Goal: Transaction & Acquisition: Purchase product/service

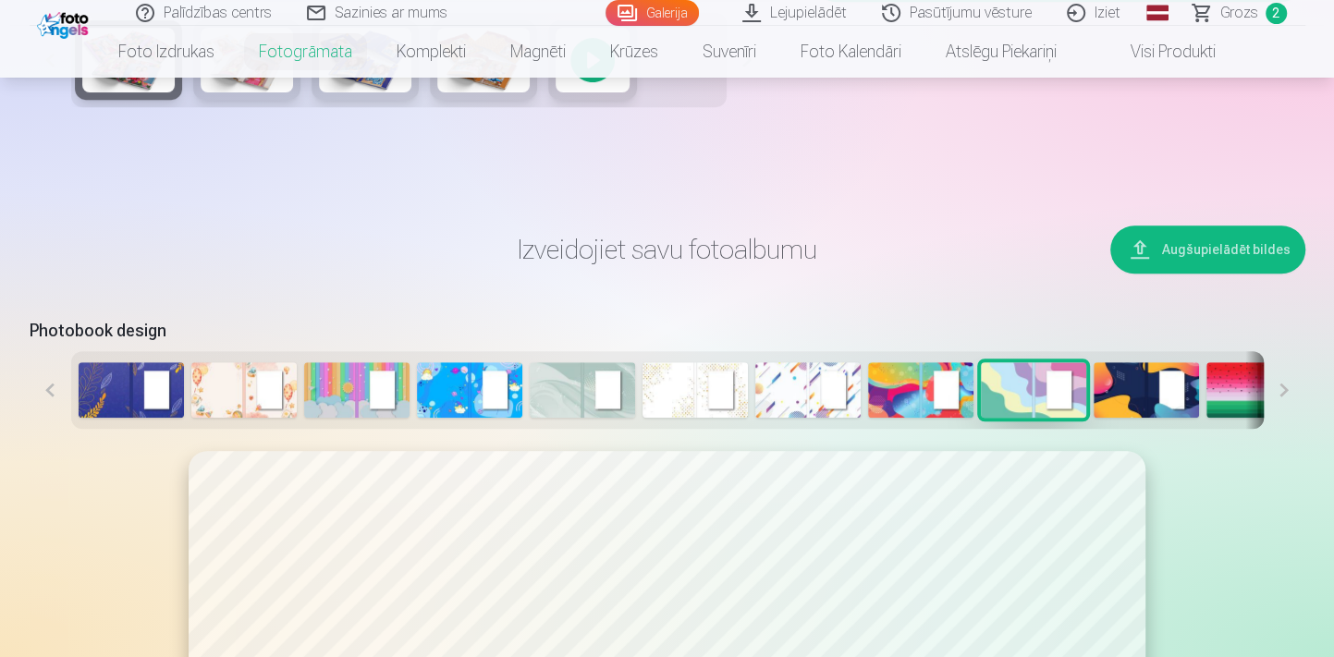
scroll to position [1091, 0]
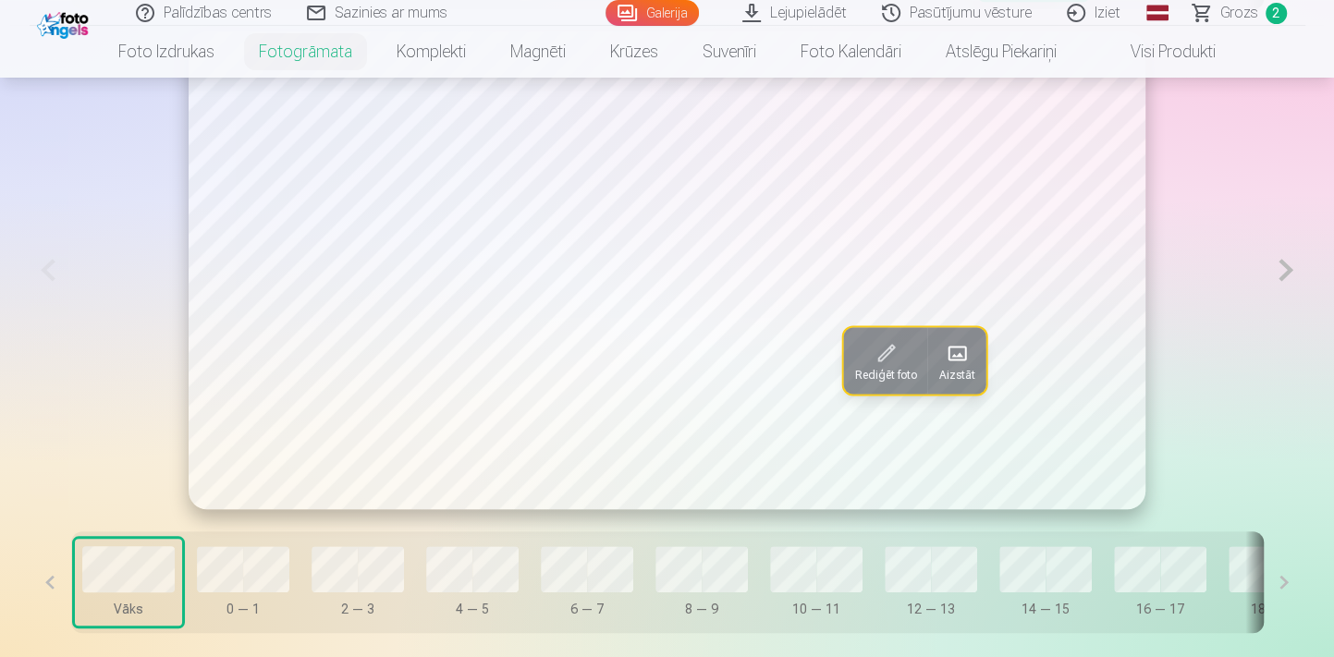
click at [1284, 268] on button at bounding box center [1285, 270] width 38 height 478
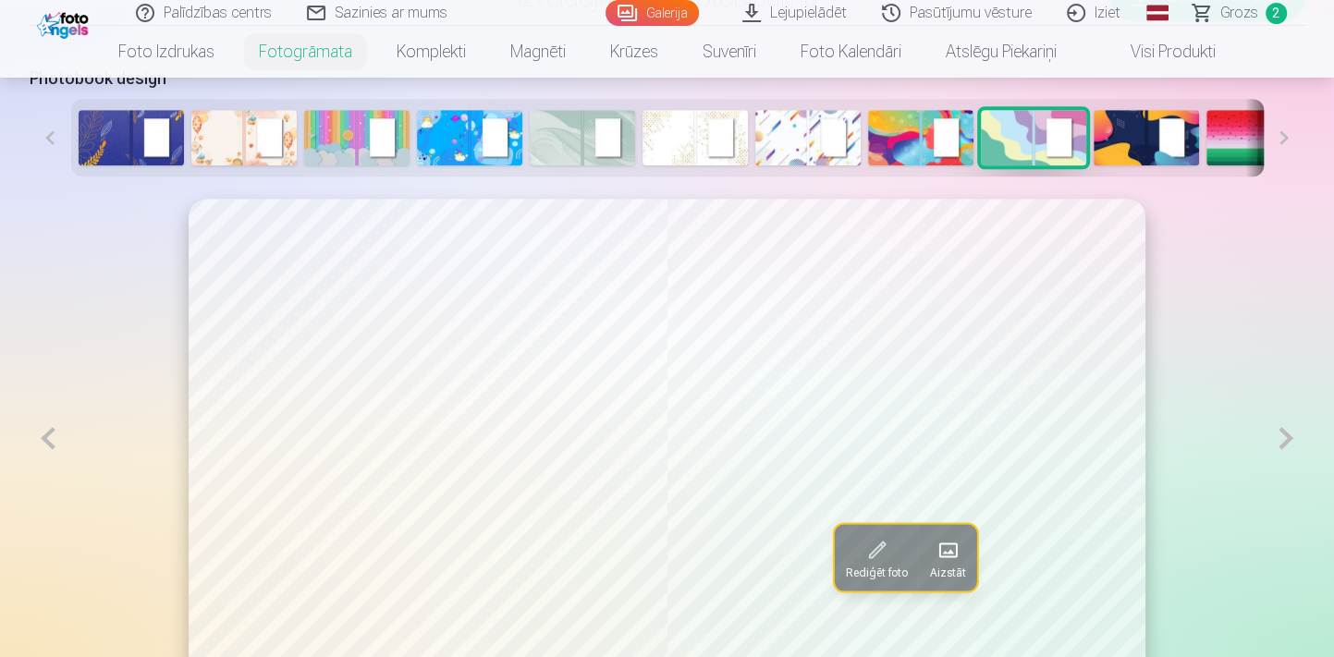
scroll to position [1007, 0]
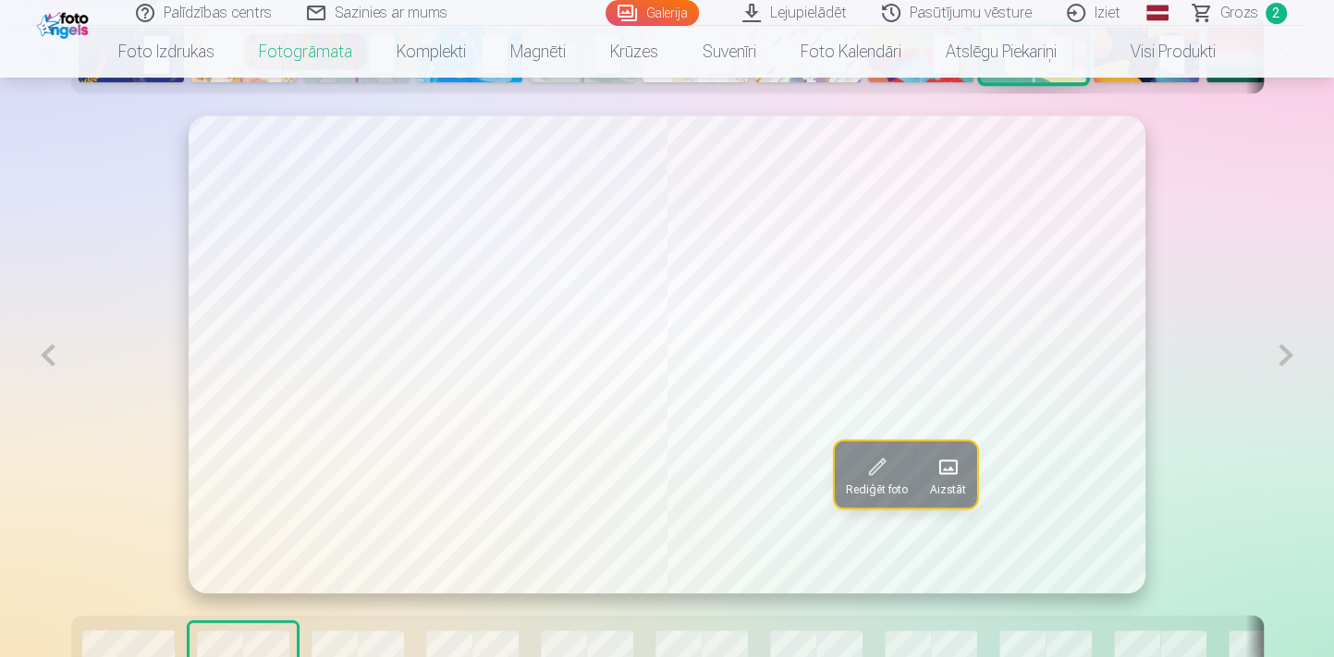
click at [1285, 356] on button at bounding box center [1285, 355] width 38 height 479
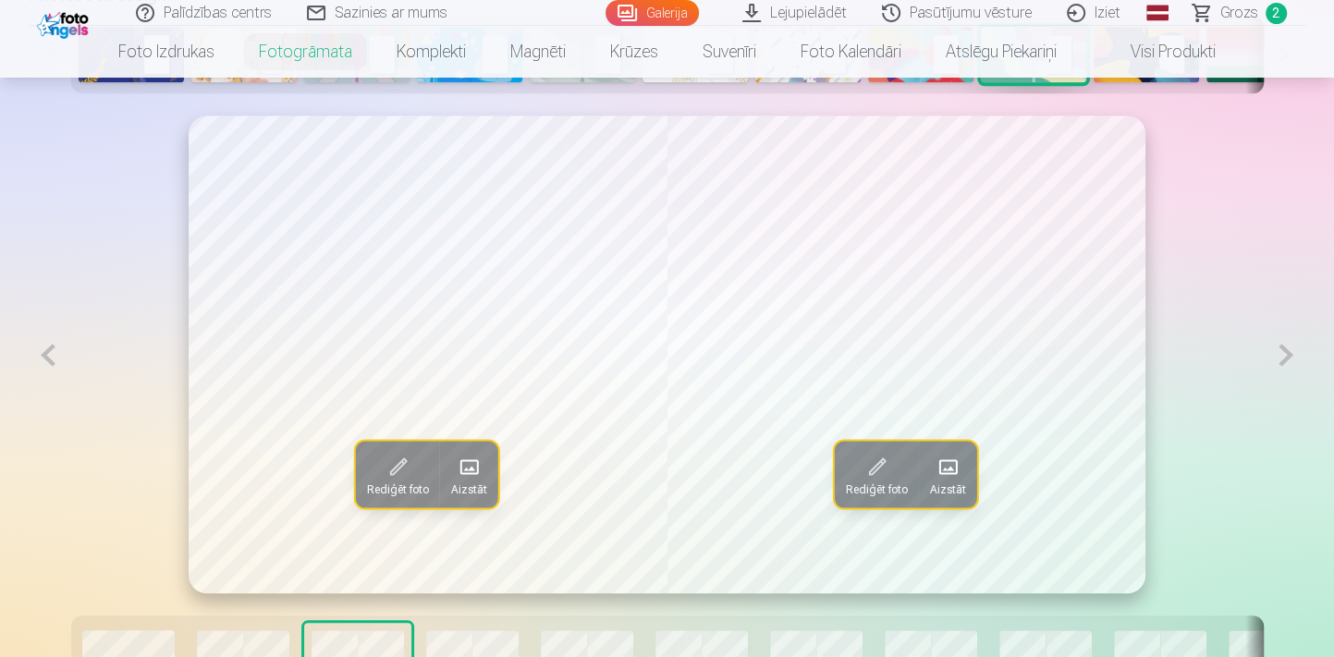
click at [1285, 356] on button at bounding box center [1285, 355] width 38 height 479
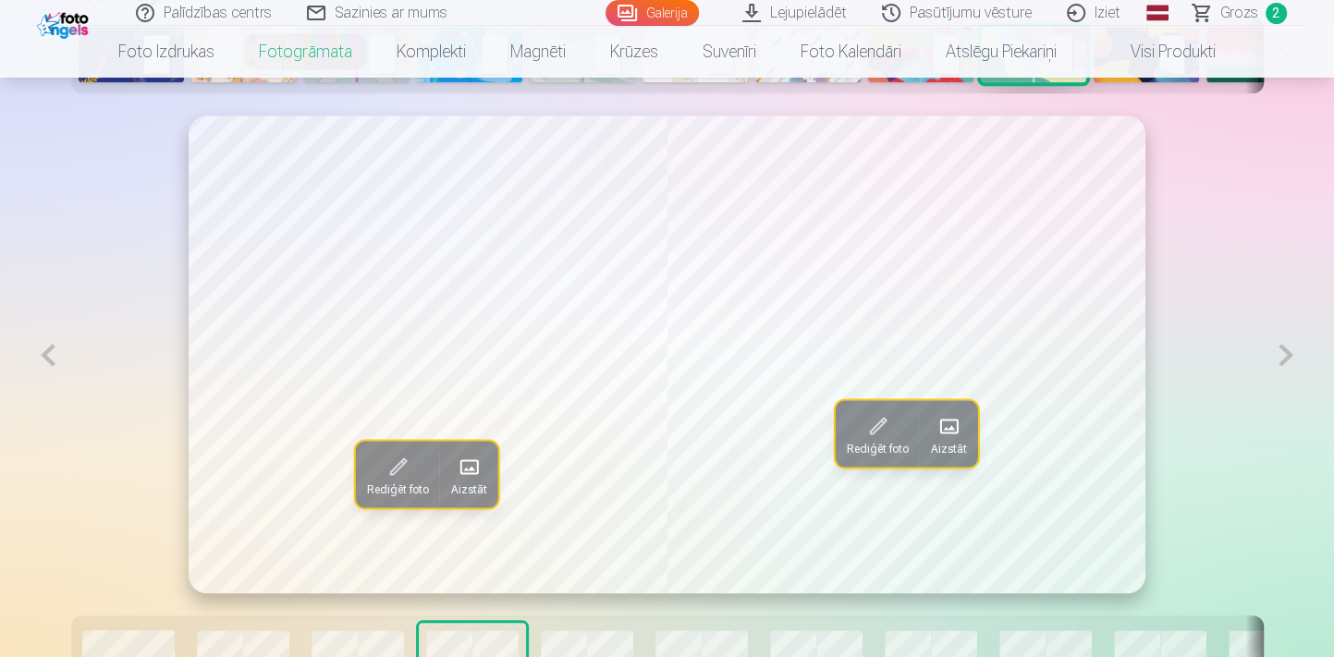
click at [1284, 356] on button at bounding box center [1285, 355] width 38 height 479
click at [46, 361] on button at bounding box center [49, 355] width 38 height 479
click at [1285, 360] on button at bounding box center [1285, 355] width 38 height 479
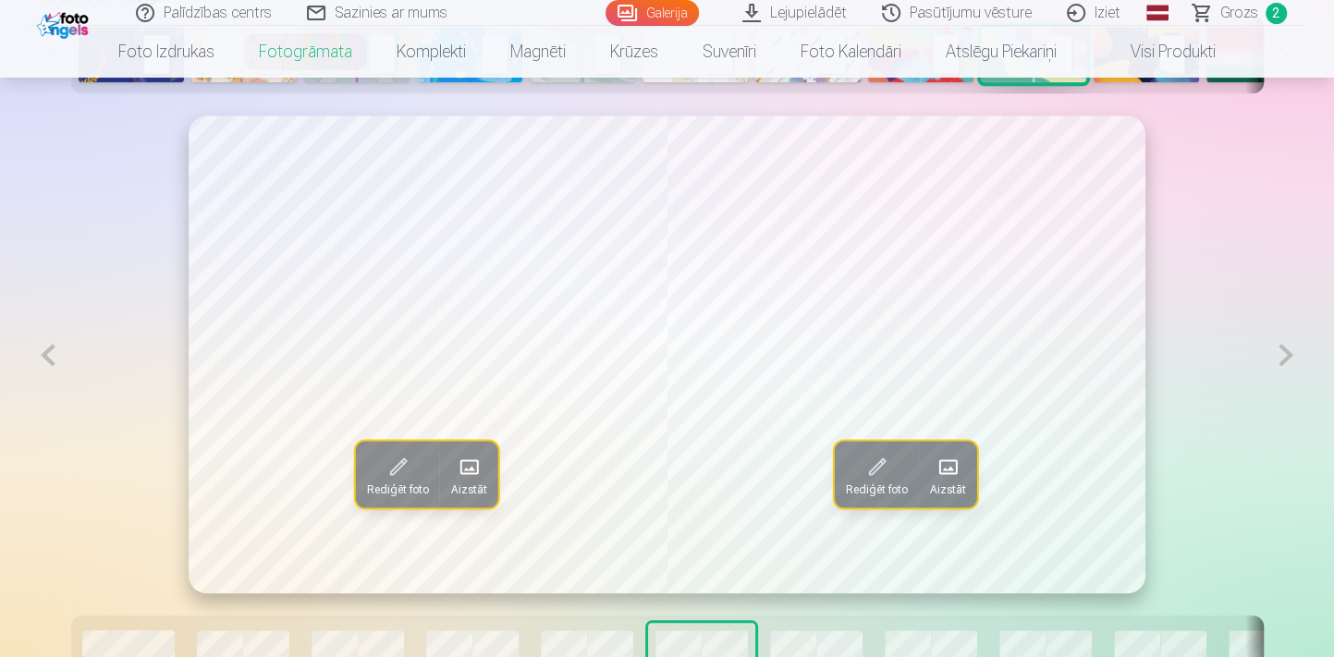
click at [1285, 360] on button at bounding box center [1285, 355] width 38 height 479
click at [1285, 357] on button at bounding box center [1285, 355] width 38 height 479
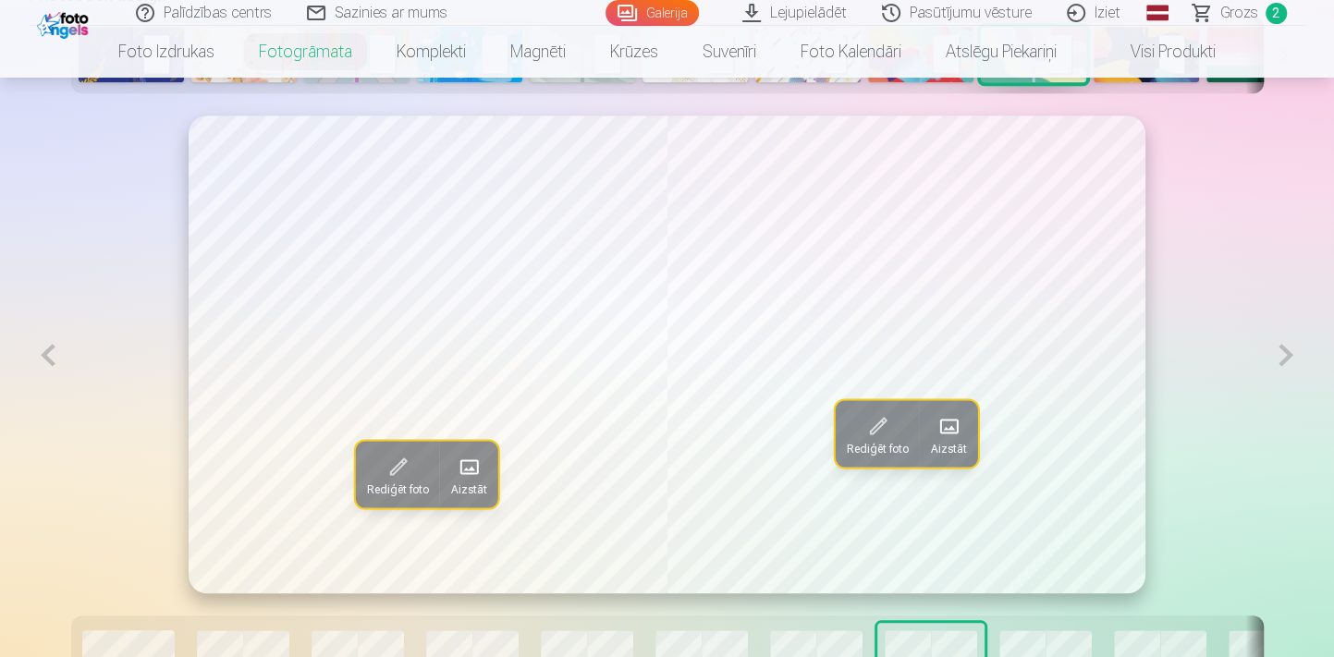
click at [54, 358] on button at bounding box center [49, 355] width 38 height 479
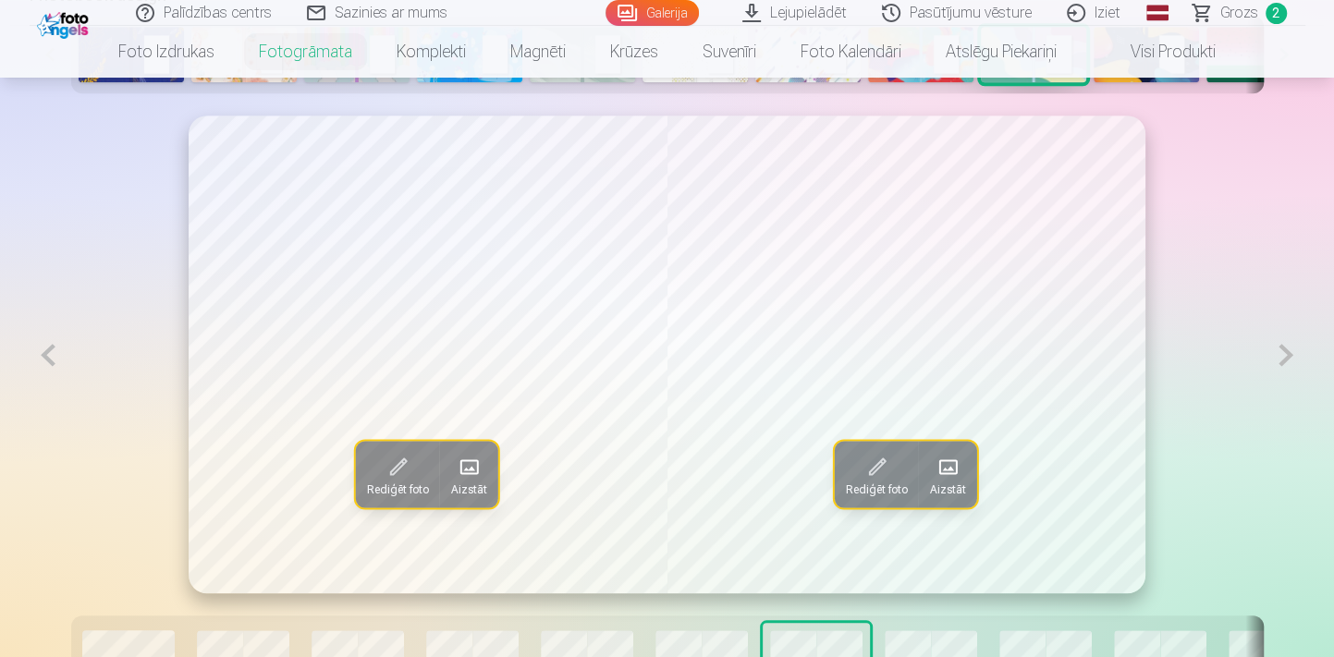
click at [54, 358] on button at bounding box center [49, 355] width 38 height 479
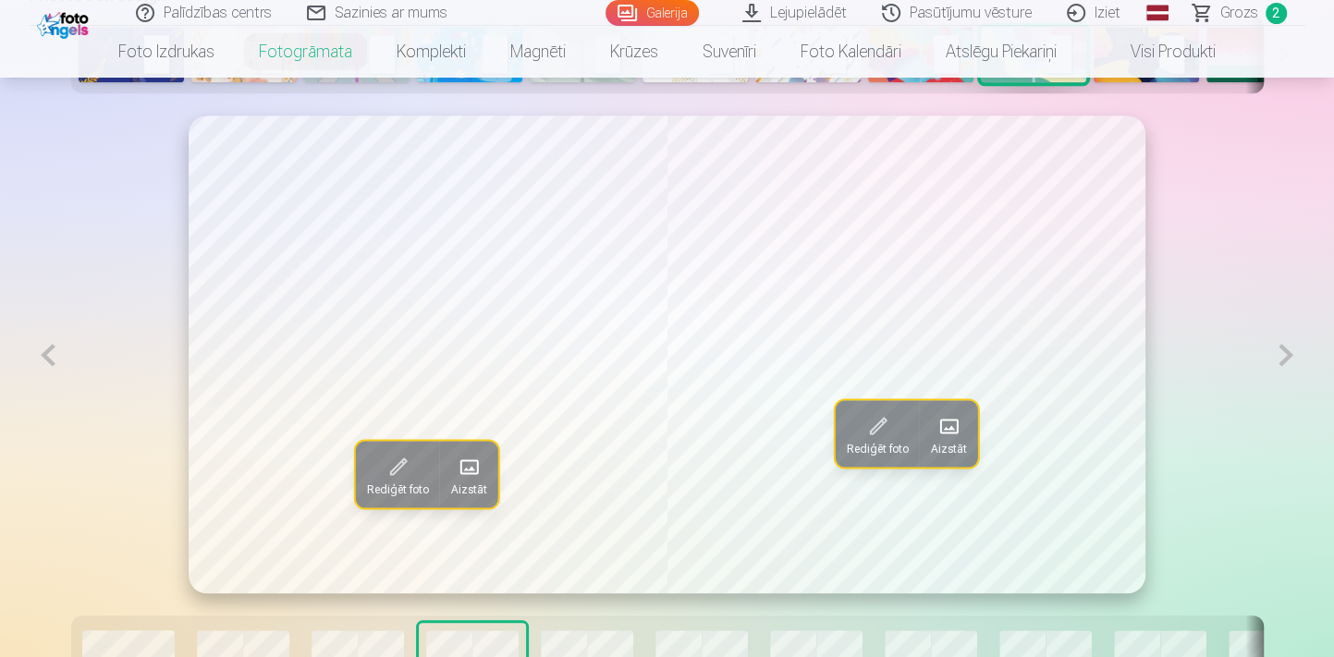
click at [54, 358] on button at bounding box center [49, 355] width 38 height 479
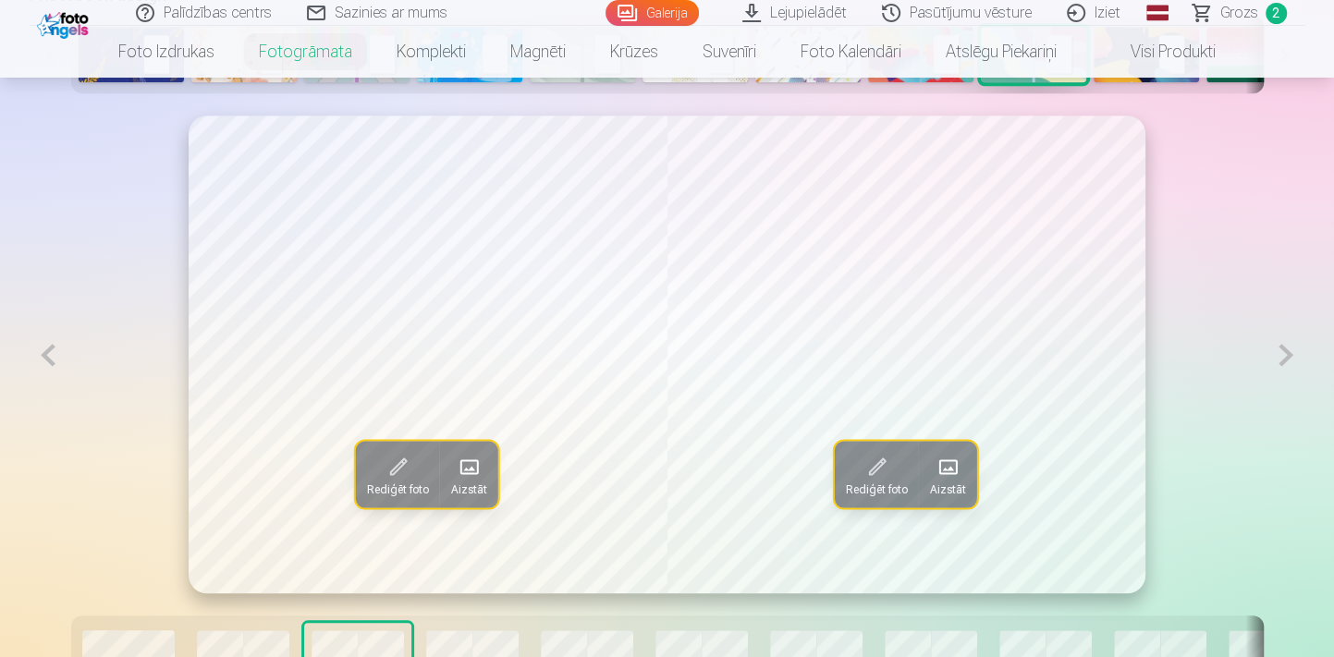
click at [54, 358] on button at bounding box center [49, 355] width 38 height 479
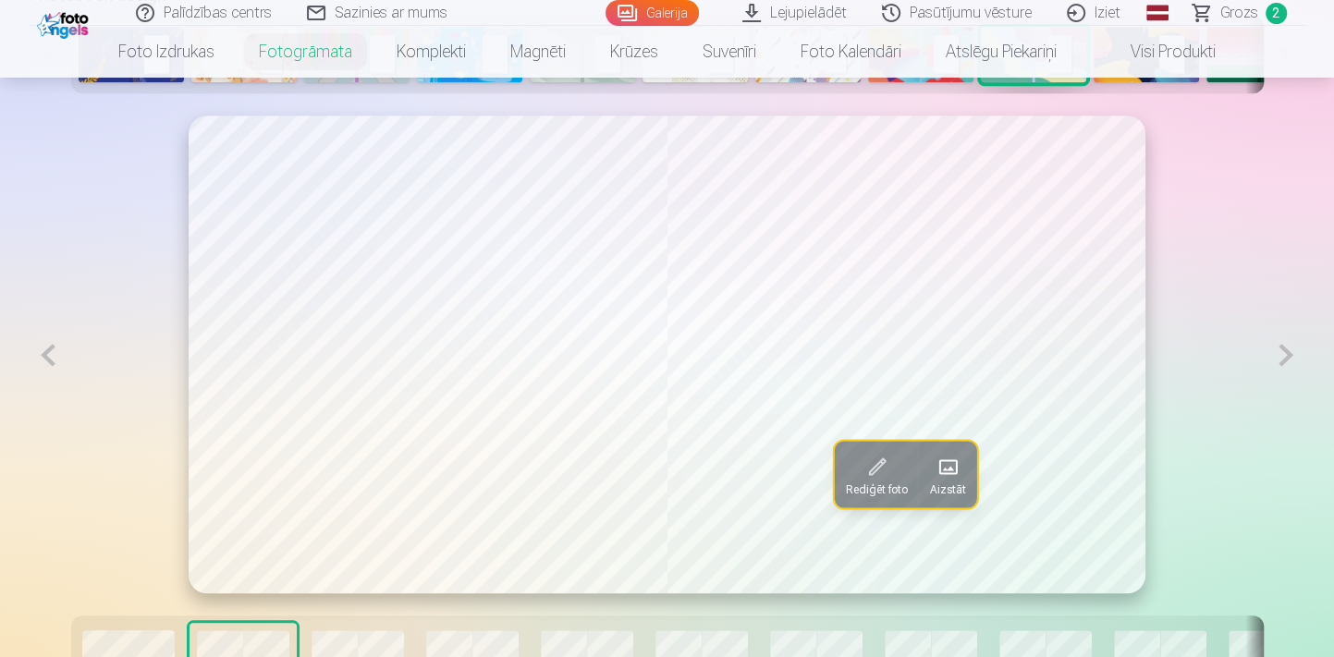
click at [1288, 368] on button at bounding box center [1285, 355] width 38 height 479
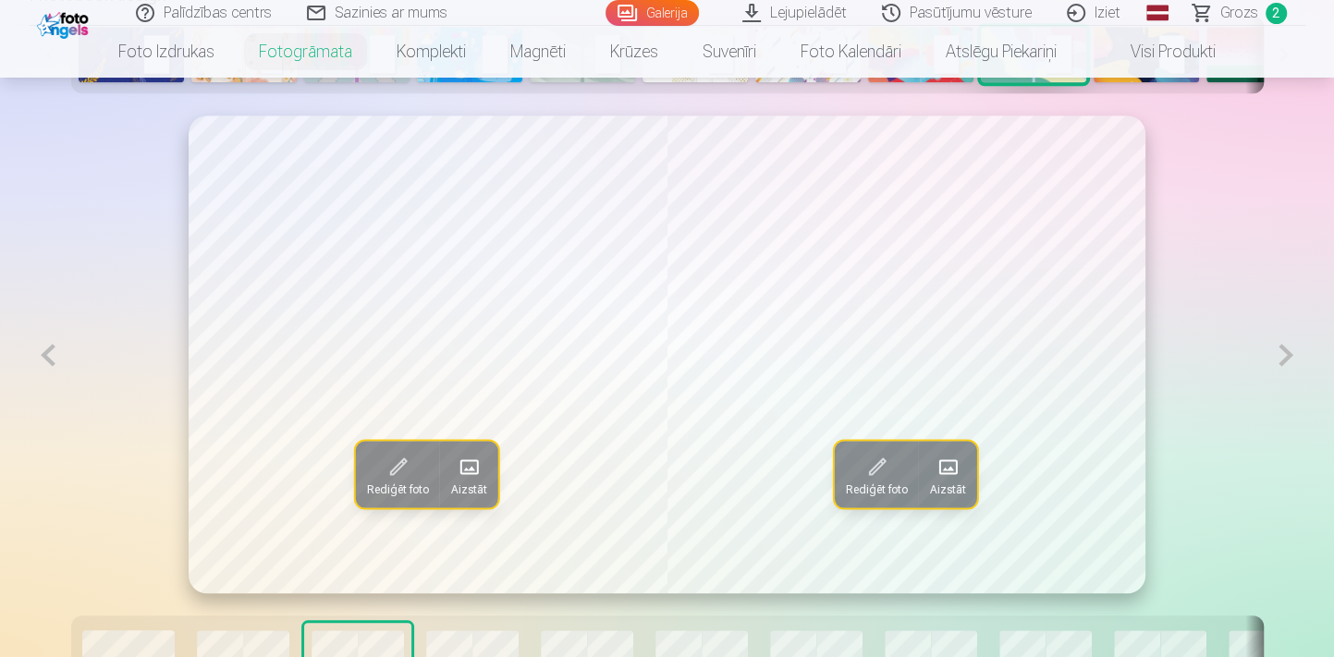
click at [1279, 352] on button at bounding box center [1285, 355] width 38 height 479
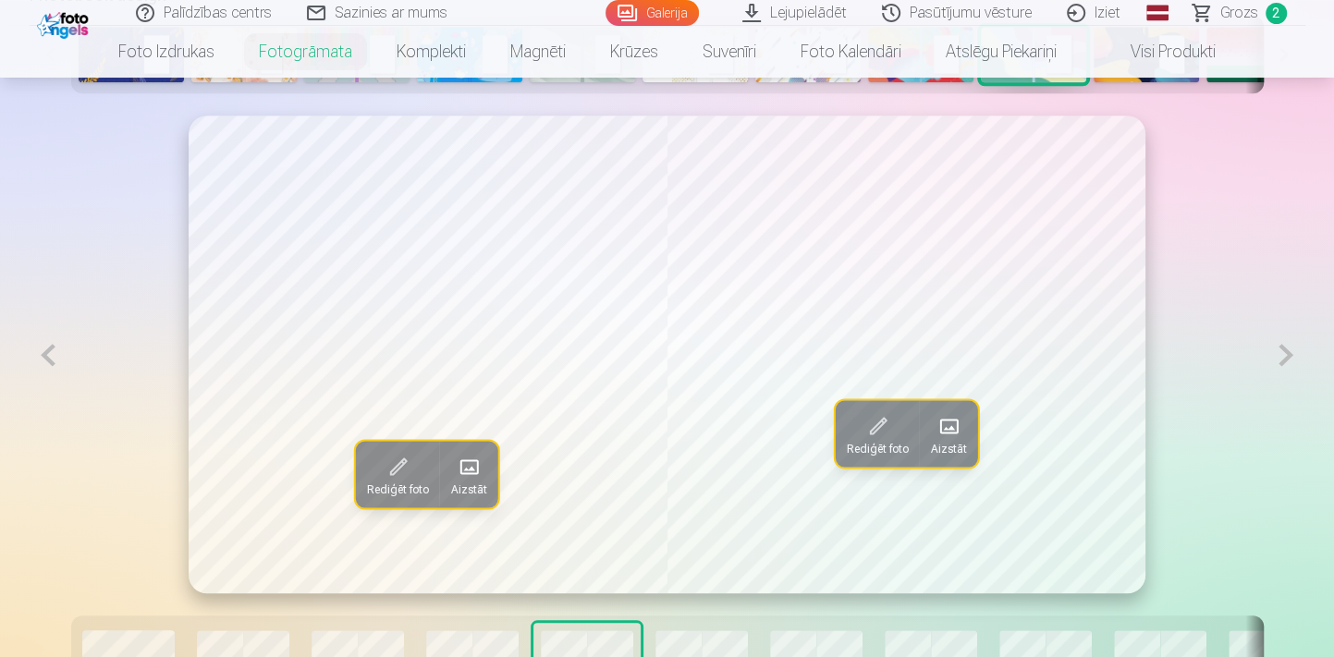
click at [1279, 352] on button at bounding box center [1285, 355] width 38 height 479
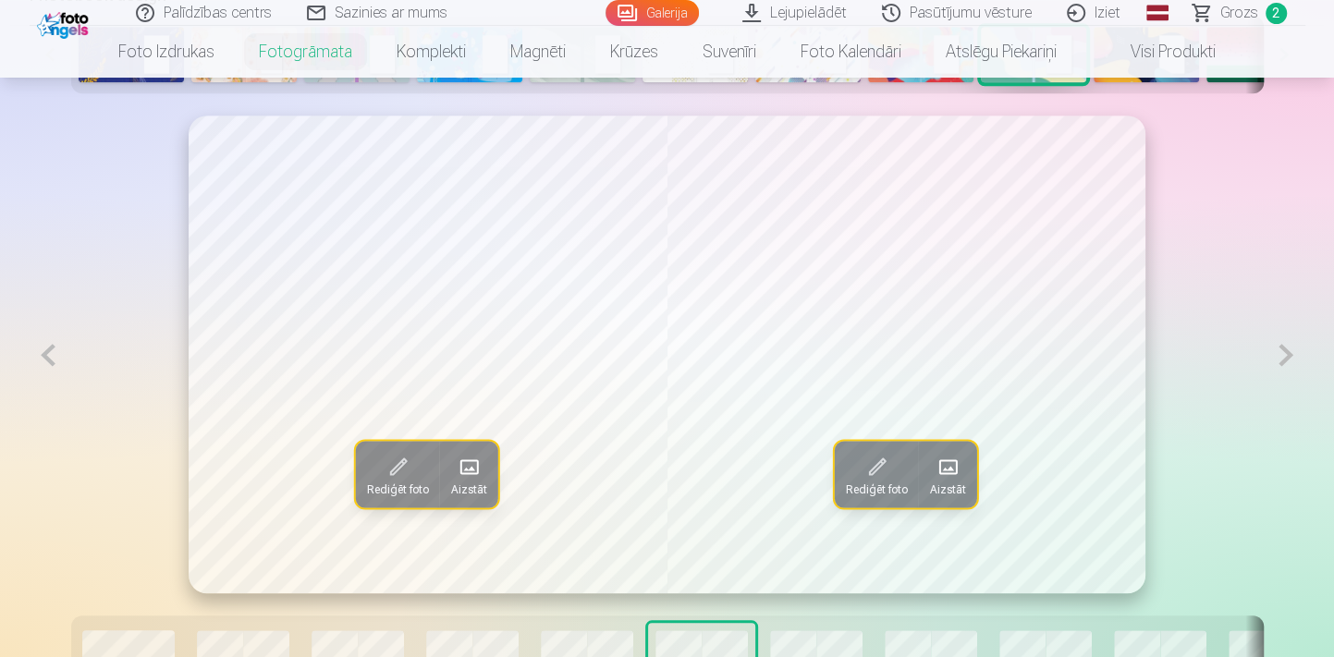
click at [1279, 352] on button at bounding box center [1285, 355] width 38 height 479
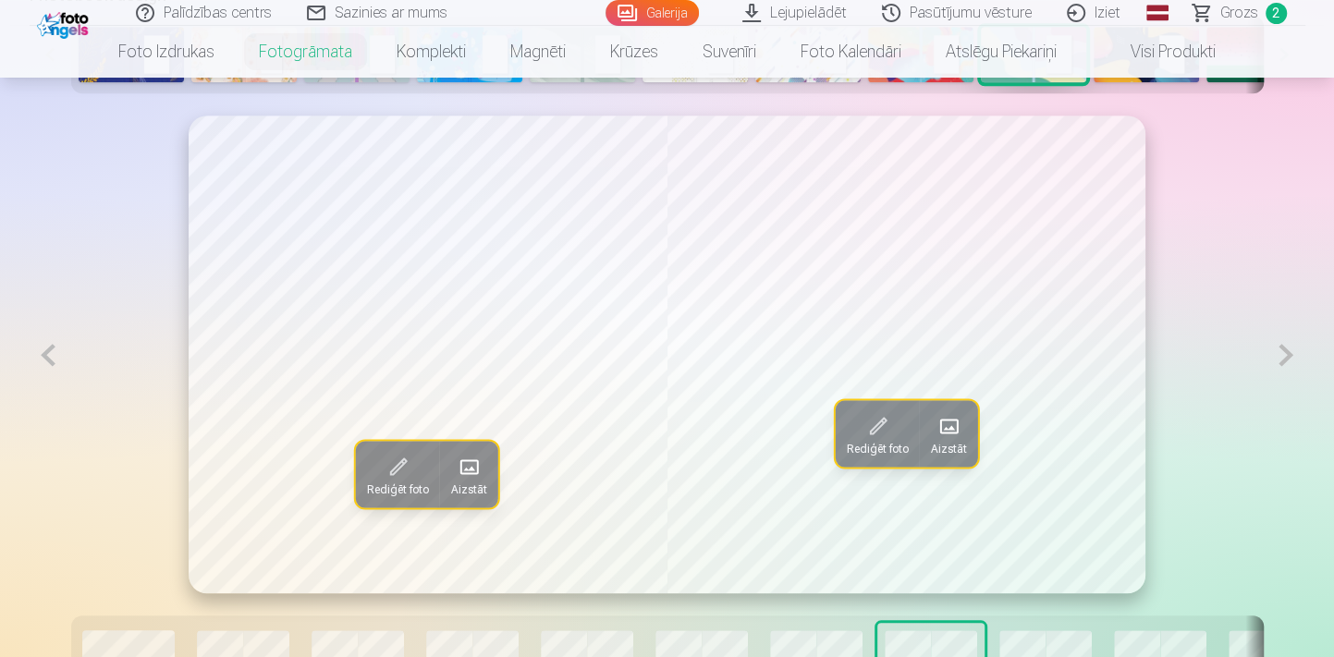
click at [1279, 352] on button at bounding box center [1285, 355] width 38 height 479
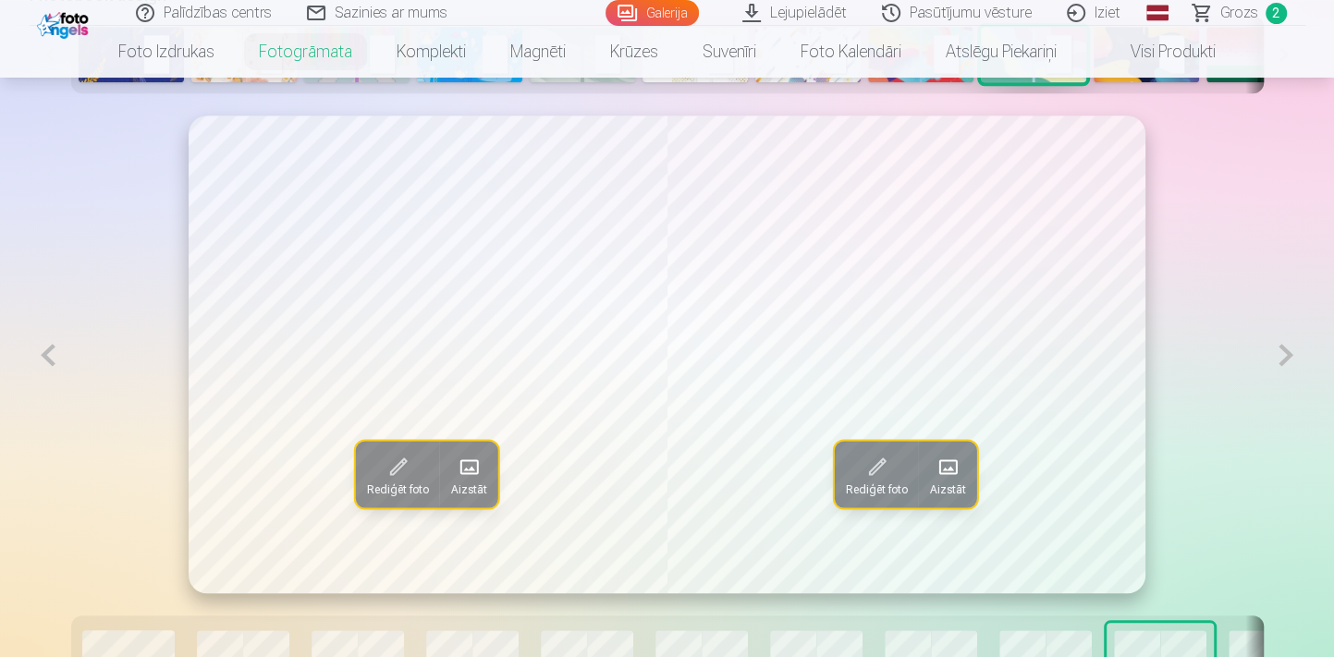
click at [45, 358] on button at bounding box center [49, 355] width 38 height 479
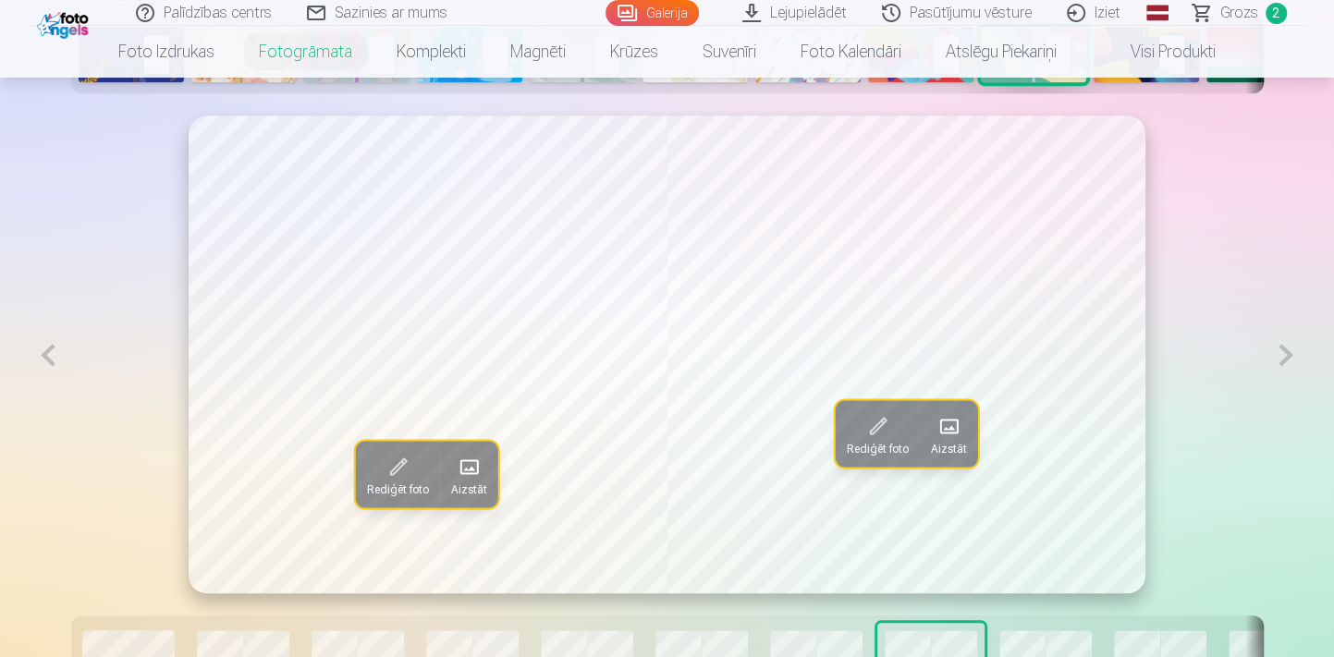
click at [1285, 355] on button at bounding box center [1285, 355] width 38 height 479
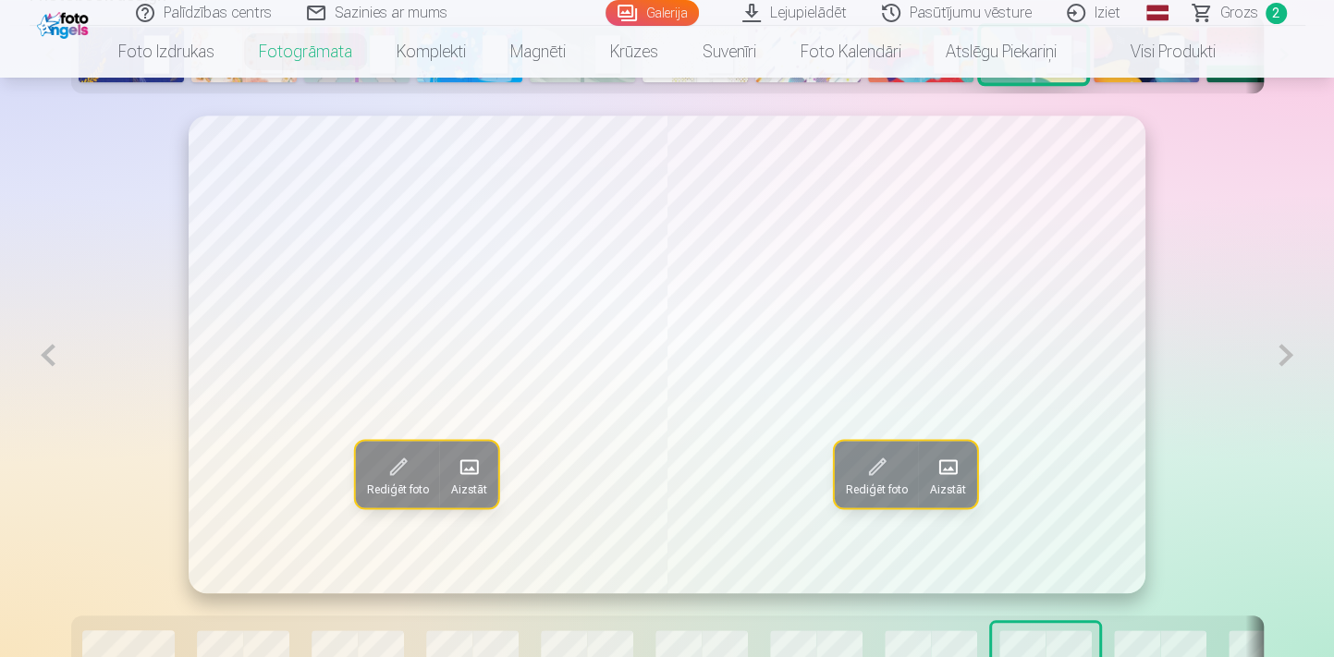
click at [1286, 351] on button at bounding box center [1285, 355] width 38 height 479
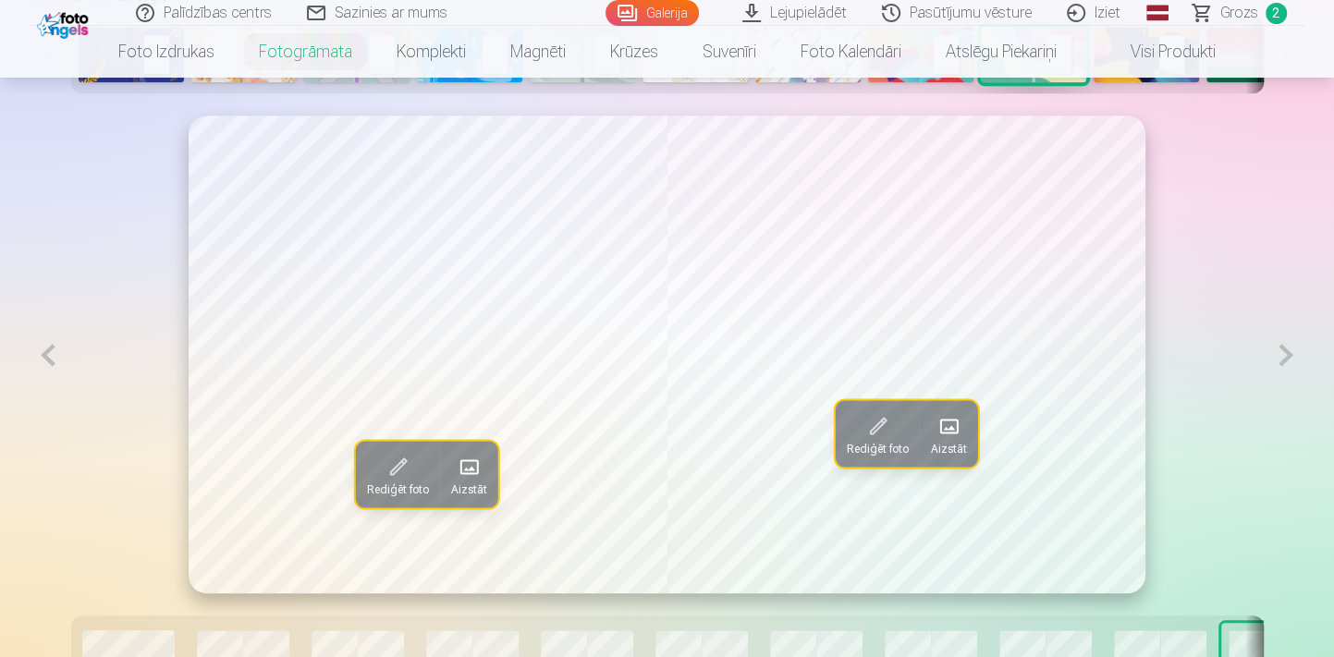
click at [41, 363] on button at bounding box center [49, 355] width 38 height 479
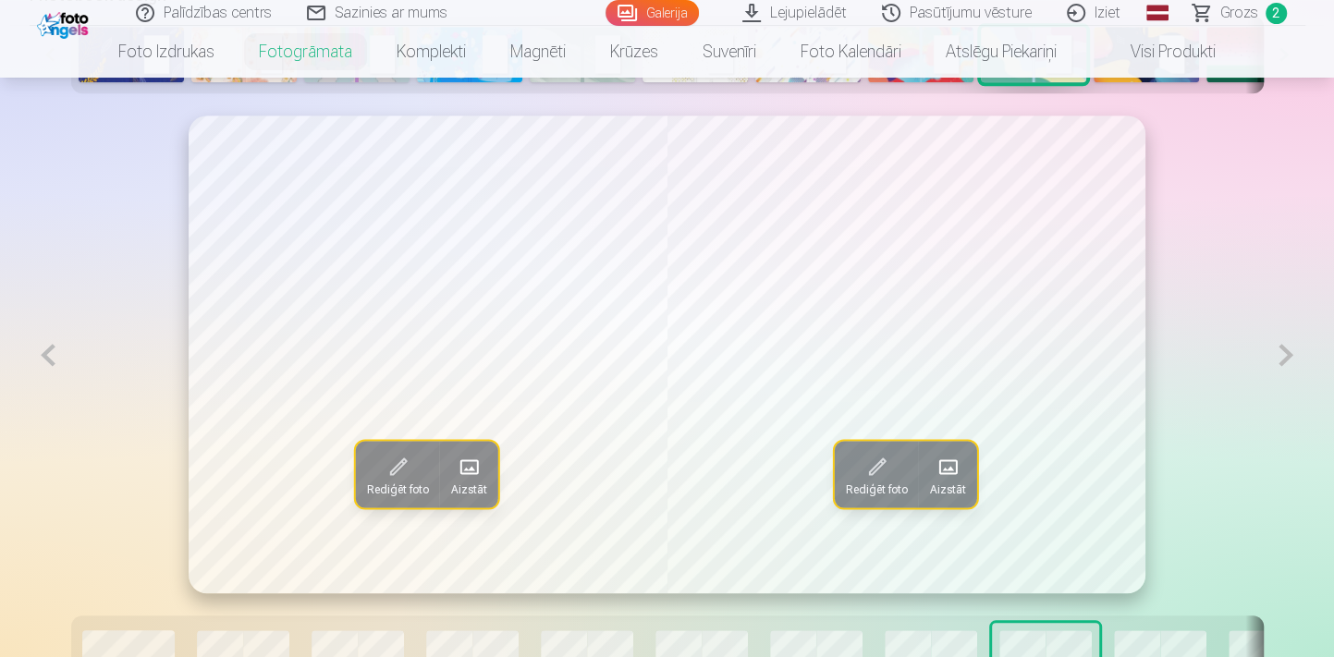
click at [41, 363] on button at bounding box center [49, 355] width 38 height 479
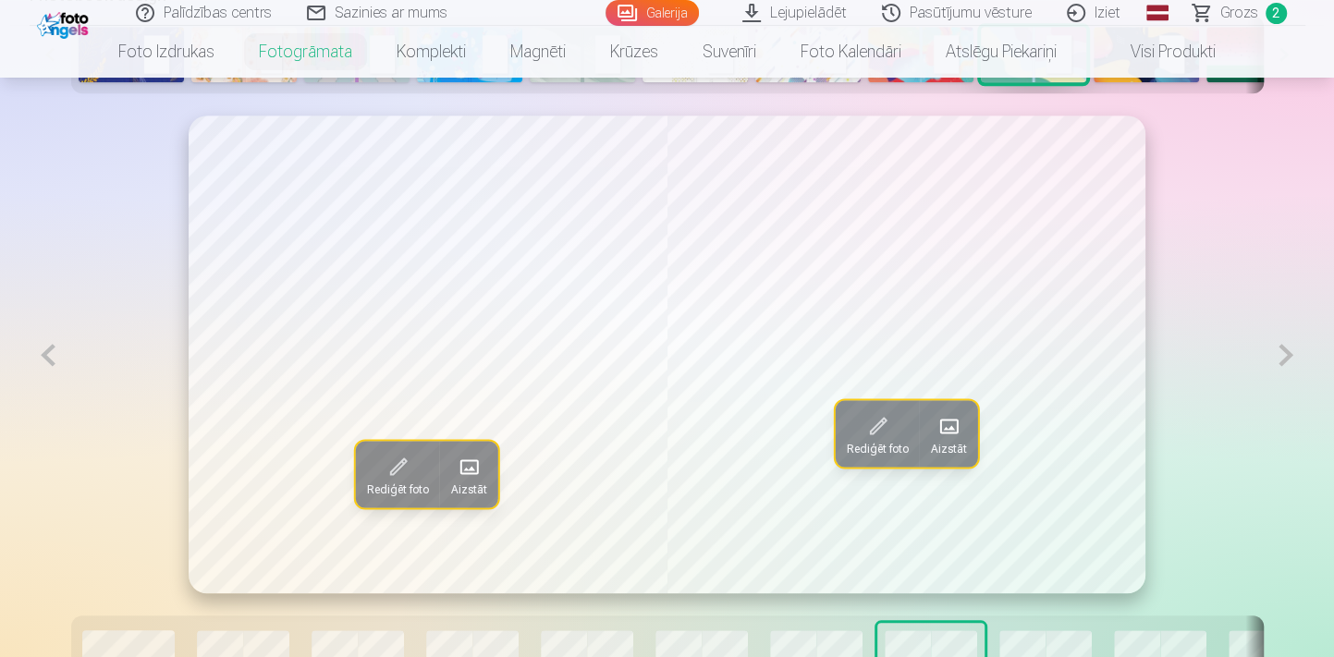
click at [41, 363] on button at bounding box center [49, 355] width 38 height 479
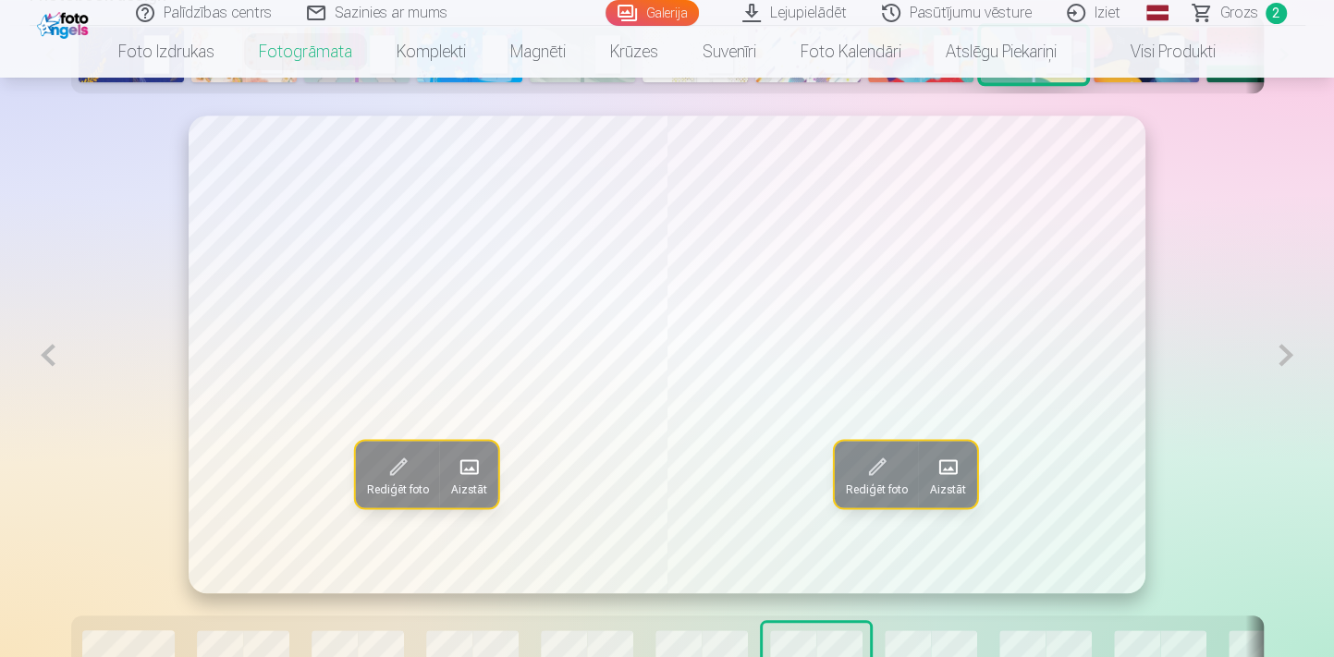
click at [41, 363] on button at bounding box center [49, 355] width 38 height 479
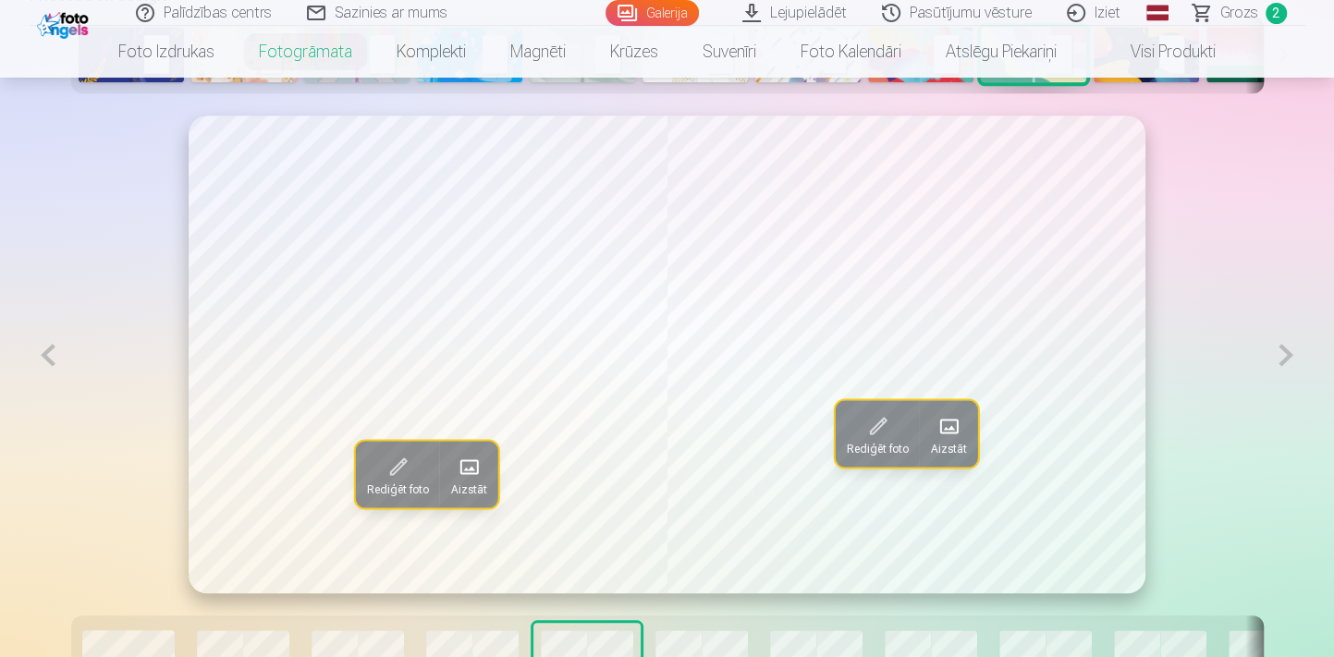
click at [41, 363] on button at bounding box center [49, 355] width 38 height 479
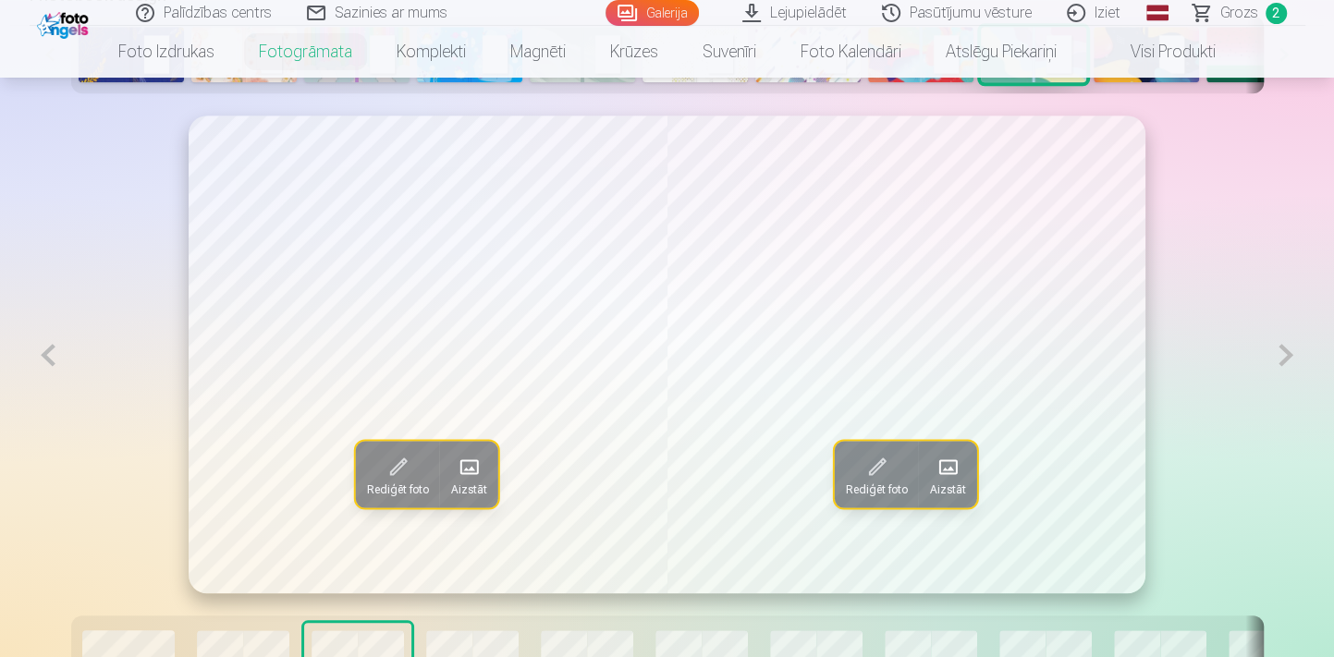
click at [41, 363] on button at bounding box center [49, 355] width 38 height 479
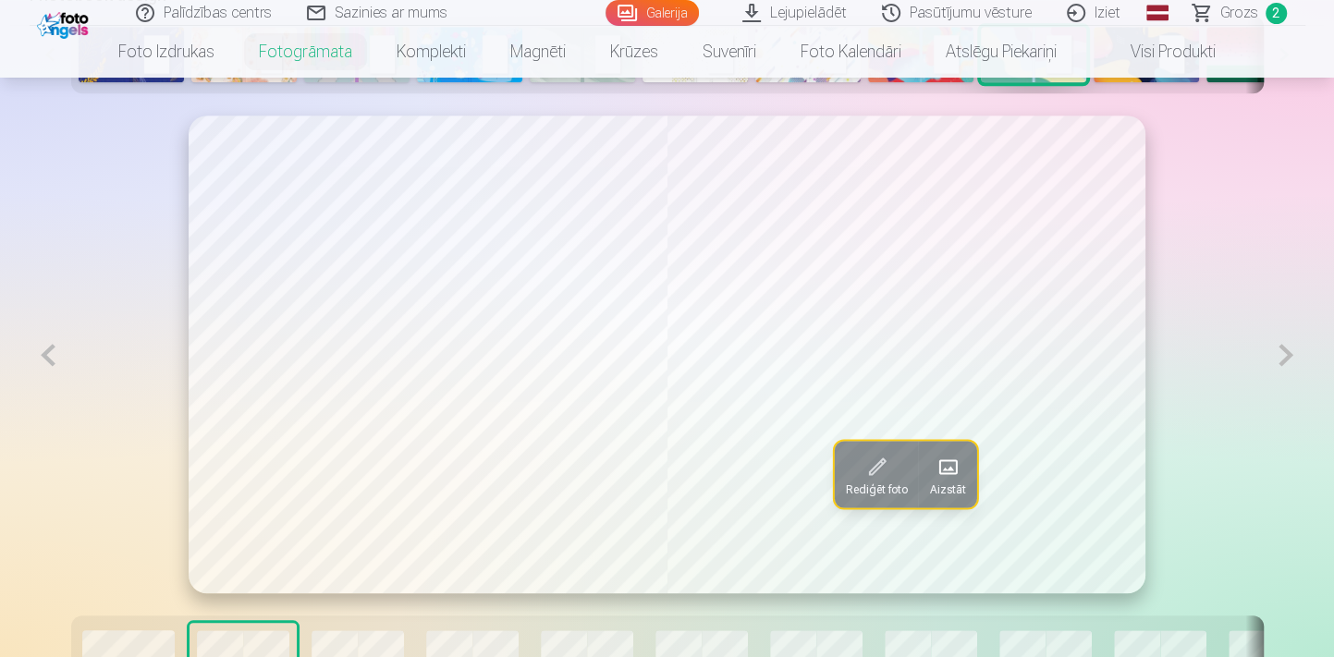
click at [1286, 354] on button at bounding box center [1285, 355] width 38 height 479
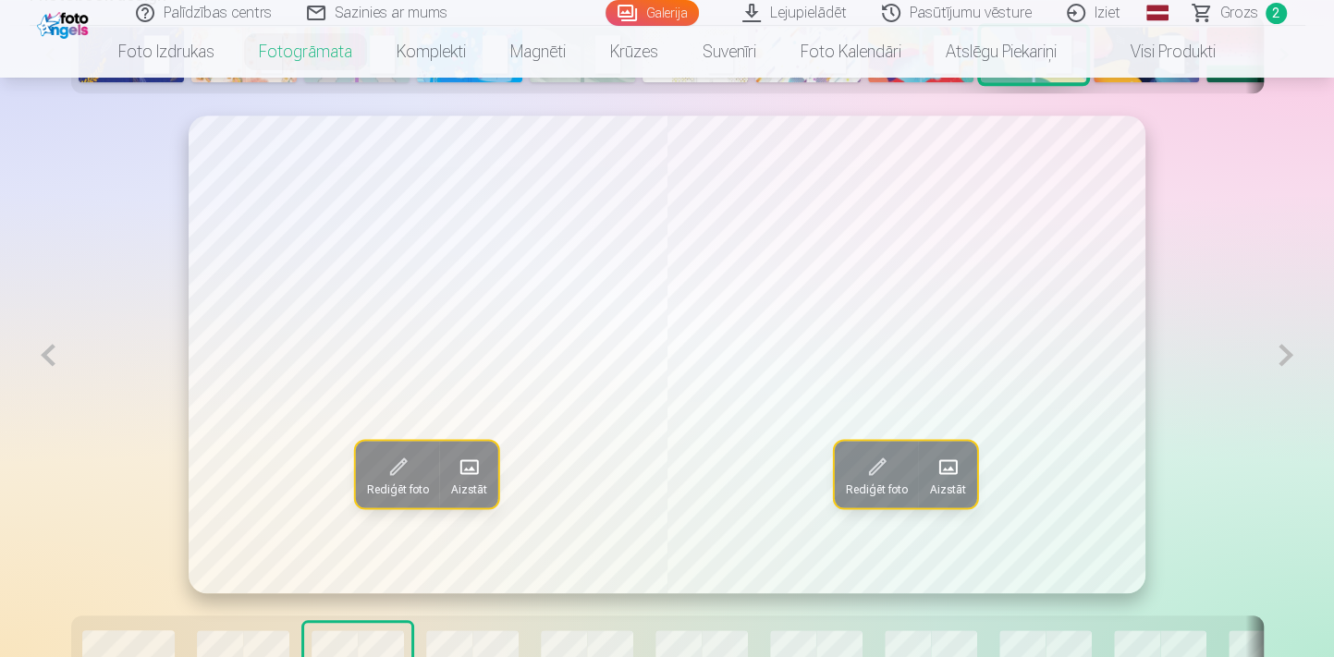
click at [1286, 354] on button at bounding box center [1285, 355] width 38 height 479
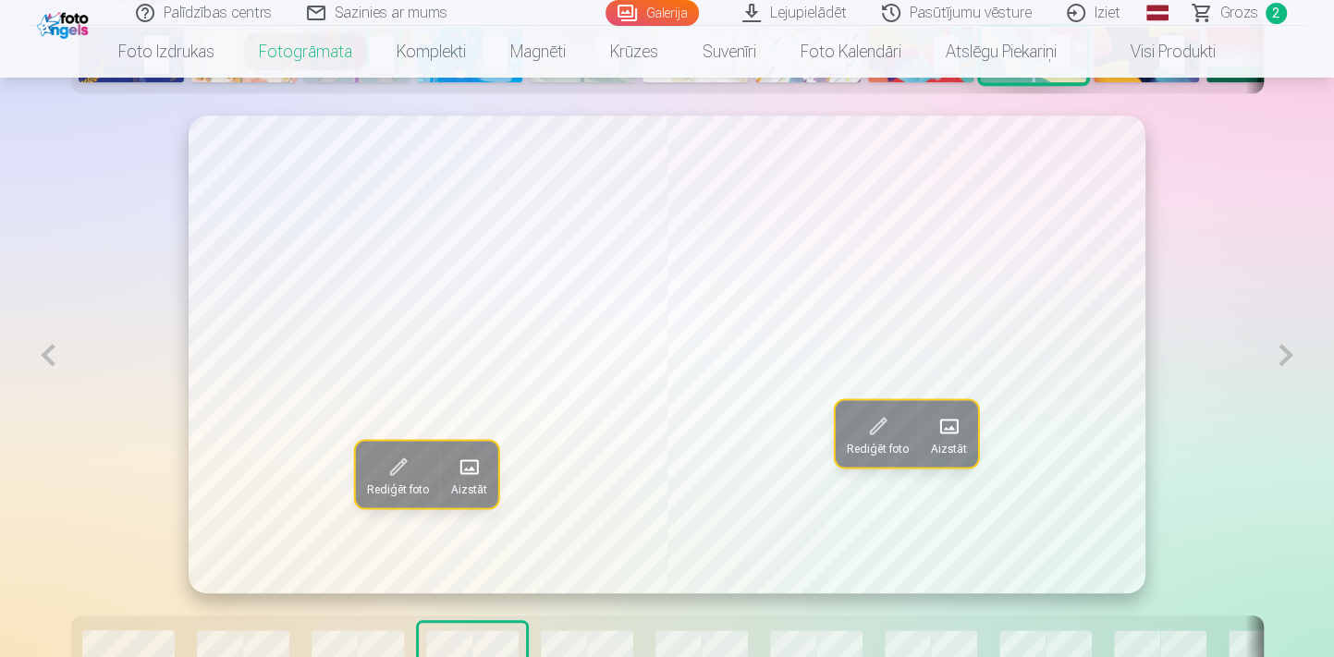
click at [1286, 354] on button at bounding box center [1285, 355] width 38 height 479
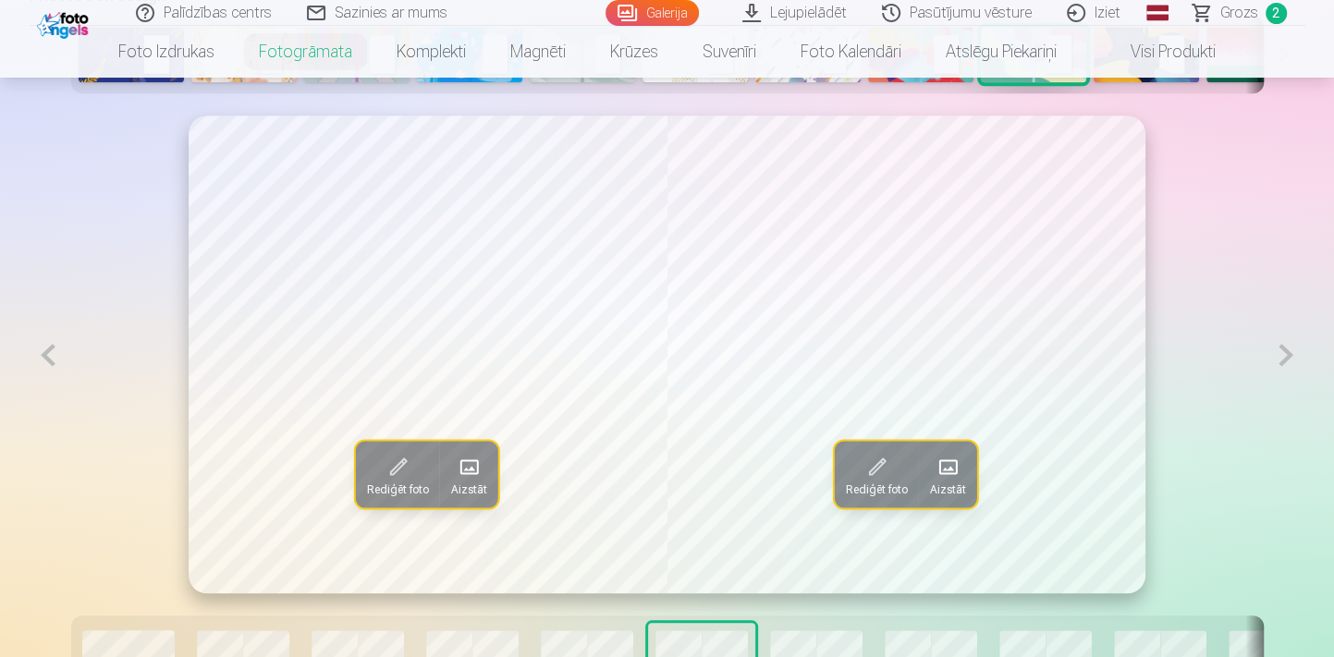
click at [1286, 354] on button at bounding box center [1285, 355] width 38 height 479
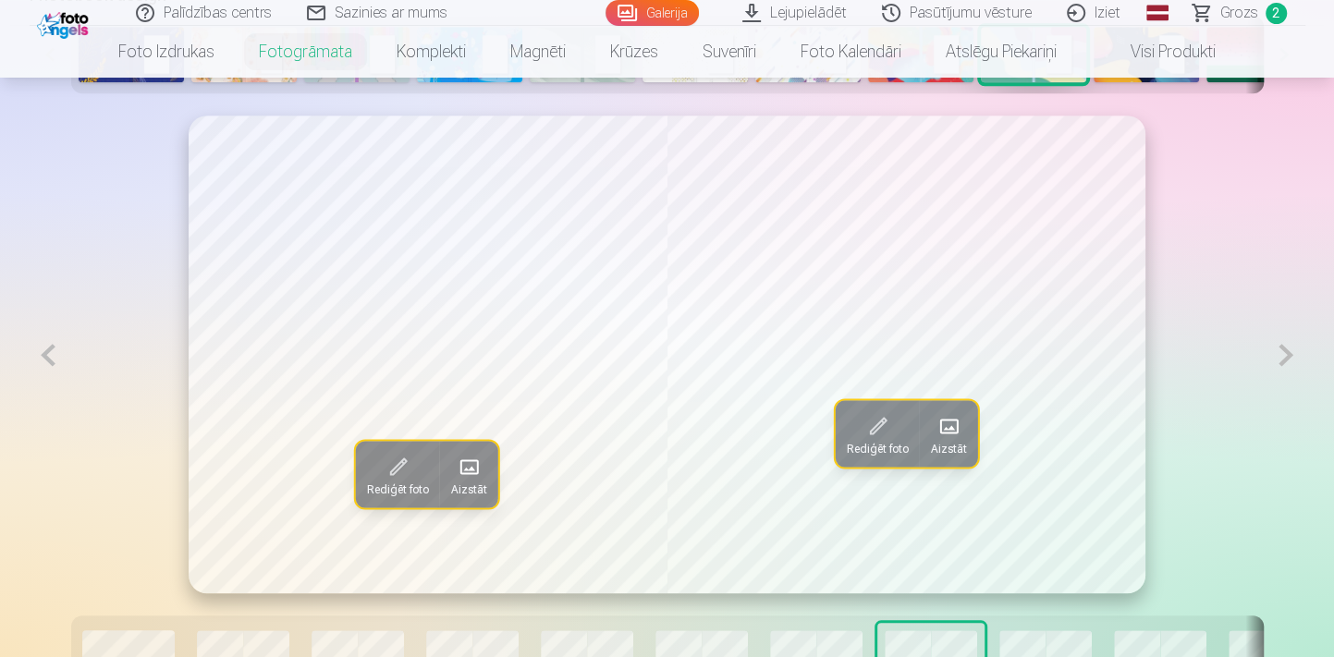
click at [1286, 354] on button at bounding box center [1285, 355] width 38 height 479
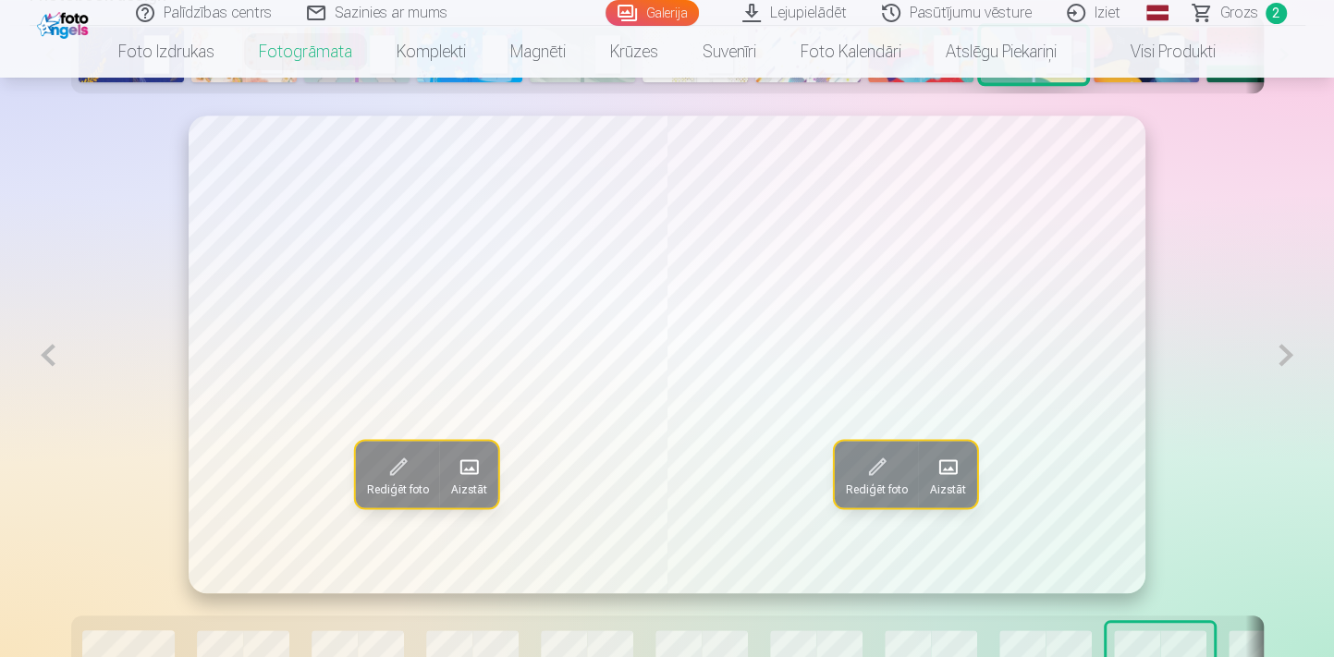
click at [1286, 354] on button at bounding box center [1285, 355] width 38 height 479
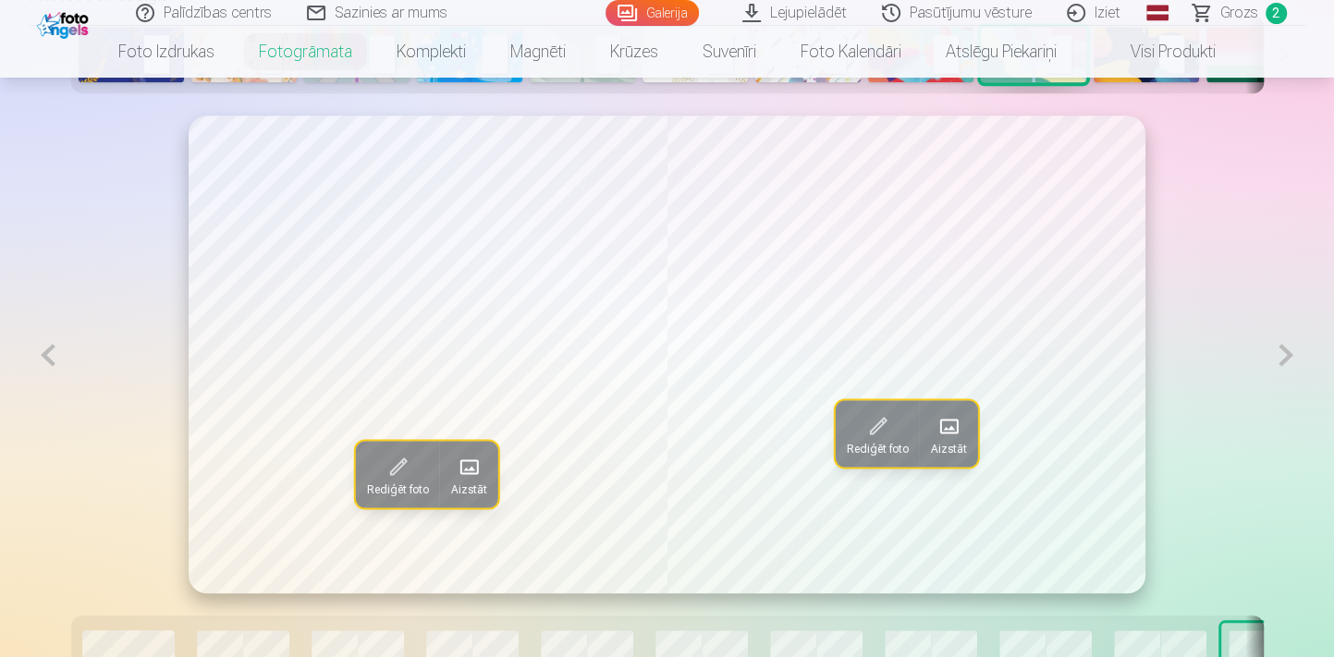
click at [1277, 354] on button at bounding box center [1285, 355] width 38 height 479
click at [1284, 361] on button at bounding box center [1285, 355] width 38 height 479
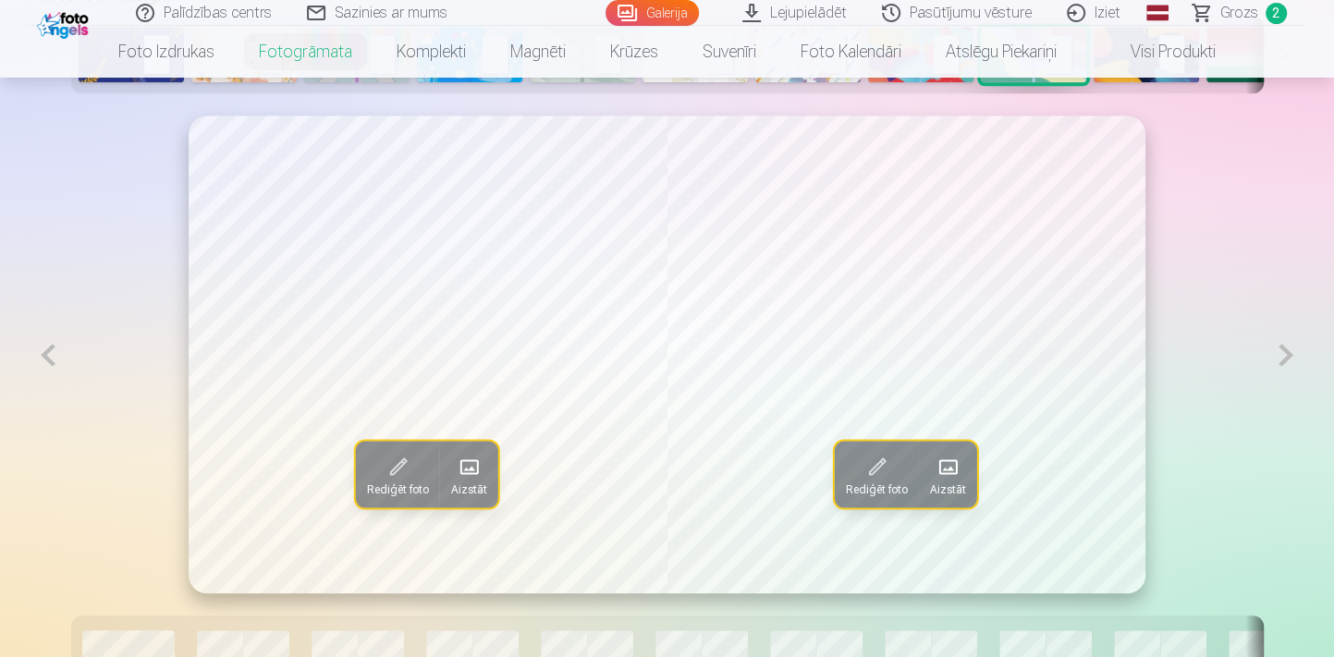
click at [56, 360] on button at bounding box center [49, 355] width 38 height 479
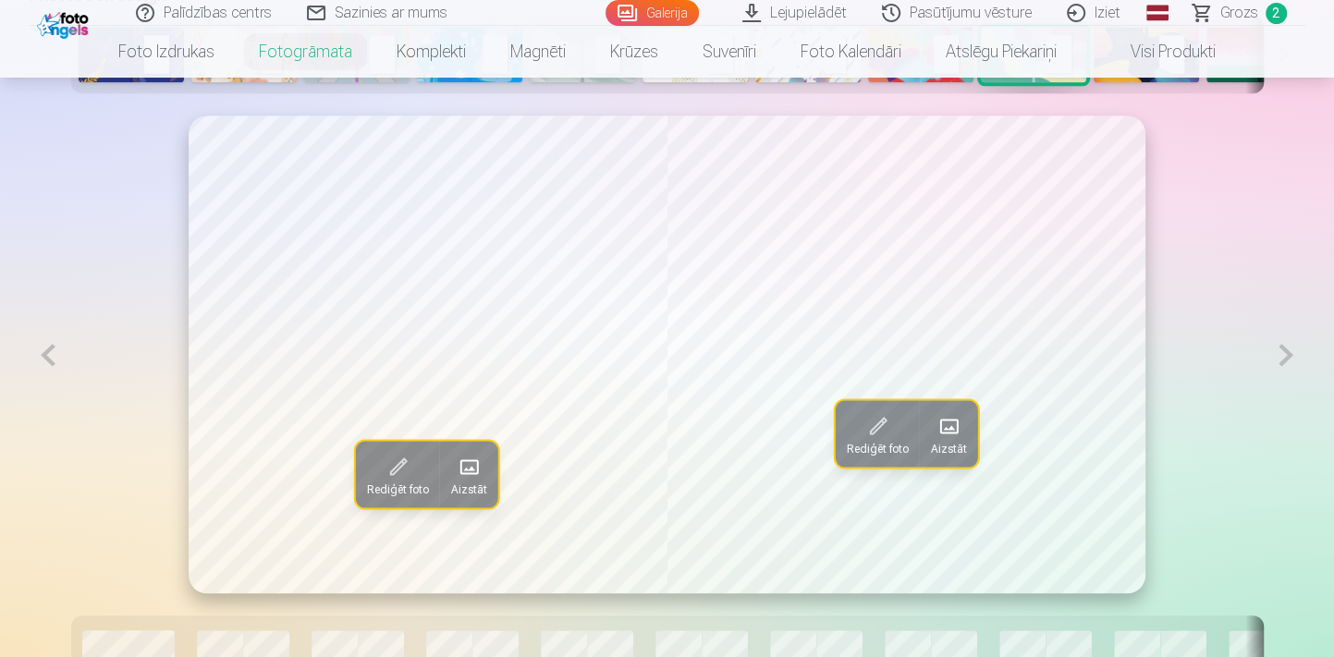
click at [49, 358] on button at bounding box center [49, 355] width 38 height 479
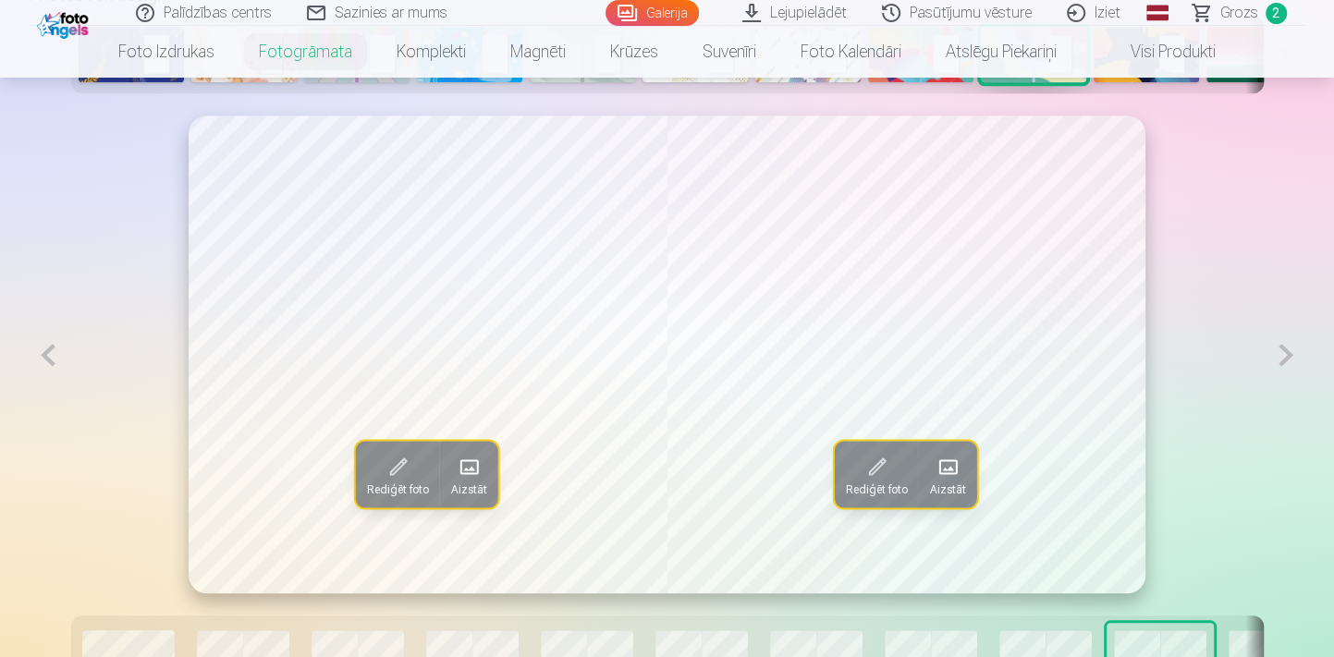
click at [49, 358] on button at bounding box center [49, 355] width 38 height 479
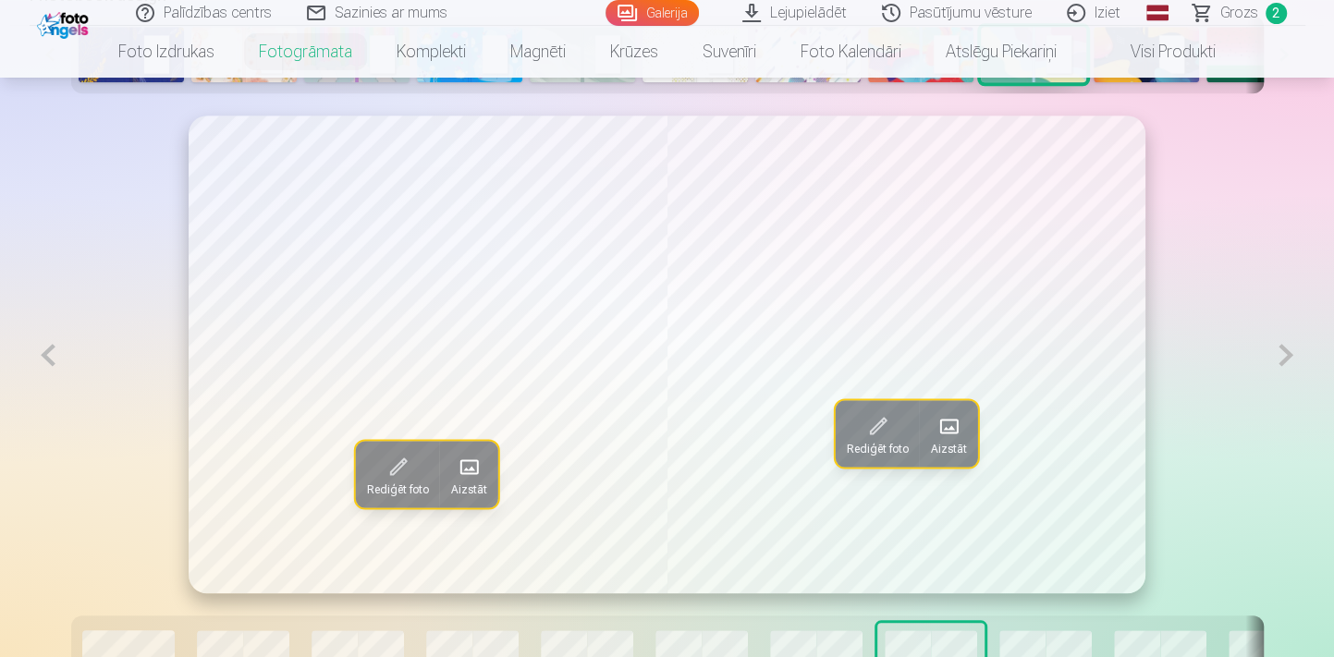
click at [49, 358] on button at bounding box center [49, 355] width 38 height 479
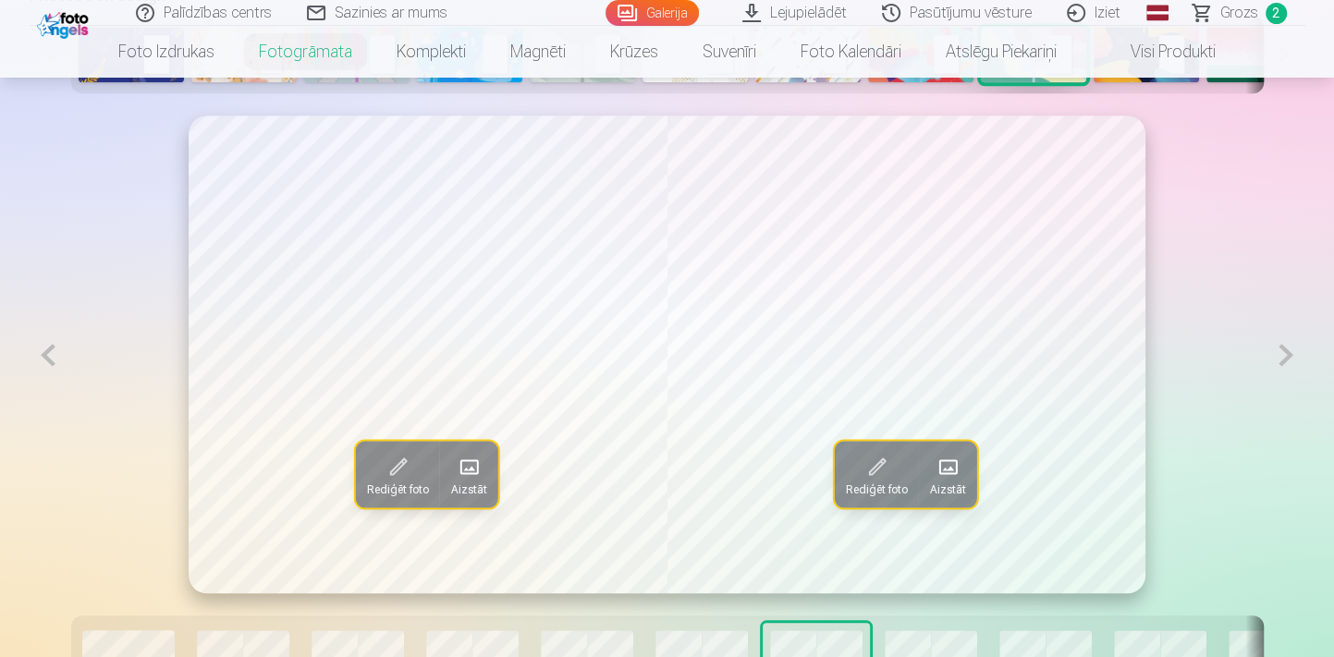
click at [49, 358] on button at bounding box center [49, 355] width 38 height 479
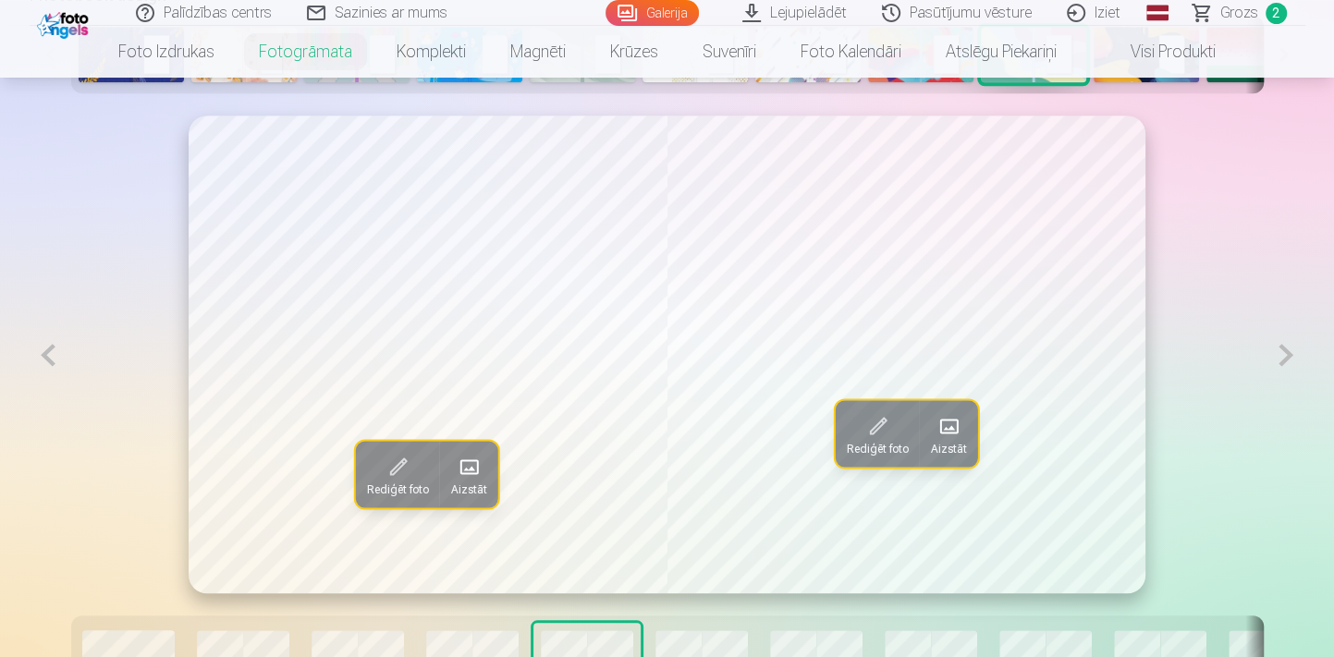
click at [49, 358] on button at bounding box center [49, 355] width 38 height 479
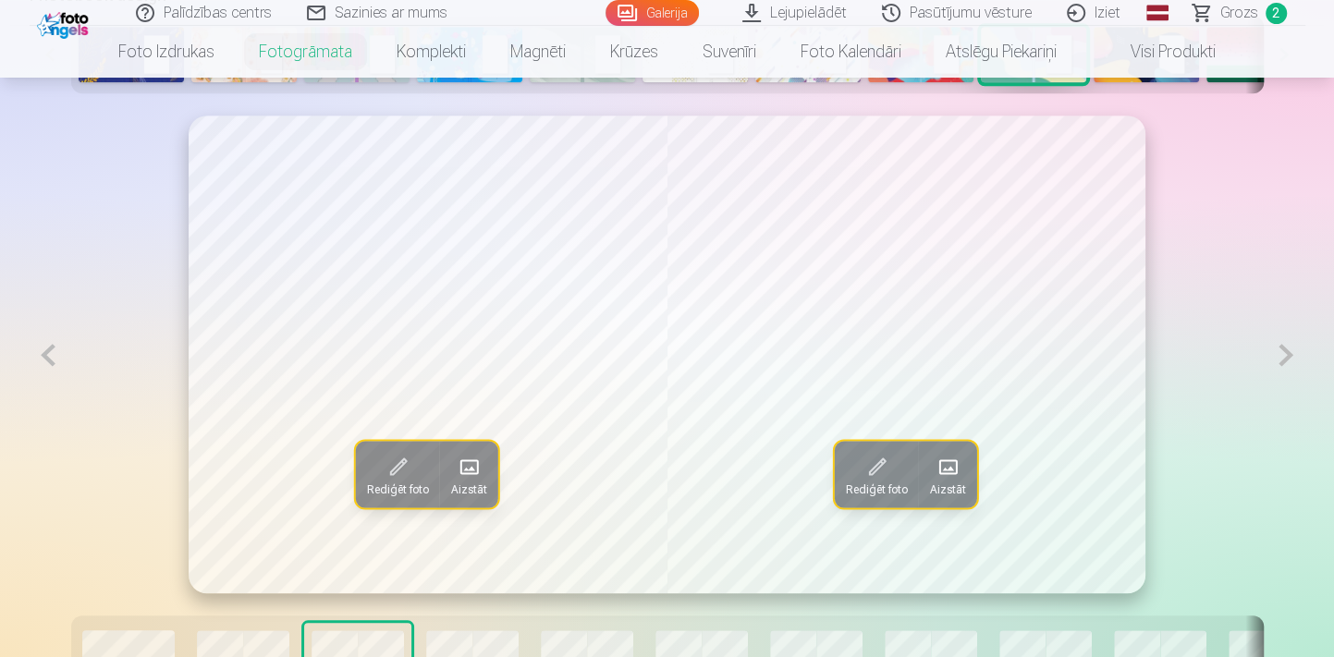
click at [49, 358] on button at bounding box center [49, 355] width 38 height 479
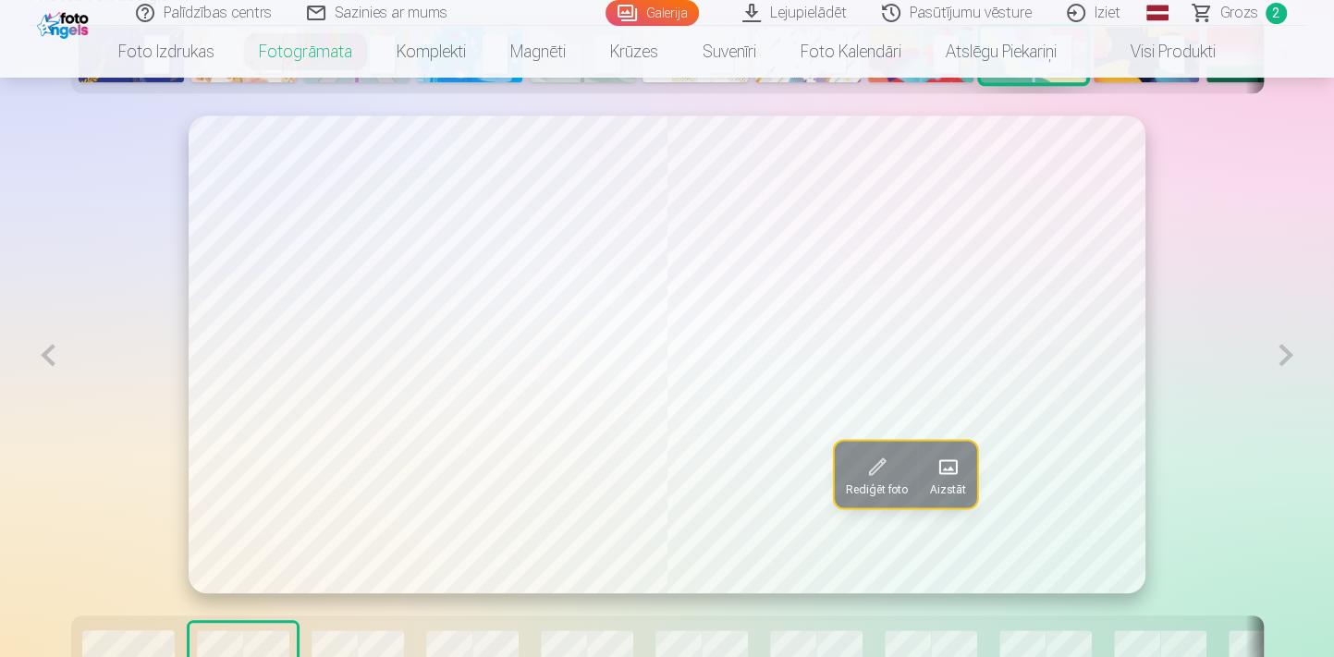
click at [1287, 355] on button at bounding box center [1285, 355] width 38 height 479
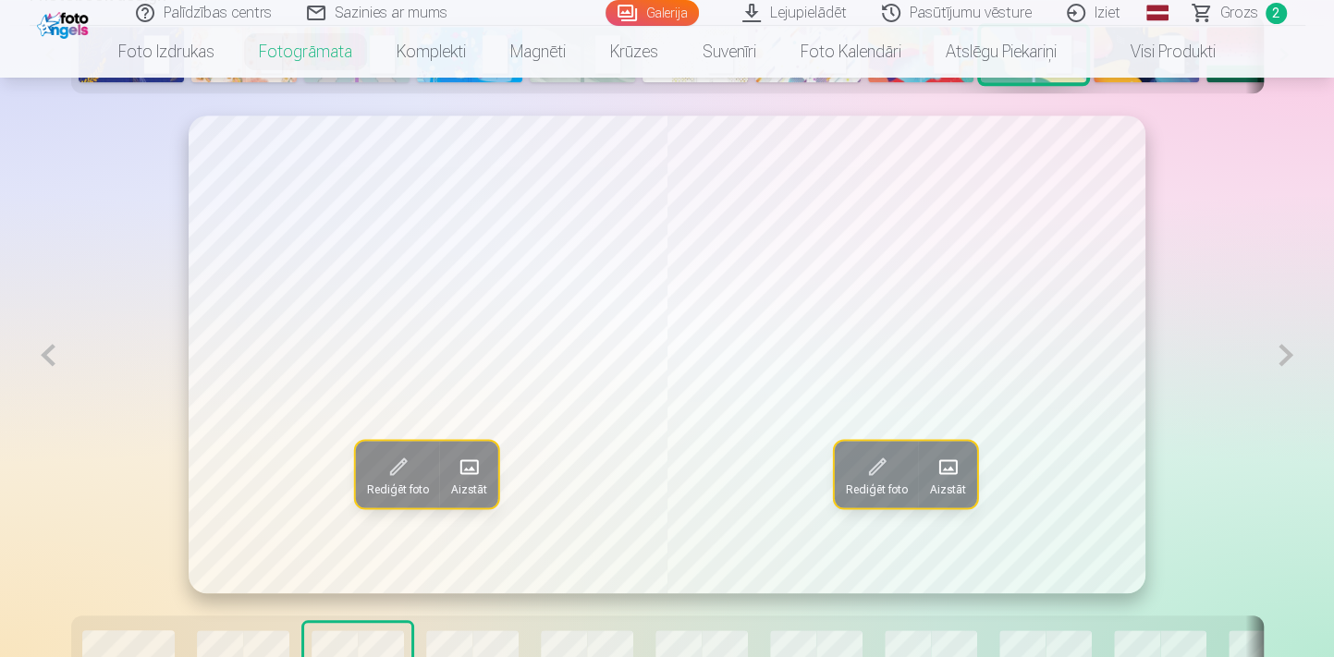
click at [1287, 355] on button at bounding box center [1285, 355] width 38 height 479
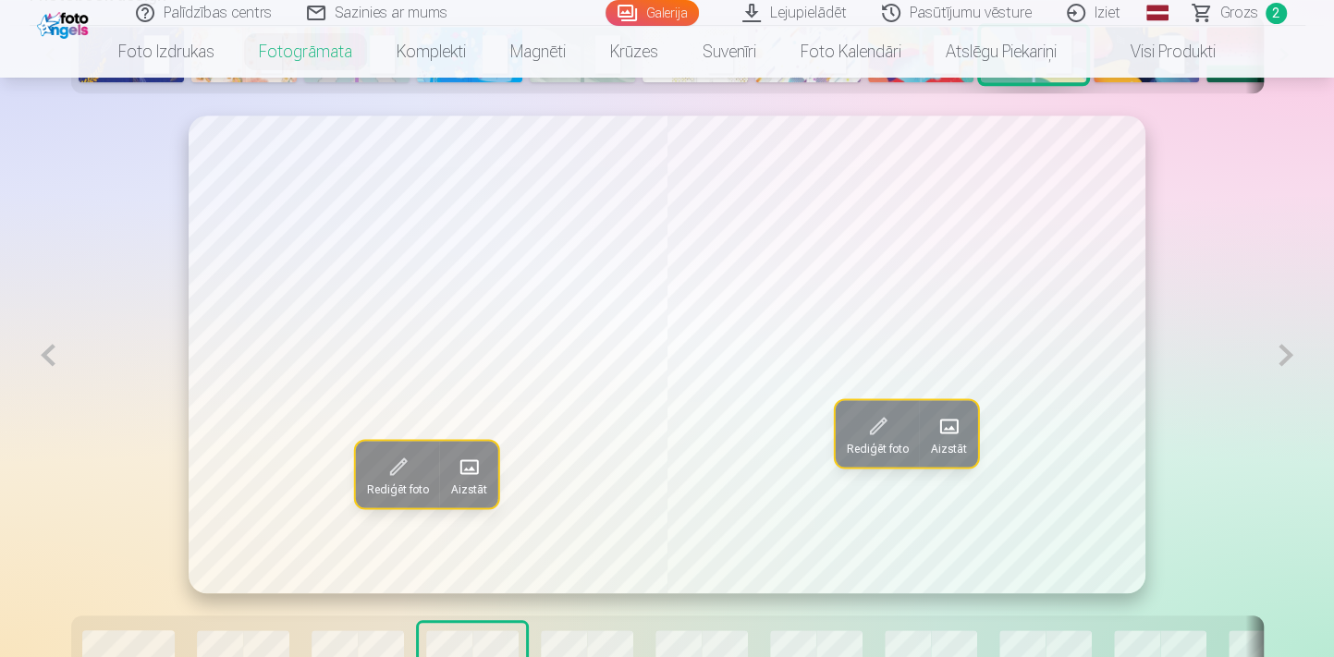
click at [1287, 355] on button at bounding box center [1285, 355] width 38 height 479
click at [1286, 354] on button at bounding box center [1285, 355] width 38 height 479
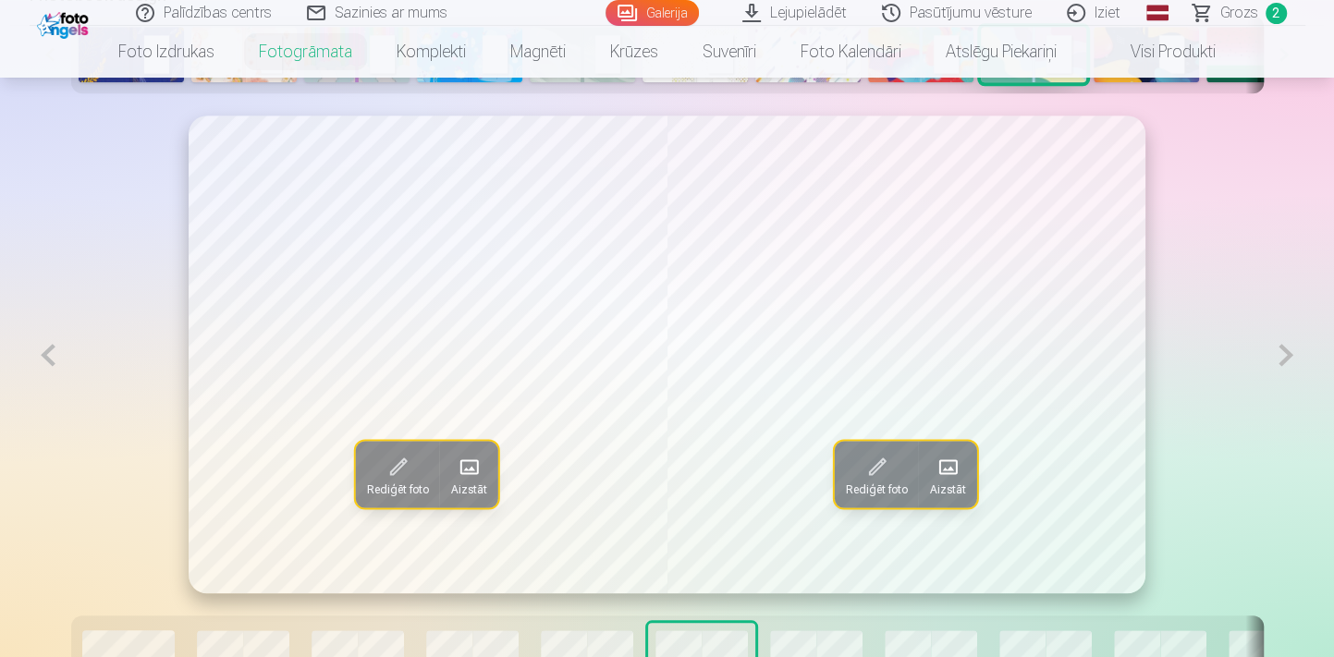
click at [1286, 354] on button at bounding box center [1285, 355] width 38 height 479
click at [1285, 353] on button at bounding box center [1285, 355] width 38 height 479
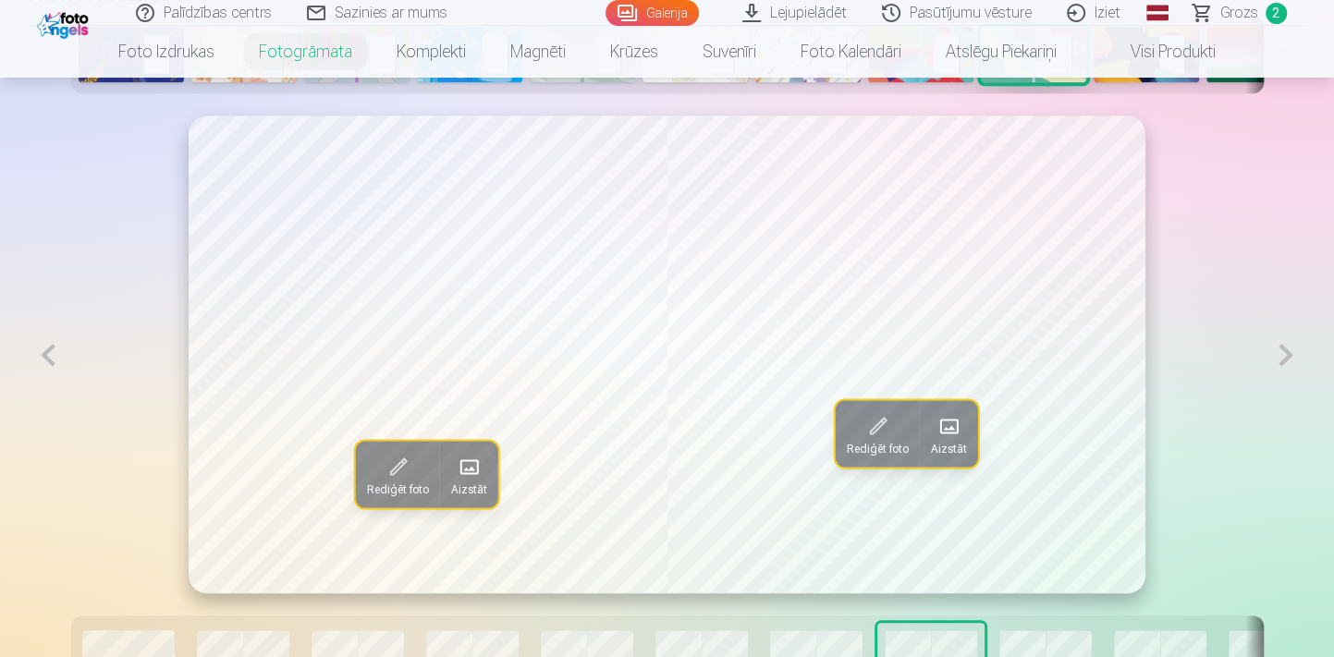
click at [1284, 351] on button at bounding box center [1285, 355] width 38 height 479
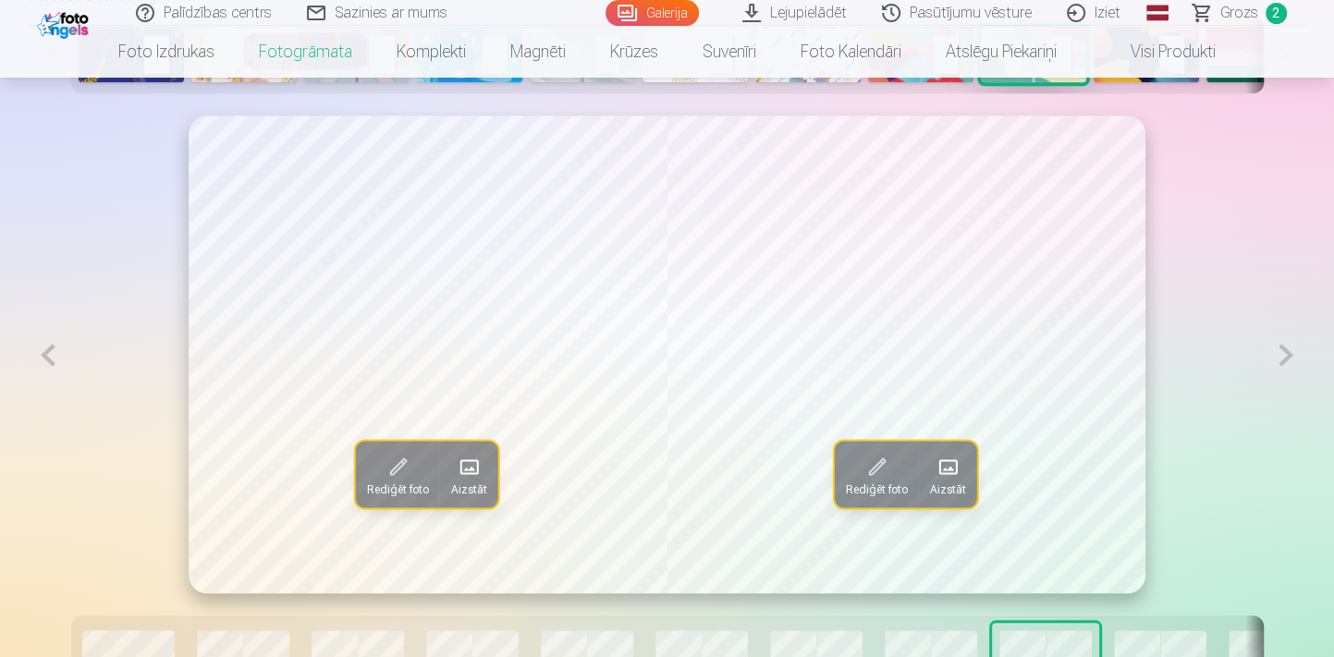
click at [1284, 351] on button at bounding box center [1285, 355] width 38 height 479
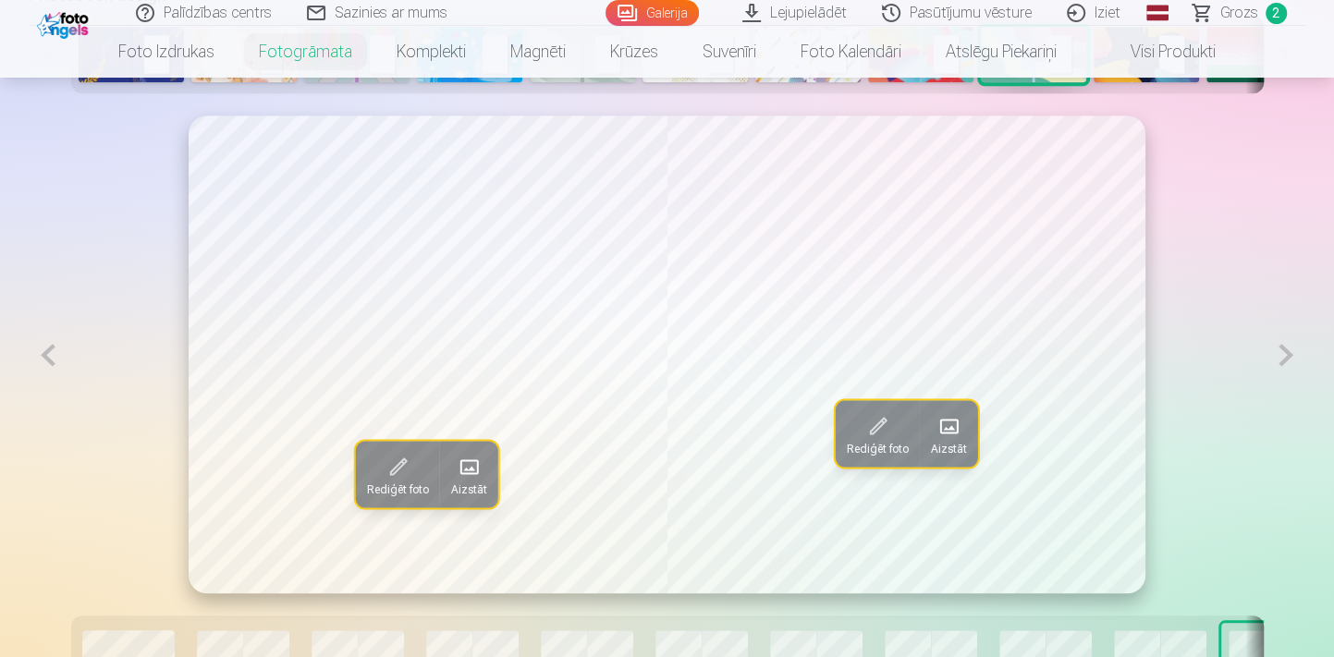
click at [1282, 349] on button at bounding box center [1285, 355] width 38 height 479
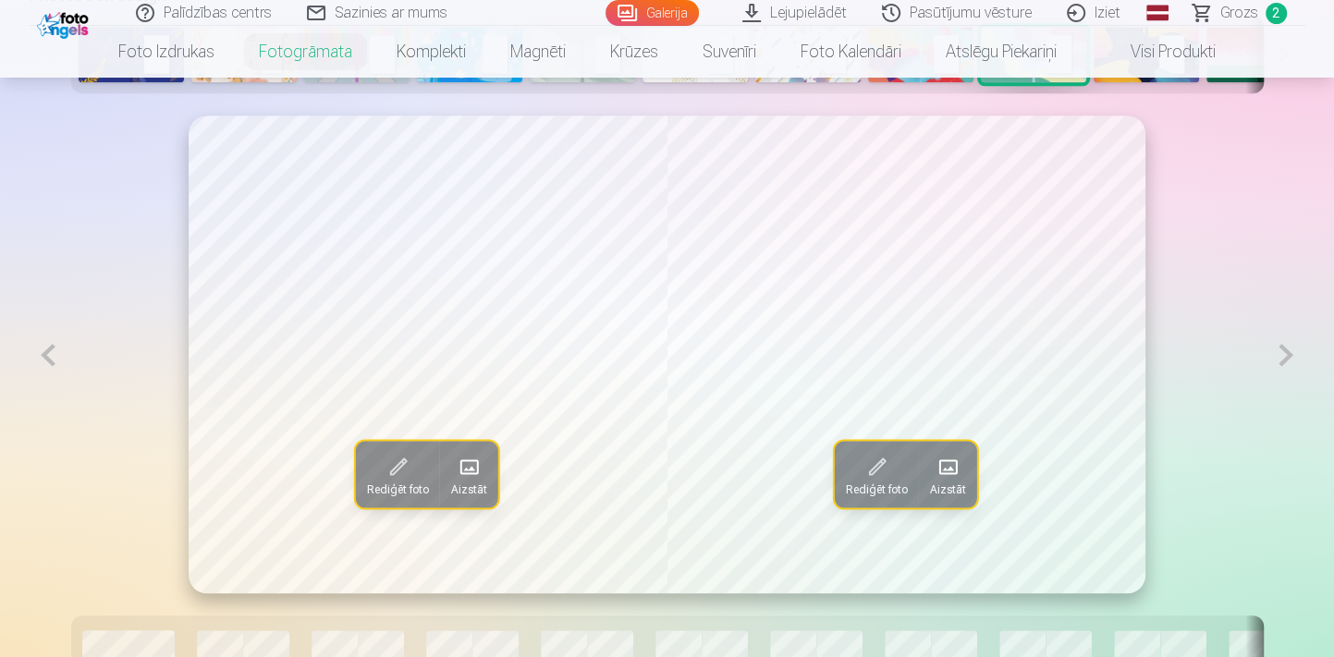
click at [1281, 358] on button at bounding box center [1285, 355] width 38 height 479
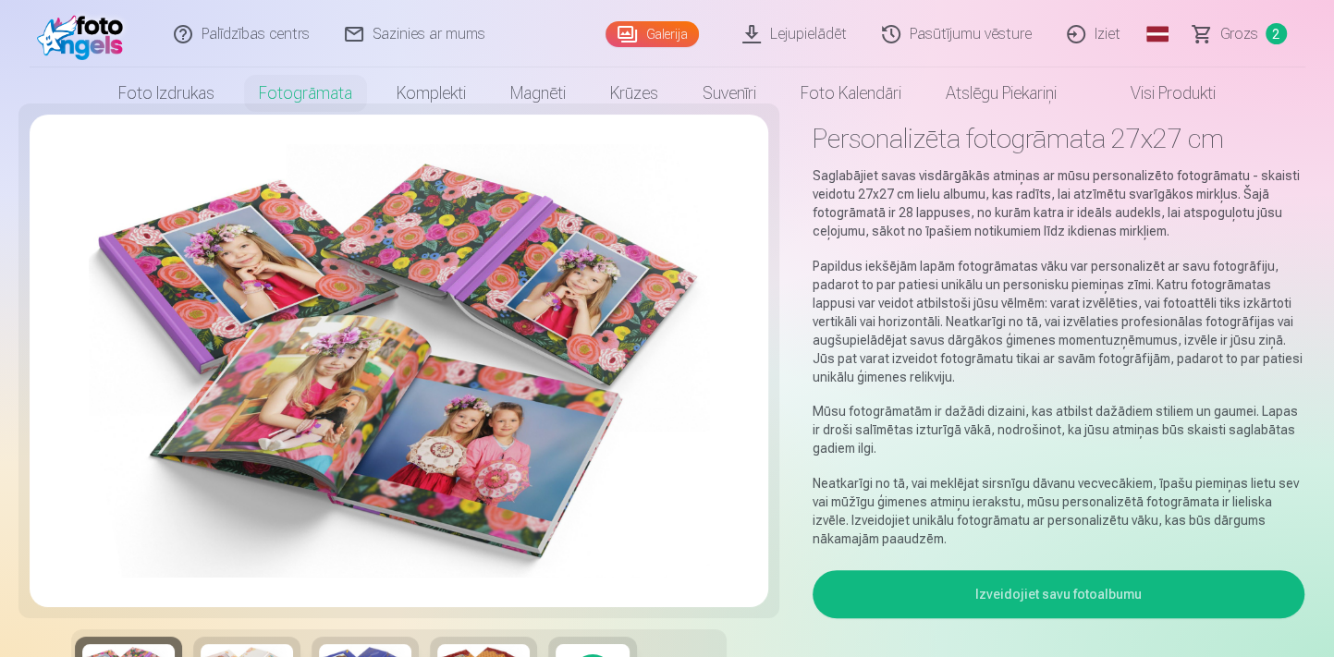
scroll to position [0, 0]
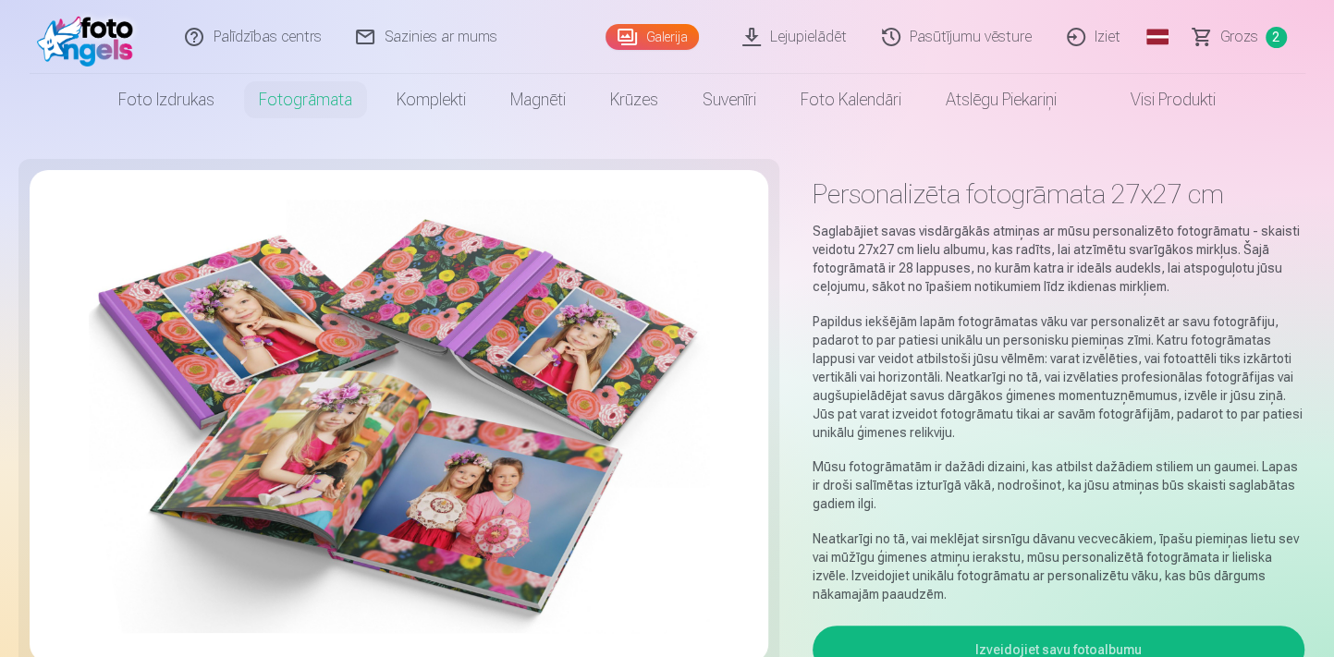
click at [794, 36] on link "Lejupielādēt" at bounding box center [795, 37] width 140 height 74
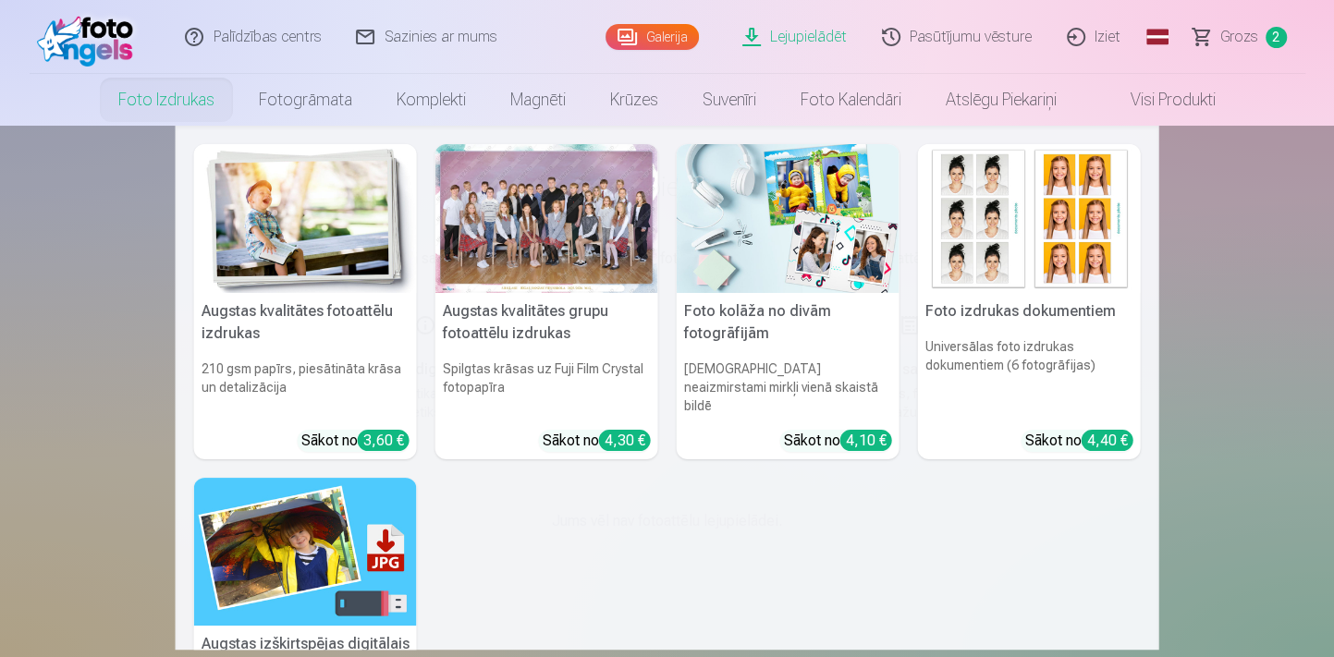
click at [543, 205] on div at bounding box center [546, 218] width 223 height 149
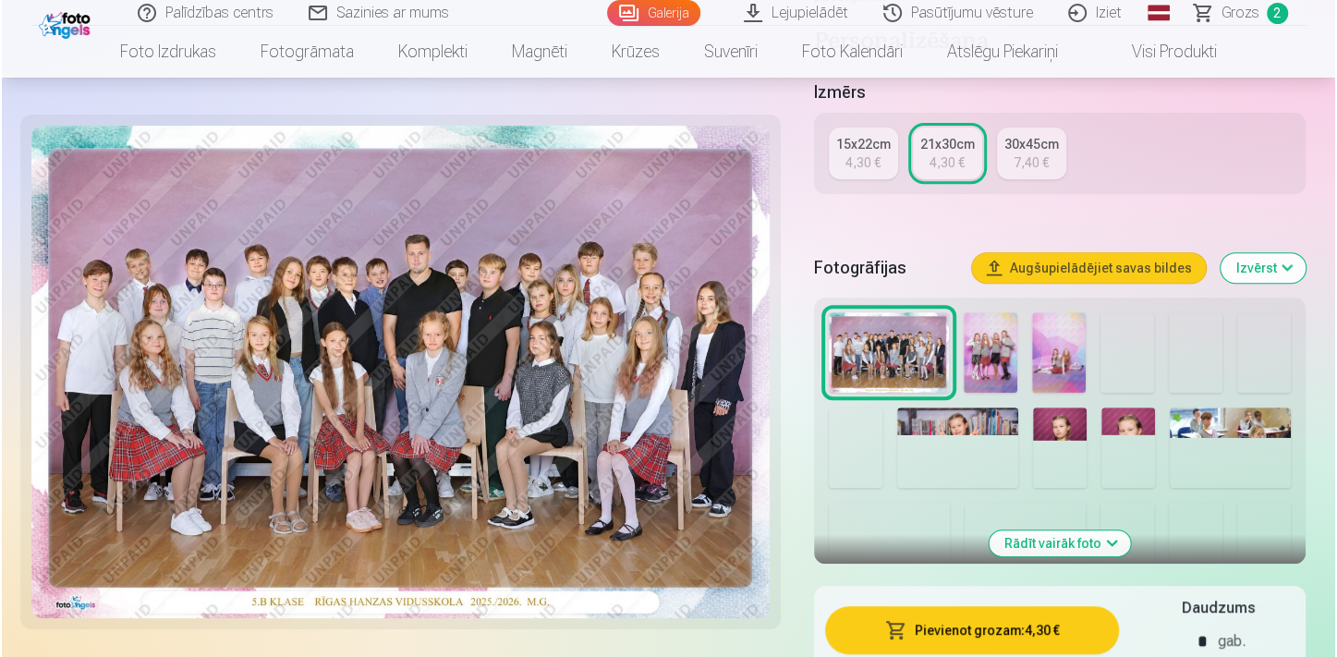
scroll to position [504, 0]
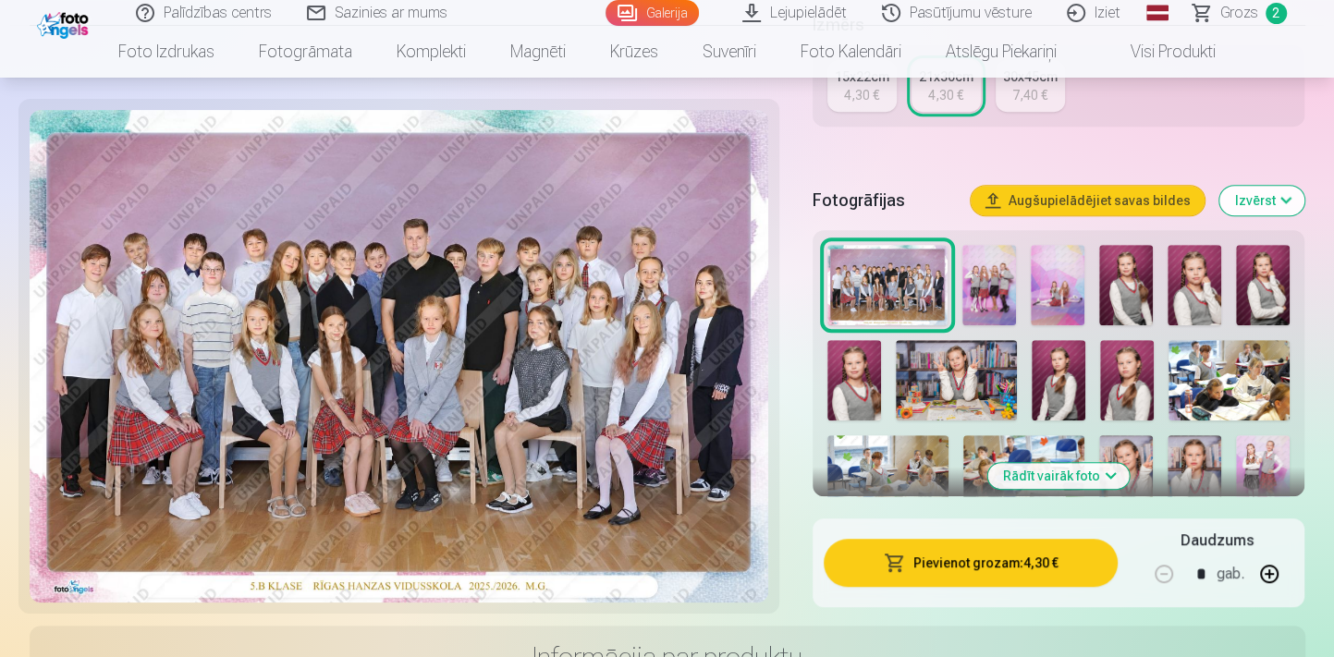
click at [1135, 195] on button "Augšupielādējiet savas bildes" at bounding box center [1087, 201] width 234 height 30
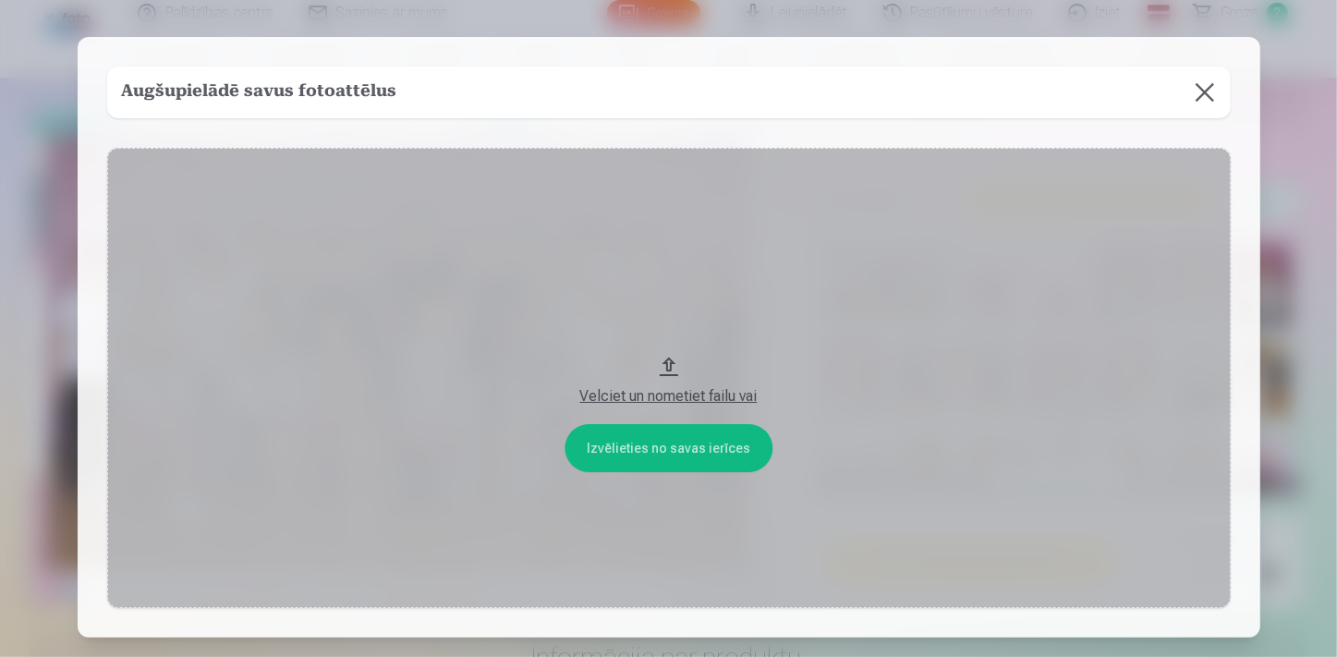
click at [685, 452] on button "Velciet un nometiet failu vai" at bounding box center [669, 378] width 1124 height 460
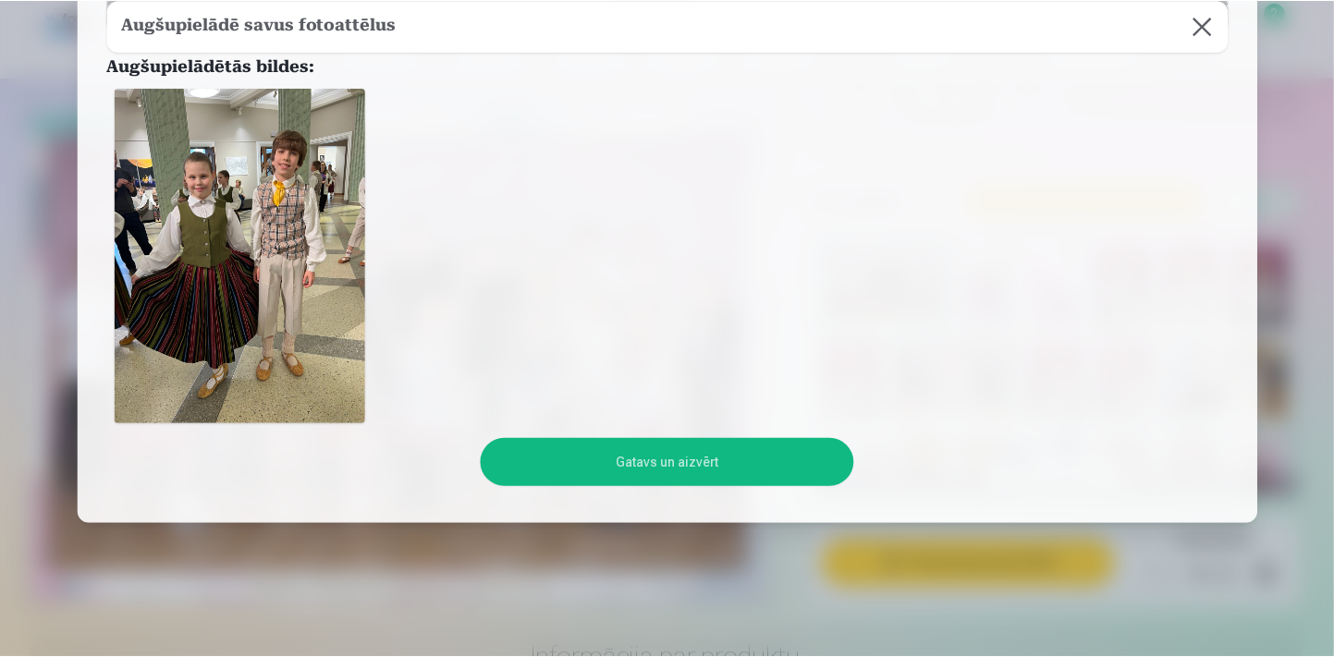
scroll to position [251, 0]
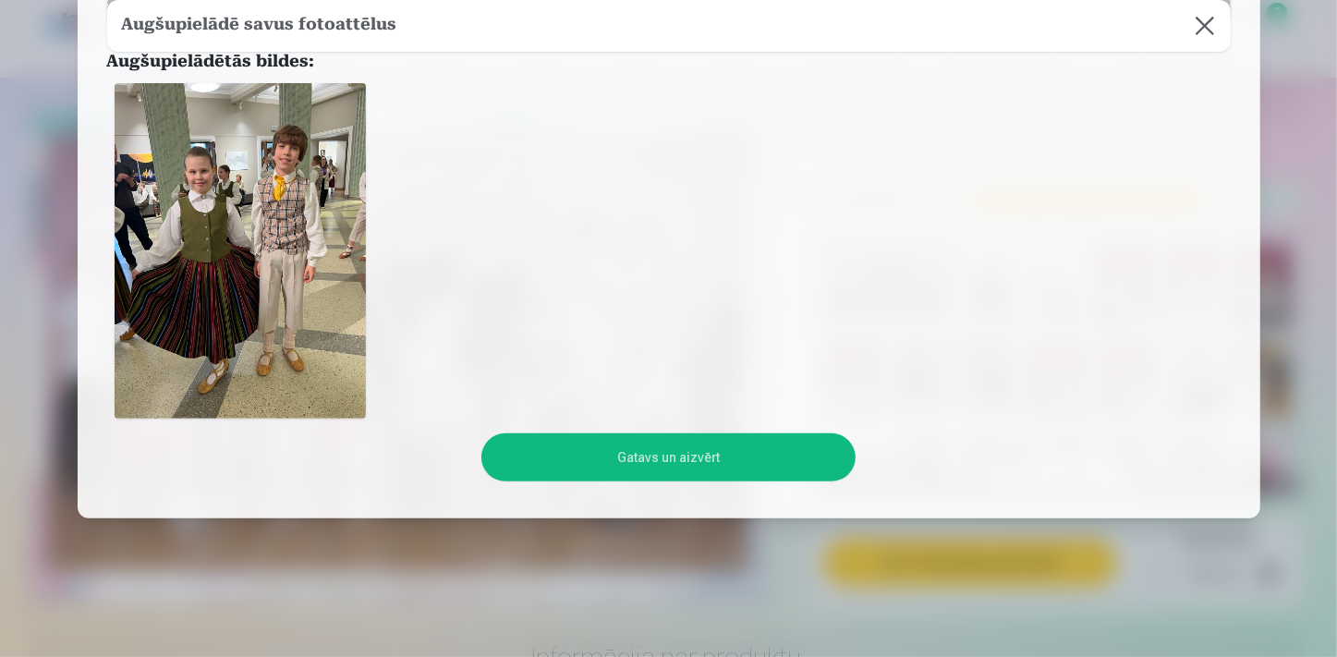
click at [689, 457] on button "Gatavs un aizvērt" at bounding box center [668, 457] width 374 height 48
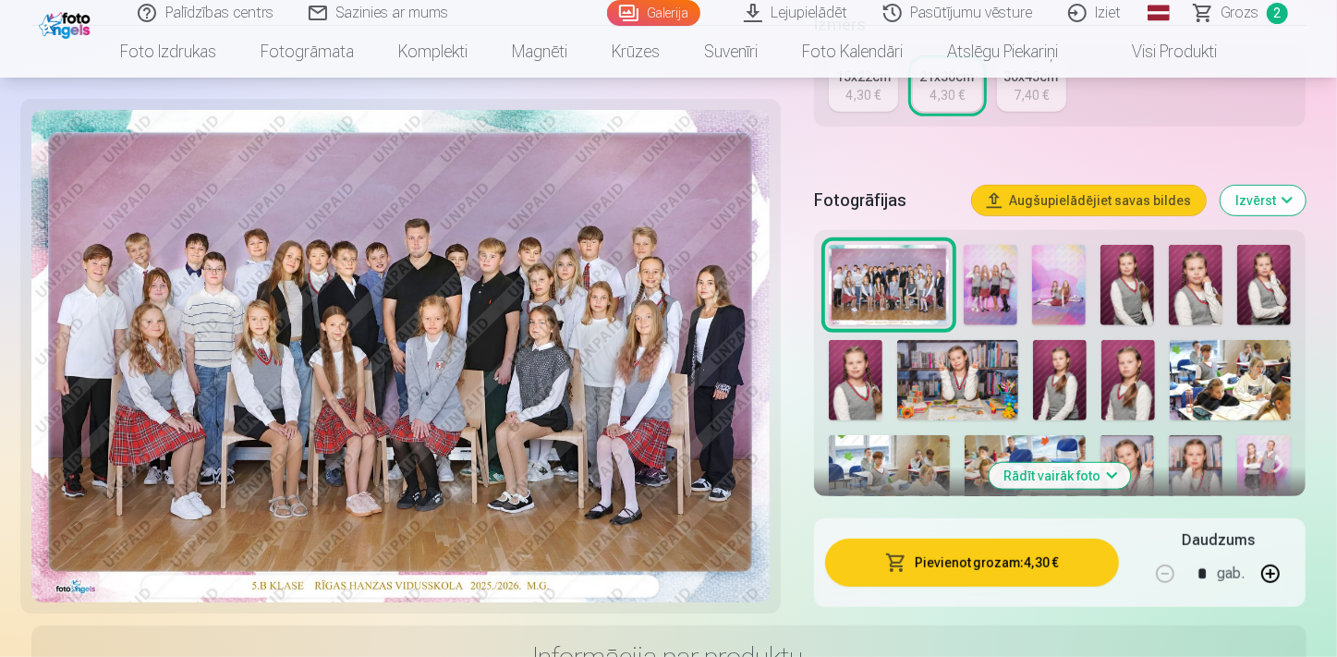
scroll to position [0, 0]
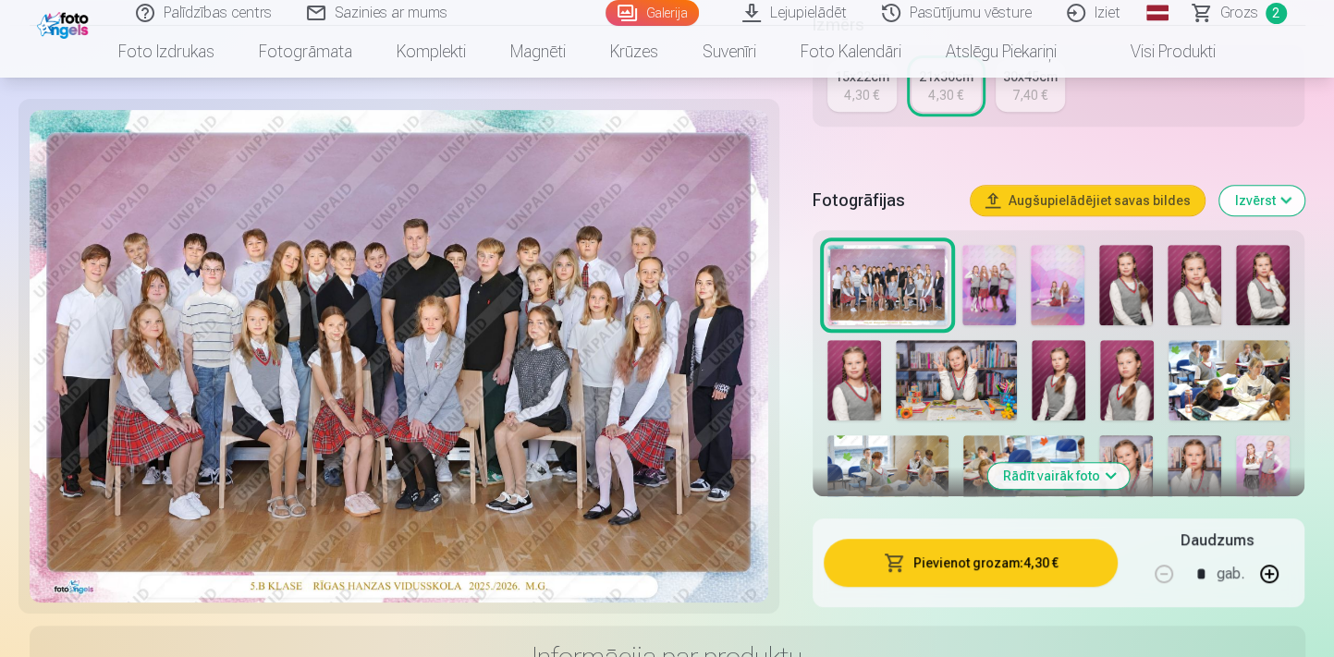
click at [1042, 199] on button "Augšupielādējiet savas bildes" at bounding box center [1087, 201] width 234 height 30
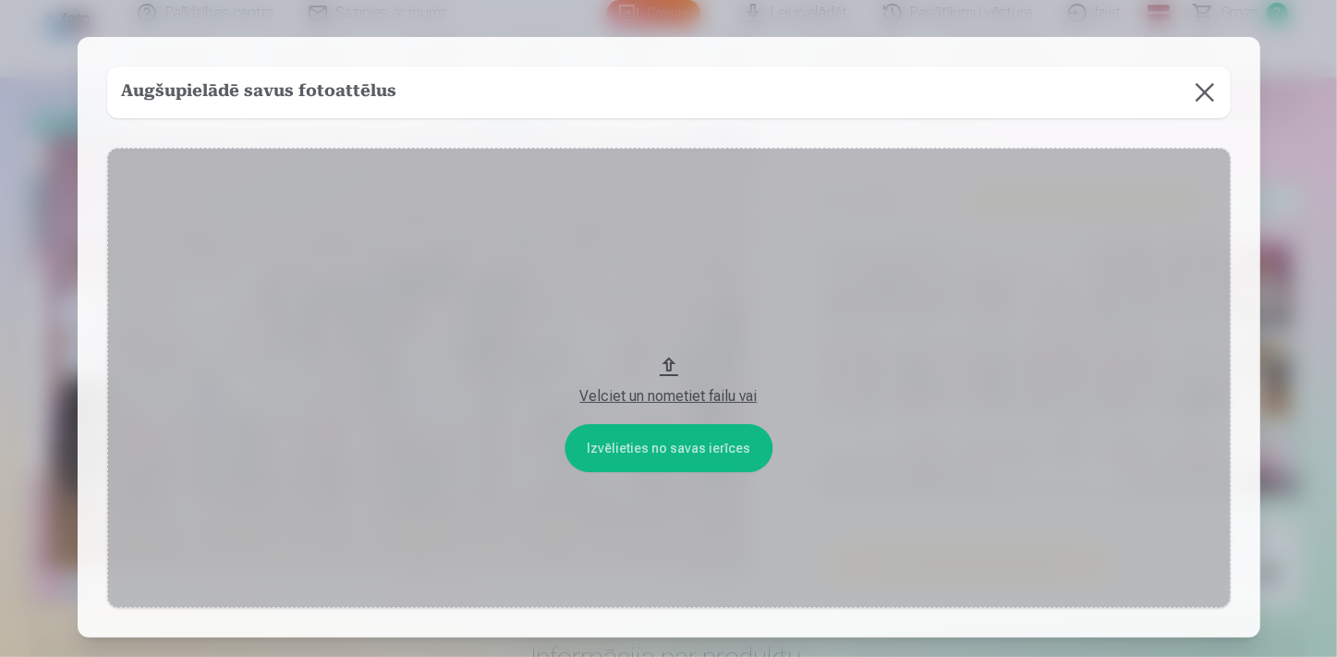
click at [656, 451] on button "Velciet un nometiet failu vai" at bounding box center [669, 378] width 1124 height 460
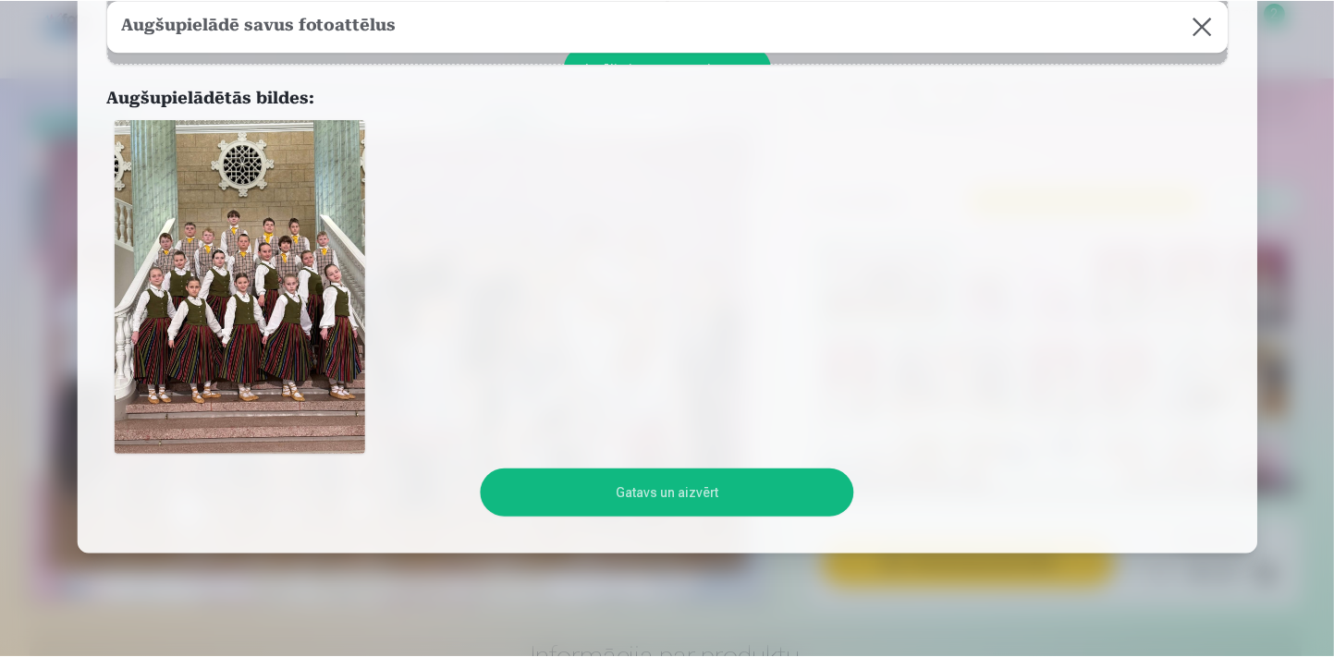
scroll to position [259, 0]
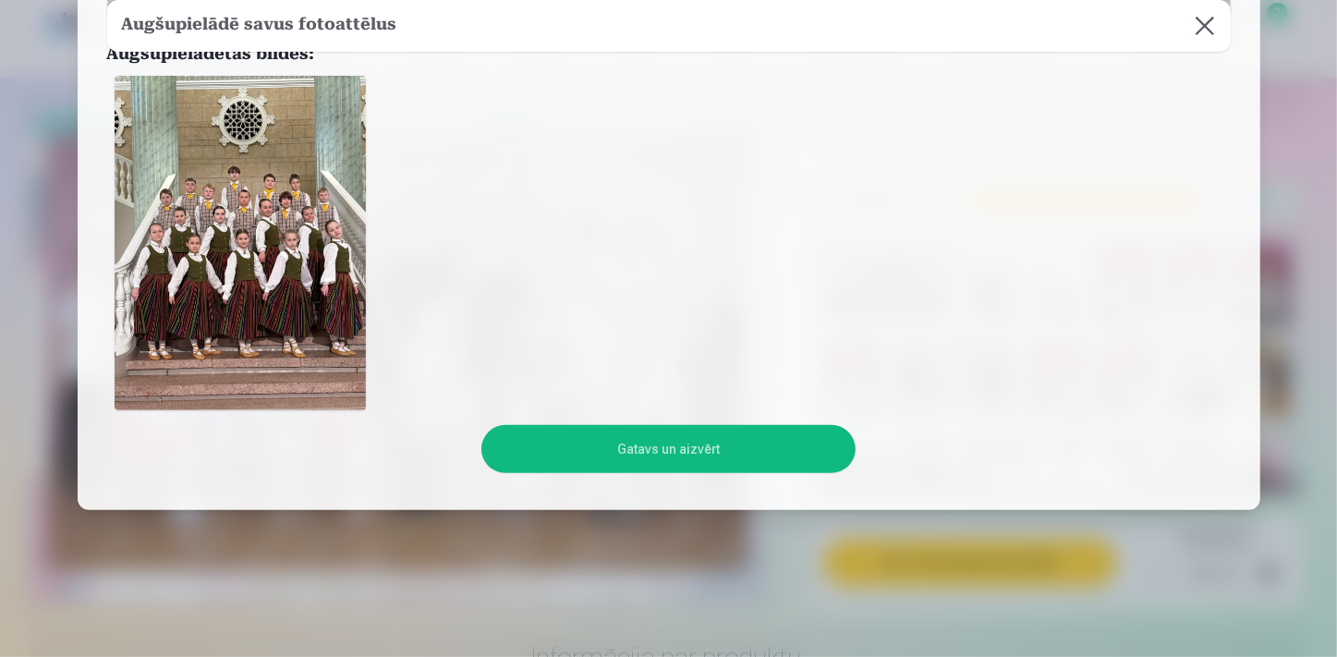
click at [650, 448] on button "Gatavs un aizvērt" at bounding box center [668, 449] width 374 height 48
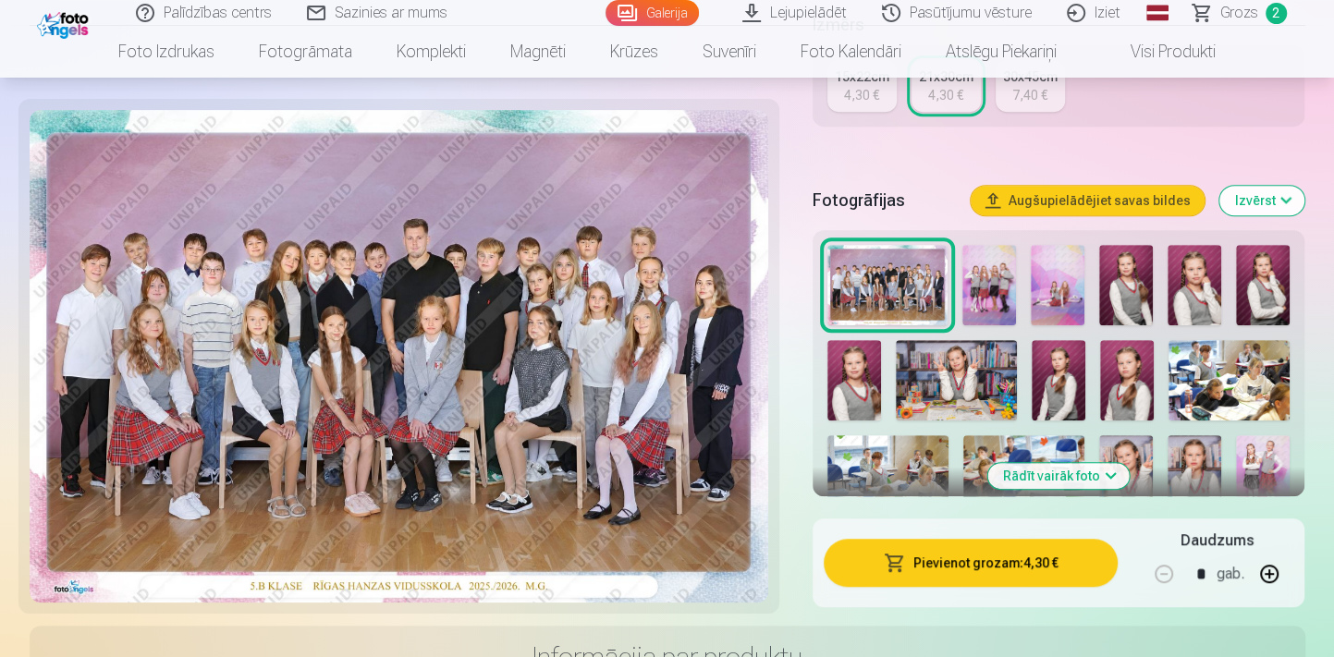
scroll to position [0, 0]
click at [1075, 472] on button "Rādīt vairāk foto" at bounding box center [1058, 476] width 141 height 26
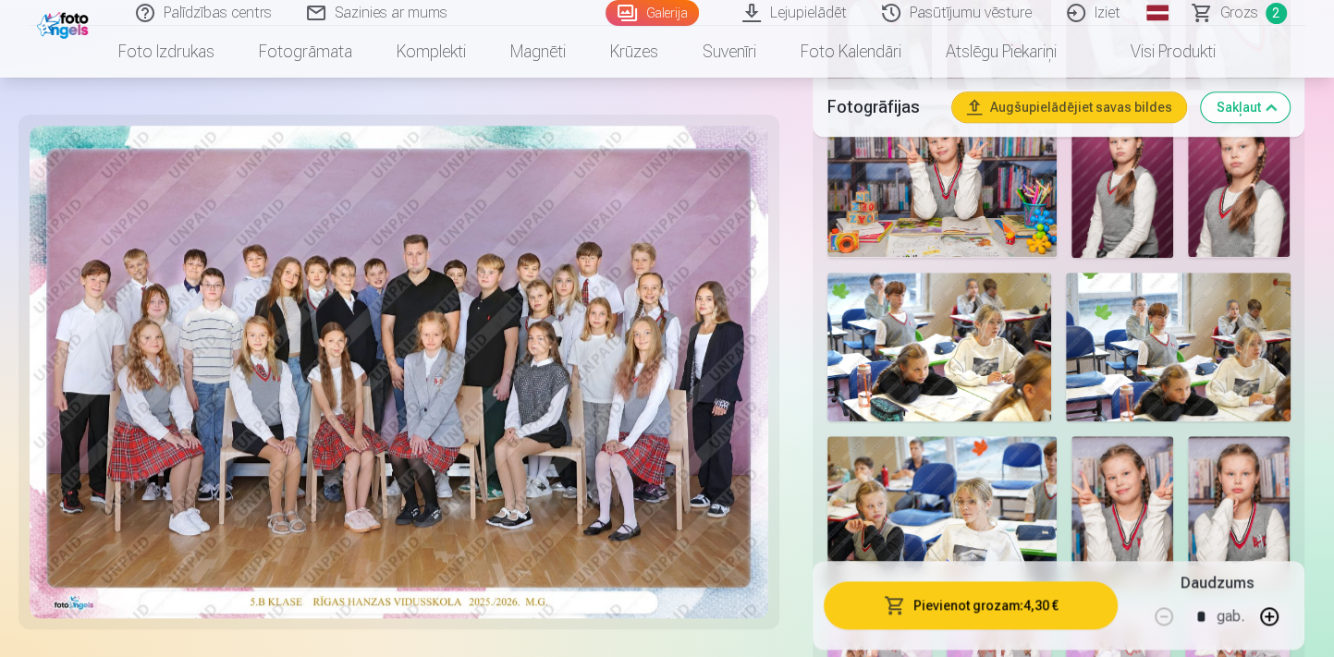
scroll to position [924, 0]
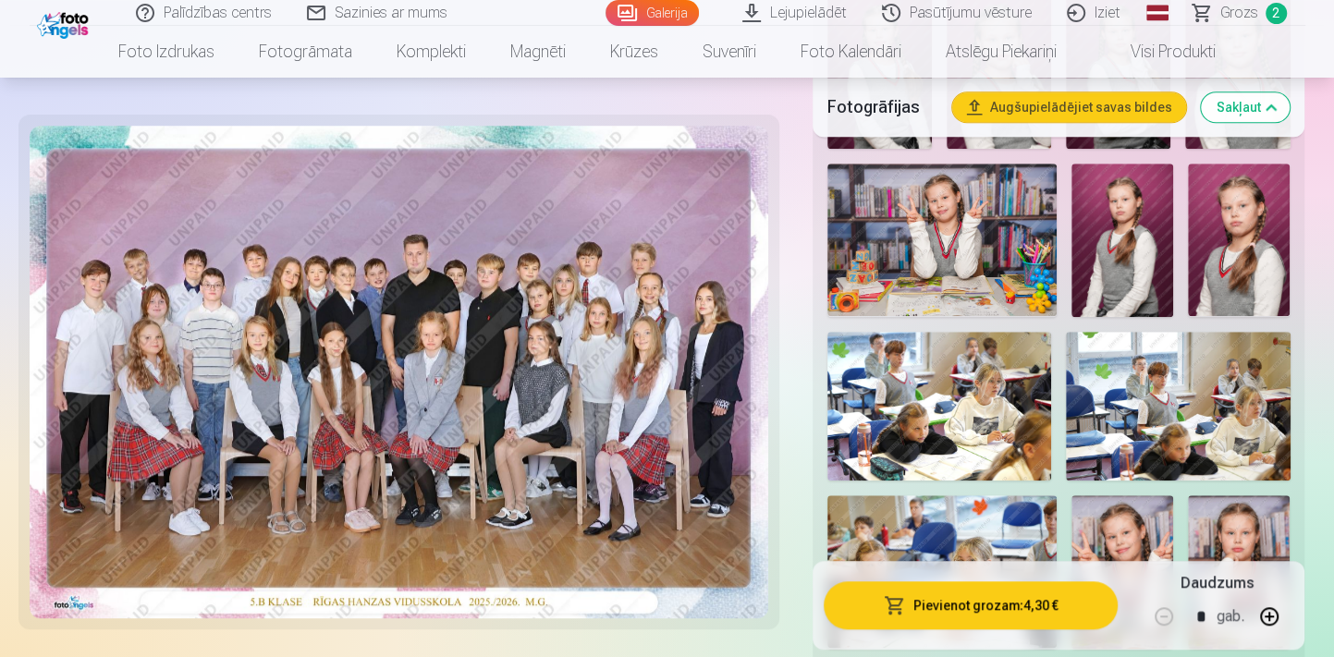
click at [1236, 105] on button "Sakļaut" at bounding box center [1244, 107] width 89 height 30
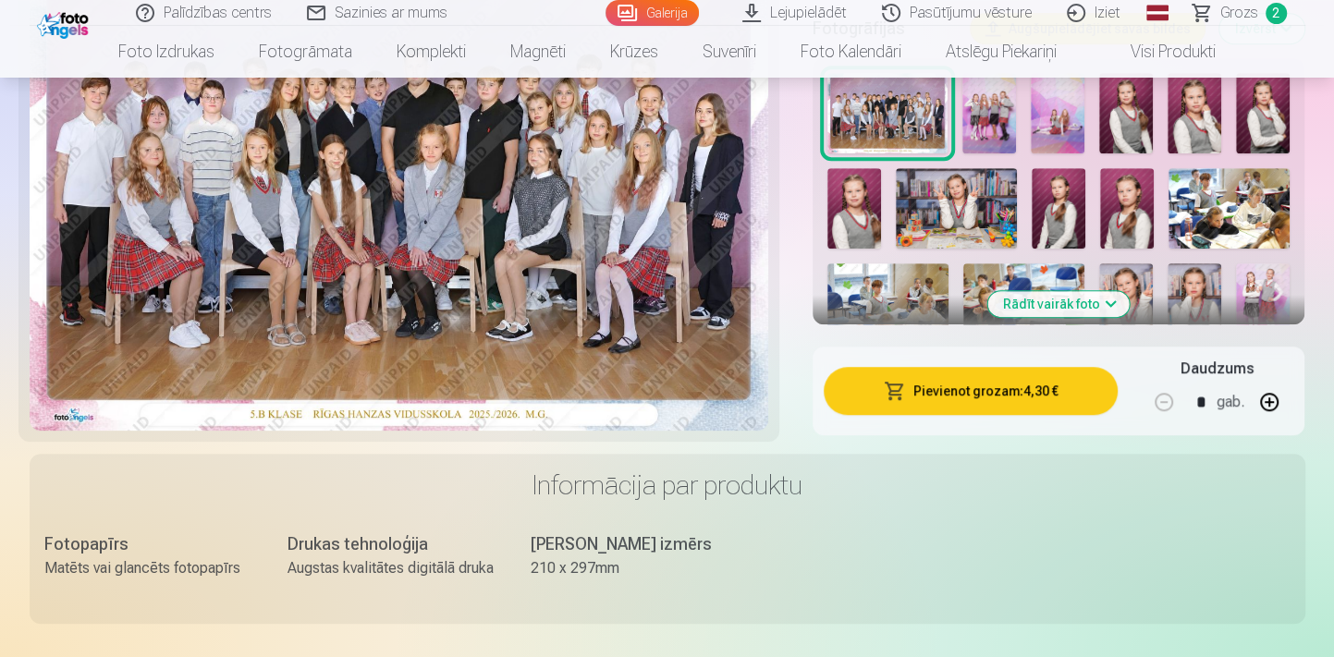
scroll to position [591, 0]
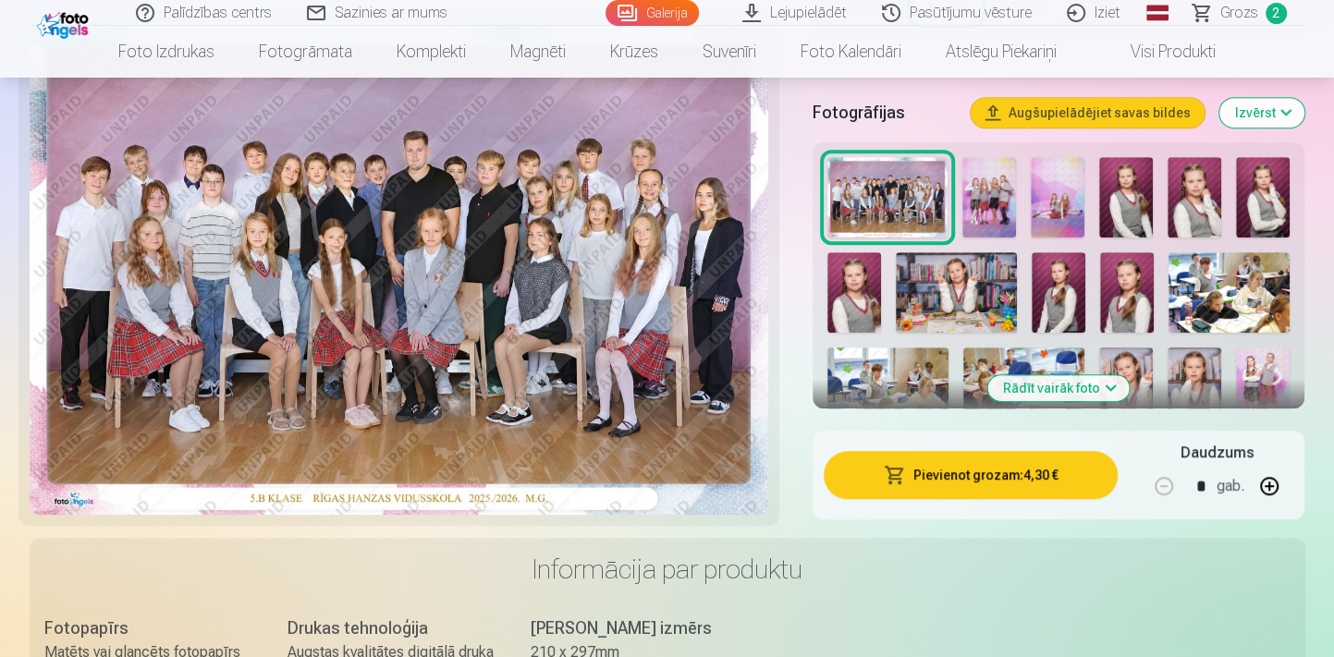
click at [1106, 379] on button "Rādīt vairāk foto" at bounding box center [1058, 388] width 141 height 26
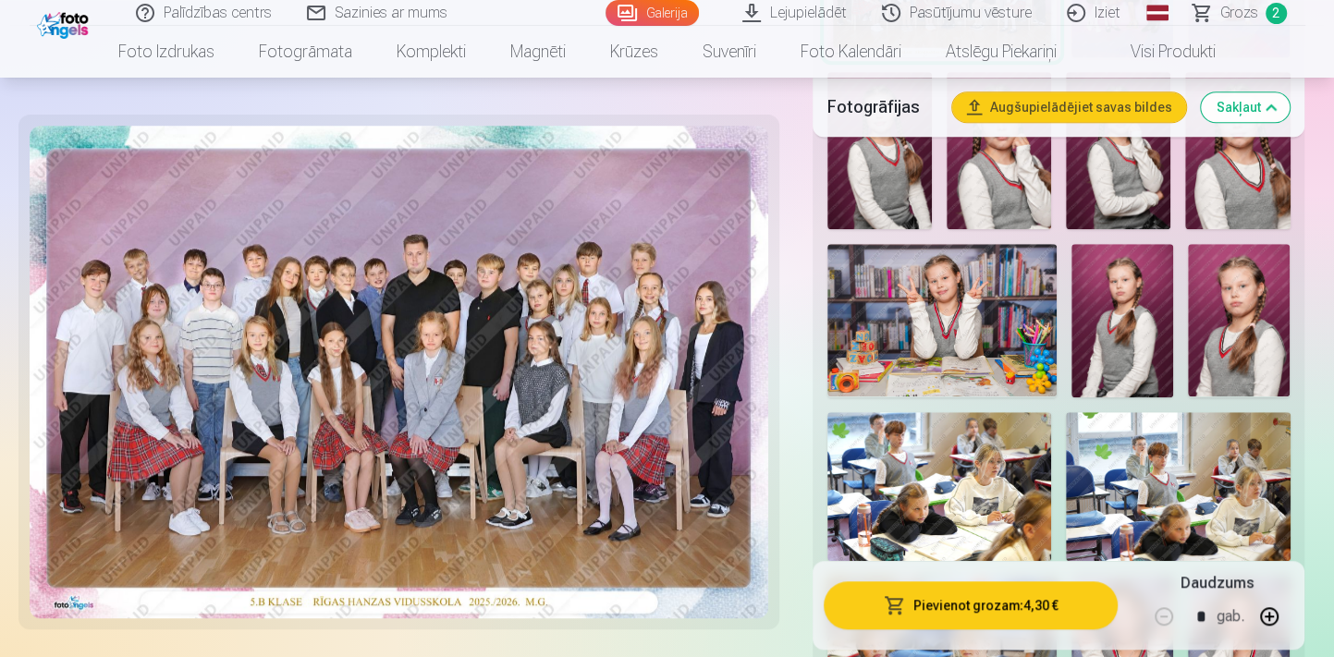
scroll to position [928, 0]
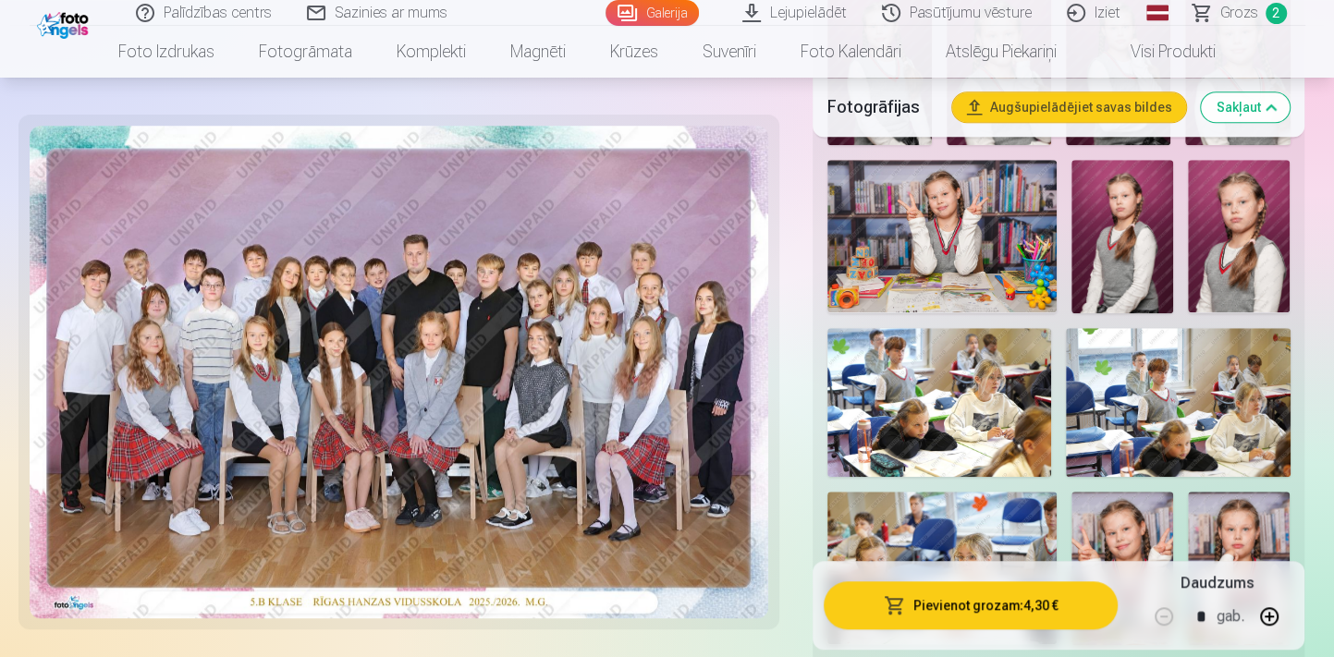
click at [952, 380] on img at bounding box center [939, 403] width 224 height 150
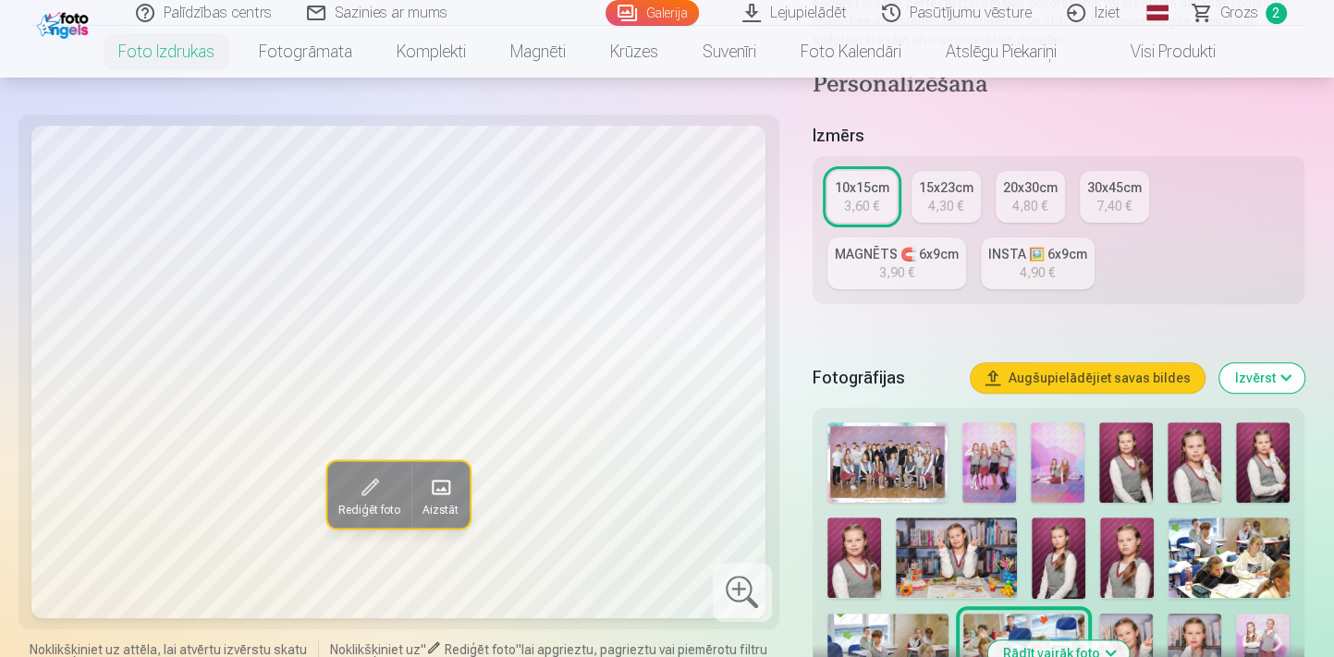
scroll to position [588, 0]
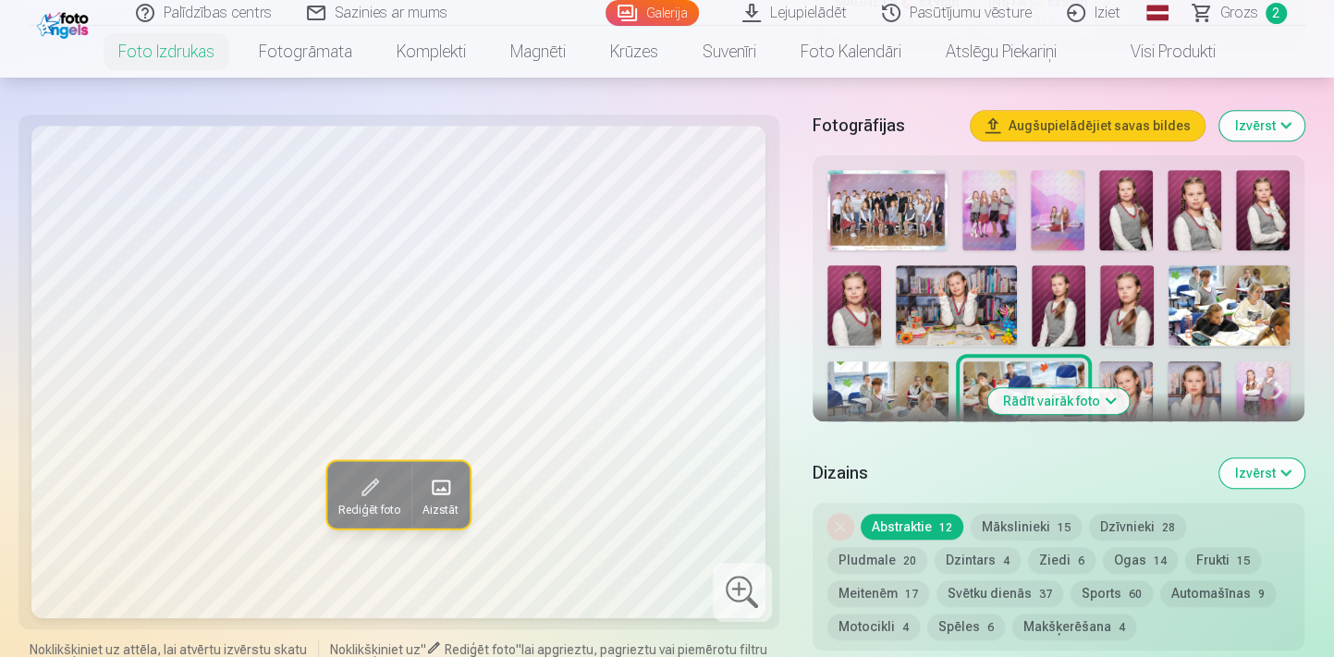
click at [1026, 394] on button "Rādīt vairāk foto" at bounding box center [1058, 401] width 141 height 26
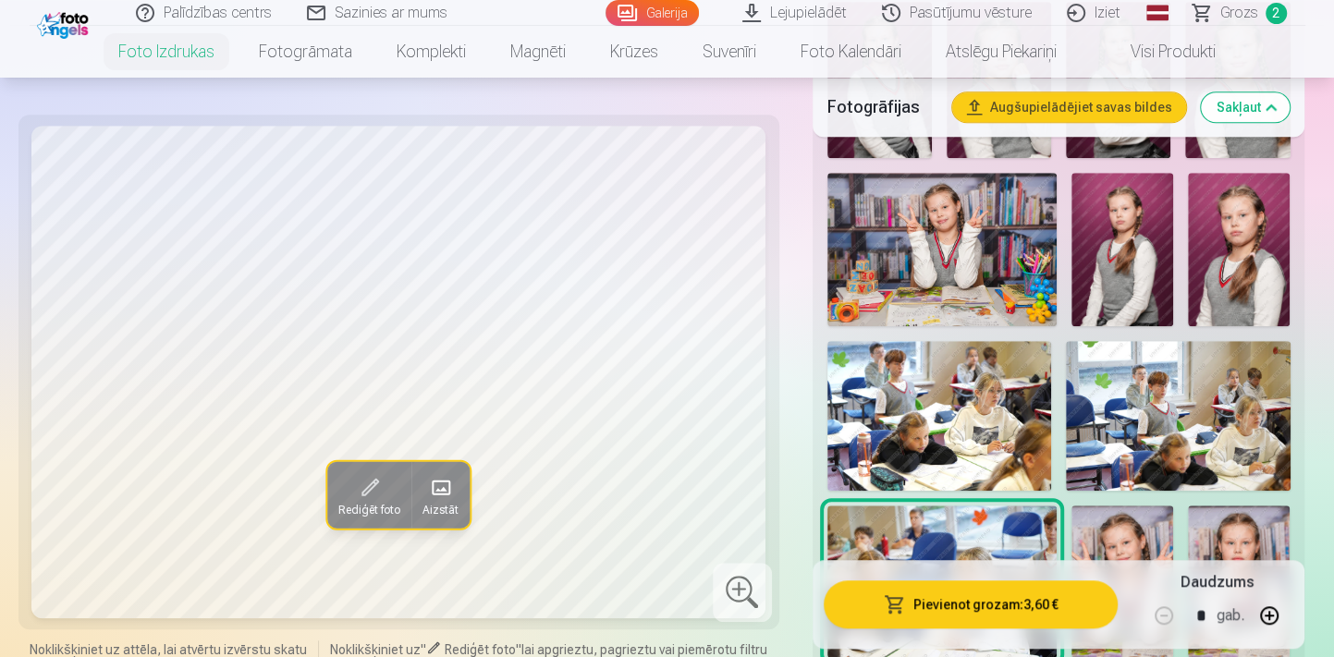
scroll to position [1007, 0]
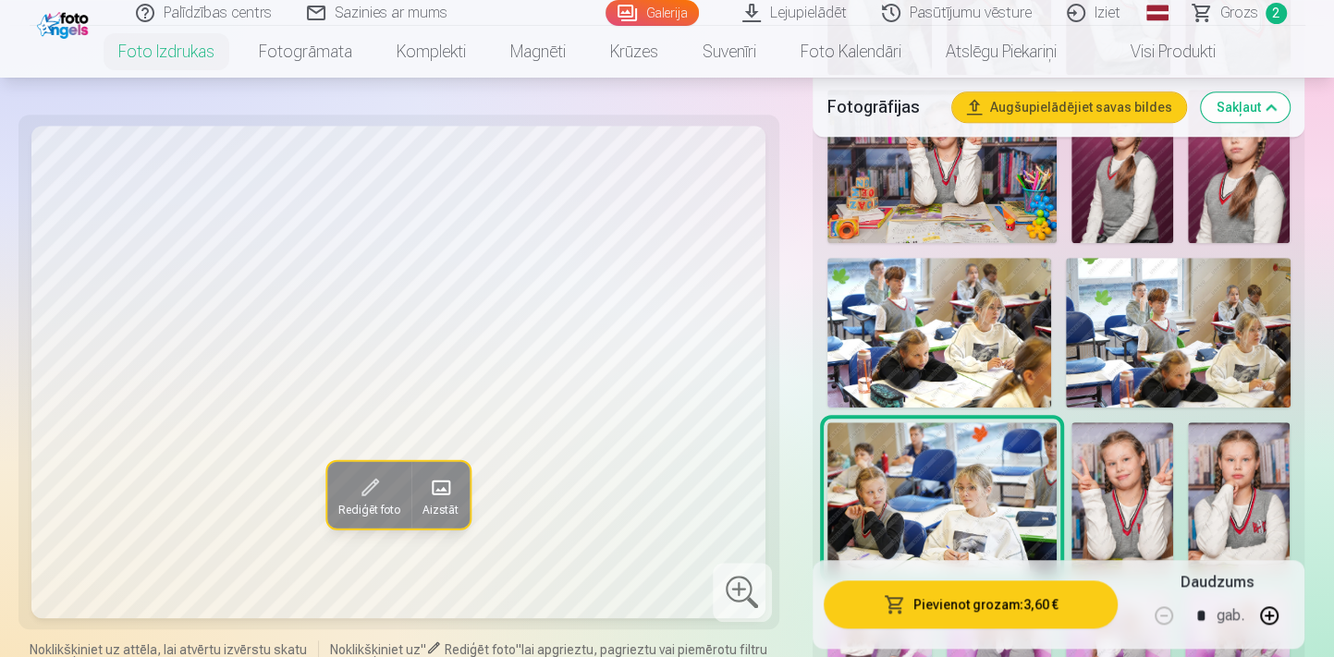
click at [1188, 299] on img at bounding box center [1178, 333] width 224 height 150
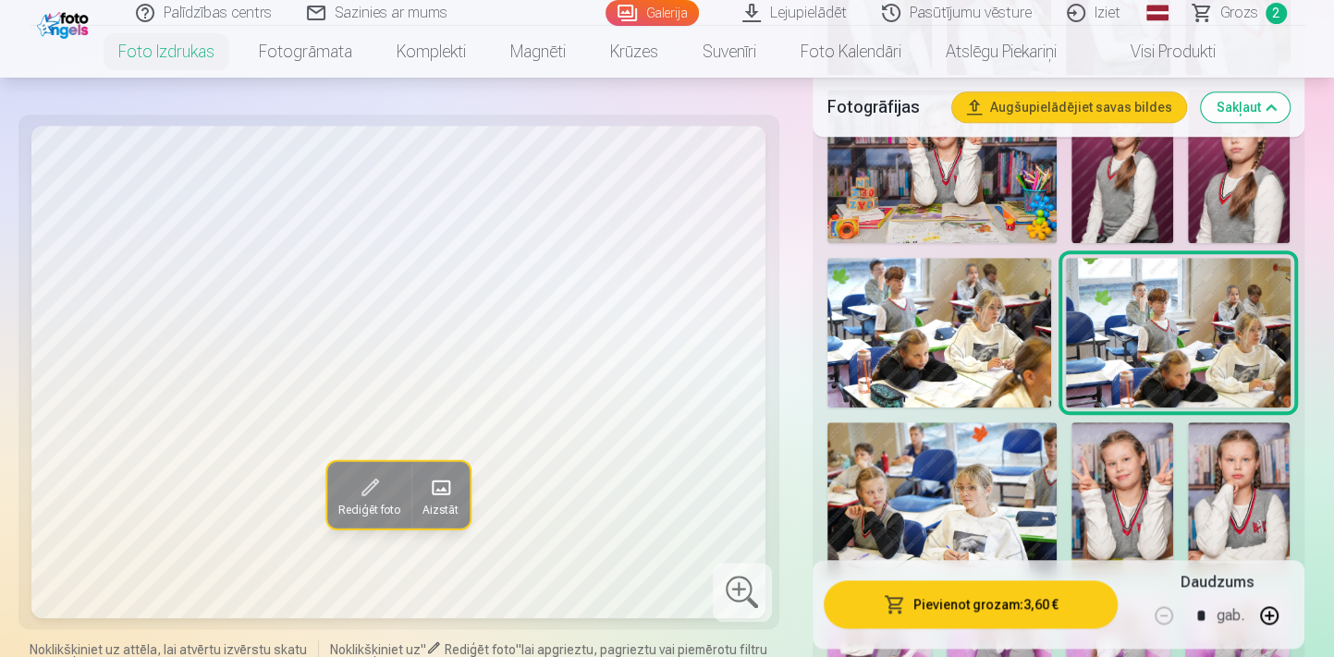
click at [1008, 300] on img at bounding box center [939, 333] width 224 height 150
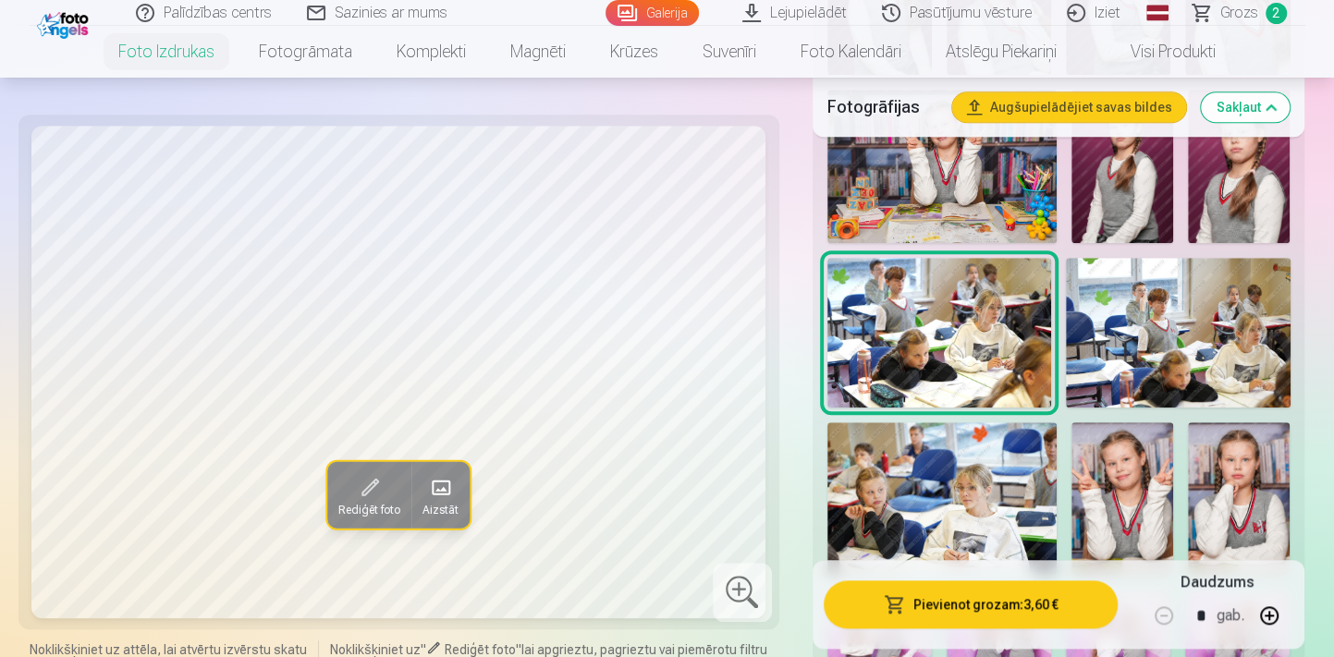
click at [1152, 329] on img at bounding box center [1178, 333] width 224 height 150
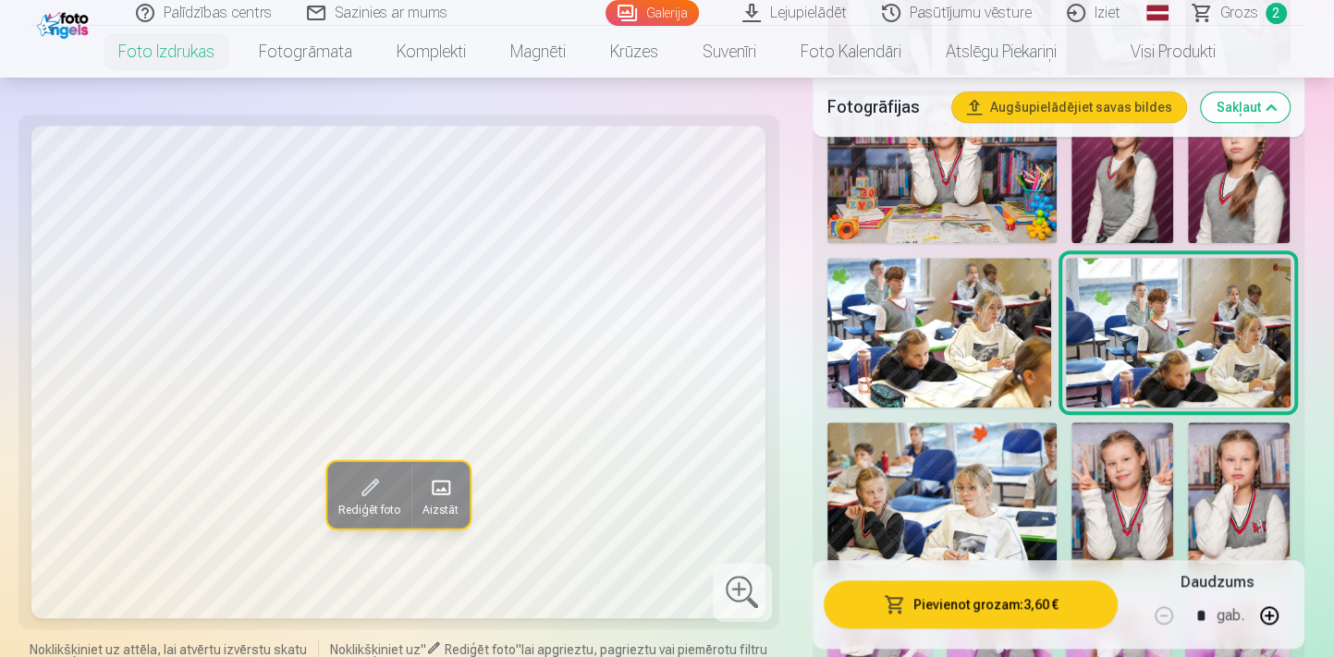
click at [974, 359] on img at bounding box center [939, 333] width 224 height 150
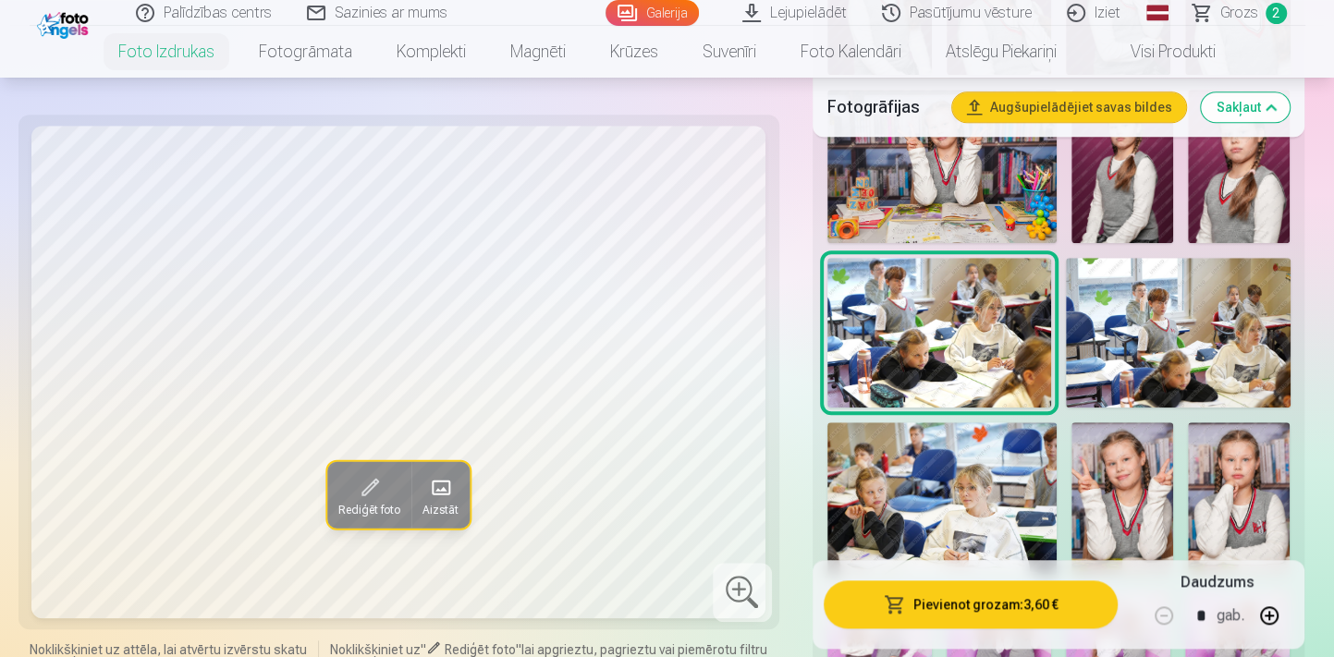
click at [1193, 349] on img at bounding box center [1178, 333] width 224 height 150
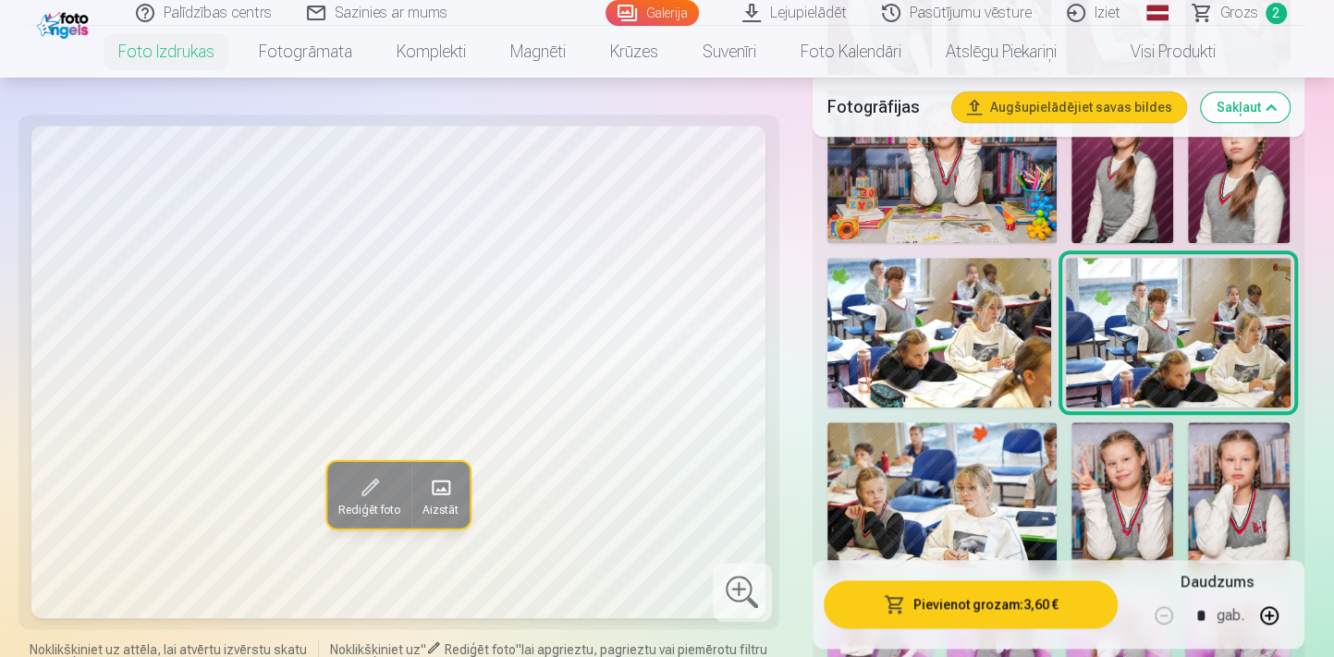
click at [959, 323] on img at bounding box center [939, 333] width 224 height 150
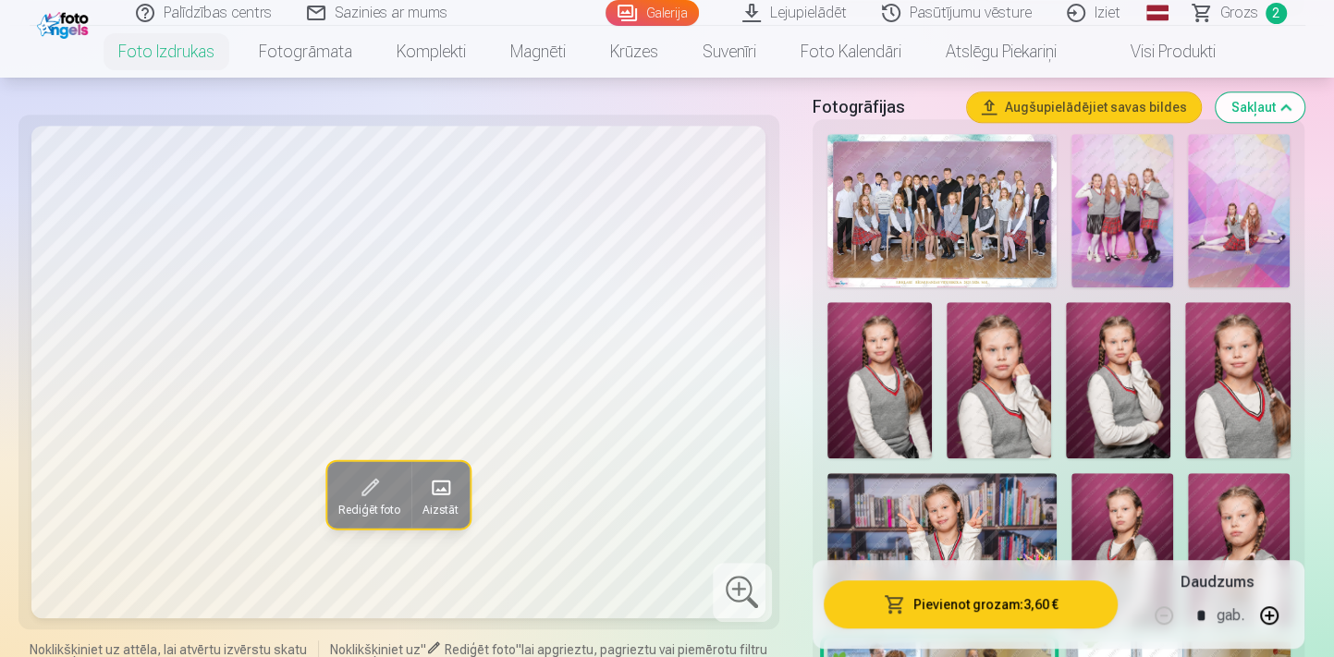
scroll to position [588, 0]
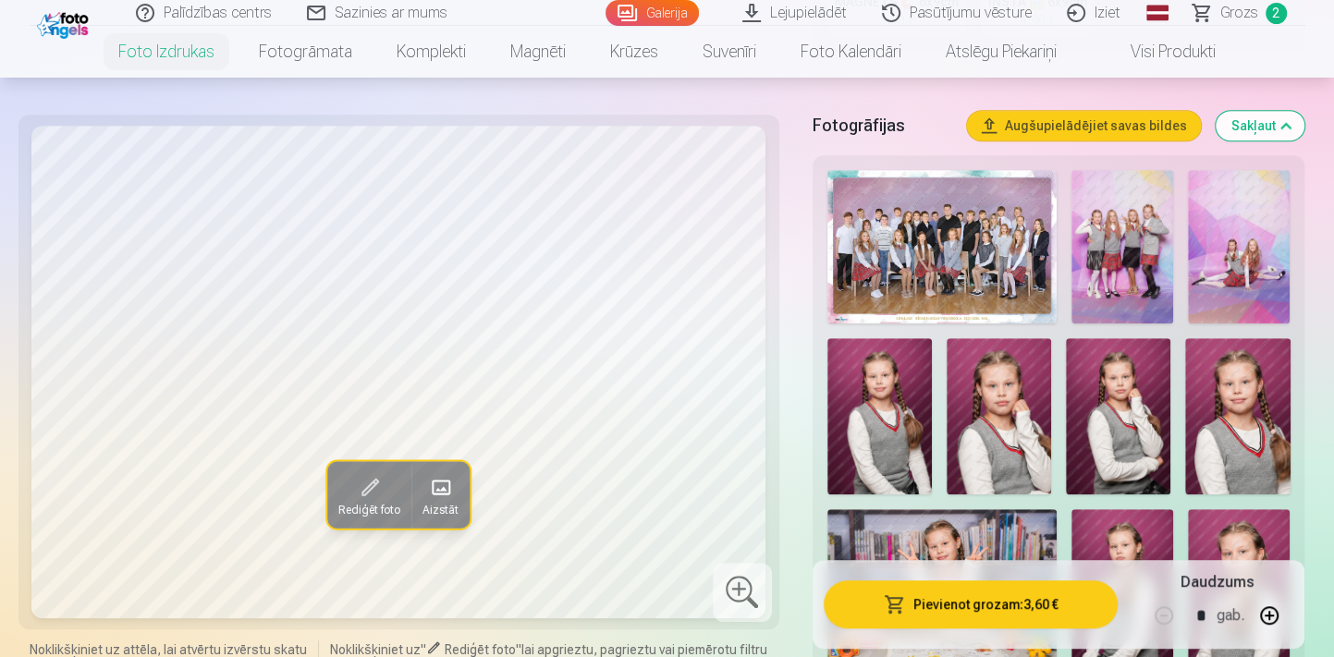
click at [1150, 270] on img at bounding box center [1122, 246] width 102 height 153
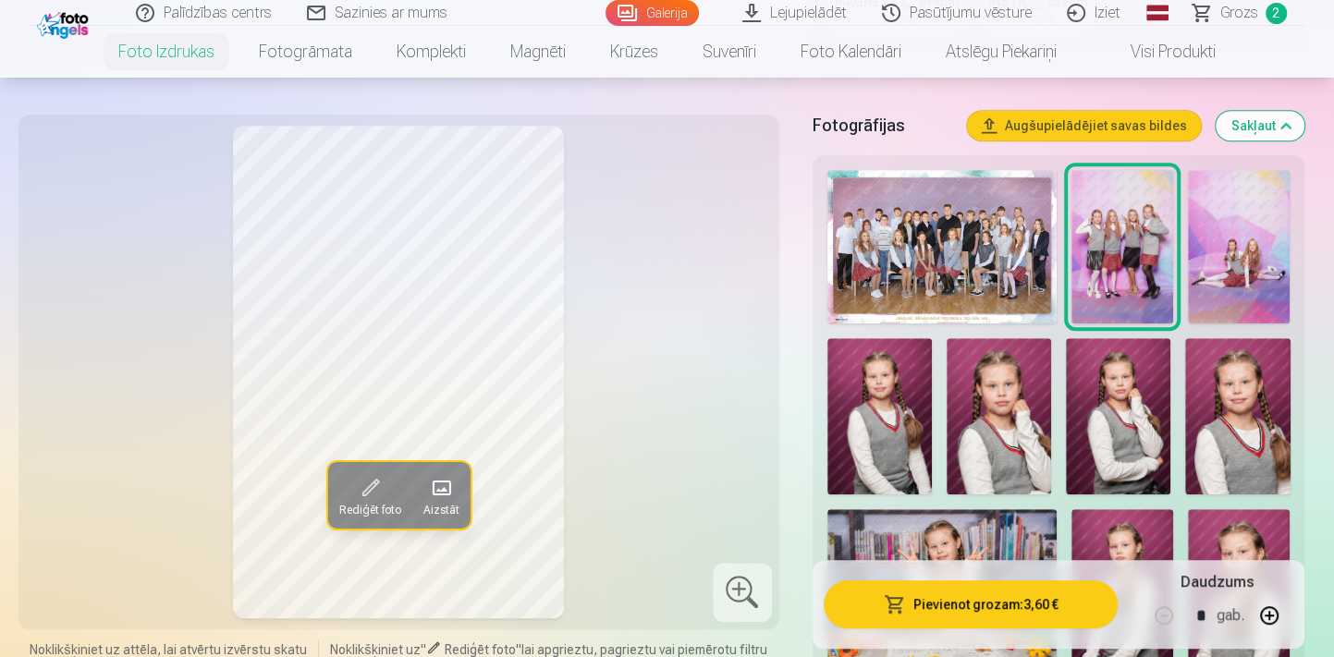
click at [1221, 274] on img at bounding box center [1239, 246] width 102 height 153
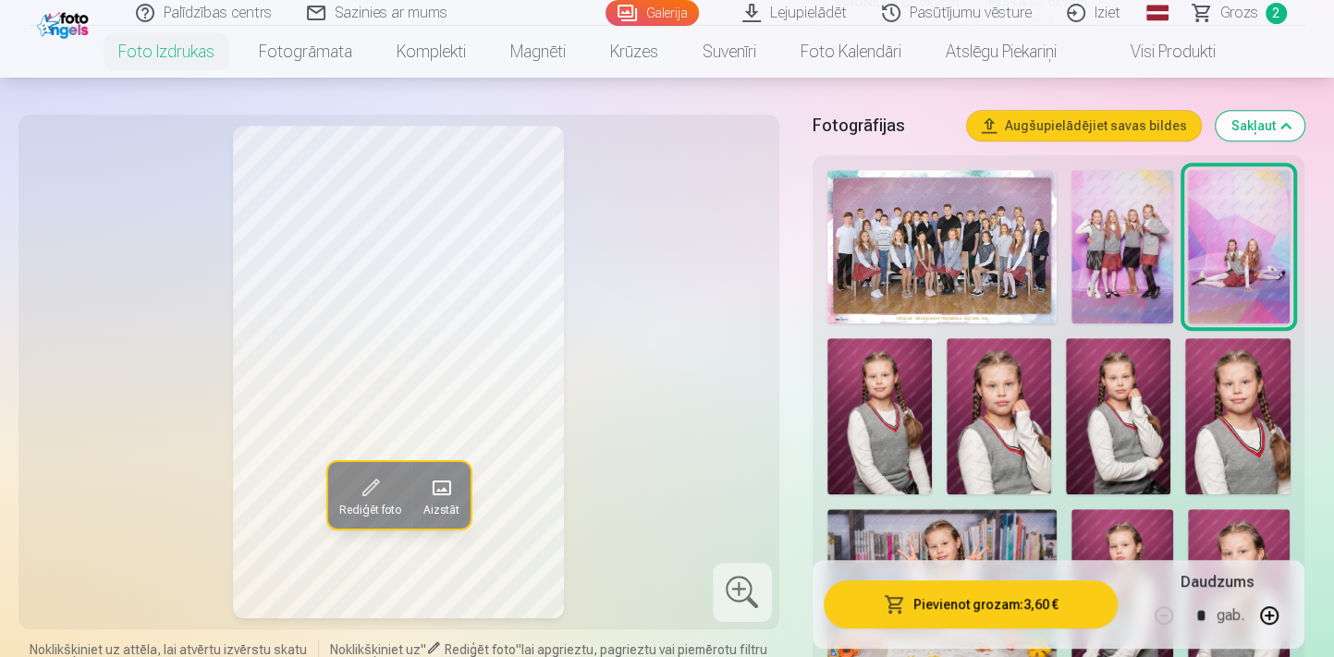
click at [864, 416] on img at bounding box center [879, 416] width 104 height 157
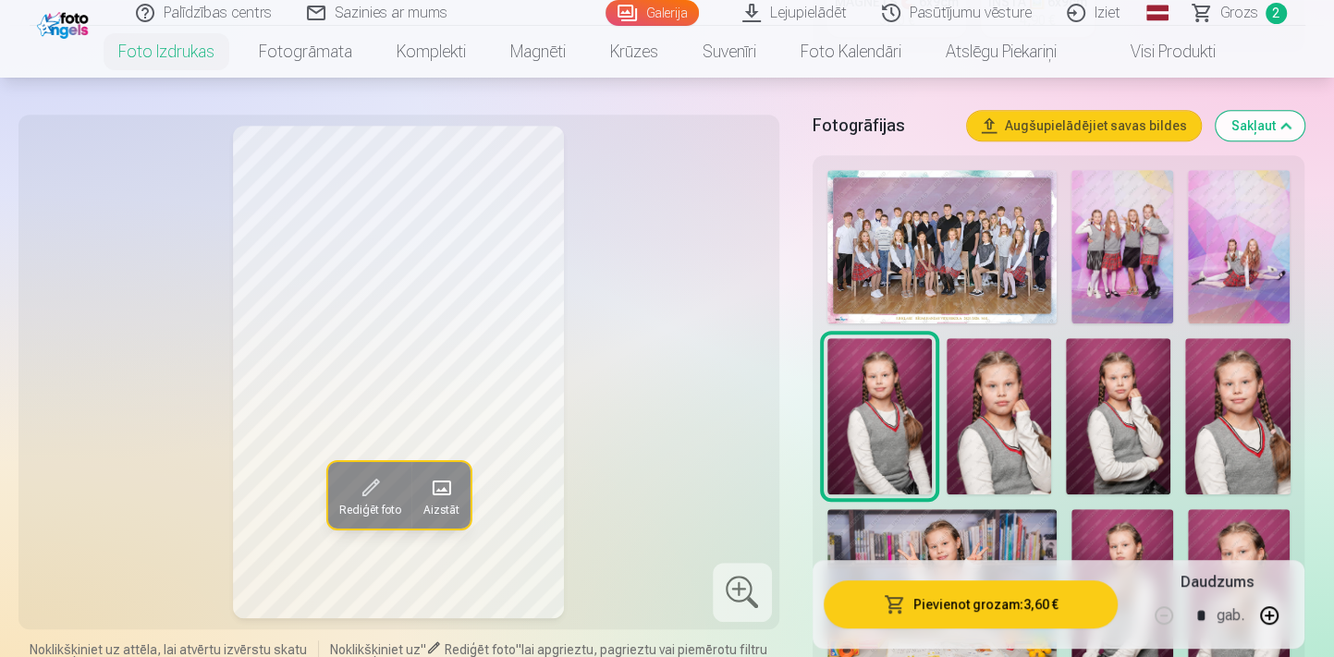
click at [1266, 454] on img at bounding box center [1237, 416] width 104 height 157
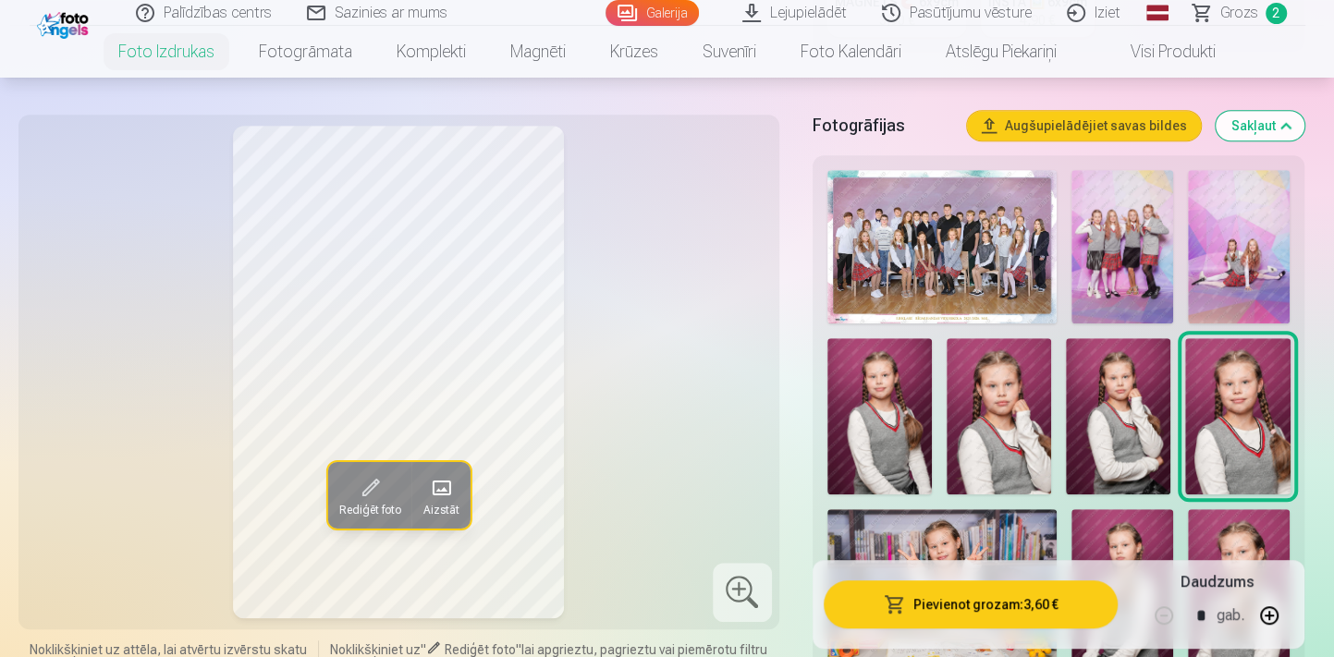
click at [868, 425] on img at bounding box center [879, 416] width 104 height 157
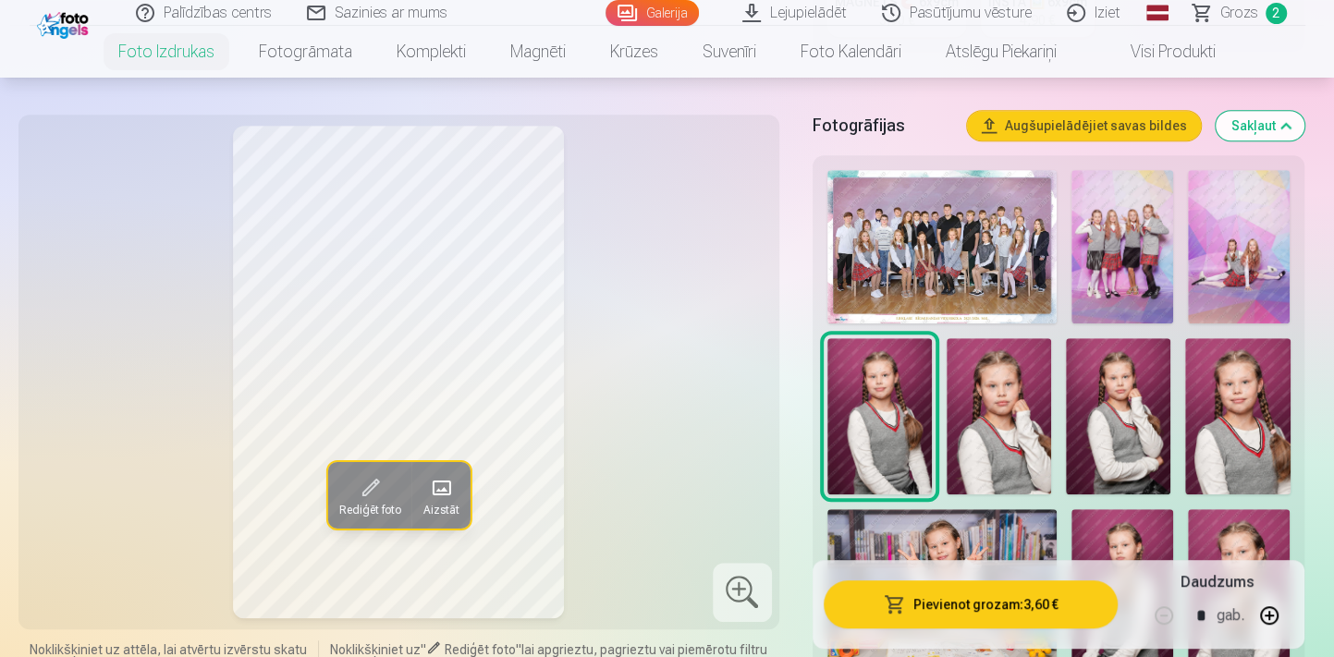
click at [1017, 450] on img at bounding box center [998, 416] width 104 height 157
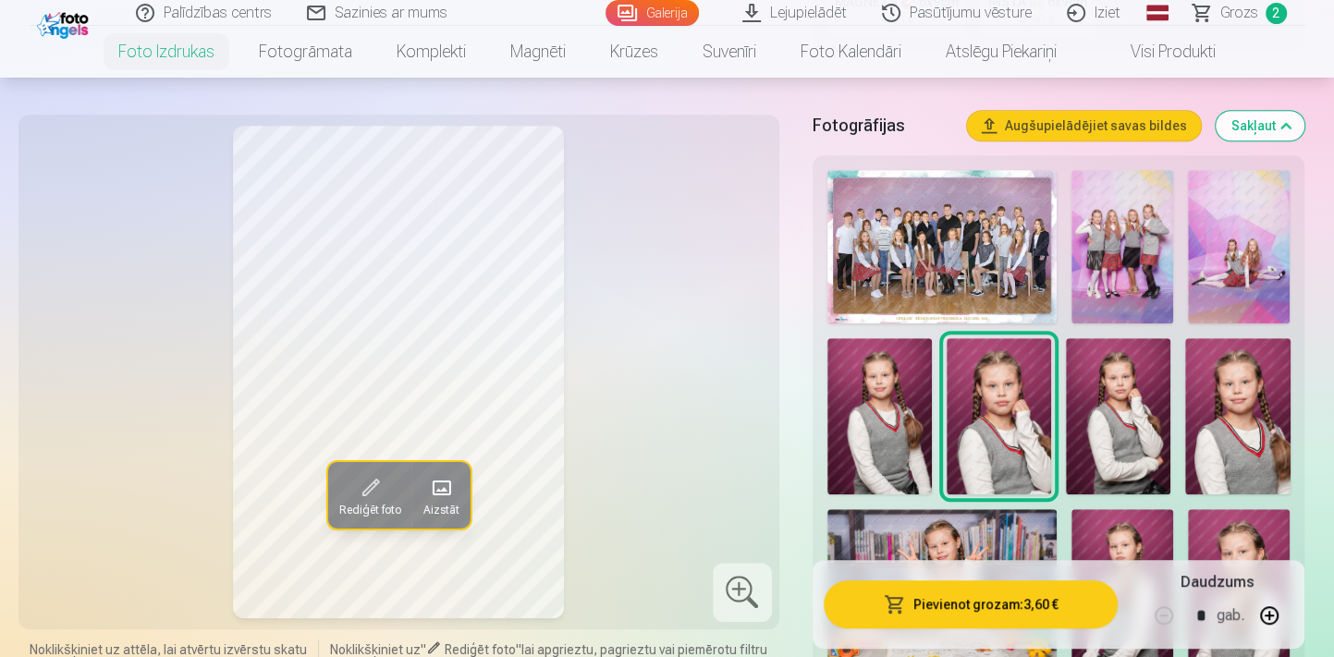
click at [1096, 450] on img at bounding box center [1118, 416] width 104 height 157
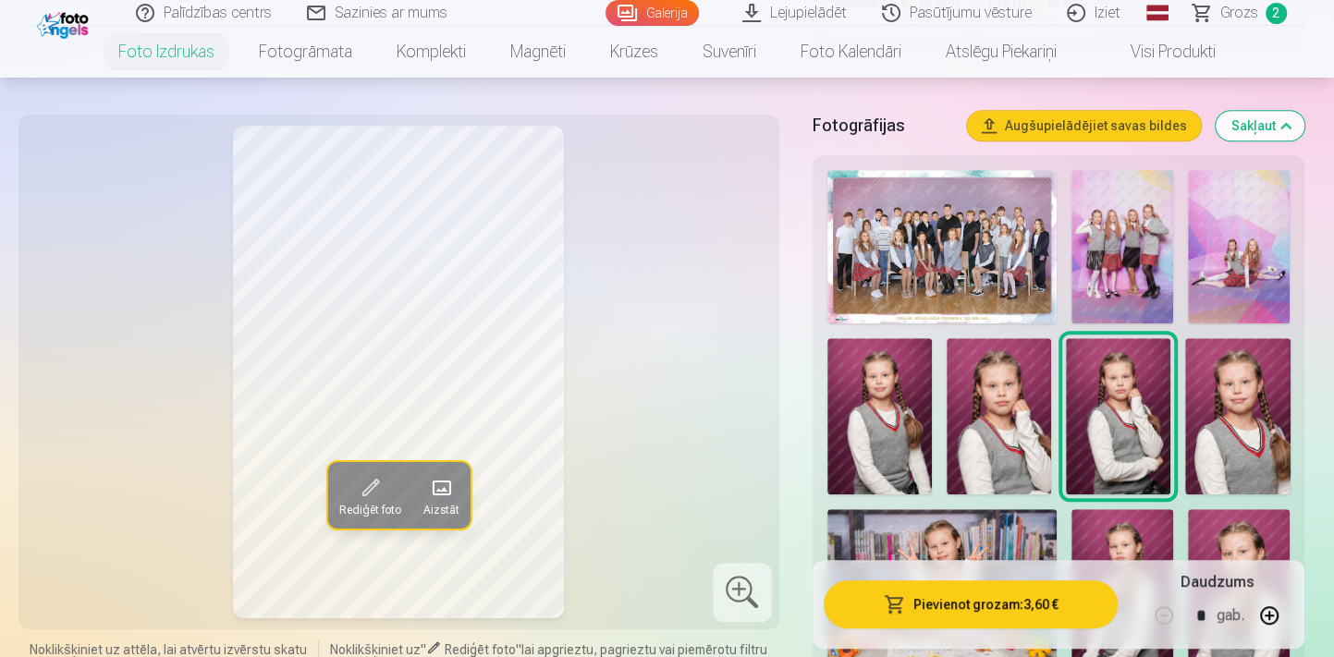
click at [1009, 438] on img at bounding box center [998, 416] width 104 height 157
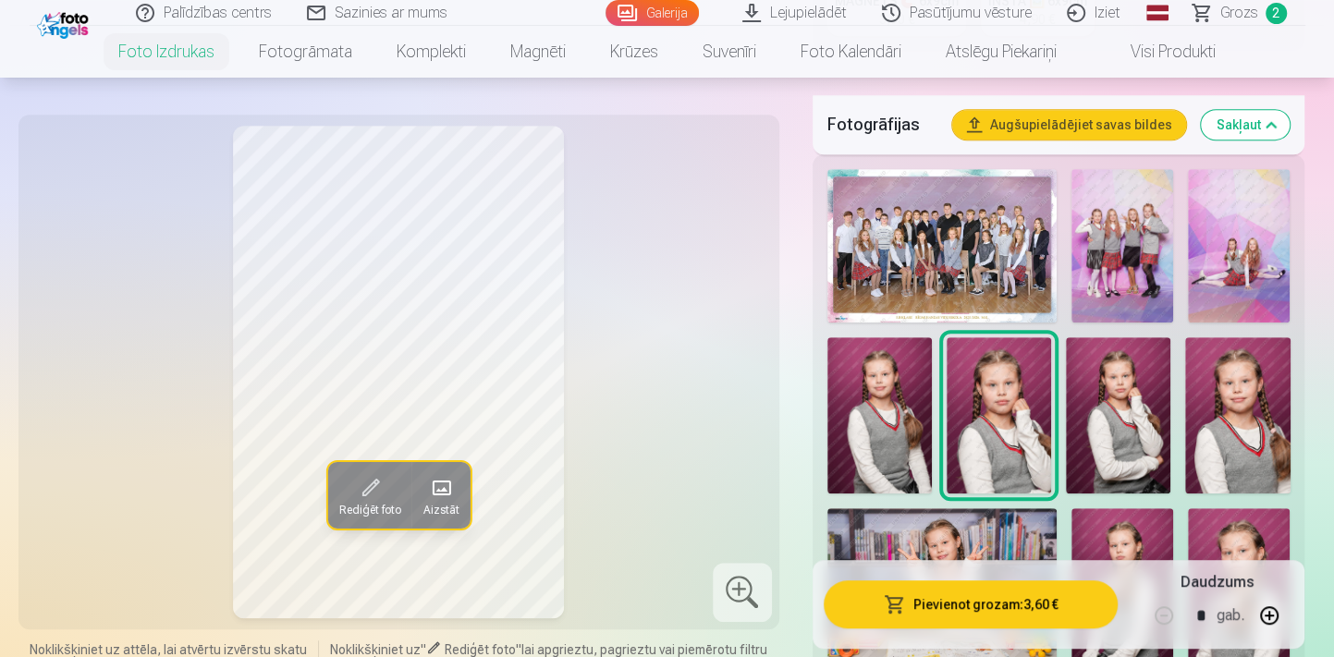
scroll to position [672, 0]
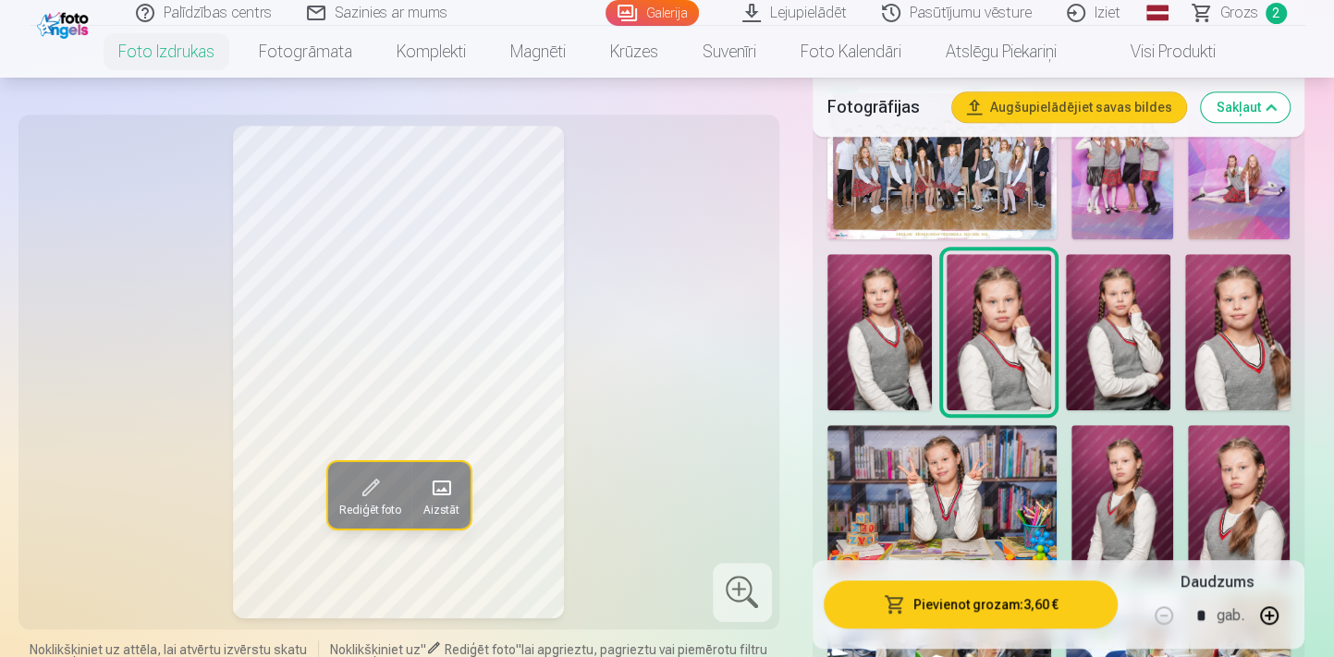
click at [1006, 466] on img at bounding box center [941, 501] width 229 height 152
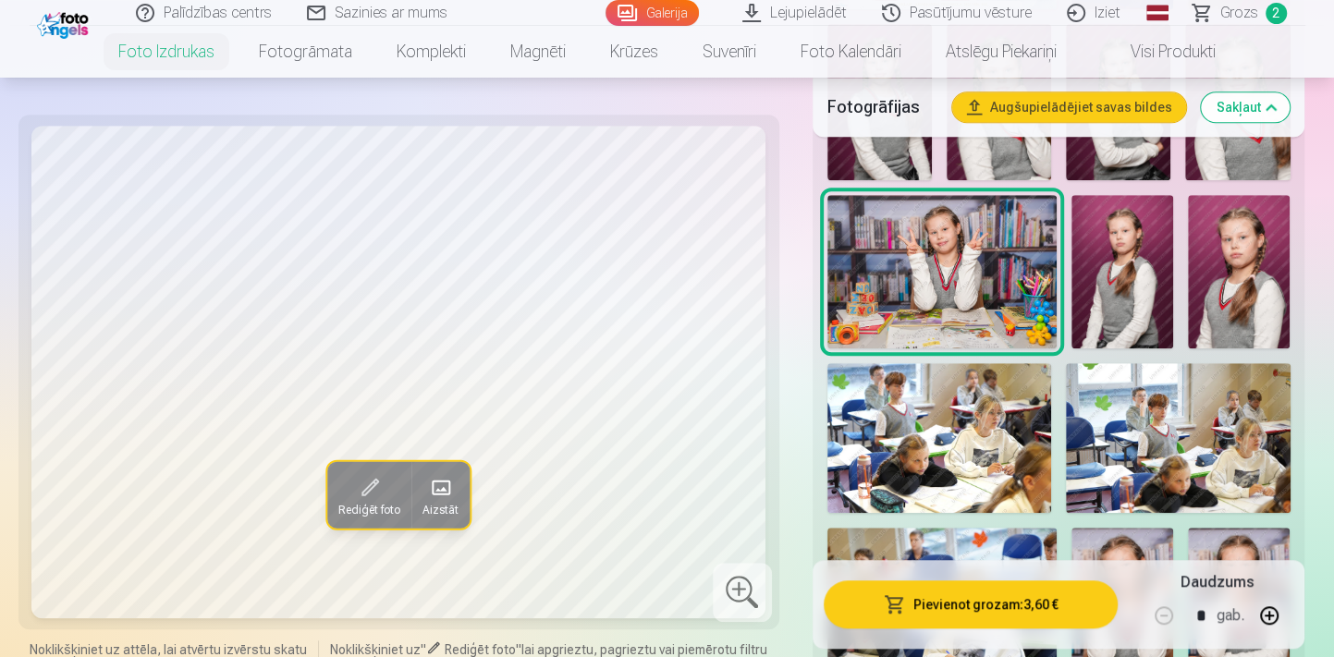
scroll to position [924, 0]
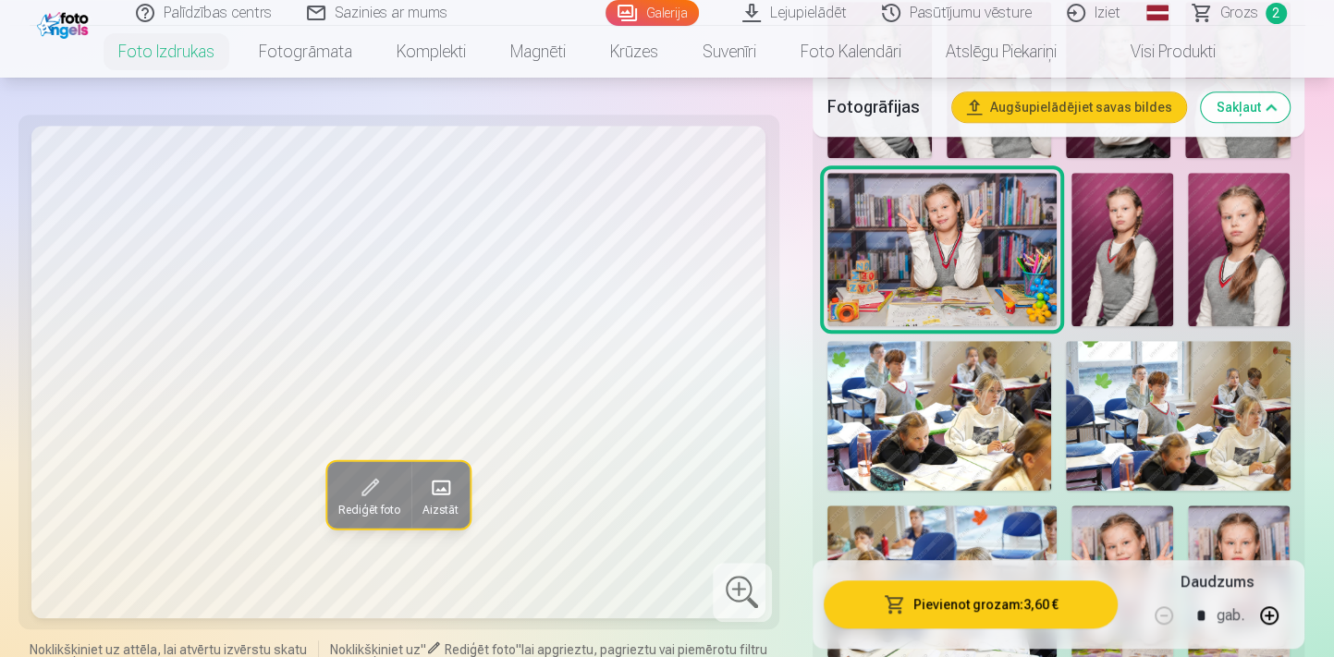
click at [1161, 282] on img at bounding box center [1122, 249] width 102 height 153
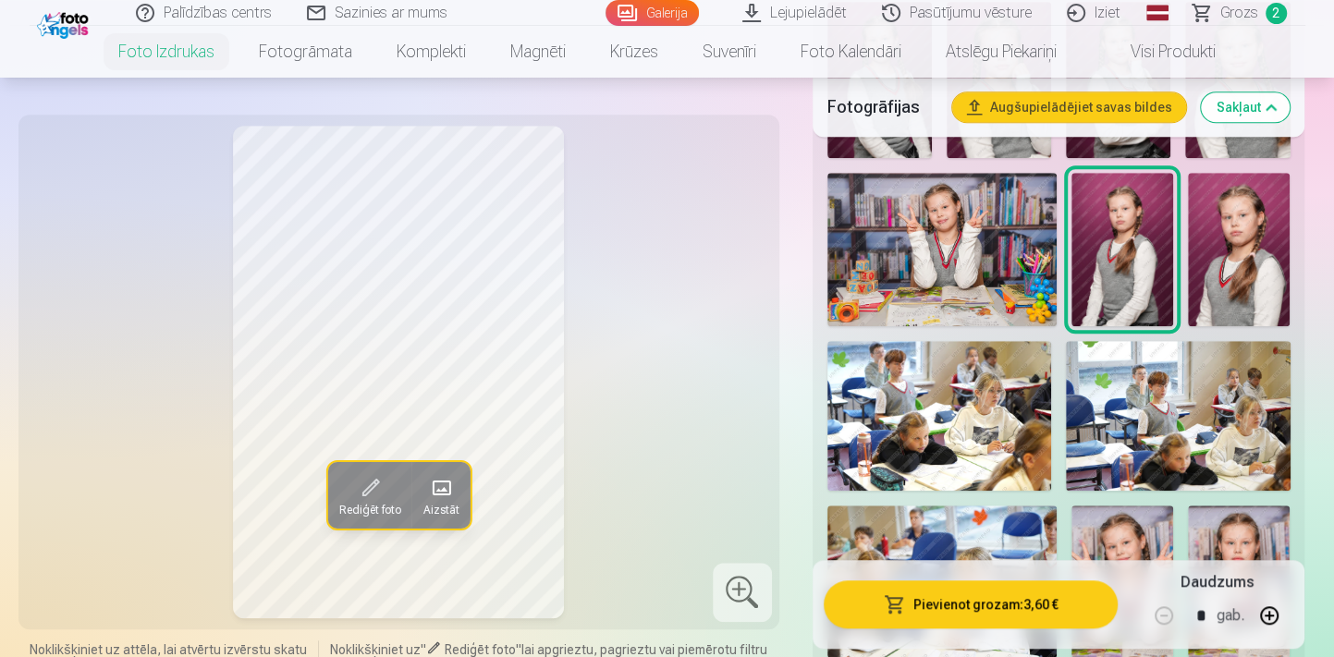
click at [1260, 305] on img at bounding box center [1239, 249] width 102 height 152
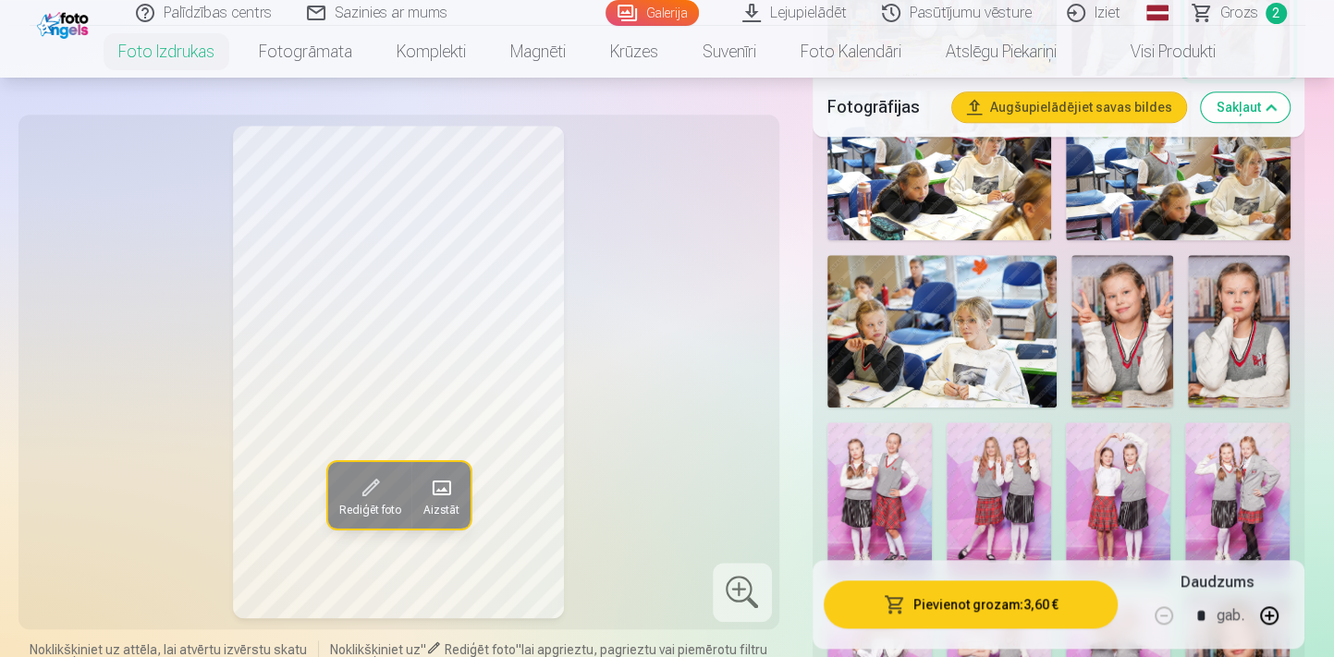
scroll to position [1176, 0]
click at [1235, 356] on img at bounding box center [1239, 330] width 102 height 153
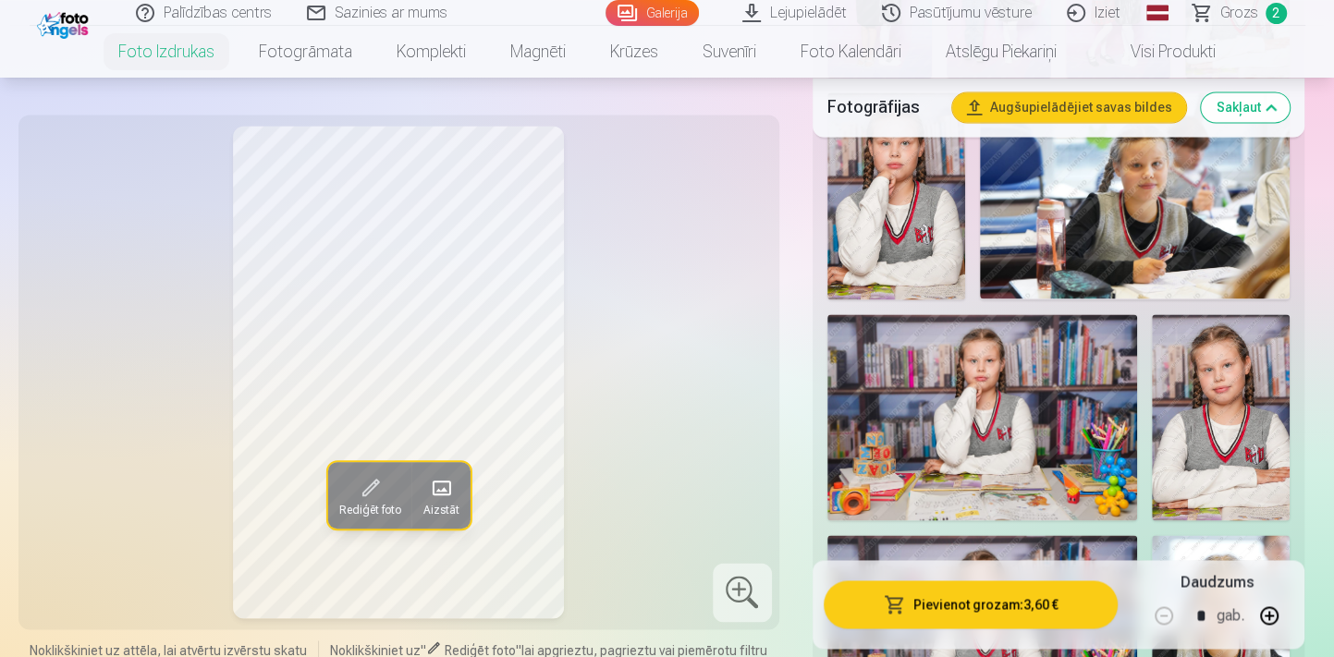
scroll to position [1512, 0]
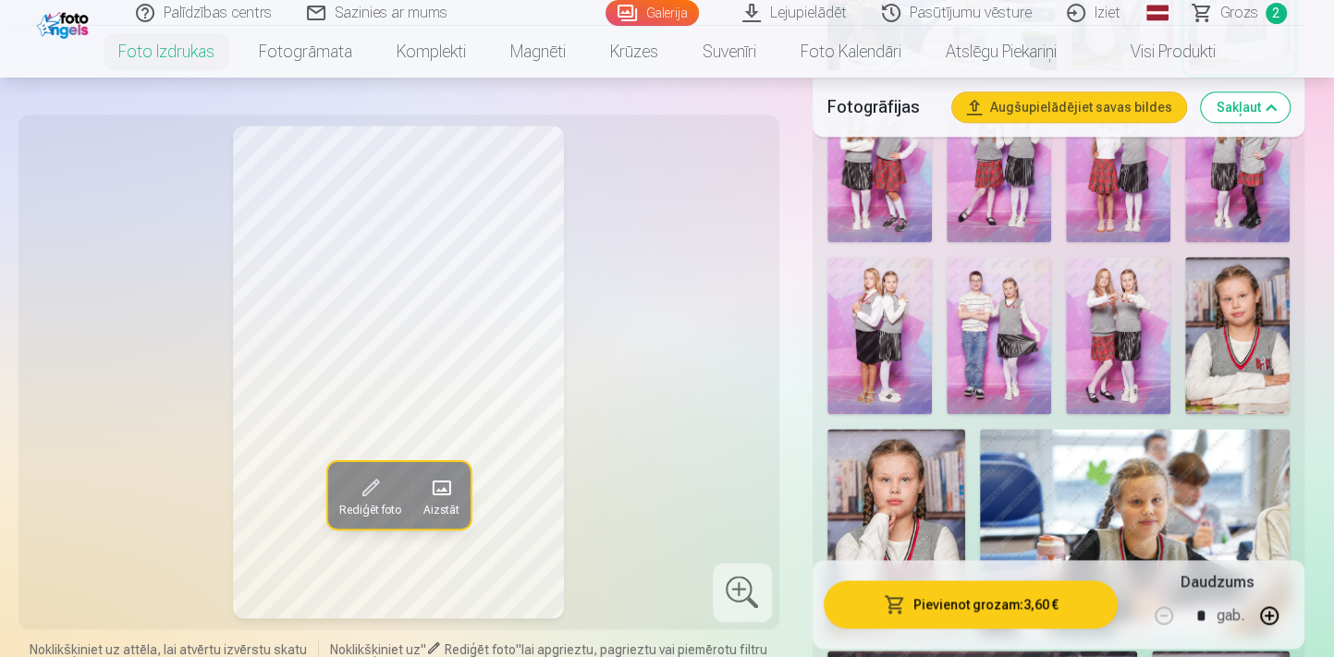
click at [1226, 342] on img at bounding box center [1237, 335] width 104 height 157
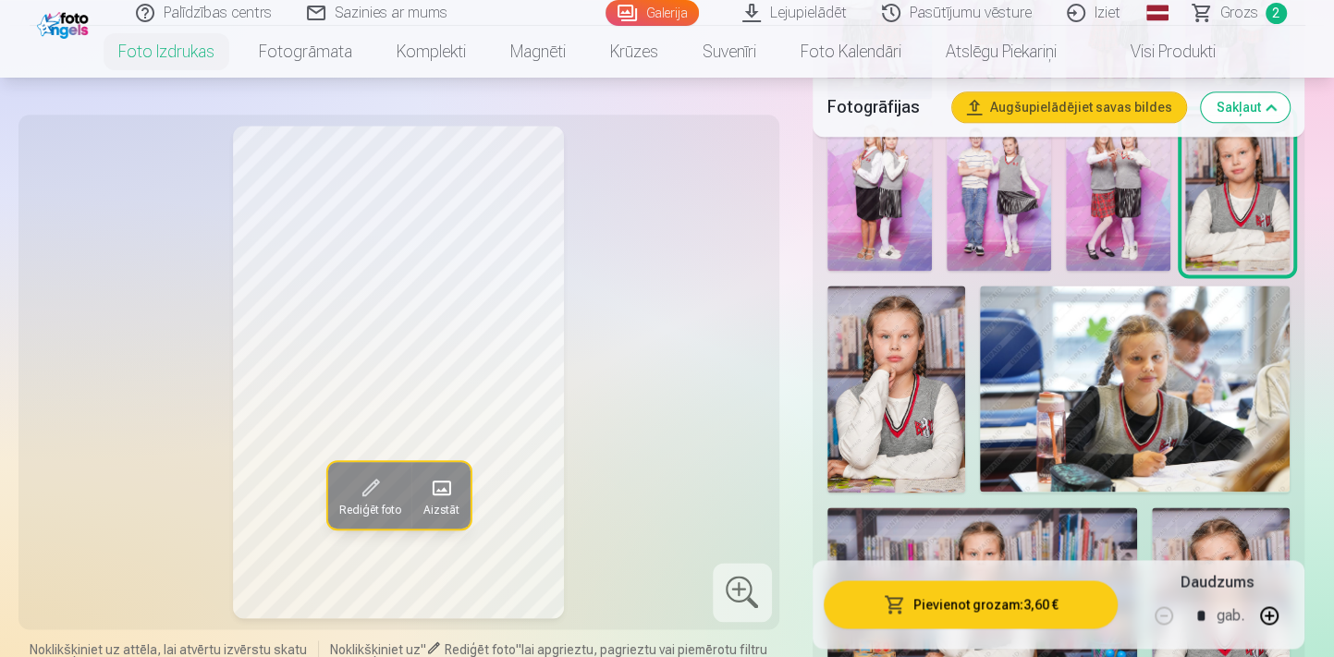
scroll to position [1764, 0]
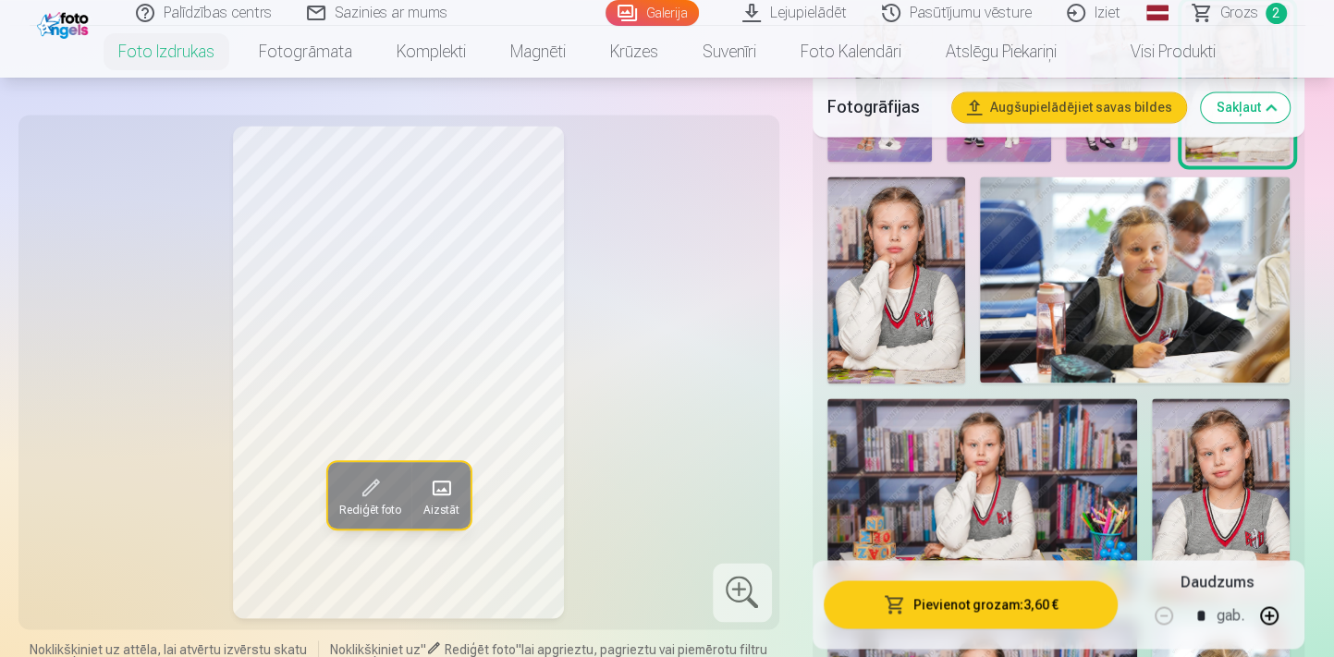
click at [1251, 501] on img at bounding box center [1221, 501] width 138 height 207
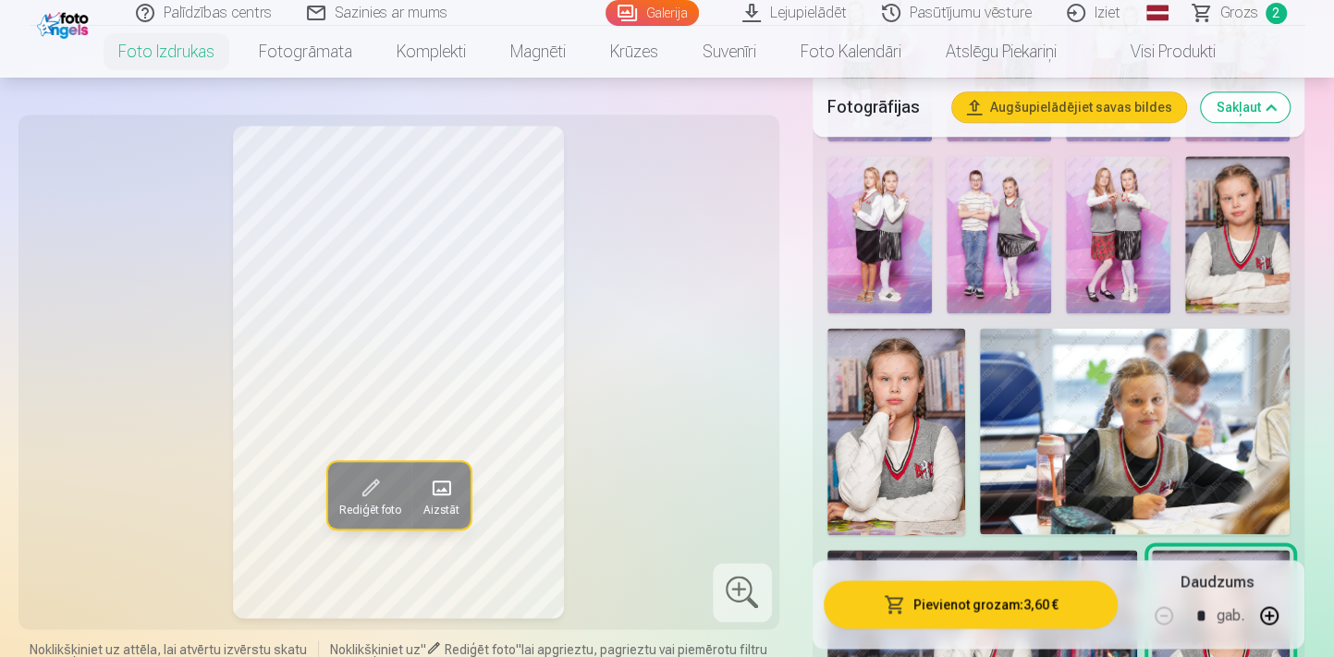
scroll to position [1596, 0]
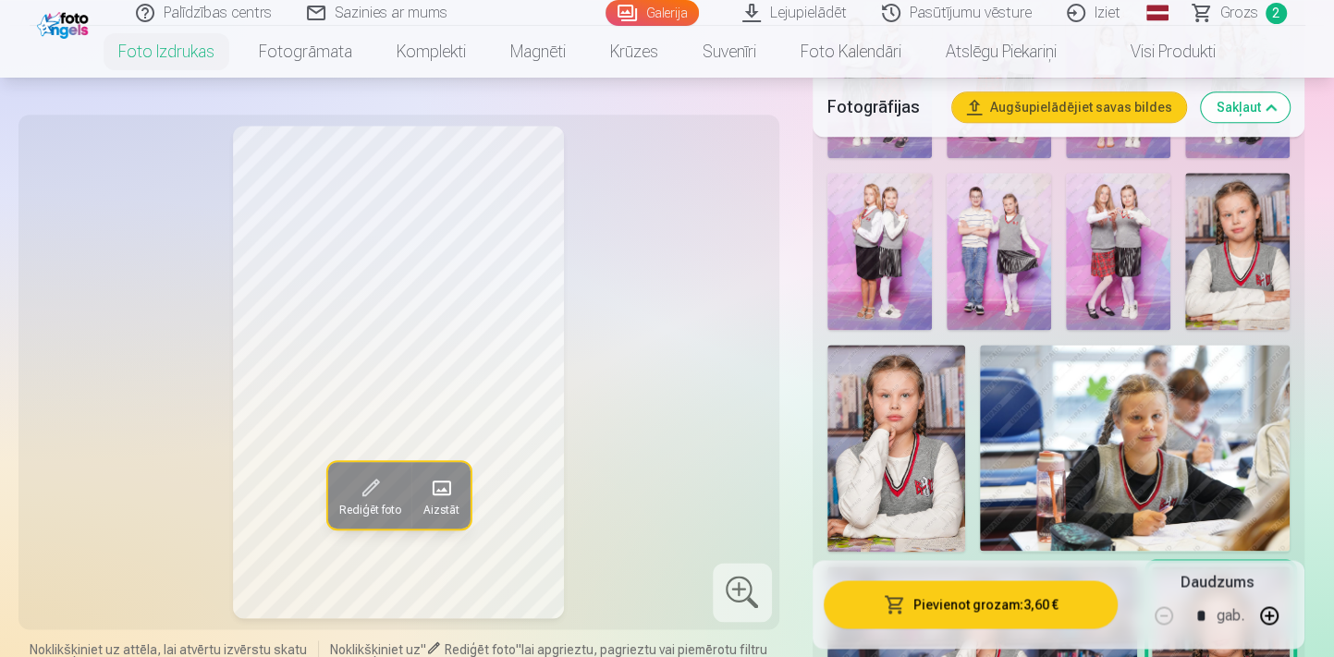
click at [1227, 262] on img at bounding box center [1237, 251] width 104 height 157
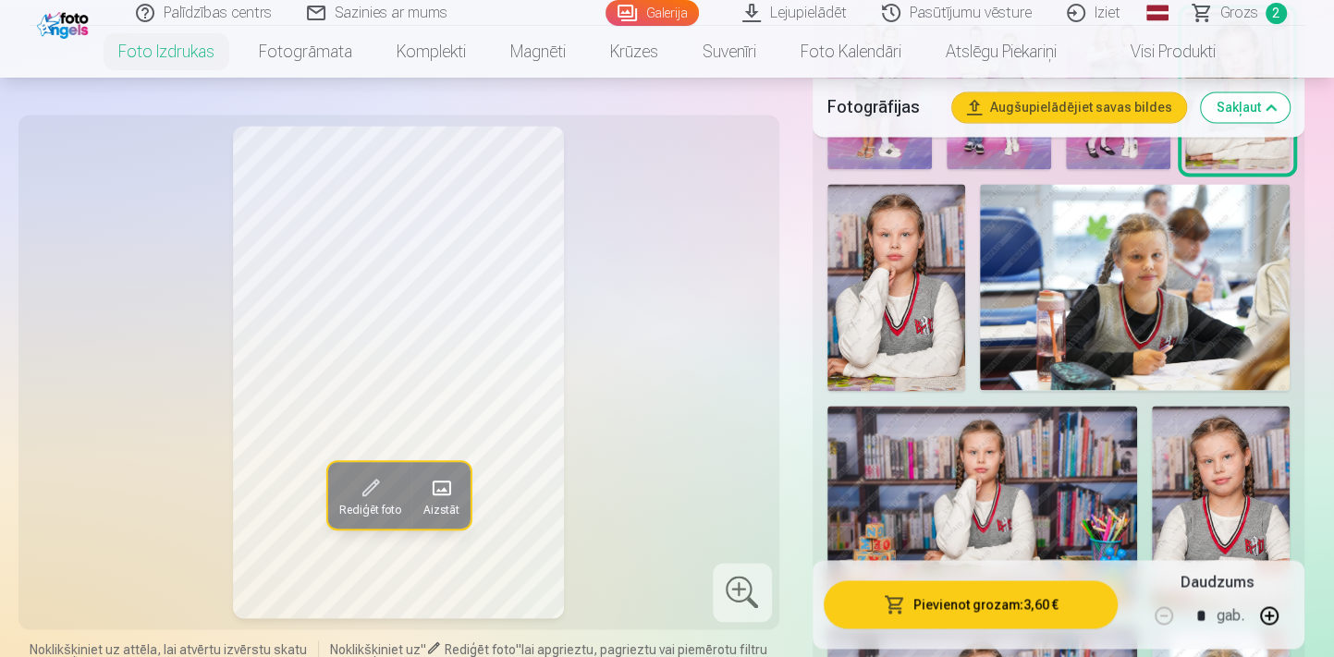
scroll to position [1848, 0]
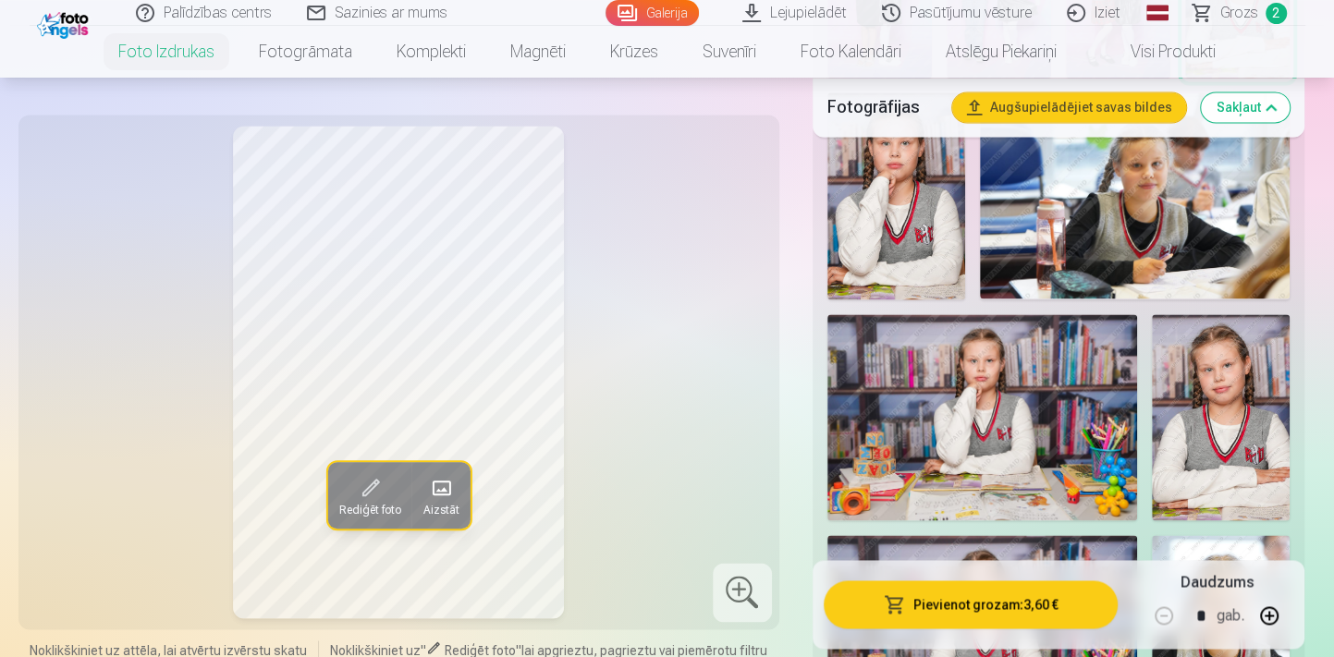
click at [1266, 424] on img at bounding box center [1221, 417] width 138 height 207
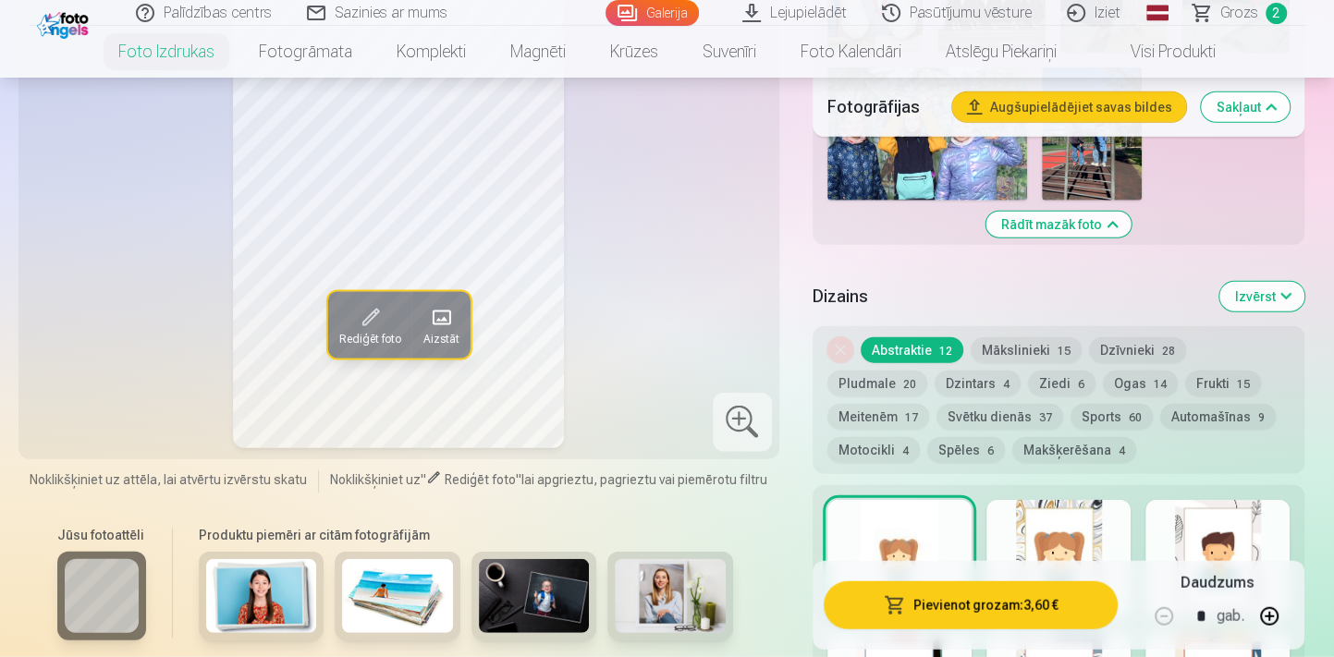
scroll to position [3108, 0]
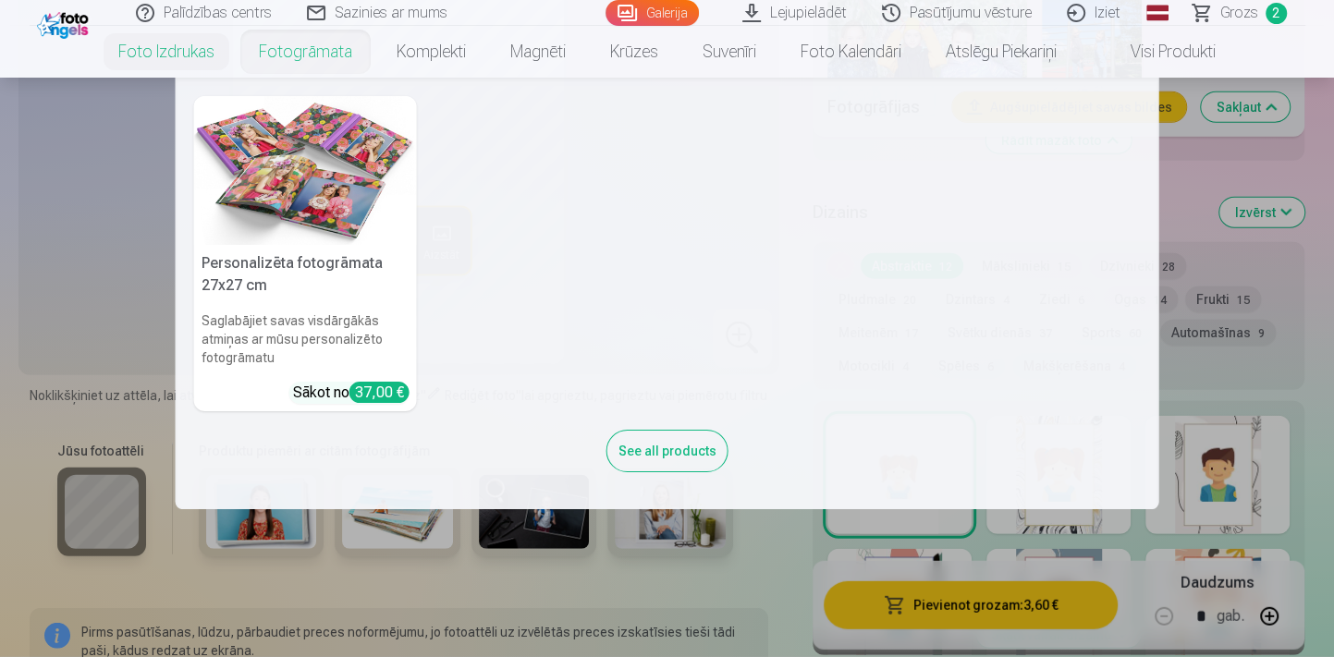
click at [284, 51] on link "Fotogrāmata" at bounding box center [306, 52] width 138 height 52
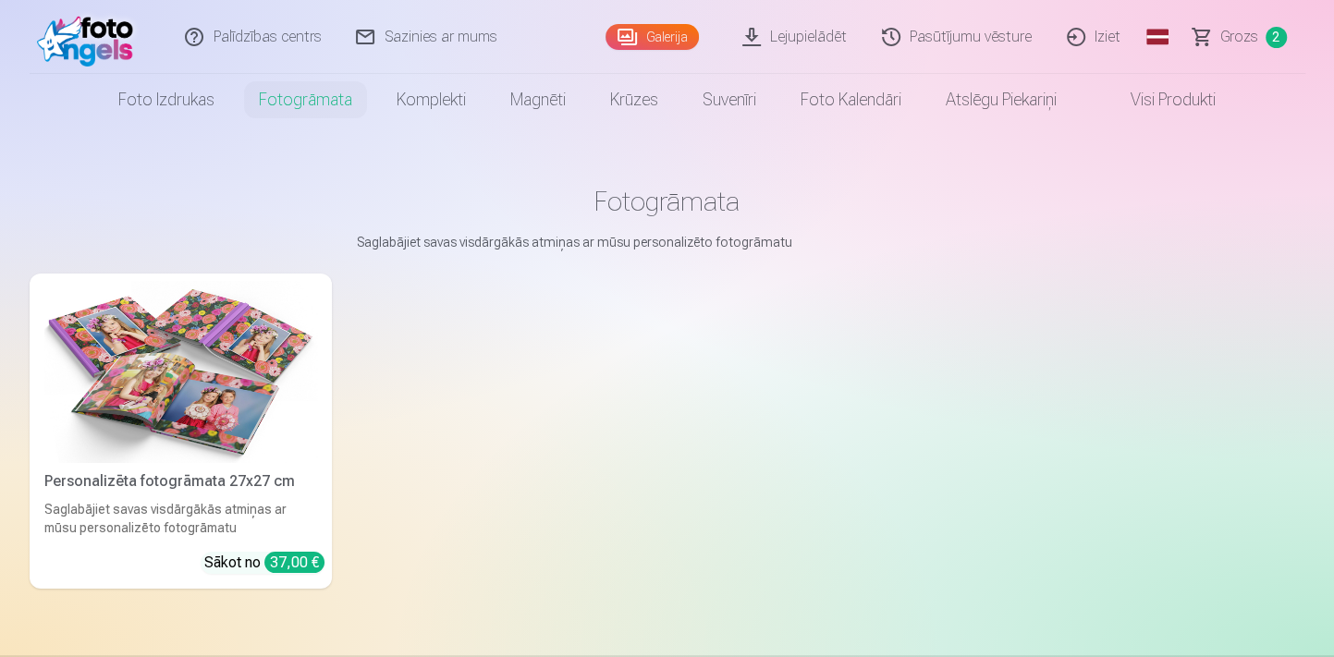
click at [147, 437] on img at bounding box center [180, 372] width 273 height 182
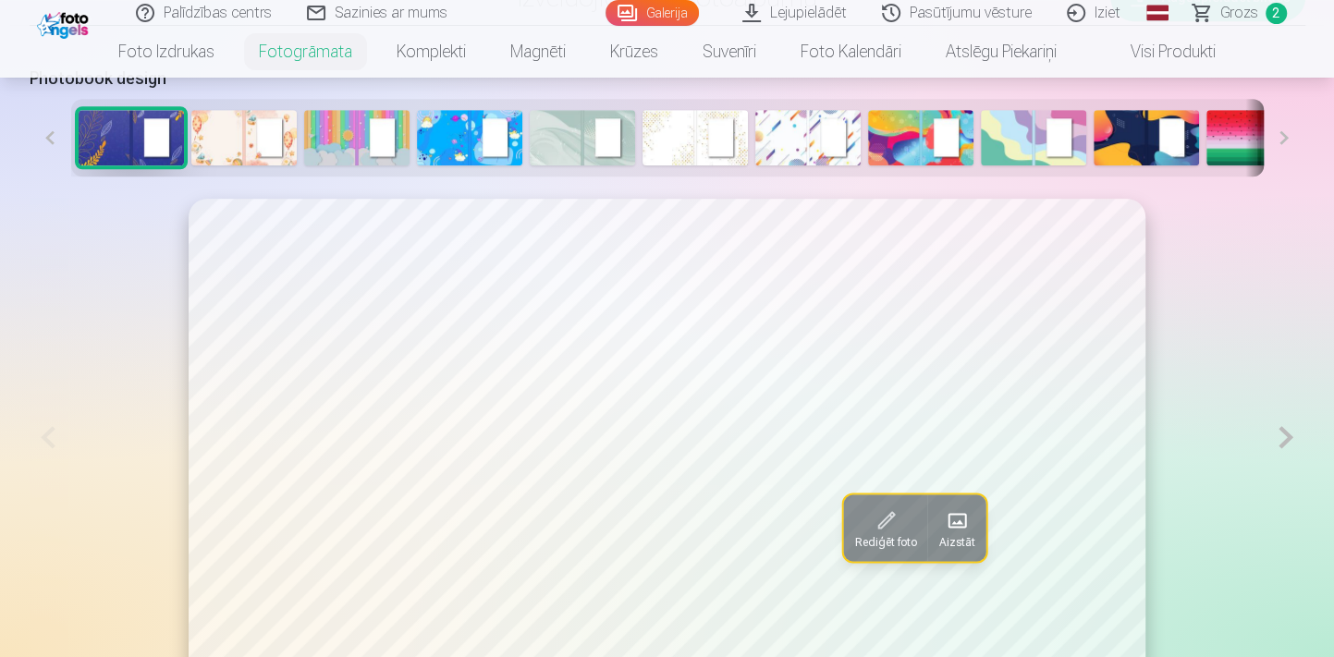
scroll to position [1344, 0]
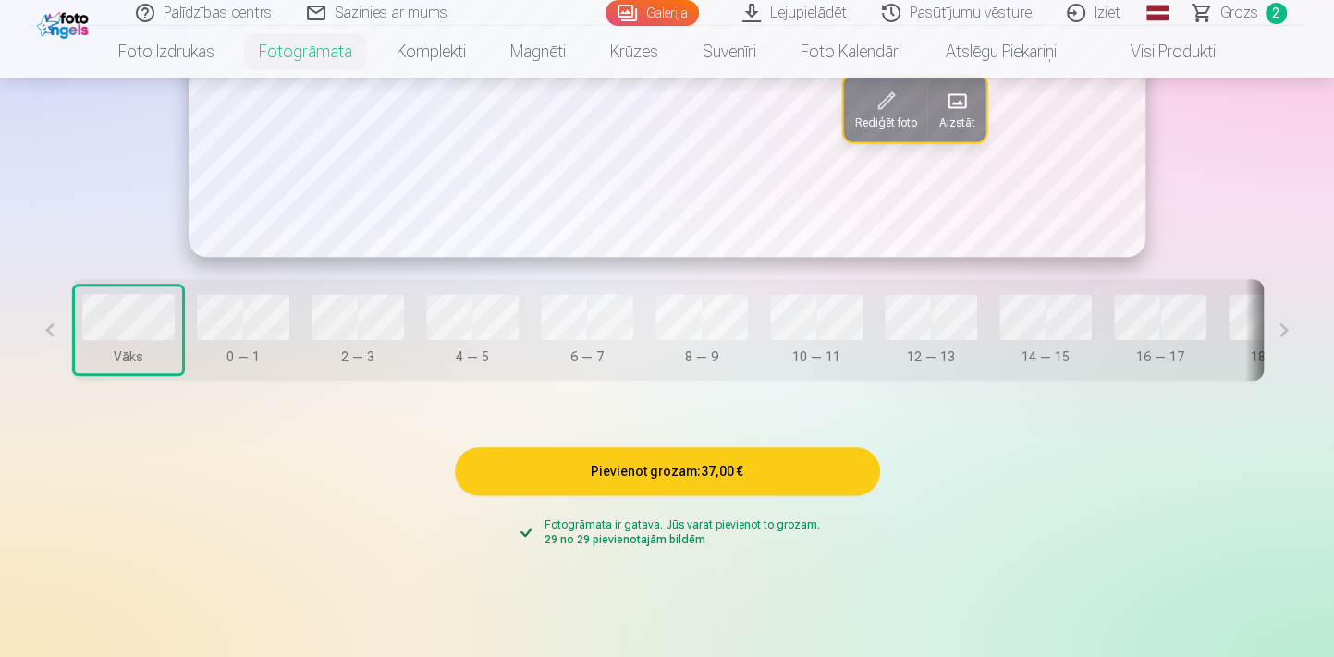
click at [1251, 10] on span "Grozs" at bounding box center [1239, 13] width 38 height 22
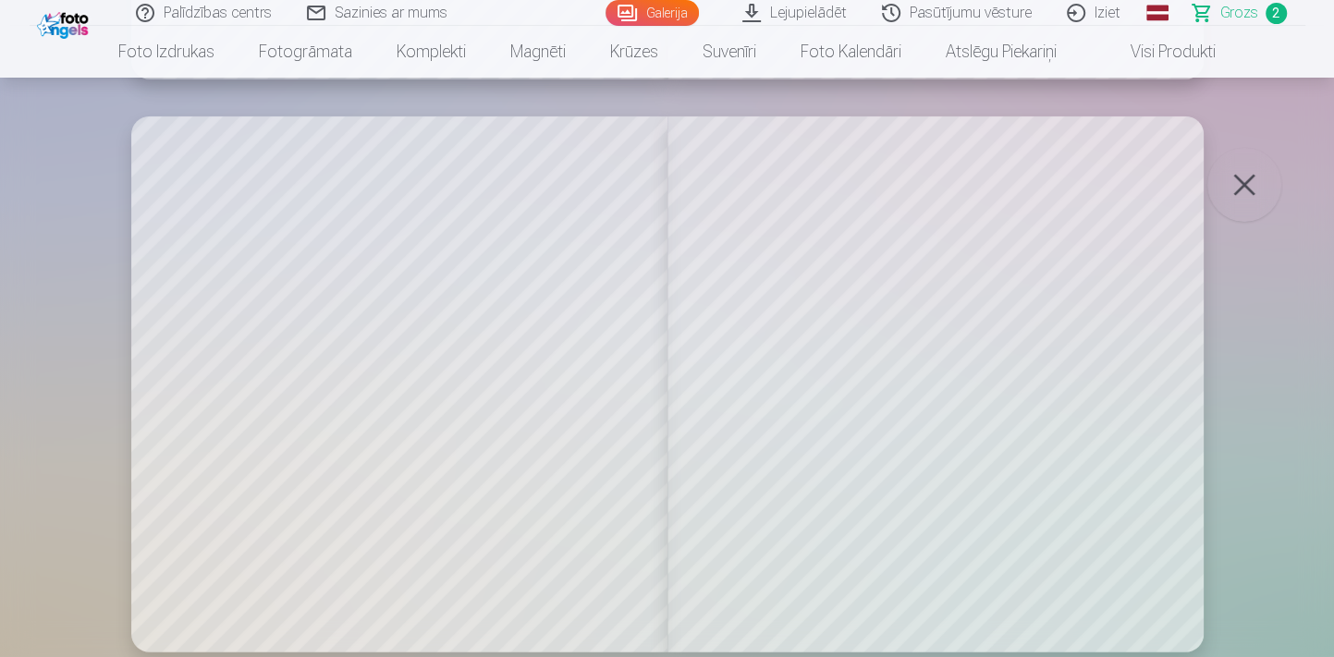
scroll to position [8233, 0]
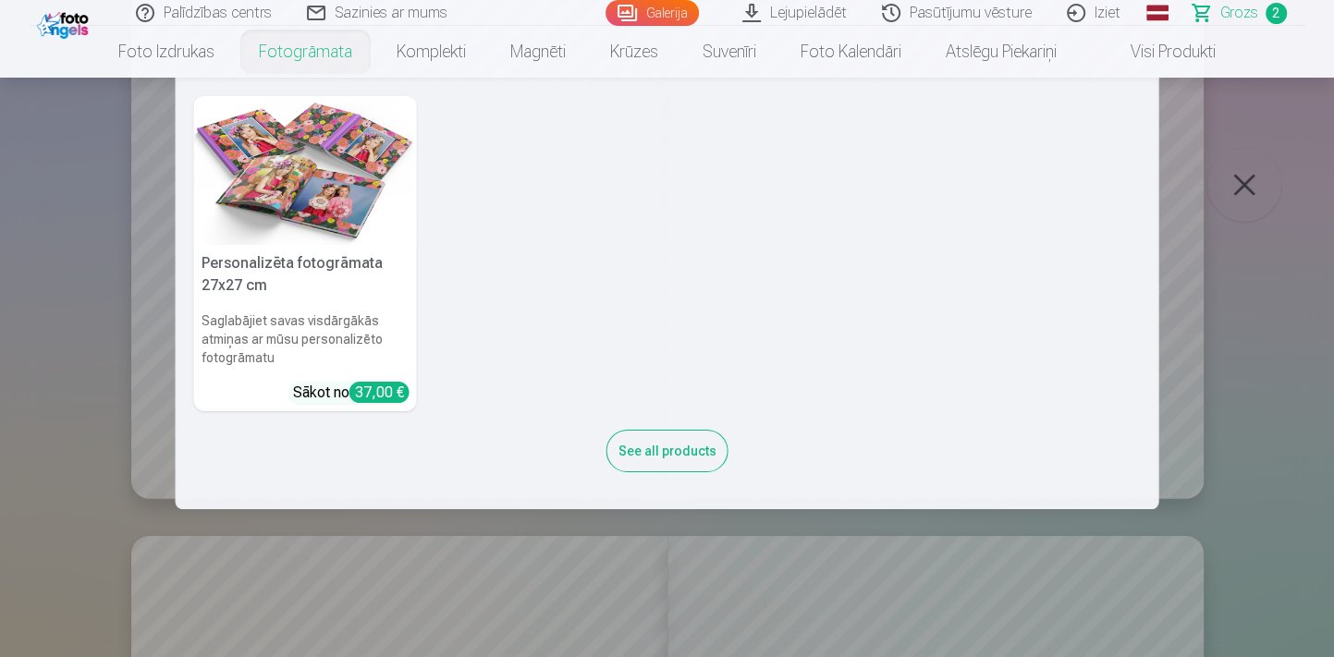
click at [298, 55] on link "Fotogrāmata" at bounding box center [306, 52] width 138 height 52
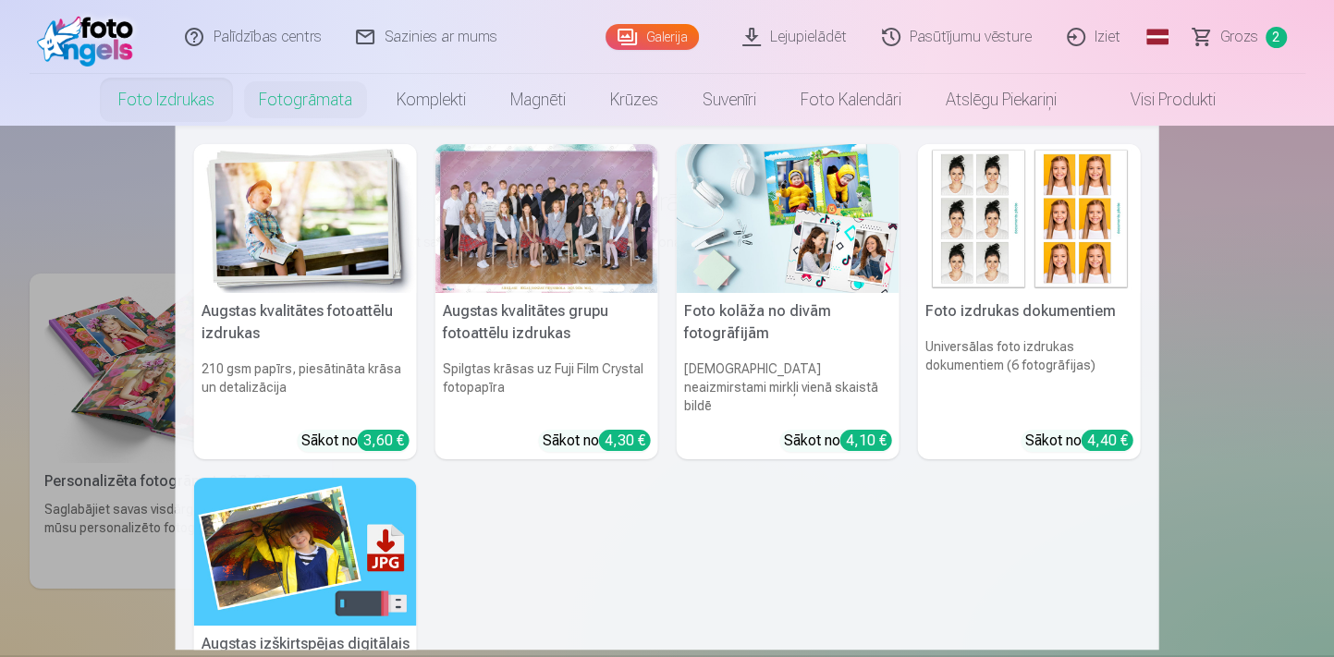
click at [170, 104] on link "Foto izdrukas" at bounding box center [166, 100] width 140 height 52
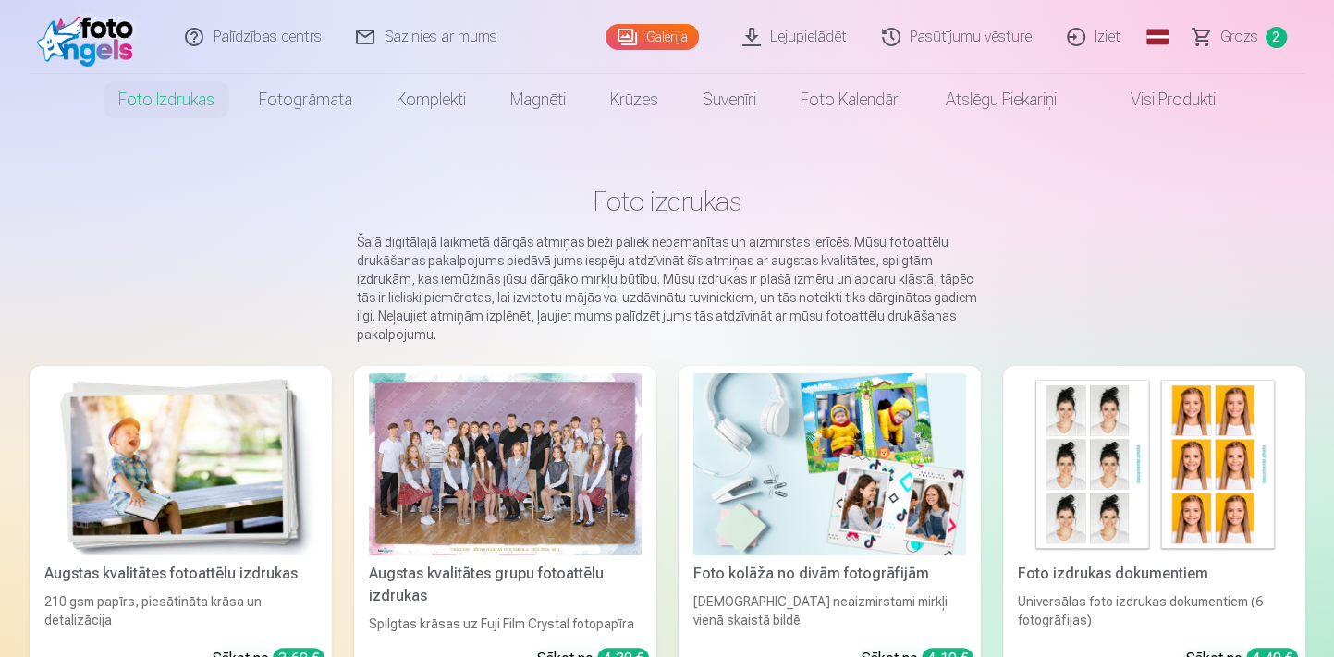
click at [1108, 28] on link "Iziet" at bounding box center [1094, 37] width 89 height 74
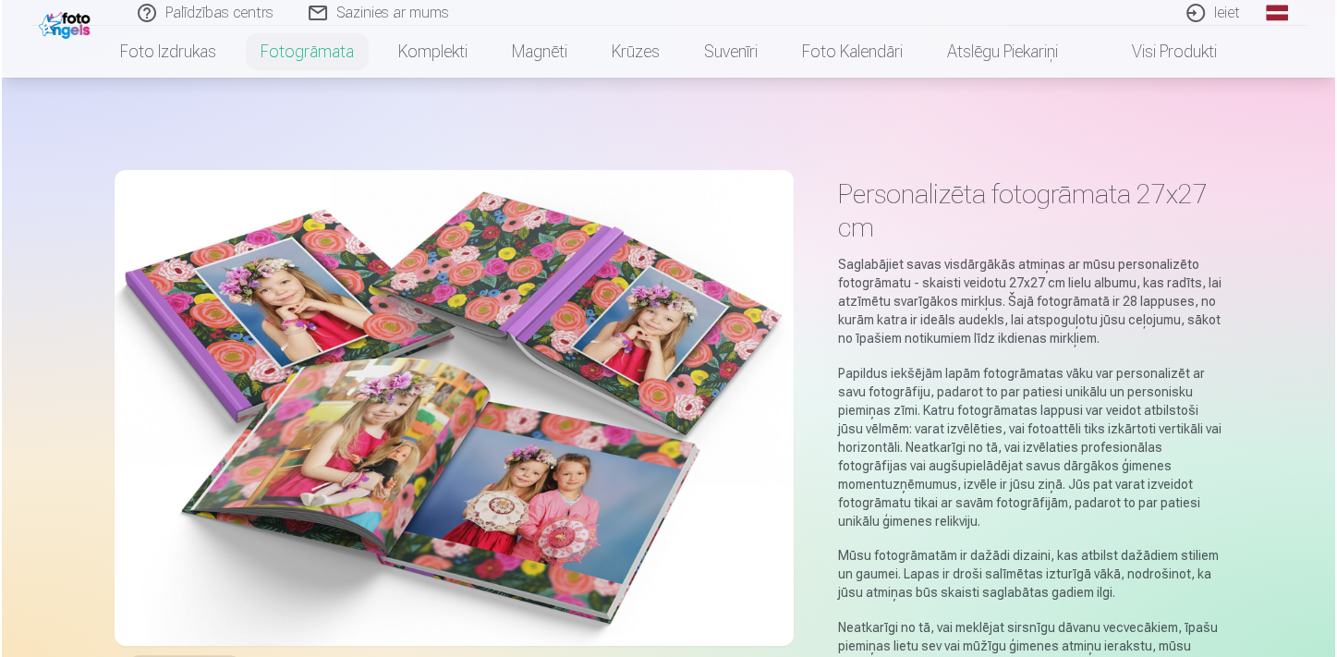
scroll to position [251, 0]
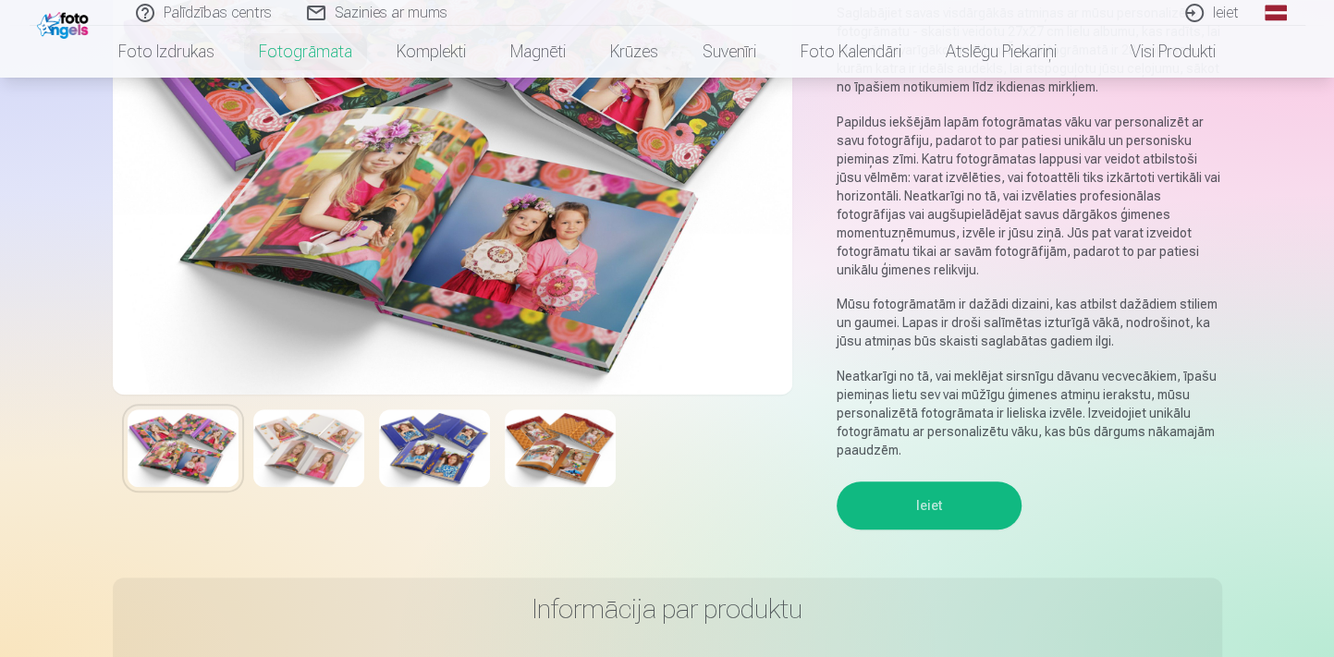
click at [908, 490] on button "Ieiet" at bounding box center [928, 505] width 185 height 48
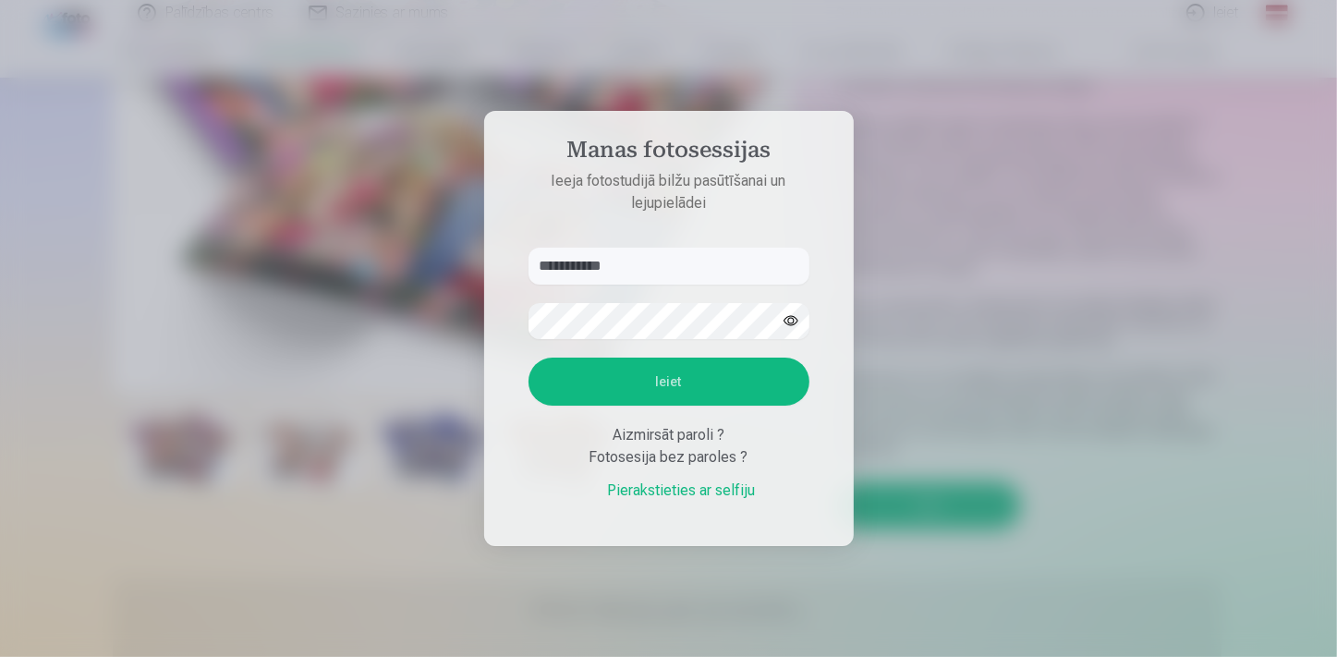
type input "**********"
click at [772, 378] on button "Ieiet" at bounding box center [669, 382] width 281 height 48
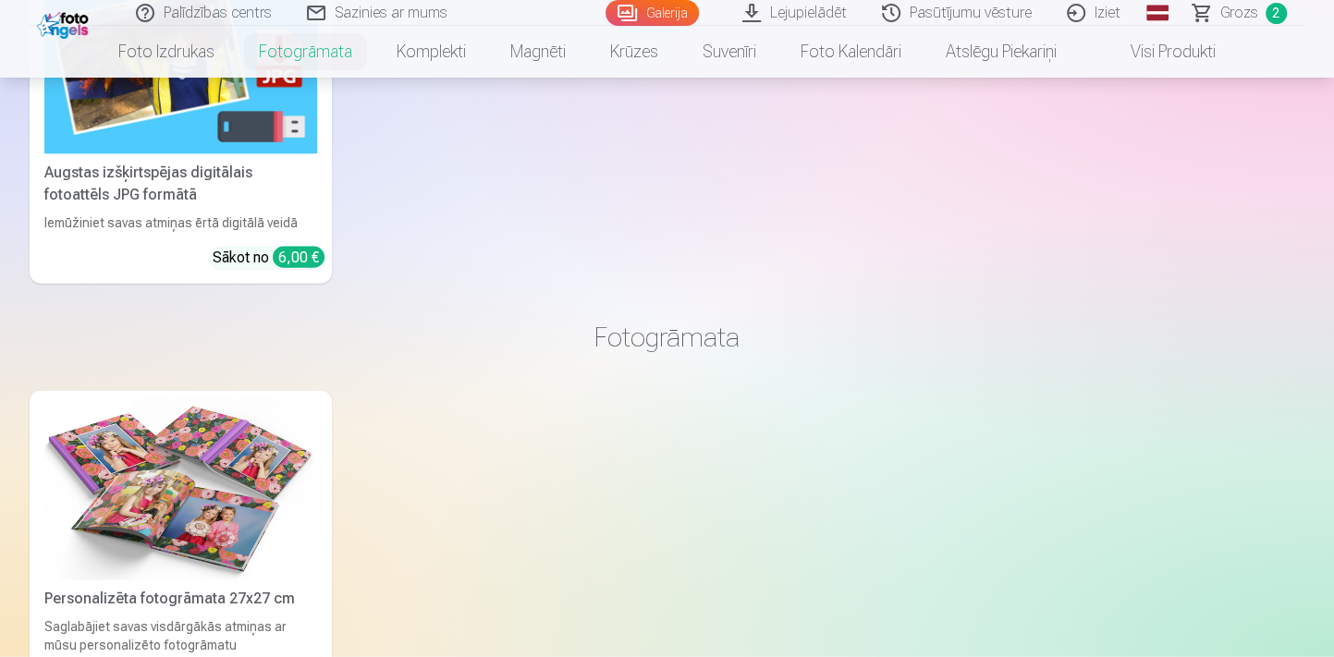
scroll to position [2805, 0]
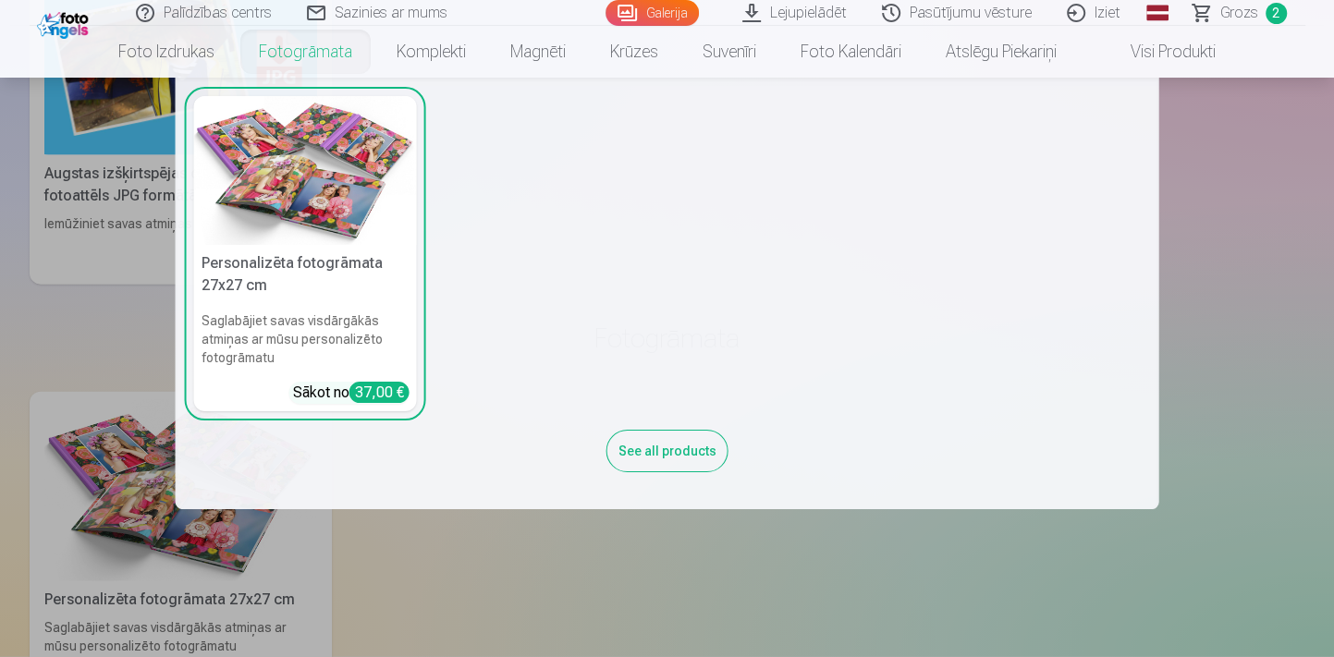
click at [336, 42] on link "Fotogrāmata" at bounding box center [306, 52] width 138 height 52
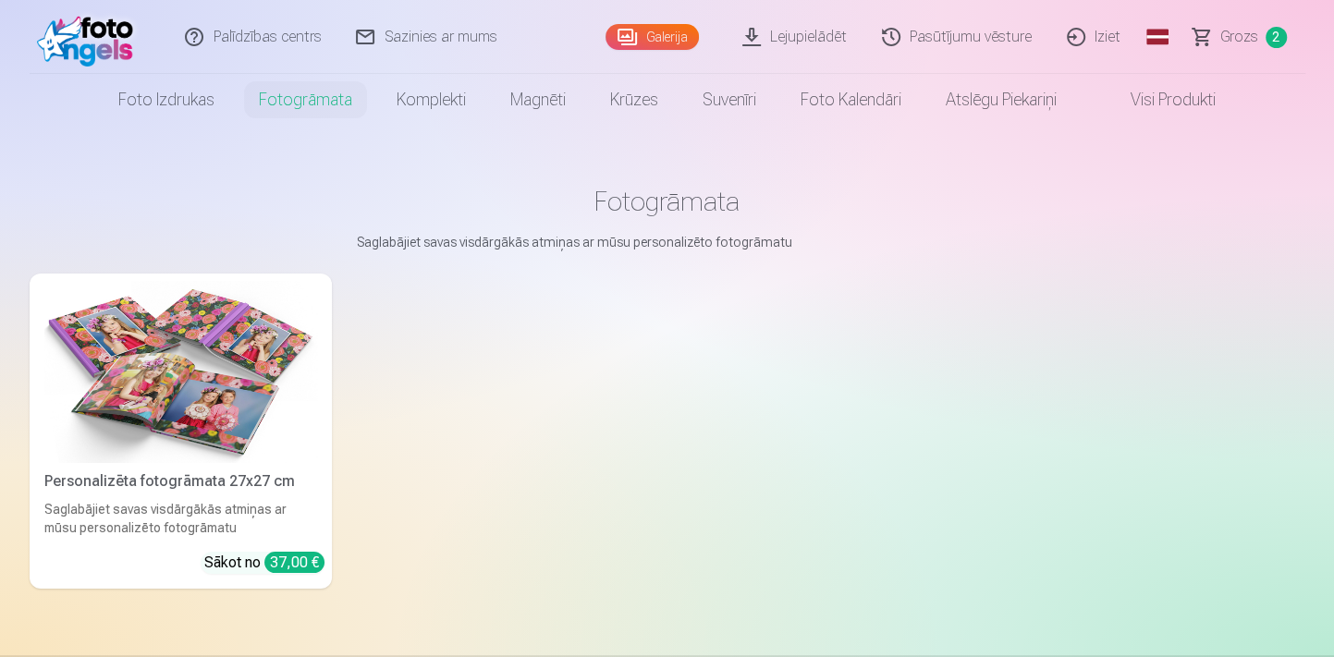
click at [638, 33] on link "Galerija" at bounding box center [651, 37] width 93 height 26
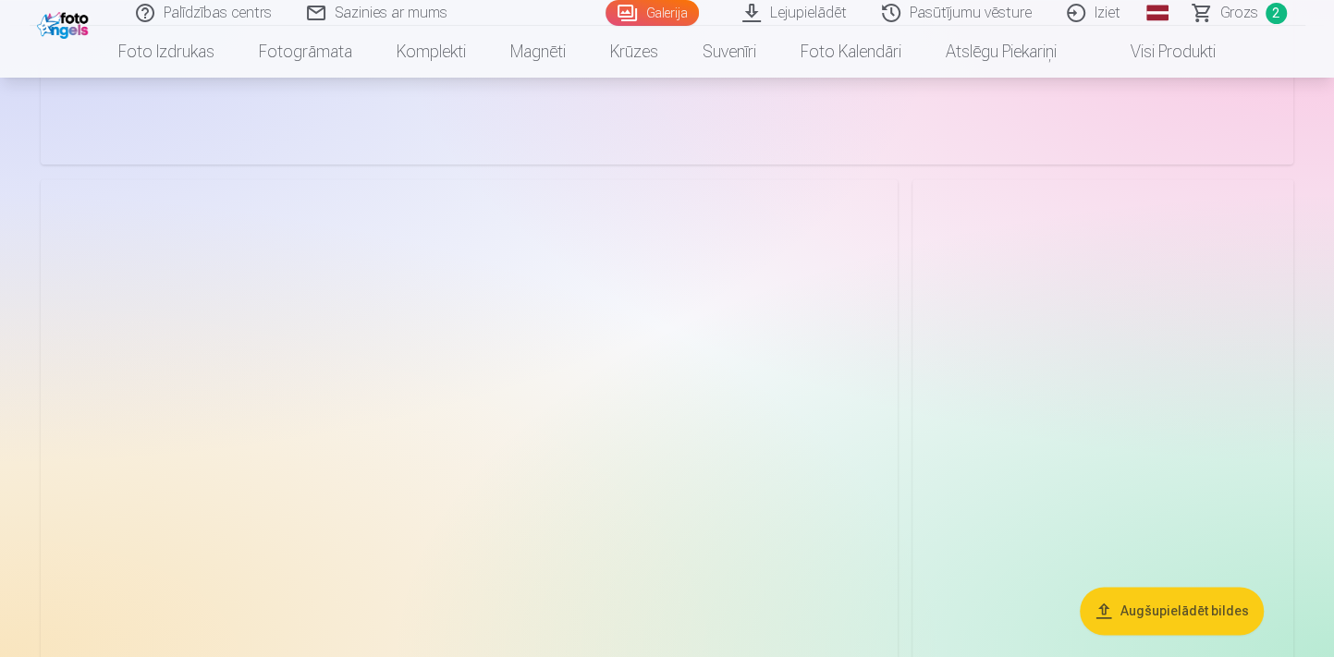
scroll to position [10838, 0]
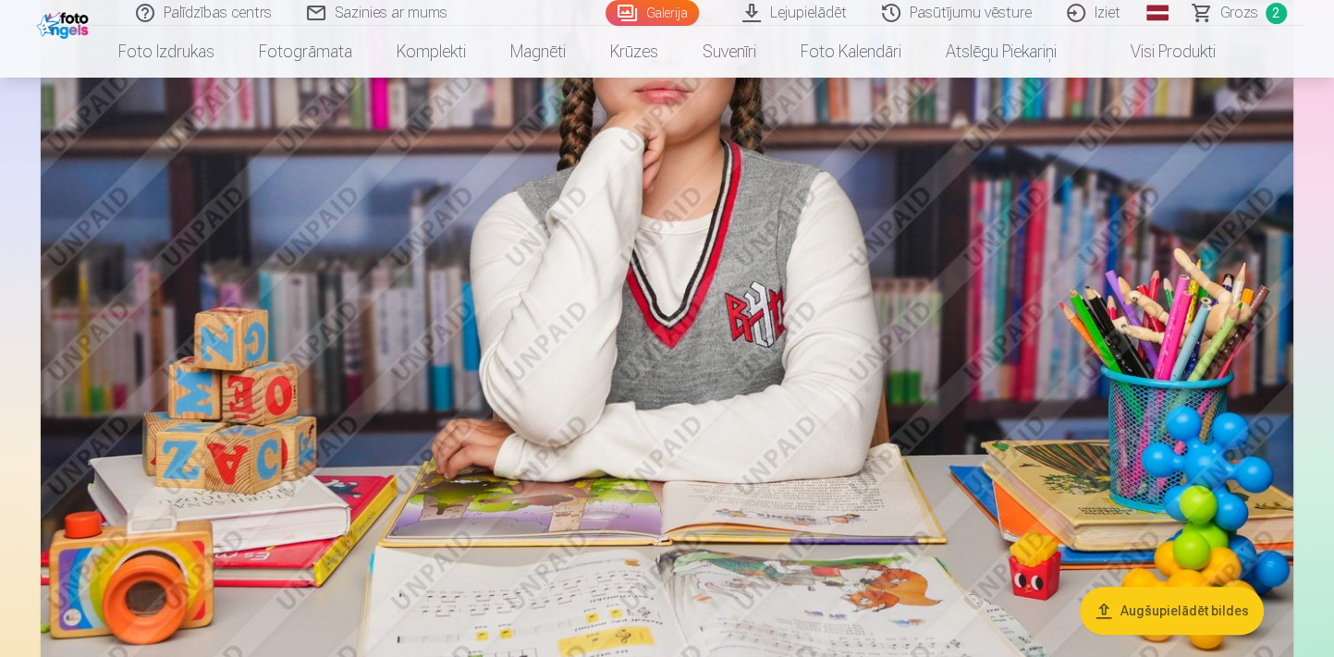
click at [1243, 12] on span "Grozs" at bounding box center [1239, 13] width 38 height 22
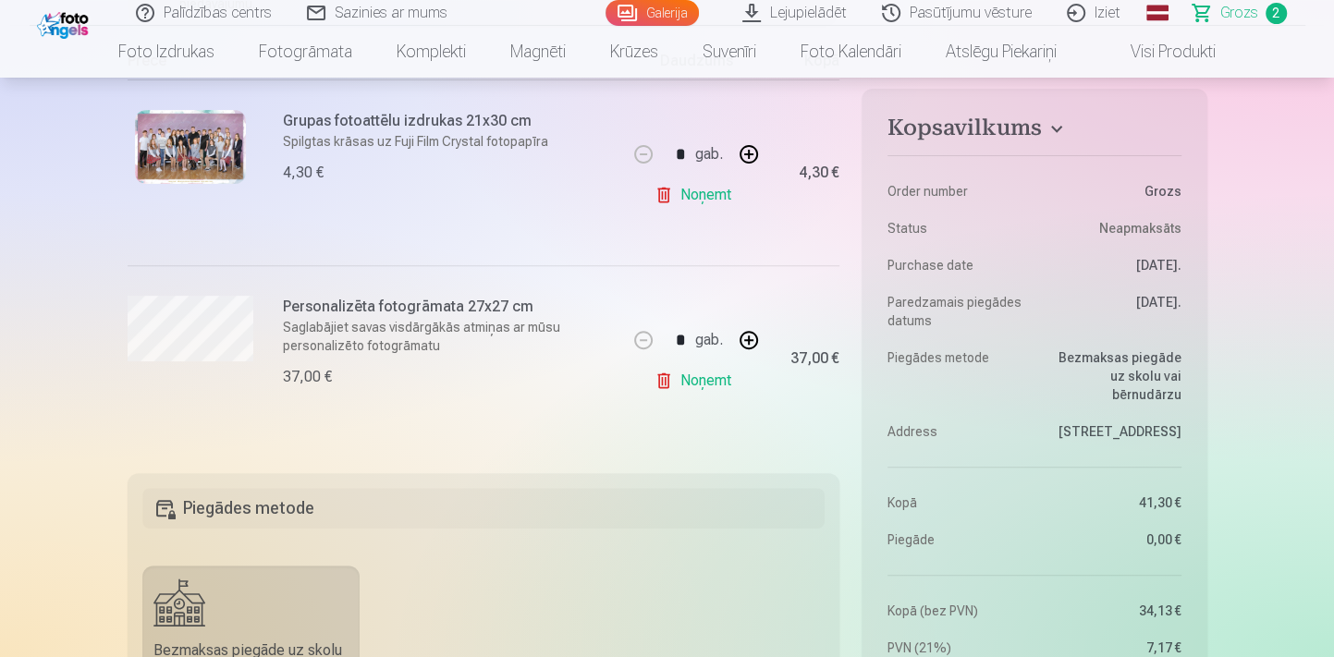
scroll to position [420, 0]
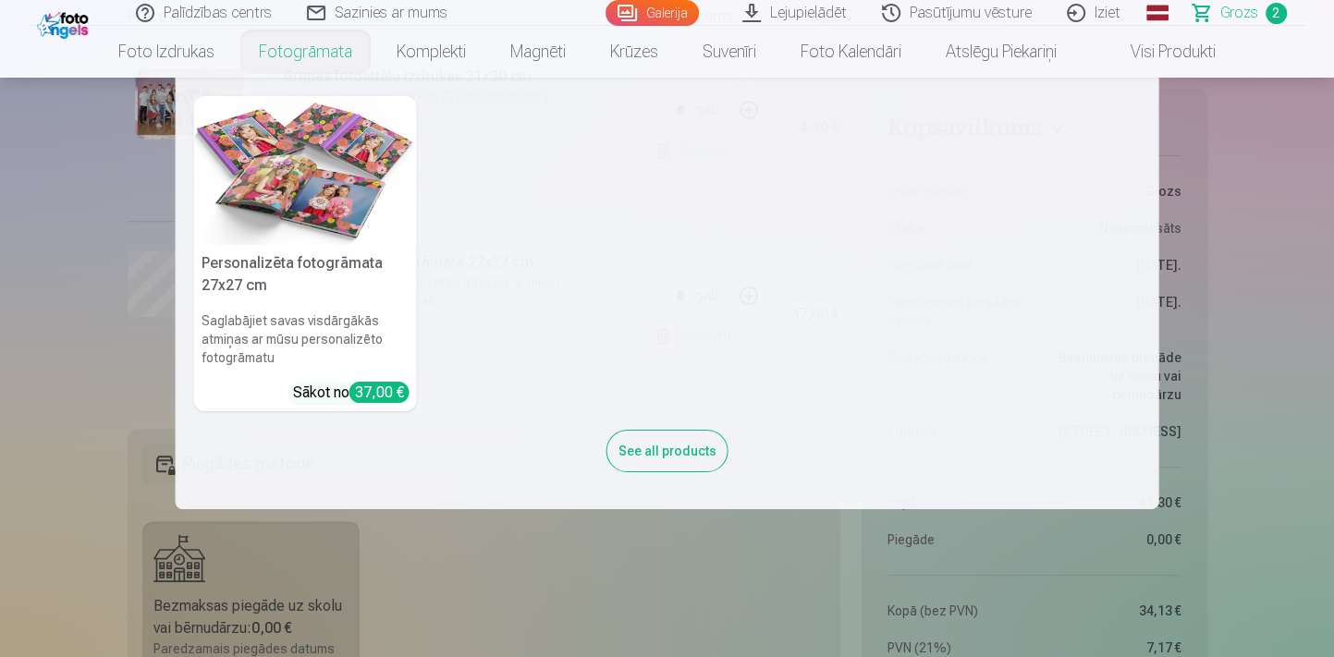
click at [280, 47] on link "Fotogrāmata" at bounding box center [306, 52] width 138 height 52
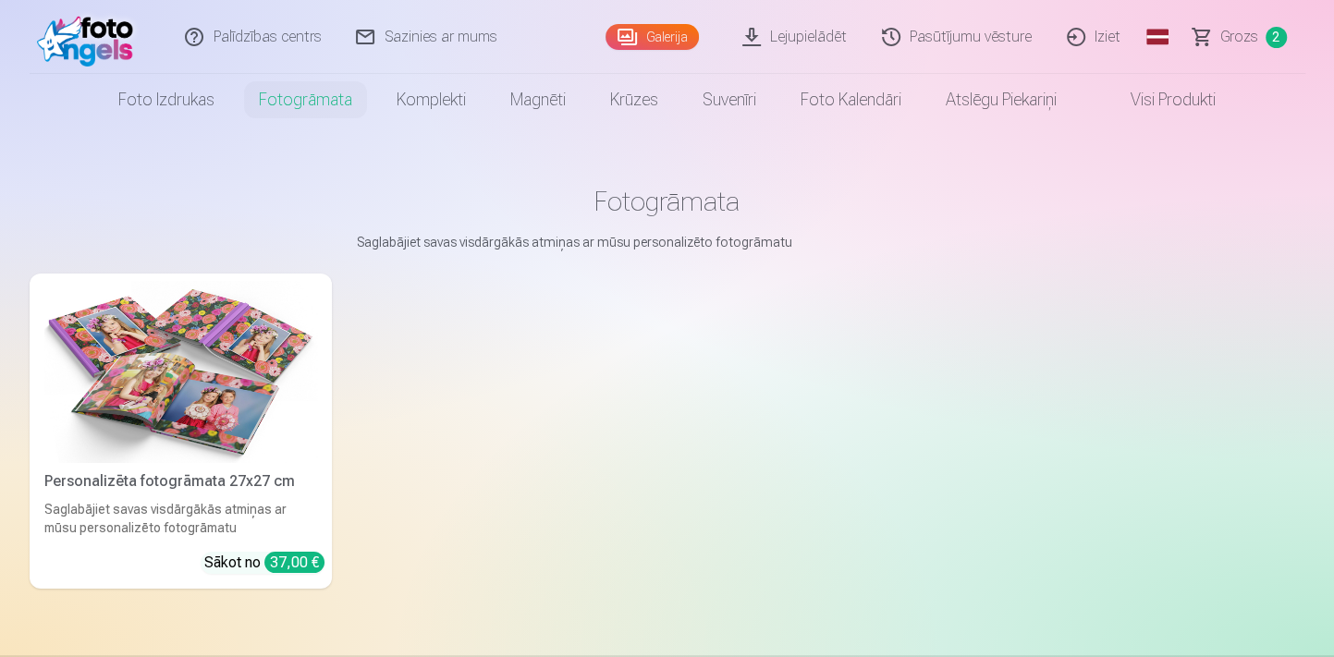
click at [219, 511] on div "Saglabājiet savas visdārgākās atmiņas ar mūsu personalizēto fotogrāmatu" at bounding box center [180, 518] width 287 height 37
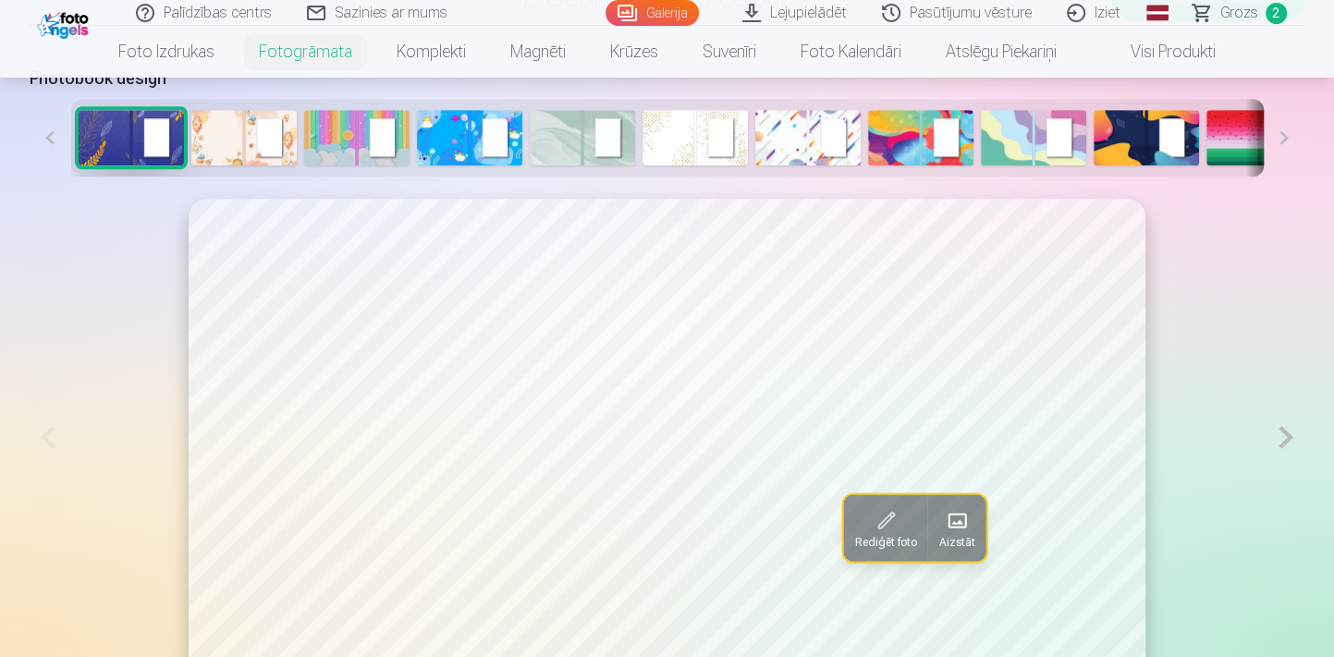
scroll to position [335, 0]
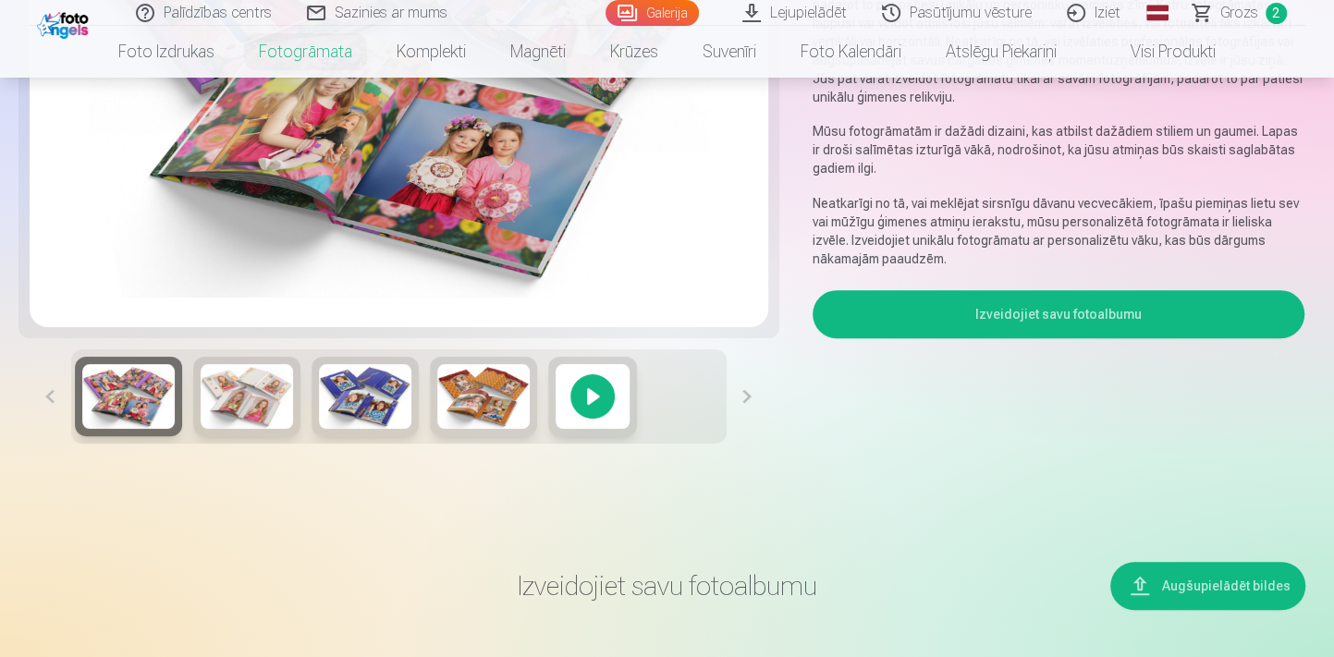
click at [982, 307] on button "Izveidojiet savu fotoalbumu" at bounding box center [1058, 314] width 493 height 48
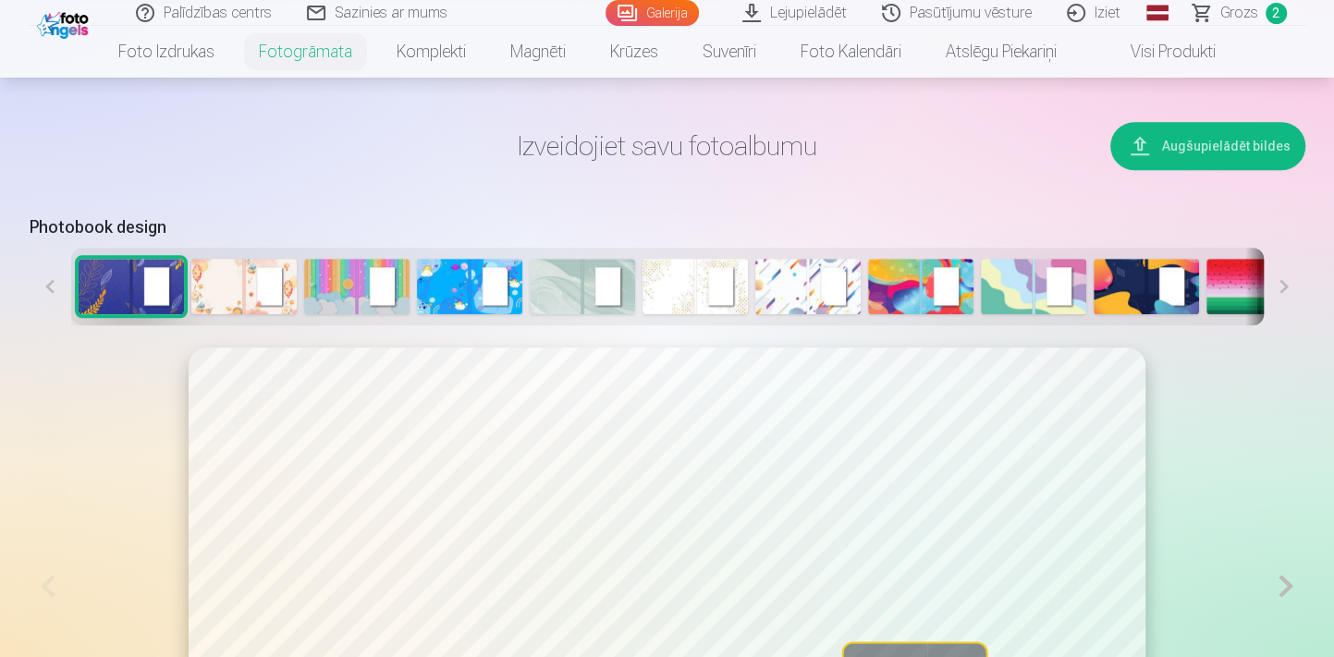
scroll to position [859, 0]
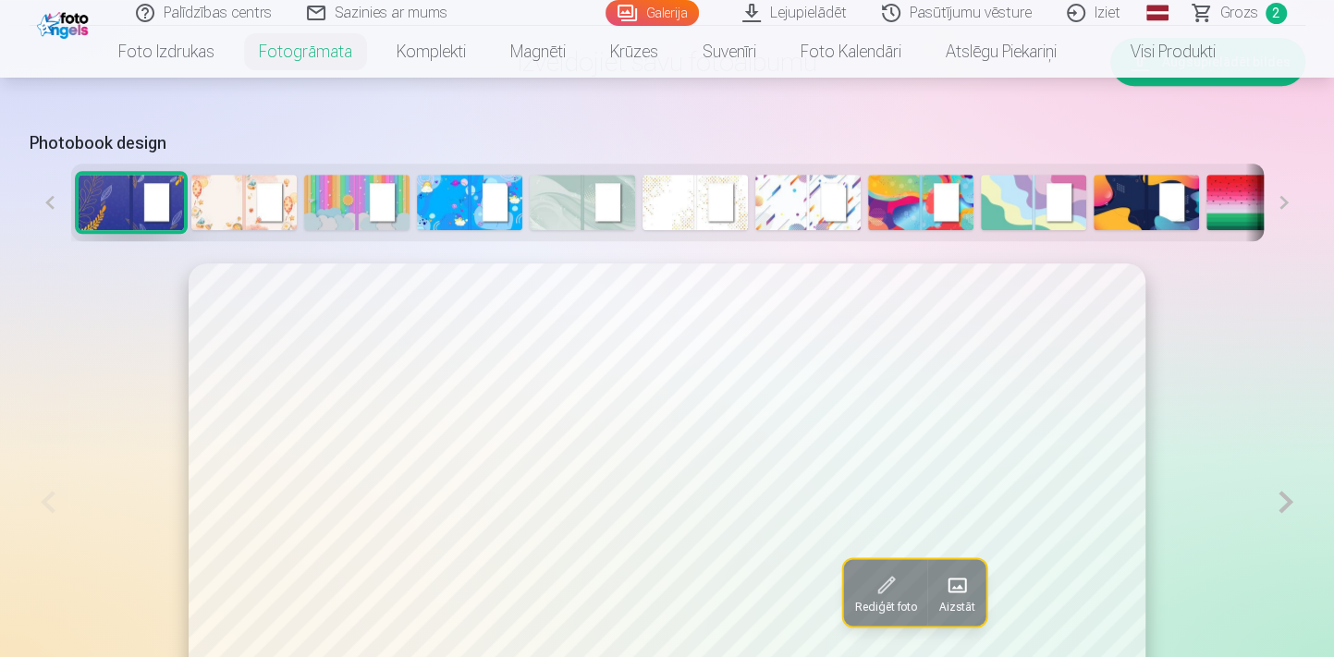
click at [247, 214] on img at bounding box center [243, 202] width 105 height 55
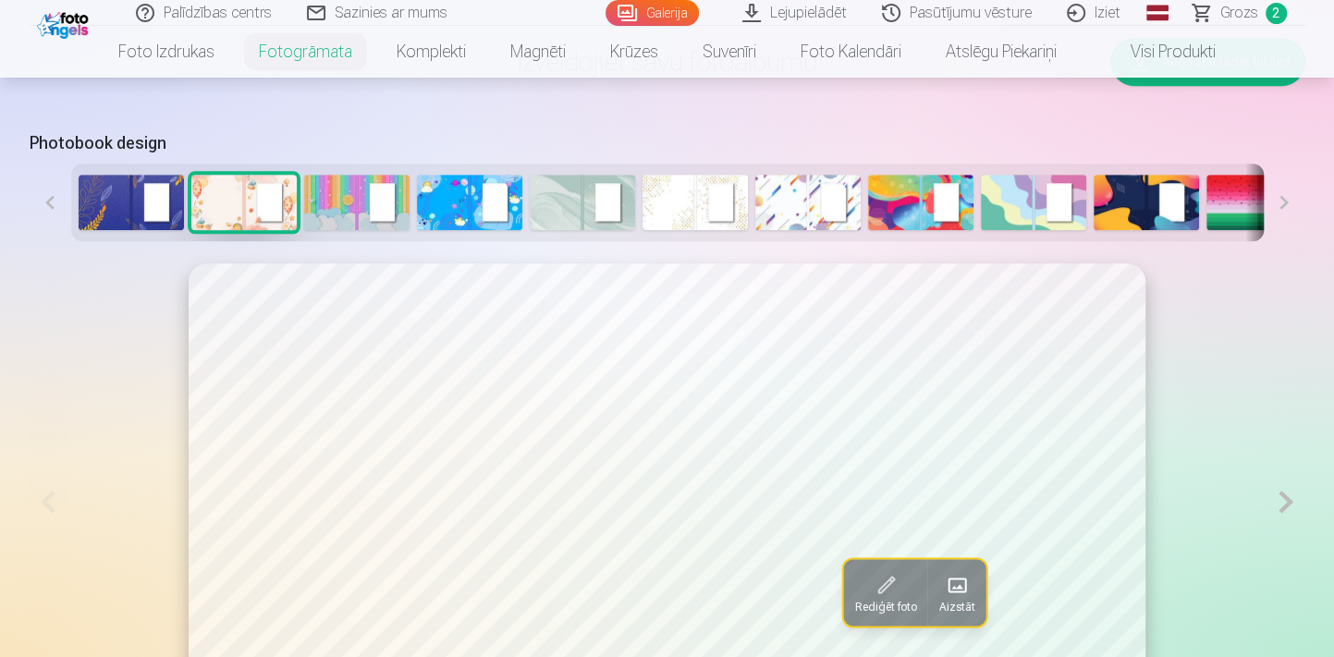
click at [886, 208] on img at bounding box center [920, 202] width 105 height 55
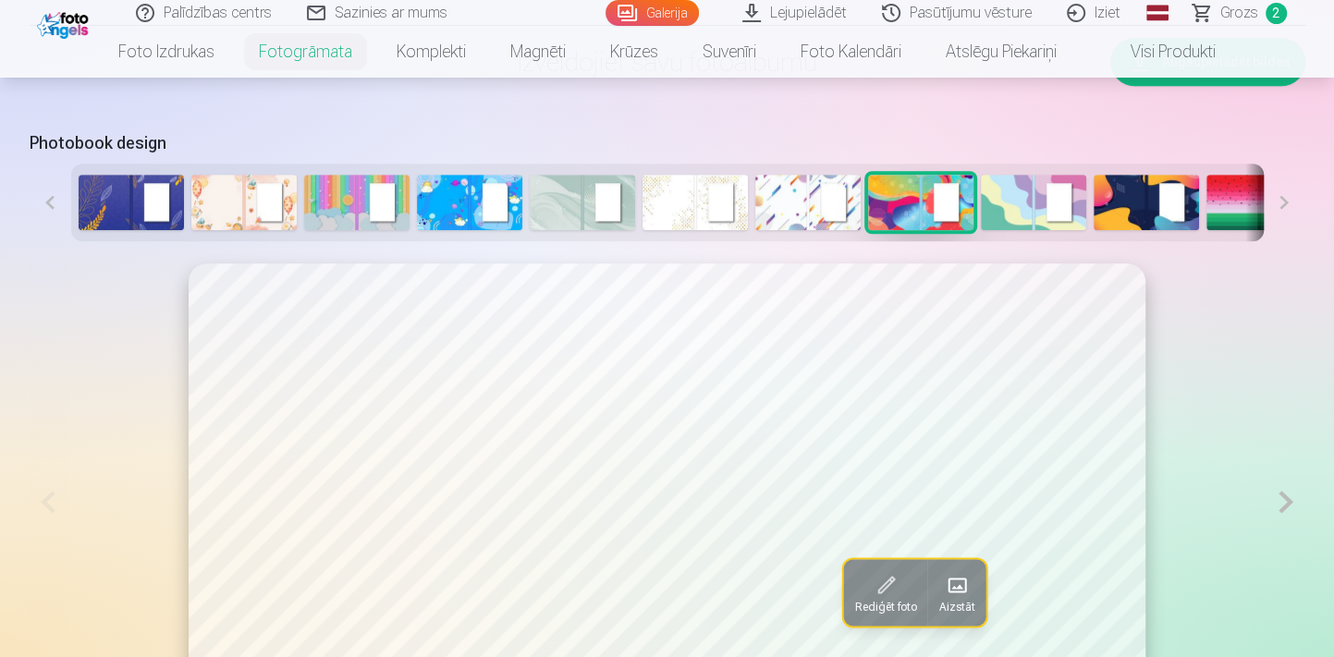
click at [1022, 189] on img at bounding box center [1033, 202] width 105 height 55
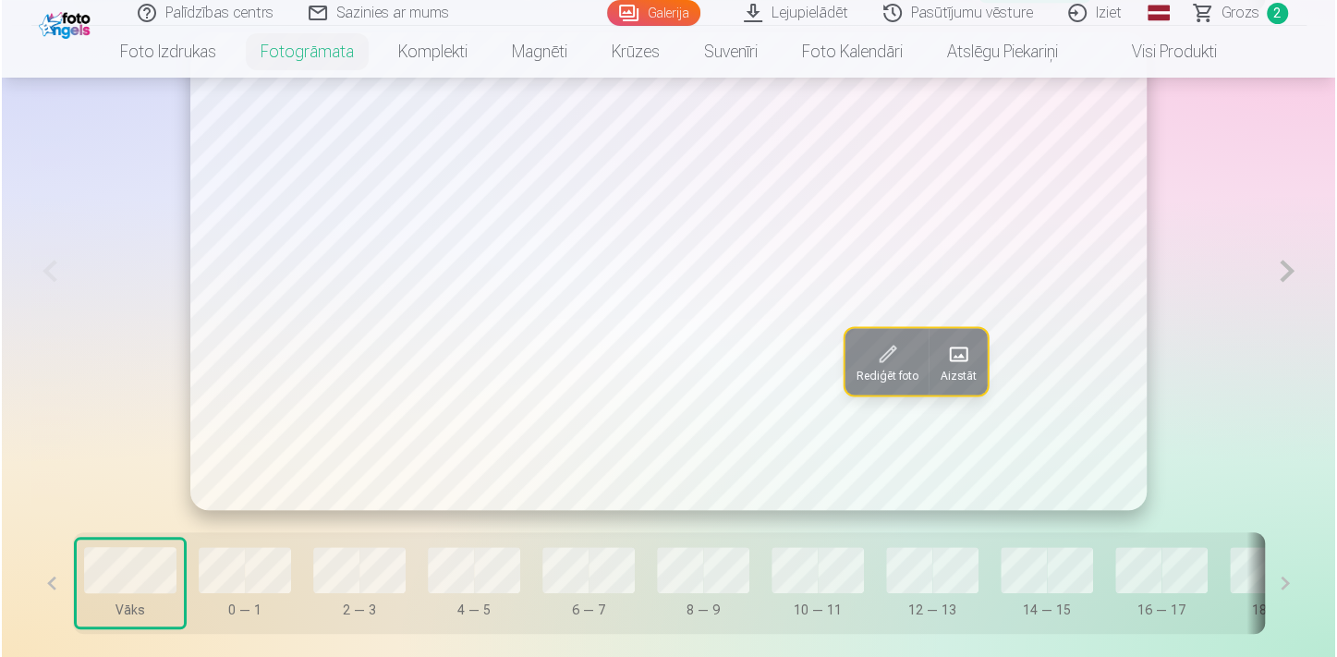
scroll to position [1111, 0]
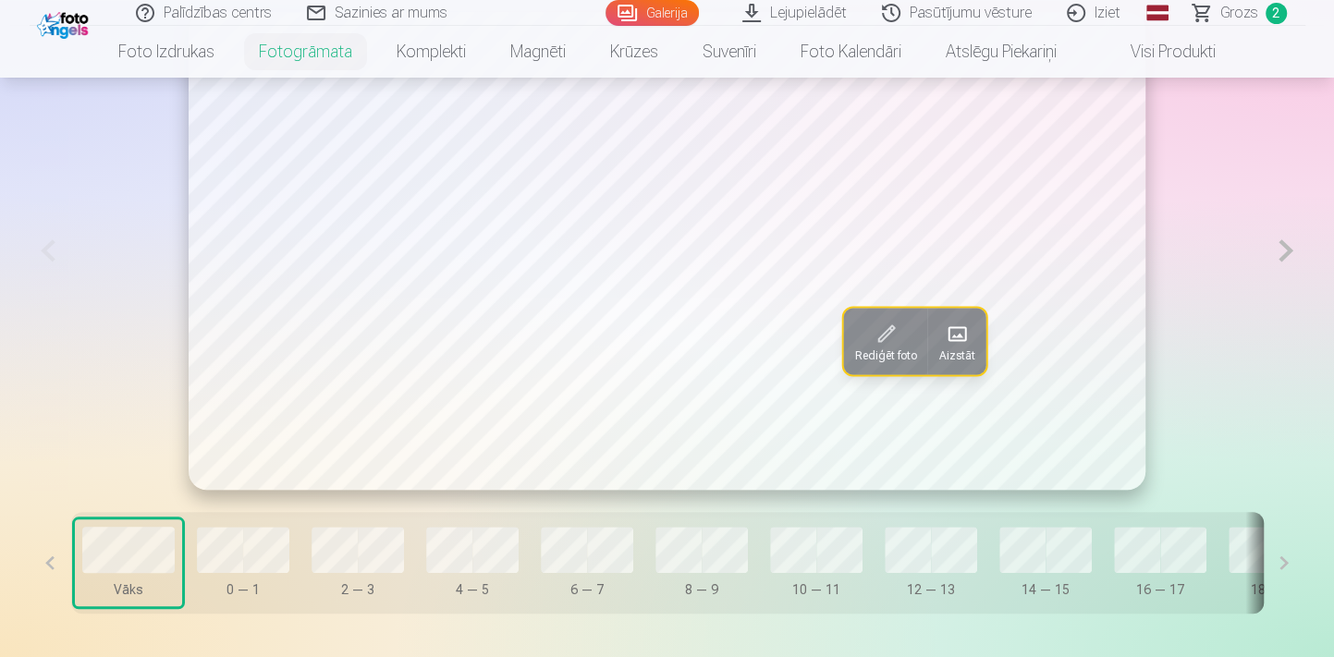
click at [968, 335] on span at bounding box center [957, 334] width 30 height 30
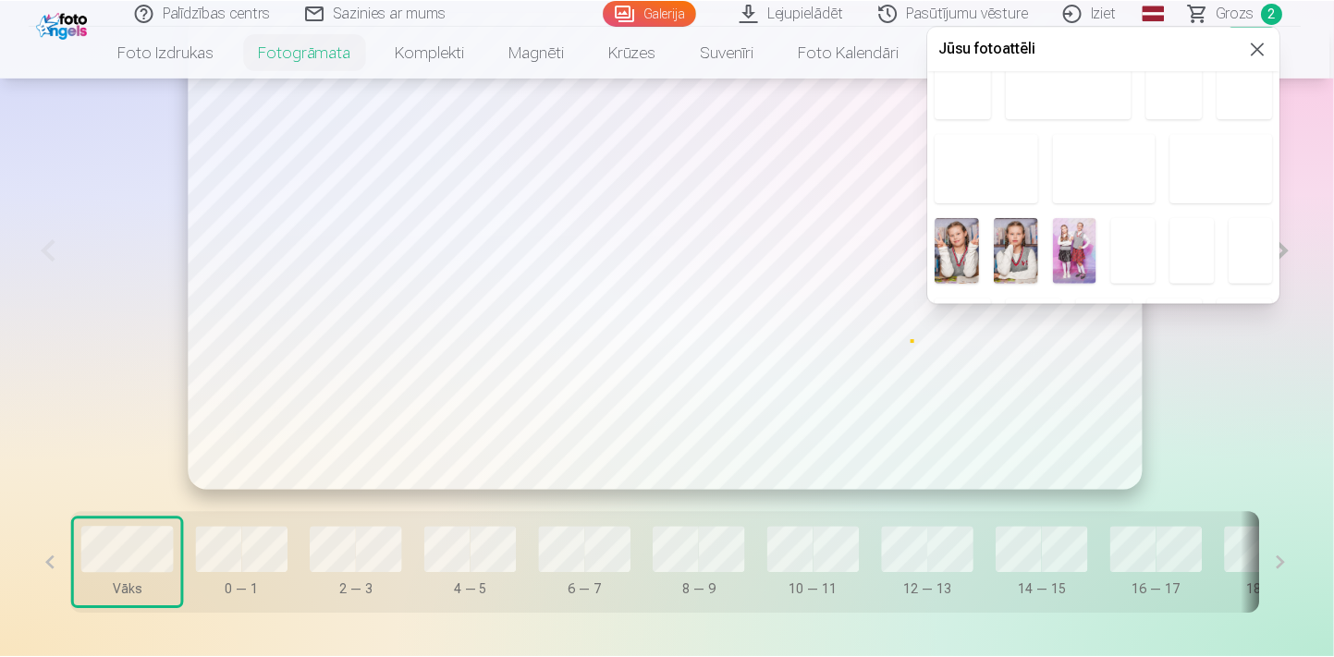
scroll to position [167, 0]
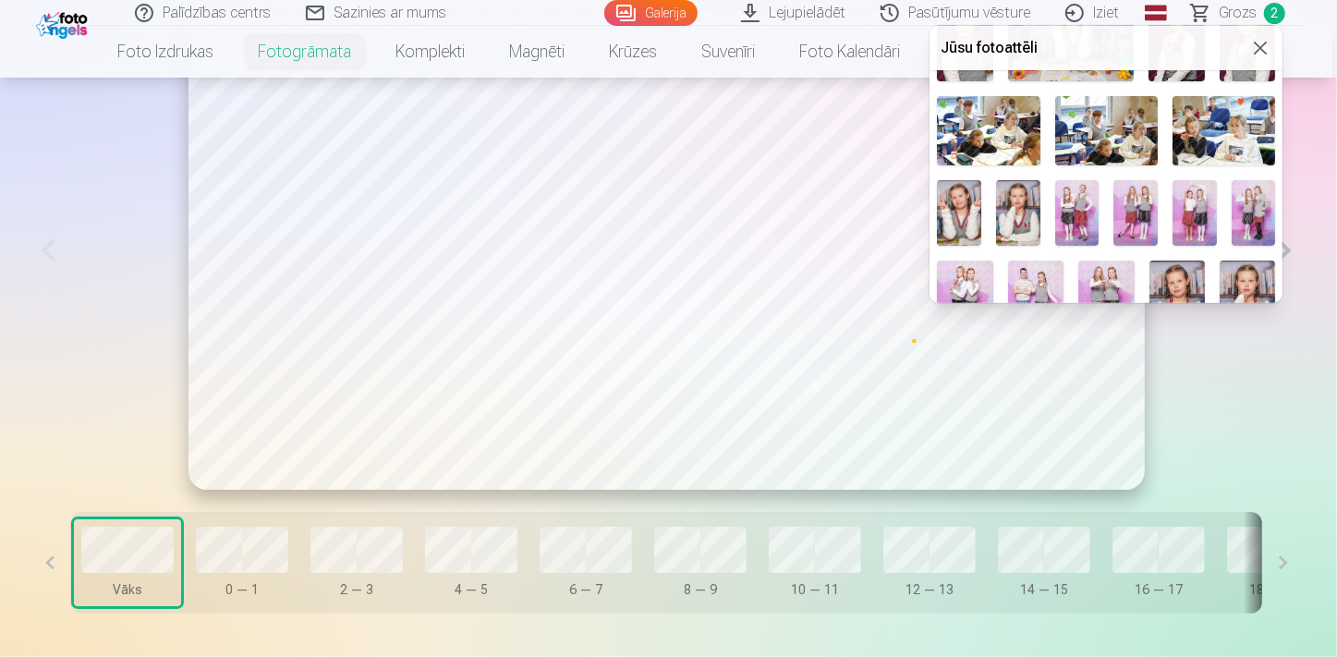
click at [961, 202] on img at bounding box center [959, 213] width 44 height 67
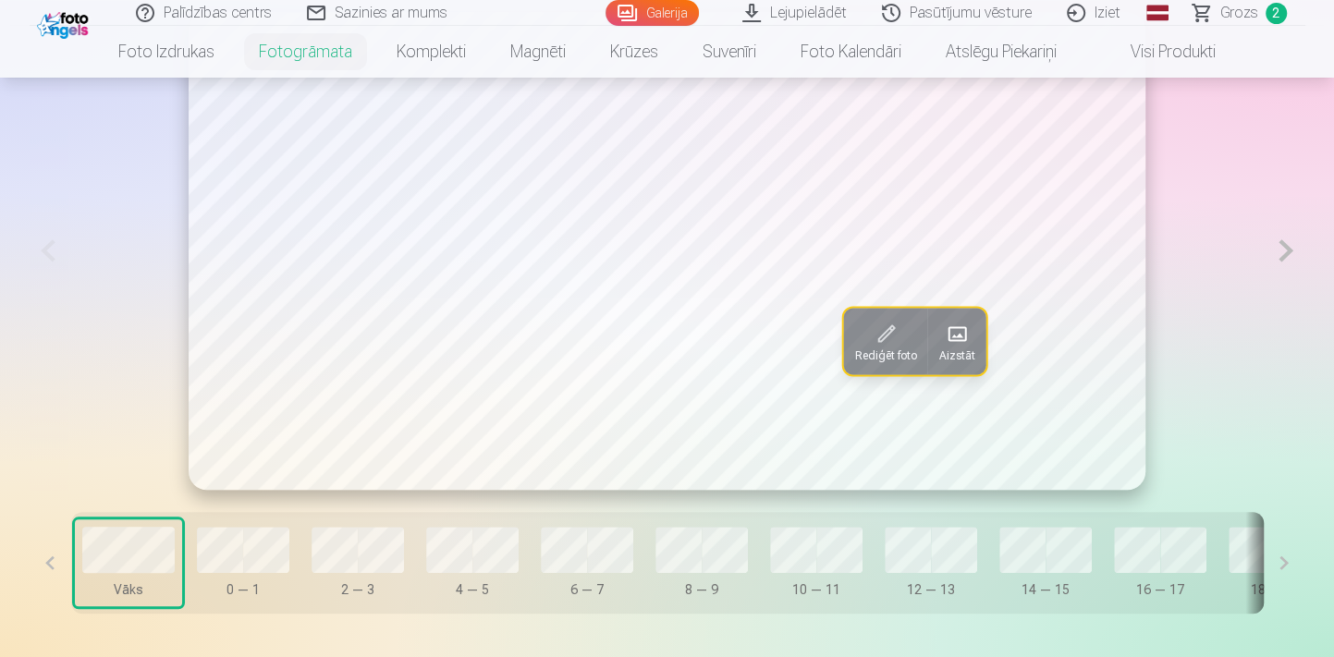
click at [1276, 259] on button at bounding box center [1285, 251] width 38 height 478
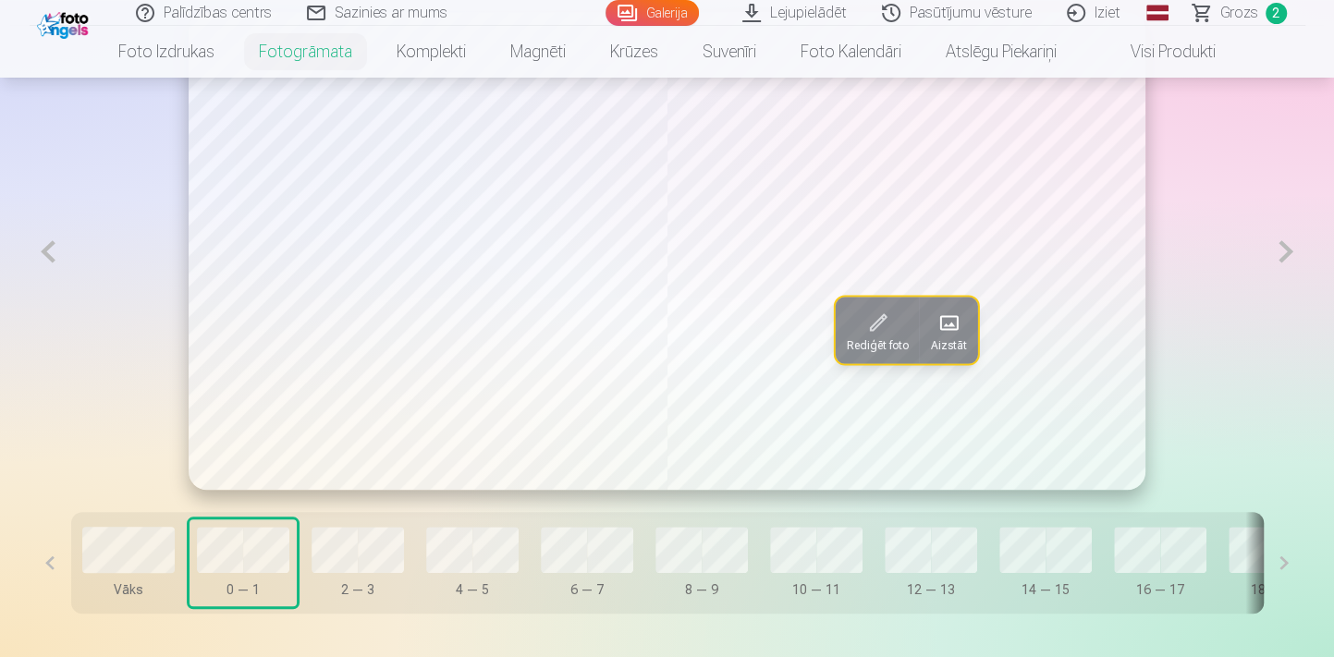
click at [1240, 18] on span "Grozs" at bounding box center [1239, 13] width 38 height 22
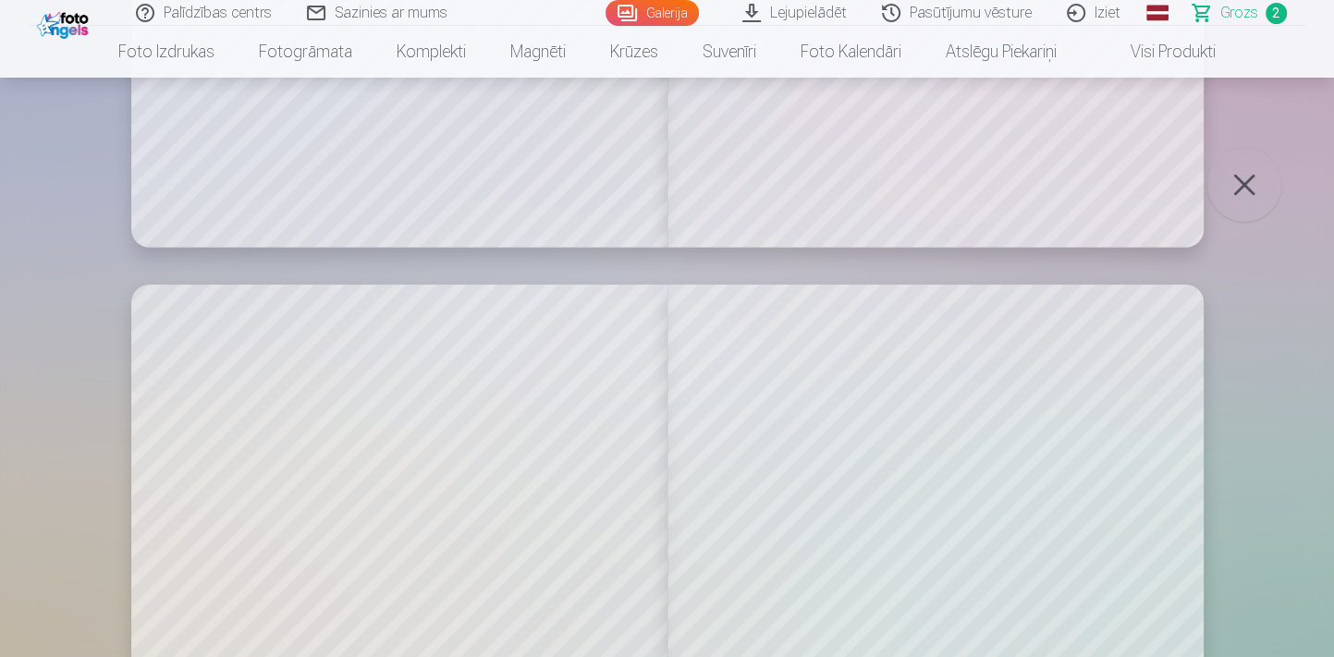
scroll to position [7981, 0]
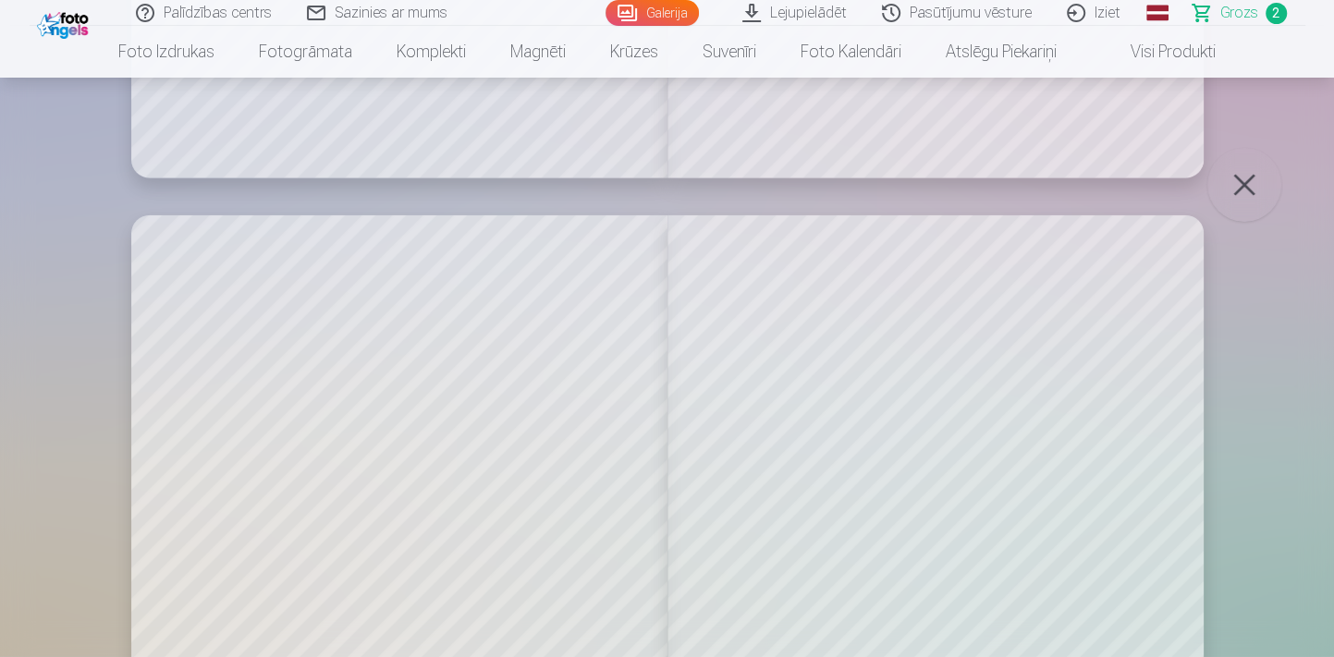
click at [1257, 192] on button "button" at bounding box center [1244, 185] width 74 height 74
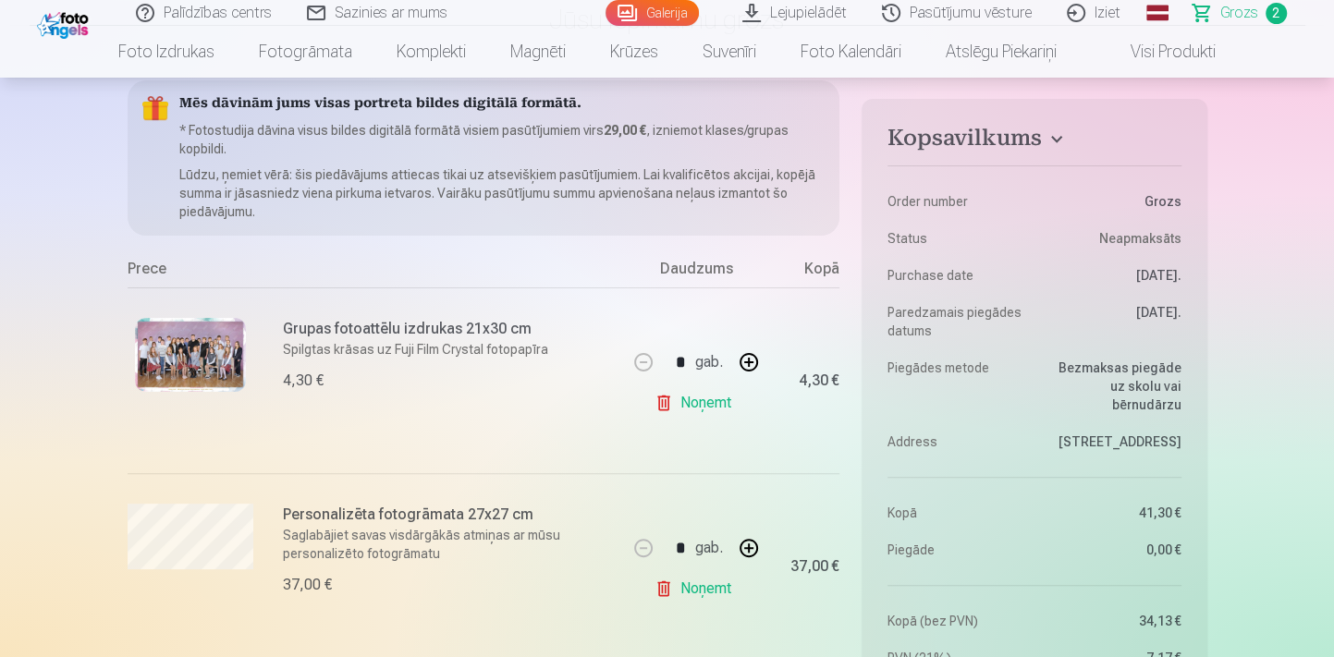
scroll to position [251, 0]
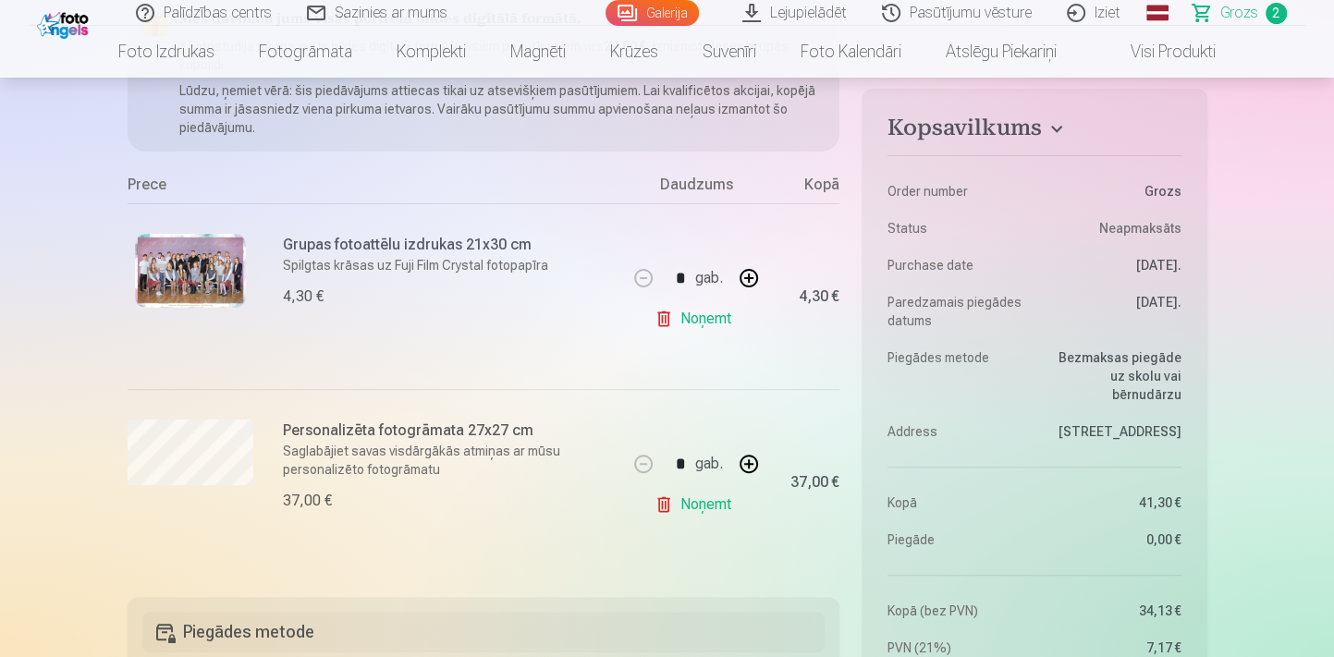
click at [709, 499] on link "Noņemt" at bounding box center [696, 504] width 84 height 37
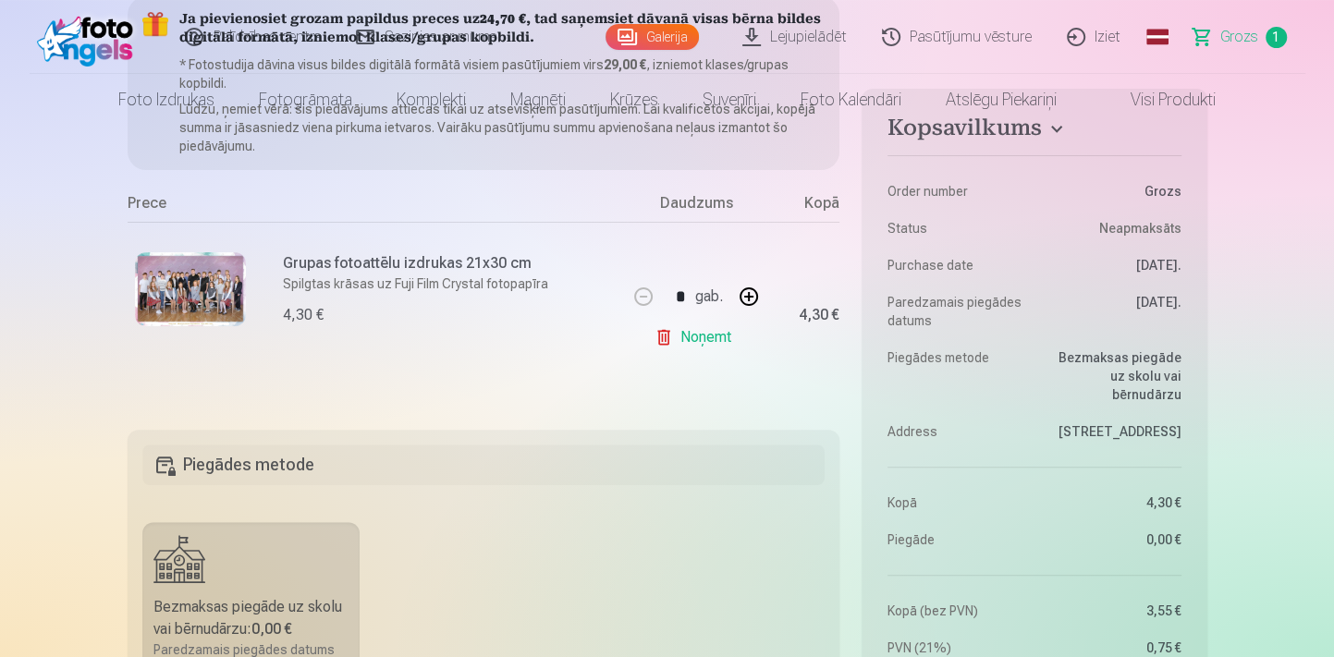
scroll to position [0, 0]
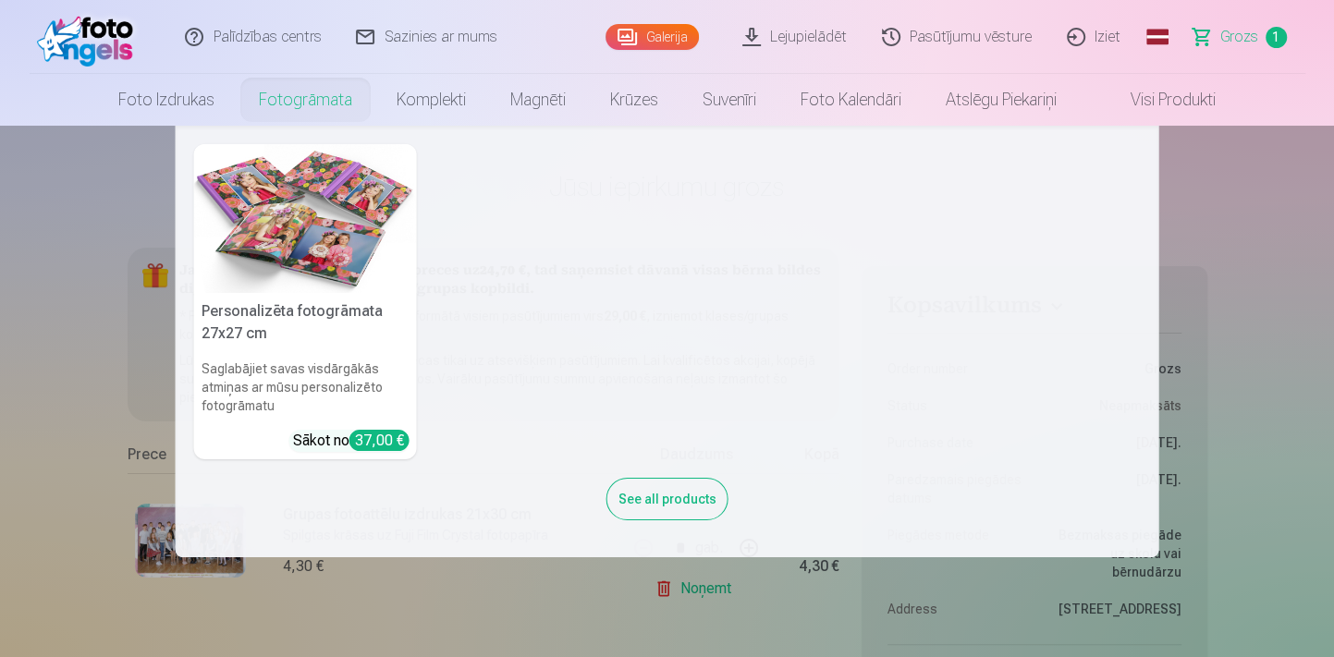
click at [310, 347] on h5 "Personalizēta fotogrāmata 27x27 cm" at bounding box center [305, 322] width 223 height 59
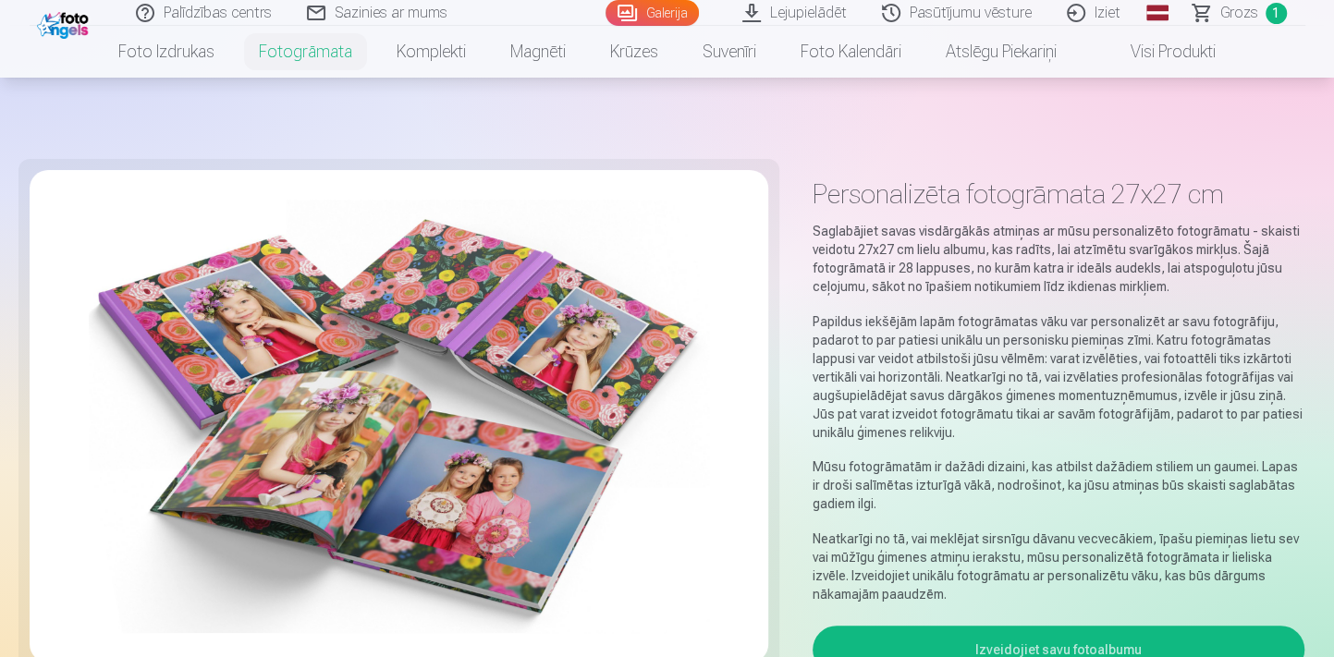
scroll to position [335, 0]
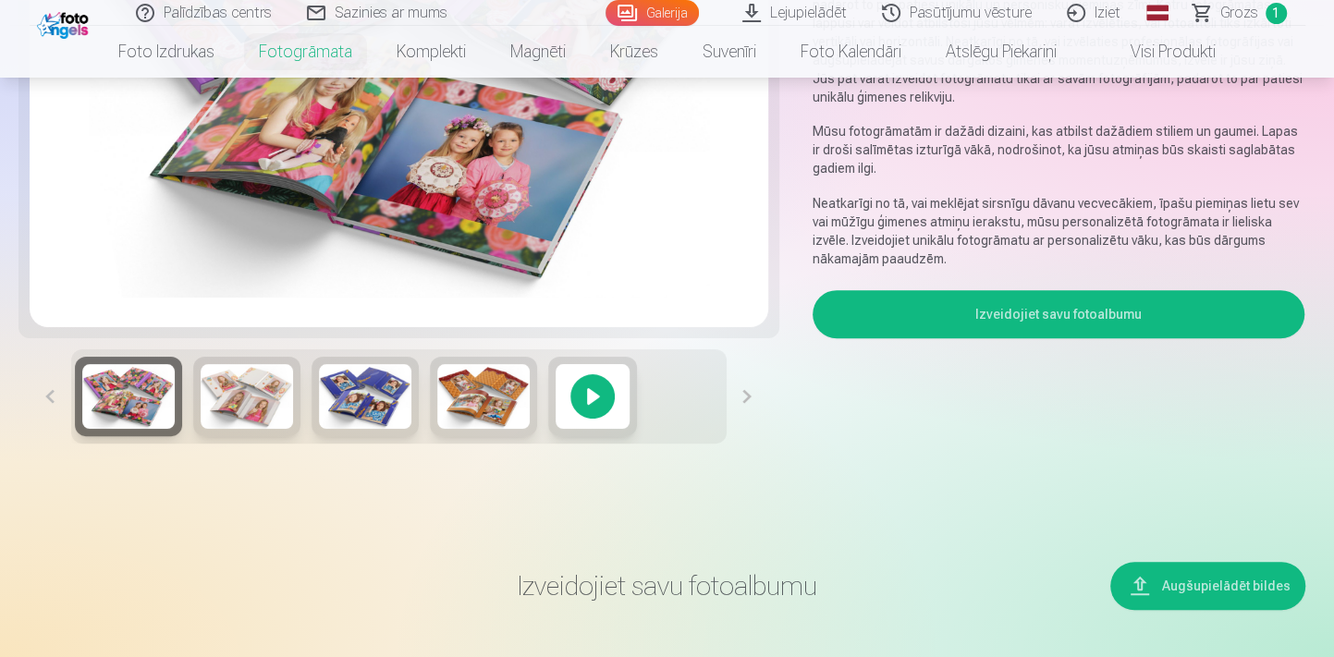
click at [601, 402] on div at bounding box center [592, 396] width 89 height 79
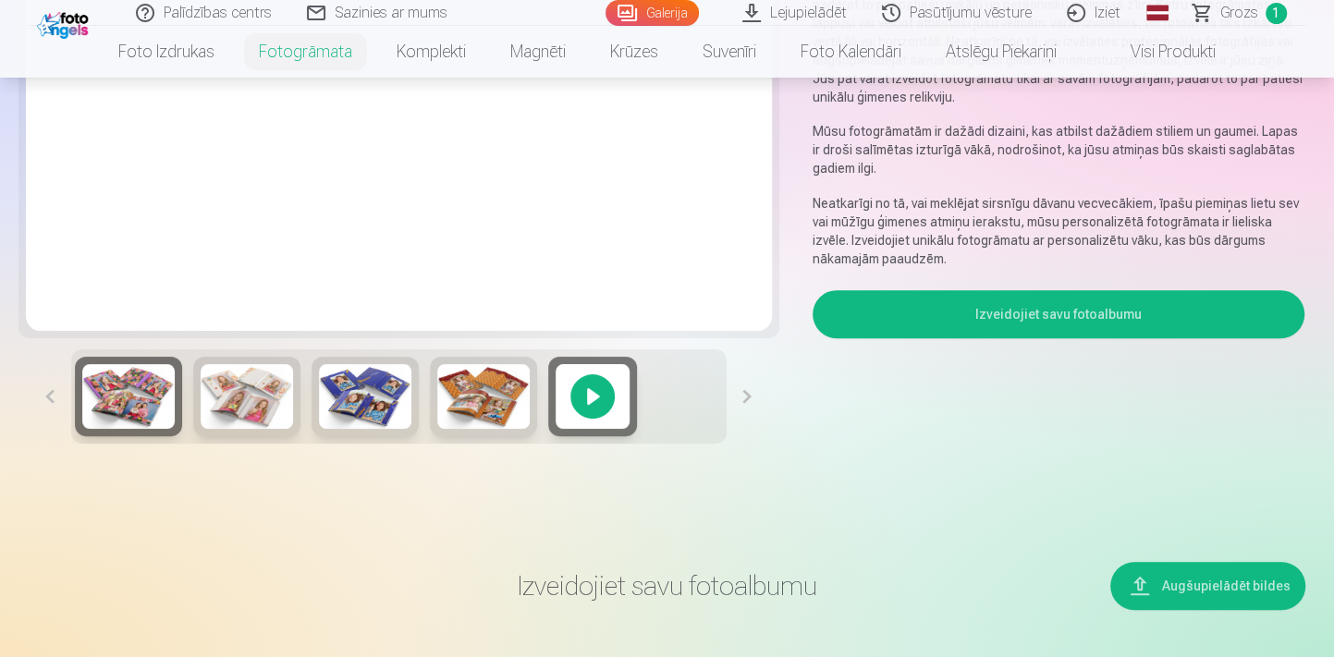
scroll to position [83, 0]
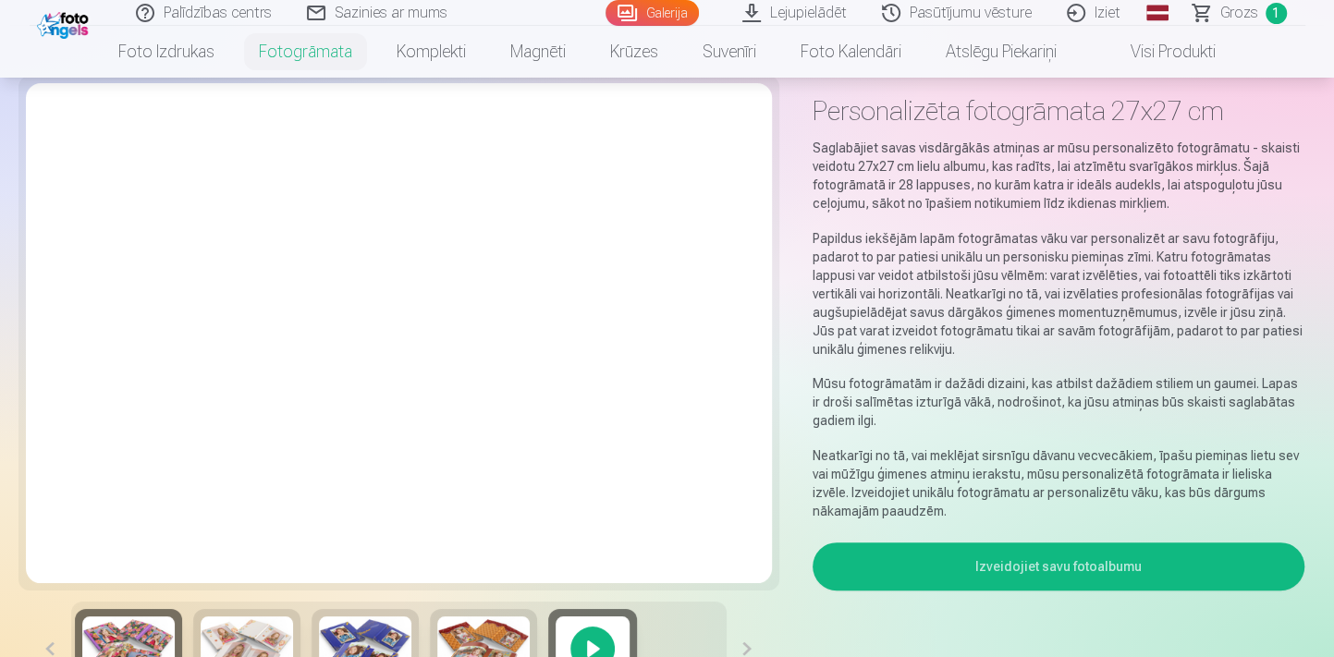
click at [1022, 561] on button "Izveidojiet savu fotoalbumu" at bounding box center [1058, 566] width 493 height 48
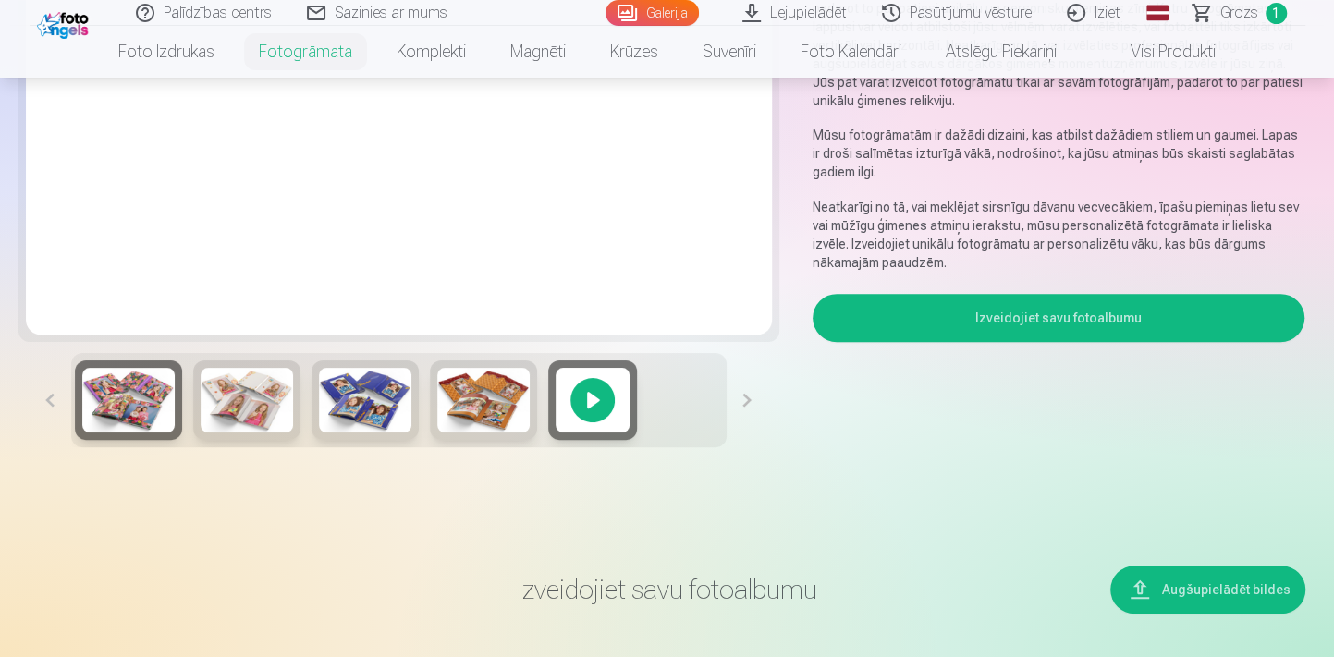
scroll to position [775, 0]
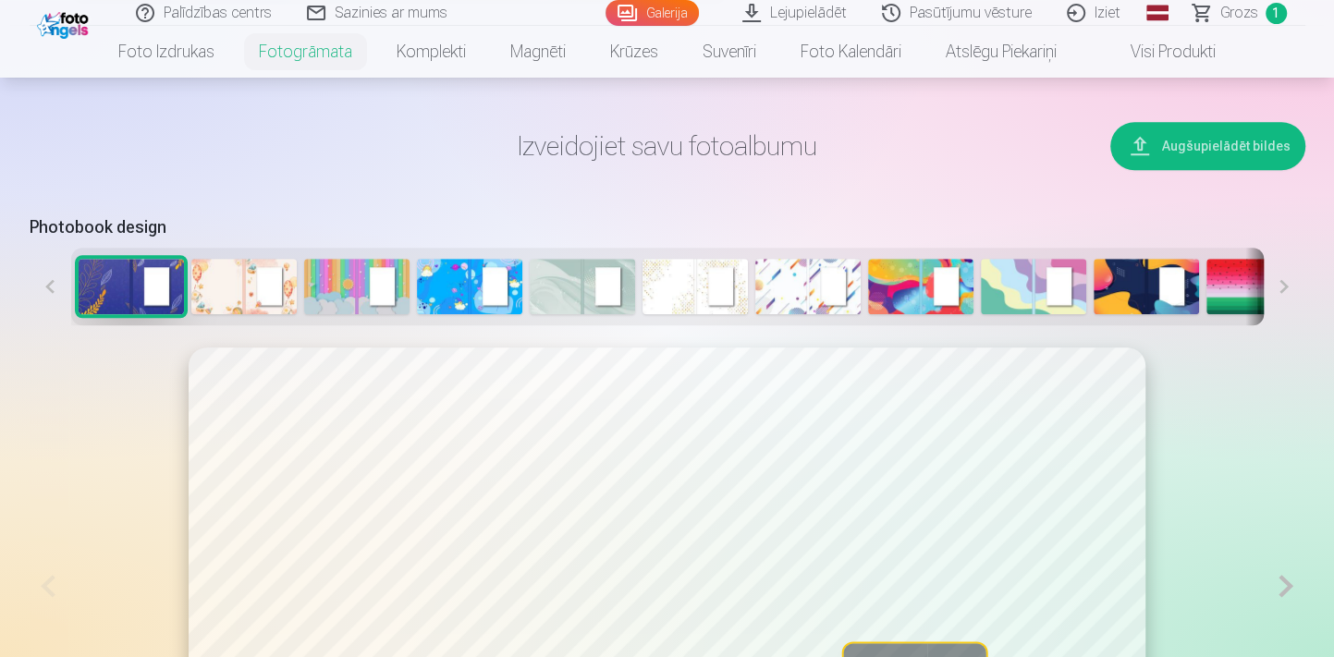
click at [918, 293] on img at bounding box center [920, 286] width 105 height 55
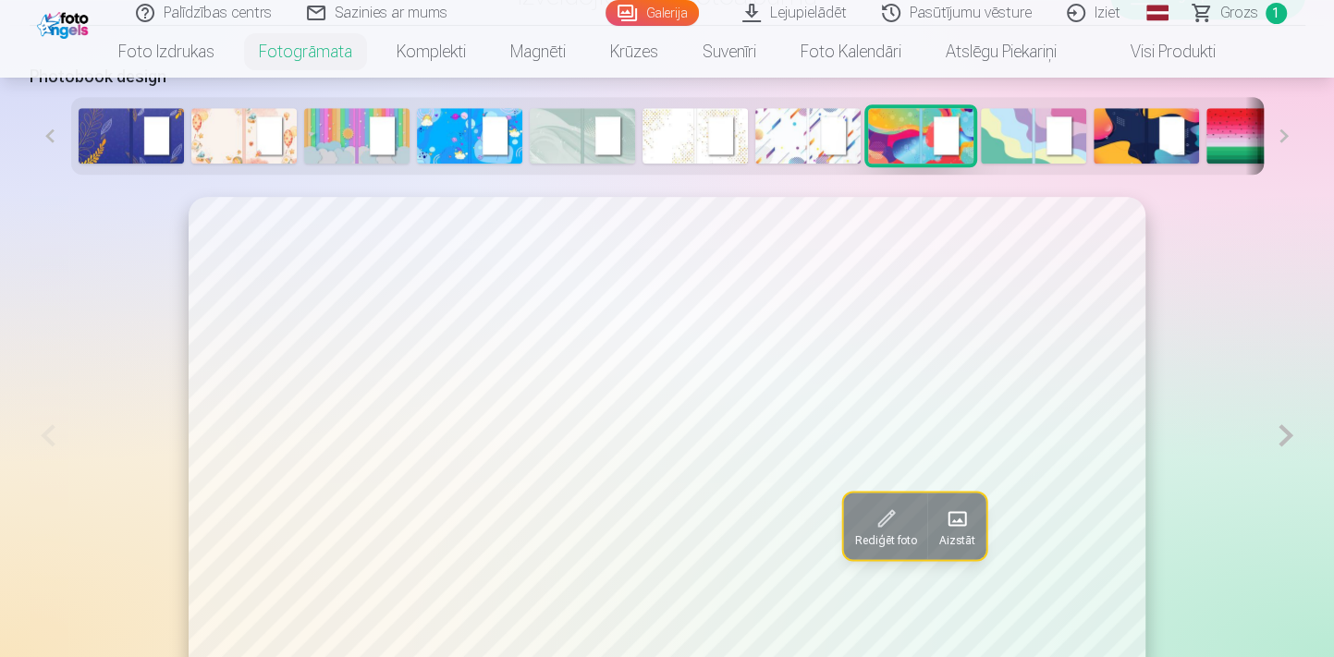
scroll to position [943, 0]
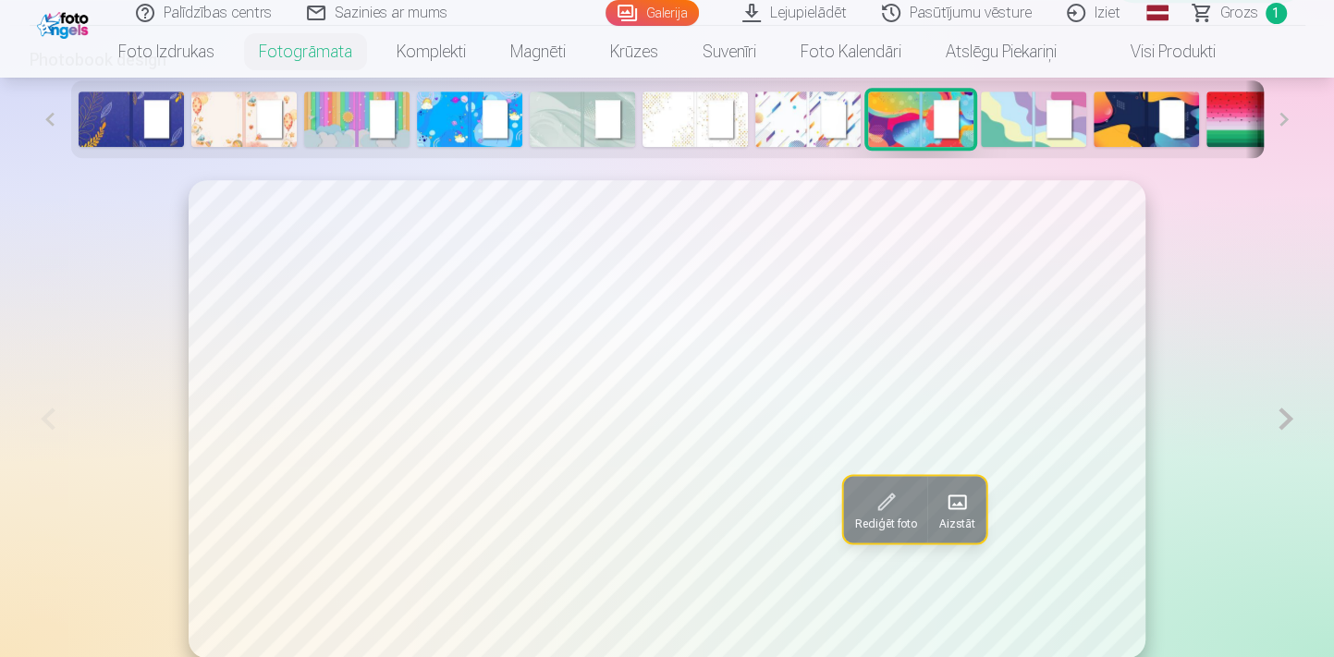
click at [1001, 120] on img at bounding box center [1033, 118] width 105 height 55
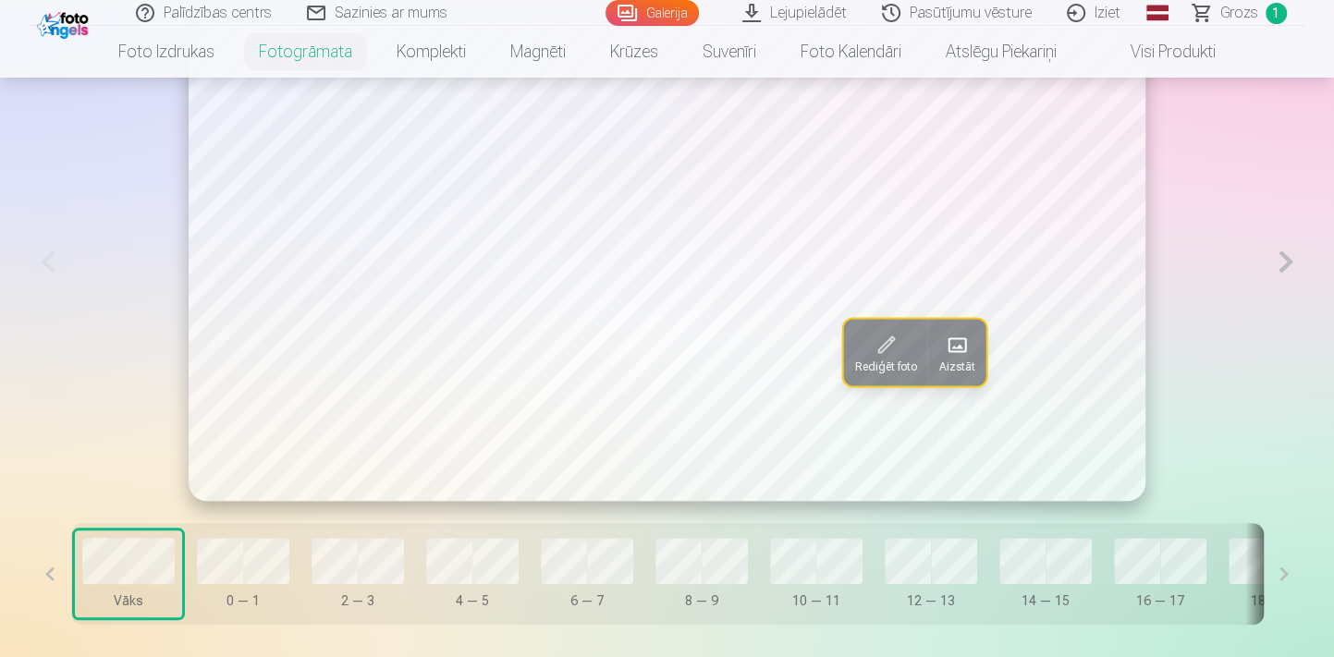
scroll to position [1111, 0]
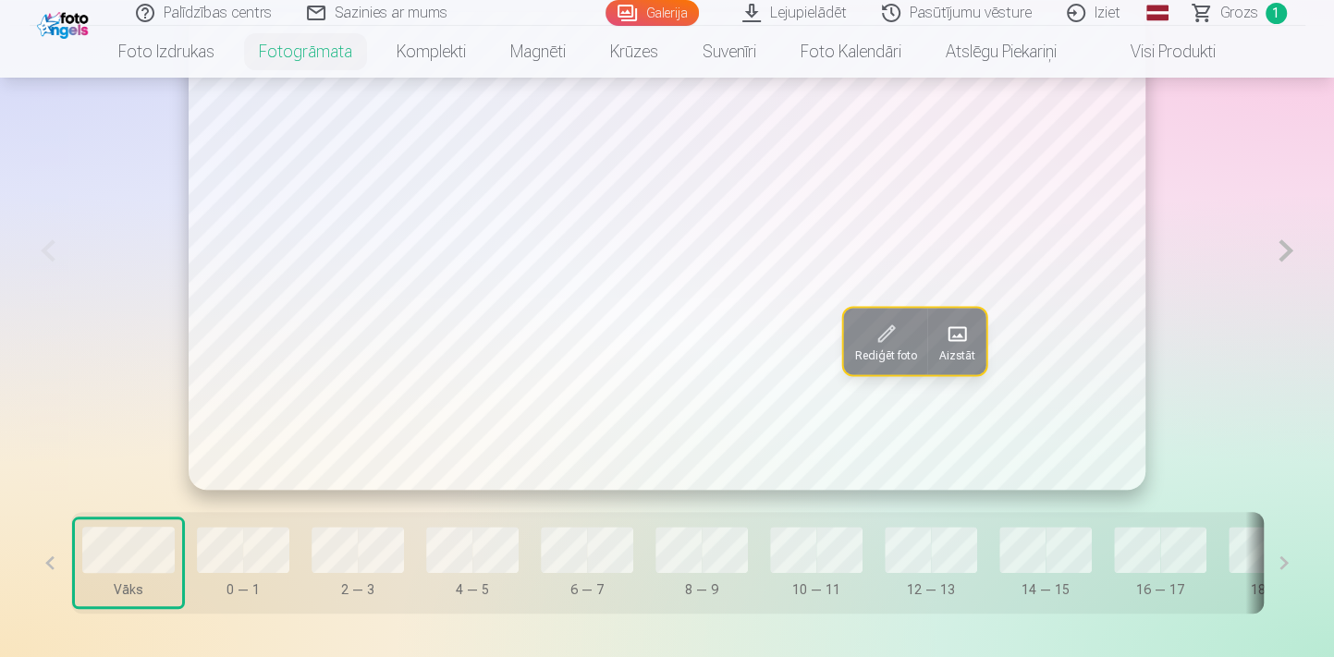
click at [1280, 246] on button at bounding box center [1285, 251] width 38 height 478
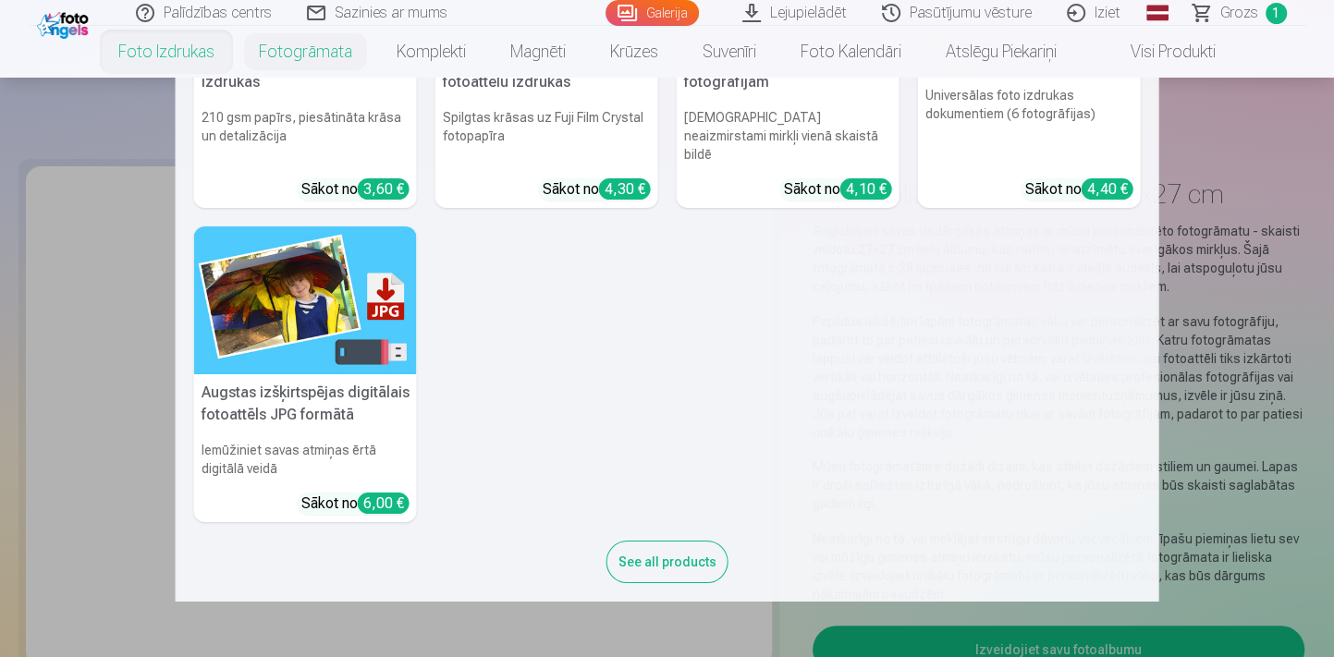
scroll to position [504, 0]
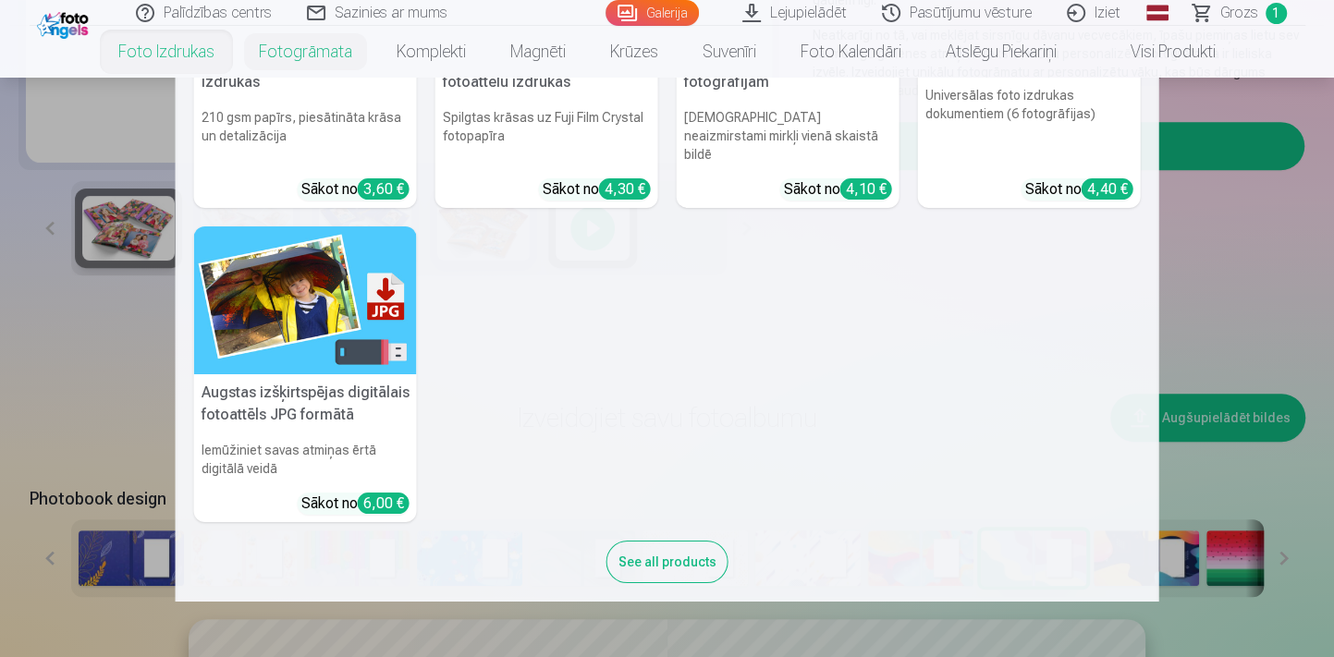
click at [151, 46] on link "Foto izdrukas" at bounding box center [166, 52] width 140 height 52
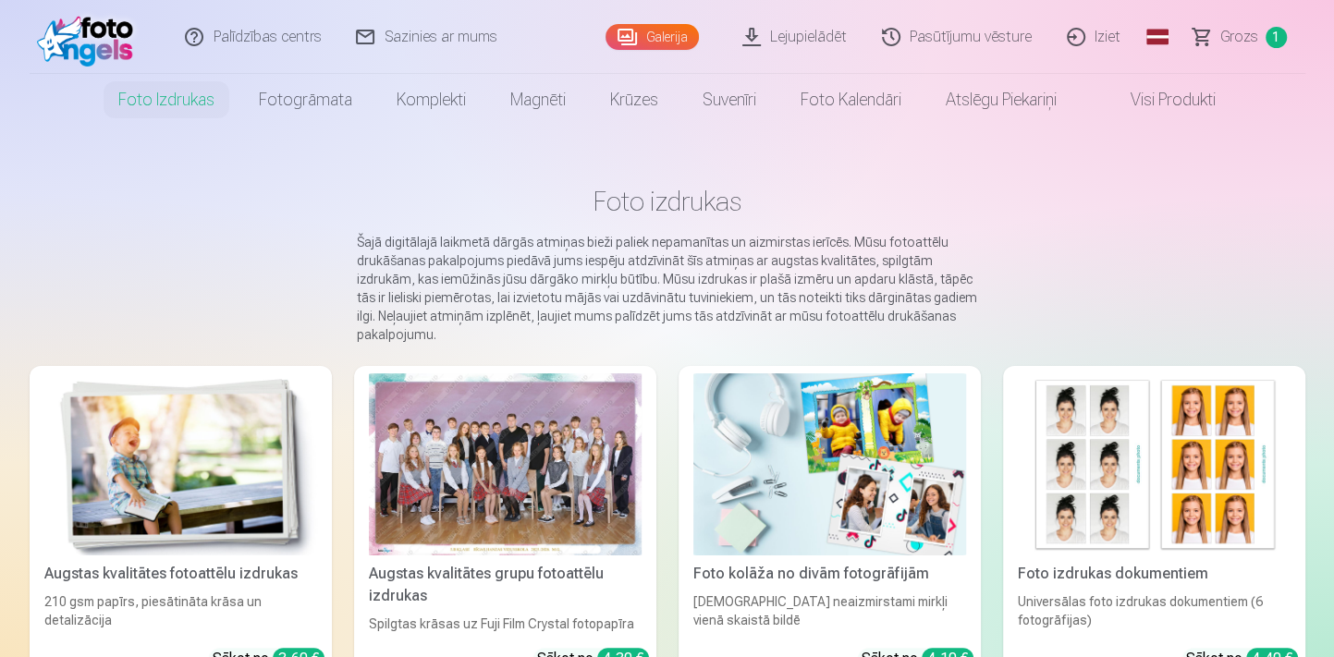
click at [520, 481] on div at bounding box center [505, 464] width 273 height 182
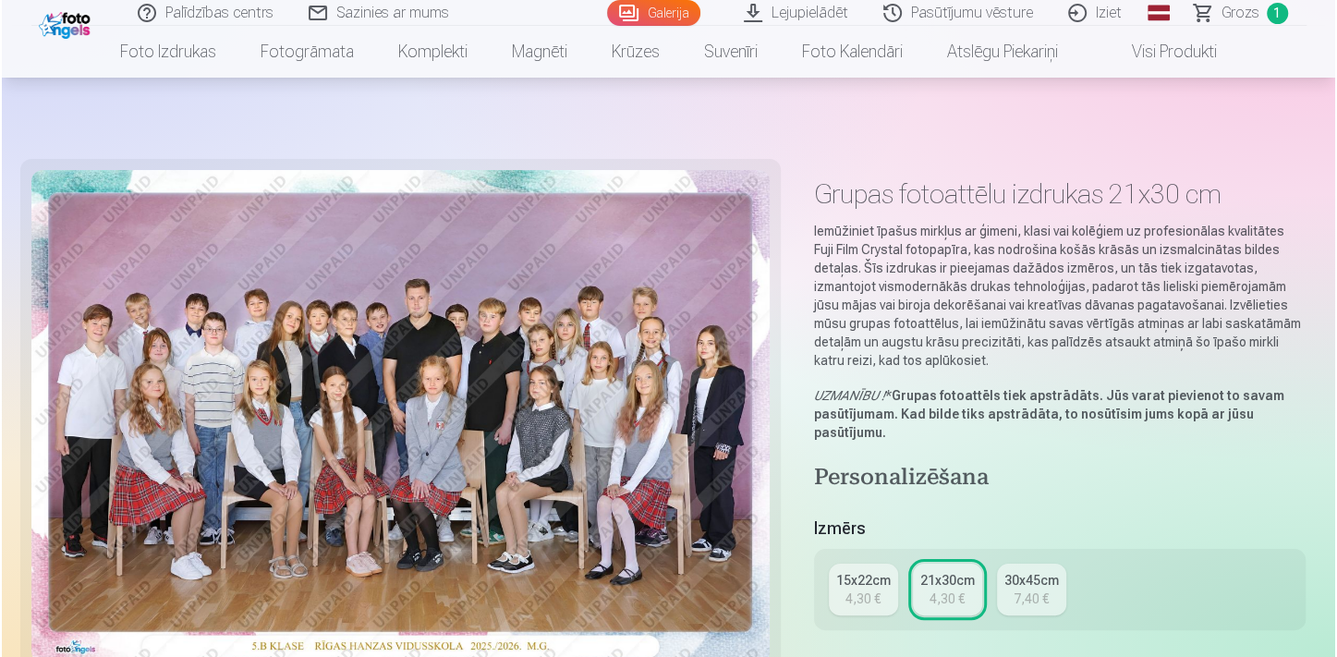
scroll to position [504, 0]
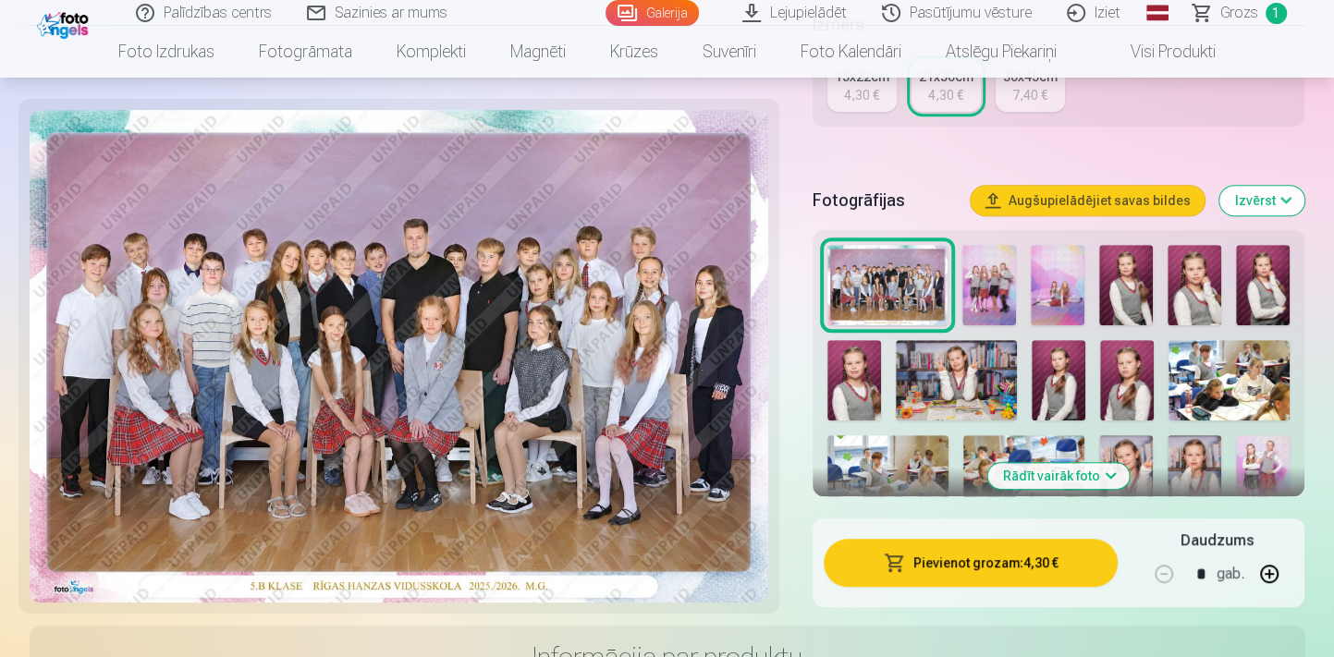
click at [1118, 201] on button "Augšupielādējiet savas bildes" at bounding box center [1087, 201] width 234 height 30
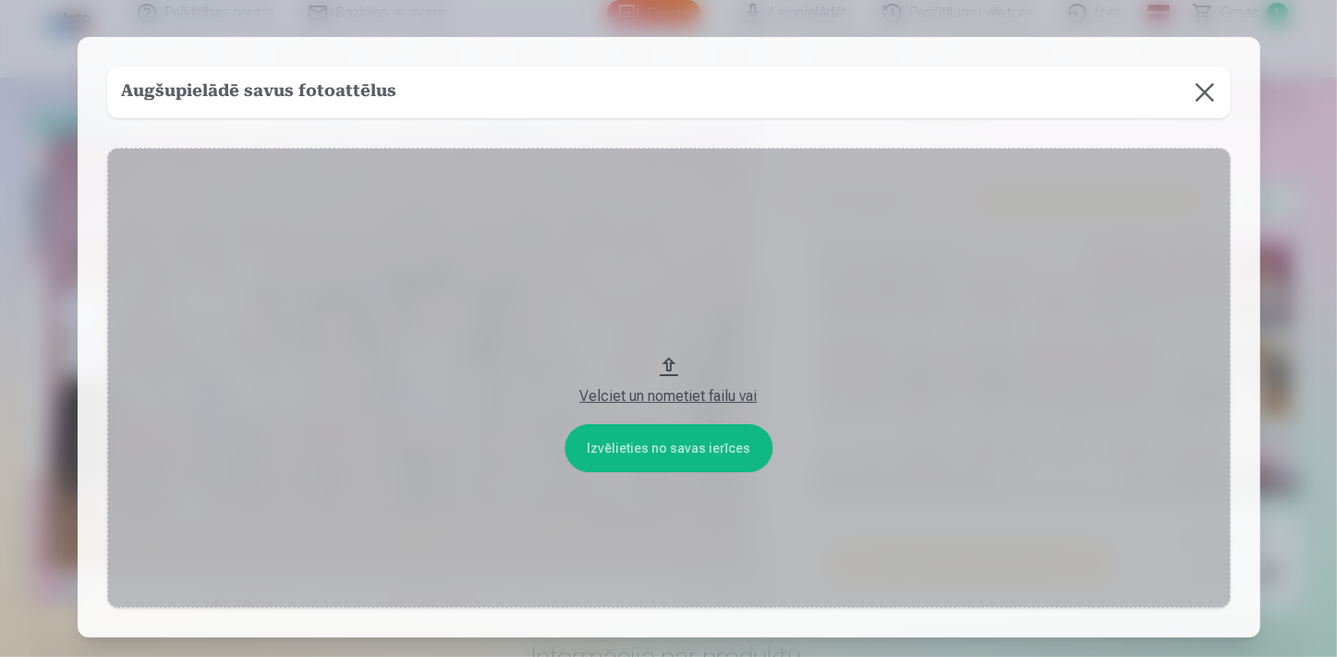
click at [721, 452] on button "Velciet un nometiet failu vai" at bounding box center [669, 378] width 1124 height 460
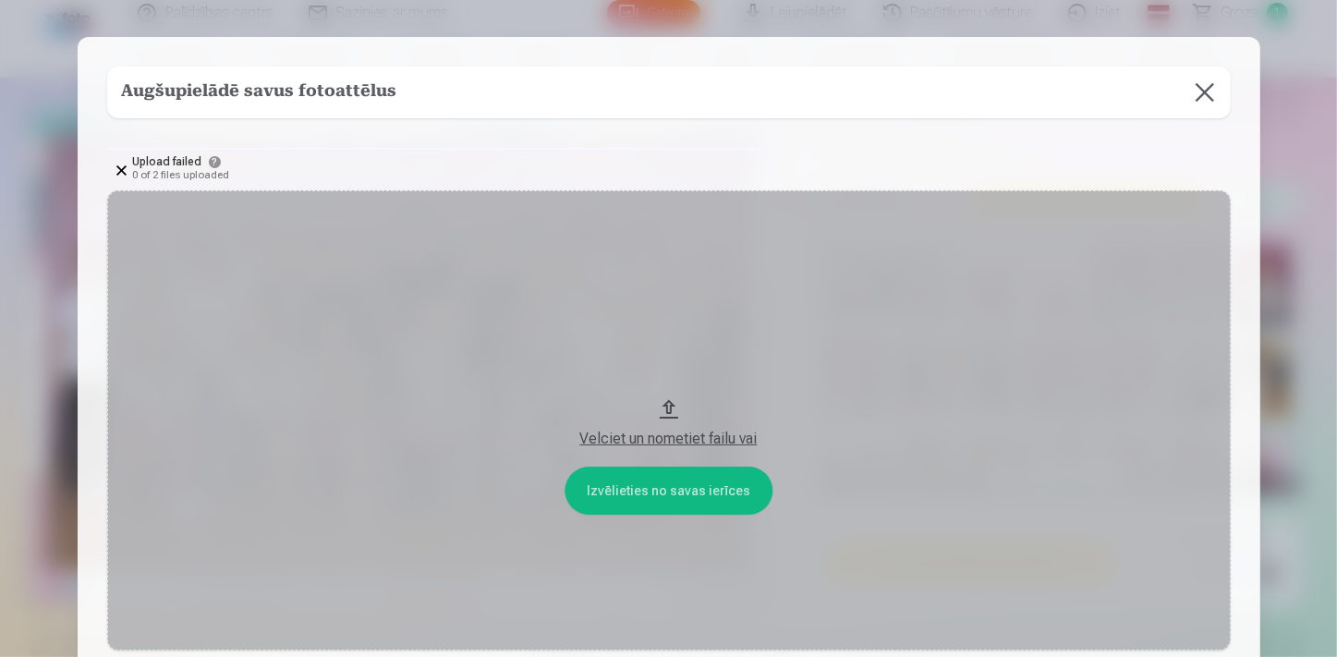
click at [694, 483] on button "Velciet un nometiet failu vai" at bounding box center [669, 420] width 1124 height 460
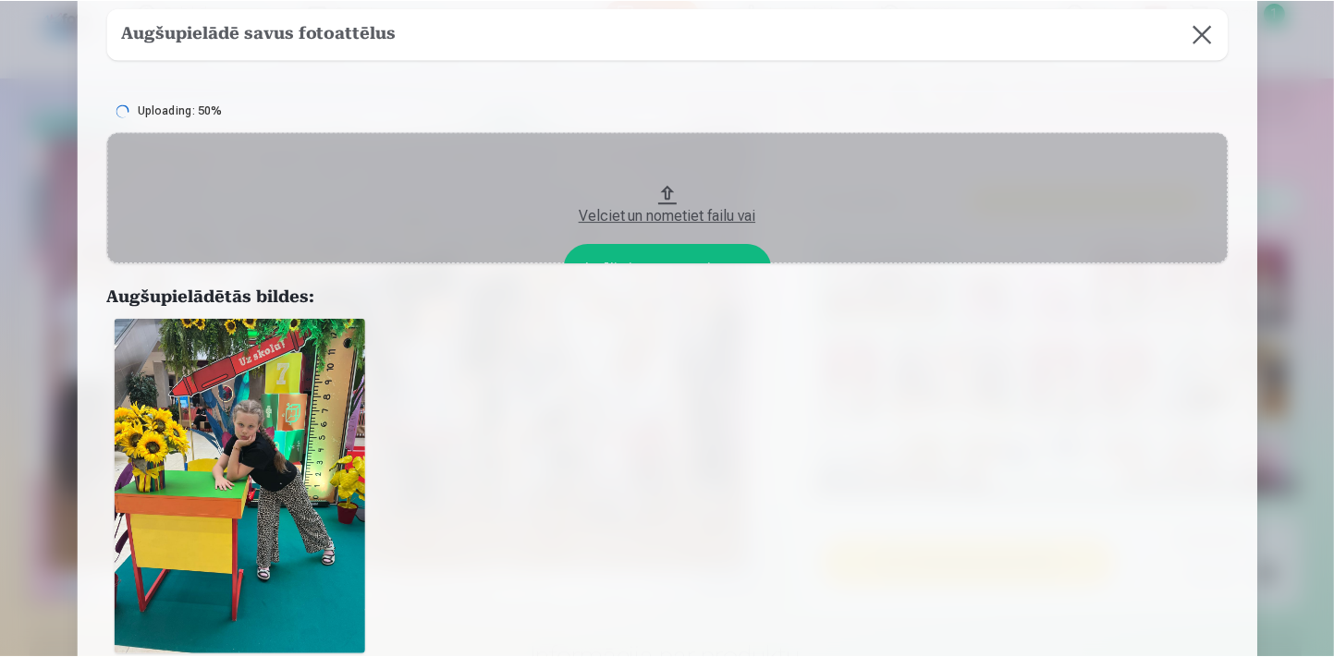
scroll to position [167, 0]
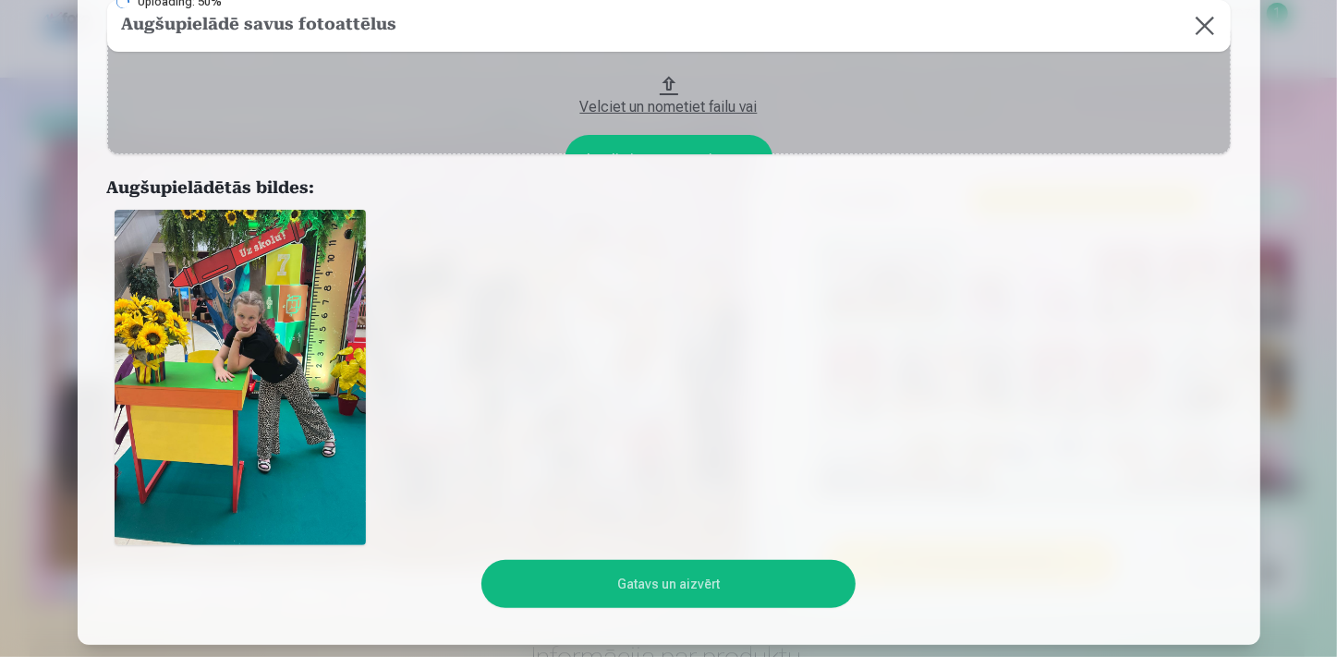
click at [647, 590] on button "Gatavs un aizvērt" at bounding box center [668, 584] width 374 height 48
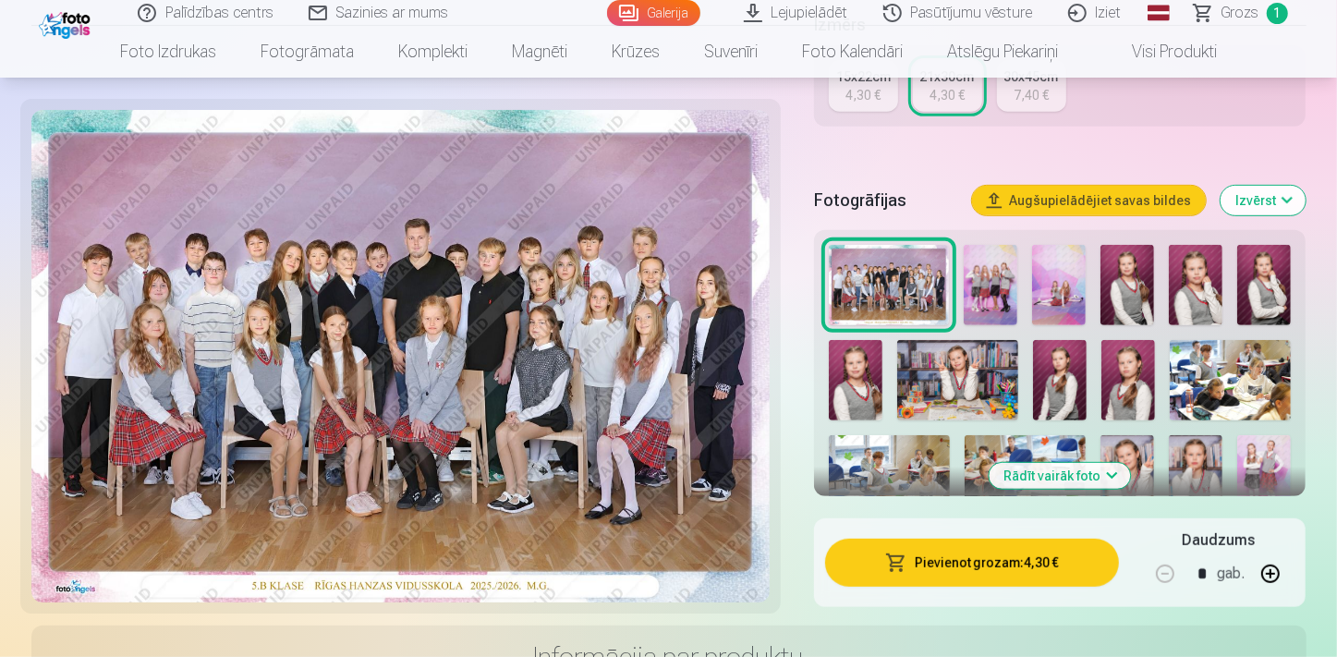
scroll to position [0, 0]
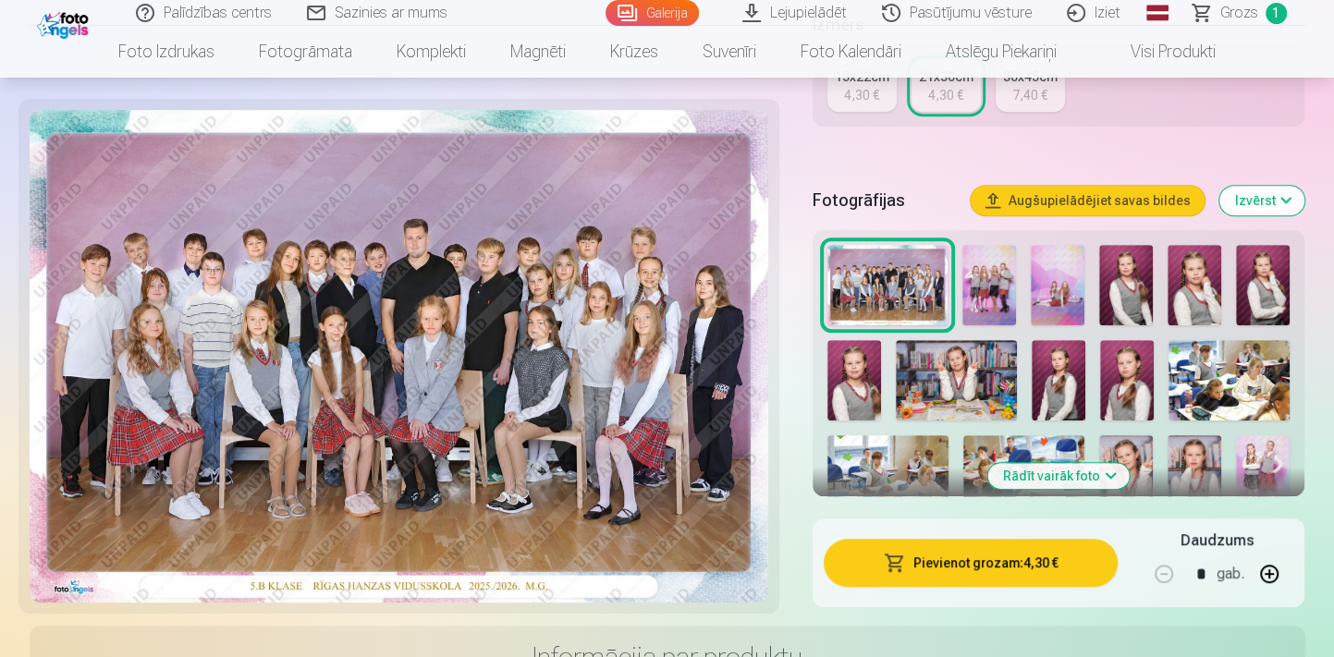
click at [1015, 190] on button "Augšupielādējiet savas bildes" at bounding box center [1087, 201] width 234 height 30
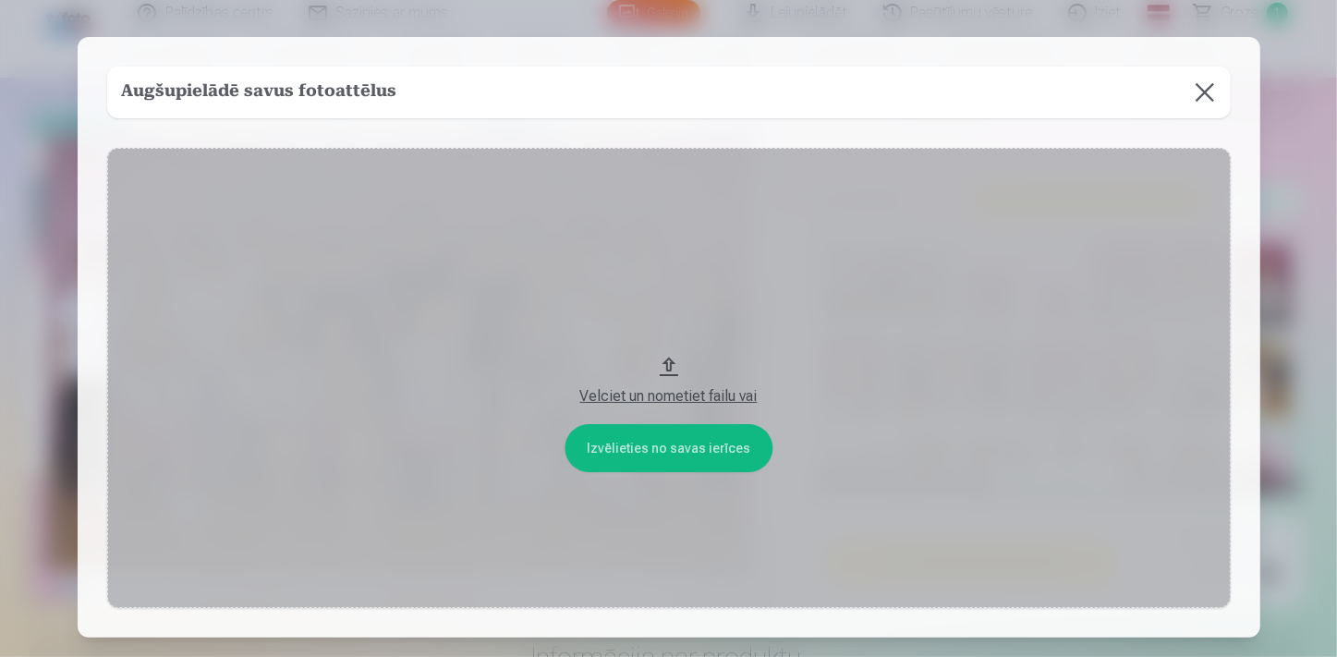
click at [599, 451] on button "Velciet un nometiet failu vai" at bounding box center [669, 378] width 1124 height 460
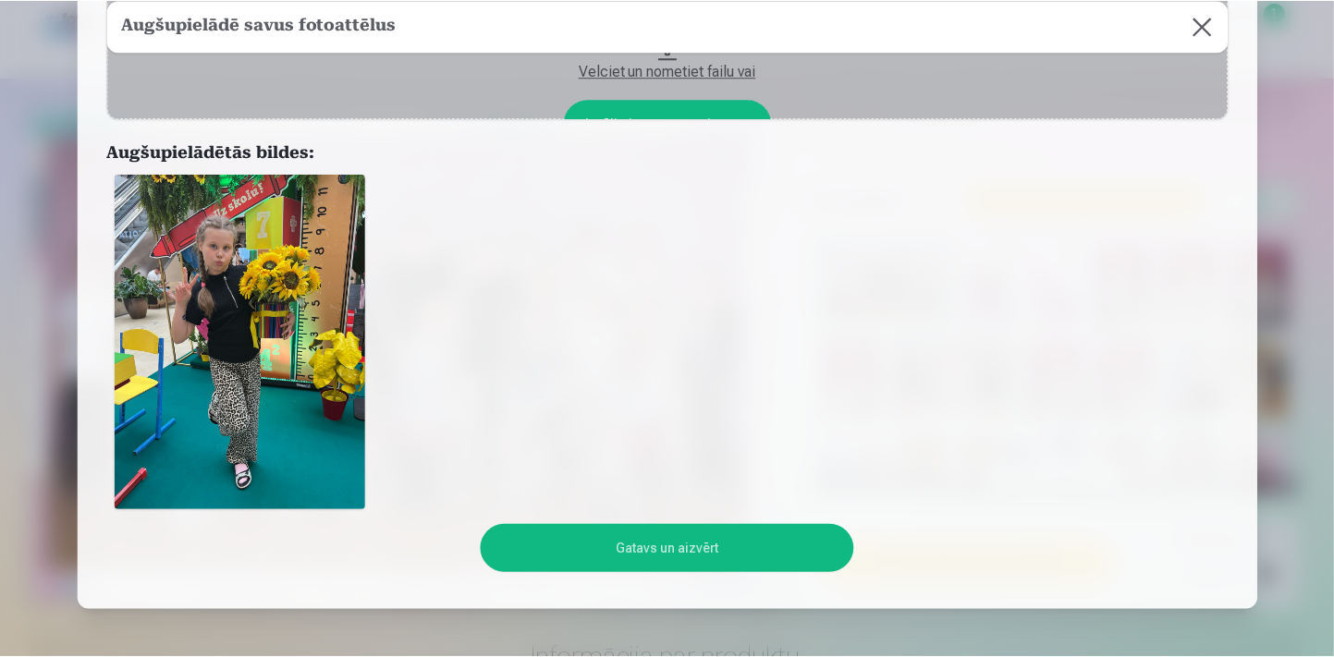
scroll to position [167, 0]
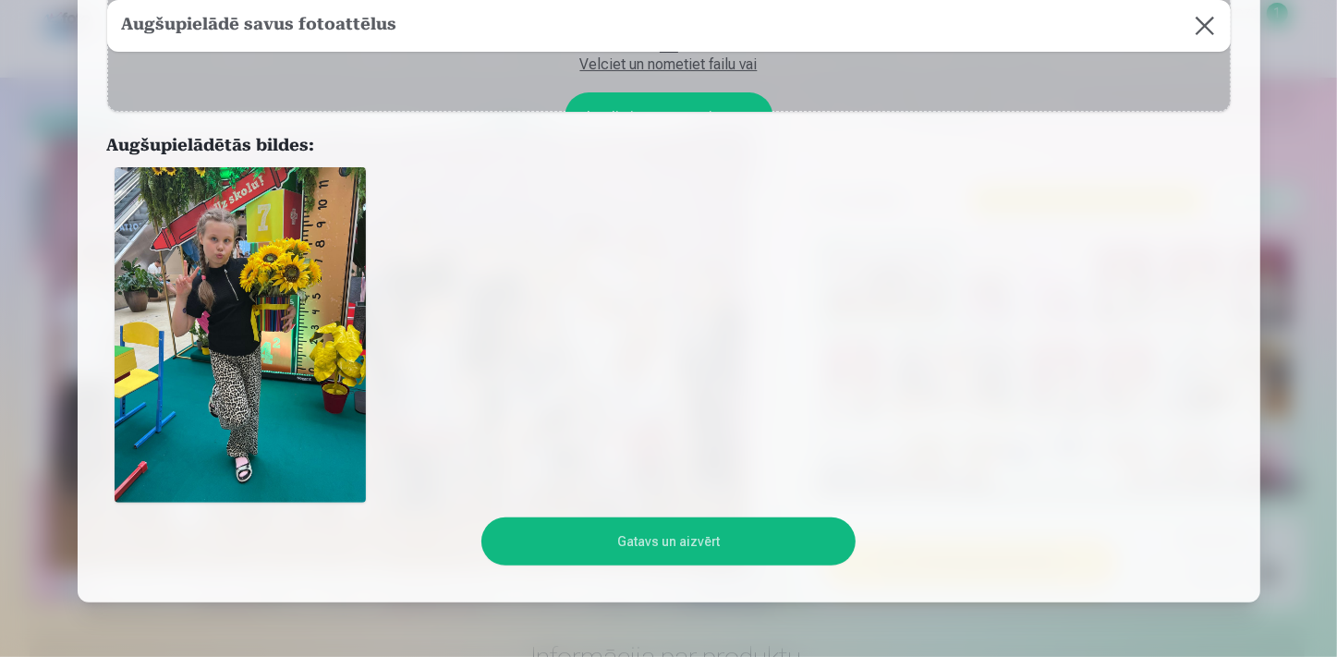
click at [707, 543] on button "Gatavs un aizvērt" at bounding box center [668, 542] width 374 height 48
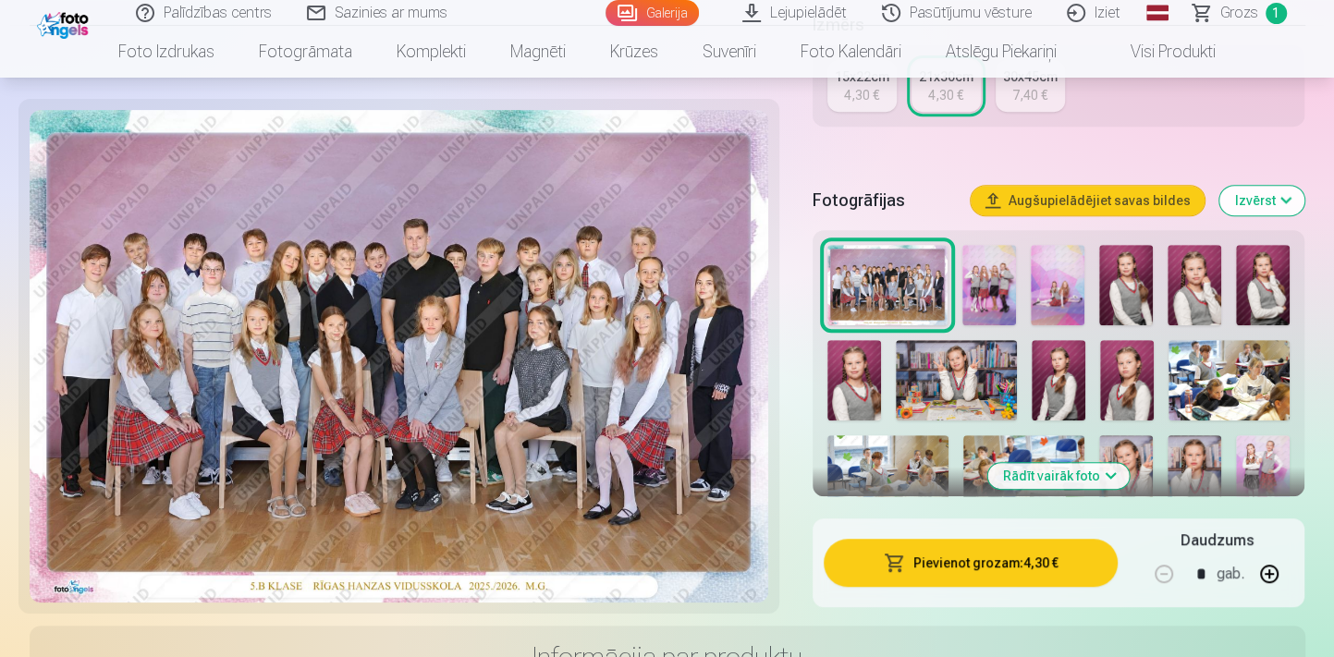
click at [1063, 204] on button "Augšupielādējiet savas bildes" at bounding box center [1087, 201] width 234 height 30
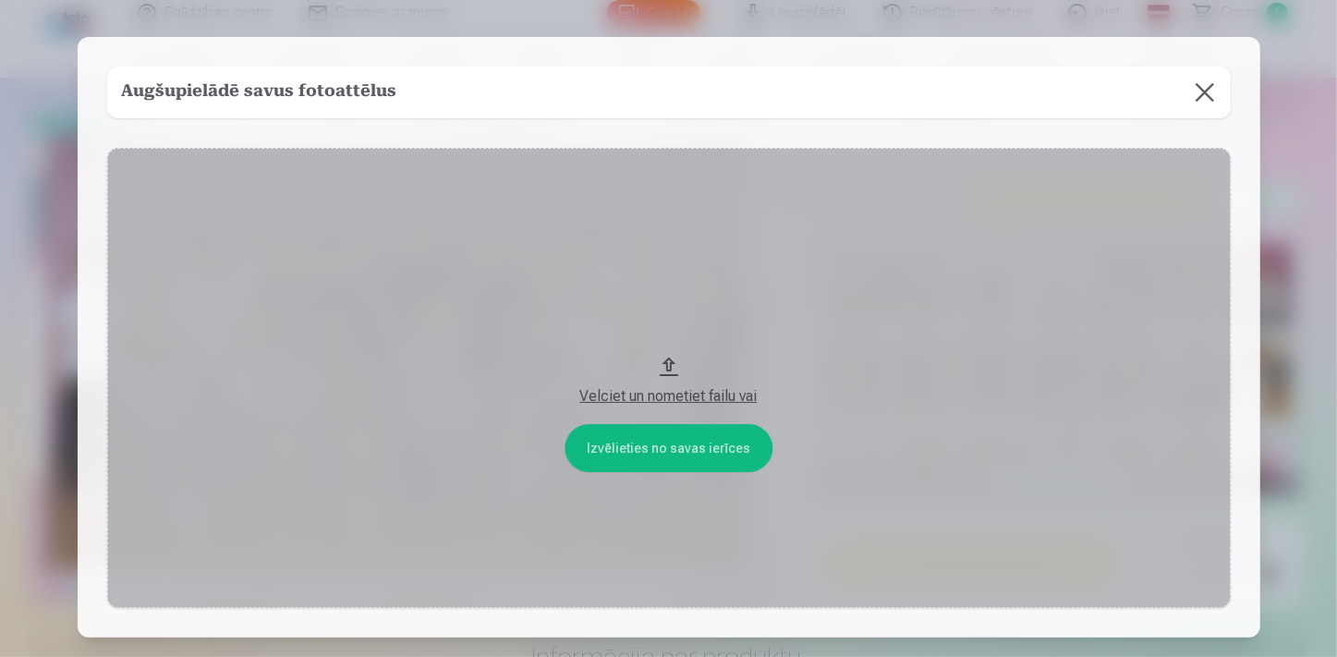
click at [639, 463] on button "Velciet un nometiet failu vai" at bounding box center [669, 378] width 1124 height 460
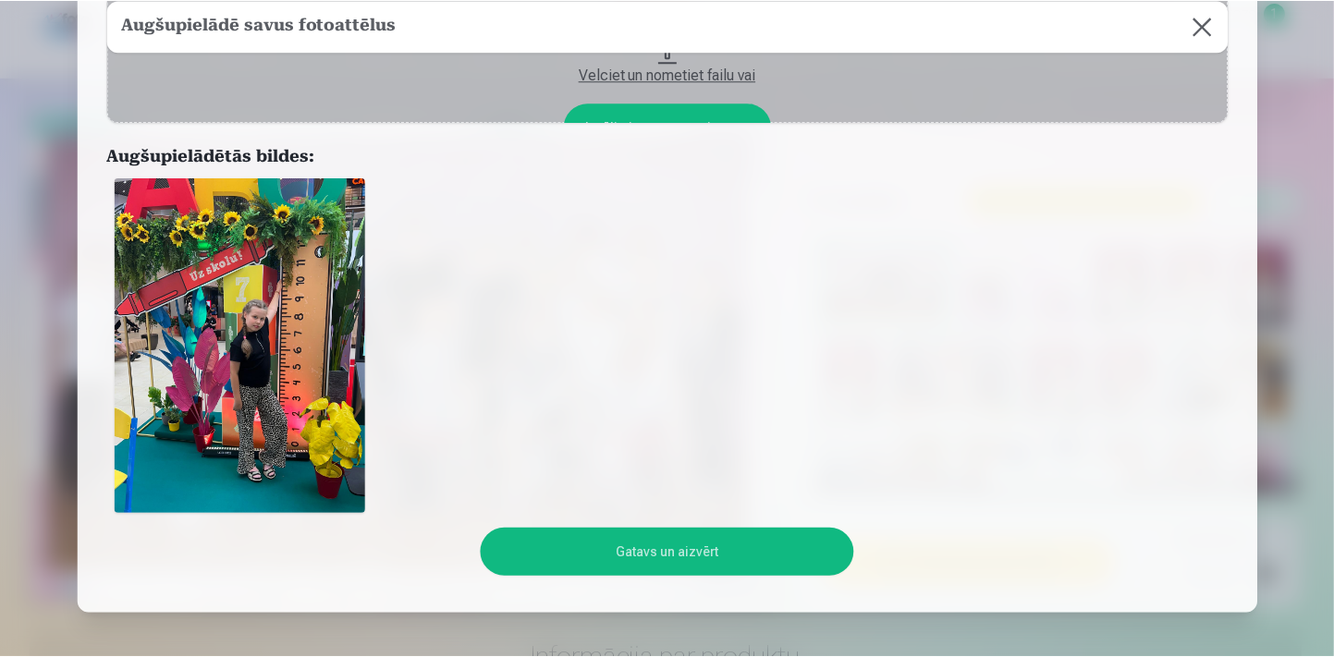
scroll to position [167, 0]
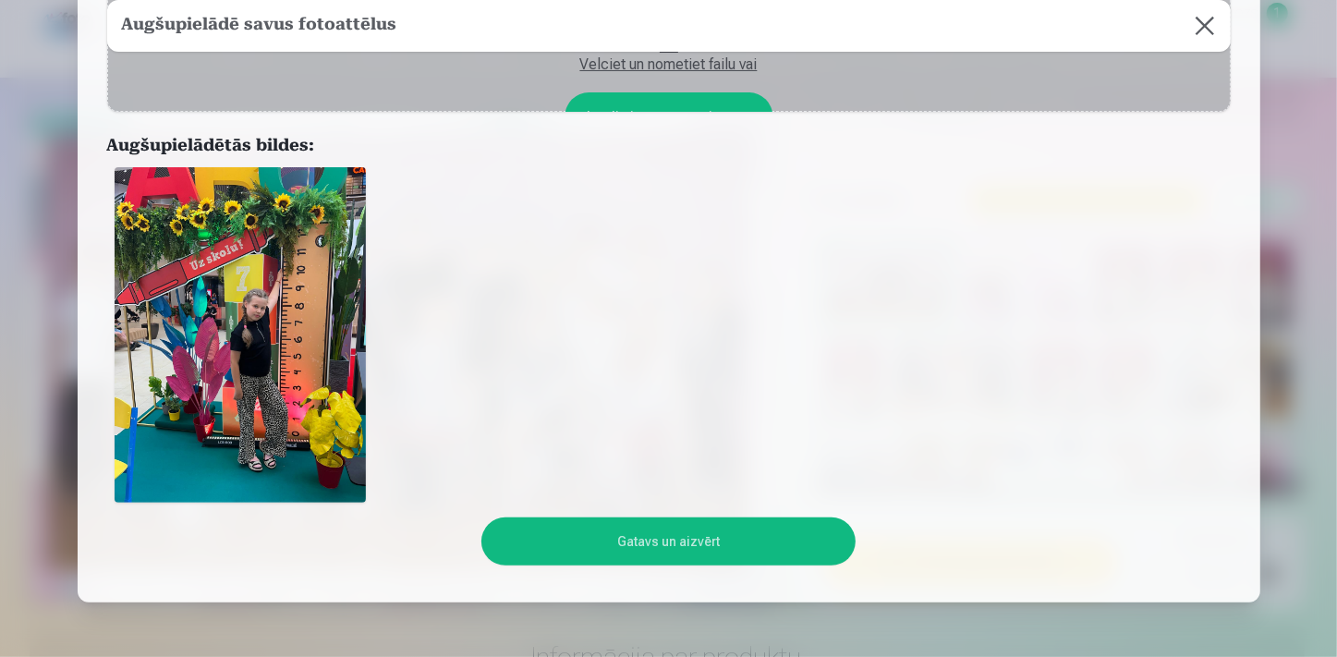
click at [631, 526] on button "Gatavs un aizvērt" at bounding box center [668, 542] width 374 height 48
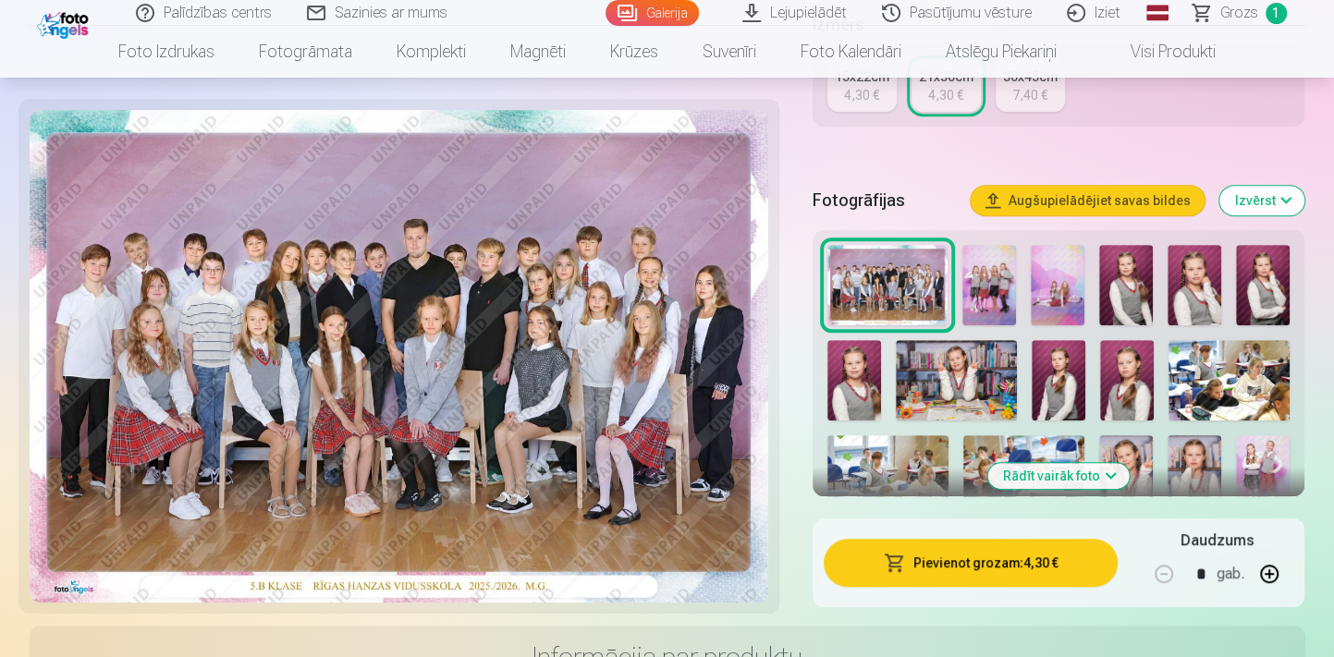
scroll to position [0, 0]
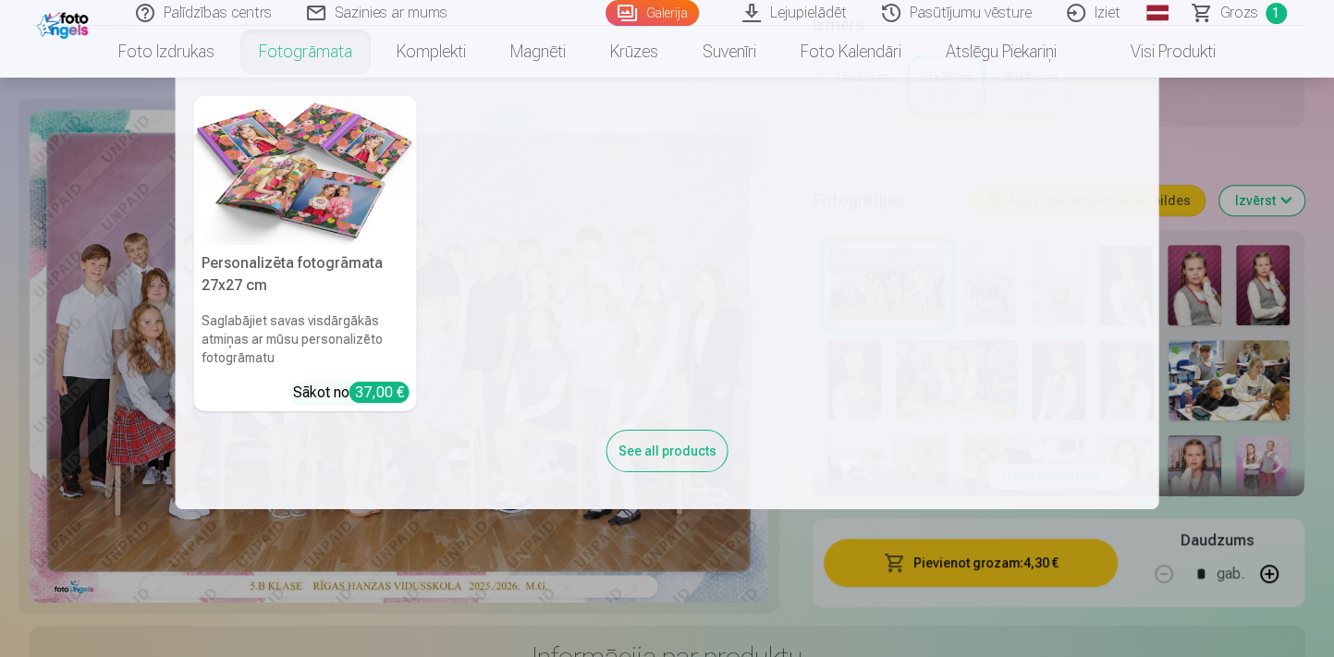
click at [328, 197] on img at bounding box center [305, 170] width 223 height 149
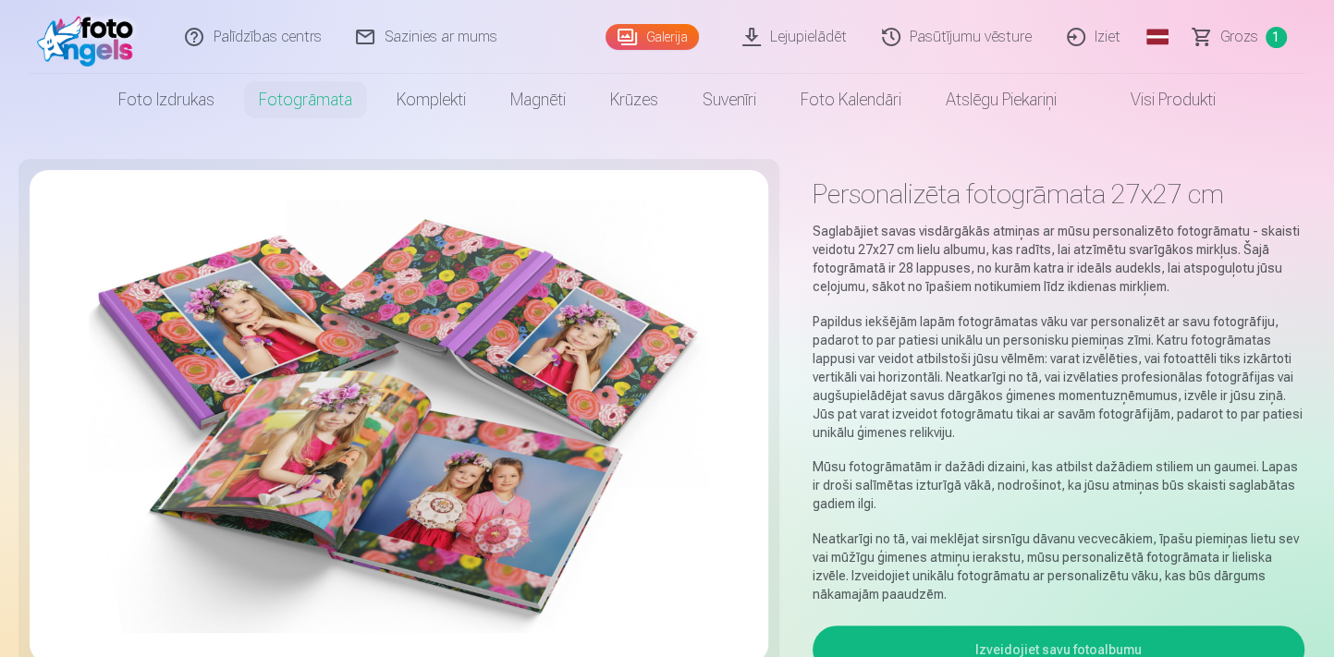
scroll to position [335, 0]
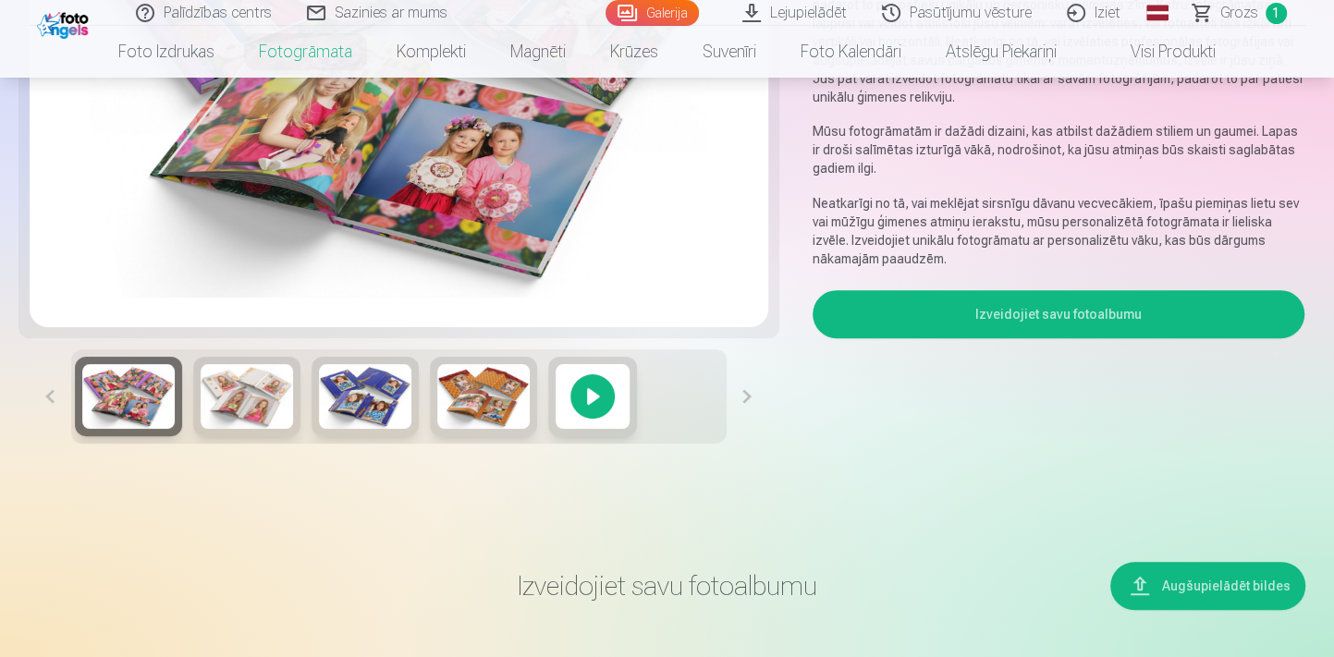
click at [958, 312] on button "Izveidojiet savu fotoalbumu" at bounding box center [1058, 314] width 493 height 48
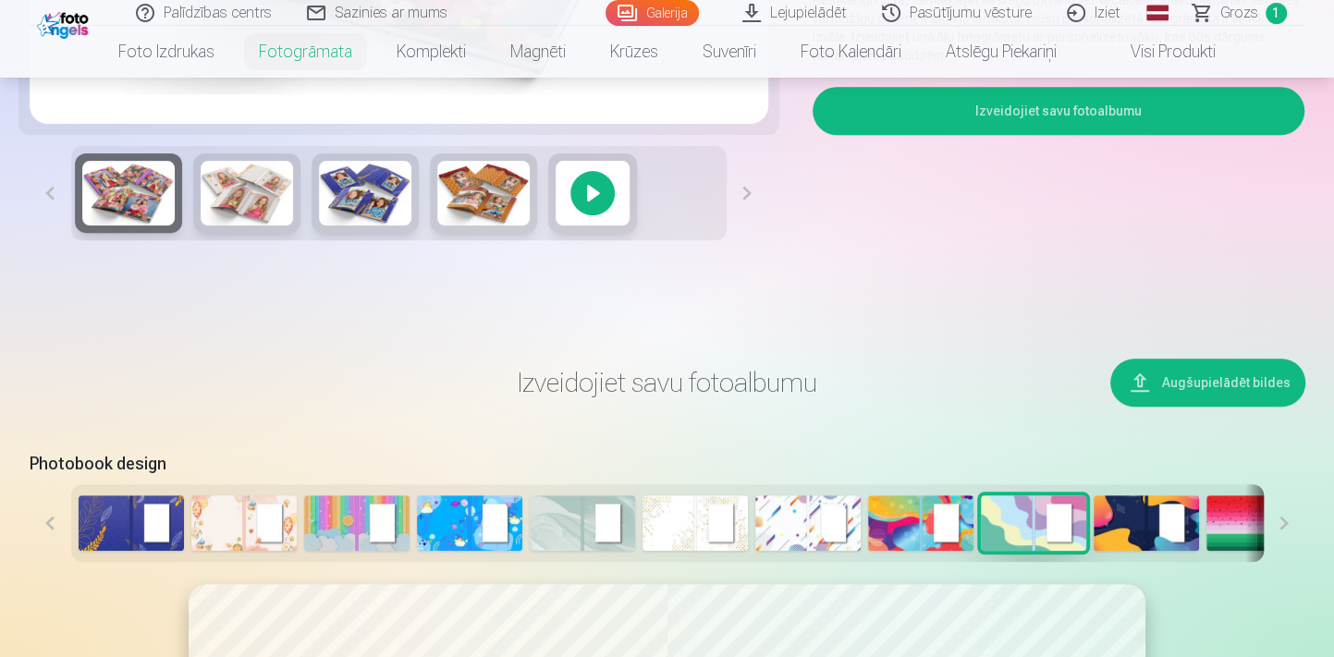
scroll to position [775, 0]
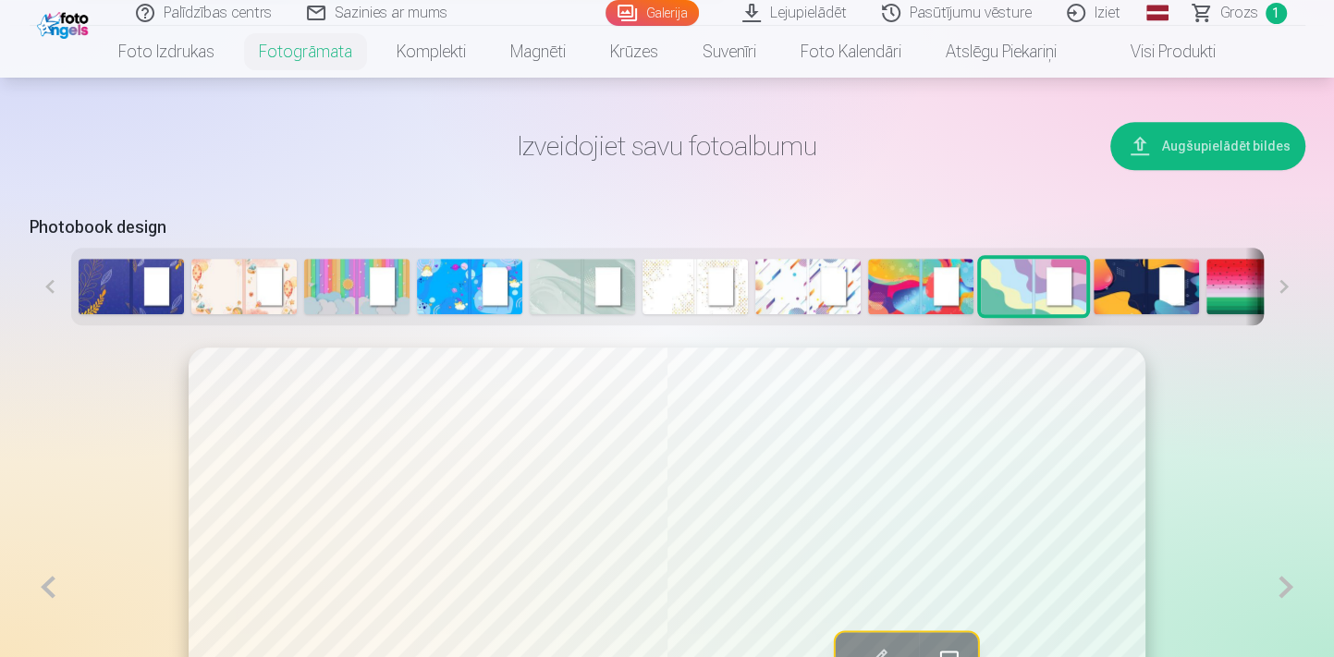
click at [1030, 288] on img at bounding box center [1033, 286] width 105 height 55
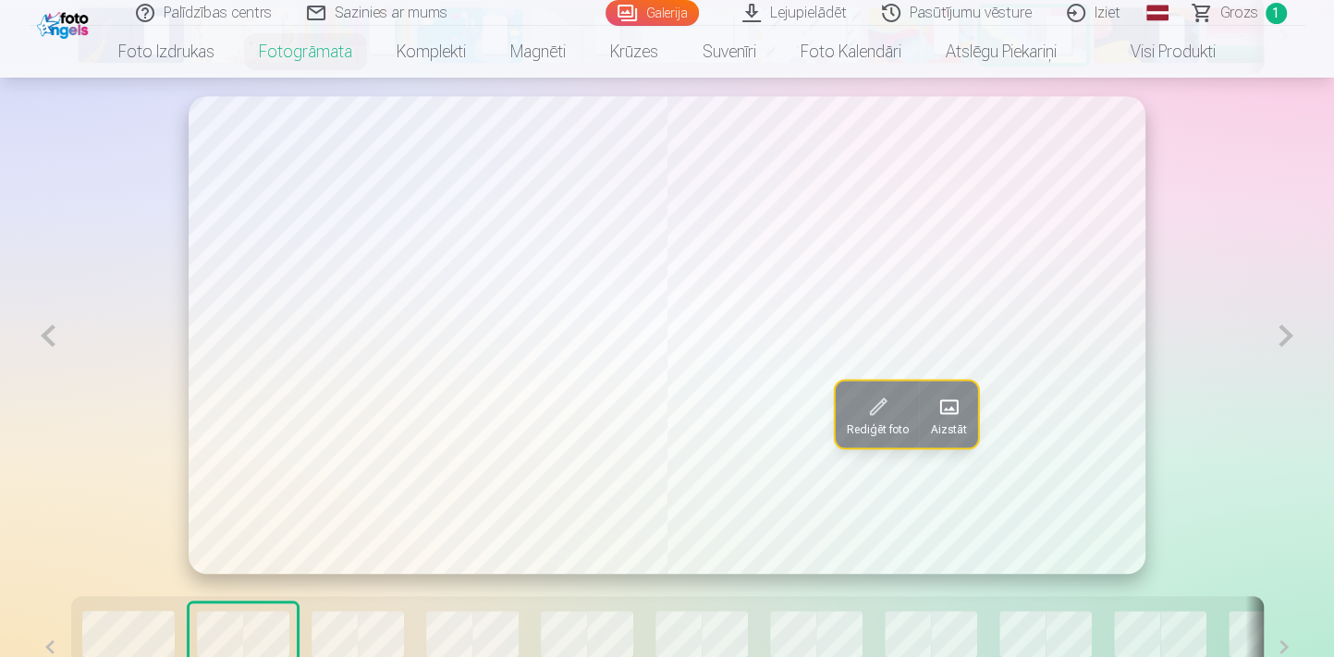
click at [46, 337] on button at bounding box center [49, 335] width 38 height 479
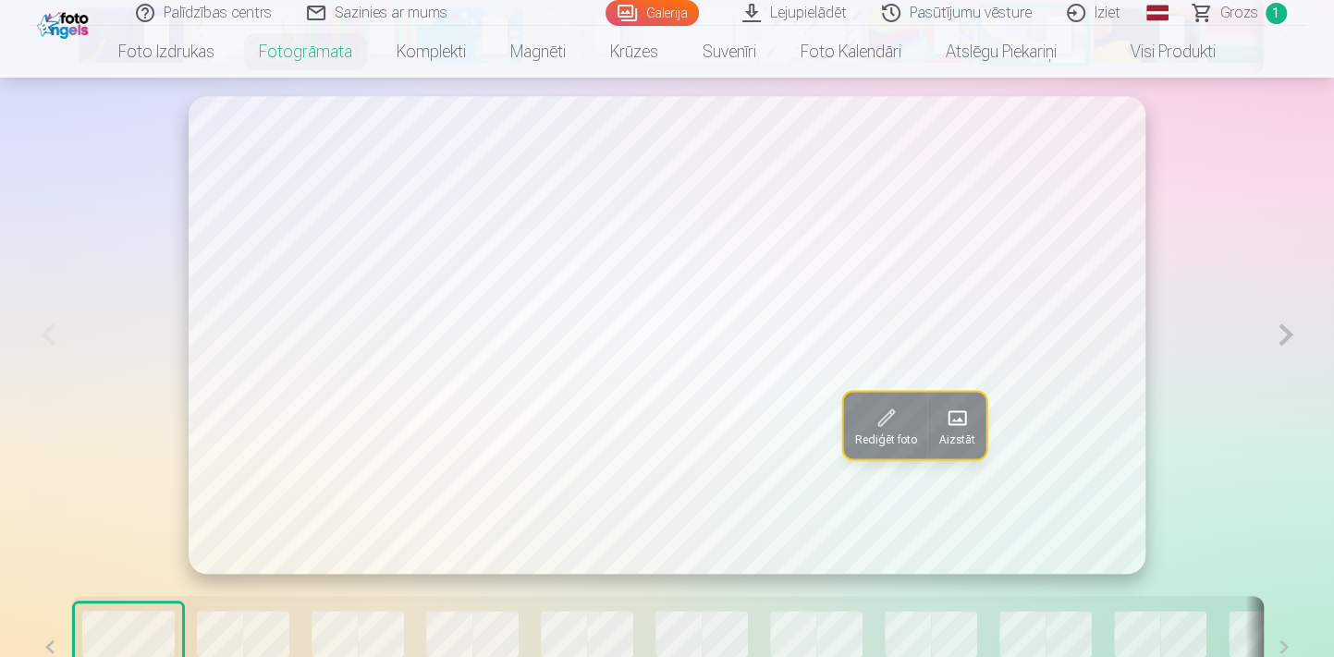
click at [957, 421] on span at bounding box center [957, 418] width 30 height 30
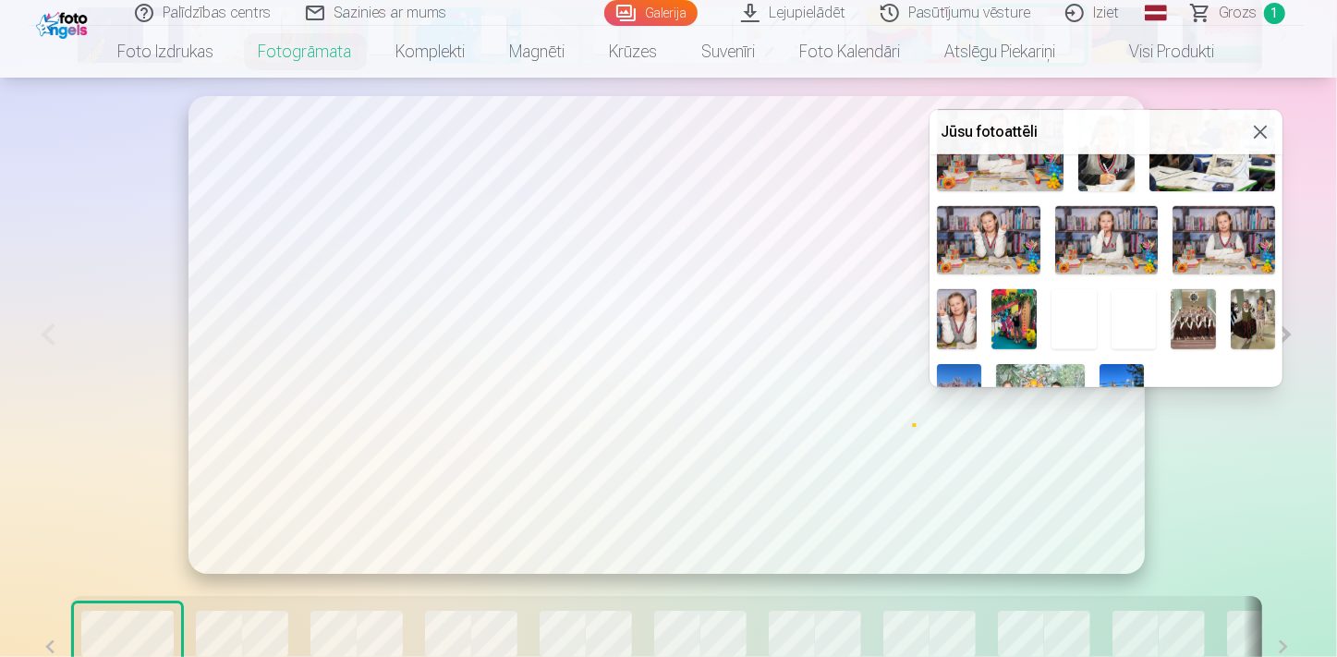
scroll to position [651, 0]
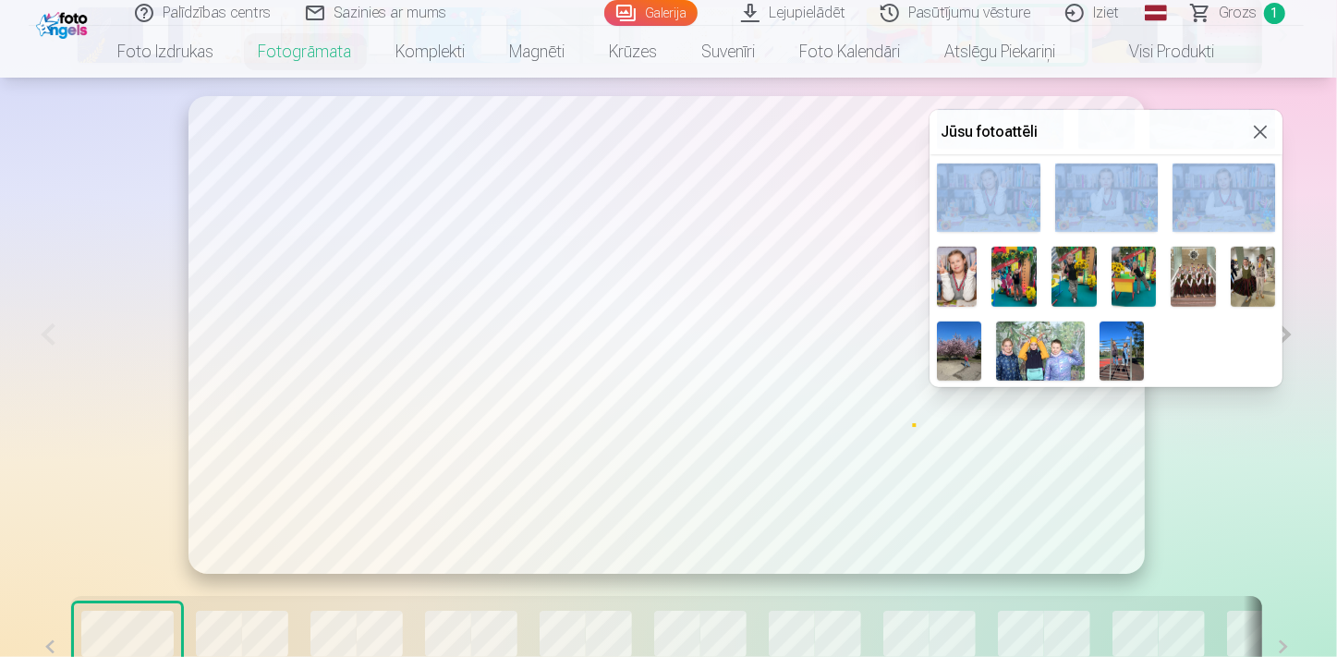
drag, startPoint x: 1093, startPoint y: 120, endPoint x: 1184, endPoint y: 166, distance: 101.7
click at [1184, 166] on div "Jūsu fotoattēli" at bounding box center [1106, 248] width 353 height 277
click at [1155, 262] on img at bounding box center [1134, 277] width 45 height 60
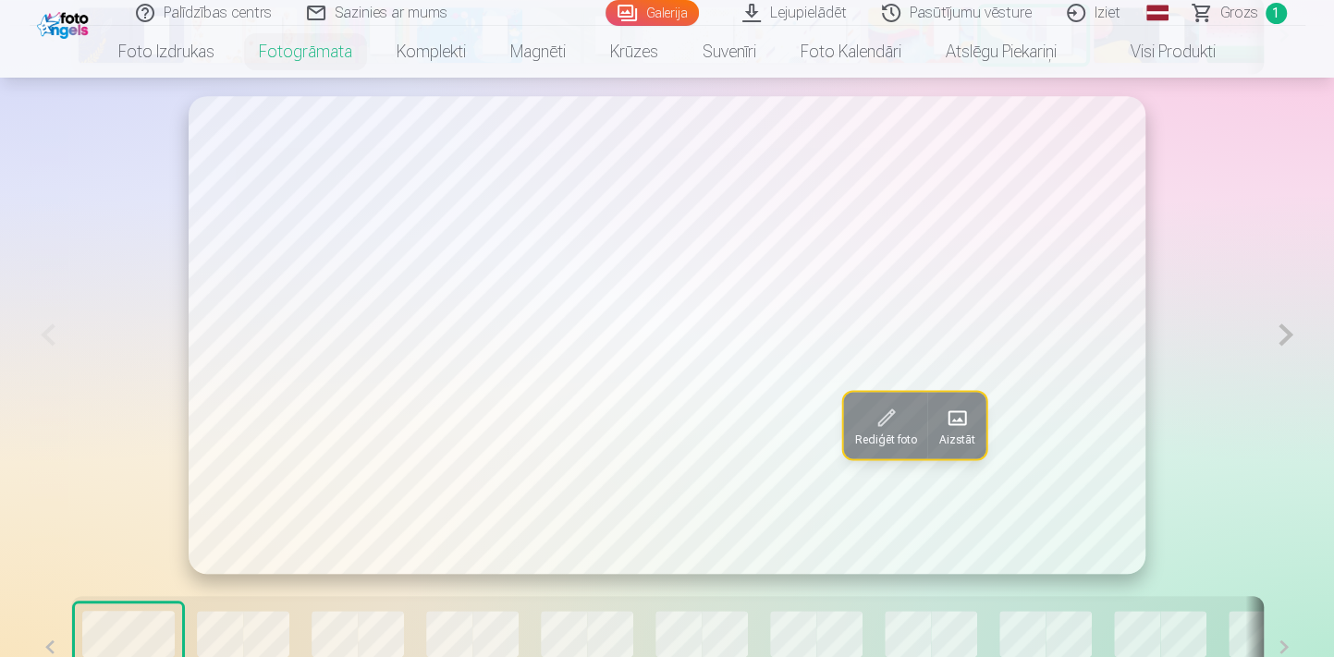
click at [960, 426] on span at bounding box center [957, 418] width 30 height 30
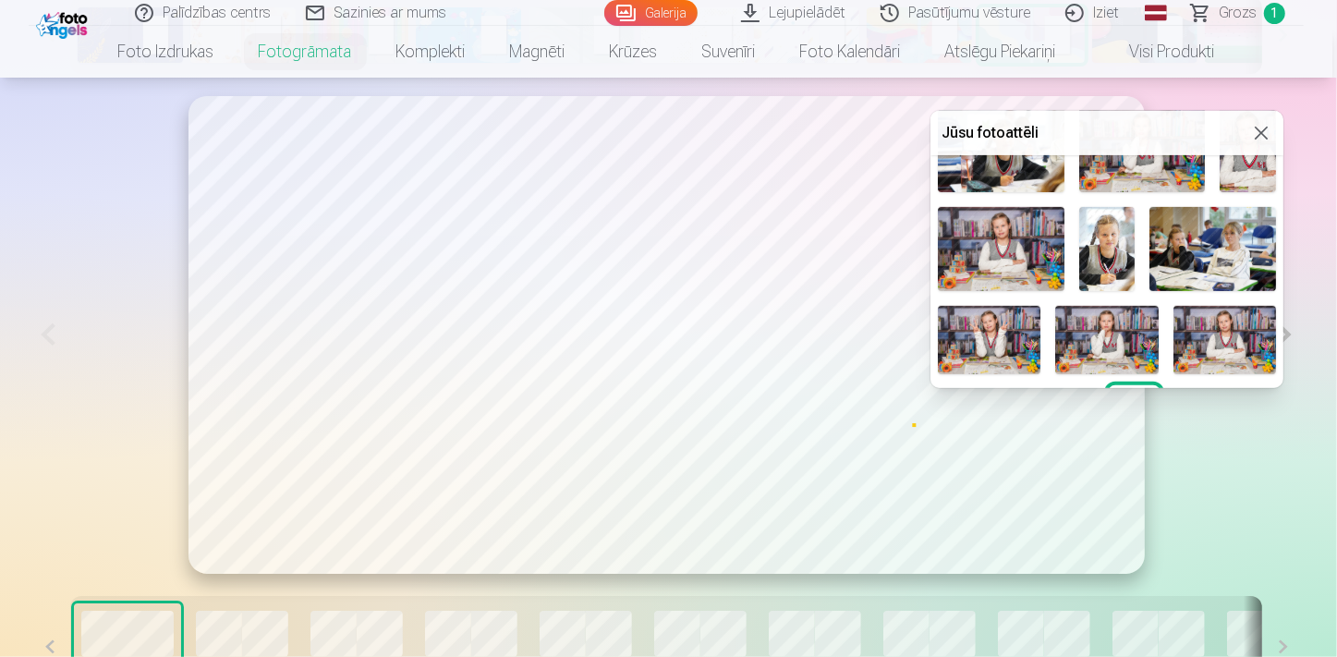
scroll to position [652, 0]
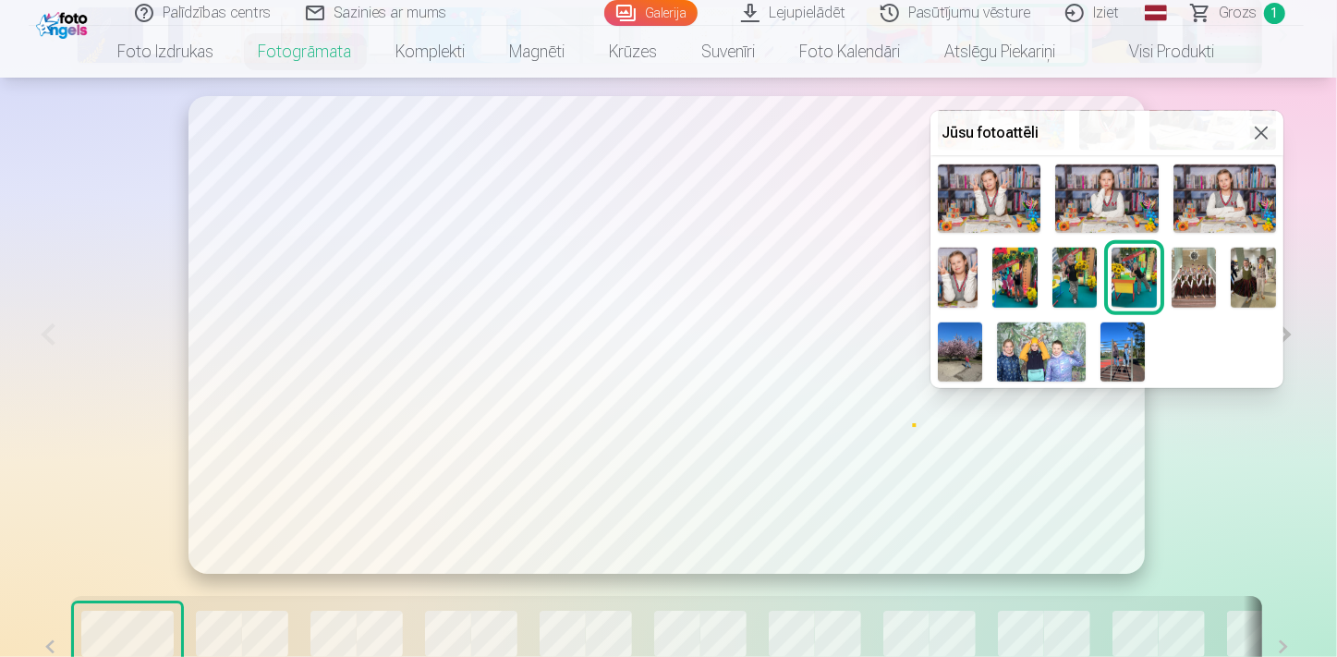
click at [1035, 266] on img at bounding box center [1015, 278] width 45 height 60
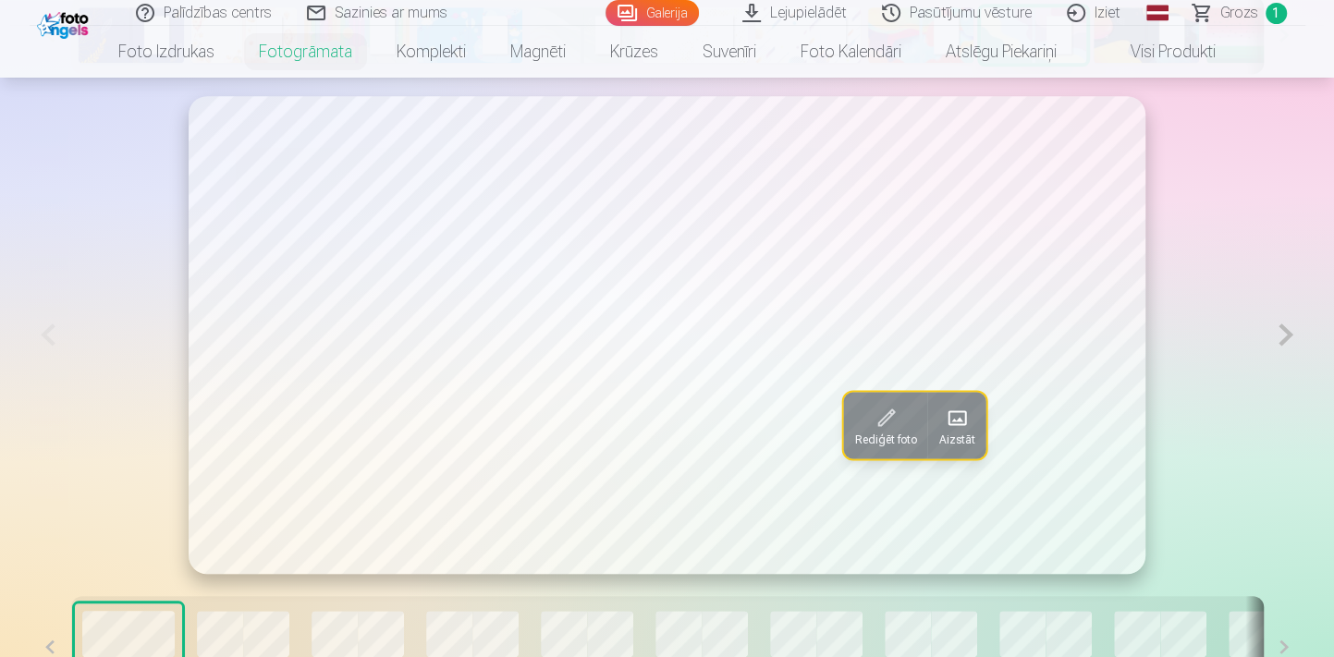
click at [959, 418] on span at bounding box center [957, 418] width 30 height 30
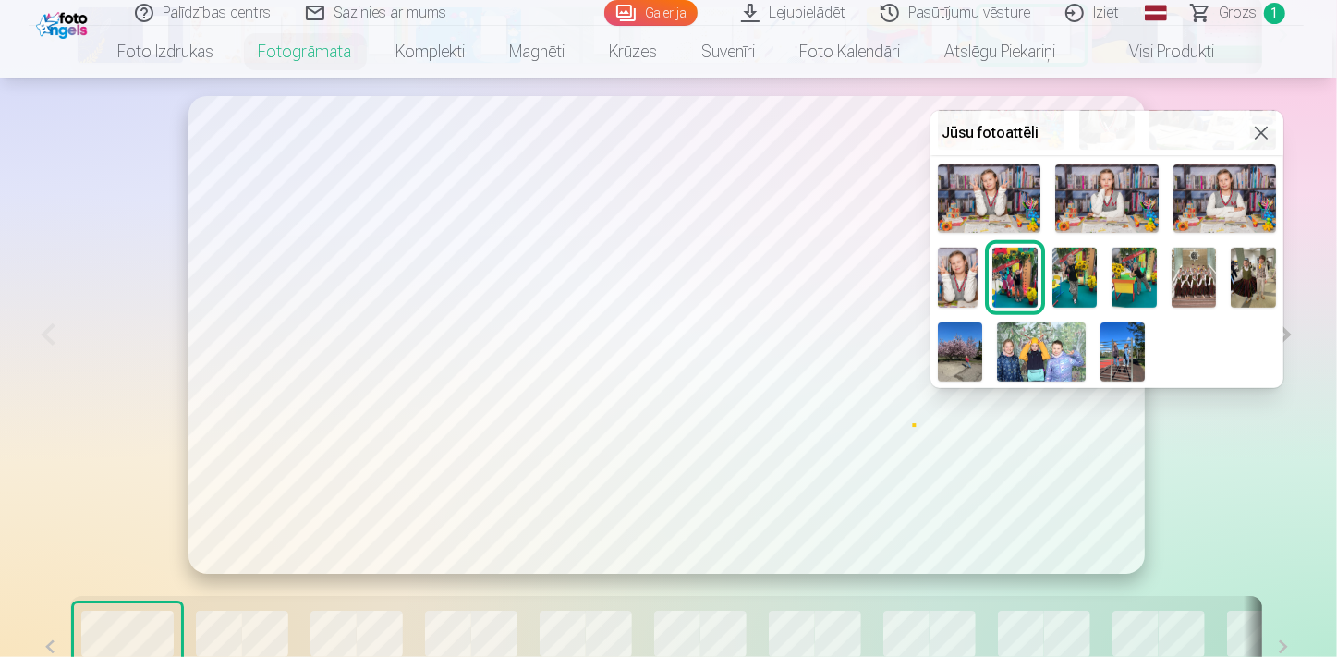
click at [1098, 284] on img at bounding box center [1075, 278] width 45 height 60
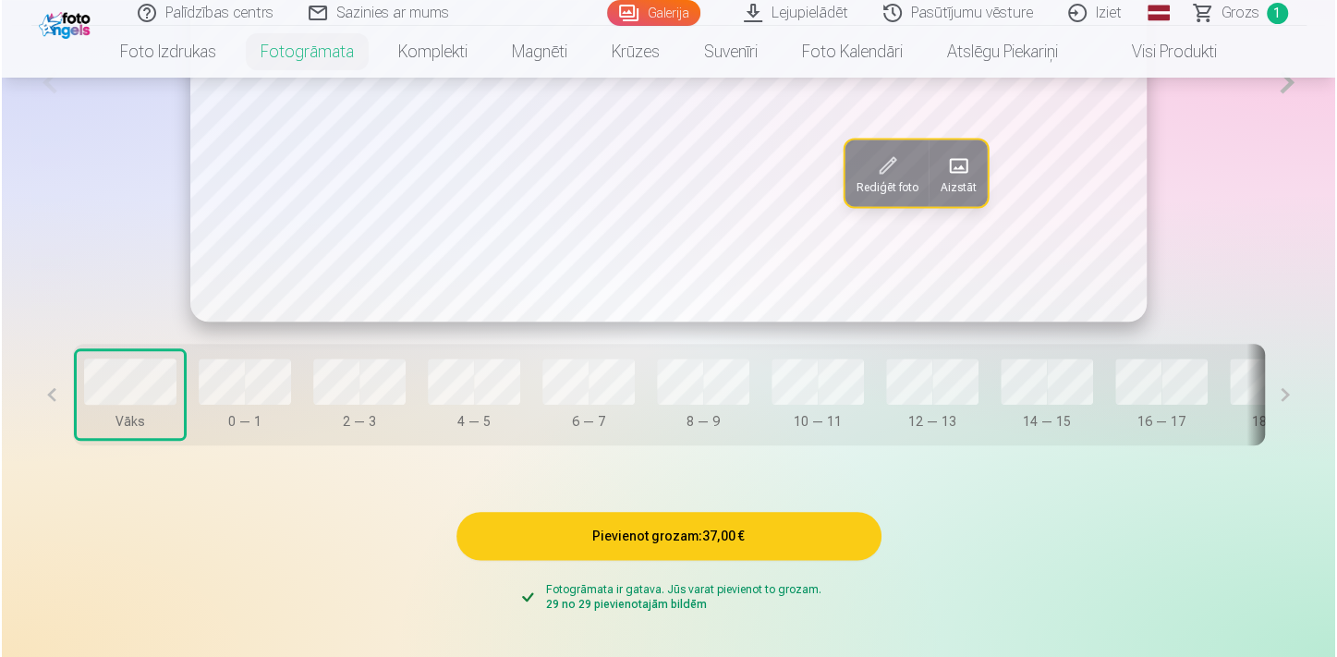
scroll to position [943, 0]
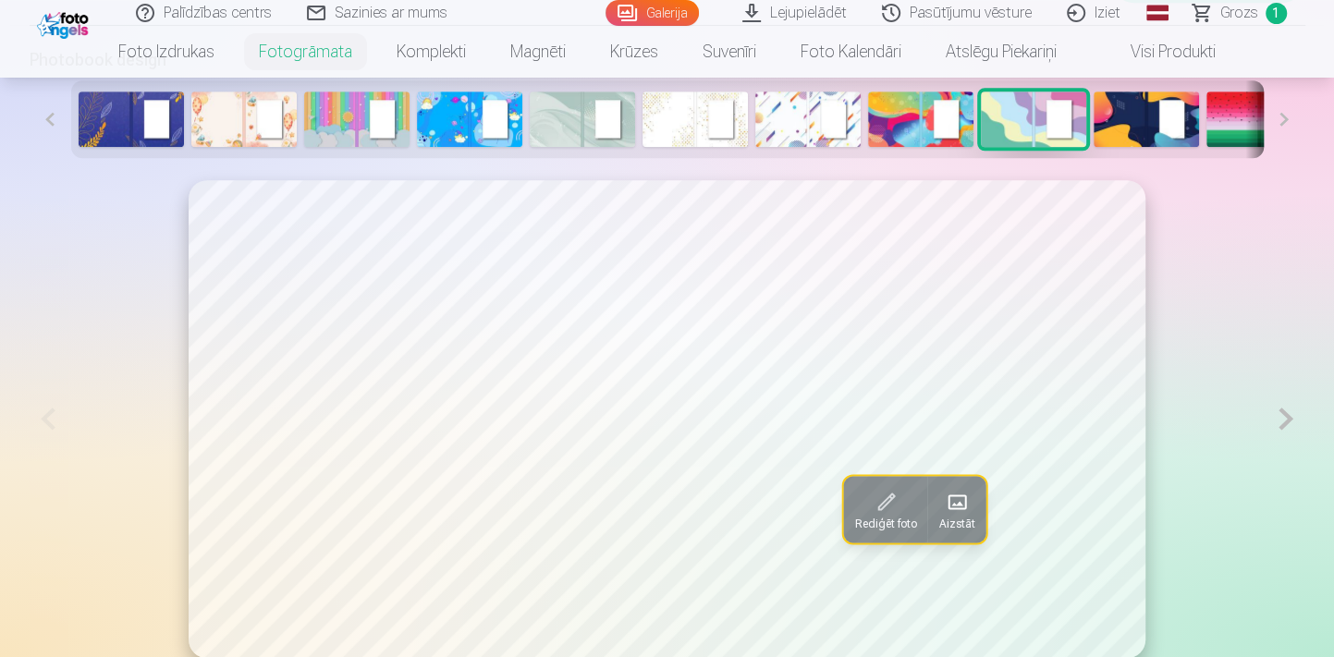
click at [952, 496] on span at bounding box center [957, 502] width 30 height 30
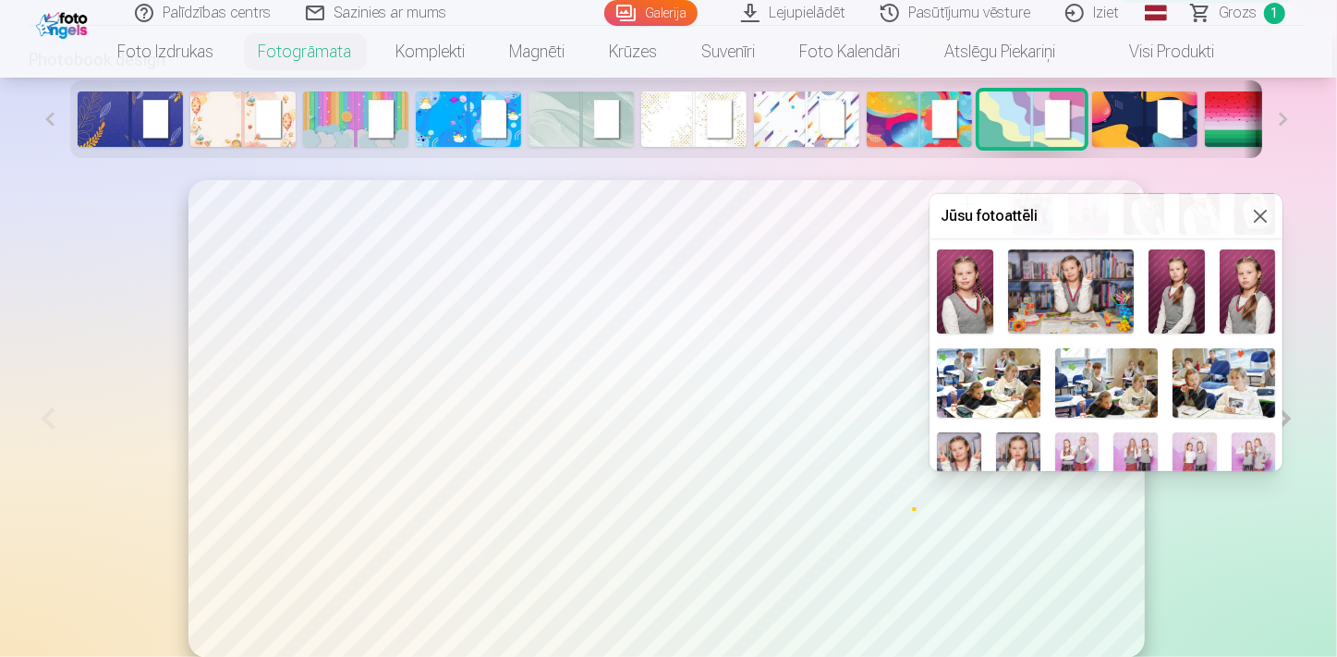
scroll to position [588, 0]
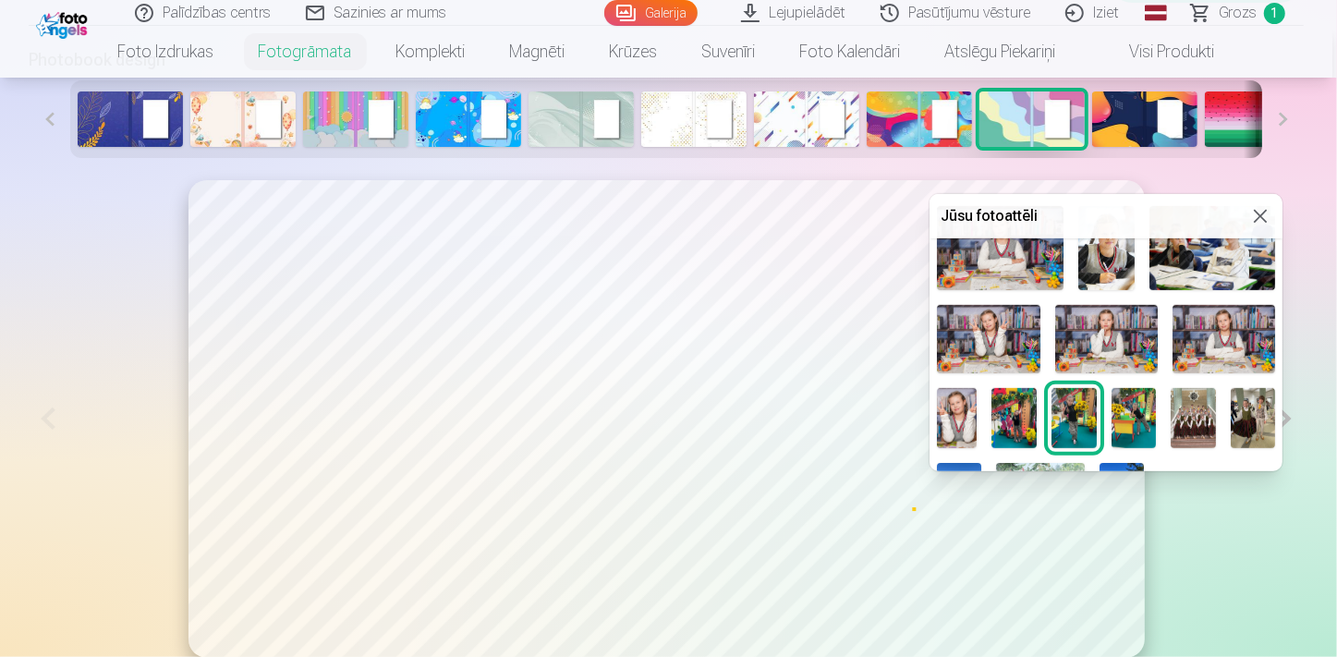
click at [968, 427] on img at bounding box center [957, 418] width 40 height 60
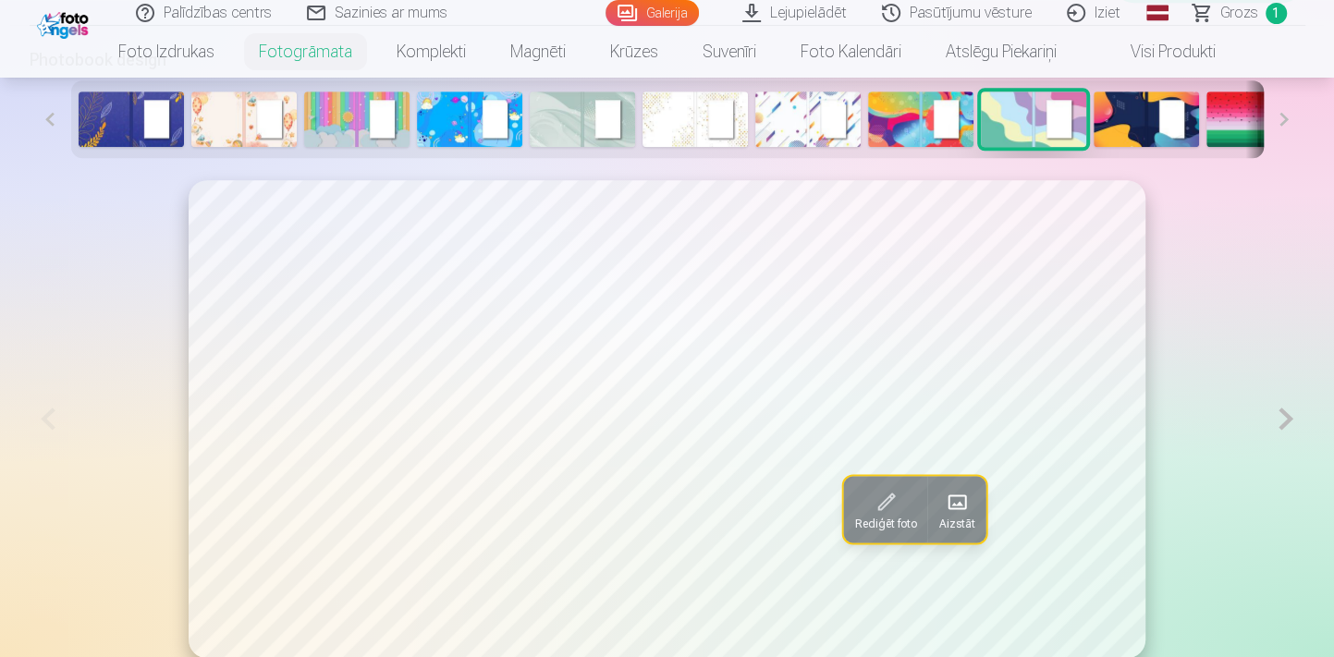
click at [1291, 418] on button at bounding box center [1285, 419] width 38 height 478
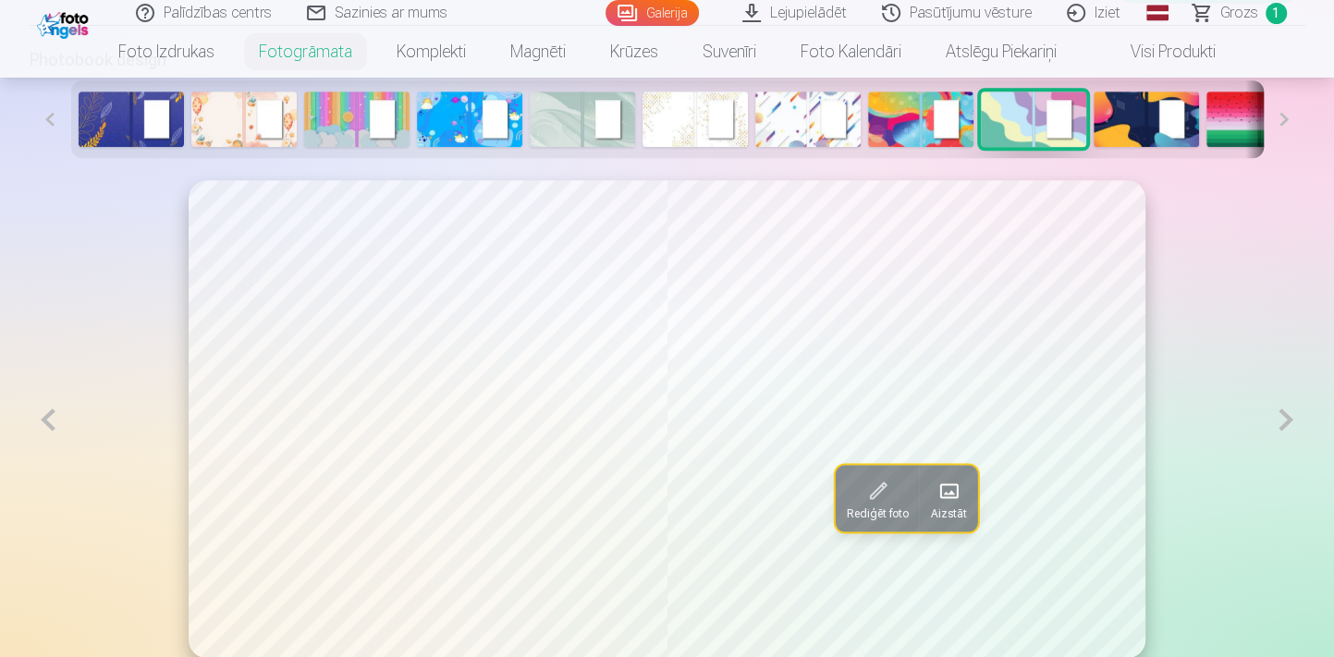
click at [945, 486] on span at bounding box center [948, 491] width 30 height 30
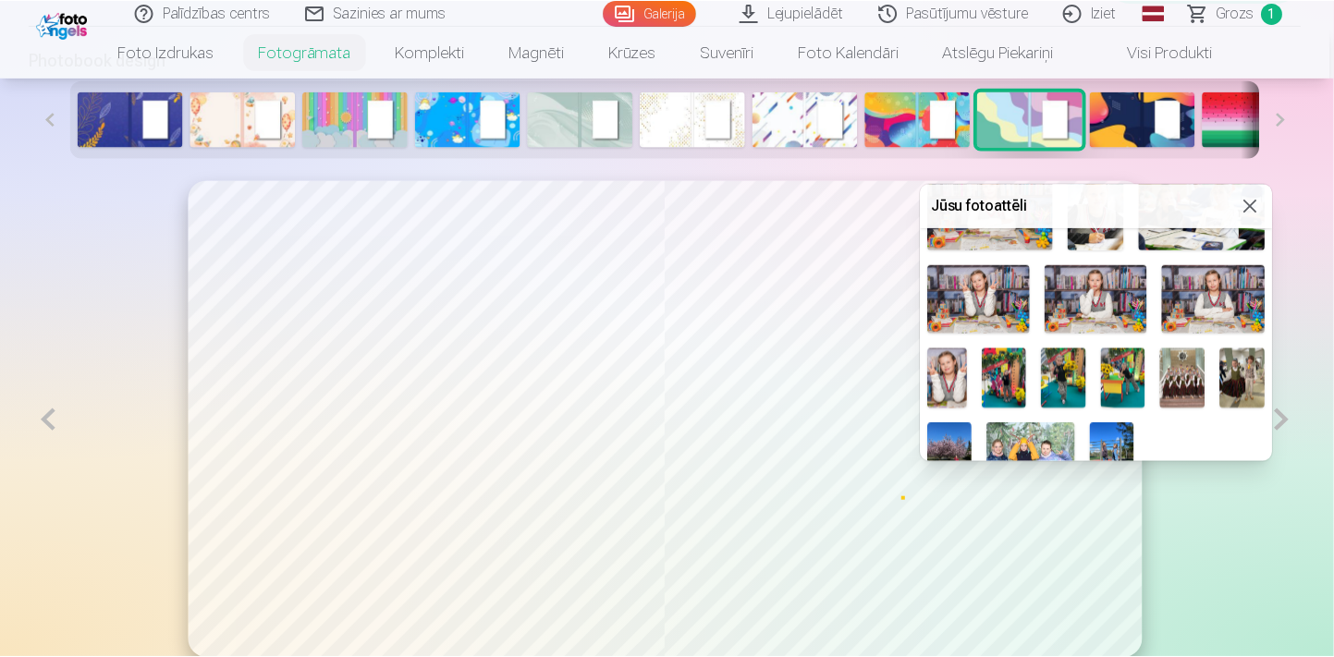
scroll to position [652, 0]
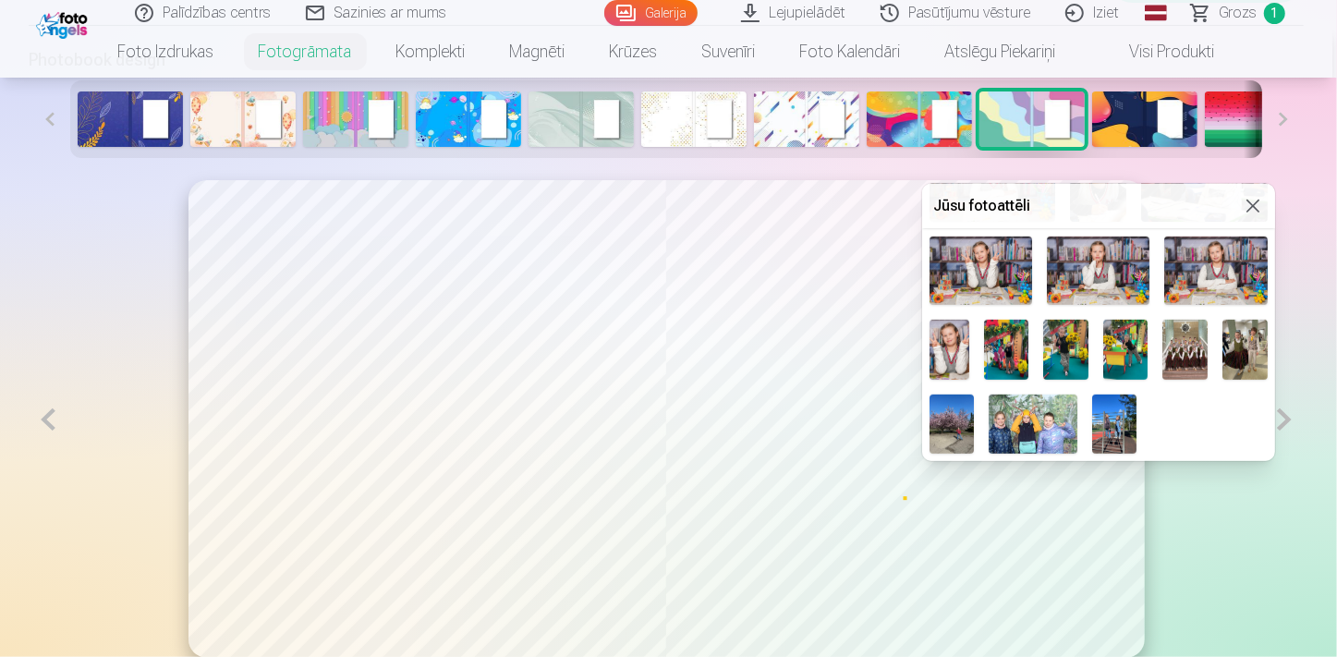
click at [1149, 342] on img at bounding box center [1125, 350] width 45 height 60
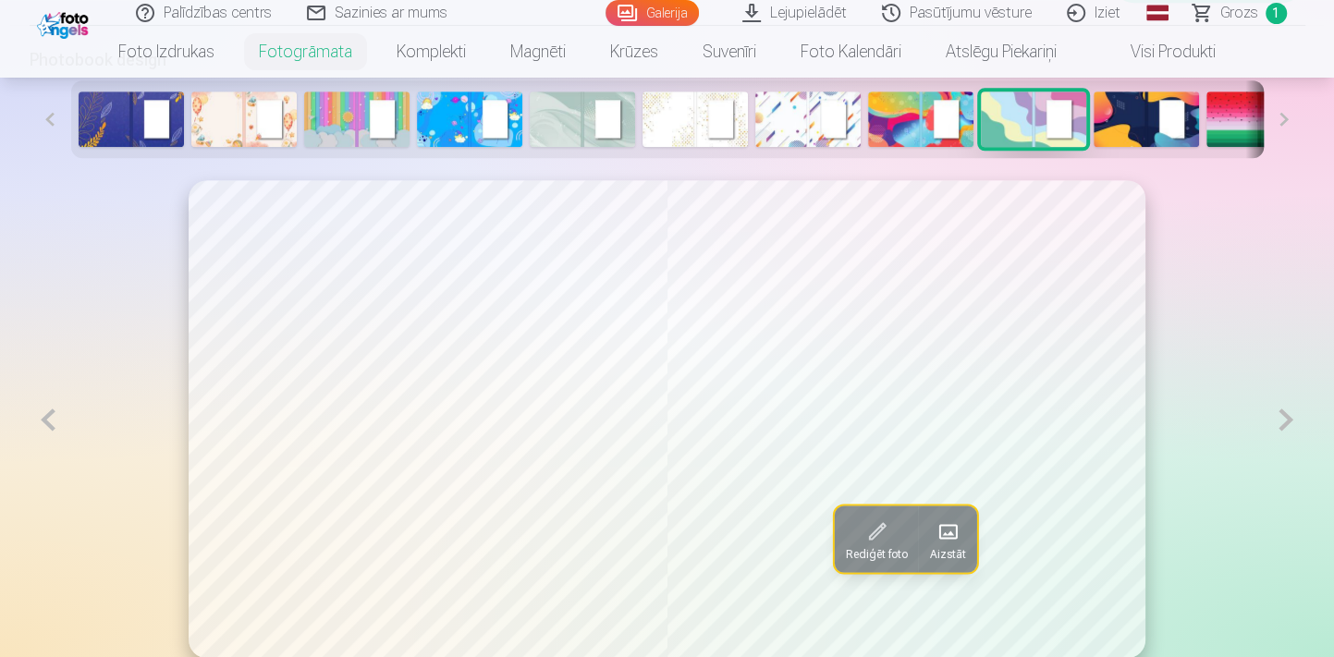
click at [1213, 433] on div "Rediģēt foto Aizstāt" at bounding box center [667, 419] width 1275 height 479
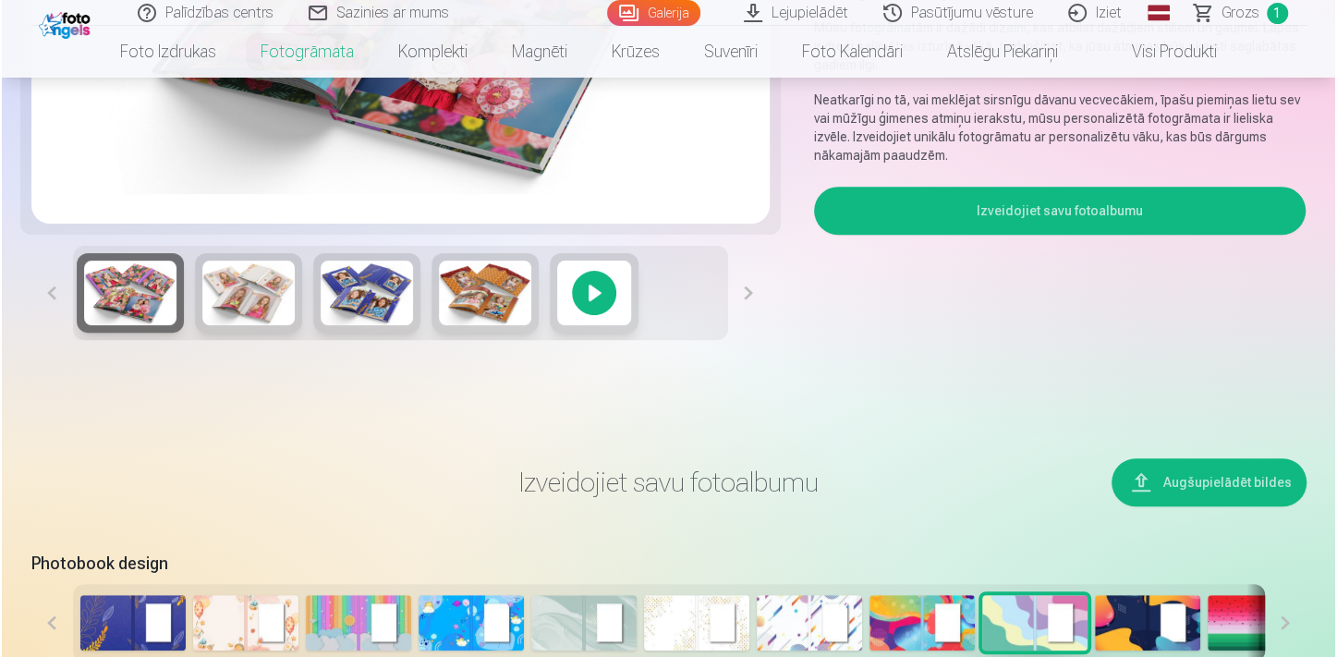
scroll to position [943, 0]
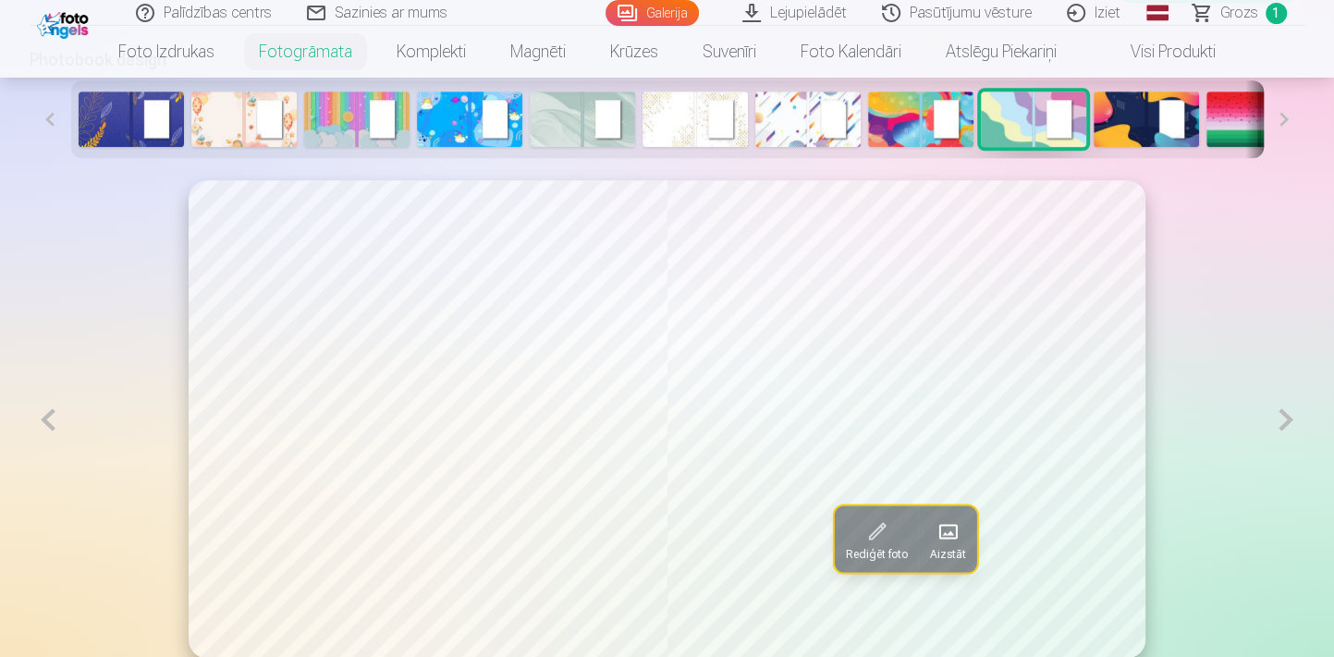
click at [58, 415] on button at bounding box center [49, 419] width 38 height 479
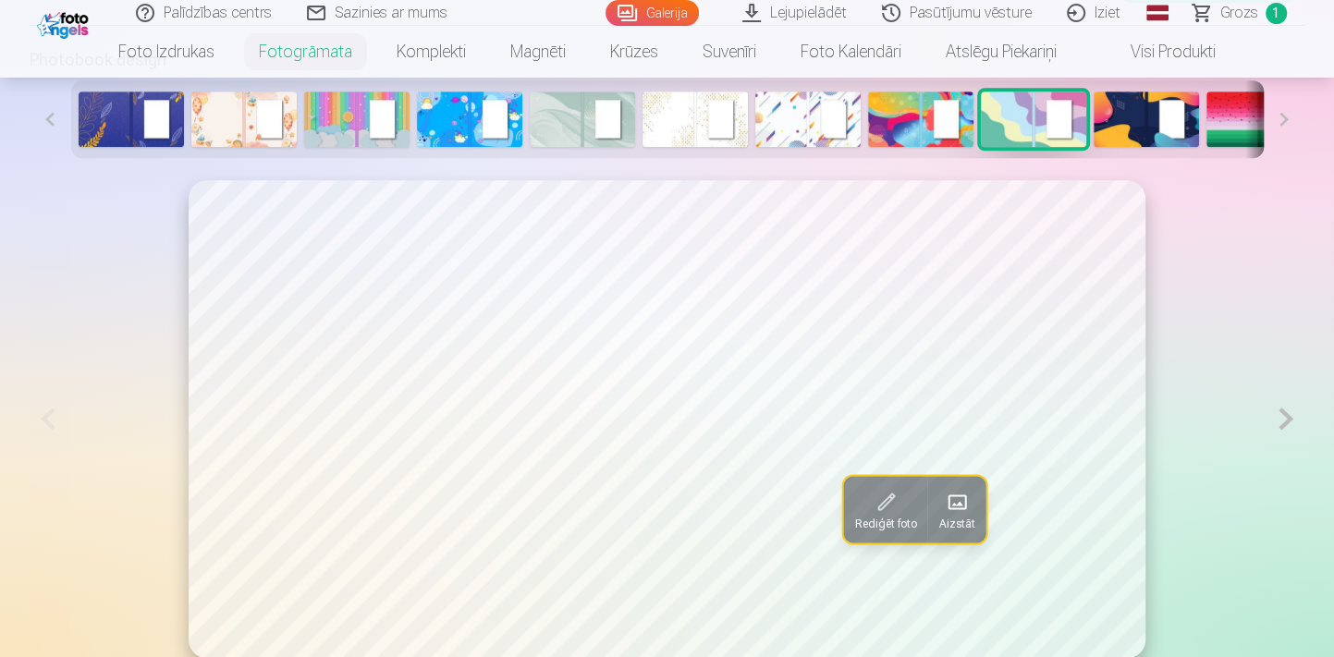
click at [1278, 423] on button at bounding box center [1285, 419] width 38 height 478
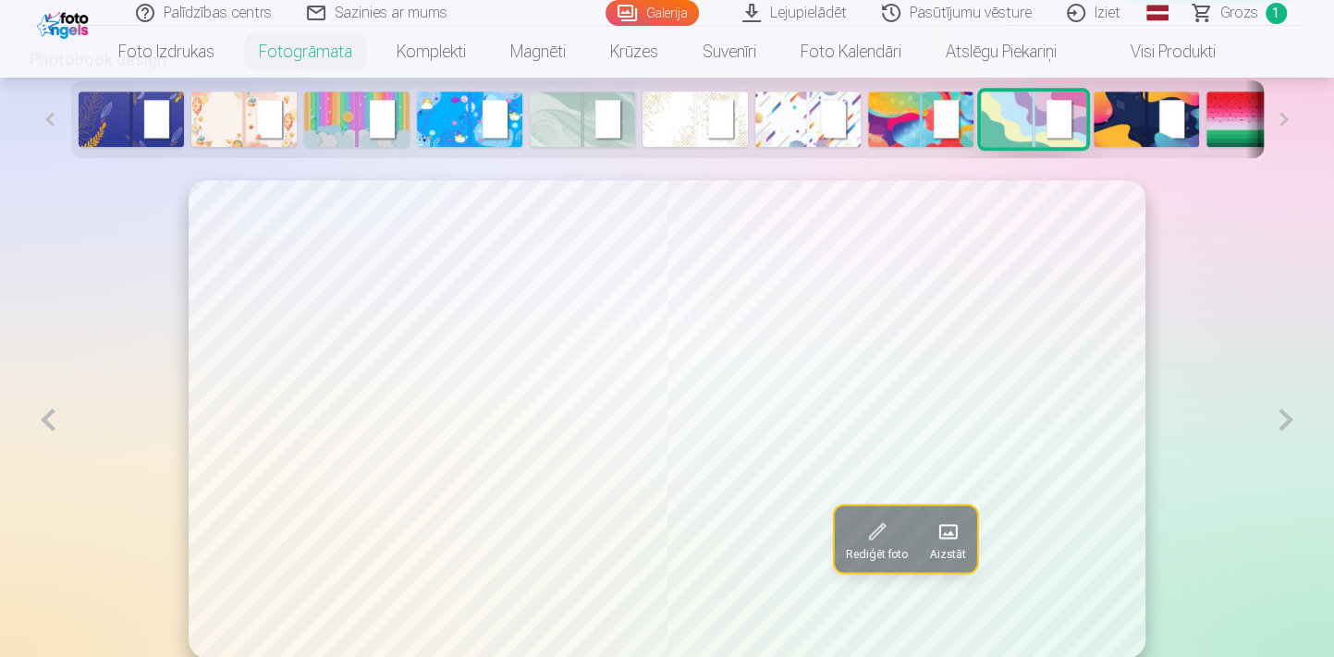
click at [1284, 420] on button at bounding box center [1285, 419] width 38 height 479
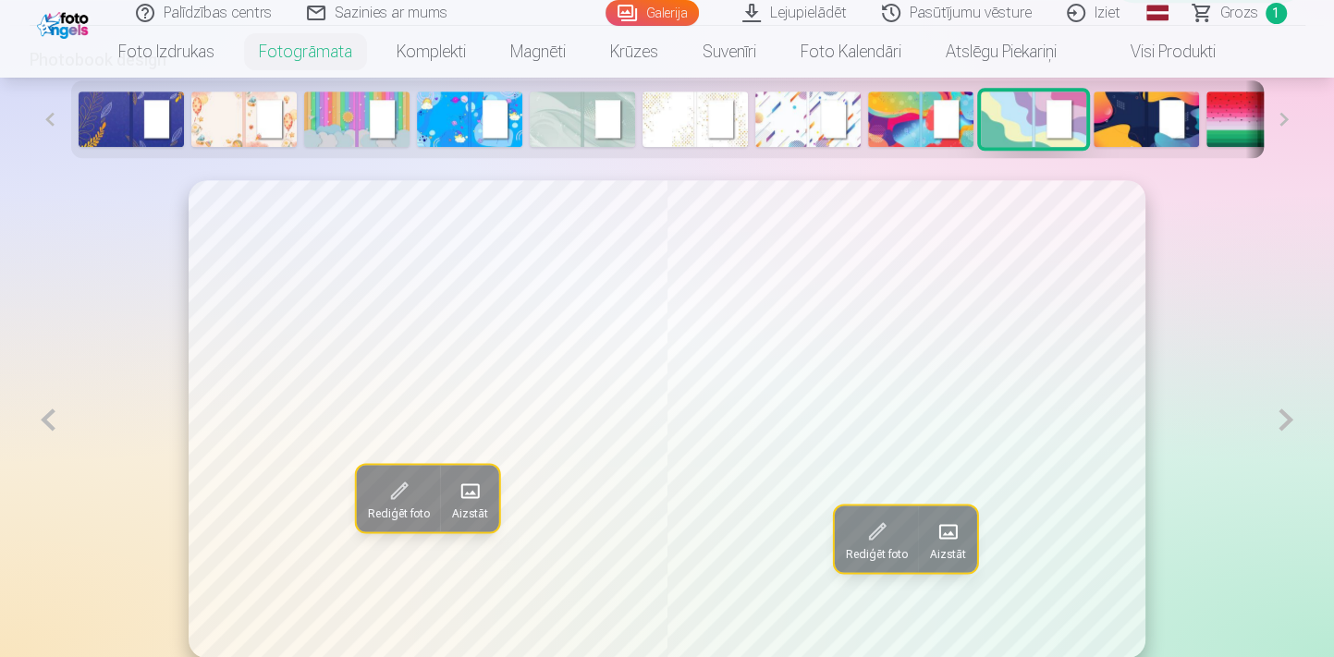
click at [55, 414] on button at bounding box center [49, 419] width 38 height 479
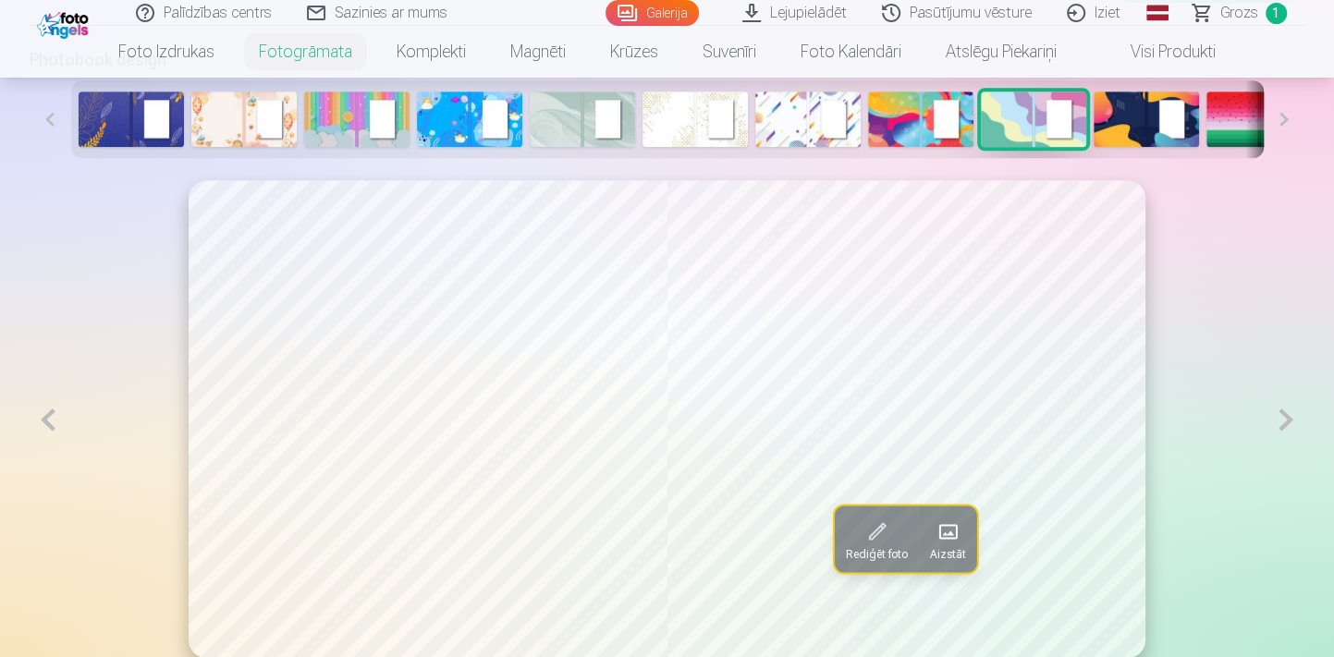
click at [55, 415] on button at bounding box center [49, 419] width 38 height 479
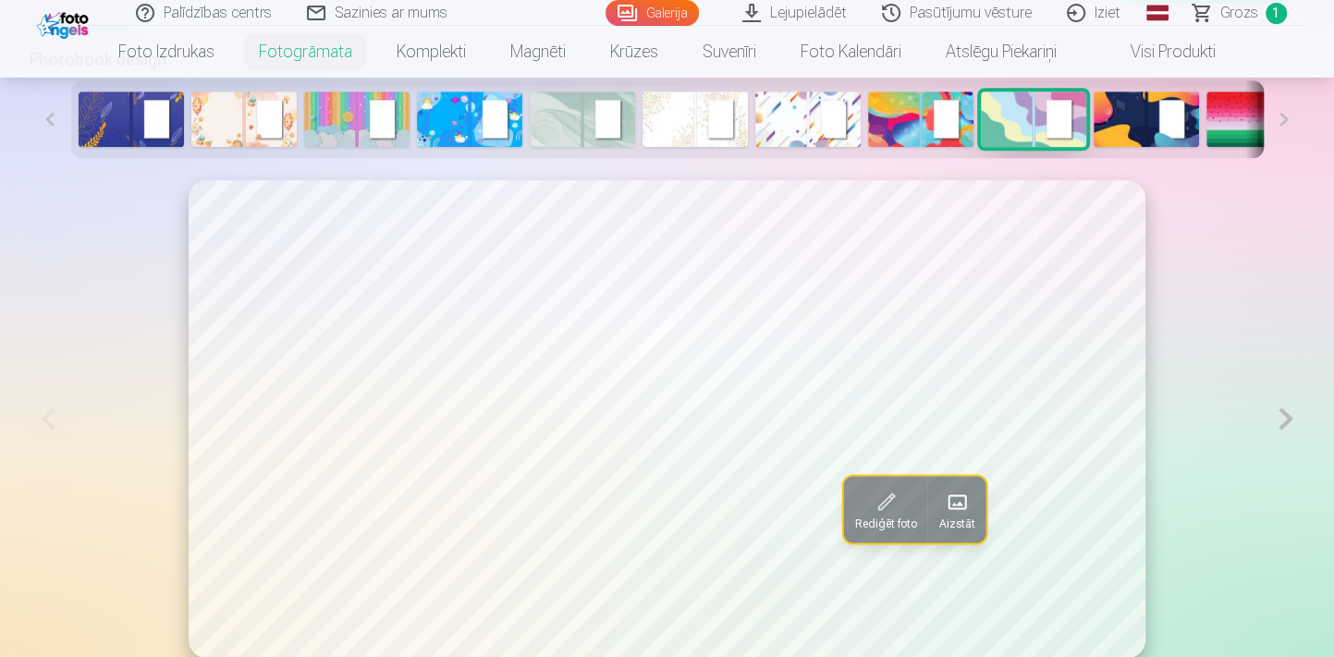
click at [1285, 424] on button at bounding box center [1285, 419] width 38 height 478
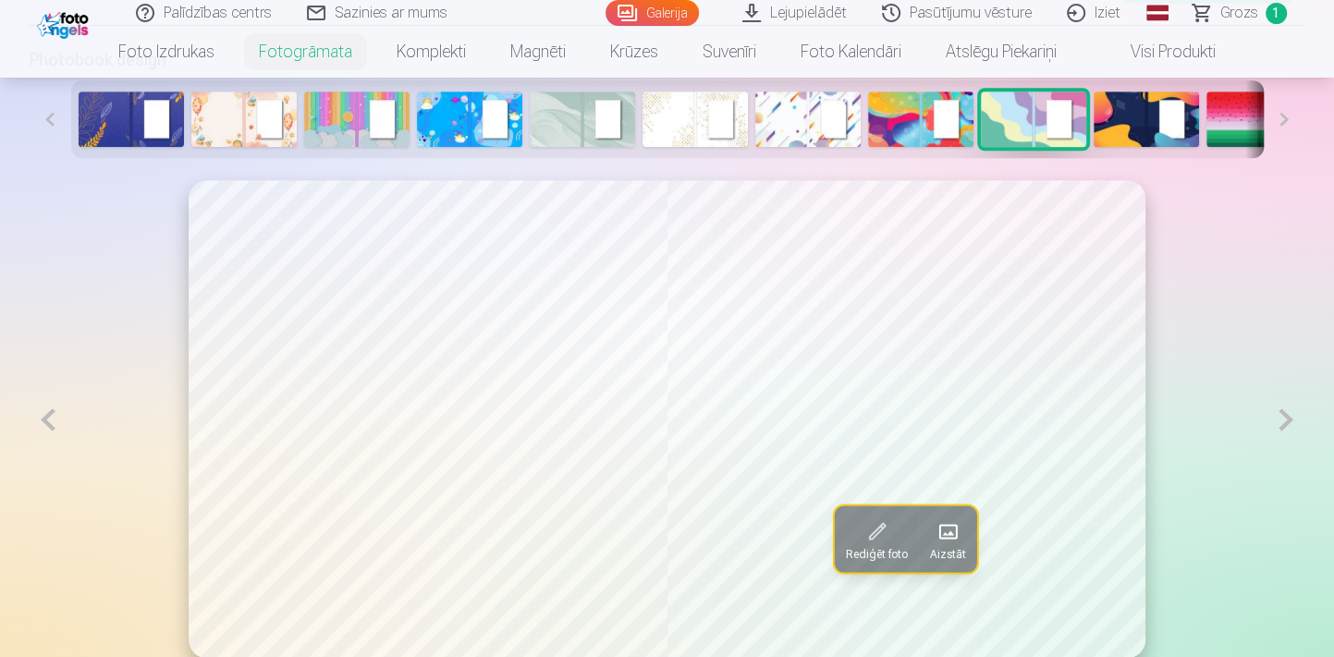
click at [1286, 422] on button at bounding box center [1285, 419] width 38 height 479
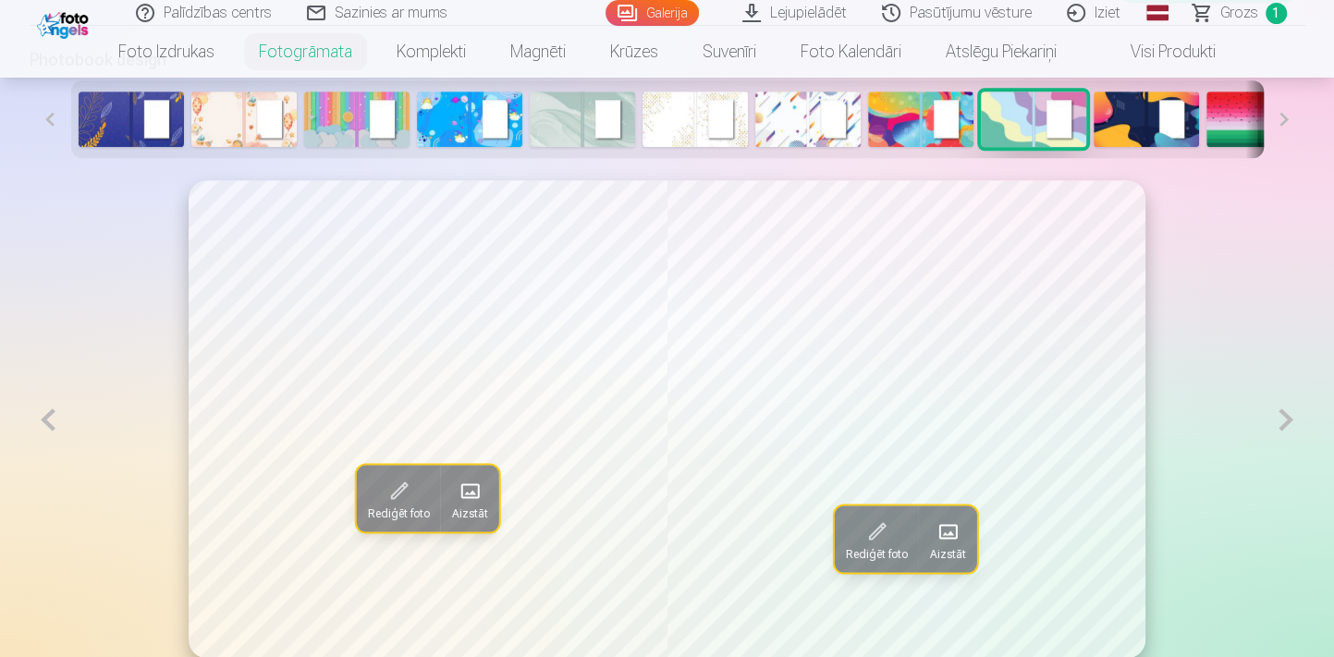
click at [470, 484] on span at bounding box center [470, 491] width 30 height 30
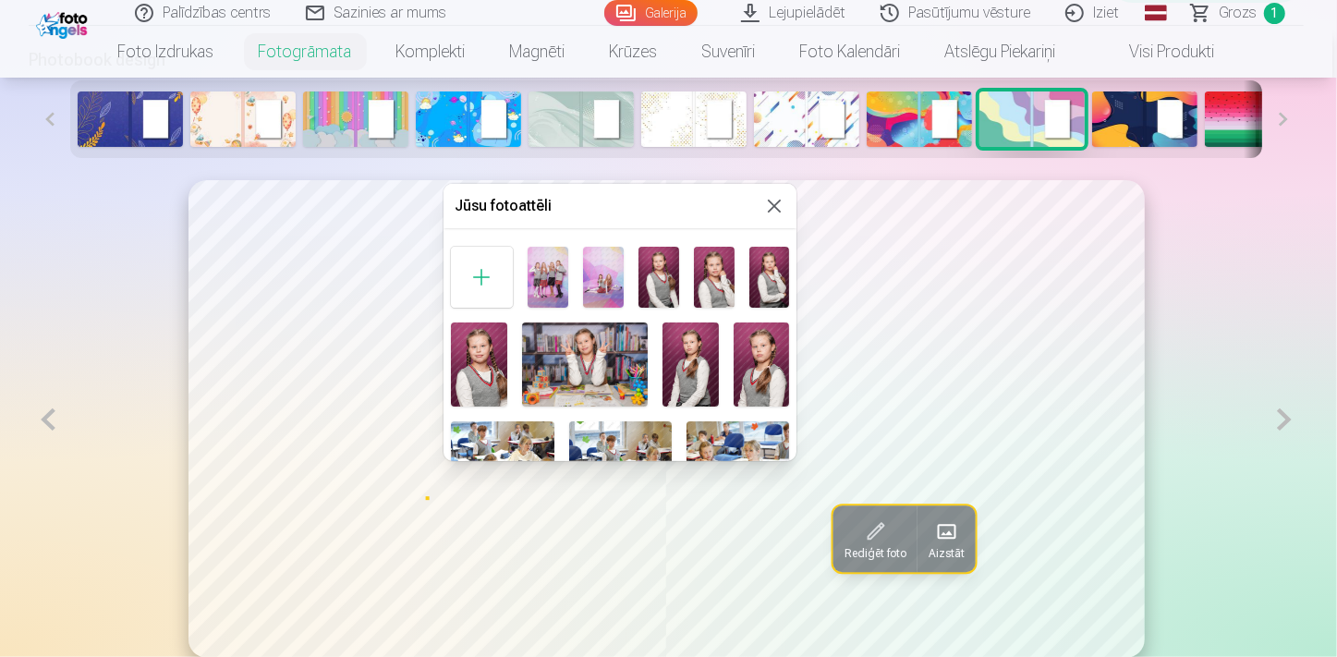
click at [555, 265] on img at bounding box center [548, 277] width 41 height 61
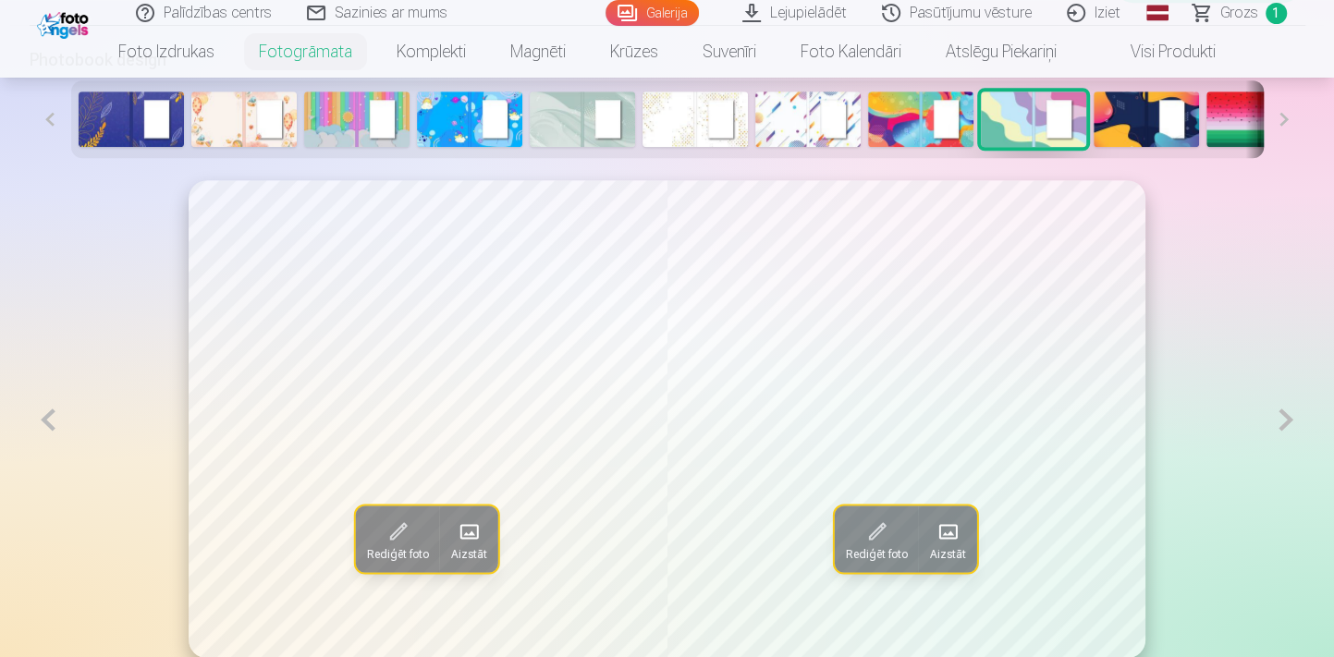
click at [953, 536] on span at bounding box center [947, 532] width 30 height 30
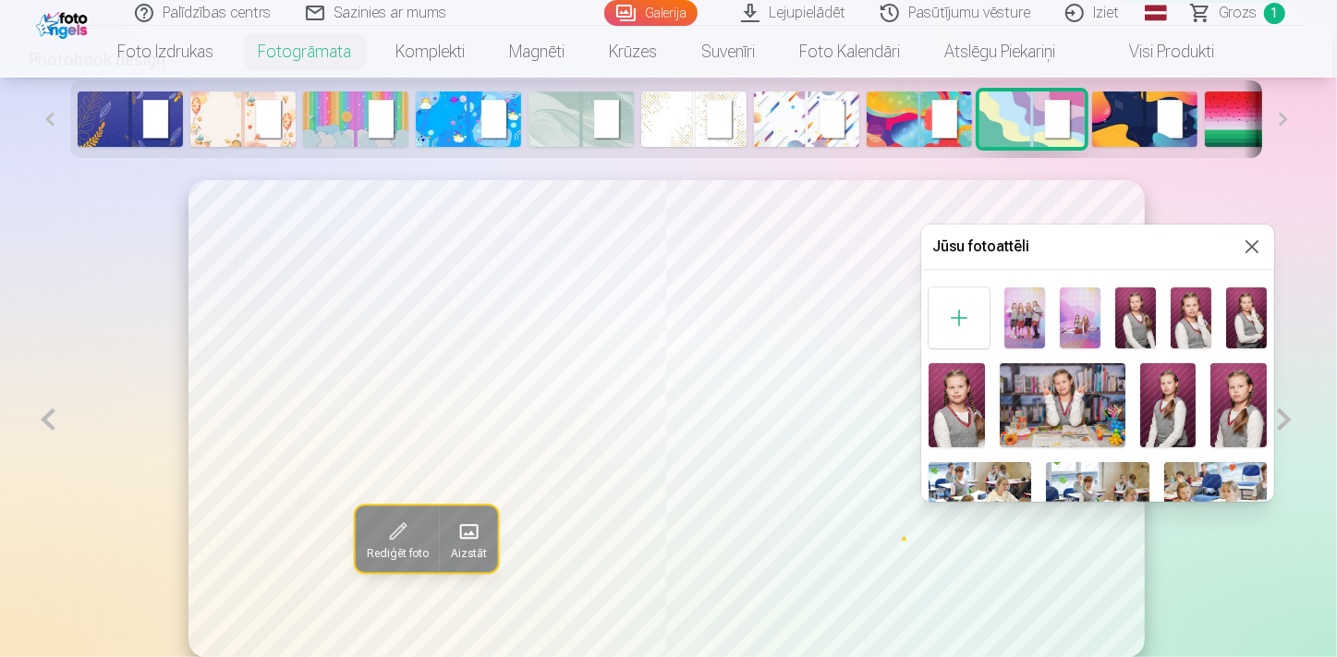
click at [1168, 405] on img at bounding box center [1168, 405] width 56 height 84
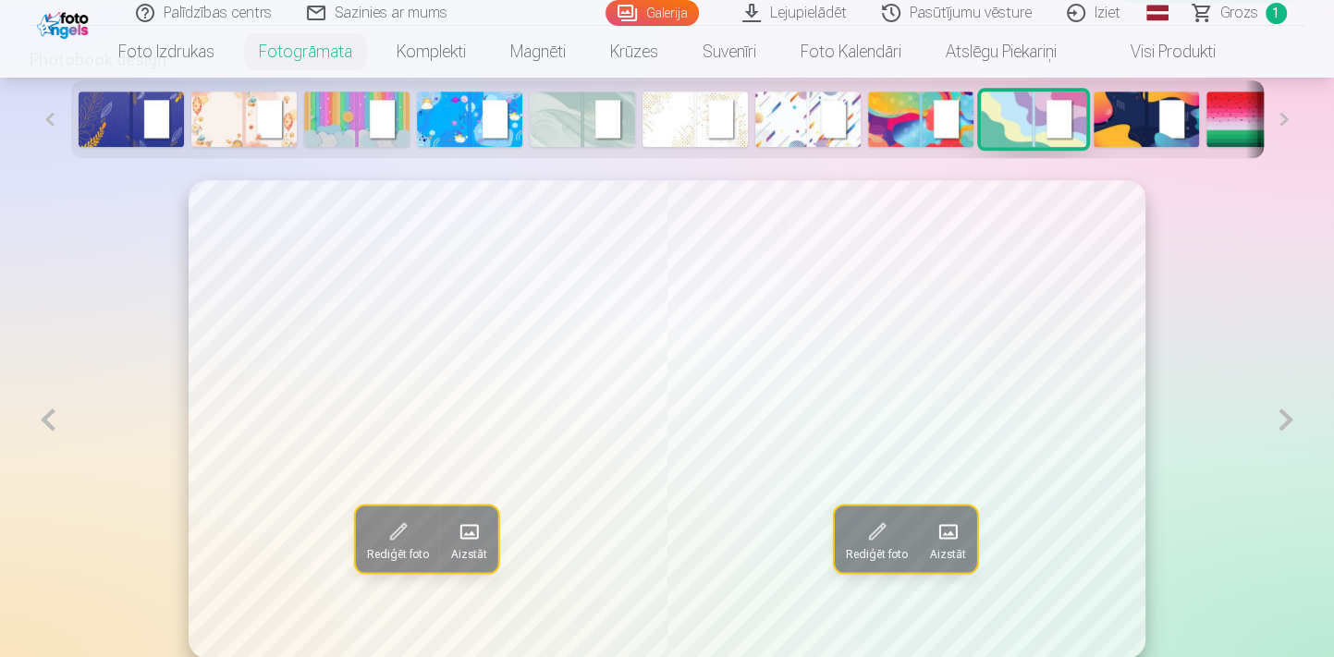
click at [1289, 425] on button at bounding box center [1285, 419] width 38 height 479
click at [461, 534] on span at bounding box center [469, 532] width 30 height 30
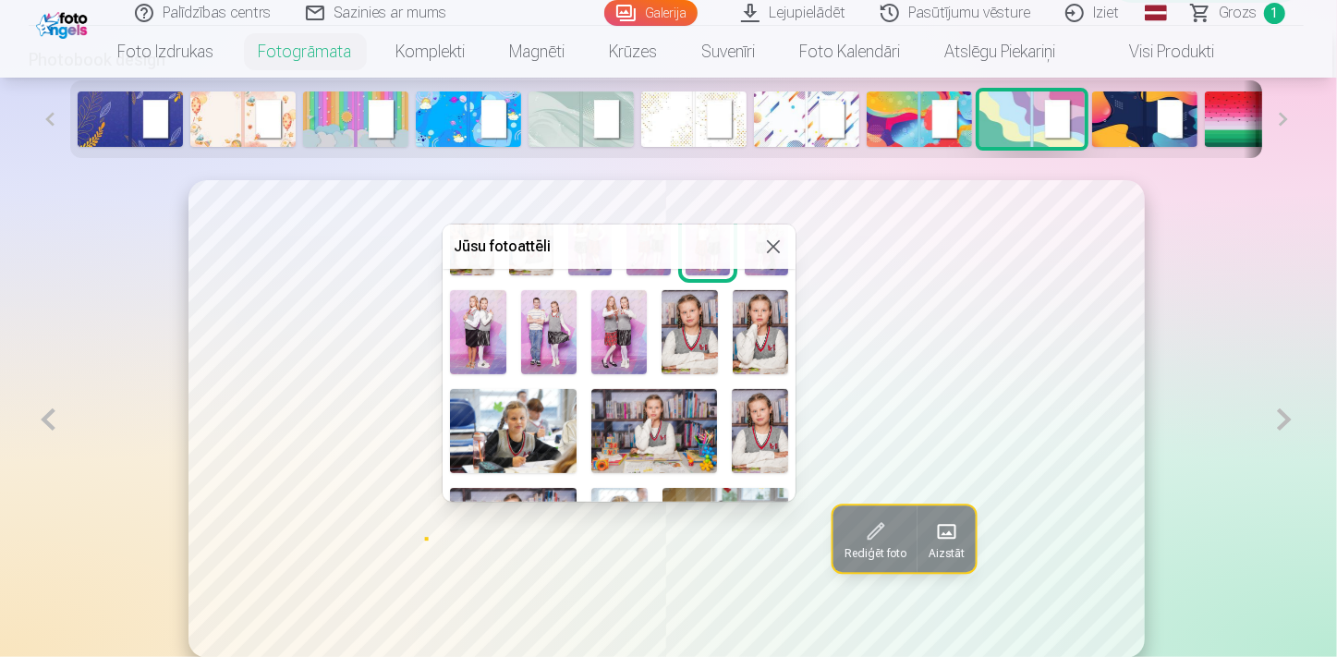
scroll to position [420, 0]
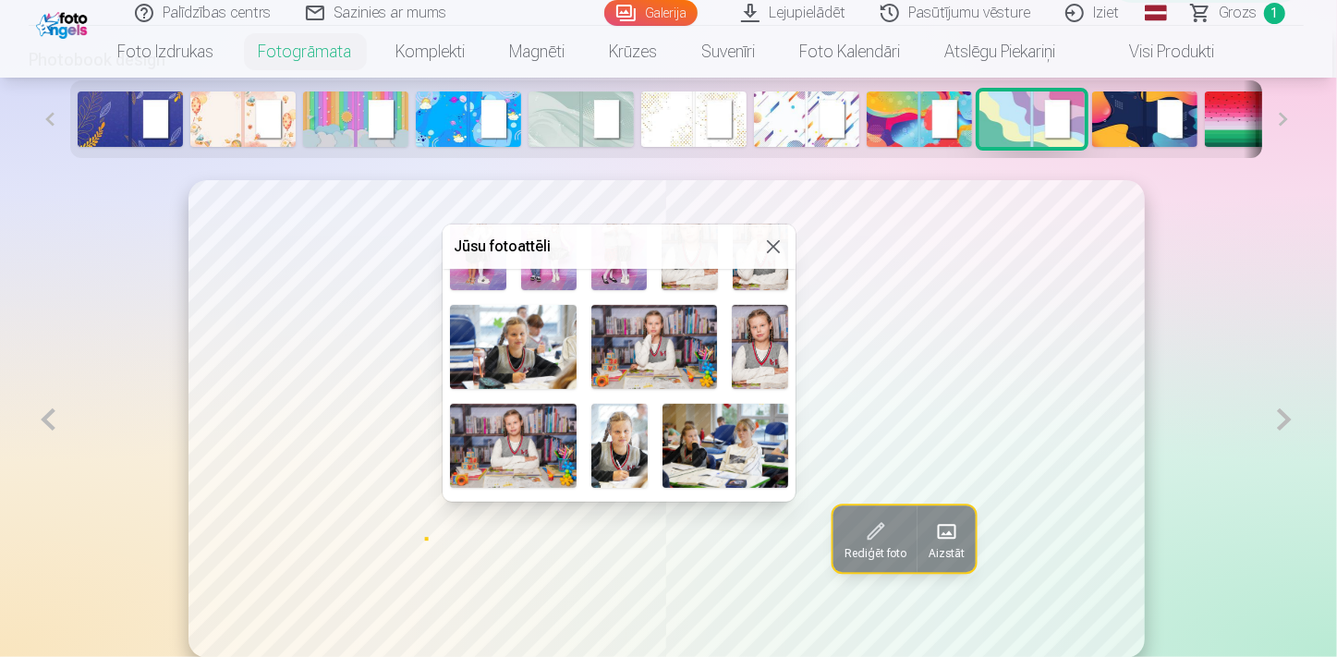
click at [628, 445] on img at bounding box center [619, 446] width 56 height 84
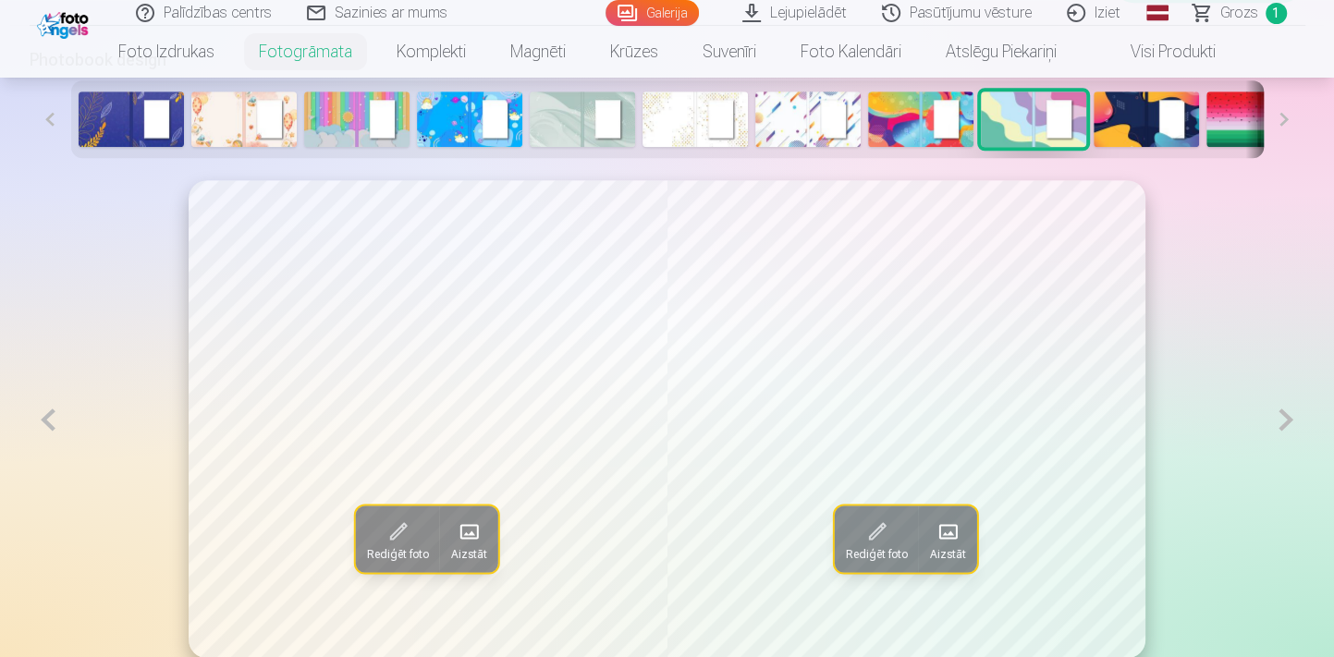
click at [967, 536] on button "Aizstāt" at bounding box center [947, 539] width 58 height 67
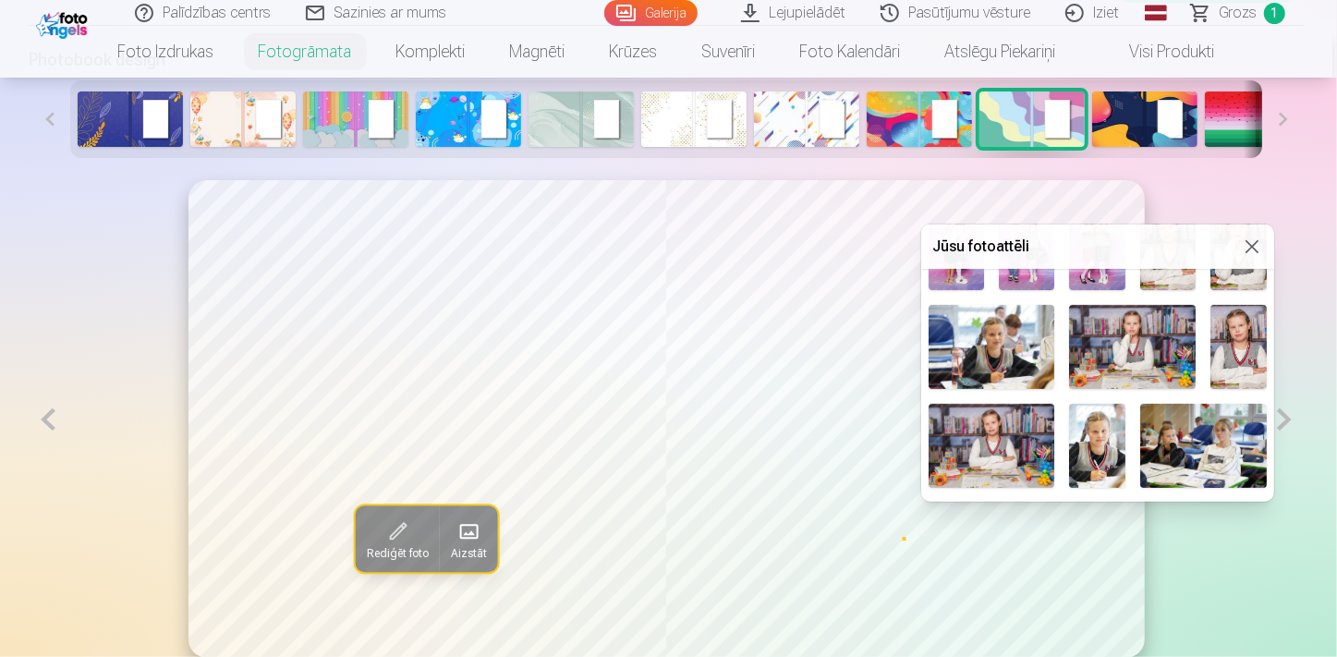
click at [1147, 363] on img at bounding box center [1132, 347] width 127 height 84
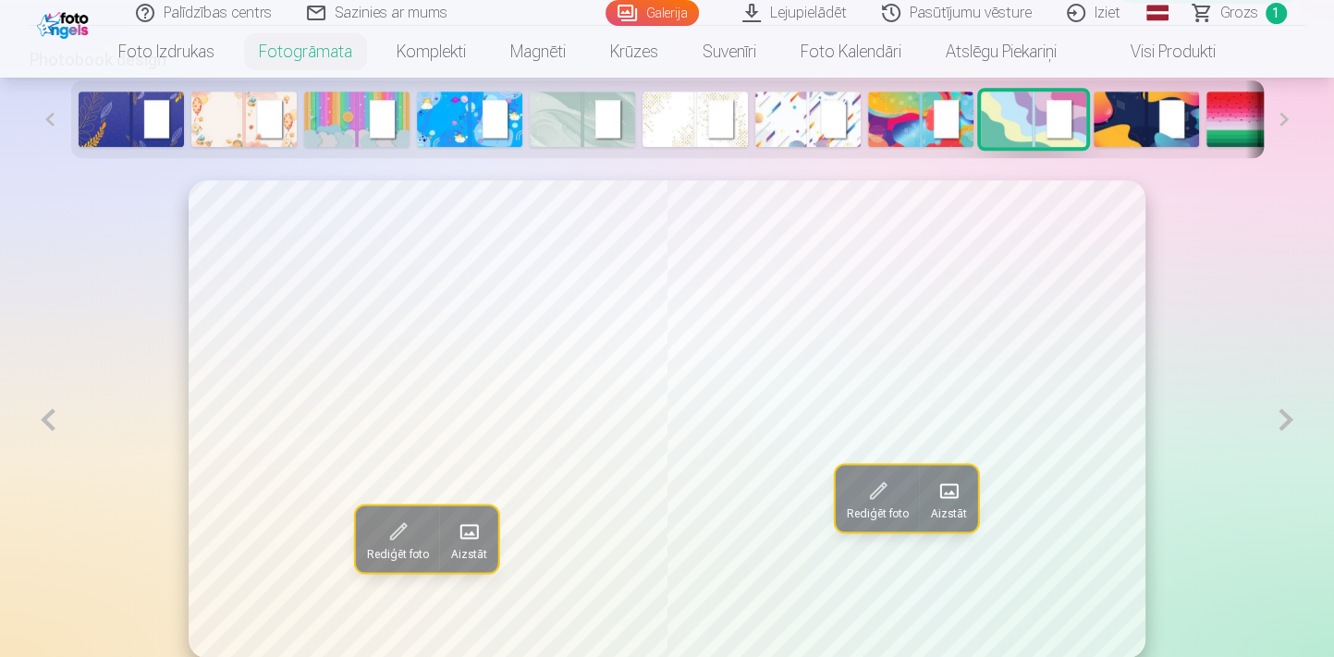
click at [1285, 427] on button at bounding box center [1285, 419] width 38 height 479
click at [53, 426] on button at bounding box center [49, 419] width 38 height 479
click at [1283, 412] on button at bounding box center [1285, 419] width 38 height 479
click at [475, 536] on span at bounding box center [469, 532] width 30 height 30
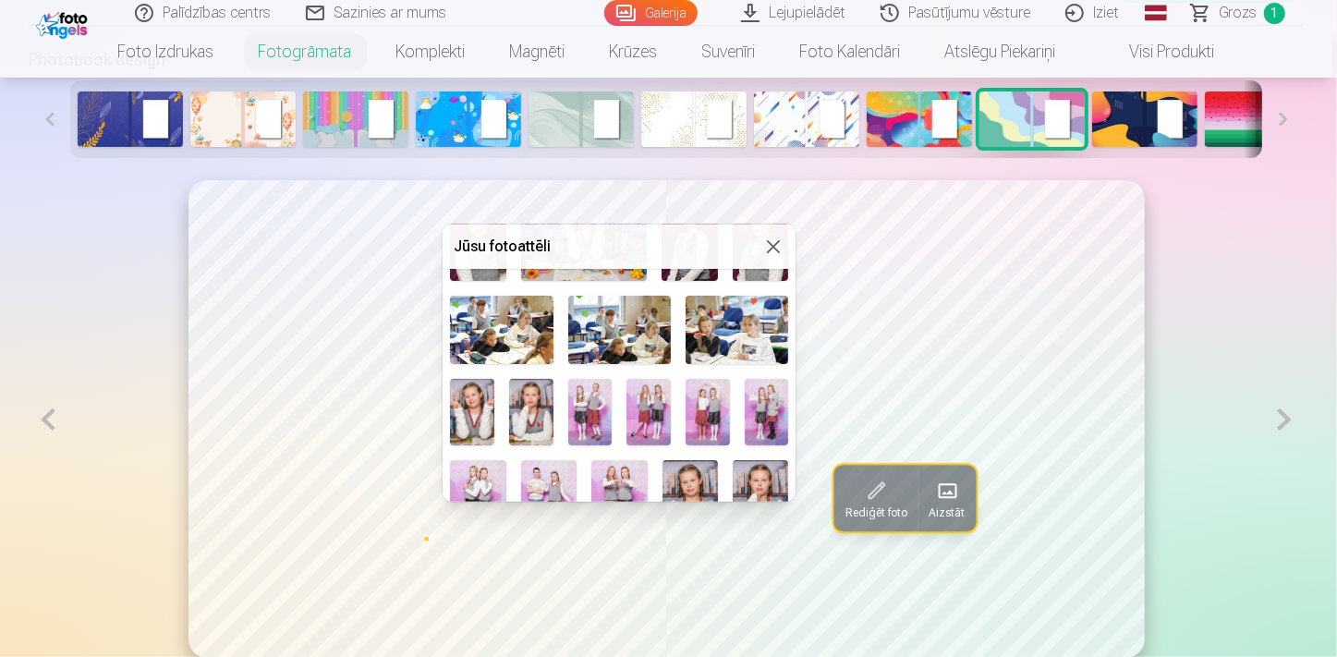
scroll to position [167, 0]
click at [485, 461] on img at bounding box center [477, 501] width 55 height 84
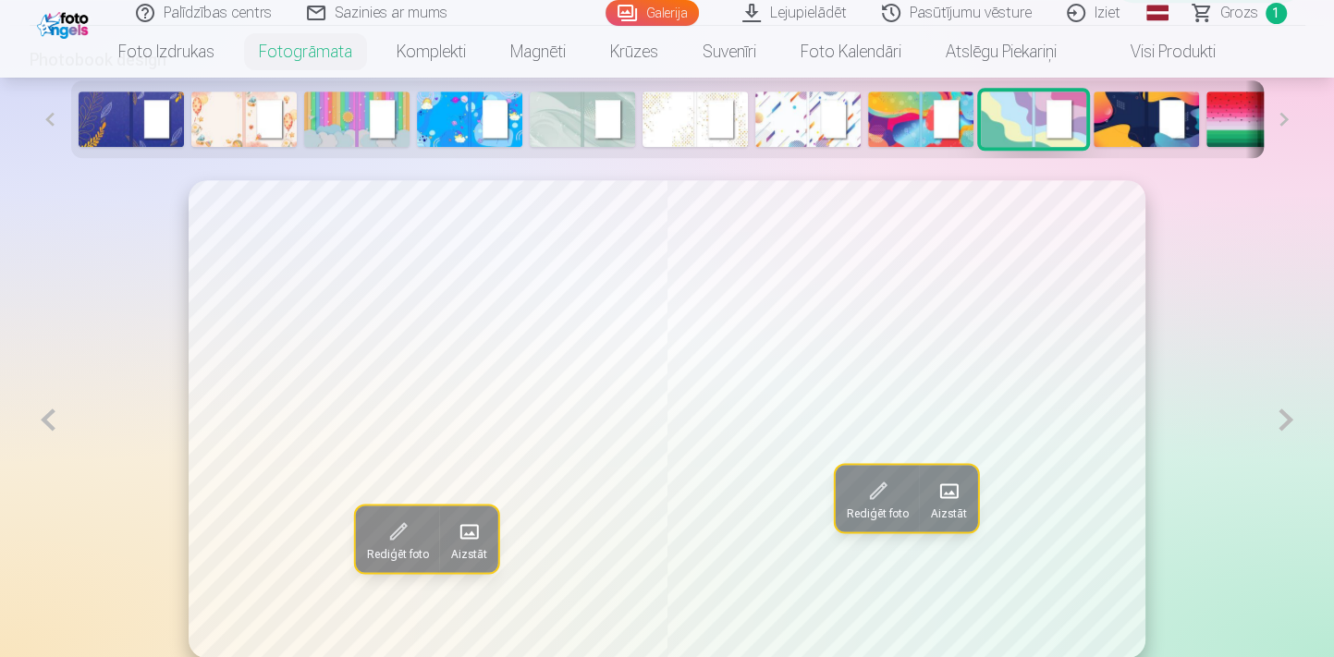
click at [954, 492] on span at bounding box center [948, 491] width 30 height 30
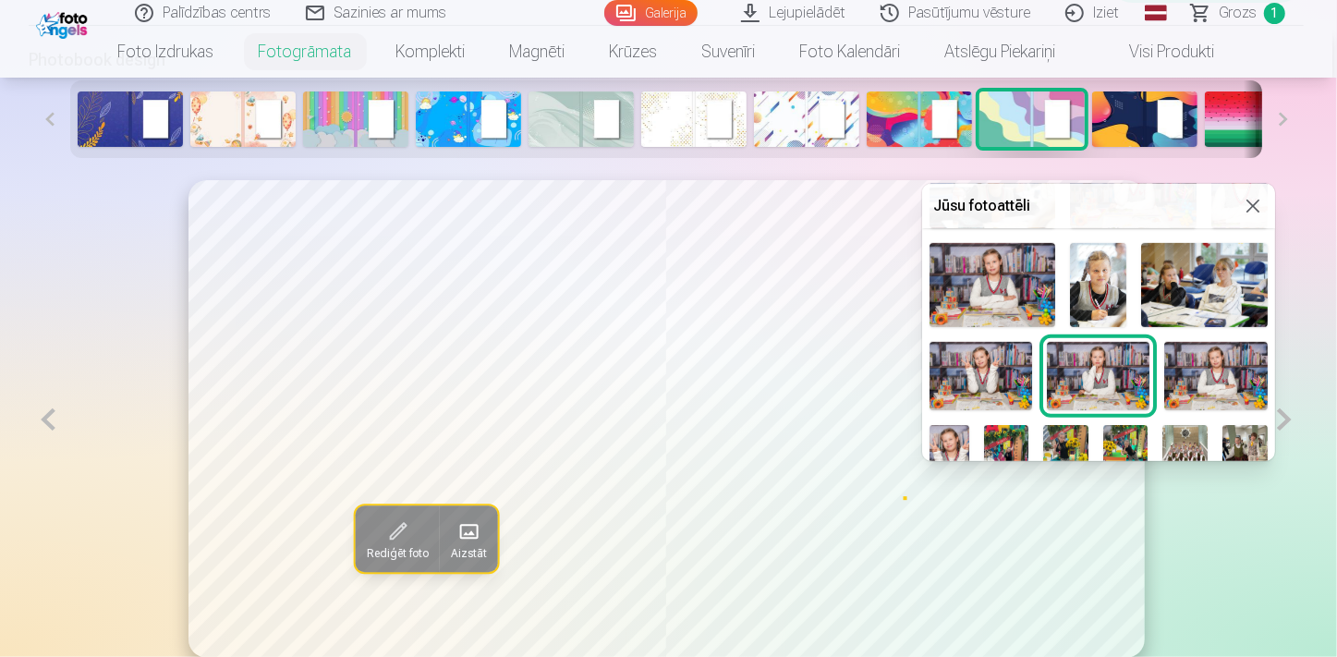
scroll to position [588, 0]
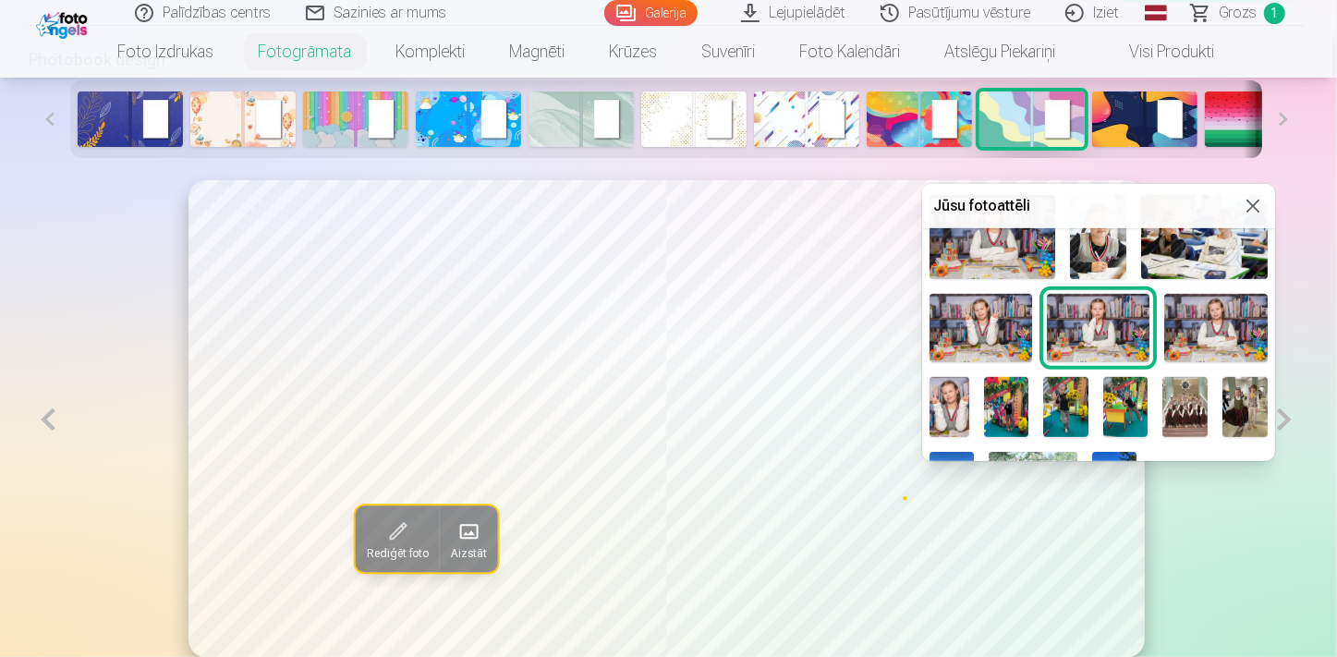
click at [988, 325] on img at bounding box center [981, 328] width 103 height 68
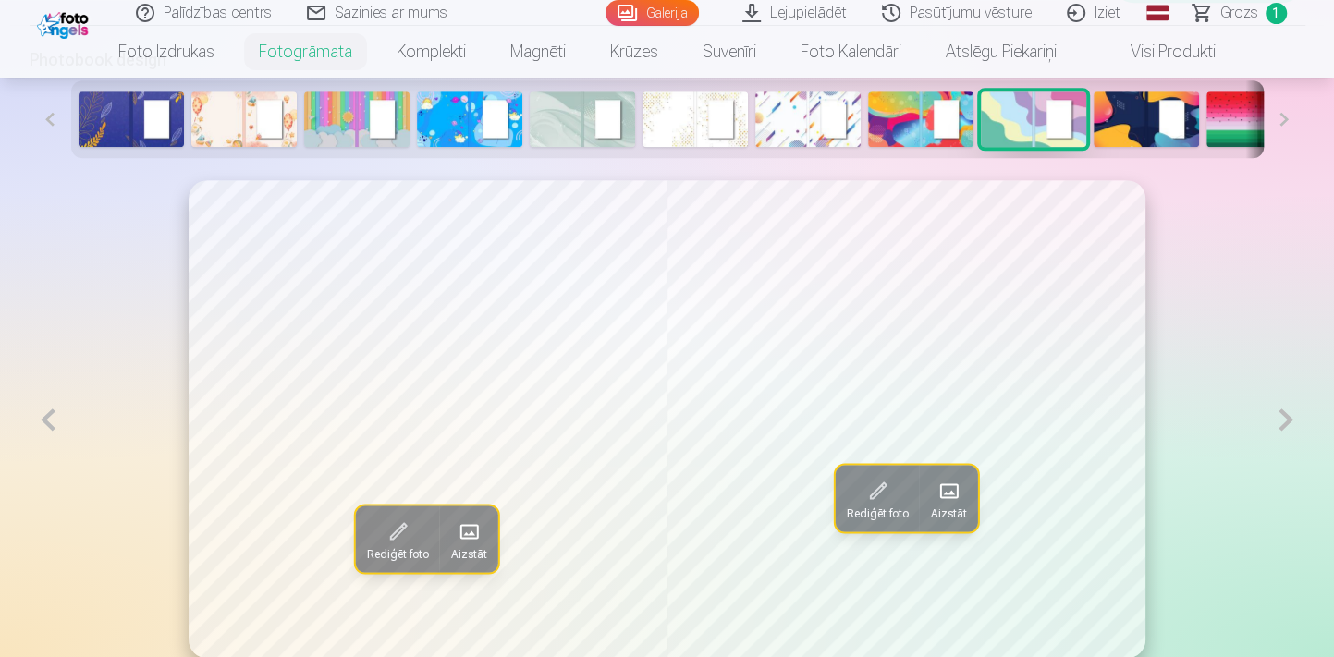
click at [1285, 431] on button at bounding box center [1285, 419] width 38 height 479
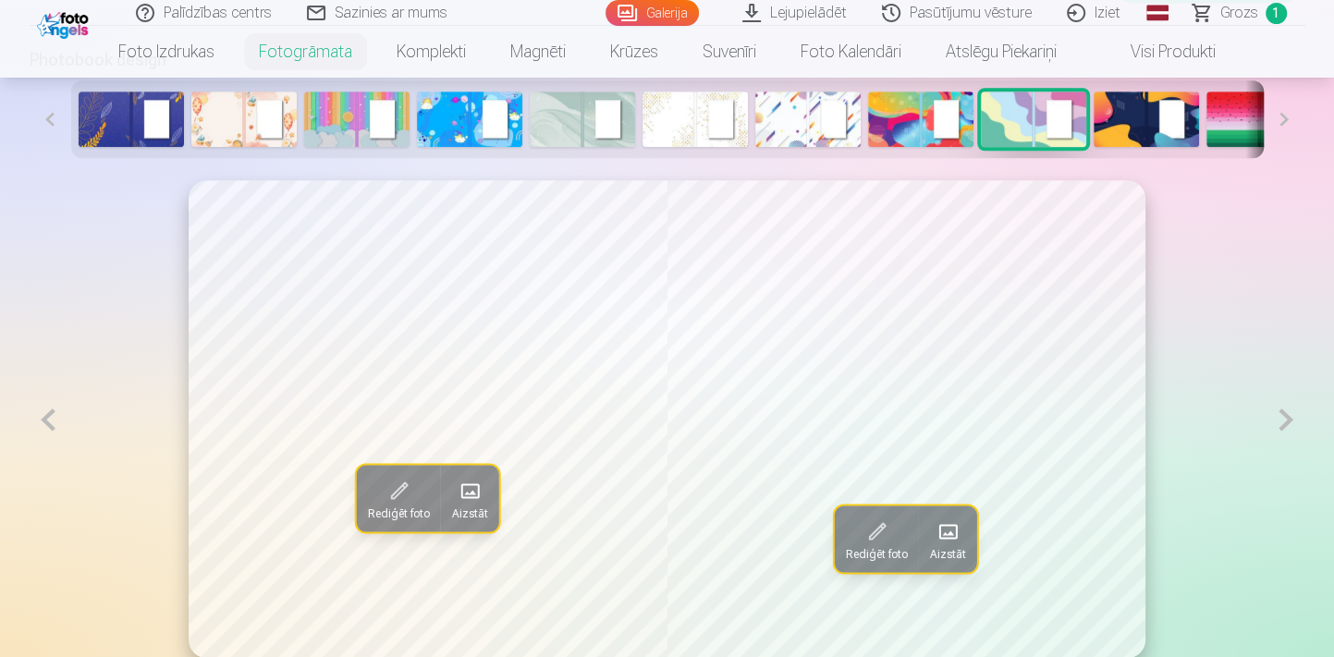
click at [476, 499] on span at bounding box center [470, 491] width 30 height 30
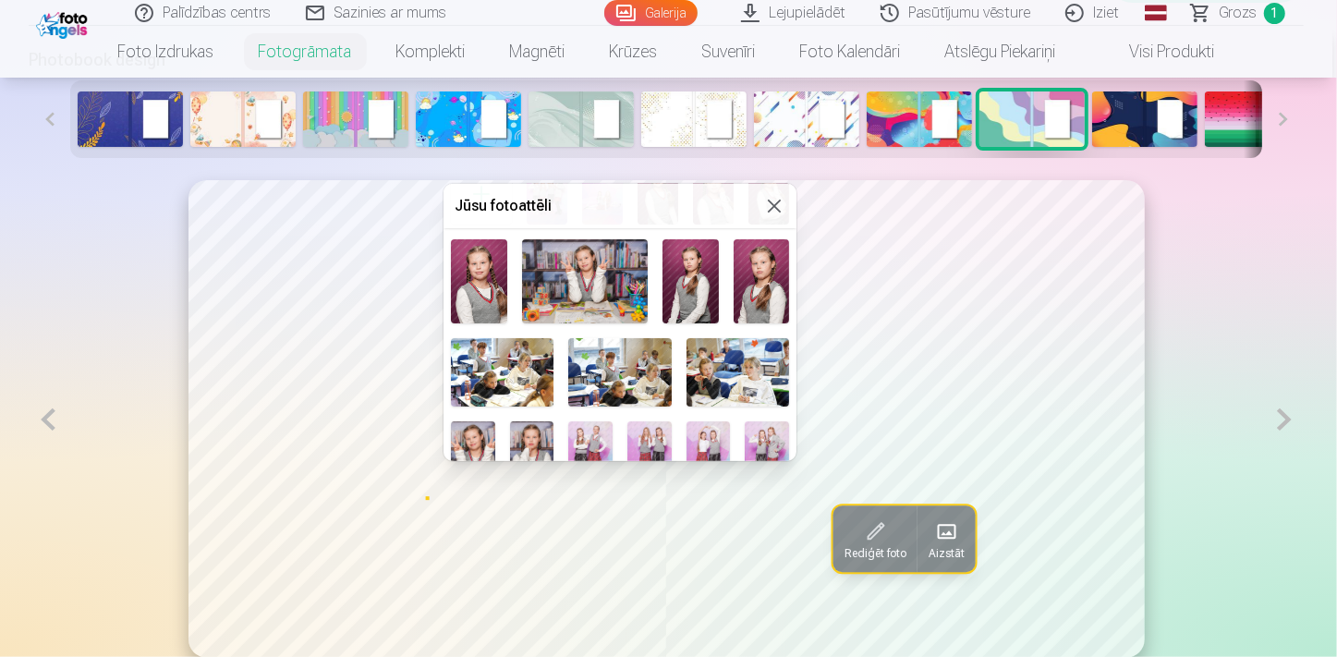
scroll to position [167, 0]
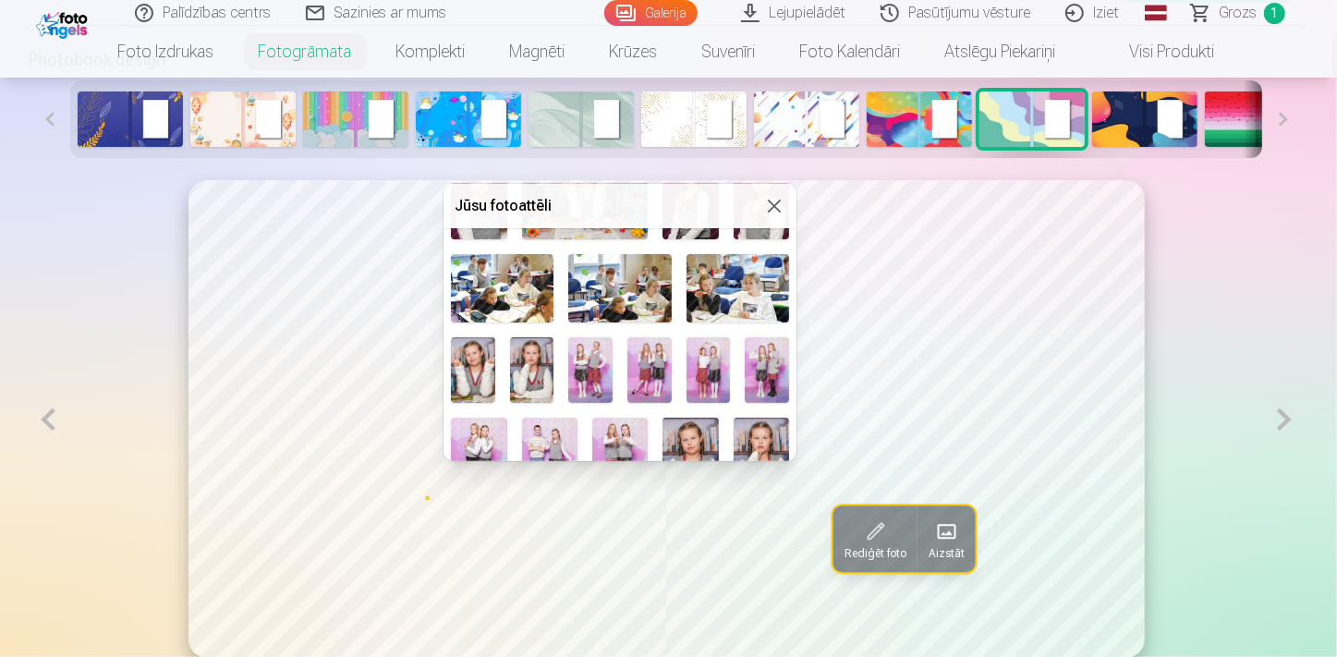
click at [715, 375] on img at bounding box center [709, 370] width 44 height 67
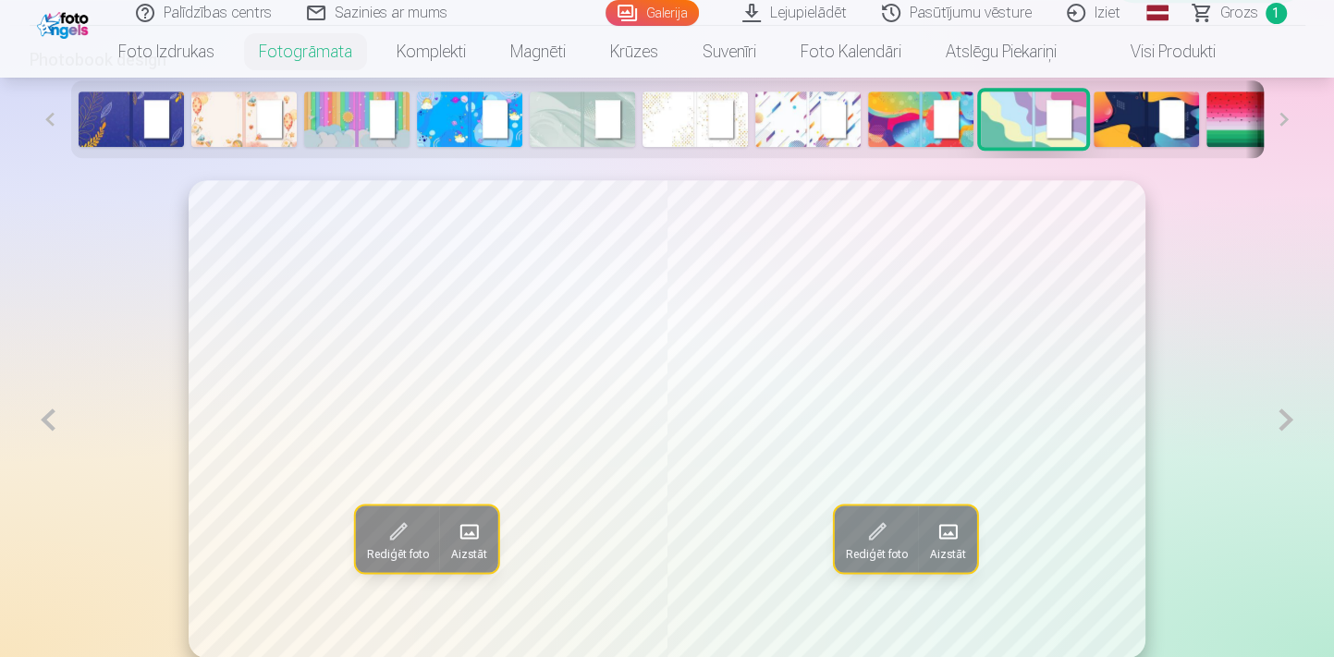
click at [1290, 422] on button at bounding box center [1285, 419] width 38 height 479
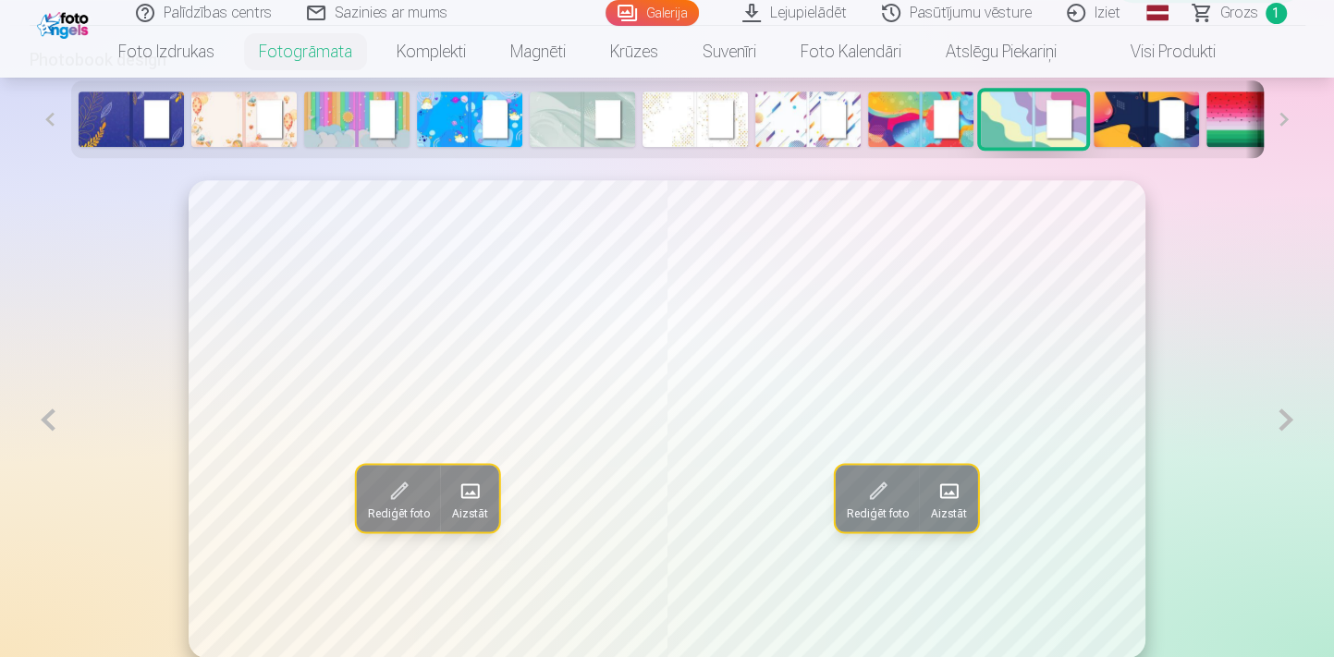
click at [462, 511] on span "Aizstāt" at bounding box center [470, 513] width 36 height 15
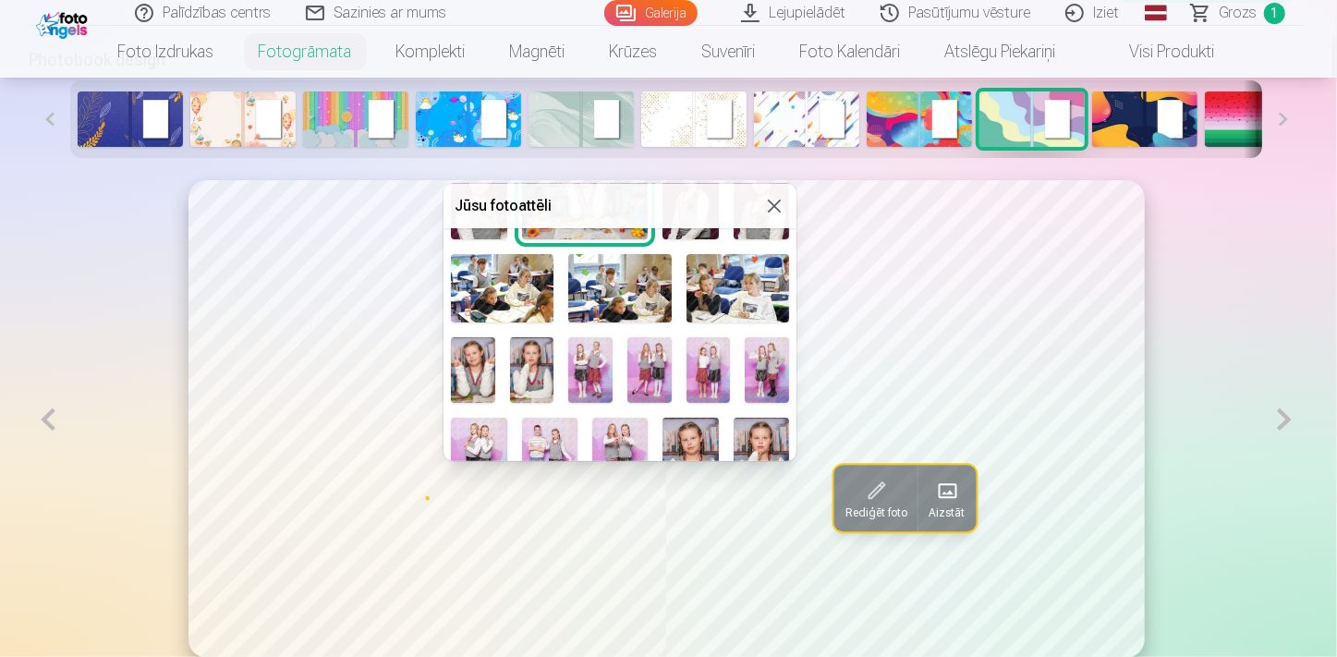
click at [583, 359] on img at bounding box center [590, 370] width 44 height 67
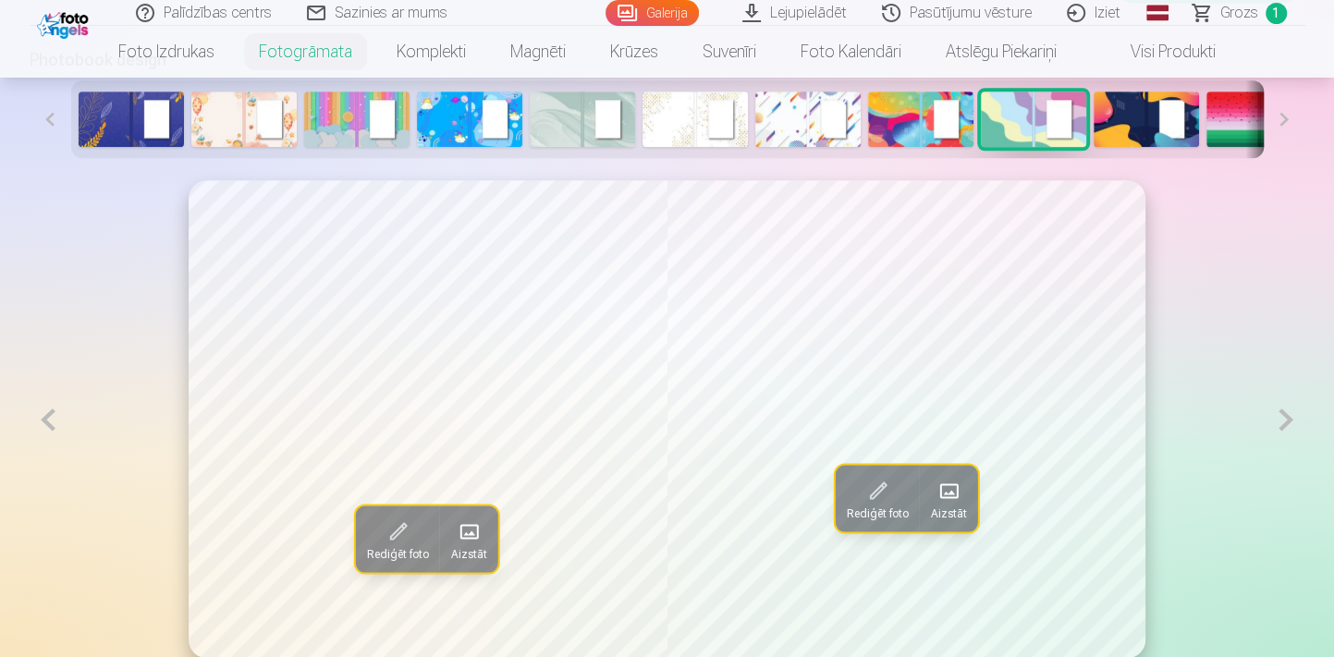
click at [950, 508] on span "Aizstāt" at bounding box center [948, 513] width 36 height 15
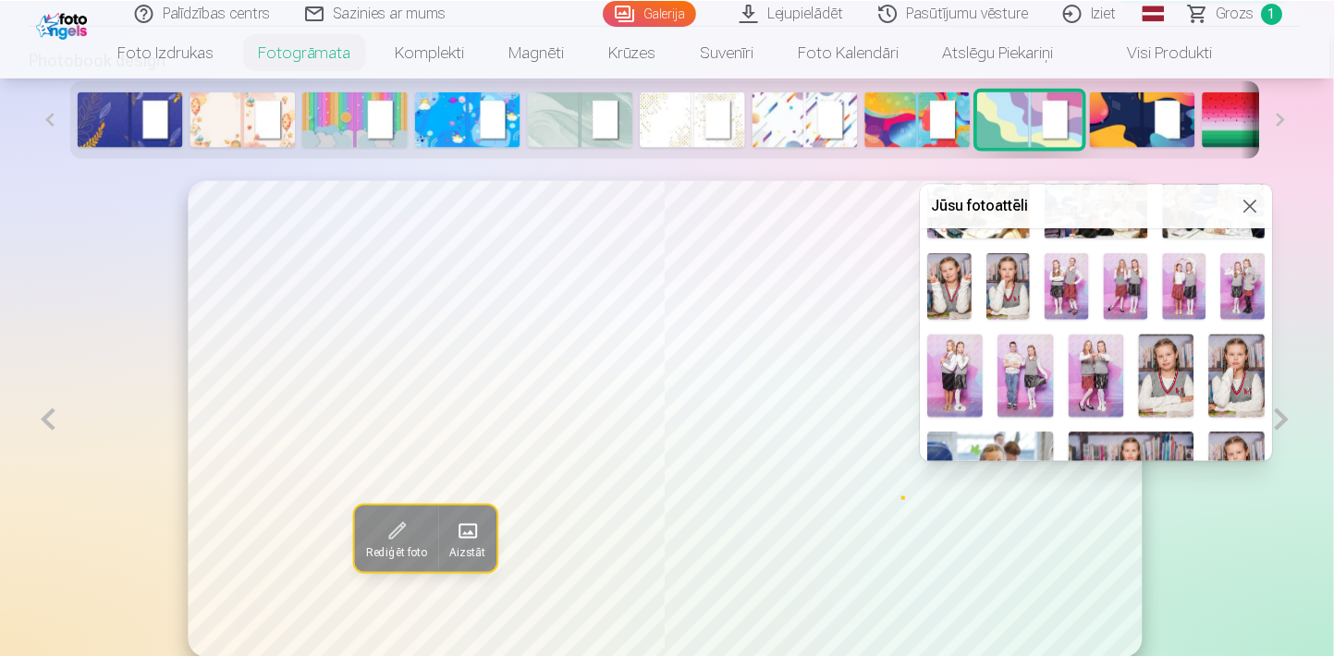
scroll to position [335, 0]
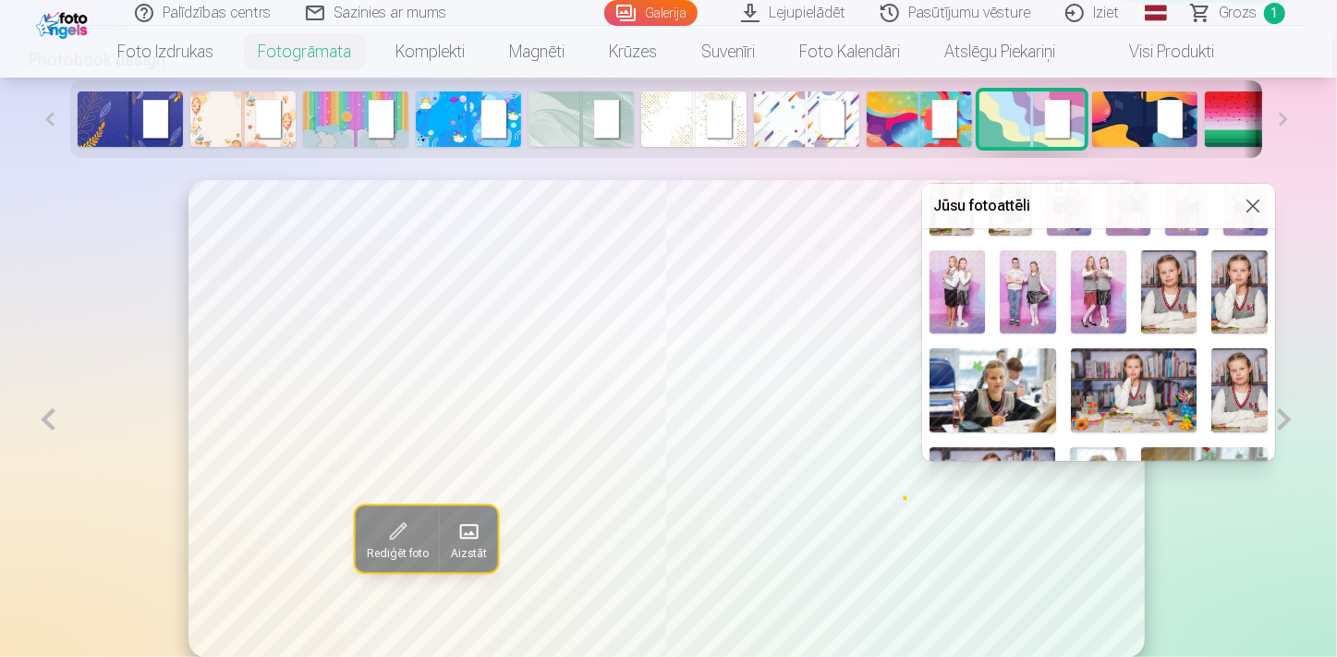
click at [1145, 314] on img at bounding box center [1168, 292] width 55 height 84
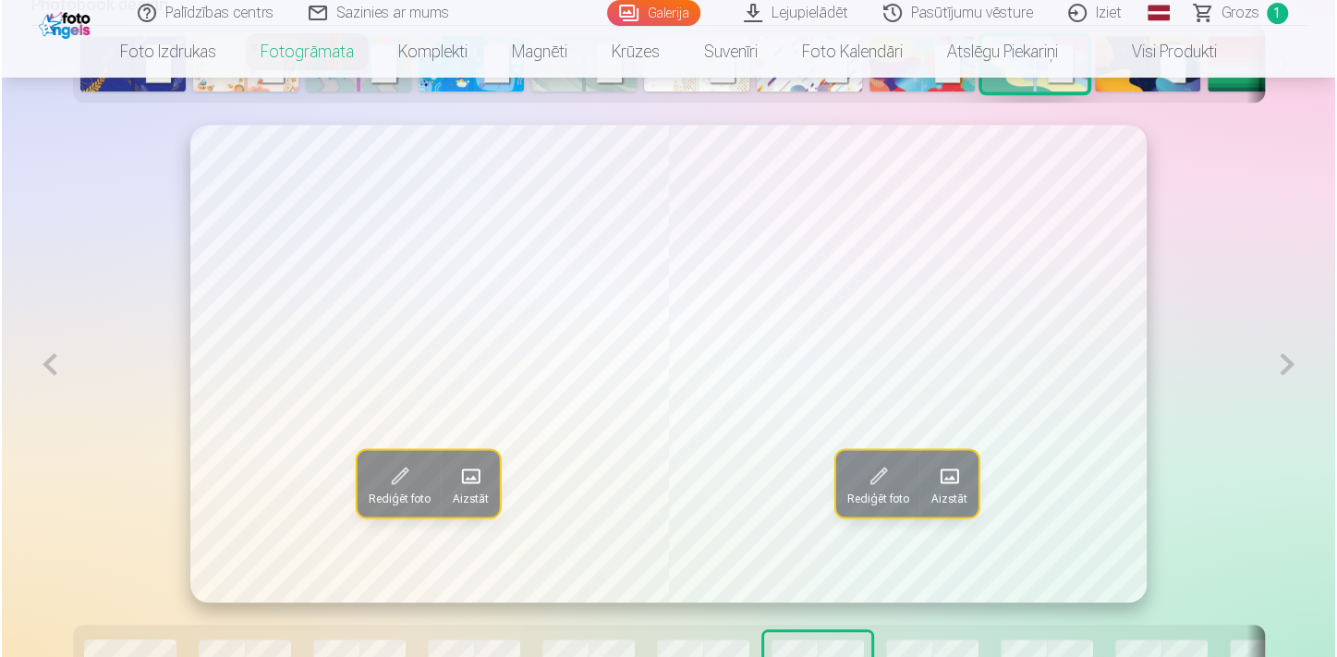
scroll to position [1027, 0]
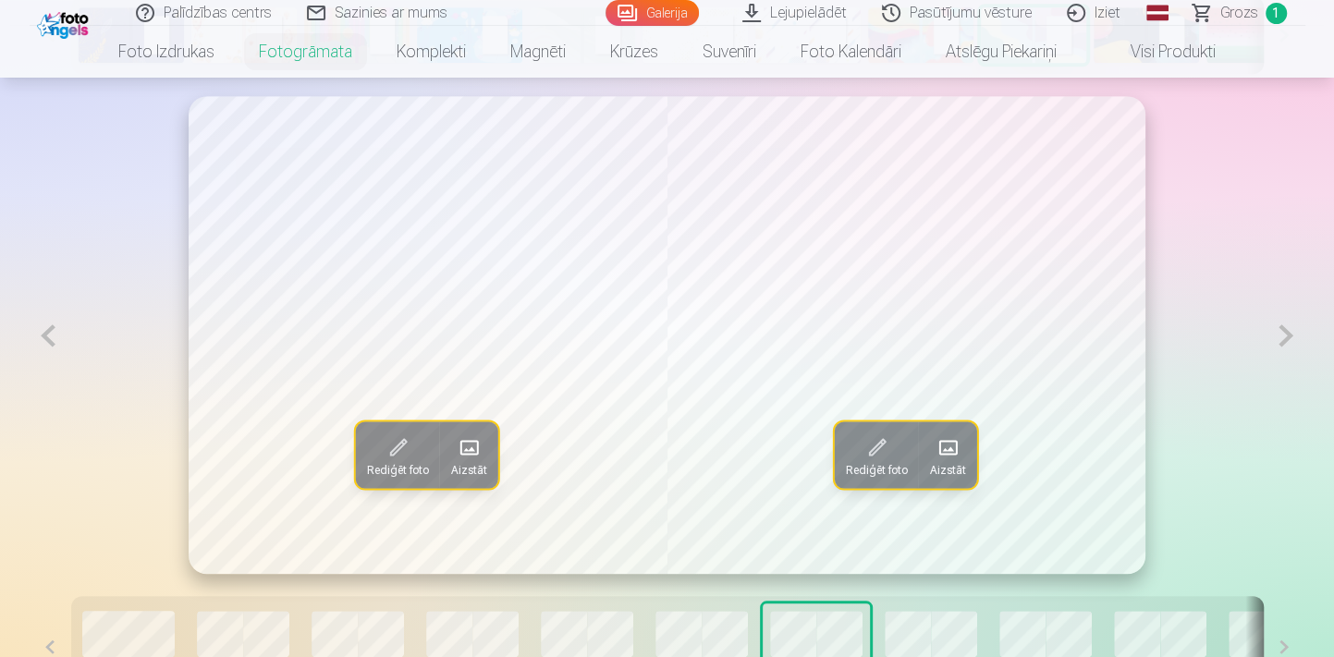
click at [938, 444] on span at bounding box center [947, 448] width 30 height 30
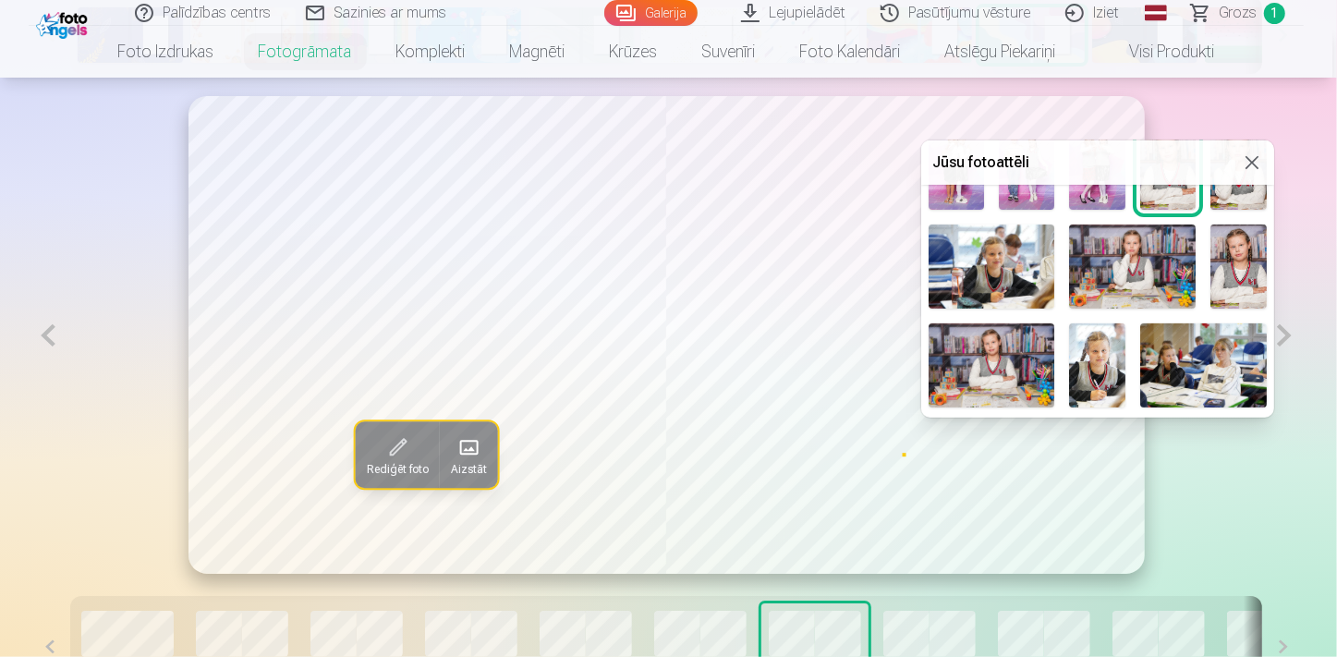
scroll to position [420, 0]
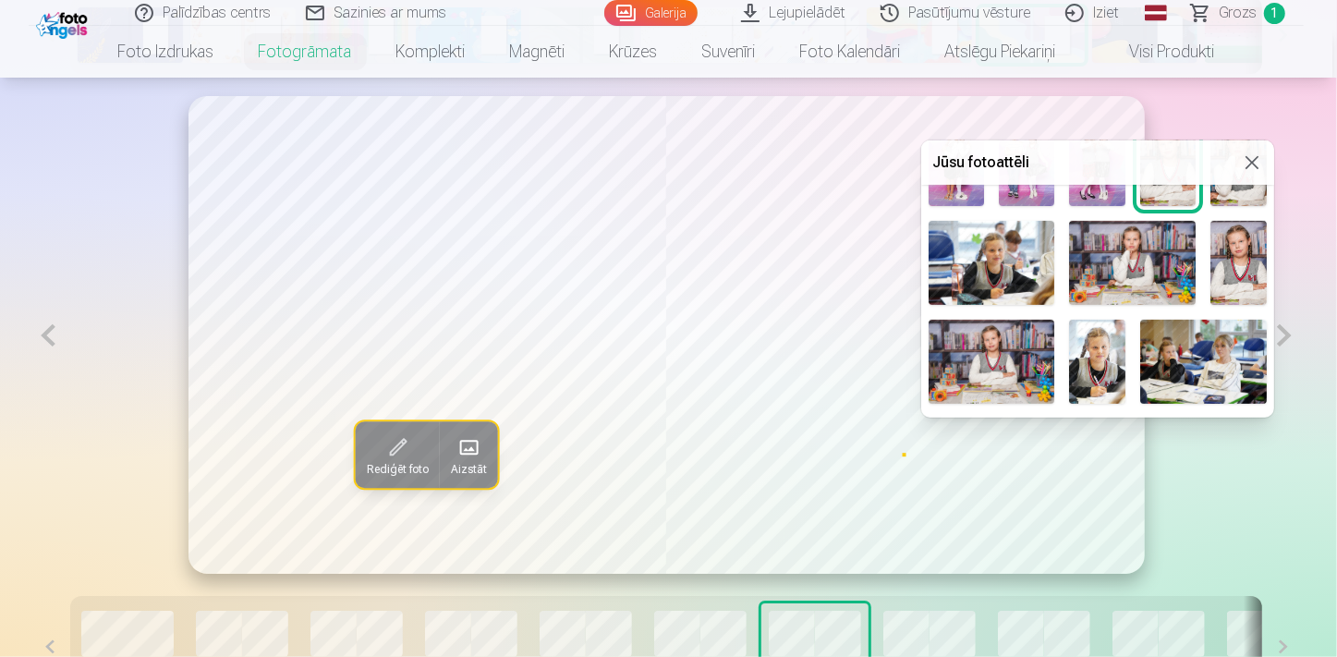
click at [1242, 276] on img at bounding box center [1239, 263] width 56 height 84
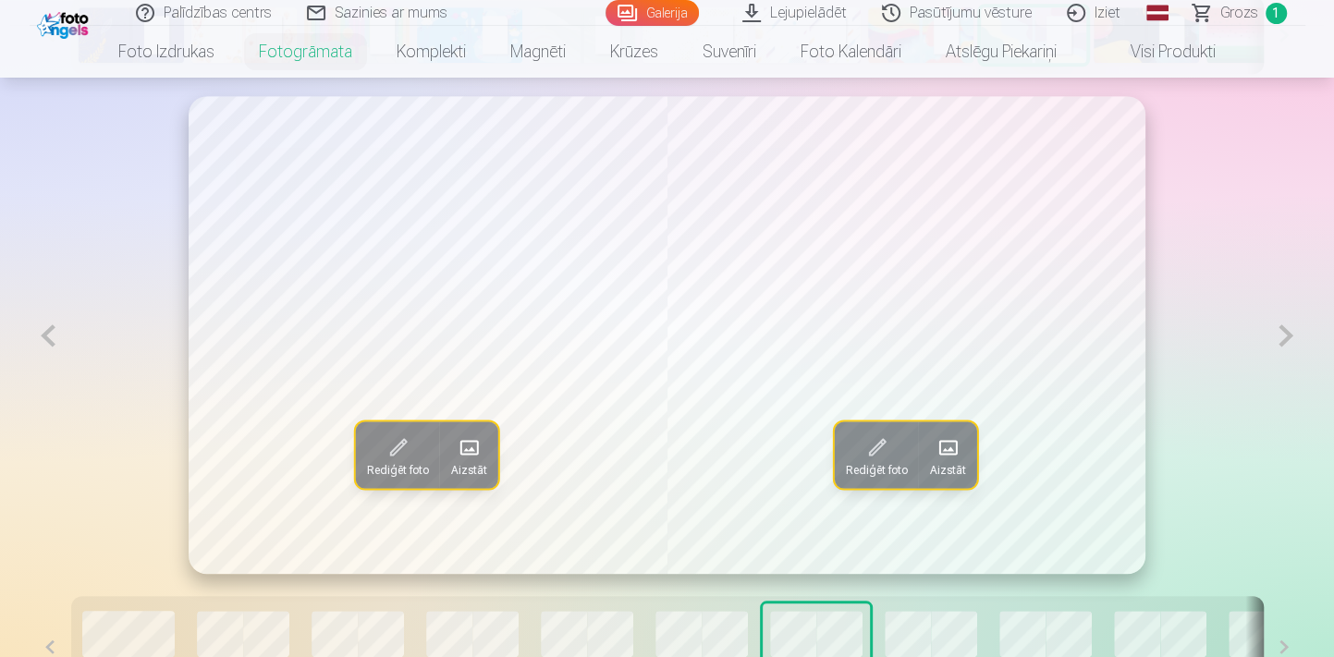
click at [962, 447] on span at bounding box center [947, 448] width 30 height 30
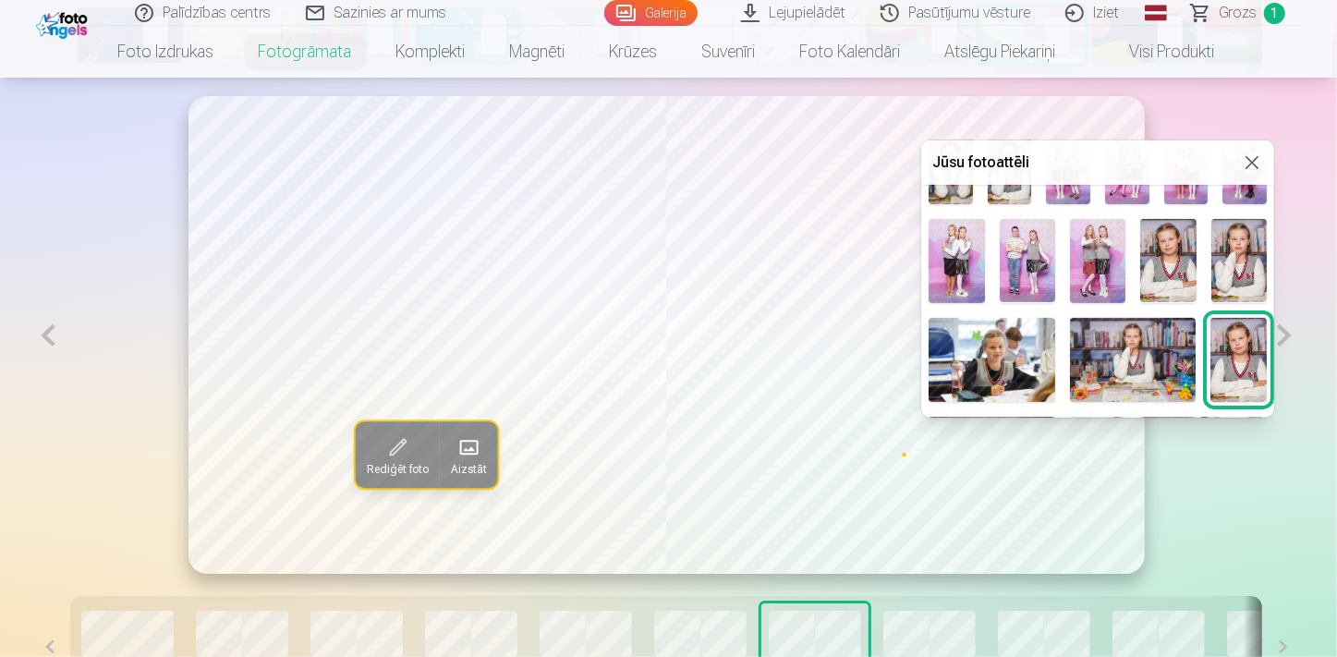
scroll to position [335, 0]
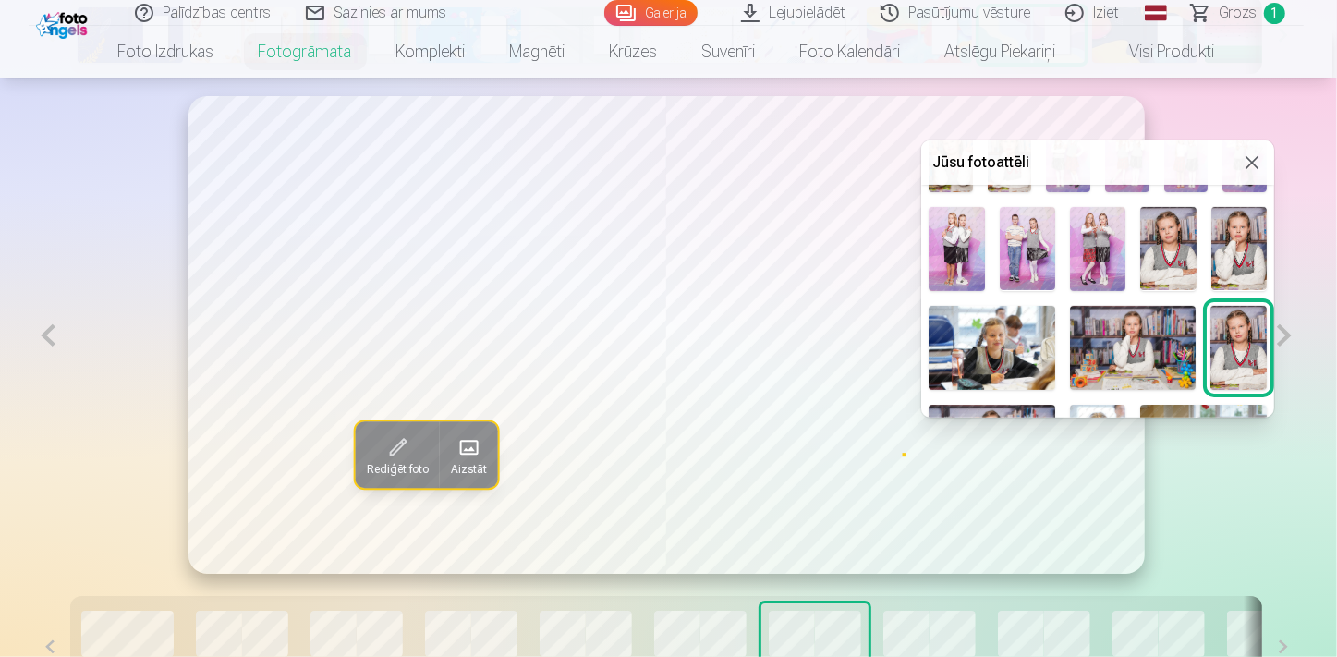
click at [1162, 260] on img at bounding box center [1167, 249] width 55 height 84
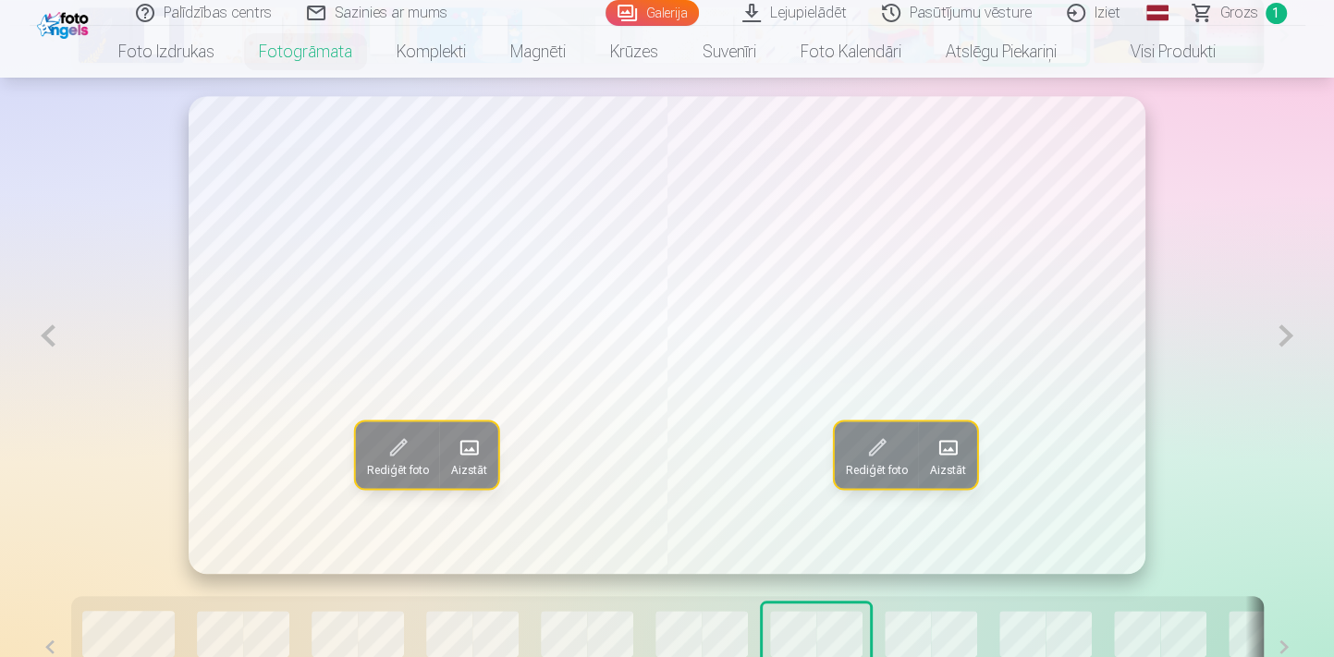
click at [944, 460] on span at bounding box center [947, 448] width 30 height 30
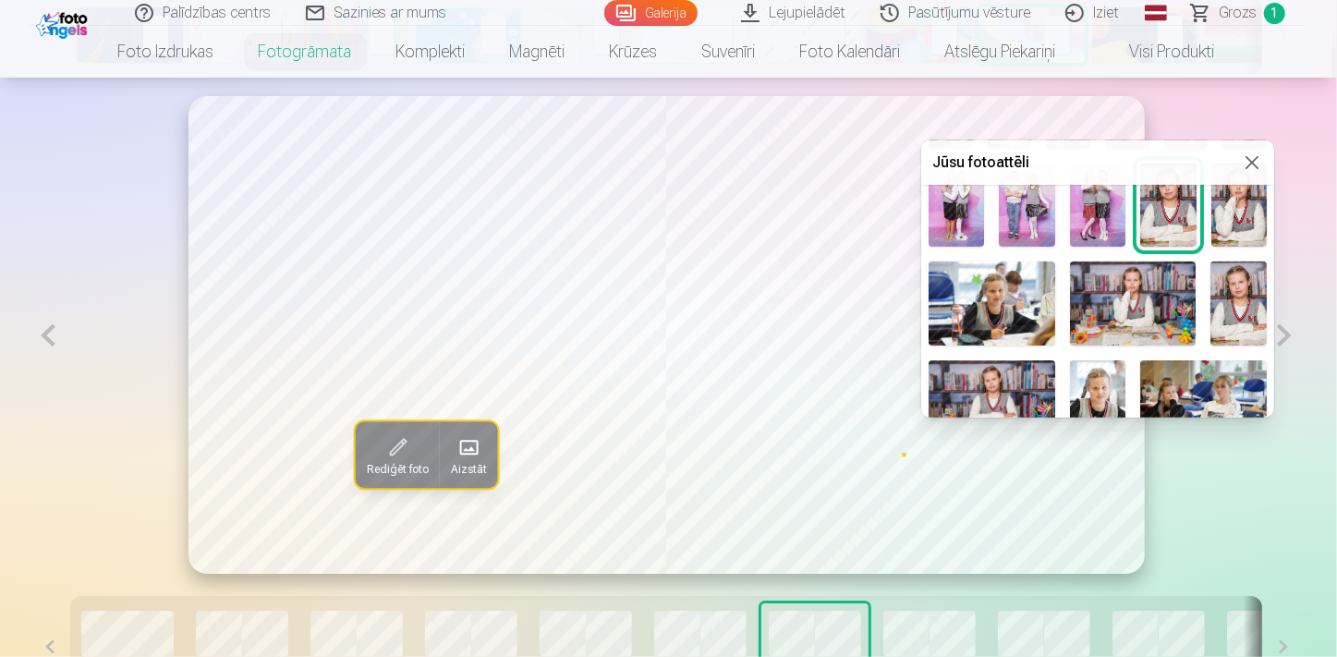
scroll to position [420, 0]
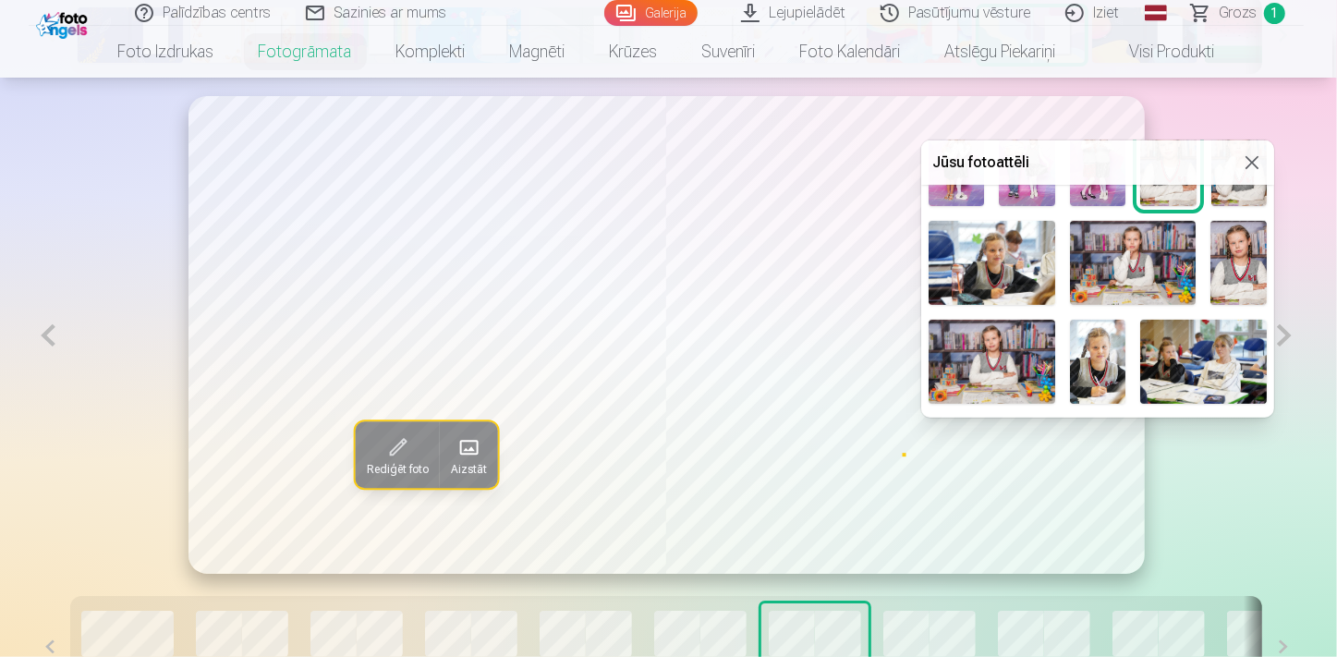
click at [1229, 280] on img at bounding box center [1239, 263] width 56 height 84
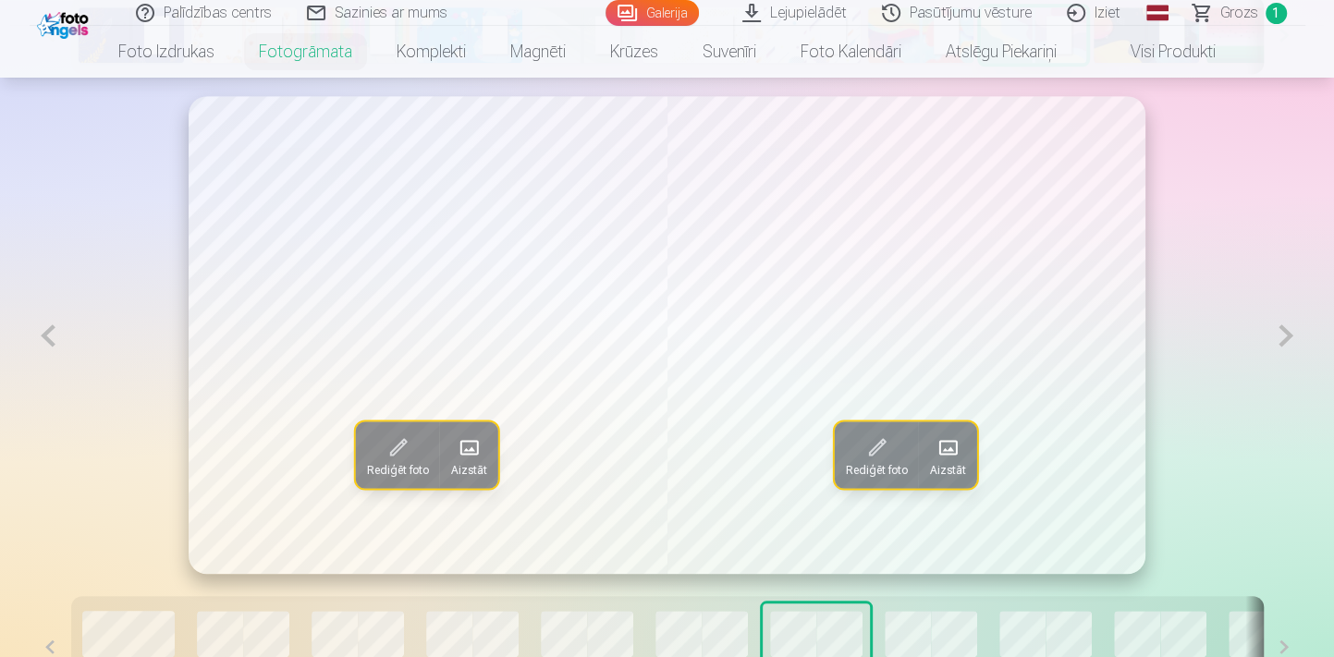
click at [962, 447] on span at bounding box center [947, 448] width 30 height 30
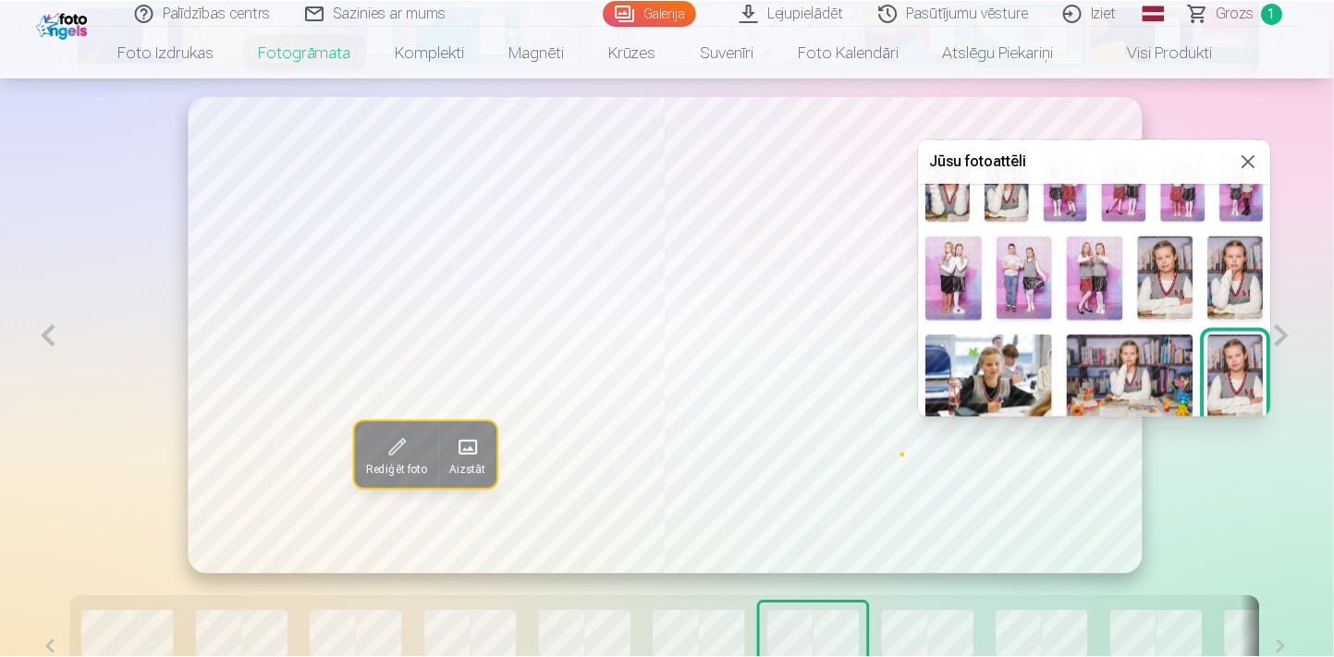
scroll to position [335, 0]
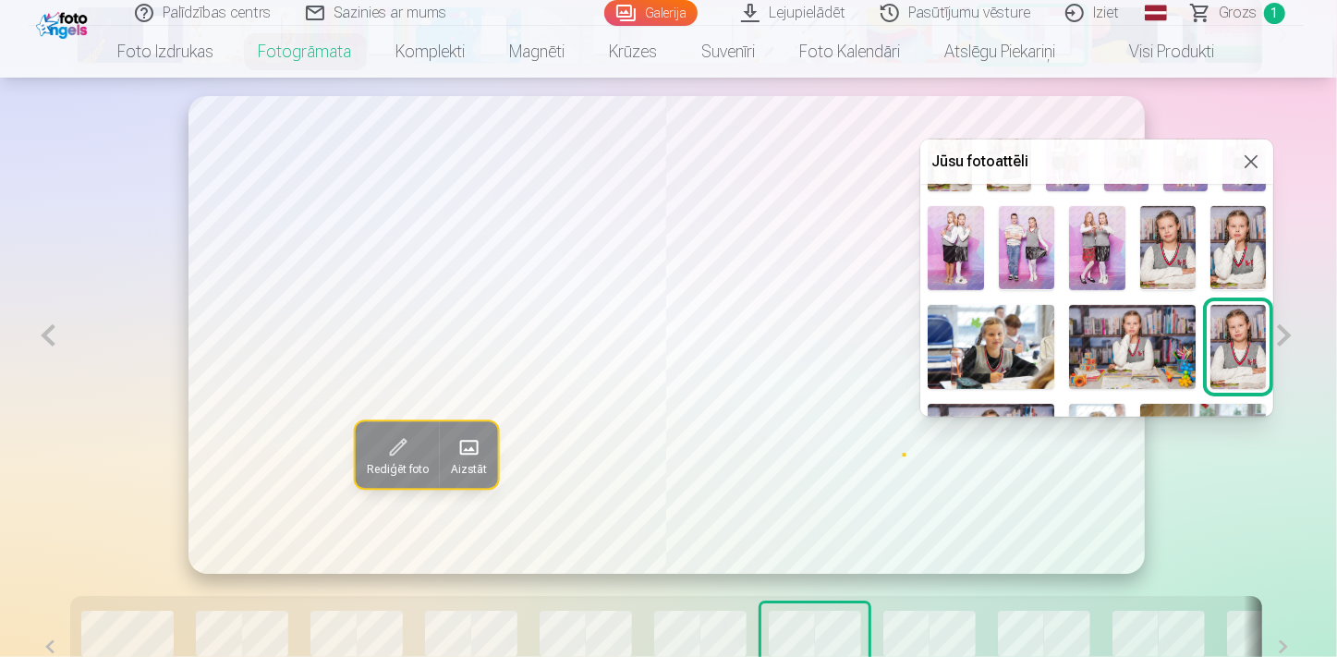
click at [1163, 259] on img at bounding box center [1167, 248] width 55 height 84
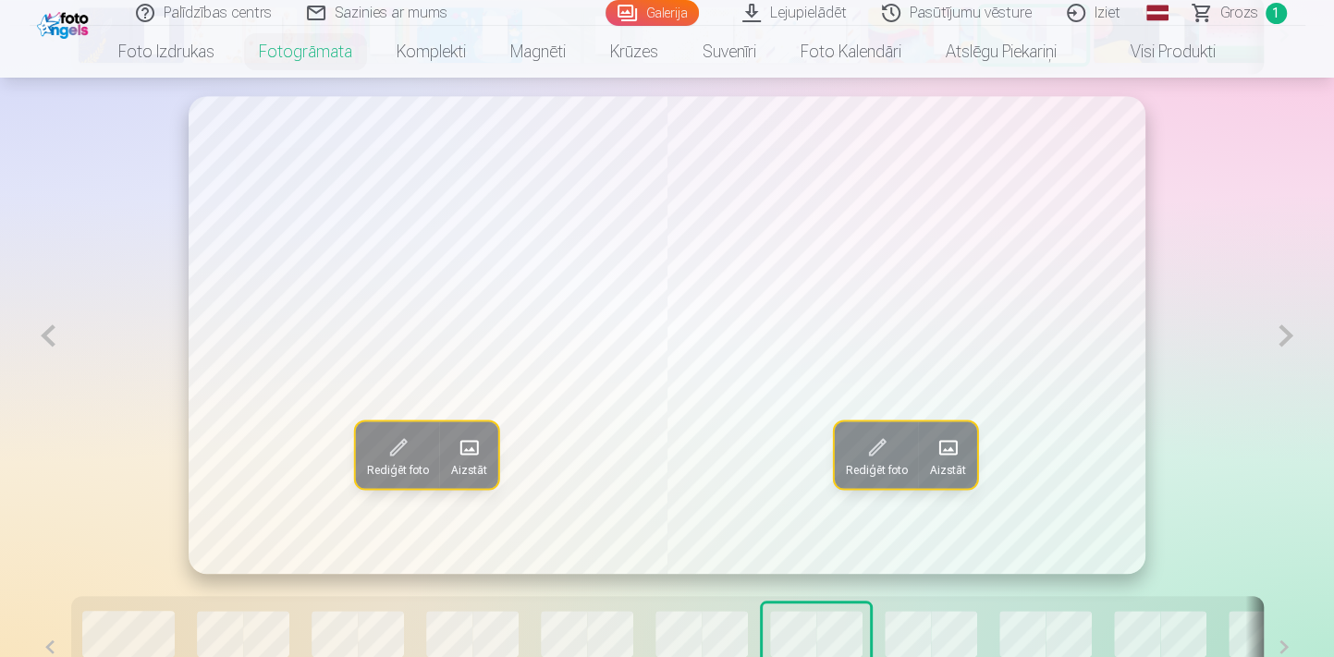
click at [1285, 337] on button at bounding box center [1285, 335] width 38 height 479
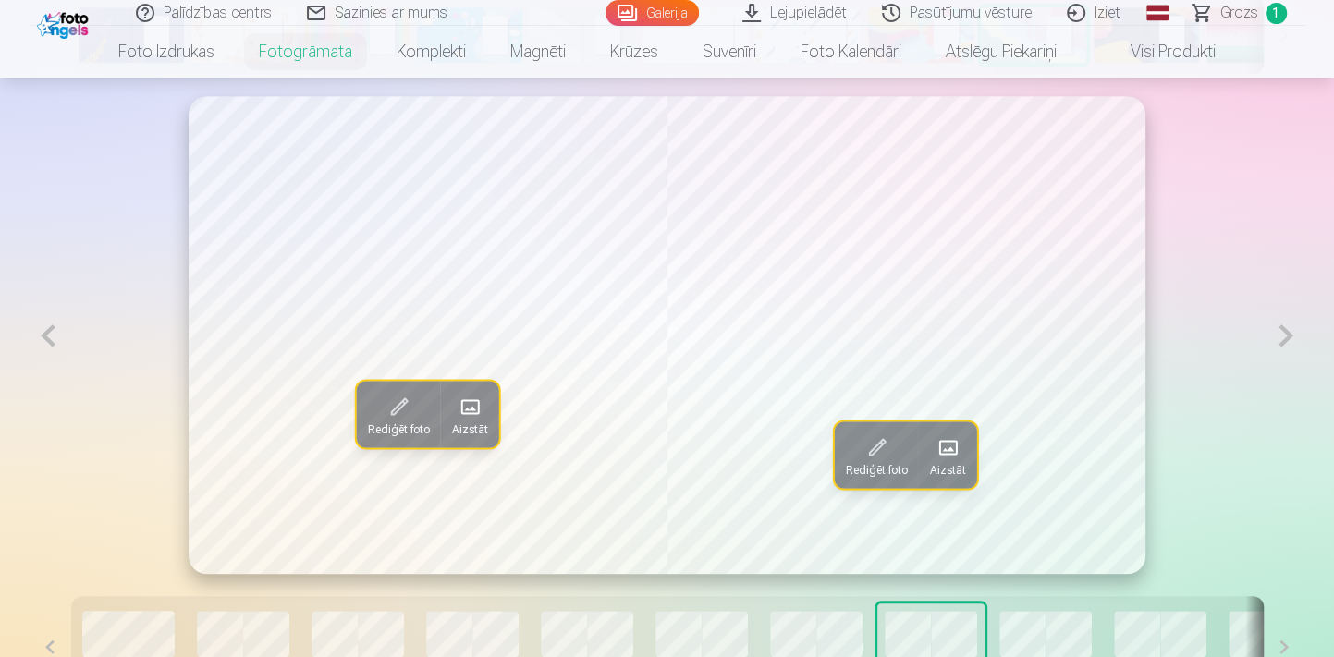
click at [48, 336] on button at bounding box center [49, 335] width 38 height 479
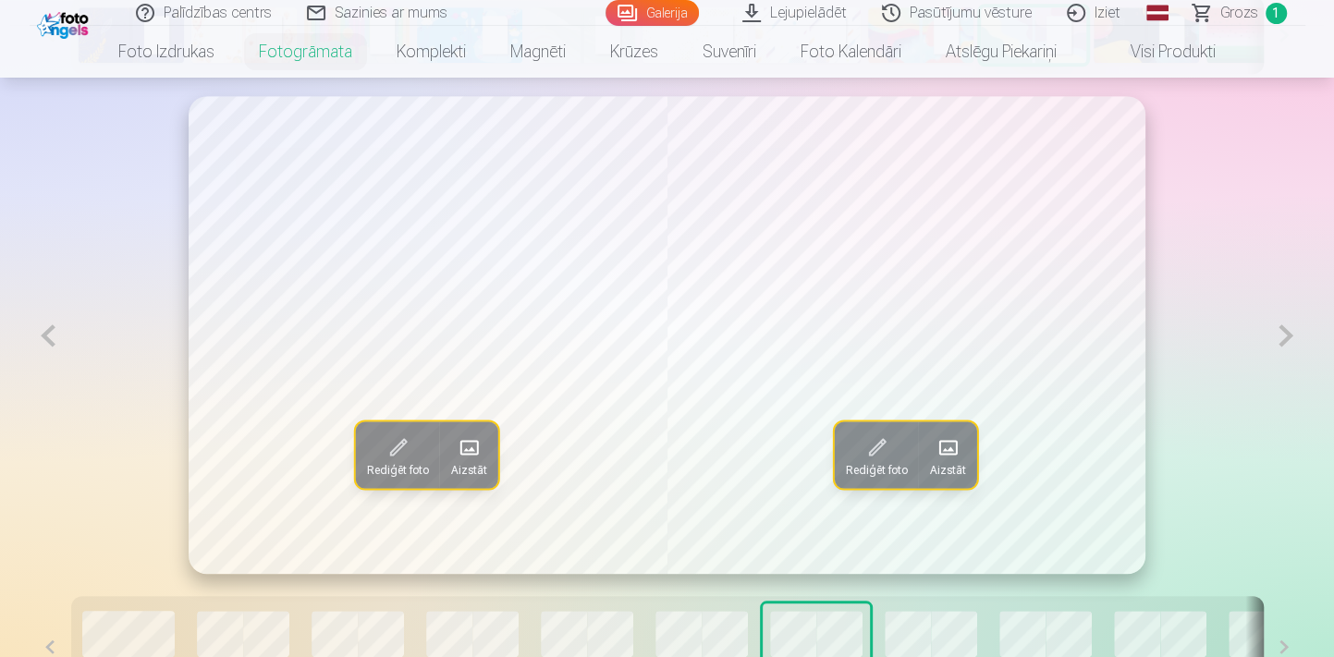
click at [1289, 345] on button at bounding box center [1285, 335] width 38 height 479
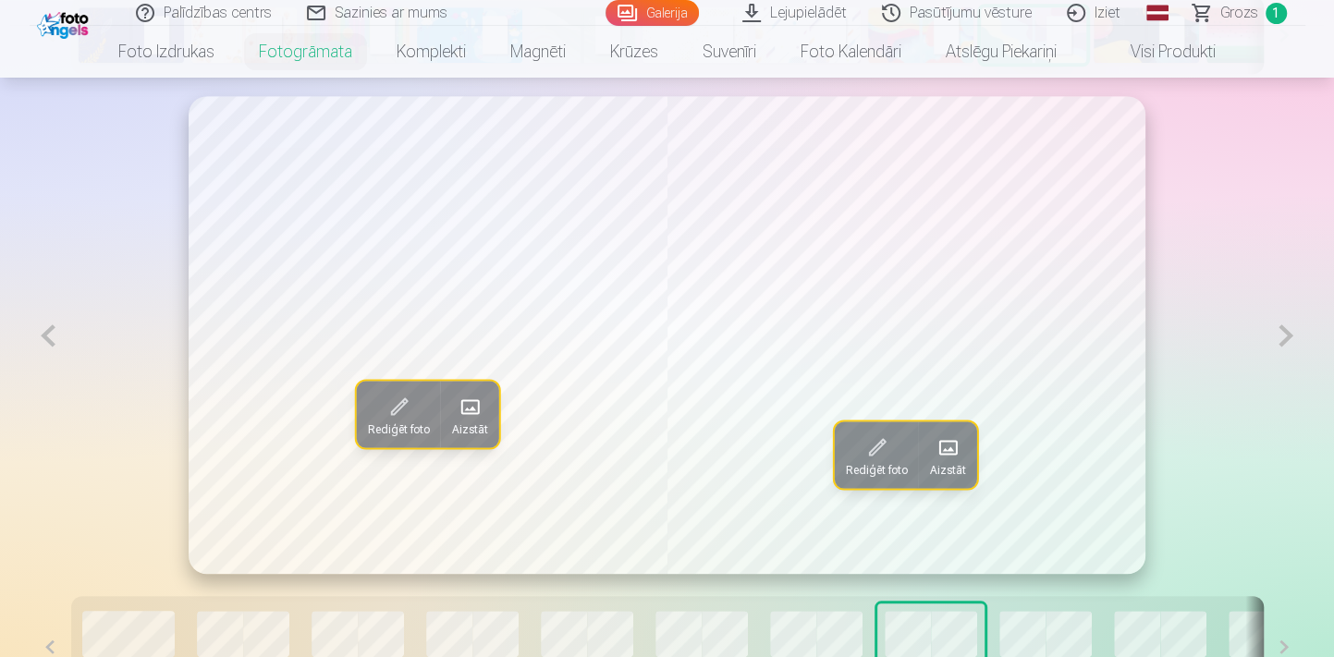
click at [945, 451] on span at bounding box center [947, 448] width 30 height 30
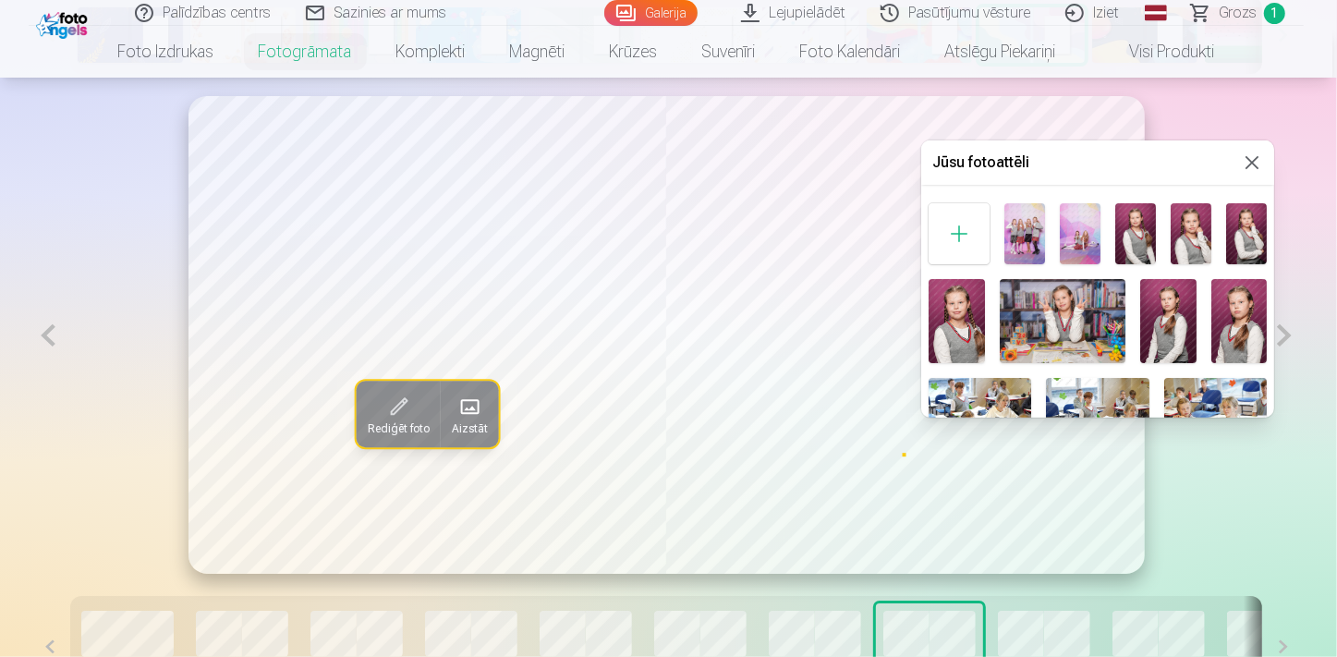
click at [952, 324] on img at bounding box center [957, 321] width 56 height 84
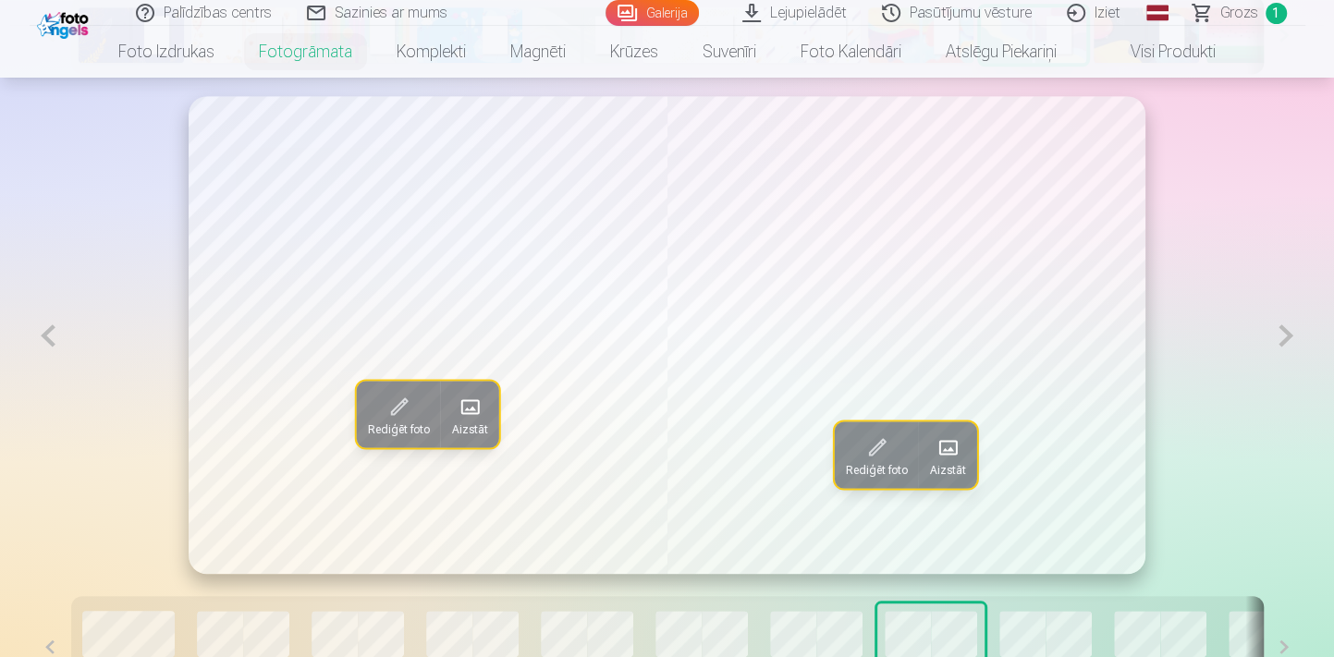
click at [52, 333] on button at bounding box center [49, 335] width 38 height 479
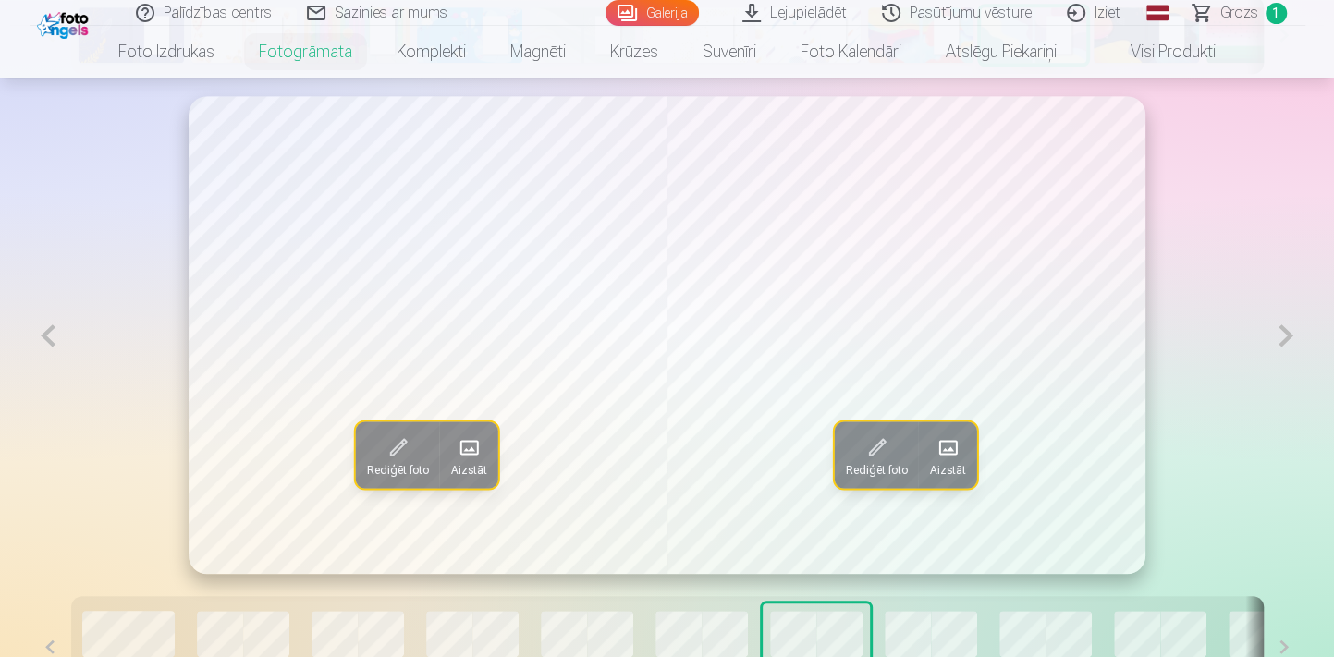
click at [52, 333] on button at bounding box center [49, 335] width 38 height 479
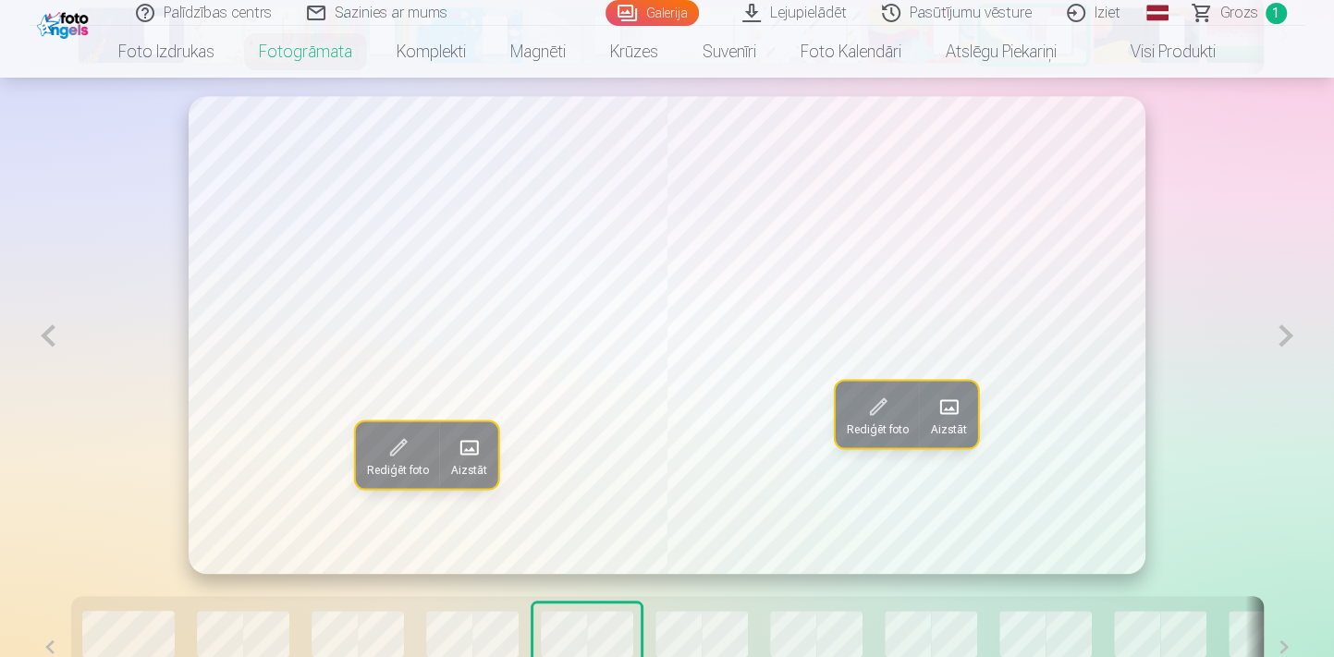
click at [1278, 347] on button at bounding box center [1285, 335] width 38 height 479
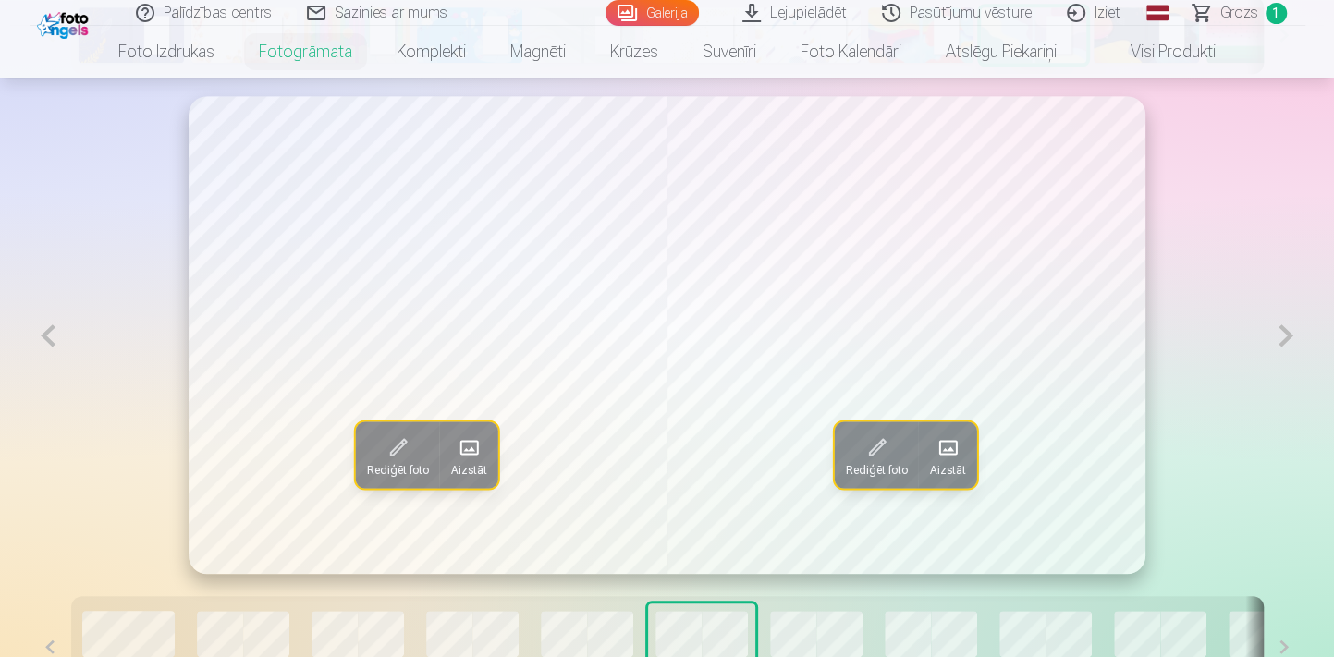
click at [44, 339] on button at bounding box center [49, 335] width 38 height 479
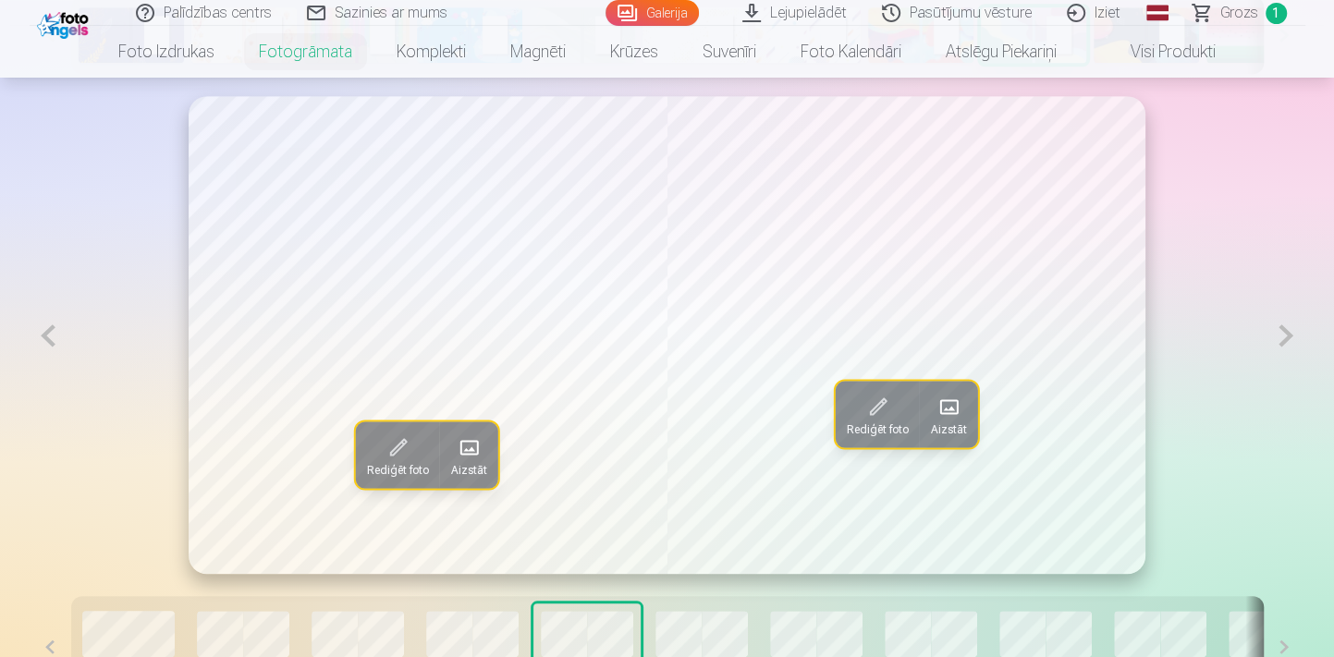
click at [44, 339] on button at bounding box center [49, 335] width 38 height 479
click at [43, 339] on button at bounding box center [49, 335] width 38 height 479
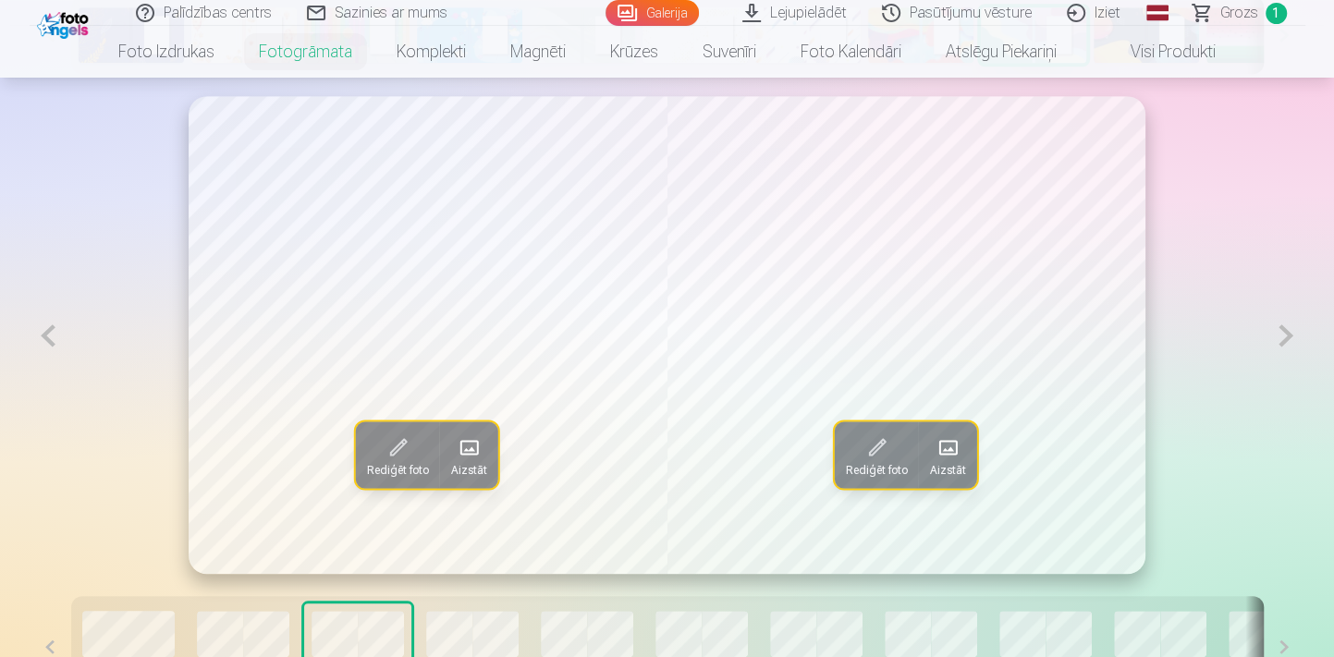
click at [43, 339] on button at bounding box center [49, 335] width 38 height 479
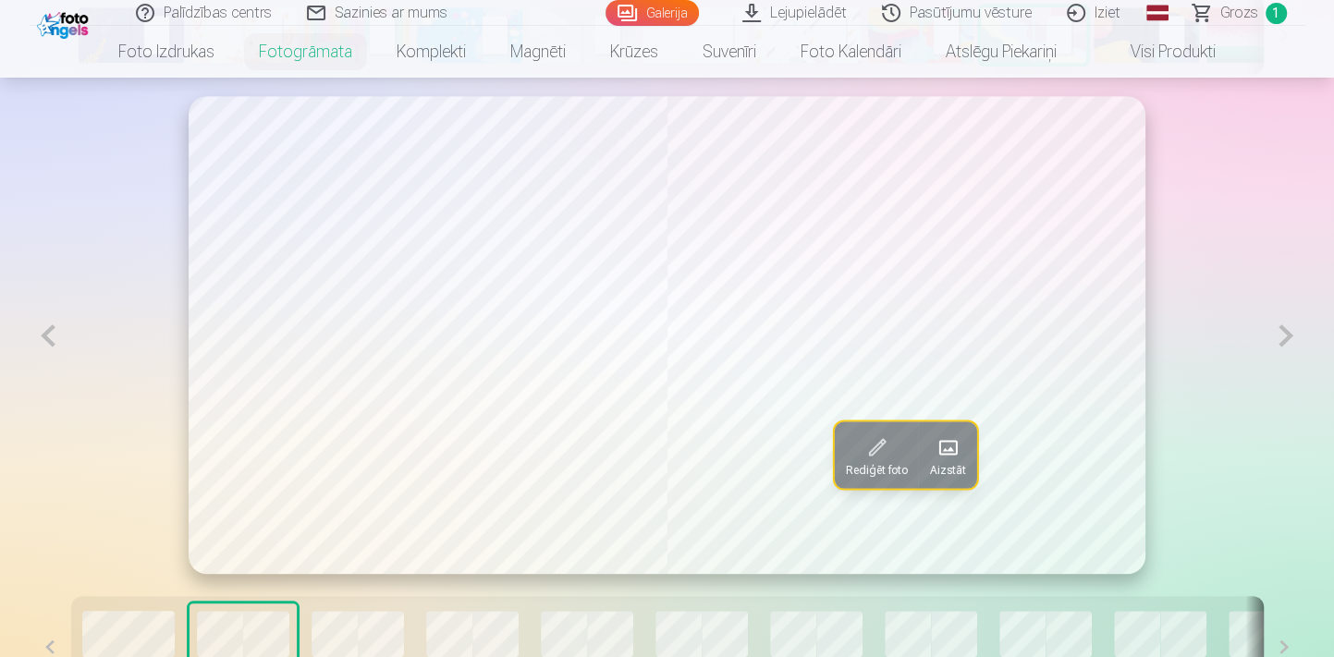
click at [43, 339] on button at bounding box center [49, 335] width 38 height 479
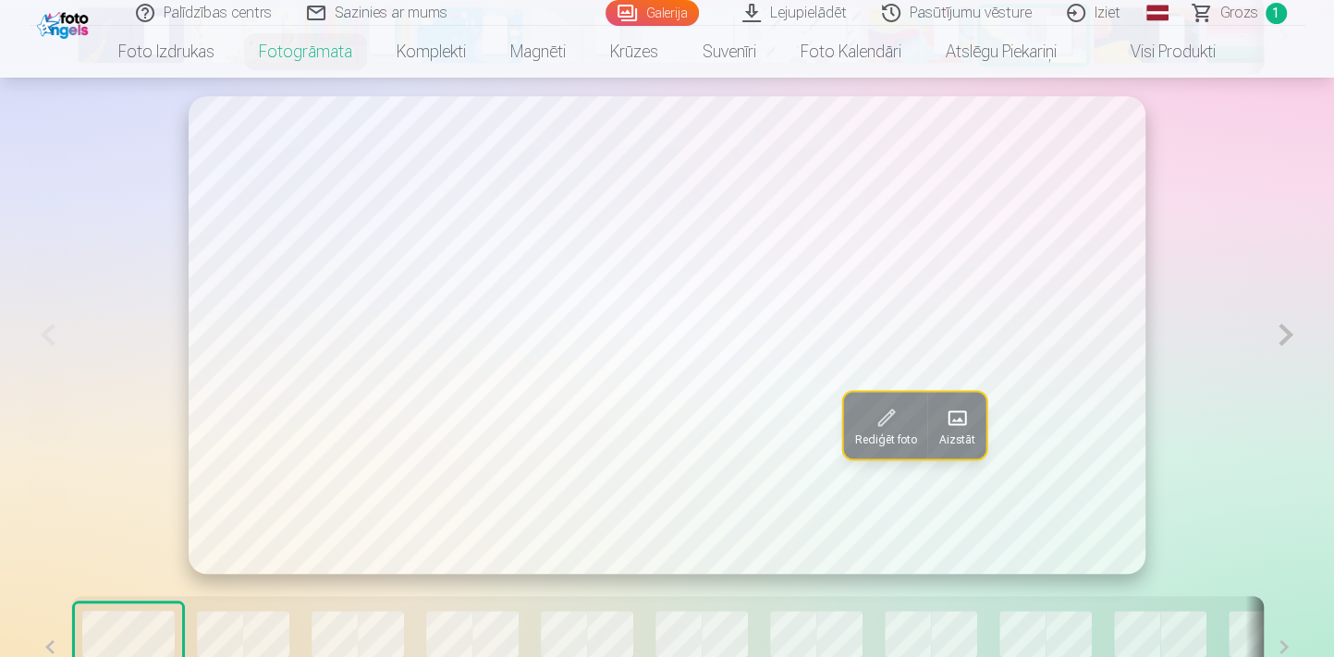
click at [1275, 336] on button at bounding box center [1285, 335] width 38 height 478
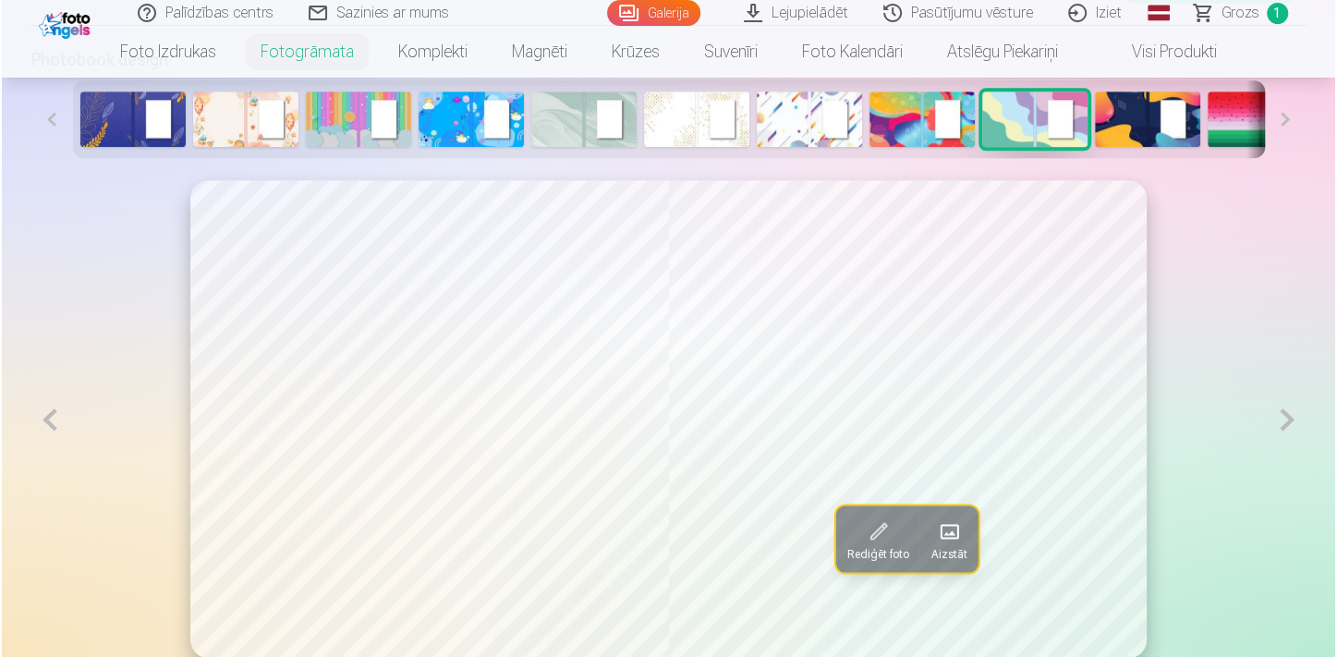
scroll to position [1027, 0]
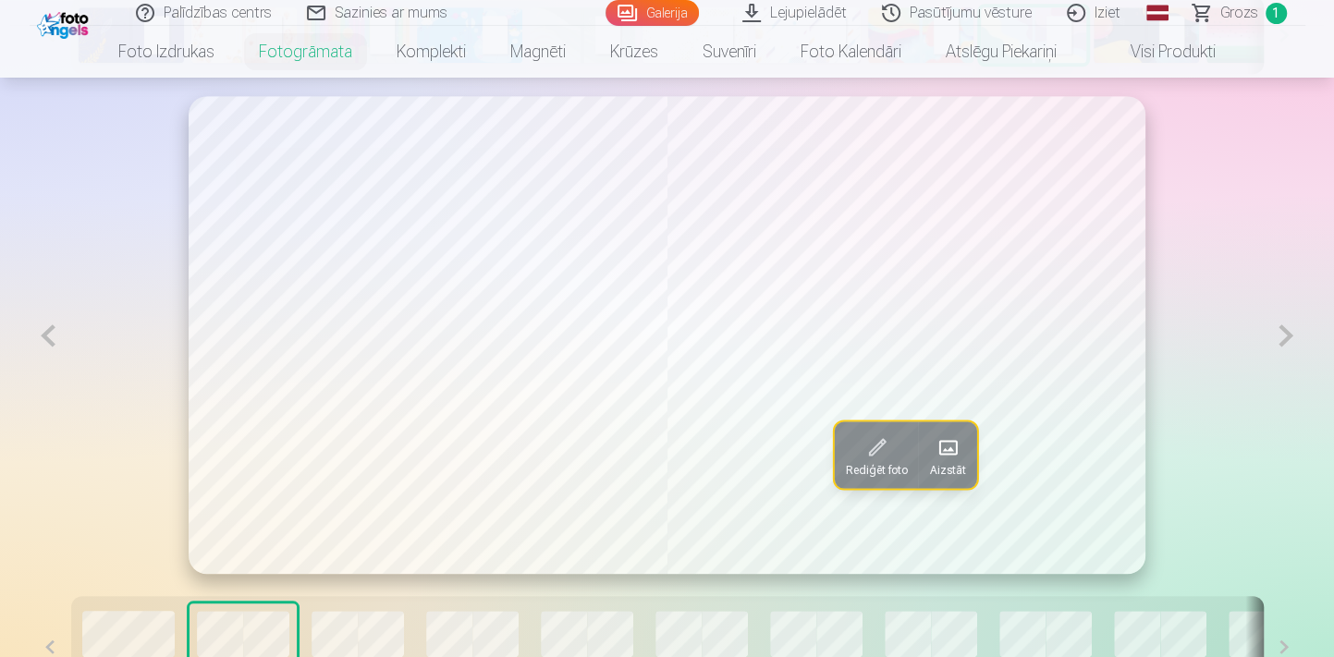
click at [944, 458] on span at bounding box center [947, 448] width 30 height 30
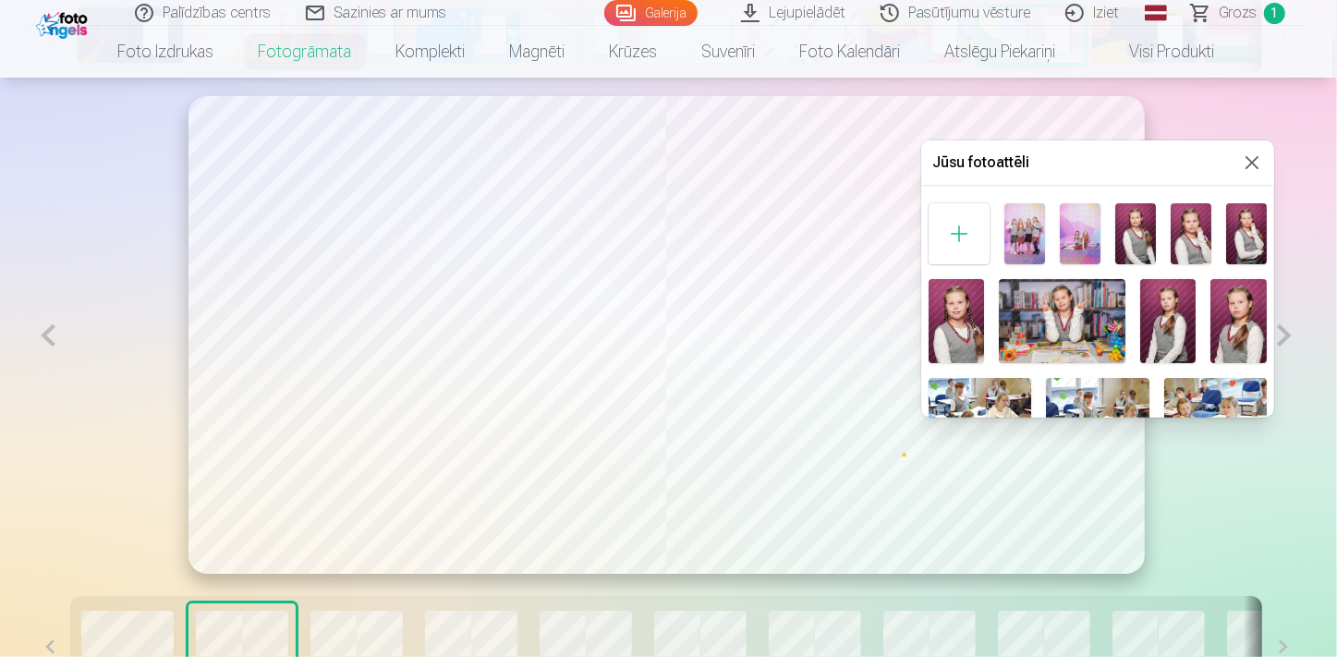
scroll to position [588, 0]
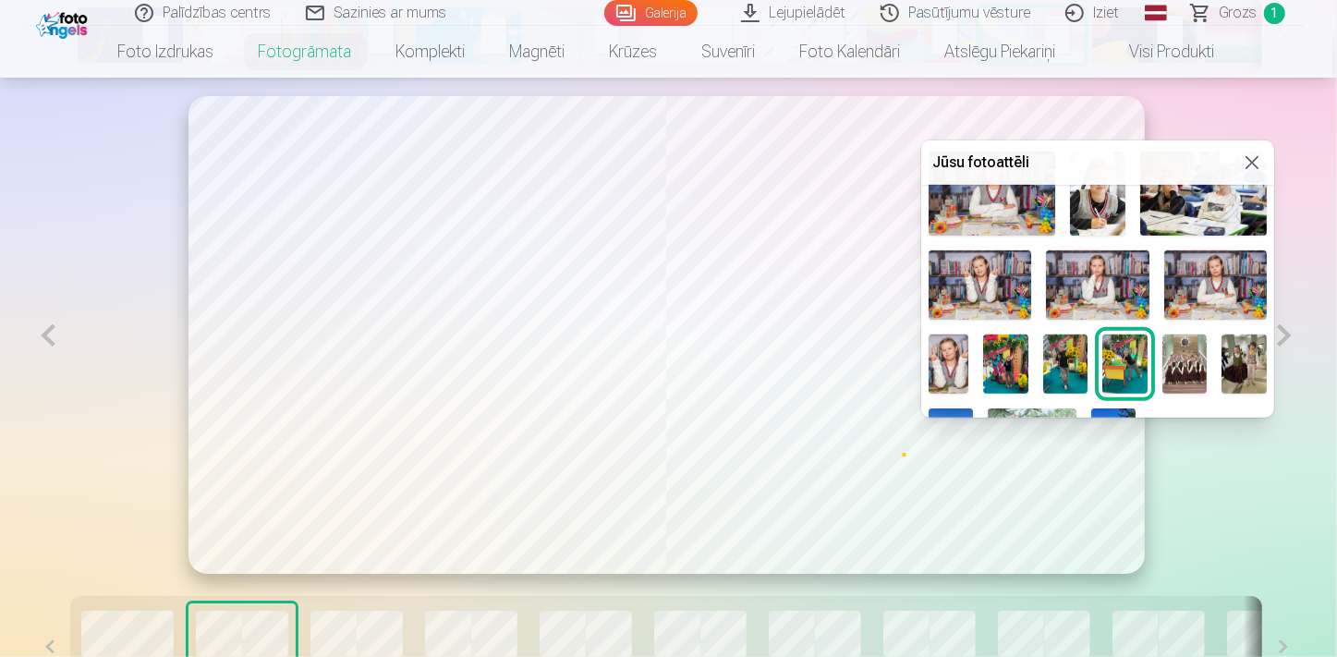
click at [1089, 364] on img at bounding box center [1065, 365] width 45 height 60
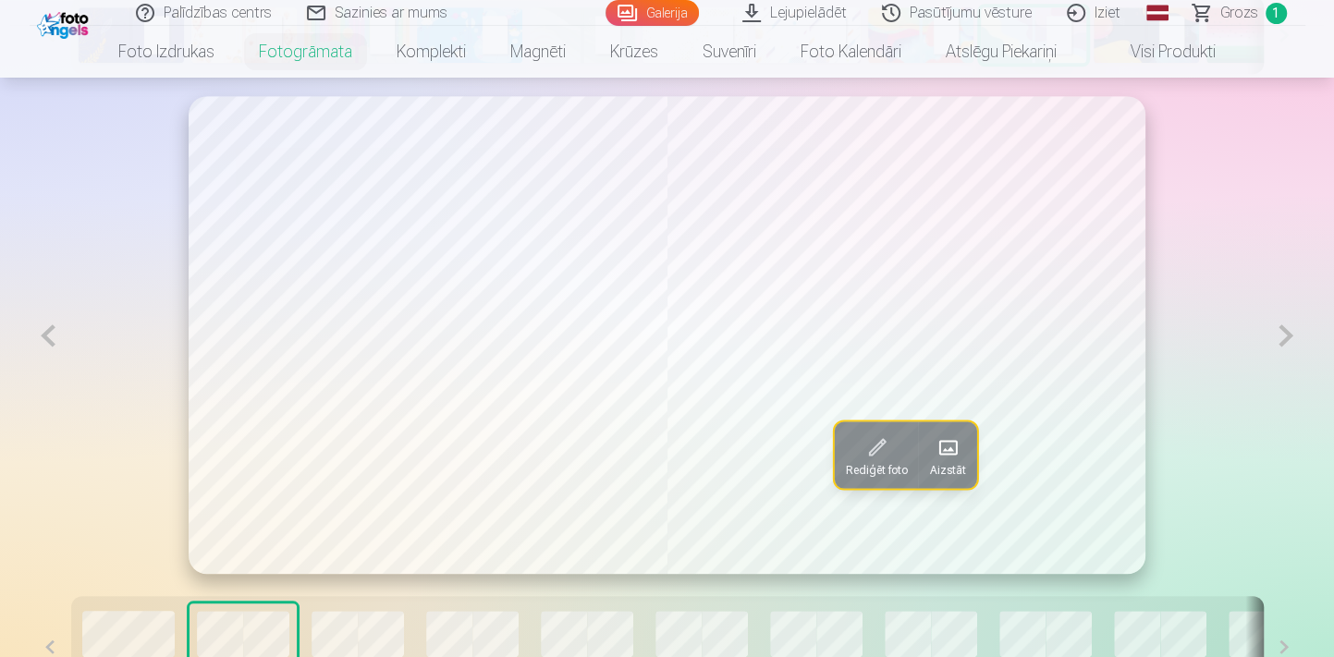
click at [44, 339] on button at bounding box center [49, 335] width 38 height 479
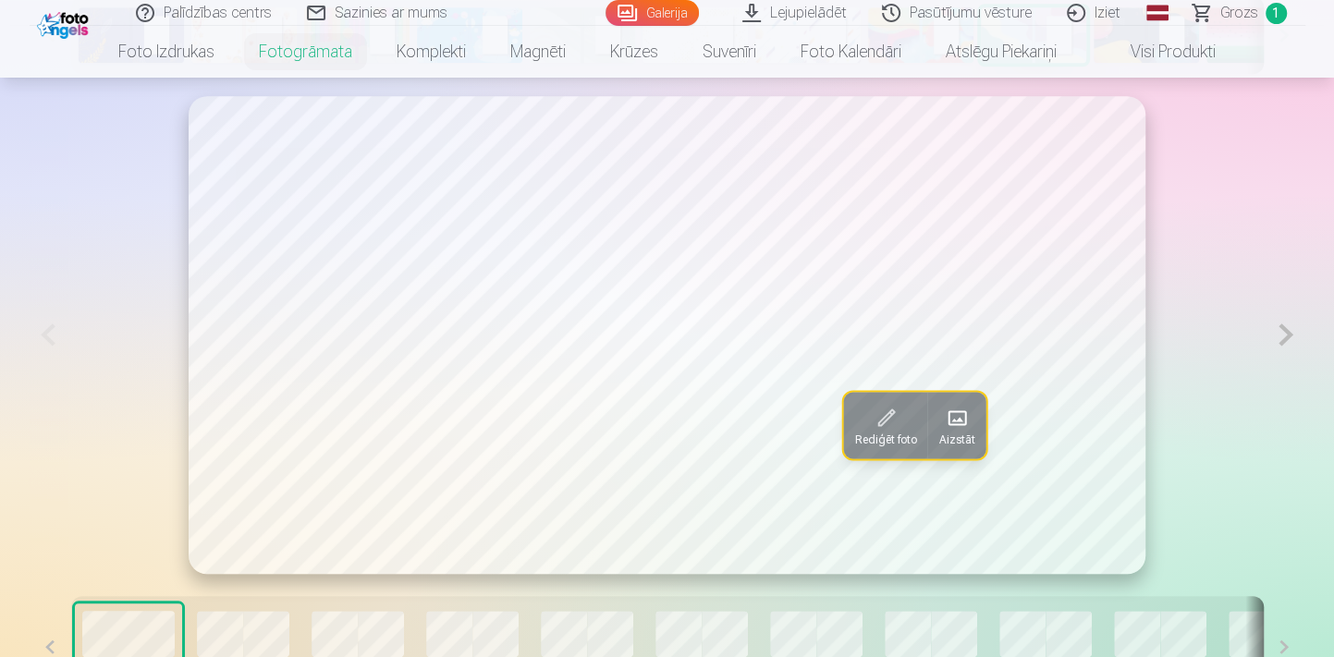
click at [1286, 335] on button at bounding box center [1285, 335] width 38 height 478
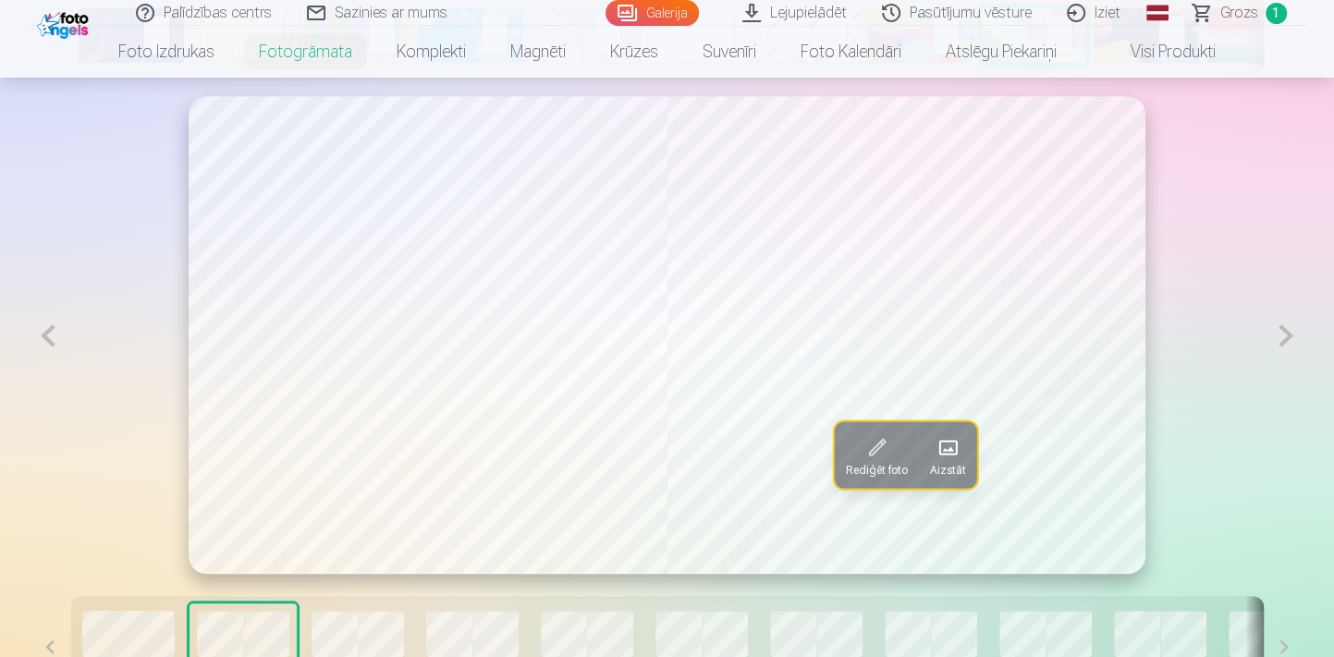
click at [1281, 337] on button at bounding box center [1285, 335] width 38 height 479
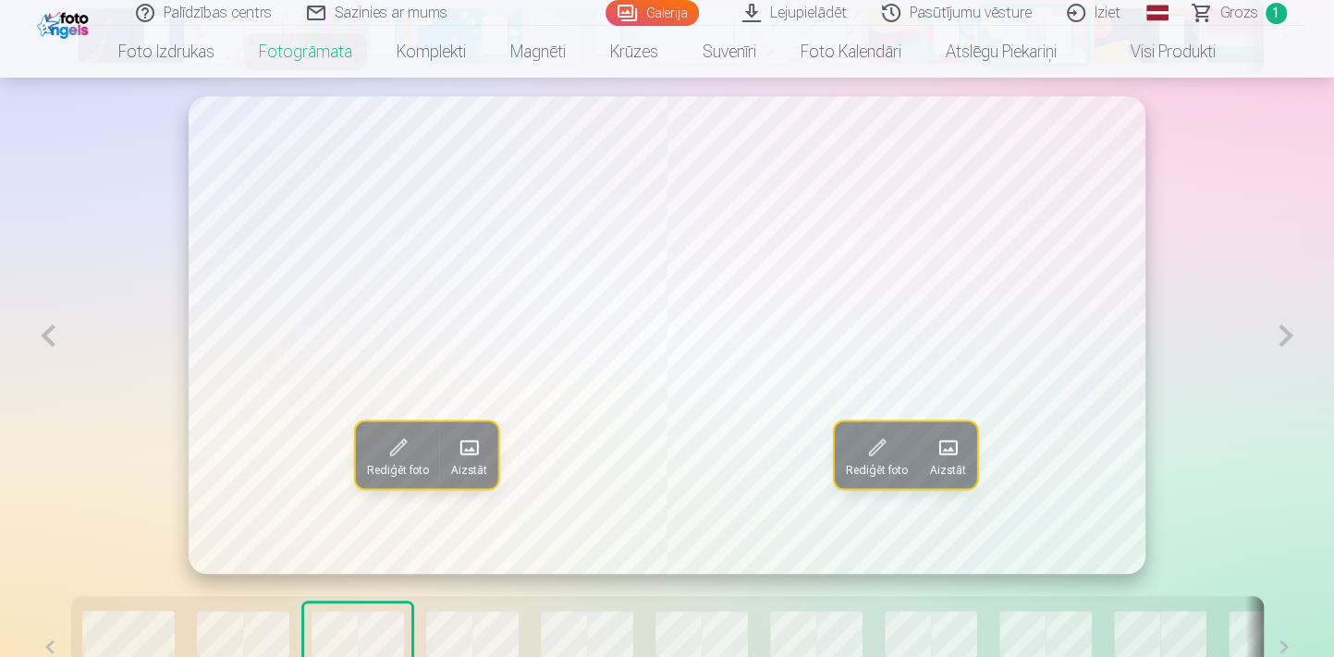
click at [960, 453] on span at bounding box center [947, 448] width 30 height 30
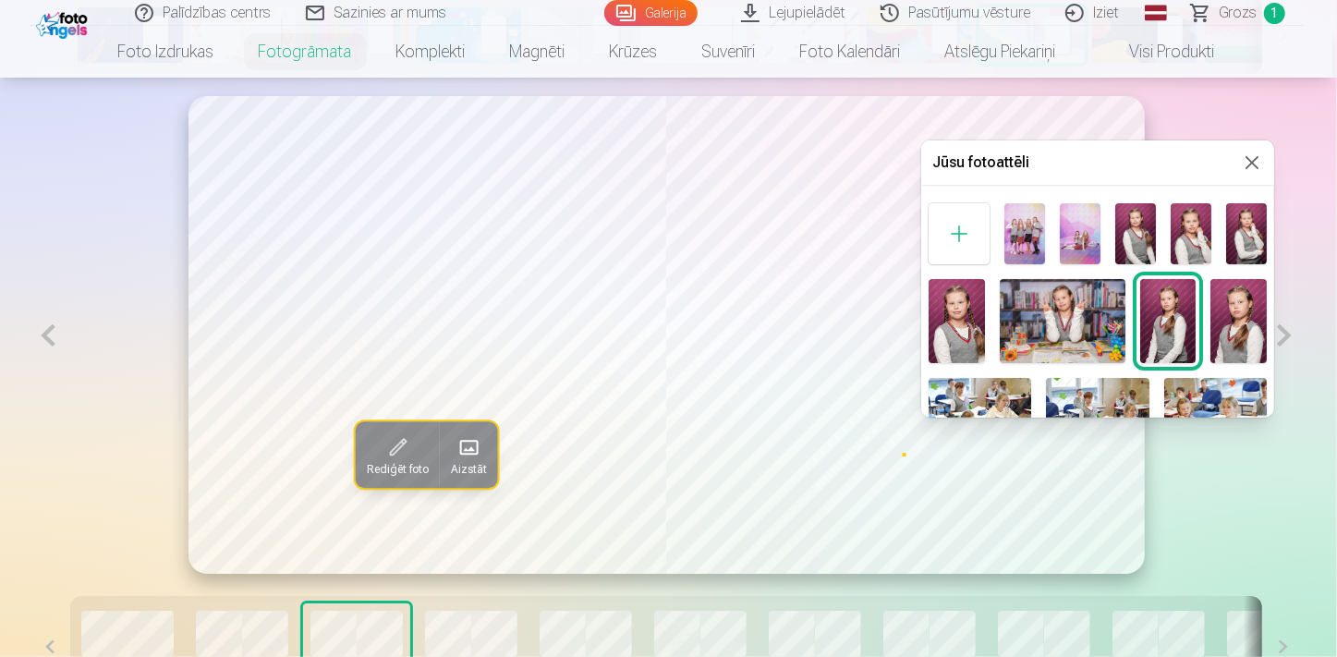
click at [955, 323] on img at bounding box center [957, 321] width 56 height 84
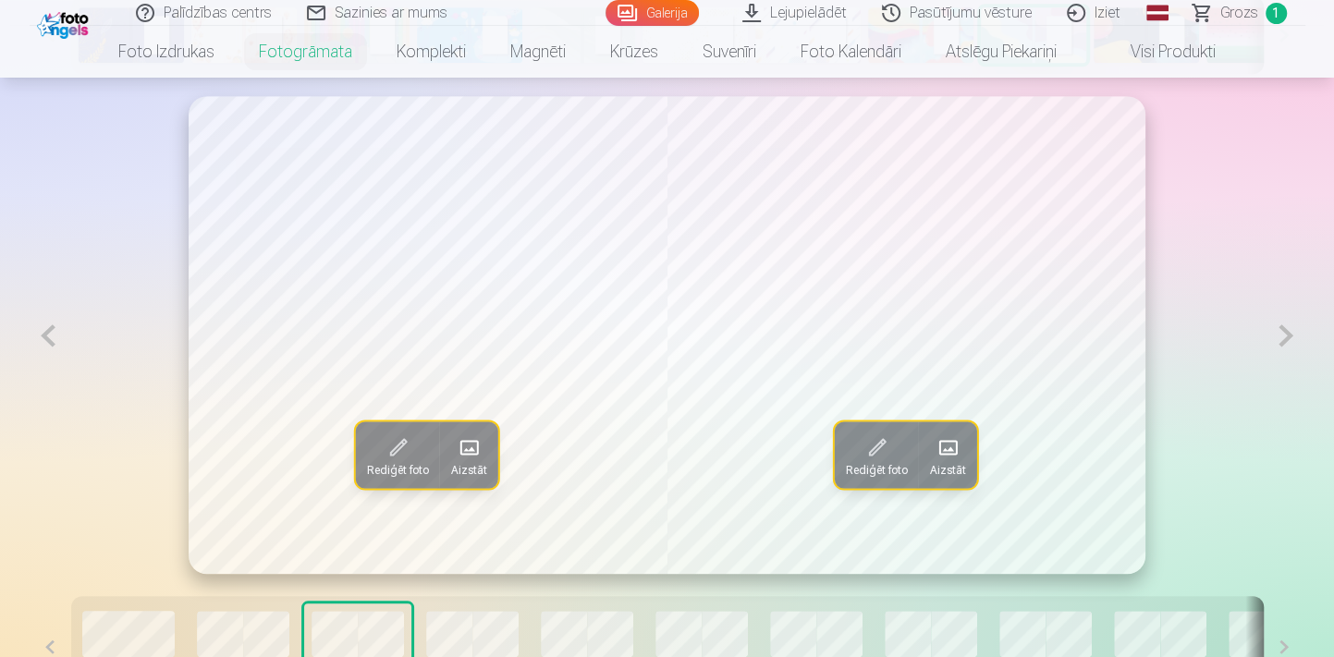
click at [1282, 335] on button at bounding box center [1285, 335] width 38 height 479
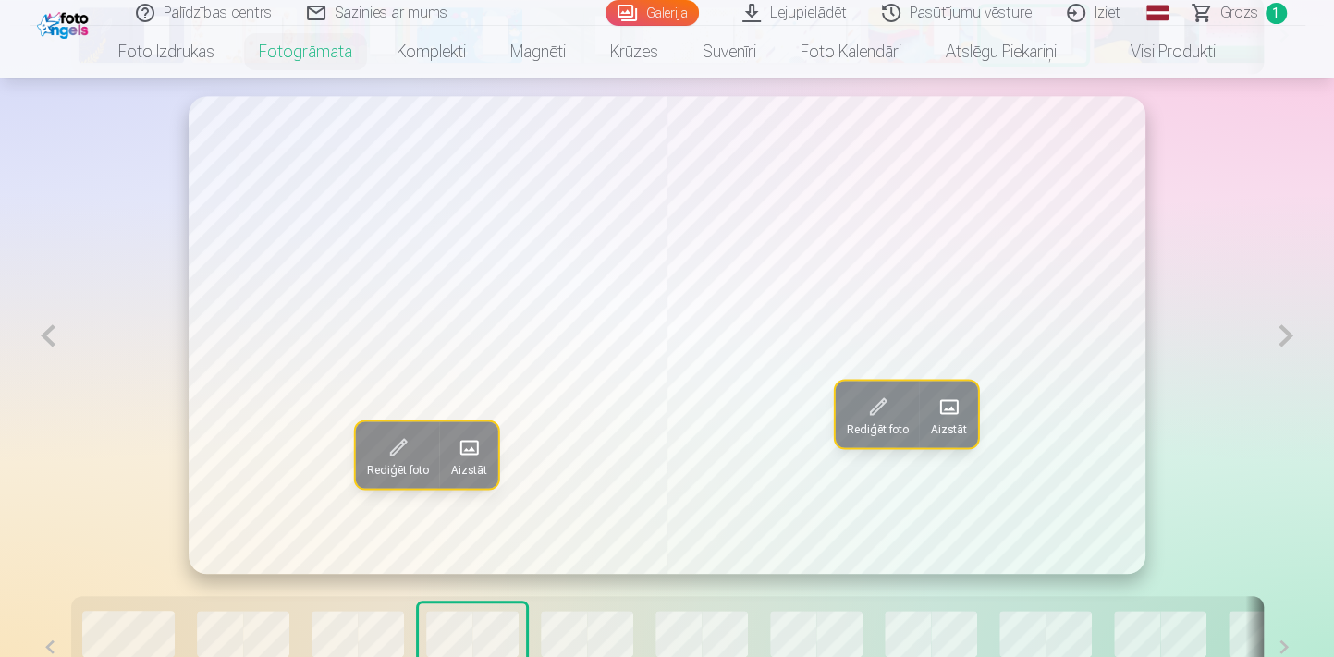
click at [1282, 335] on button at bounding box center [1285, 335] width 38 height 479
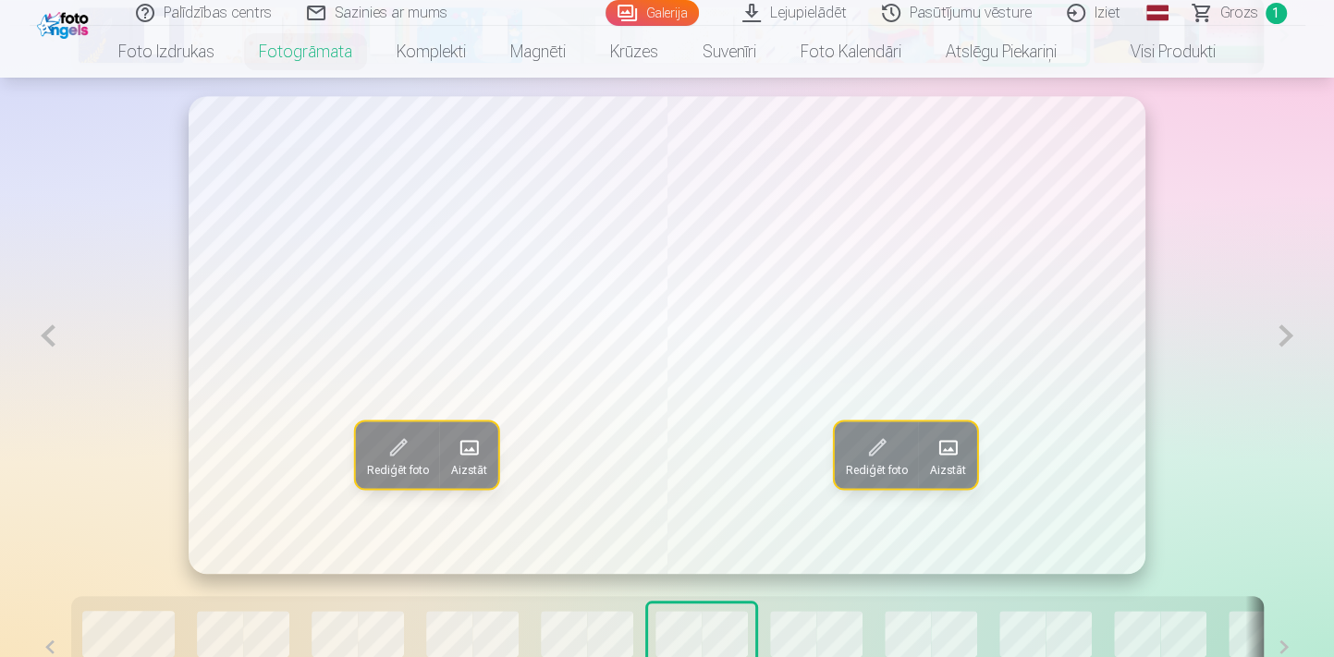
click at [1282, 335] on button at bounding box center [1285, 335] width 38 height 479
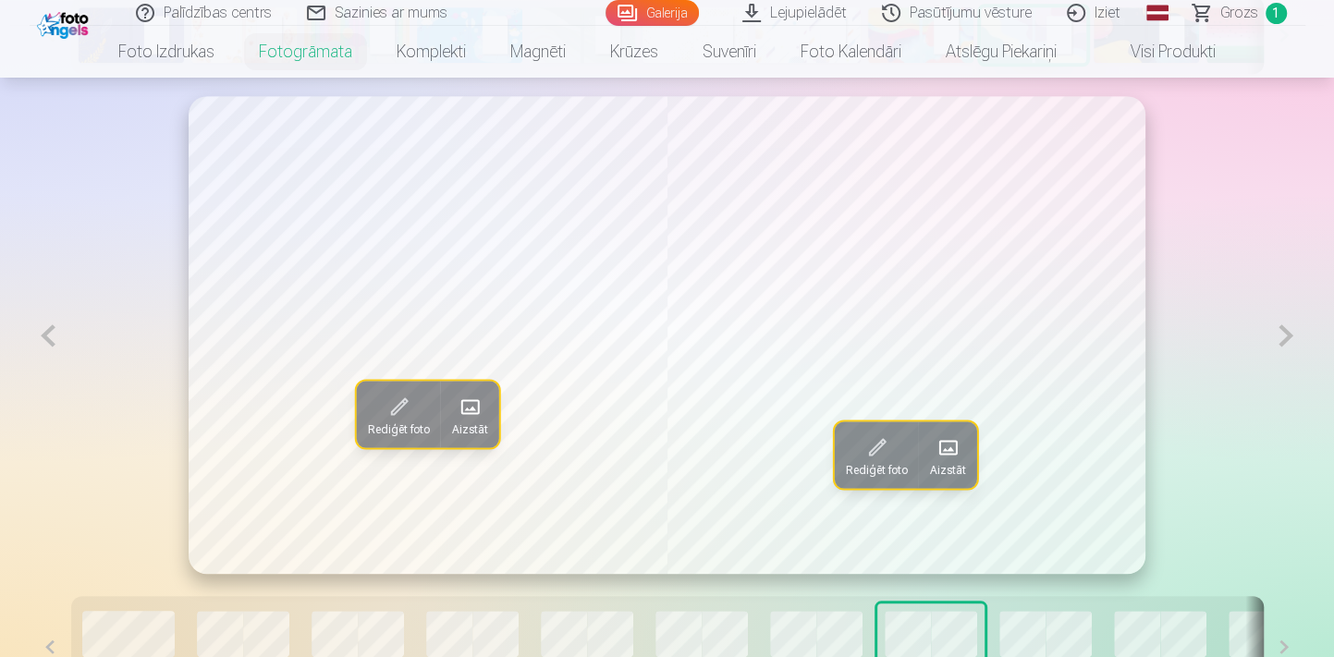
click at [951, 462] on span "Aizstāt" at bounding box center [947, 469] width 36 height 15
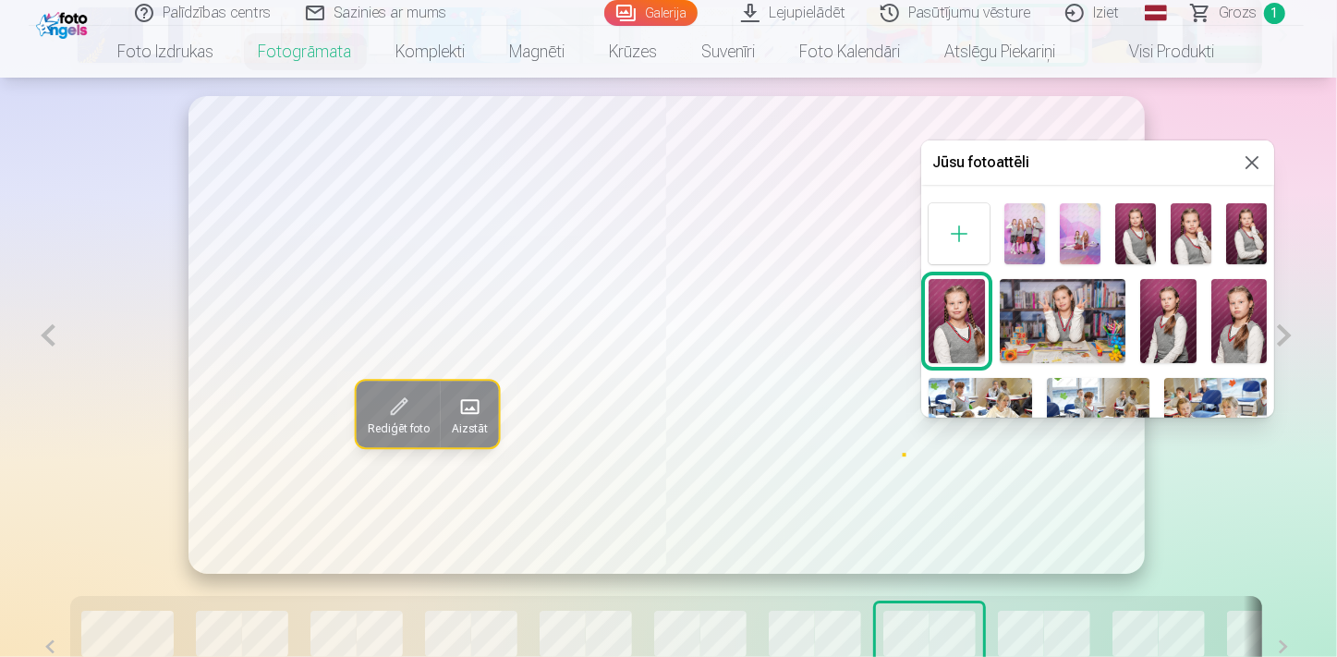
click at [1161, 335] on img at bounding box center [1168, 321] width 56 height 84
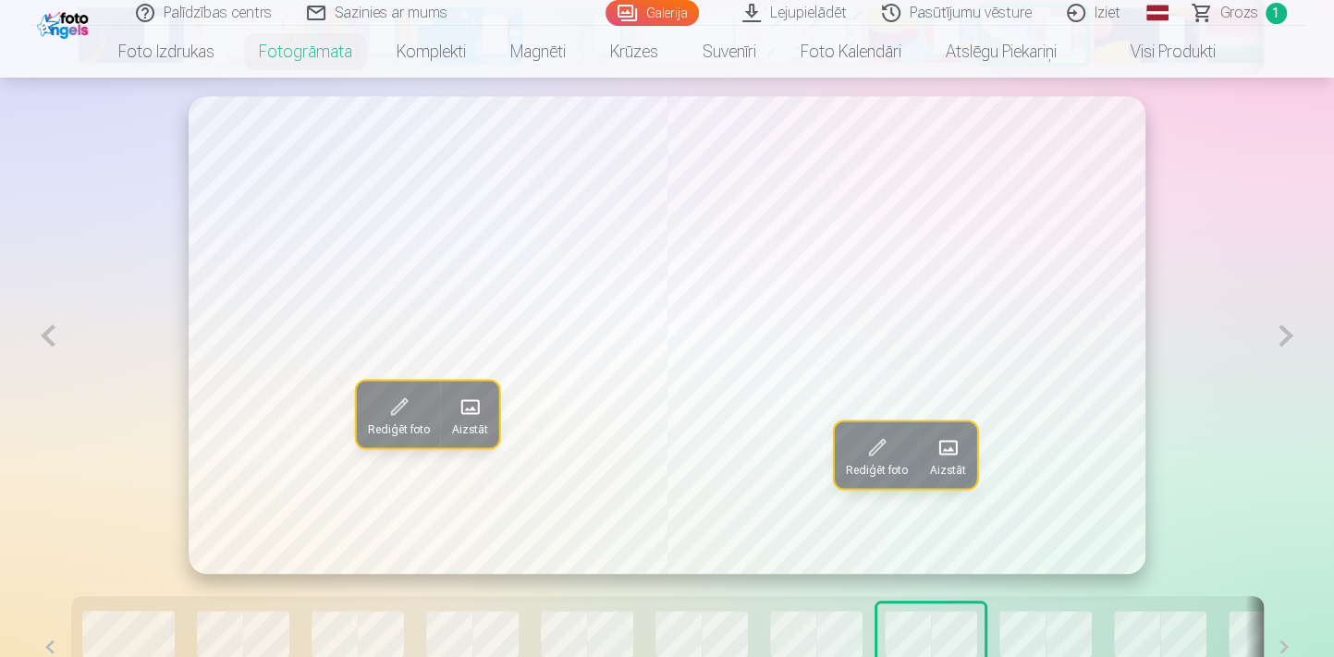
click at [953, 465] on span "Aizstāt" at bounding box center [947, 469] width 36 height 15
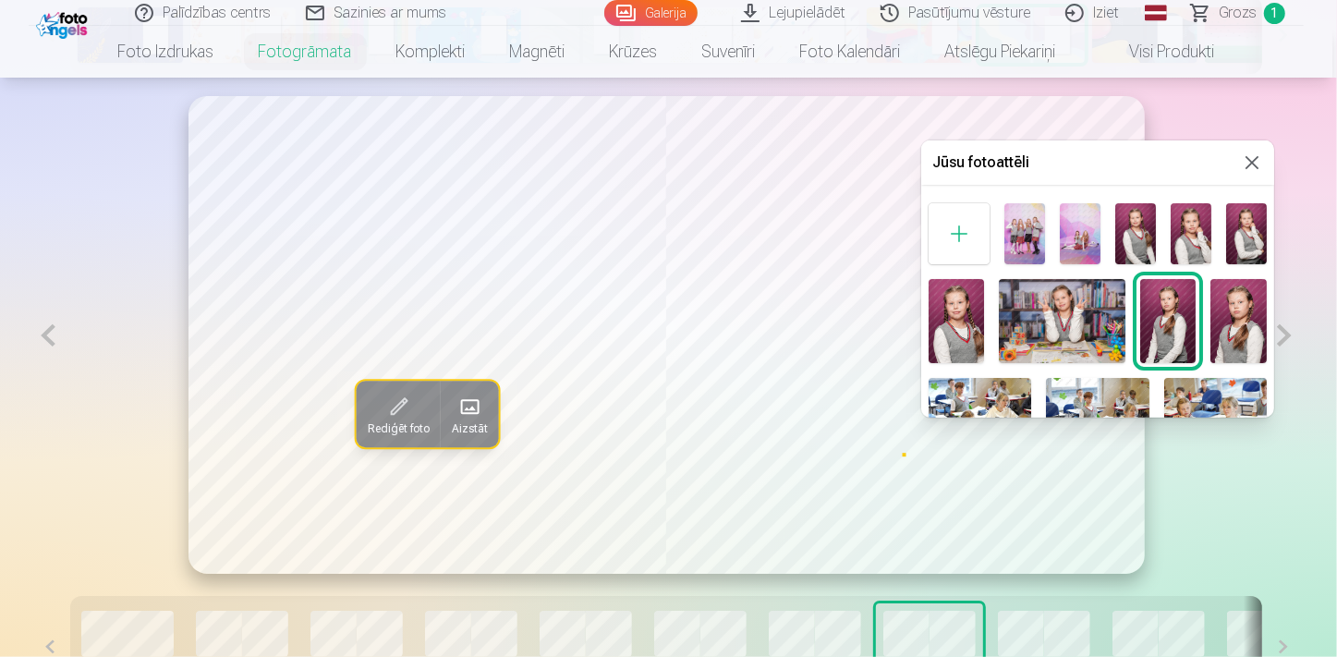
click at [1248, 323] on img at bounding box center [1239, 321] width 56 height 84
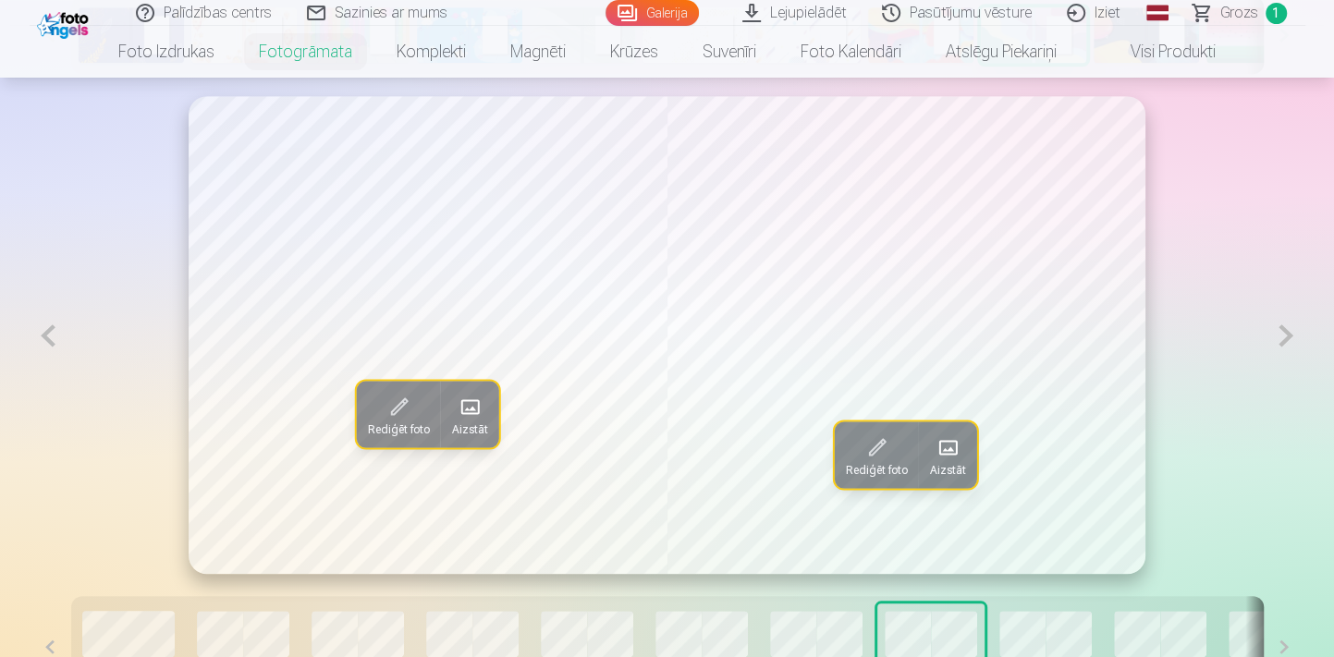
click at [960, 453] on span at bounding box center [947, 448] width 30 height 30
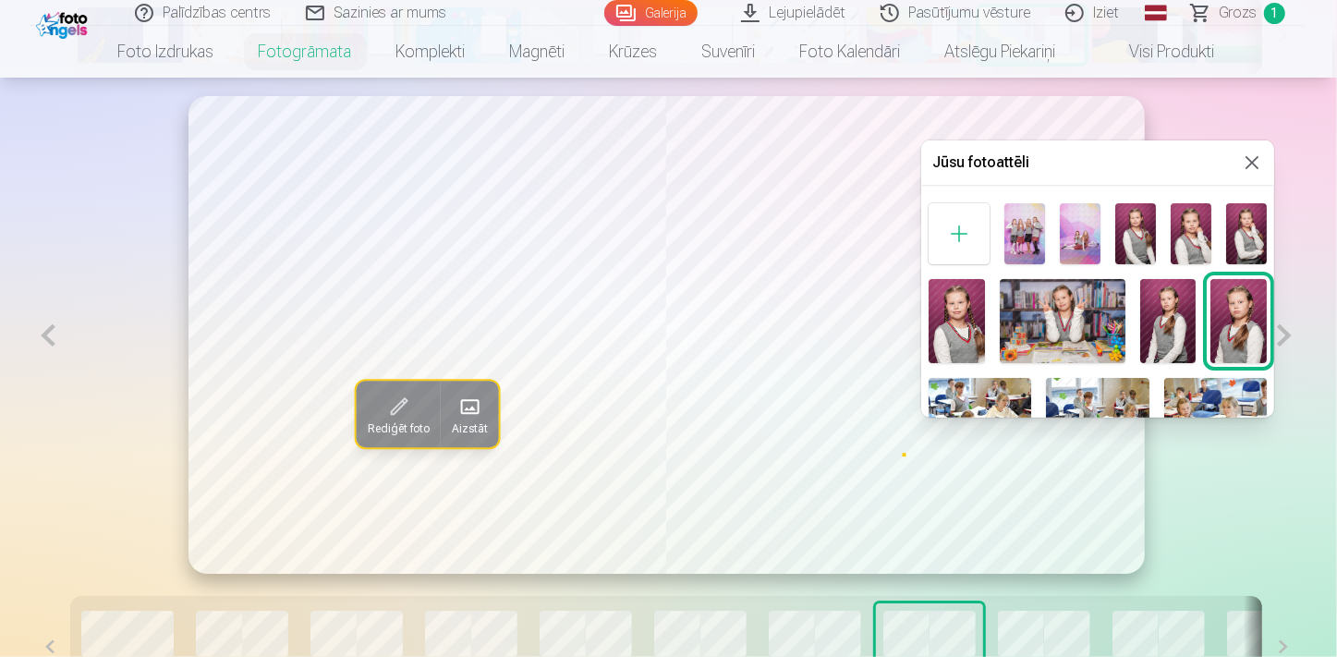
click at [1155, 334] on img at bounding box center [1168, 321] width 56 height 84
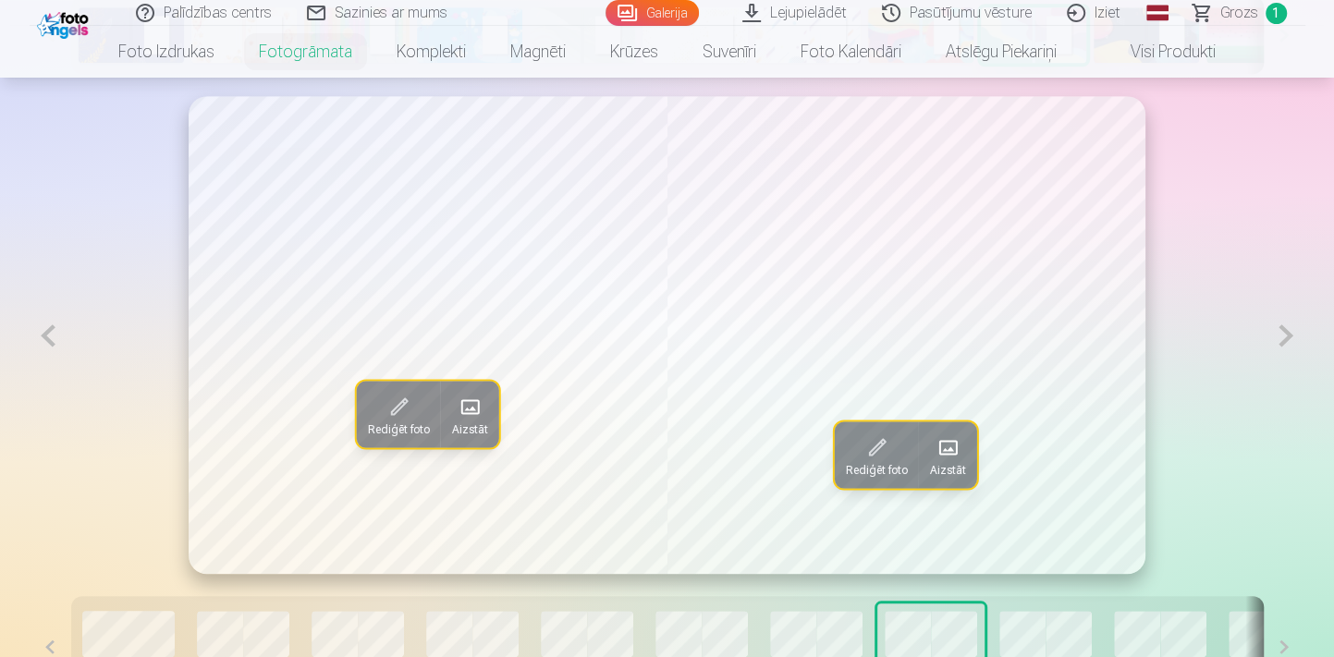
drag, startPoint x: 1185, startPoint y: 456, endPoint x: 1229, endPoint y: 449, distance: 44.8
click at [1188, 455] on div "Rediģēt foto Aizstāt Rediģēt foto Aizstāt" at bounding box center [667, 335] width 1275 height 479
click at [1287, 341] on button at bounding box center [1285, 335] width 38 height 479
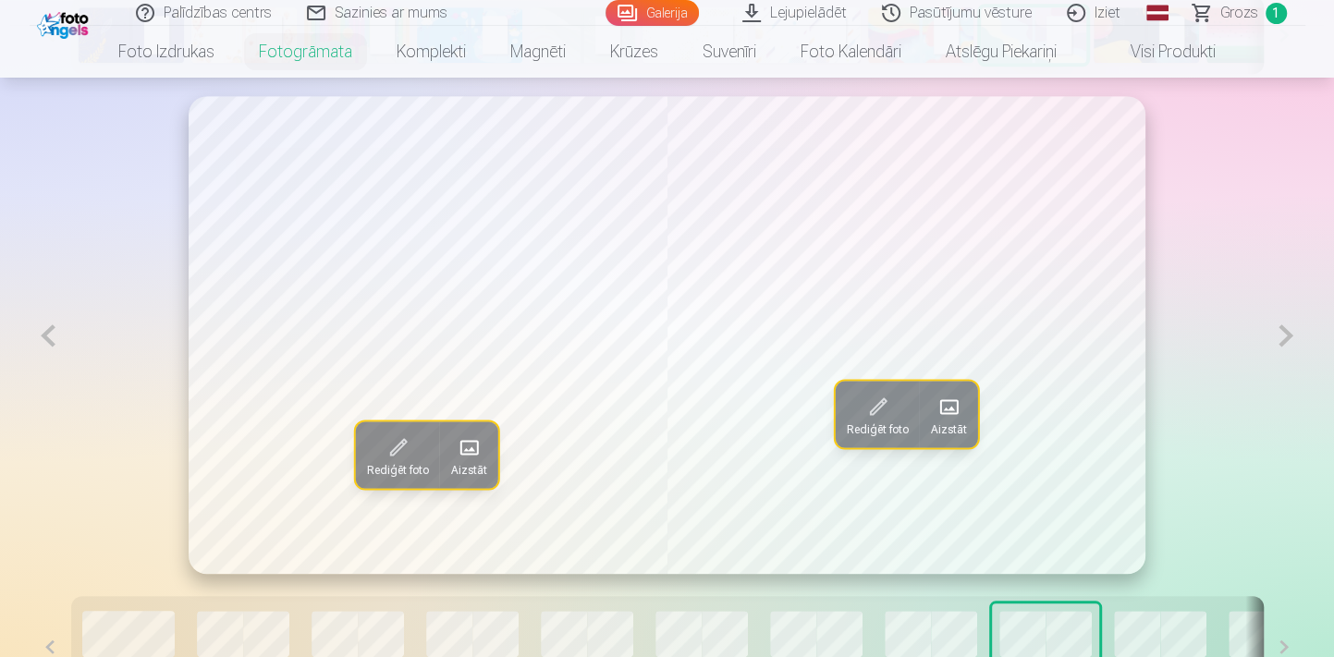
click at [475, 463] on span "Aizstāt" at bounding box center [469, 469] width 36 height 15
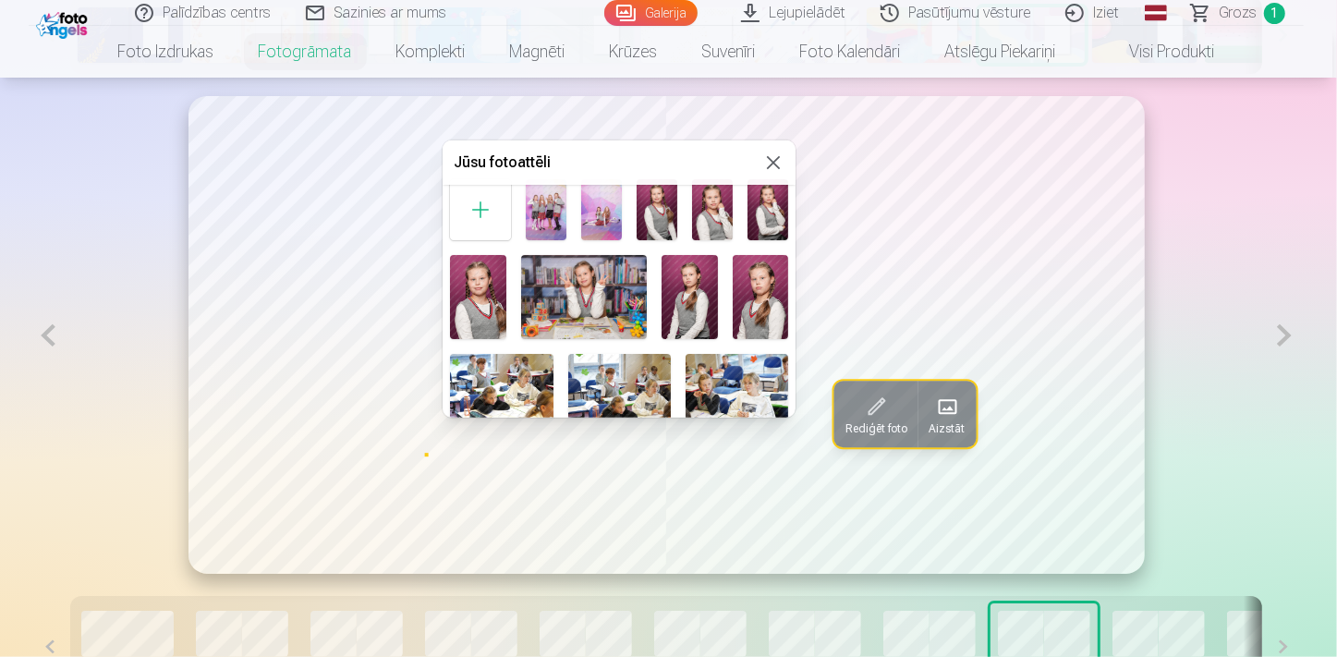
scroll to position [0, 0]
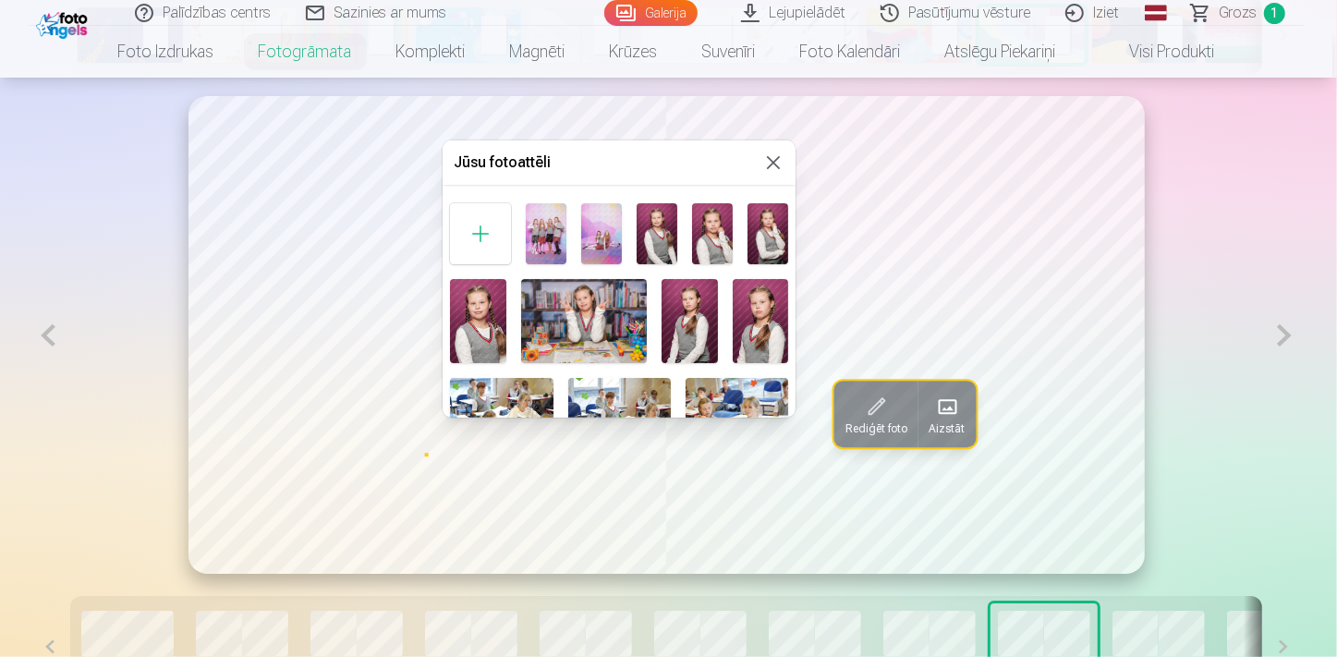
click at [592, 232] on img at bounding box center [601, 233] width 41 height 61
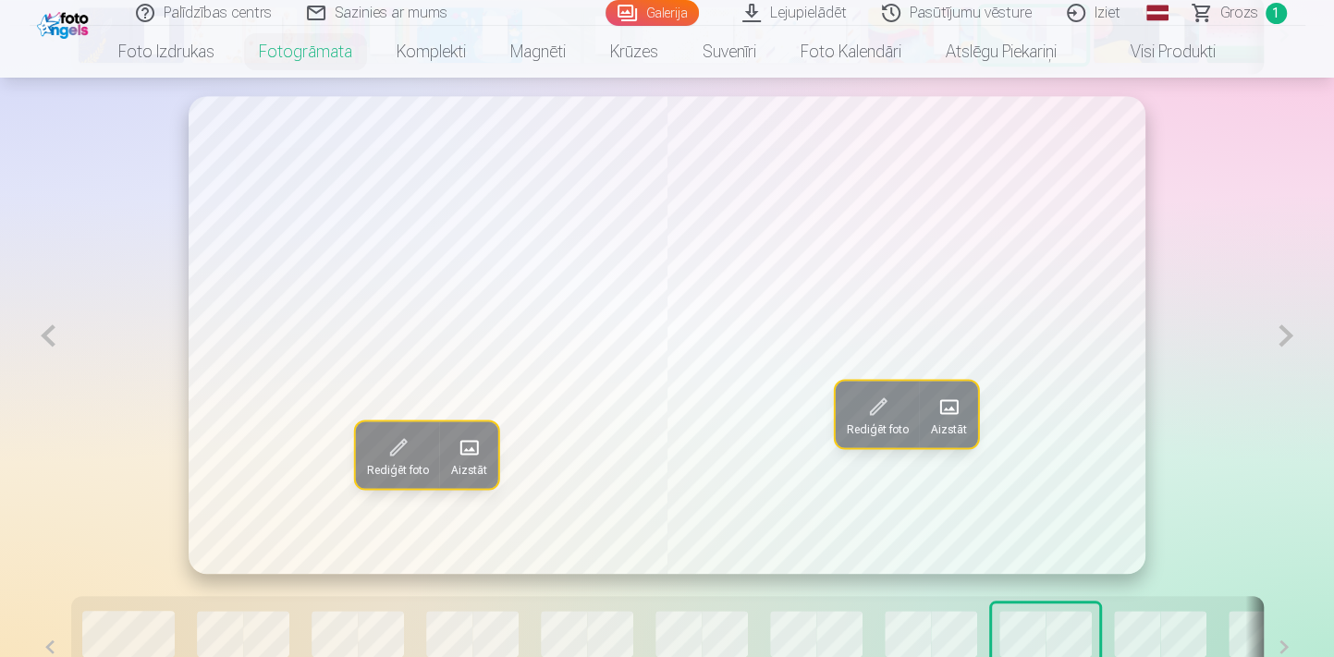
click at [947, 413] on span at bounding box center [948, 407] width 30 height 30
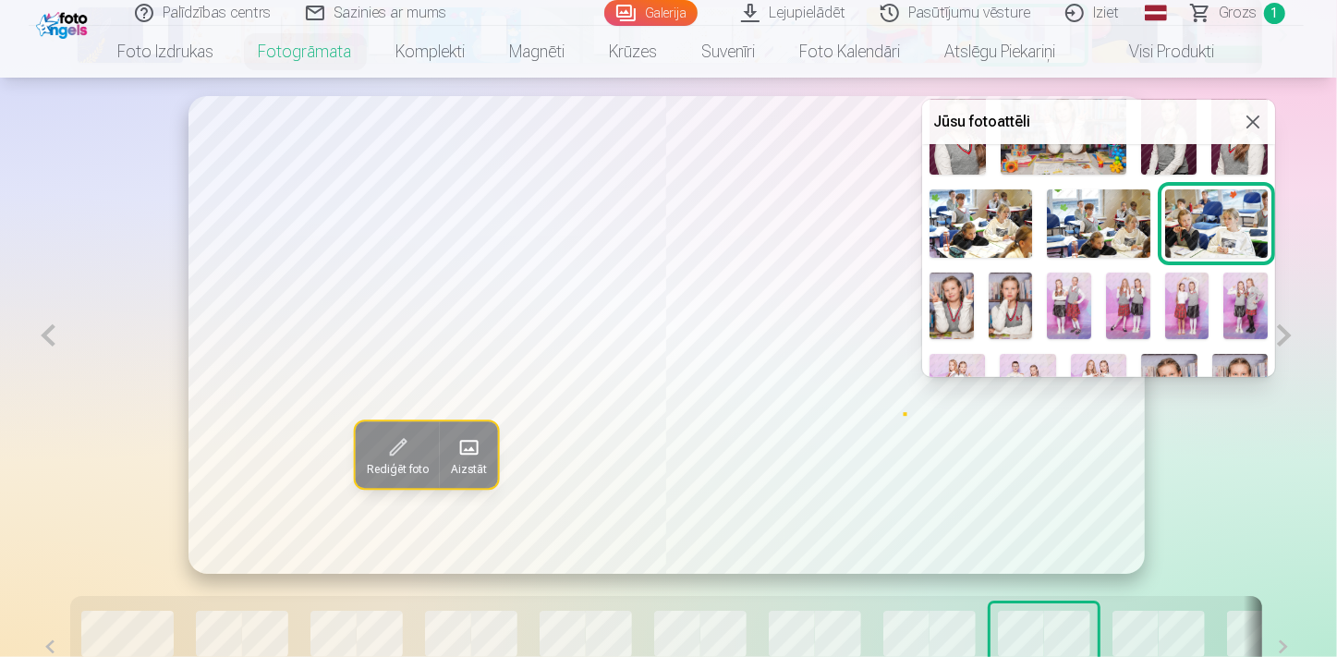
scroll to position [167, 0]
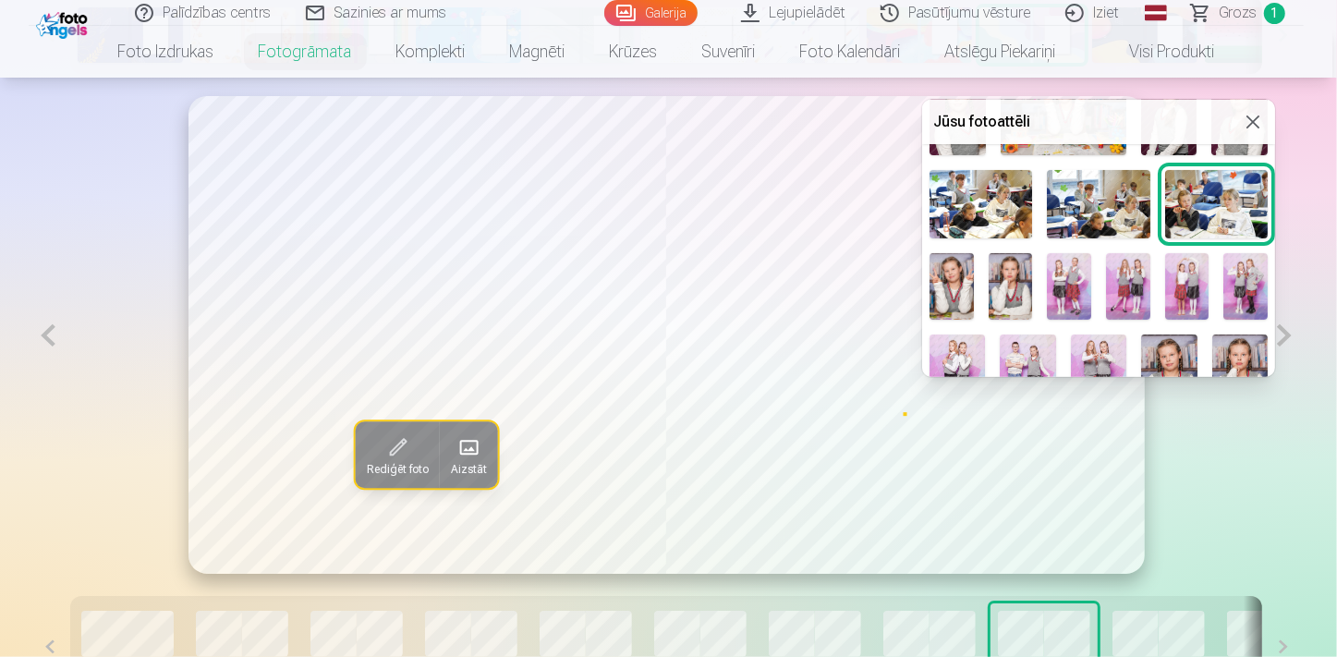
click at [1114, 275] on img at bounding box center [1128, 286] width 44 height 67
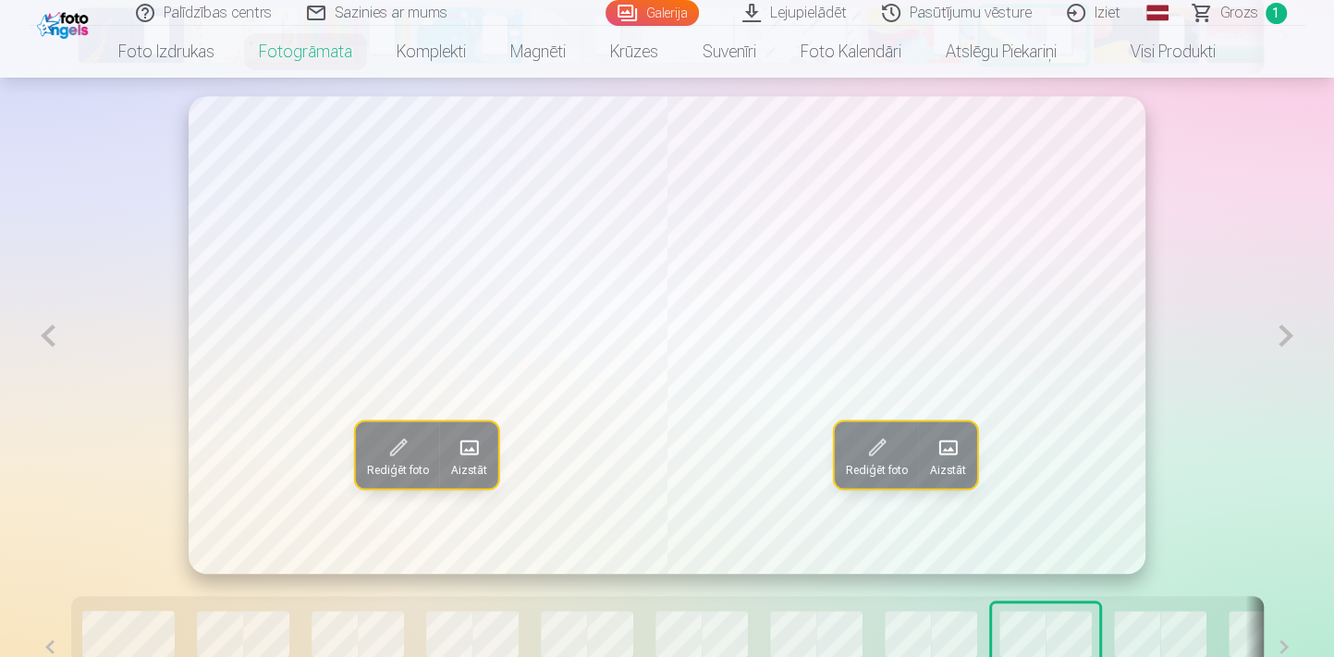
click at [1278, 346] on button at bounding box center [1285, 335] width 38 height 479
click at [465, 460] on span at bounding box center [469, 448] width 30 height 30
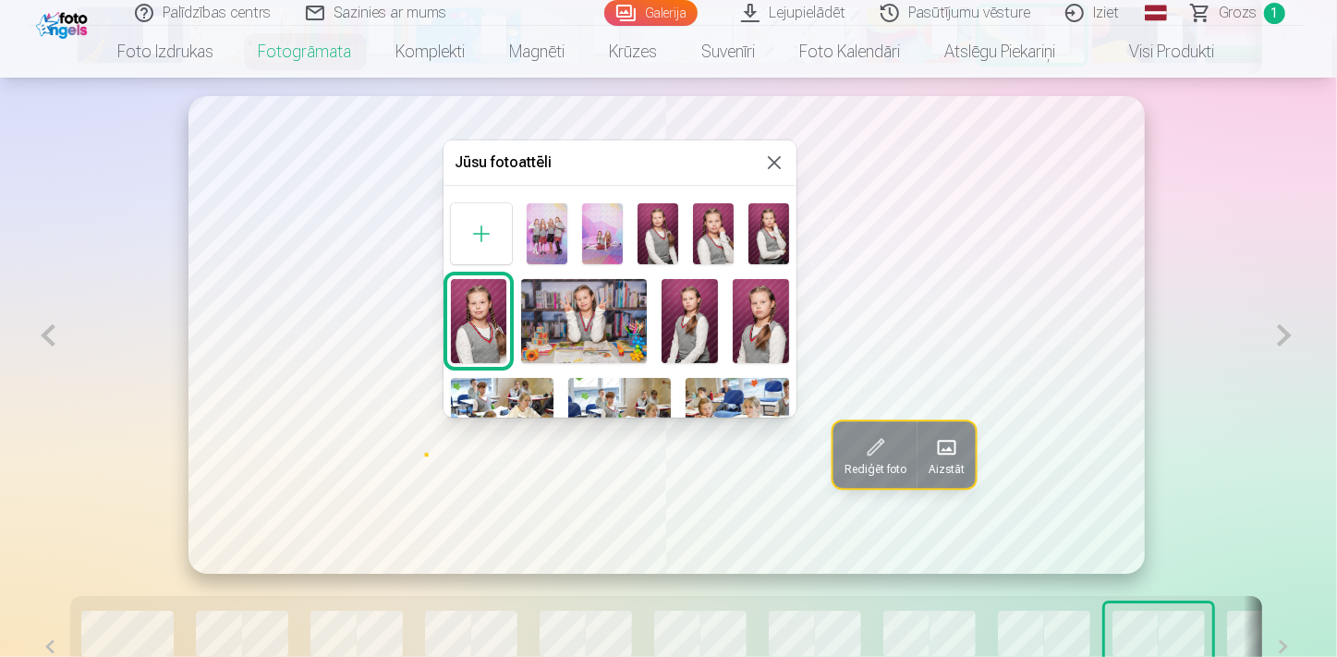
click at [715, 232] on img at bounding box center [713, 233] width 41 height 61
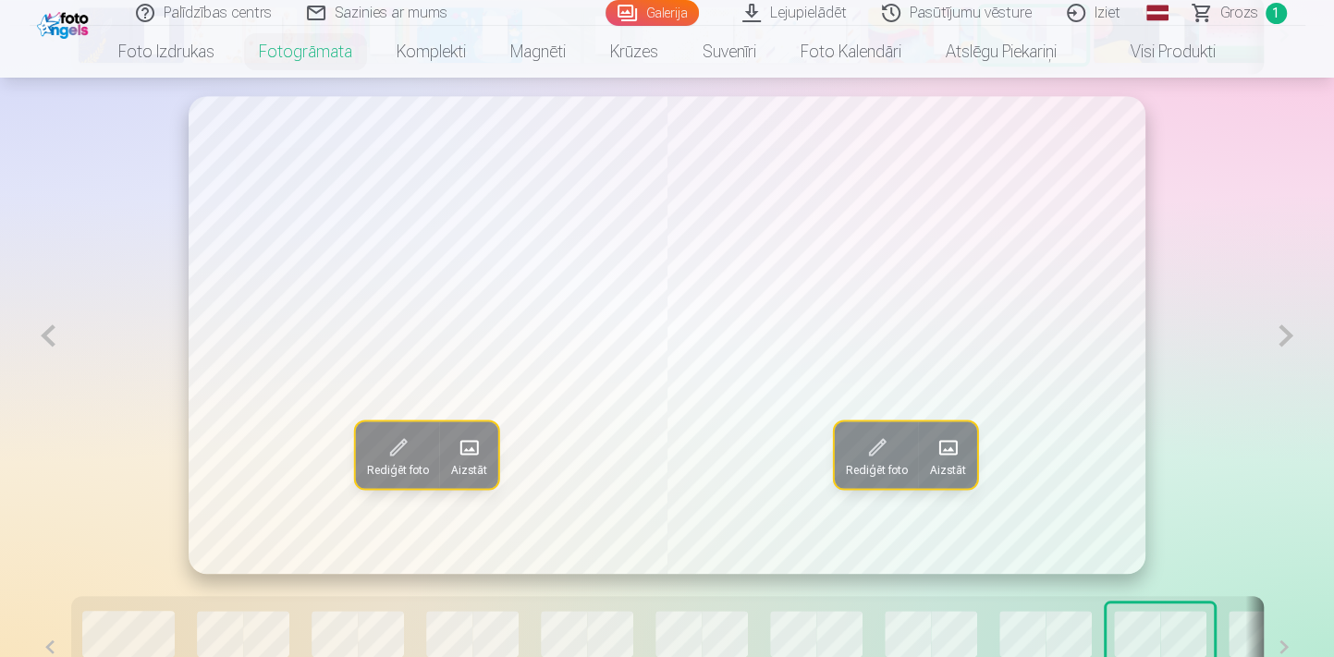
click at [961, 447] on span at bounding box center [947, 448] width 30 height 30
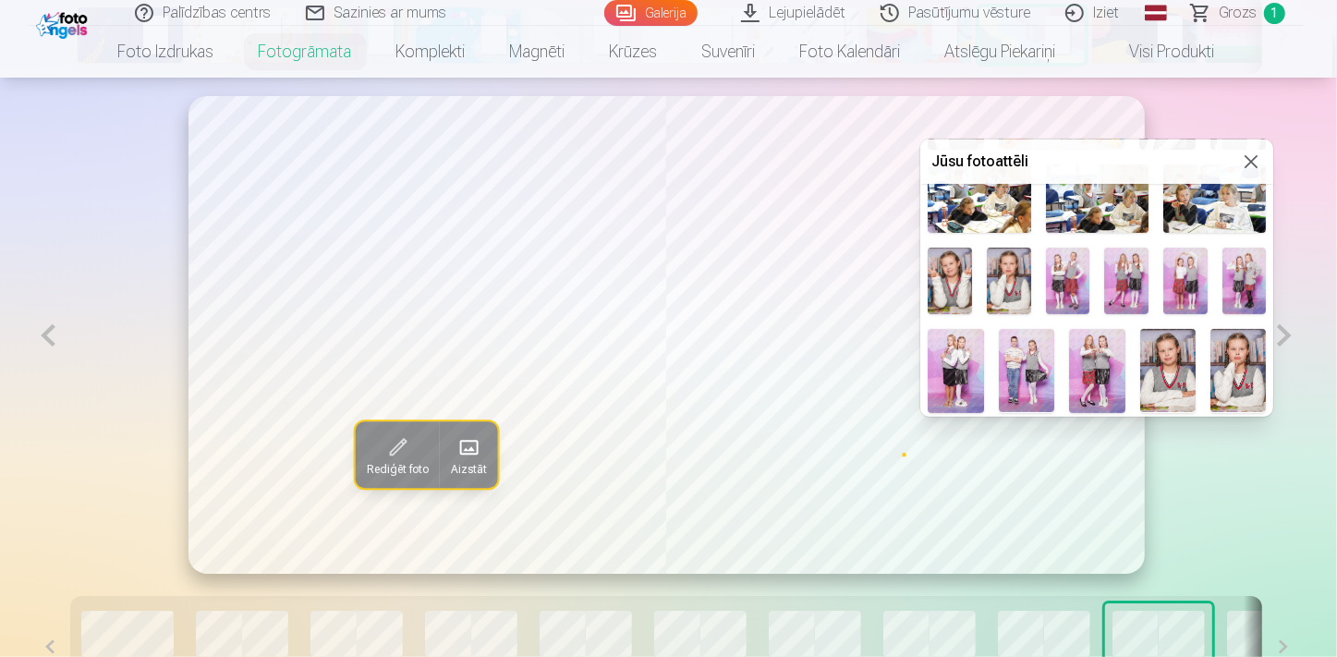
scroll to position [251, 0]
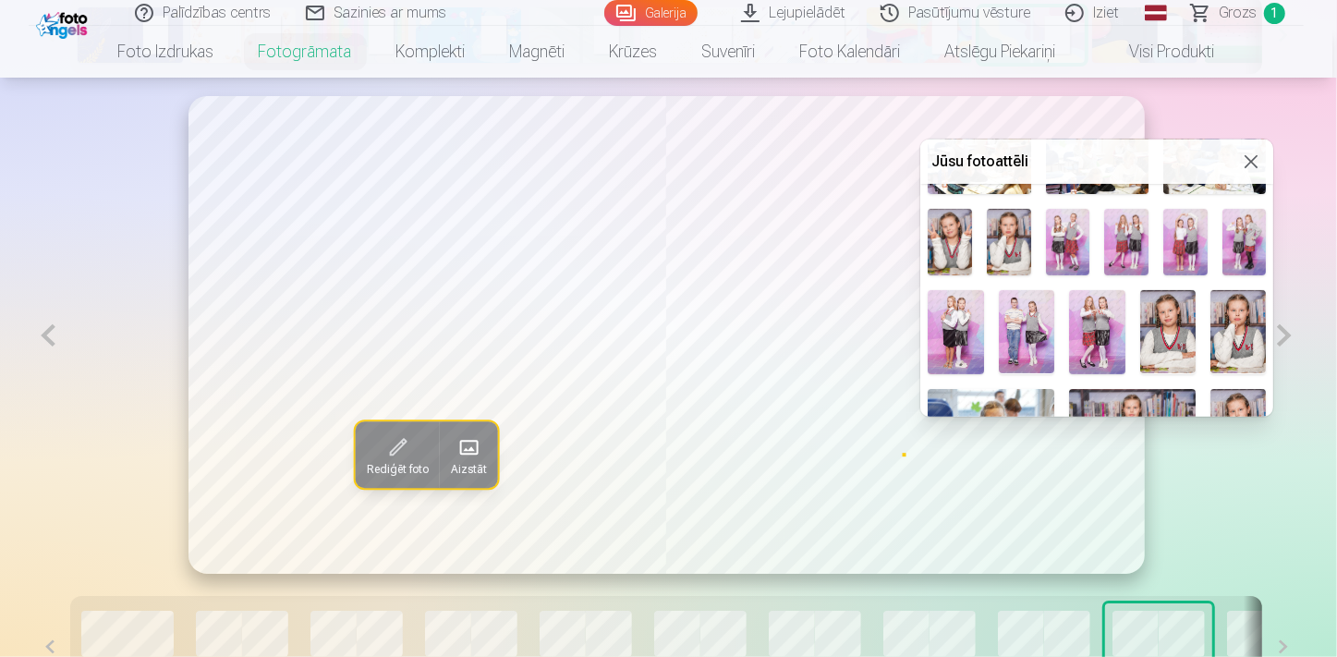
click at [1038, 323] on img at bounding box center [1026, 332] width 55 height 84
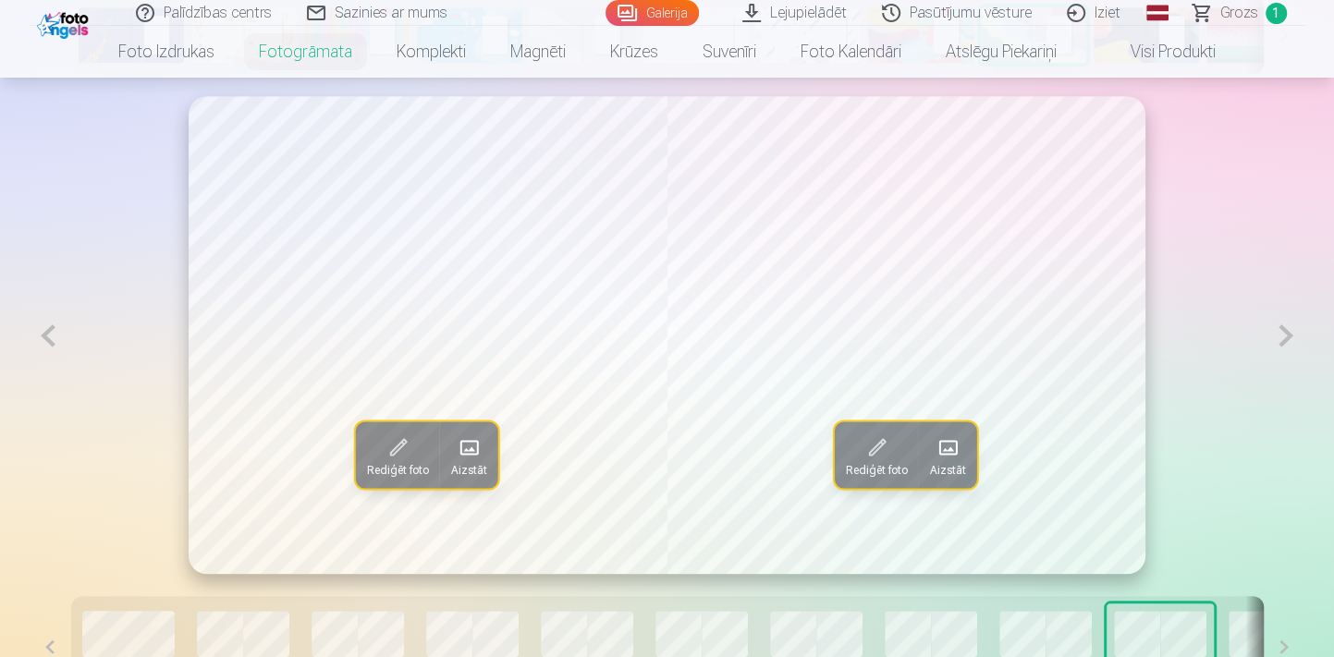
click at [1273, 341] on button at bounding box center [1285, 335] width 38 height 479
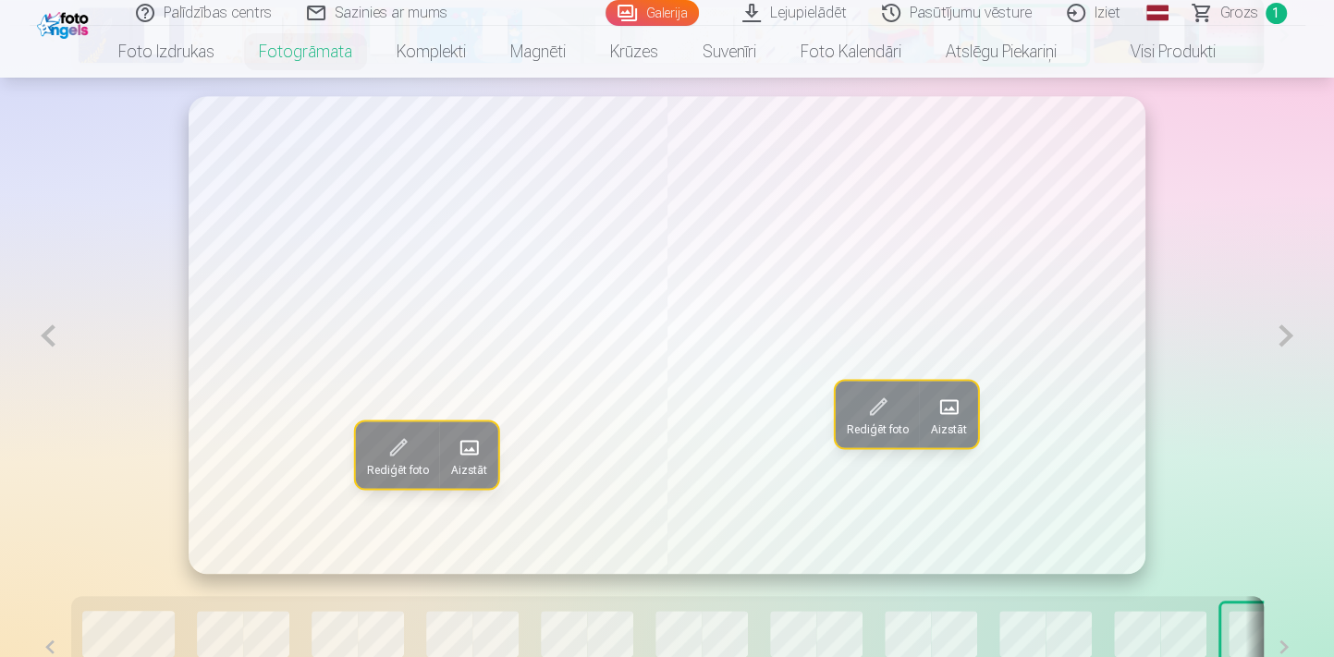
click at [469, 456] on span at bounding box center [469, 448] width 30 height 30
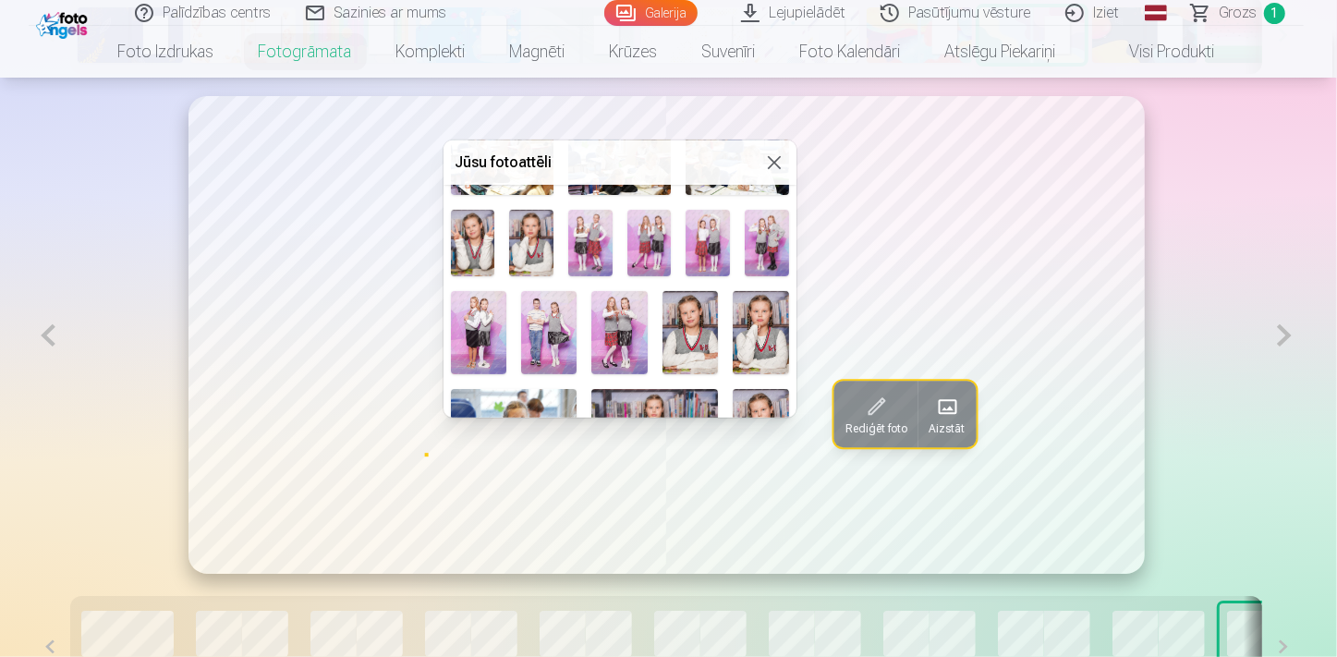
click at [758, 239] on img at bounding box center [767, 243] width 44 height 67
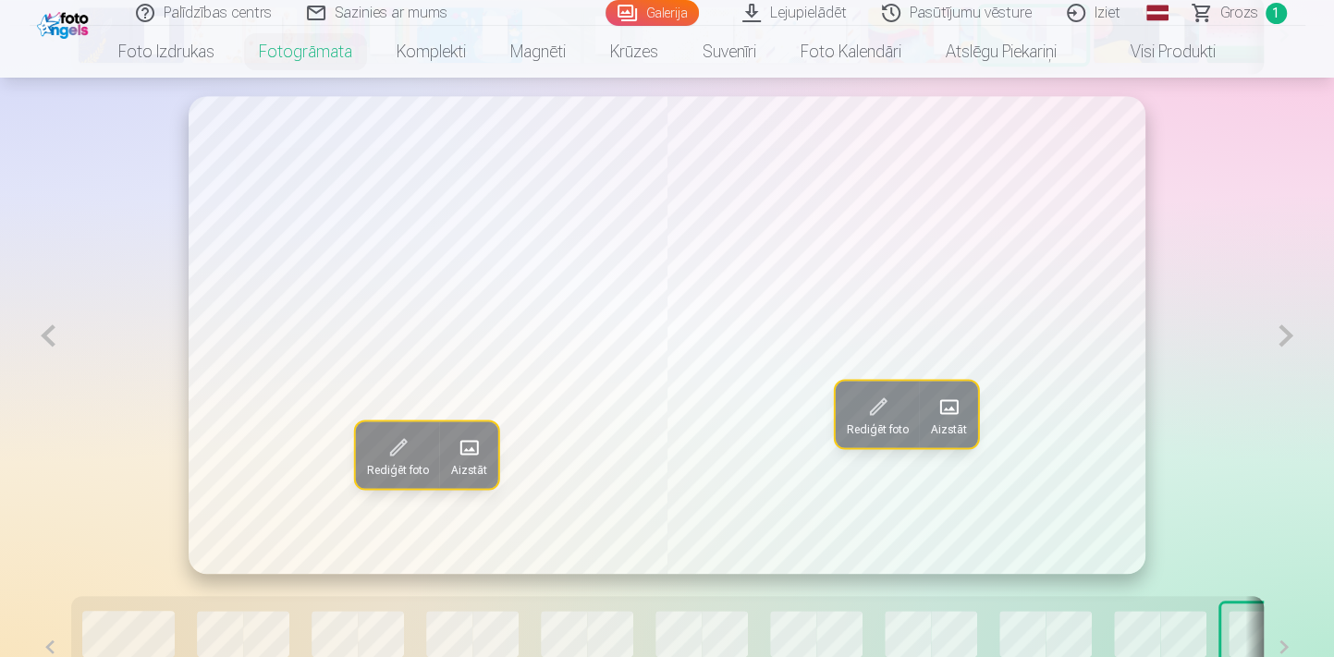
click at [1283, 334] on button at bounding box center [1285, 335] width 38 height 479
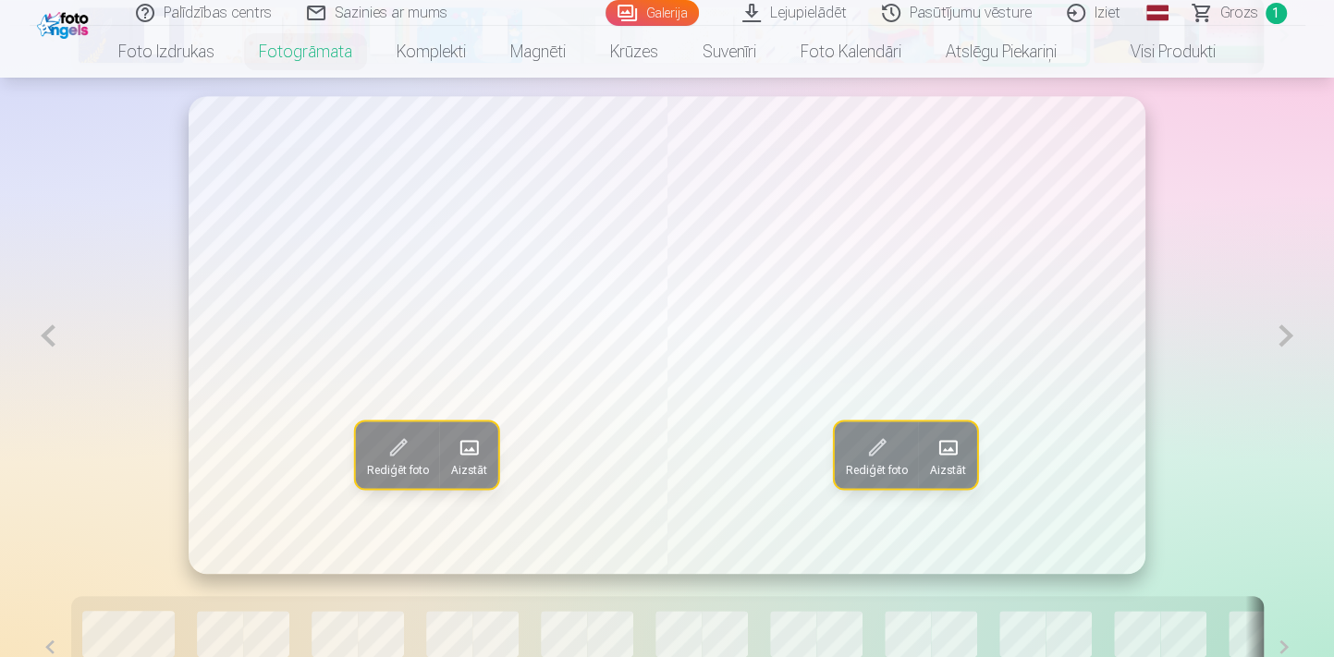
click at [47, 338] on button at bounding box center [49, 335] width 38 height 479
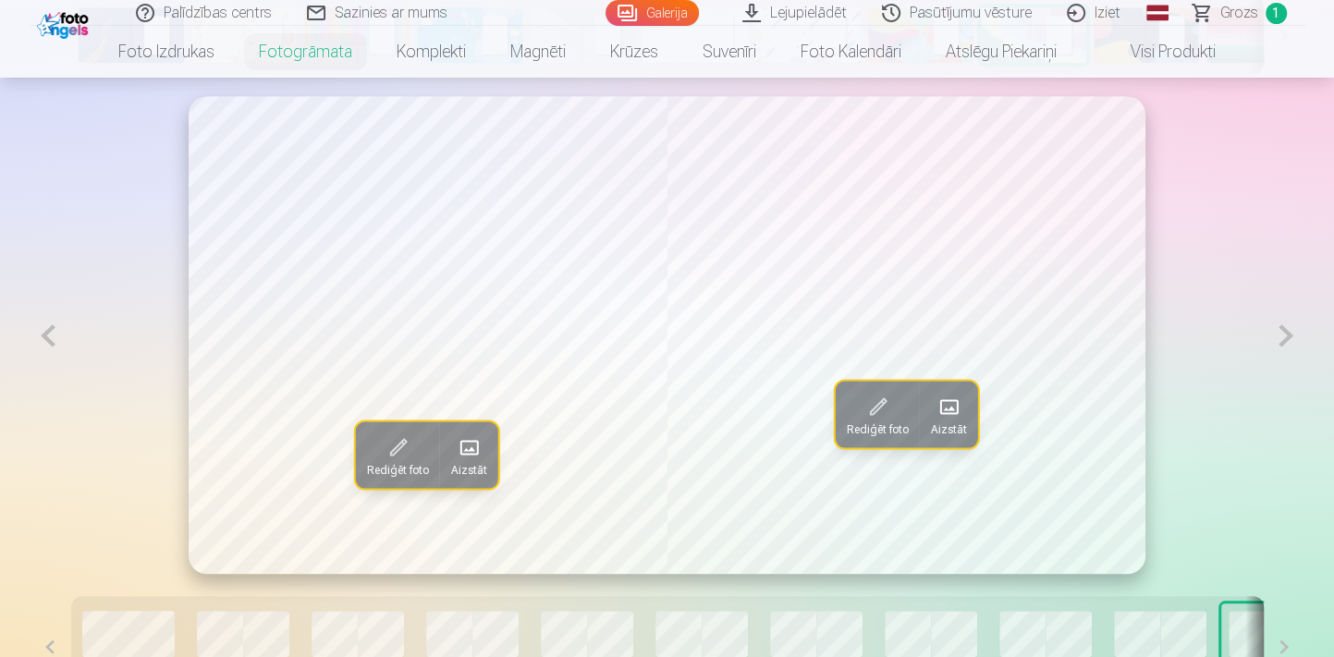
click at [47, 338] on button at bounding box center [49, 335] width 38 height 479
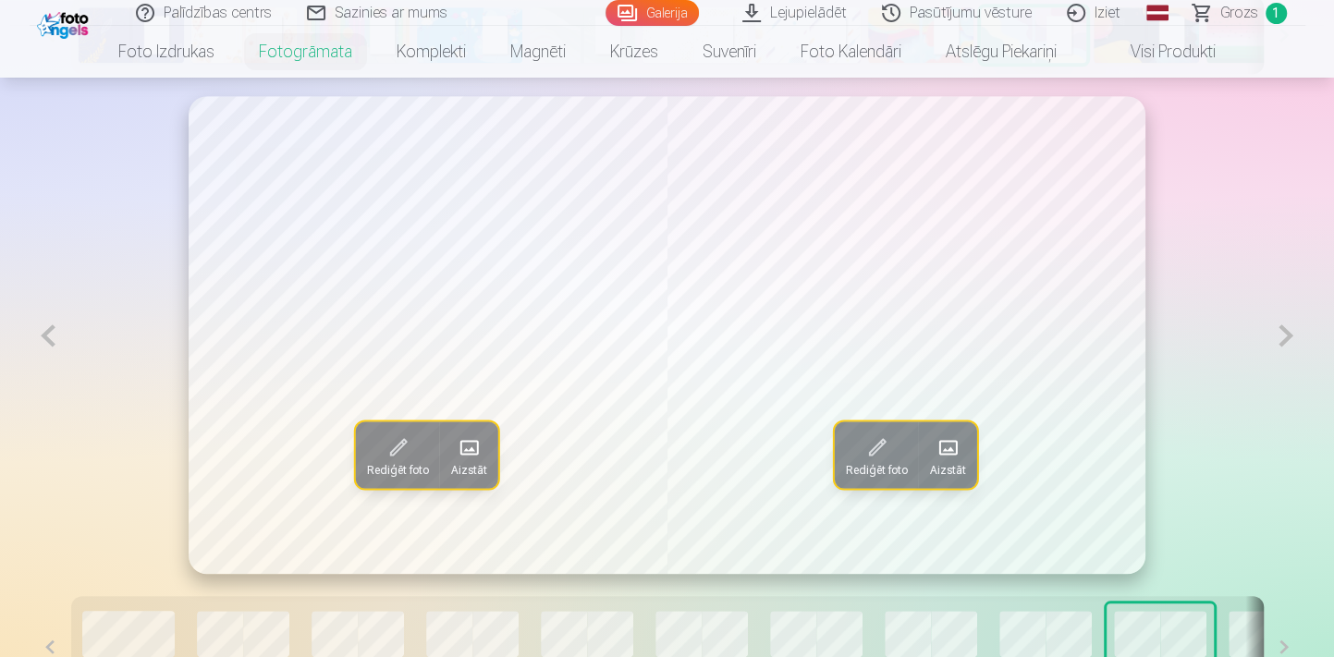
click at [47, 338] on button at bounding box center [49, 335] width 38 height 479
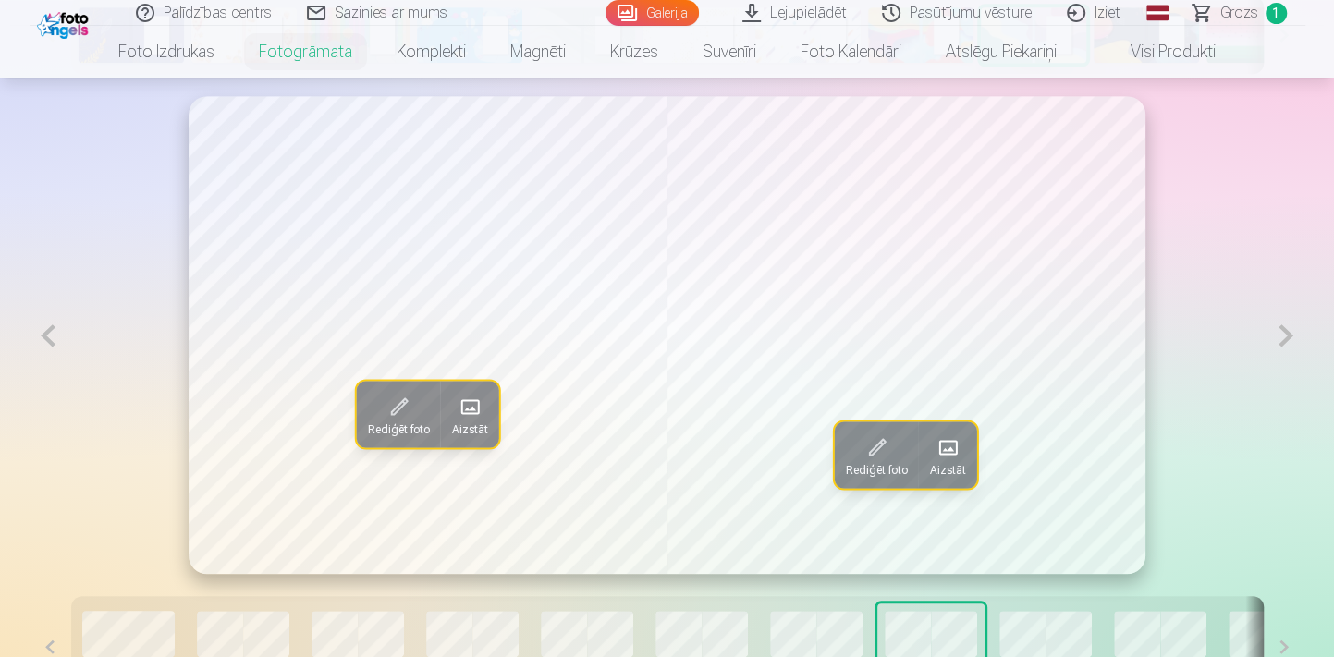
click at [47, 338] on button at bounding box center [49, 335] width 38 height 479
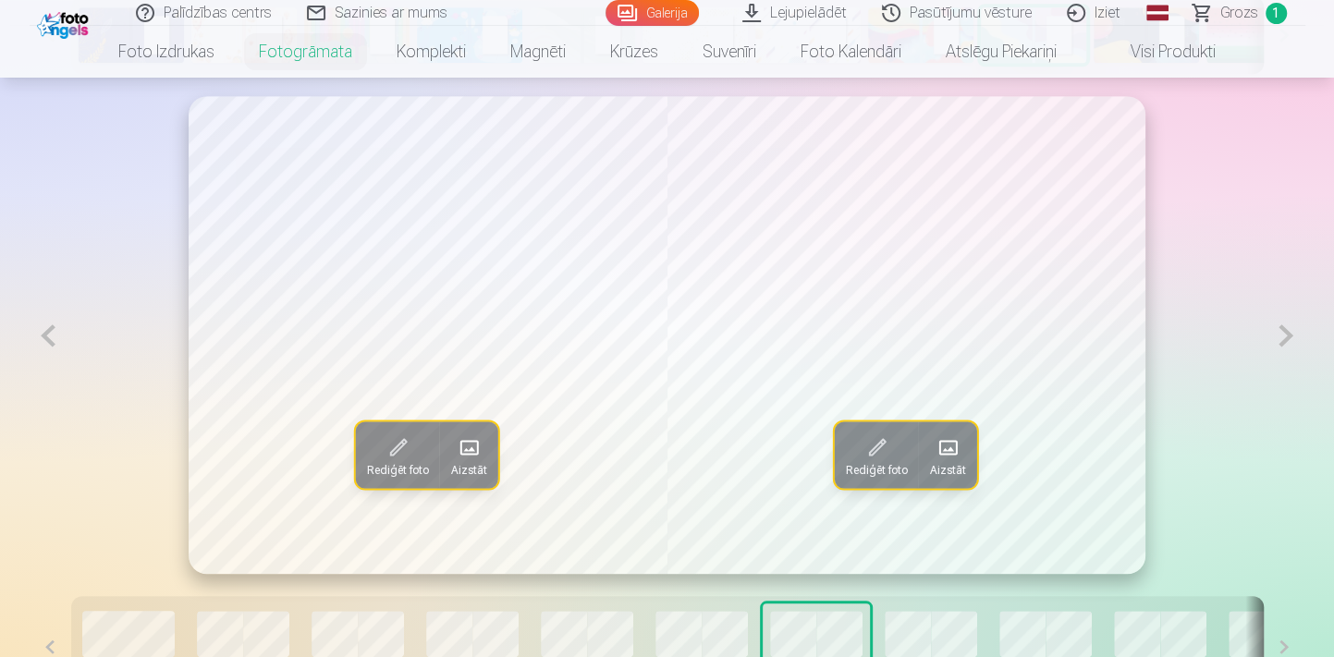
click at [1271, 348] on button at bounding box center [1285, 335] width 38 height 479
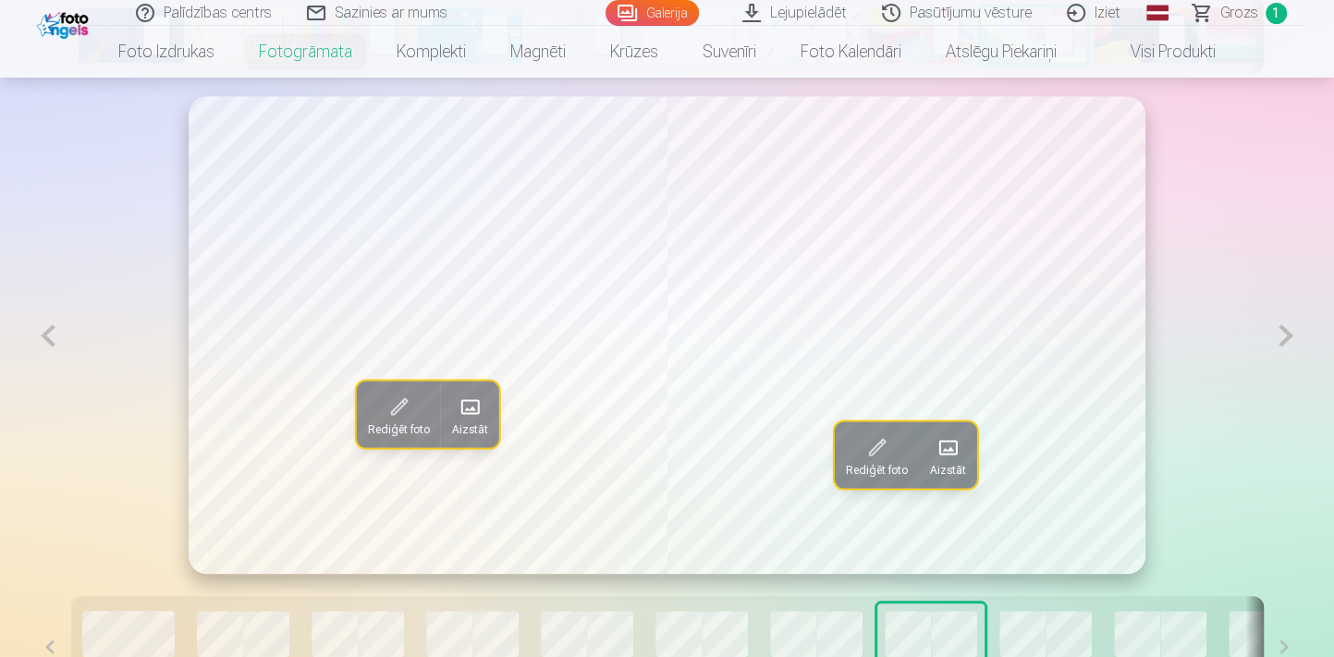
click at [1271, 348] on button at bounding box center [1285, 335] width 38 height 479
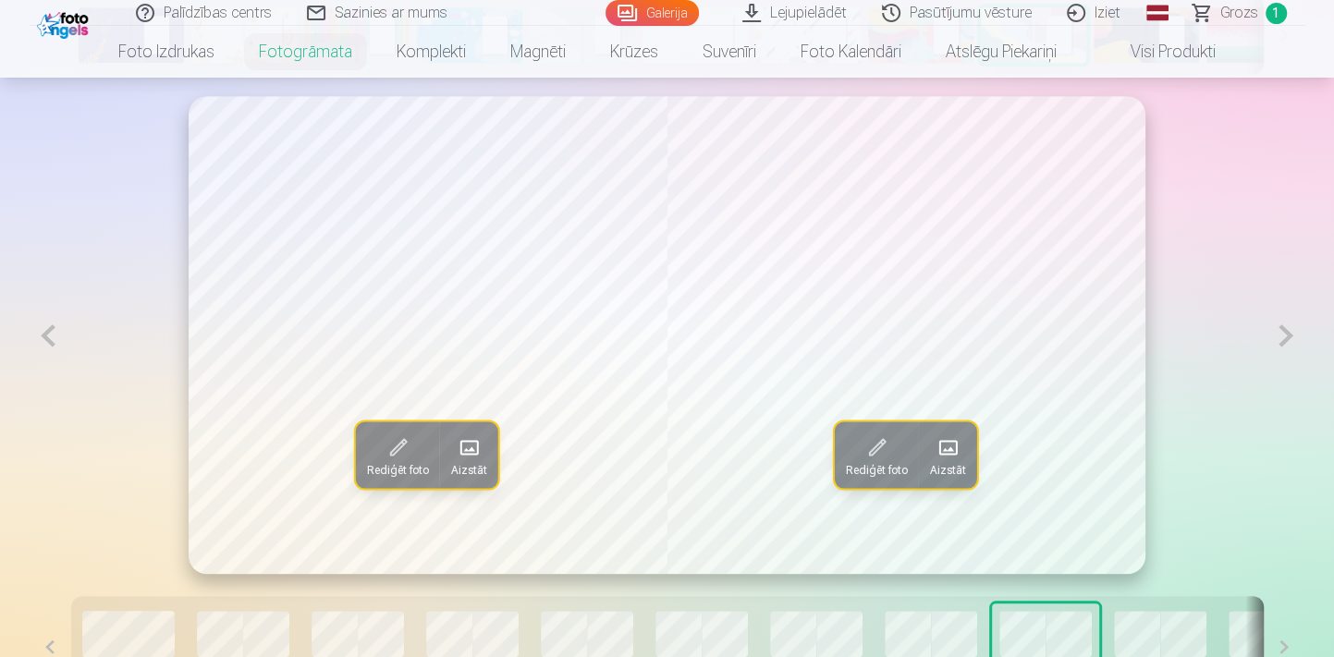
click at [1271, 348] on button at bounding box center [1285, 335] width 38 height 479
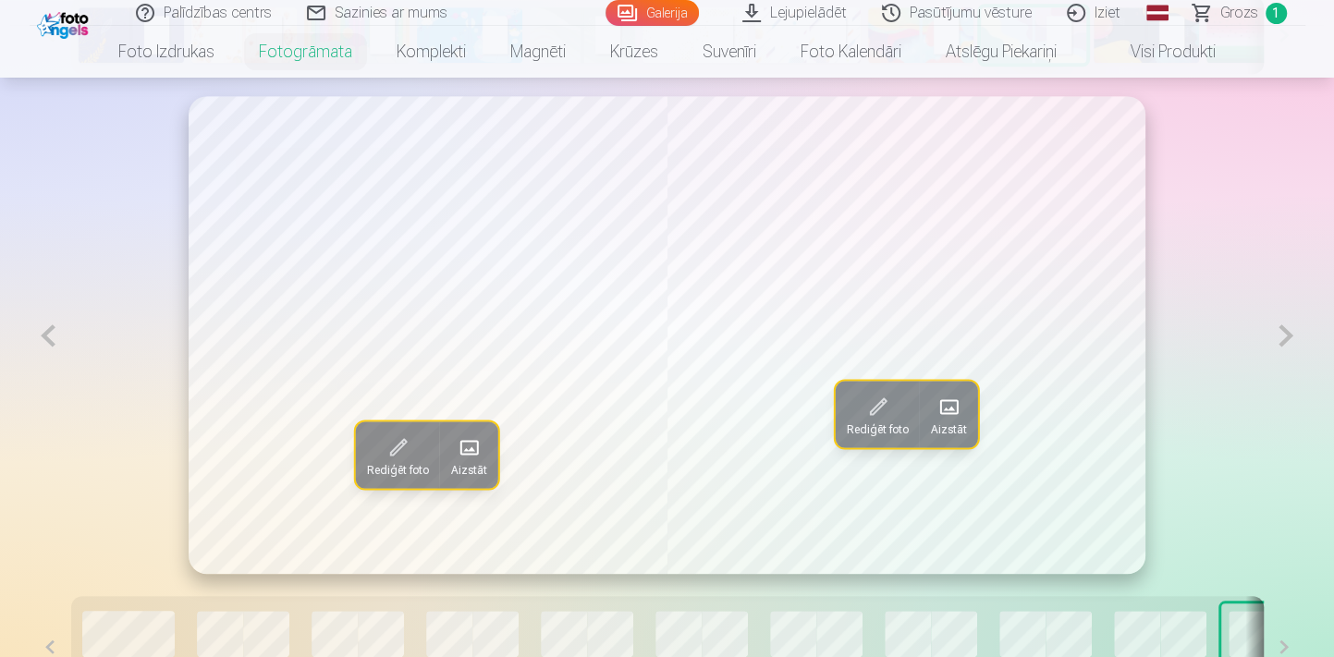
click at [1271, 348] on button at bounding box center [1285, 335] width 38 height 479
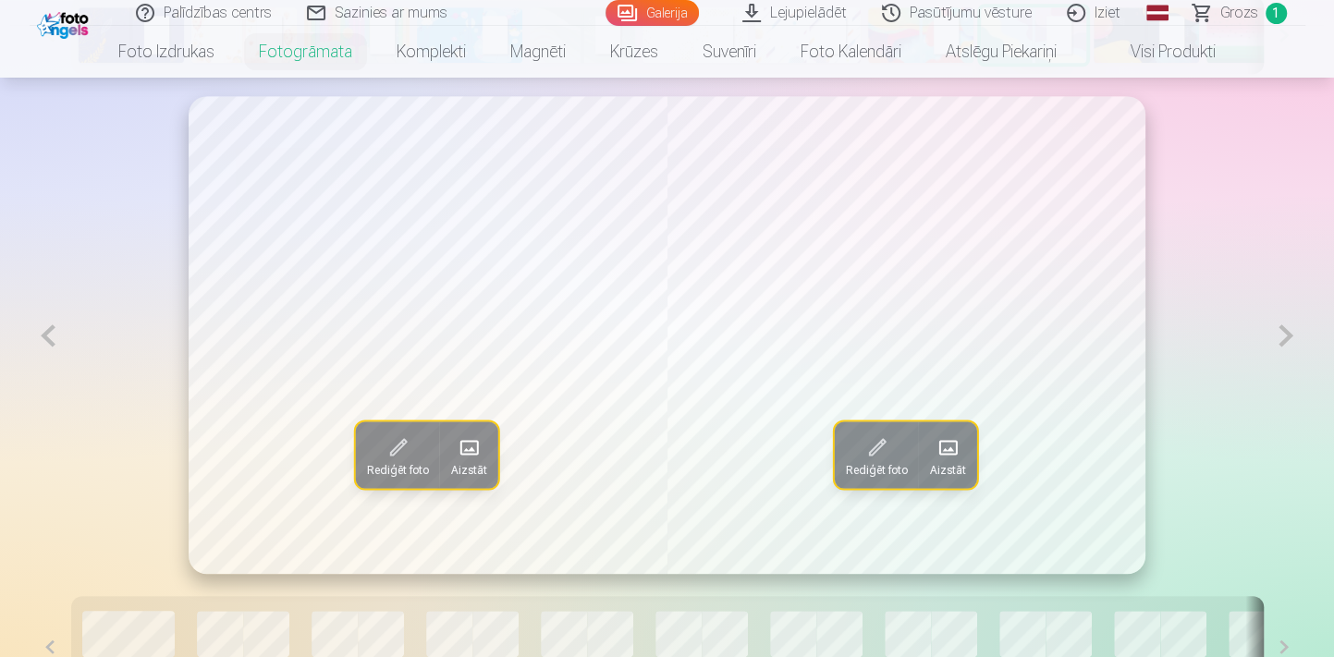
click at [64, 347] on button at bounding box center [49, 335] width 38 height 479
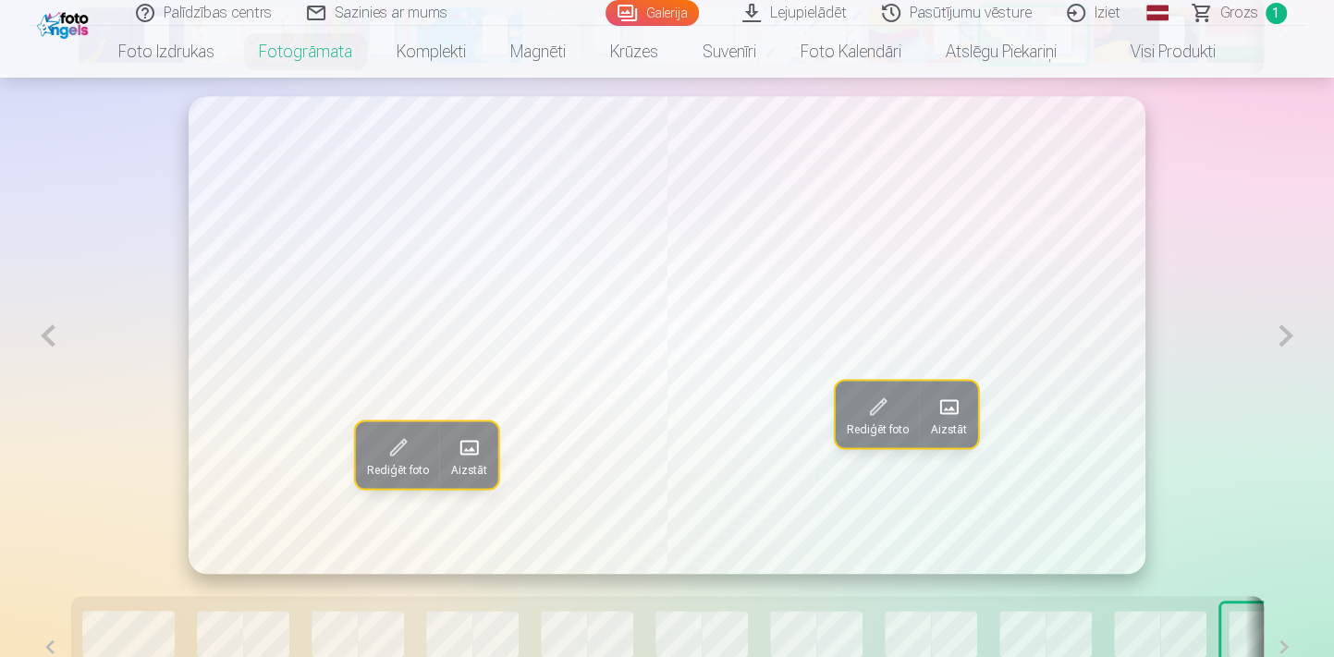
click at [64, 347] on button at bounding box center [49, 335] width 38 height 479
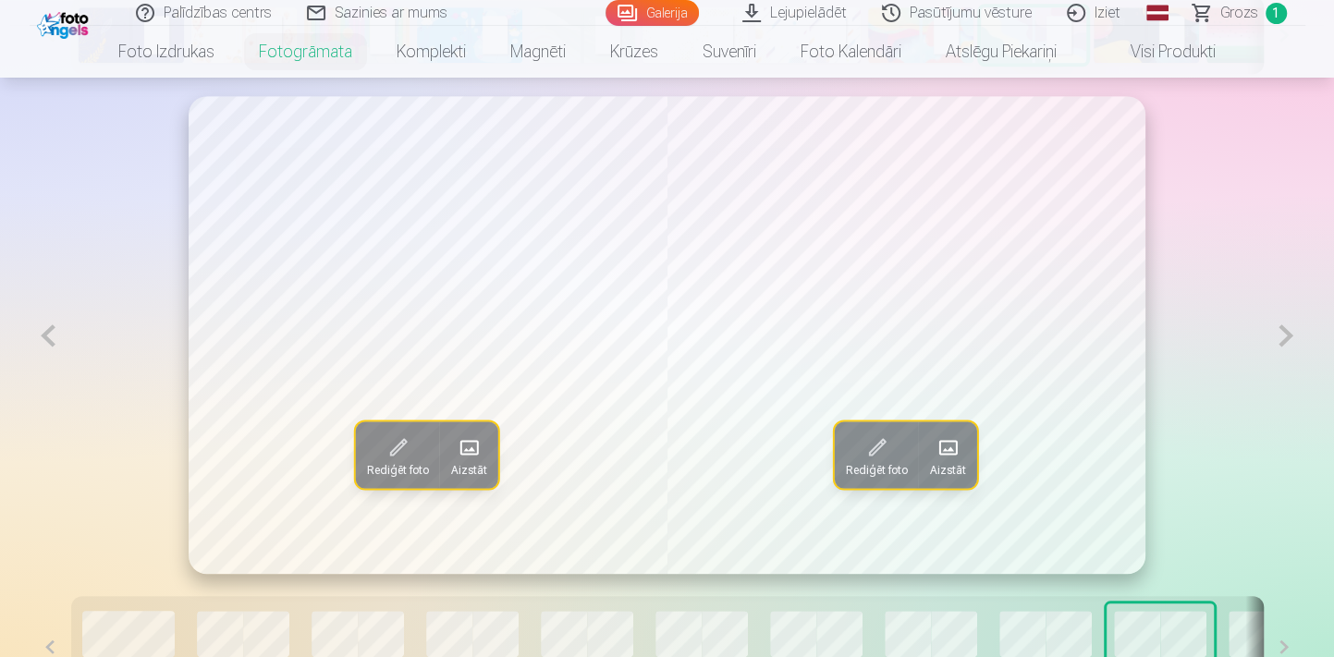
click at [64, 347] on button at bounding box center [49, 335] width 38 height 479
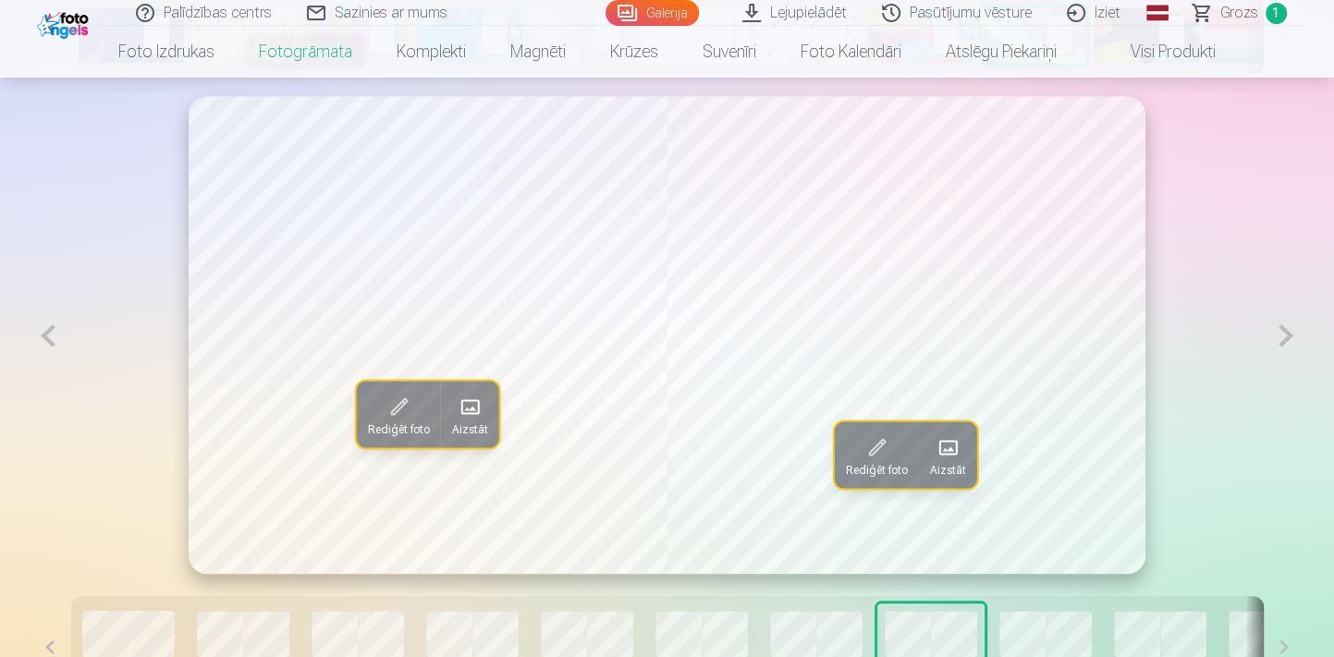
click at [64, 347] on button at bounding box center [49, 335] width 38 height 479
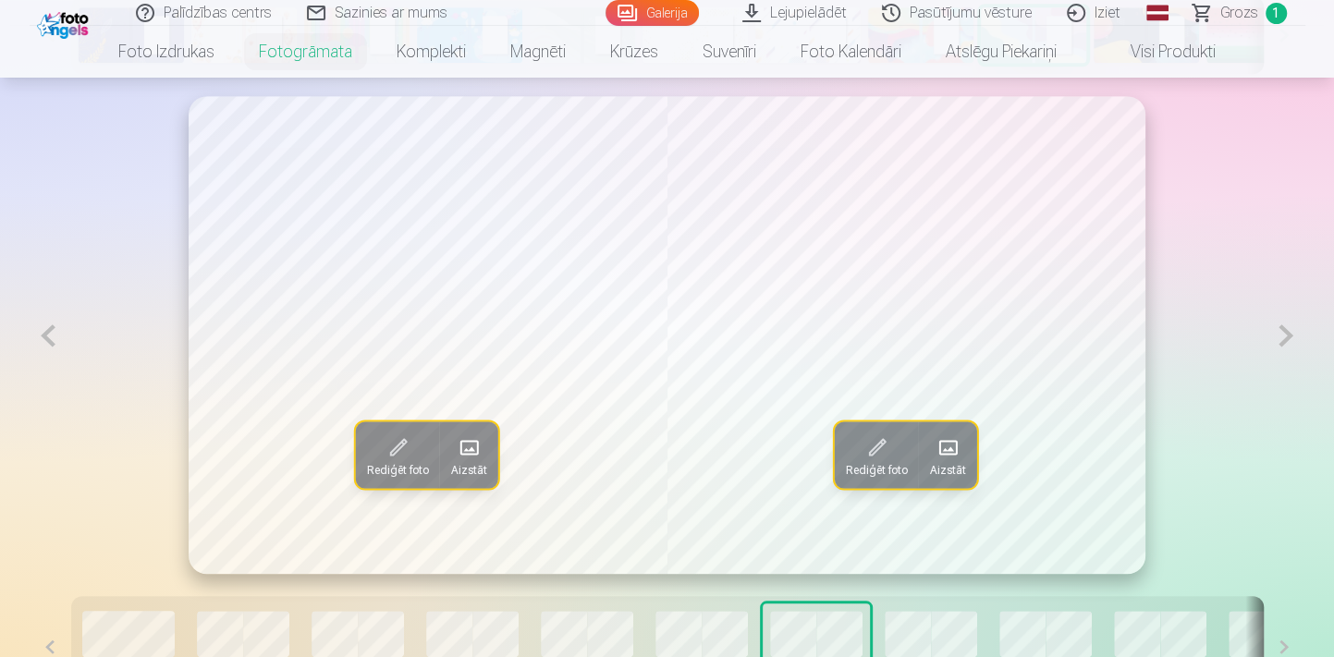
click at [64, 347] on button at bounding box center [49, 335] width 38 height 479
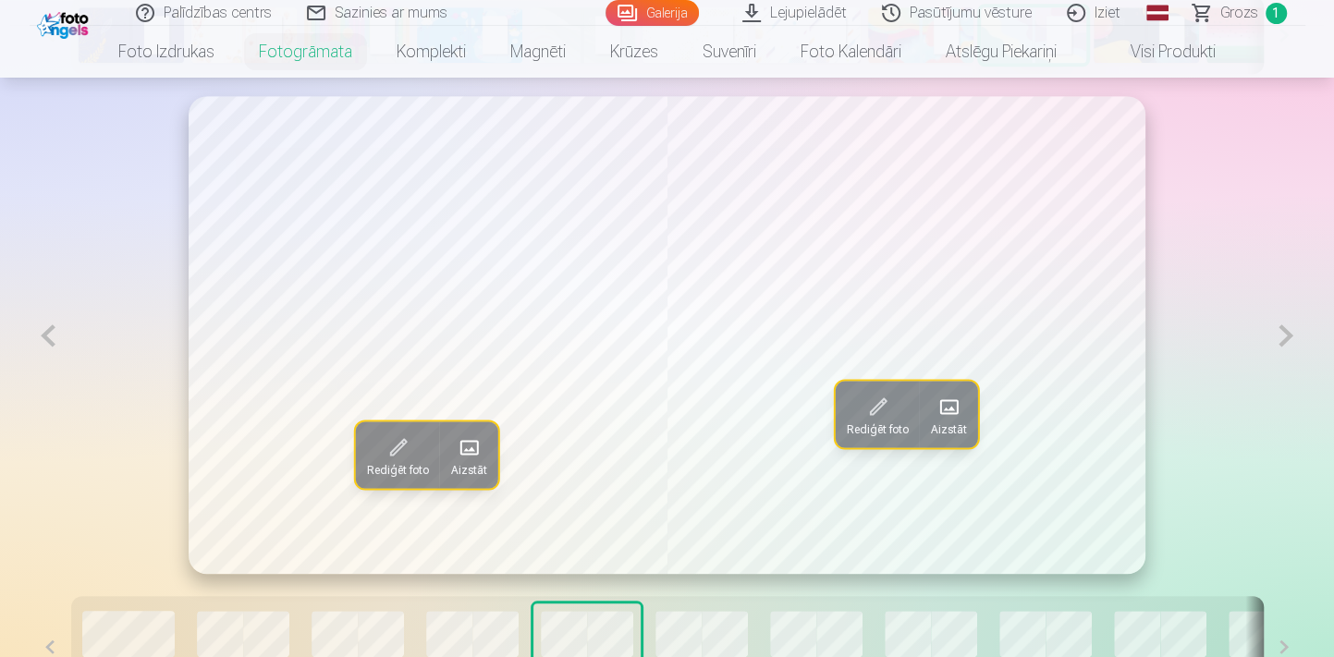
click at [64, 347] on button at bounding box center [49, 335] width 38 height 479
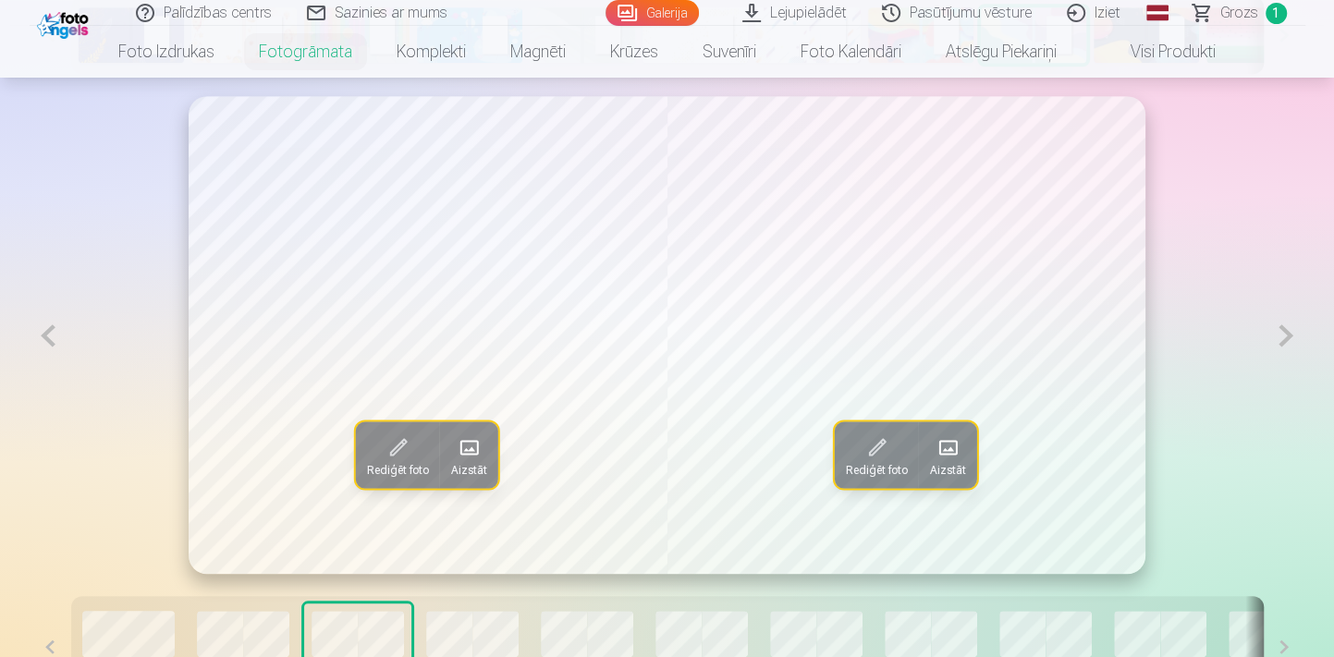
click at [64, 347] on button at bounding box center [49, 335] width 38 height 479
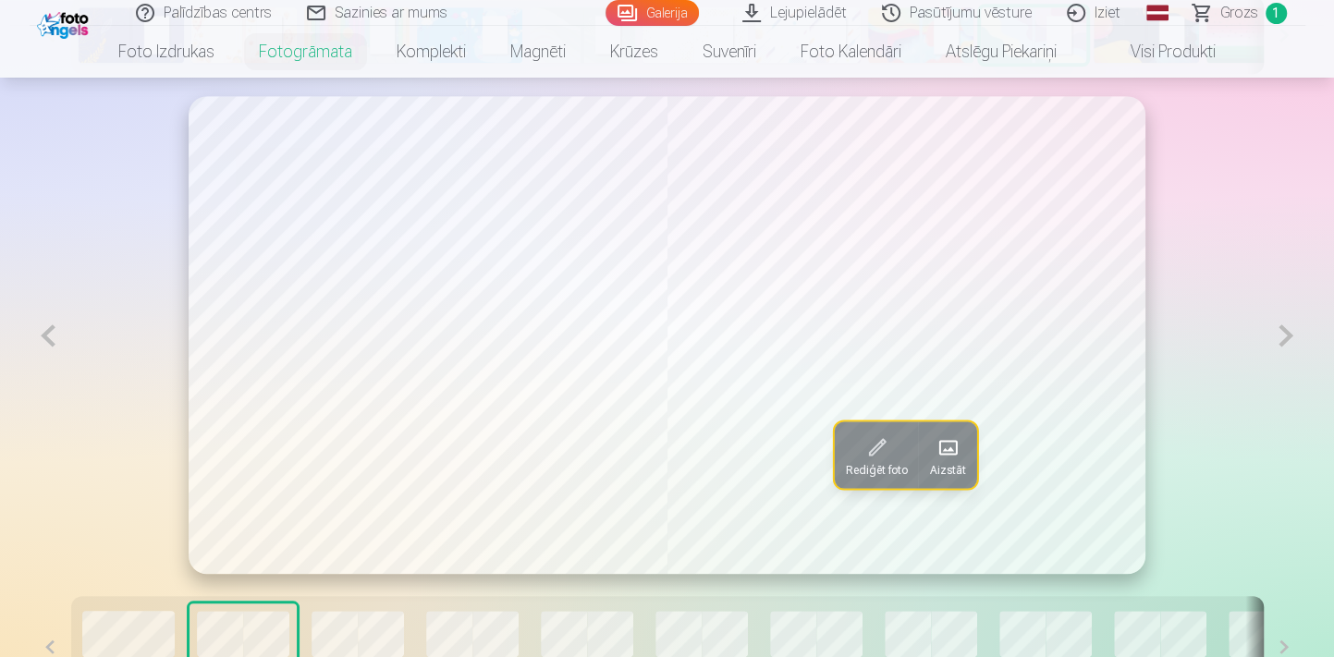
click at [59, 339] on button at bounding box center [49, 335] width 38 height 479
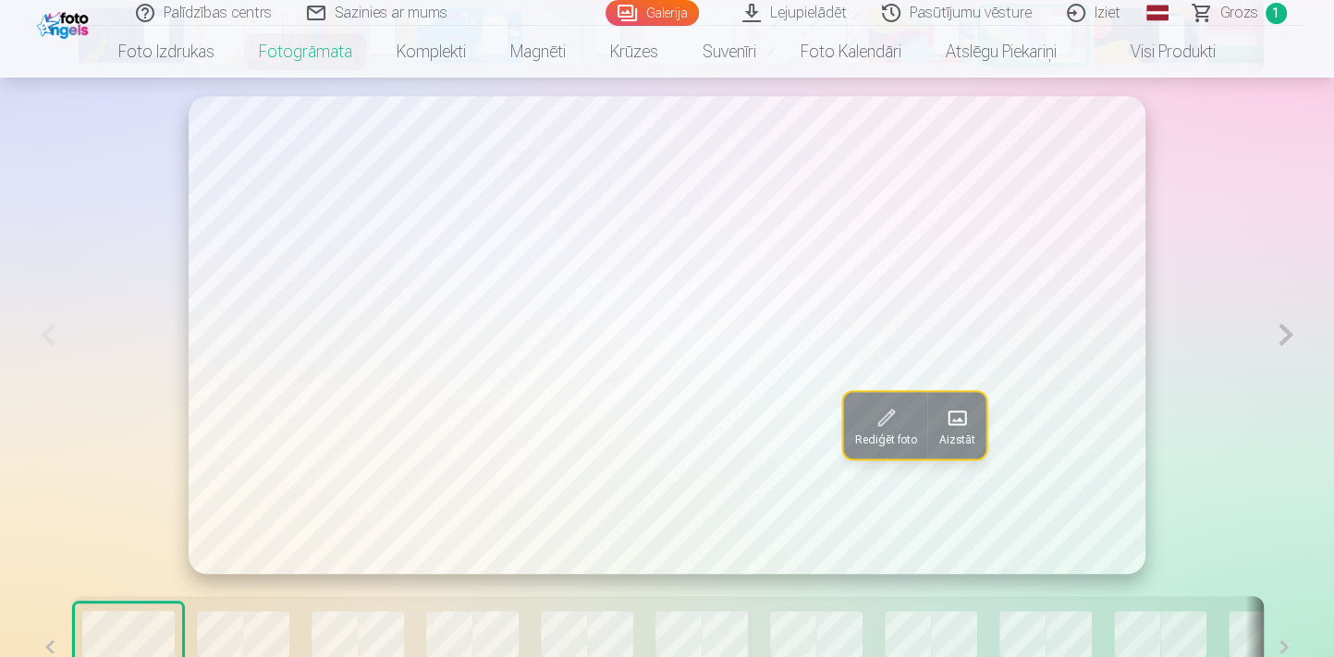
click at [1287, 334] on button at bounding box center [1285, 335] width 38 height 478
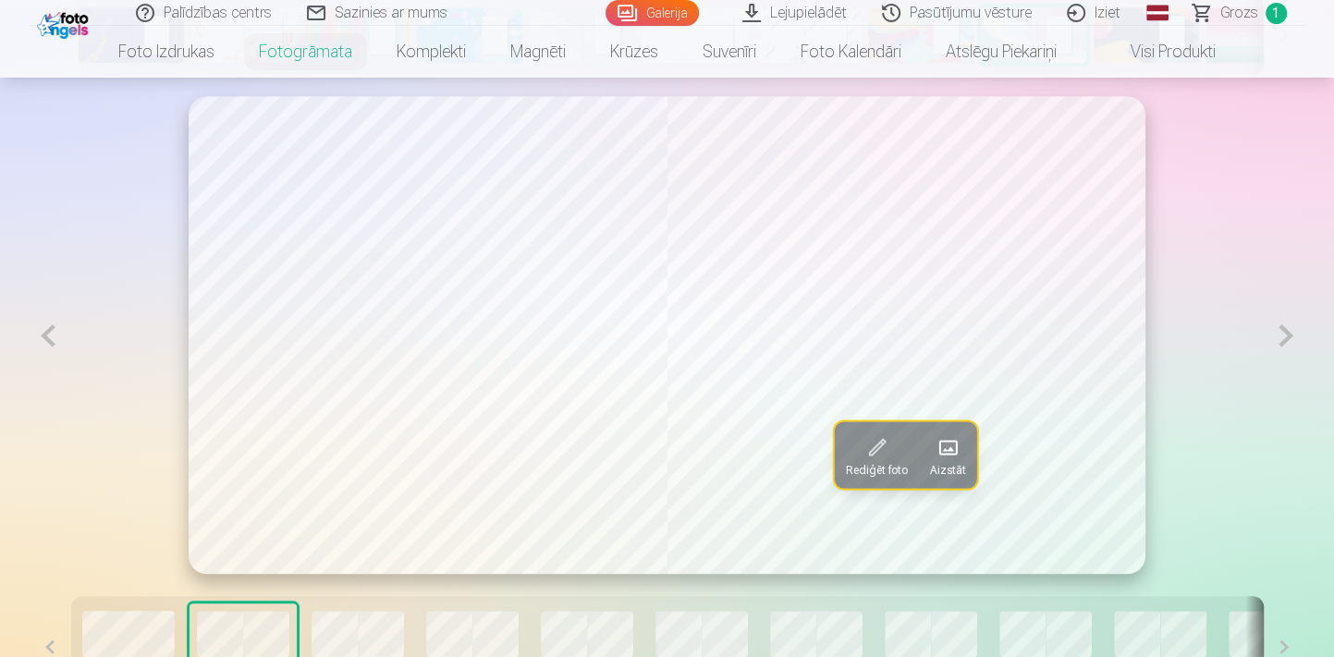
click at [1285, 334] on button at bounding box center [1285, 335] width 38 height 479
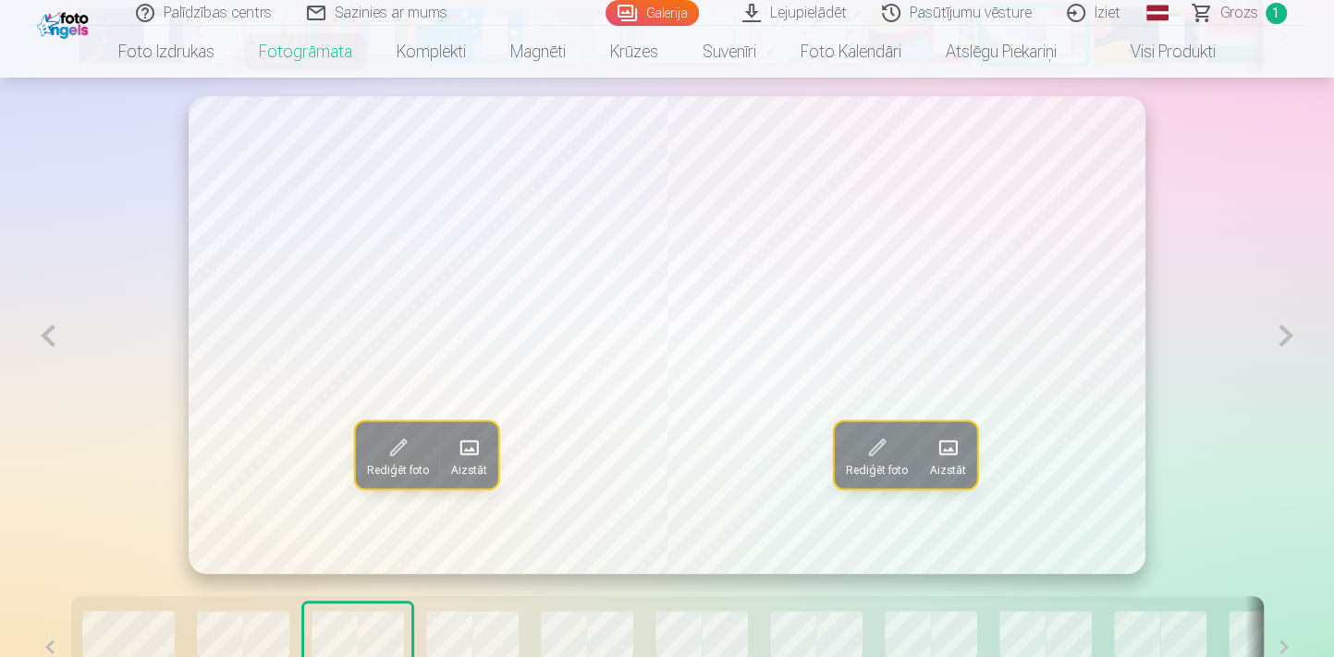
click at [1286, 338] on button at bounding box center [1285, 335] width 38 height 479
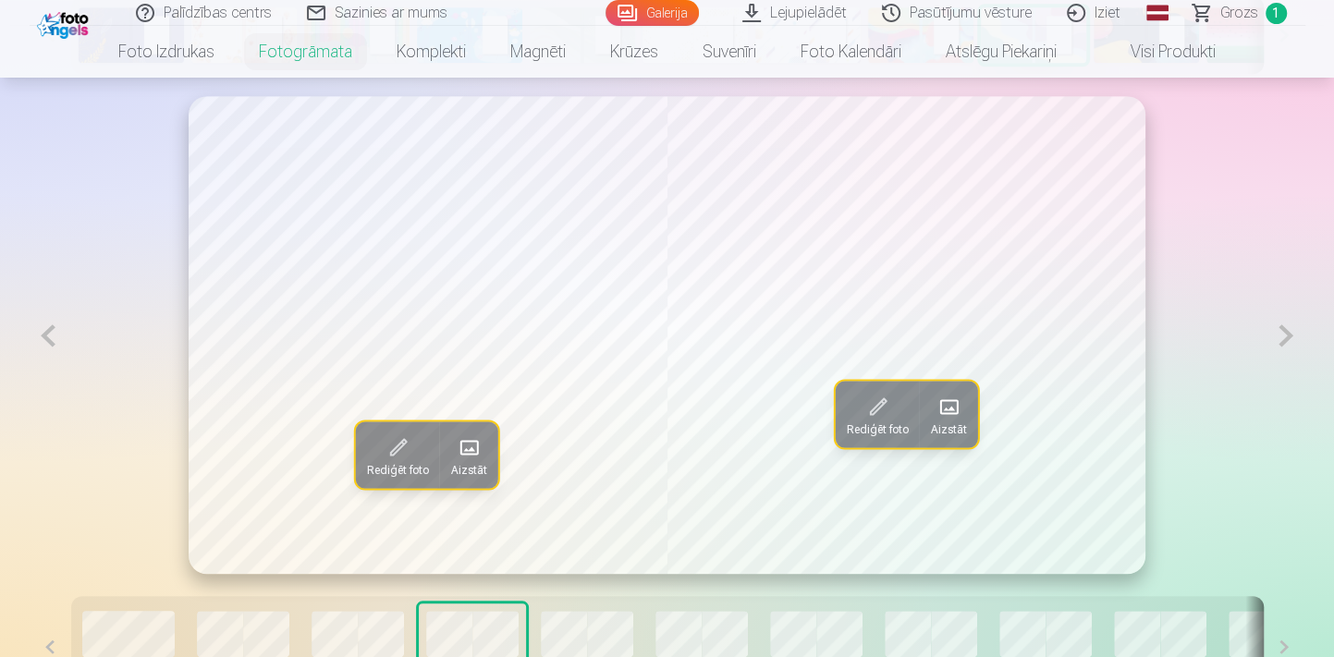
click at [1286, 338] on button at bounding box center [1285, 335] width 38 height 479
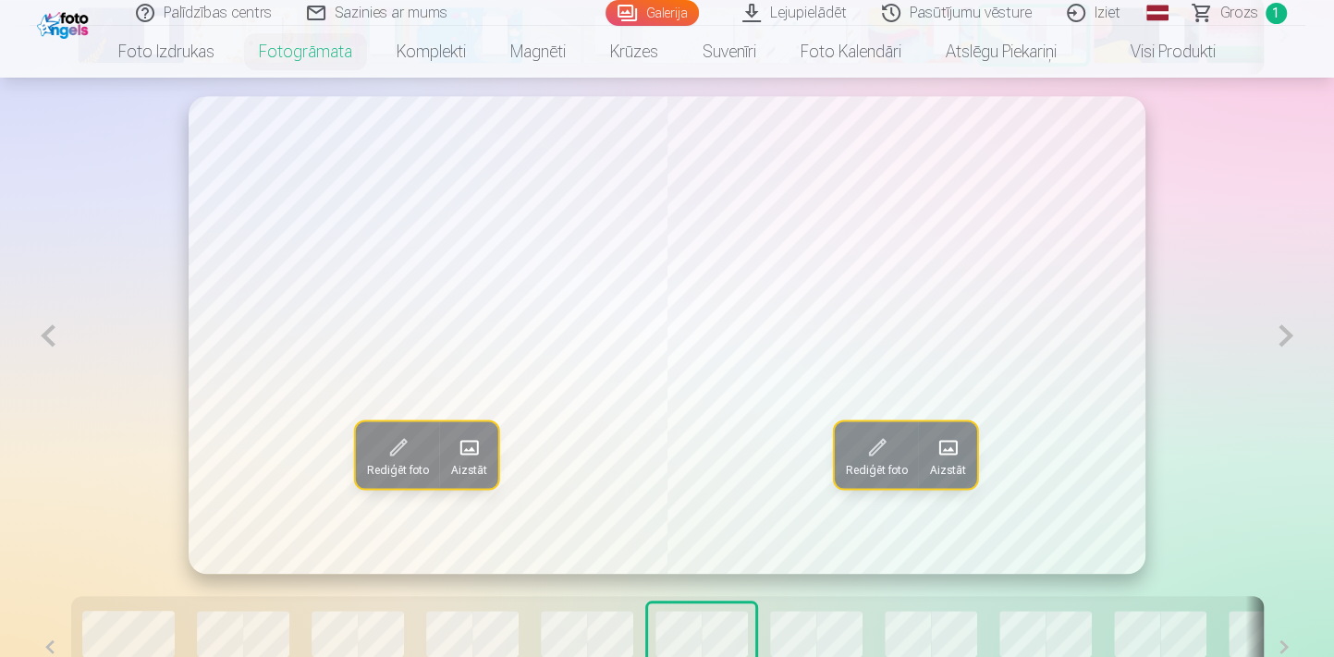
click at [1286, 338] on button at bounding box center [1285, 335] width 38 height 479
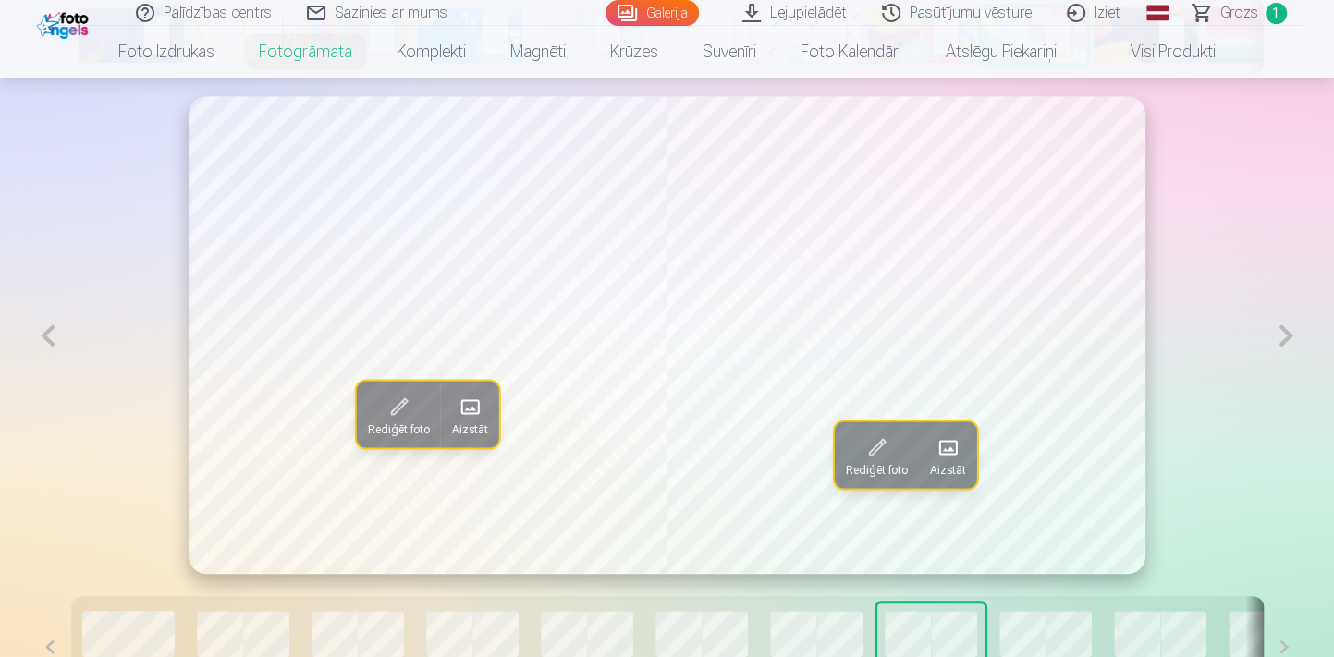
click at [1286, 338] on button at bounding box center [1285, 335] width 38 height 479
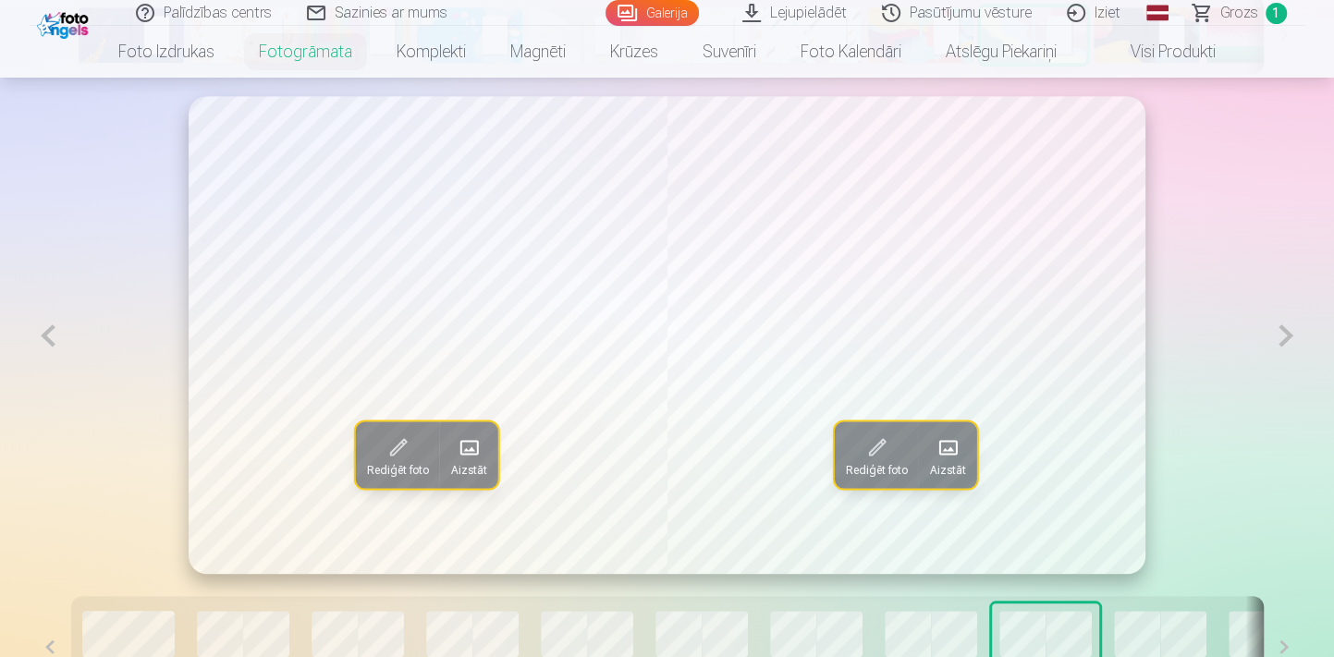
click at [1286, 338] on button at bounding box center [1285, 335] width 38 height 479
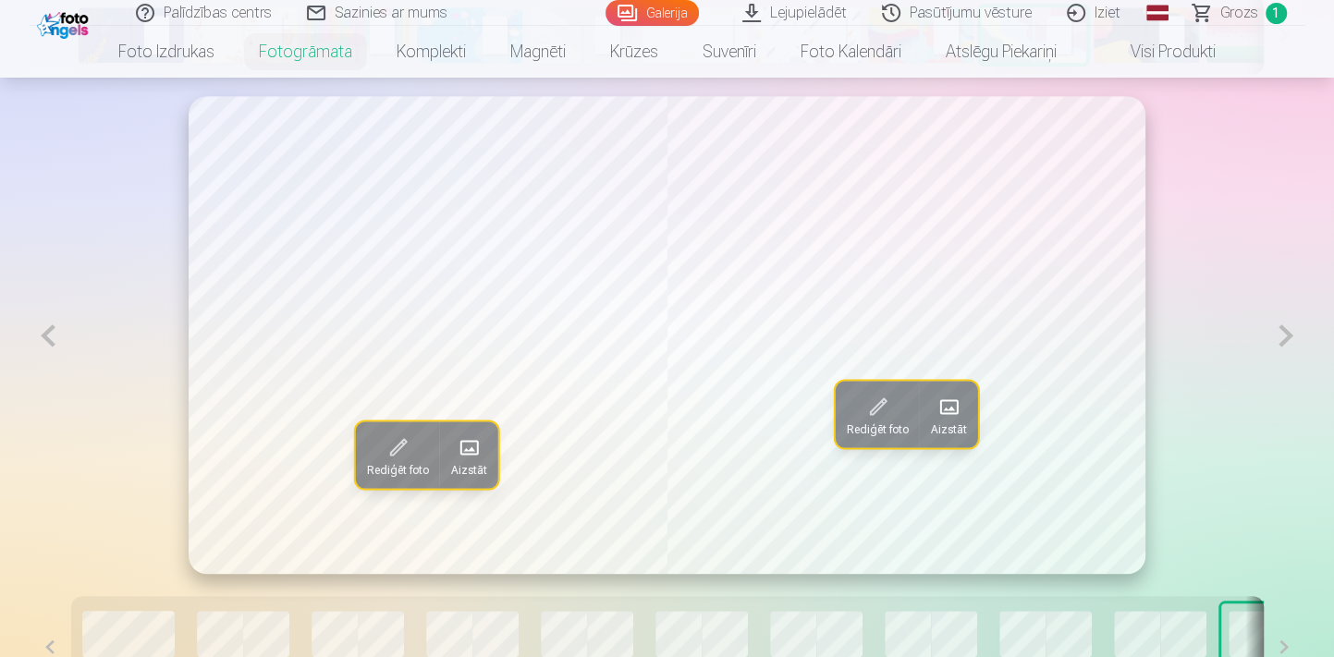
click at [1286, 338] on button at bounding box center [1285, 335] width 38 height 479
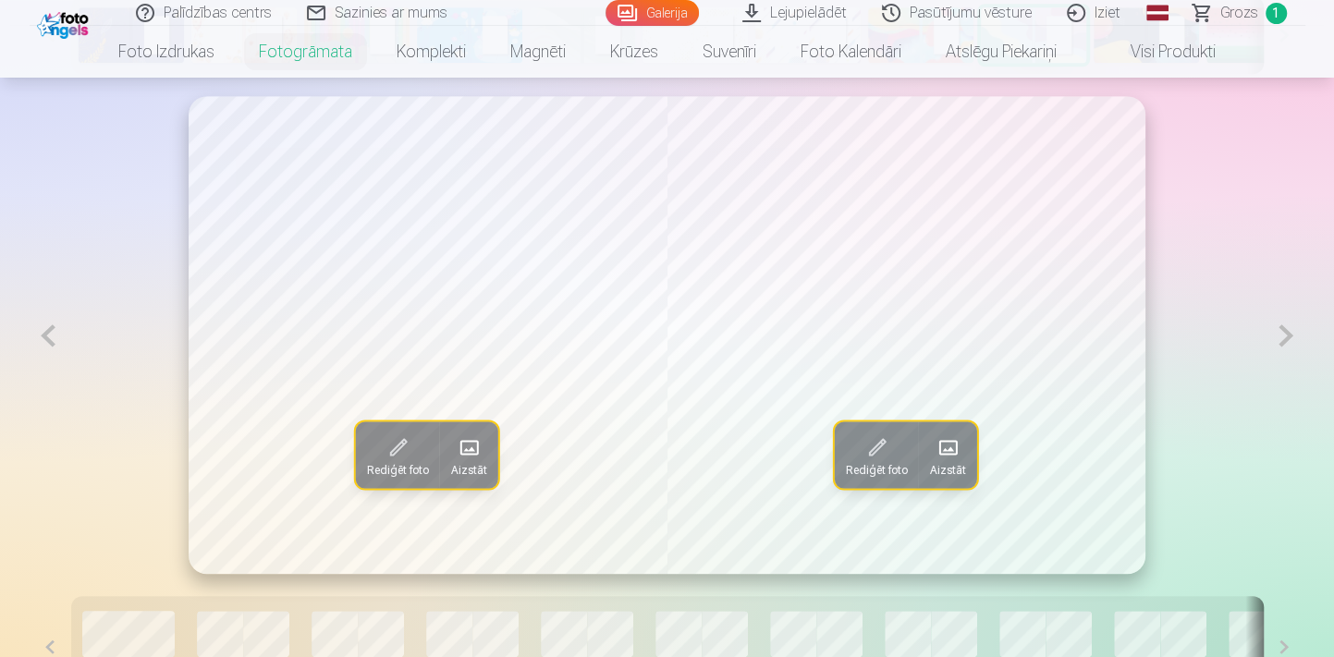
click at [59, 338] on button at bounding box center [49, 335] width 38 height 479
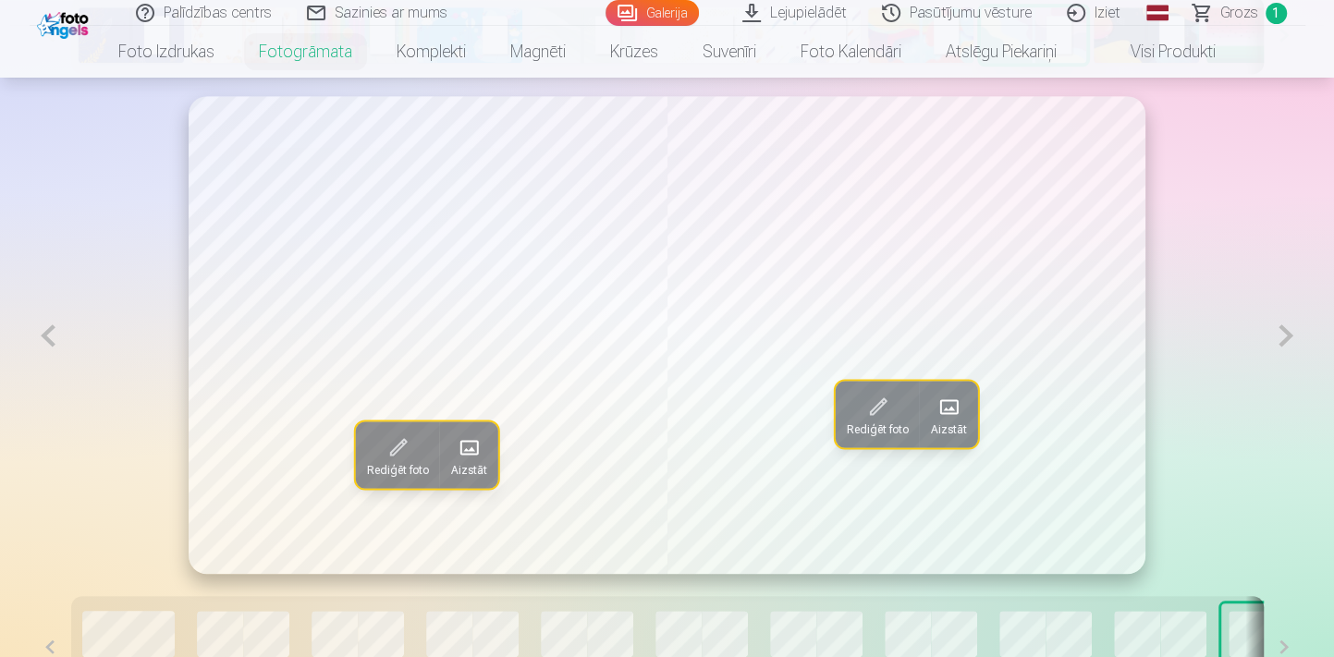
click at [1287, 329] on button at bounding box center [1285, 335] width 38 height 479
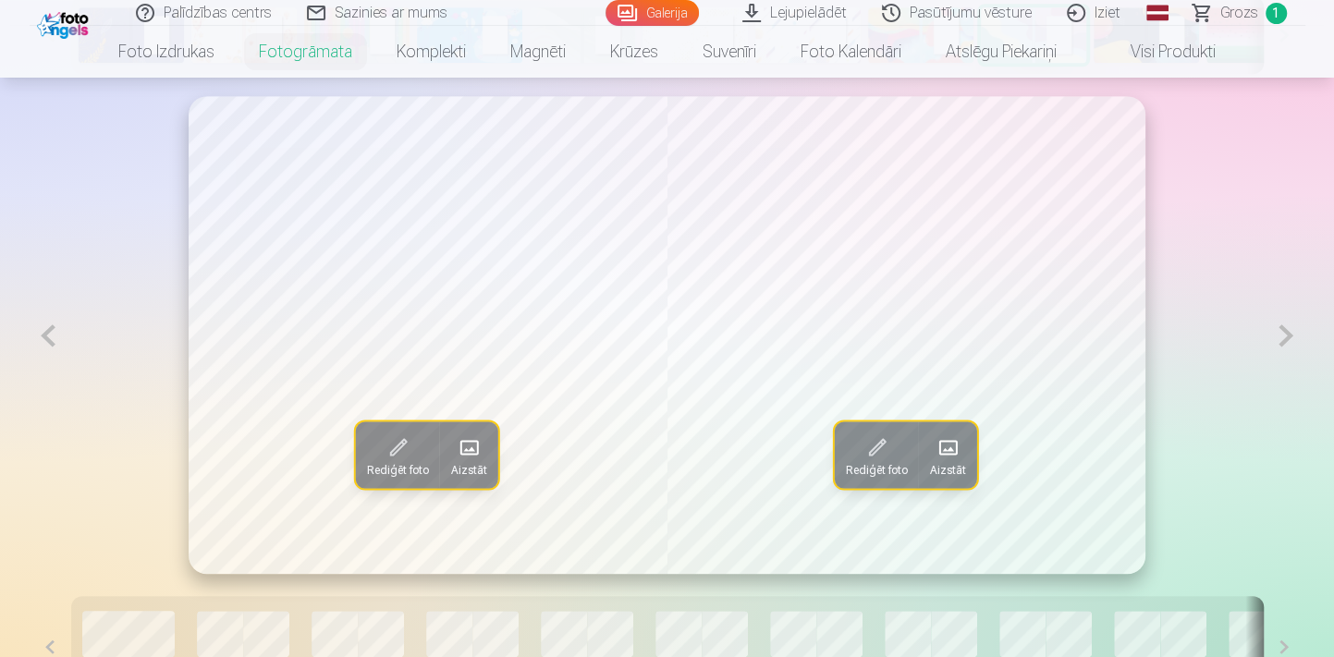
click at [952, 453] on span at bounding box center [947, 448] width 30 height 30
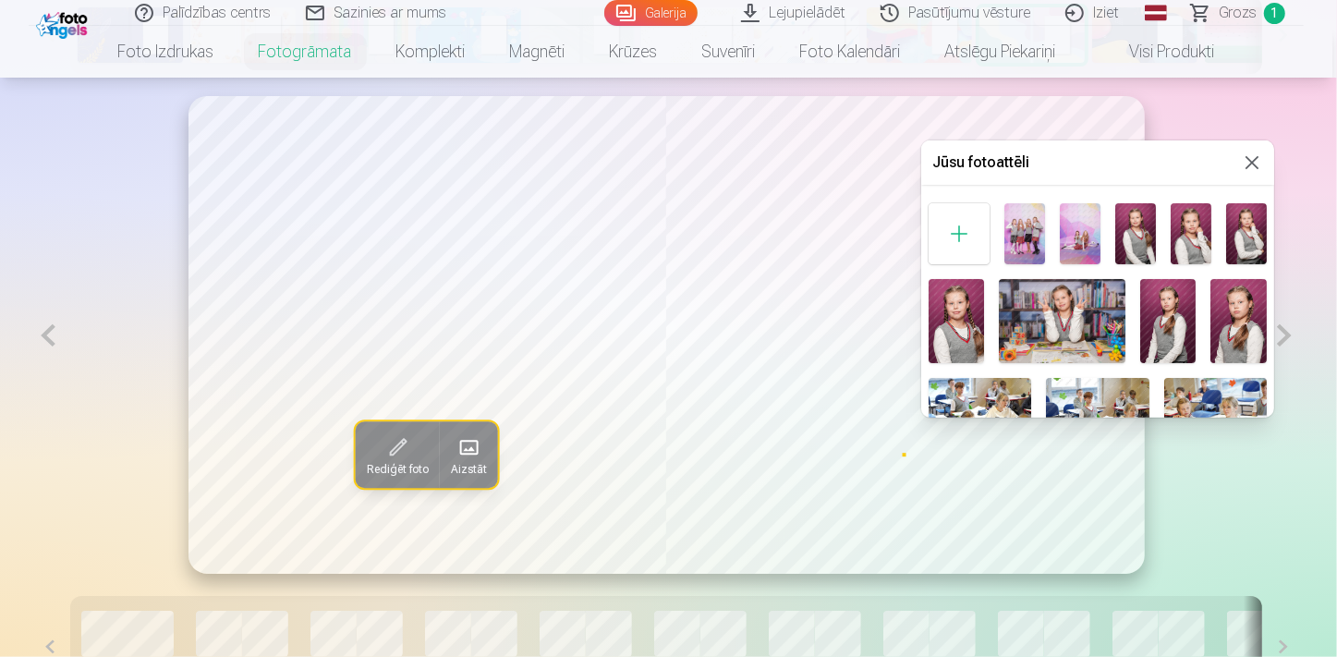
scroll to position [83, 0]
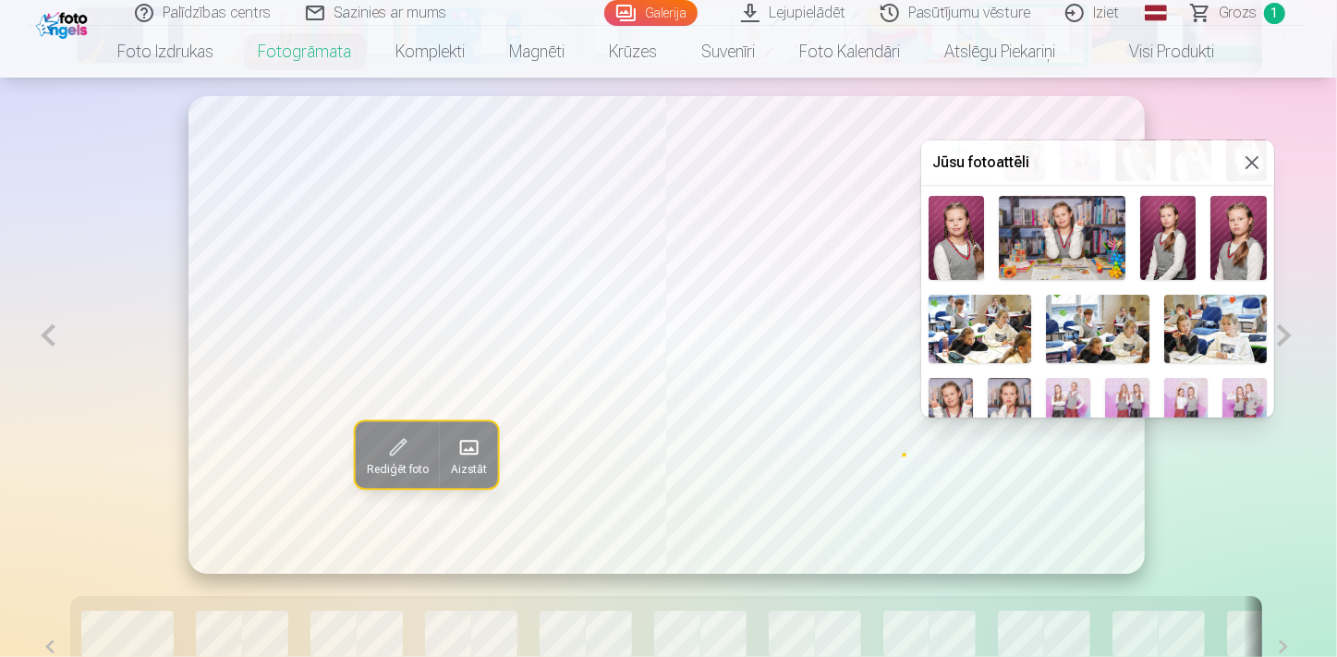
click at [980, 333] on img at bounding box center [980, 329] width 103 height 68
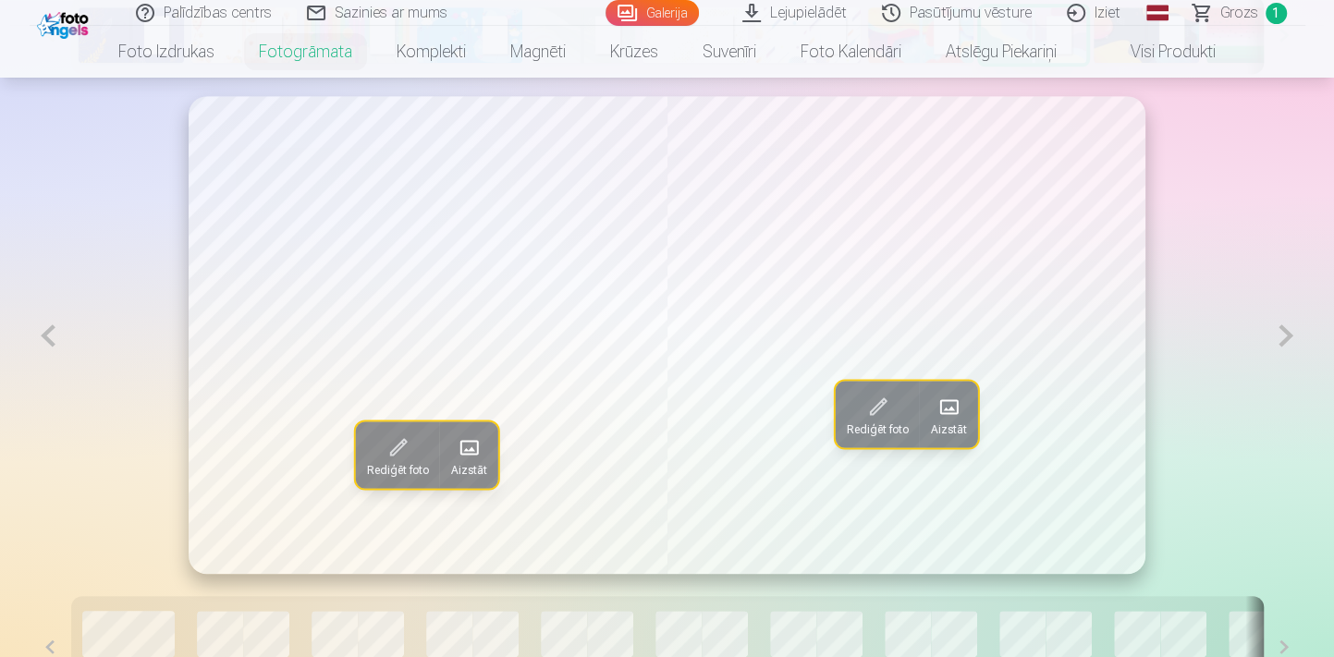
click at [930, 423] on button "Aizstāt" at bounding box center [948, 414] width 58 height 67
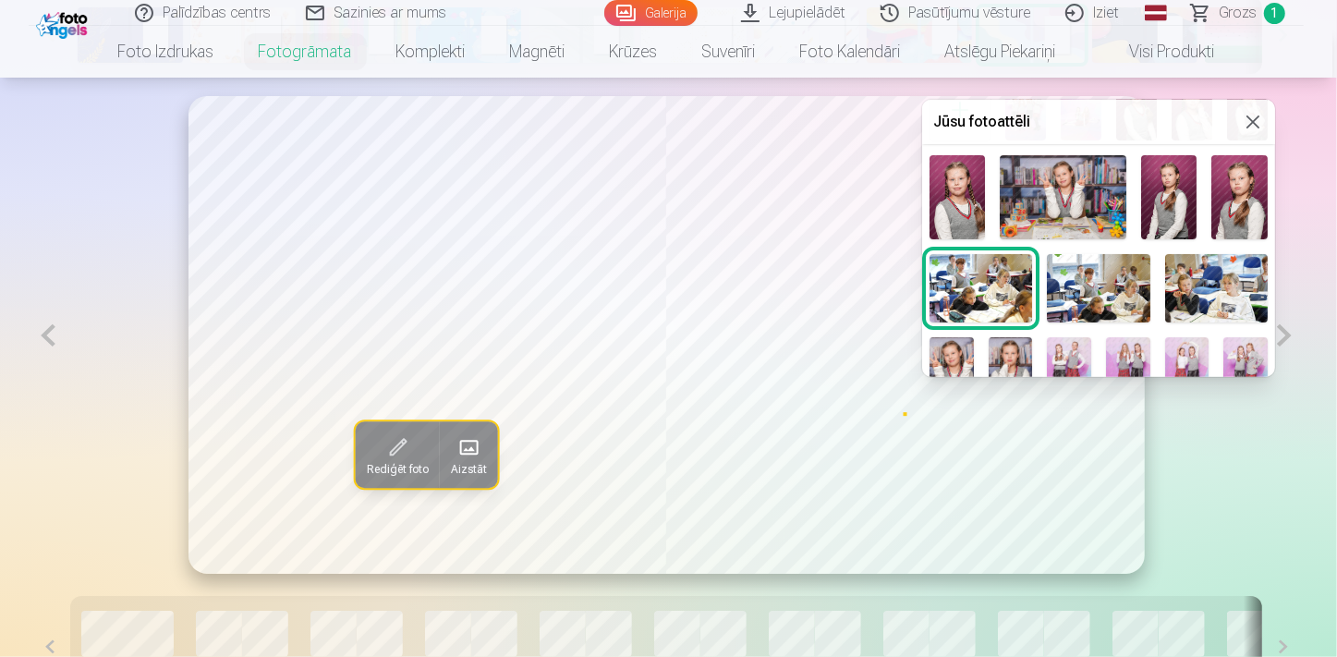
click at [1188, 284] on img at bounding box center [1216, 288] width 103 height 68
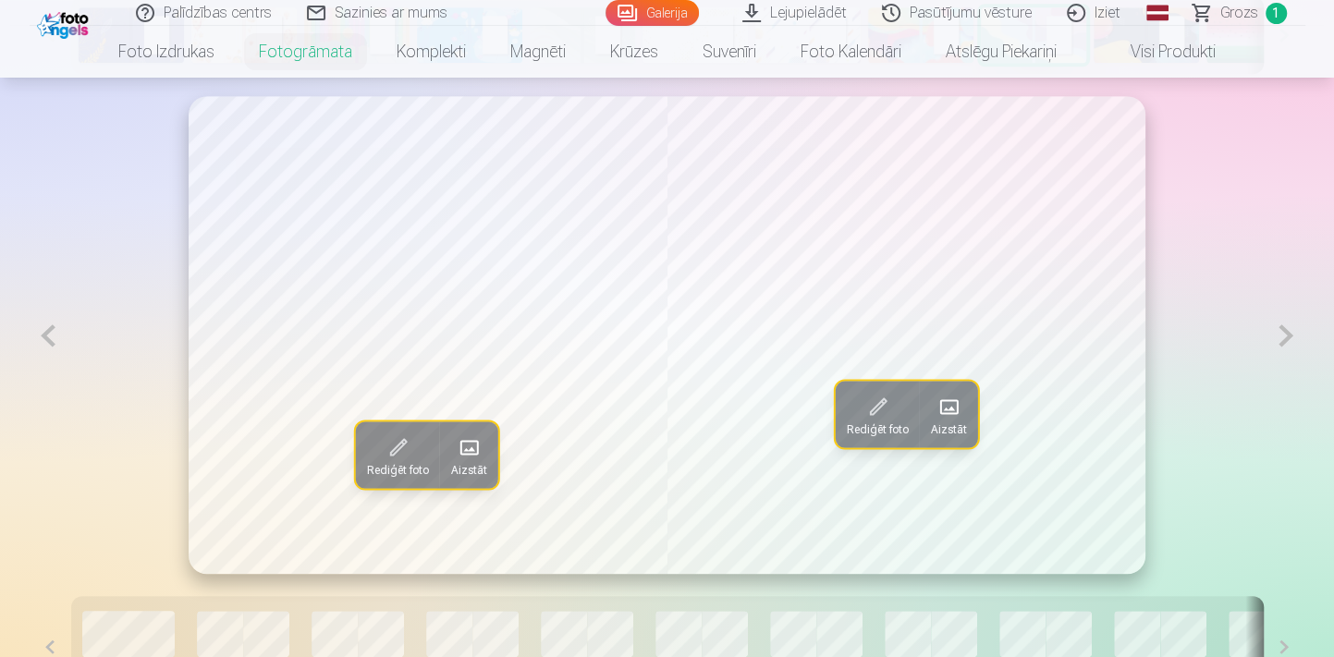
click at [51, 340] on button at bounding box center [49, 335] width 38 height 479
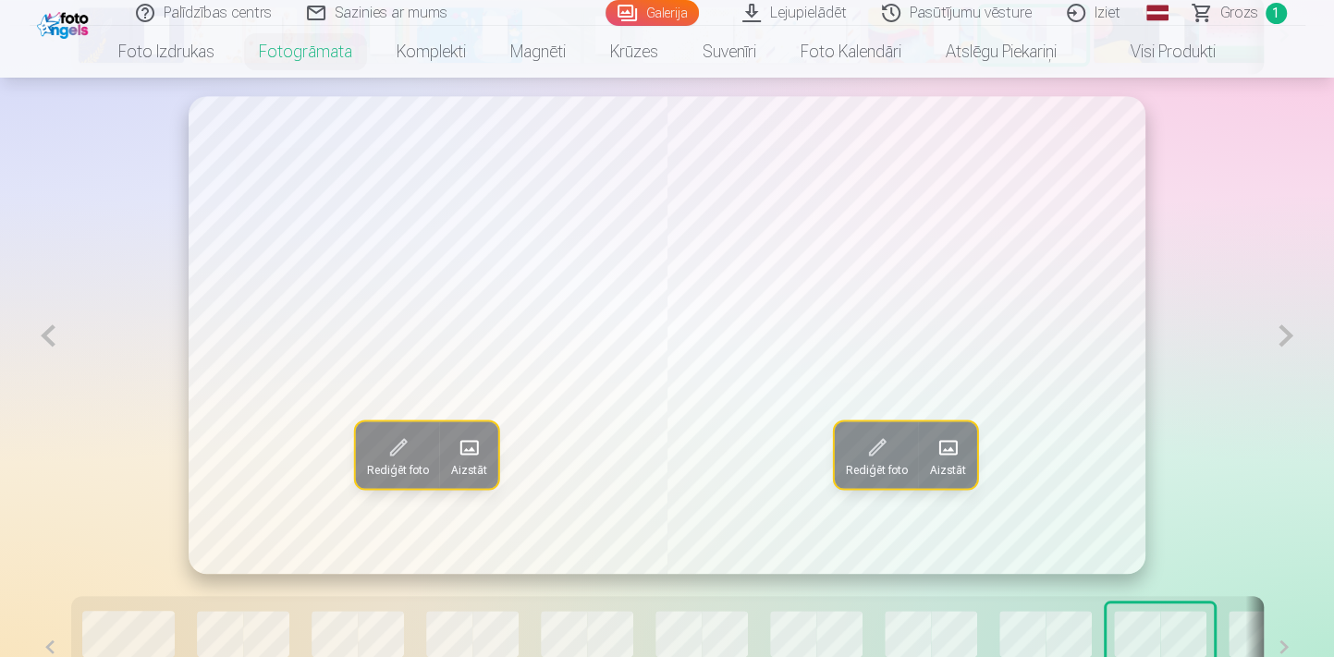
click at [51, 340] on button at bounding box center [49, 335] width 38 height 479
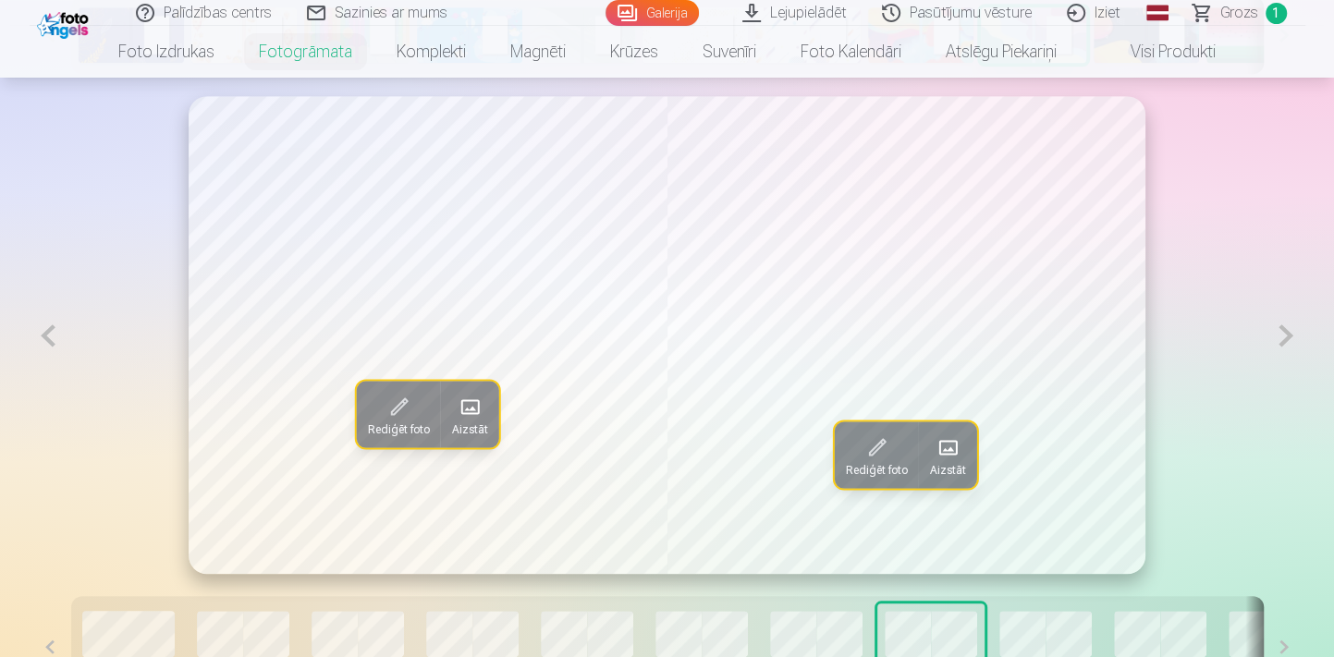
click at [474, 418] on span at bounding box center [470, 407] width 30 height 30
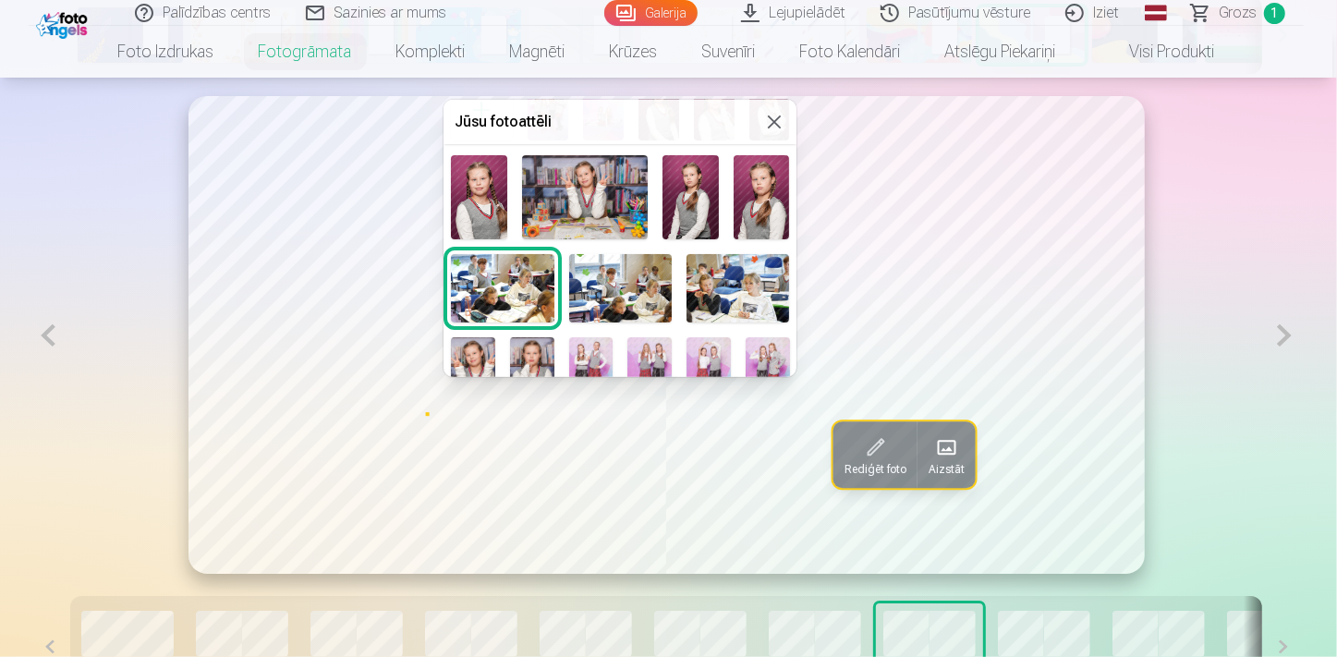
click at [617, 276] on img at bounding box center [620, 288] width 103 height 68
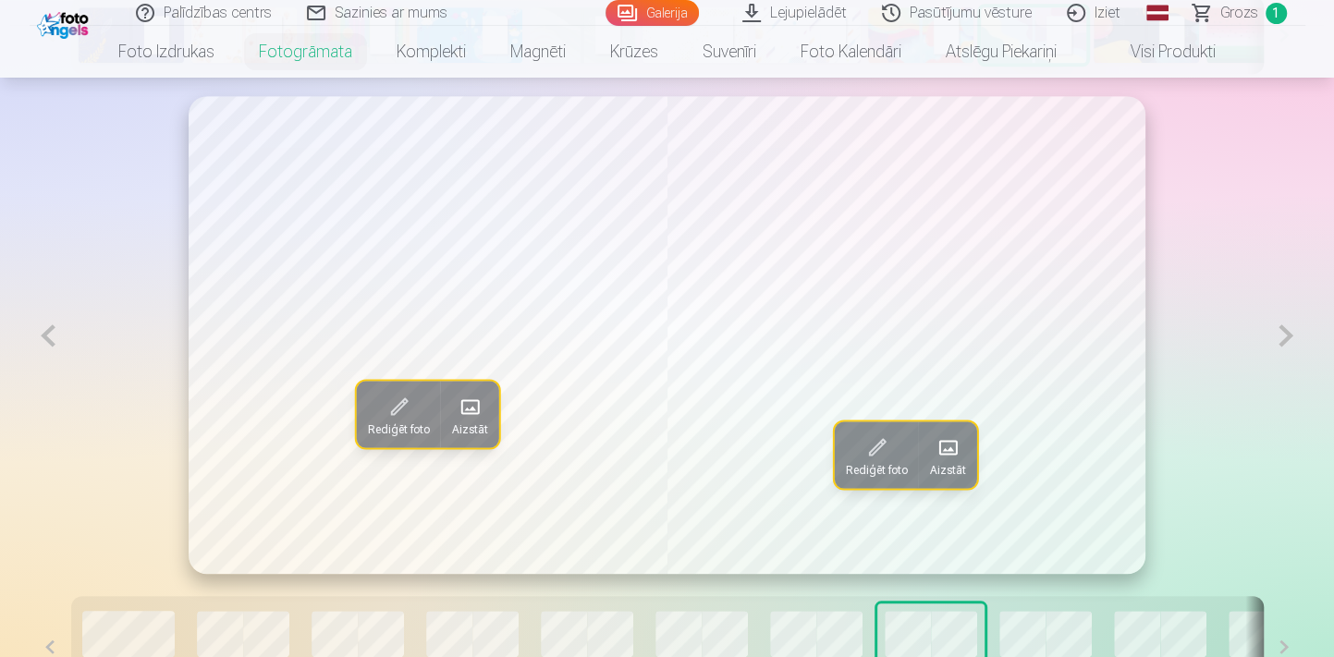
click at [464, 412] on span at bounding box center [470, 407] width 30 height 30
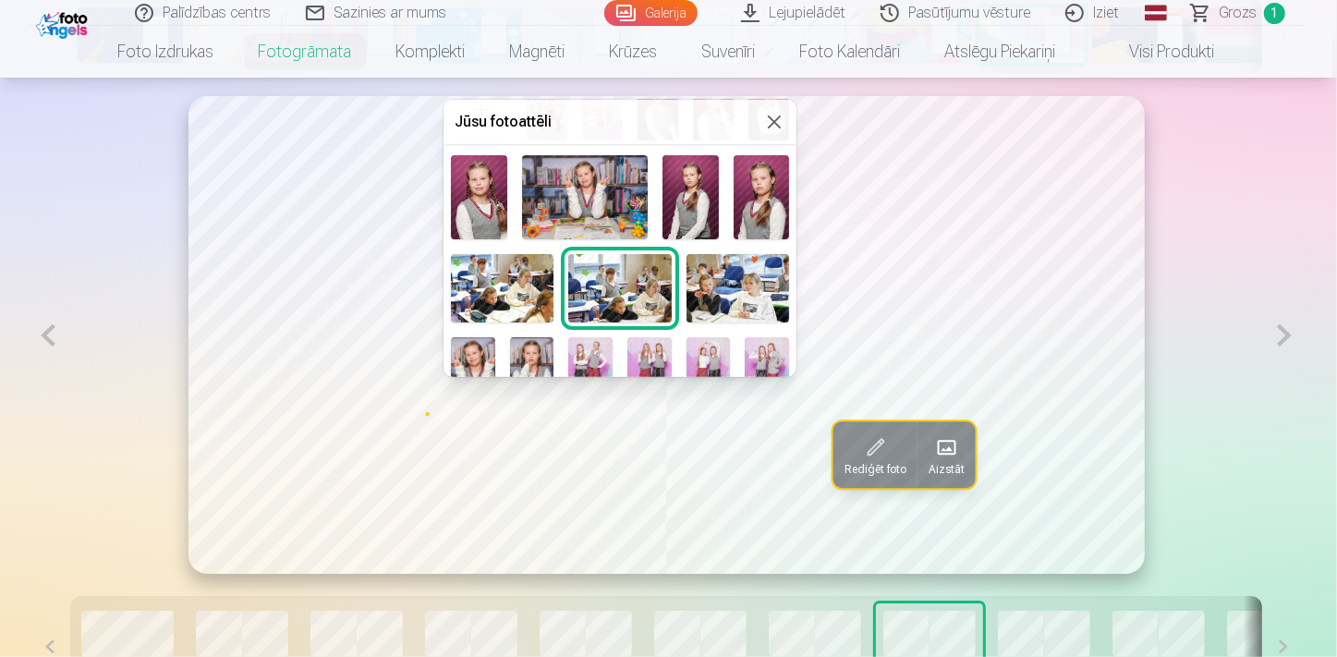
click at [506, 286] on img at bounding box center [502, 288] width 103 height 68
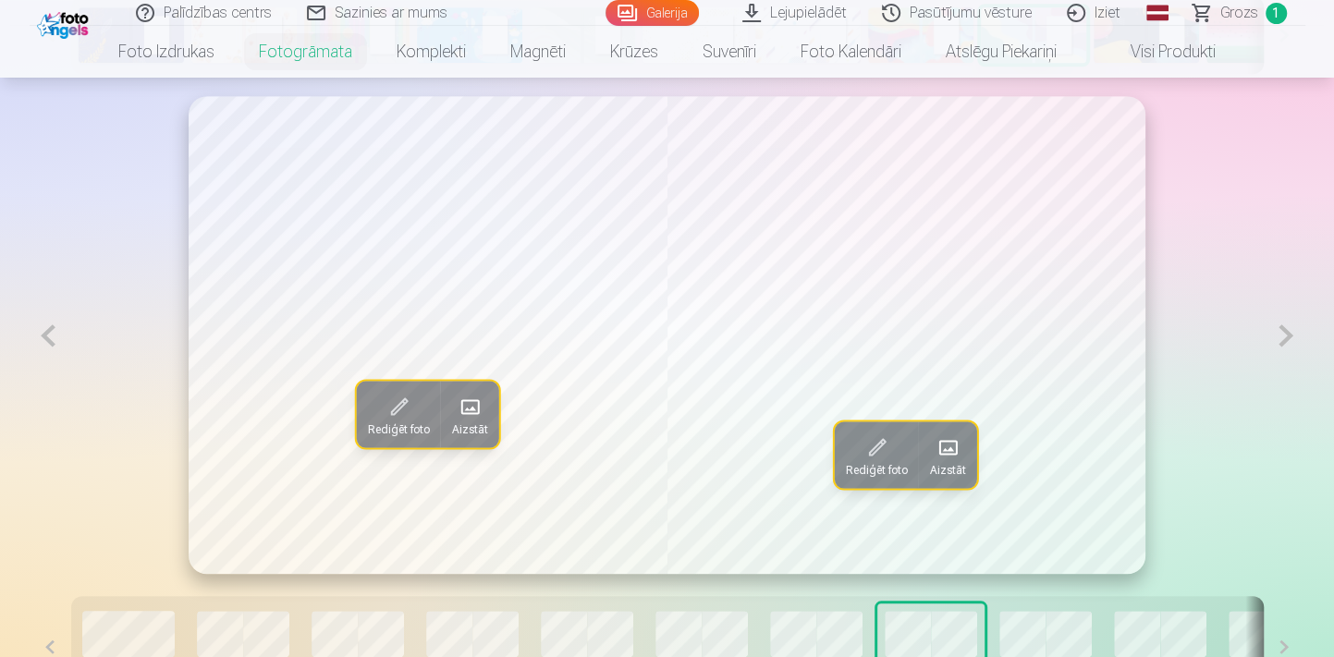
click at [46, 348] on button at bounding box center [49, 335] width 38 height 479
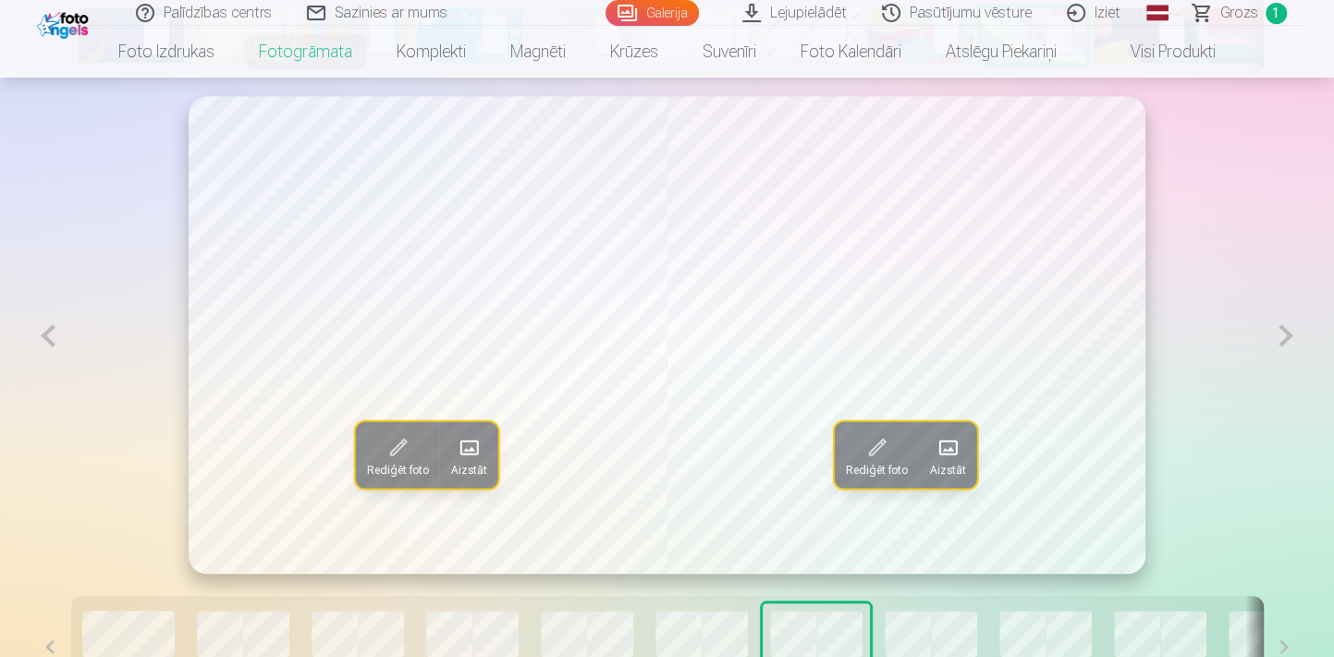
click at [46, 348] on button at bounding box center [49, 335] width 38 height 479
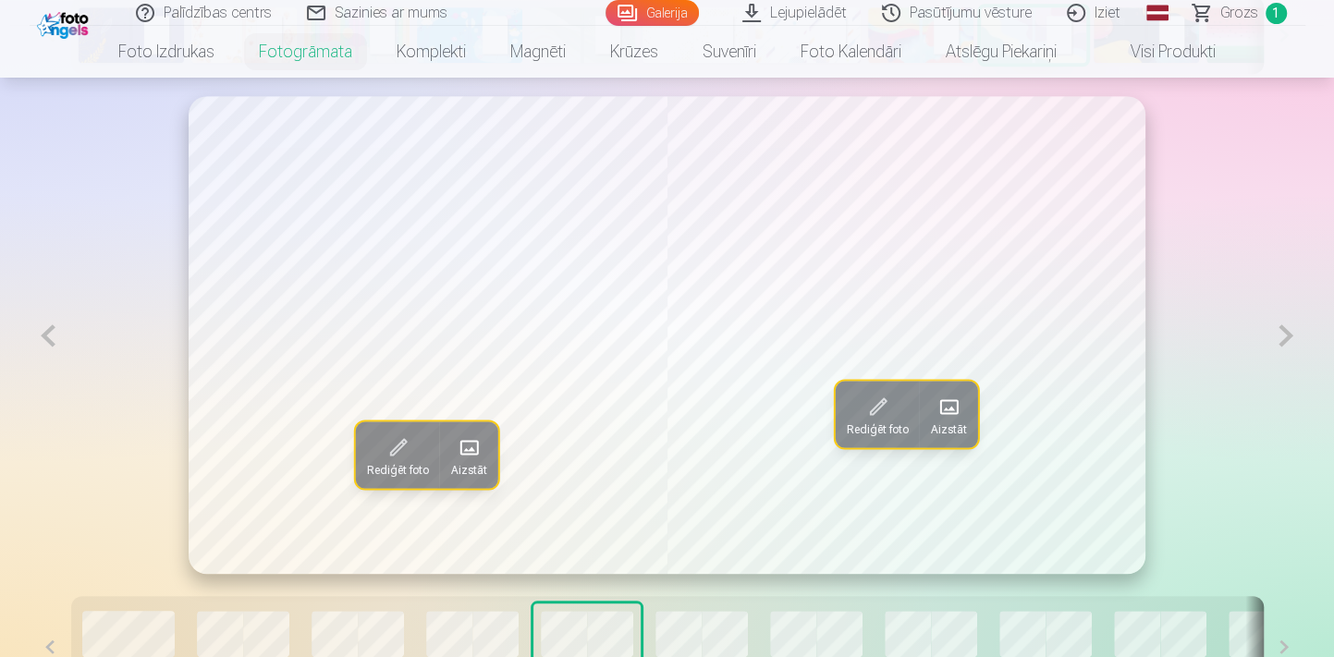
click at [46, 348] on button at bounding box center [49, 335] width 38 height 479
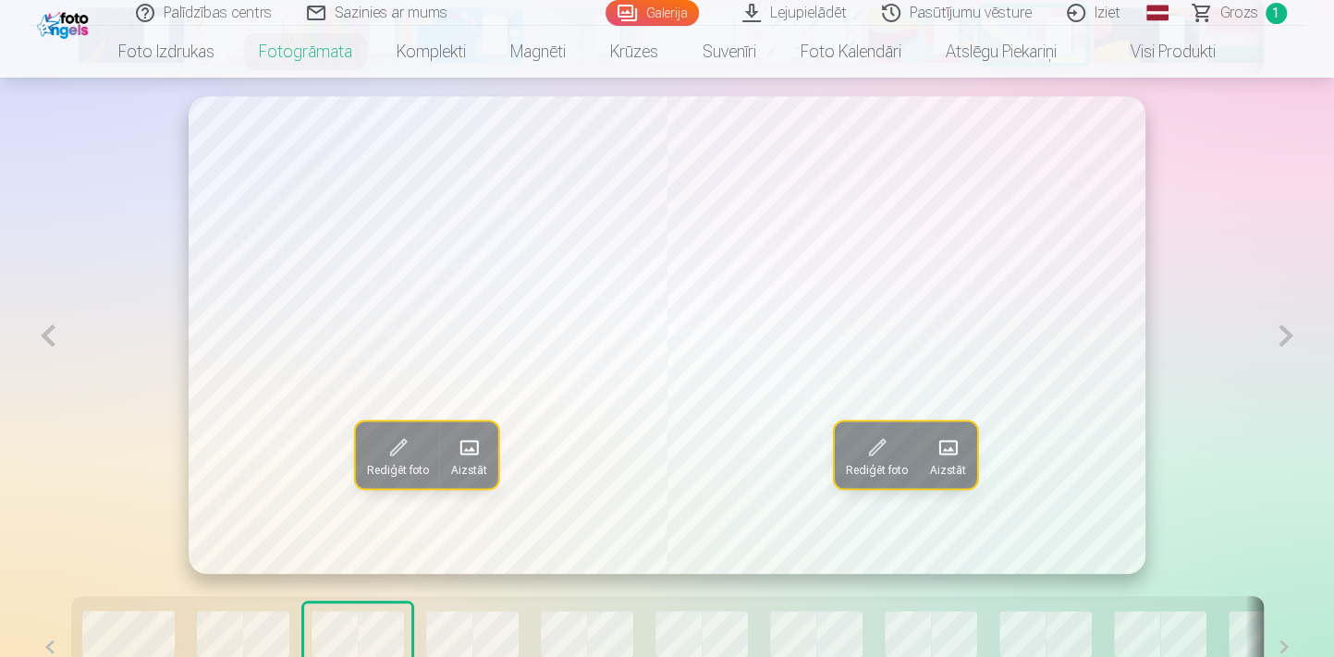
click at [46, 348] on button at bounding box center [49, 335] width 38 height 479
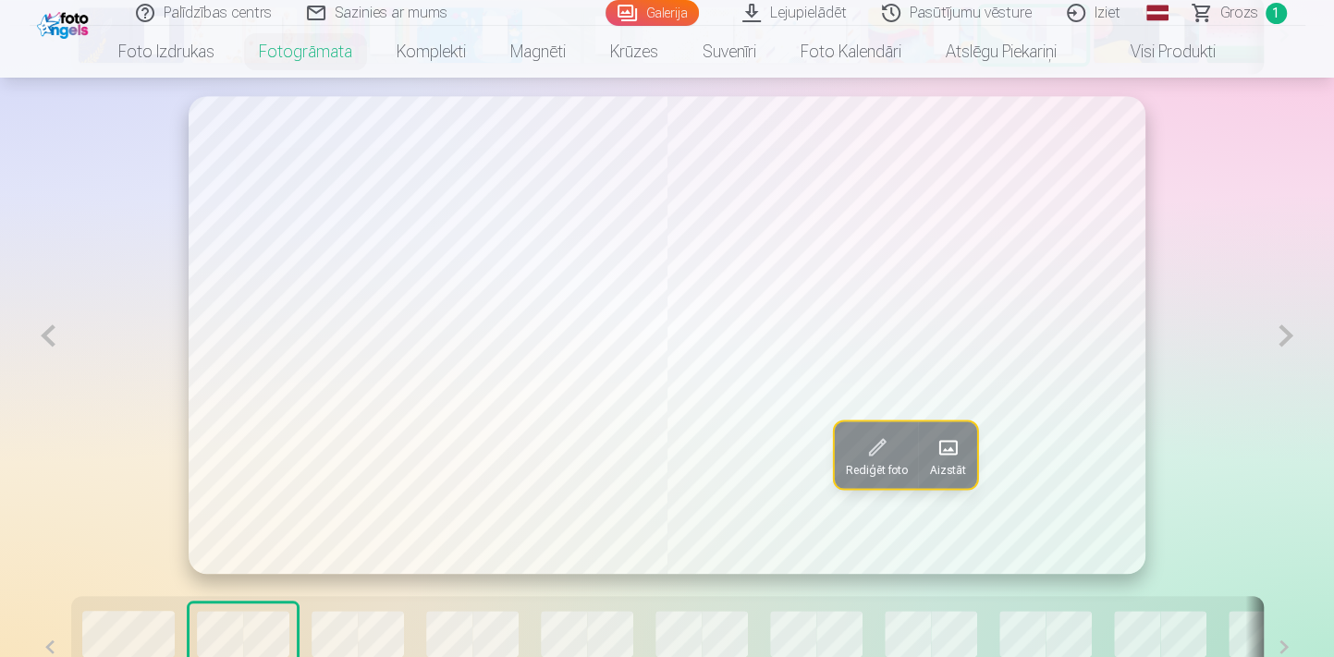
click at [46, 348] on button at bounding box center [49, 335] width 38 height 479
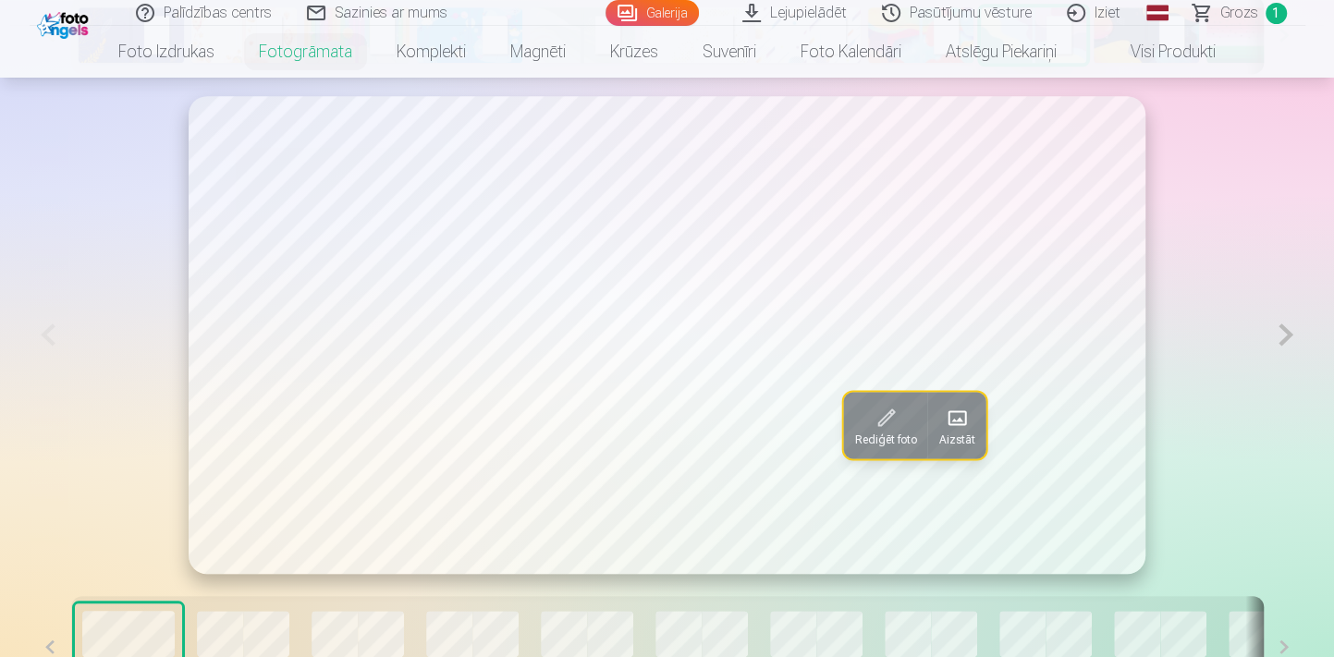
click at [1293, 336] on button at bounding box center [1285, 335] width 38 height 478
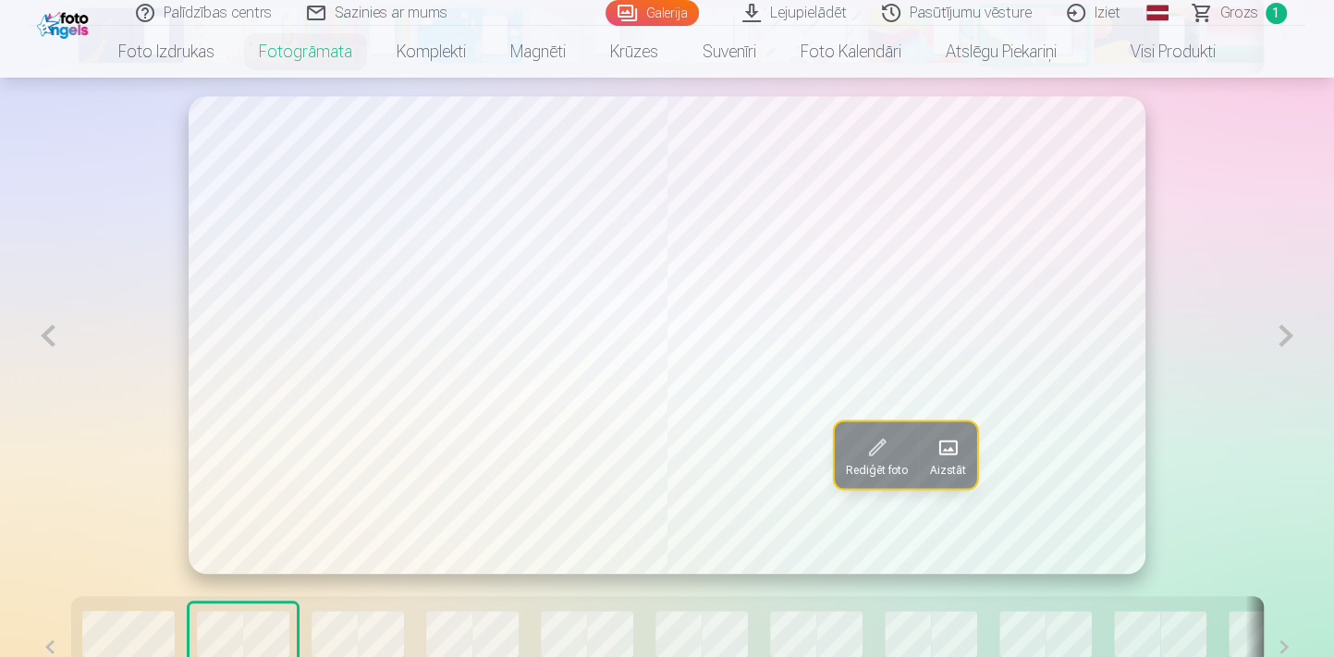
click at [1275, 344] on button at bounding box center [1285, 335] width 38 height 479
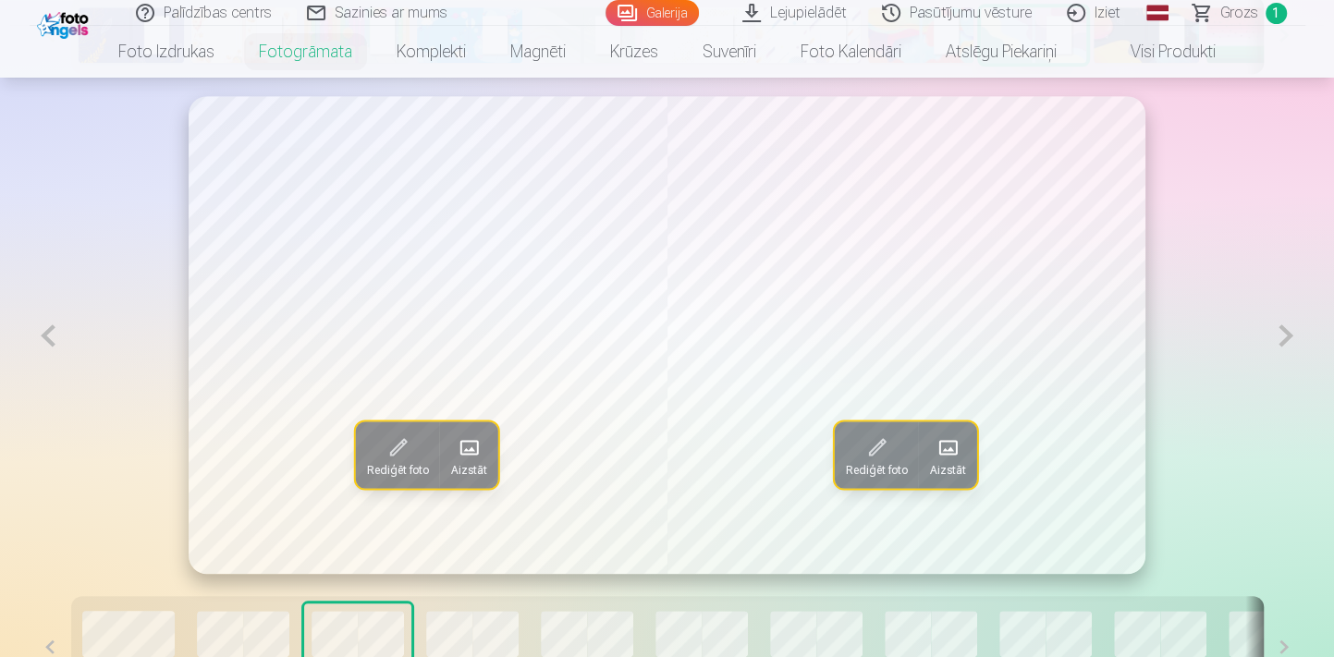
click at [51, 350] on button at bounding box center [49, 335] width 38 height 479
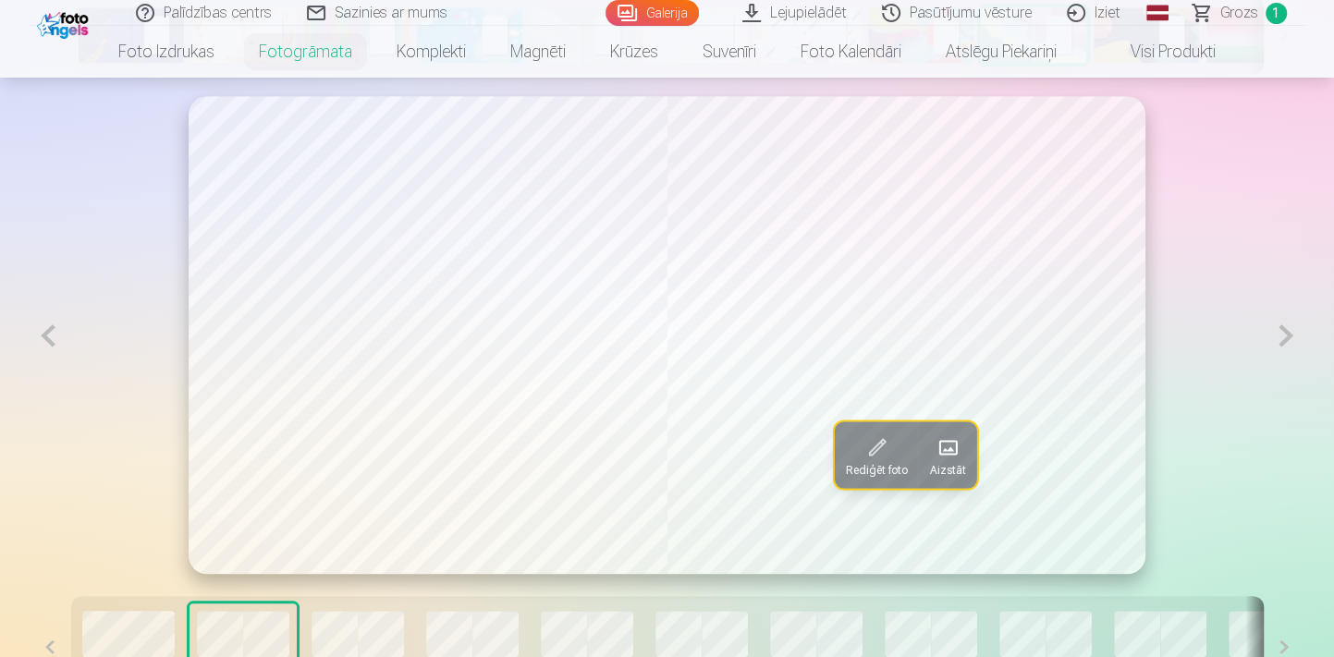
click at [51, 350] on button at bounding box center [49, 335] width 38 height 479
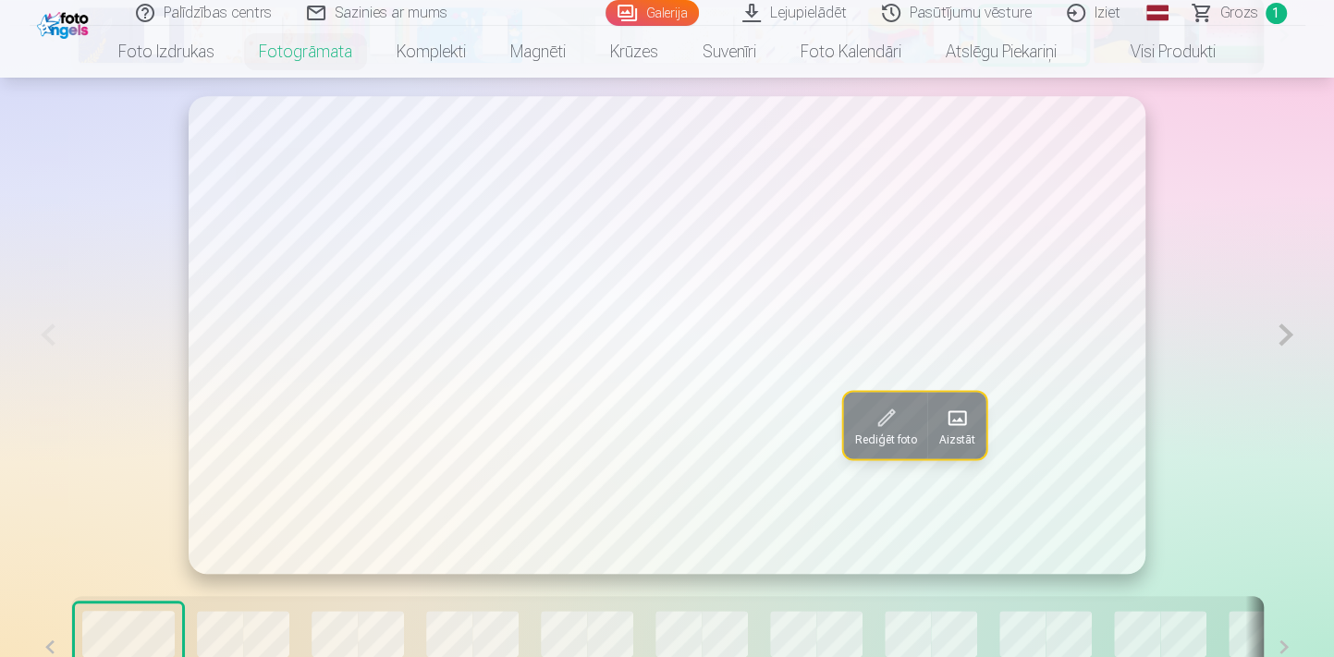
click at [1288, 330] on button at bounding box center [1285, 335] width 38 height 478
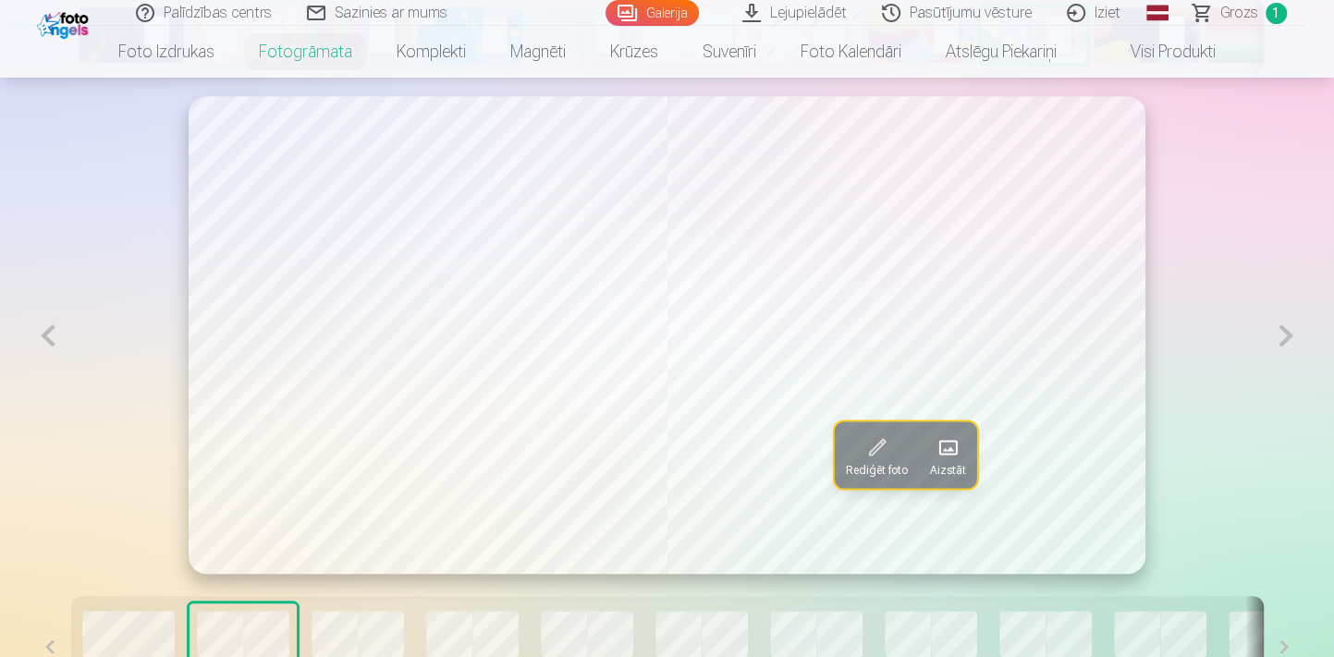
click at [1288, 330] on button at bounding box center [1285, 335] width 38 height 479
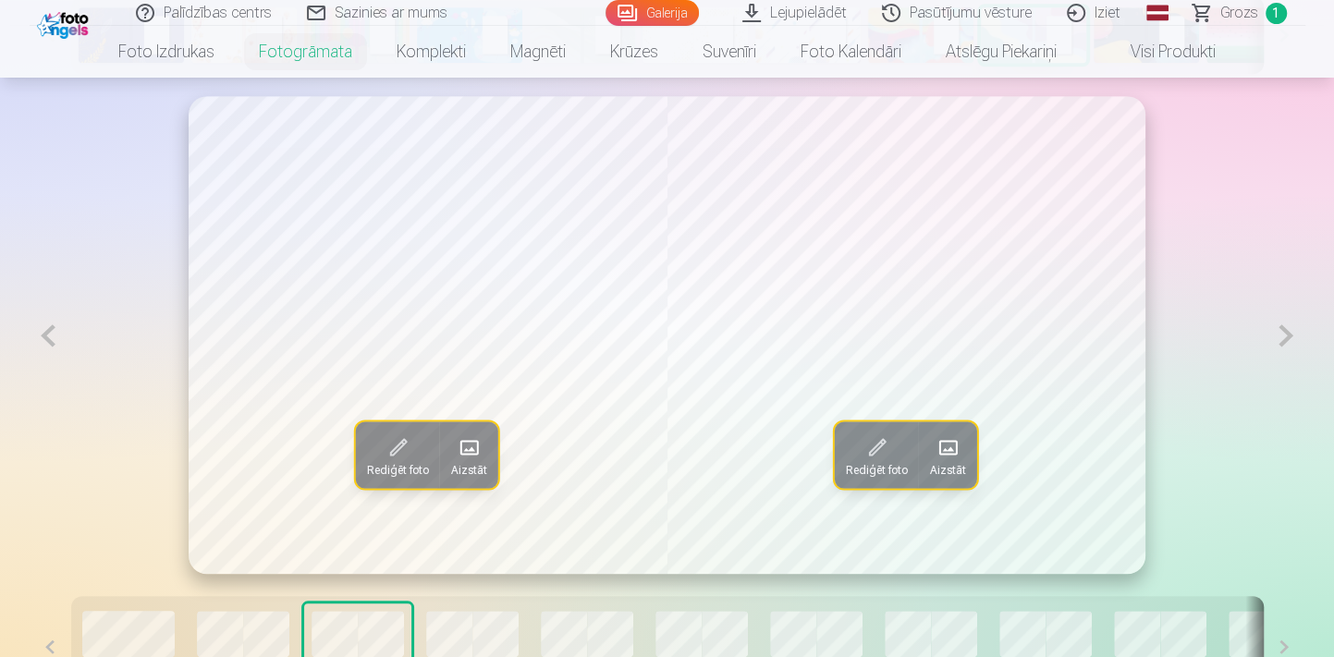
click at [1288, 330] on button at bounding box center [1285, 335] width 38 height 479
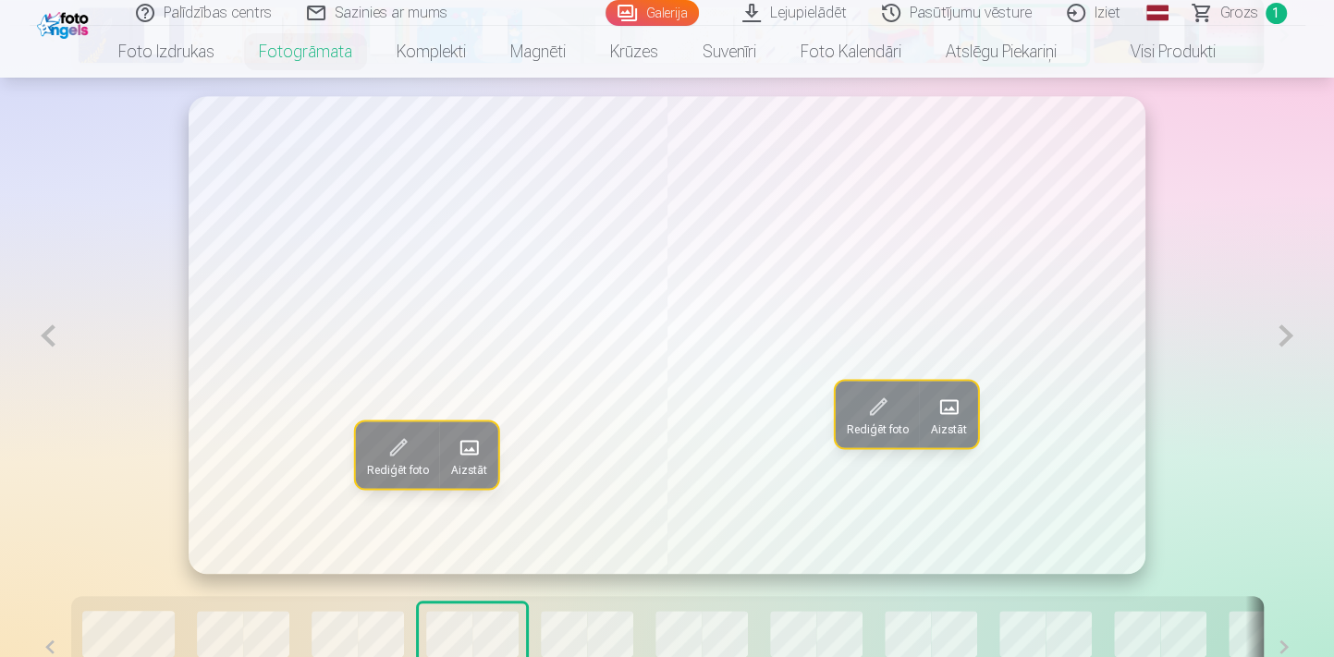
click at [1288, 330] on button at bounding box center [1285, 335] width 38 height 479
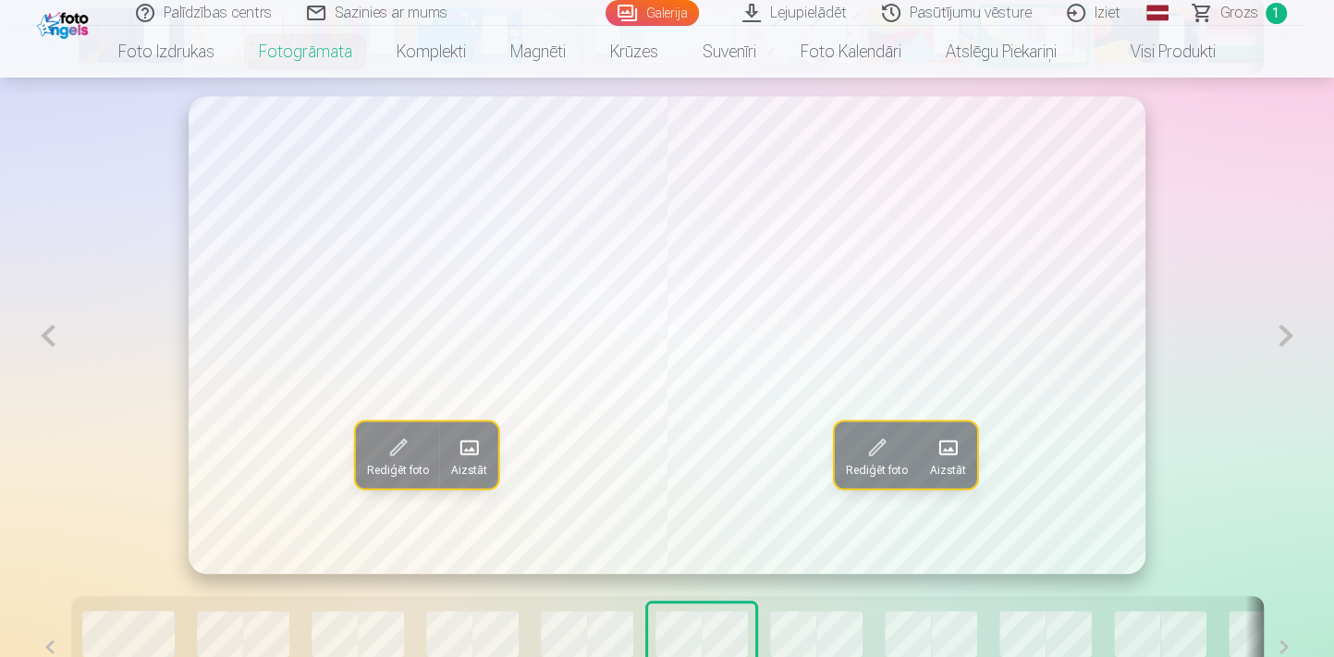
click at [1289, 330] on button at bounding box center [1285, 335] width 38 height 479
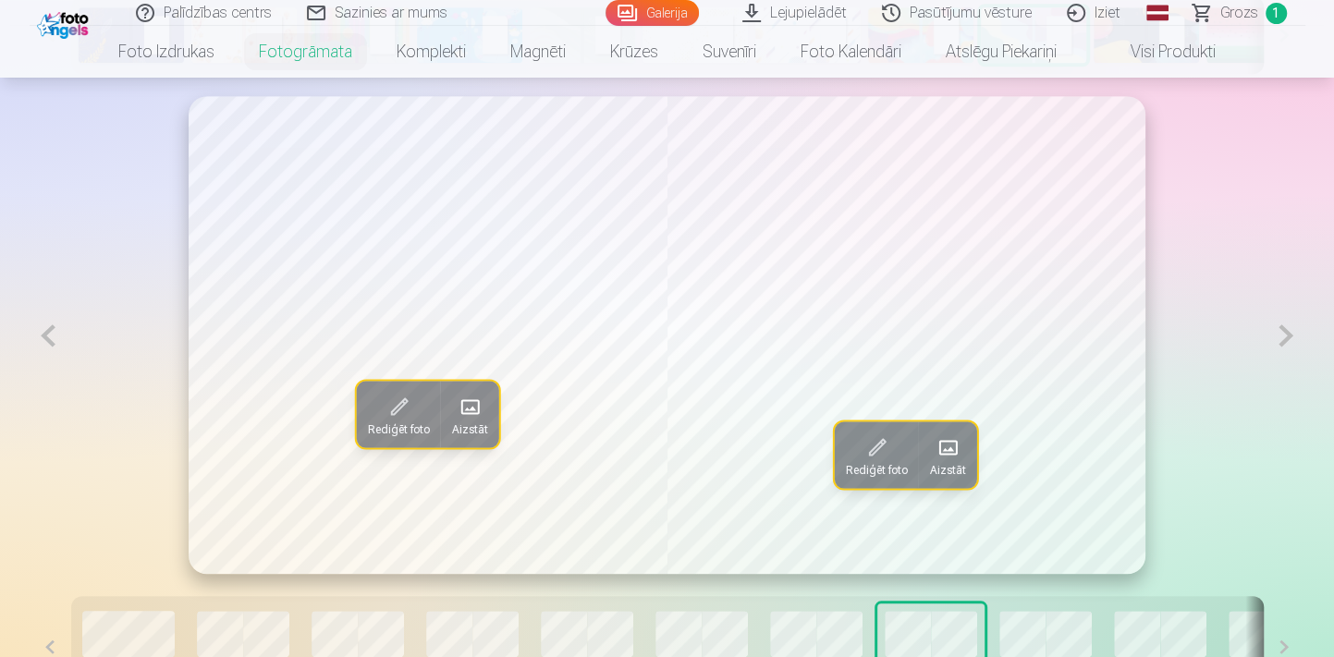
click at [1289, 330] on button at bounding box center [1285, 335] width 38 height 479
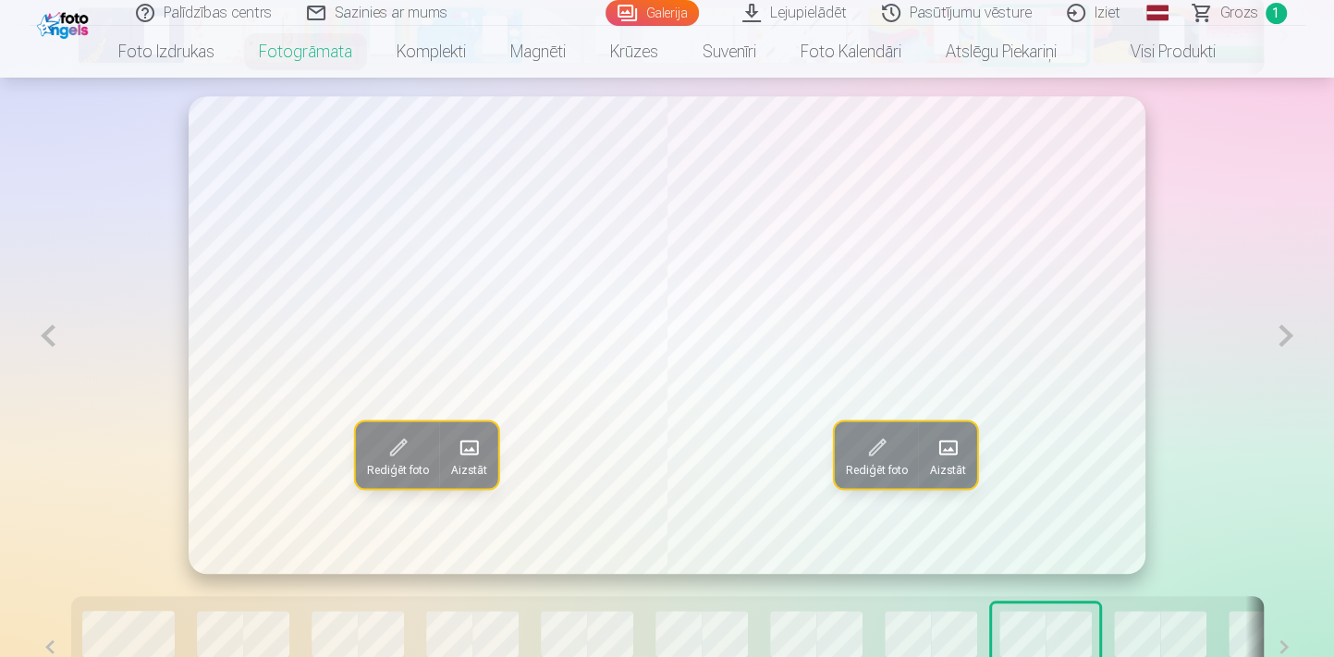
click at [1289, 330] on button at bounding box center [1285, 335] width 38 height 479
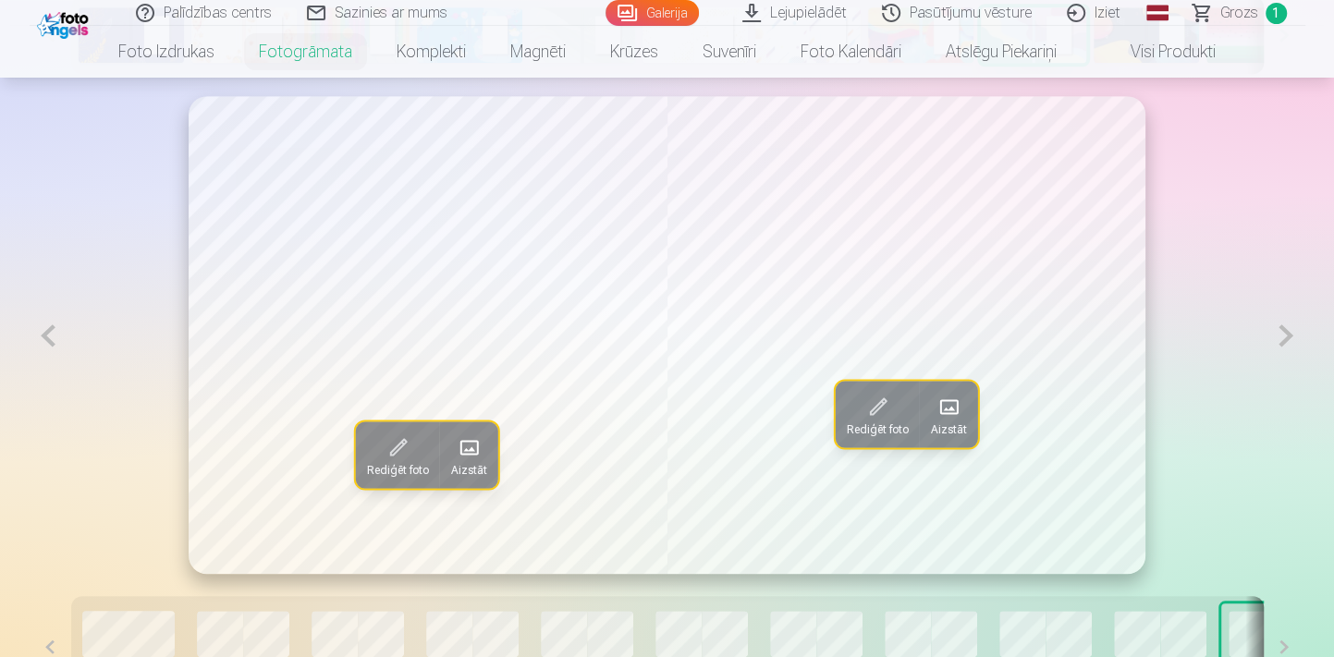
click at [1289, 330] on button at bounding box center [1285, 335] width 38 height 479
click at [471, 452] on span at bounding box center [469, 448] width 30 height 30
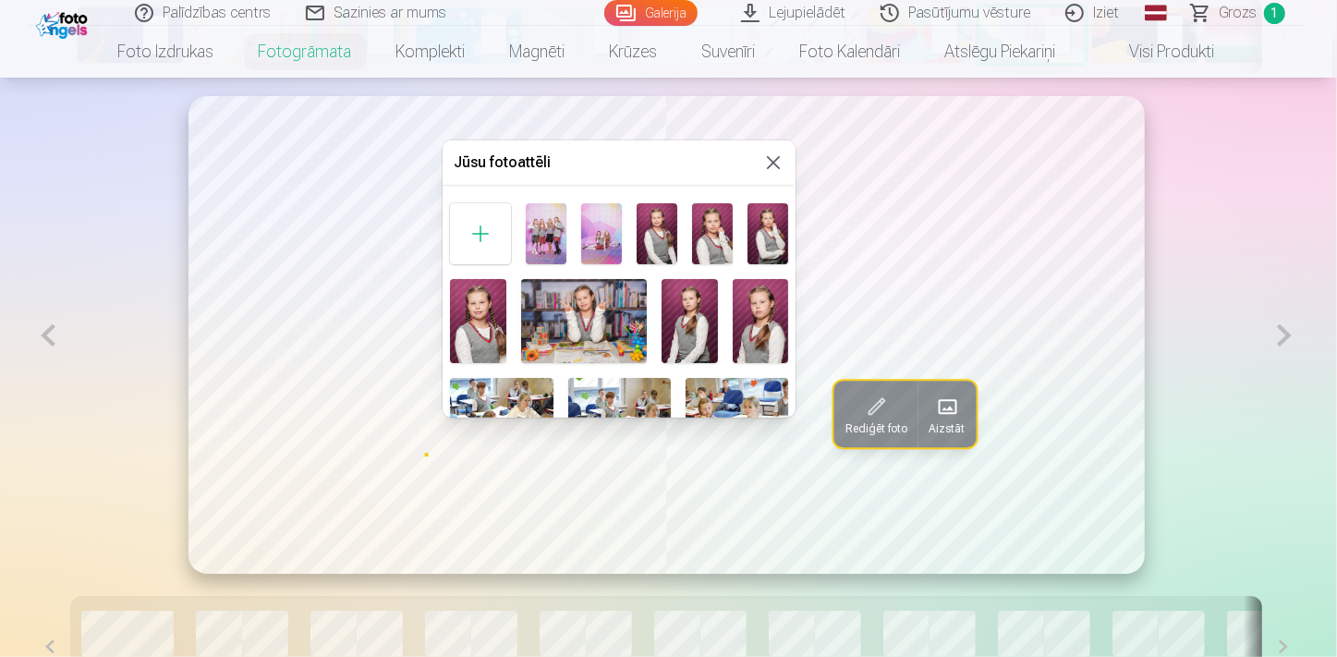
click at [776, 219] on img at bounding box center [768, 233] width 41 height 61
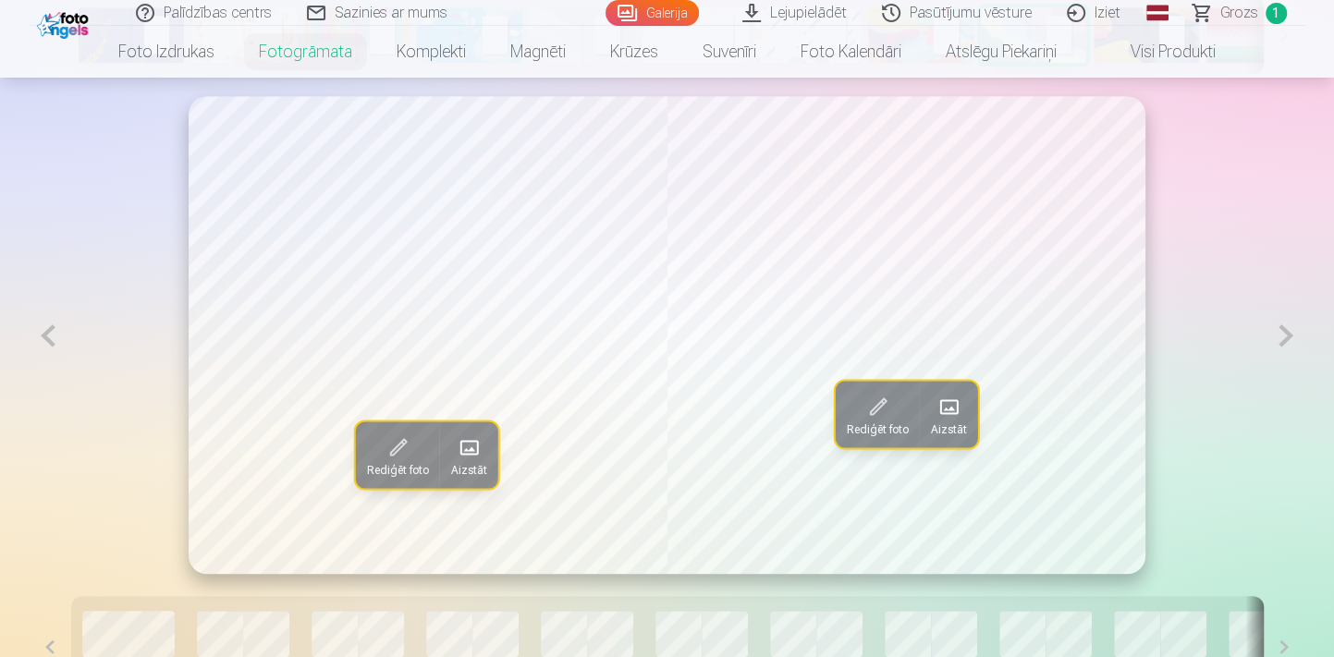
click at [469, 470] on span "Aizstāt" at bounding box center [469, 469] width 36 height 15
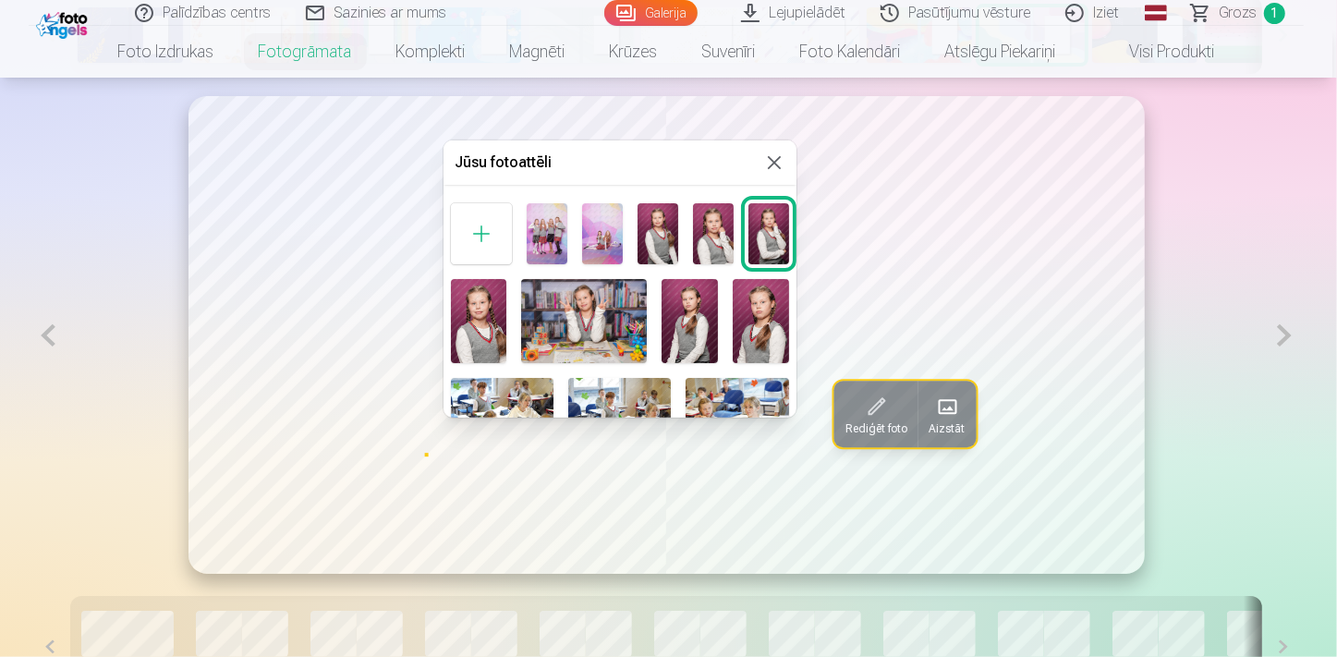
click at [653, 238] on img at bounding box center [658, 233] width 41 height 61
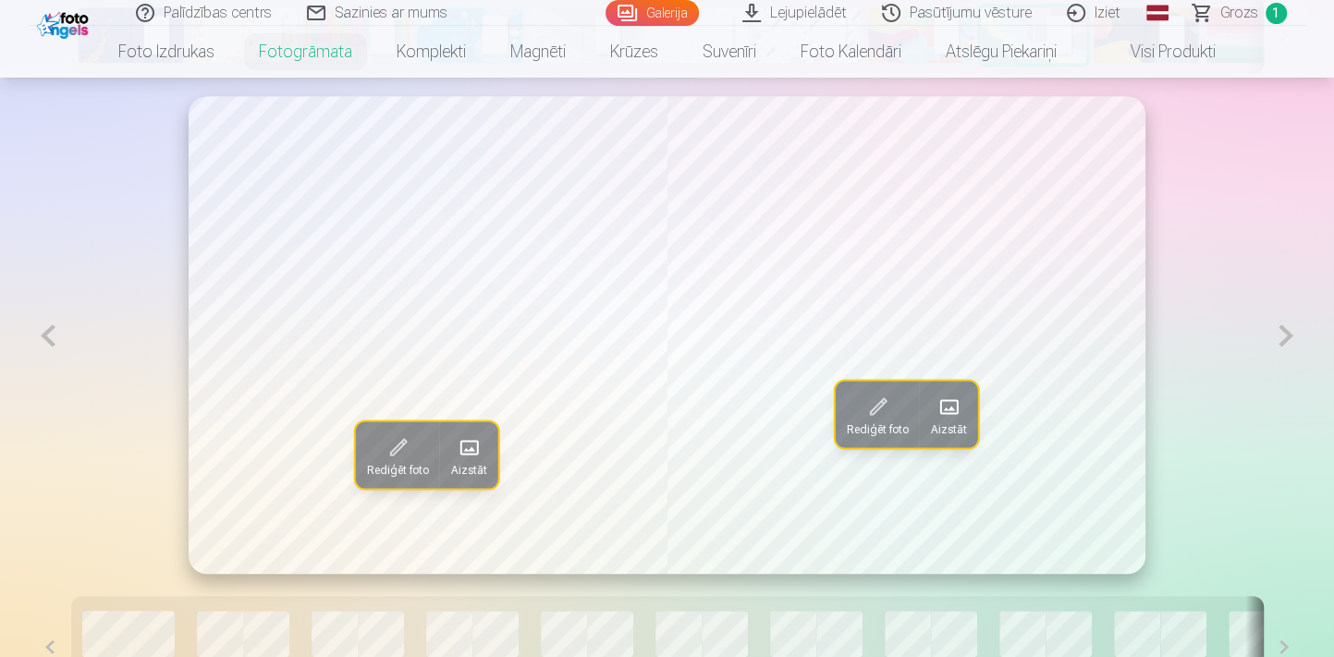
click at [473, 441] on span at bounding box center [469, 448] width 30 height 30
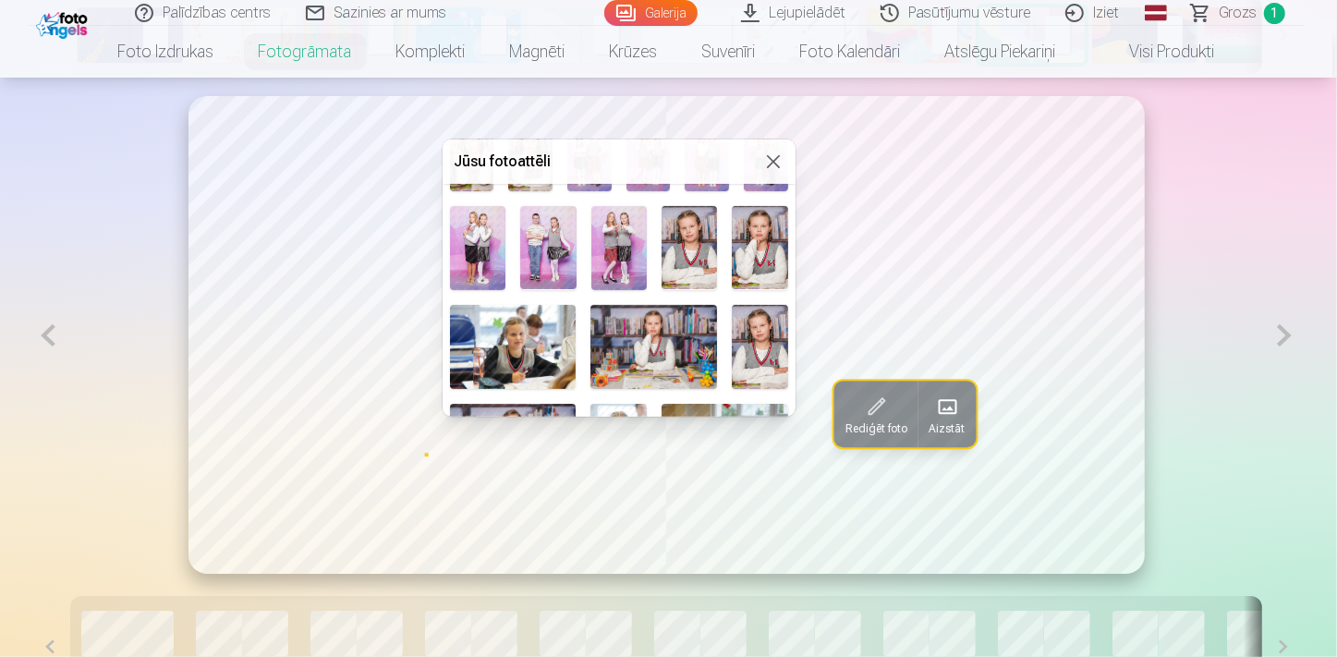
scroll to position [420, 0]
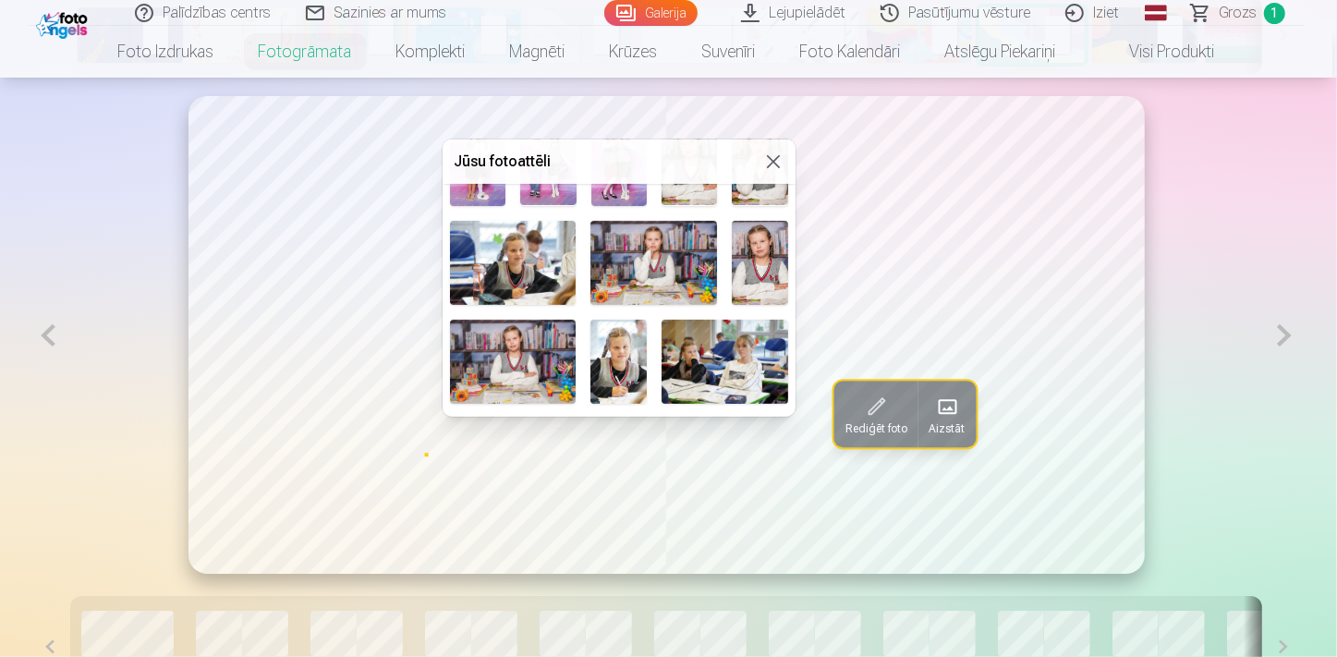
click at [530, 356] on img at bounding box center [513, 362] width 127 height 84
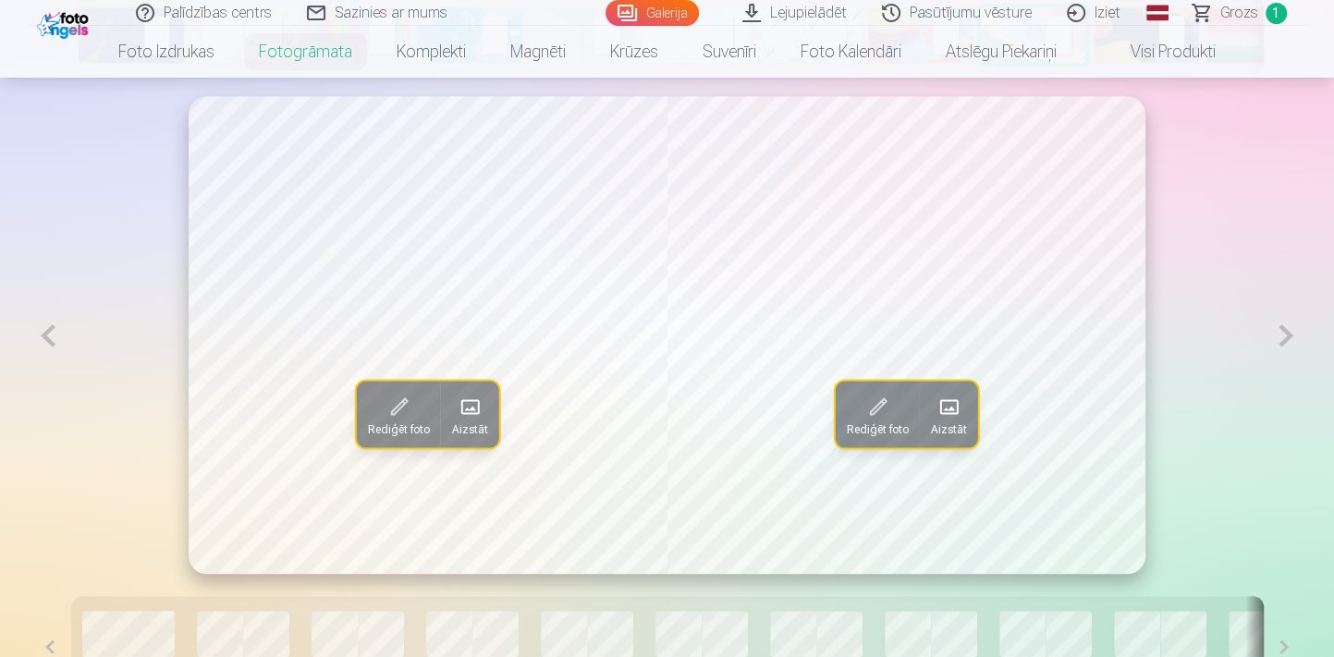
click at [466, 412] on span at bounding box center [470, 407] width 30 height 30
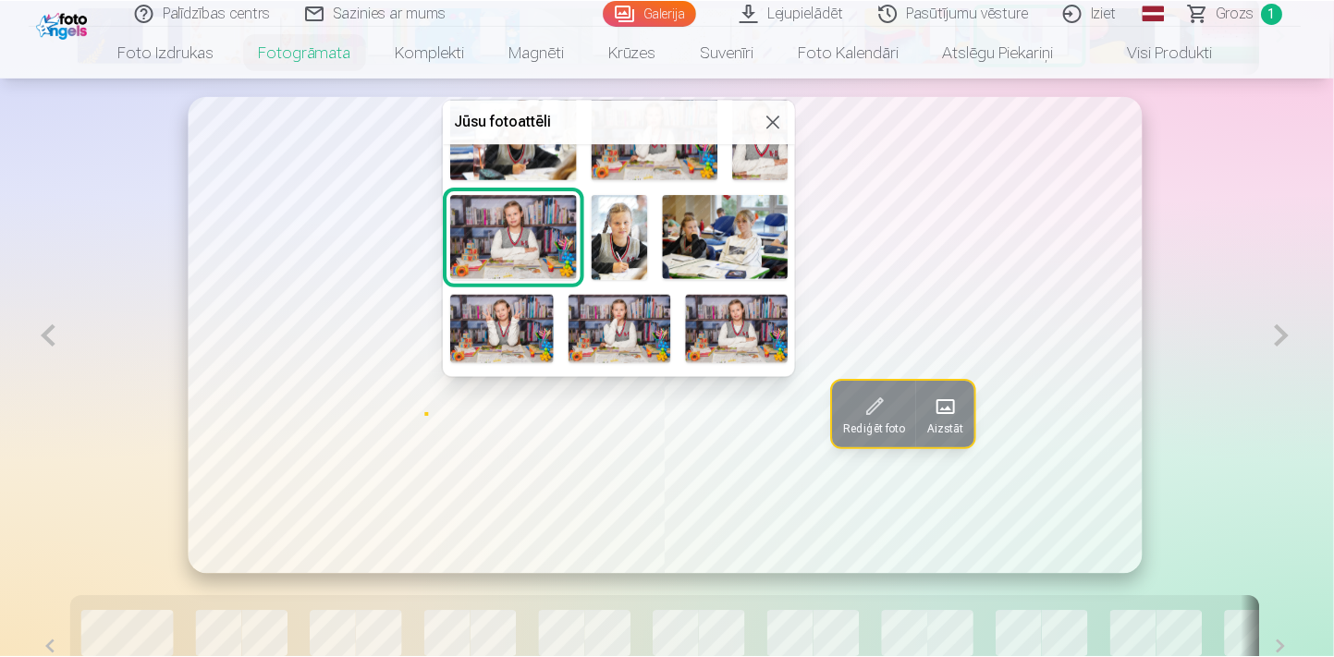
scroll to position [588, 0]
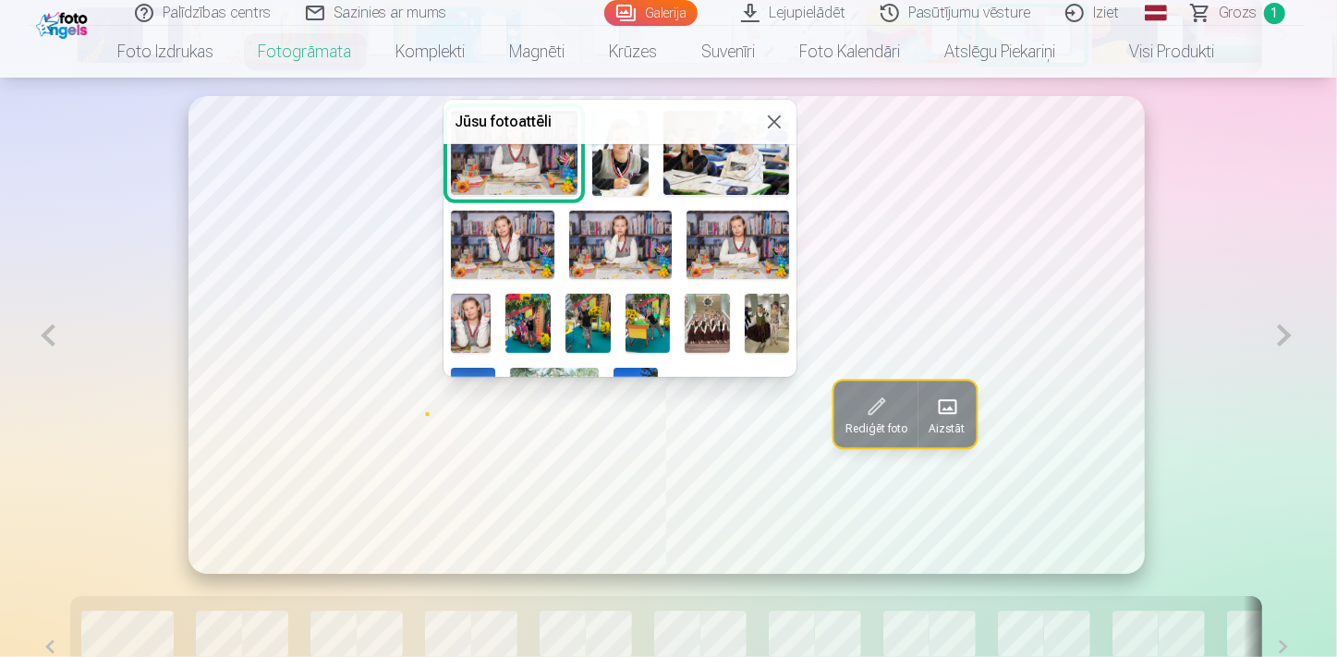
click at [550, 335] on img at bounding box center [528, 324] width 45 height 60
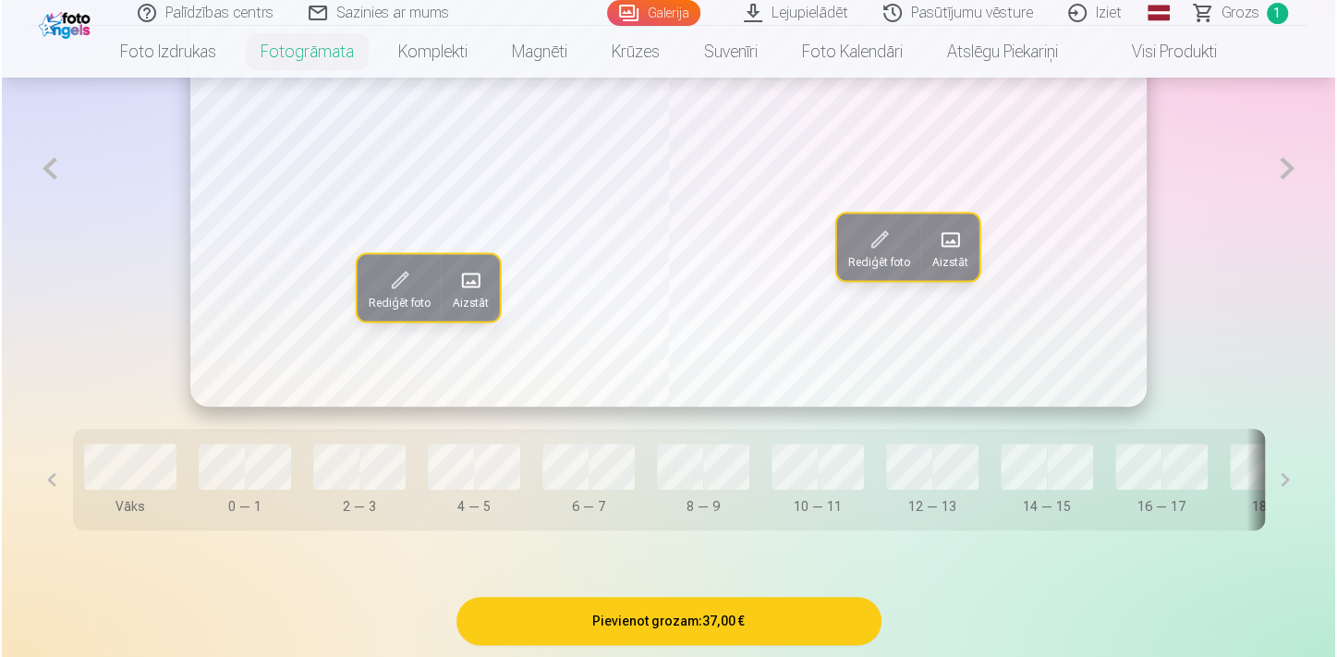
scroll to position [1111, 0]
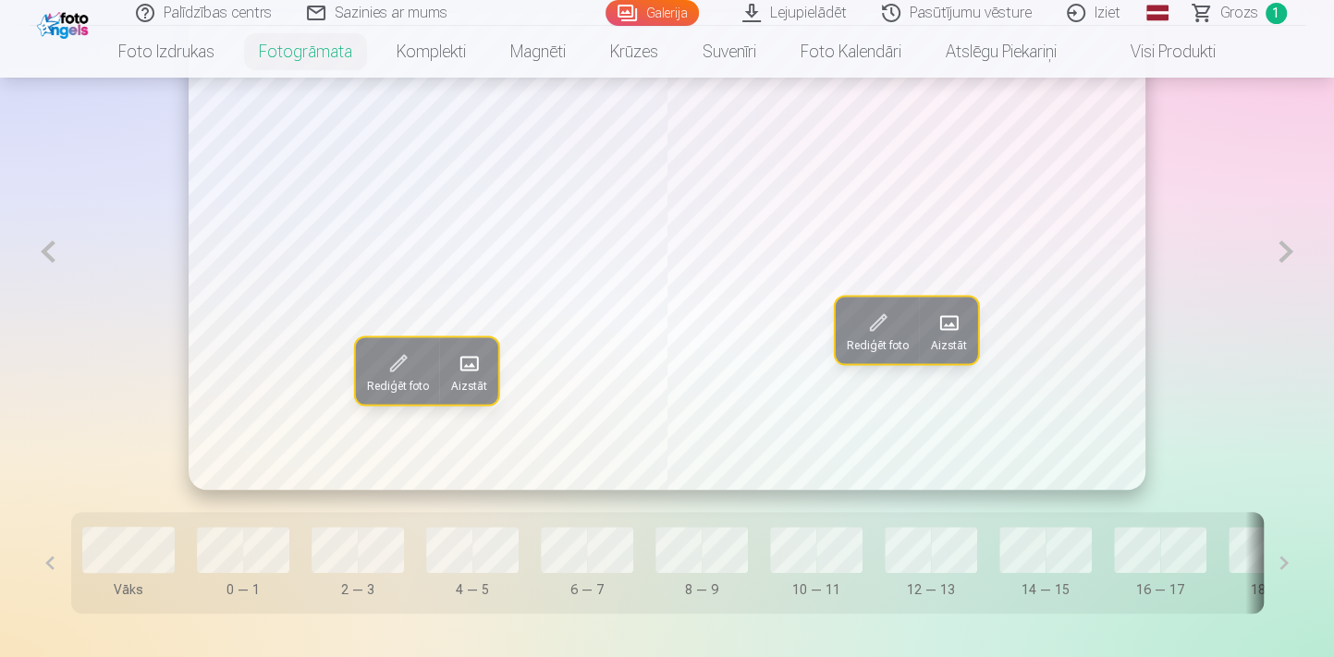
click at [469, 366] on span at bounding box center [469, 363] width 30 height 30
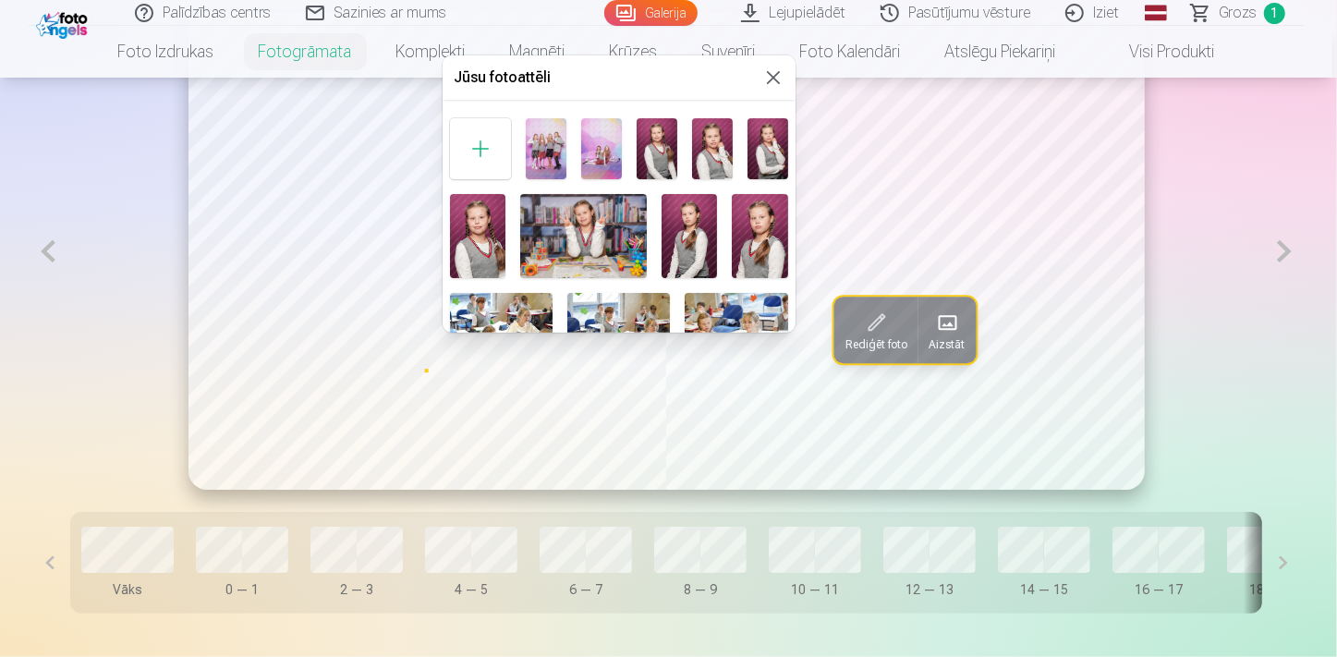
click at [656, 150] on img at bounding box center [657, 148] width 41 height 61
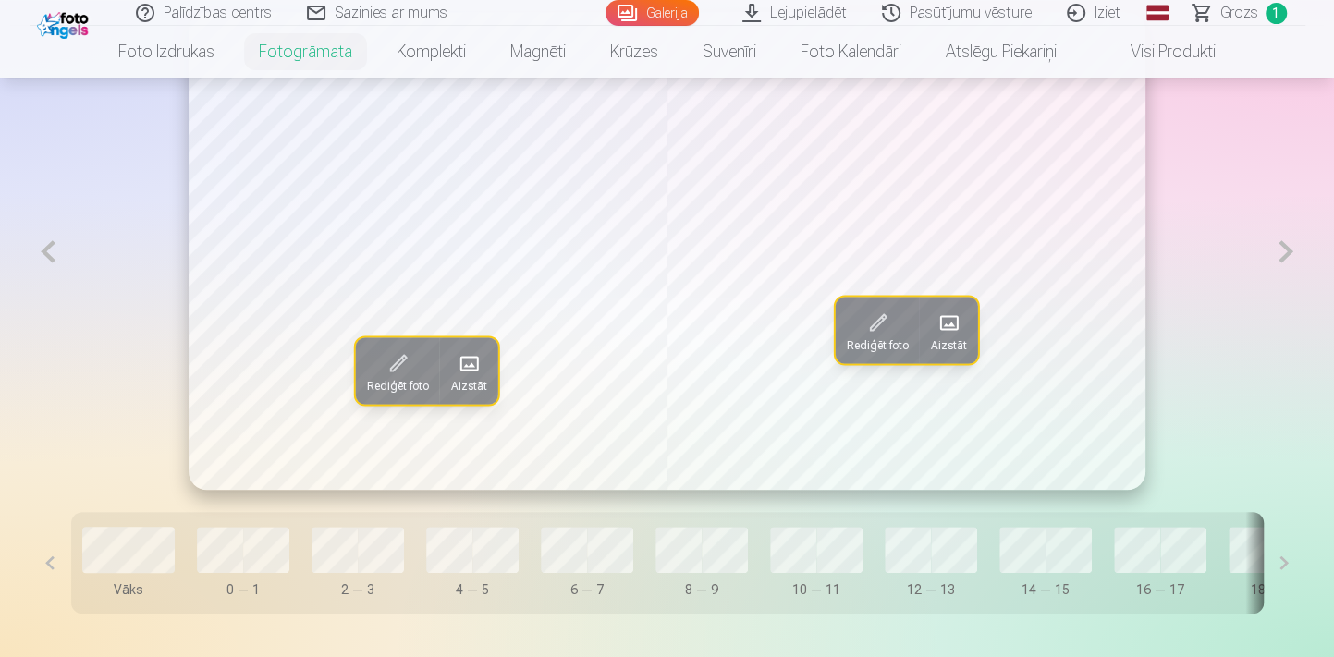
click at [1277, 245] on button at bounding box center [1285, 251] width 38 height 479
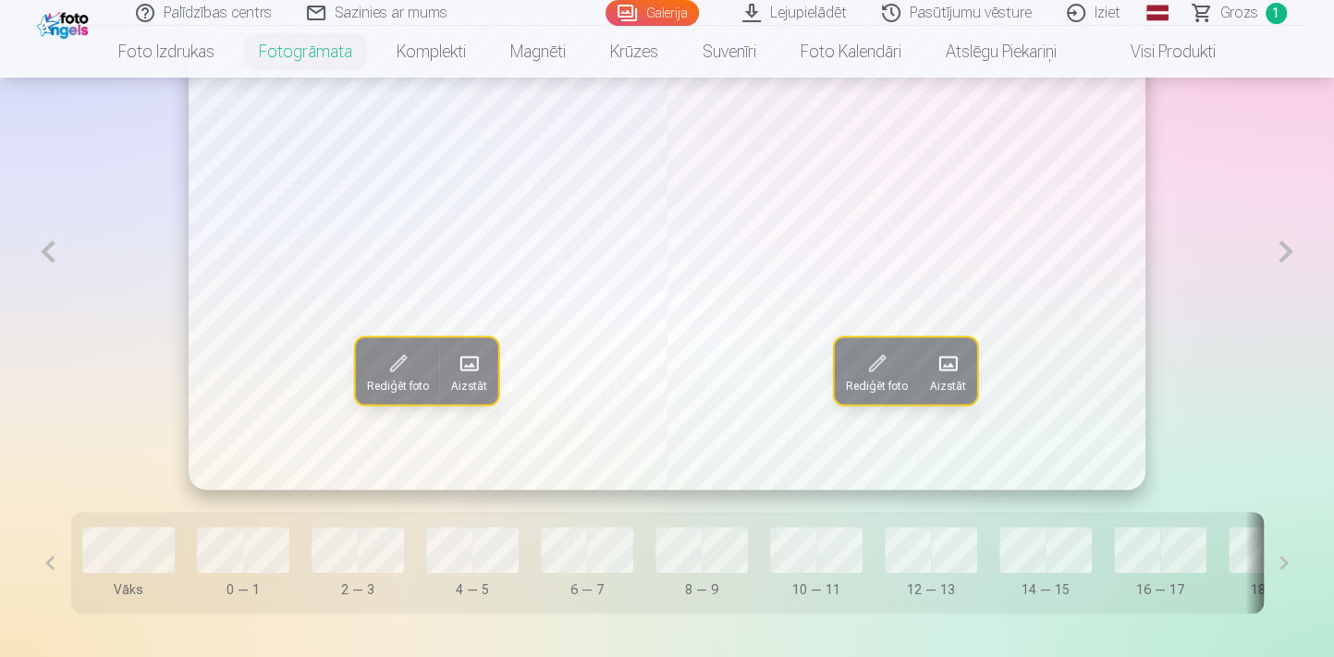
click at [466, 363] on span at bounding box center [469, 363] width 30 height 30
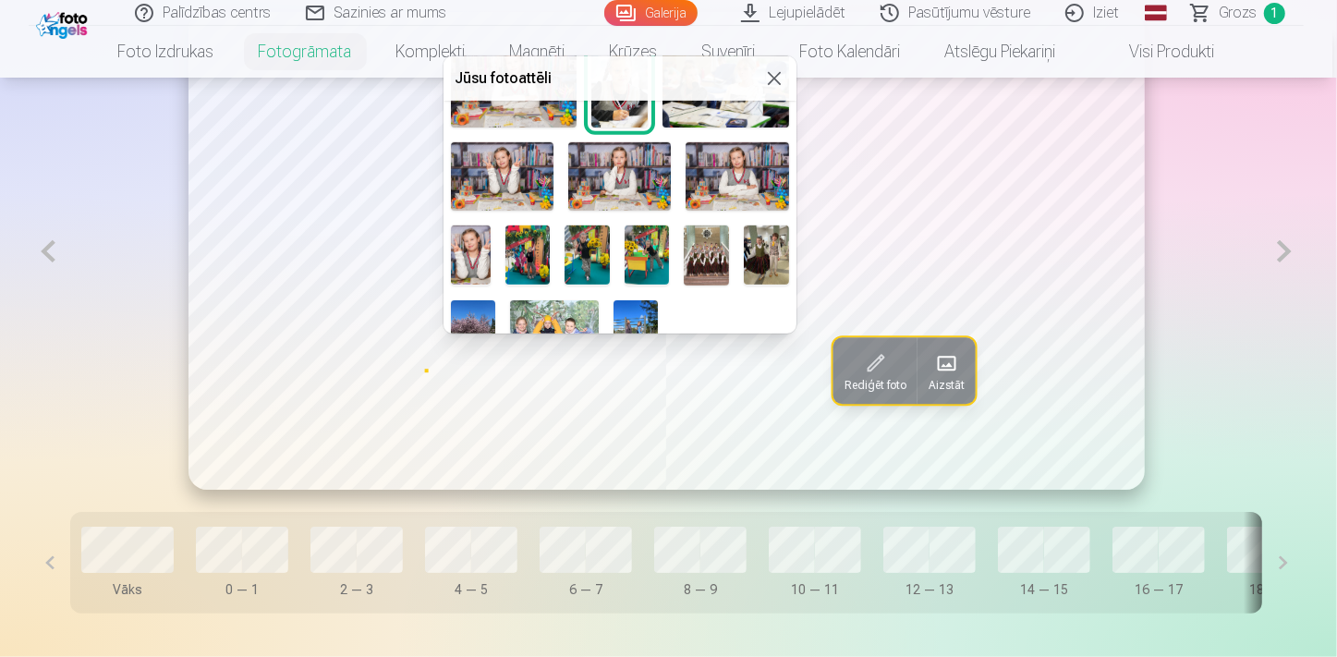
scroll to position [652, 0]
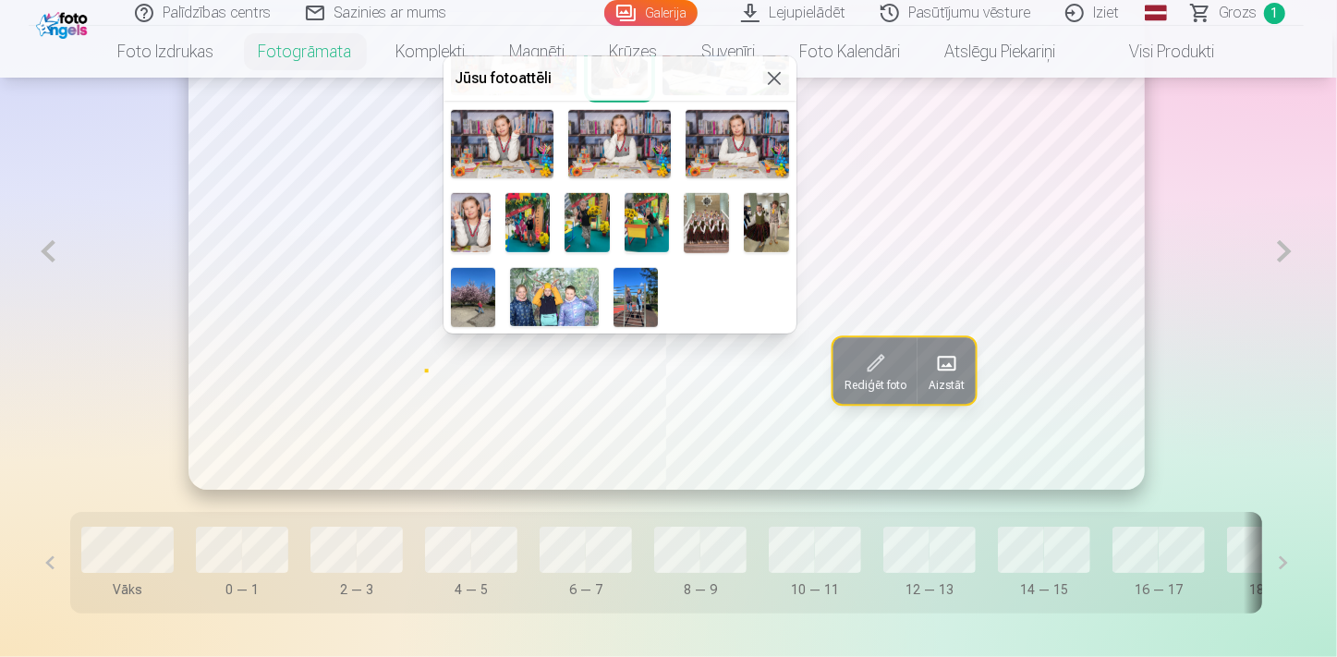
click at [658, 287] on img at bounding box center [636, 297] width 44 height 59
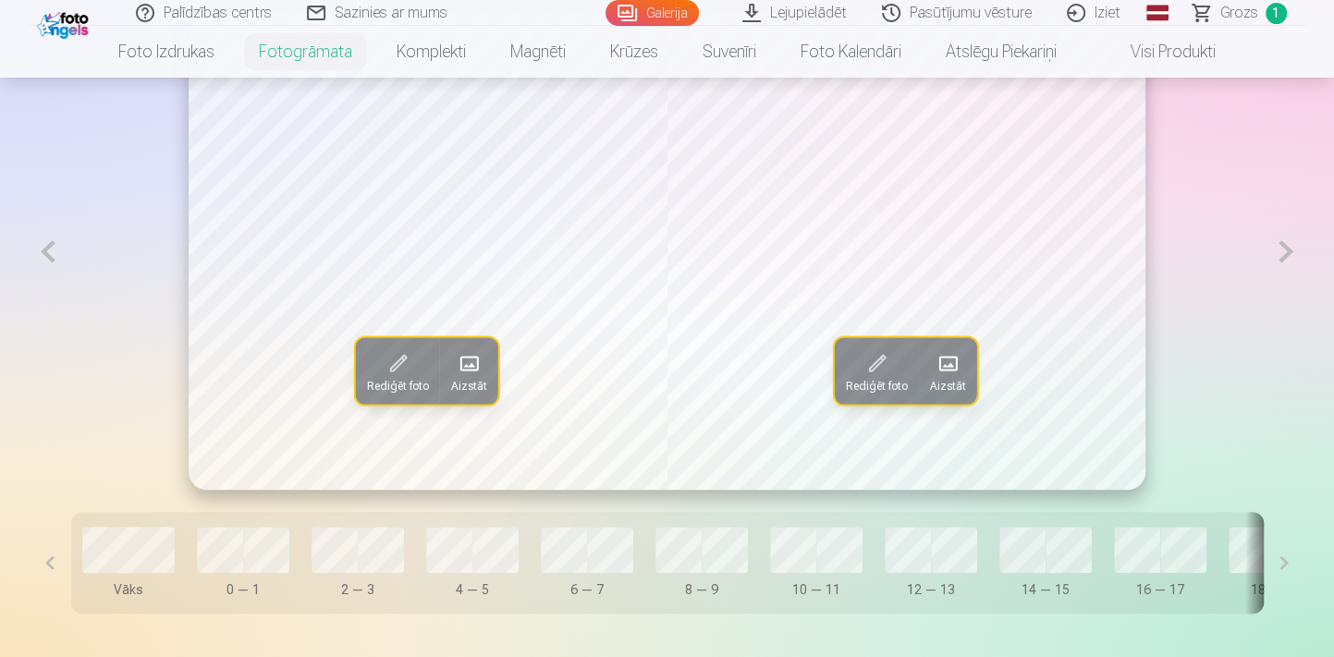
click at [962, 371] on span at bounding box center [947, 363] width 30 height 30
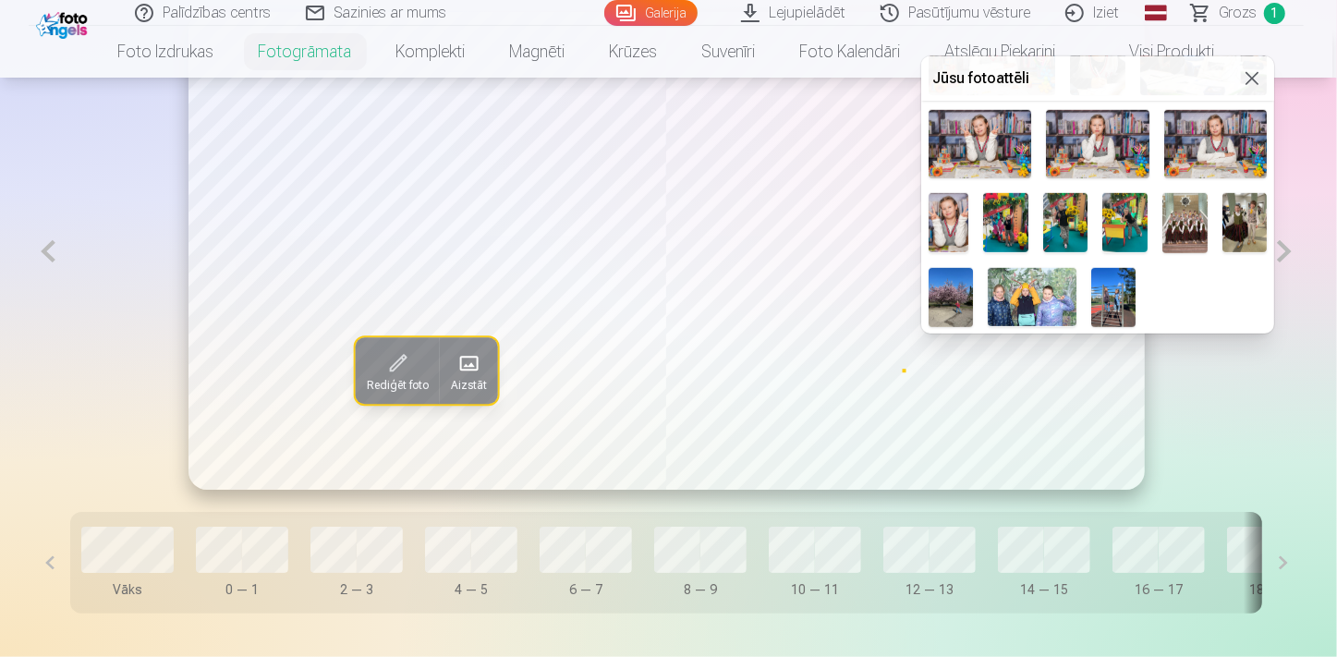
click at [973, 293] on img at bounding box center [951, 297] width 44 height 59
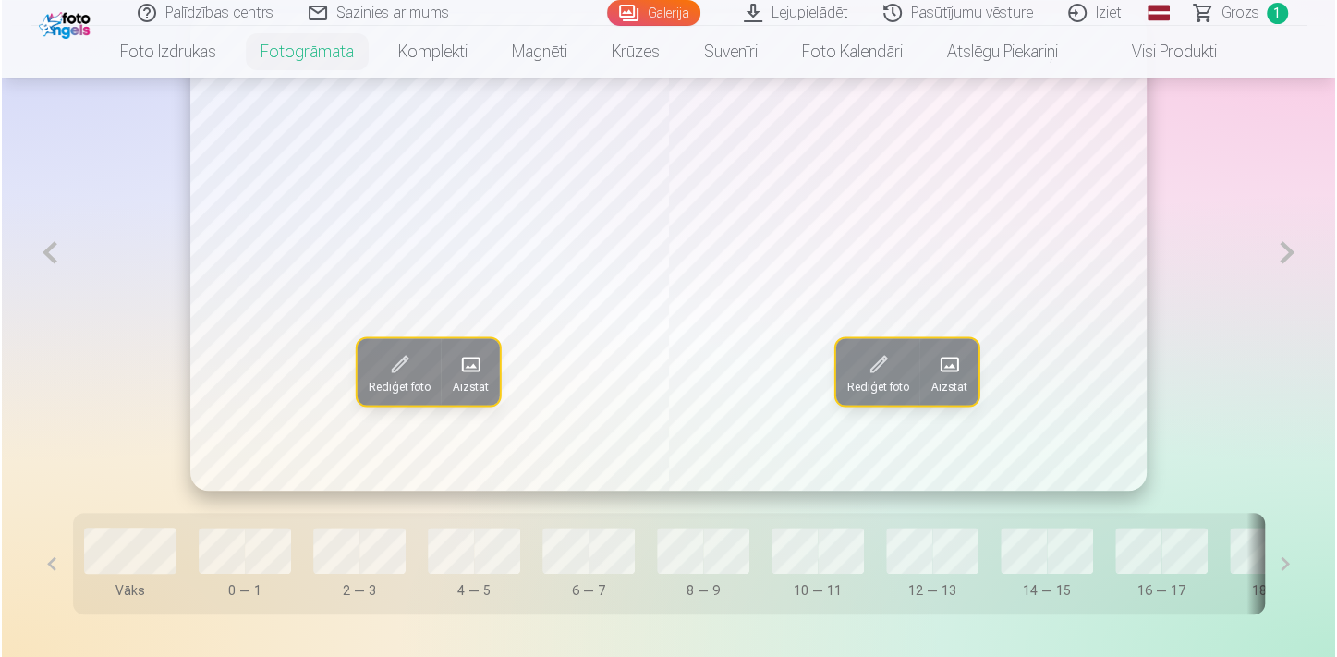
scroll to position [1027, 0]
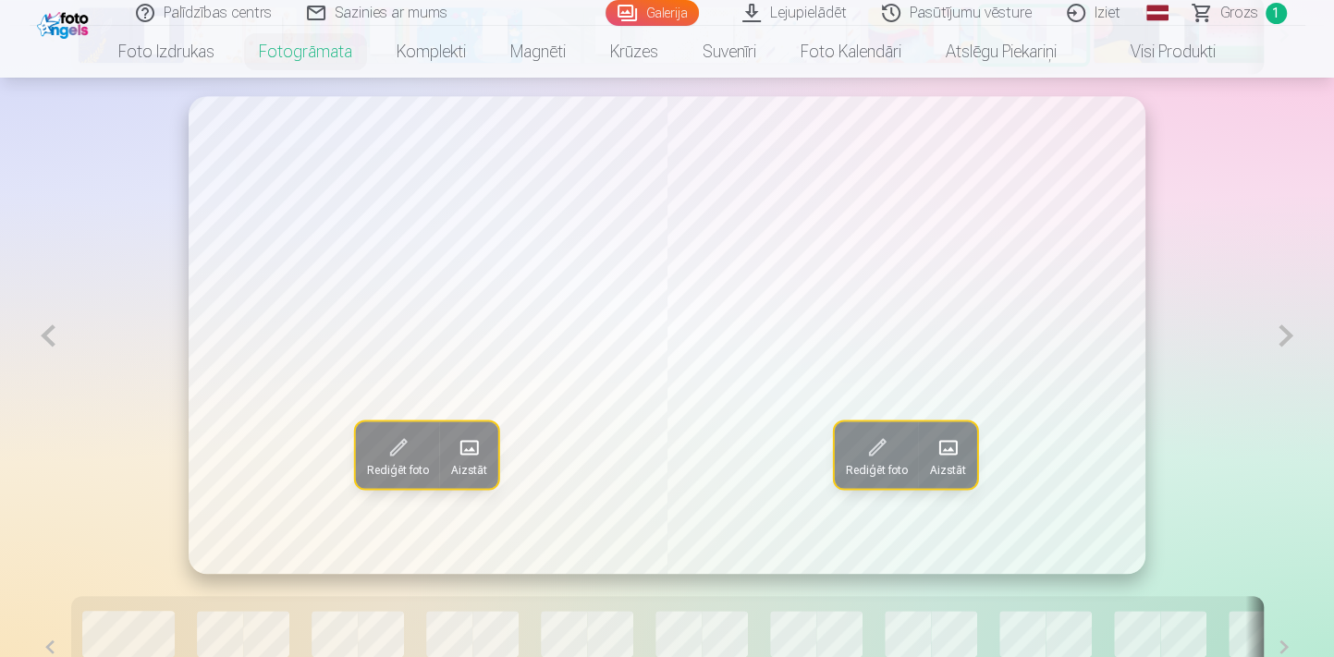
click at [470, 454] on span at bounding box center [469, 448] width 30 height 30
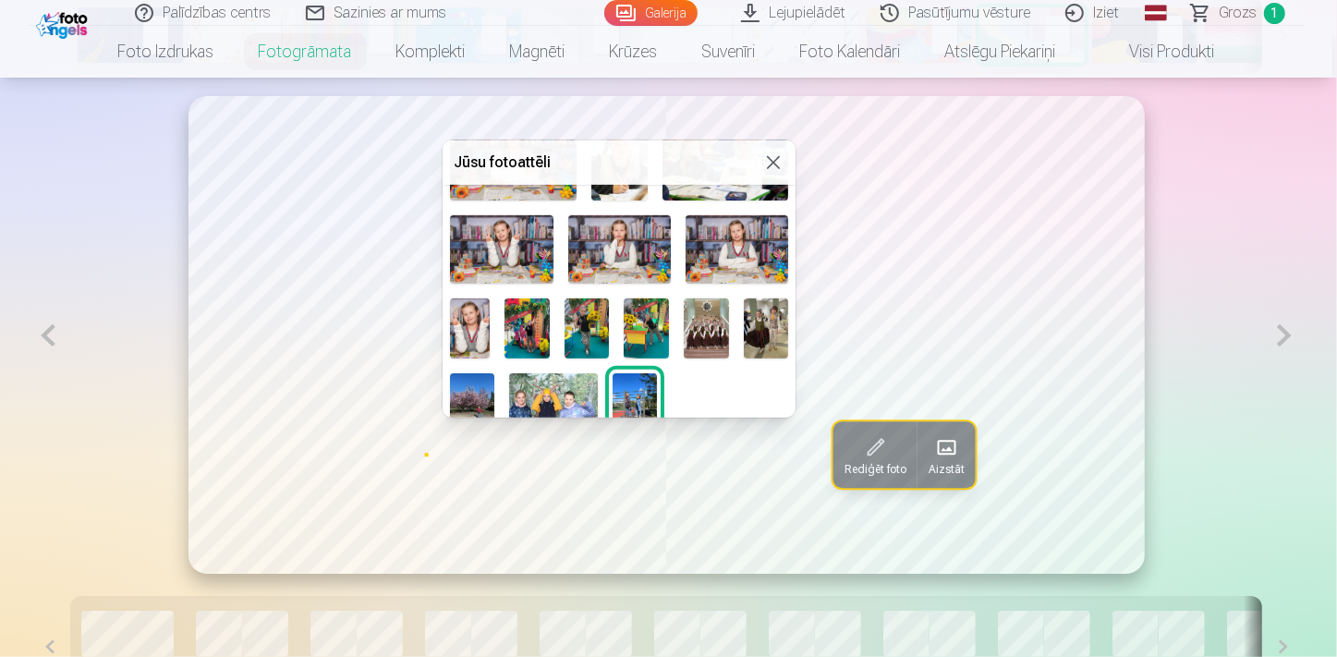
scroll to position [652, 0]
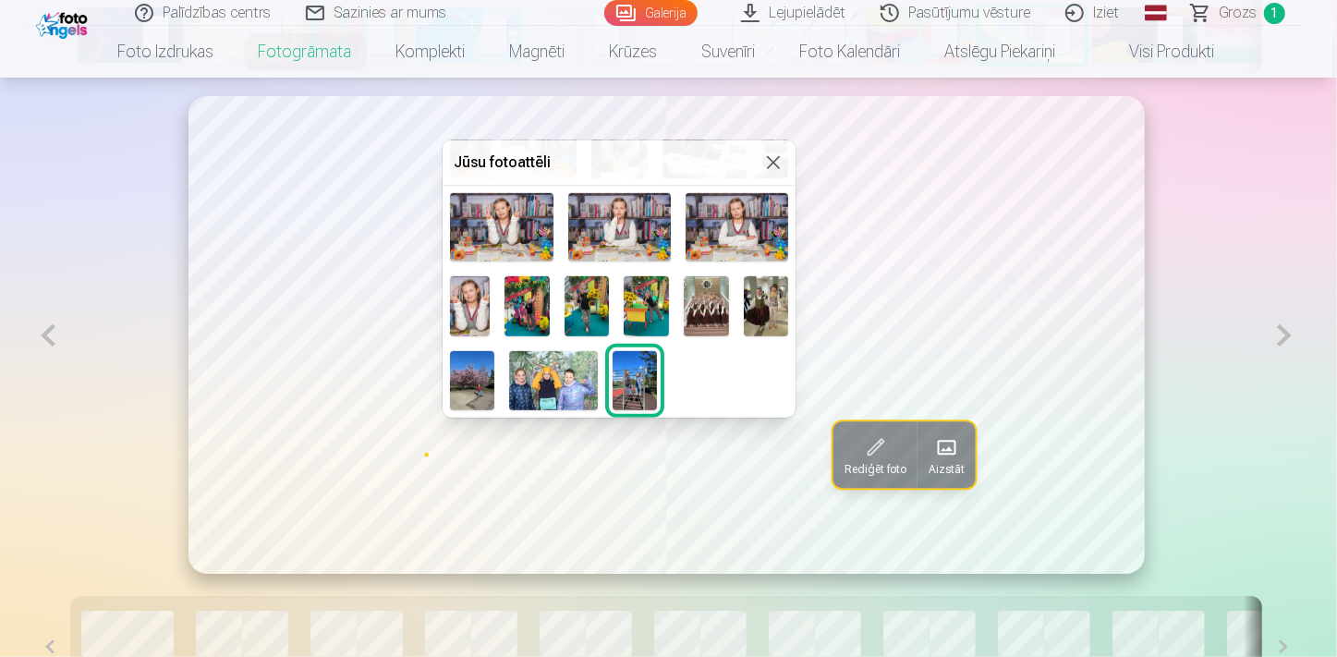
click at [494, 376] on img at bounding box center [472, 380] width 44 height 59
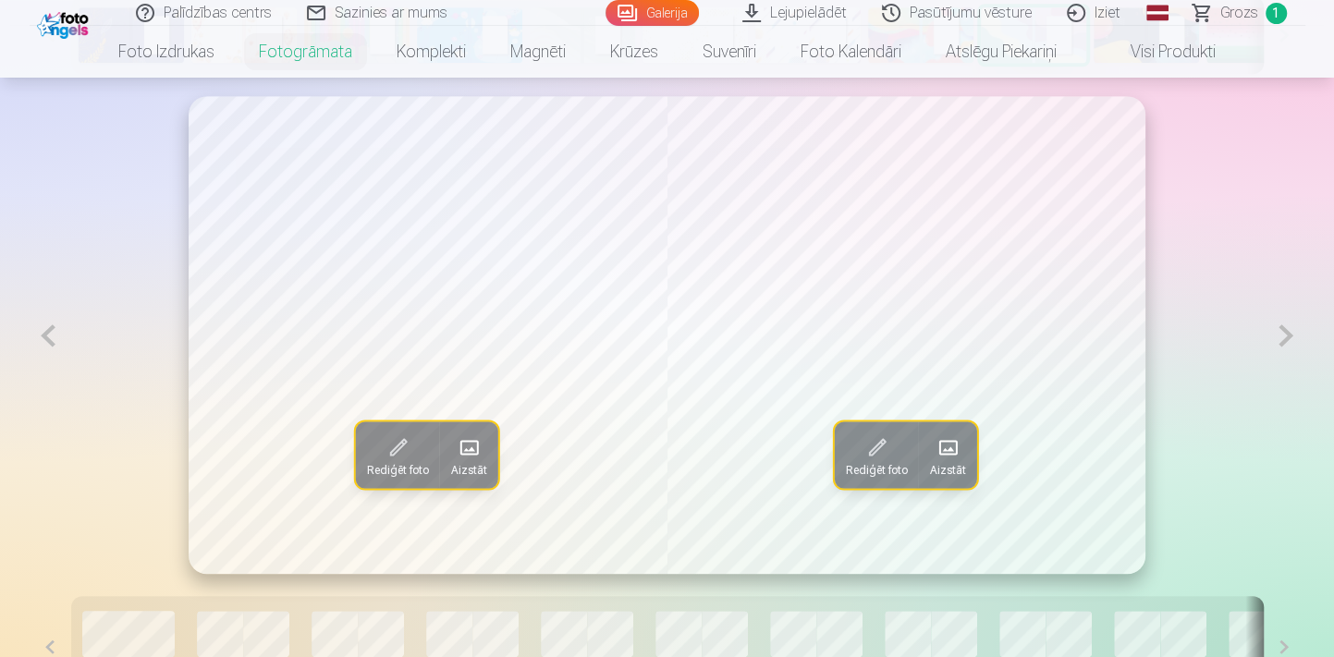
click at [958, 450] on span at bounding box center [947, 448] width 30 height 30
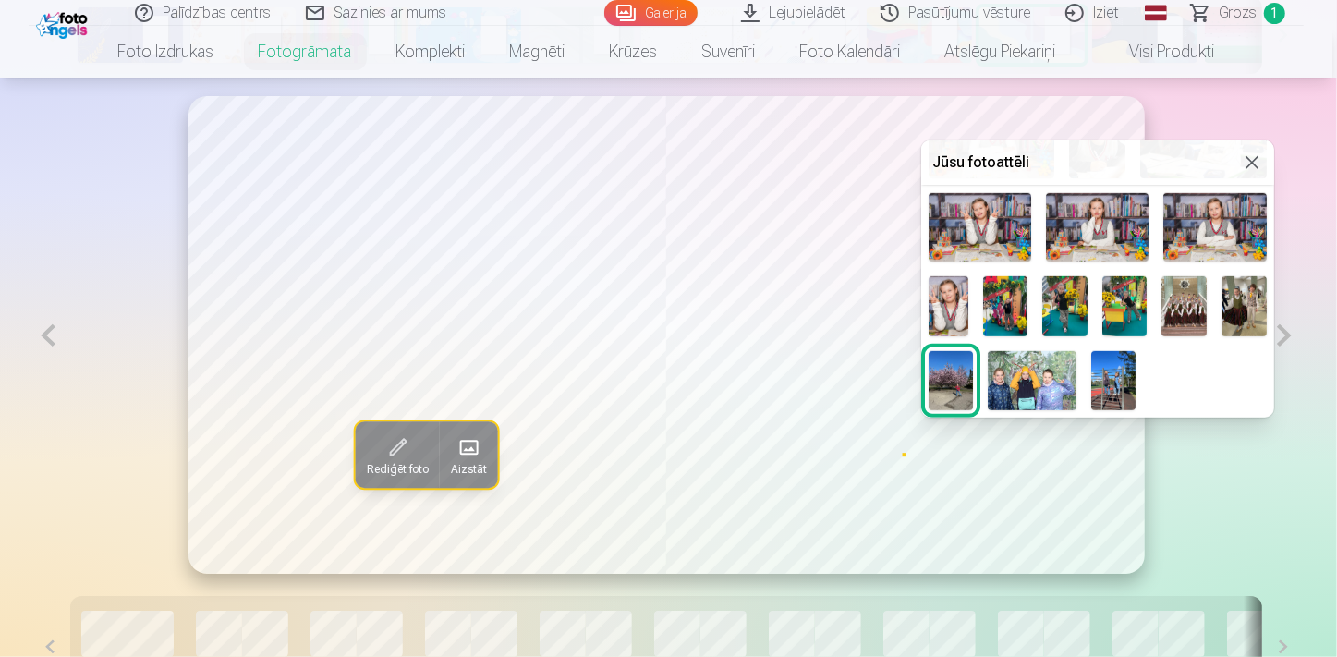
click at [1136, 372] on img at bounding box center [1113, 380] width 44 height 59
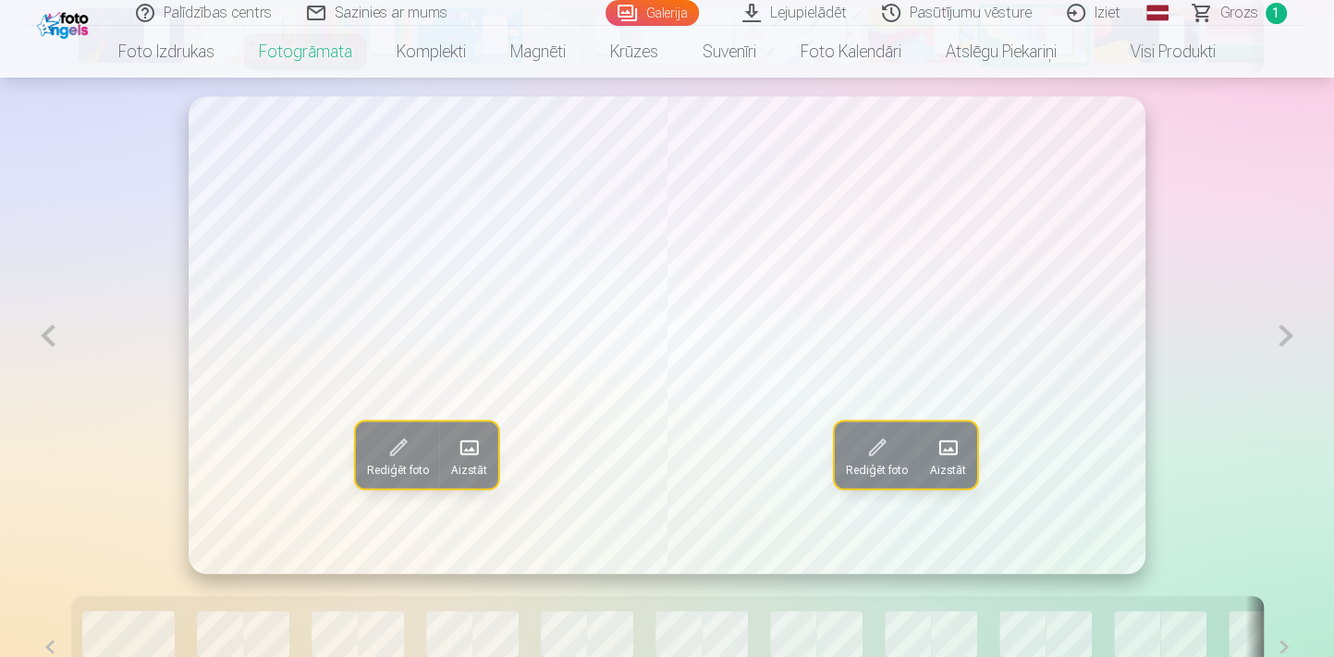
click at [1276, 343] on button at bounding box center [1285, 335] width 38 height 479
click at [467, 460] on span at bounding box center [469, 448] width 30 height 30
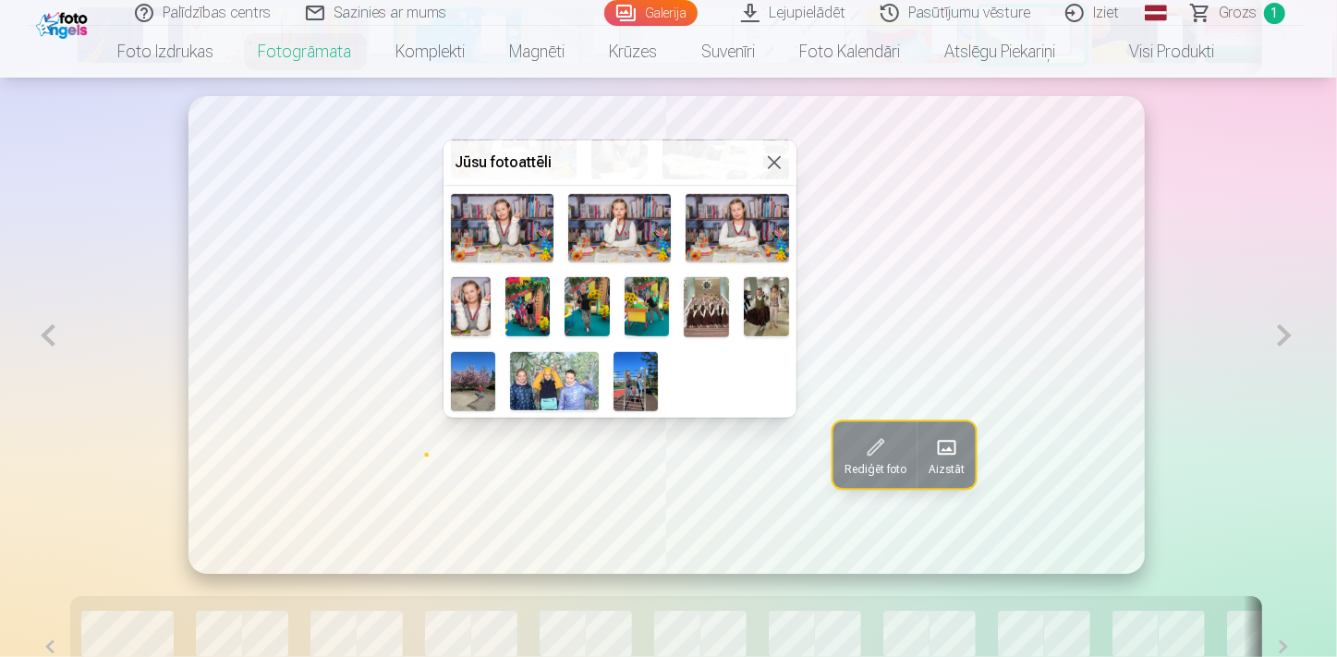
click at [744, 337] on img at bounding box center [766, 307] width 45 height 60
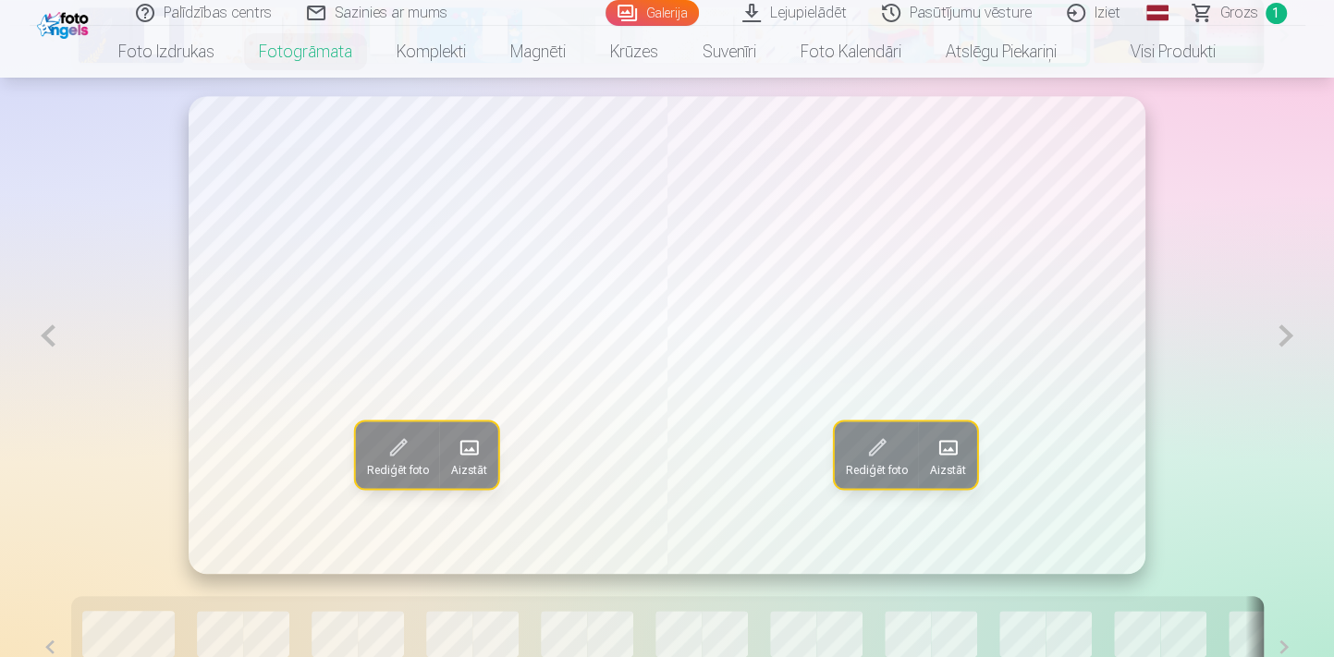
click at [944, 440] on span at bounding box center [947, 448] width 30 height 30
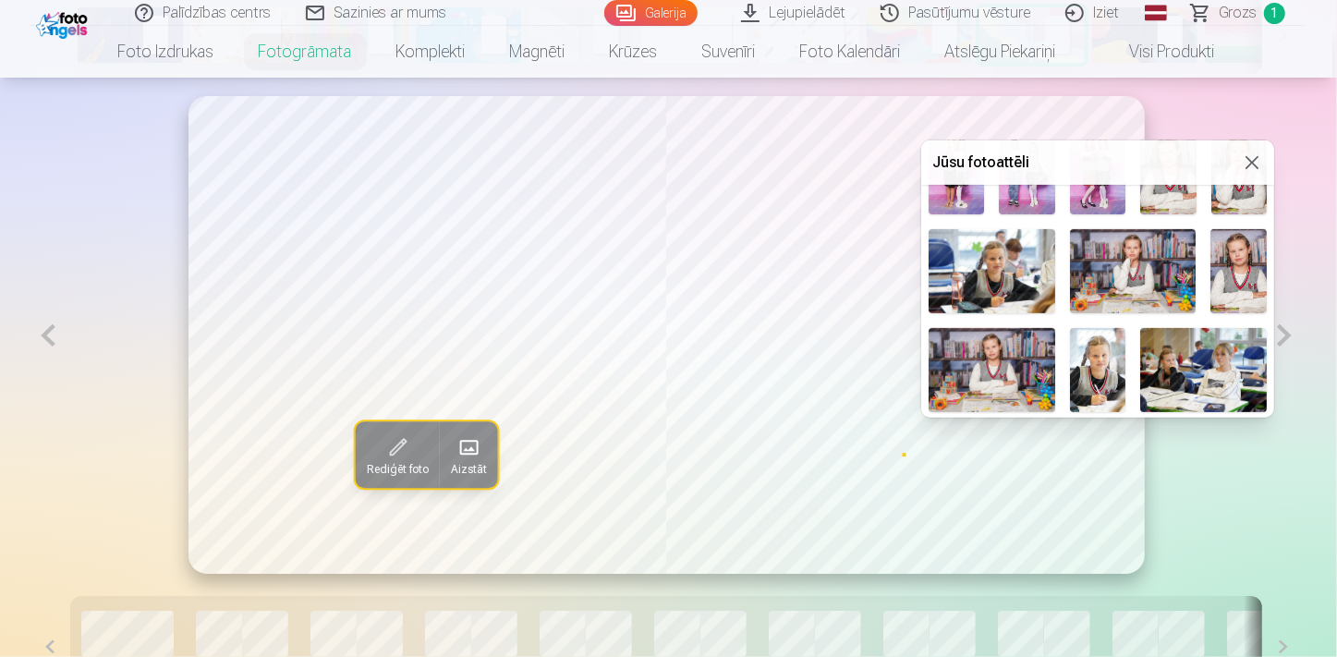
scroll to position [588, 0]
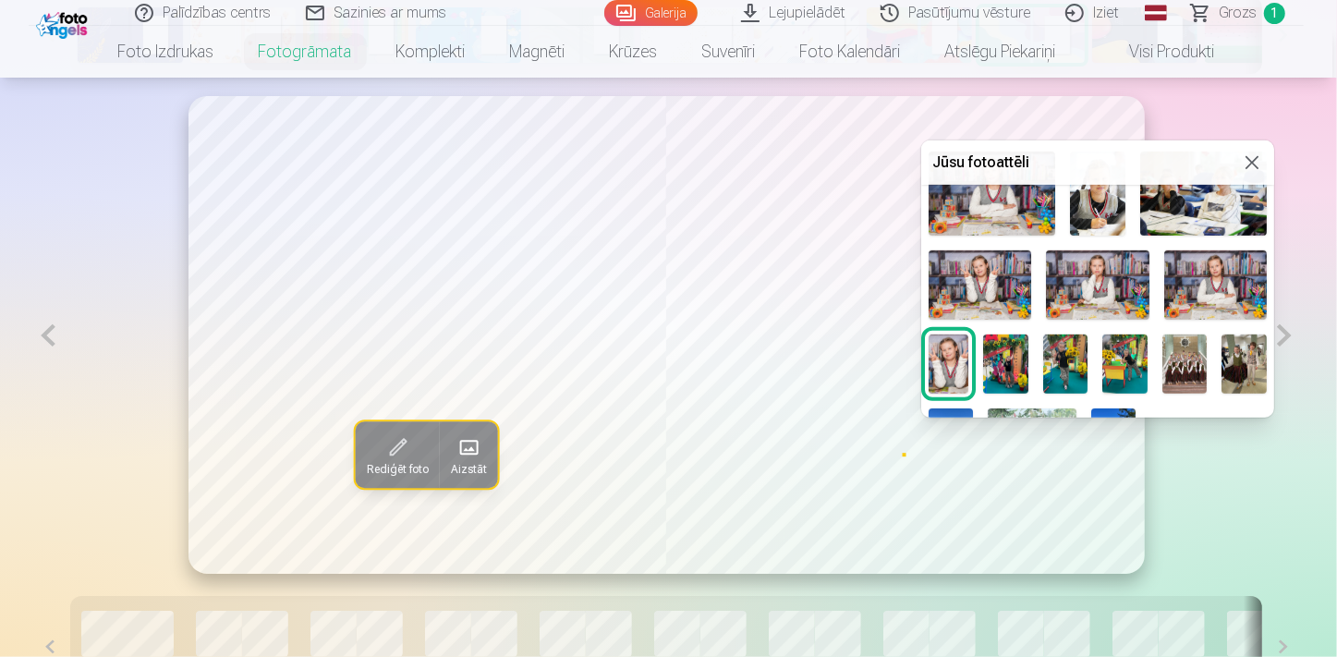
click at [1208, 366] on img at bounding box center [1185, 365] width 45 height 60
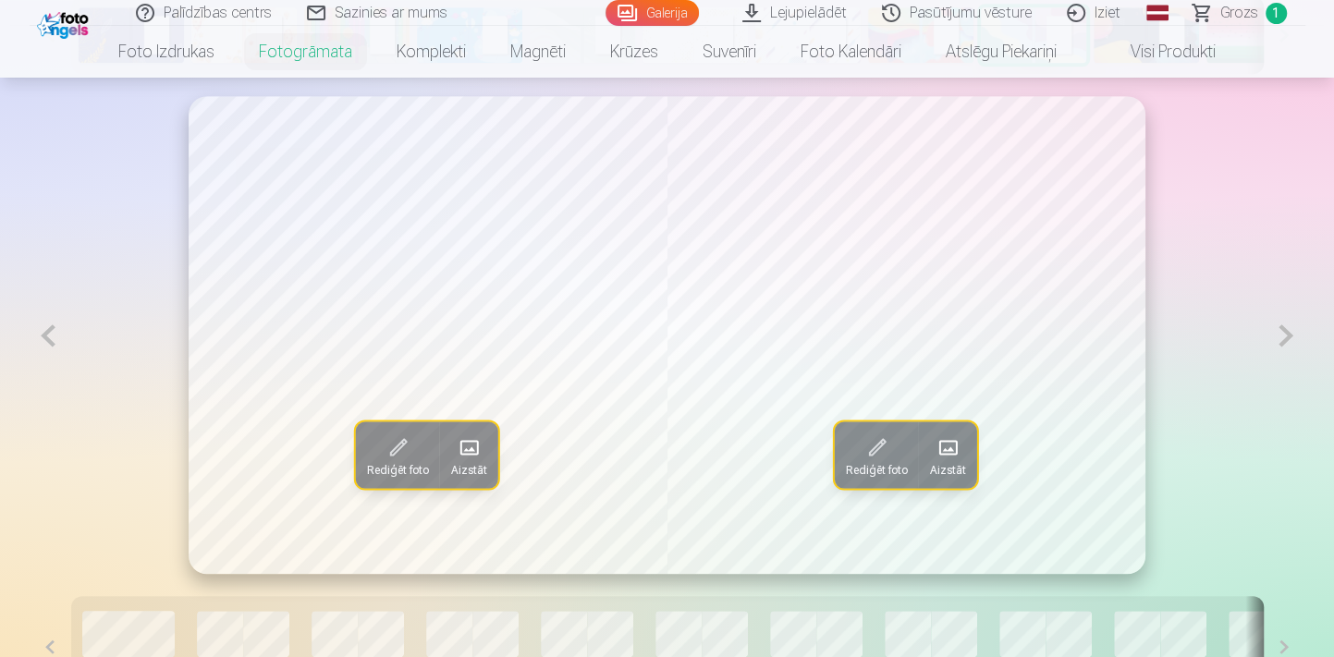
click at [461, 456] on span at bounding box center [469, 448] width 30 height 30
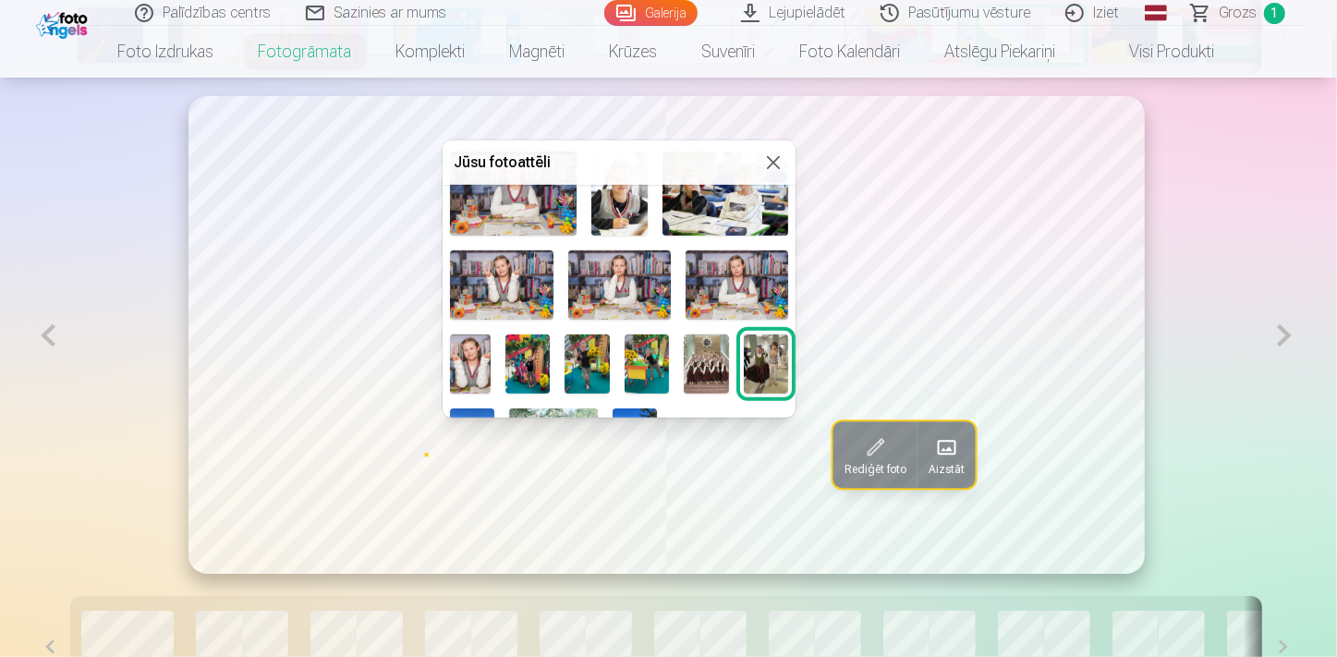
click at [729, 361] on img at bounding box center [706, 365] width 45 height 60
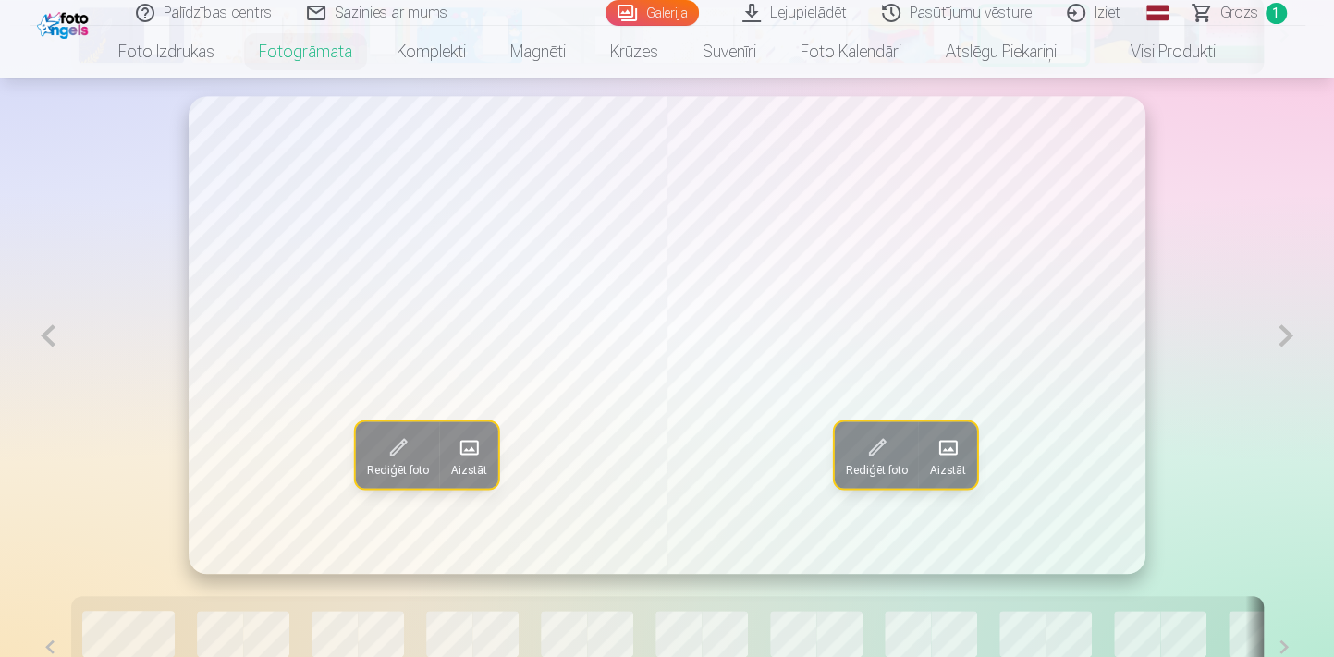
click at [950, 457] on span at bounding box center [947, 448] width 30 height 30
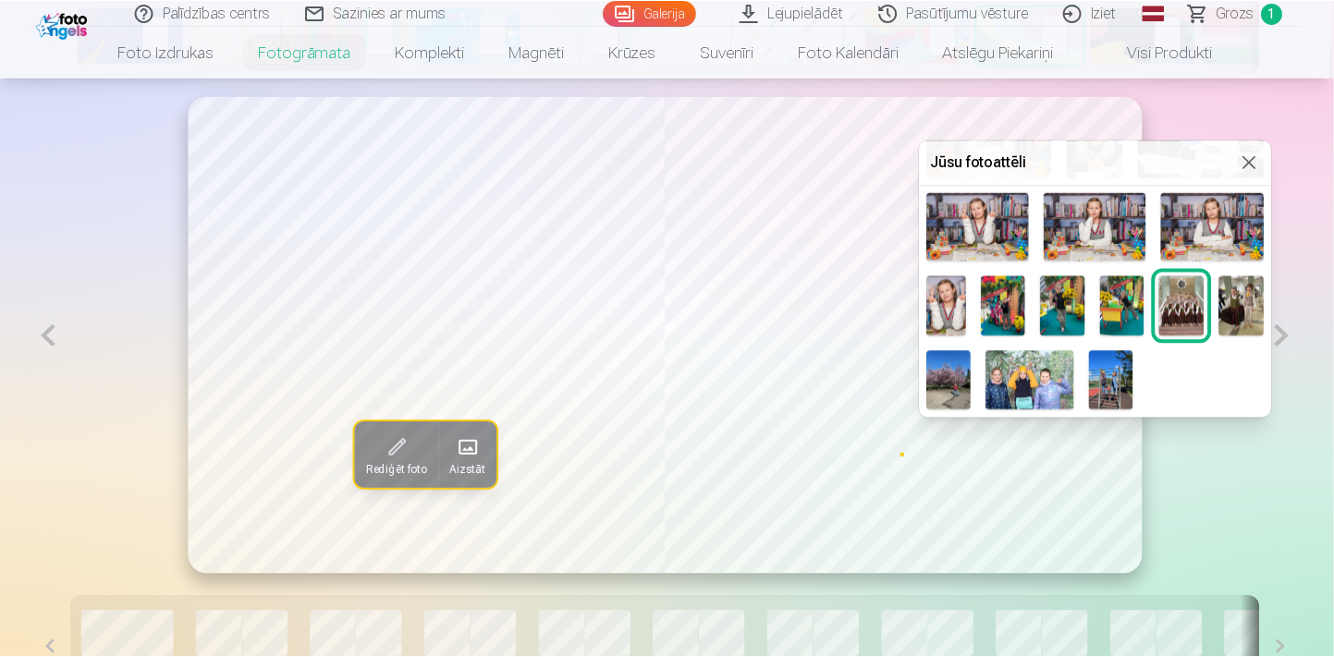
scroll to position [652, 0]
click at [1222, 336] on img at bounding box center [1244, 306] width 45 height 60
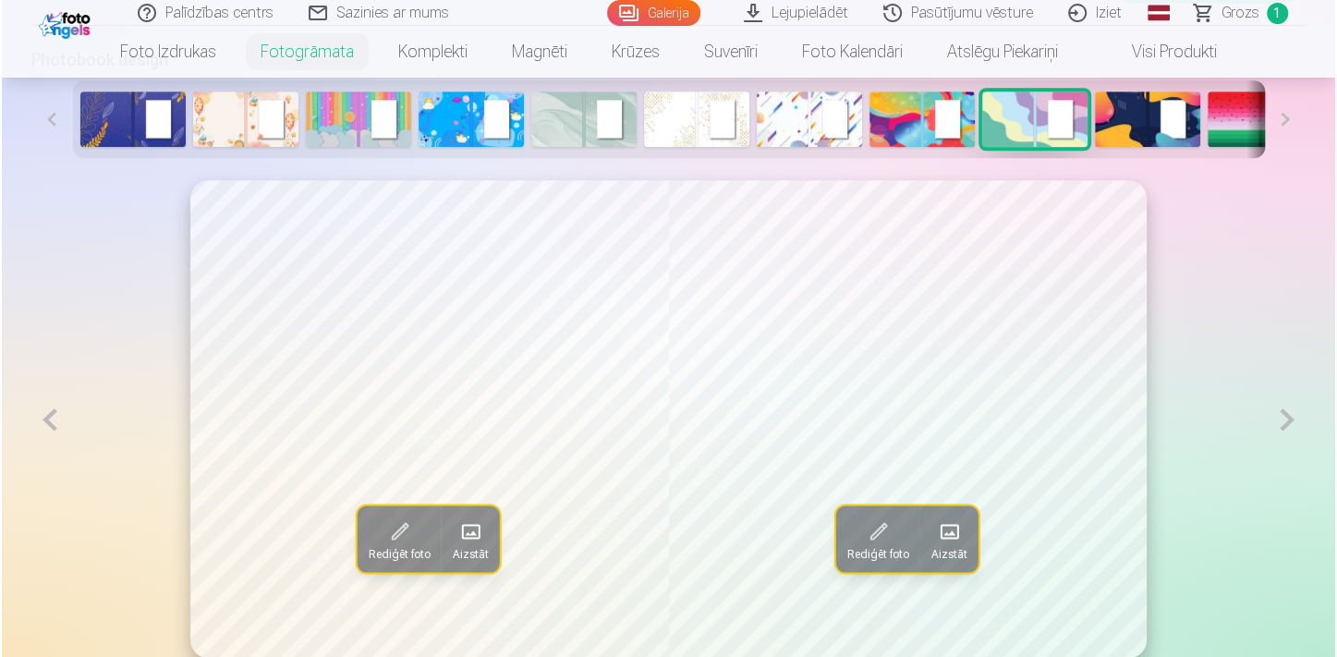
scroll to position [1027, 0]
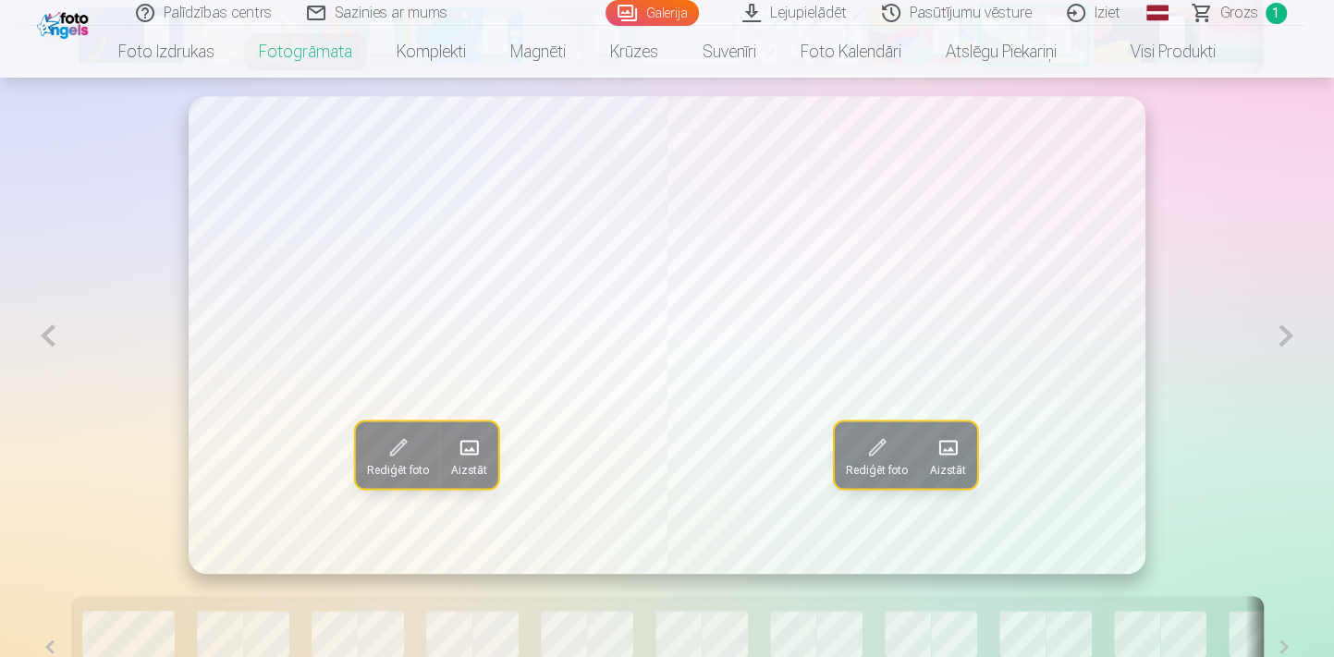
click at [470, 464] on span "Aizstāt" at bounding box center [469, 469] width 36 height 15
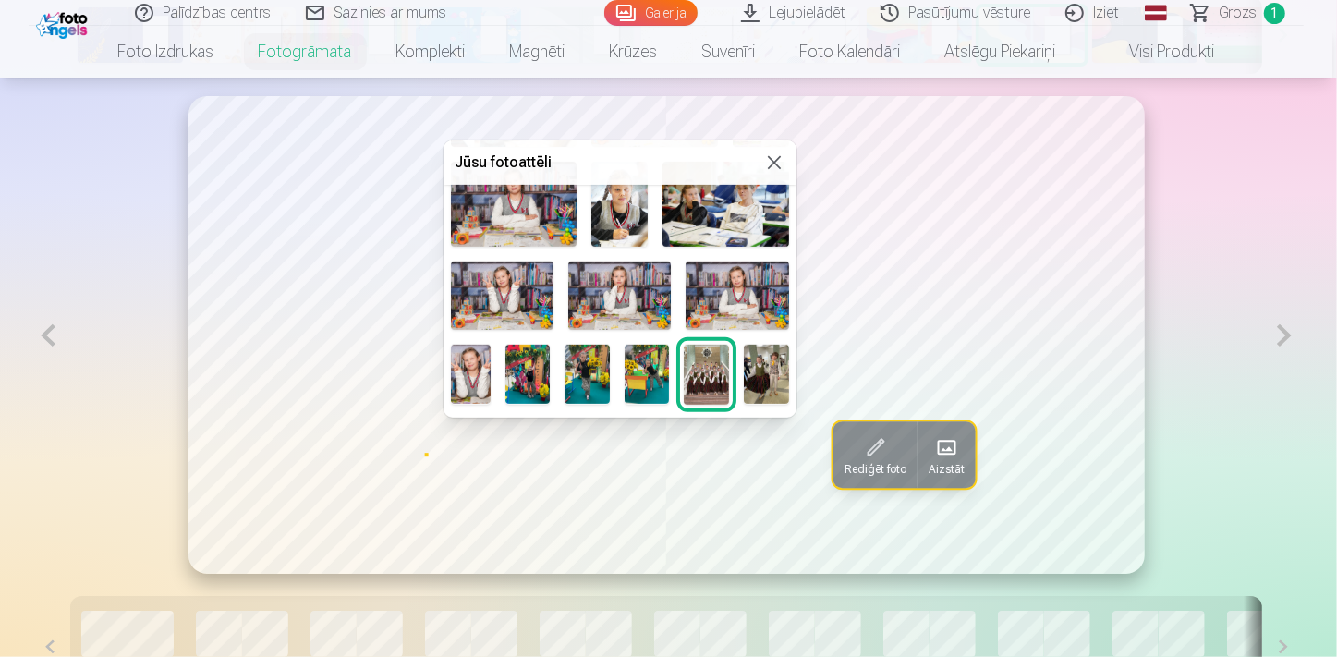
scroll to position [652, 0]
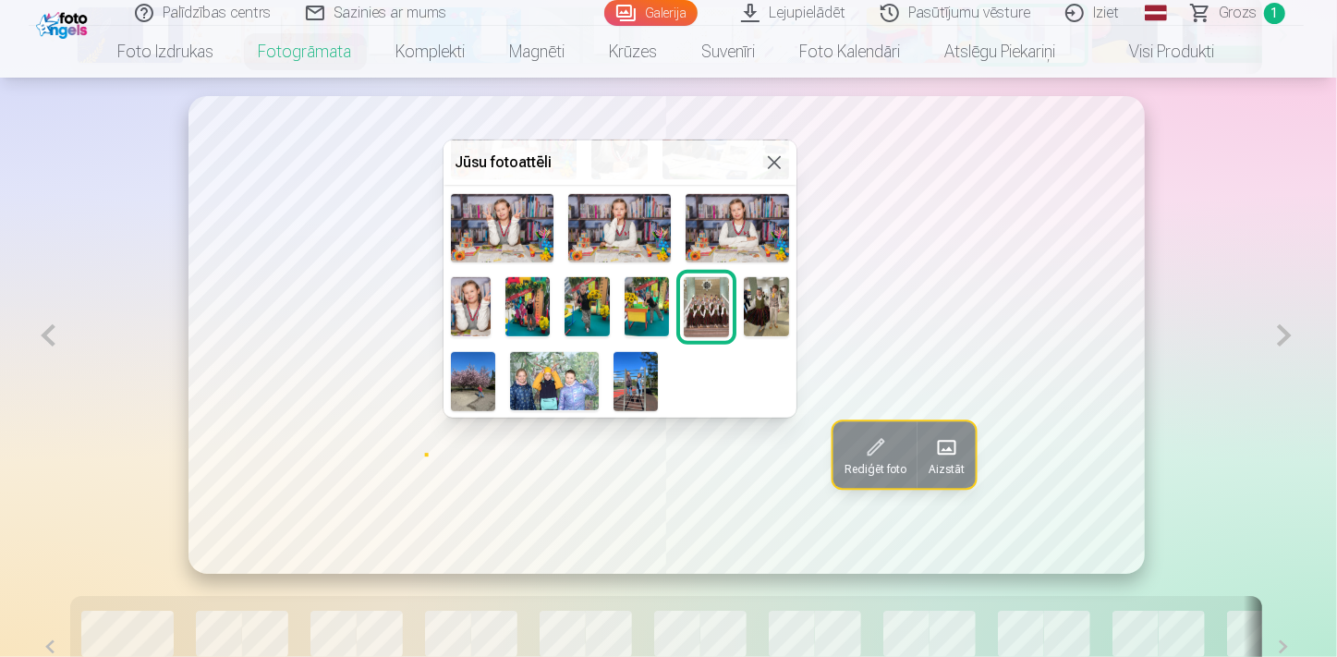
click at [744, 337] on img at bounding box center [766, 307] width 45 height 60
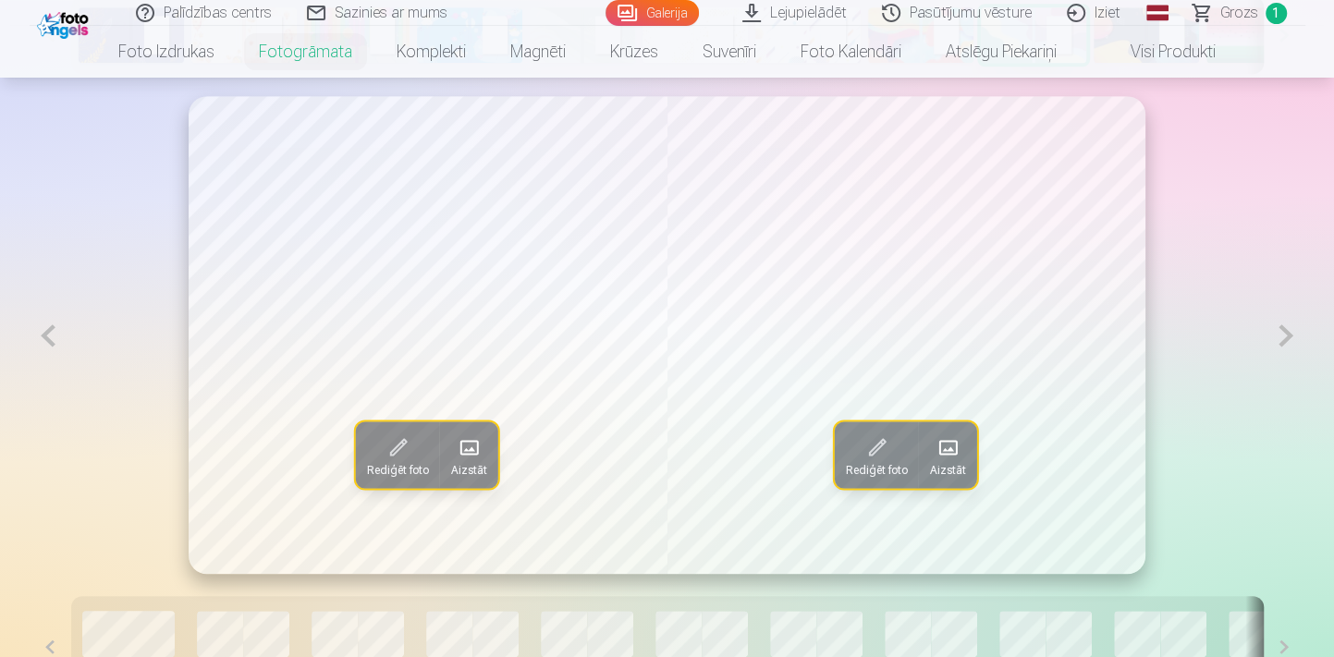
click at [956, 458] on span at bounding box center [947, 448] width 30 height 30
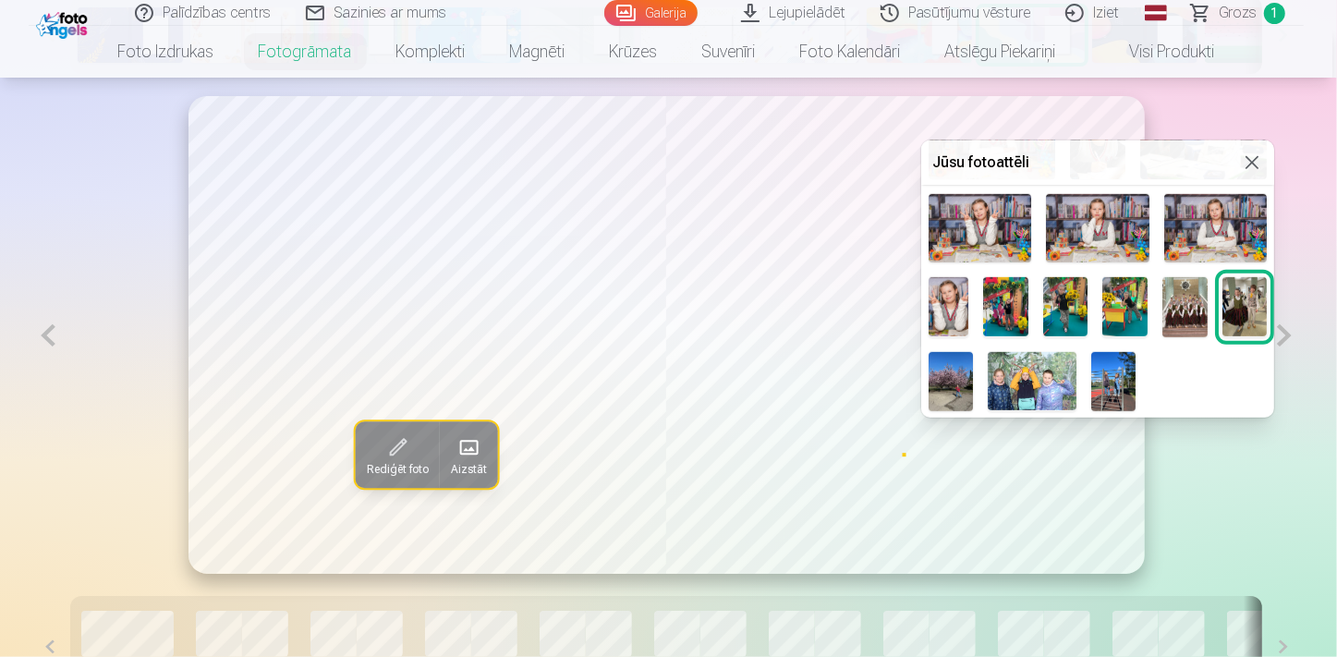
click at [1208, 299] on img at bounding box center [1185, 307] width 45 height 60
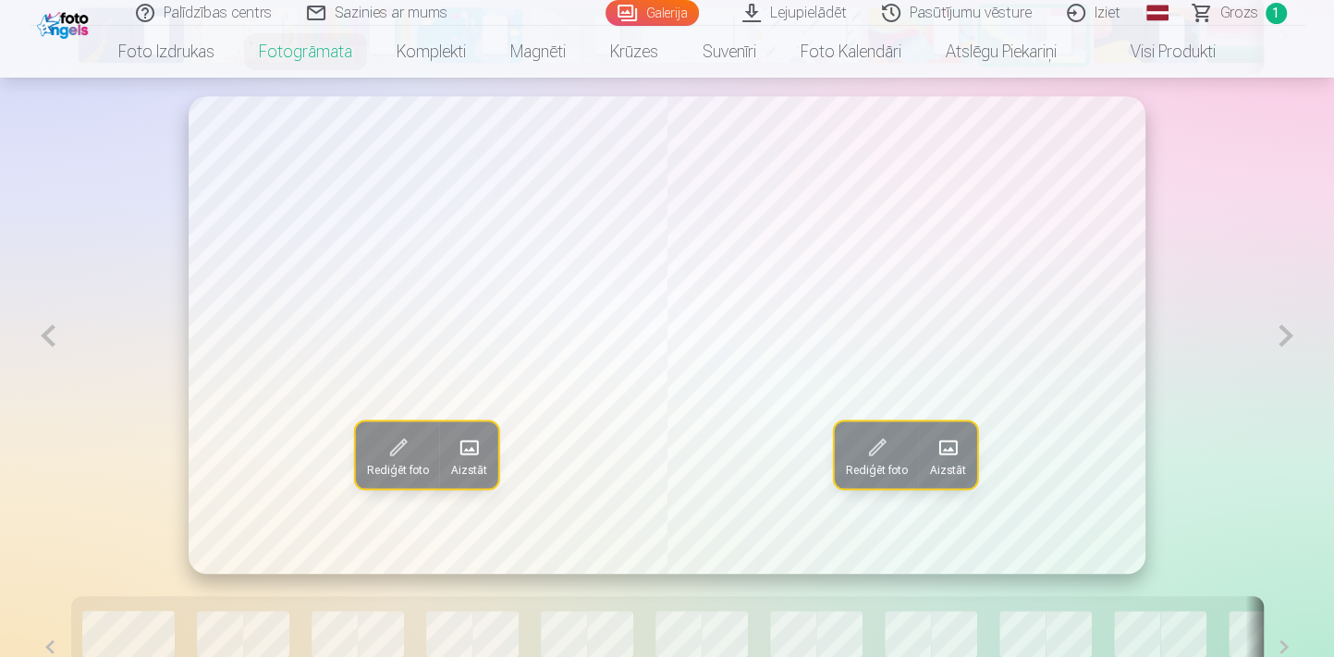
click at [1280, 331] on button at bounding box center [1285, 335] width 38 height 479
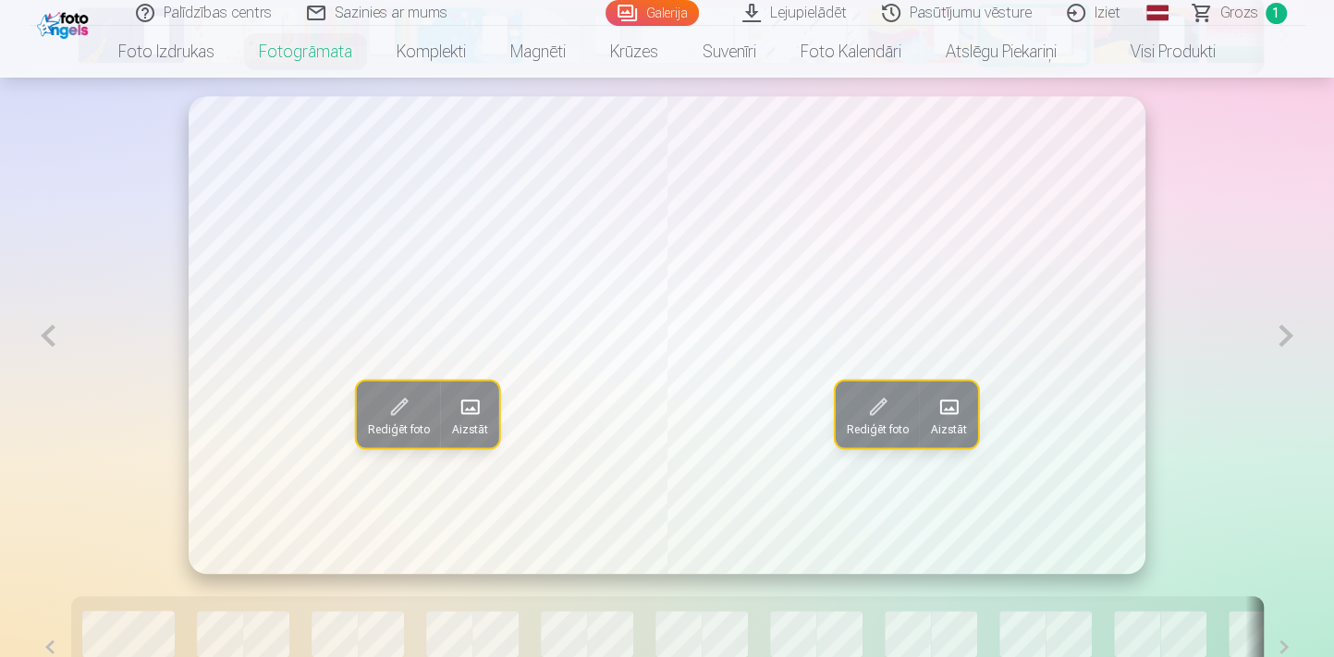
click at [1285, 335] on button at bounding box center [1285, 335] width 38 height 479
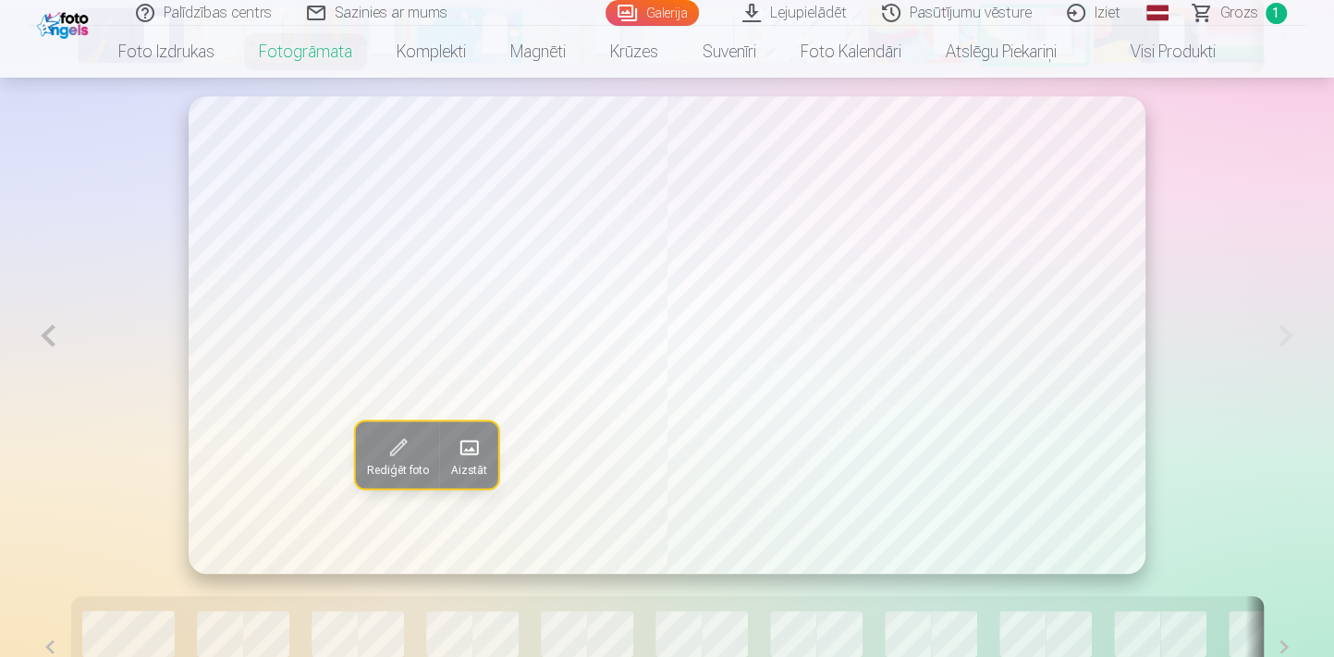
click at [54, 338] on button at bounding box center [49, 335] width 38 height 479
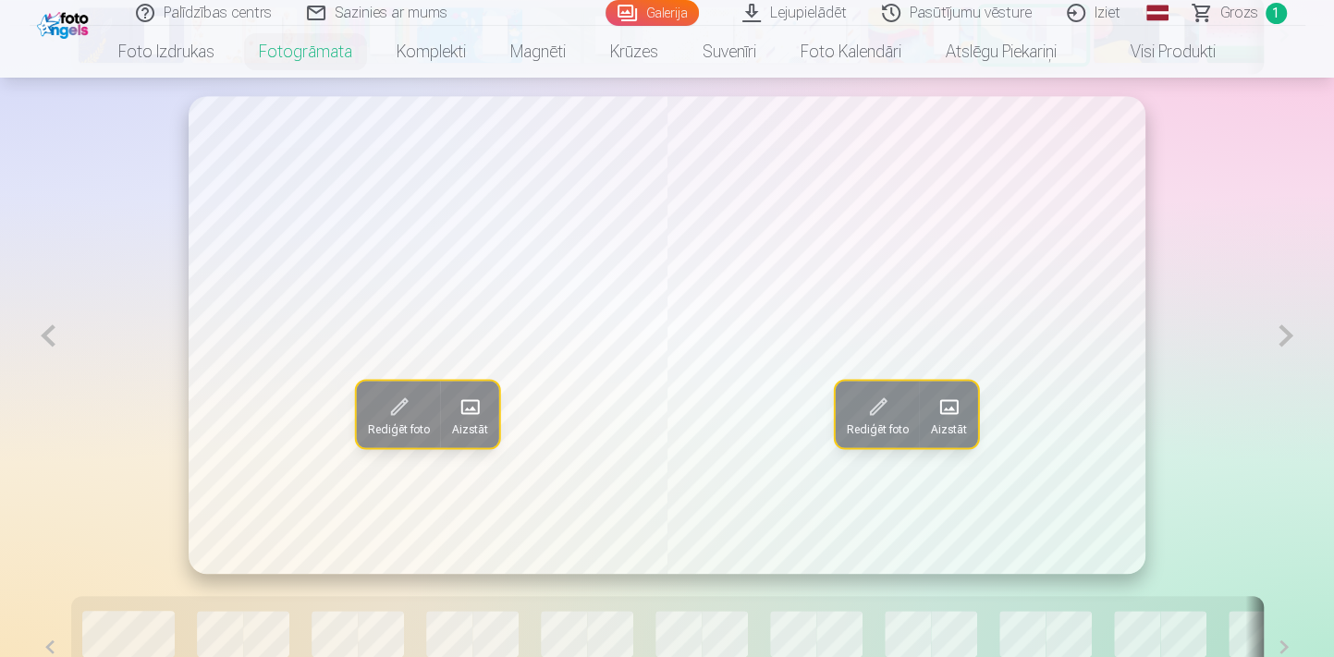
click at [1288, 334] on button at bounding box center [1285, 335] width 38 height 479
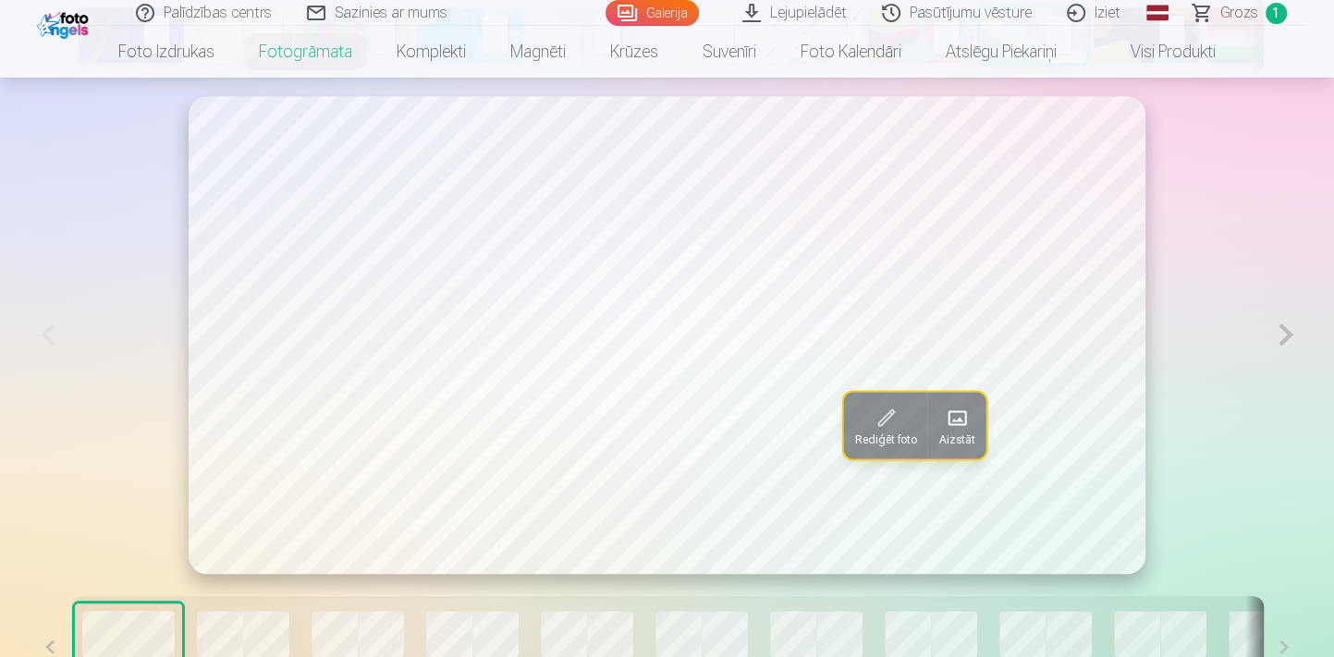
click at [968, 417] on span at bounding box center [957, 418] width 30 height 30
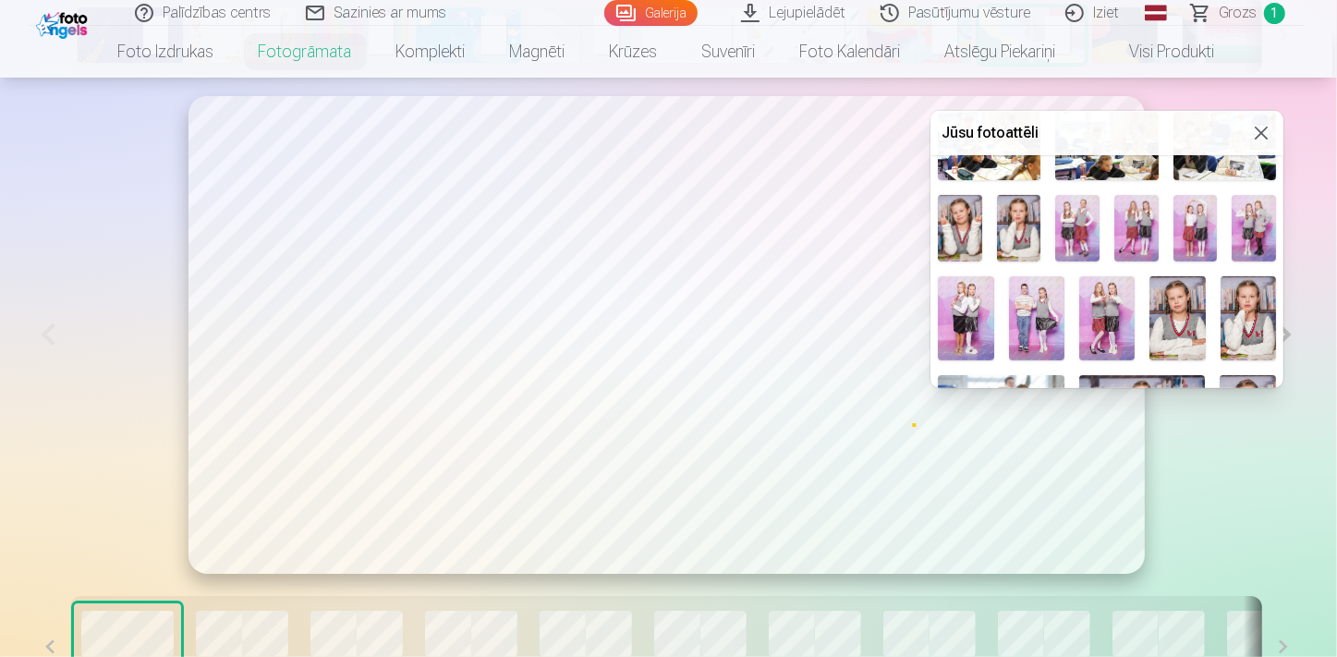
scroll to position [251, 0]
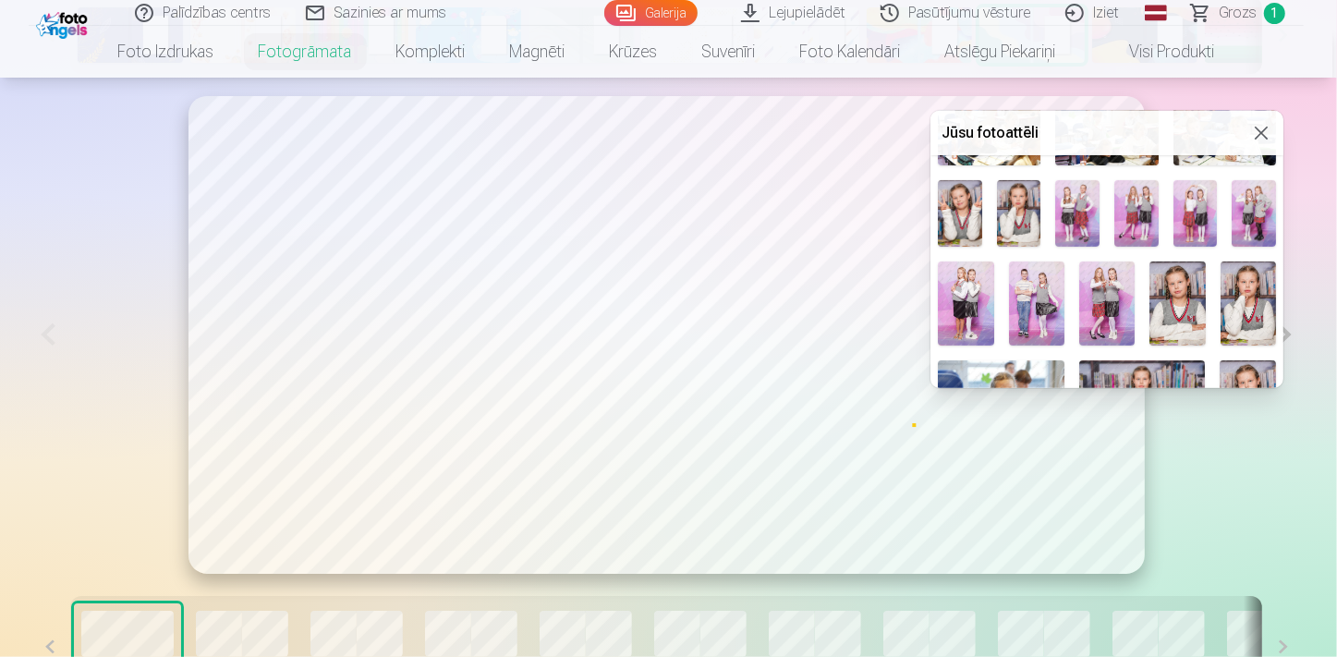
click at [1194, 294] on img at bounding box center [1177, 304] width 55 height 84
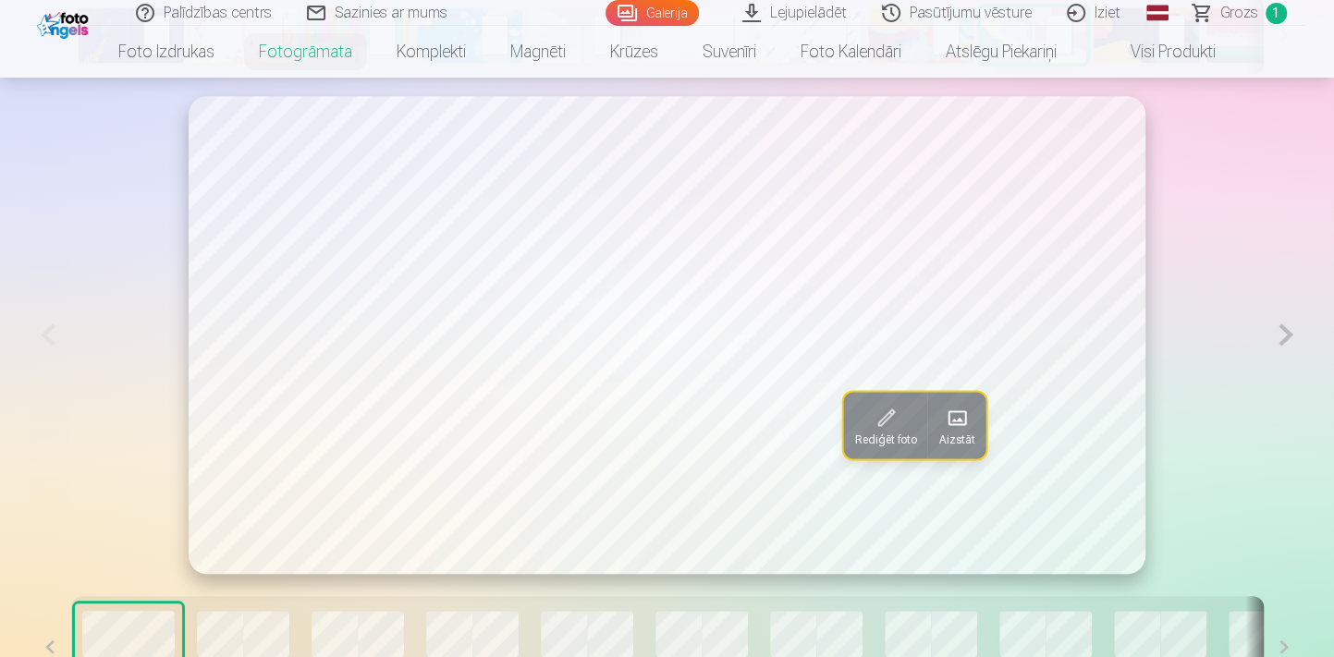
click at [946, 403] on button "Aizstāt" at bounding box center [956, 425] width 58 height 67
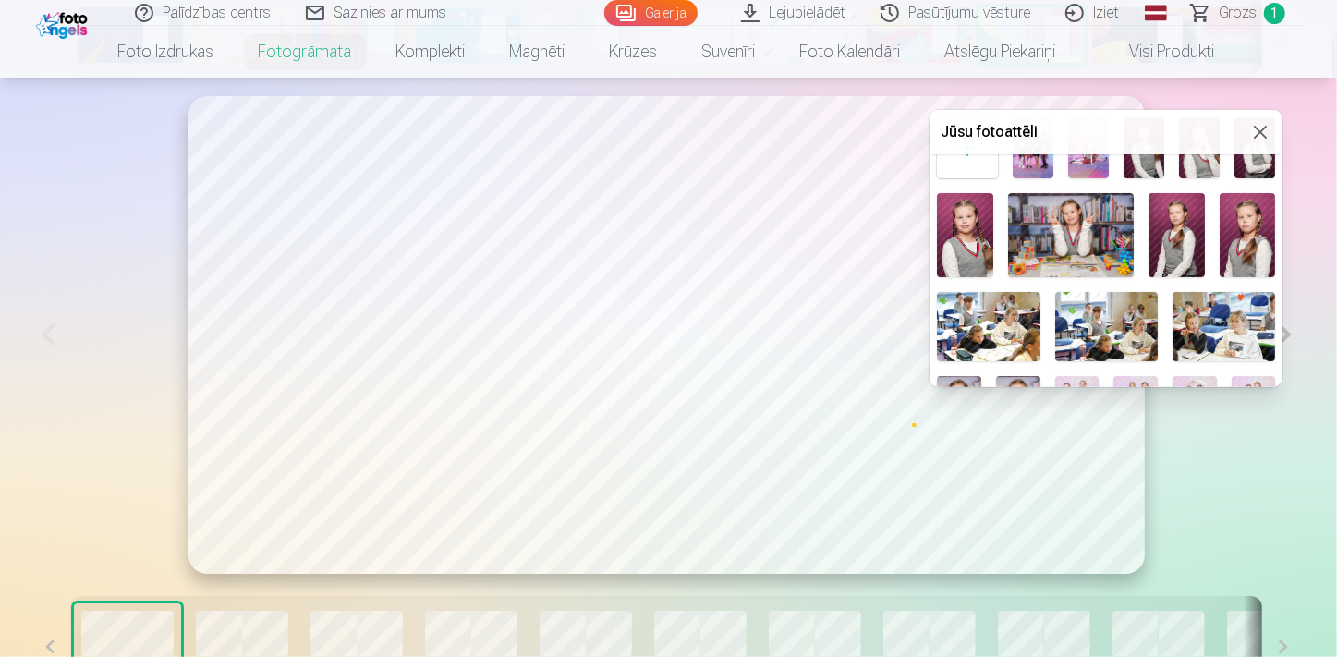
scroll to position [83, 0]
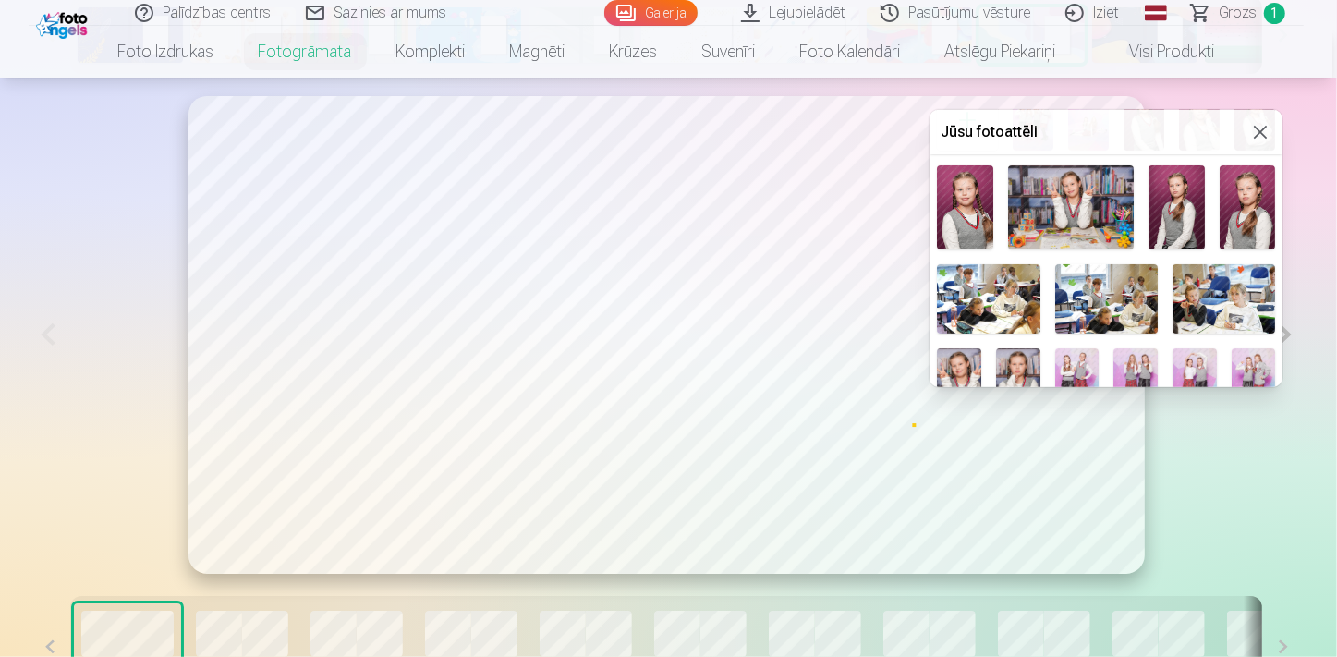
click at [1016, 237] on img at bounding box center [1071, 207] width 126 height 84
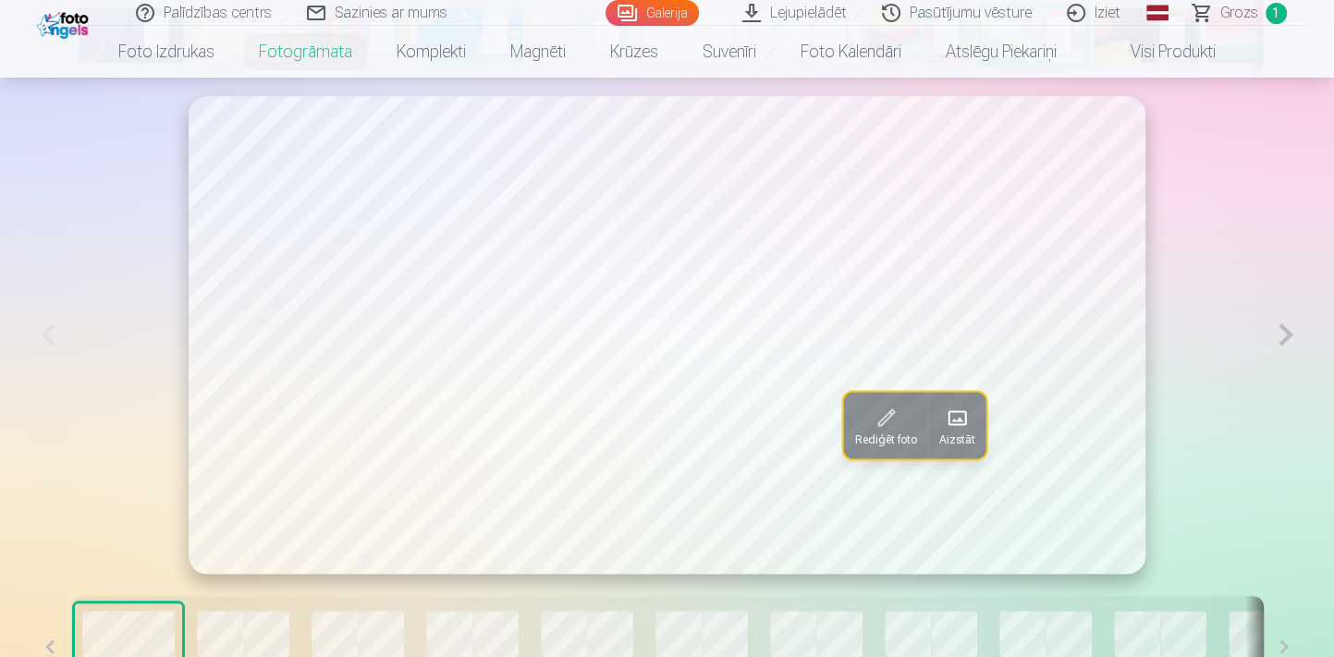
click at [1187, 506] on div "Rediģēt foto Aizstāt" at bounding box center [667, 335] width 1275 height 478
click at [1280, 332] on button at bounding box center [1285, 335] width 38 height 478
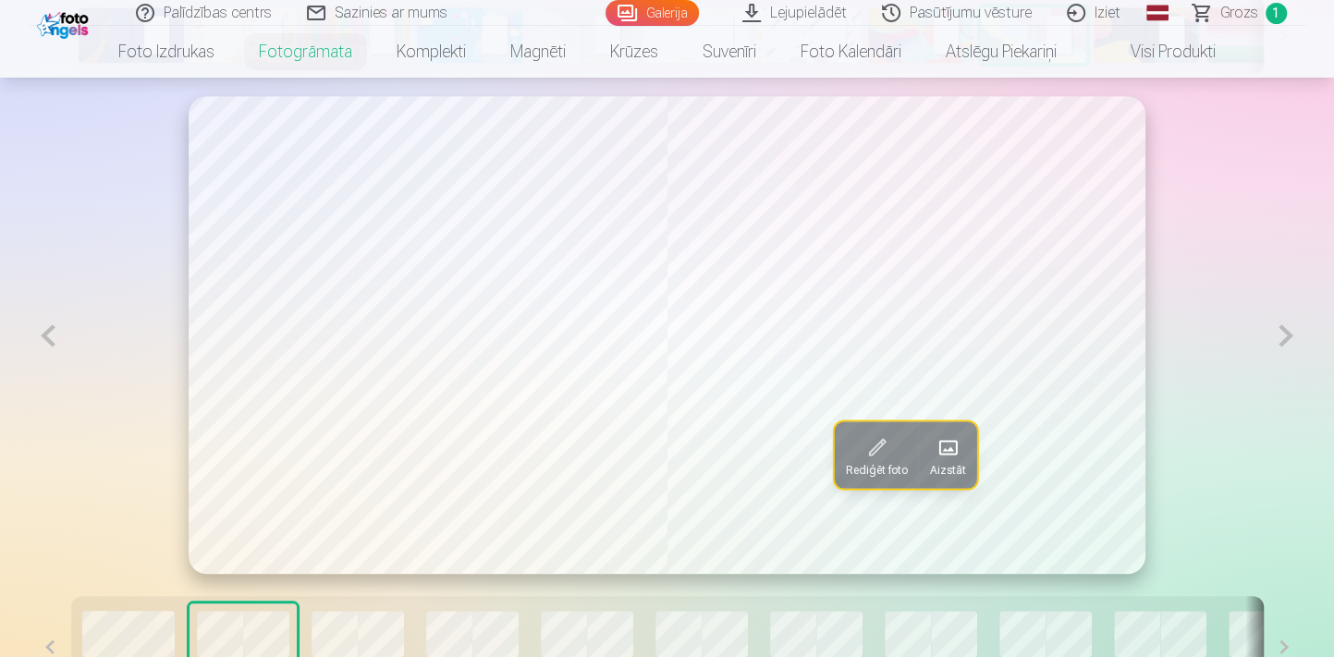
click at [48, 338] on button at bounding box center [49, 335] width 38 height 479
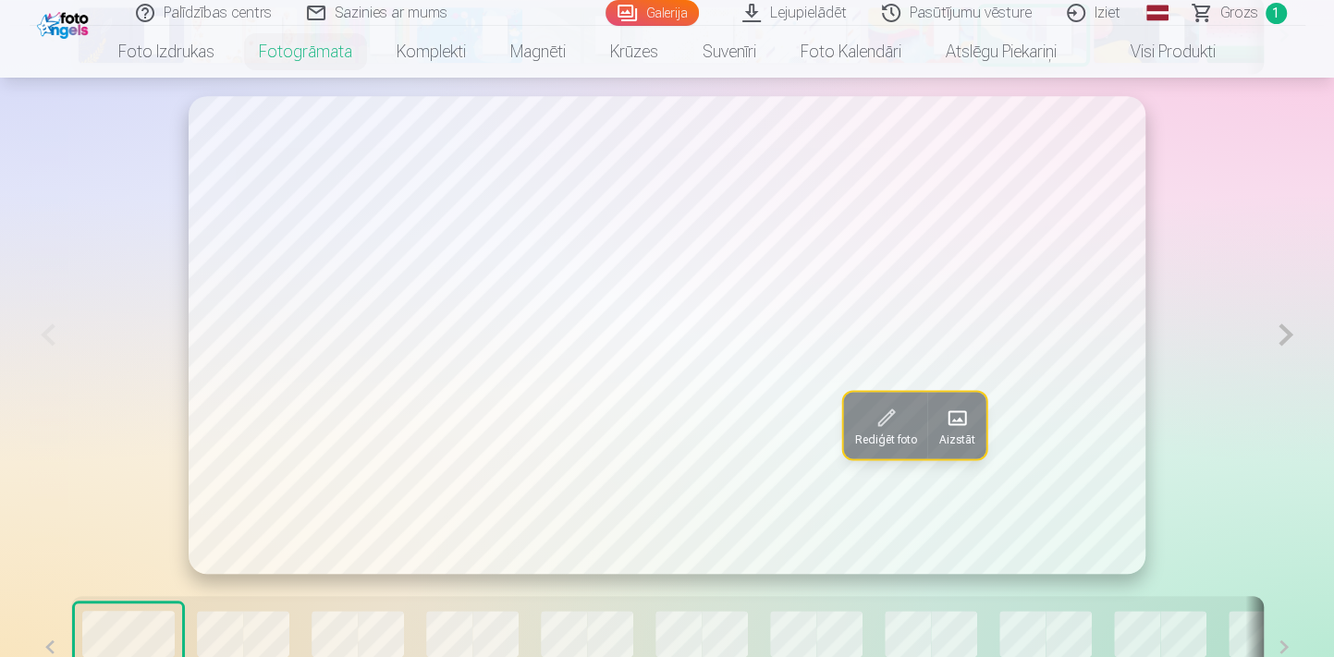
click at [1285, 338] on button at bounding box center [1285, 335] width 38 height 478
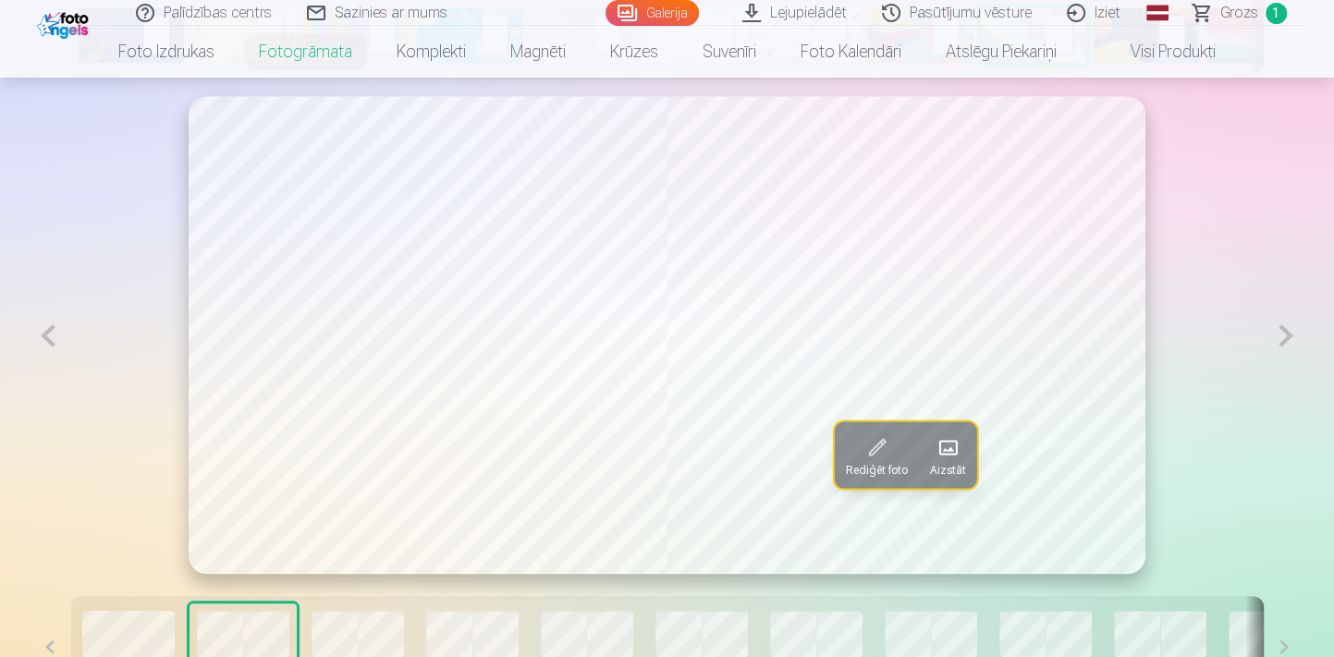
click at [1285, 336] on button at bounding box center [1285, 335] width 38 height 479
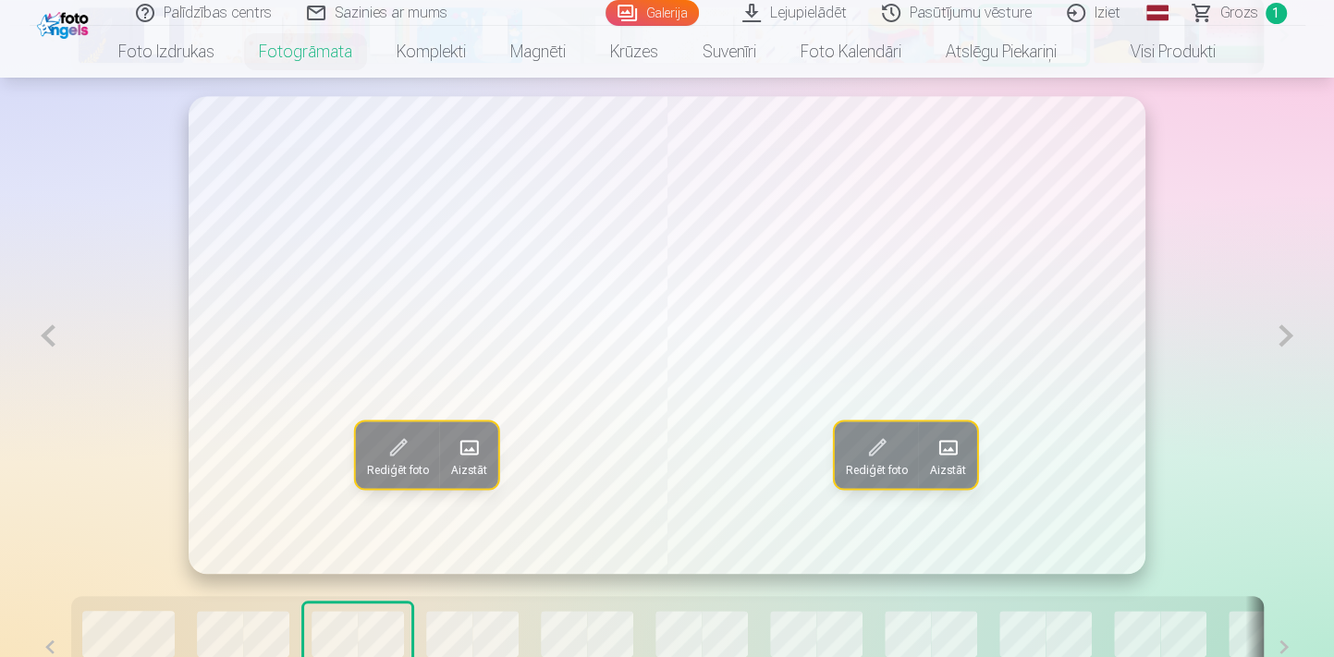
click at [1282, 338] on button at bounding box center [1285, 335] width 38 height 479
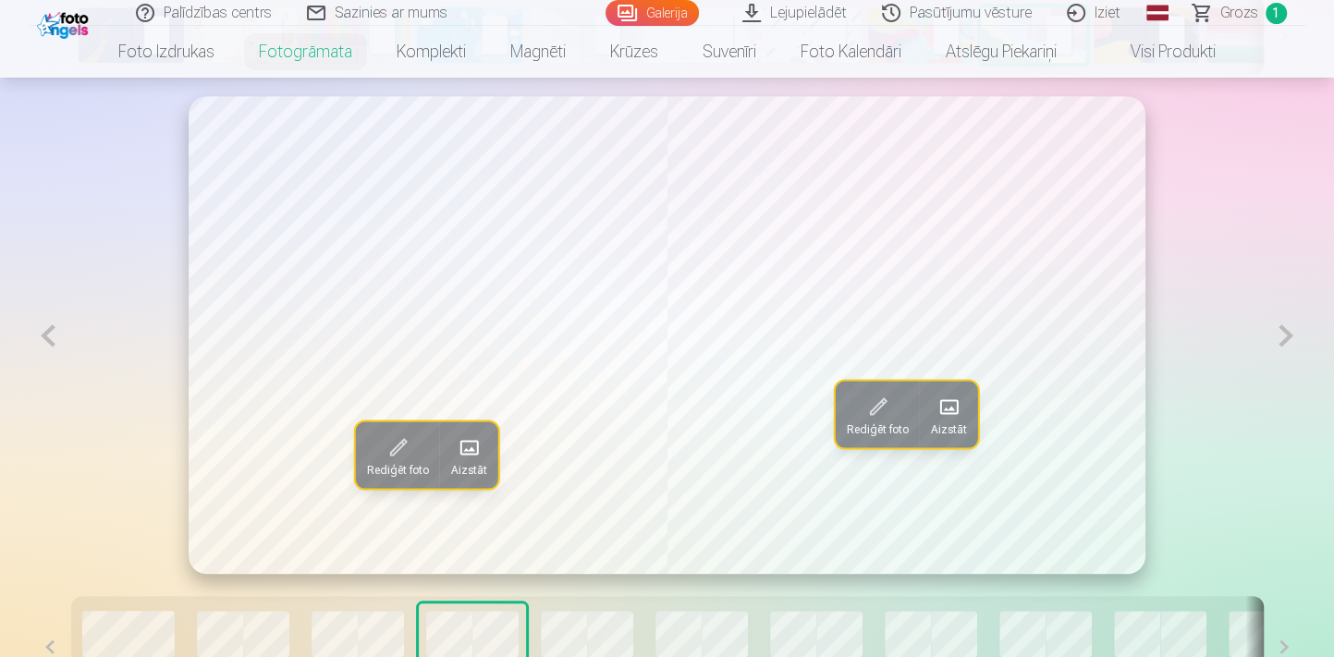
click at [1282, 338] on button at bounding box center [1285, 335] width 38 height 479
click at [1285, 340] on button at bounding box center [1285, 335] width 38 height 479
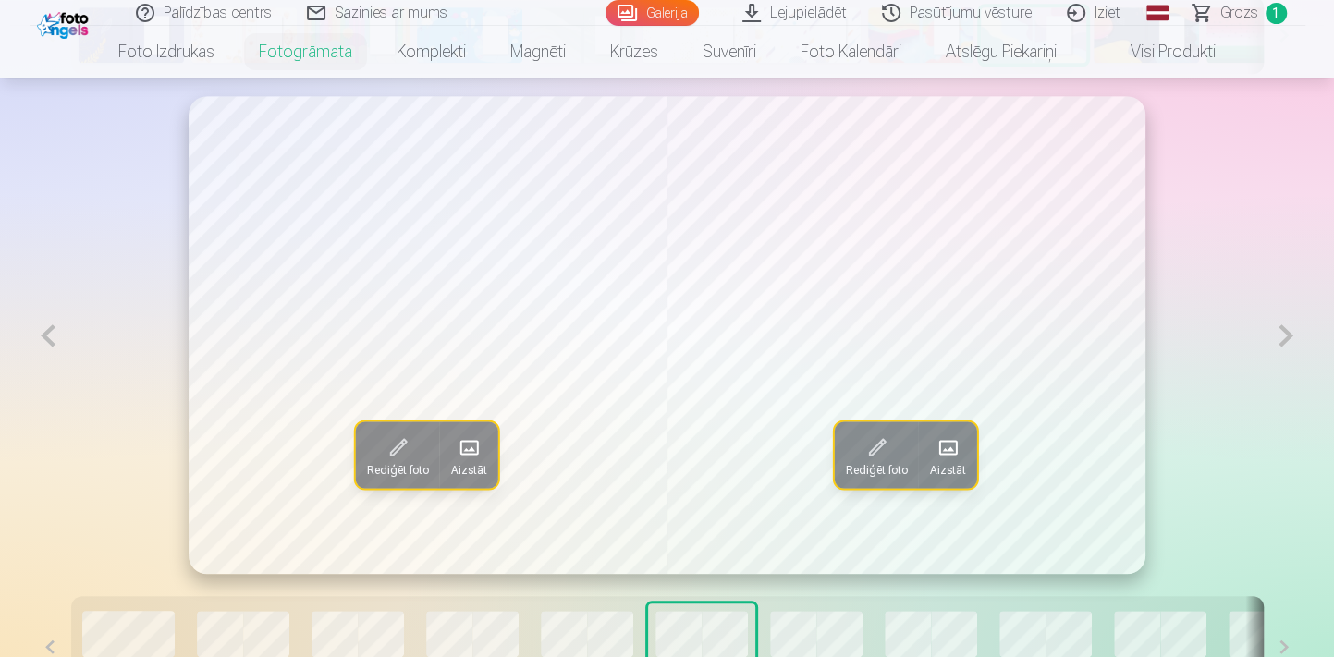
click at [1287, 336] on button at bounding box center [1285, 335] width 38 height 479
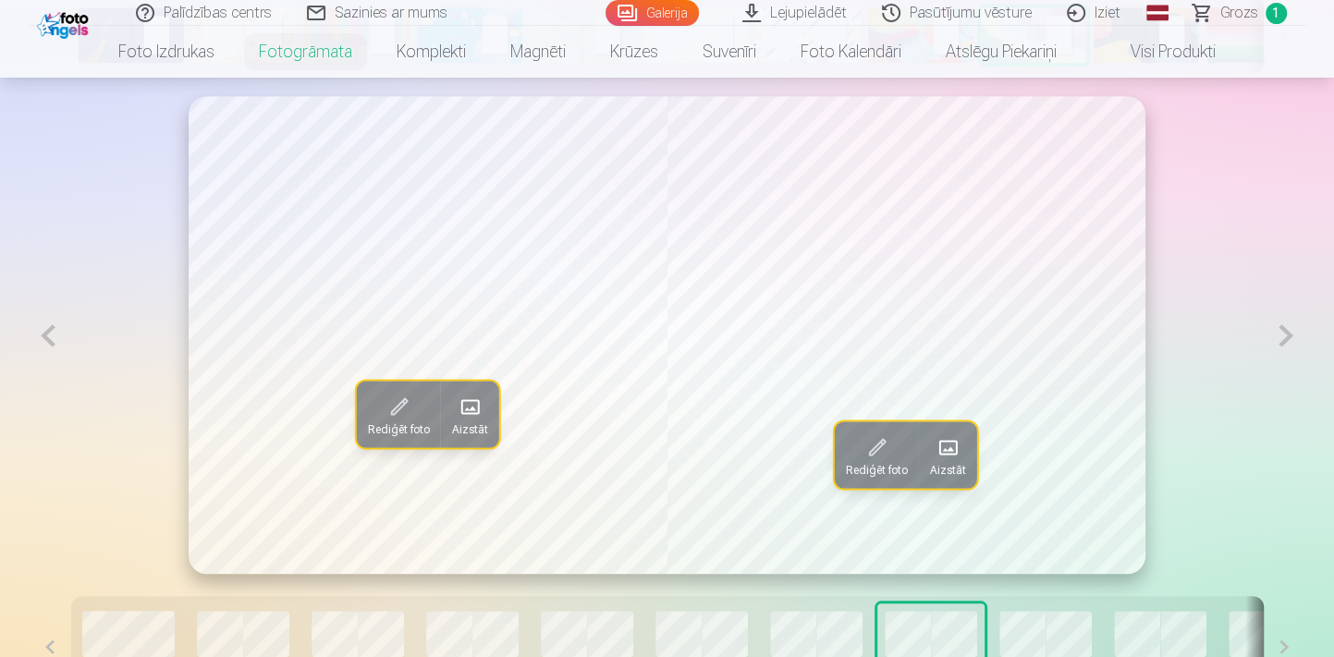
click at [1287, 336] on button at bounding box center [1285, 335] width 38 height 479
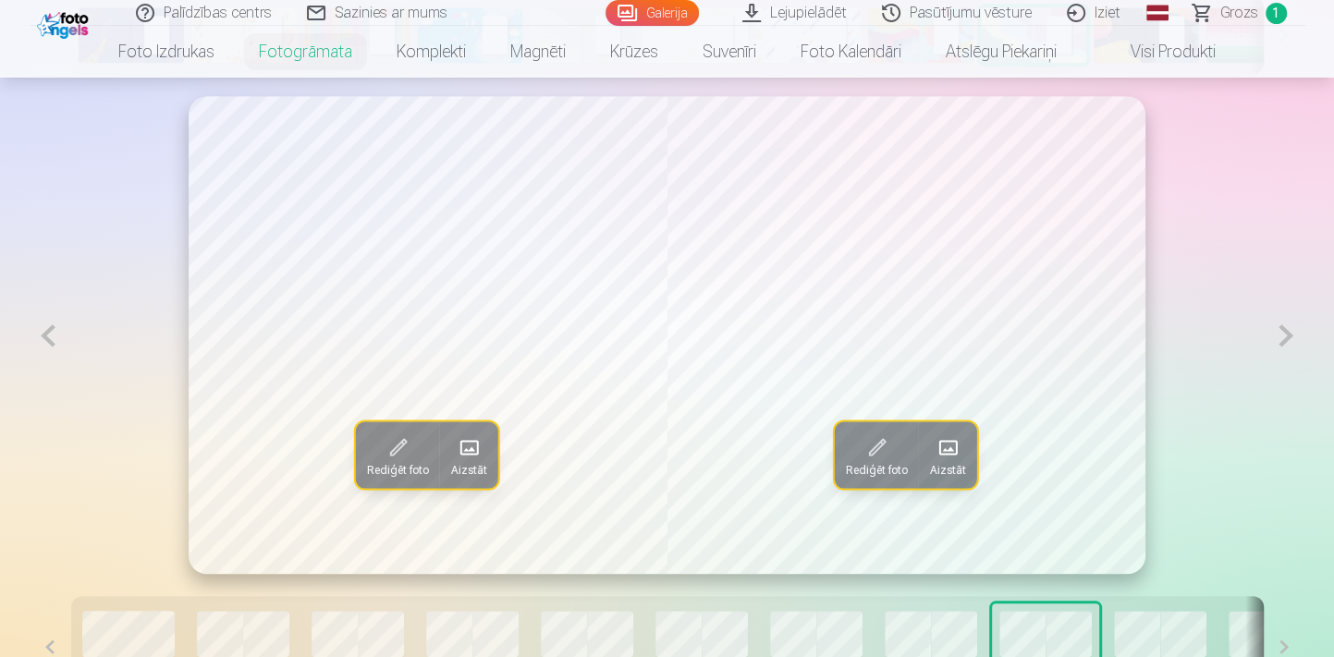
click at [1287, 336] on button at bounding box center [1285, 335] width 38 height 479
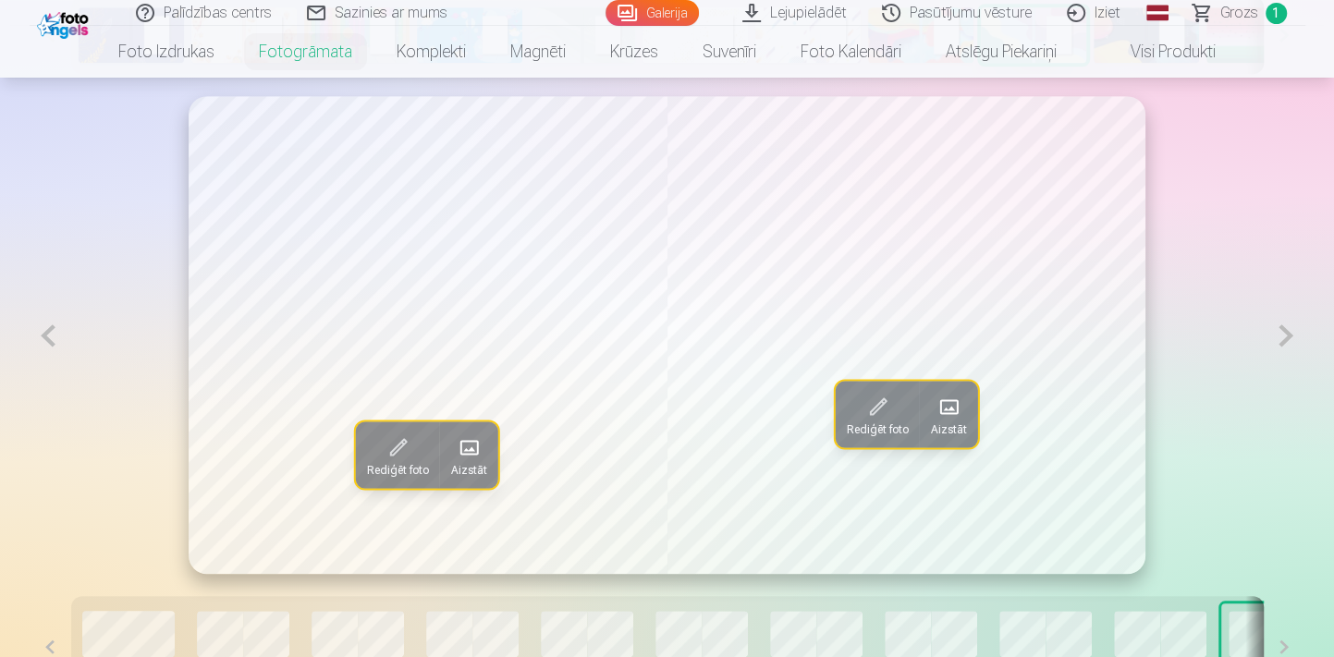
click at [1285, 334] on button at bounding box center [1285, 335] width 38 height 479
click at [1282, 334] on button at bounding box center [1285, 335] width 38 height 479
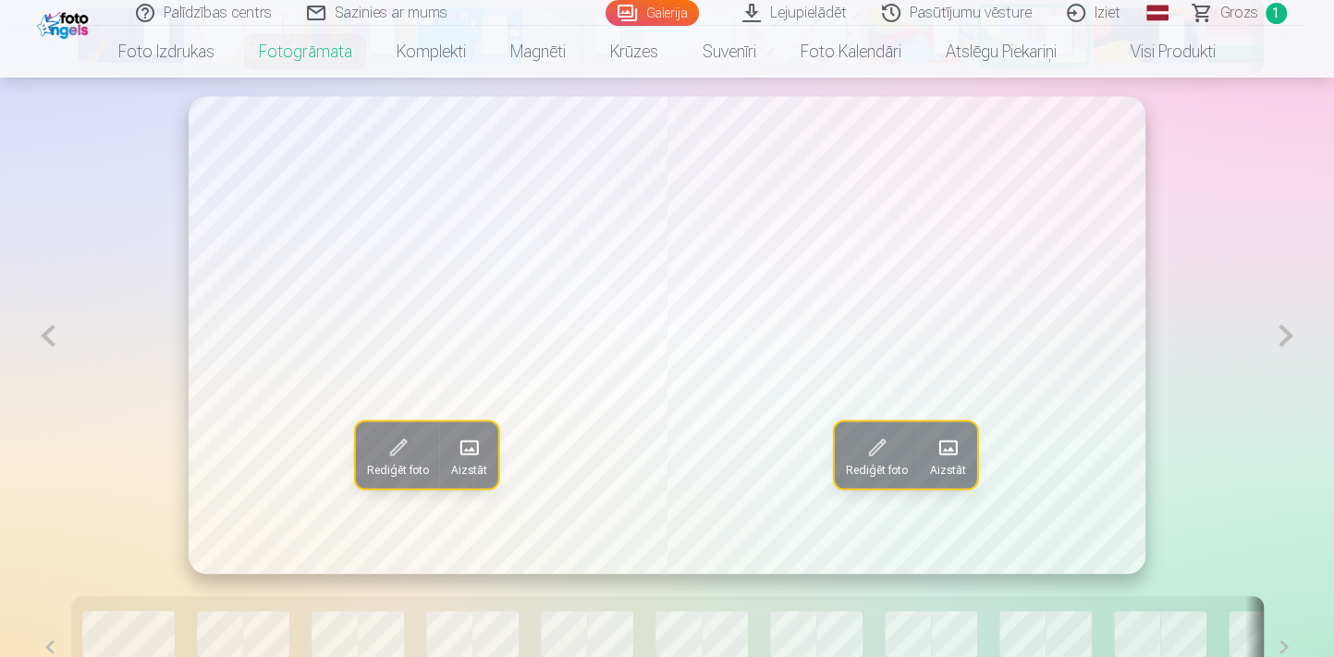
click at [1282, 334] on button at bounding box center [1285, 335] width 38 height 479
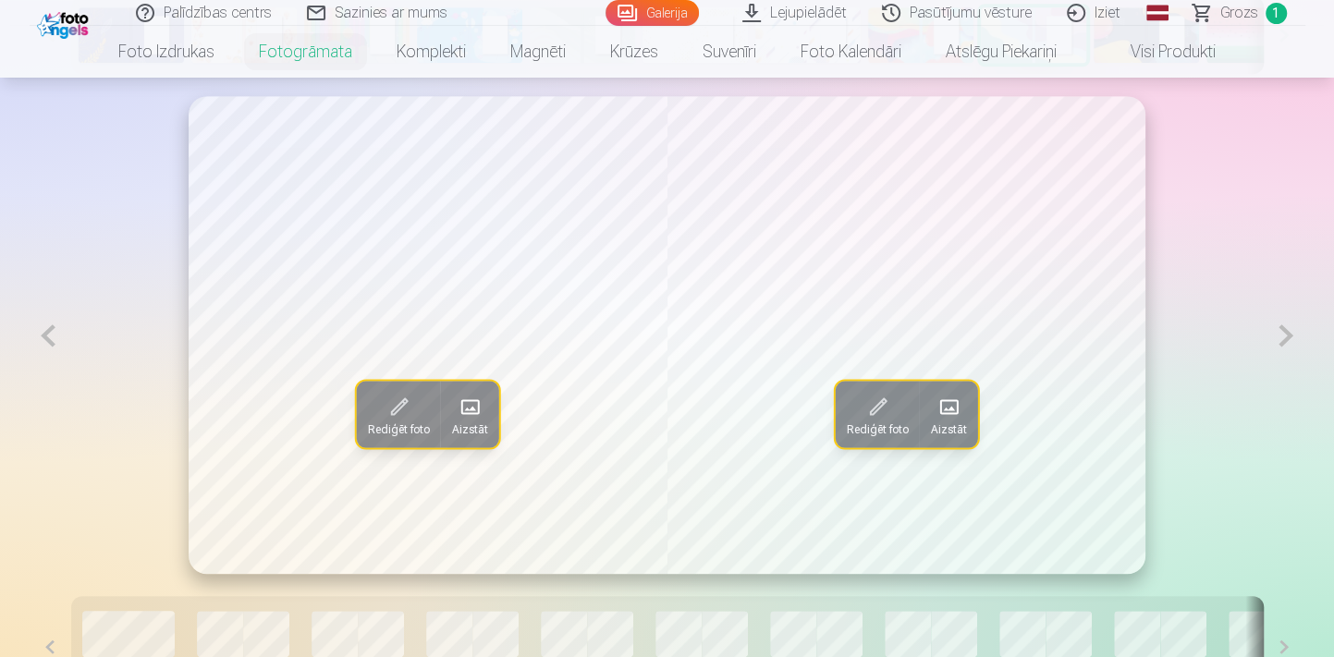
click at [952, 424] on span "Aizstāt" at bounding box center [948, 428] width 36 height 15
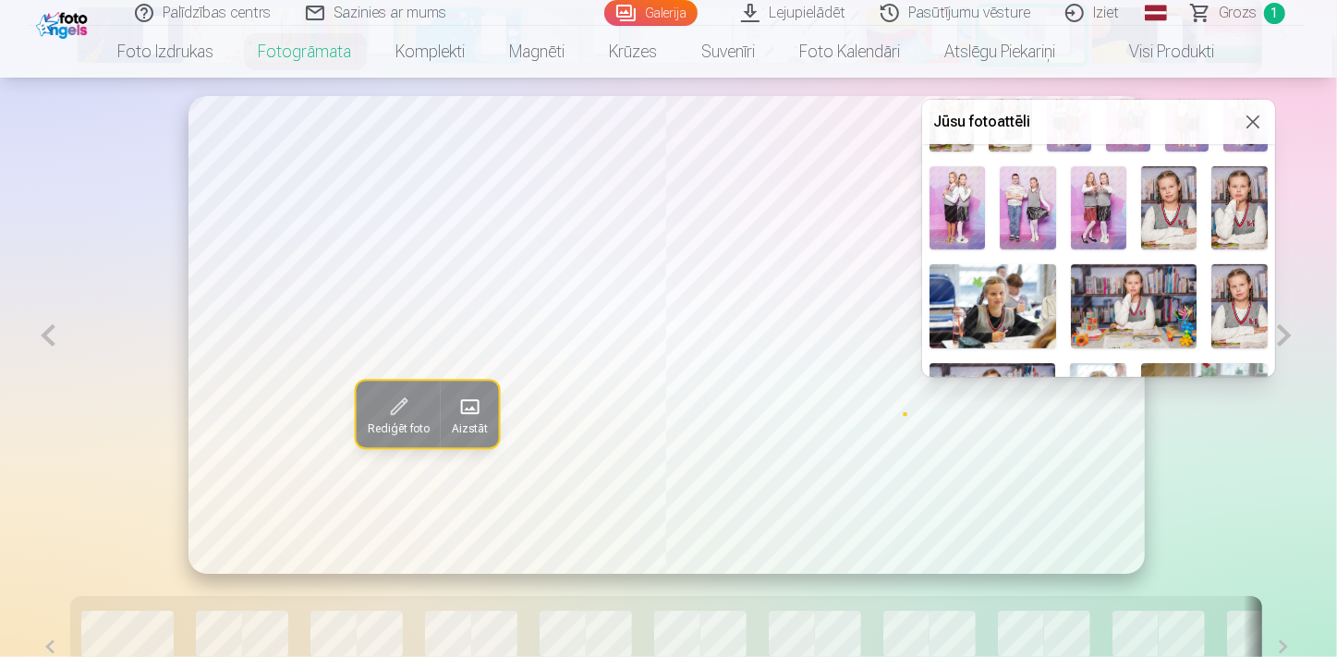
scroll to position [420, 0]
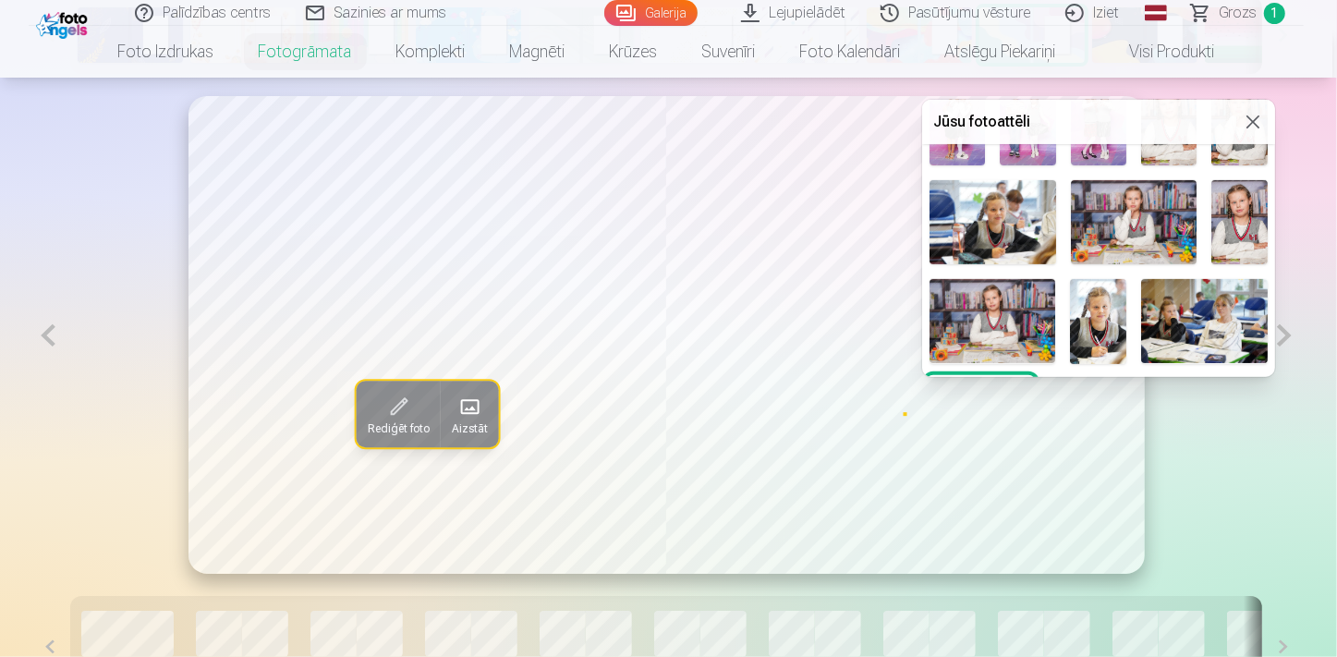
click at [1008, 317] on img at bounding box center [993, 321] width 127 height 84
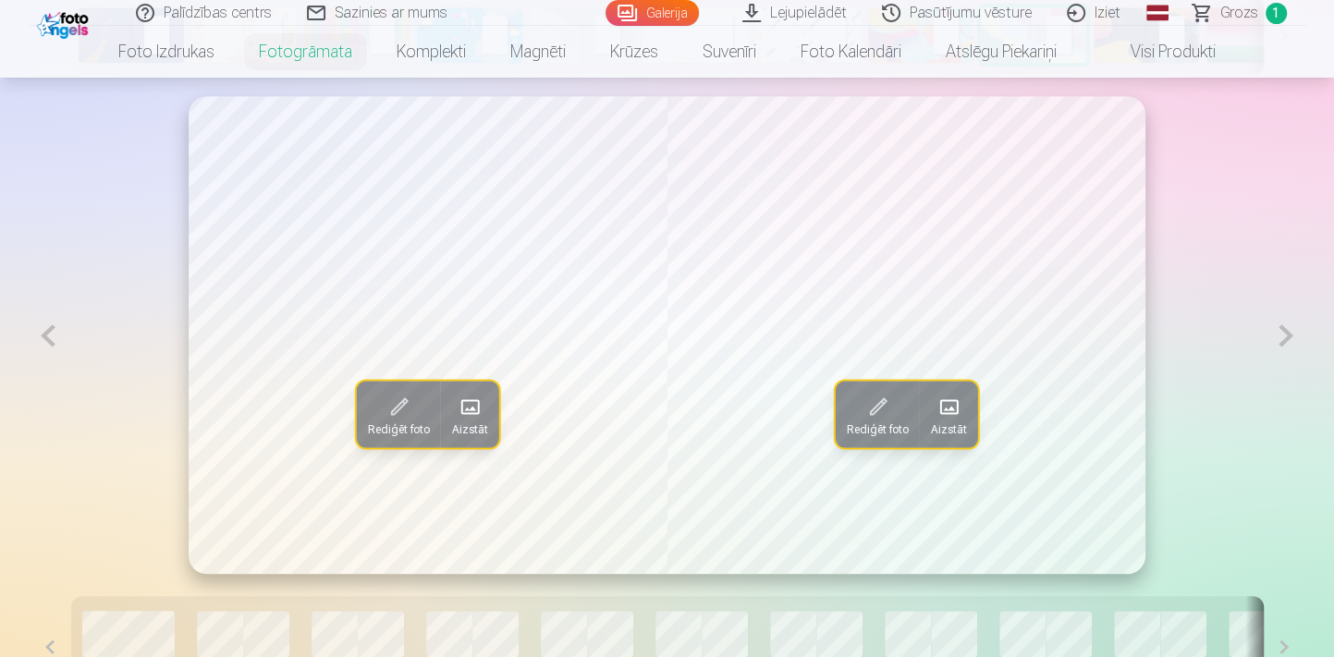
click at [474, 417] on span at bounding box center [470, 407] width 30 height 30
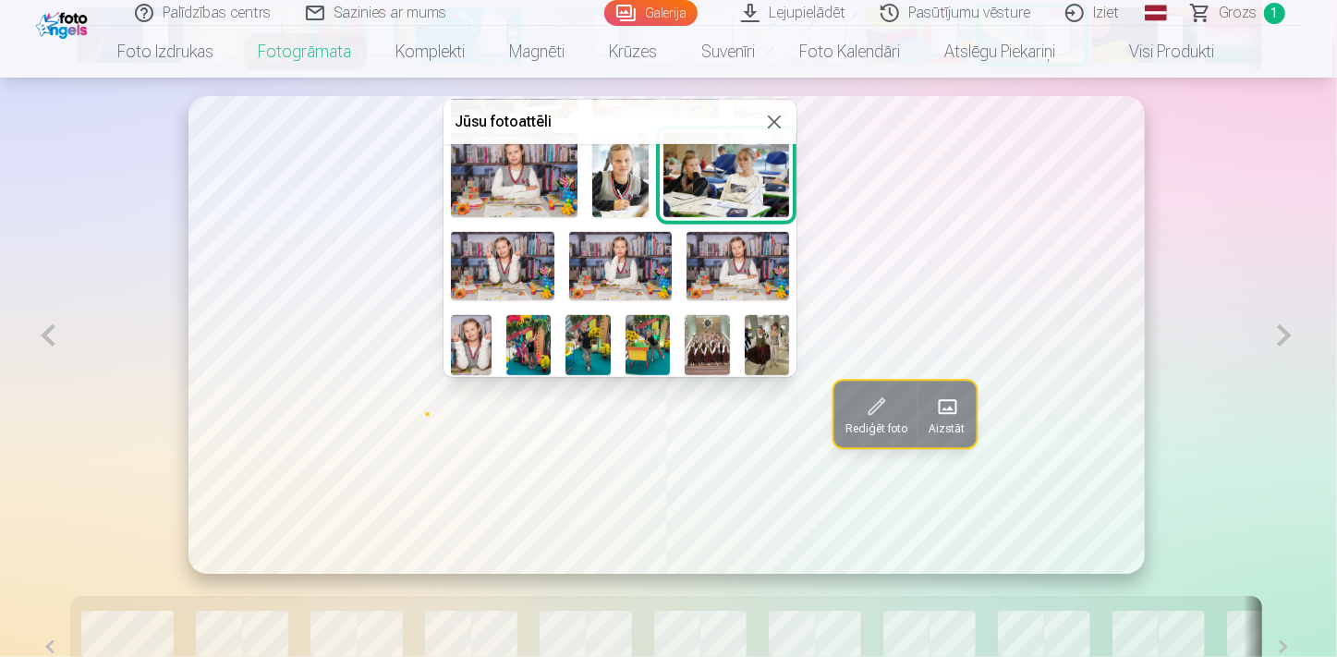
scroll to position [588, 0]
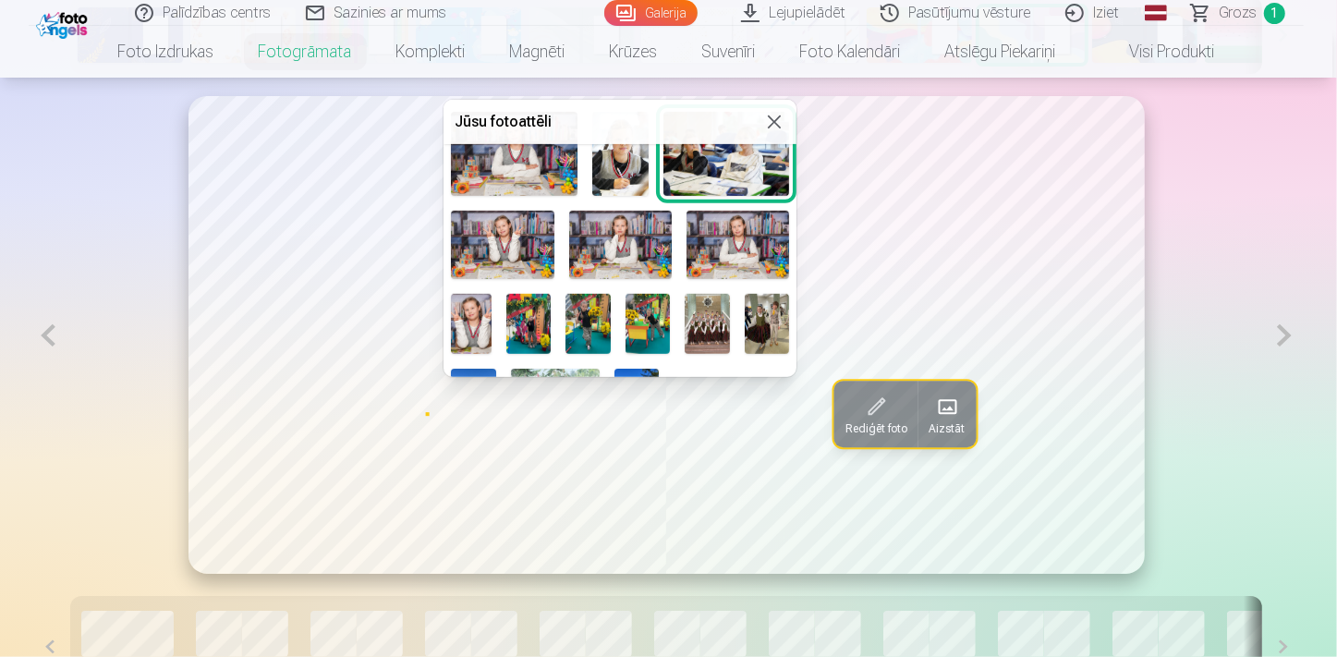
click at [551, 320] on img at bounding box center [528, 324] width 45 height 60
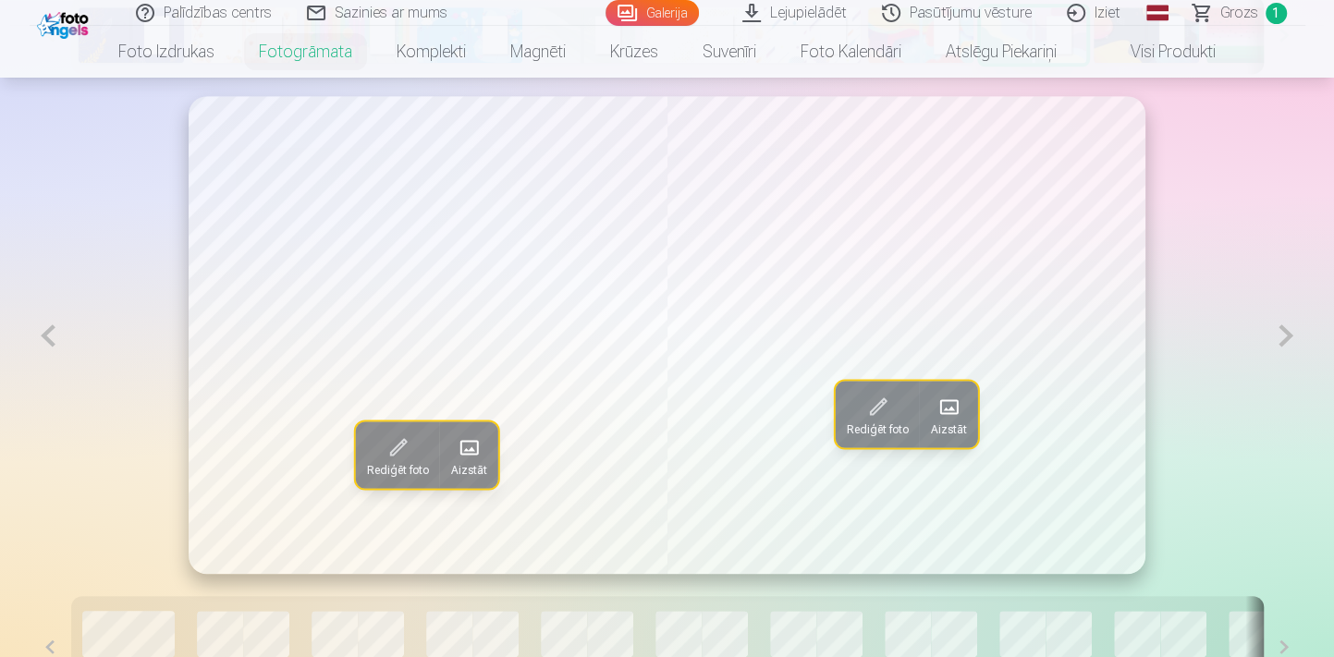
click at [53, 342] on button at bounding box center [49, 335] width 38 height 479
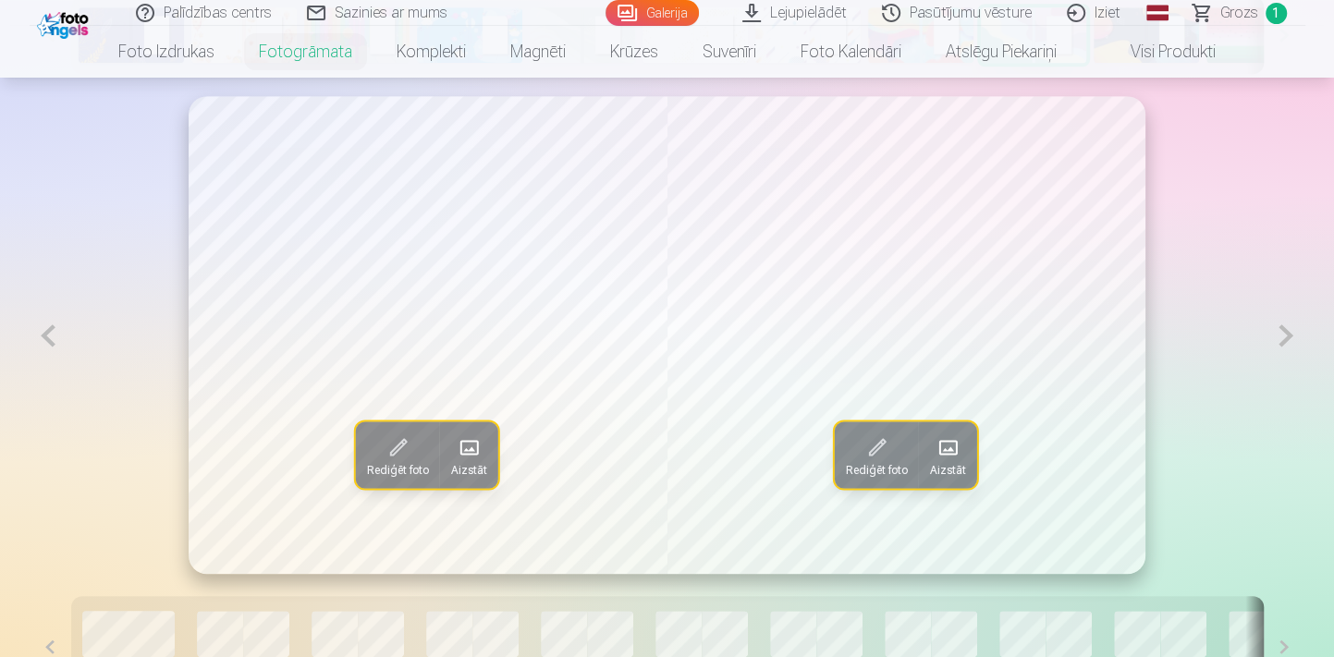
click at [1280, 340] on button at bounding box center [1285, 335] width 38 height 479
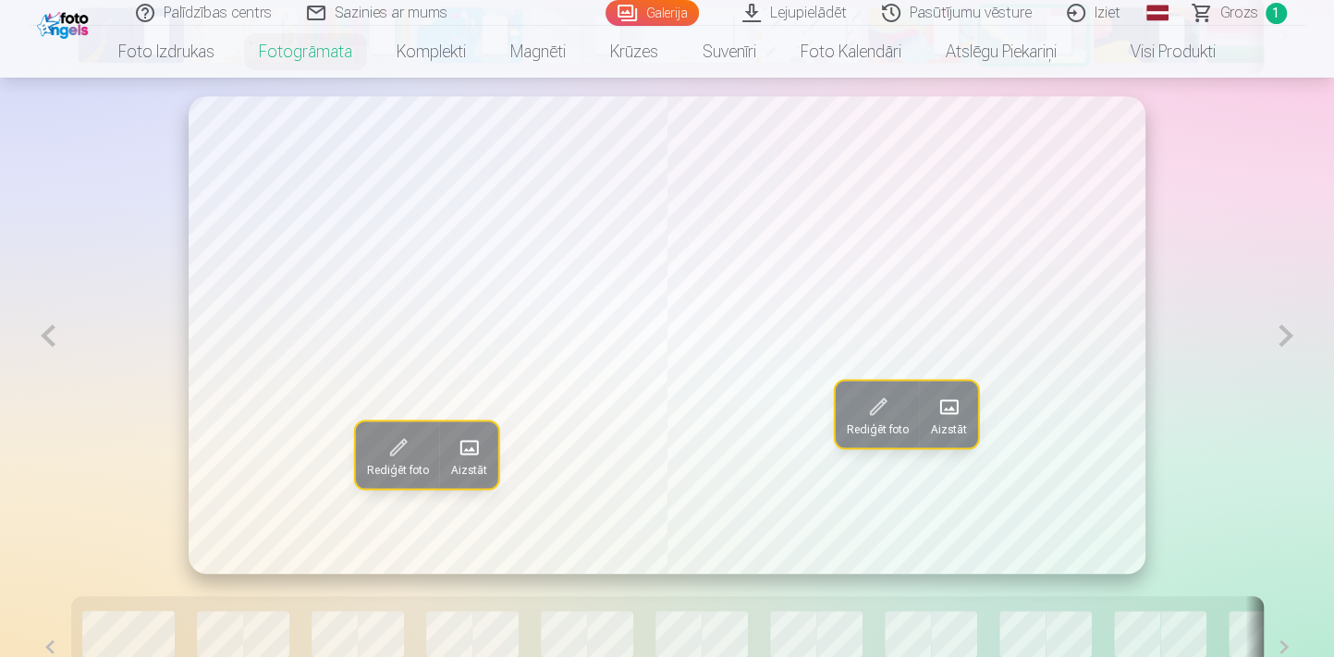
click at [1286, 333] on button at bounding box center [1285, 335] width 38 height 479
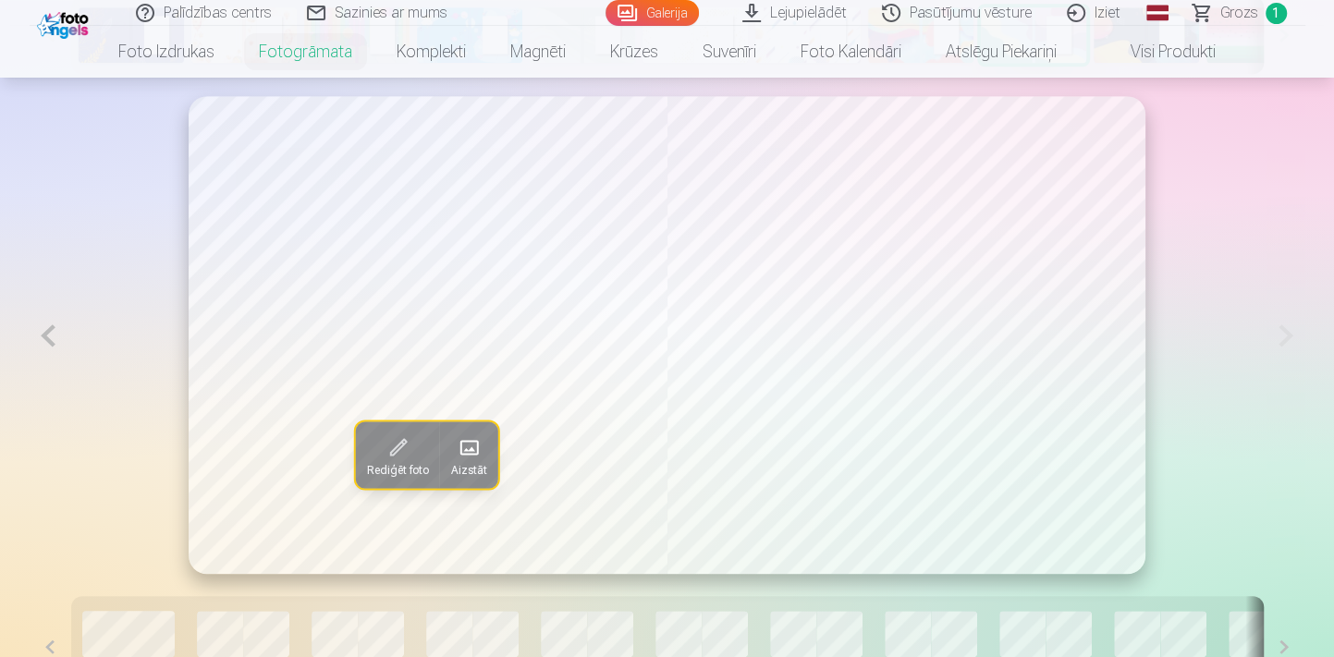
click at [470, 452] on span at bounding box center [469, 448] width 30 height 30
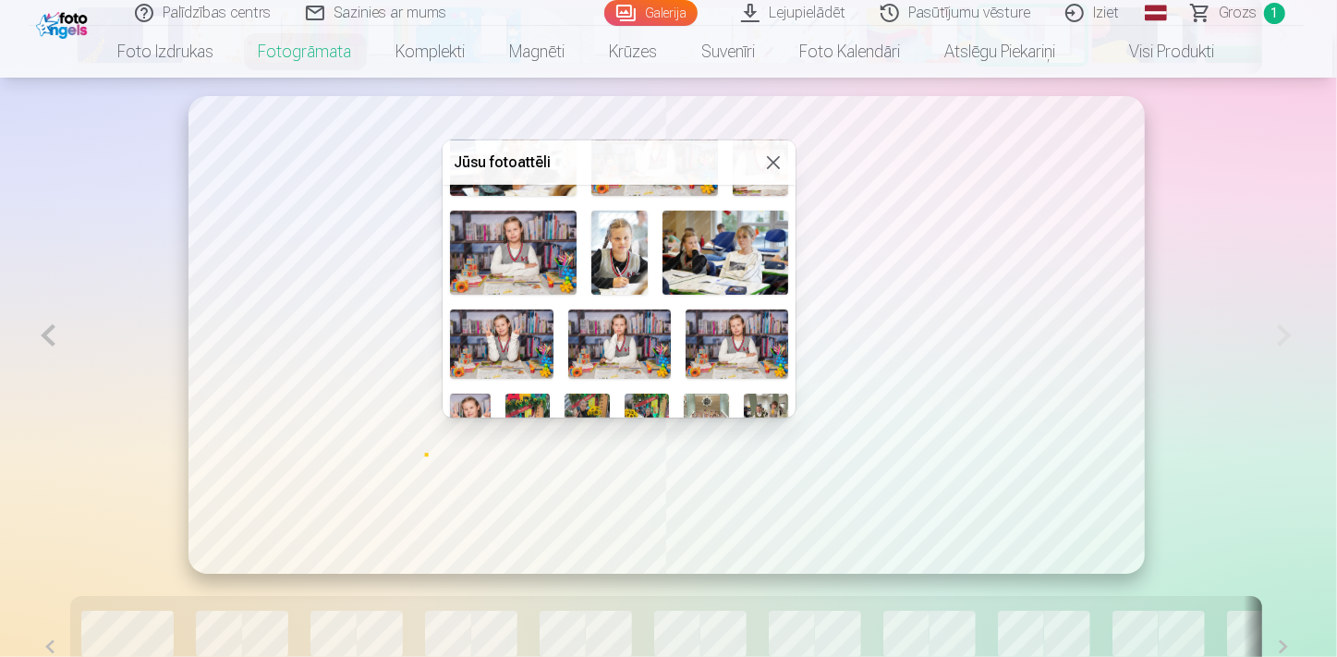
scroll to position [652, 0]
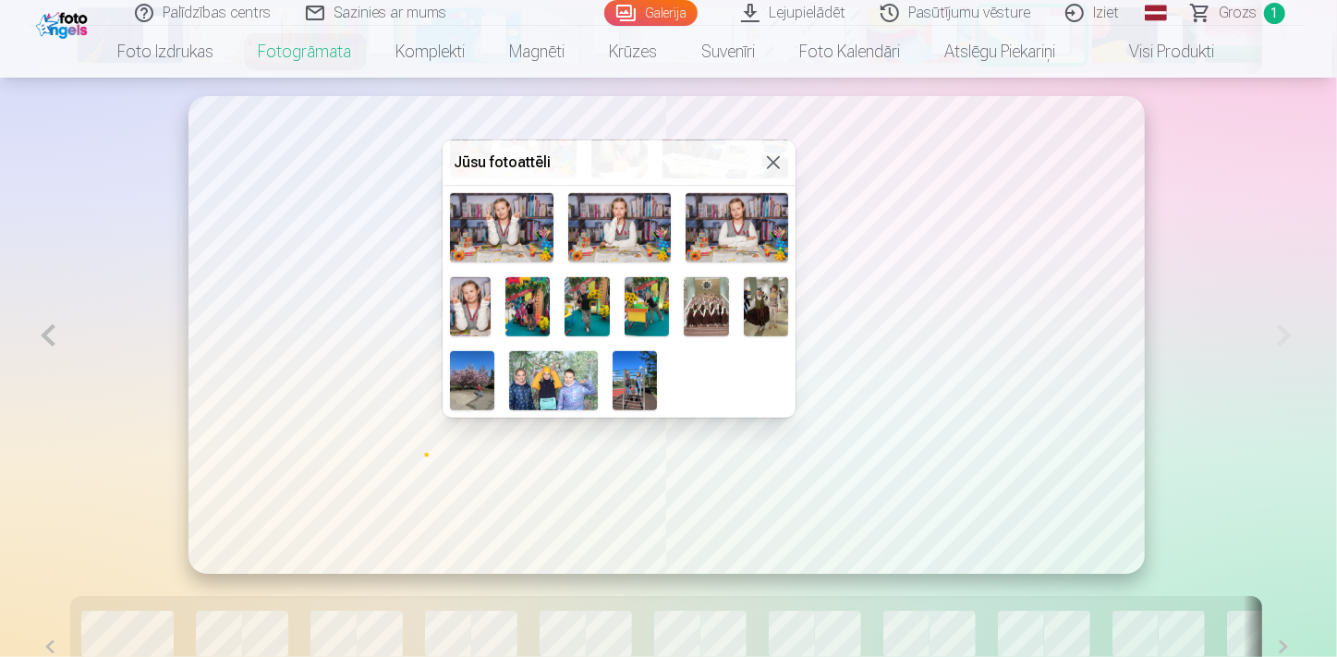
click at [610, 296] on img at bounding box center [587, 307] width 45 height 60
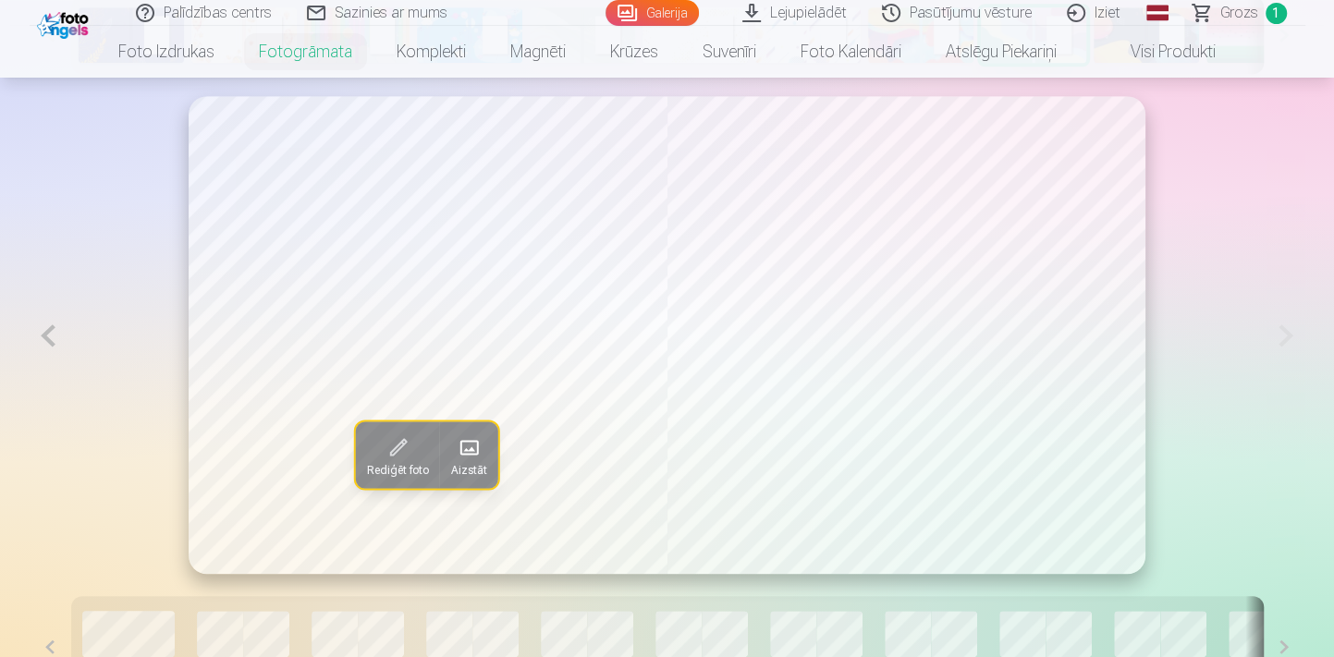
click at [55, 326] on button at bounding box center [49, 335] width 38 height 479
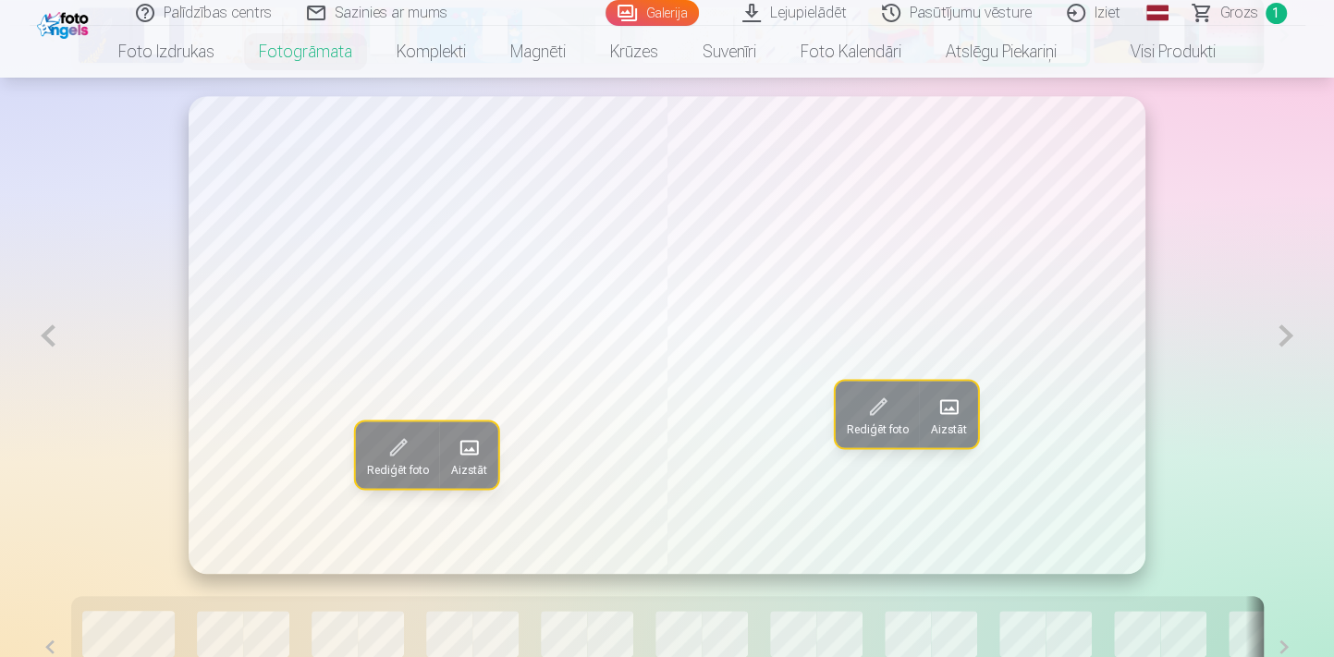
click at [55, 326] on button at bounding box center [49, 335] width 38 height 479
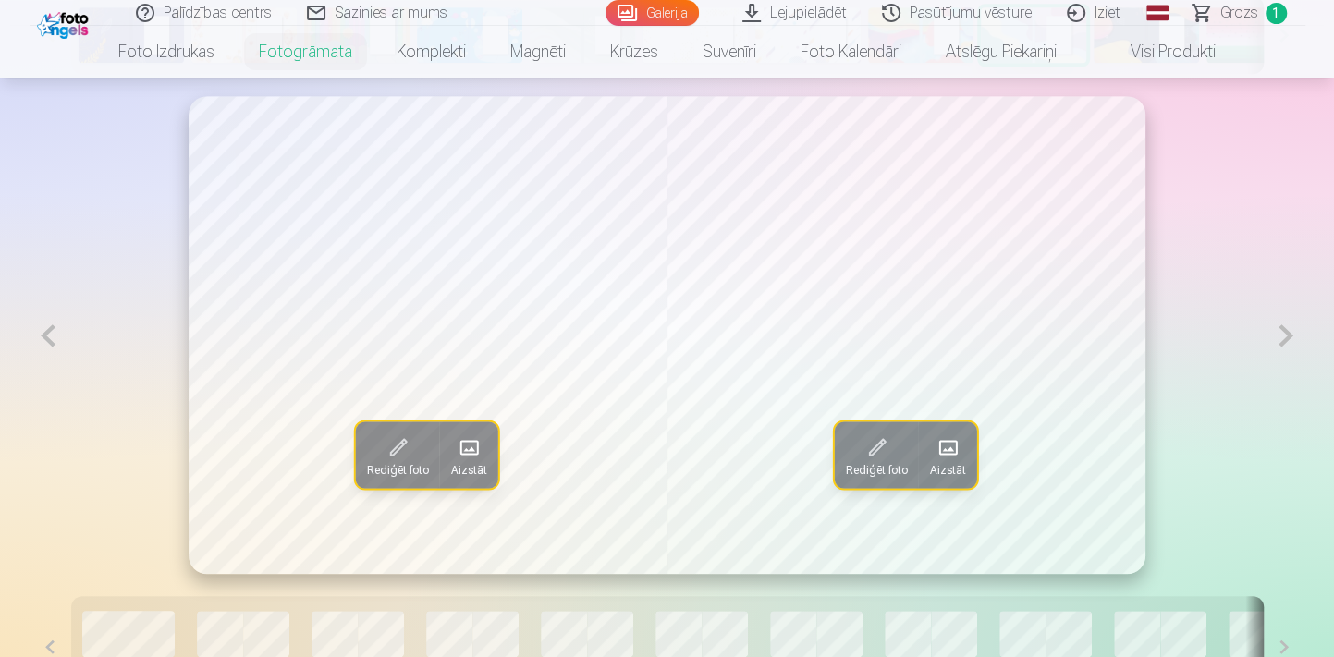
click at [55, 326] on button at bounding box center [49, 335] width 38 height 479
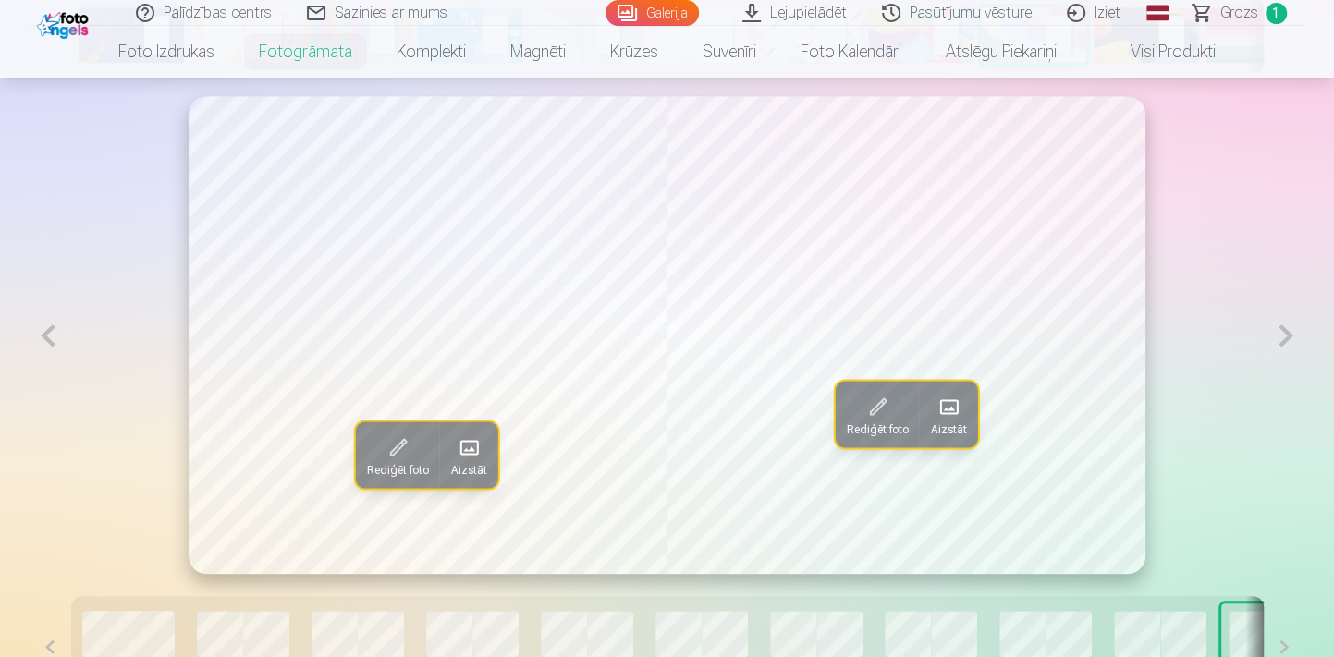
click at [55, 326] on button at bounding box center [49, 335] width 38 height 479
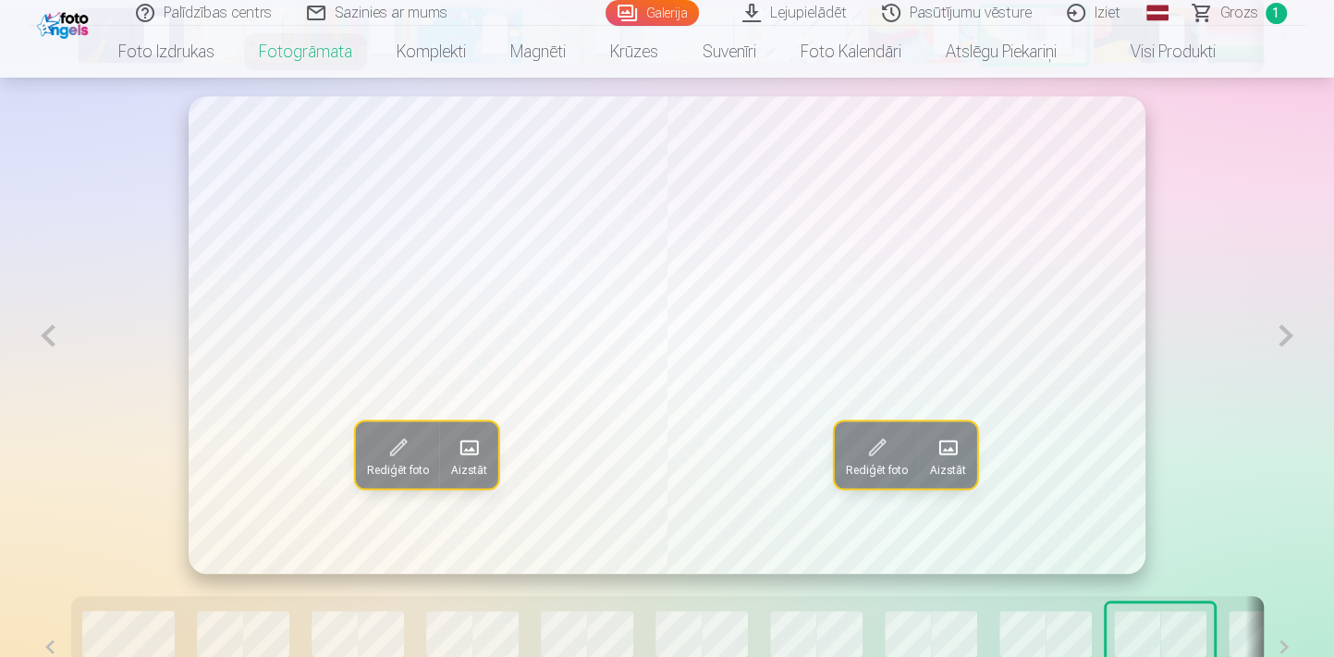
click at [55, 326] on button at bounding box center [49, 335] width 38 height 479
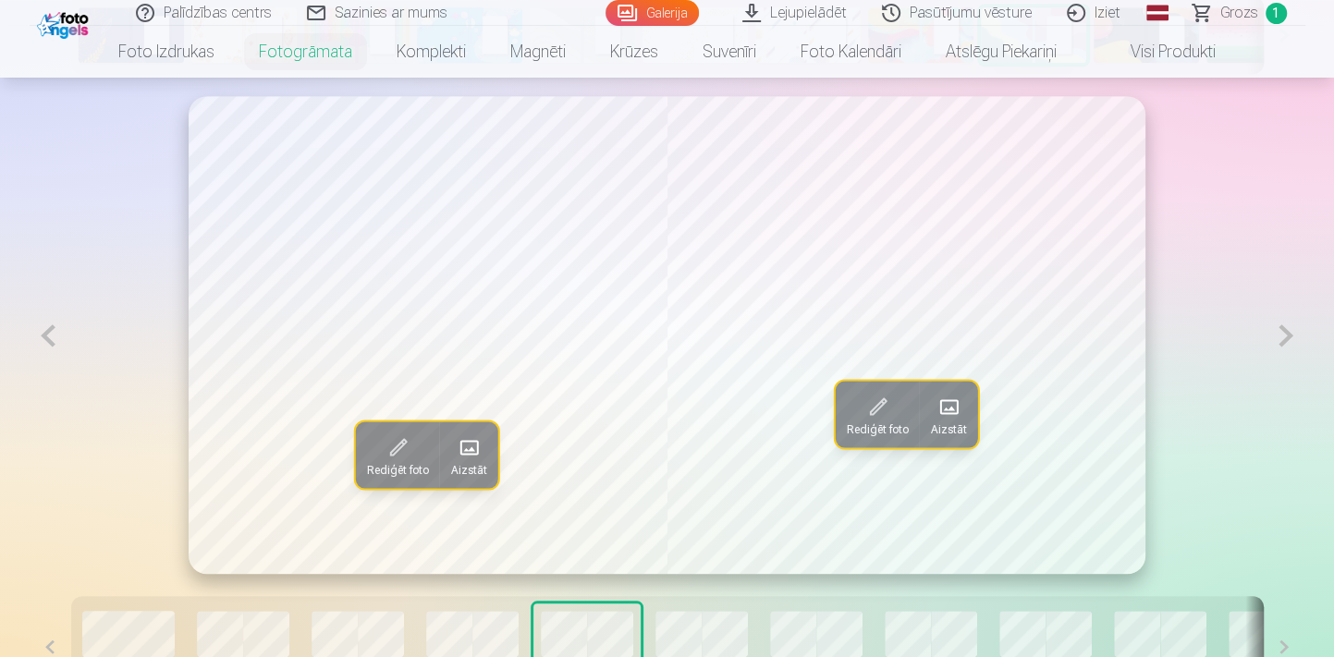
click at [55, 326] on button at bounding box center [49, 335] width 38 height 479
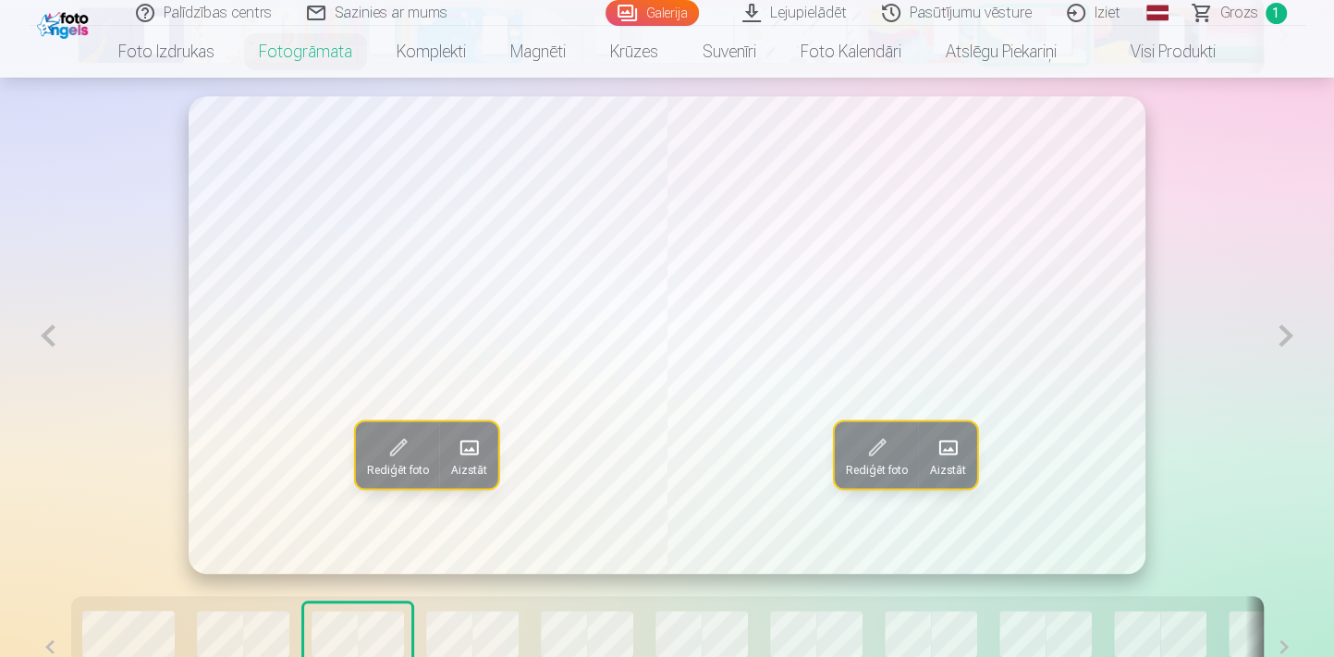
click at [55, 326] on button at bounding box center [49, 335] width 38 height 479
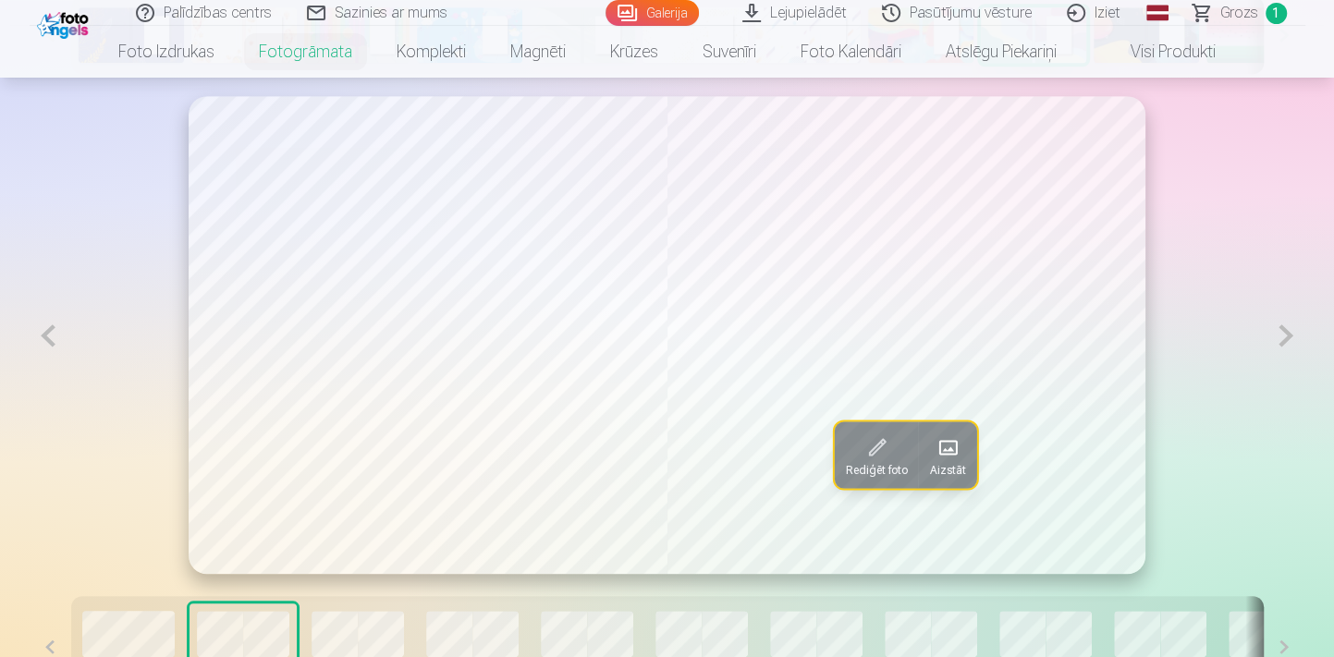
click at [55, 326] on button at bounding box center [49, 335] width 38 height 479
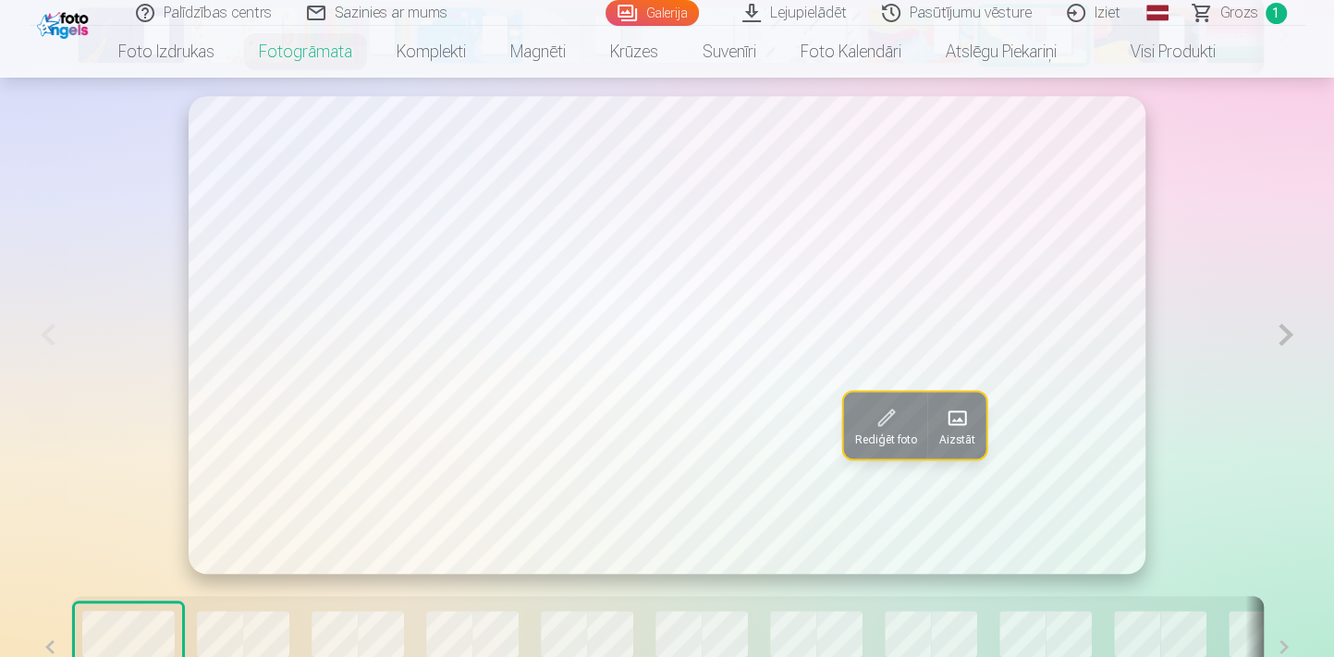
click at [1281, 339] on button at bounding box center [1285, 335] width 38 height 478
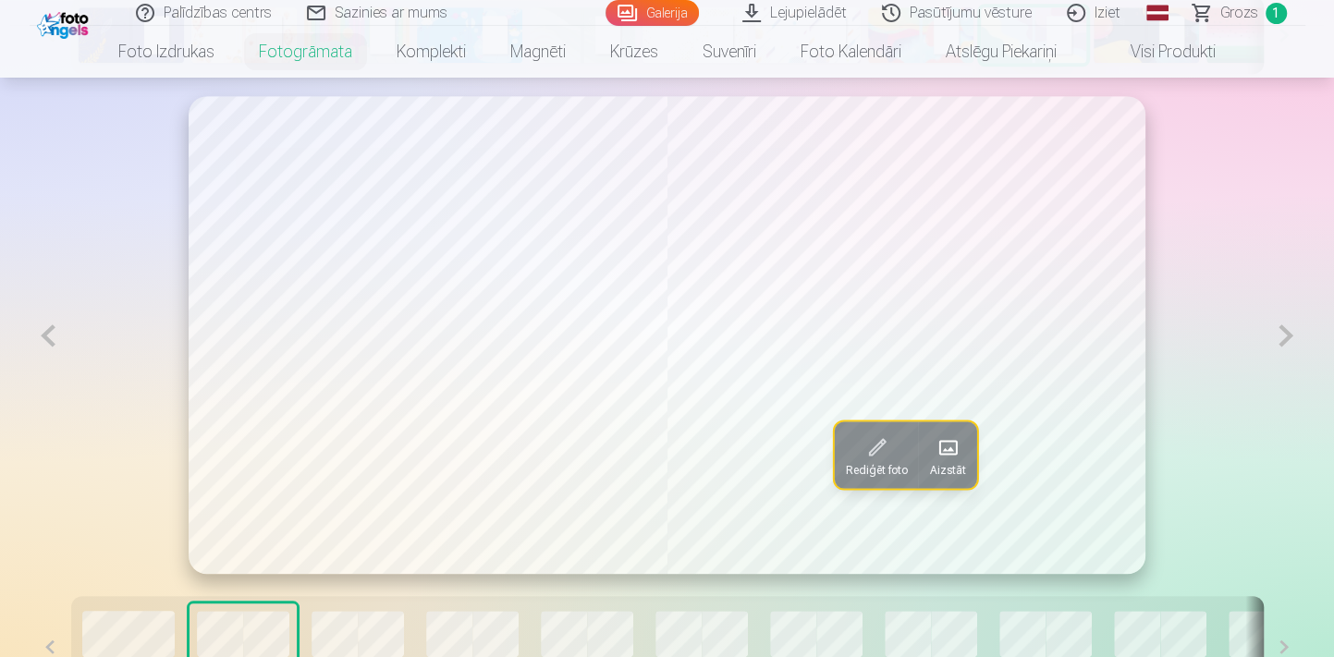
click at [1284, 341] on button at bounding box center [1285, 335] width 38 height 479
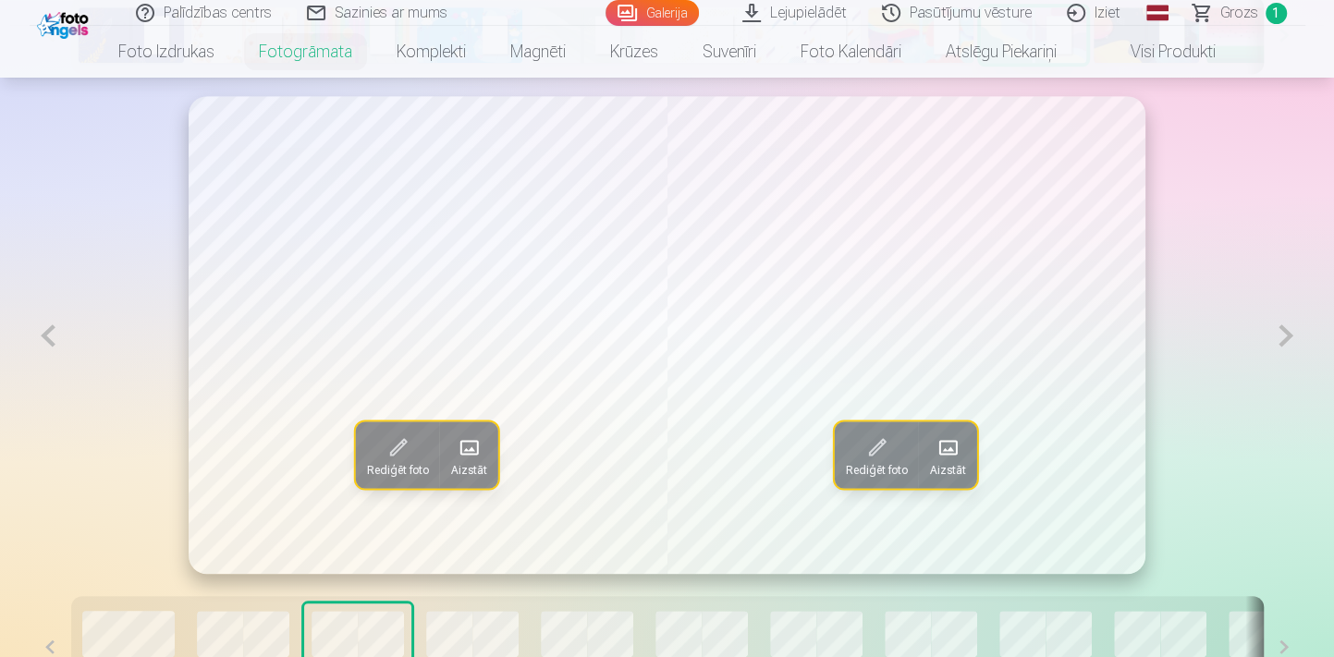
click at [473, 450] on span at bounding box center [469, 448] width 30 height 30
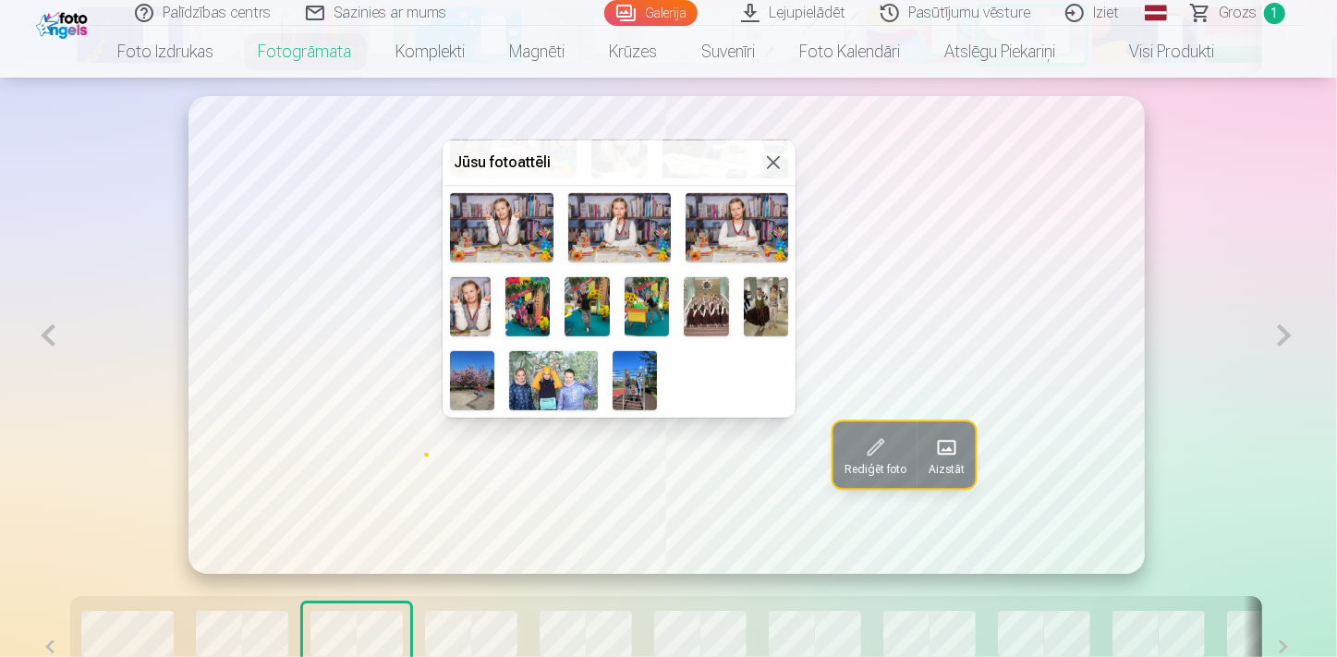
click at [549, 308] on img at bounding box center [528, 307] width 45 height 60
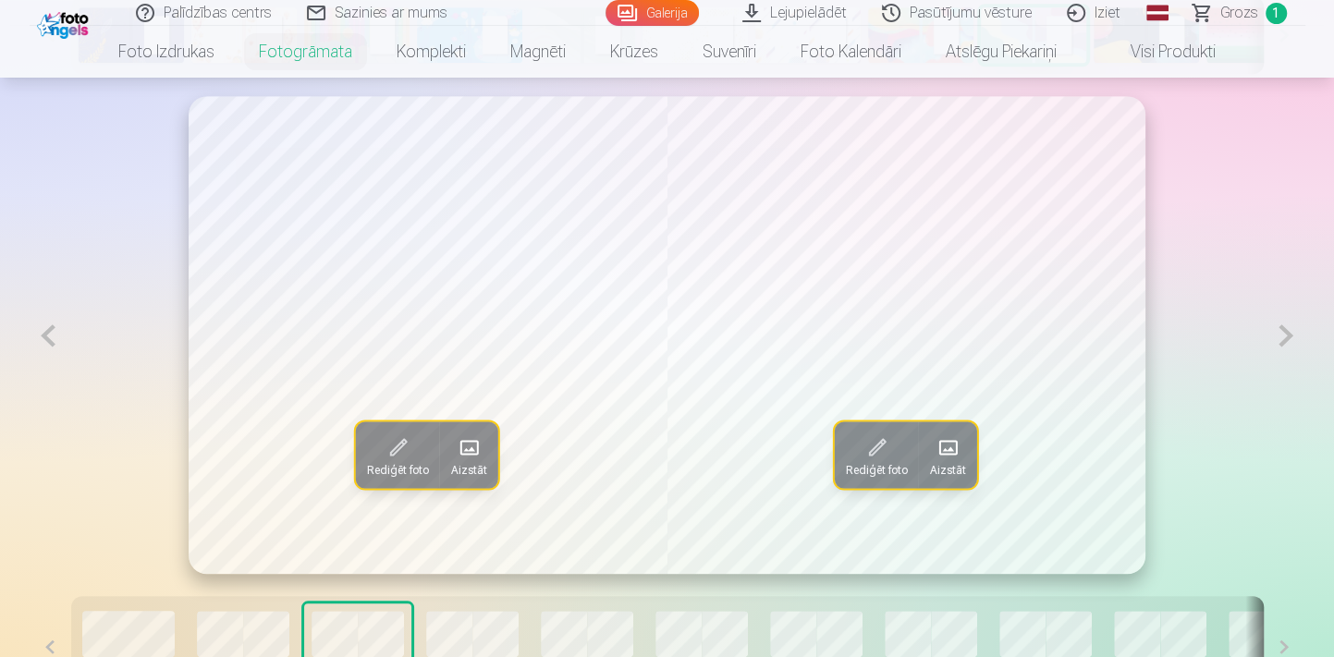
click at [953, 454] on span at bounding box center [947, 448] width 30 height 30
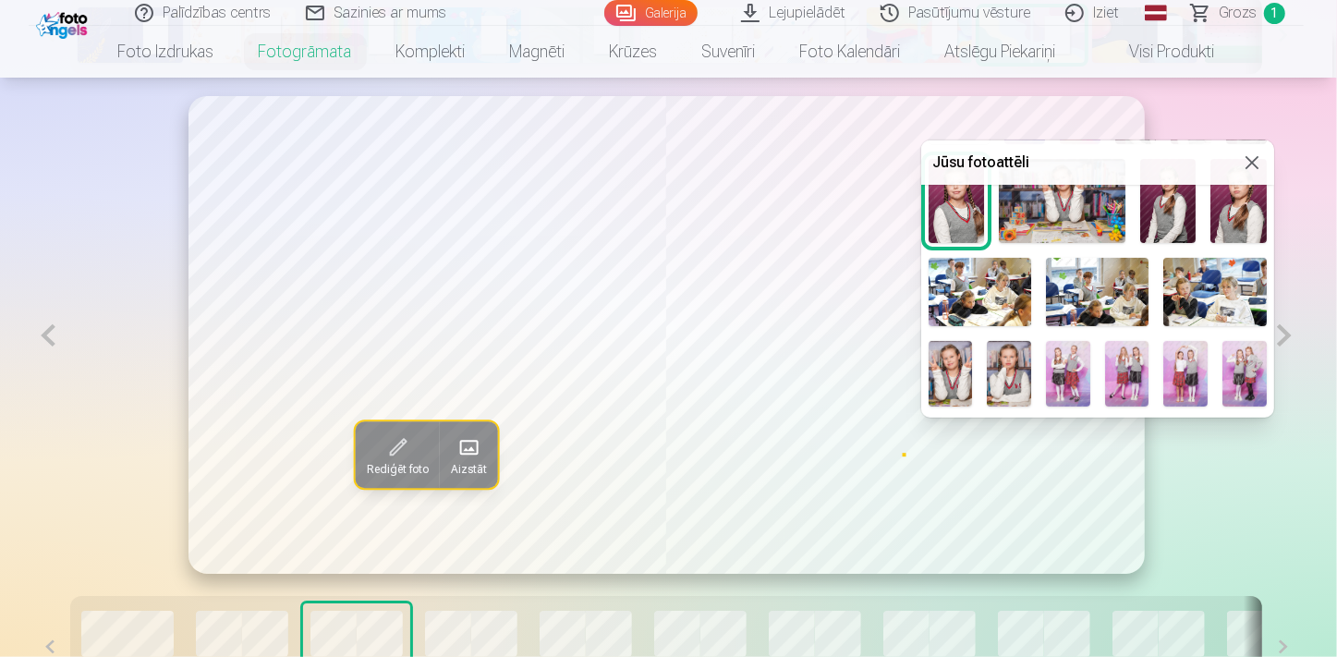
scroll to position [588, 0]
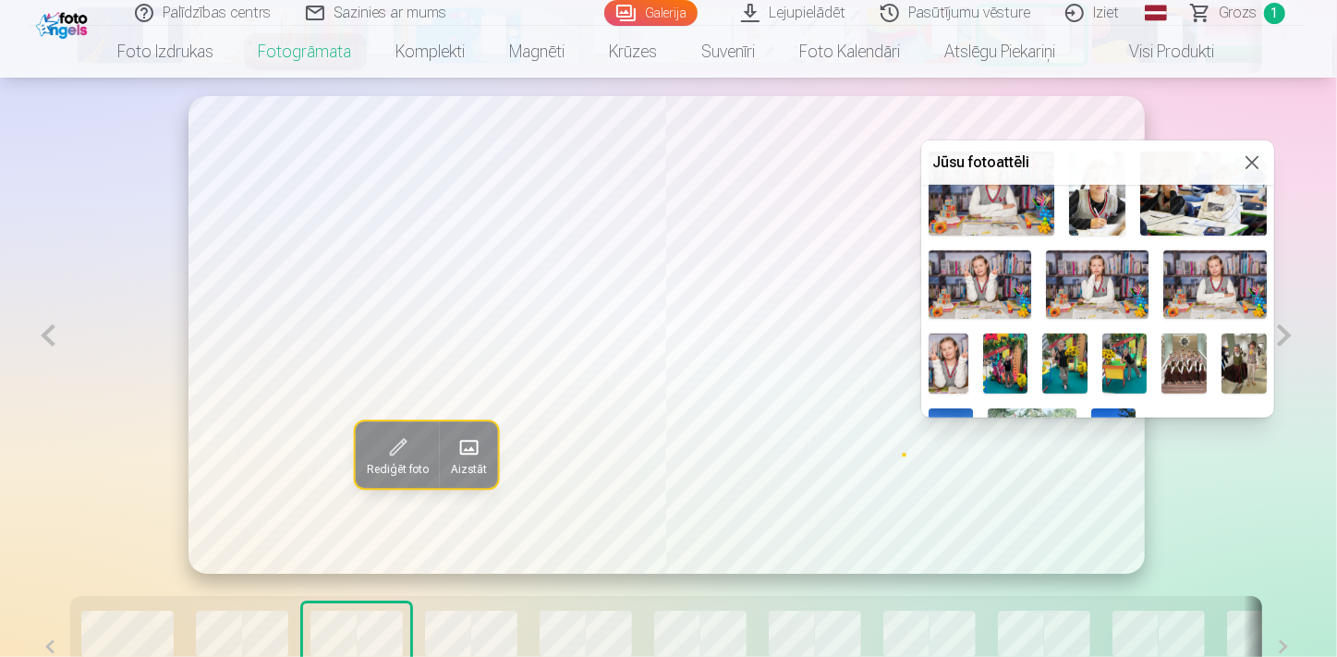
click at [1148, 364] on img at bounding box center [1125, 364] width 45 height 60
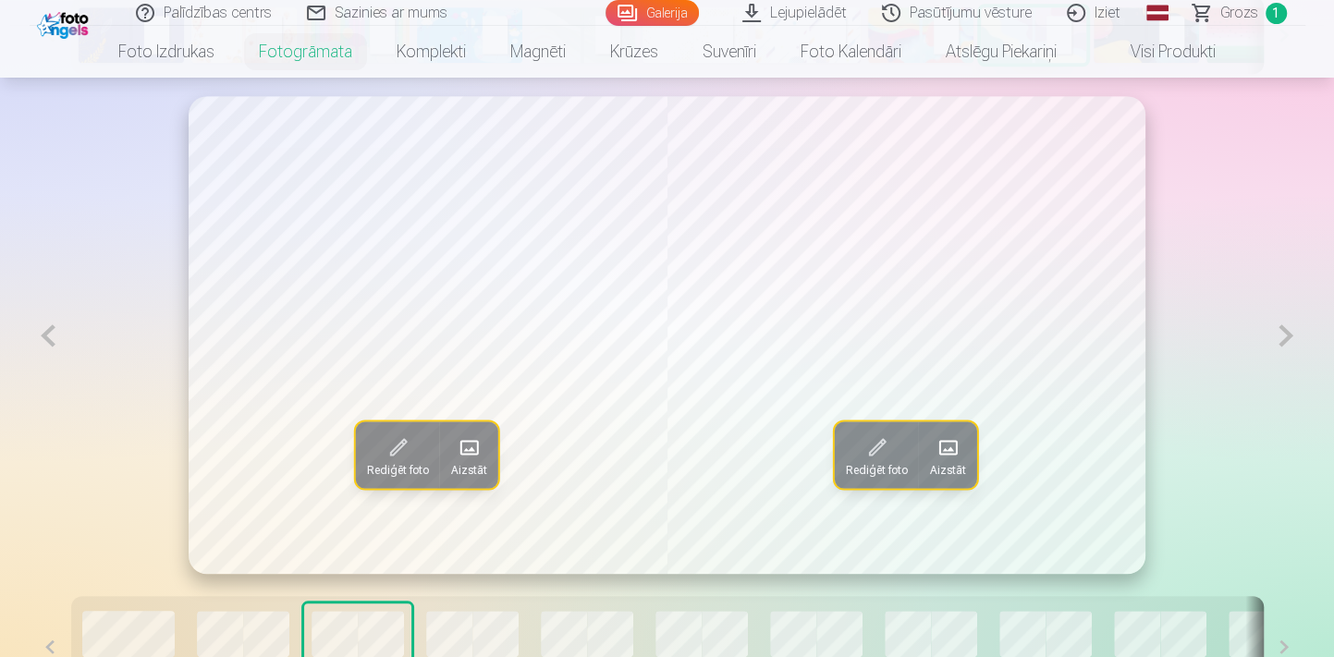
click at [46, 342] on button at bounding box center [49, 335] width 38 height 479
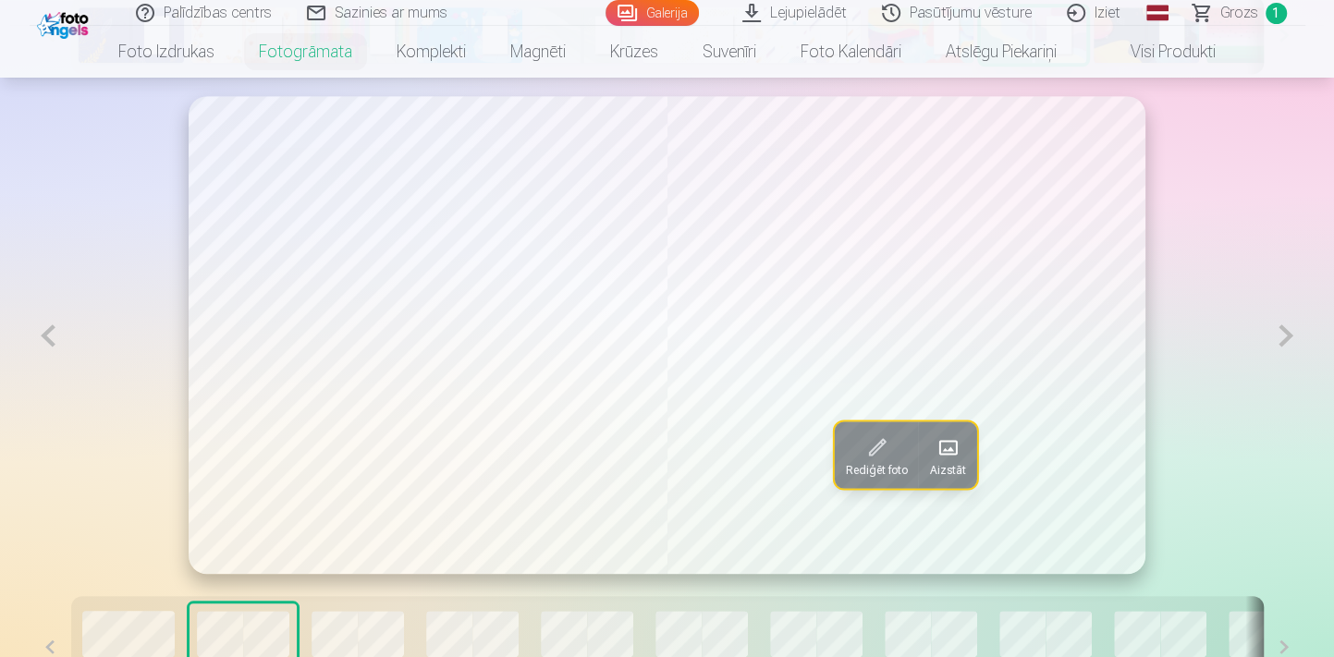
click at [46, 342] on button at bounding box center [49, 335] width 38 height 479
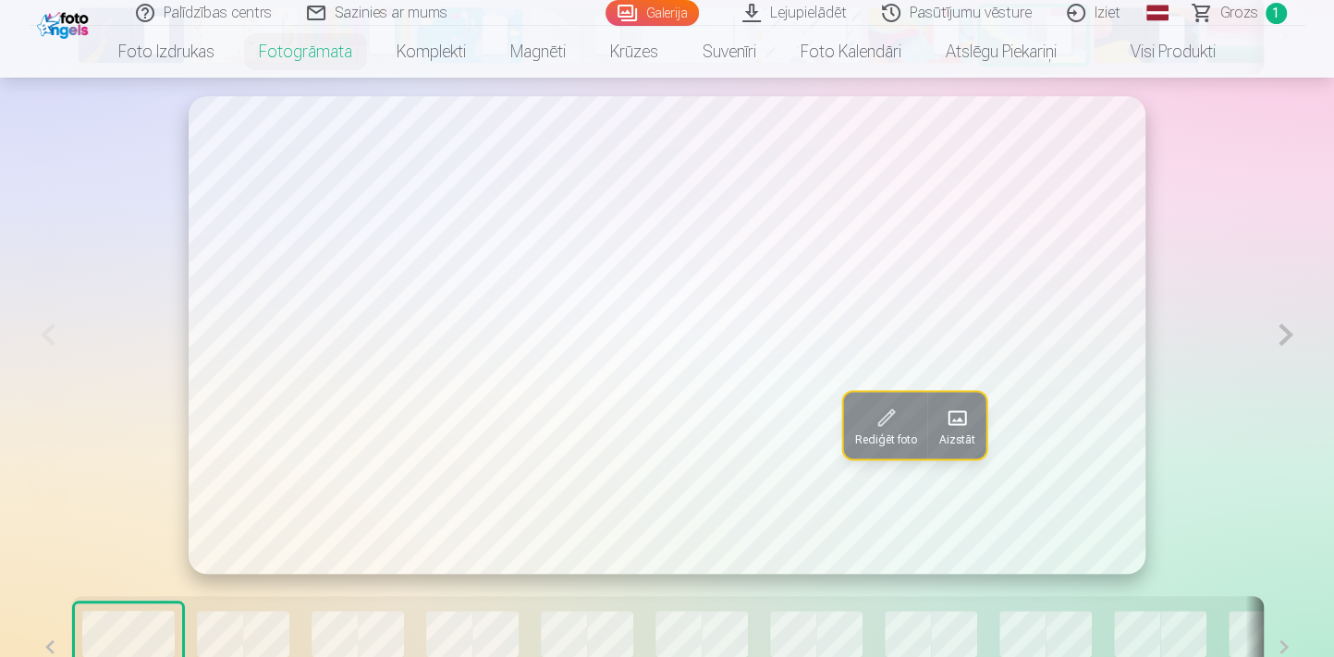
click at [1287, 330] on button at bounding box center [1285, 335] width 38 height 478
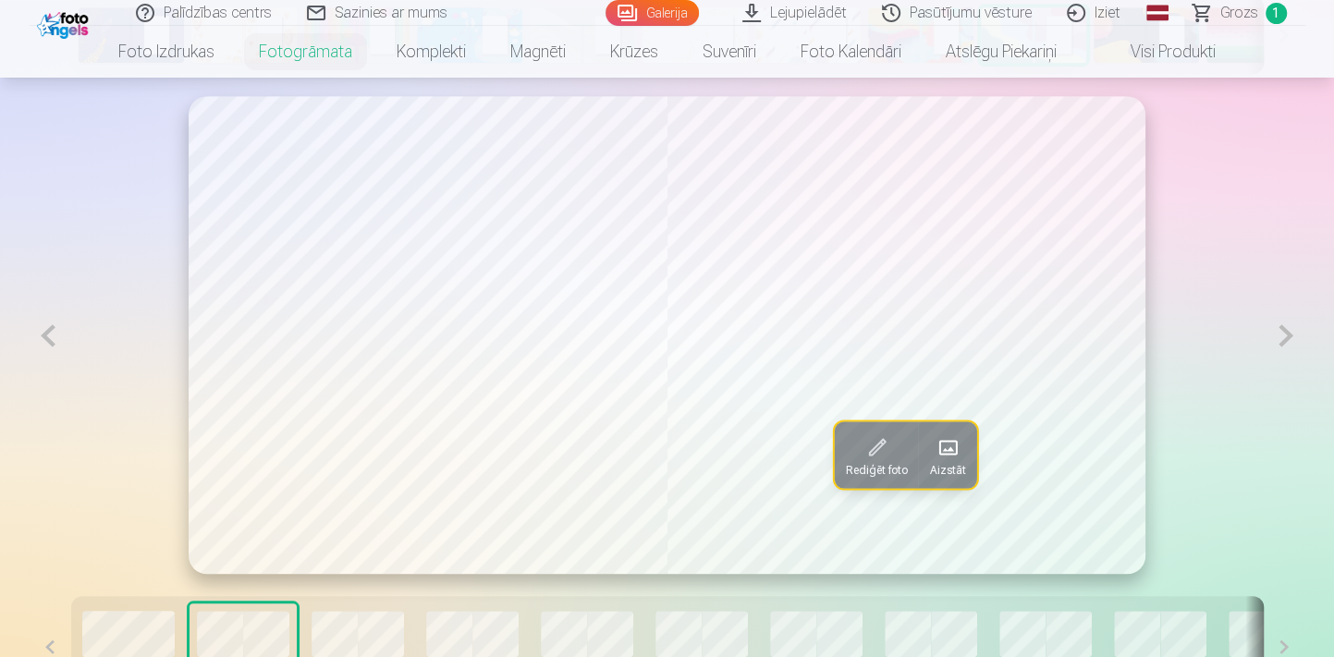
click at [1287, 330] on button at bounding box center [1285, 335] width 38 height 479
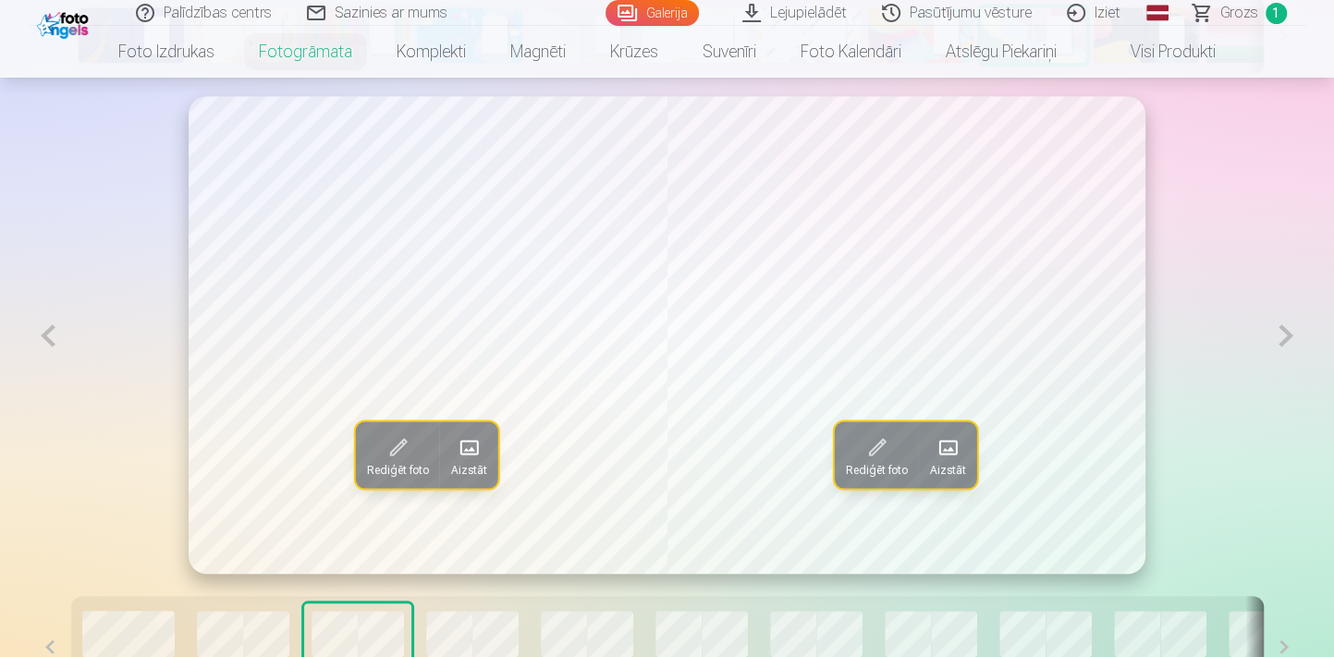
click at [1287, 330] on button at bounding box center [1285, 335] width 38 height 479
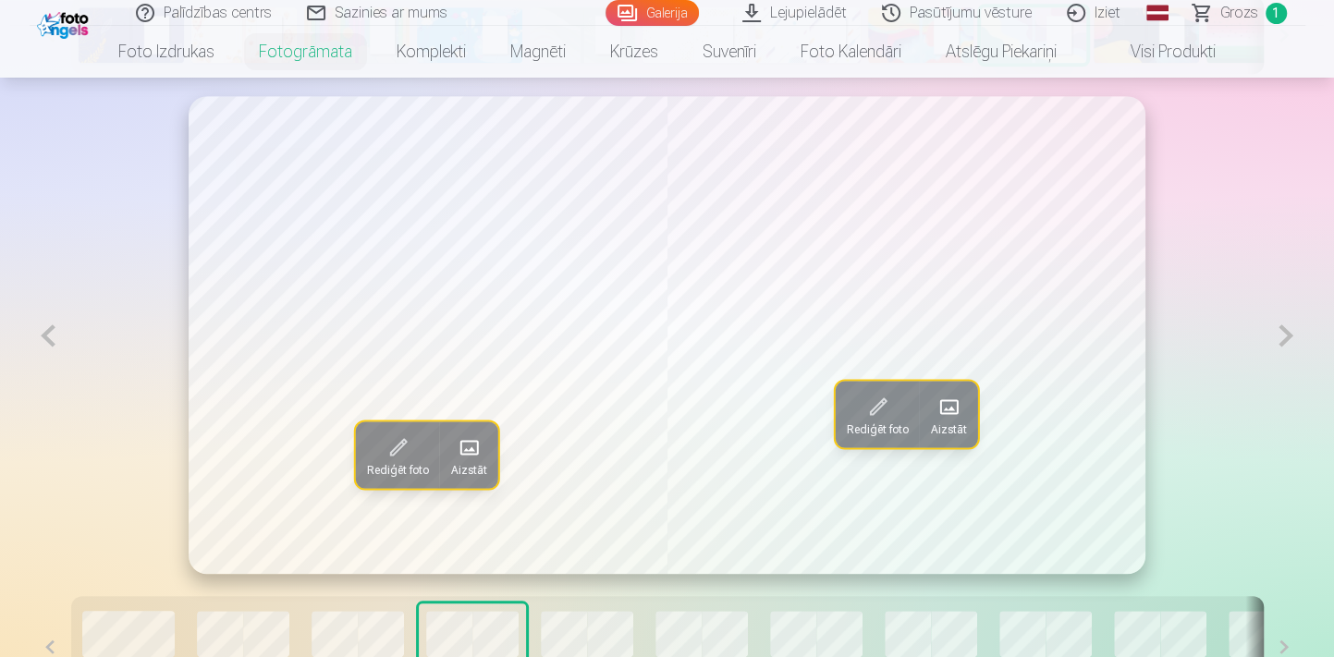
click at [468, 461] on span at bounding box center [469, 448] width 30 height 30
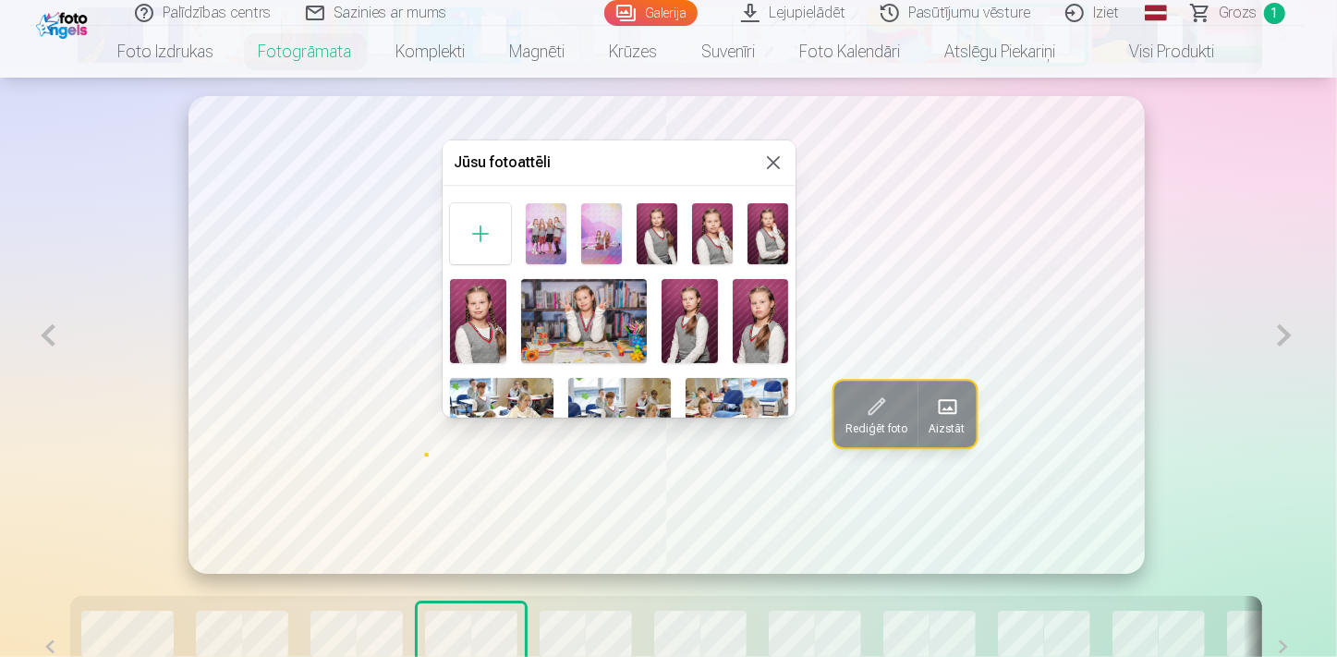
click at [66, 343] on div at bounding box center [668, 328] width 1337 height 657
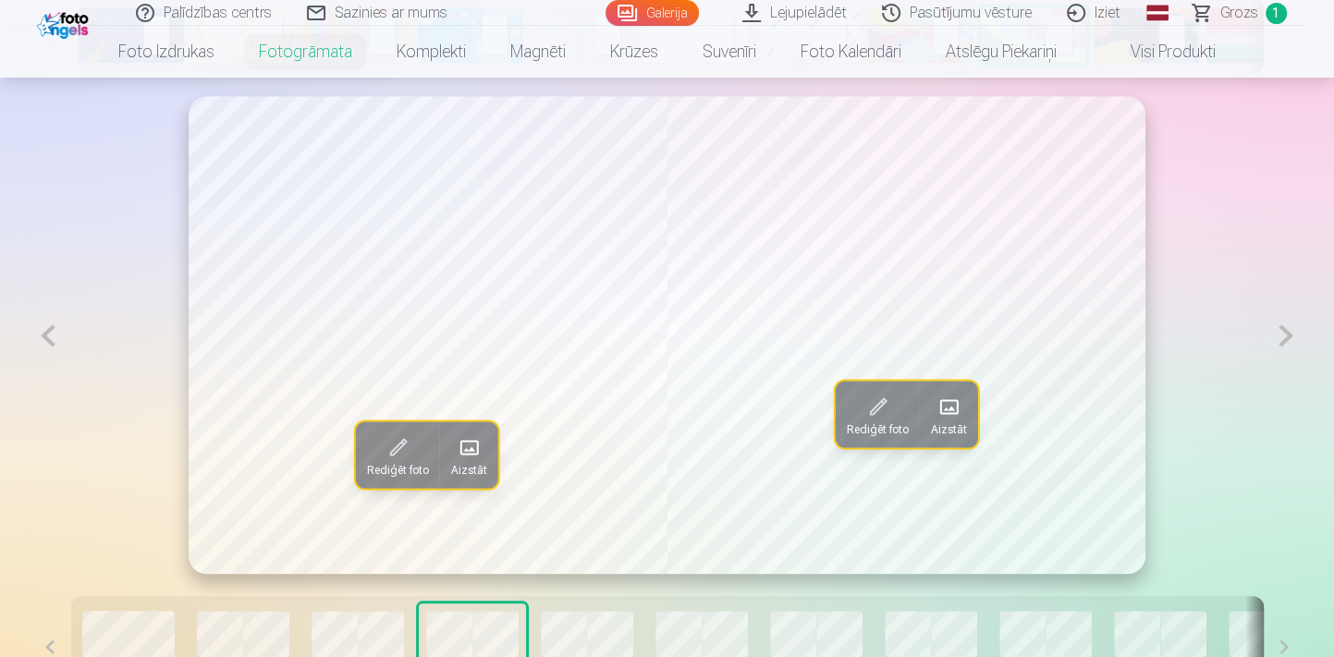
click at [57, 349] on button at bounding box center [49, 335] width 38 height 479
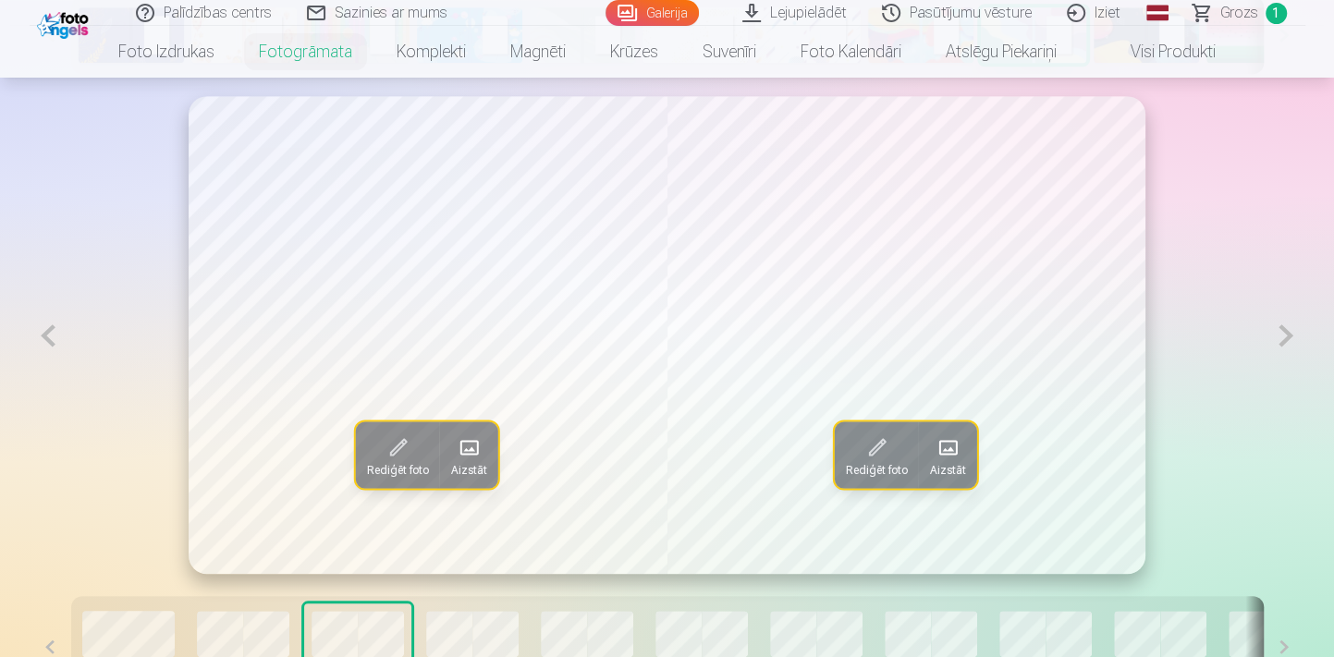
click at [1287, 350] on button at bounding box center [1285, 335] width 38 height 479
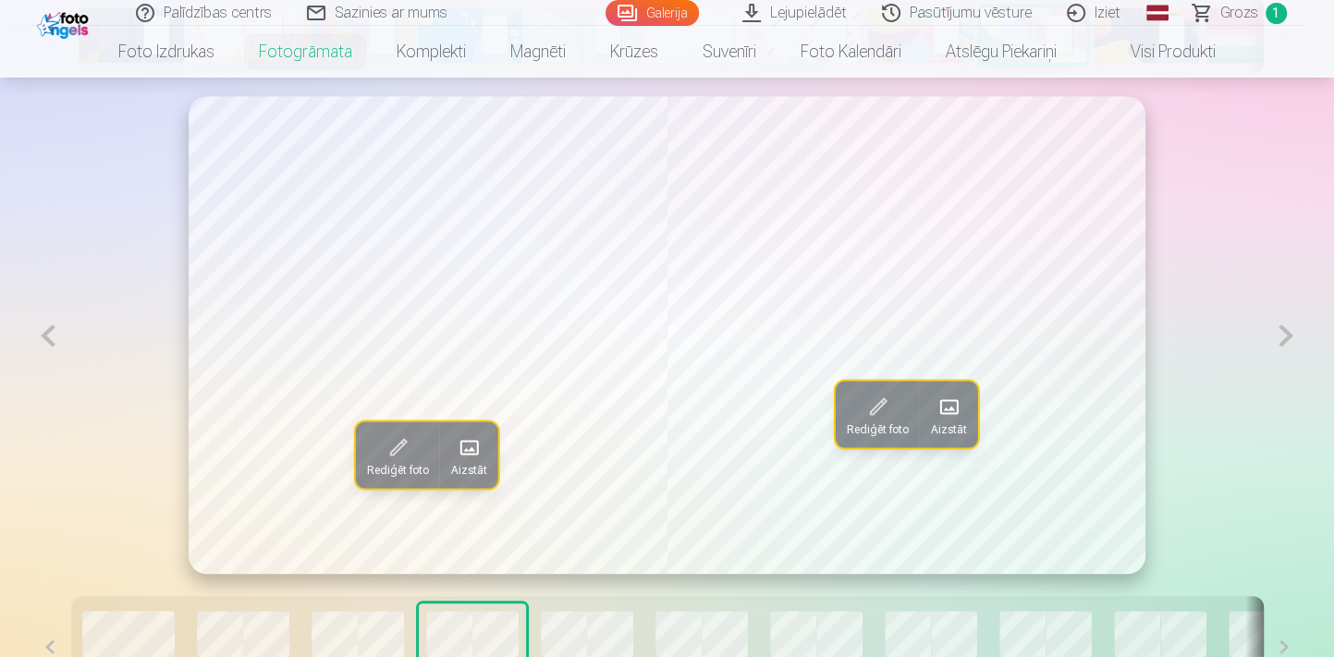
click at [464, 452] on span at bounding box center [469, 448] width 30 height 30
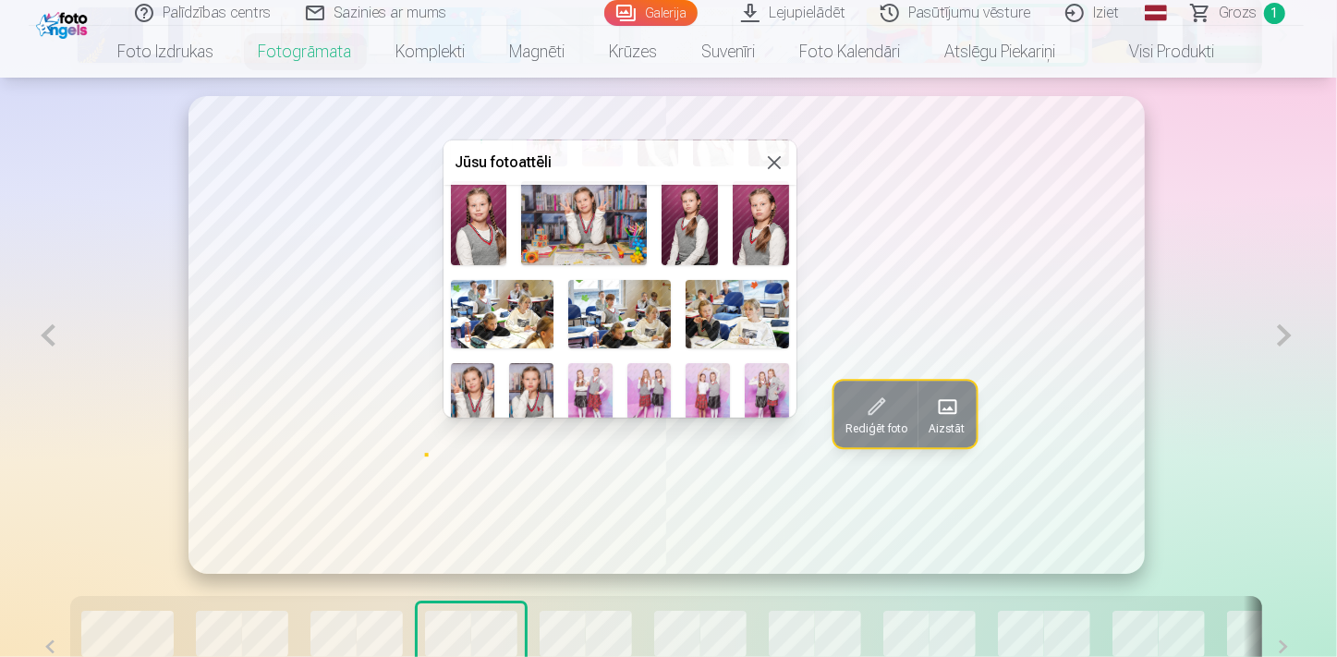
scroll to position [0, 0]
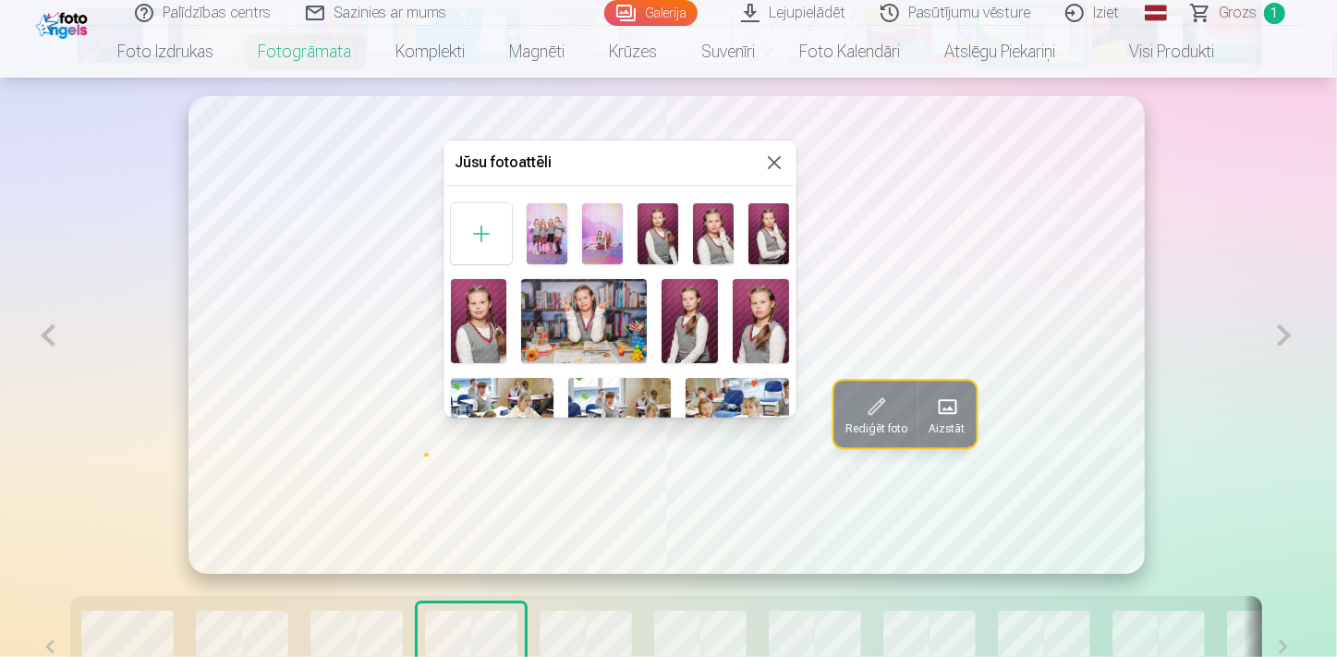
click at [546, 225] on img at bounding box center [547, 233] width 41 height 61
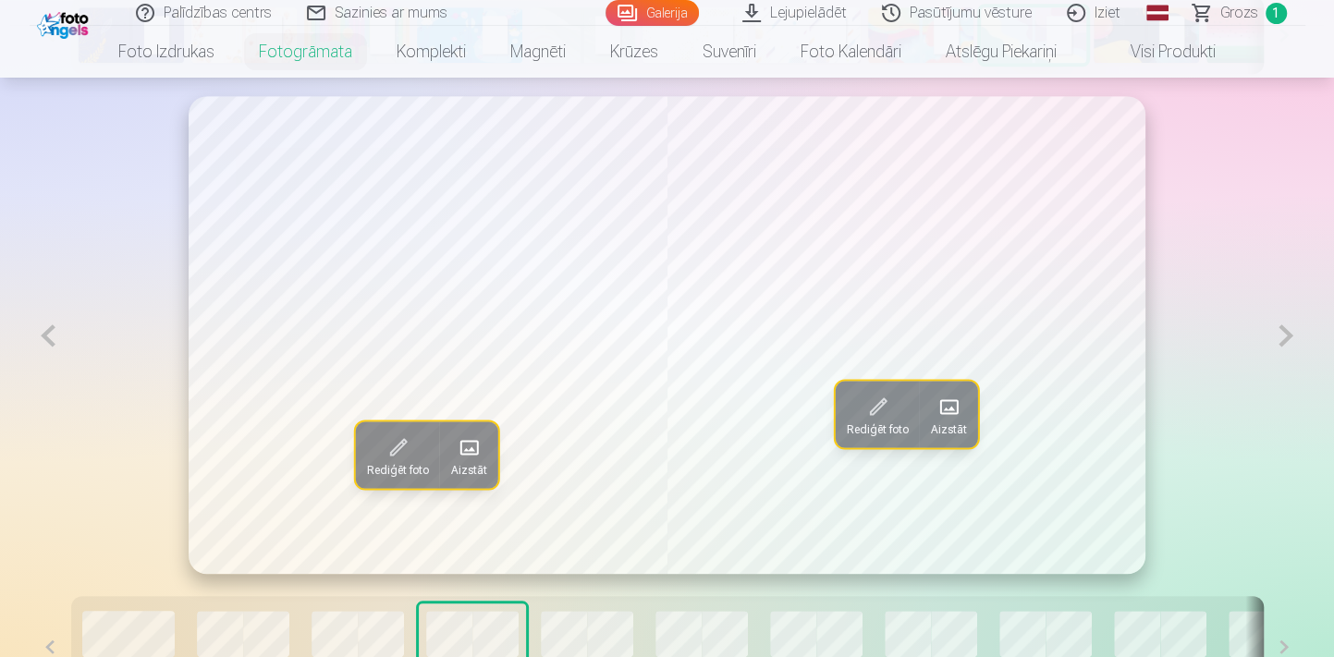
click at [952, 406] on span at bounding box center [948, 407] width 30 height 30
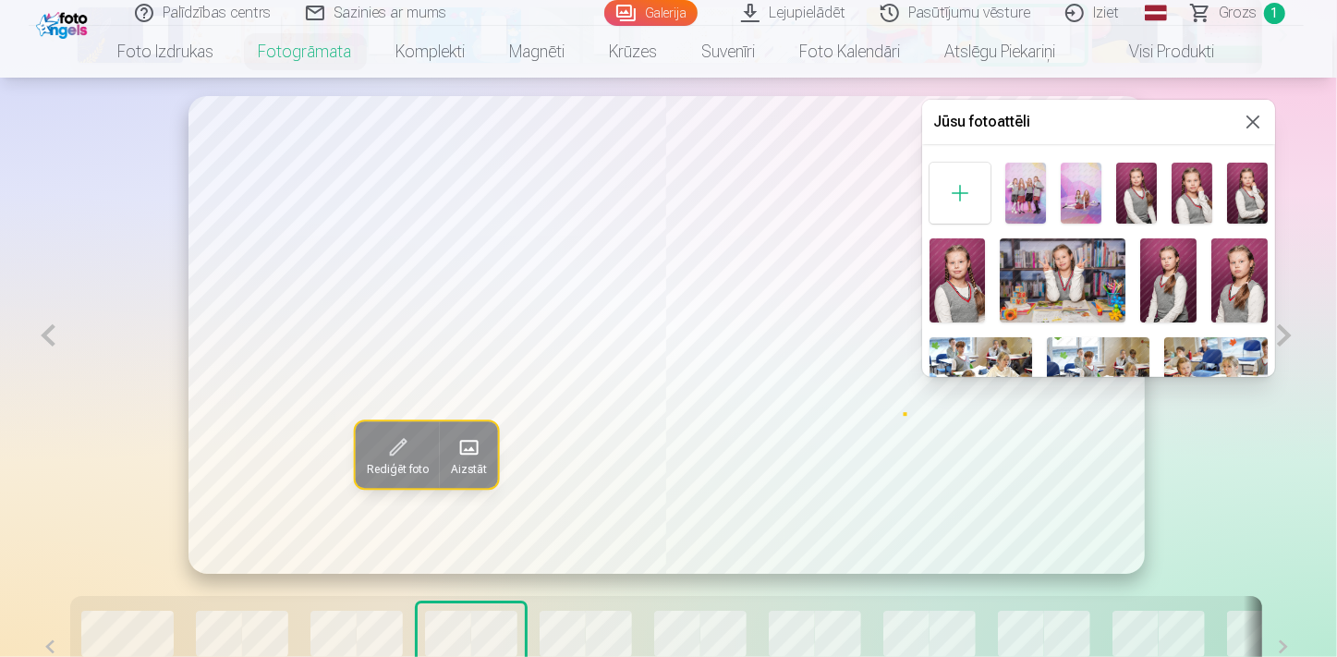
click at [944, 253] on img at bounding box center [958, 280] width 56 height 84
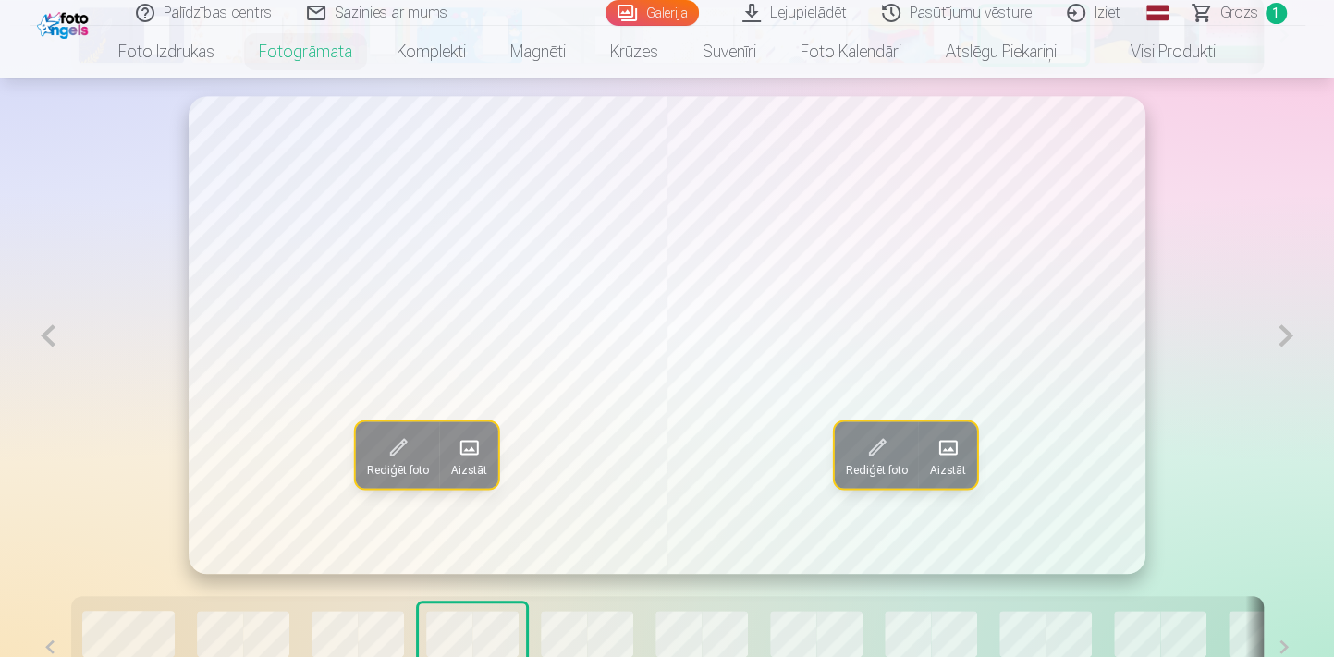
click at [1276, 335] on button at bounding box center [1285, 335] width 38 height 479
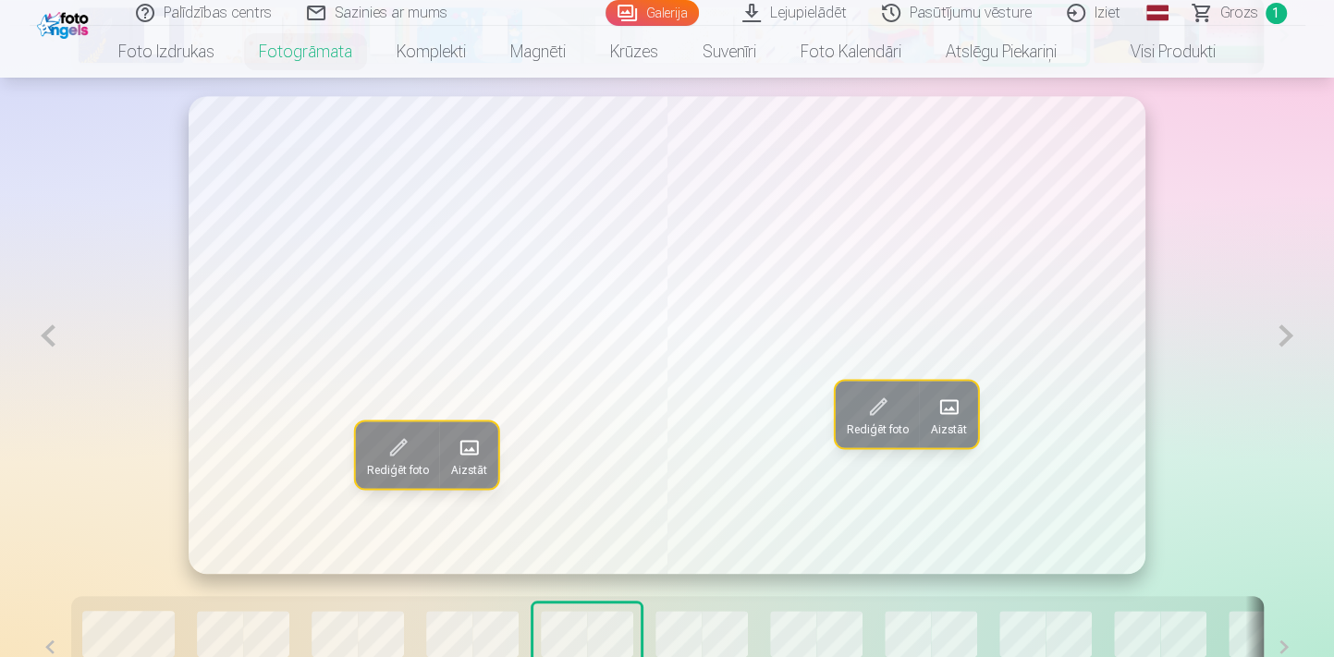
click at [461, 453] on span at bounding box center [469, 448] width 30 height 30
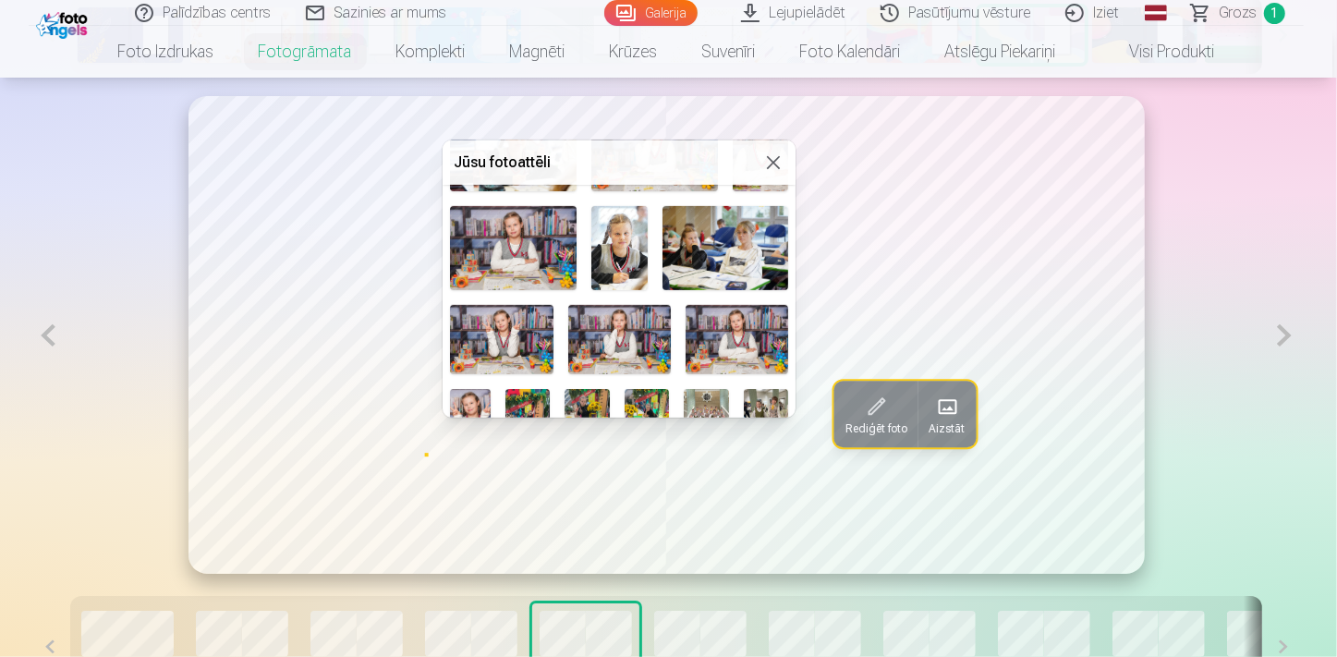
scroll to position [504, 0]
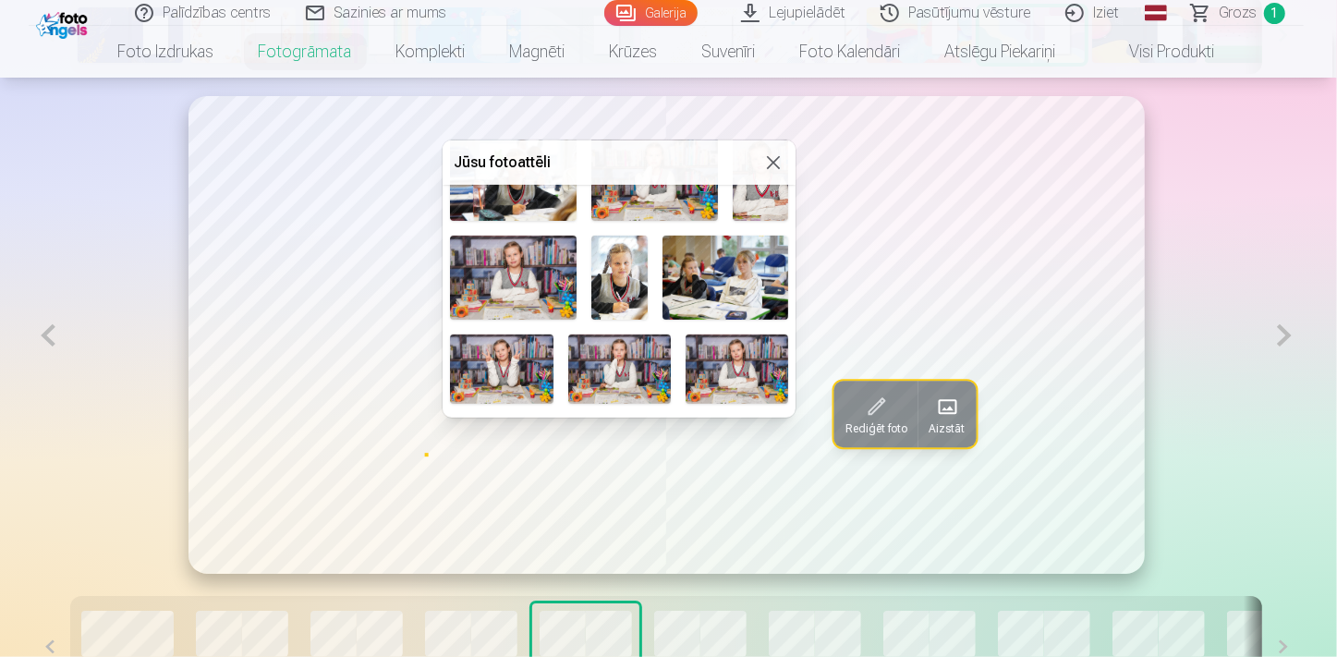
click at [608, 284] on img at bounding box center [619, 278] width 56 height 84
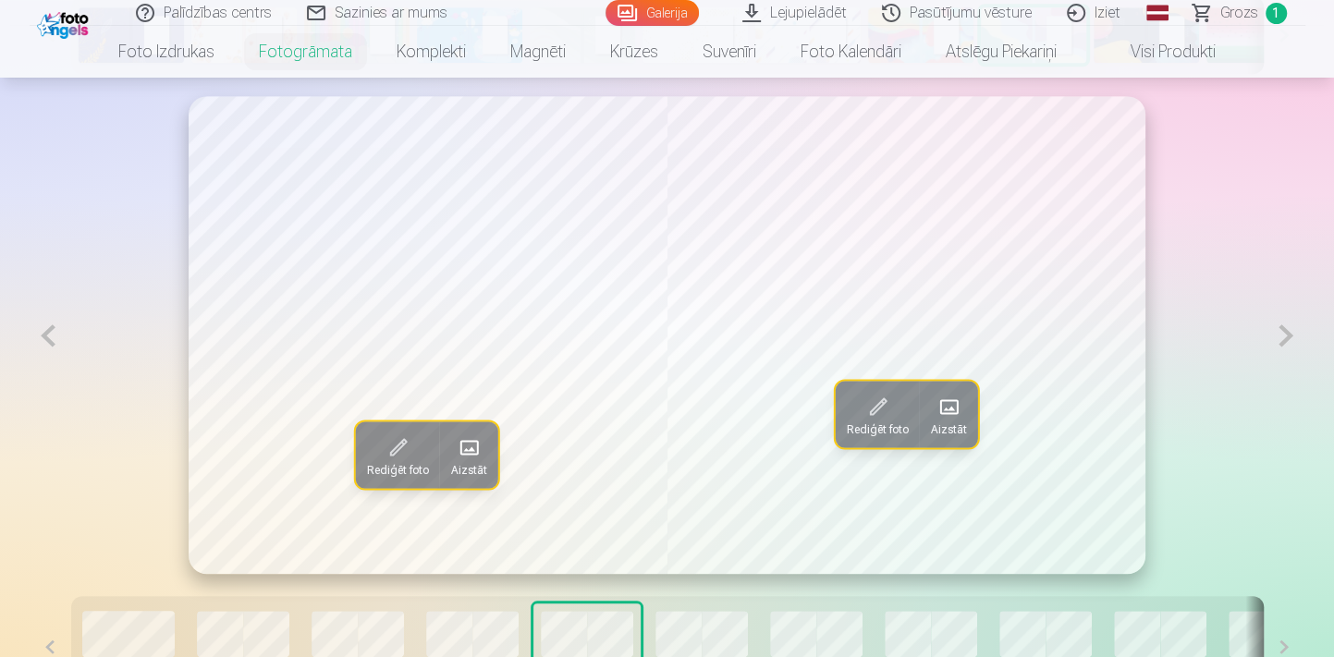
click at [949, 402] on span at bounding box center [948, 407] width 30 height 30
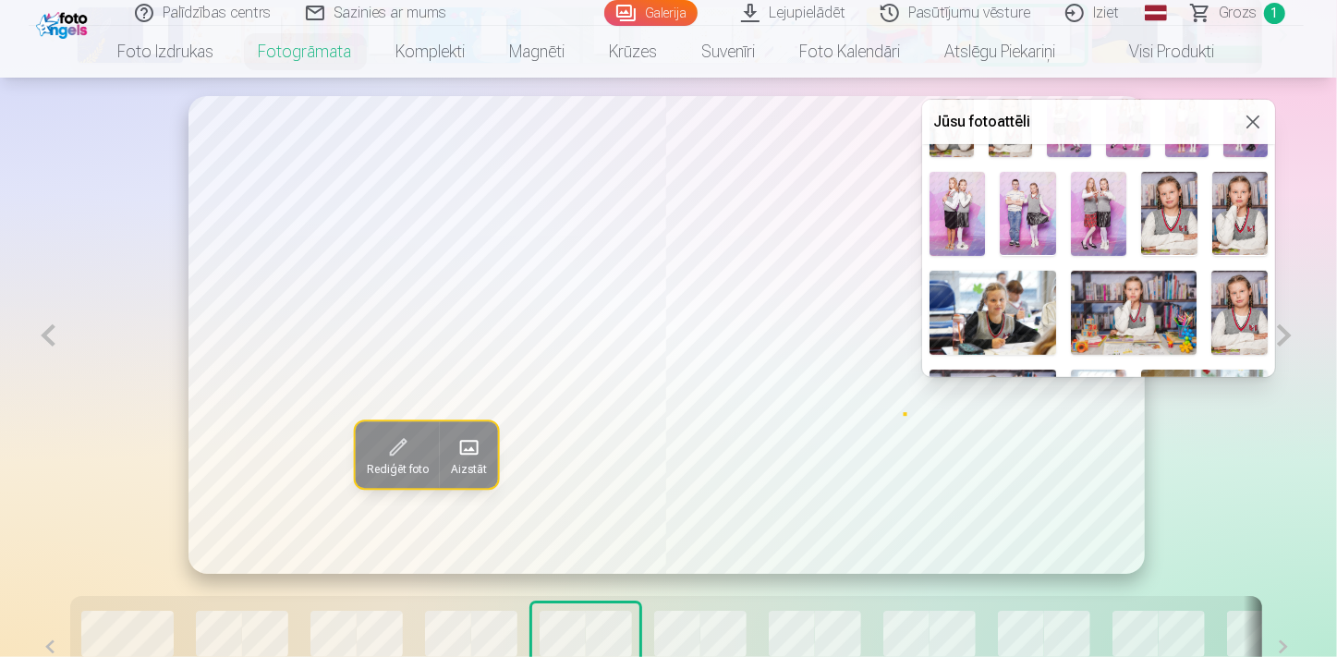
scroll to position [335, 0]
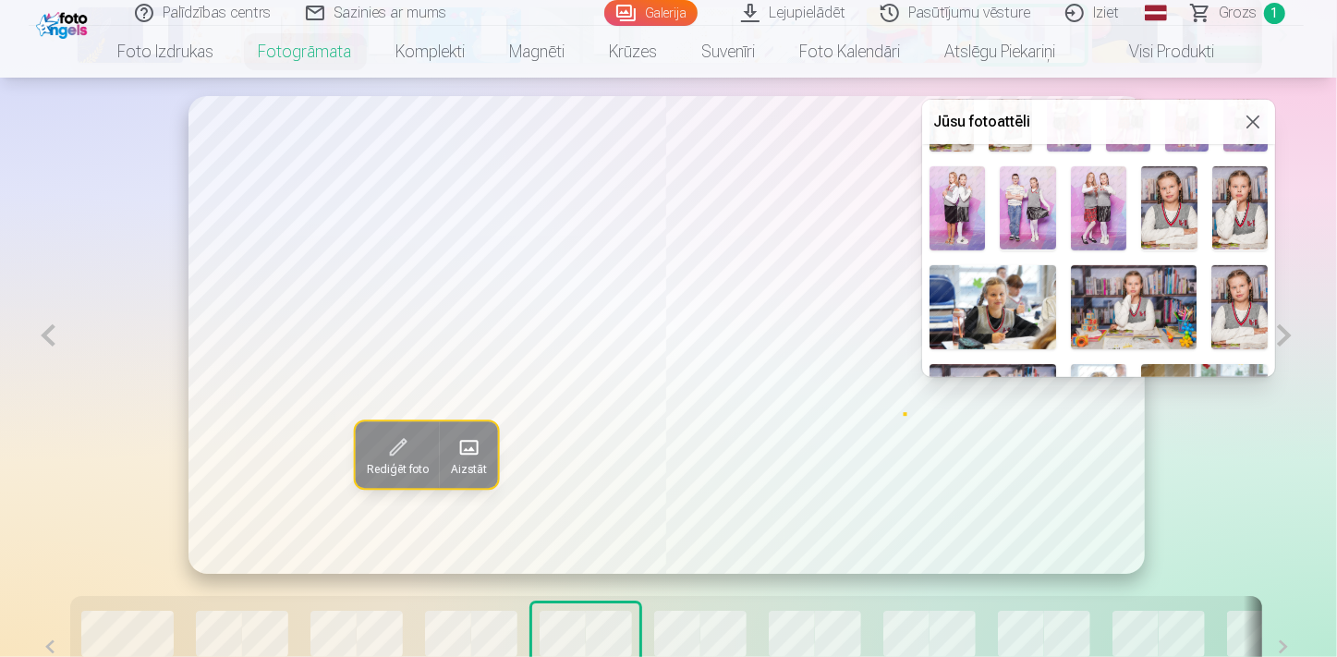
click at [1091, 293] on img at bounding box center [1134, 307] width 127 height 84
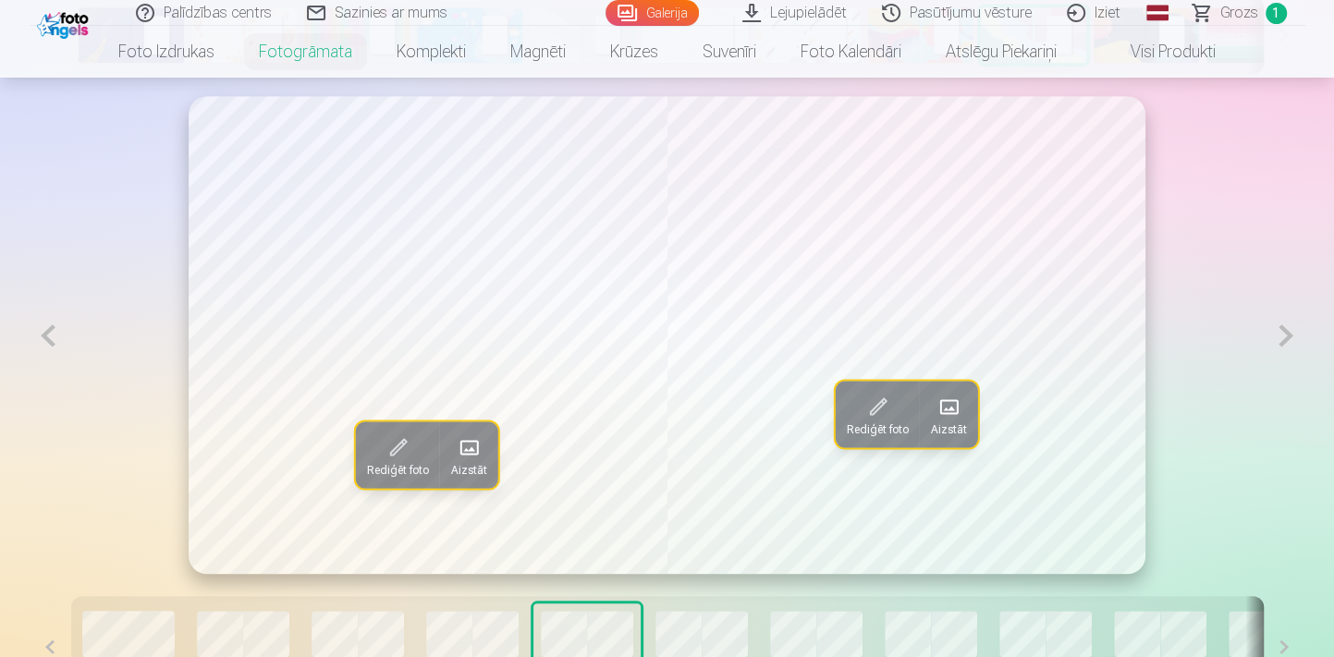
click at [1285, 331] on button at bounding box center [1285, 335] width 38 height 479
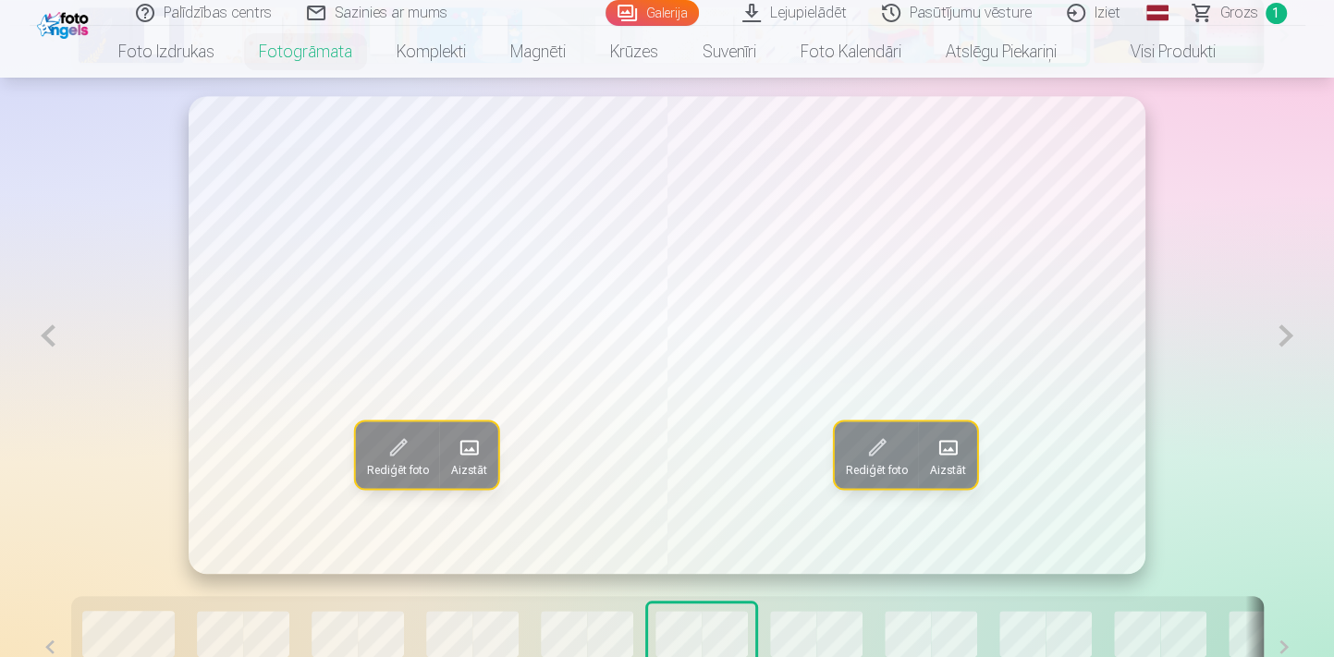
click at [469, 464] on span "Aizstāt" at bounding box center [469, 469] width 36 height 15
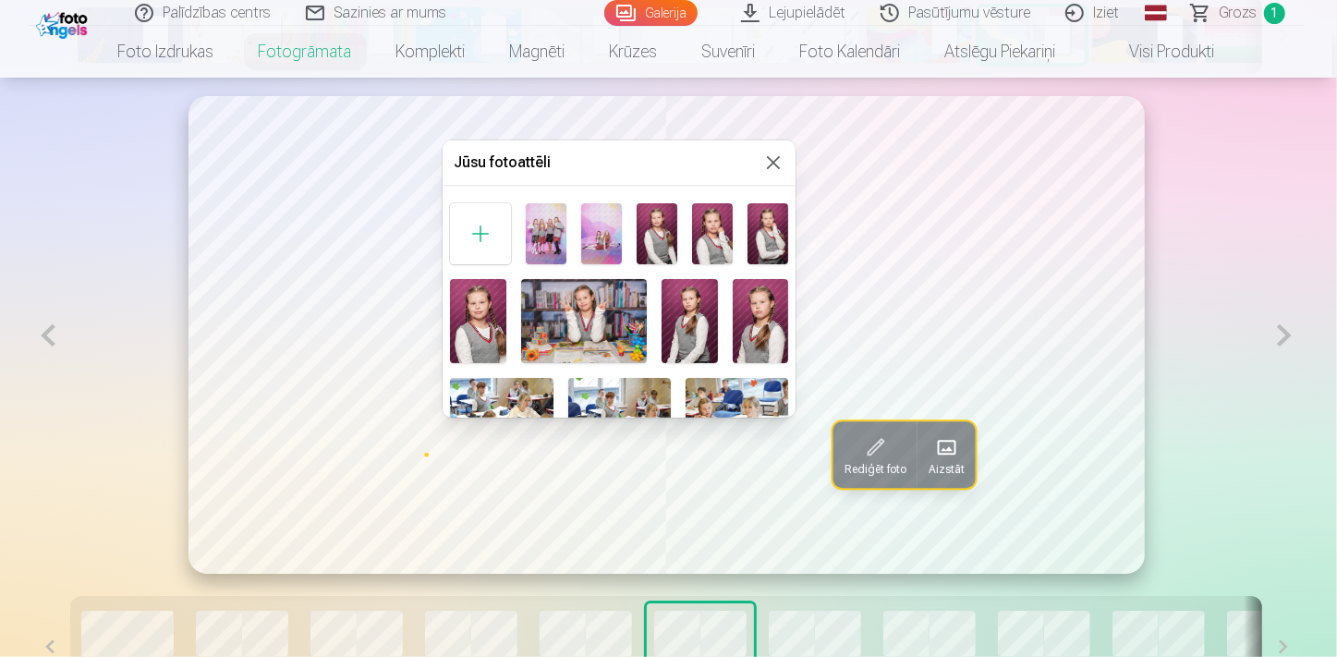
click at [1176, 344] on div at bounding box center [668, 328] width 1337 height 657
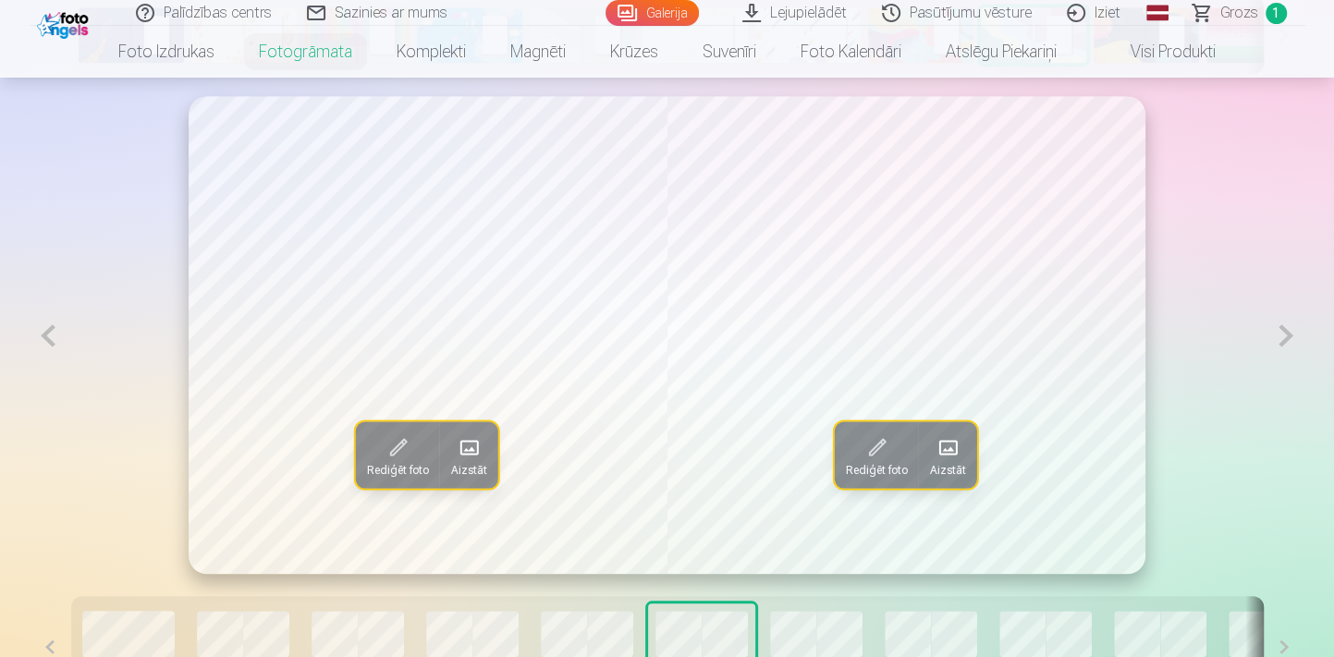
click at [43, 340] on button at bounding box center [49, 335] width 38 height 479
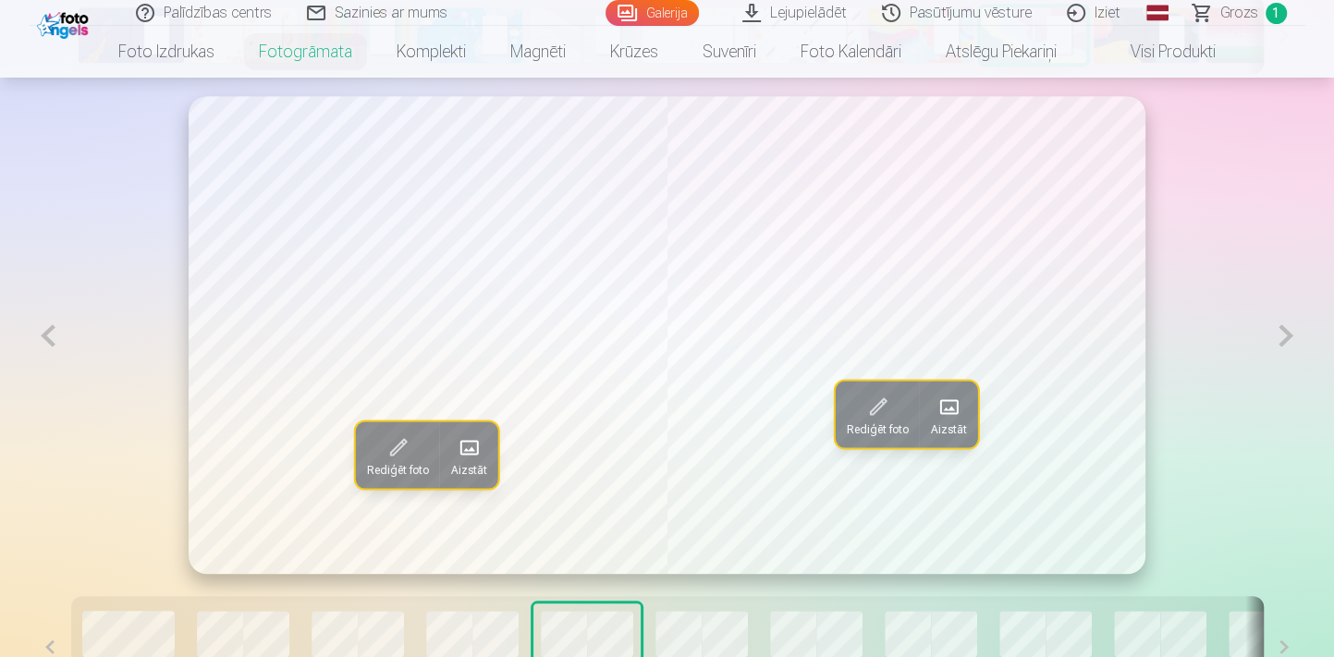
click at [55, 332] on button at bounding box center [49, 335] width 38 height 479
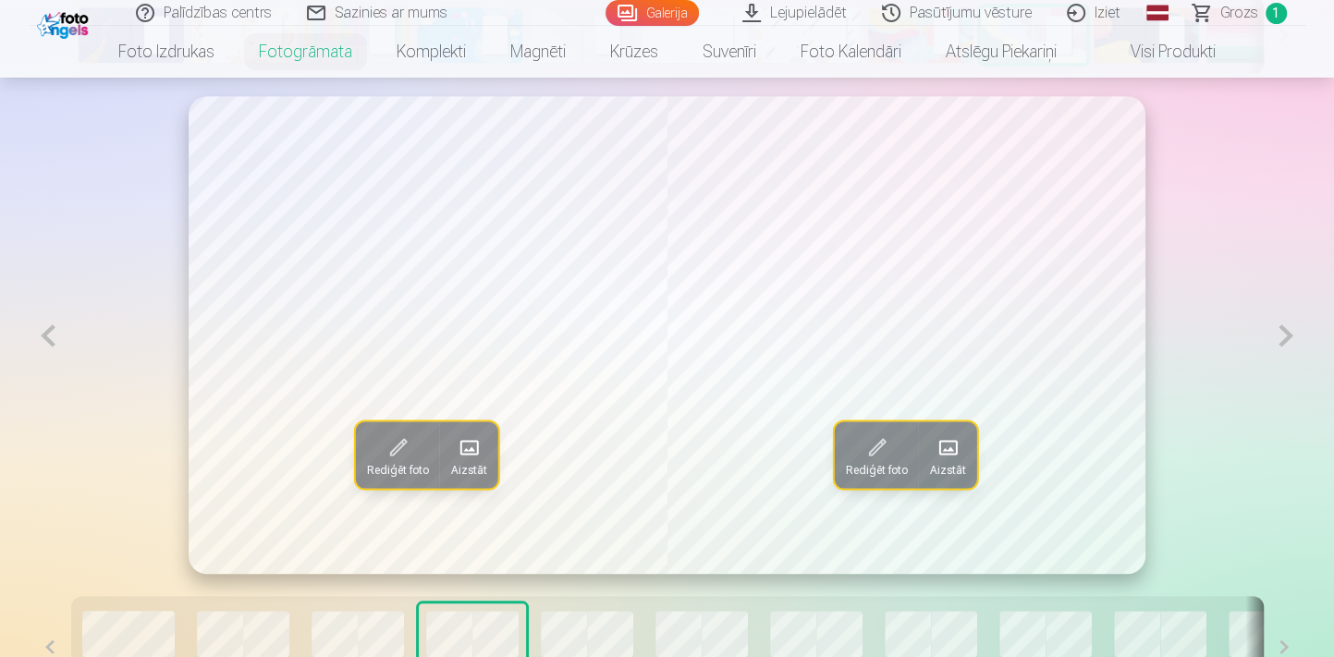
click at [44, 326] on button at bounding box center [49, 335] width 38 height 479
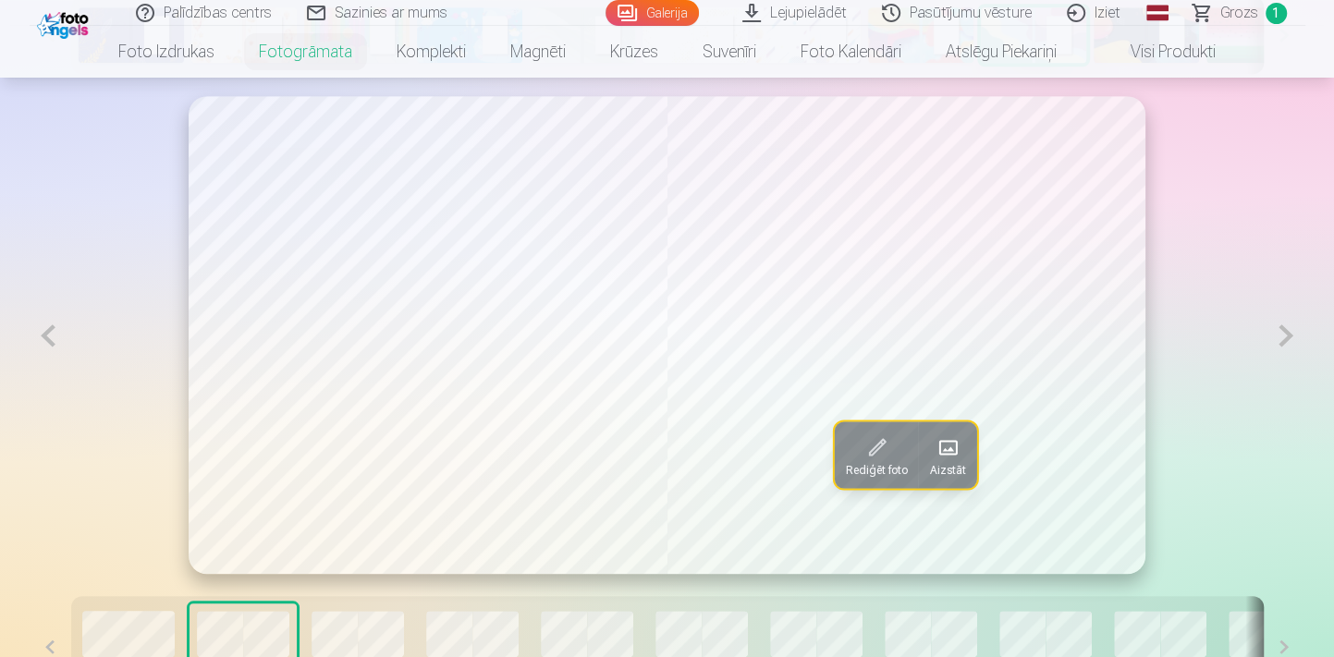
click at [44, 326] on button at bounding box center [49, 335] width 38 height 479
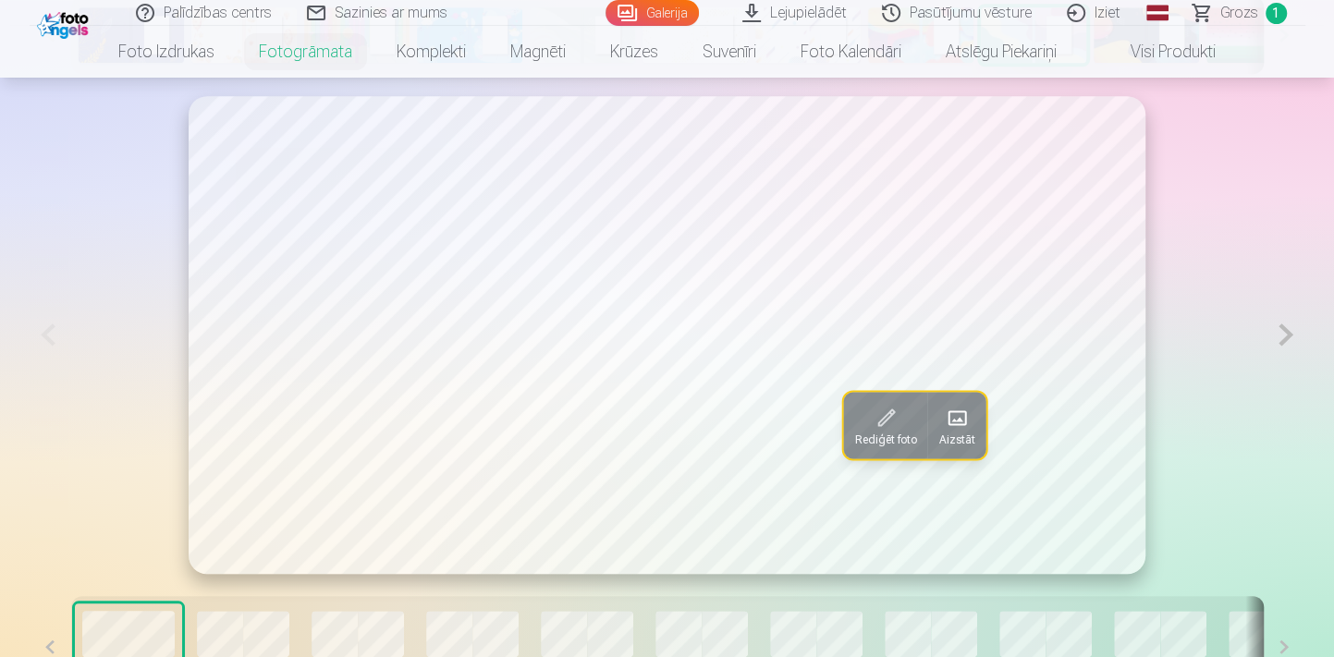
click at [1288, 353] on button at bounding box center [1285, 335] width 38 height 478
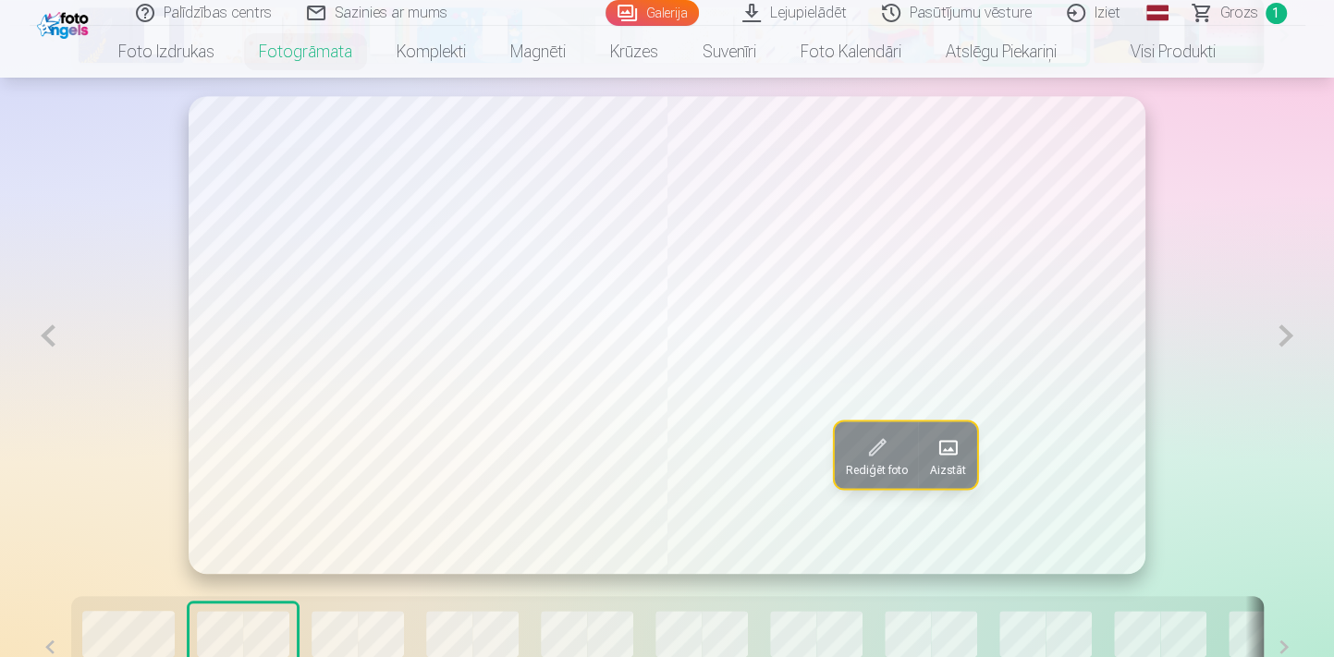
click at [1289, 353] on button at bounding box center [1285, 335] width 38 height 479
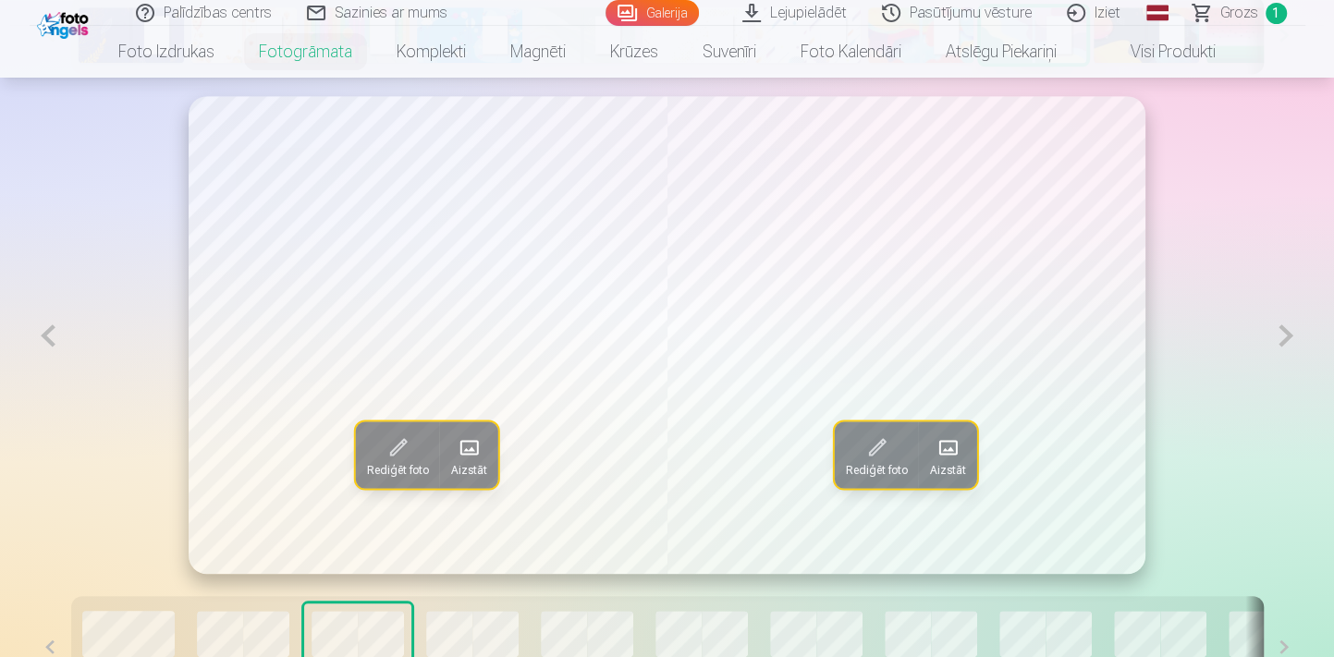
click at [1289, 352] on button at bounding box center [1285, 335] width 38 height 479
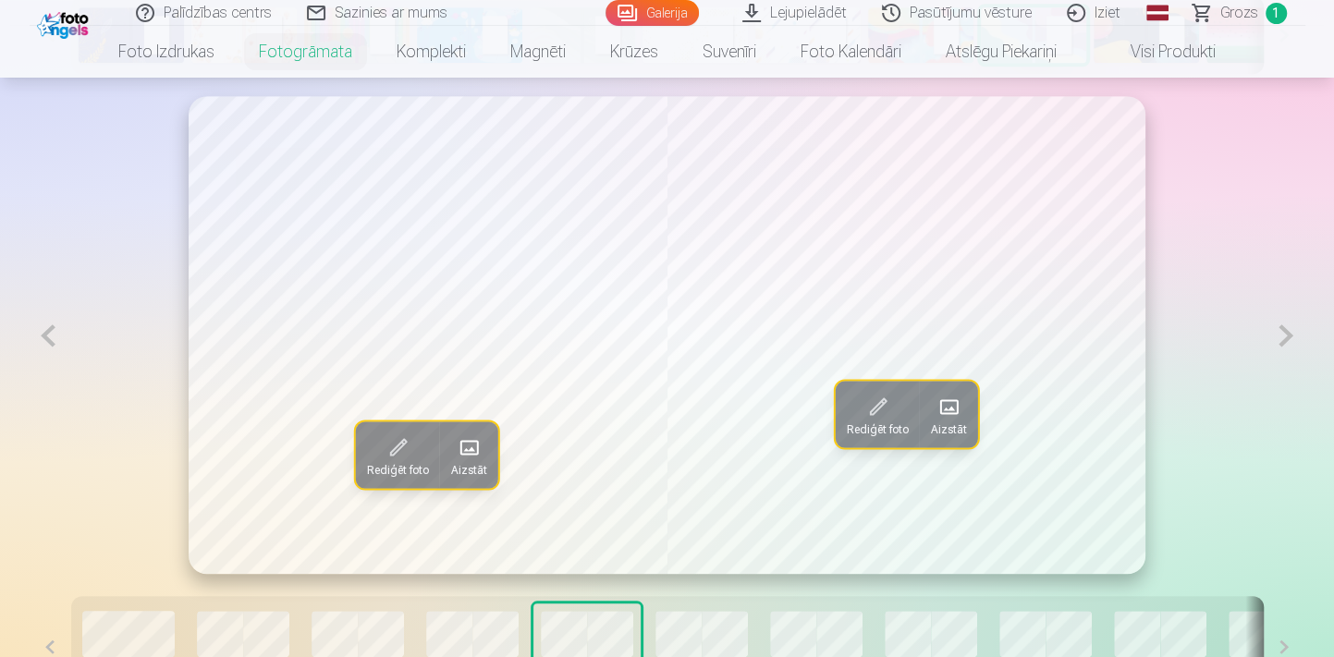
click at [471, 457] on span at bounding box center [469, 448] width 30 height 30
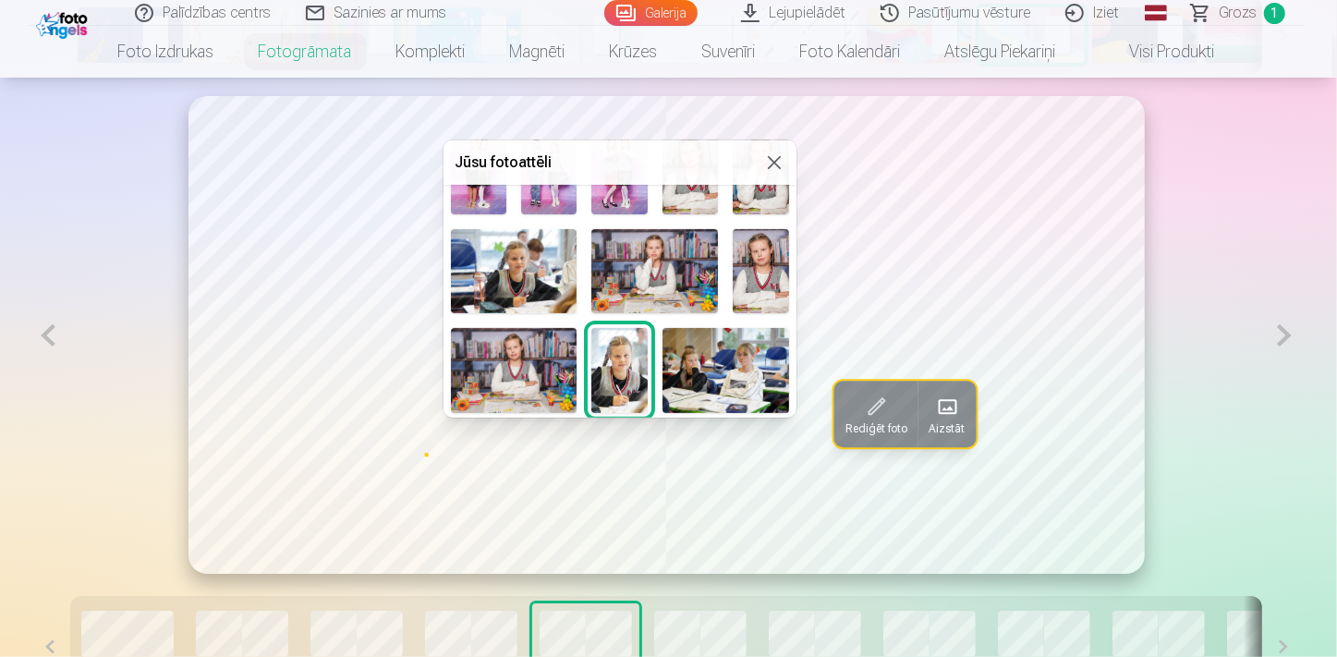
scroll to position [251, 0]
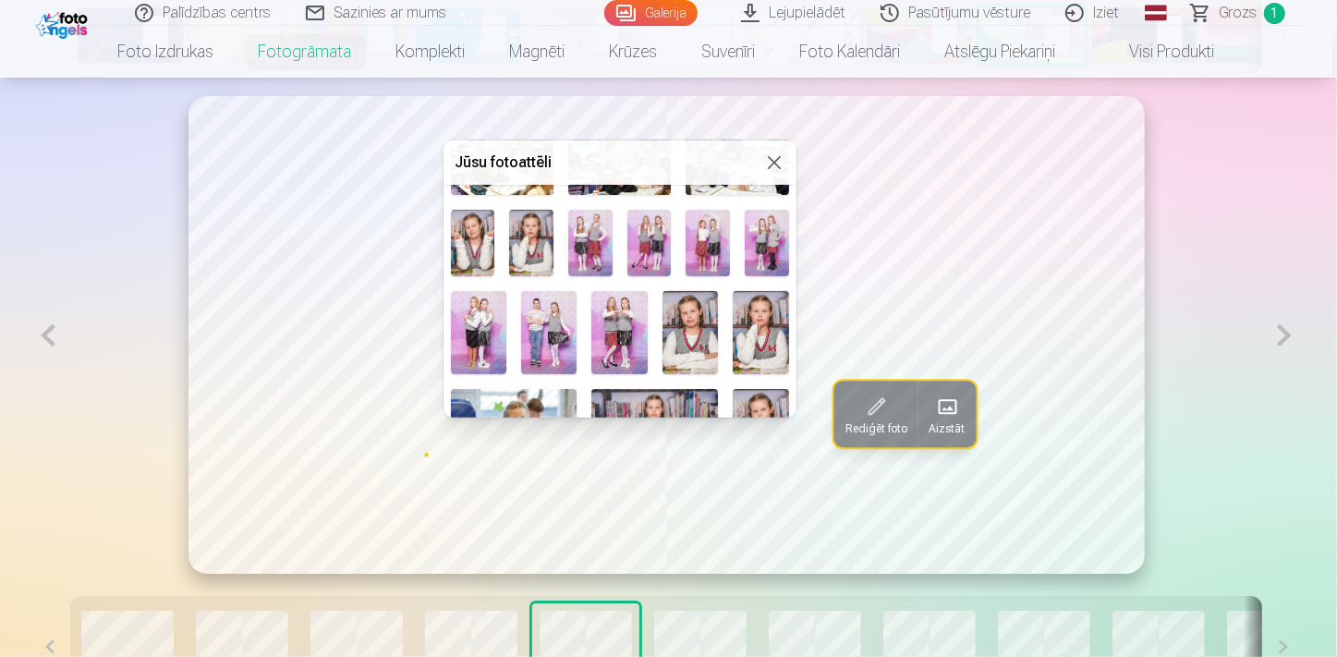
click at [482, 323] on img at bounding box center [478, 333] width 55 height 84
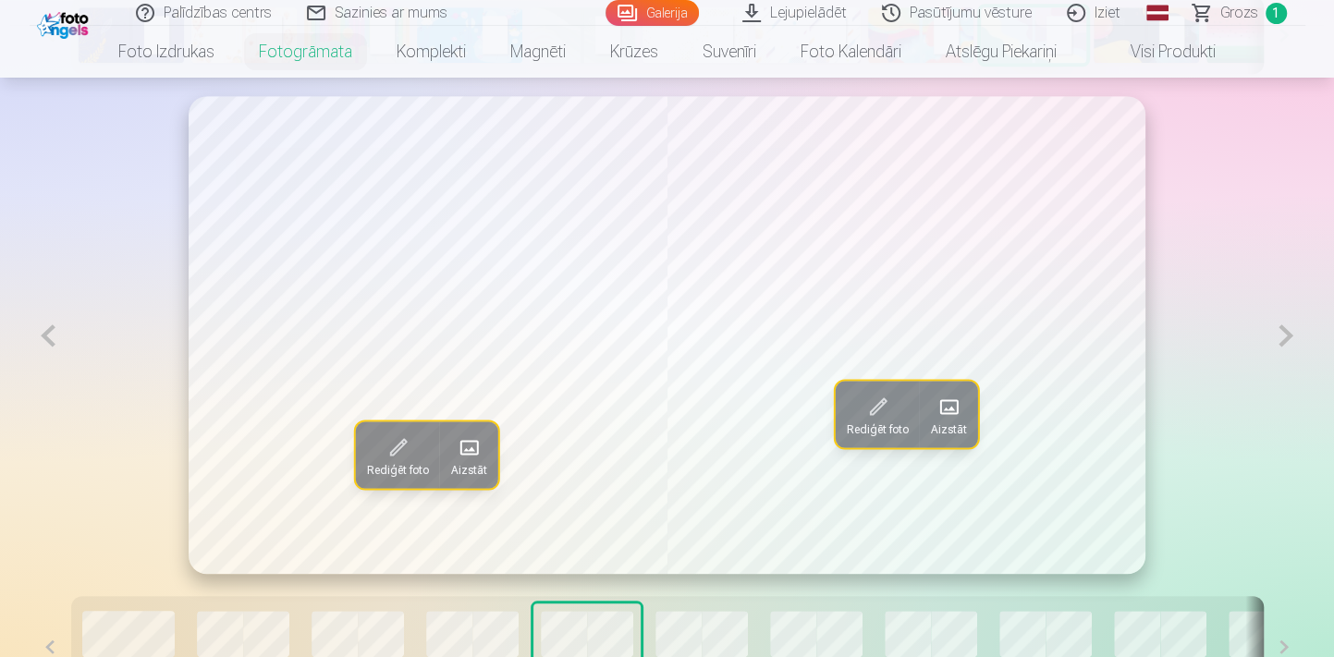
click at [957, 415] on span at bounding box center [948, 407] width 30 height 30
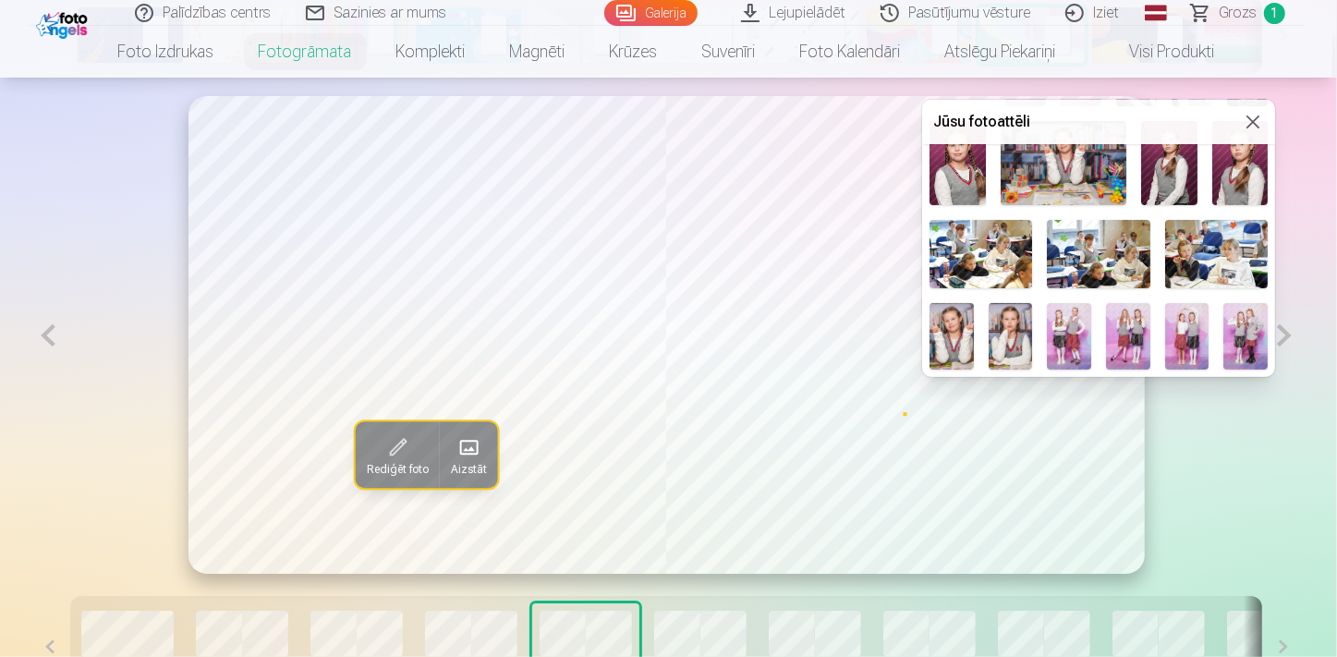
scroll to position [588, 0]
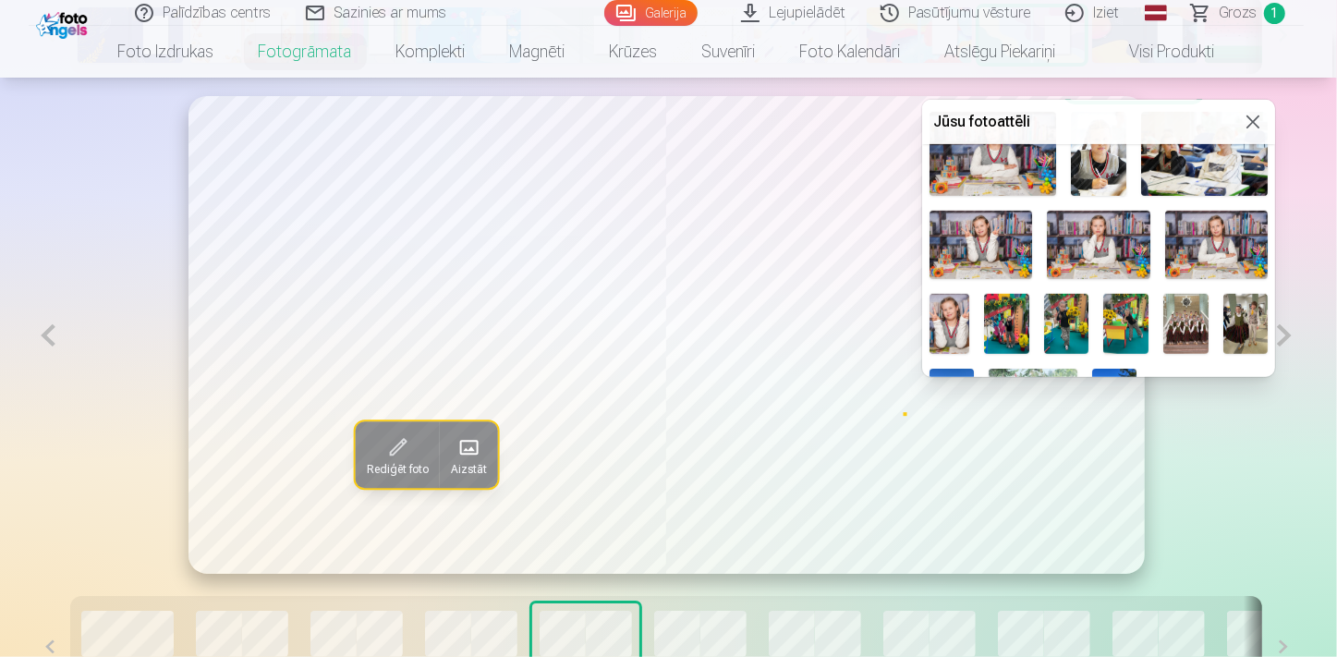
click at [997, 247] on img at bounding box center [981, 245] width 103 height 68
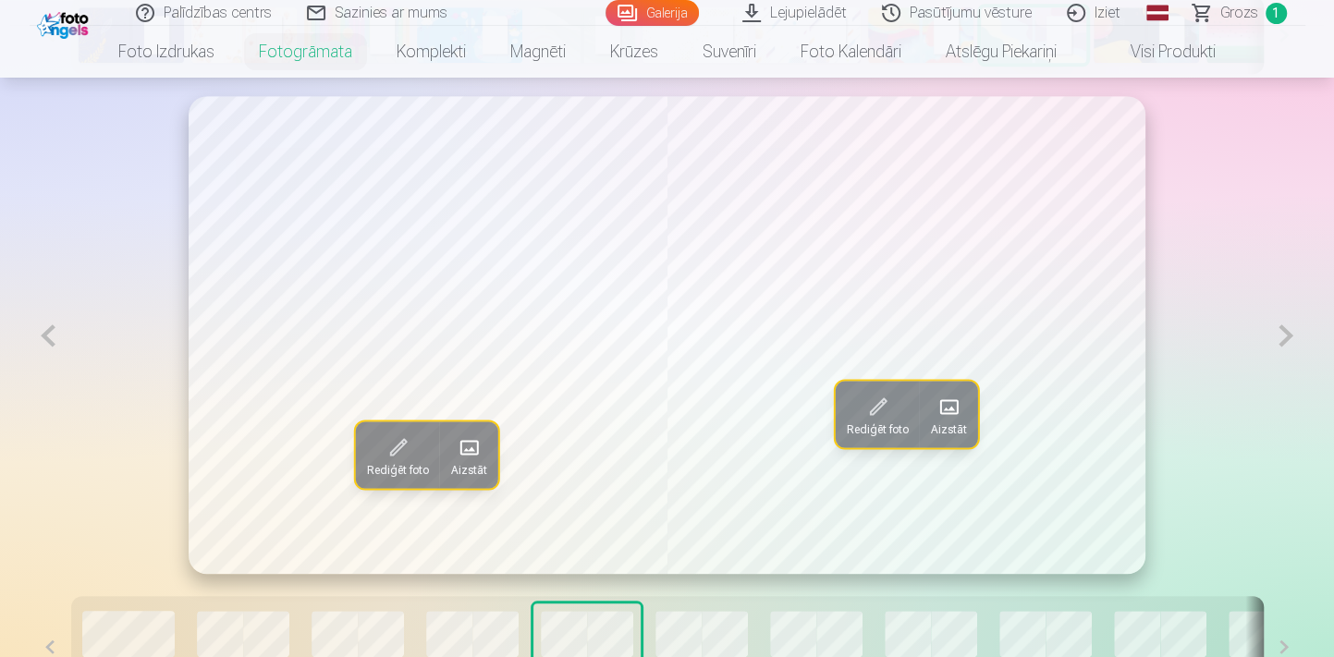
click at [1289, 335] on button at bounding box center [1285, 335] width 38 height 479
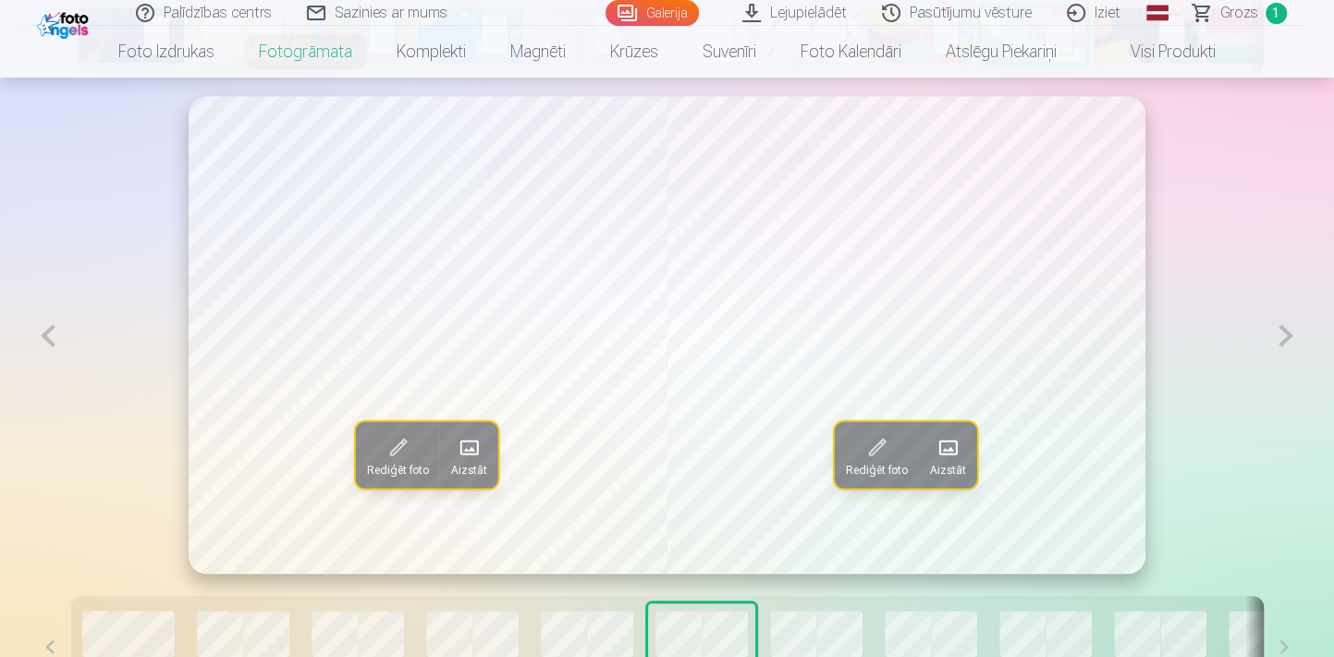
click at [64, 347] on button at bounding box center [49, 335] width 38 height 479
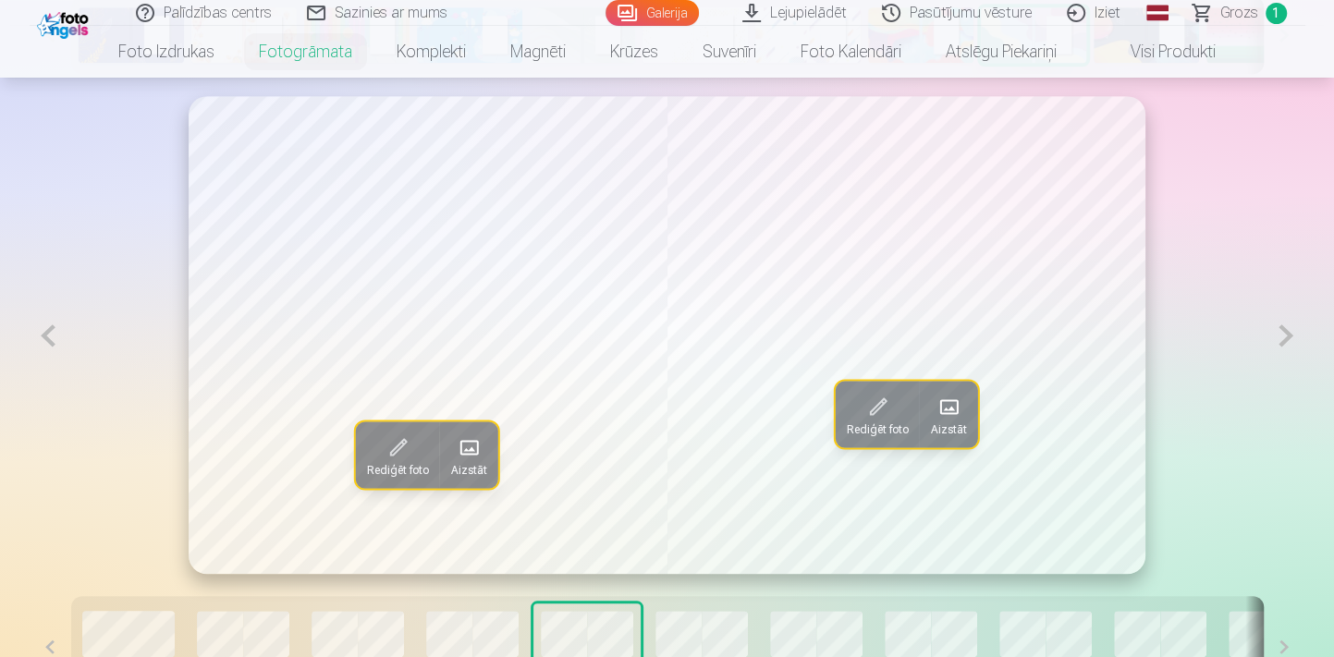
click at [64, 347] on button at bounding box center [49, 335] width 38 height 479
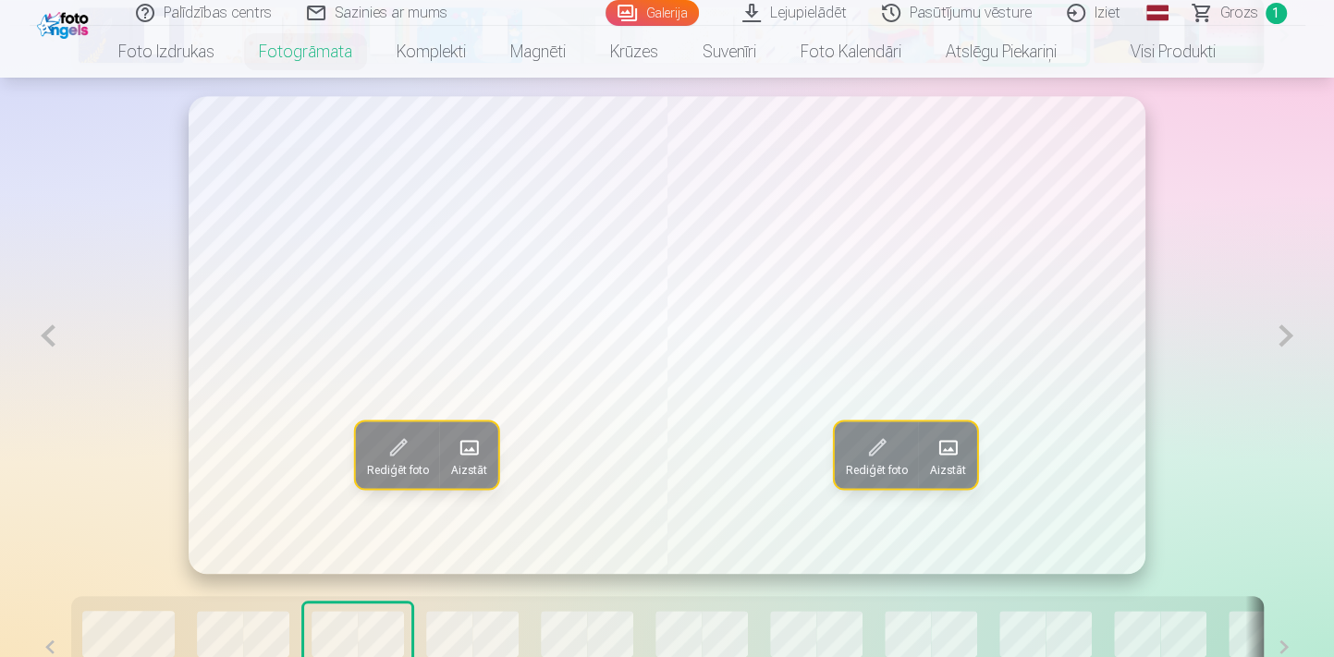
click at [64, 347] on button at bounding box center [49, 335] width 38 height 479
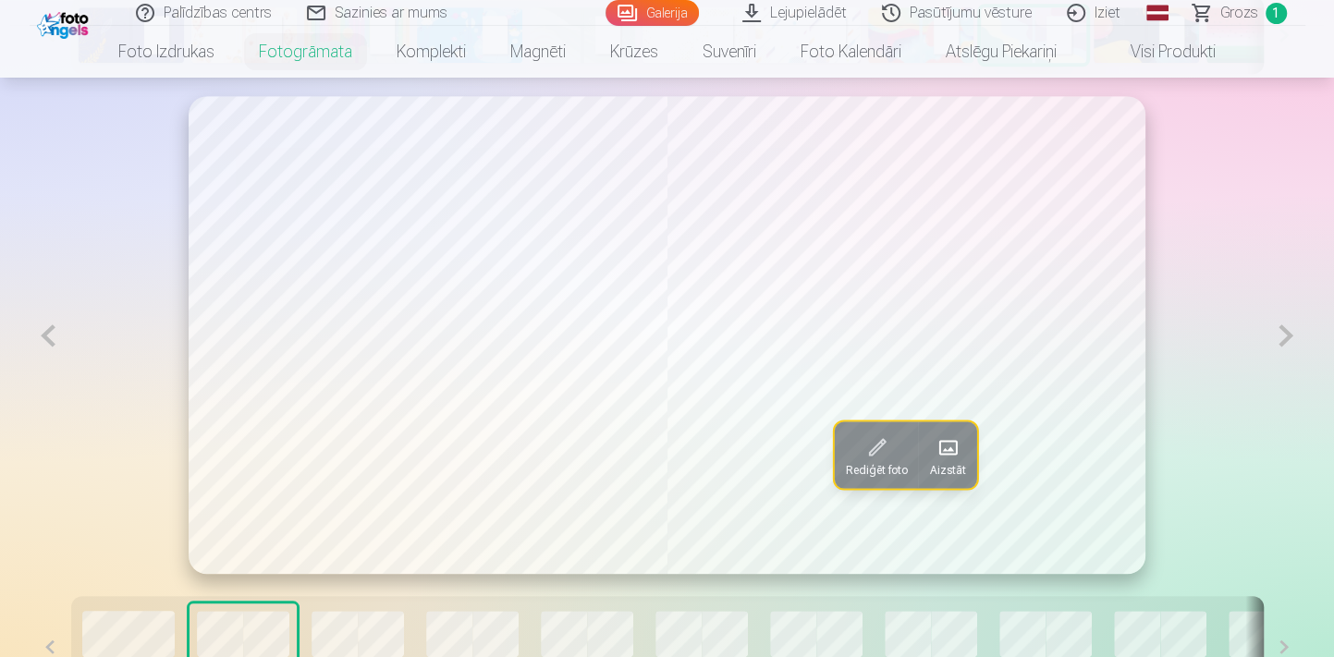
click at [64, 347] on button at bounding box center [49, 335] width 38 height 479
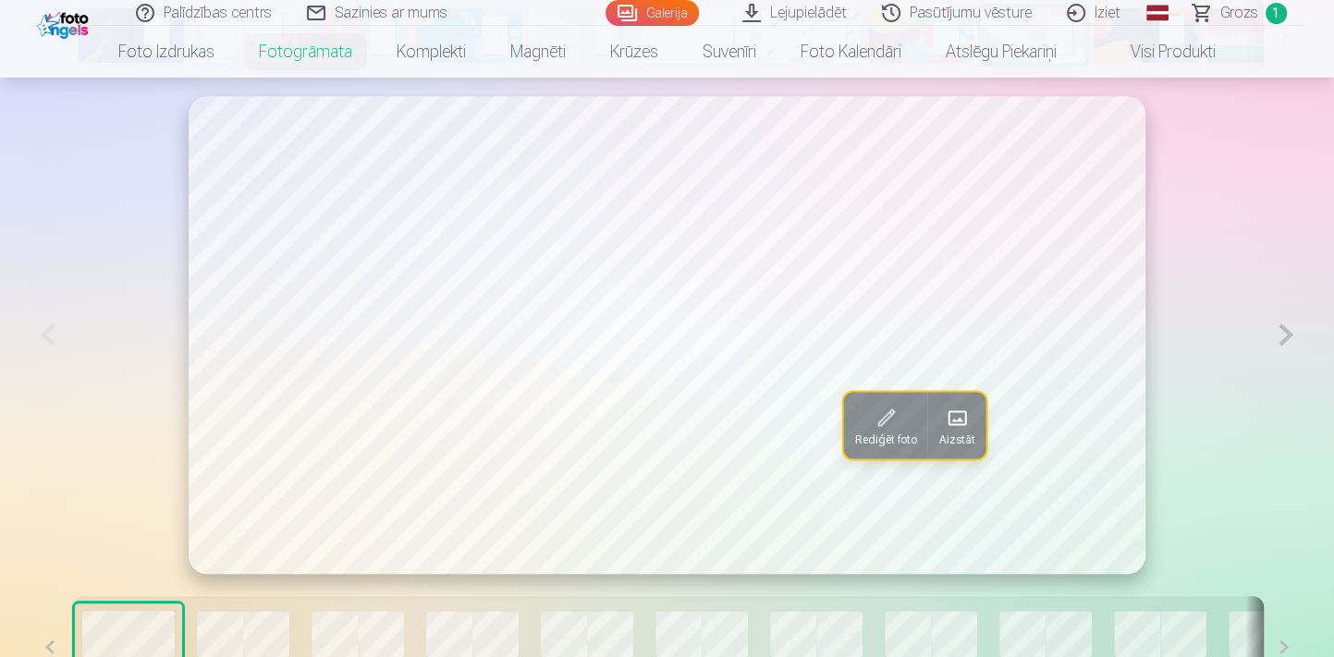
click at [1289, 333] on button at bounding box center [1285, 335] width 38 height 478
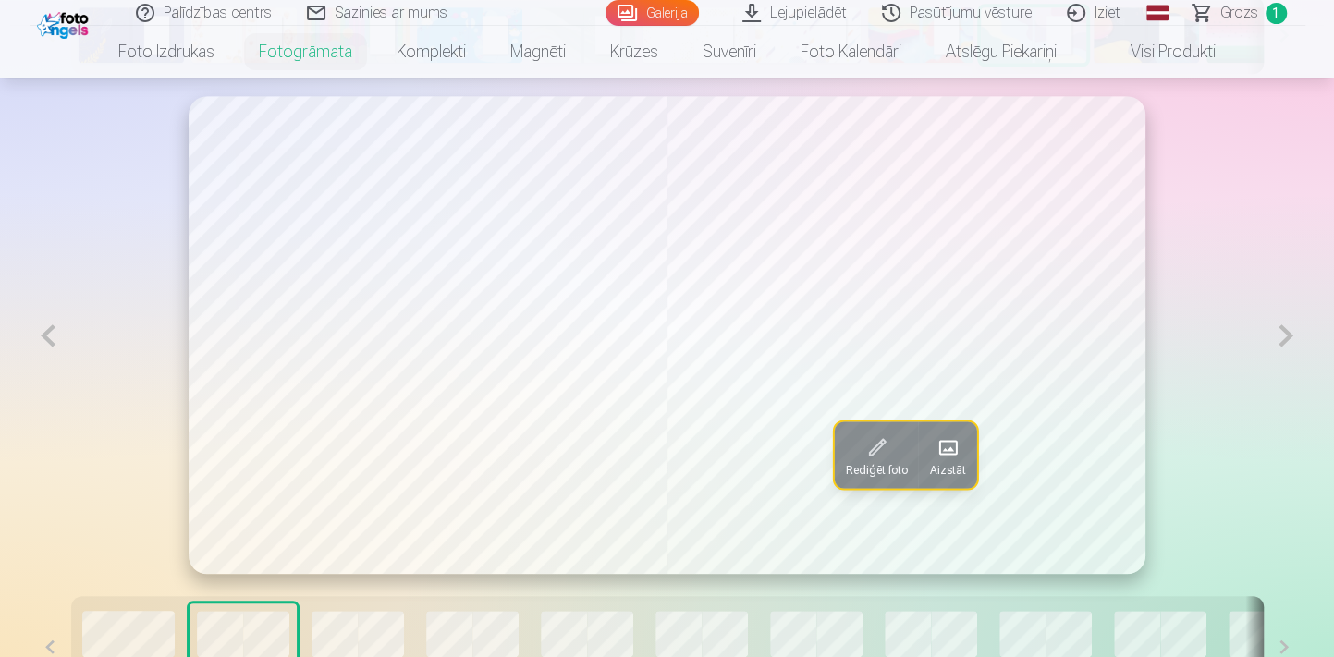
click at [1289, 333] on button at bounding box center [1285, 335] width 38 height 479
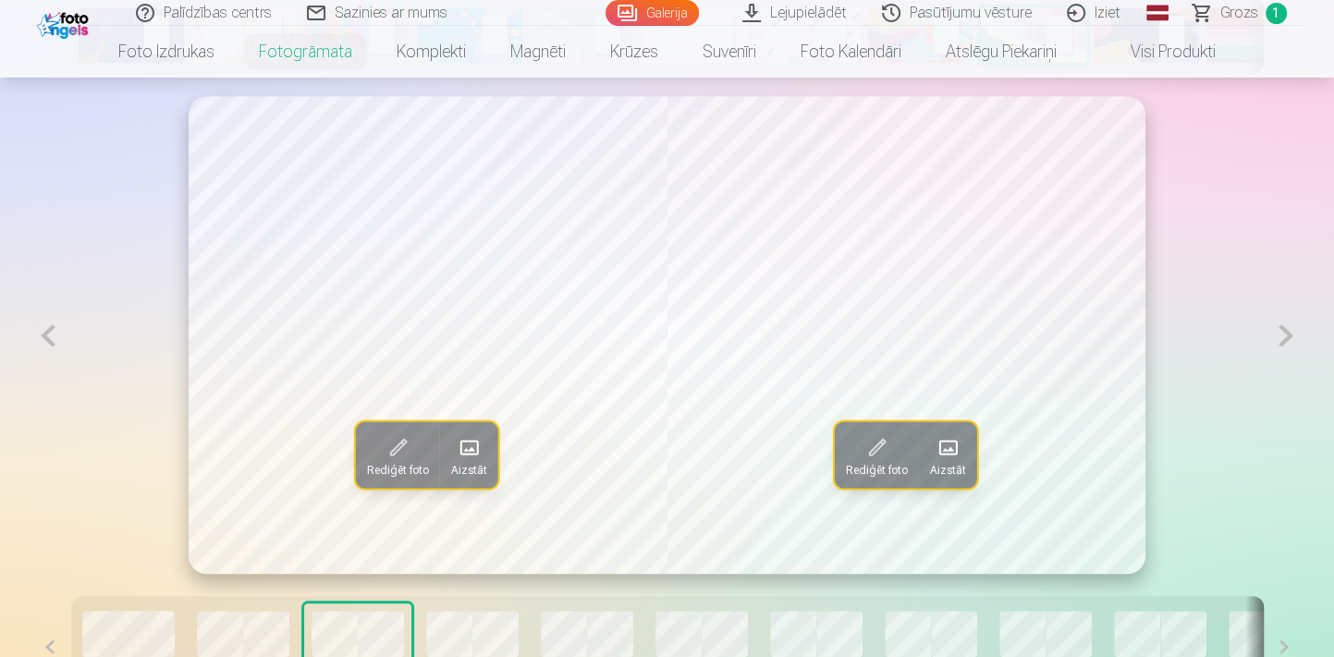
click at [1289, 333] on button at bounding box center [1285, 335] width 38 height 479
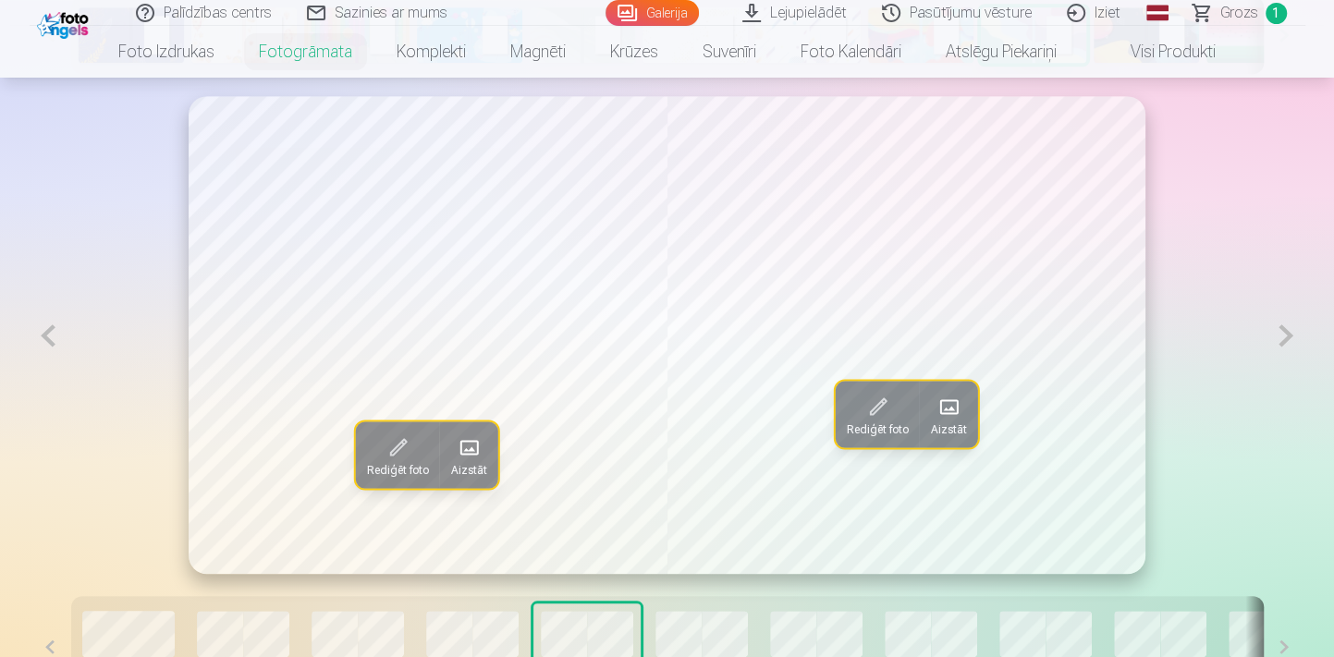
click at [49, 343] on button at bounding box center [49, 335] width 38 height 479
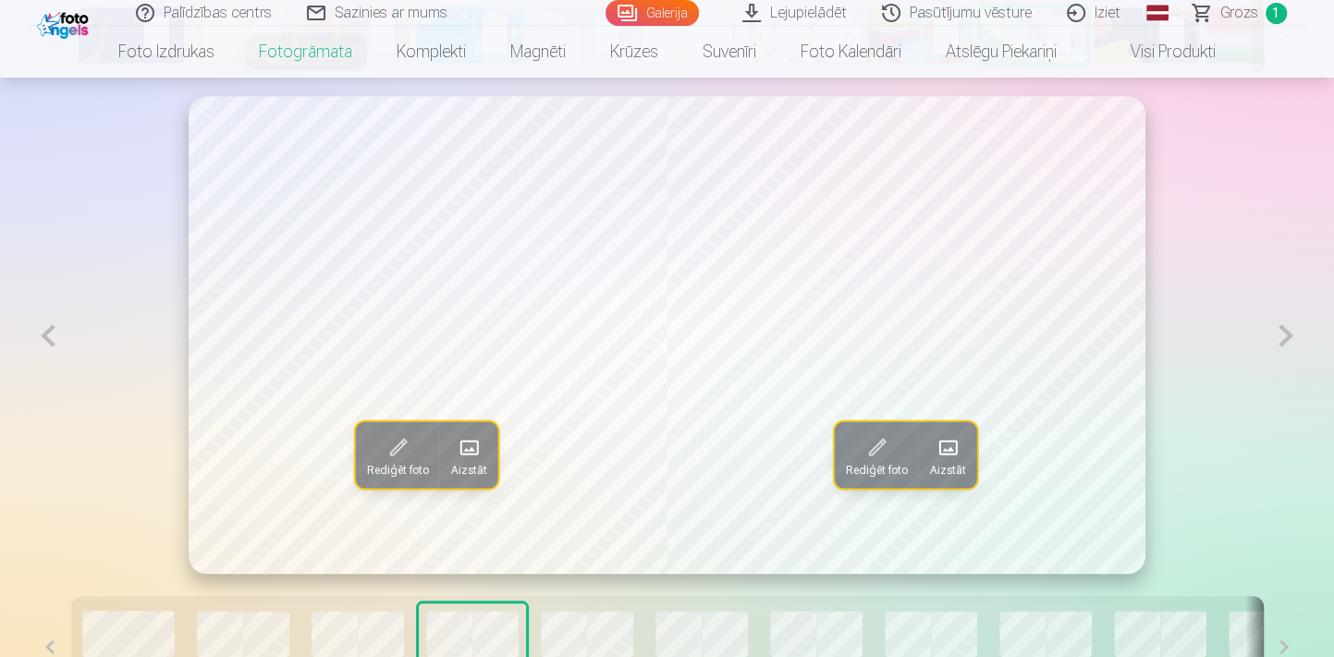
click at [1290, 340] on button at bounding box center [1285, 335] width 38 height 479
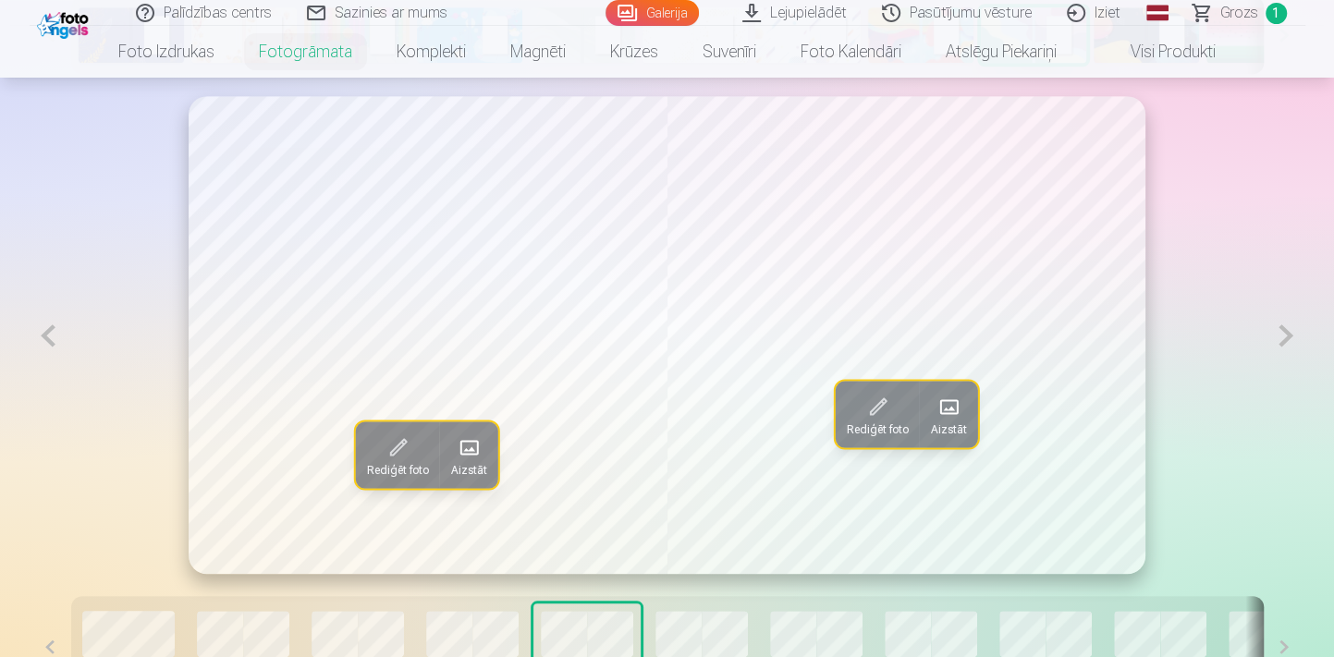
click at [1290, 340] on button at bounding box center [1285, 335] width 38 height 479
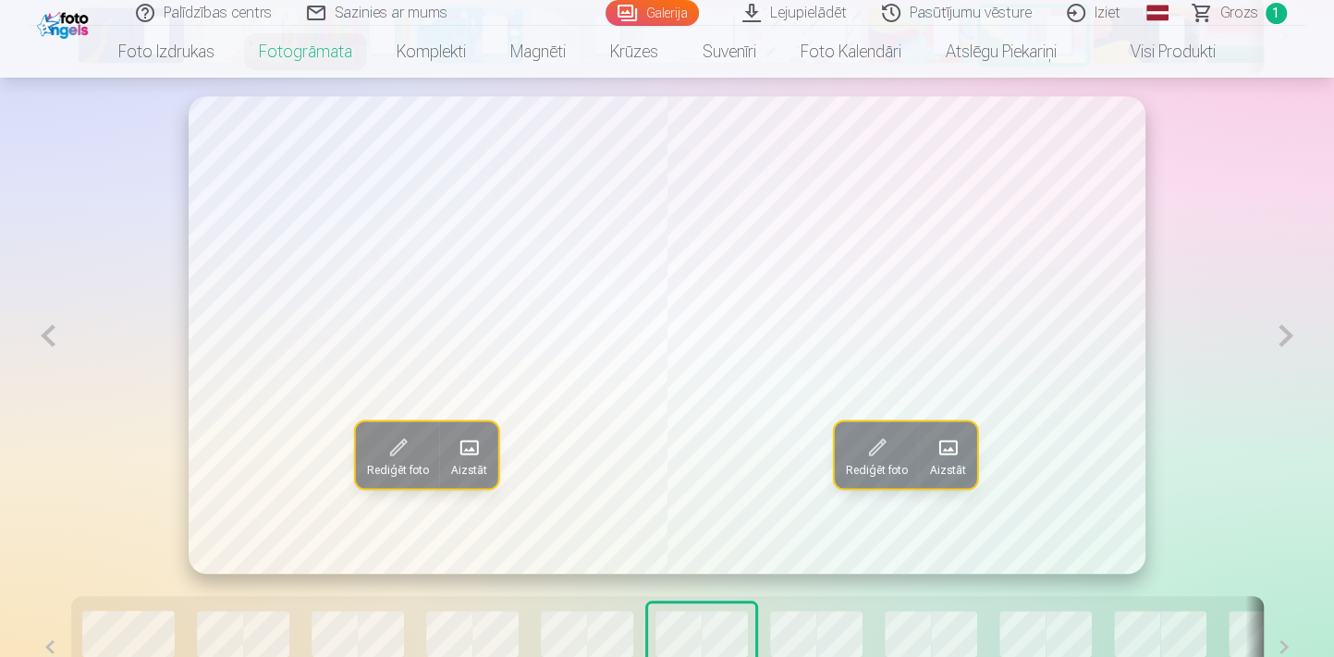
click at [46, 343] on button at bounding box center [49, 335] width 38 height 479
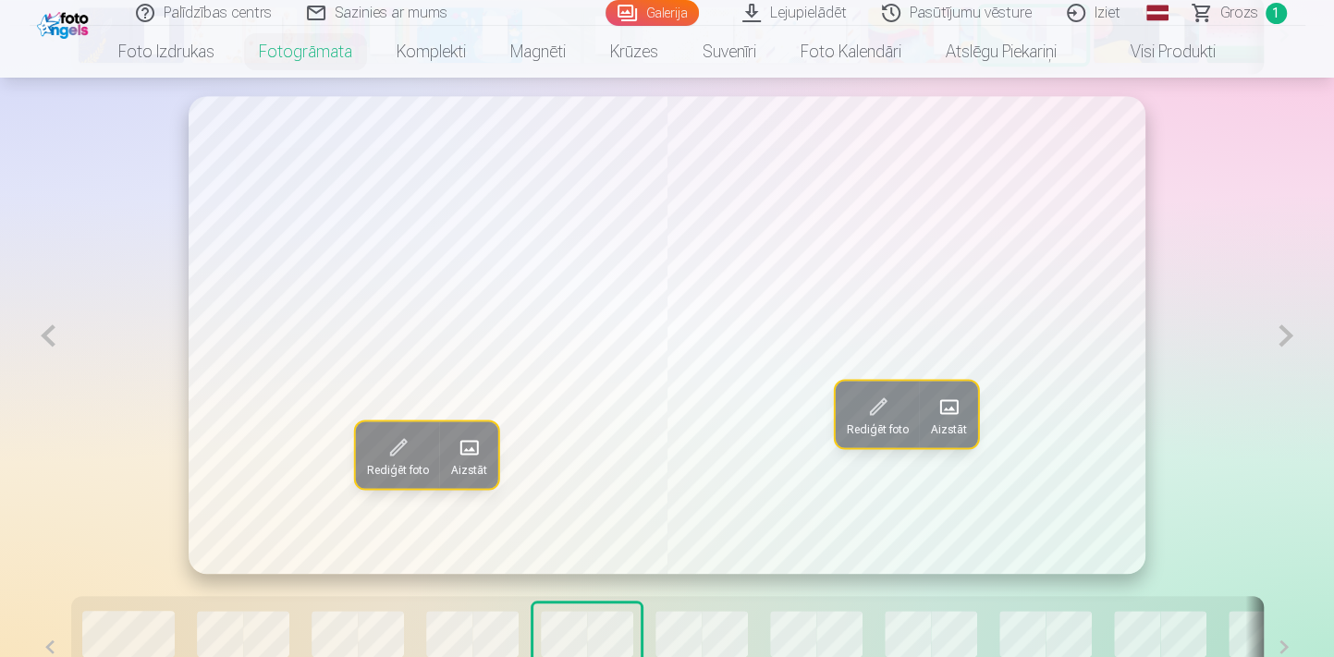
click at [46, 343] on button at bounding box center [49, 335] width 38 height 479
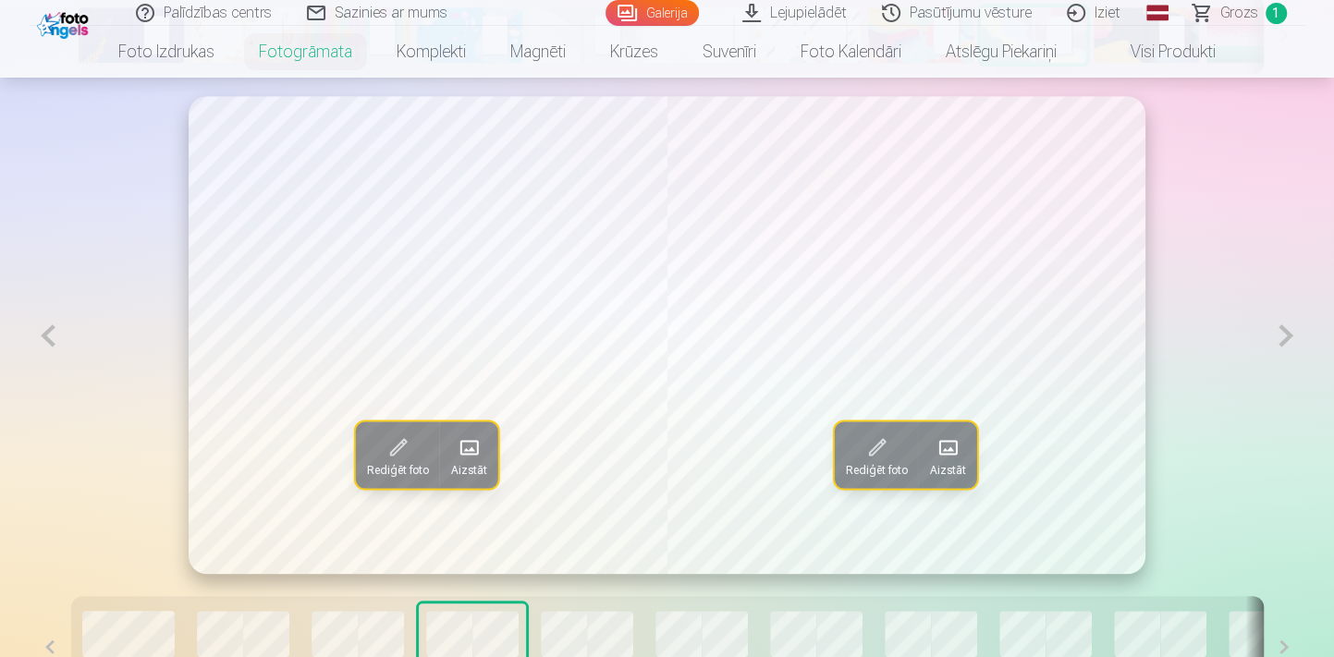
click at [1290, 342] on button at bounding box center [1285, 335] width 38 height 479
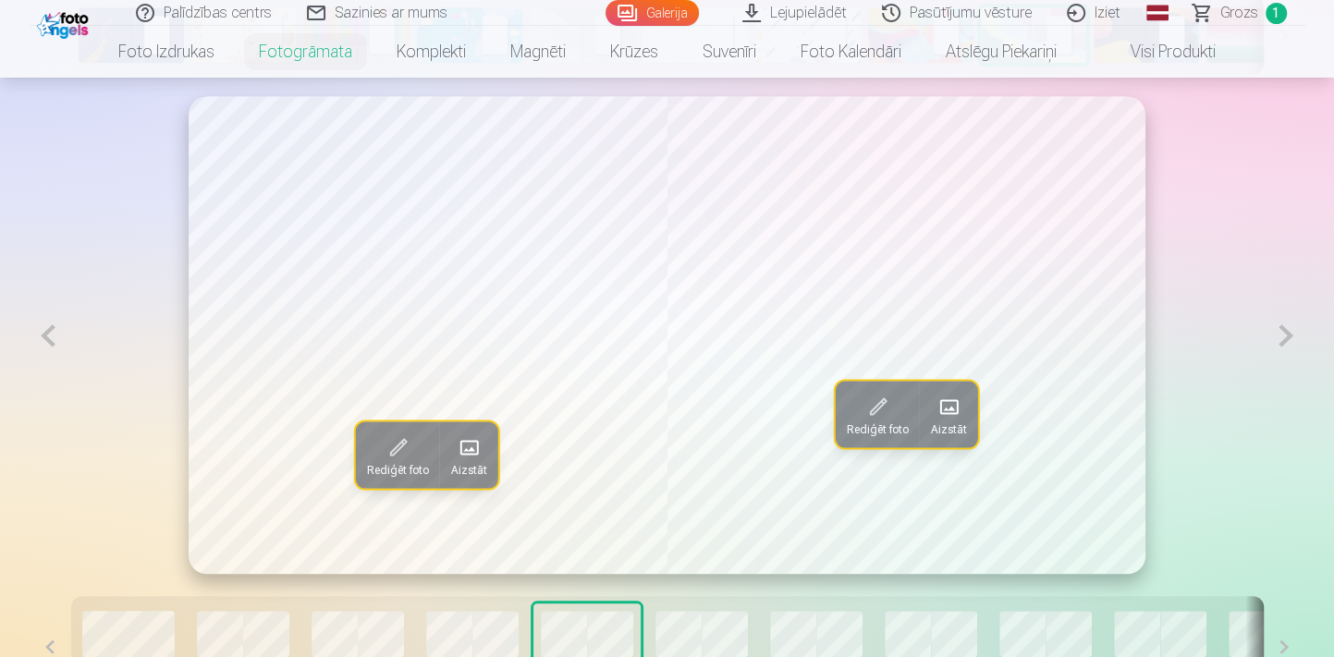
click at [1287, 337] on button at bounding box center [1285, 335] width 38 height 479
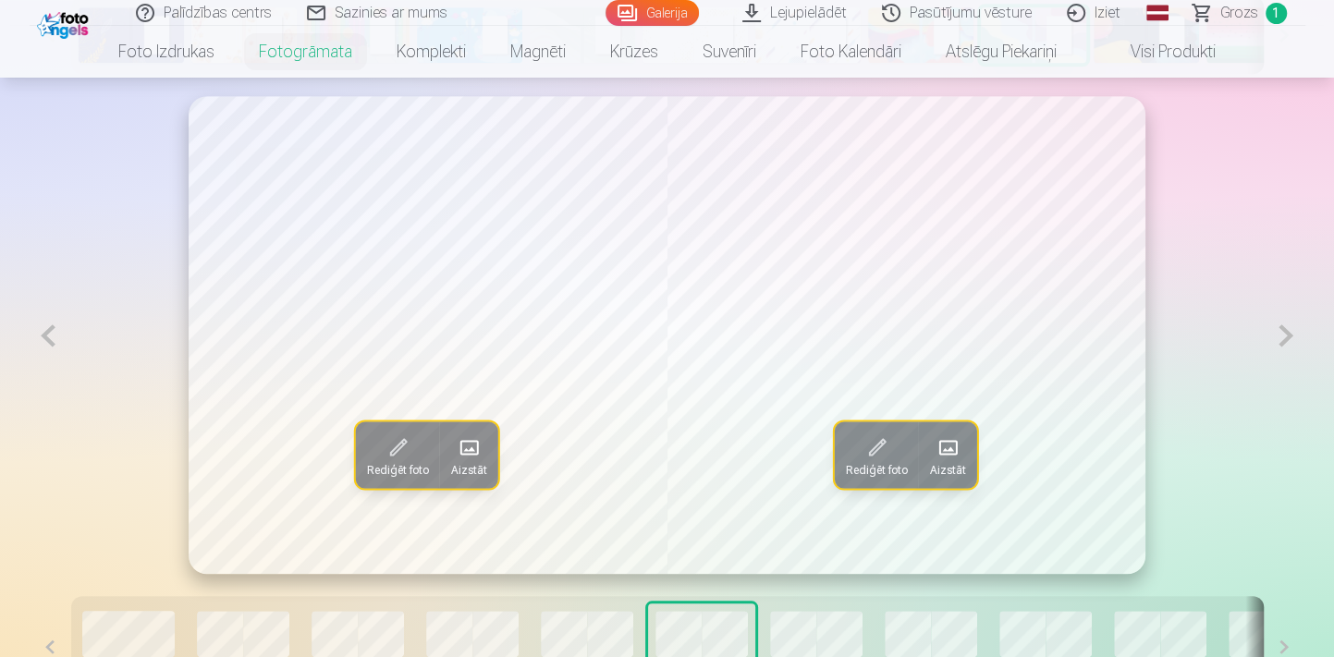
click at [1287, 337] on button at bounding box center [1285, 335] width 38 height 479
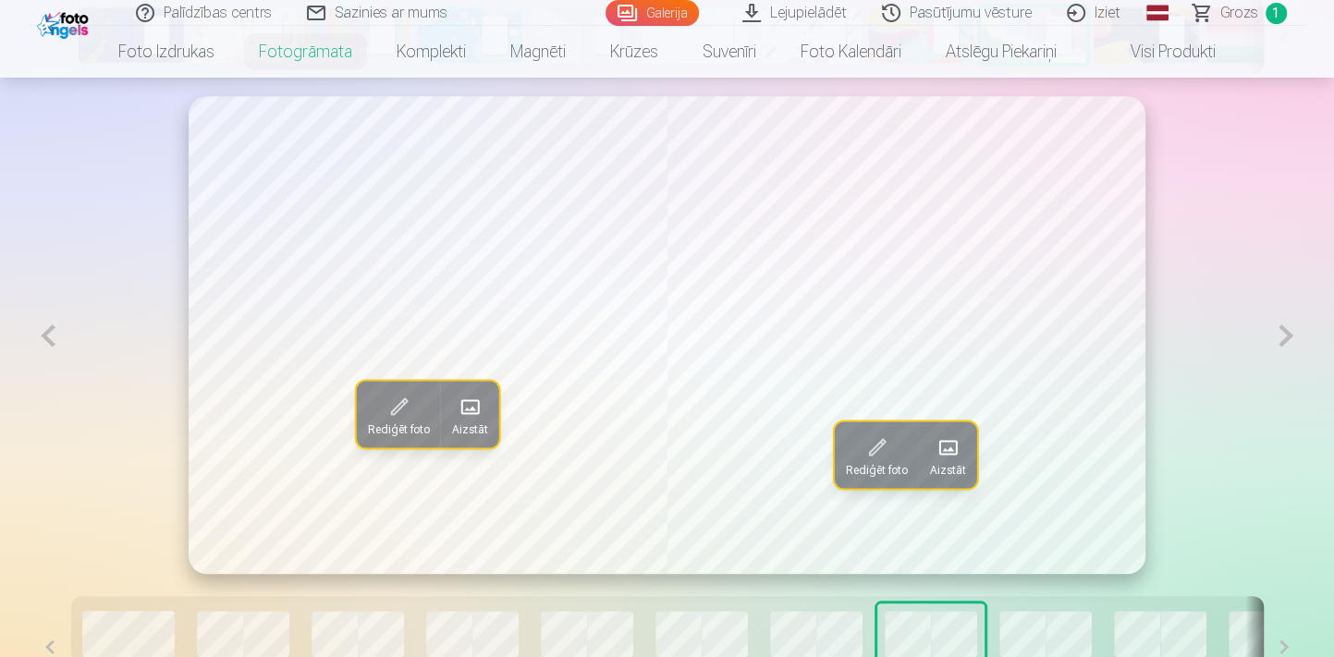
click at [52, 327] on button at bounding box center [49, 335] width 38 height 479
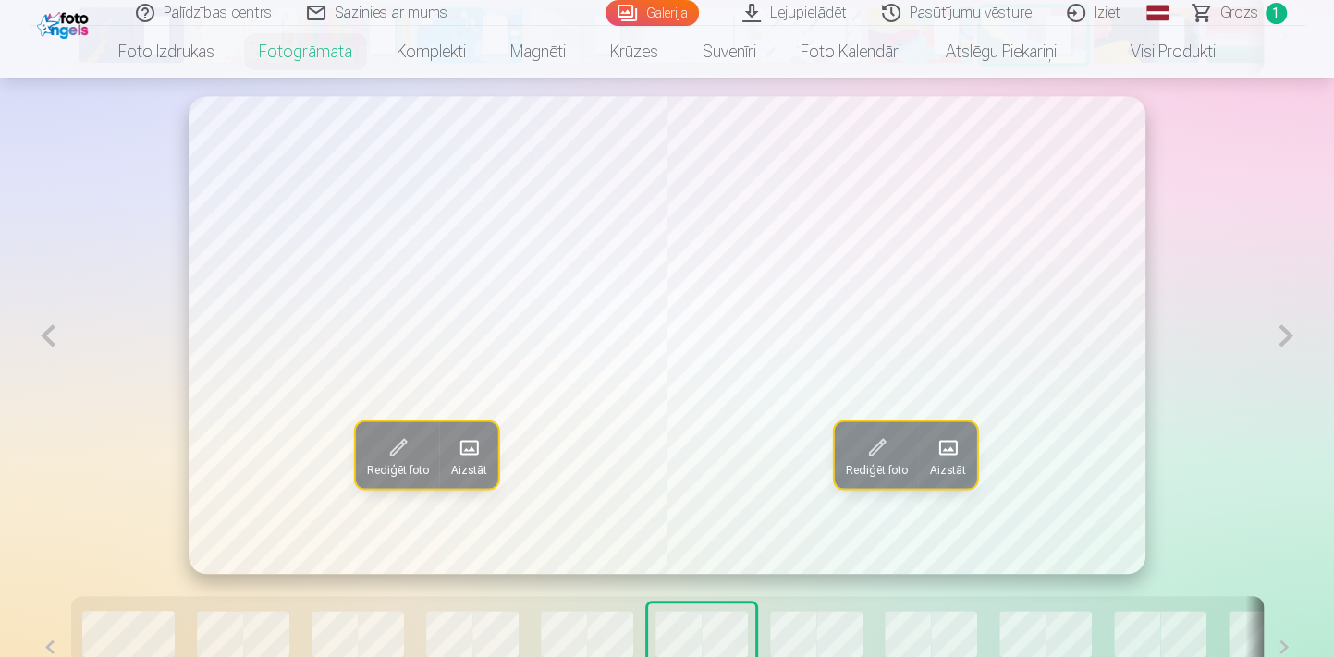
click at [52, 327] on button at bounding box center [49, 335] width 38 height 479
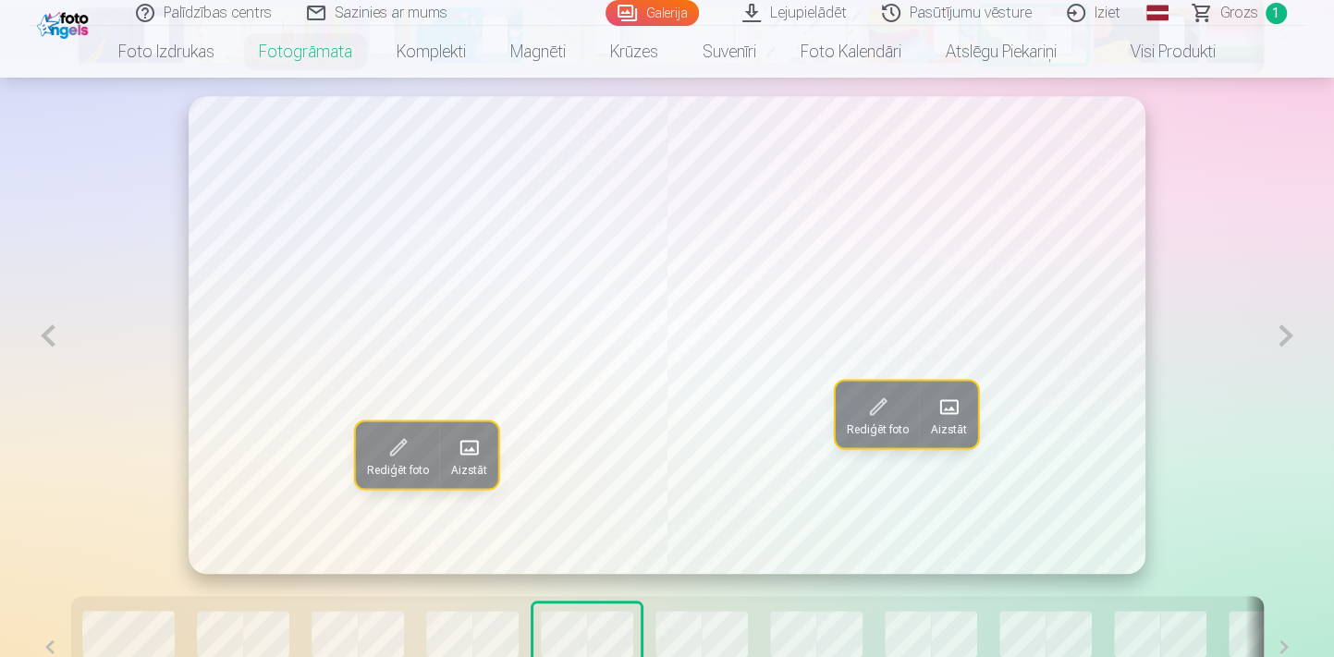
click at [52, 327] on button at bounding box center [49, 335] width 38 height 479
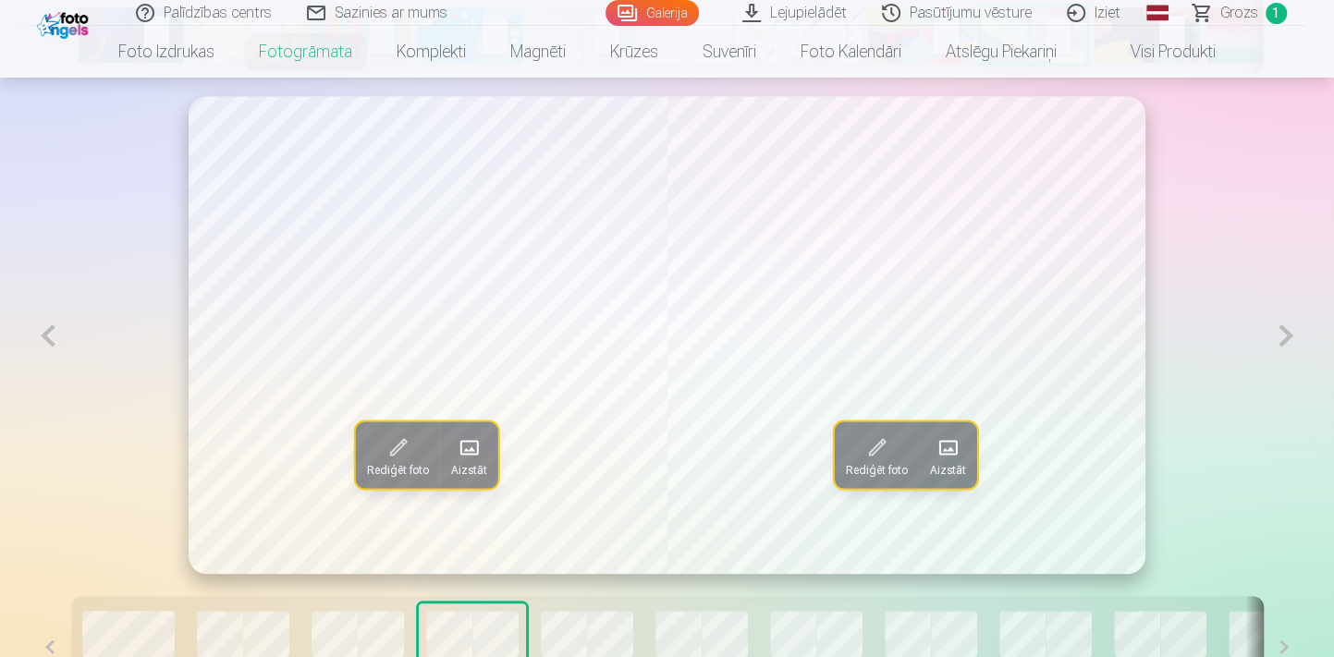
click at [52, 327] on button at bounding box center [49, 335] width 38 height 479
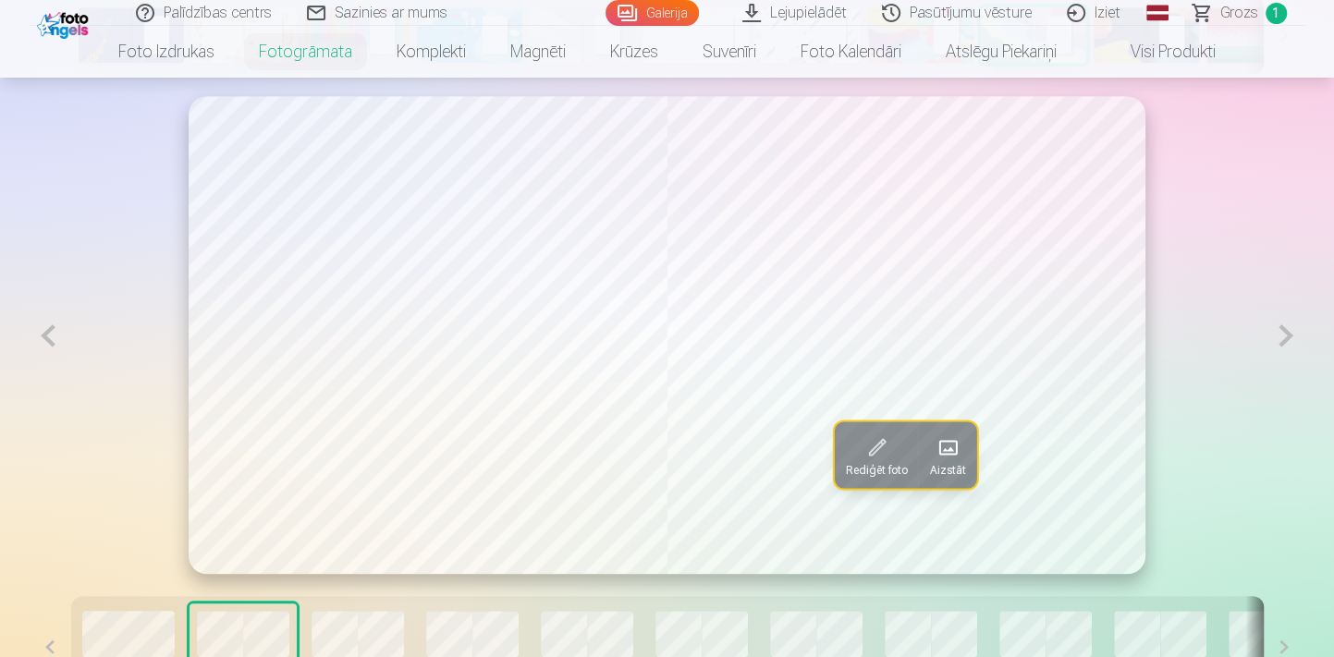
click at [1285, 351] on button at bounding box center [1285, 335] width 38 height 479
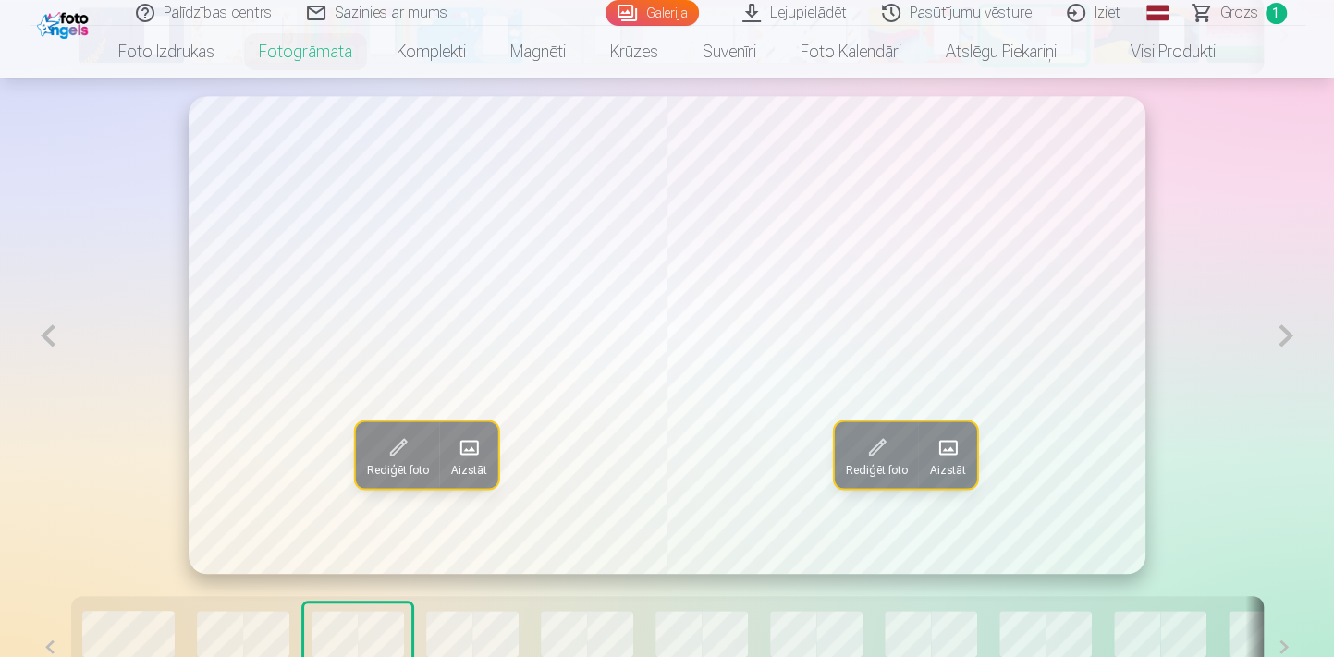
click at [1285, 351] on button at bounding box center [1285, 335] width 38 height 479
click at [1290, 347] on button at bounding box center [1285, 335] width 38 height 479
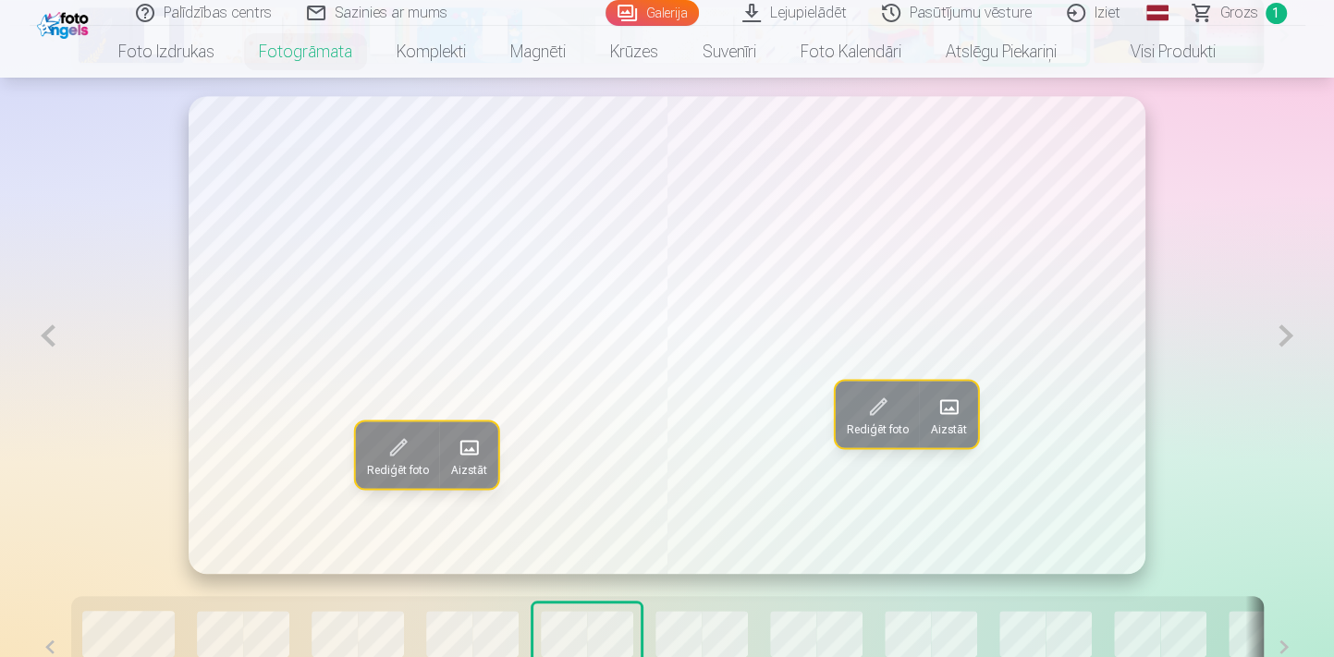
click at [481, 449] on span at bounding box center [469, 448] width 30 height 30
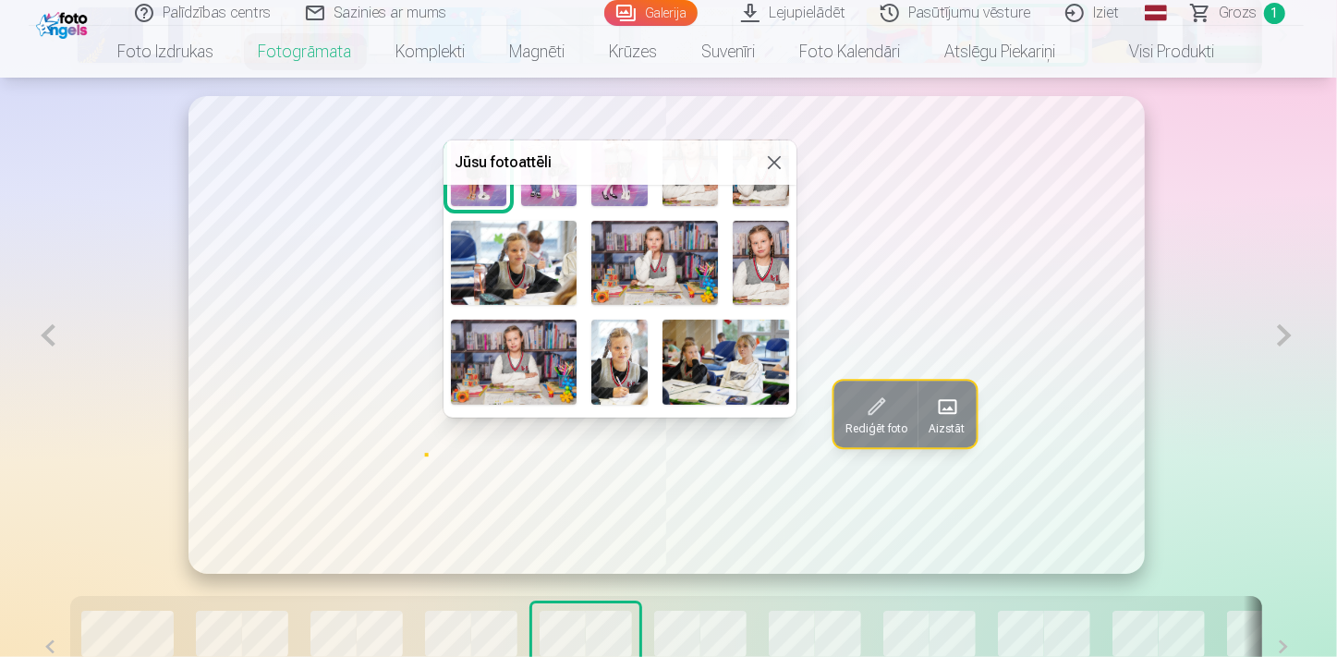
scroll to position [504, 0]
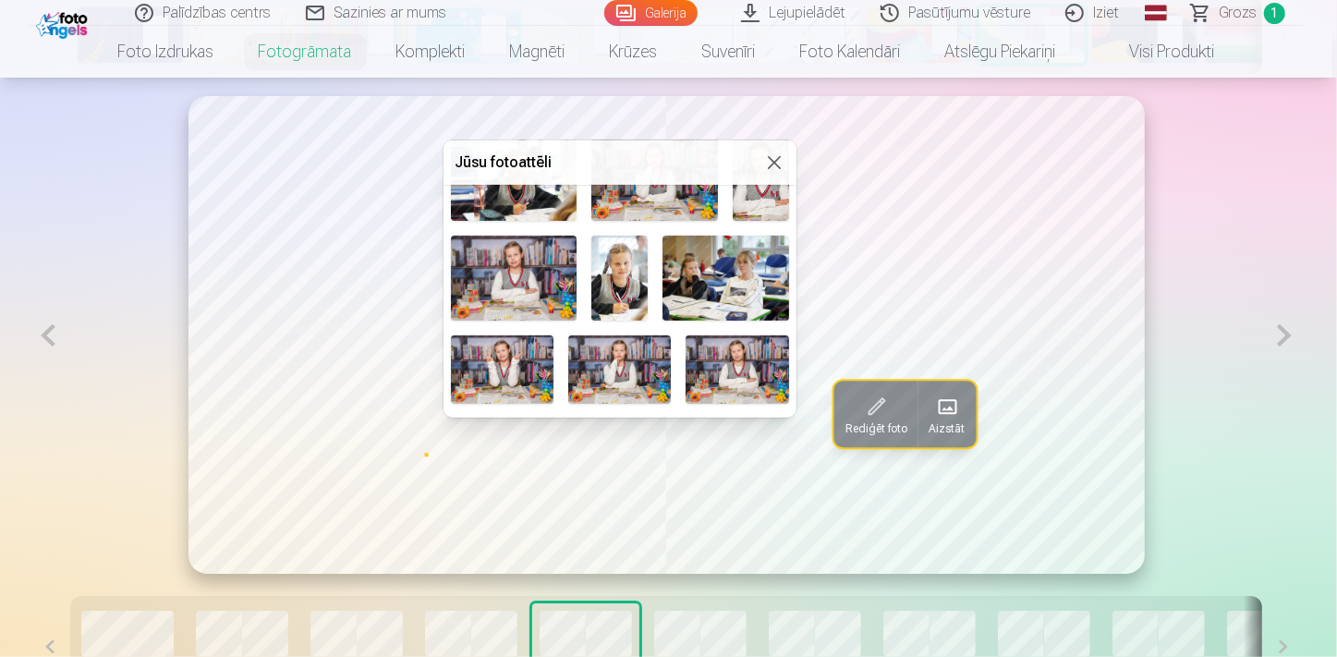
click at [595, 285] on img at bounding box center [619, 278] width 56 height 84
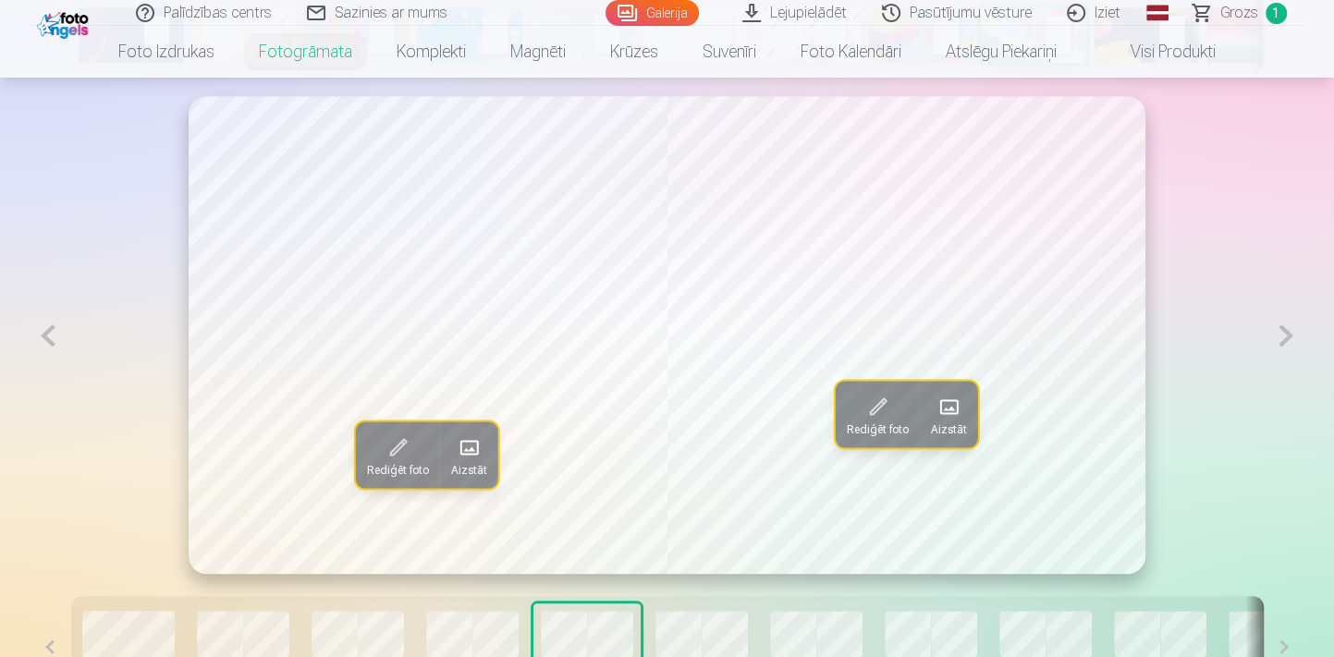
click at [958, 422] on span "Aizstāt" at bounding box center [948, 428] width 36 height 15
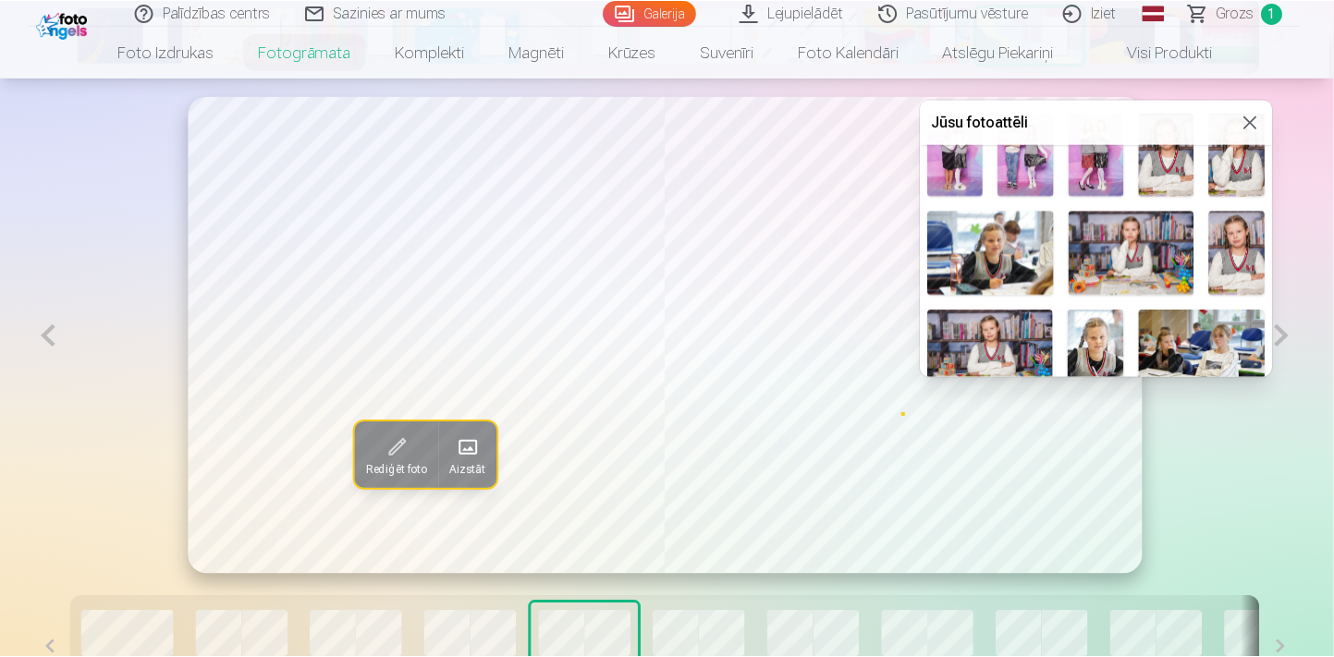
scroll to position [420, 0]
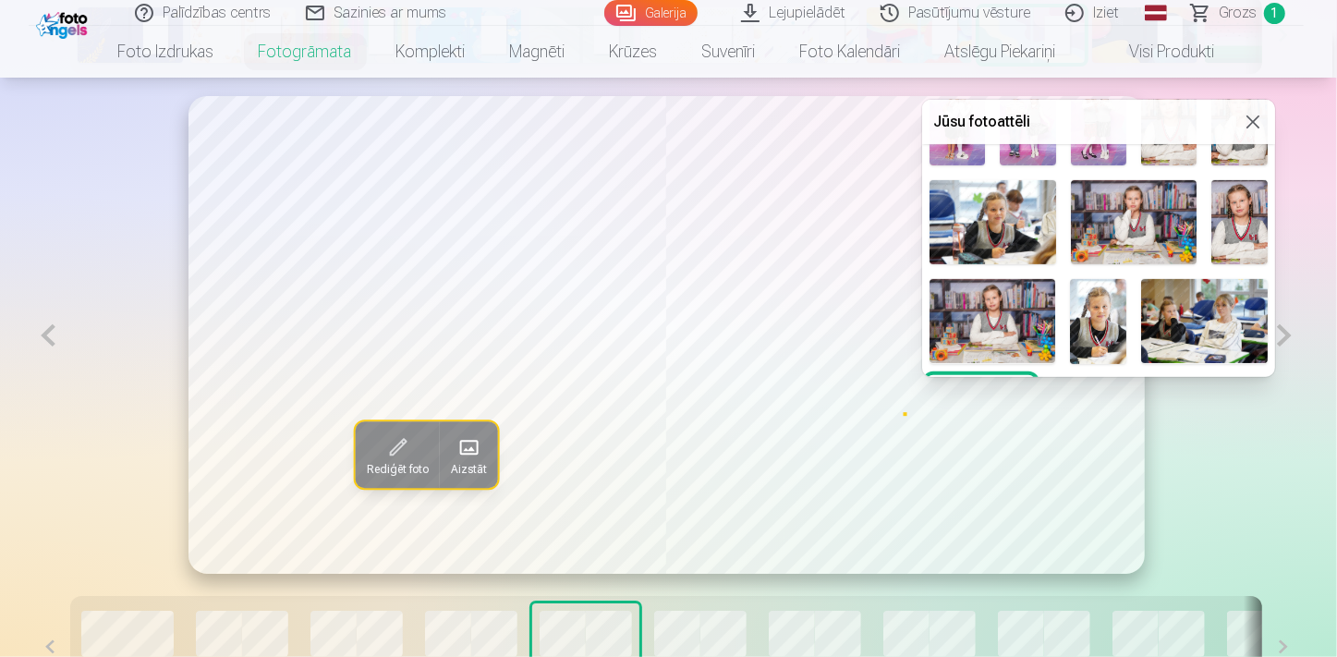
click at [1127, 216] on img at bounding box center [1134, 222] width 127 height 84
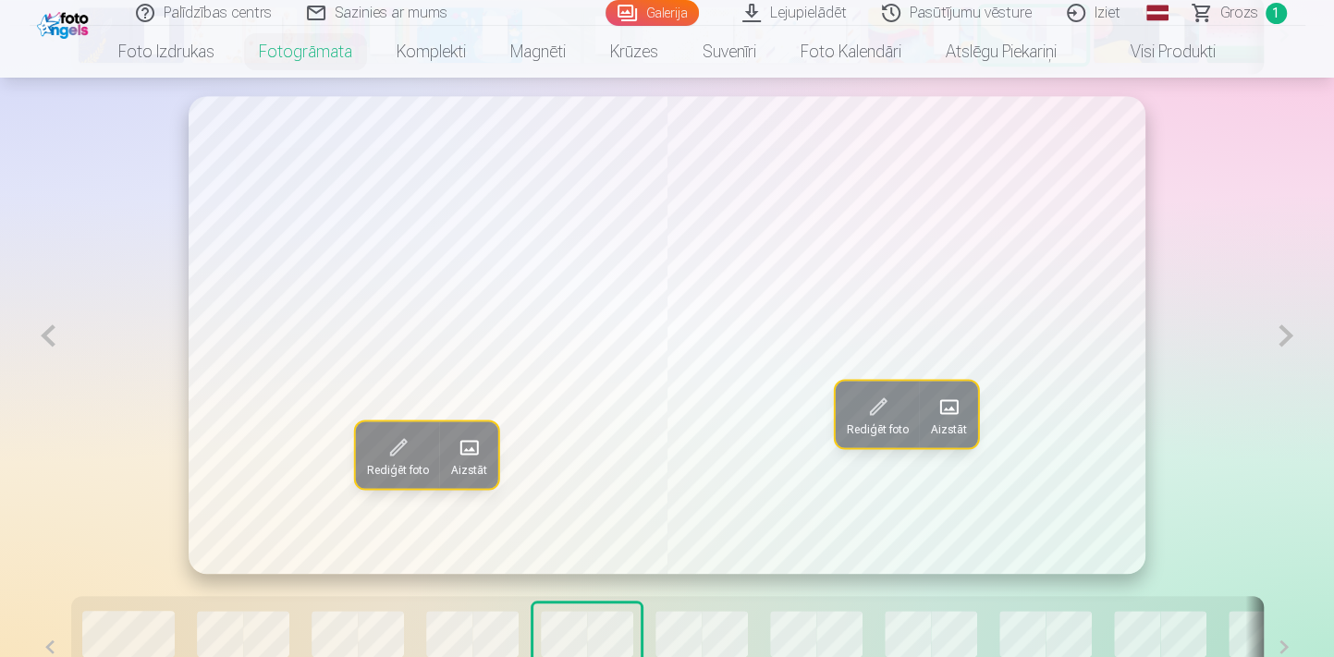
click at [1284, 335] on button at bounding box center [1285, 335] width 38 height 479
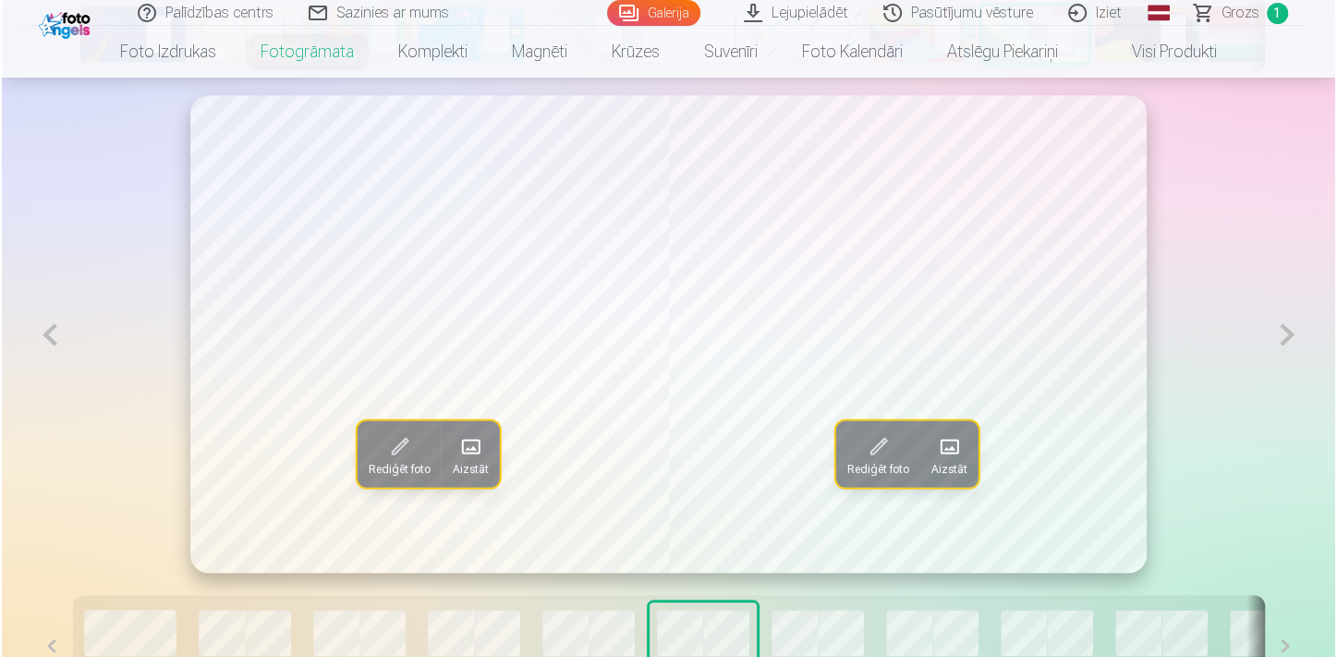
scroll to position [1111, 0]
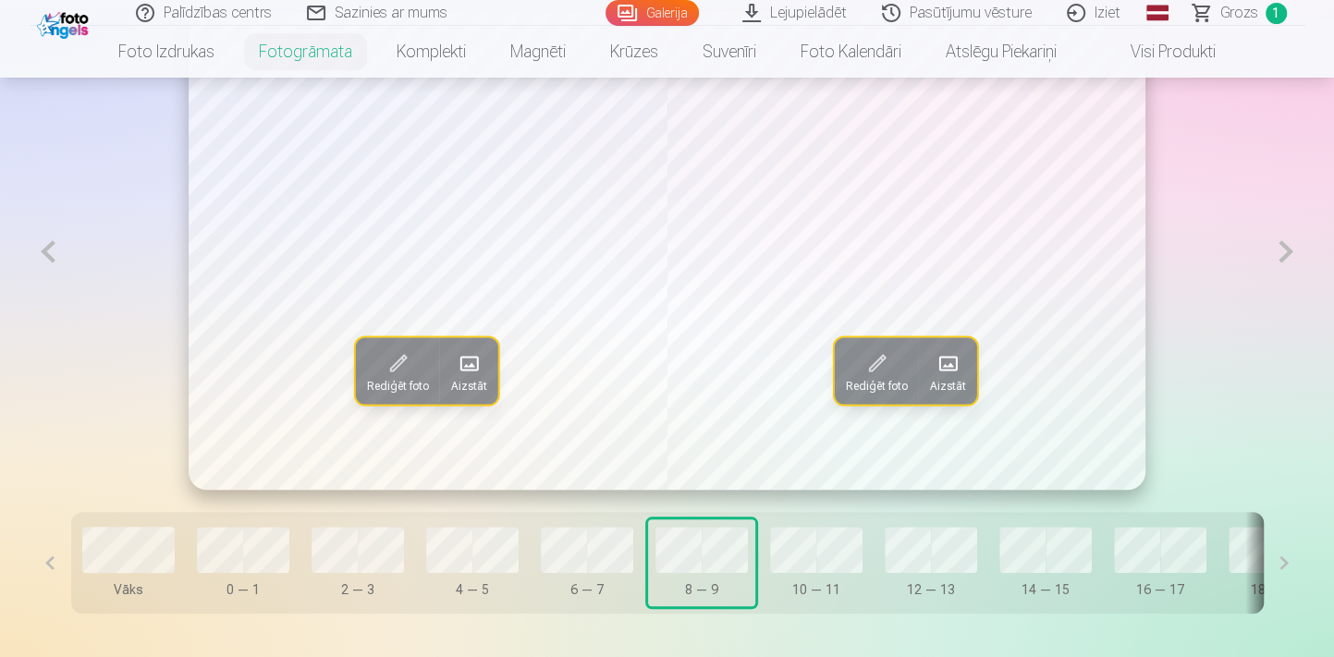
click at [457, 384] on span "Aizstāt" at bounding box center [469, 385] width 36 height 15
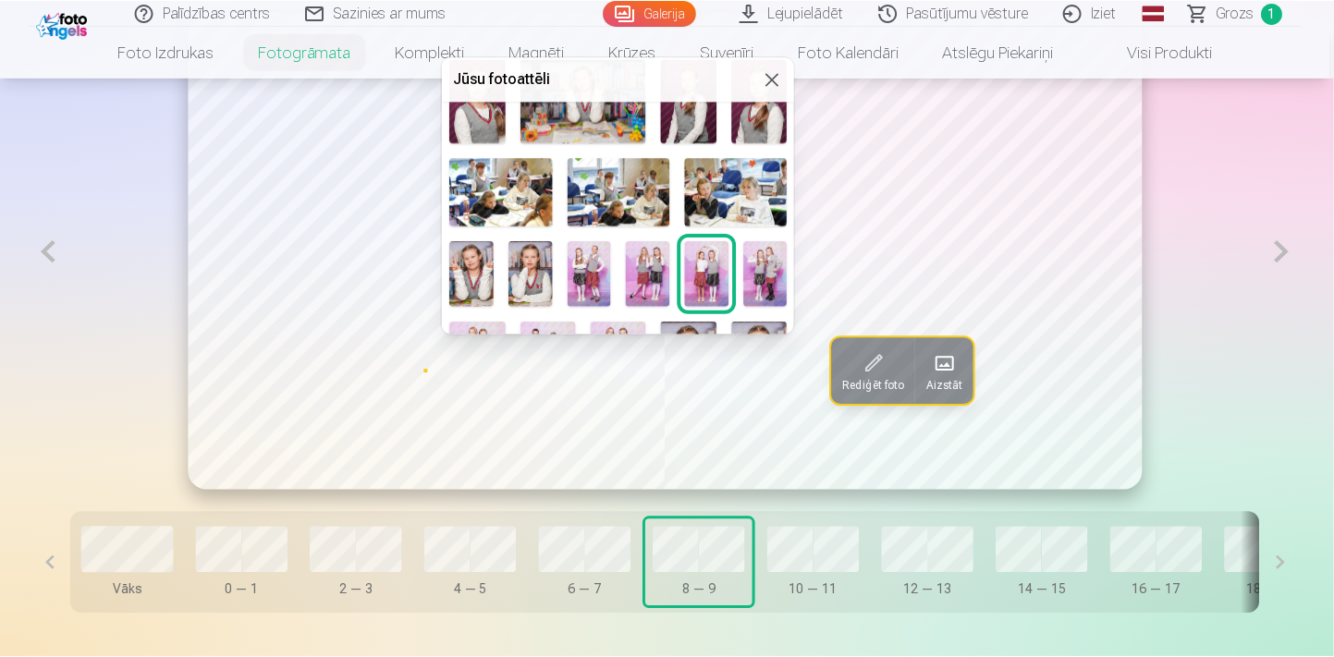
scroll to position [335, 0]
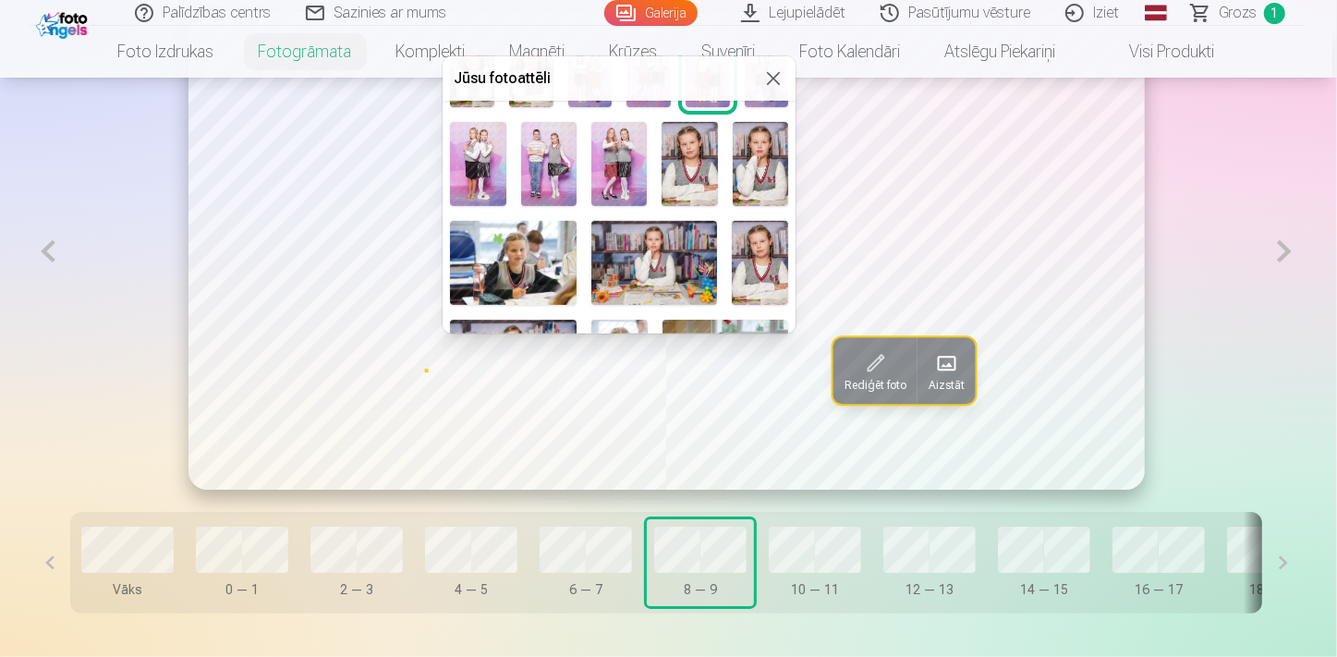
click at [482, 166] on img at bounding box center [477, 164] width 55 height 84
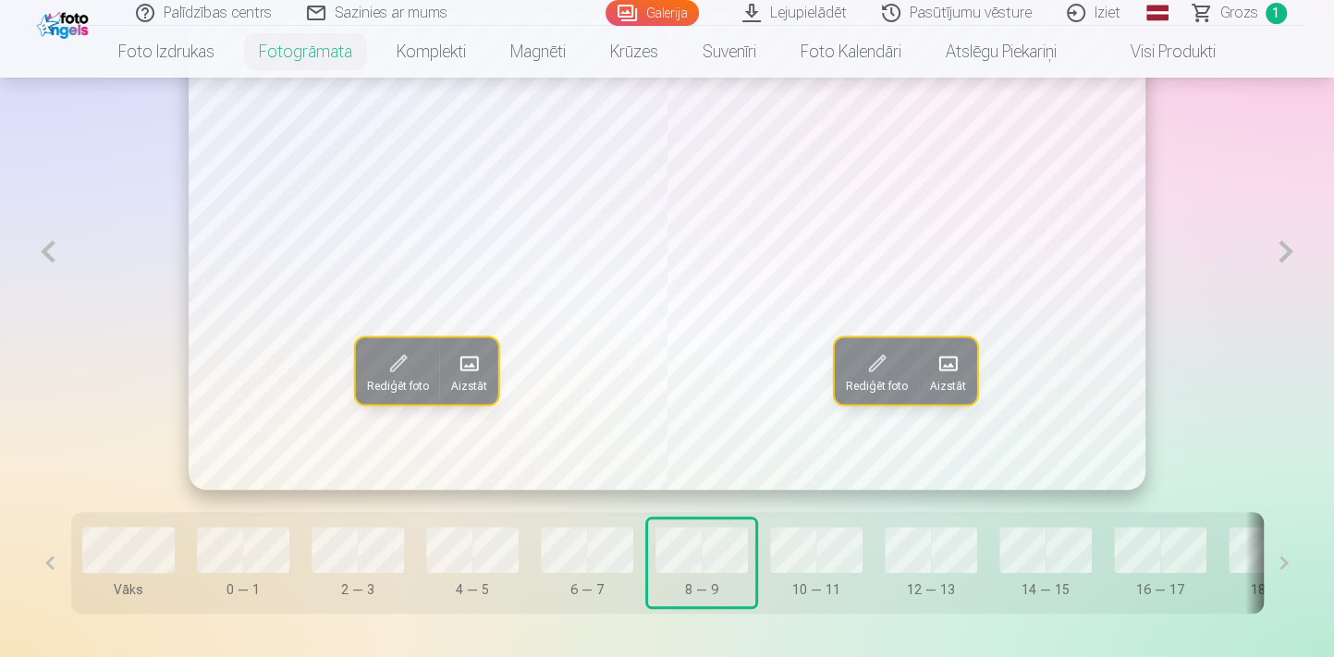
click at [961, 374] on span at bounding box center [947, 363] width 30 height 30
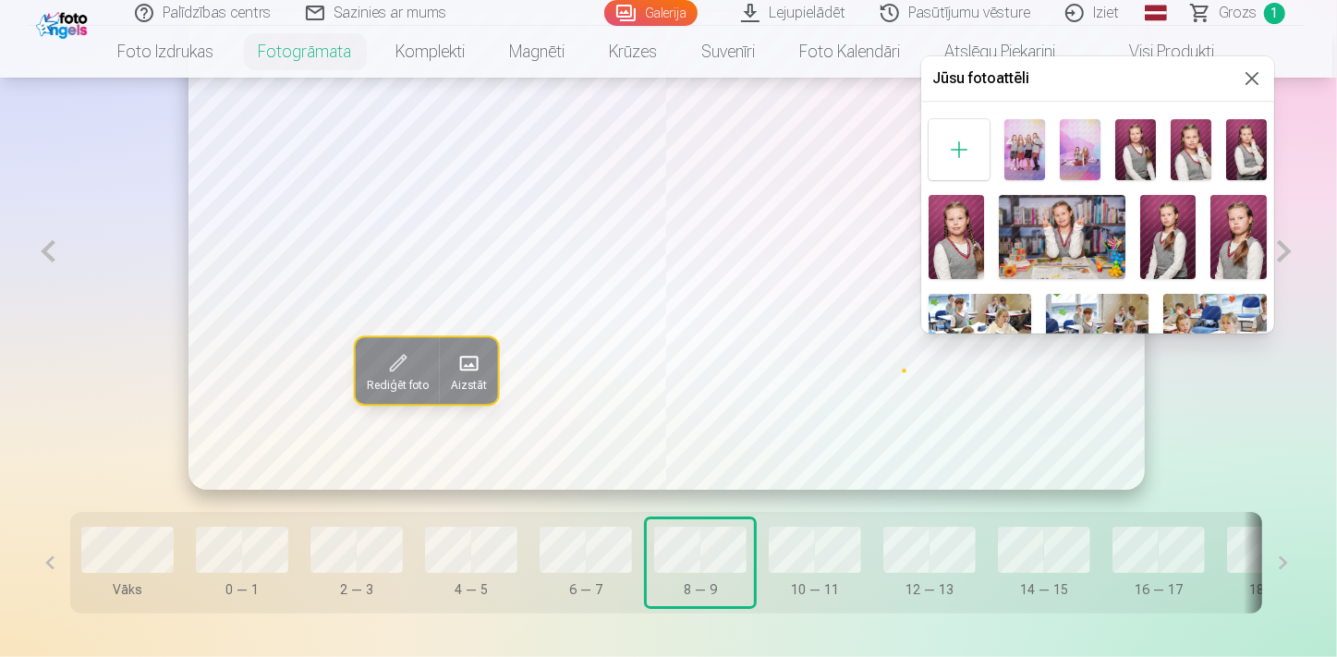
click at [1087, 247] on img at bounding box center [1062, 237] width 126 height 84
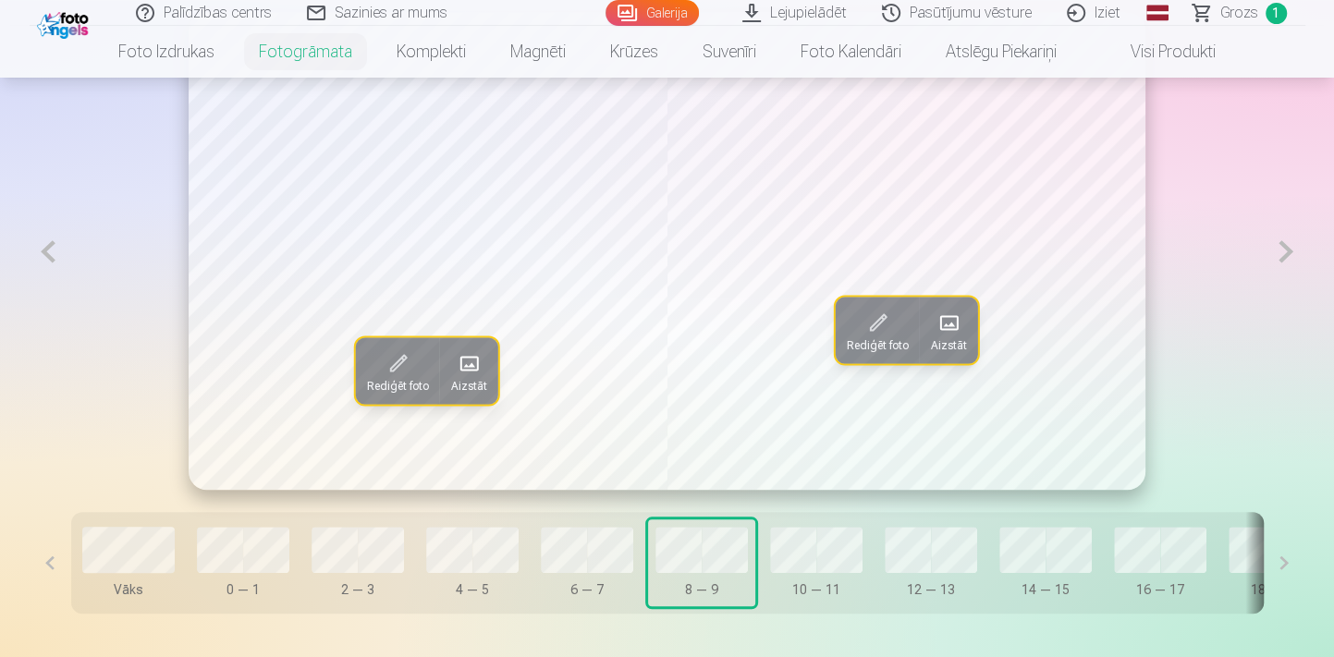
click at [1285, 261] on button at bounding box center [1285, 251] width 38 height 479
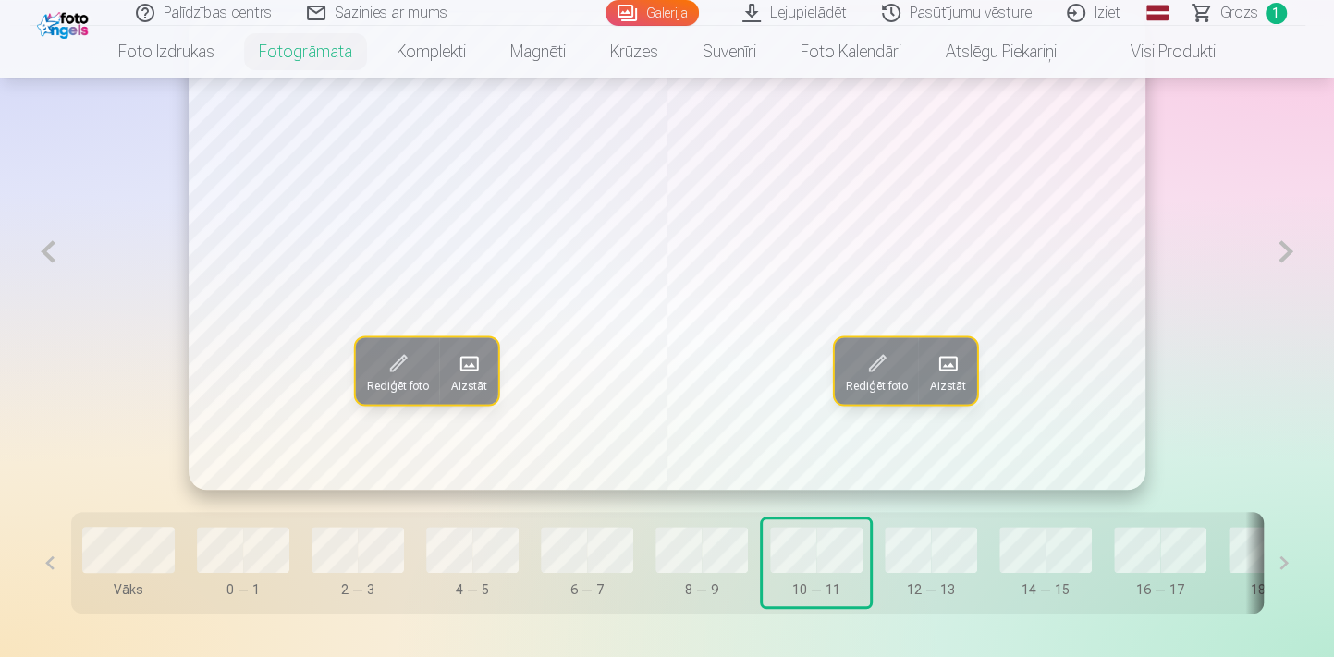
drag, startPoint x: 70, startPoint y: 250, endPoint x: 79, endPoint y: 249, distance: 9.3
click at [74, 249] on div "Rediģēt foto Aizstāt Rediģēt foto Aizstāt" at bounding box center [667, 251] width 1275 height 479
click at [43, 262] on button at bounding box center [49, 251] width 38 height 479
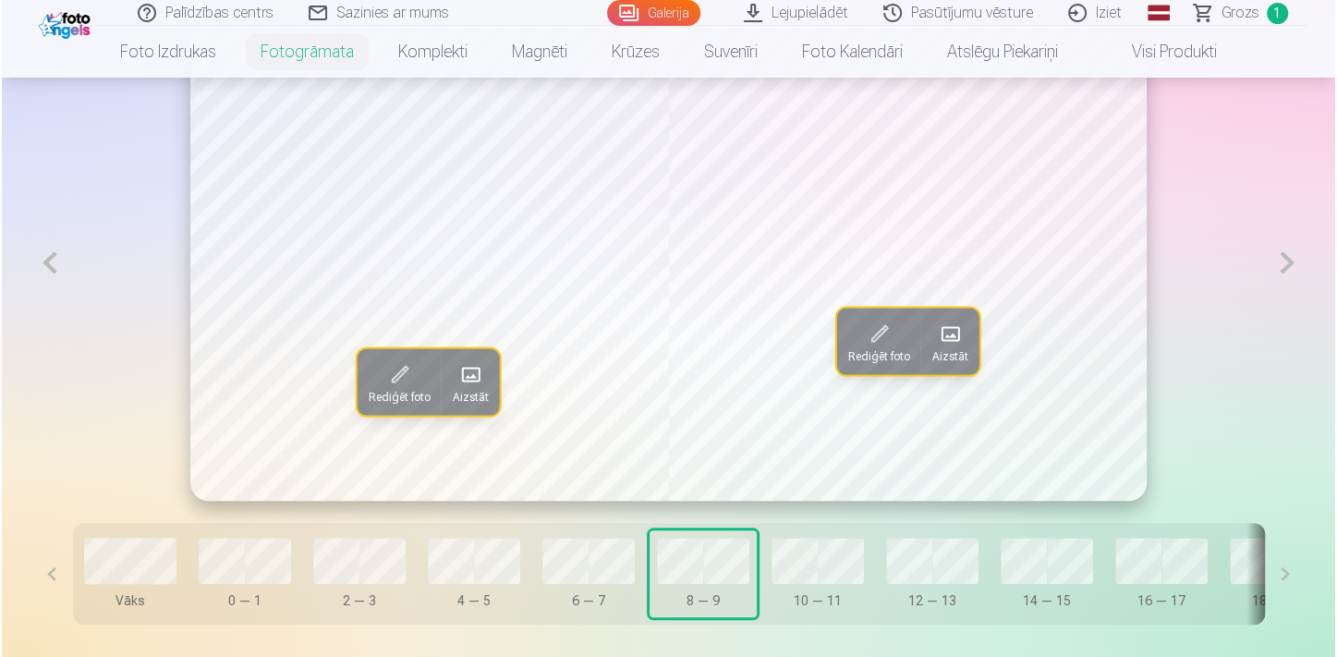
scroll to position [1027, 0]
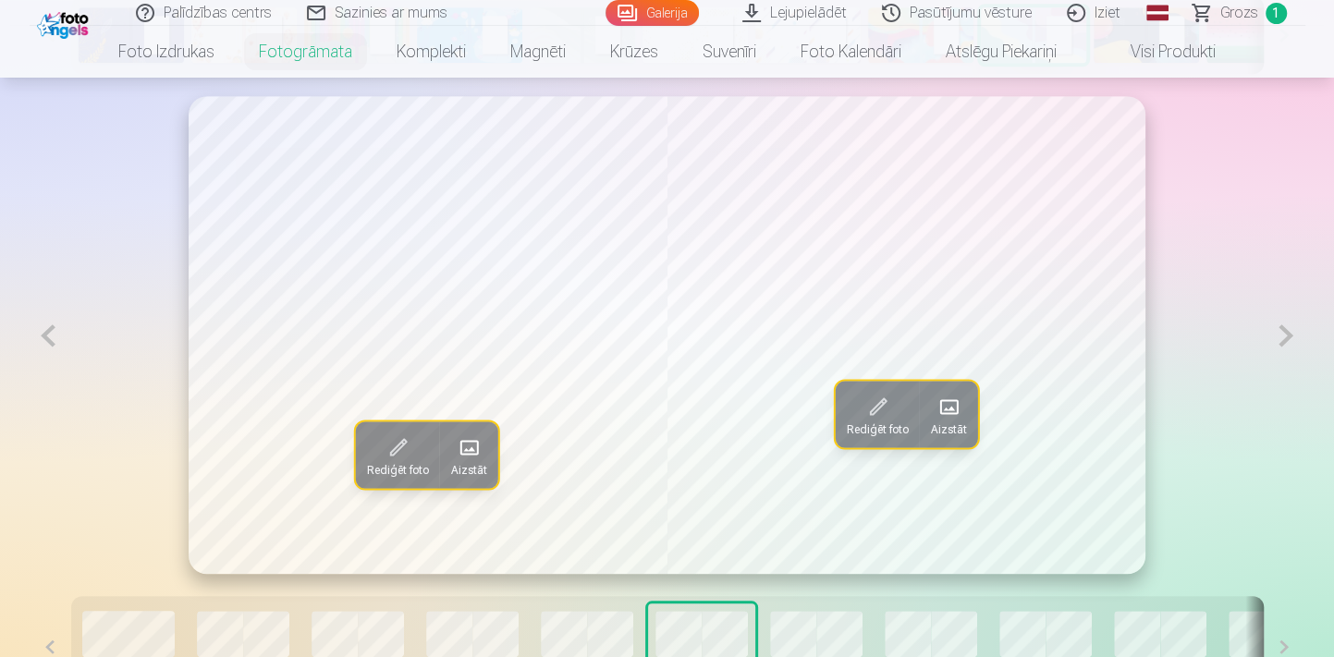
click at [1299, 335] on button at bounding box center [1285, 335] width 38 height 479
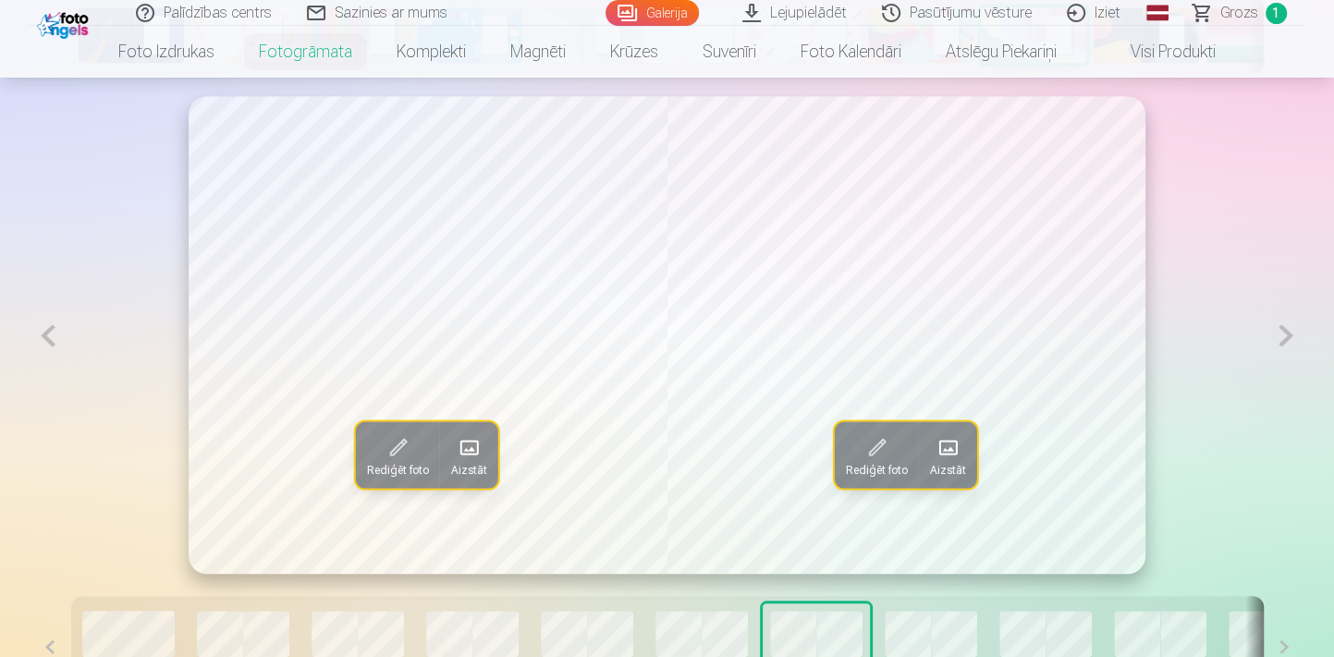
click at [1298, 335] on button at bounding box center [1285, 335] width 38 height 479
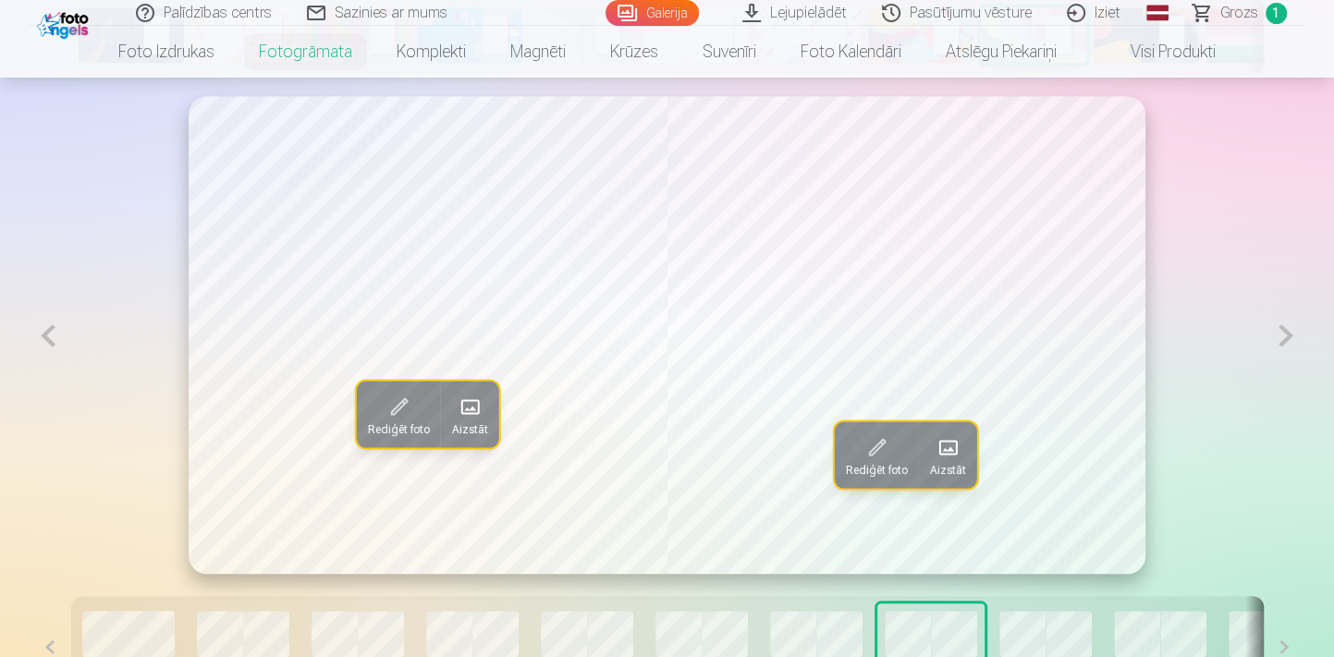
click at [43, 338] on button at bounding box center [49, 335] width 38 height 479
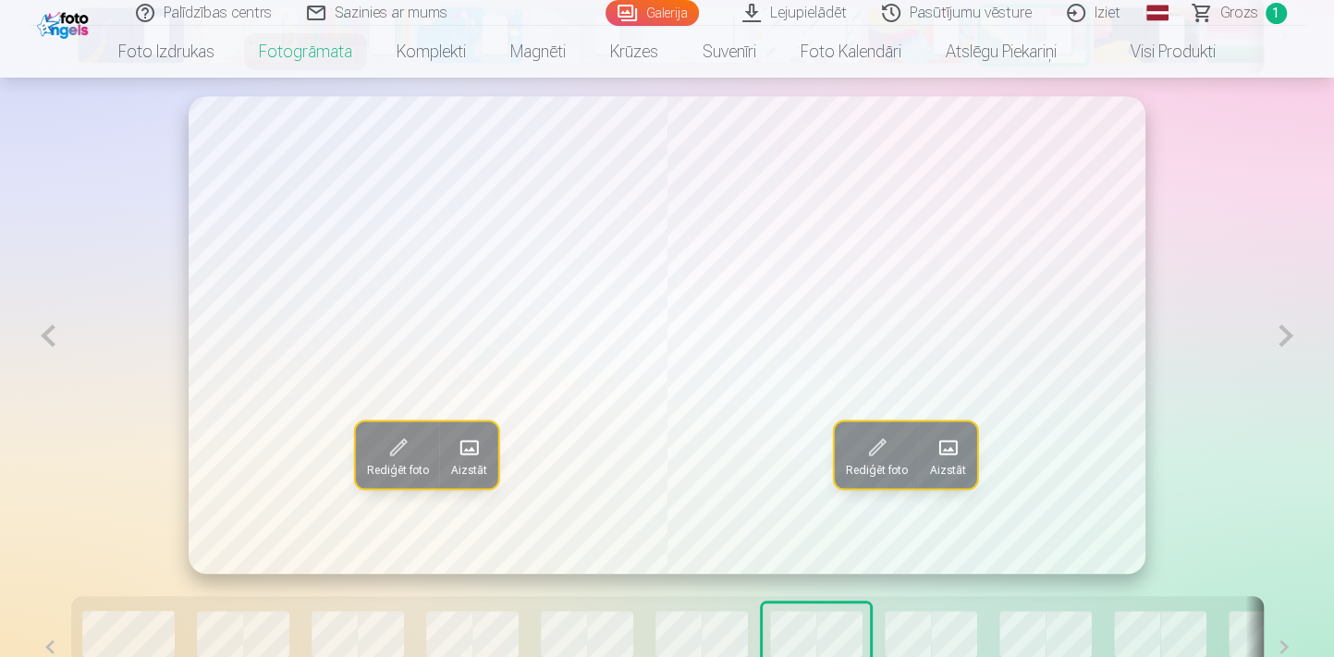
click at [464, 467] on span "Aizstāt" at bounding box center [469, 469] width 36 height 15
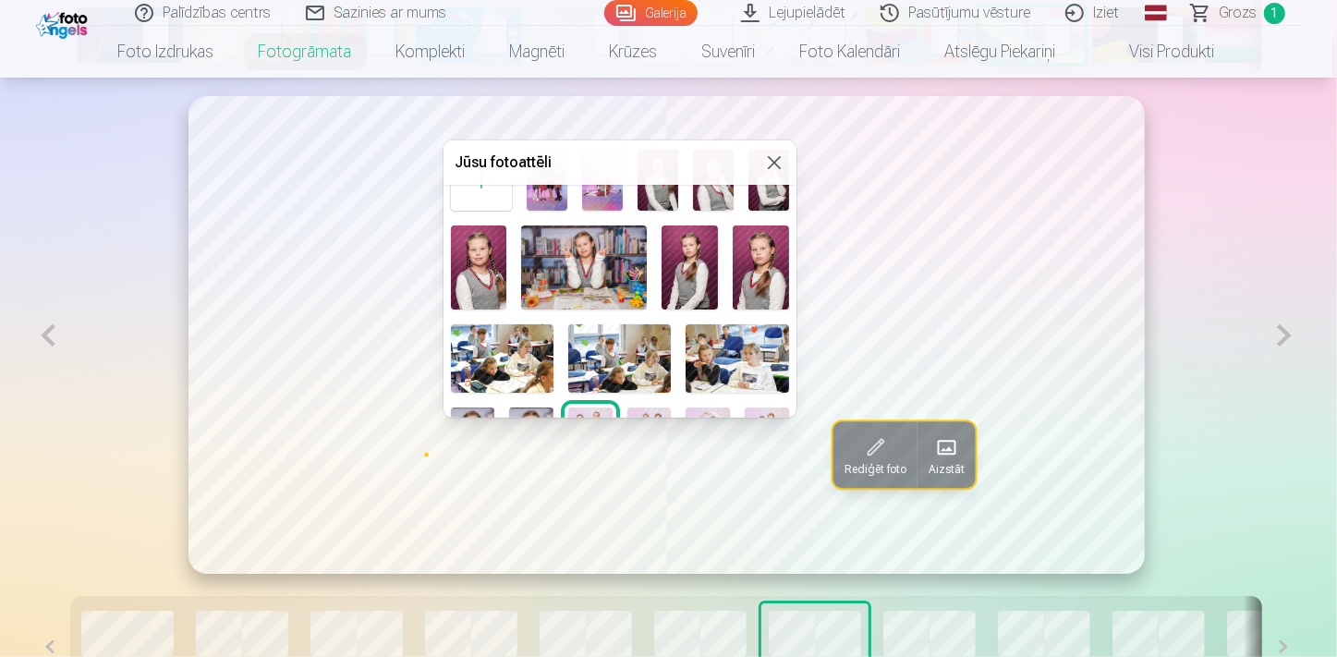
scroll to position [83, 0]
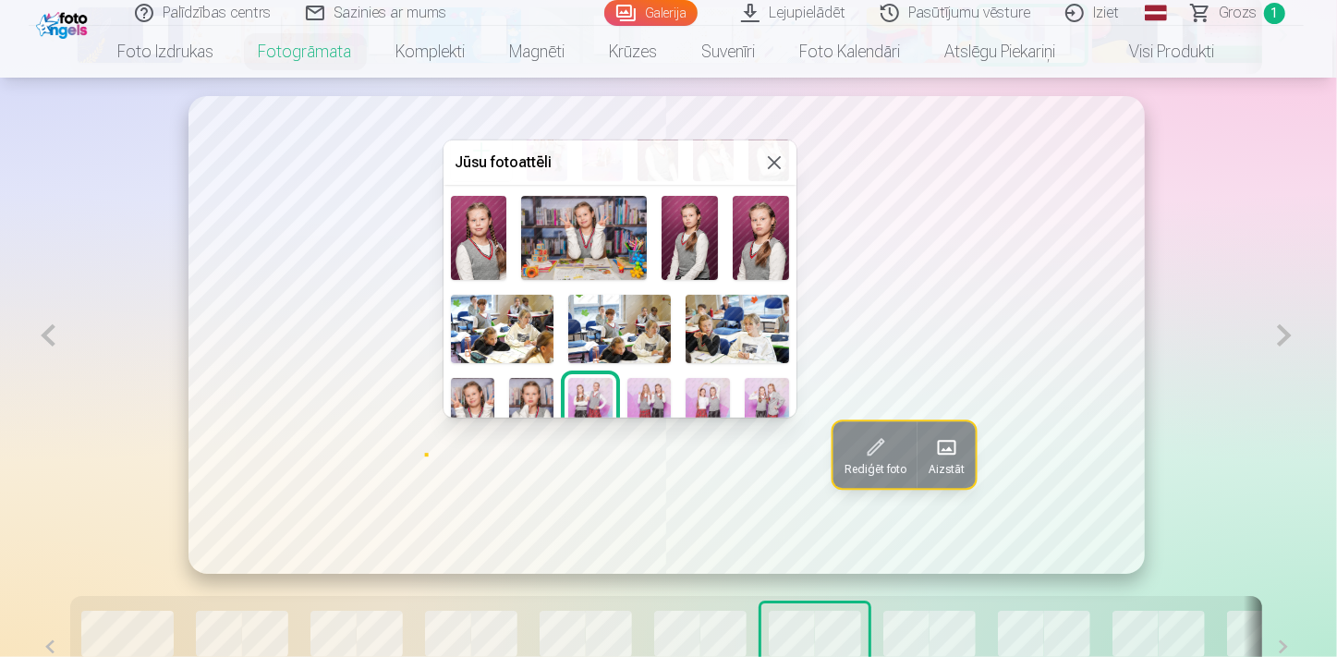
click at [707, 396] on img at bounding box center [708, 411] width 44 height 67
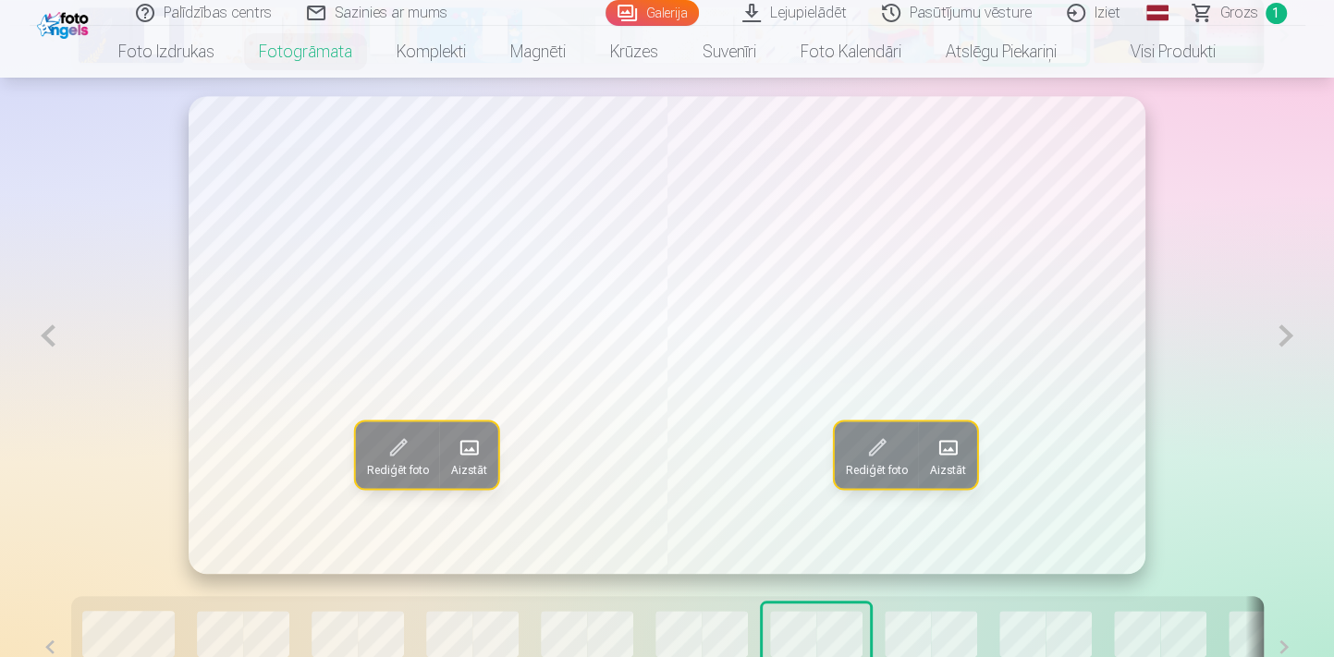
click at [955, 452] on span at bounding box center [947, 448] width 30 height 30
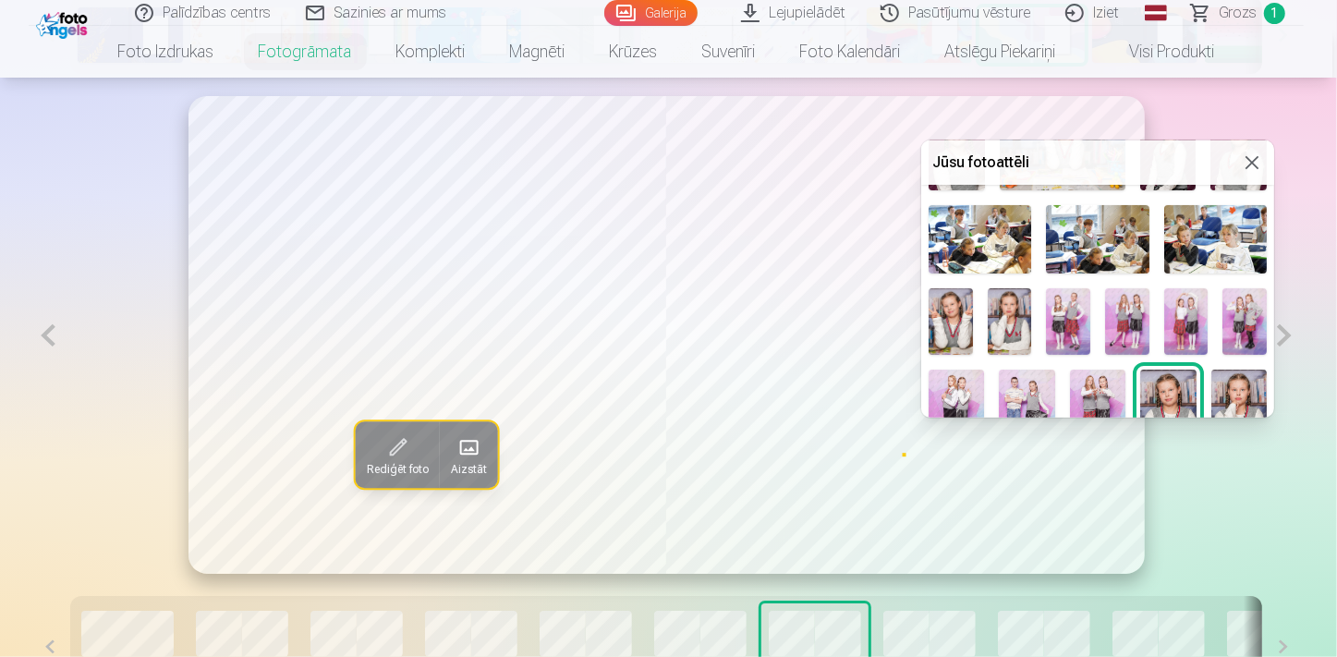
scroll to position [167, 0]
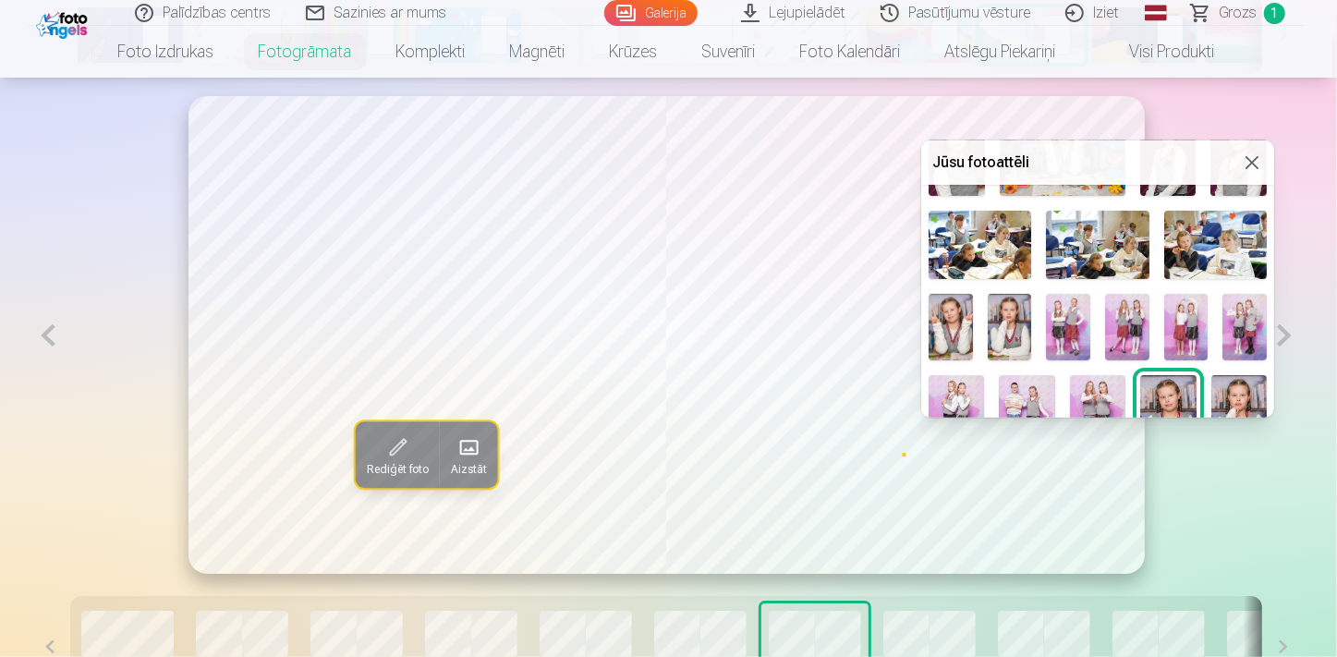
click at [1103, 388] on img at bounding box center [1097, 417] width 55 height 84
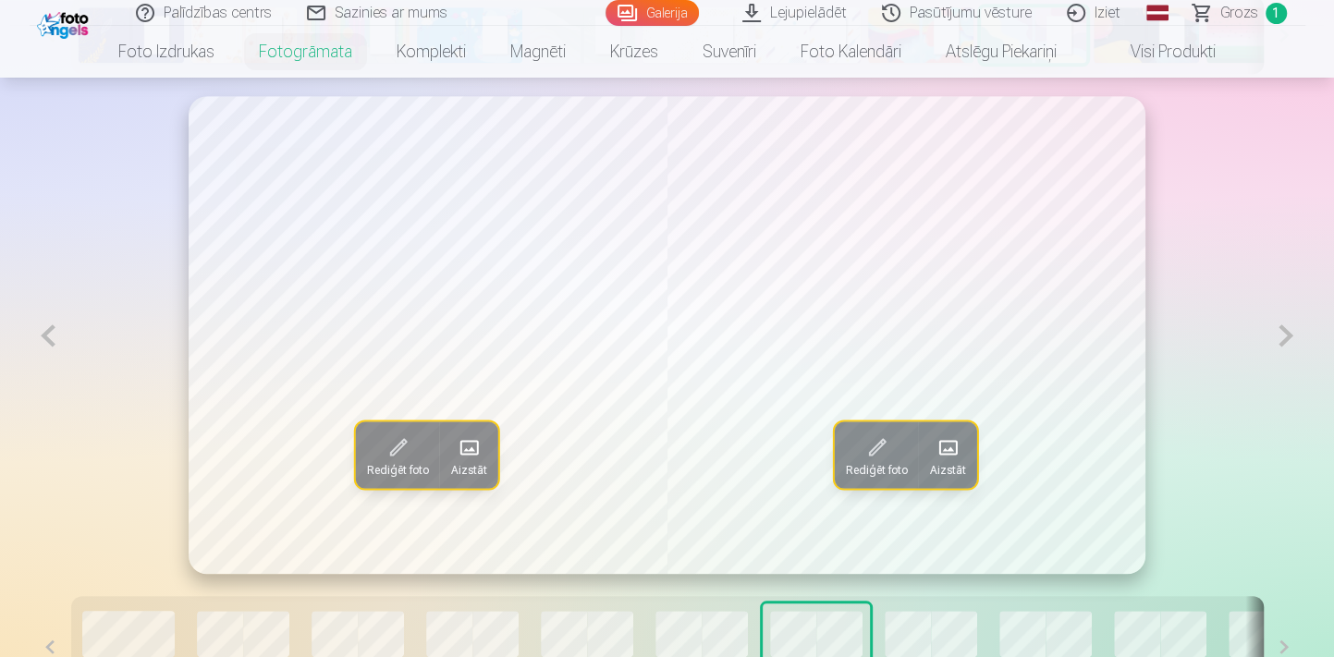
click at [1278, 342] on button at bounding box center [1285, 335] width 38 height 479
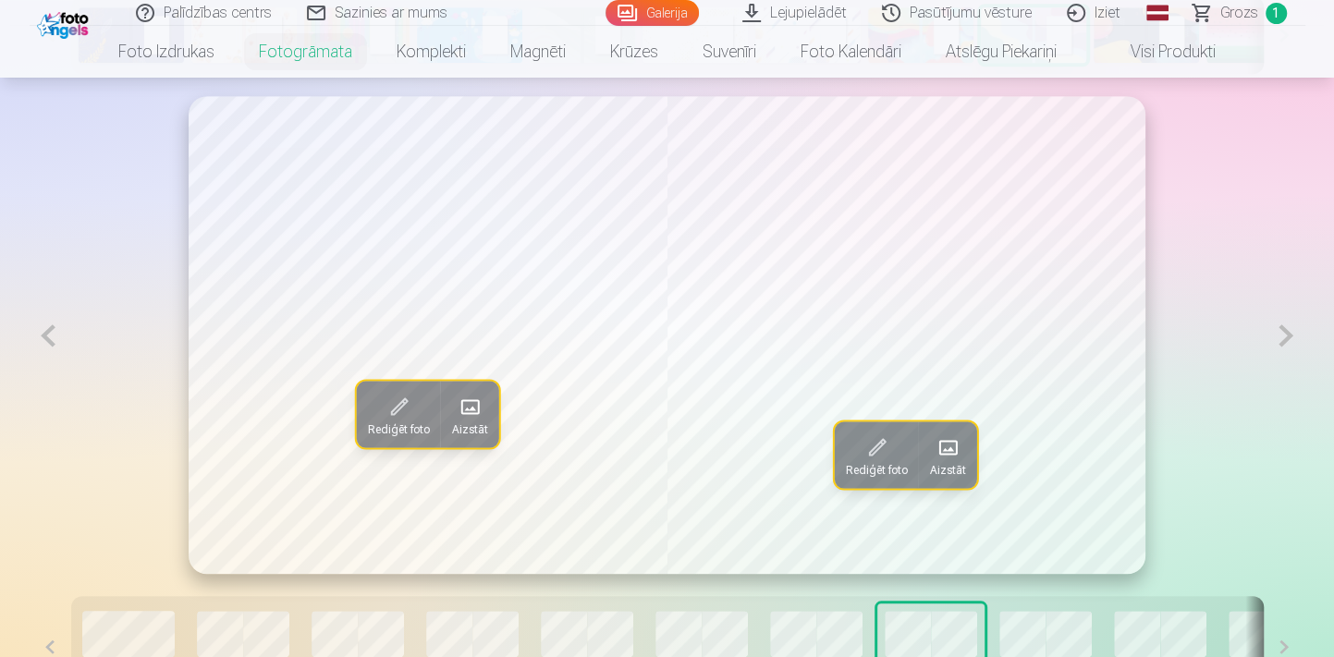
click at [473, 420] on span at bounding box center [470, 407] width 30 height 30
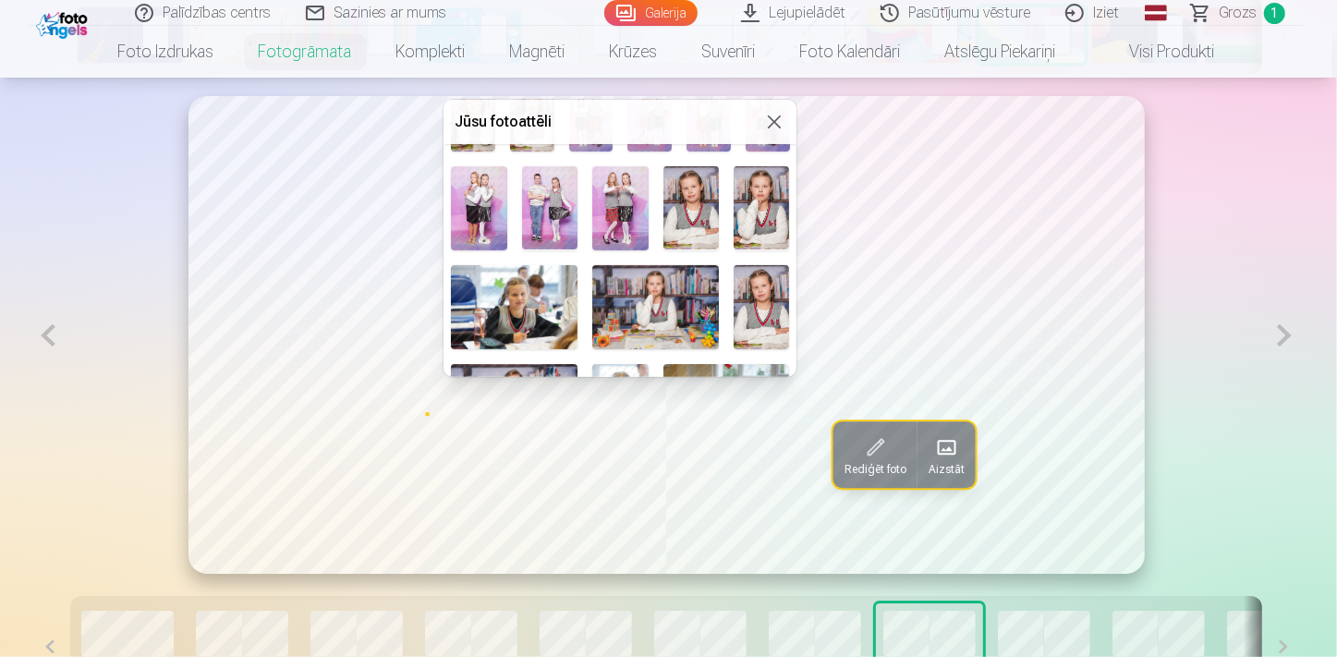
scroll to position [251, 0]
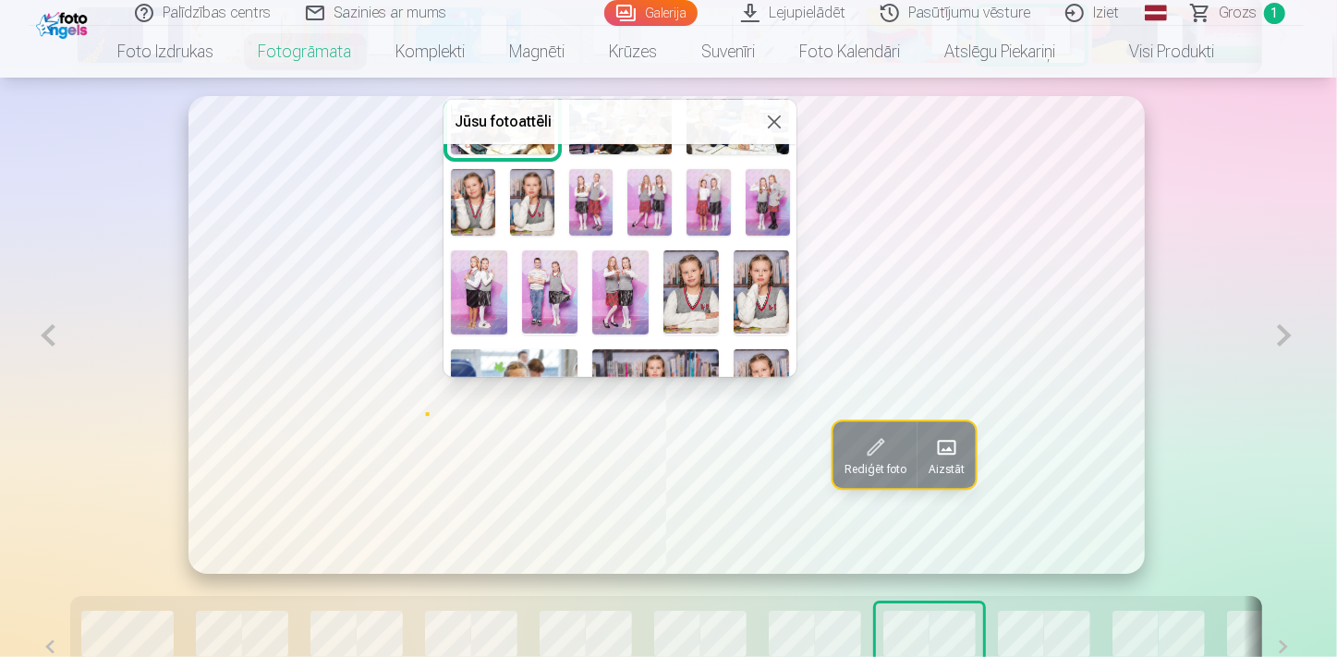
click at [594, 194] on img at bounding box center [591, 202] width 44 height 67
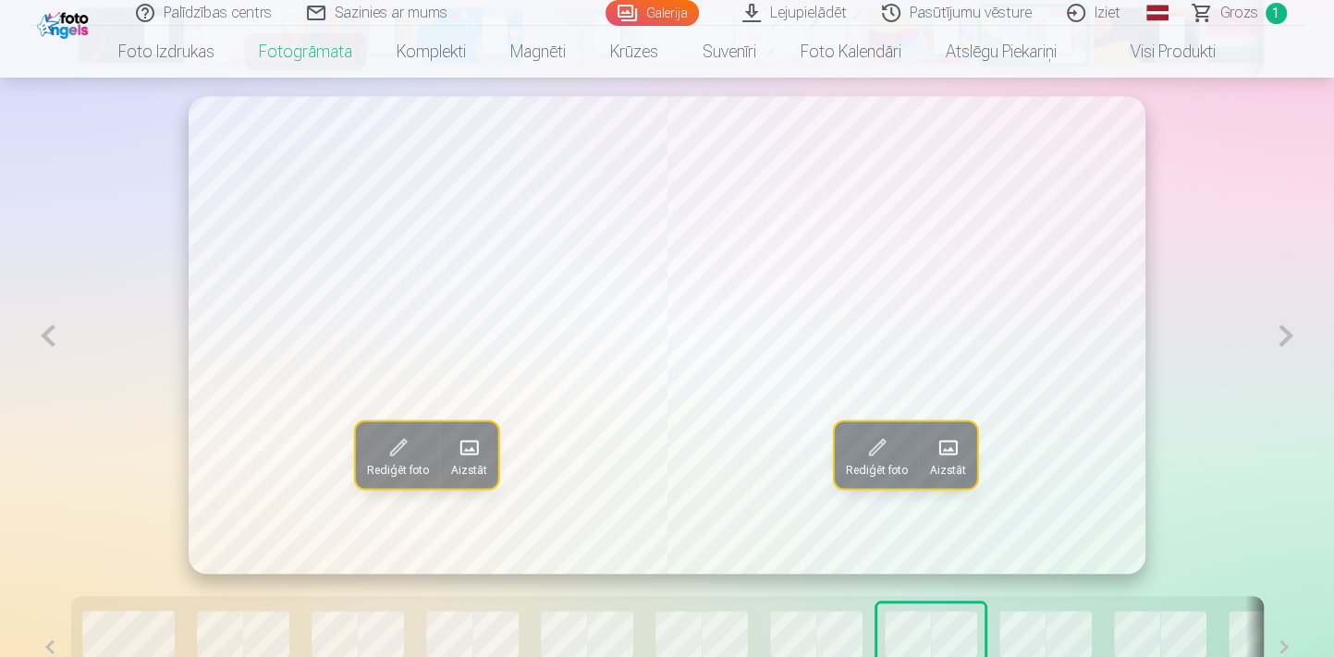
click at [968, 457] on button "Aizstāt" at bounding box center [947, 454] width 58 height 67
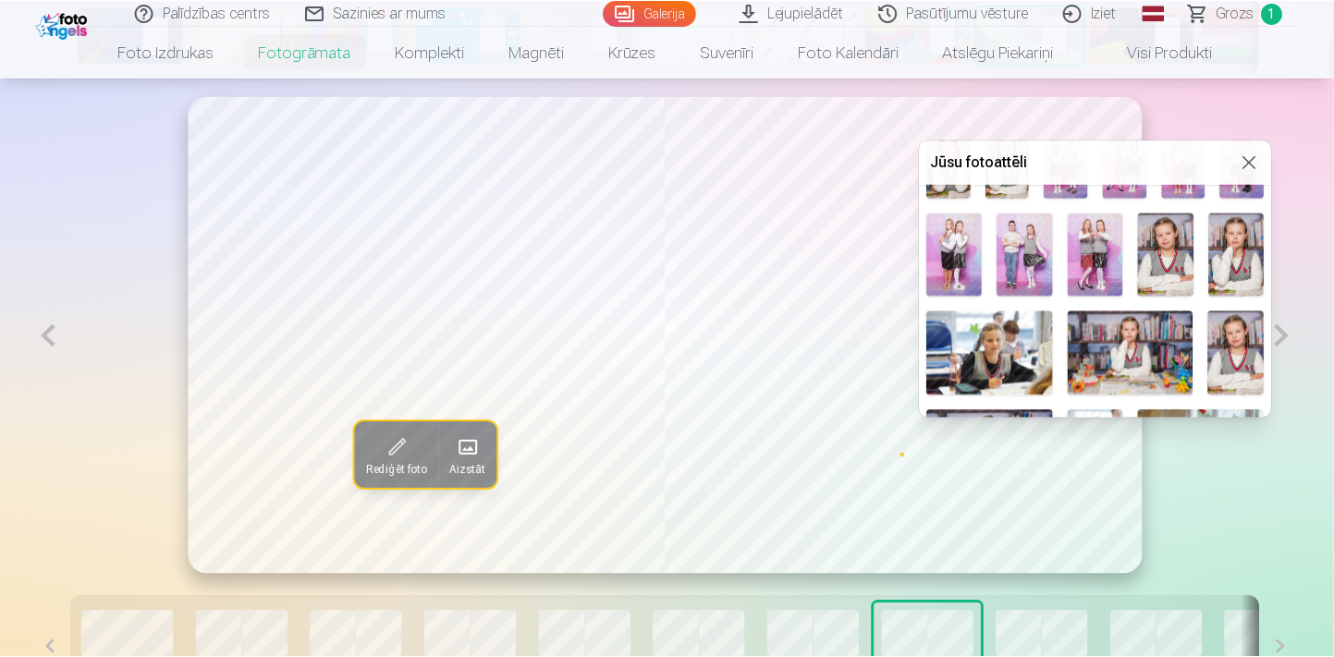
scroll to position [335, 0]
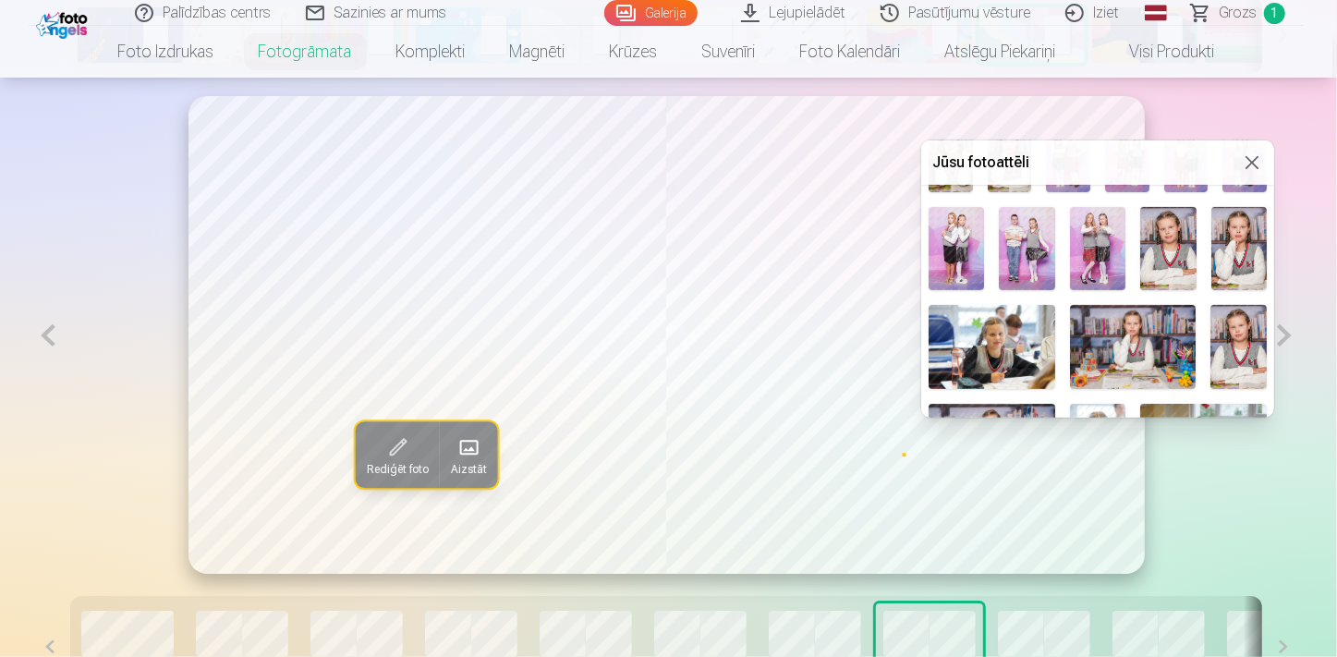
click at [1152, 250] on img at bounding box center [1167, 249] width 55 height 84
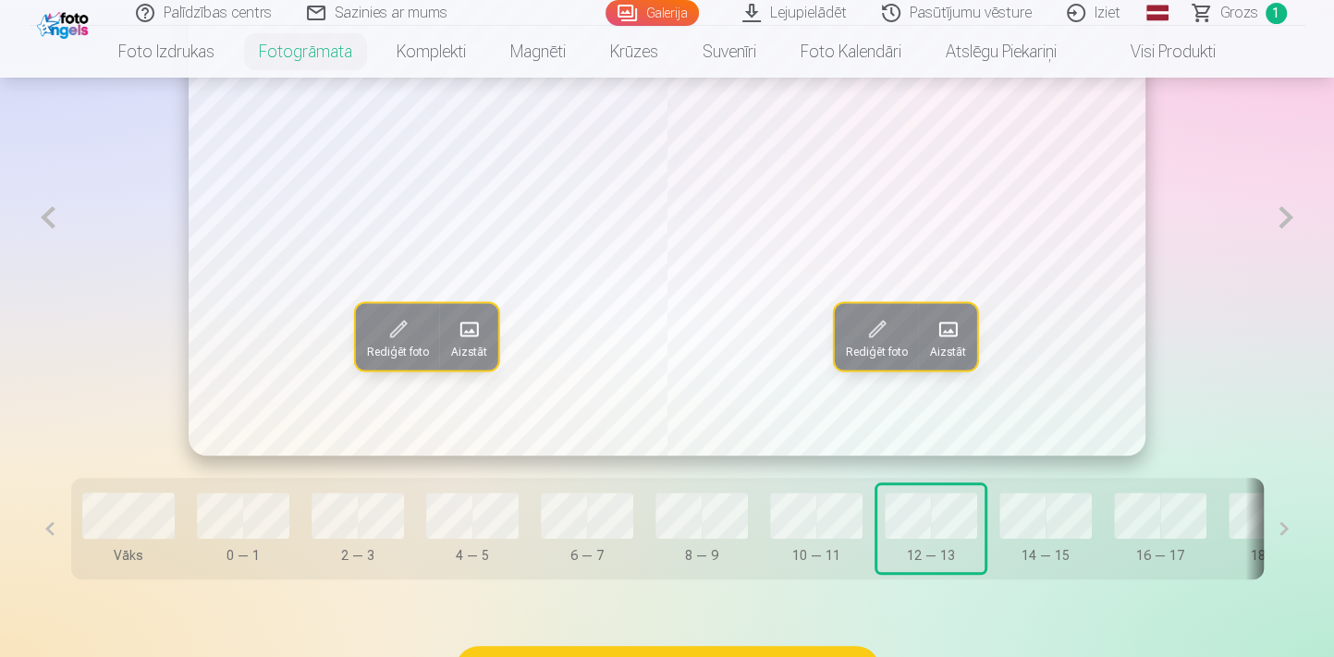
scroll to position [1195, 0]
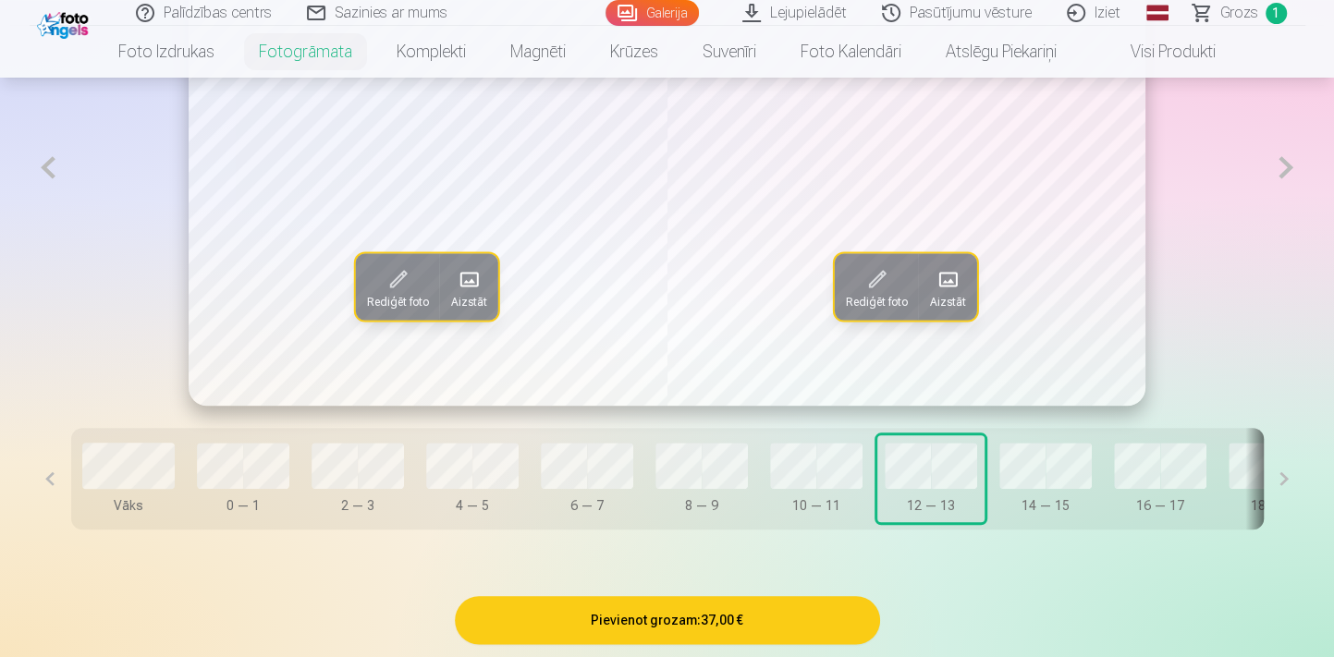
click at [1282, 166] on button at bounding box center [1285, 167] width 38 height 479
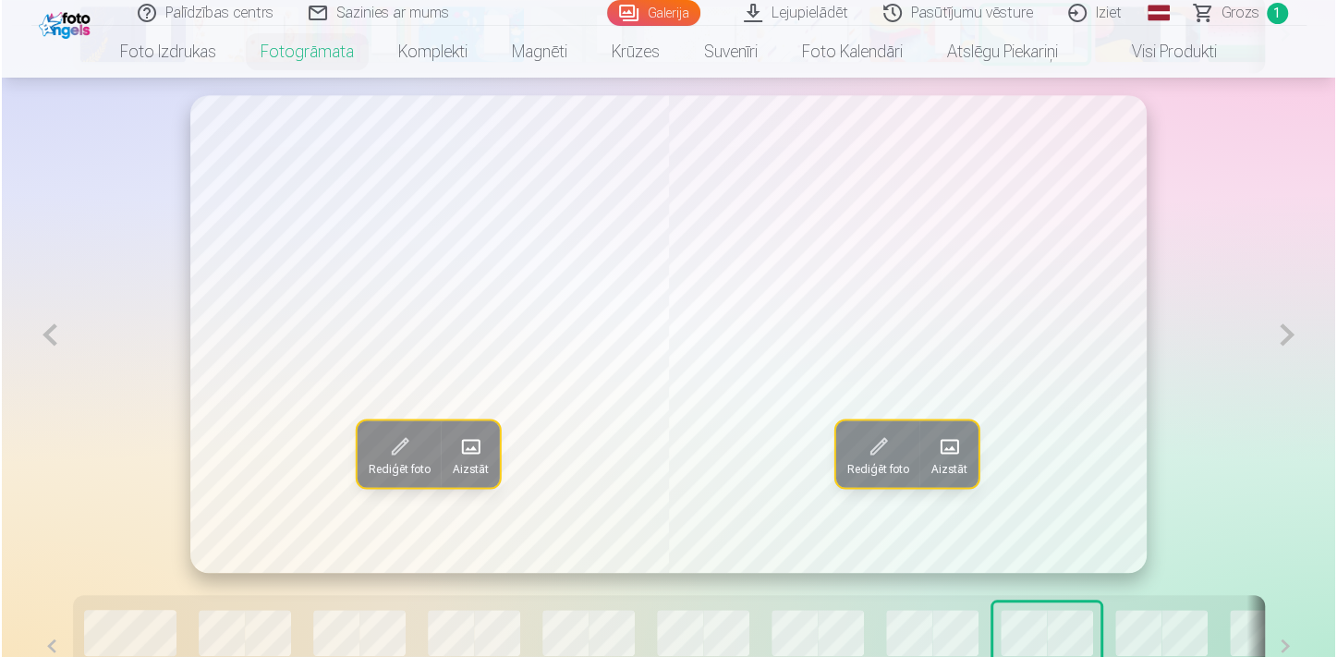
scroll to position [1027, 0]
click at [470, 459] on span at bounding box center [469, 448] width 30 height 30
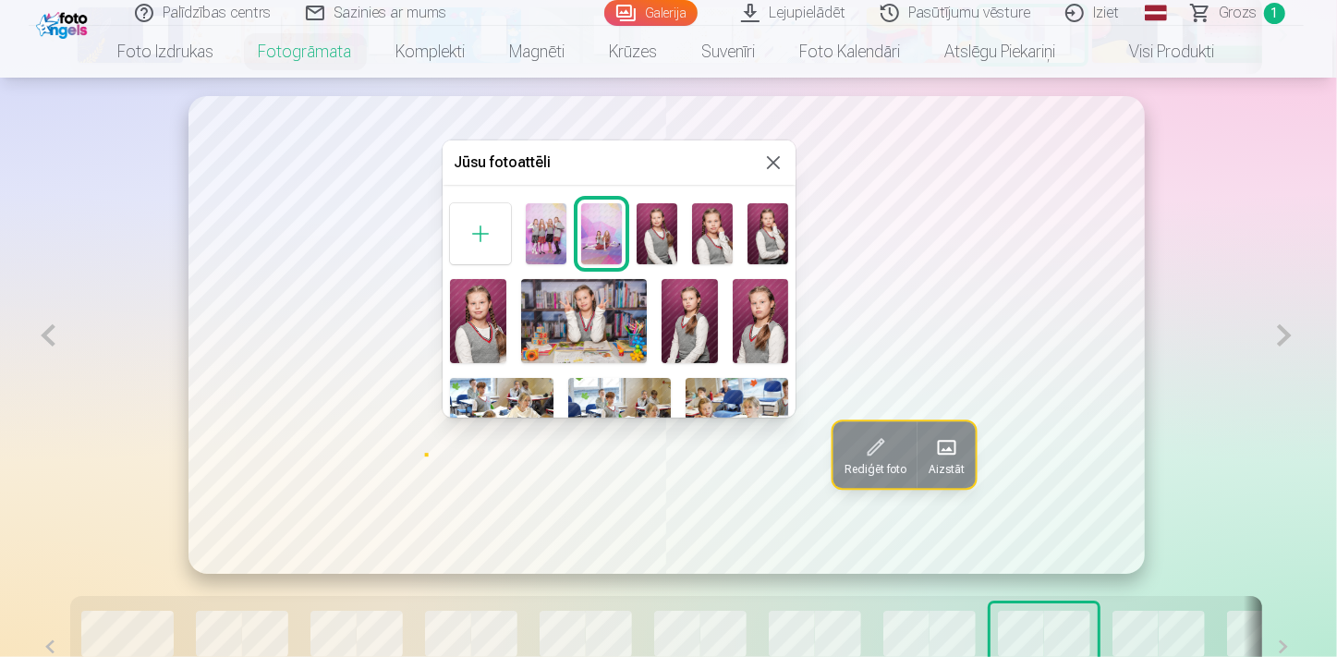
click at [515, 386] on img at bounding box center [501, 412] width 103 height 68
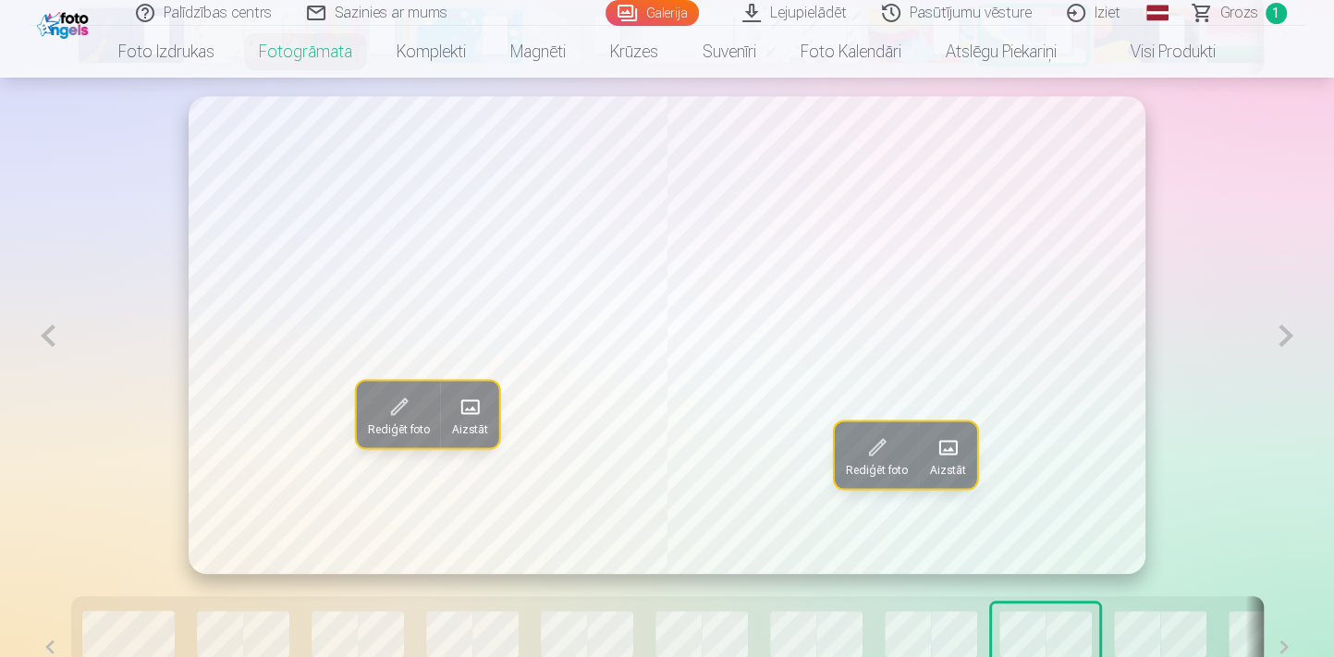
click at [469, 405] on span at bounding box center [470, 407] width 30 height 30
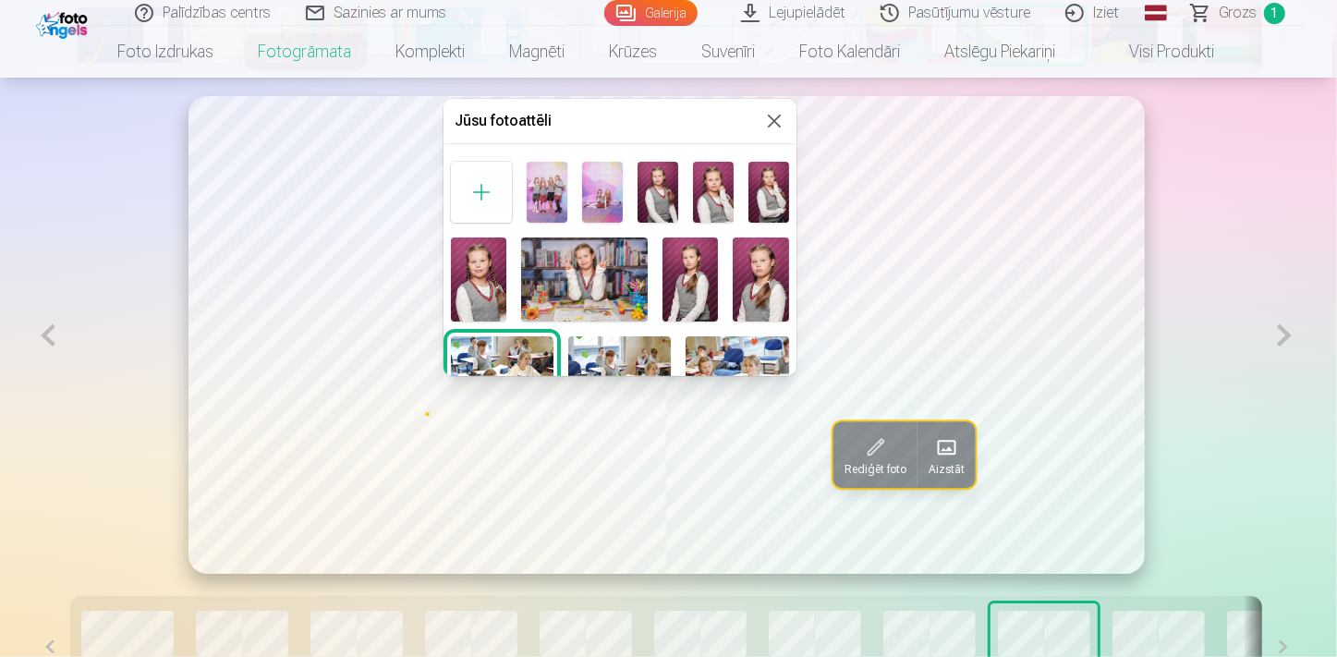
click at [621, 346] on img at bounding box center [619, 370] width 103 height 68
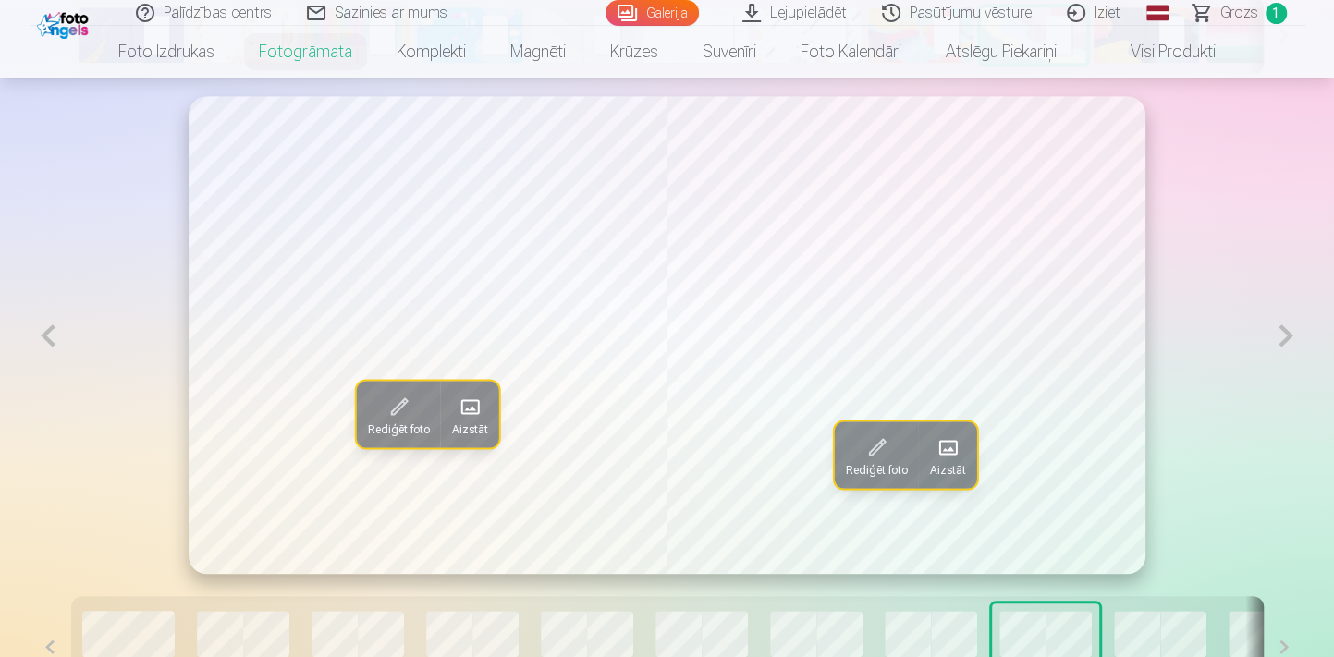
click at [466, 410] on span at bounding box center [470, 407] width 30 height 30
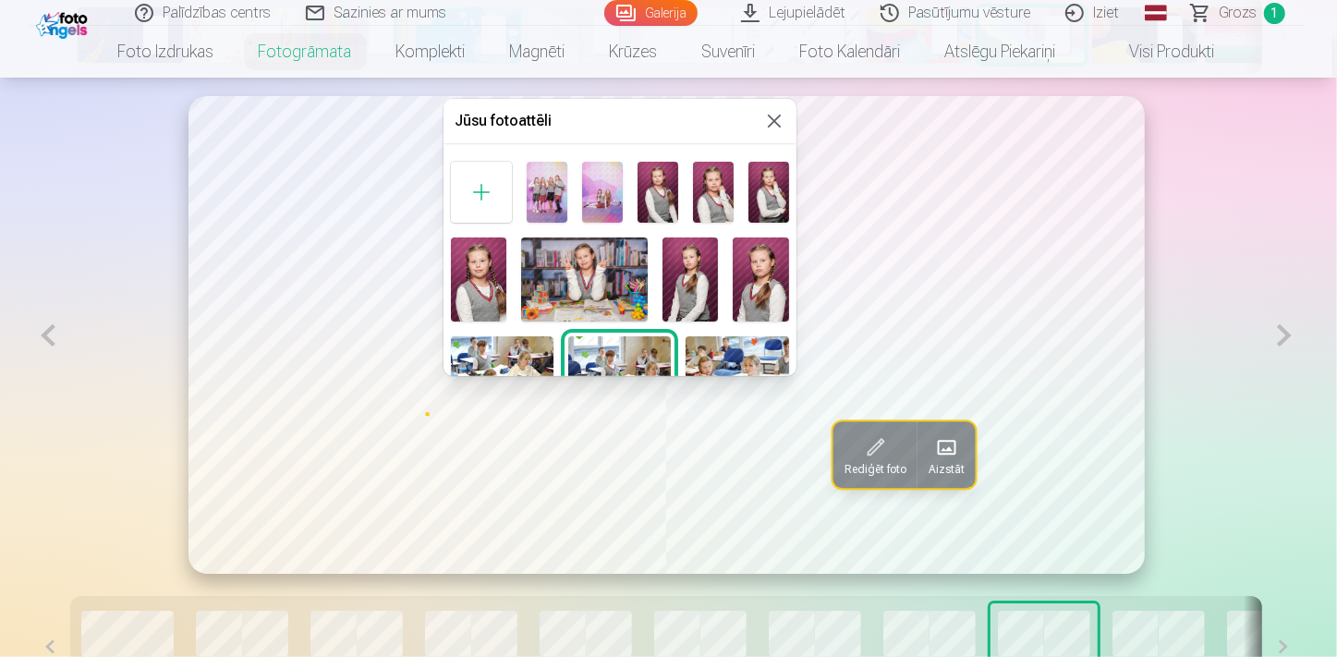
click at [514, 357] on img at bounding box center [502, 370] width 103 height 68
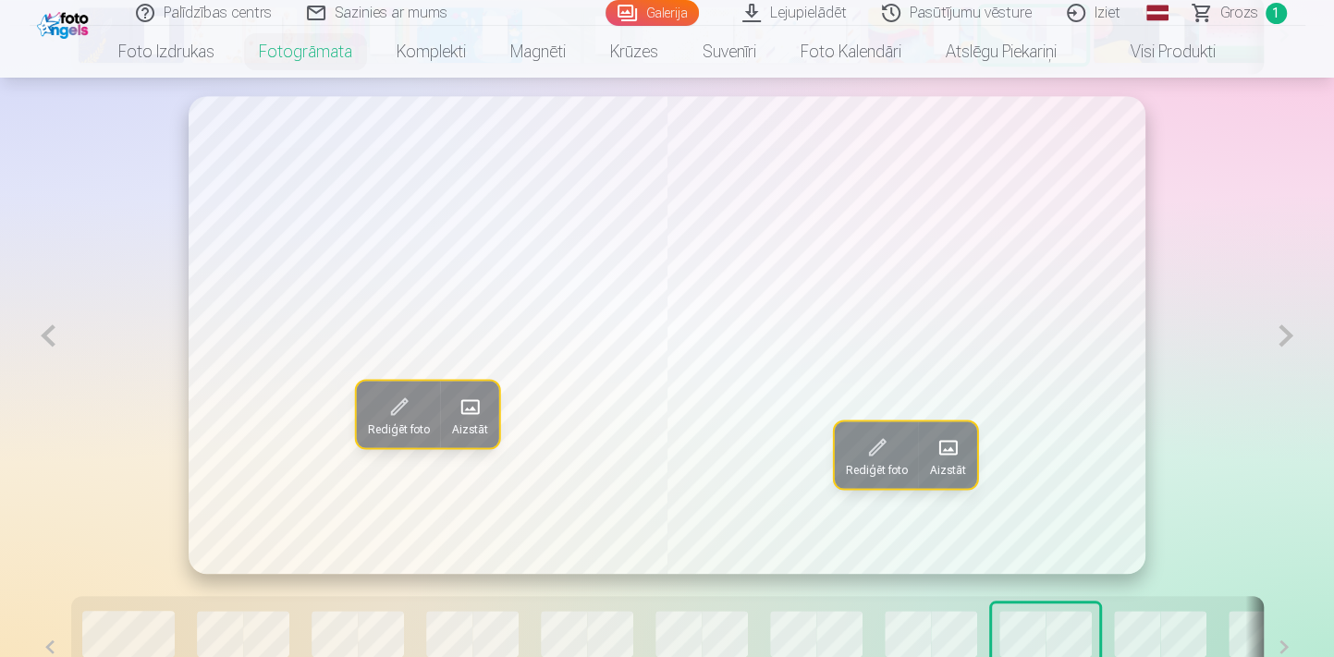
click at [945, 457] on span at bounding box center [947, 448] width 30 height 30
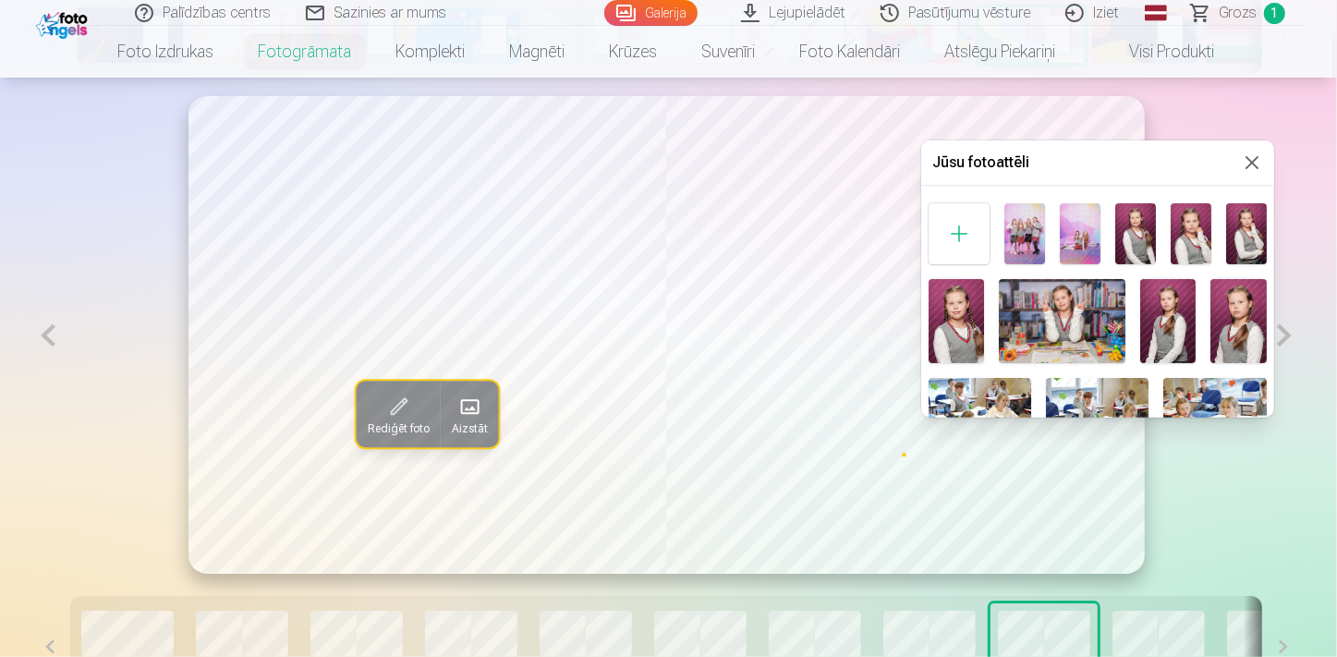
click at [1174, 338] on img at bounding box center [1168, 321] width 56 height 84
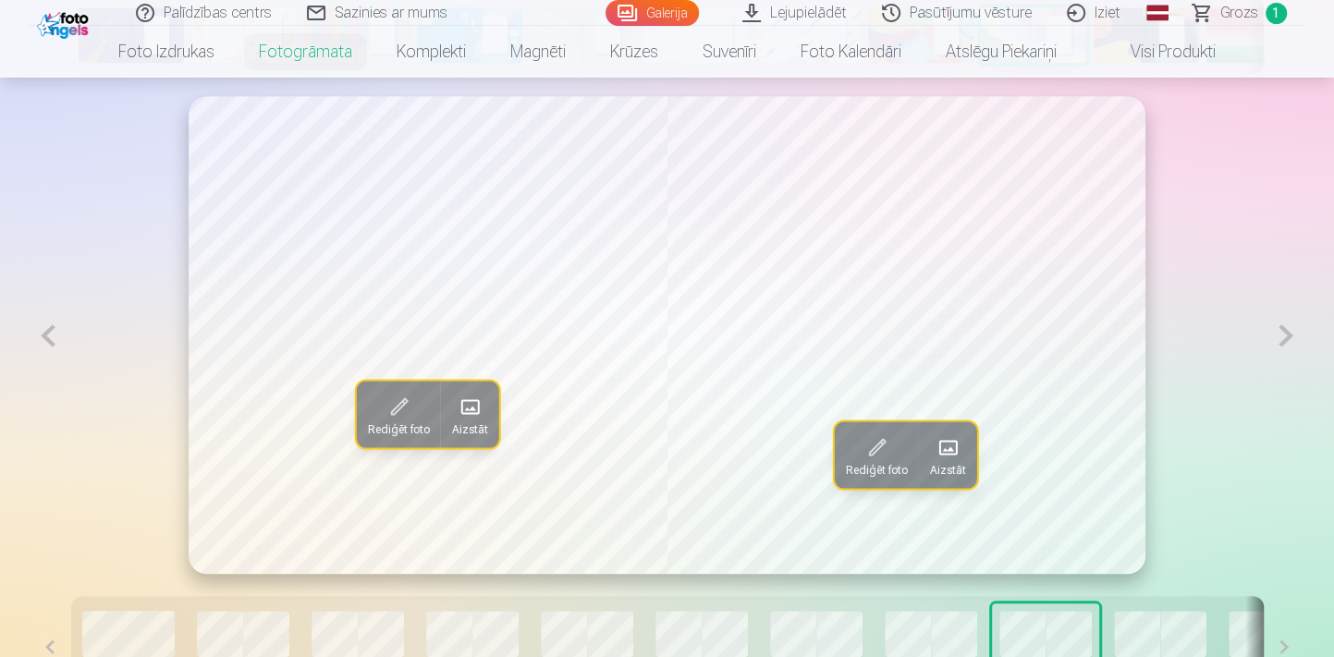
click at [1287, 333] on button at bounding box center [1285, 335] width 38 height 479
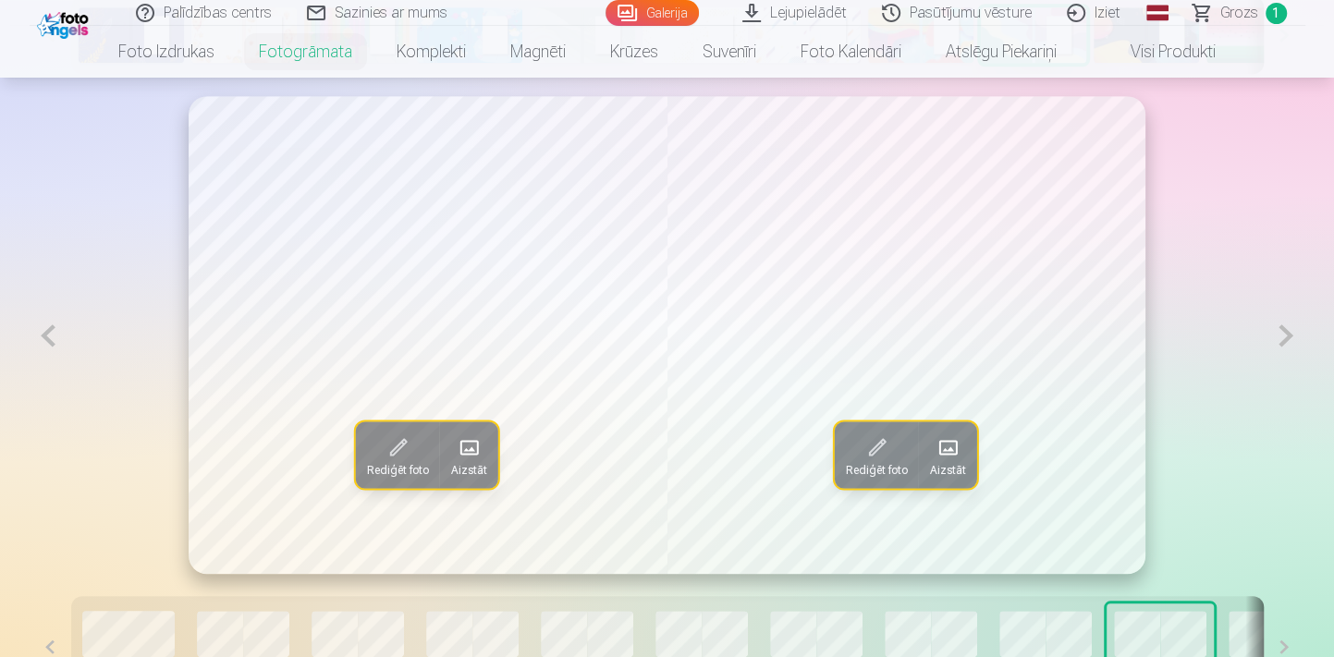
click at [469, 465] on span "Aizstāt" at bounding box center [469, 469] width 36 height 15
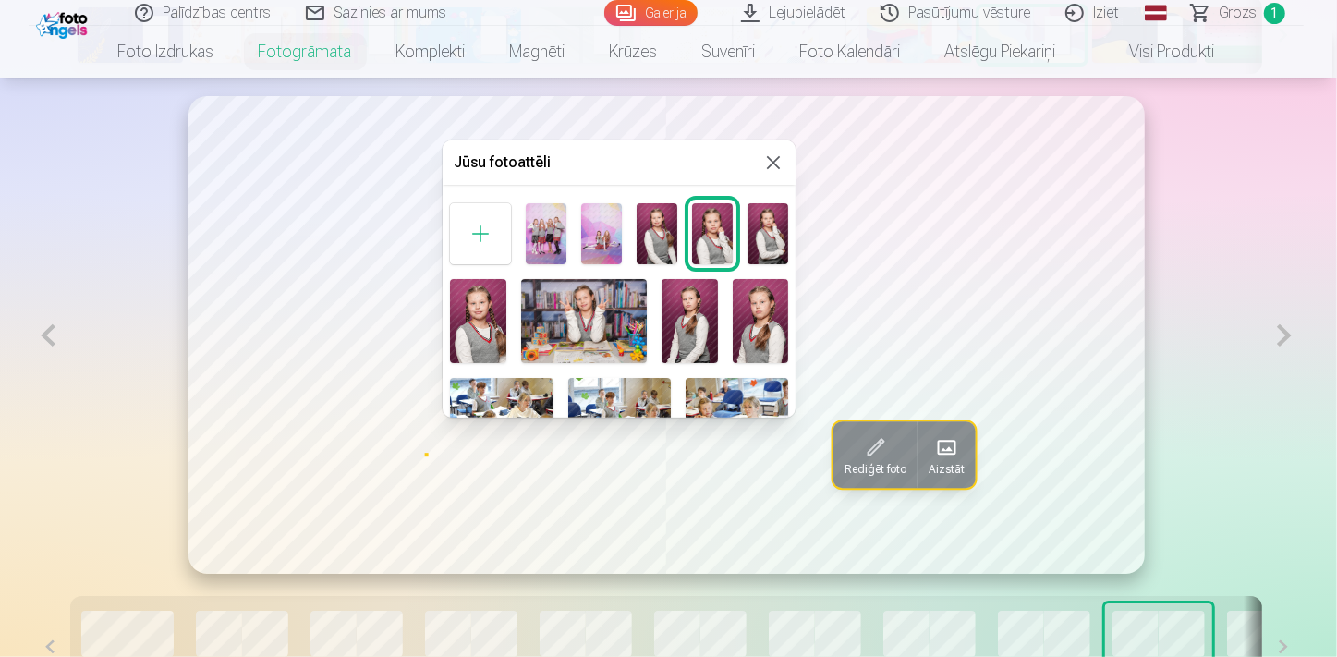
click at [590, 246] on img at bounding box center [601, 233] width 41 height 61
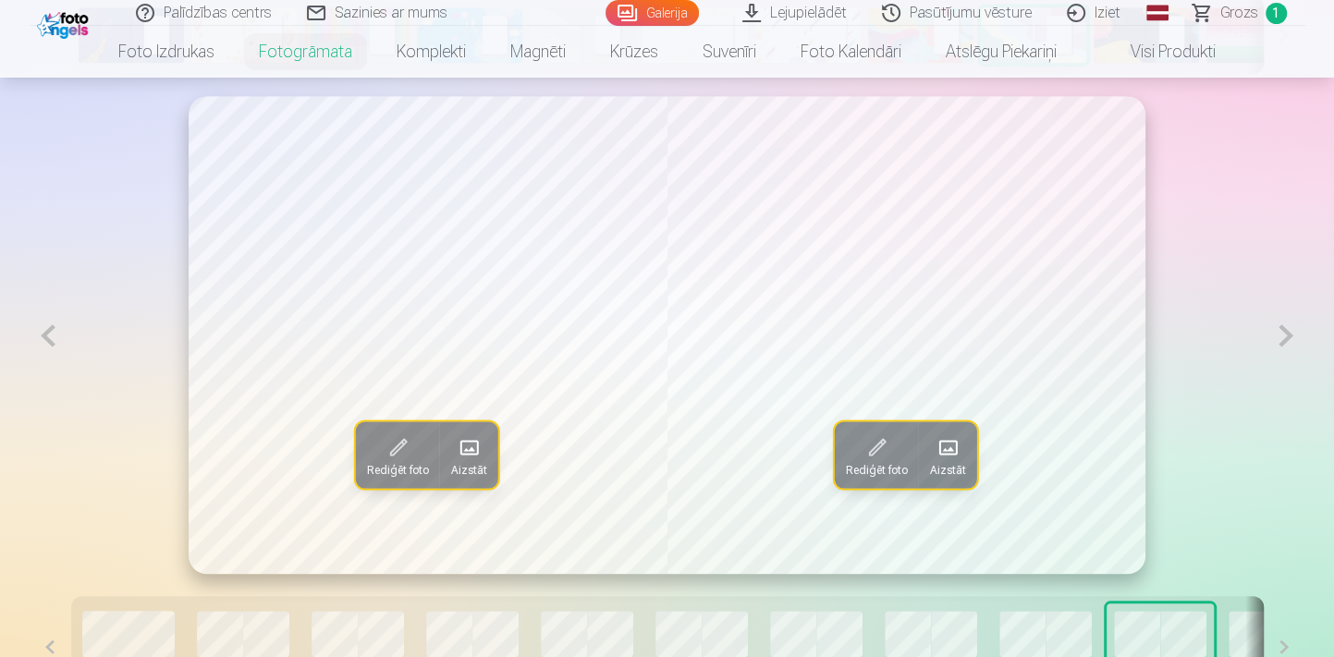
click at [957, 448] on span at bounding box center [947, 448] width 30 height 30
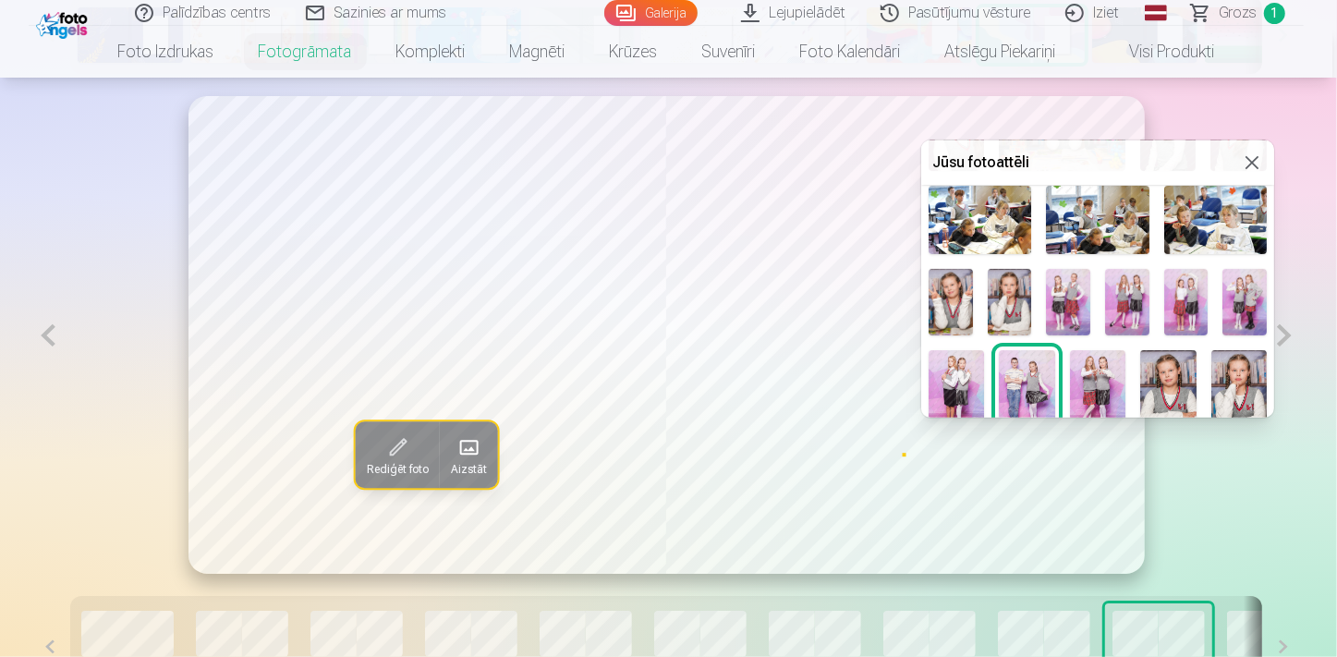
scroll to position [251, 0]
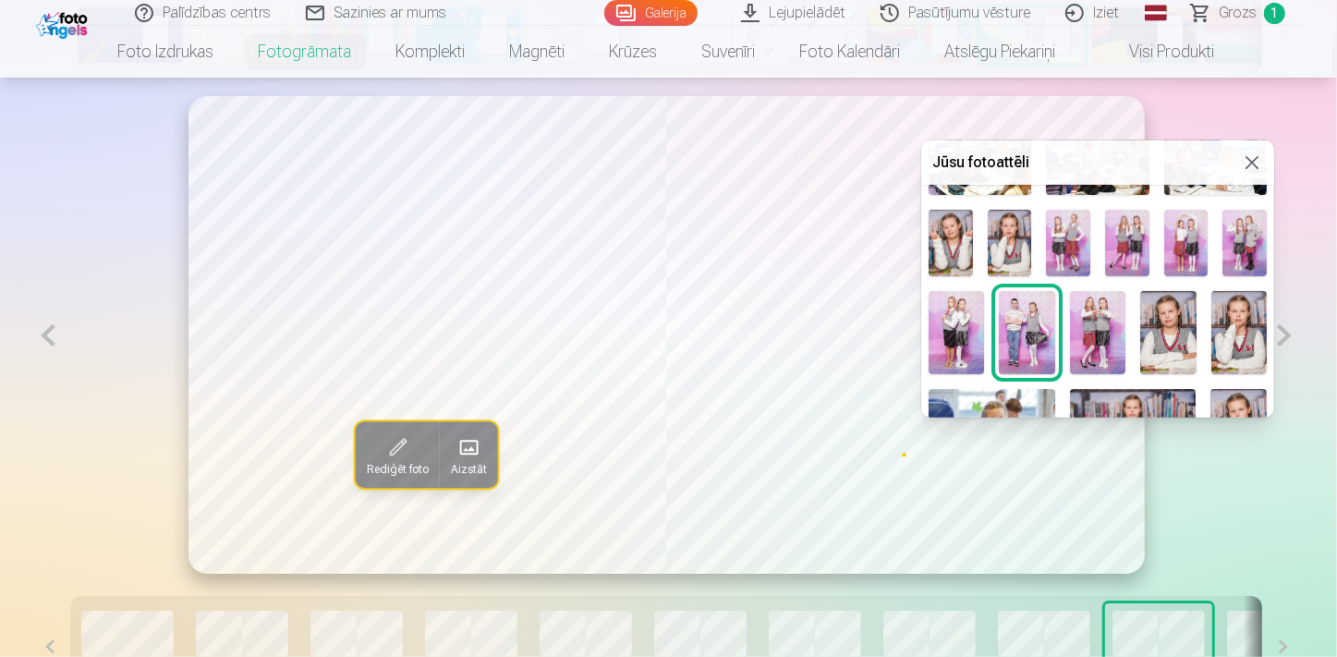
click at [1116, 250] on img at bounding box center [1127, 243] width 44 height 67
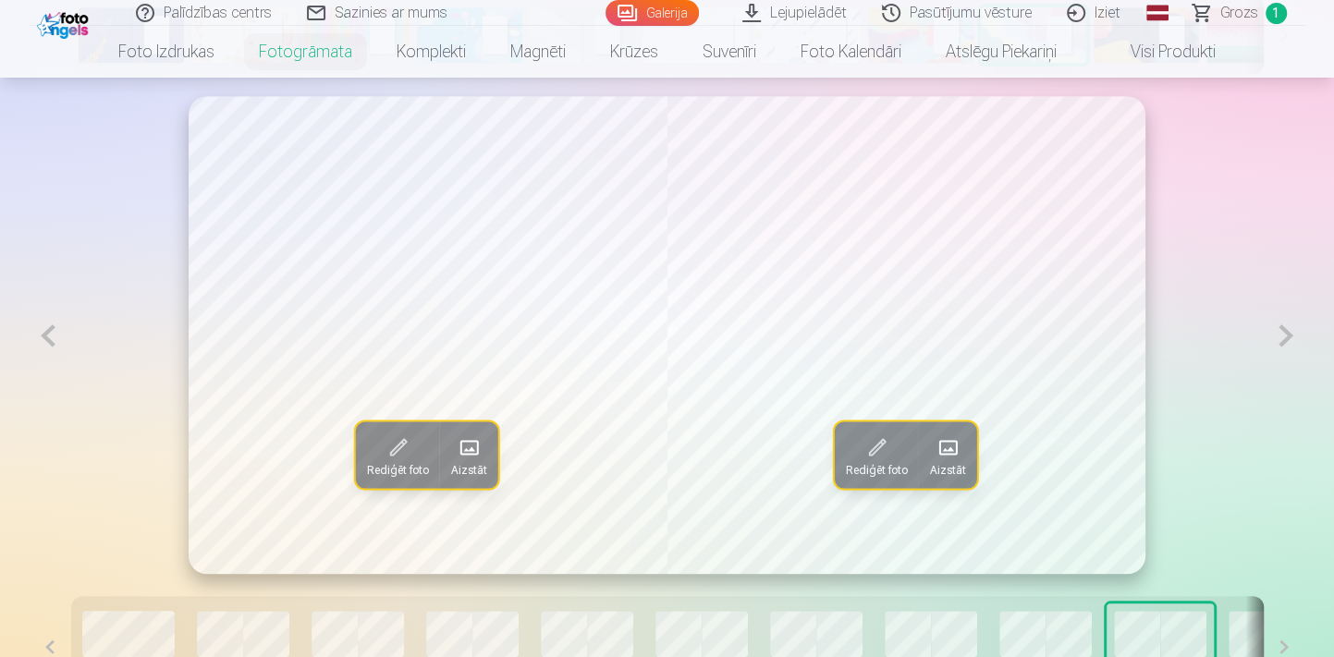
click at [1289, 334] on button at bounding box center [1285, 335] width 38 height 479
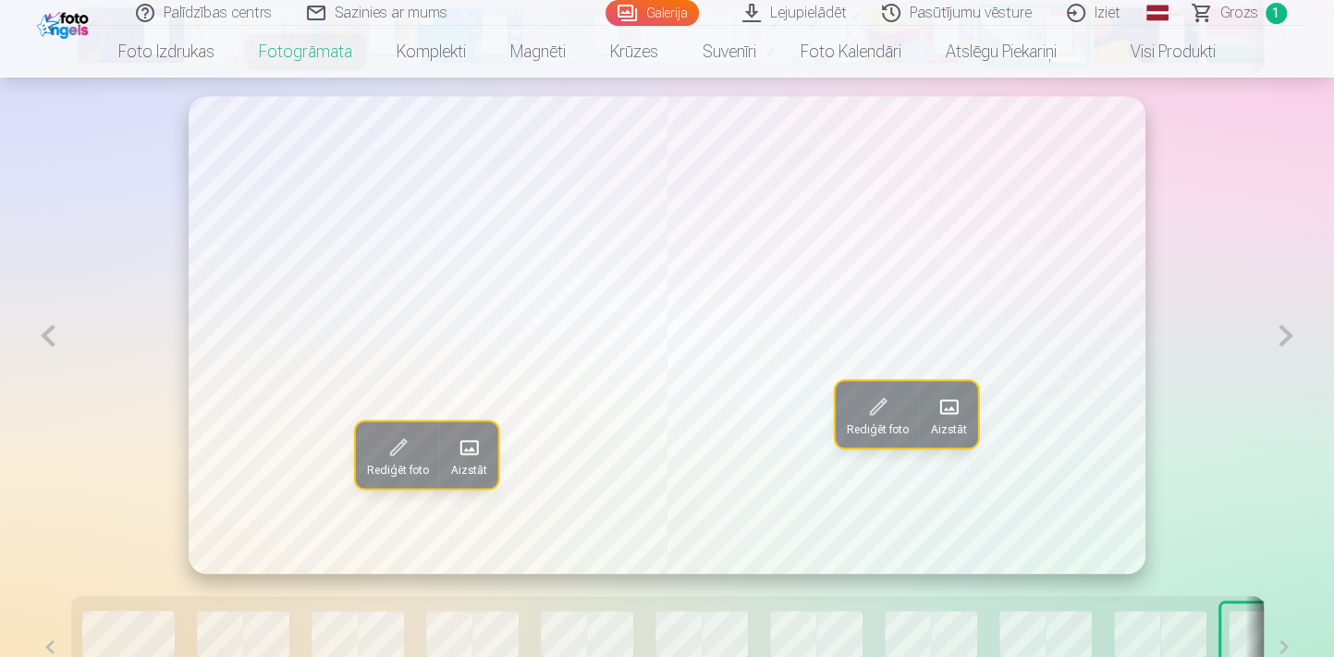
click at [454, 457] on button "Aizstāt" at bounding box center [469, 454] width 58 height 67
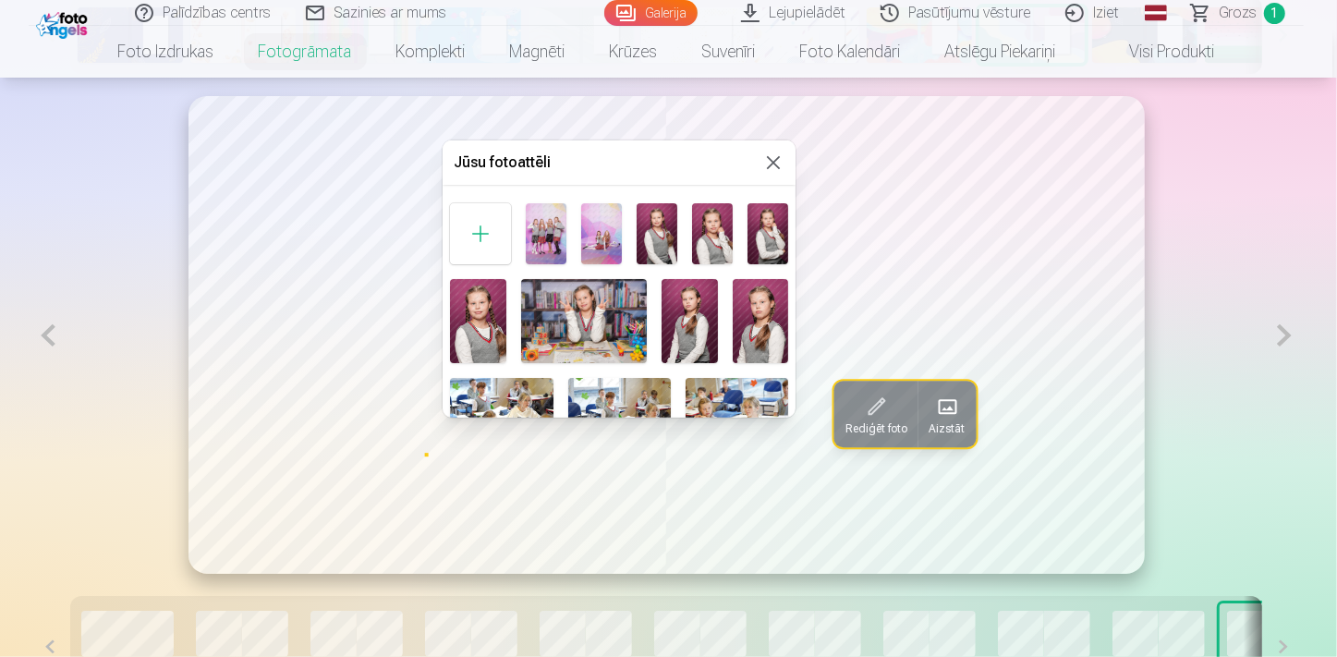
click at [707, 223] on img at bounding box center [712, 233] width 41 height 61
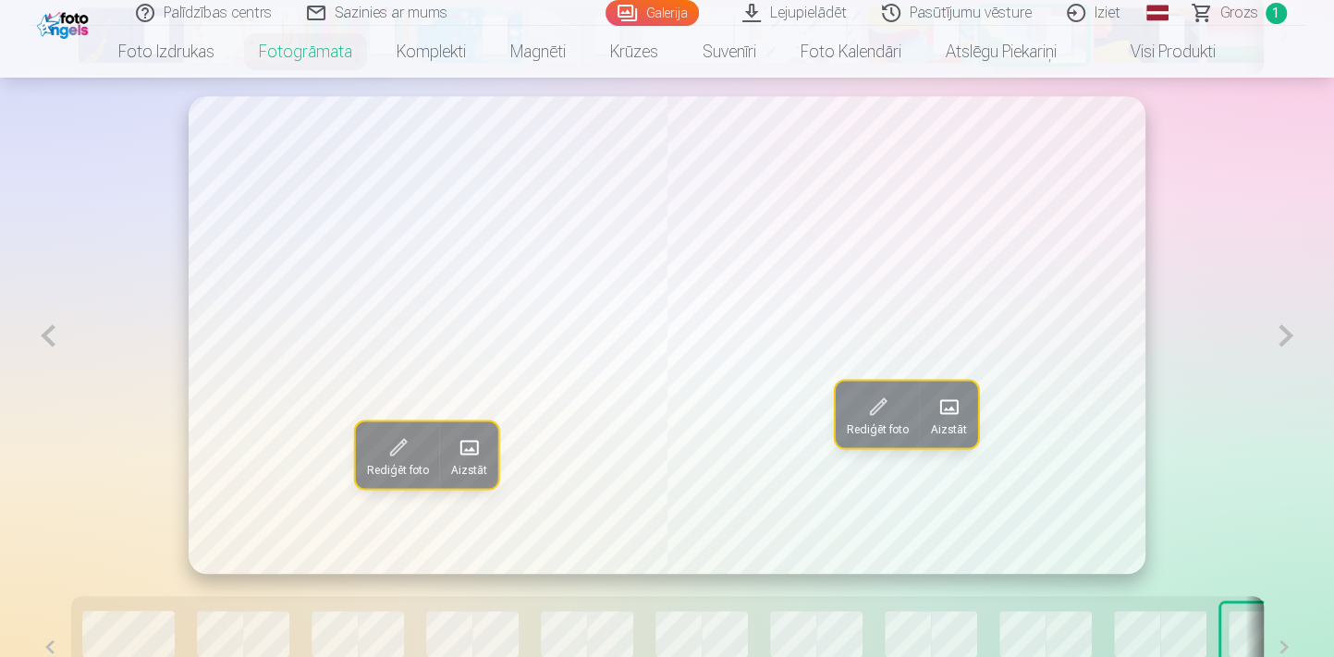
click at [968, 412] on button "Aizstāt" at bounding box center [948, 414] width 58 height 67
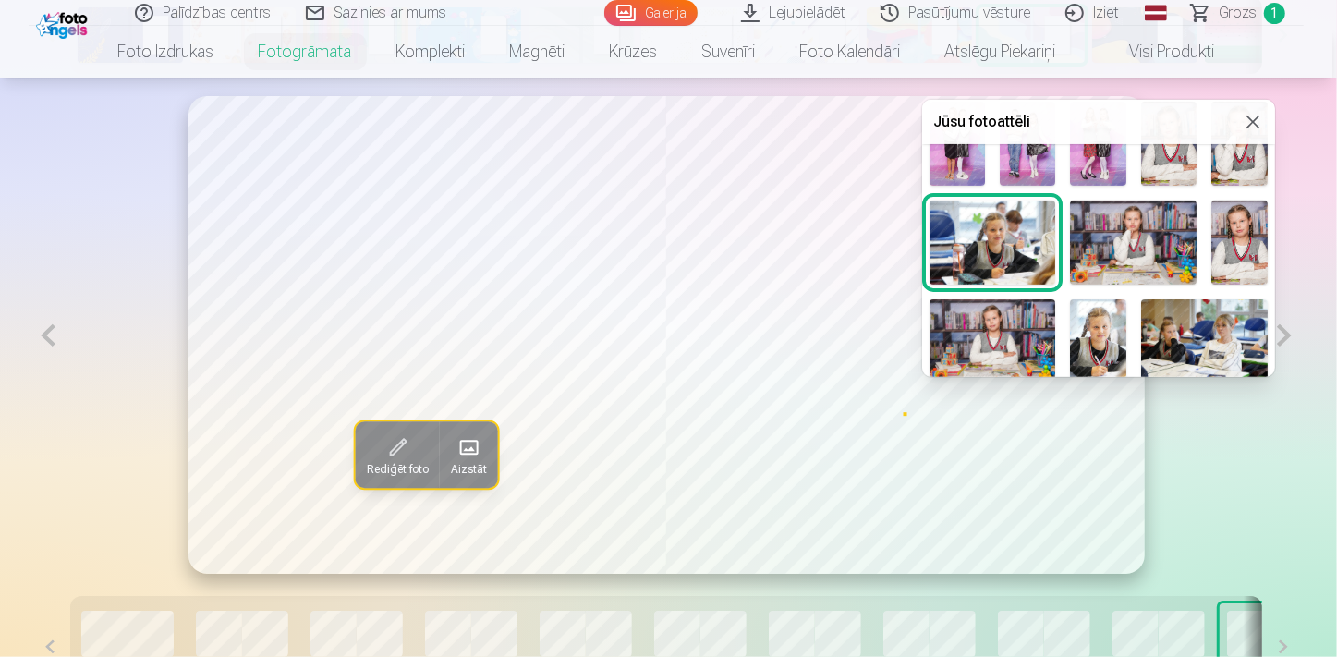
scroll to position [315, 0]
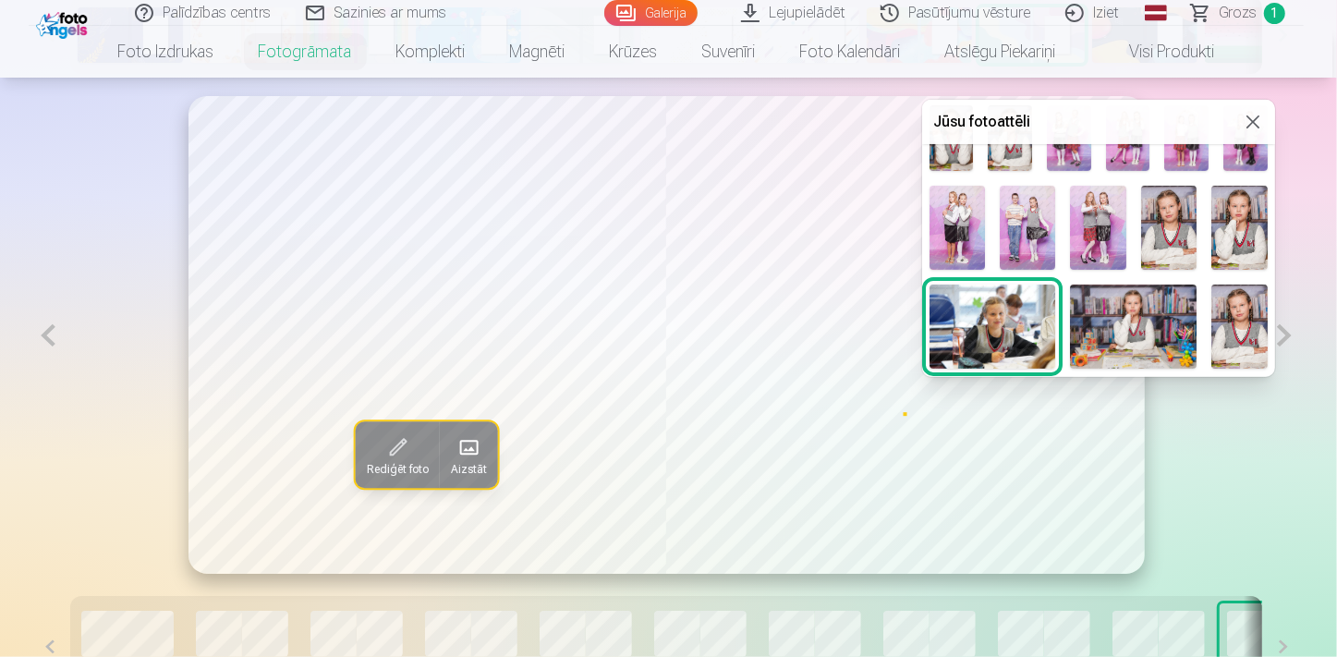
click at [1036, 209] on img at bounding box center [1027, 228] width 55 height 84
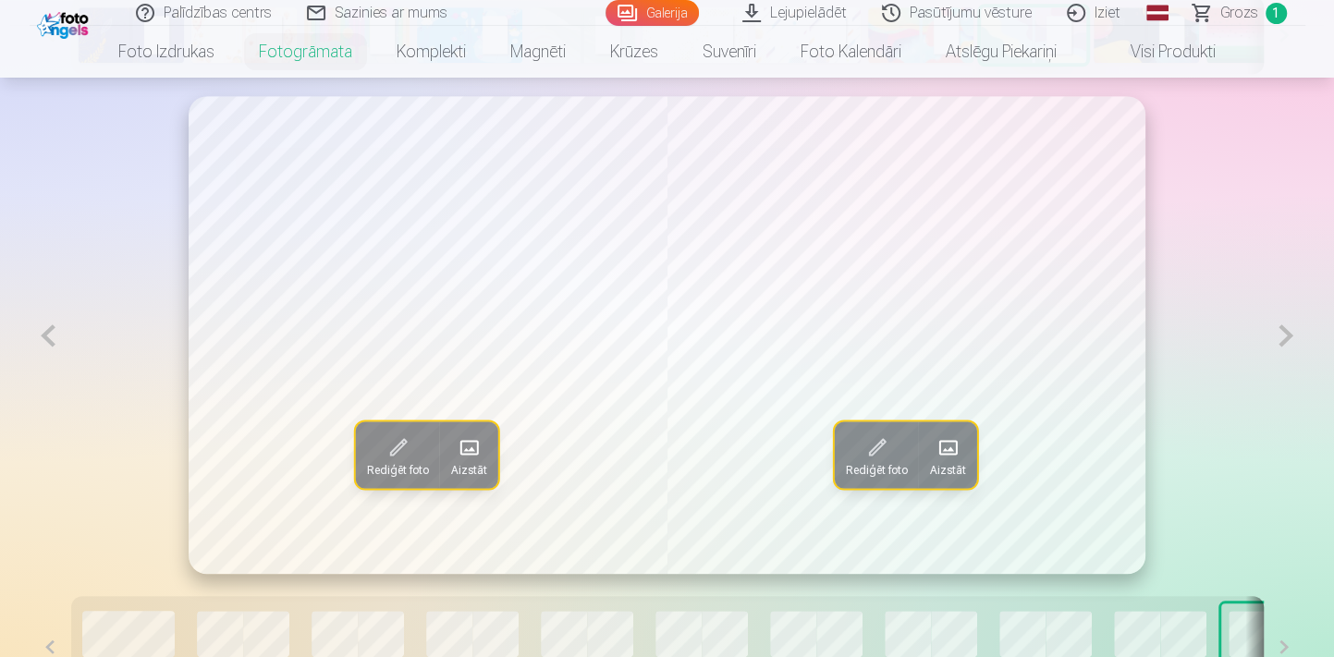
click at [1286, 345] on button at bounding box center [1285, 335] width 38 height 479
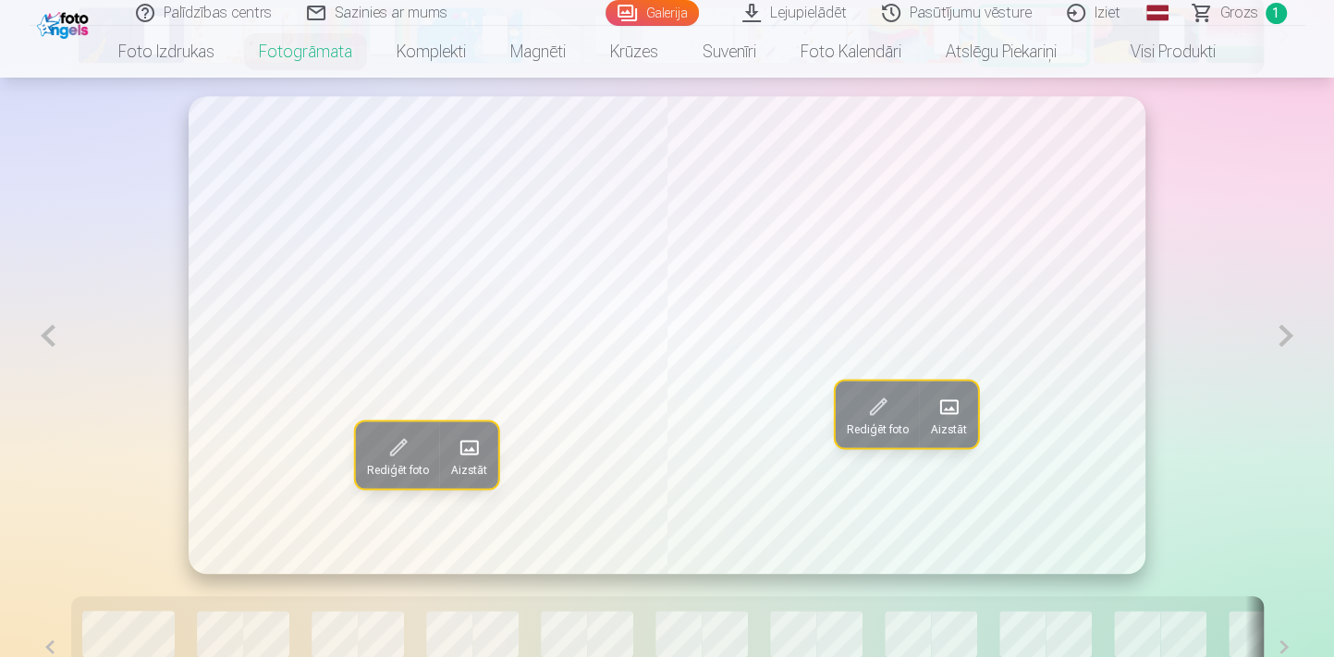
click at [469, 448] on span at bounding box center [469, 448] width 30 height 30
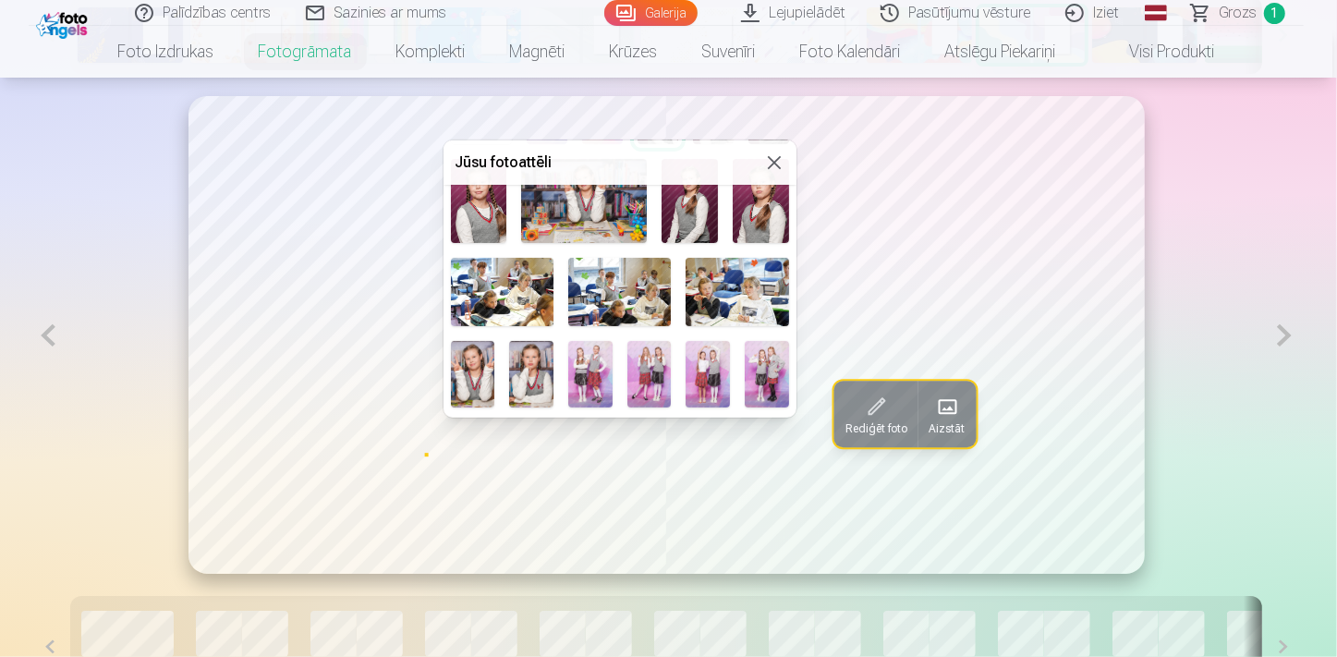
scroll to position [251, 0]
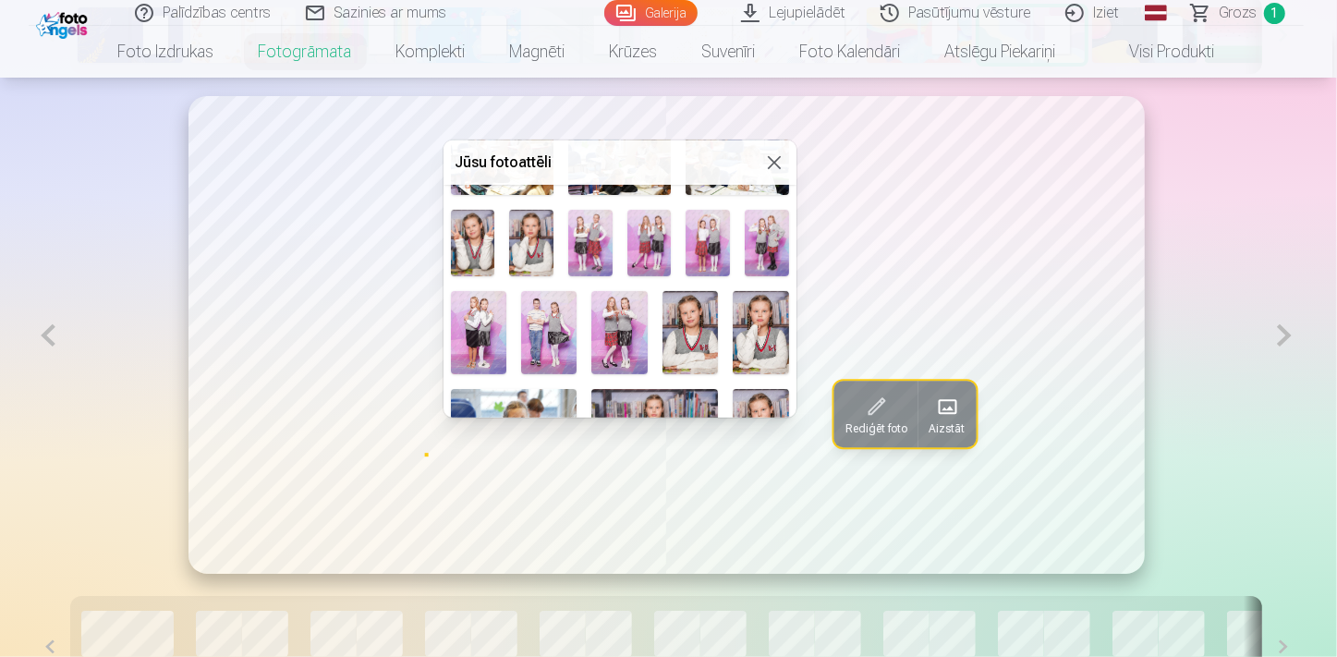
click at [757, 240] on img at bounding box center [767, 243] width 44 height 67
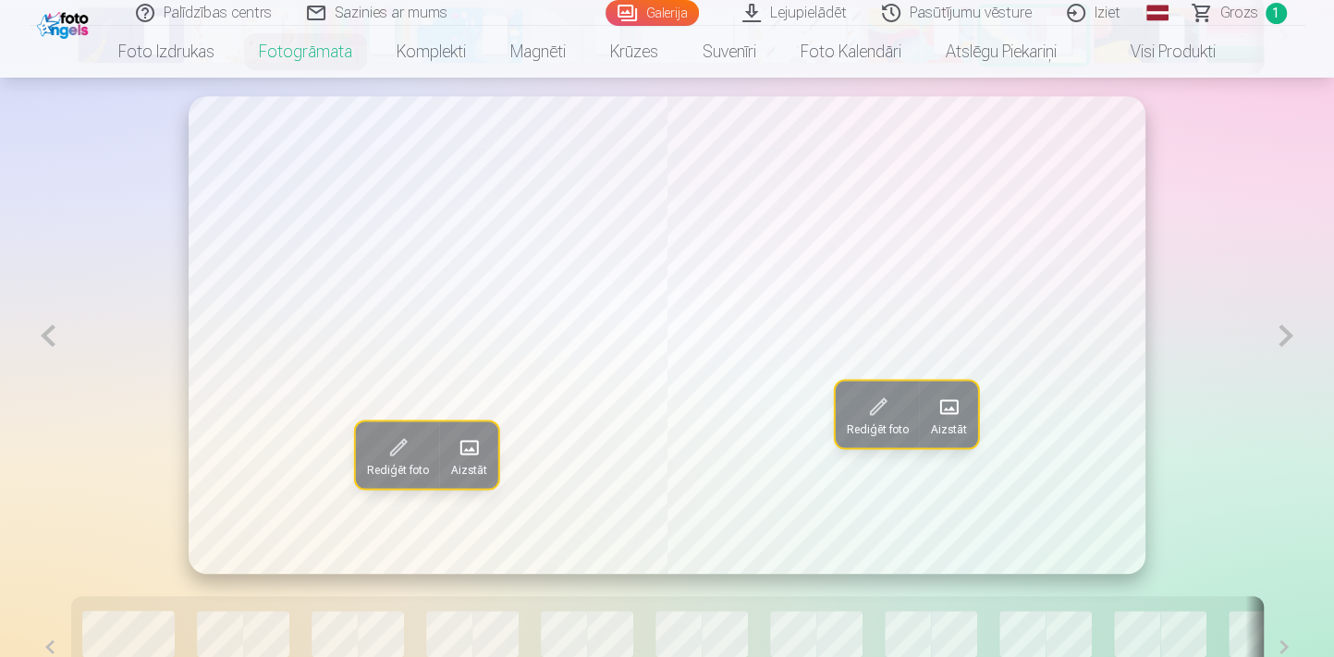
click at [958, 404] on span at bounding box center [948, 407] width 30 height 30
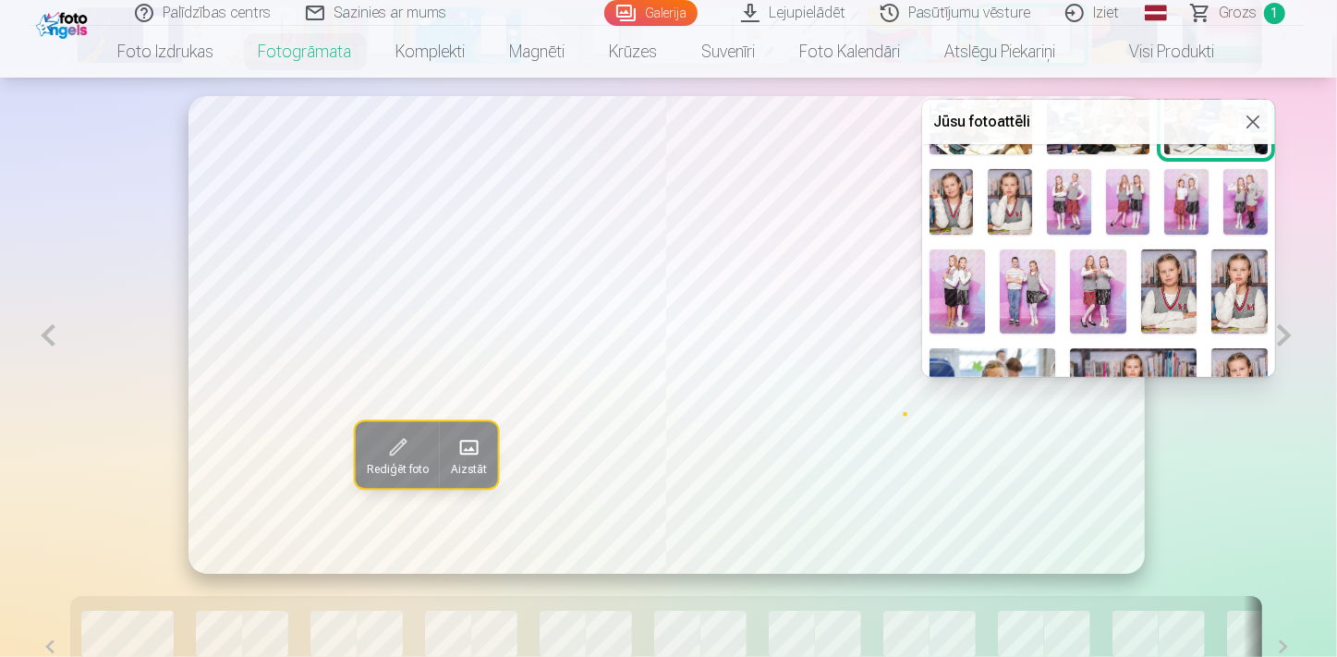
scroll to position [420, 0]
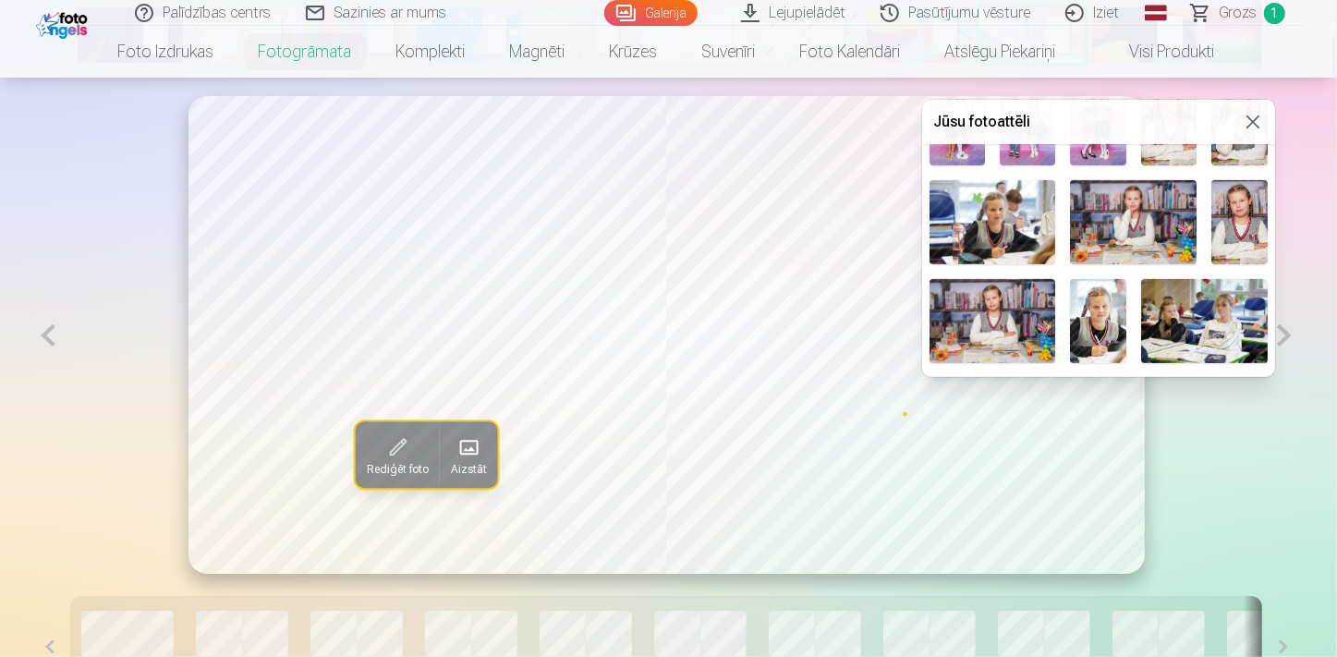
click at [989, 220] on img at bounding box center [993, 222] width 127 height 84
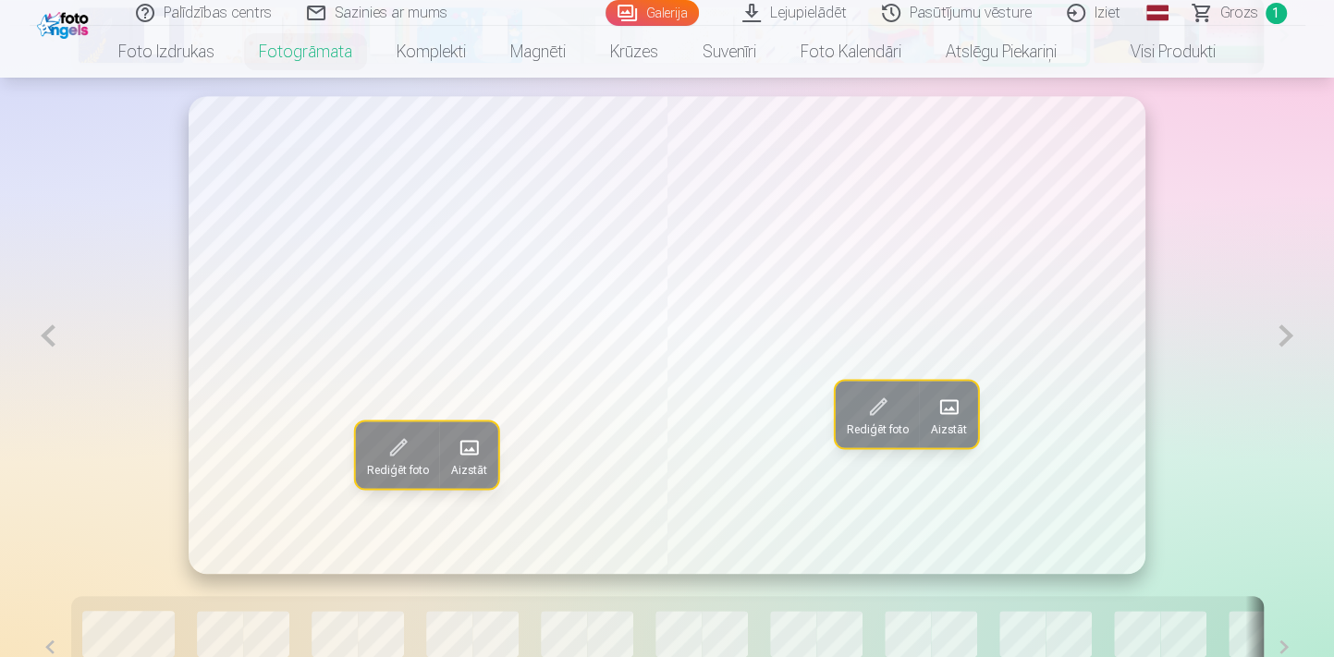
click at [1281, 326] on button at bounding box center [1285, 335] width 38 height 479
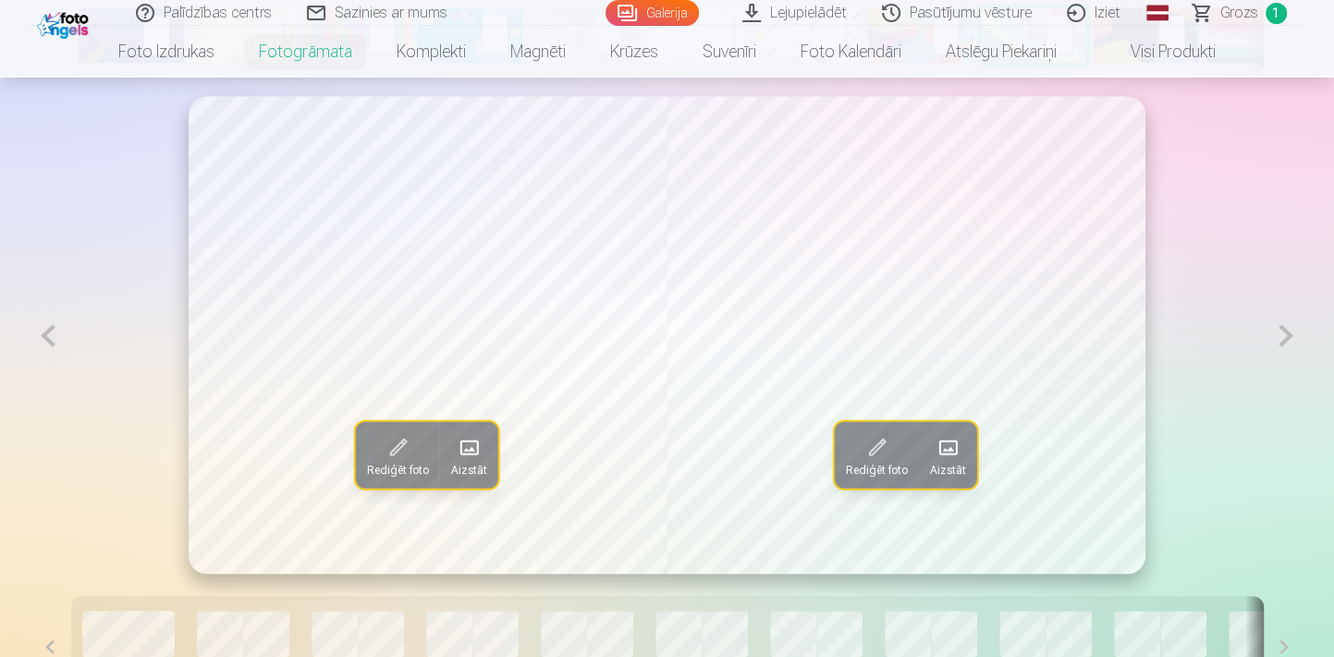
click at [473, 439] on span at bounding box center [469, 448] width 30 height 30
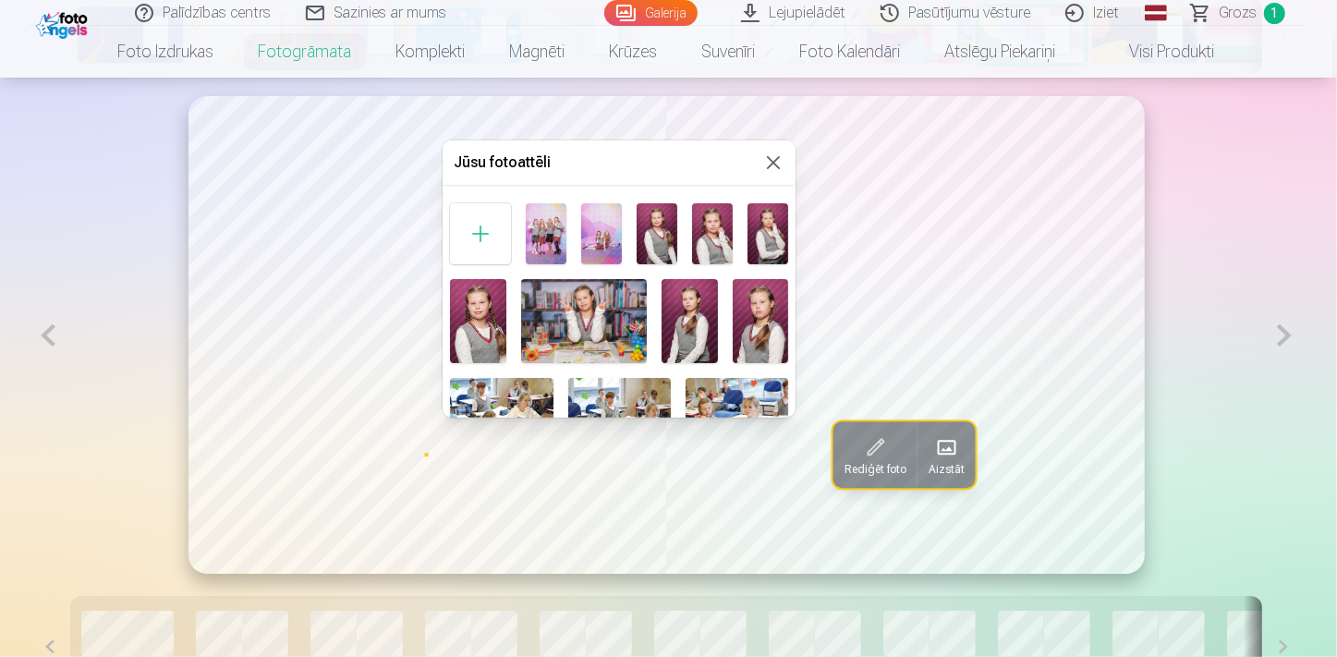
click at [664, 215] on img at bounding box center [657, 233] width 41 height 61
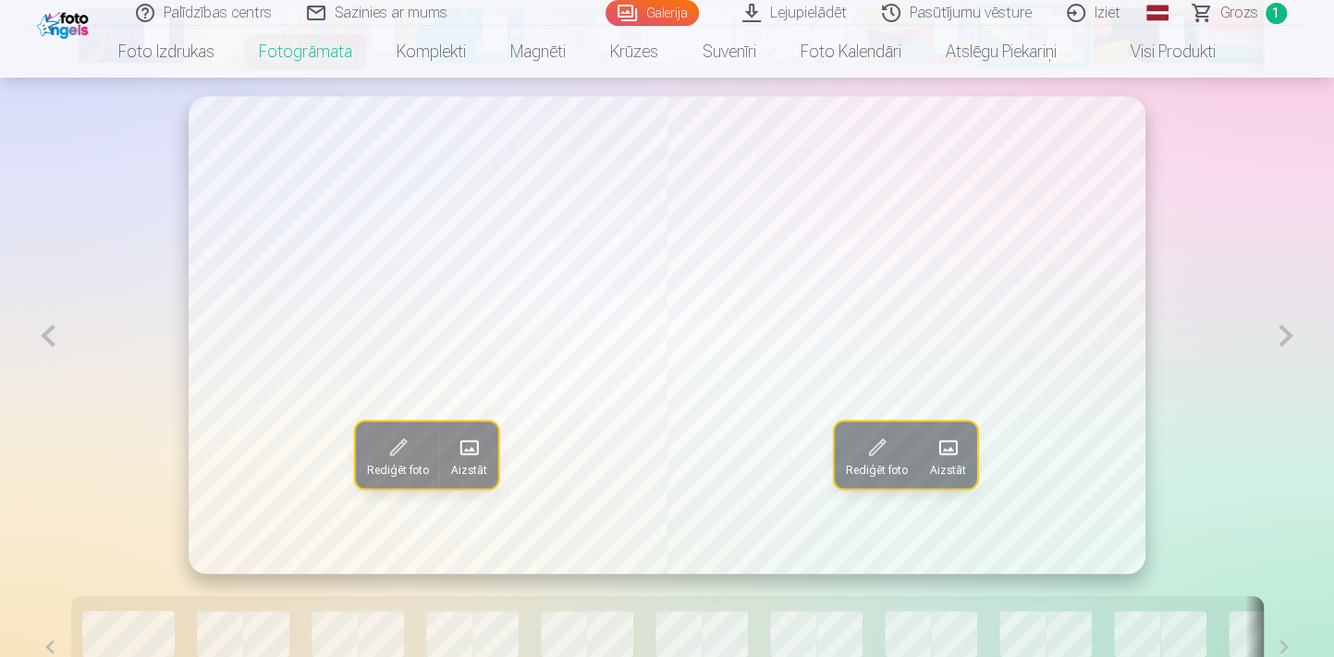
click at [955, 463] on span "Aizstāt" at bounding box center [947, 469] width 36 height 15
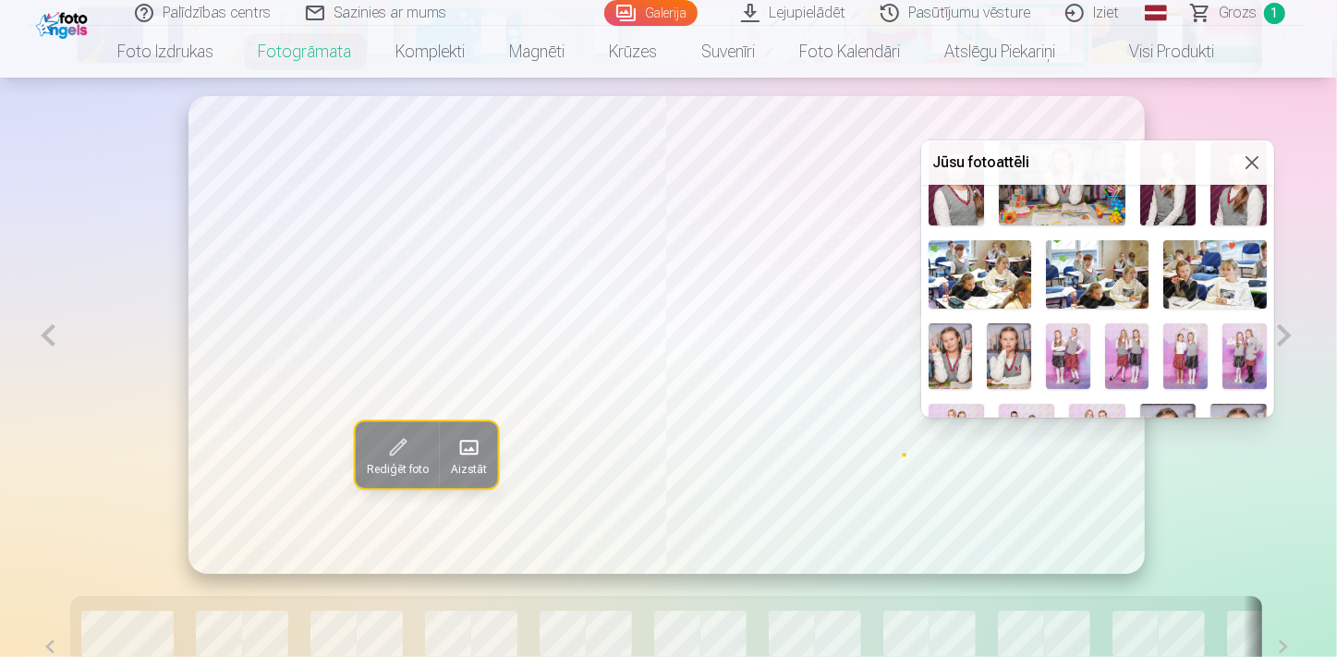
scroll to position [167, 0]
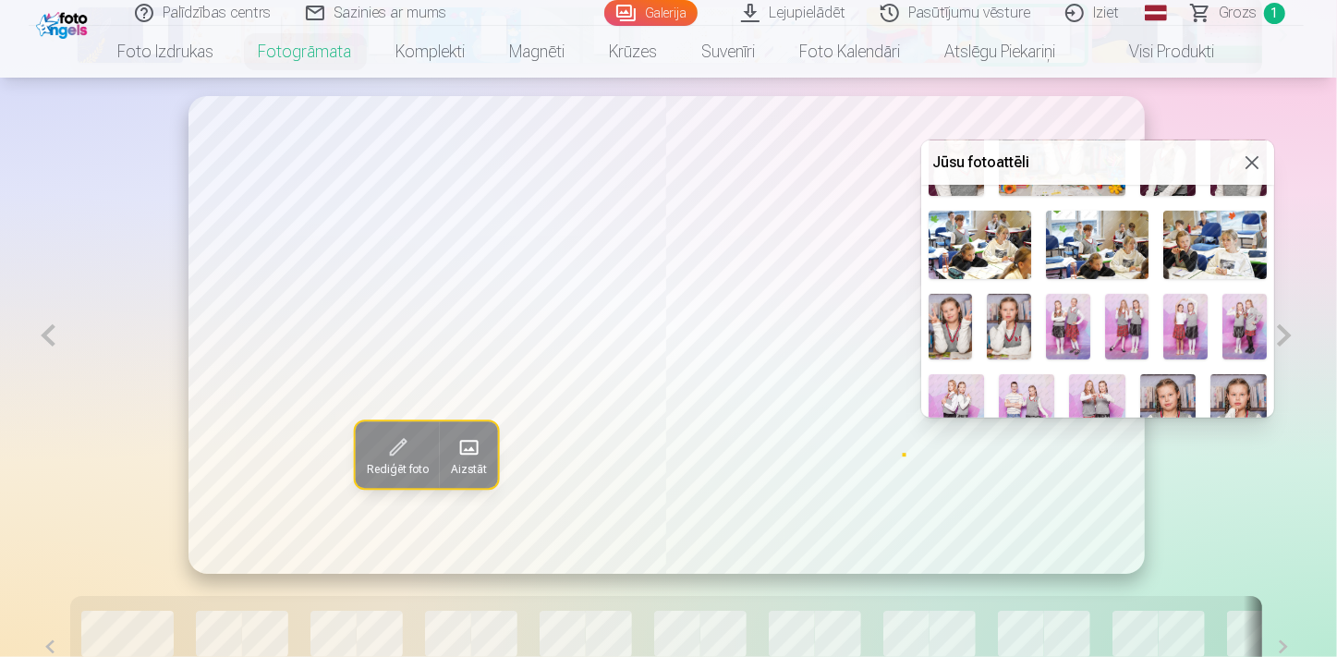
click at [1201, 253] on img at bounding box center [1215, 245] width 103 height 68
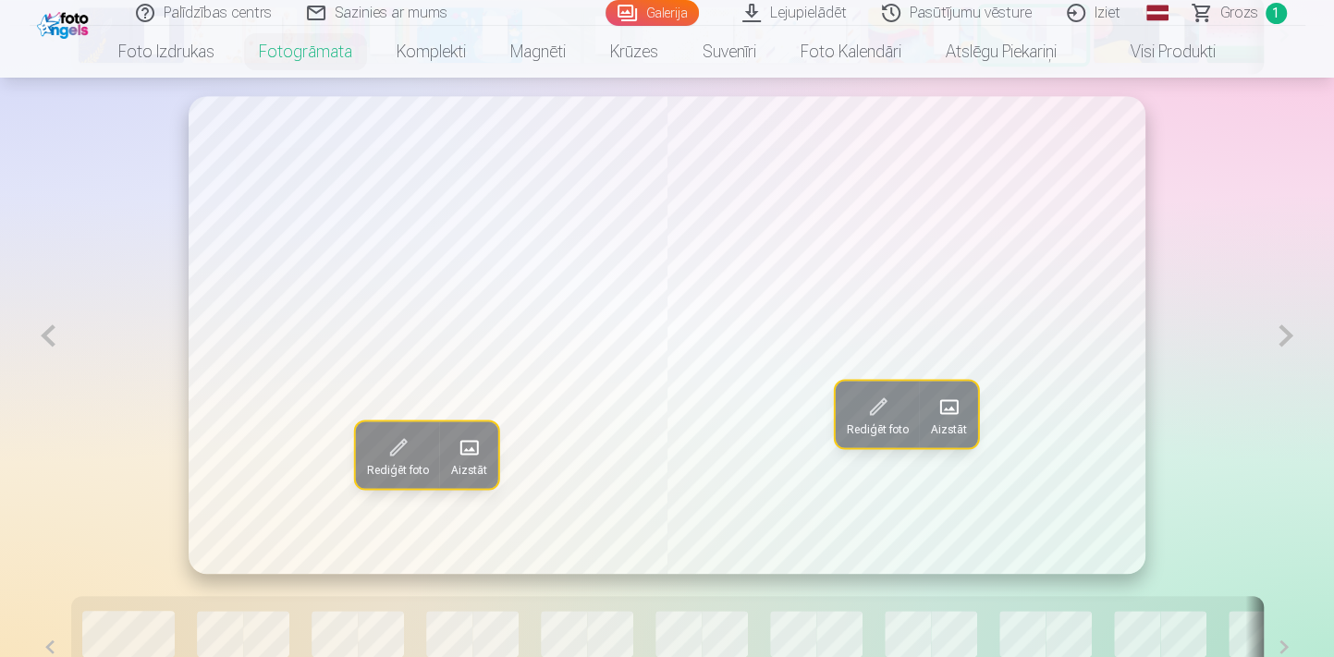
click at [61, 332] on button at bounding box center [49, 335] width 38 height 479
click at [1274, 347] on button at bounding box center [1285, 335] width 38 height 479
click at [481, 469] on span "Aizstāt" at bounding box center [469, 469] width 36 height 15
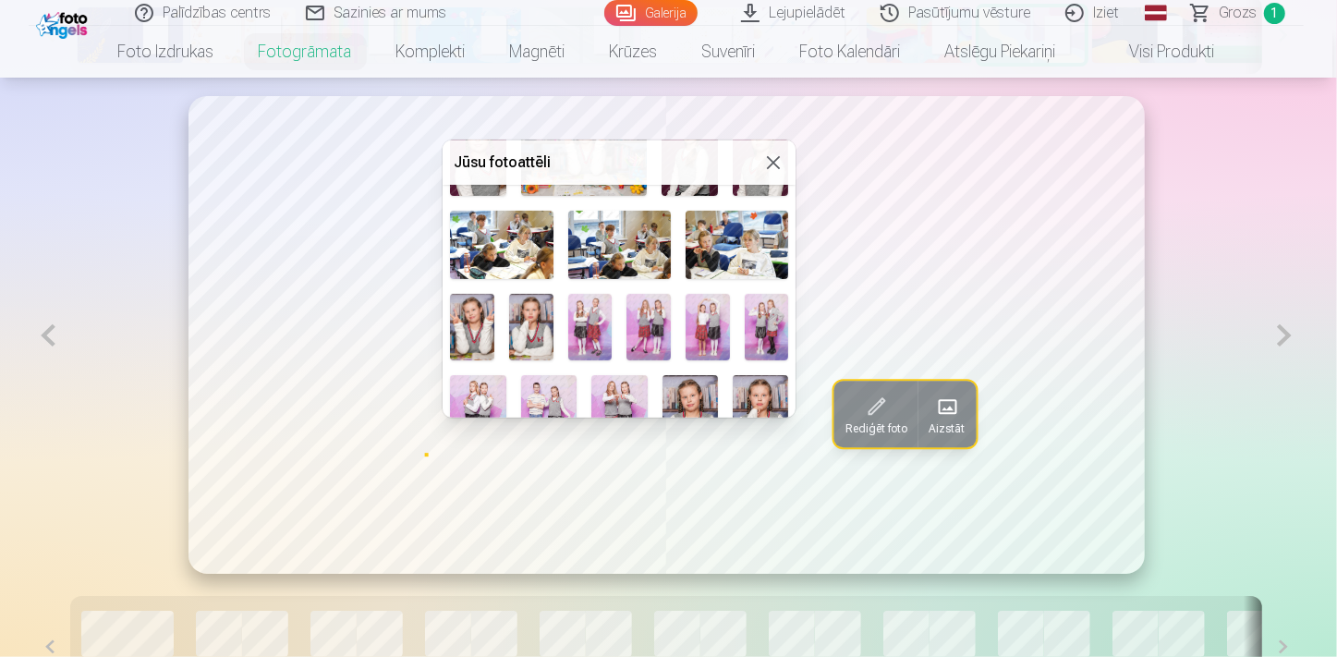
click at [719, 250] on img at bounding box center [737, 245] width 103 height 68
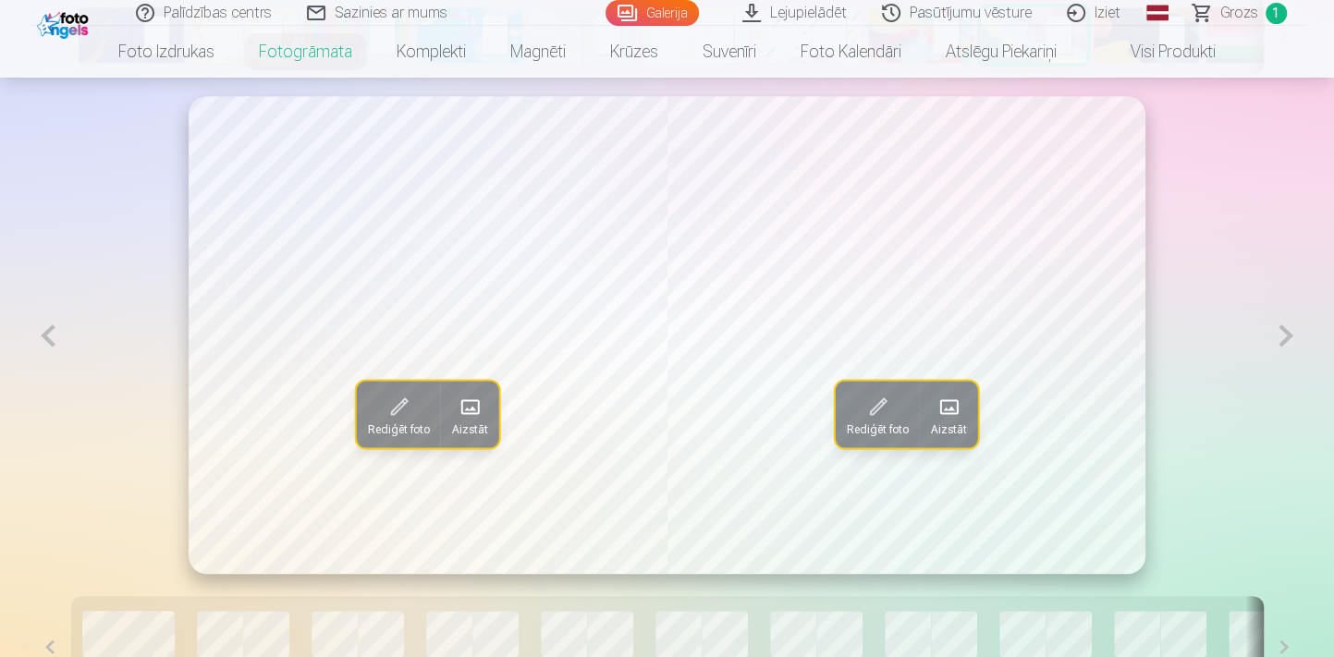
click at [961, 426] on span "Aizstāt" at bounding box center [948, 428] width 36 height 15
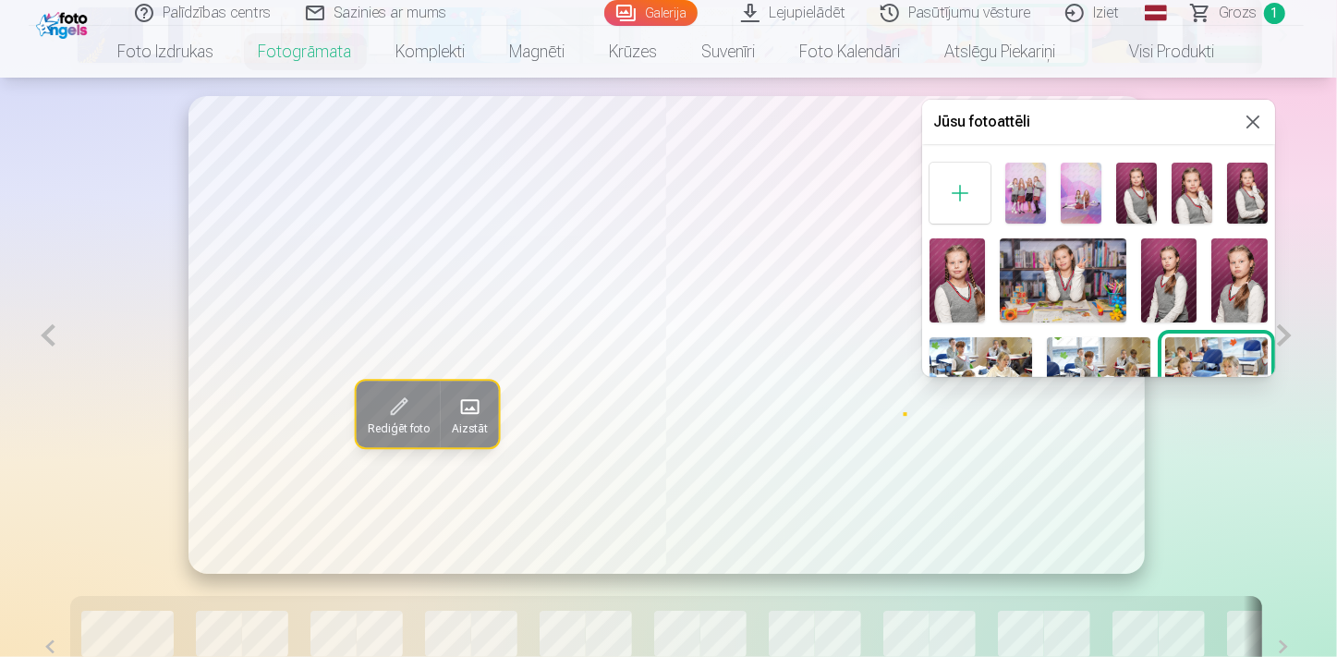
click at [1127, 202] on img at bounding box center [1136, 193] width 41 height 61
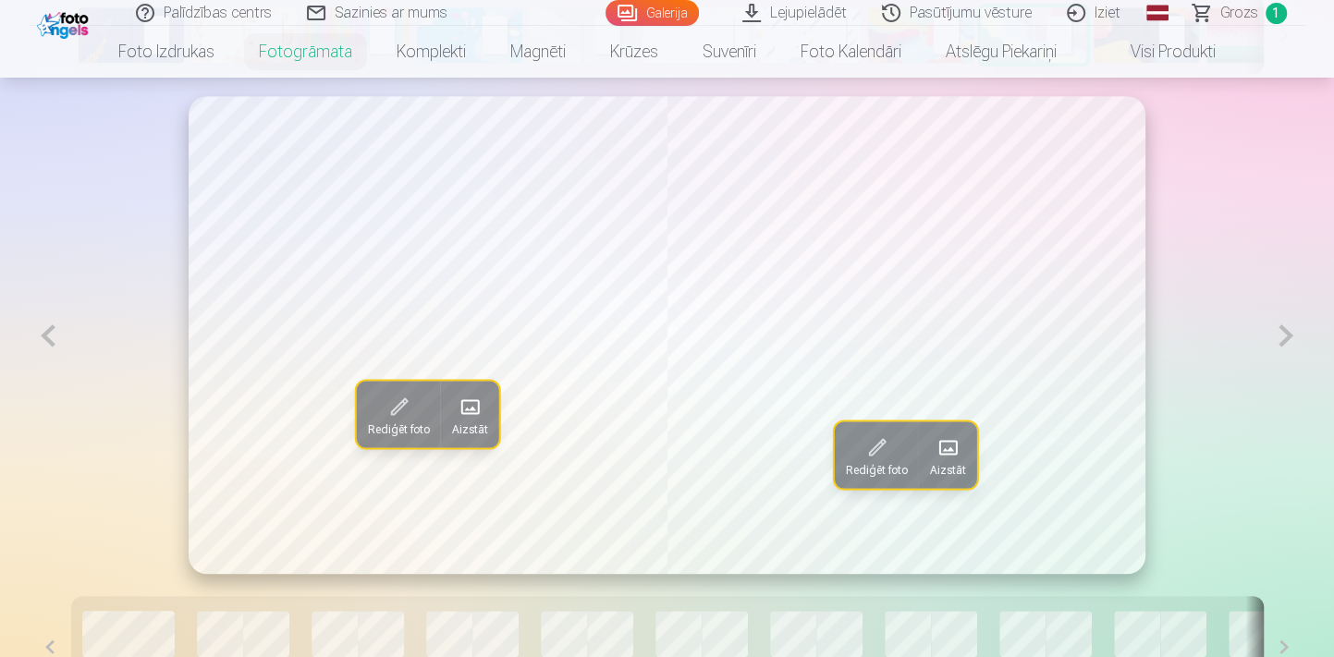
click at [1272, 344] on button at bounding box center [1285, 335] width 38 height 479
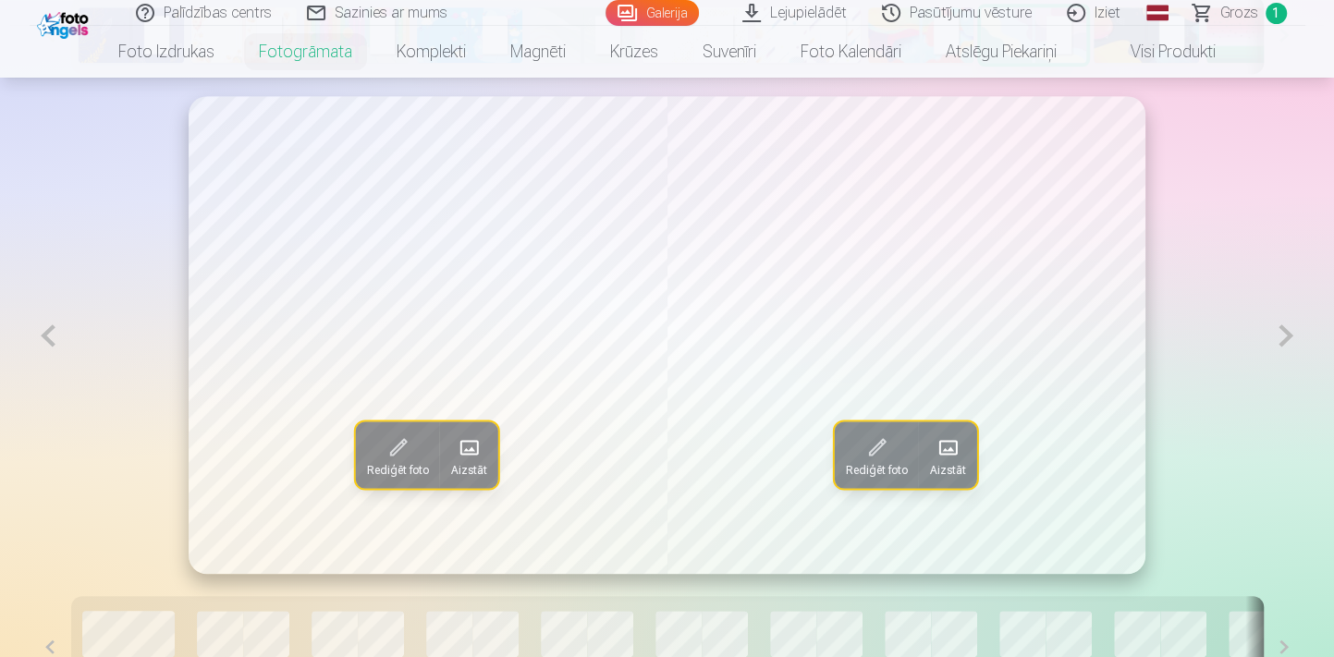
click at [470, 465] on span "Aizstāt" at bounding box center [469, 469] width 36 height 15
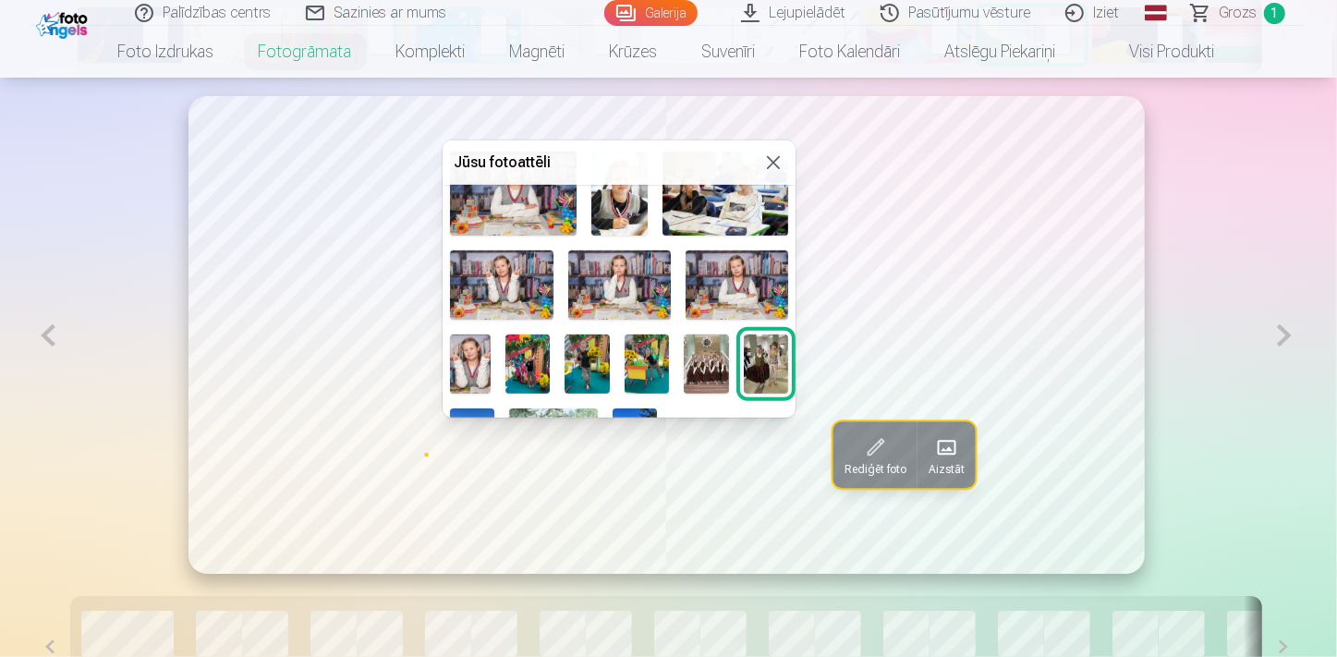
scroll to position [652, 0]
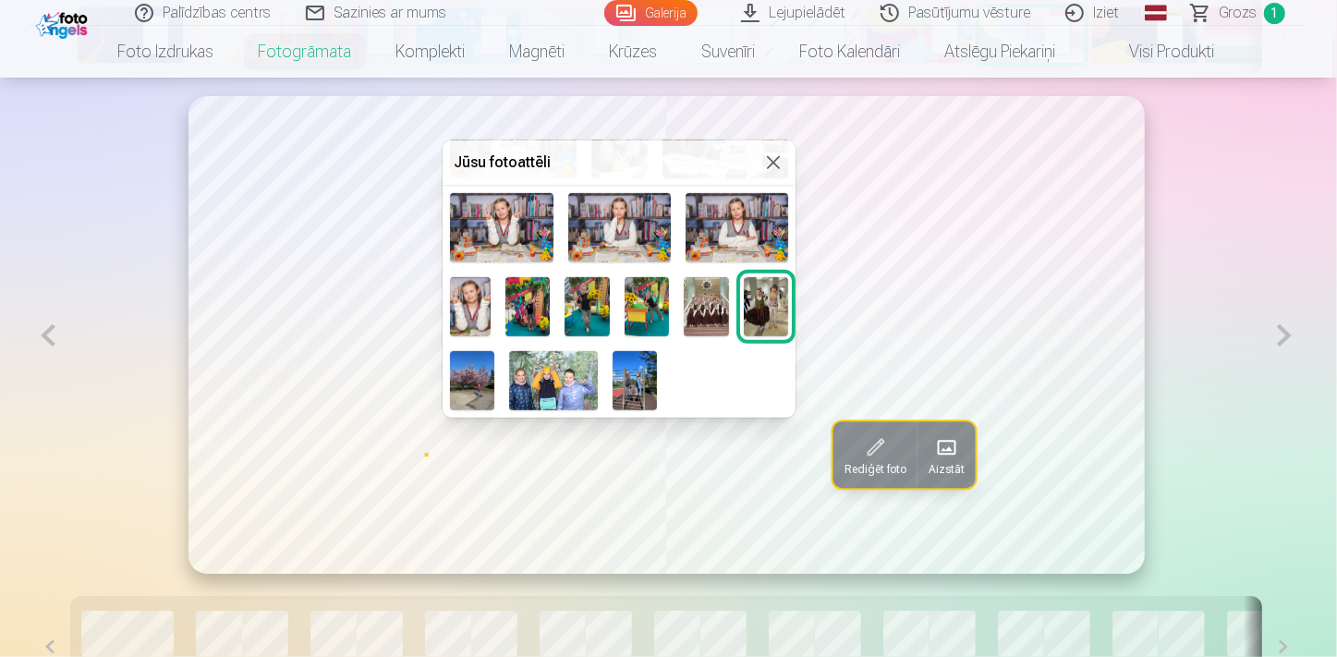
click at [494, 374] on img at bounding box center [472, 380] width 44 height 59
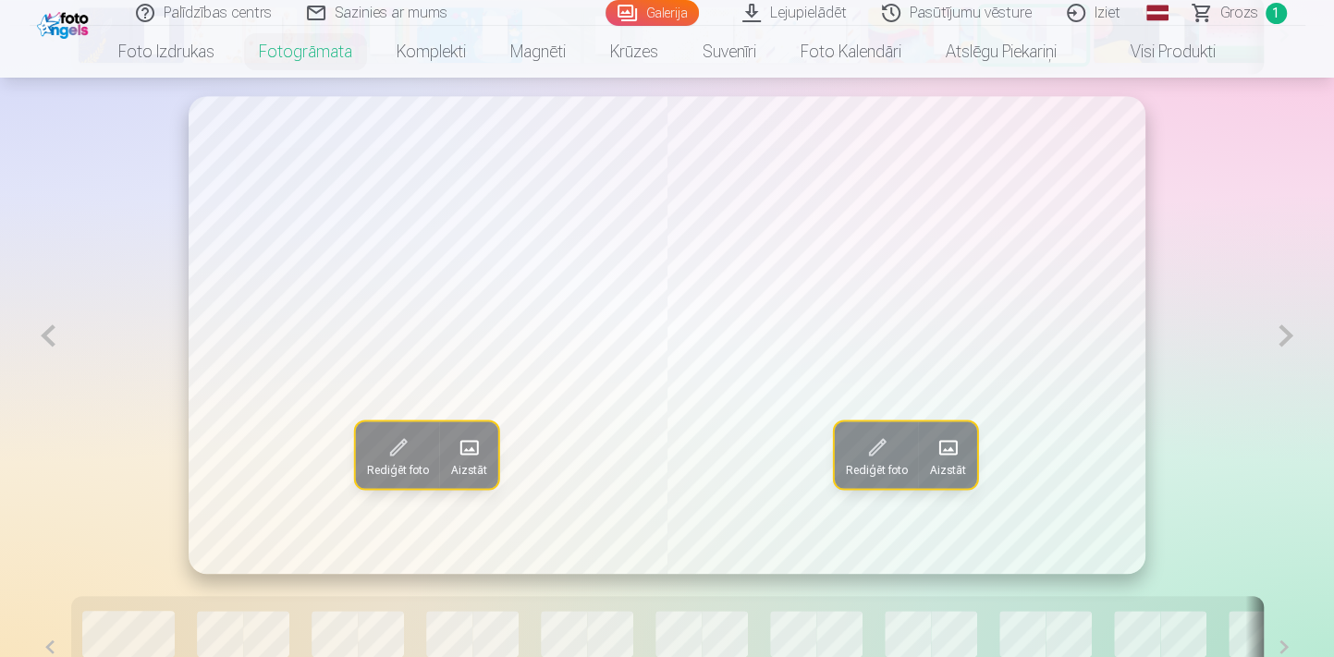
click at [957, 466] on span "Aizstāt" at bounding box center [947, 469] width 36 height 15
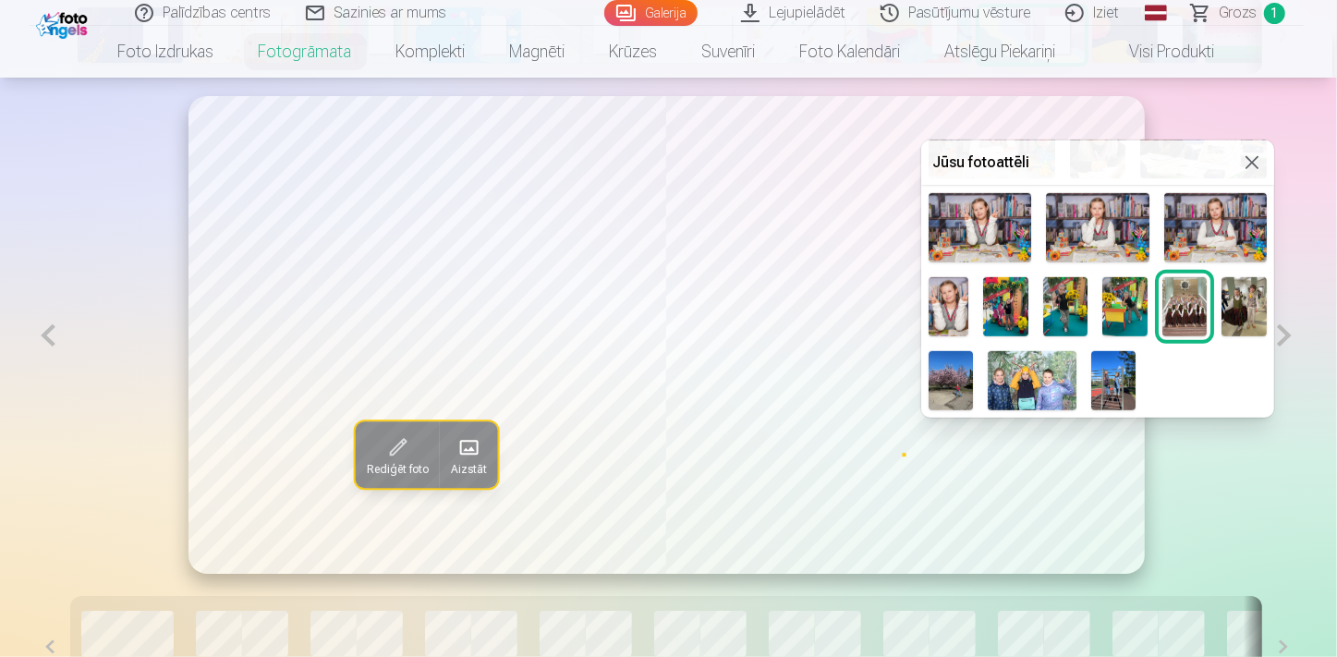
click at [1136, 377] on img at bounding box center [1113, 380] width 44 height 59
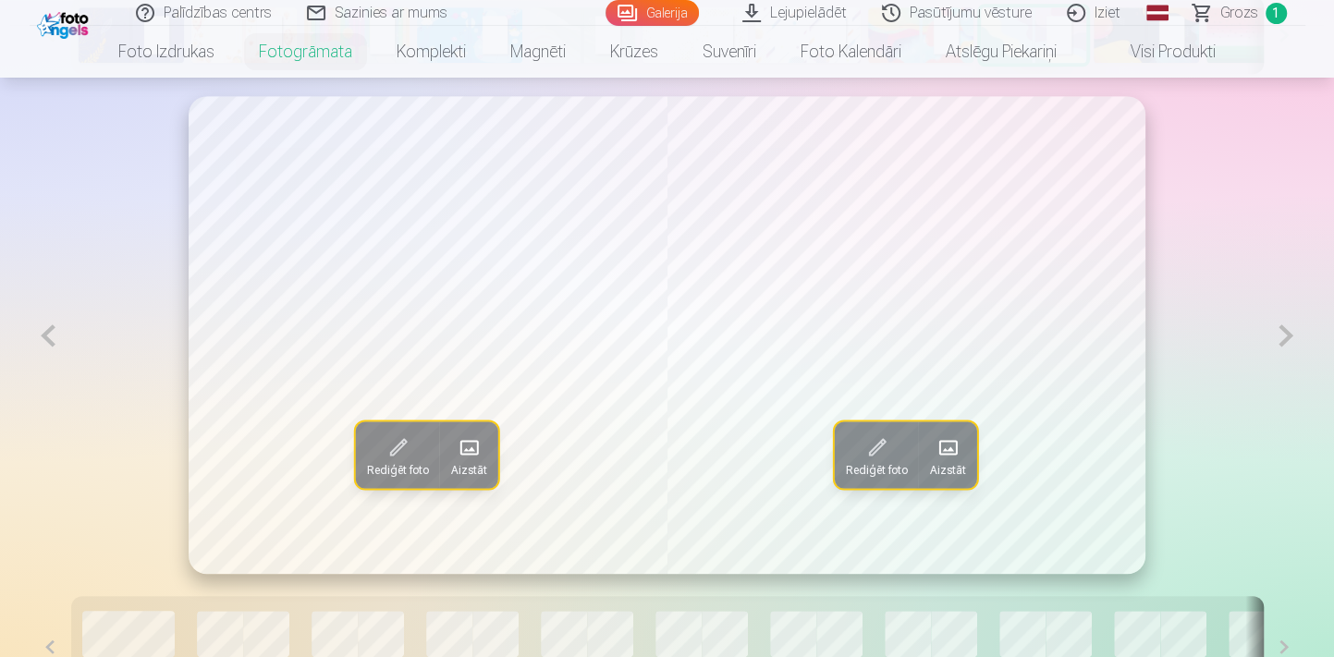
click at [1275, 347] on button at bounding box center [1285, 335] width 38 height 479
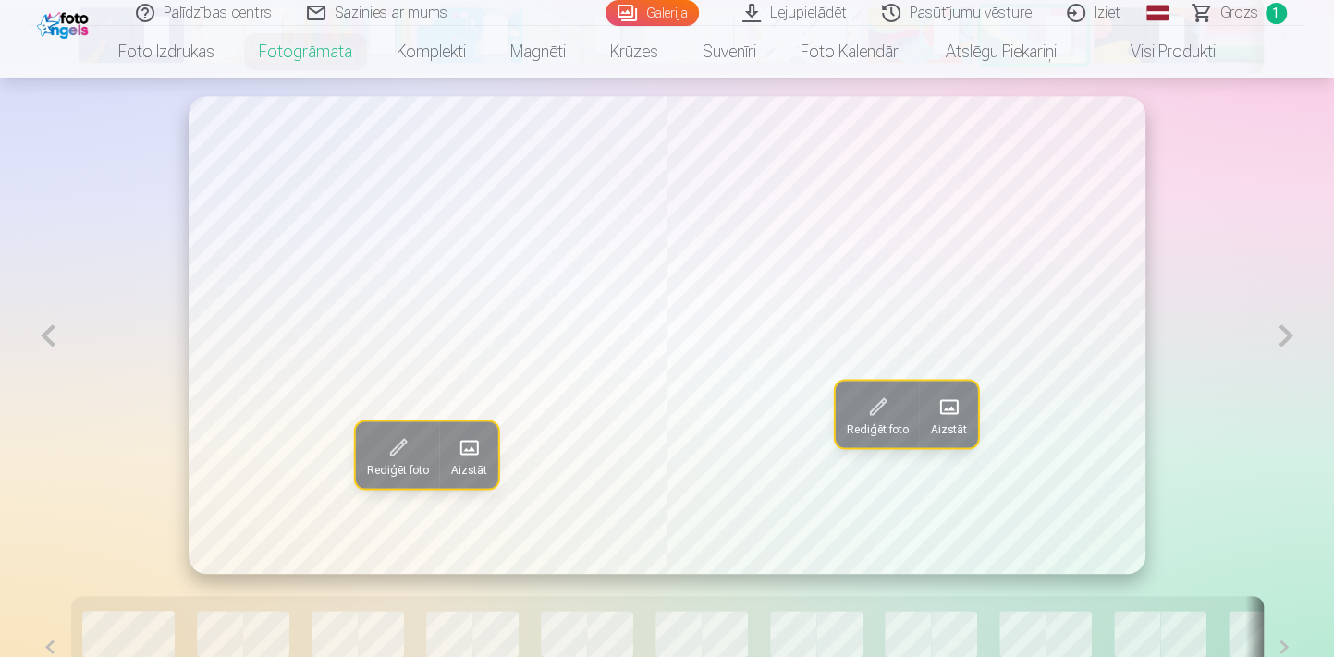
click at [475, 447] on span at bounding box center [469, 448] width 30 height 30
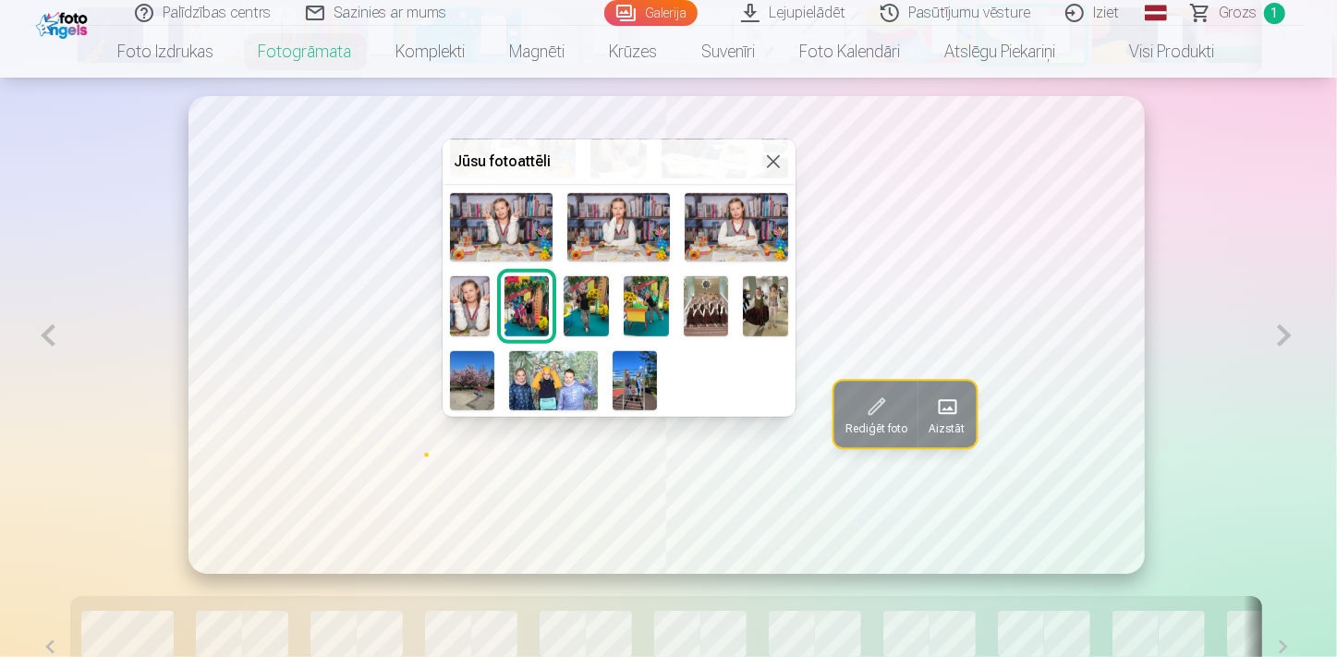
click at [743, 336] on img at bounding box center [765, 306] width 45 height 60
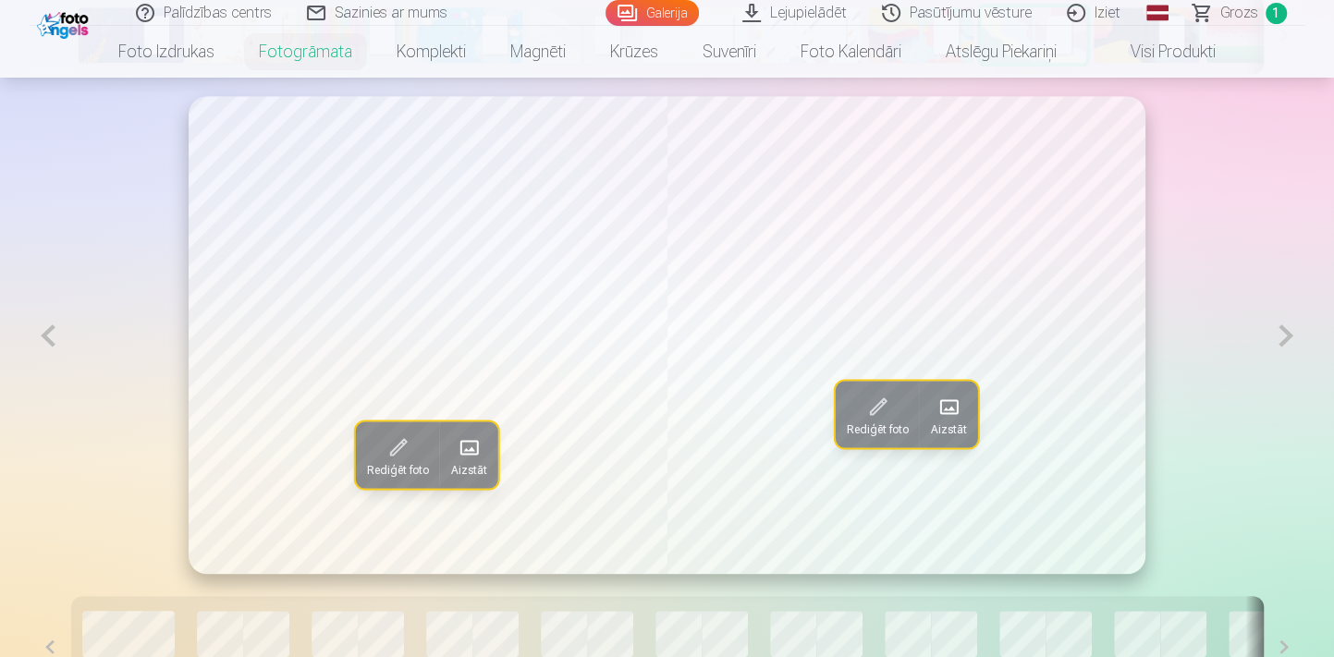
click at [944, 420] on span at bounding box center [948, 407] width 30 height 30
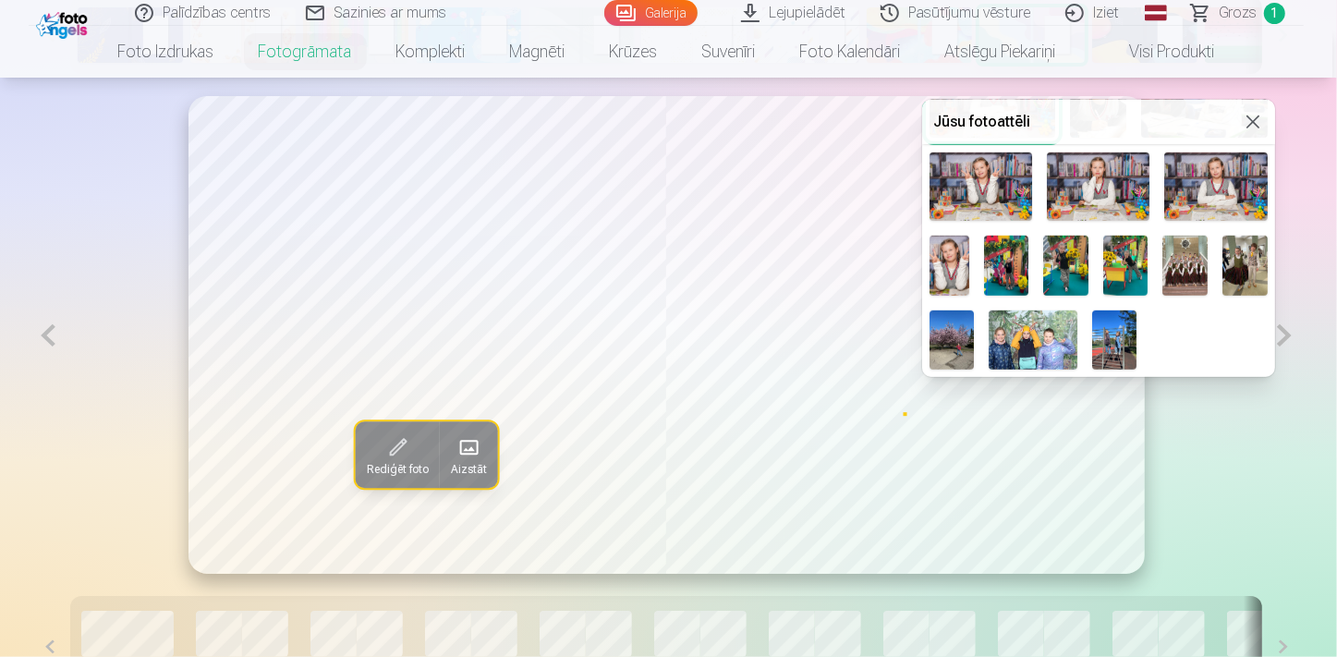
click at [1208, 269] on img at bounding box center [1185, 266] width 45 height 60
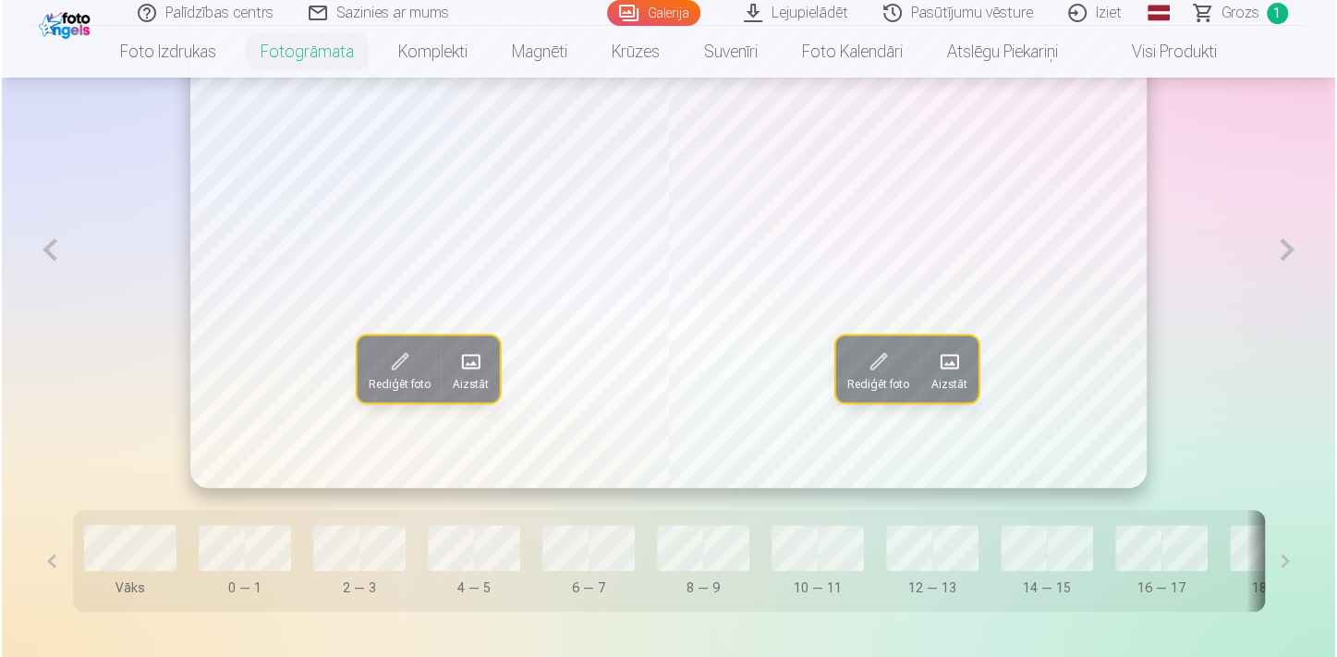
scroll to position [1111, 0]
click at [1276, 256] on button at bounding box center [1285, 251] width 38 height 479
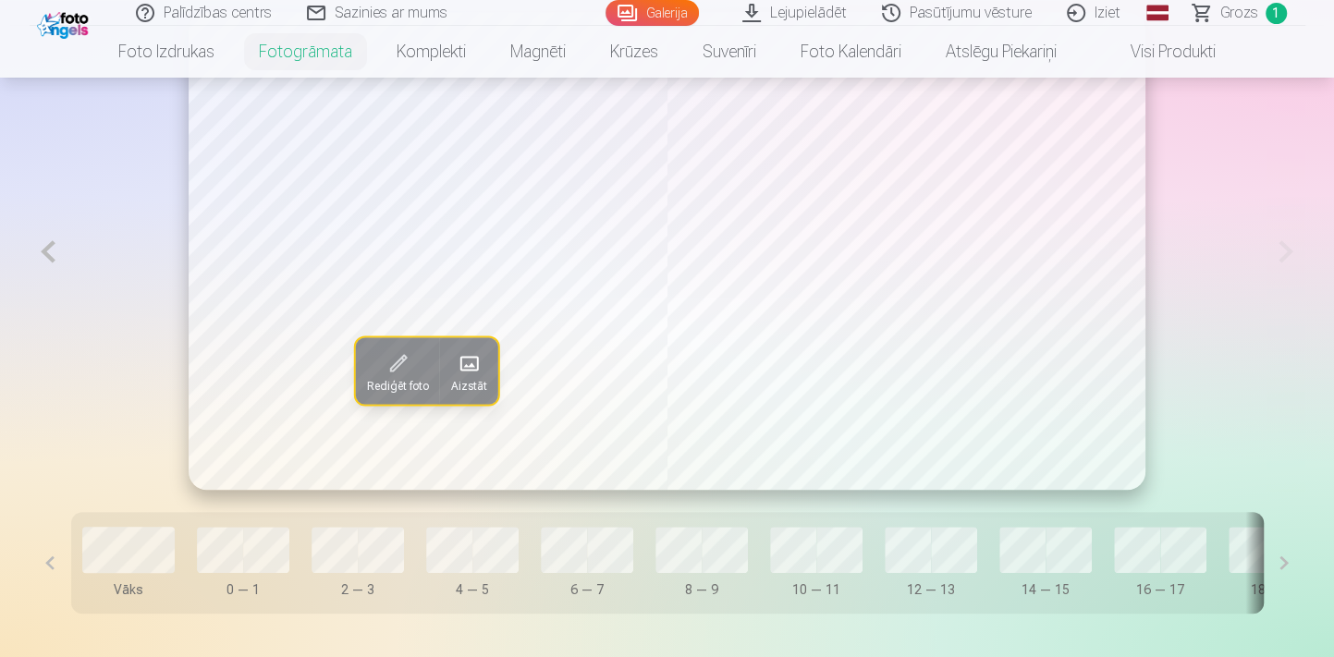
click at [461, 372] on span at bounding box center [469, 363] width 30 height 30
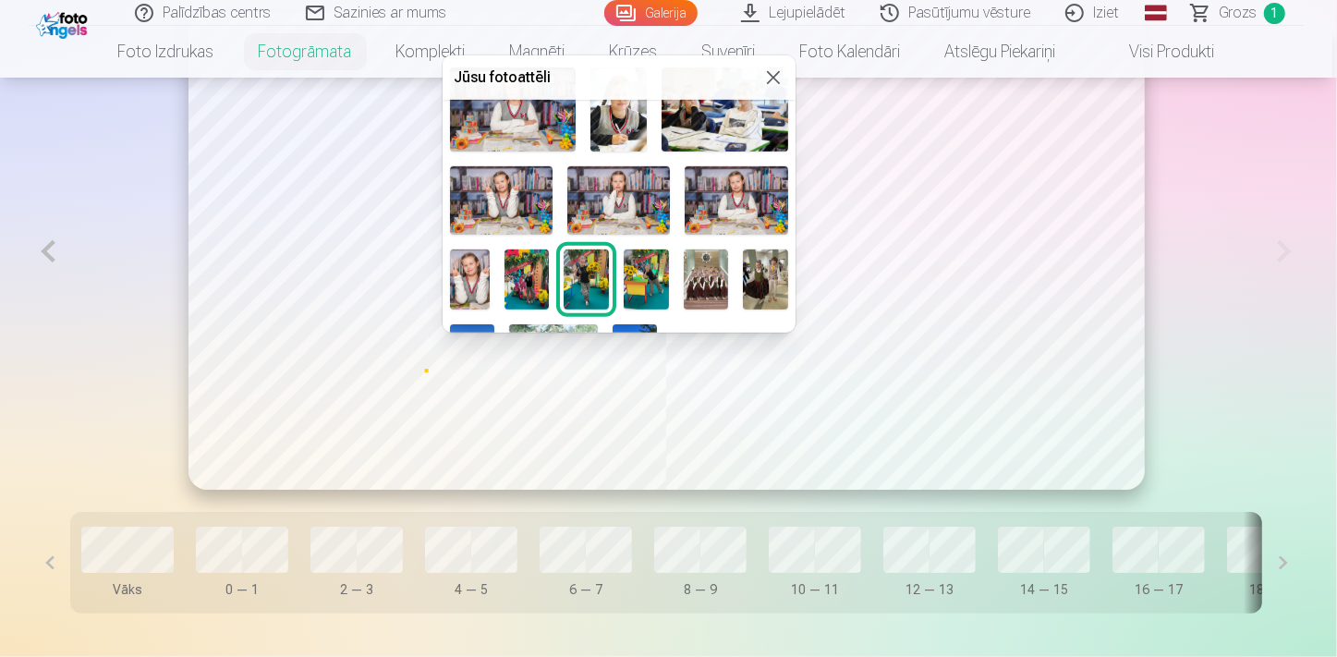
scroll to position [652, 0]
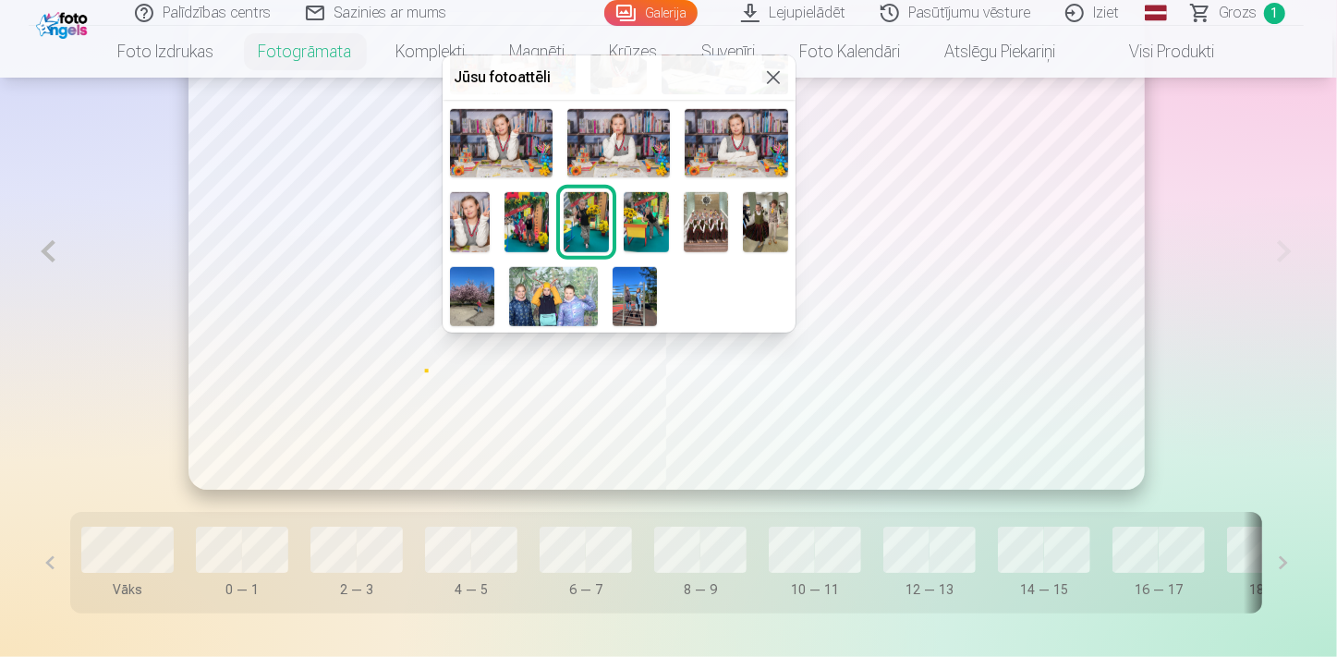
click at [598, 270] on img at bounding box center [553, 296] width 89 height 59
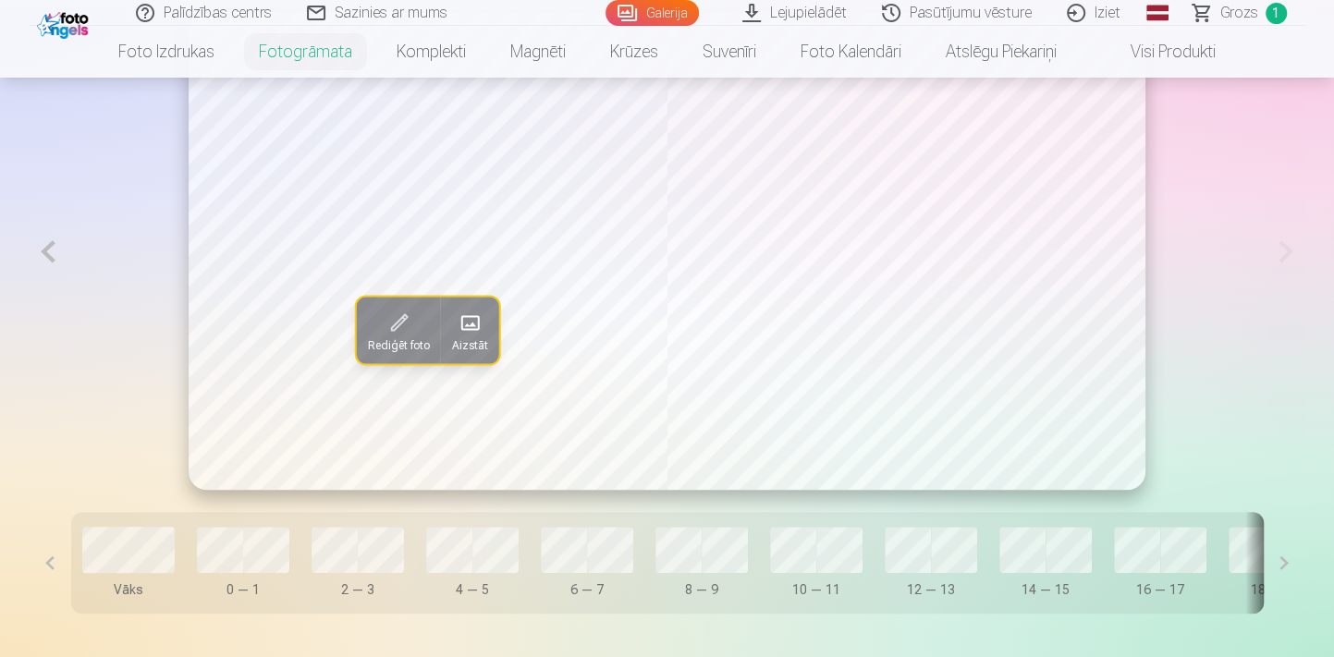
click at [53, 245] on button at bounding box center [49, 251] width 38 height 479
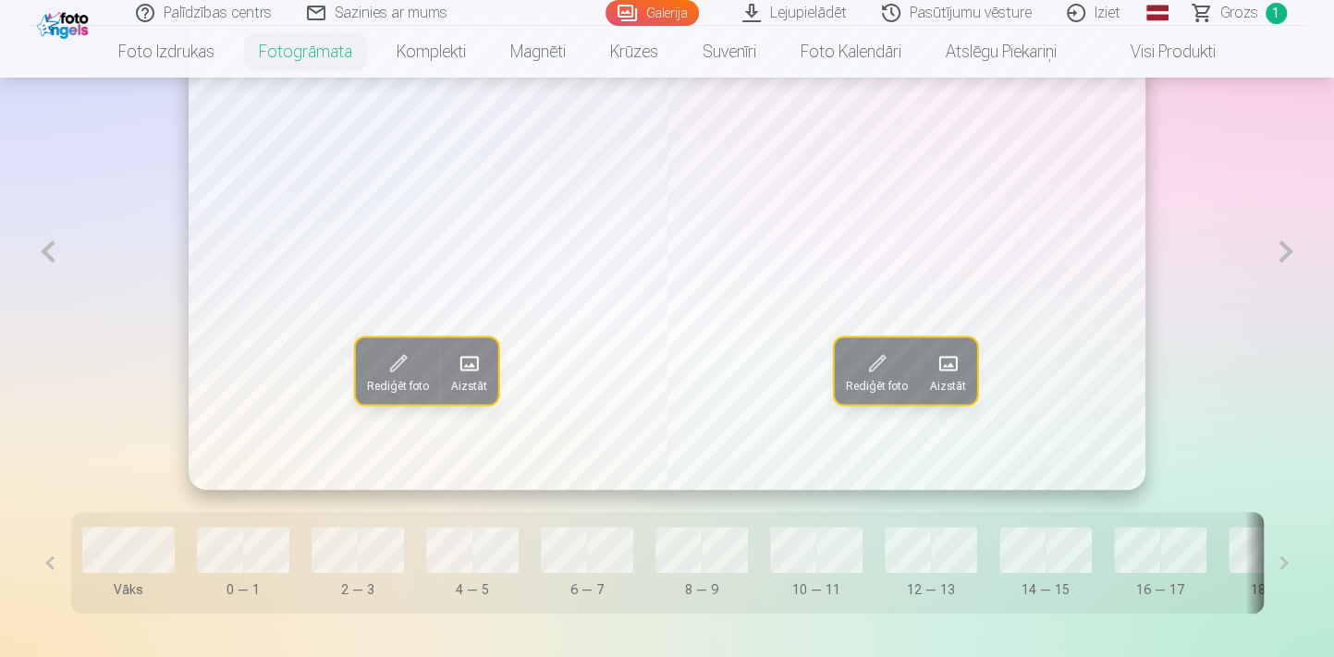
click at [53, 245] on button at bounding box center [49, 251] width 38 height 479
click at [459, 388] on span "Aizstāt" at bounding box center [469, 385] width 36 height 15
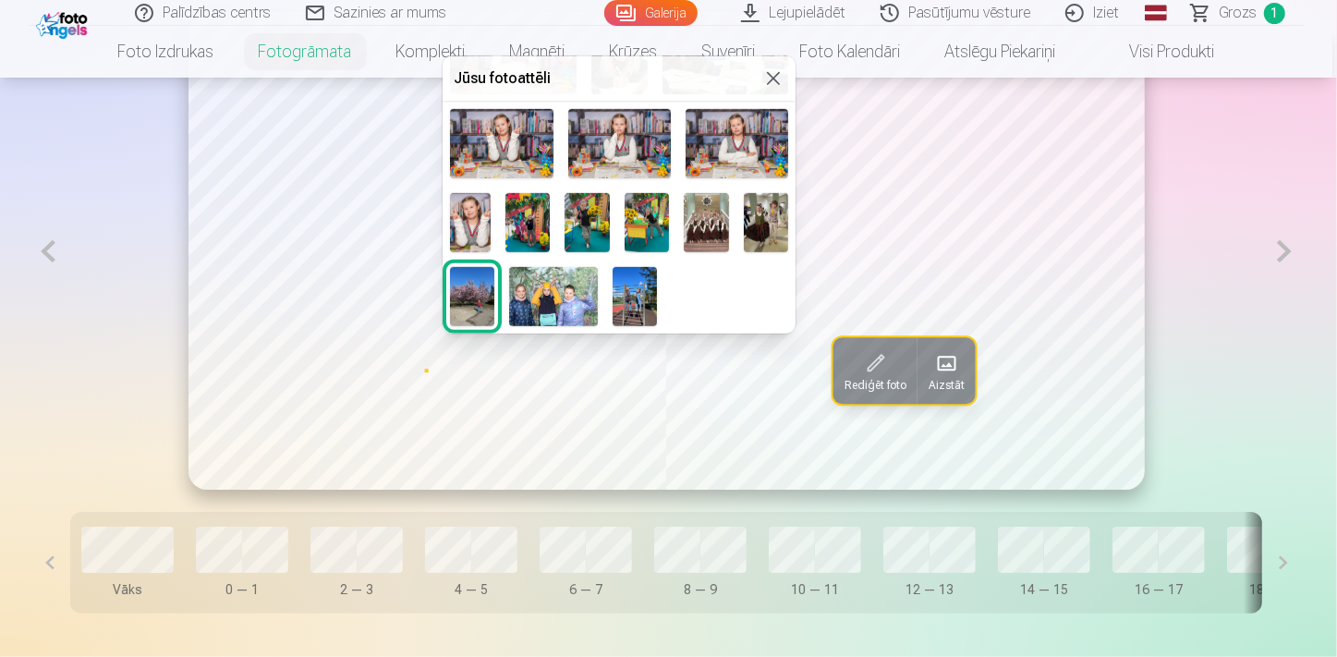
click at [598, 299] on img at bounding box center [553, 296] width 89 height 59
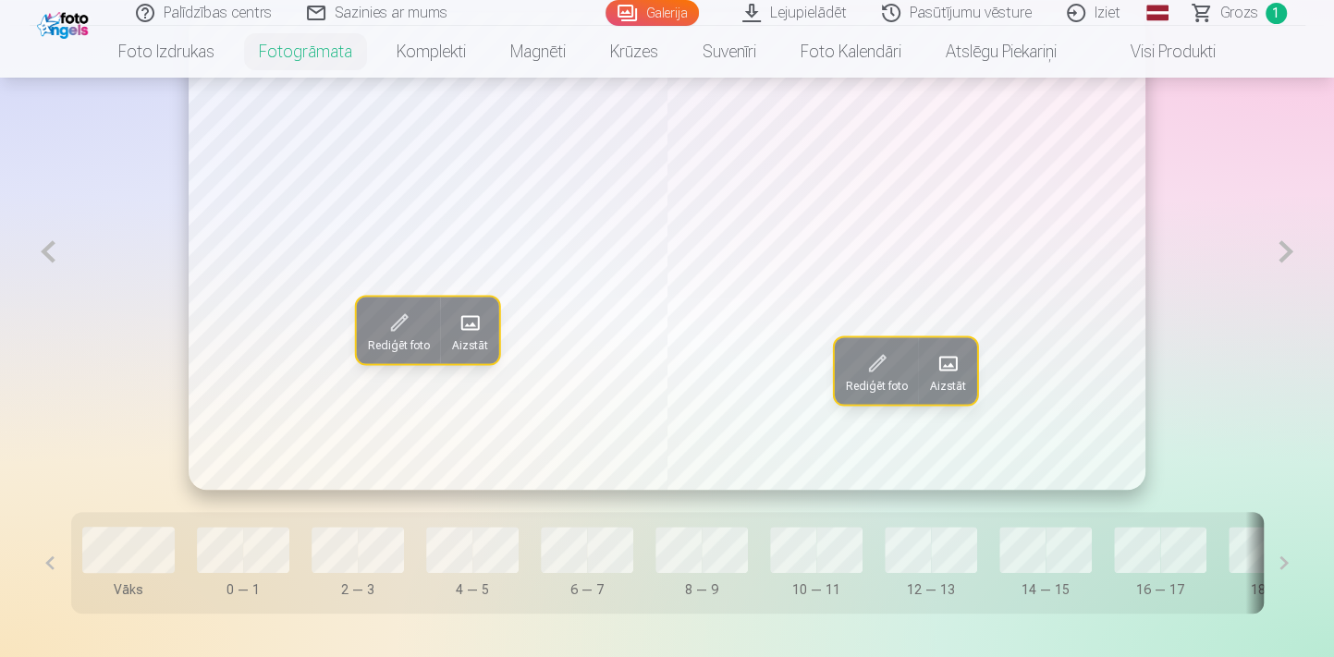
click at [457, 341] on span "Aizstāt" at bounding box center [470, 344] width 36 height 15
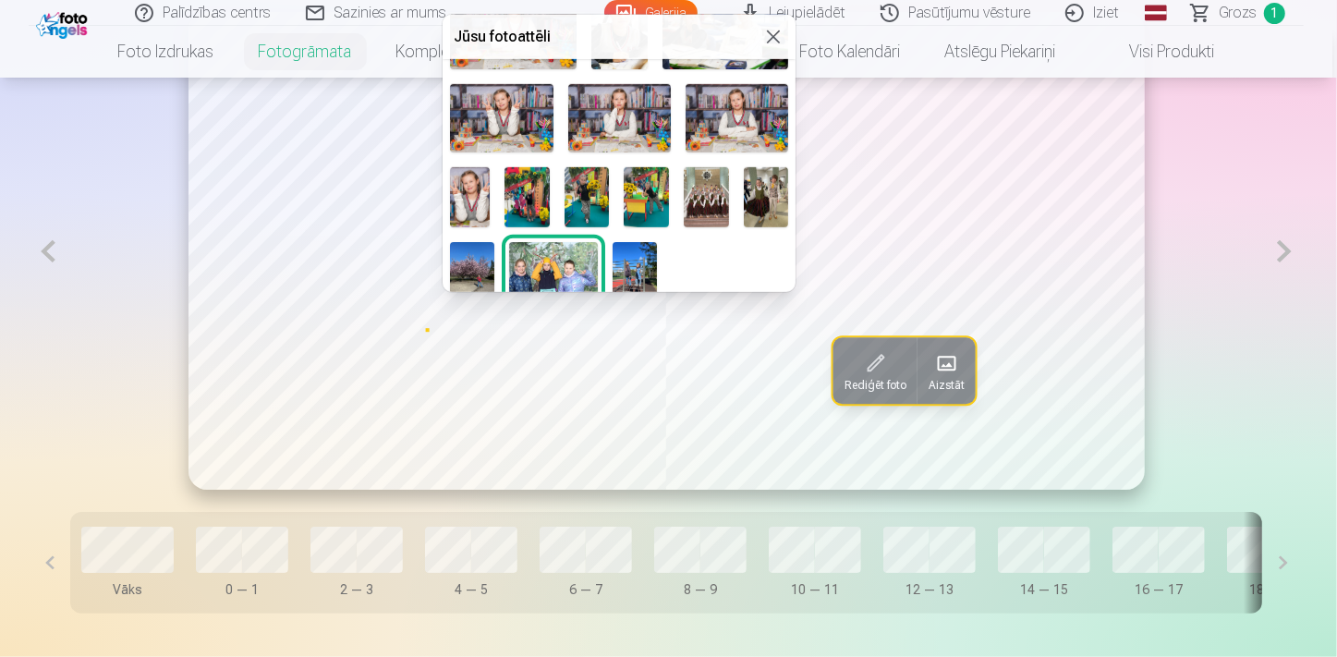
scroll to position [651, 0]
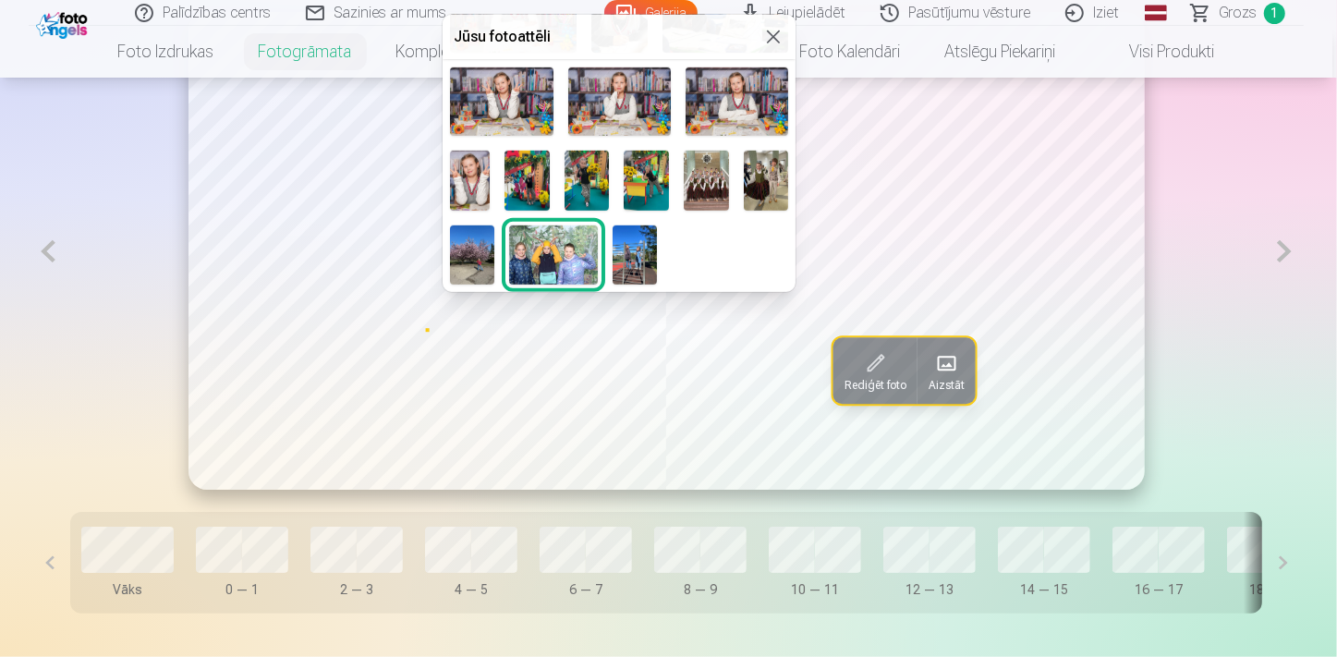
click at [494, 253] on img at bounding box center [472, 254] width 44 height 59
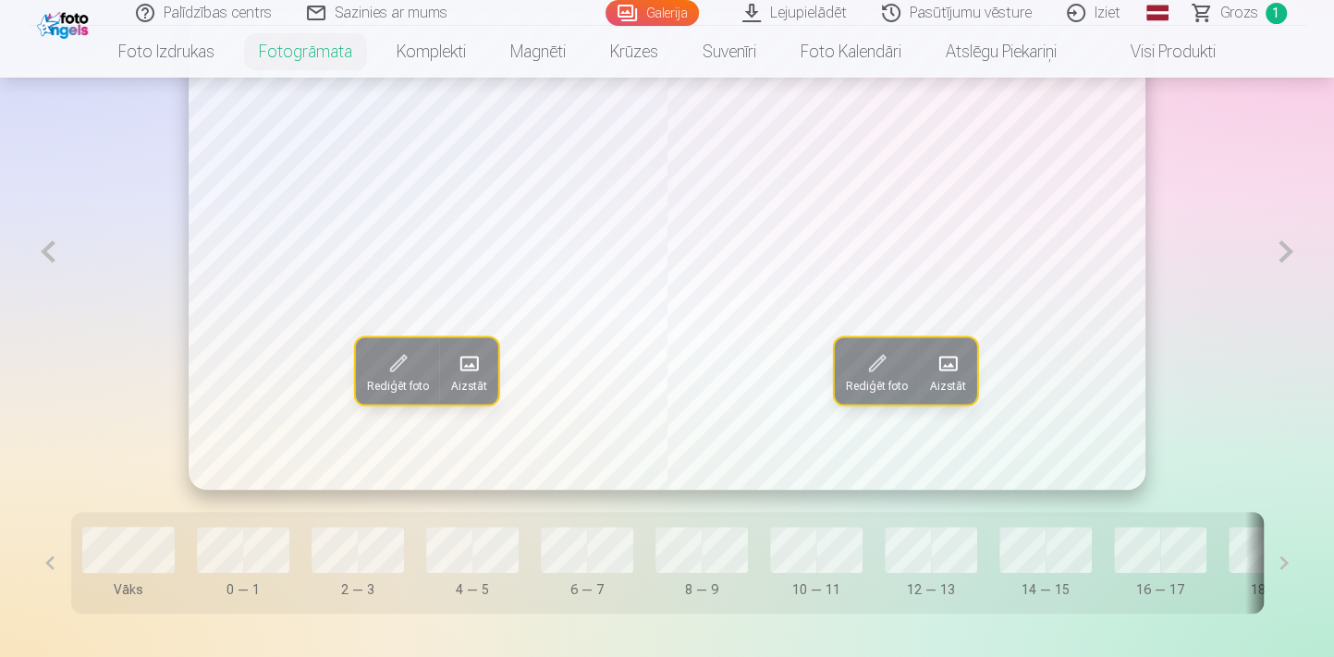
click at [942, 364] on span at bounding box center [947, 363] width 30 height 30
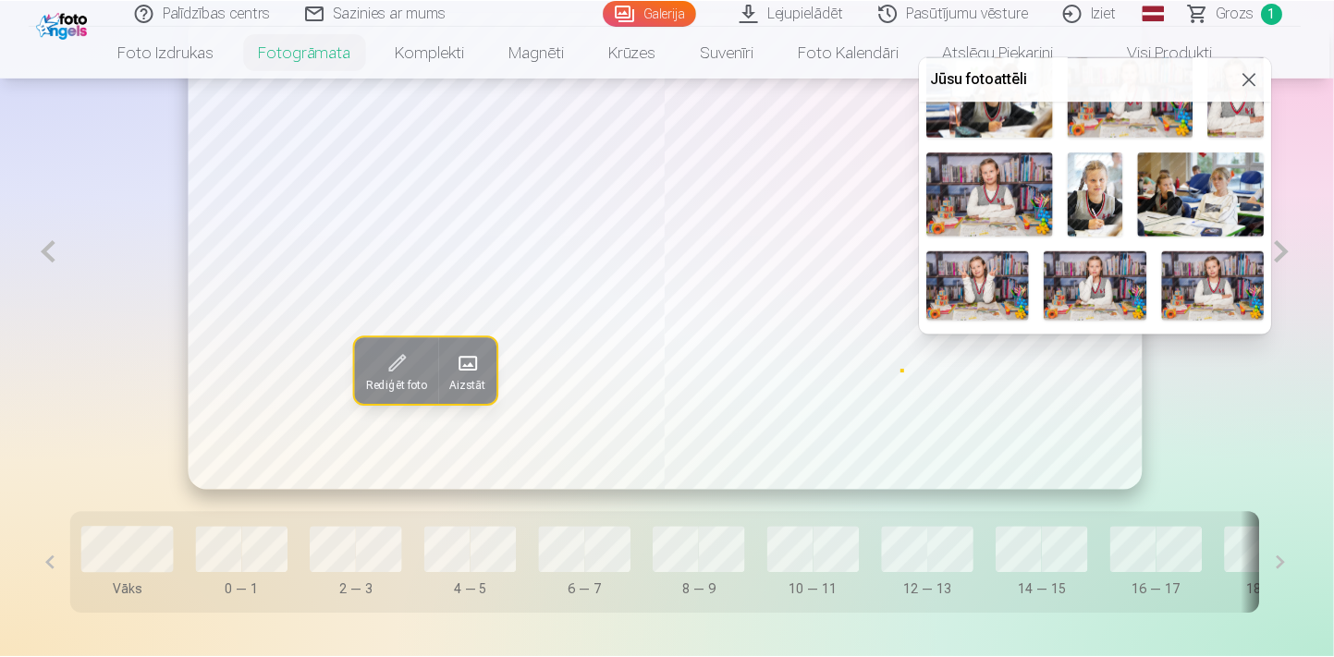
scroll to position [652, 0]
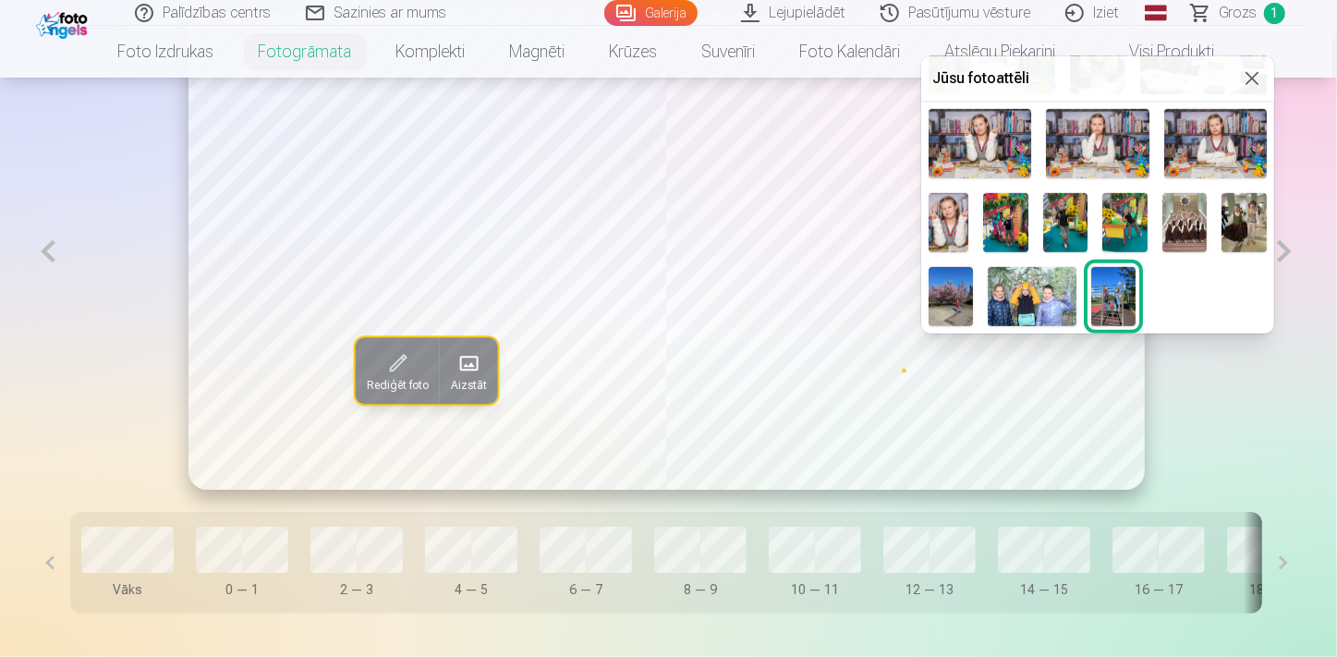
click at [1077, 286] on img at bounding box center [1032, 296] width 89 height 59
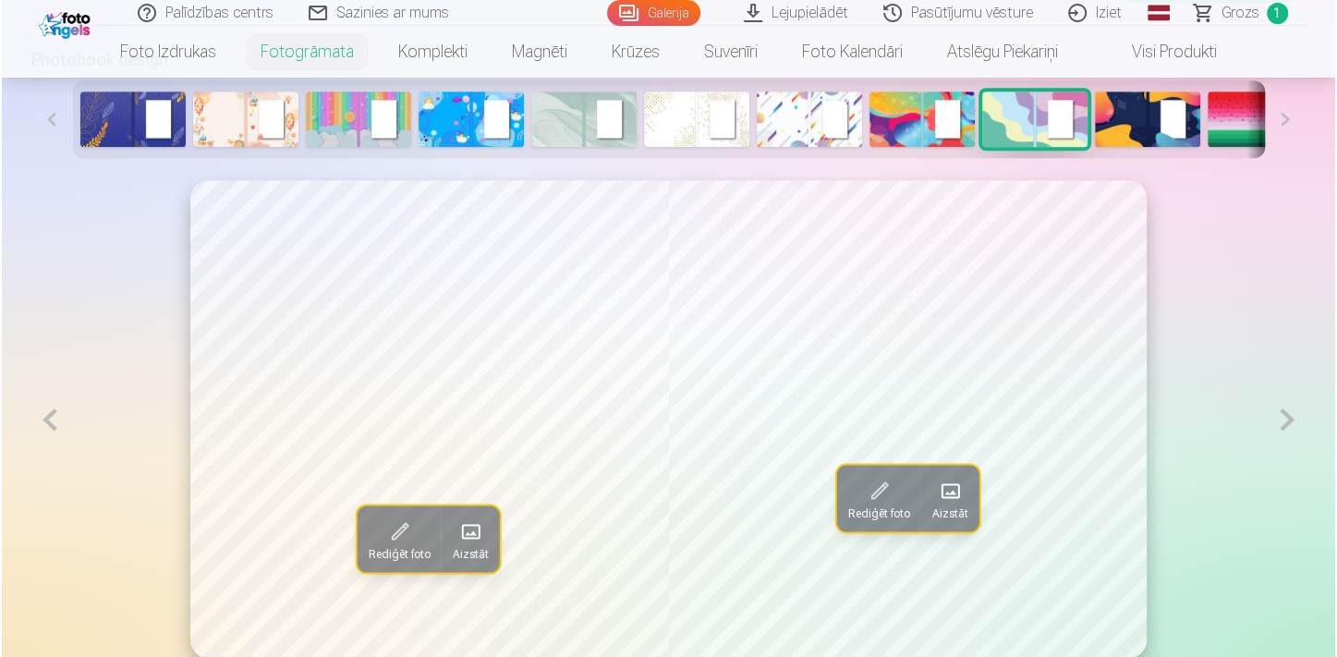
scroll to position [943, 0]
click at [961, 493] on span at bounding box center [948, 491] width 30 height 30
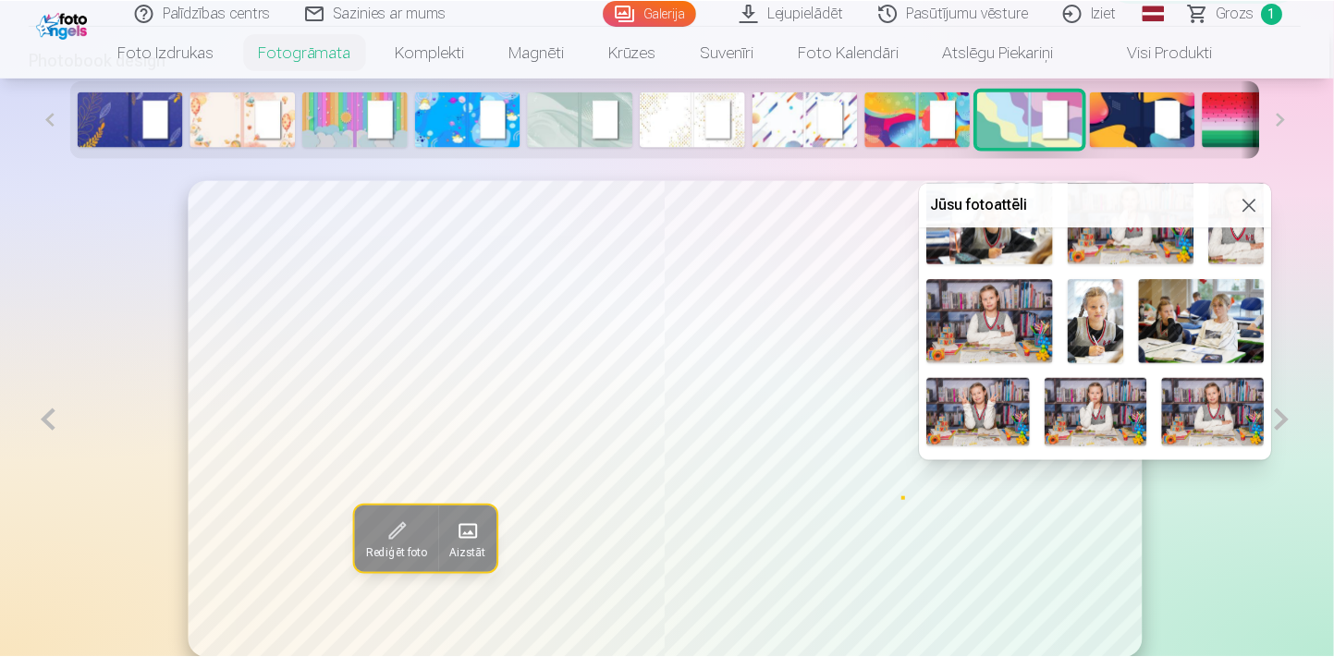
scroll to position [652, 0]
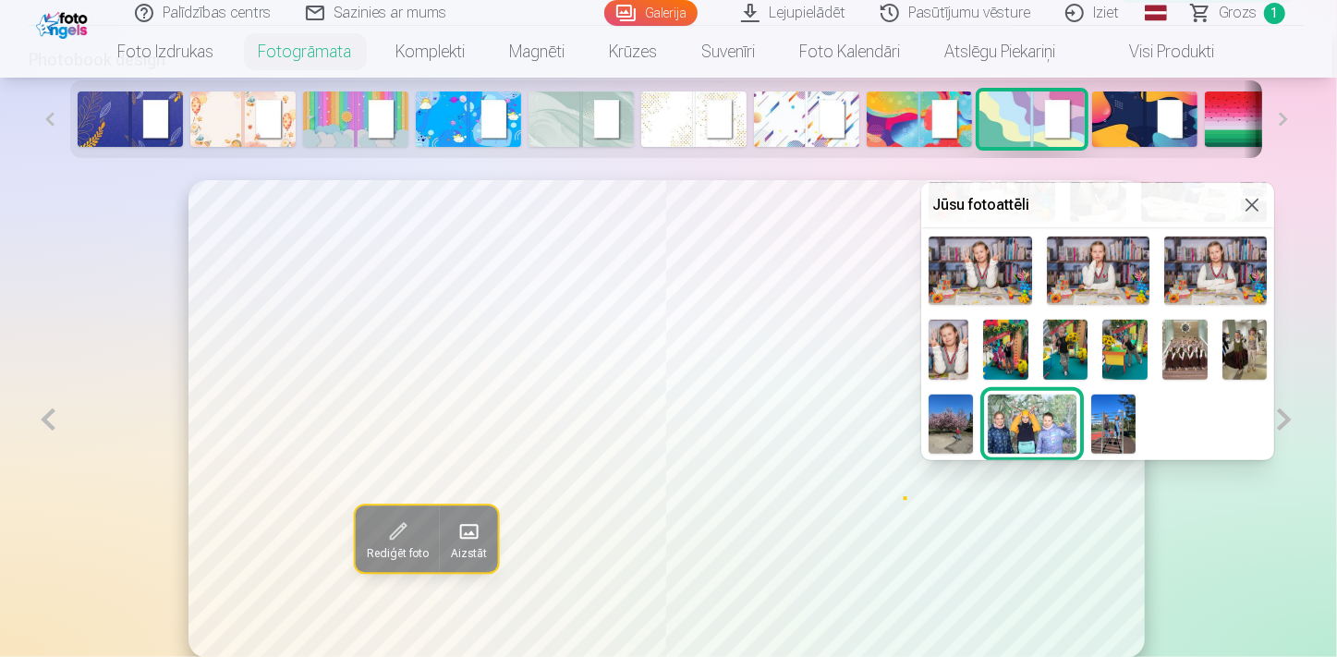
click at [1136, 421] on img at bounding box center [1113, 424] width 44 height 59
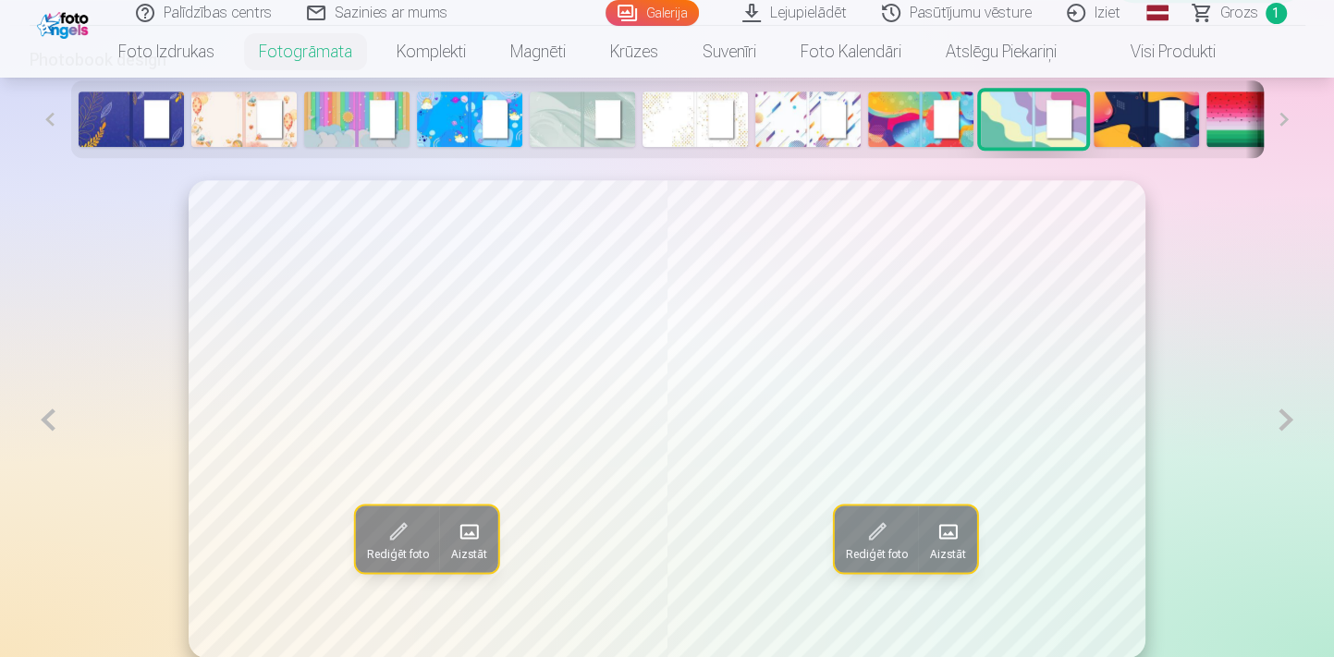
click at [1290, 434] on button at bounding box center [1285, 419] width 38 height 479
click at [1289, 428] on button at bounding box center [1285, 419] width 38 height 479
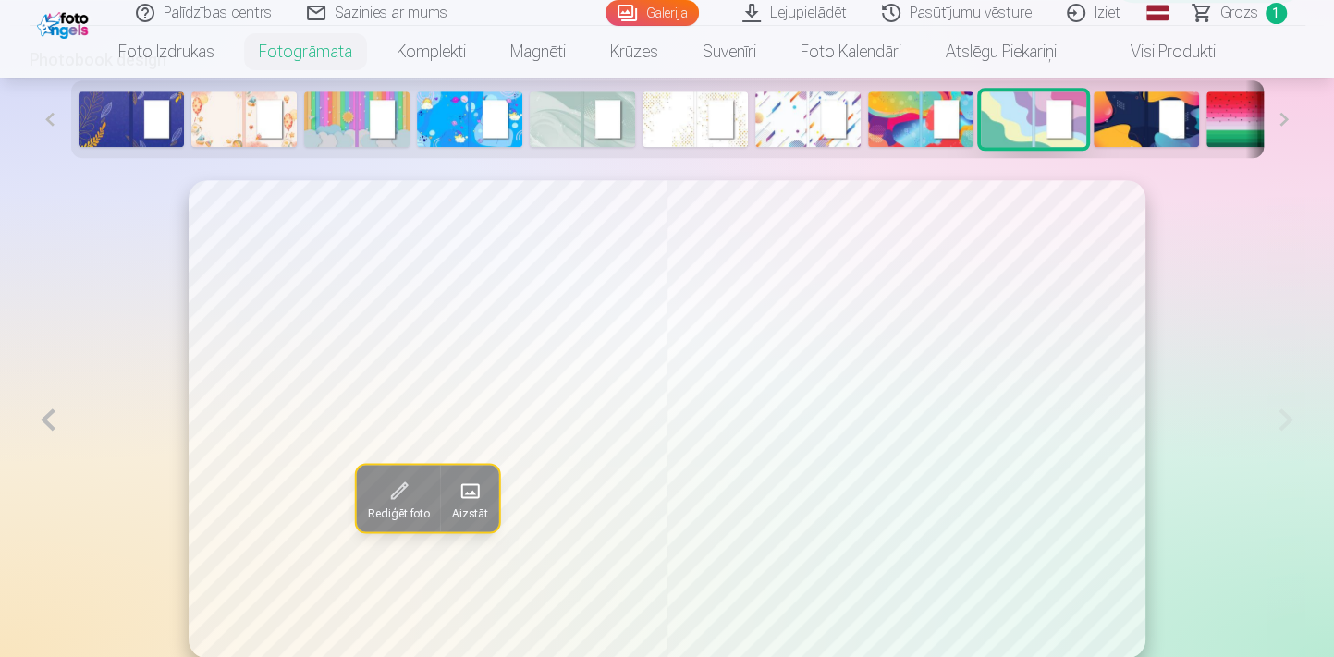
click at [38, 426] on button at bounding box center [49, 419] width 38 height 479
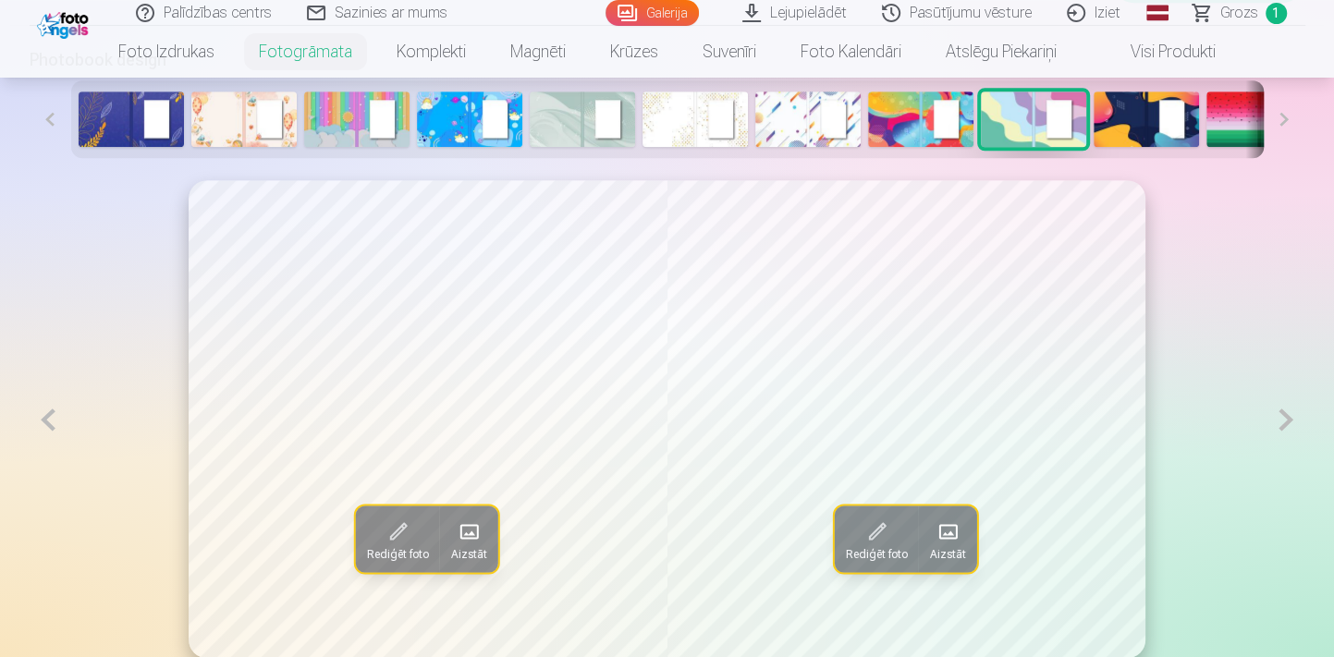
click at [38, 426] on button at bounding box center [49, 419] width 38 height 479
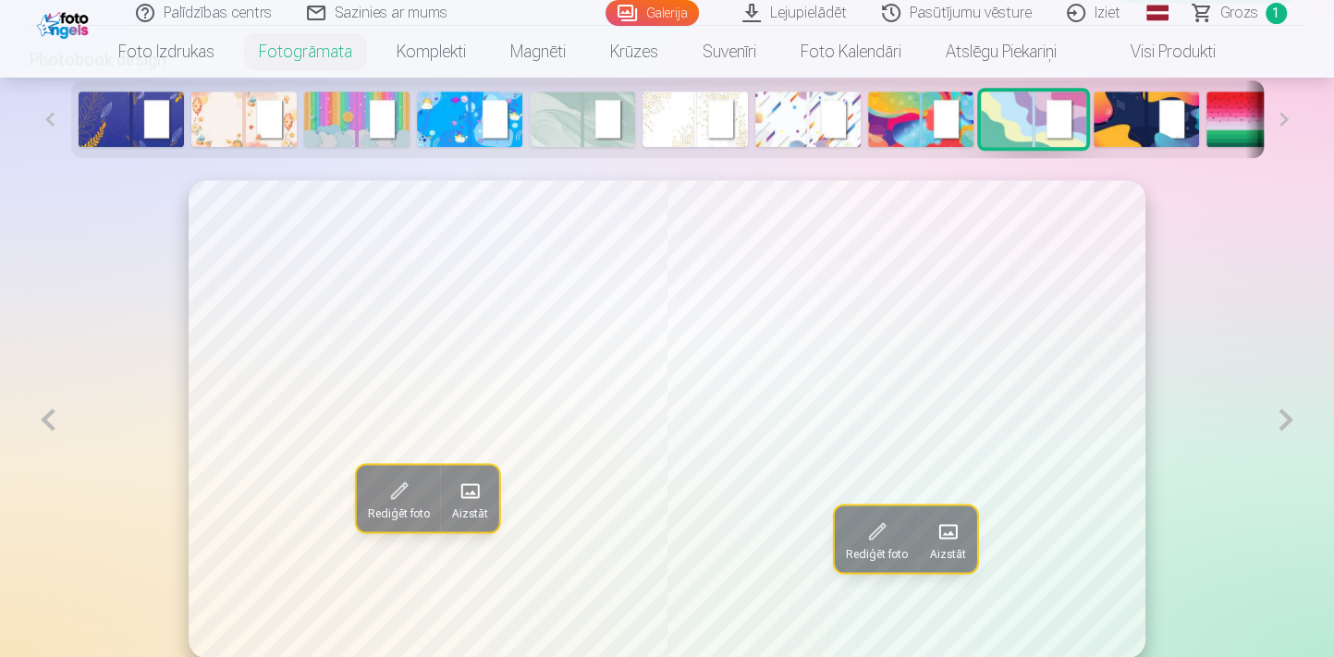
click at [1290, 424] on button at bounding box center [1285, 419] width 38 height 479
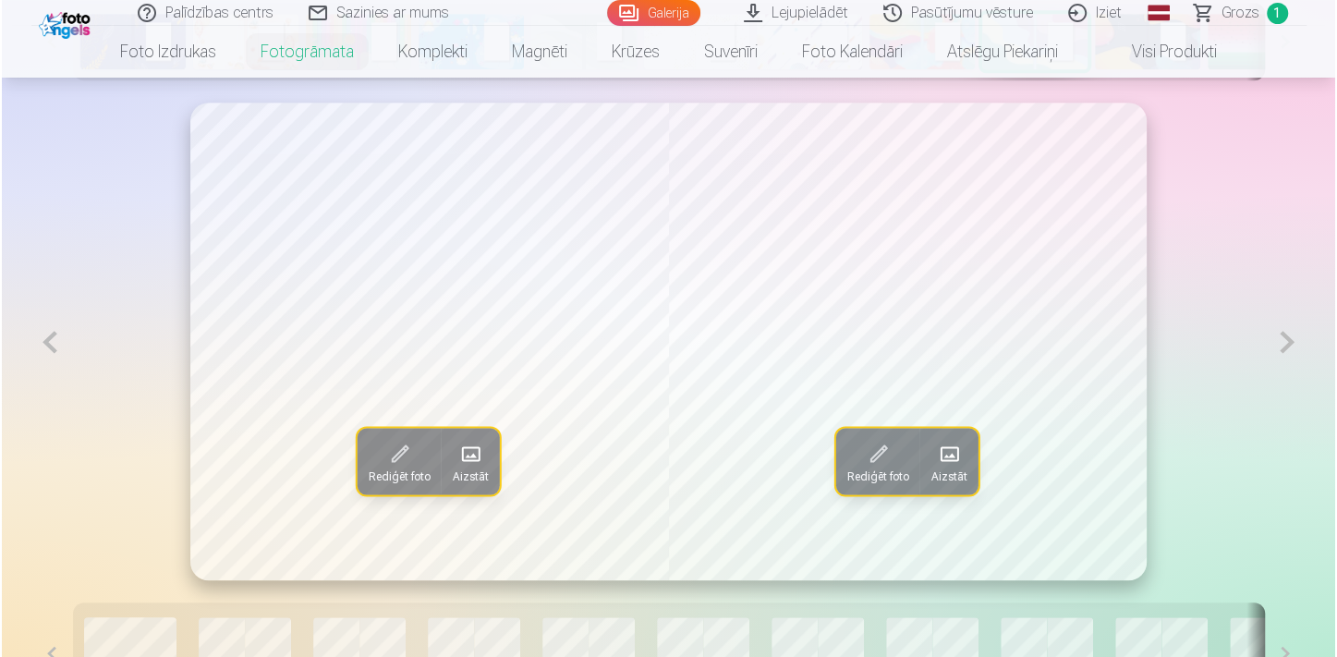
scroll to position [1027, 0]
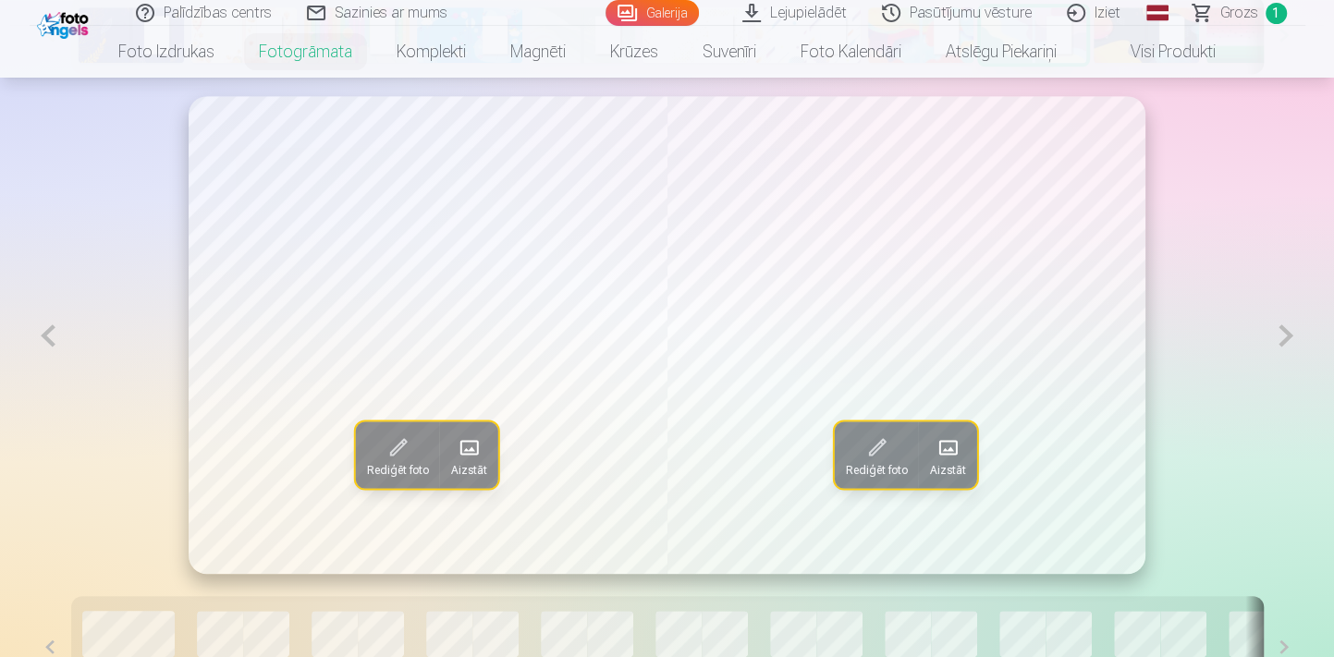
click at [474, 461] on span at bounding box center [469, 448] width 30 height 30
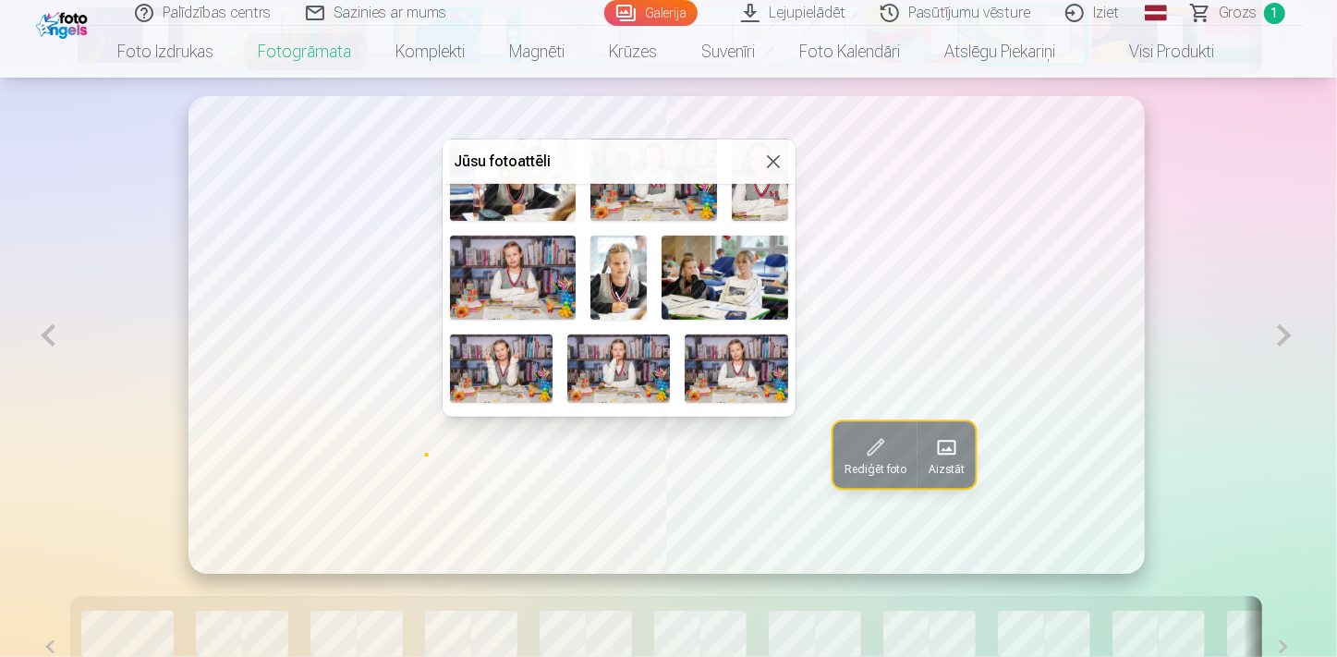
scroll to position [652, 0]
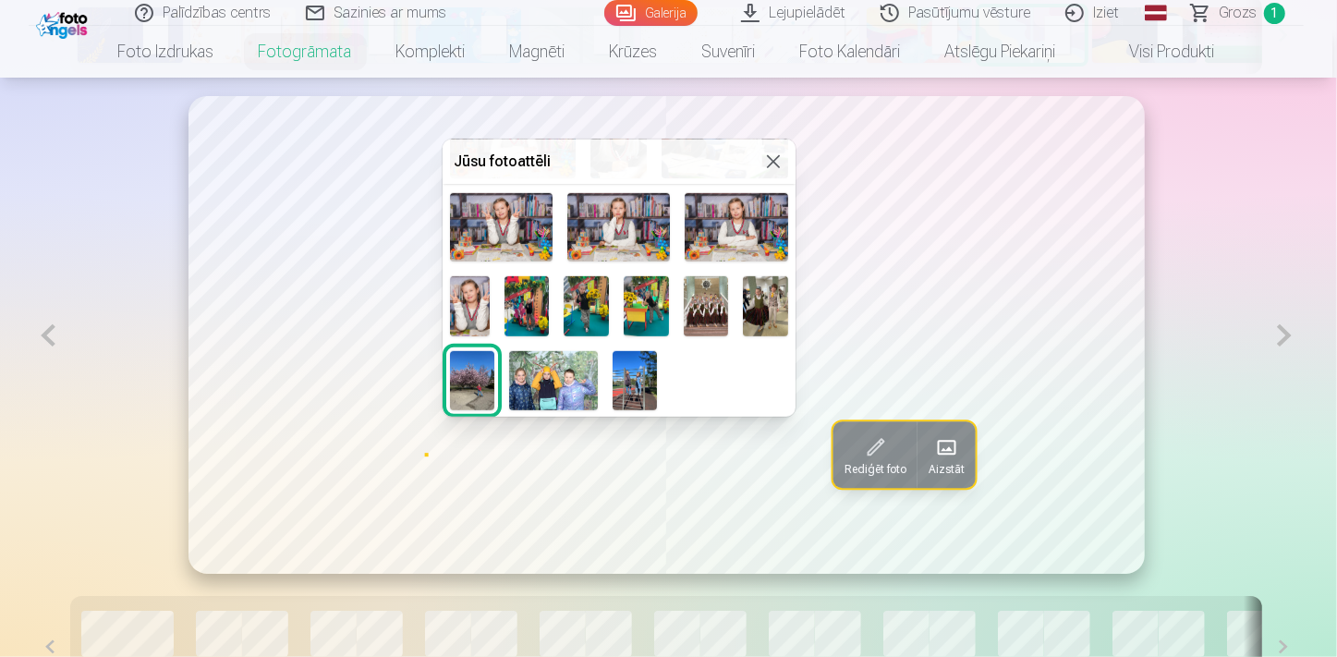
click at [743, 336] on img at bounding box center [765, 306] width 45 height 60
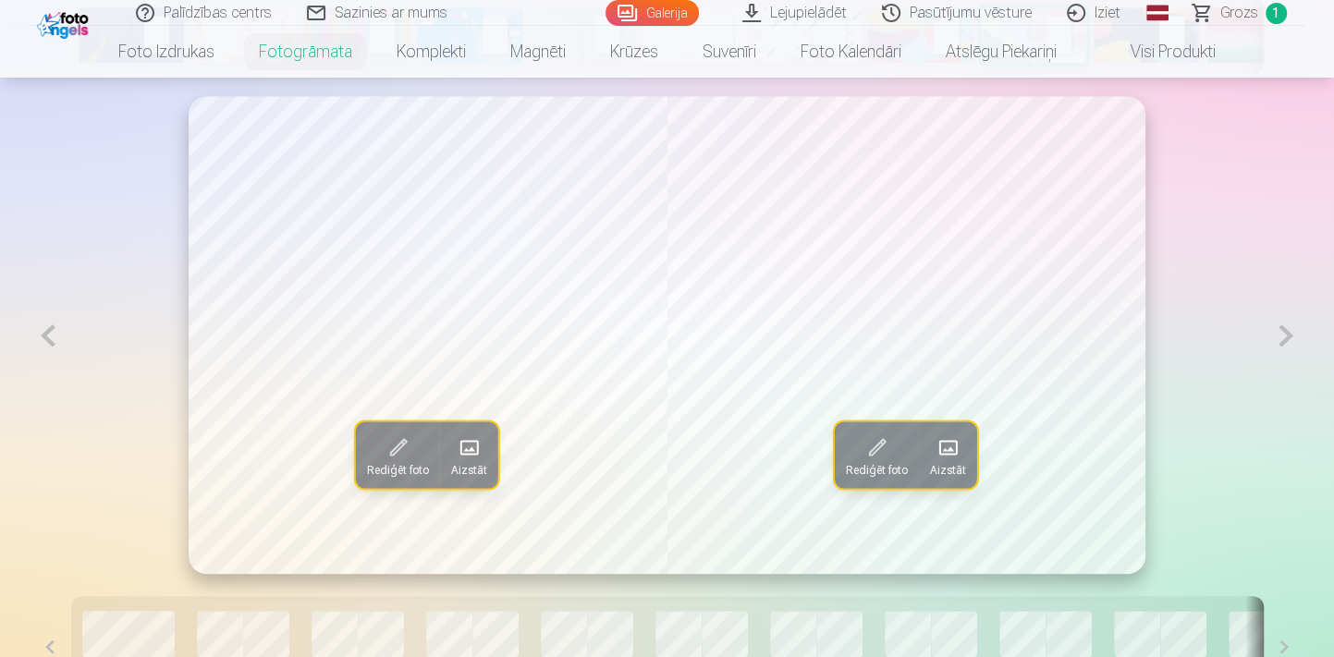
click at [949, 453] on span at bounding box center [947, 448] width 30 height 30
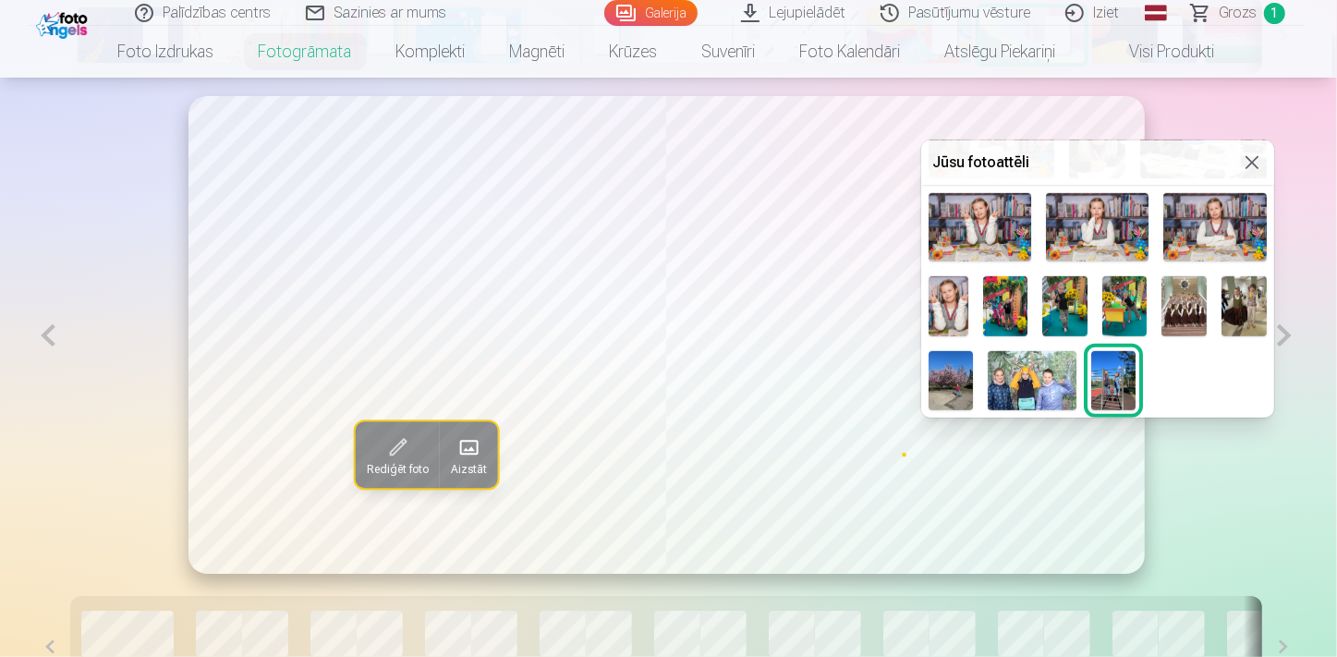
click at [1207, 306] on img at bounding box center [1184, 306] width 45 height 60
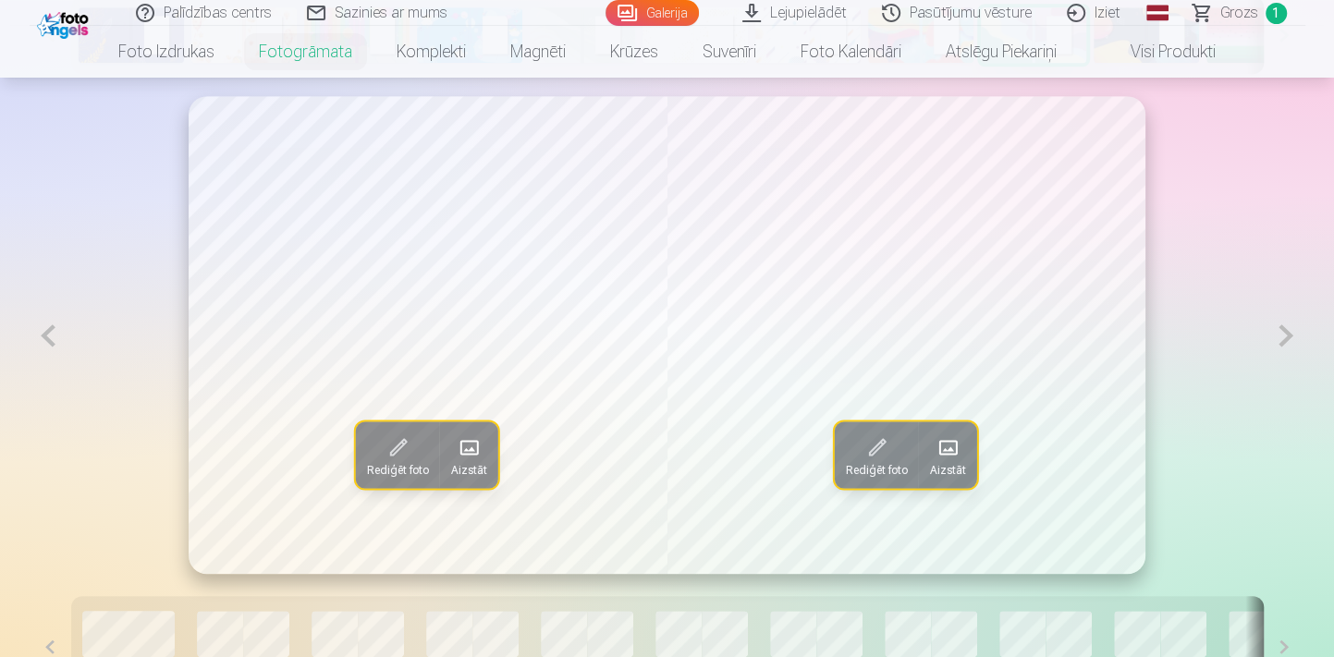
click at [1280, 332] on button at bounding box center [1285, 335] width 38 height 479
click at [1279, 339] on button at bounding box center [1285, 335] width 38 height 479
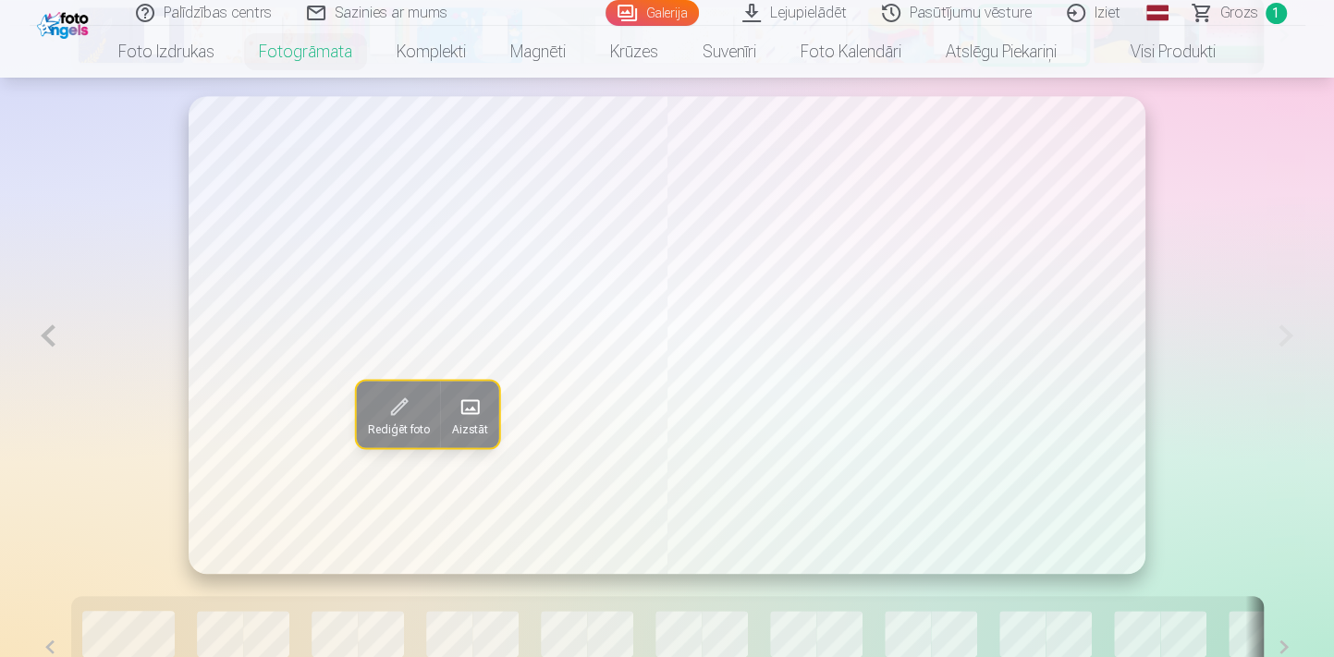
click at [36, 332] on button at bounding box center [49, 335] width 38 height 479
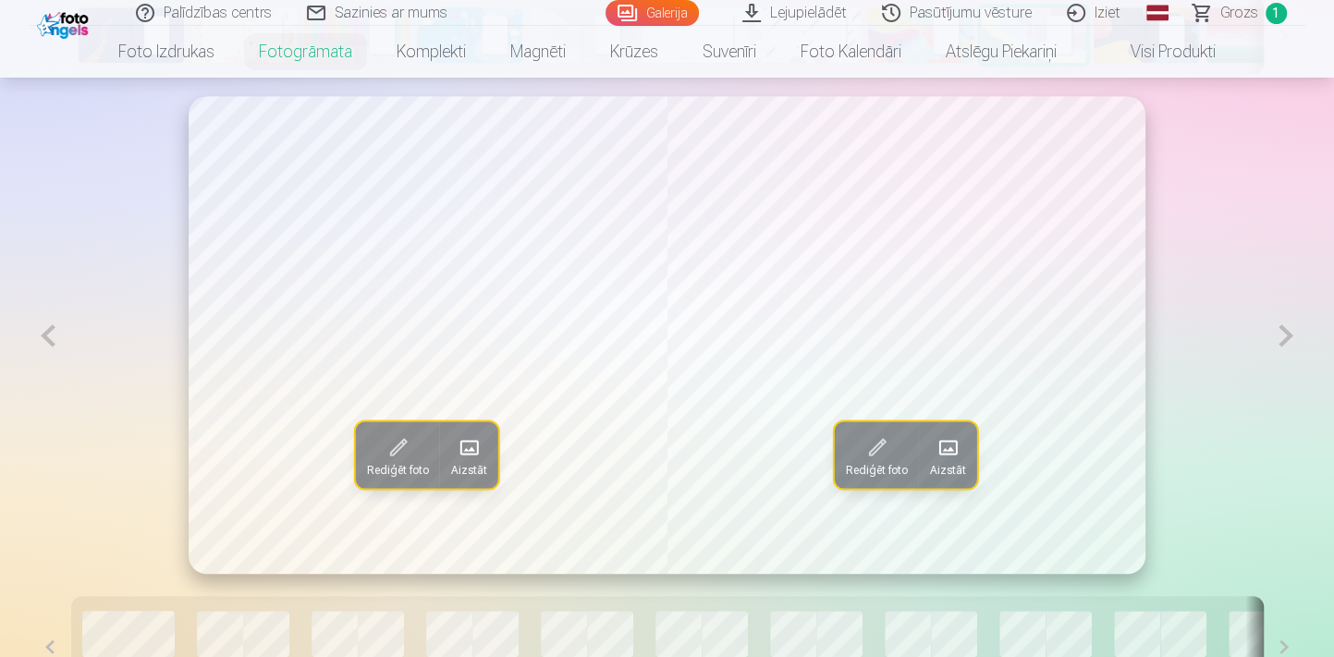
click at [36, 332] on button at bounding box center [49, 335] width 38 height 479
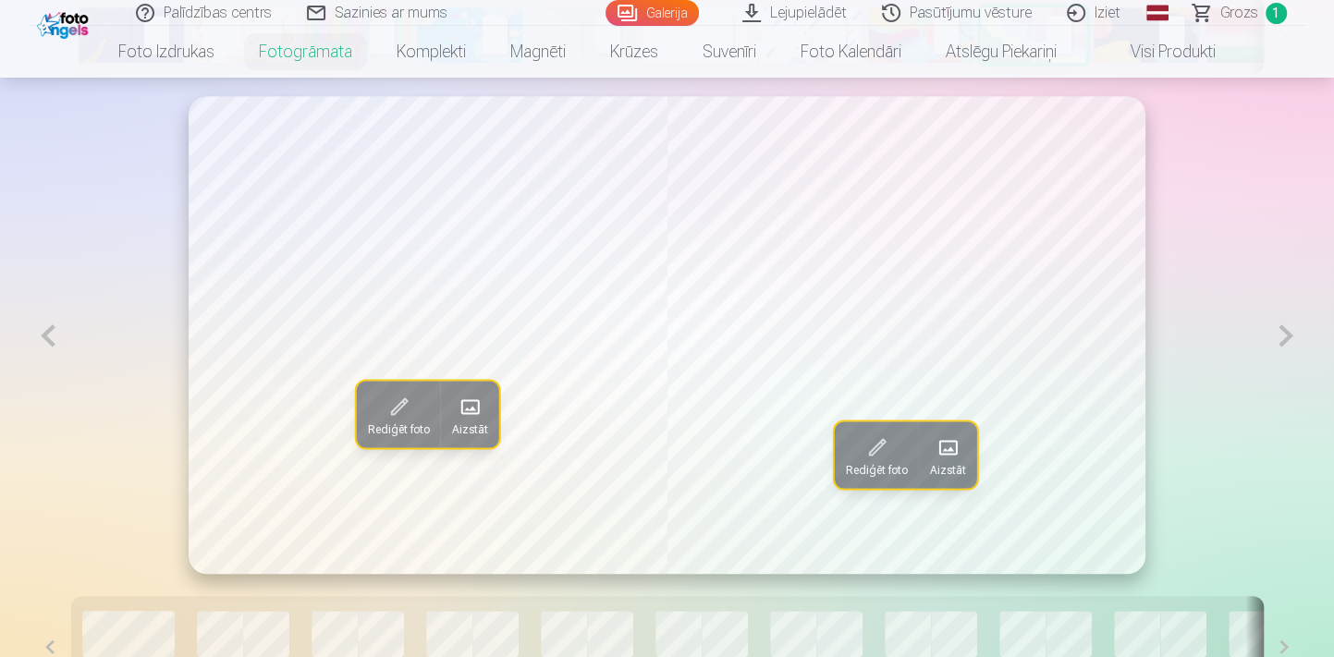
click at [1280, 338] on button at bounding box center [1285, 335] width 38 height 479
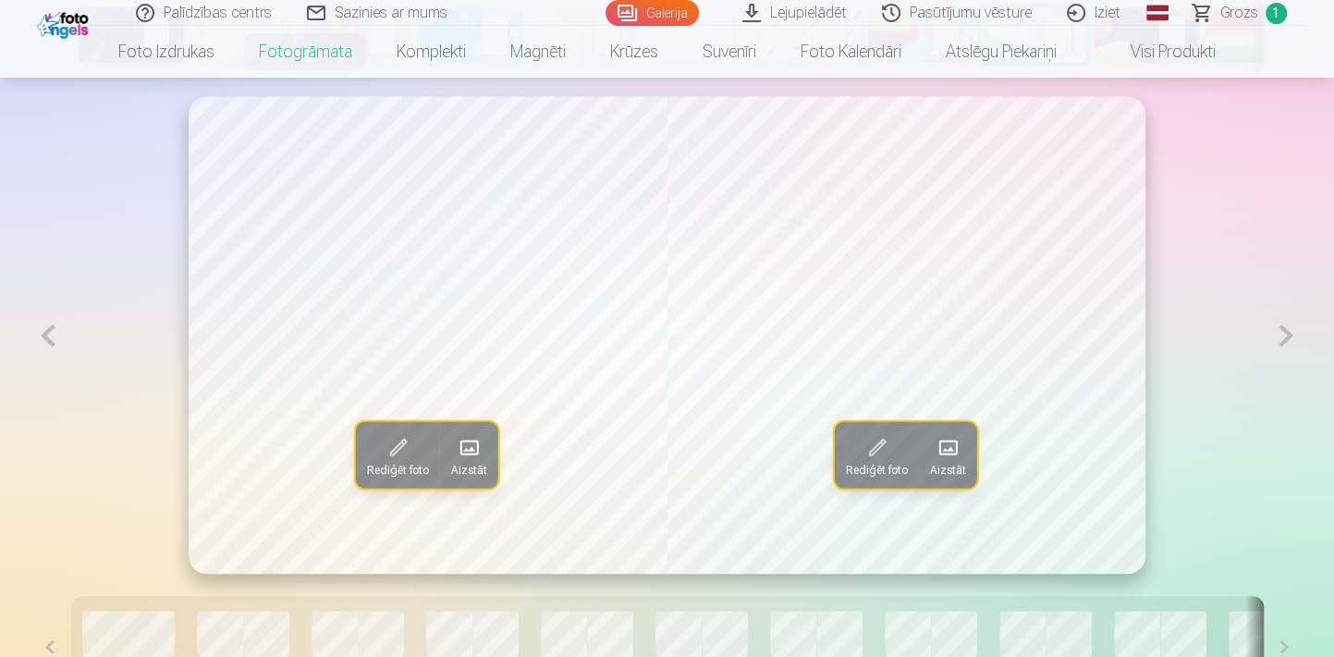
click at [1280, 338] on button at bounding box center [1285, 335] width 38 height 479
click at [460, 460] on span at bounding box center [469, 448] width 30 height 30
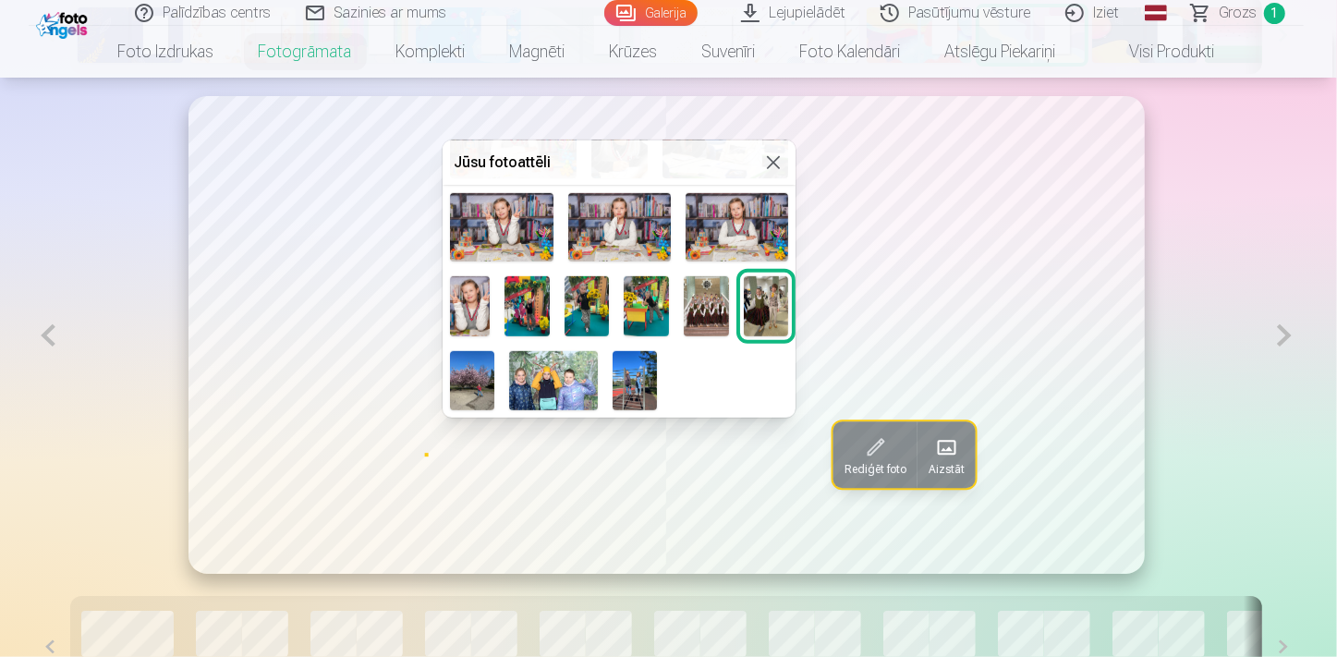
click at [494, 370] on img at bounding box center [472, 380] width 44 height 59
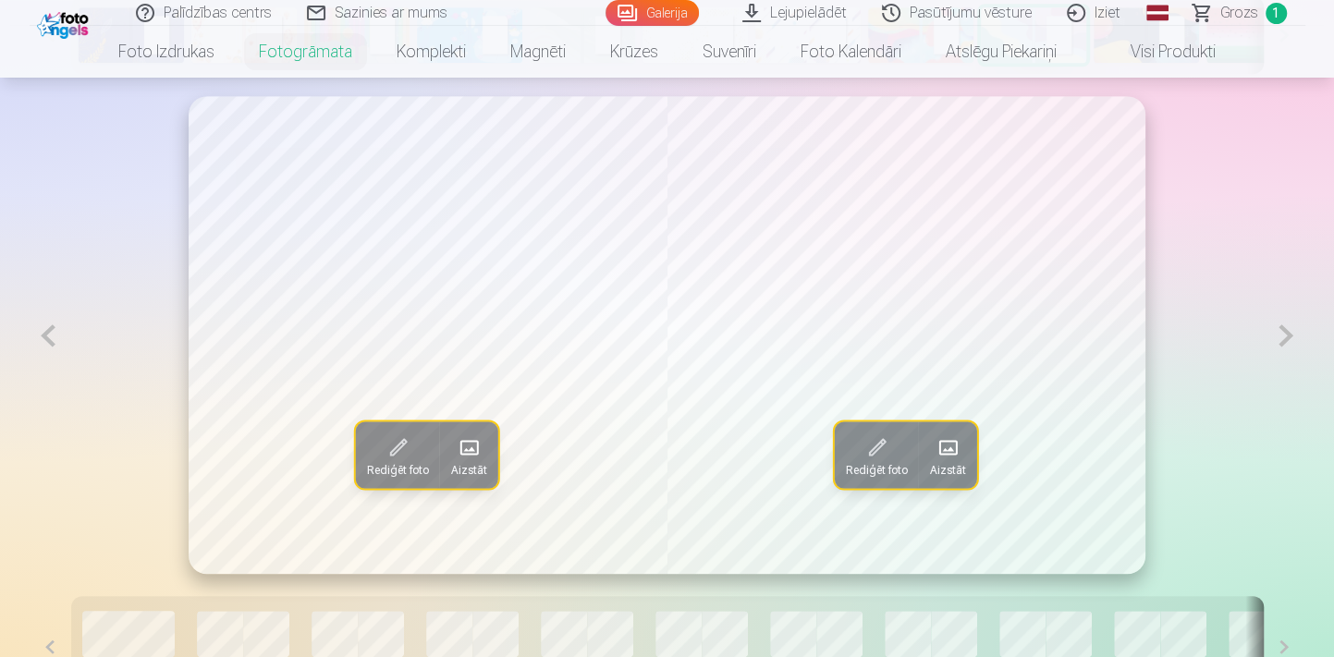
click at [951, 442] on span at bounding box center [947, 448] width 30 height 30
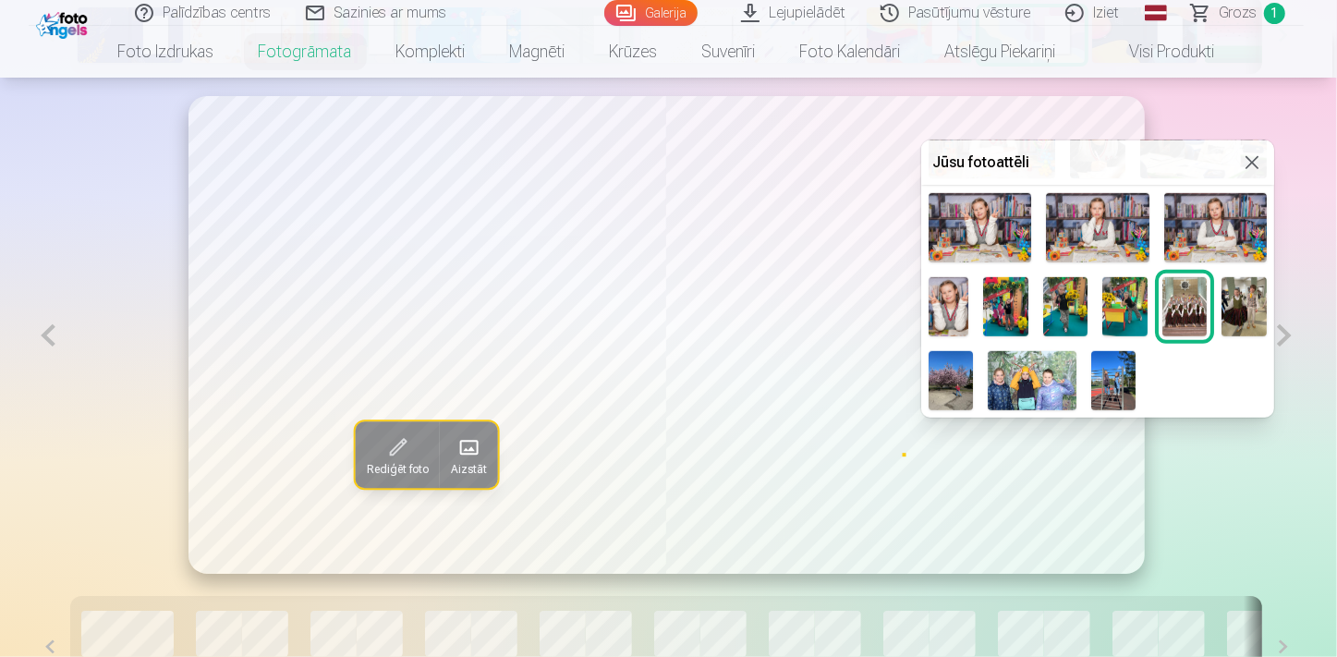
click at [1136, 396] on img at bounding box center [1113, 380] width 44 height 59
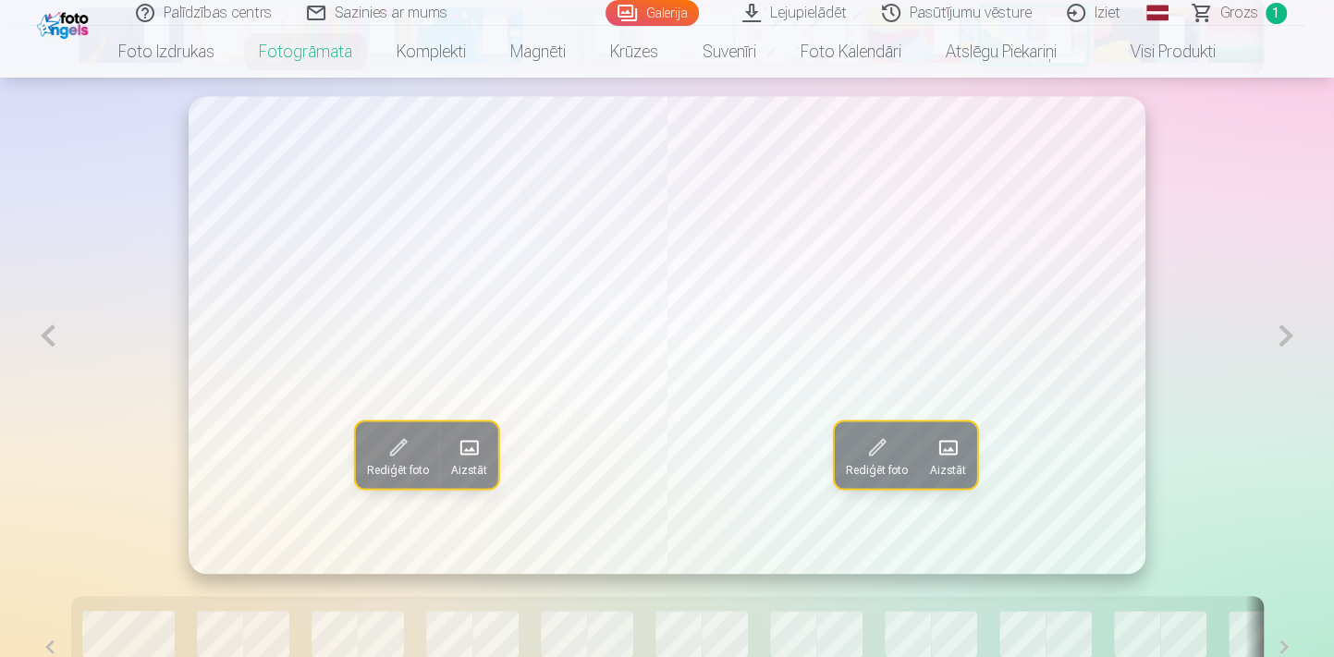
click at [1292, 332] on button at bounding box center [1285, 335] width 38 height 479
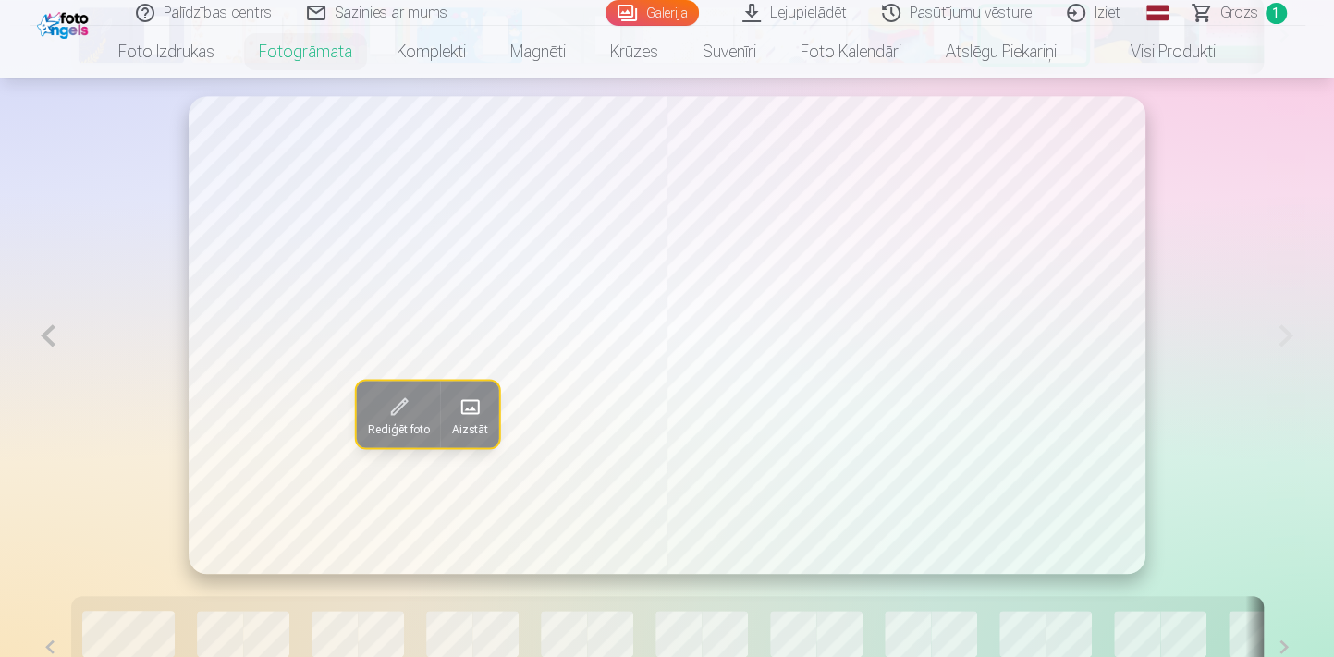
click at [36, 331] on button at bounding box center [49, 335] width 38 height 479
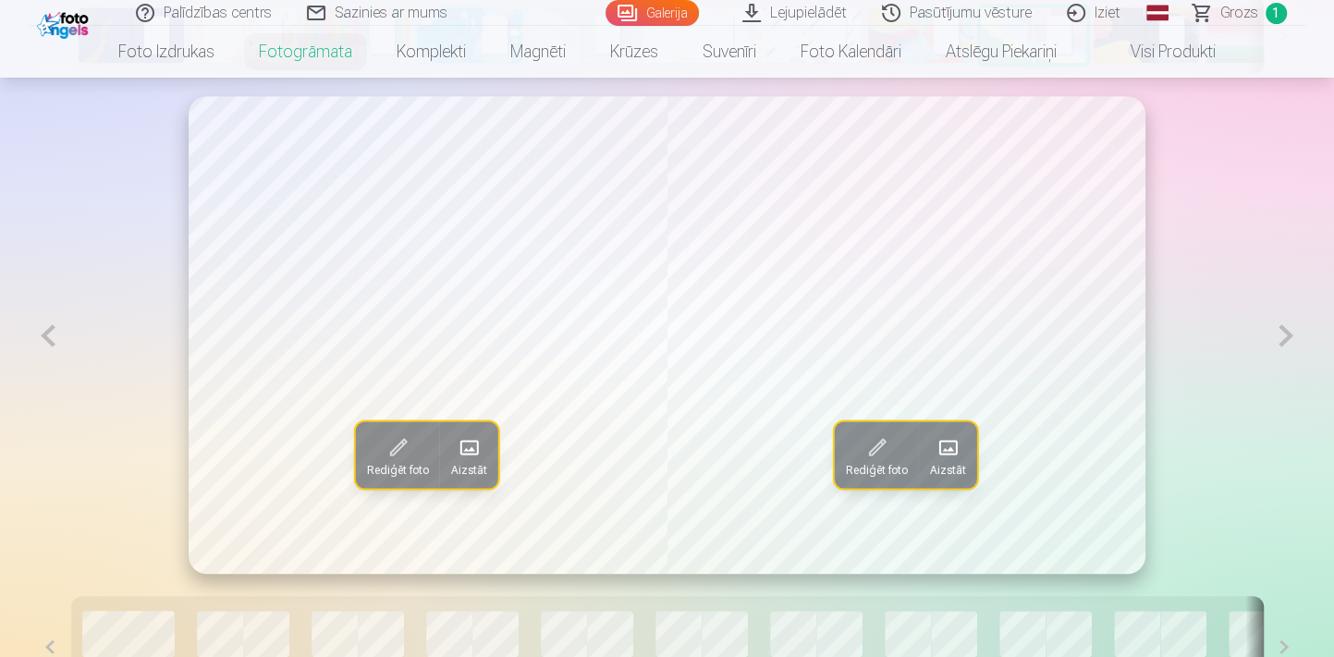
click at [36, 331] on button at bounding box center [49, 335] width 38 height 479
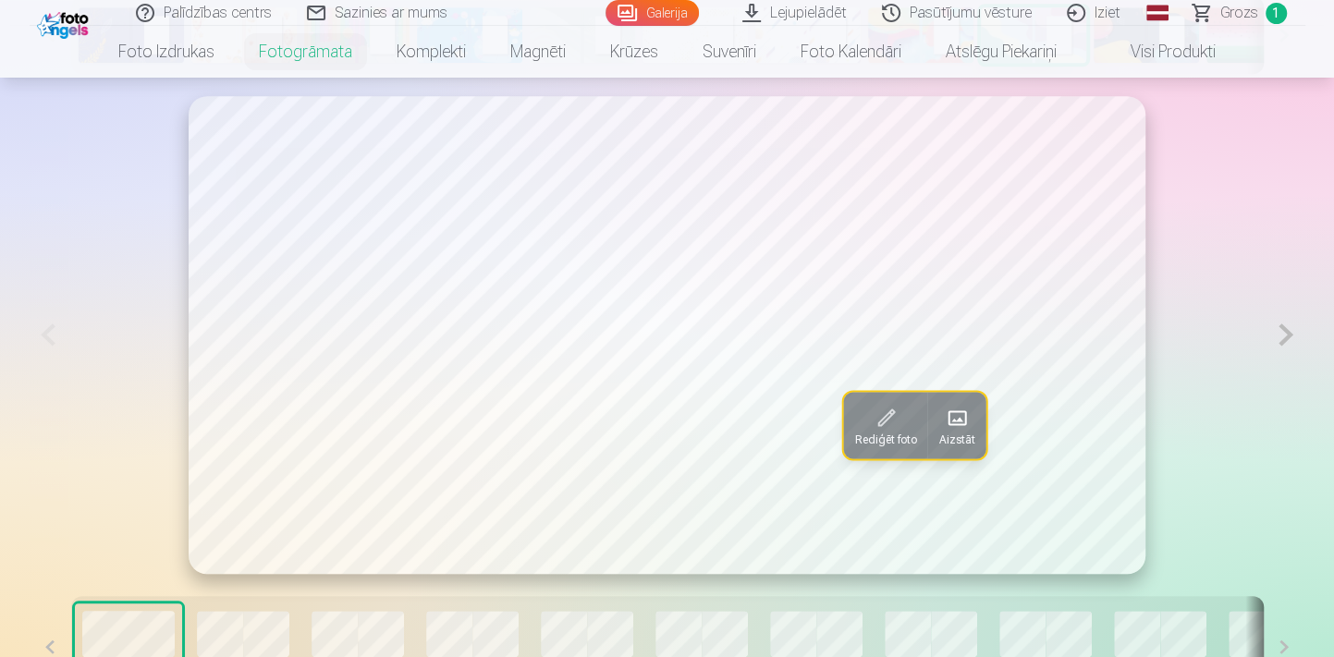
click at [1285, 333] on button at bounding box center [1285, 335] width 38 height 478
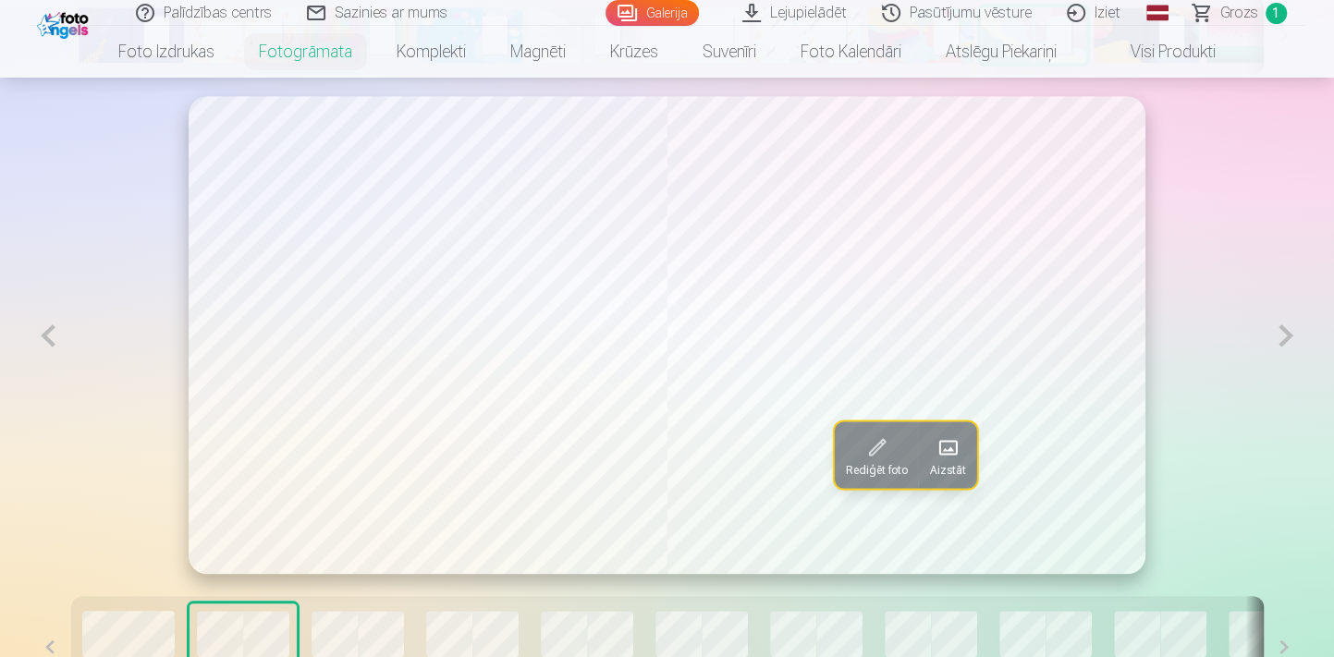
click at [1285, 333] on button at bounding box center [1285, 335] width 38 height 479
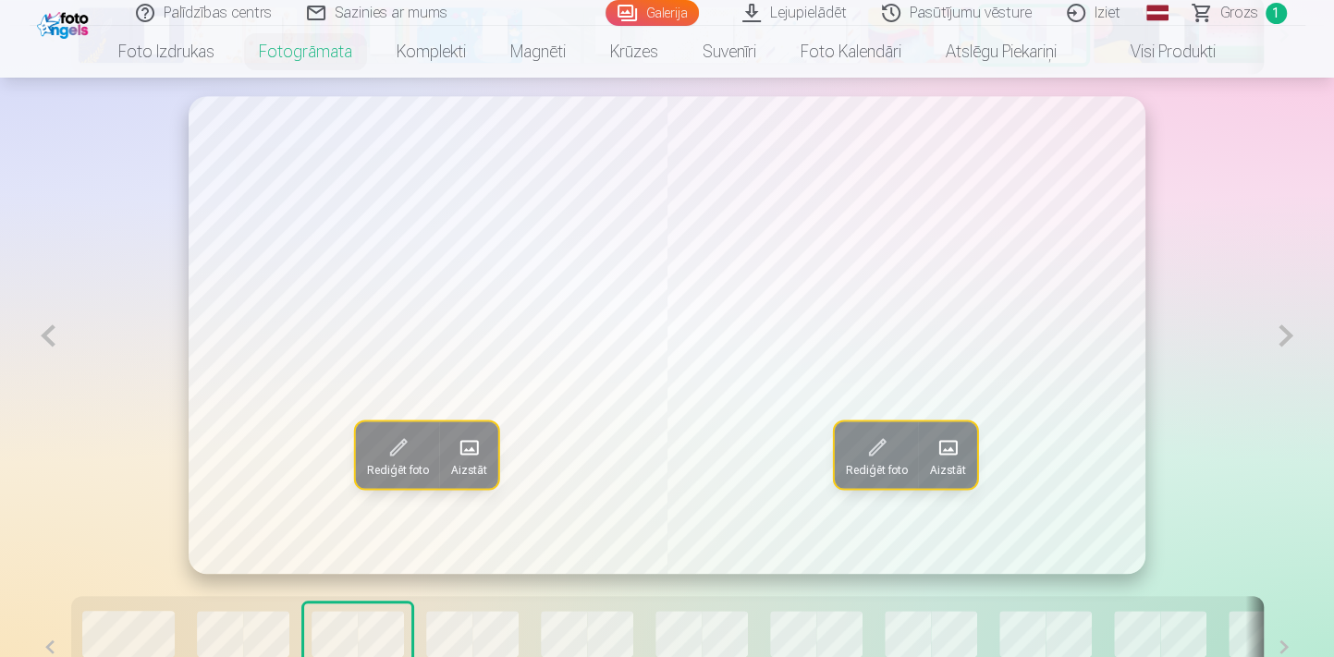
click at [475, 438] on span at bounding box center [469, 448] width 30 height 30
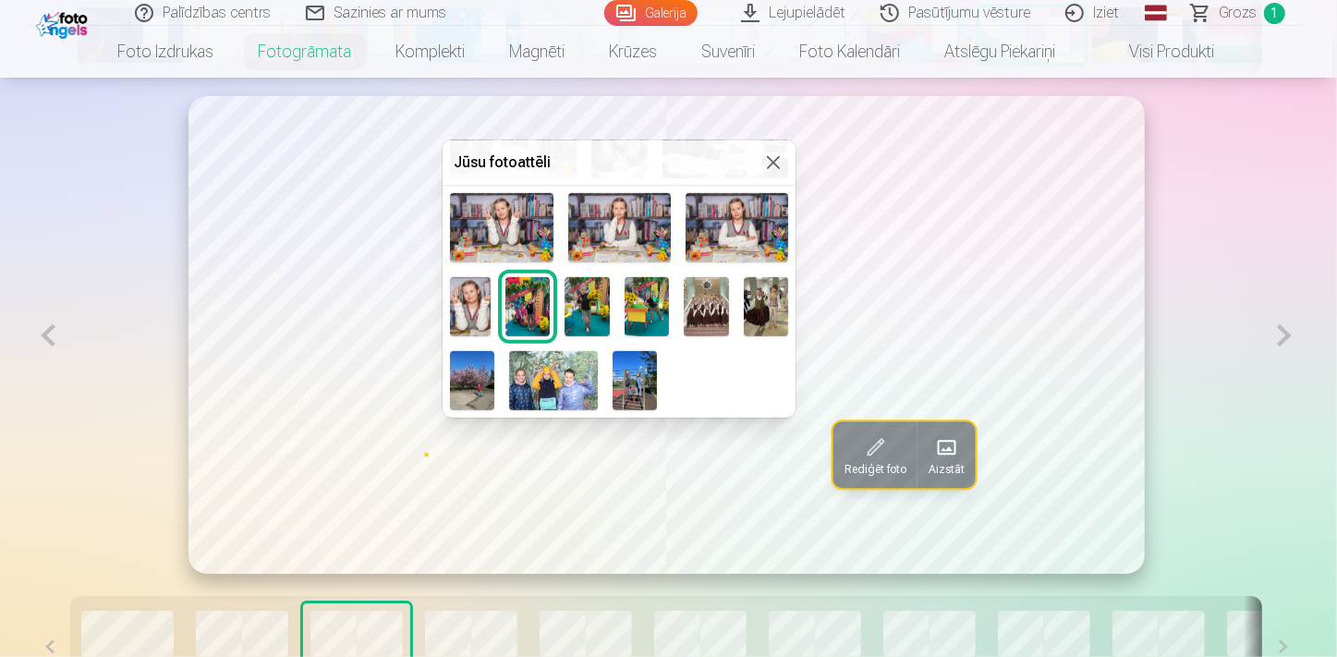
click at [670, 300] on img at bounding box center [647, 307] width 45 height 60
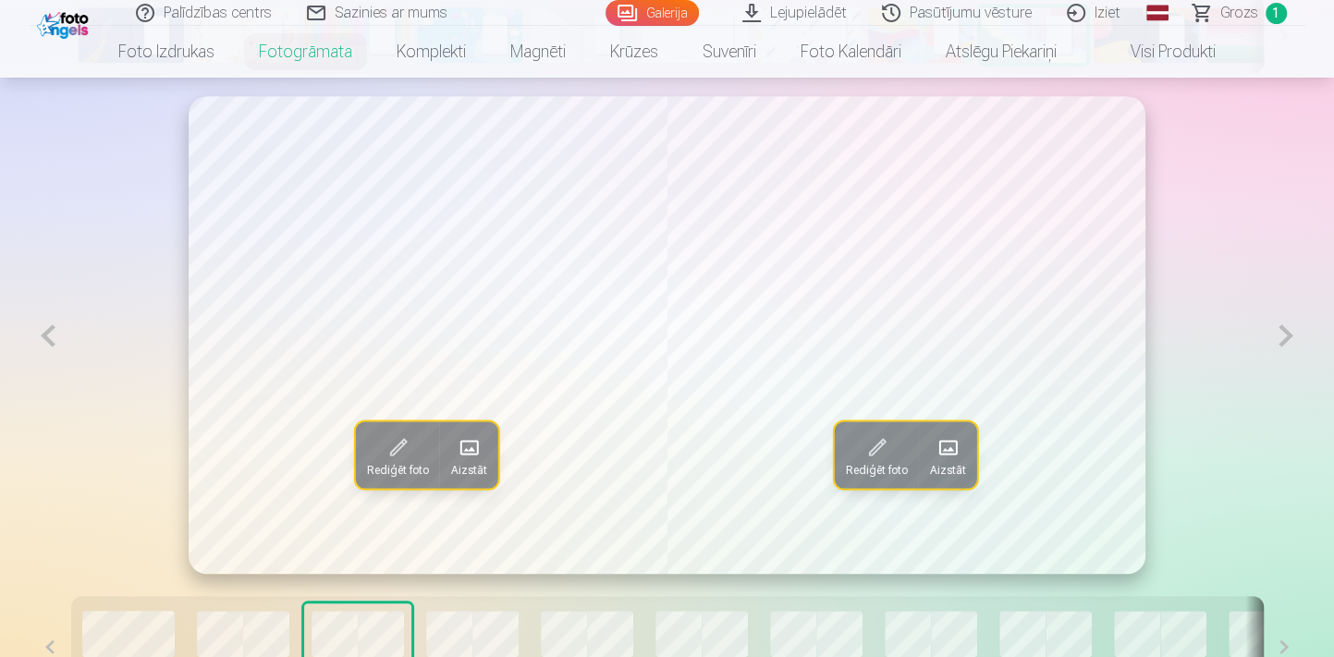
click at [941, 445] on span at bounding box center [947, 448] width 30 height 30
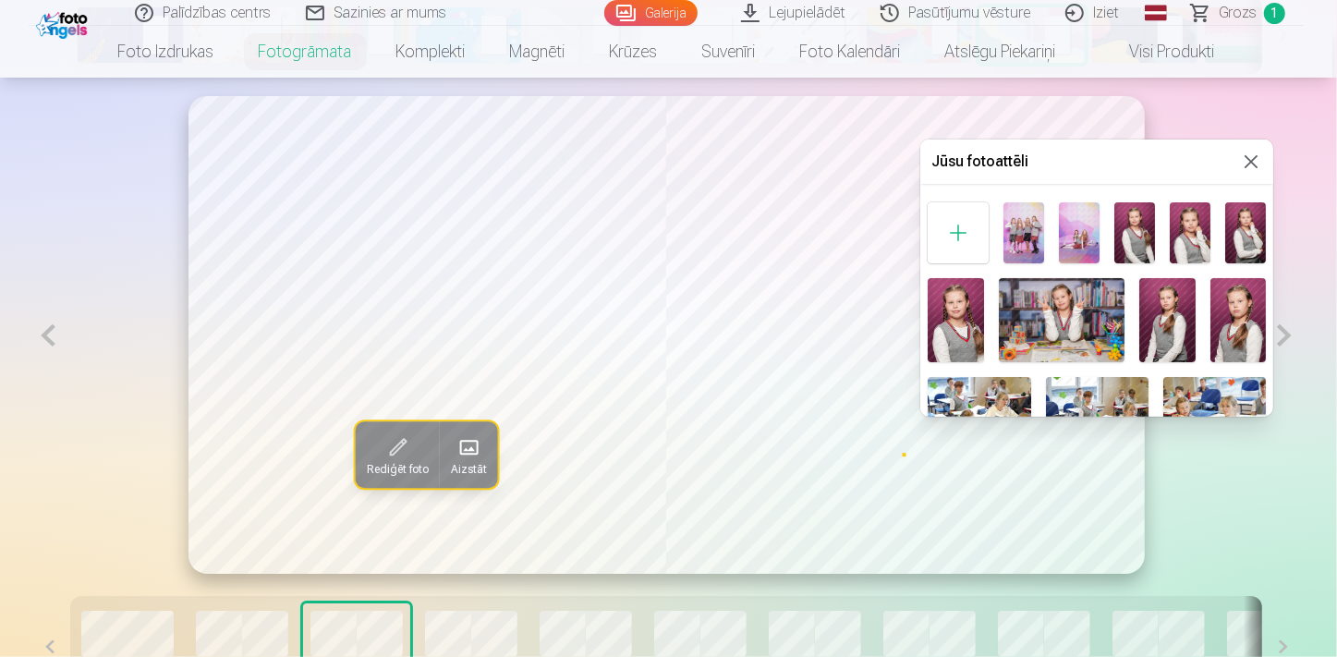
scroll to position [588, 0]
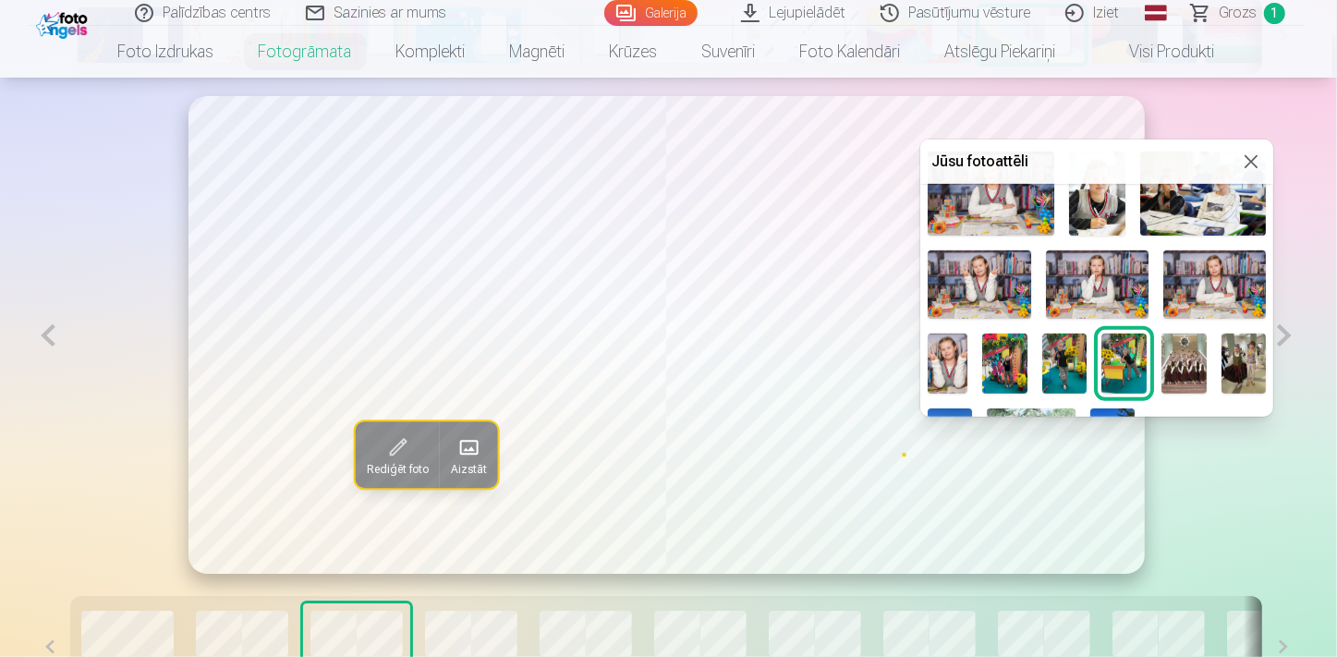
click at [1028, 367] on img at bounding box center [1004, 364] width 45 height 60
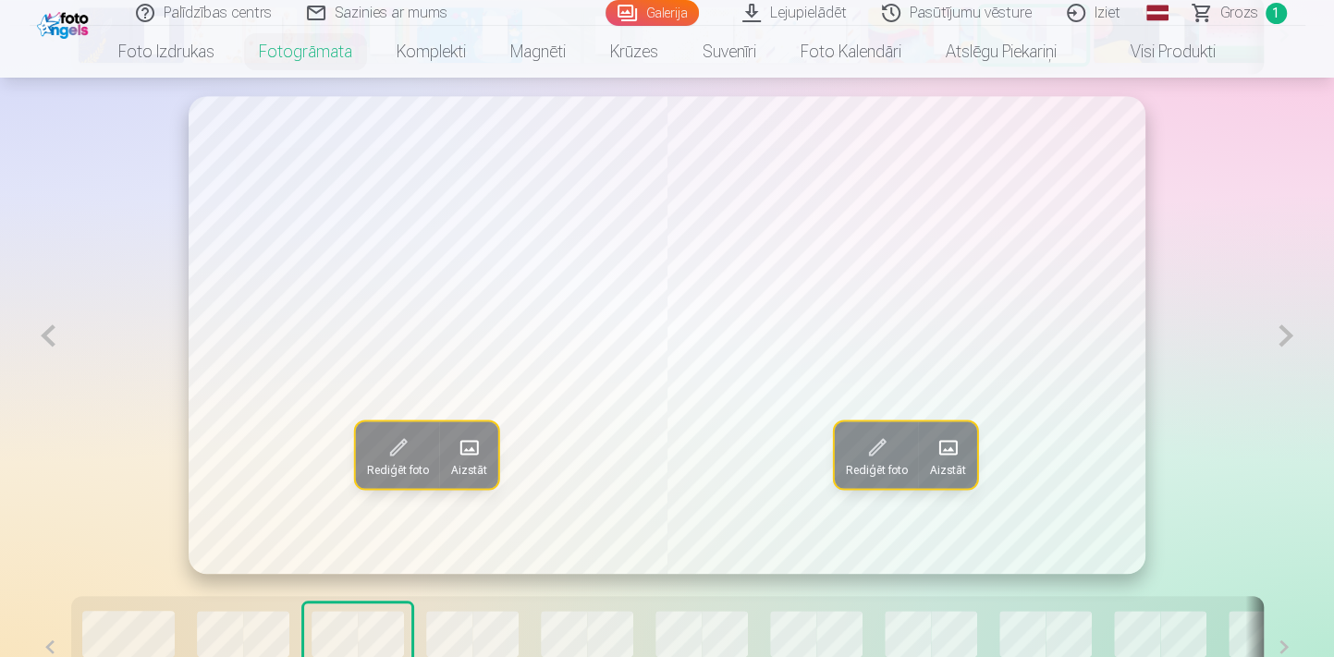
click at [466, 452] on span at bounding box center [469, 448] width 30 height 30
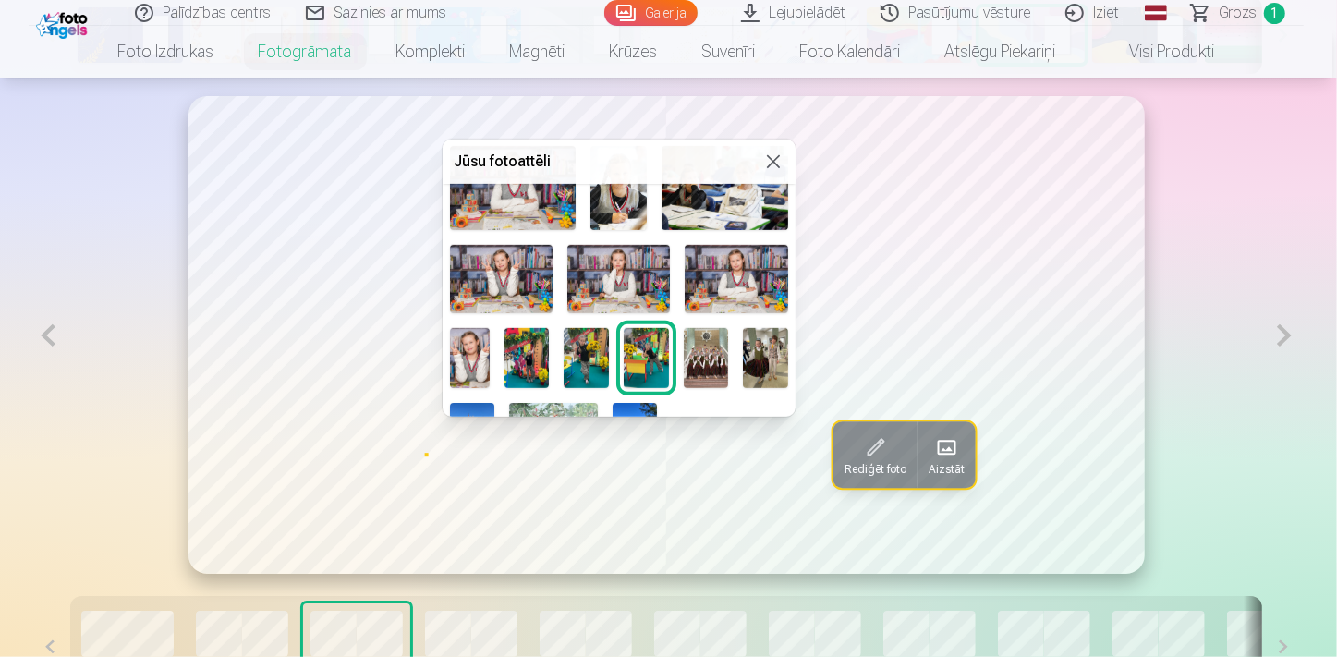
scroll to position [652, 0]
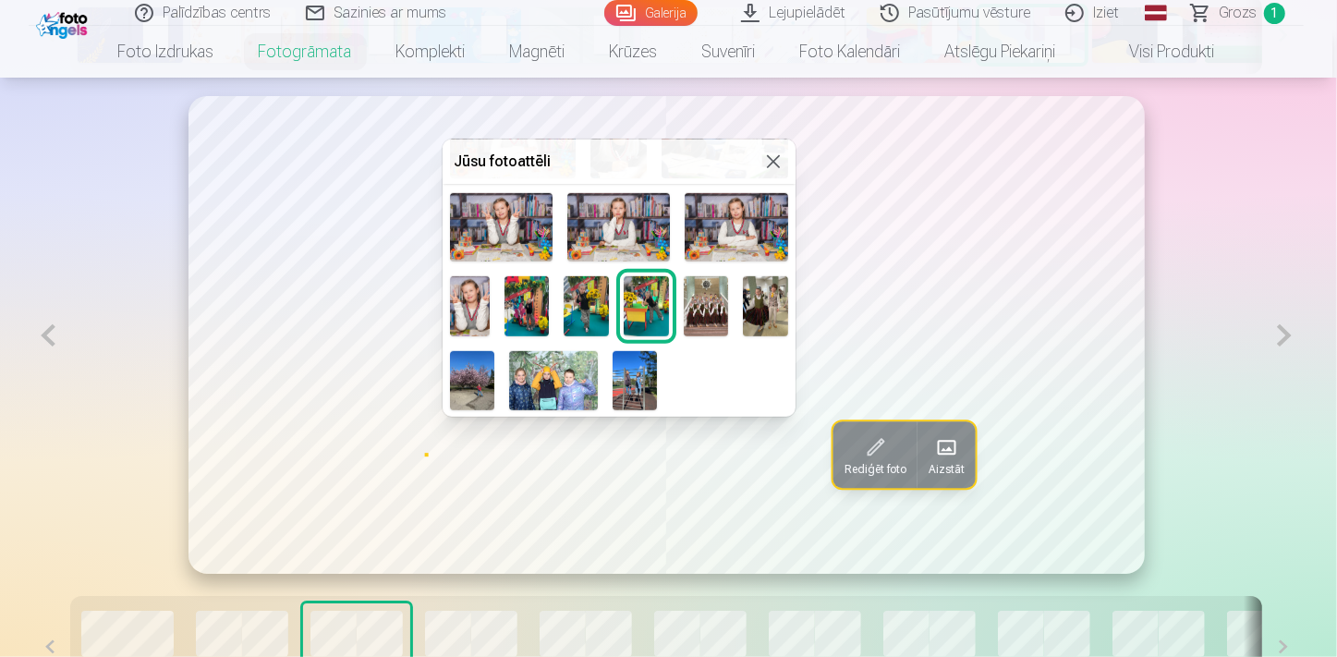
click at [550, 307] on img at bounding box center [527, 306] width 45 height 60
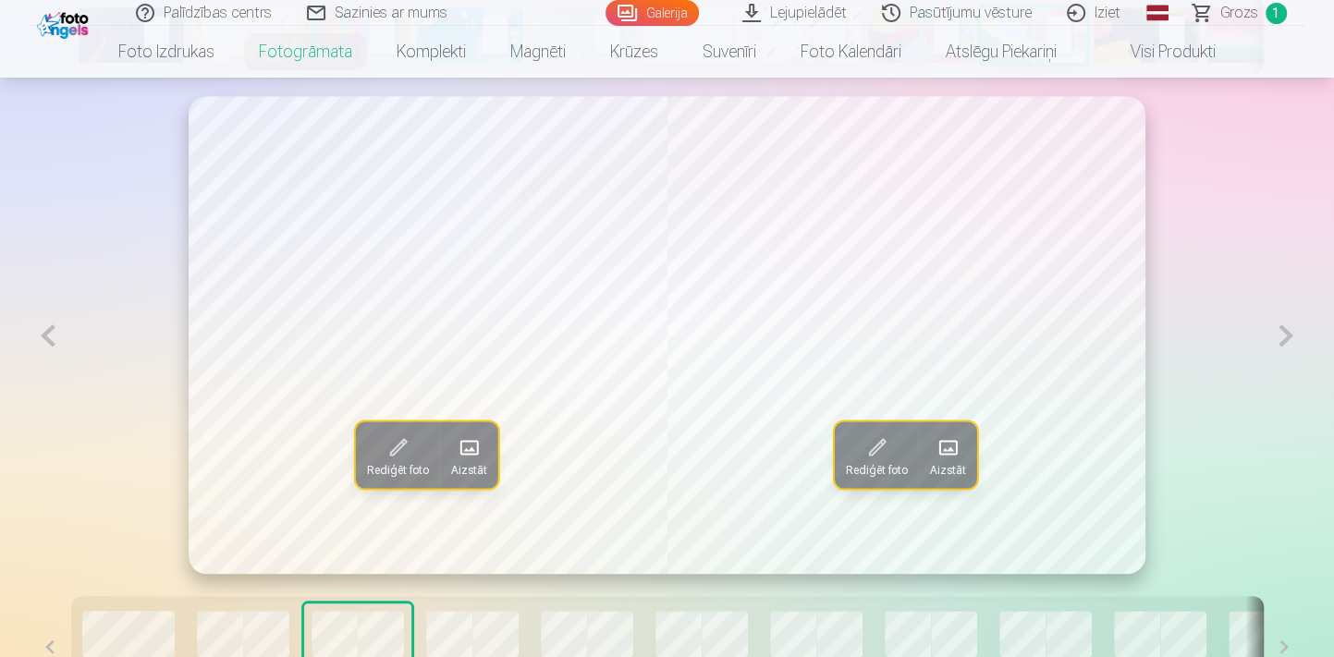
click at [966, 460] on button "Aizstāt" at bounding box center [947, 454] width 58 height 67
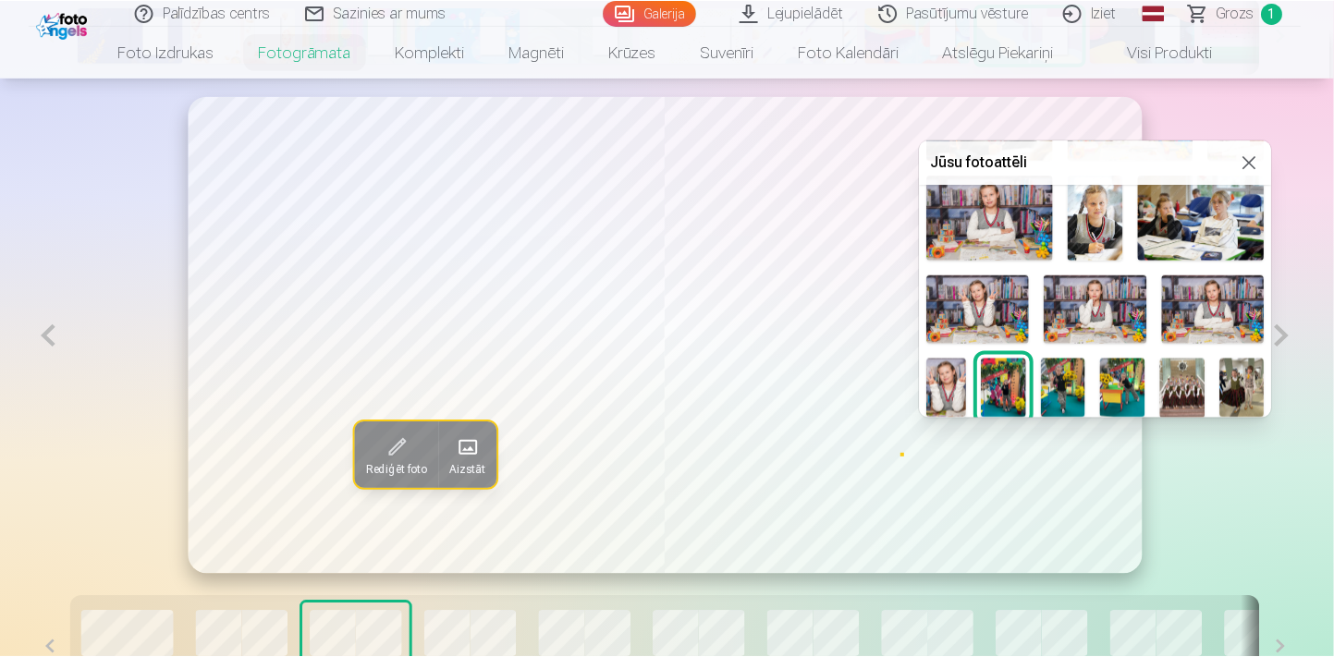
scroll to position [588, 0]
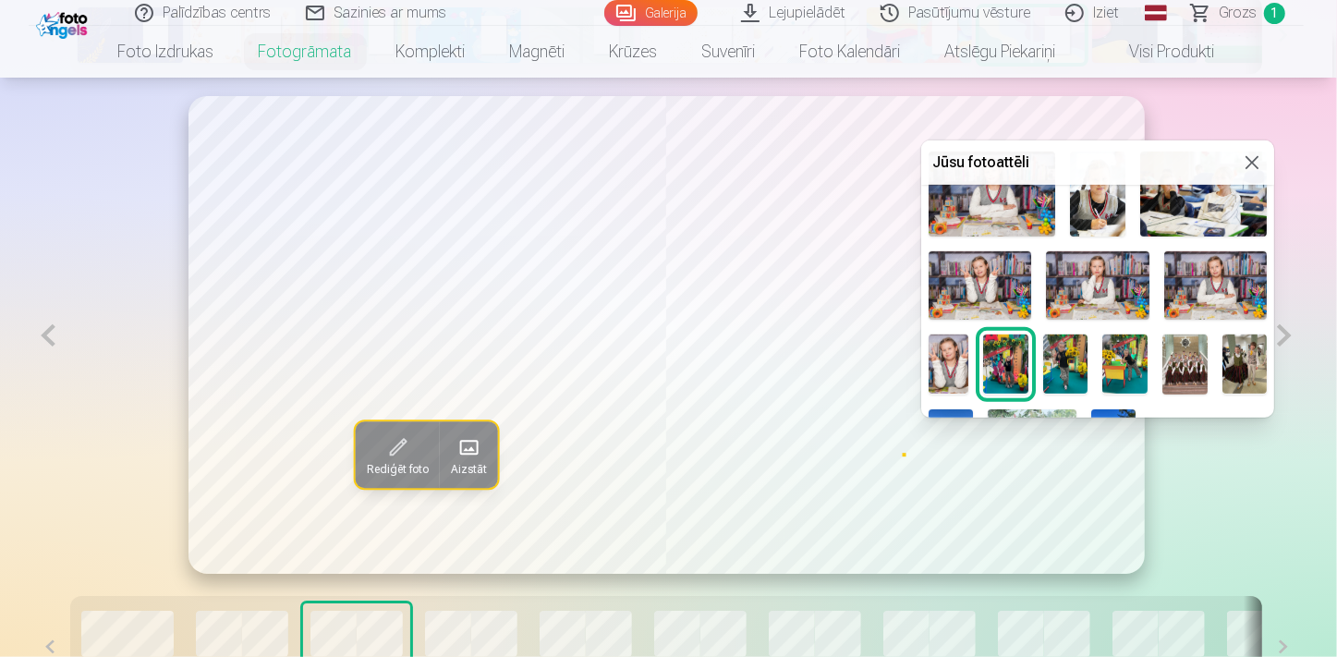
click at [1148, 370] on img at bounding box center [1125, 365] width 45 height 60
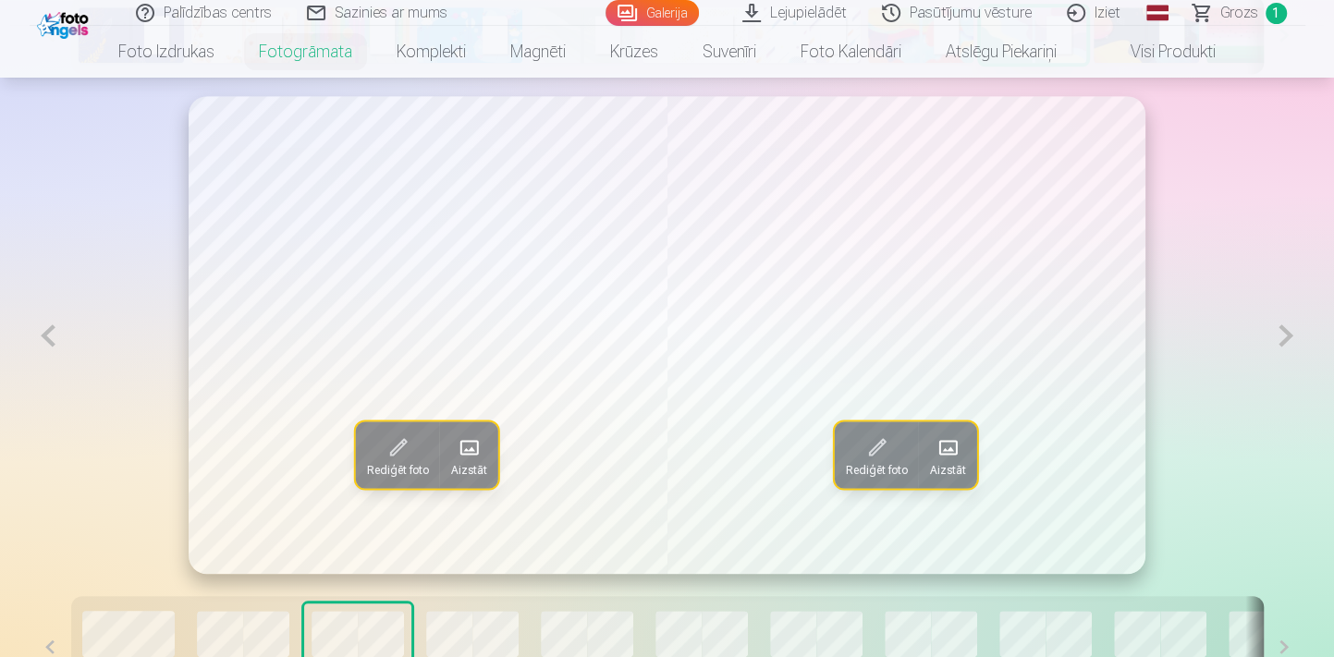
click at [58, 342] on button at bounding box center [49, 335] width 38 height 479
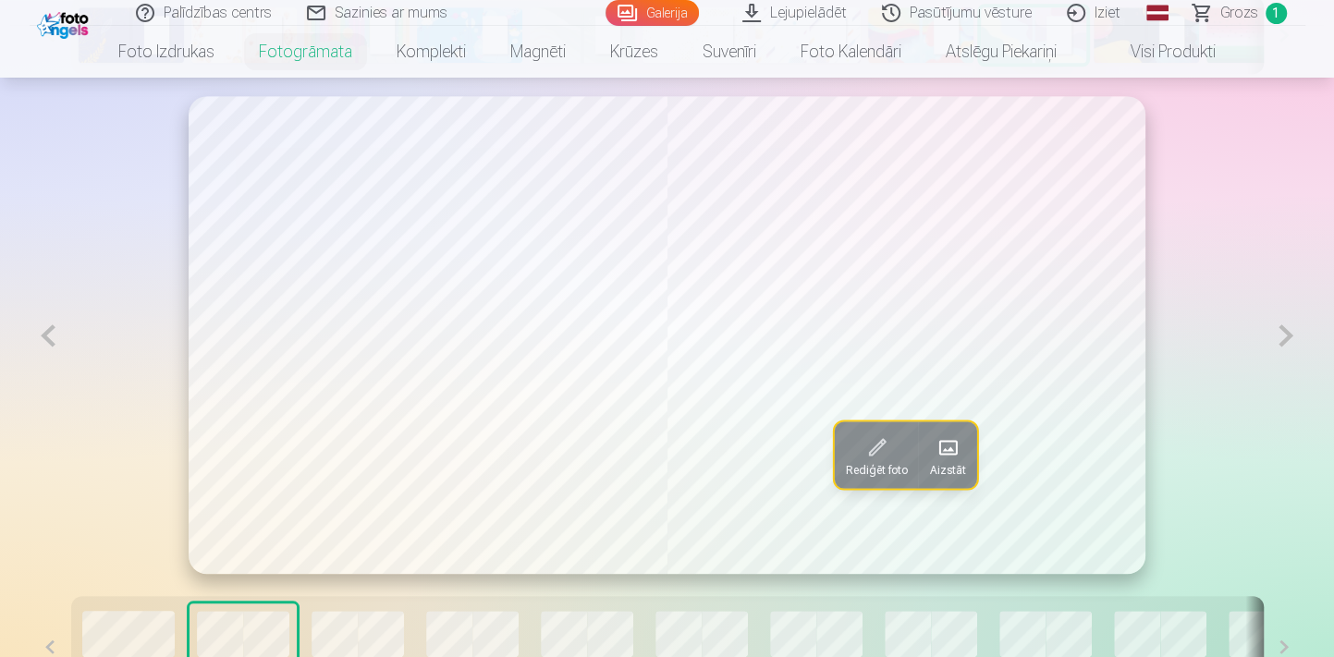
click at [54, 324] on button at bounding box center [49, 335] width 38 height 479
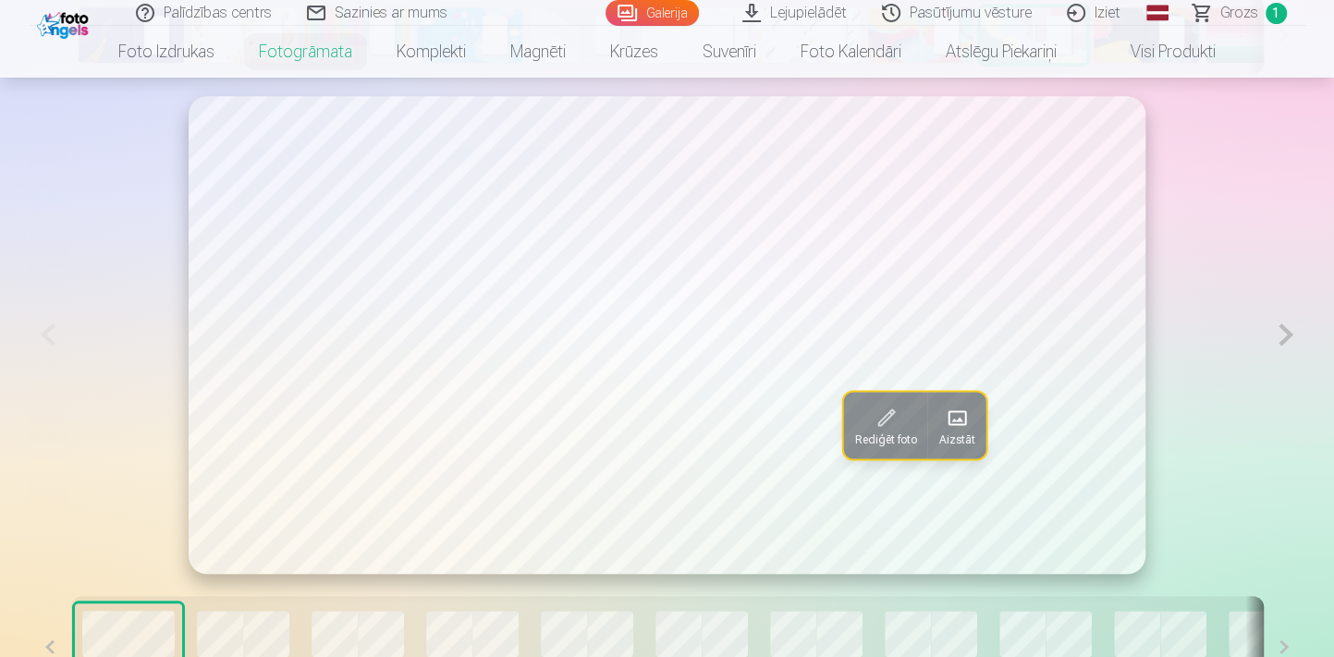
click at [1278, 347] on button at bounding box center [1285, 335] width 38 height 478
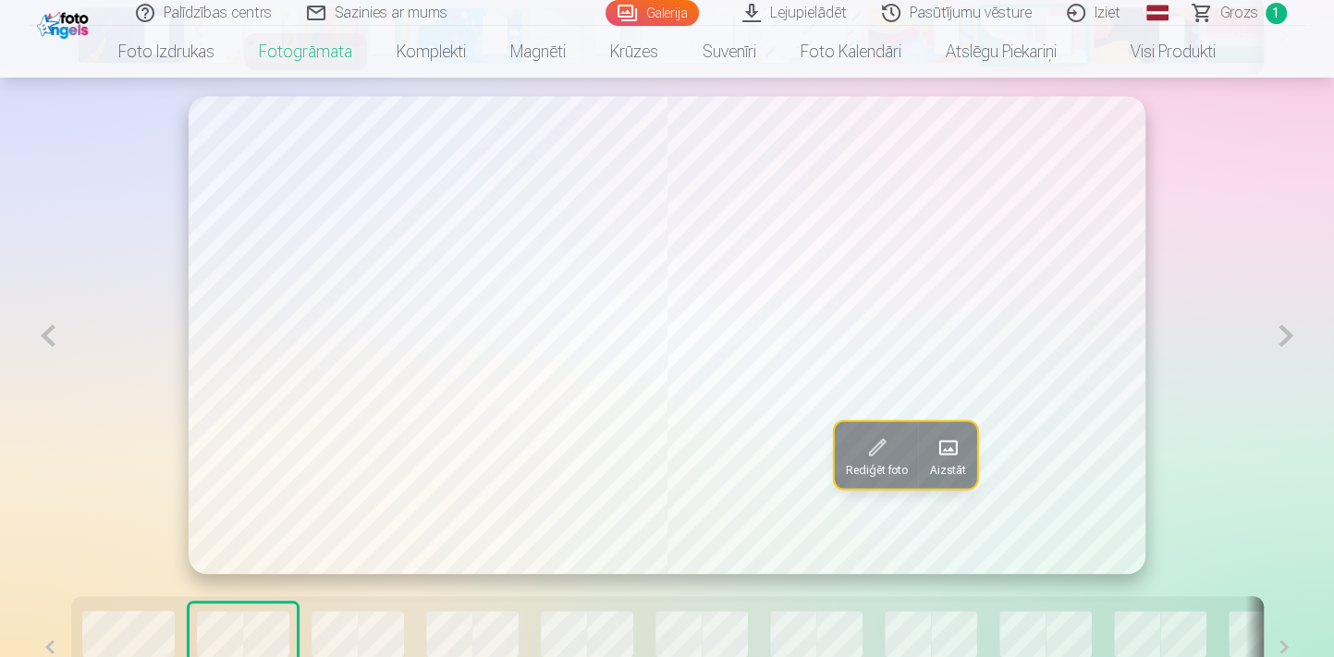
click at [1278, 347] on button at bounding box center [1285, 335] width 38 height 479
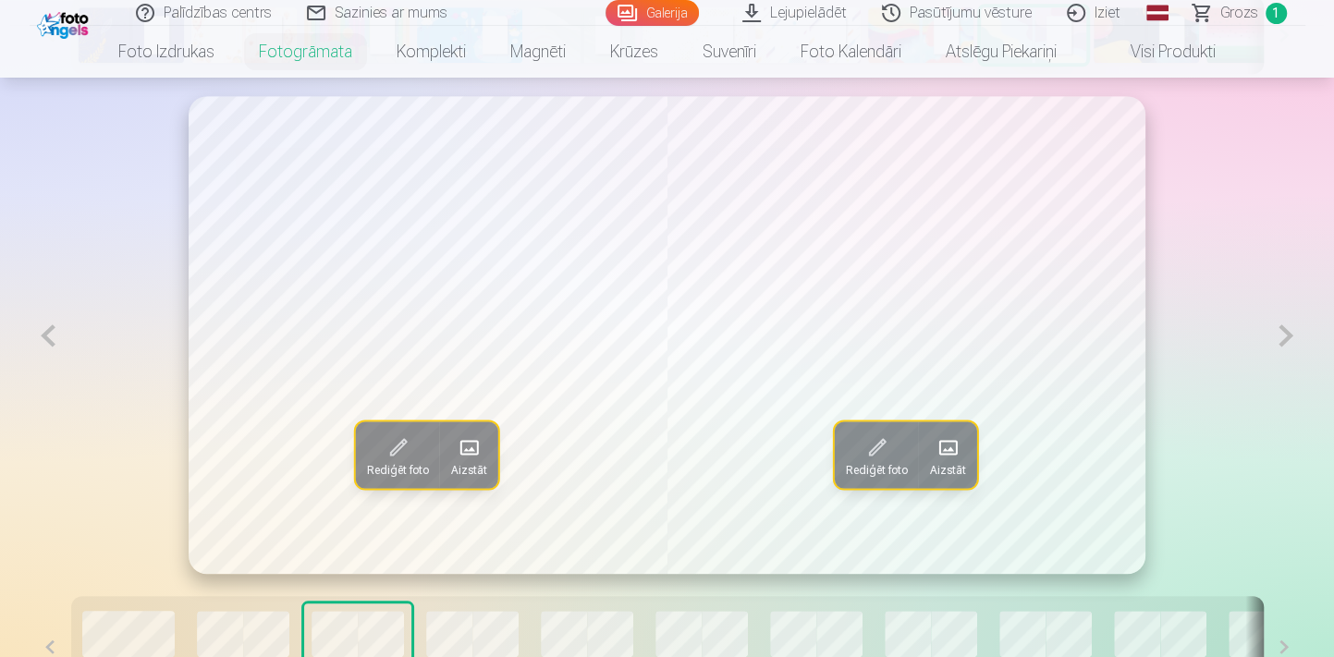
click at [1278, 347] on button at bounding box center [1285, 335] width 38 height 479
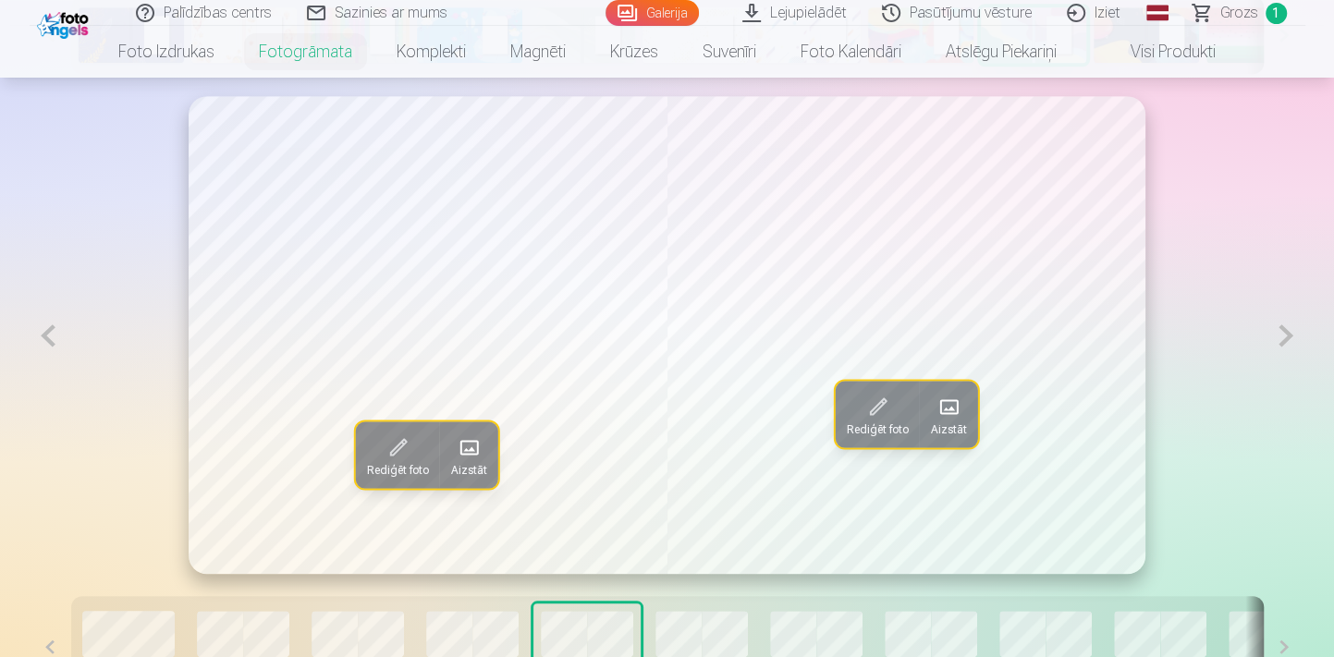
click at [1278, 347] on button at bounding box center [1285, 335] width 38 height 479
click at [46, 353] on button at bounding box center [49, 335] width 38 height 479
click at [1289, 336] on button at bounding box center [1285, 335] width 38 height 479
click at [1288, 340] on button at bounding box center [1285, 335] width 38 height 479
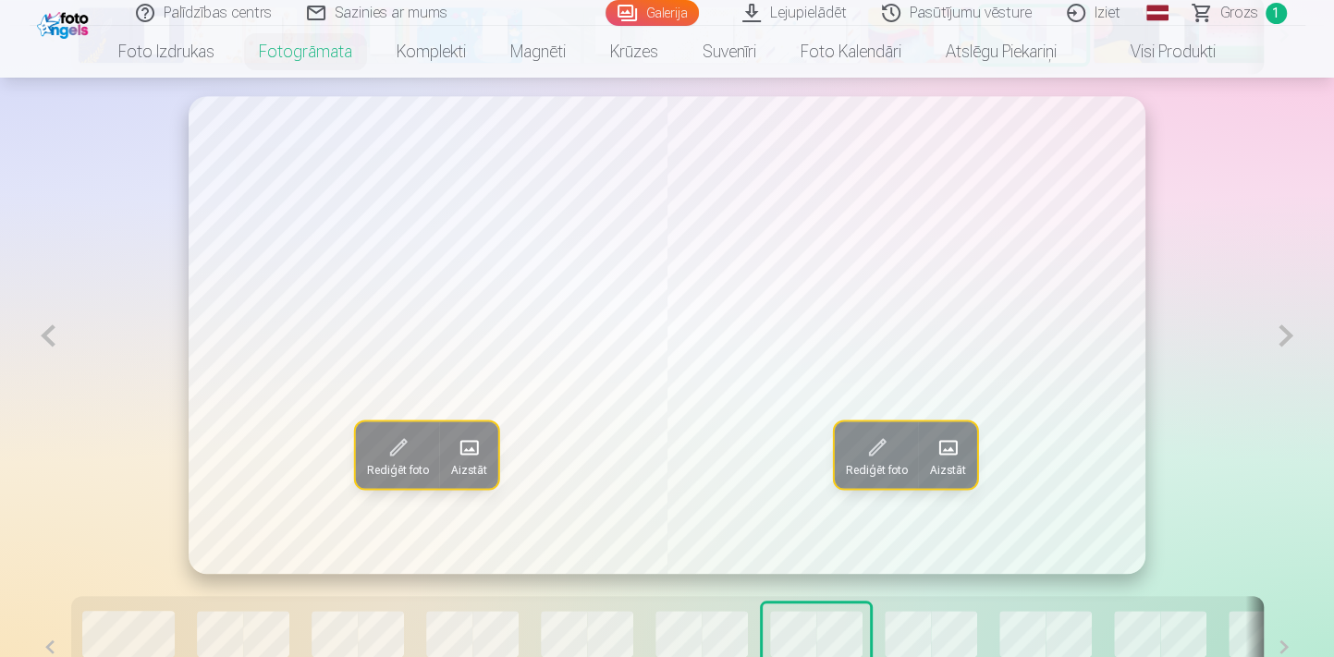
click at [1288, 340] on button at bounding box center [1285, 335] width 38 height 479
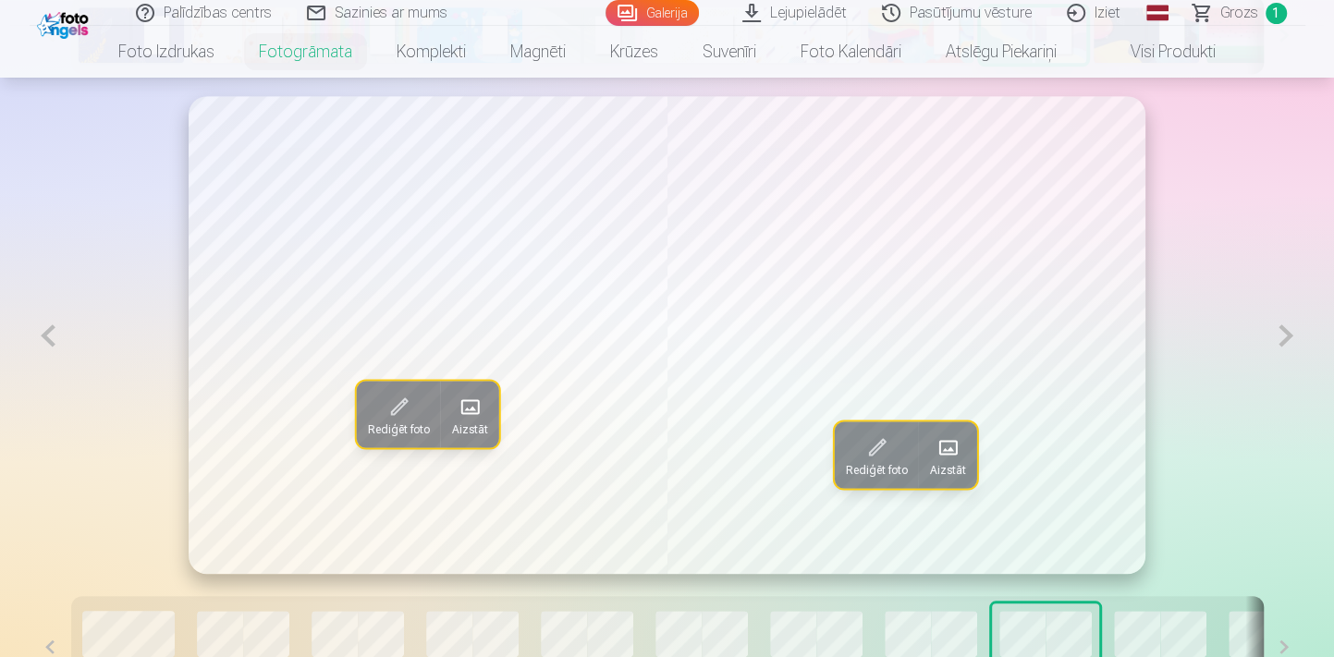
click at [1288, 340] on button at bounding box center [1285, 335] width 38 height 479
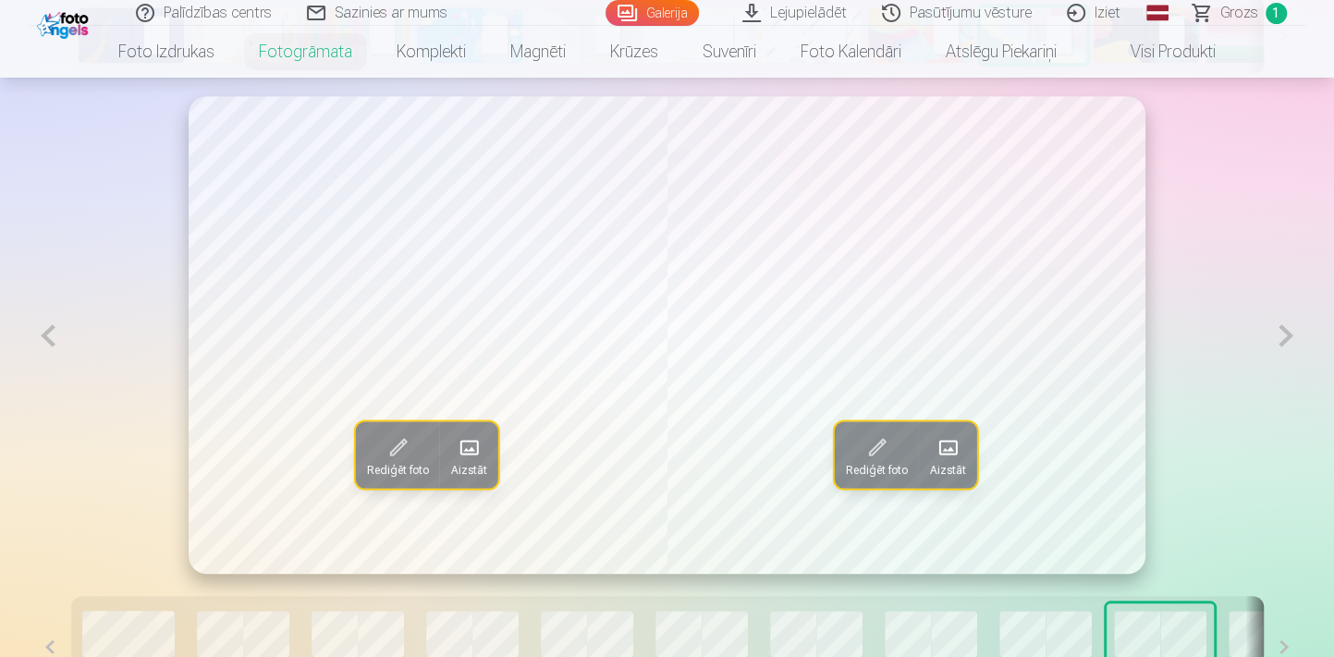
click at [1288, 340] on button at bounding box center [1285, 335] width 38 height 479
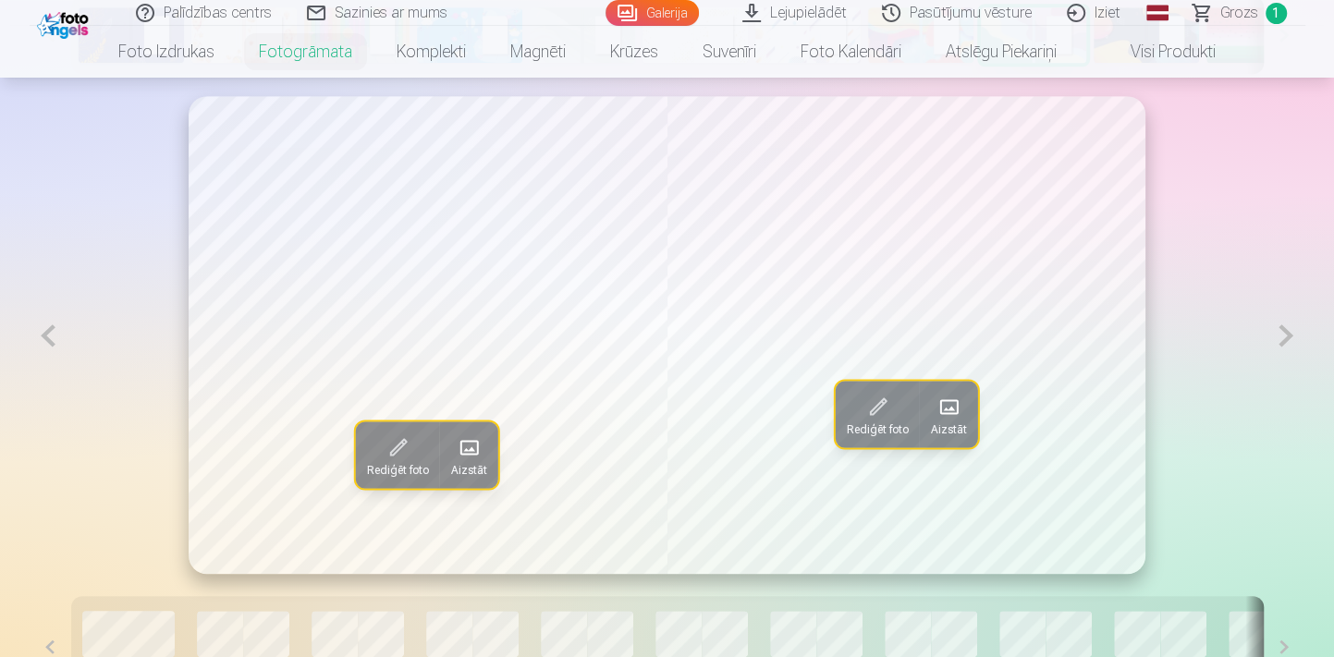
click at [1288, 340] on button at bounding box center [1285, 335] width 38 height 479
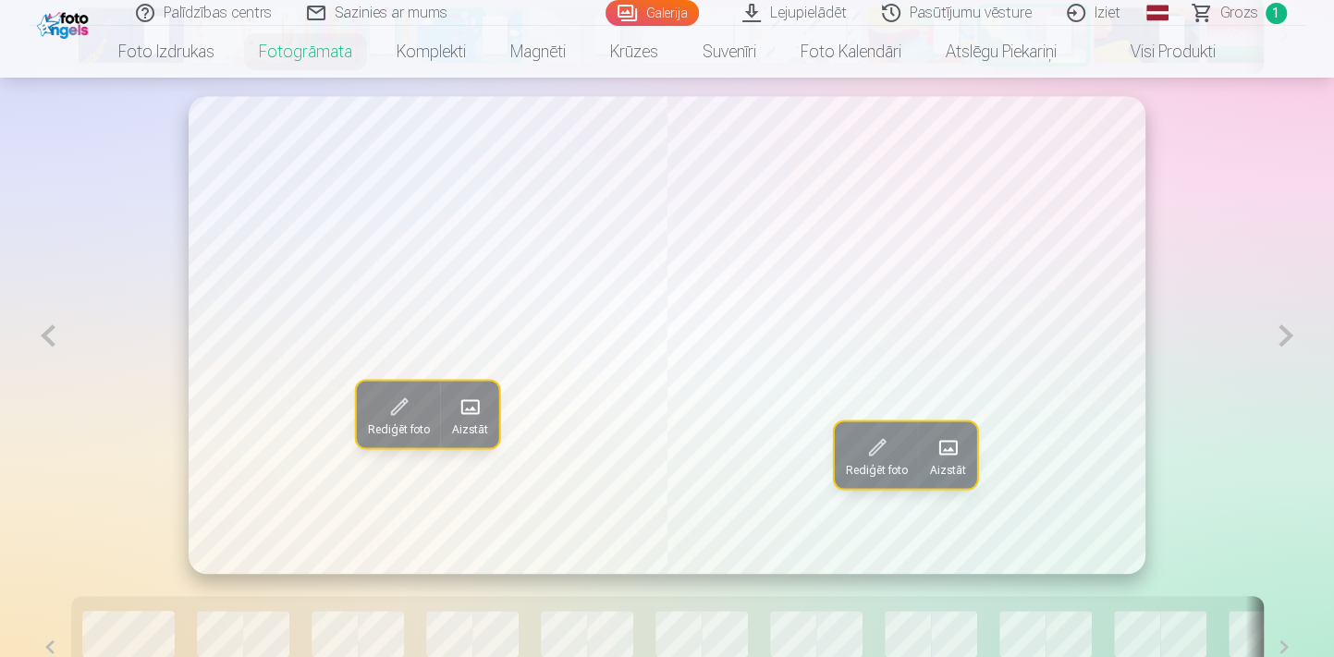
click at [1288, 340] on button at bounding box center [1285, 335] width 38 height 479
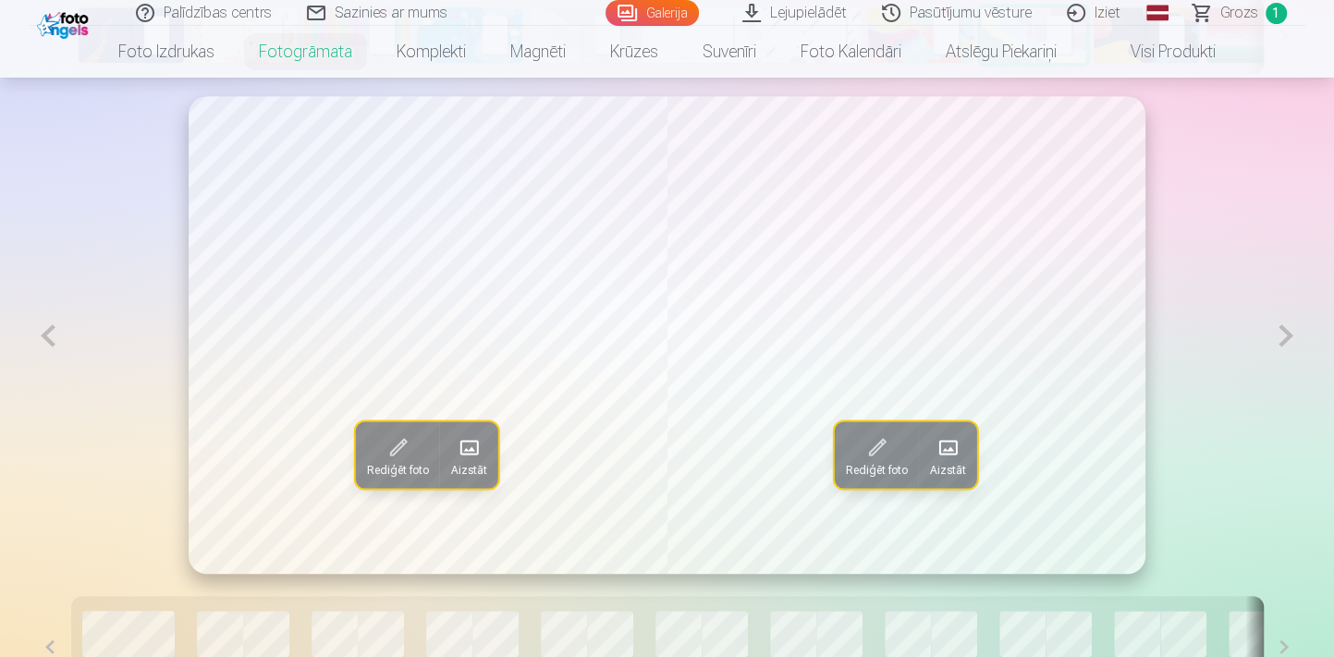
click at [1292, 339] on button at bounding box center [1285, 335] width 38 height 479
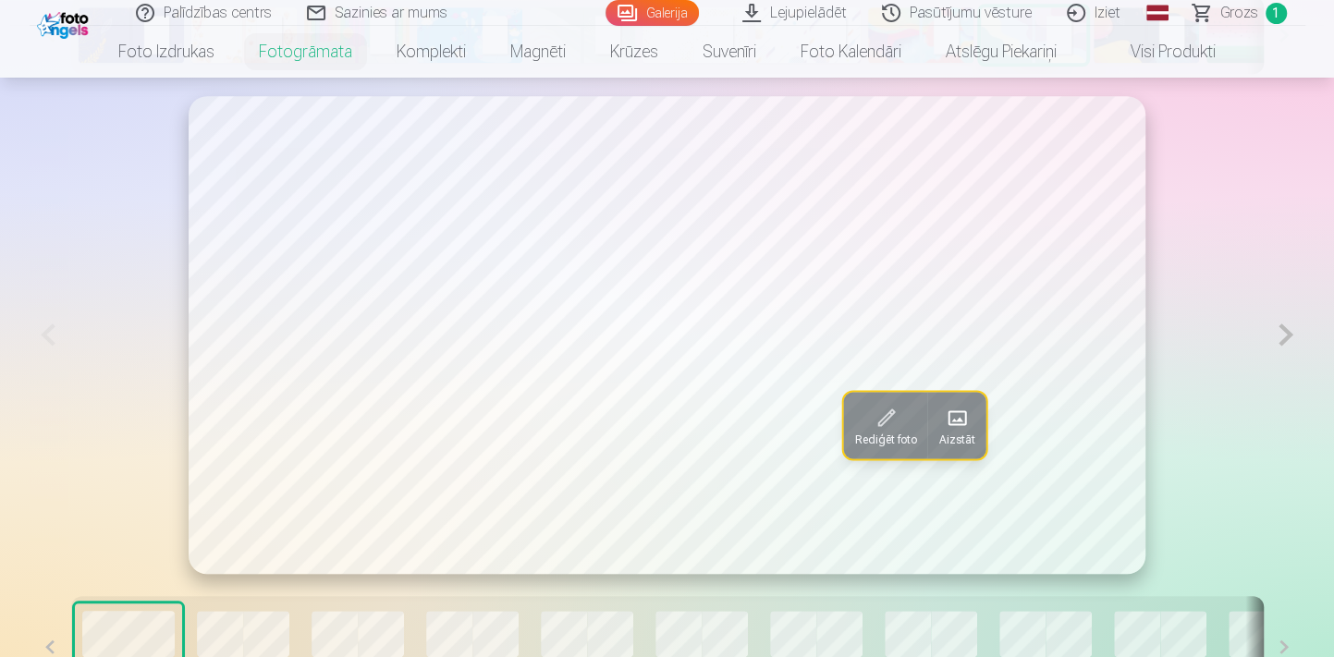
click at [1280, 347] on button at bounding box center [1285, 335] width 38 height 478
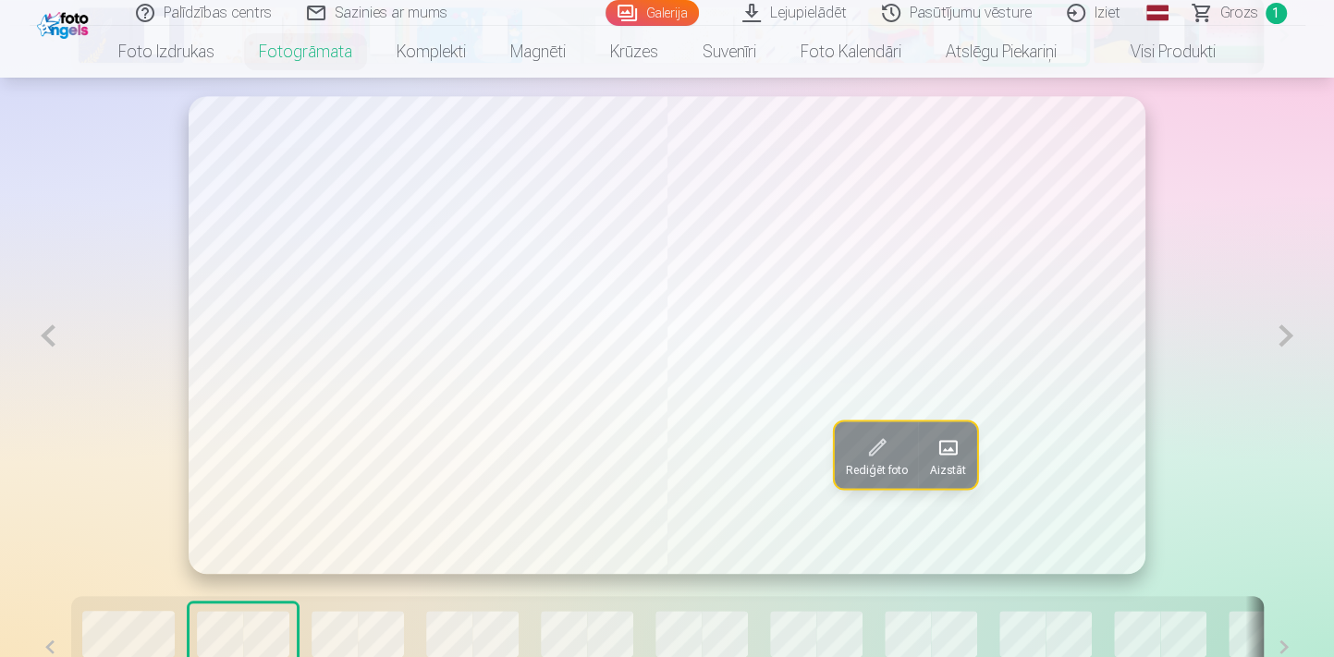
click at [1275, 342] on button at bounding box center [1285, 335] width 38 height 479
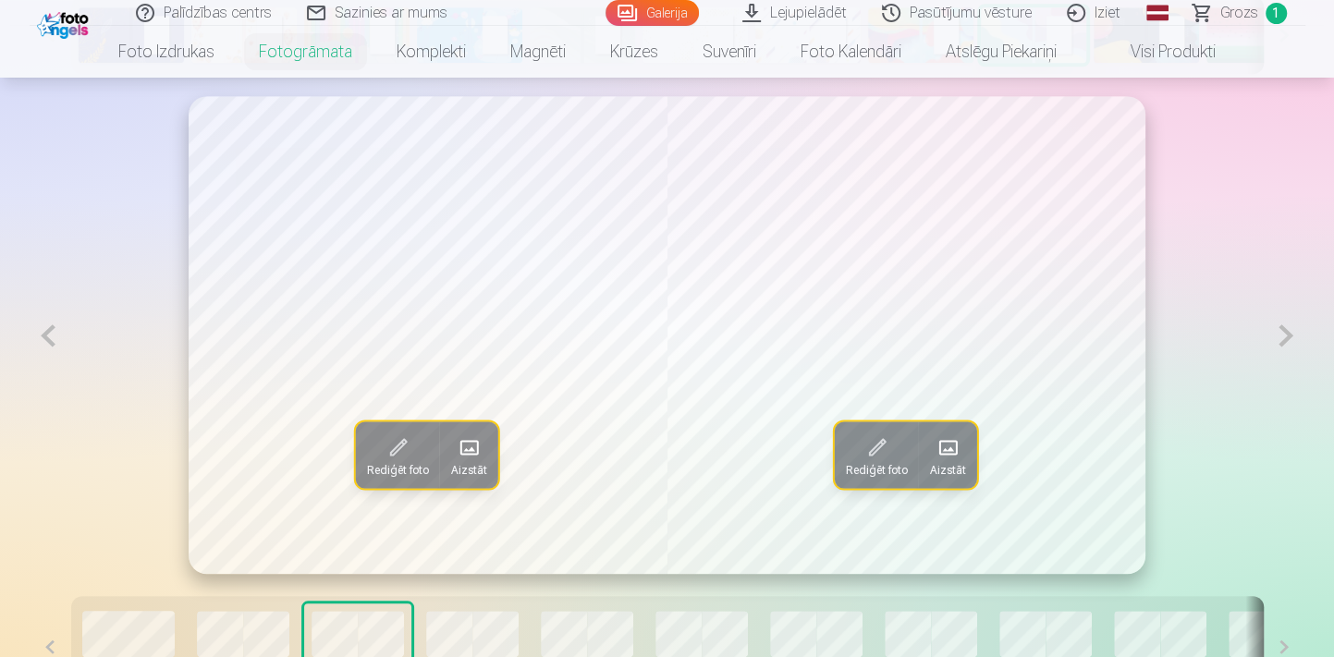
click at [1275, 342] on button at bounding box center [1285, 335] width 38 height 479
click at [1286, 341] on button at bounding box center [1285, 335] width 38 height 479
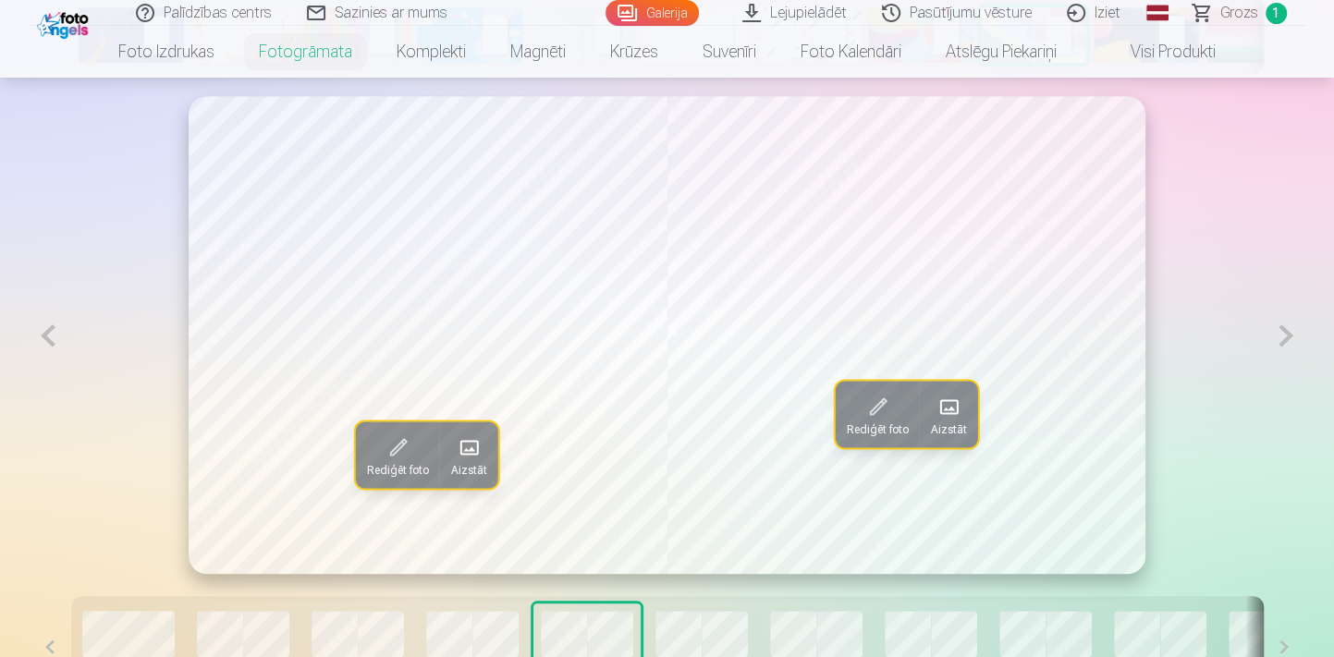
click at [1286, 341] on button at bounding box center [1285, 335] width 38 height 479
click at [1275, 341] on button at bounding box center [1285, 335] width 38 height 479
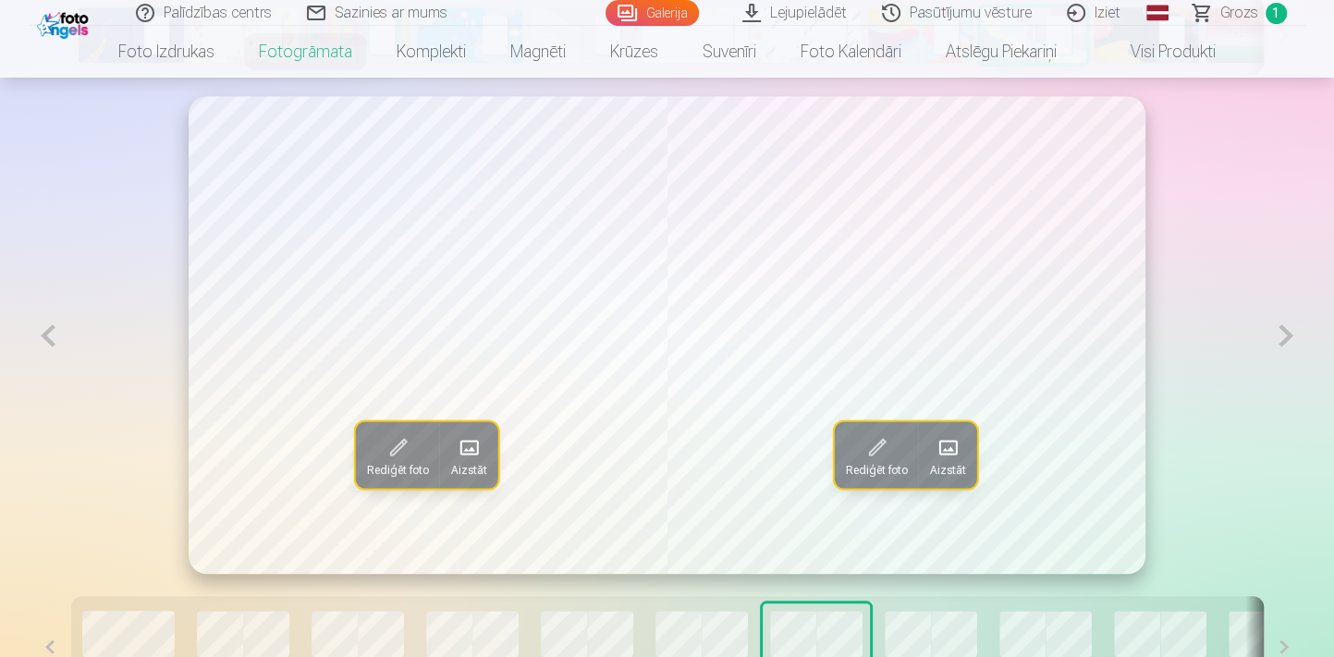
click at [1274, 335] on button at bounding box center [1285, 335] width 38 height 479
click at [1275, 335] on button at bounding box center [1285, 335] width 38 height 479
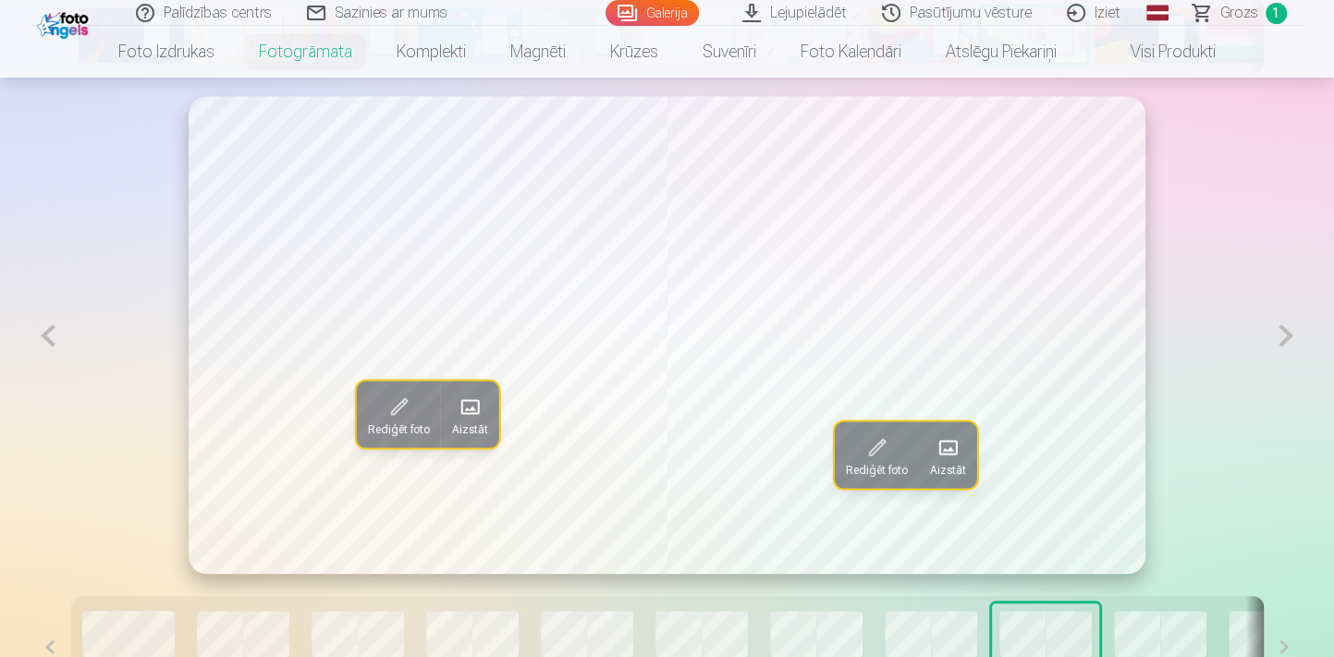
click at [44, 347] on button at bounding box center [49, 335] width 38 height 479
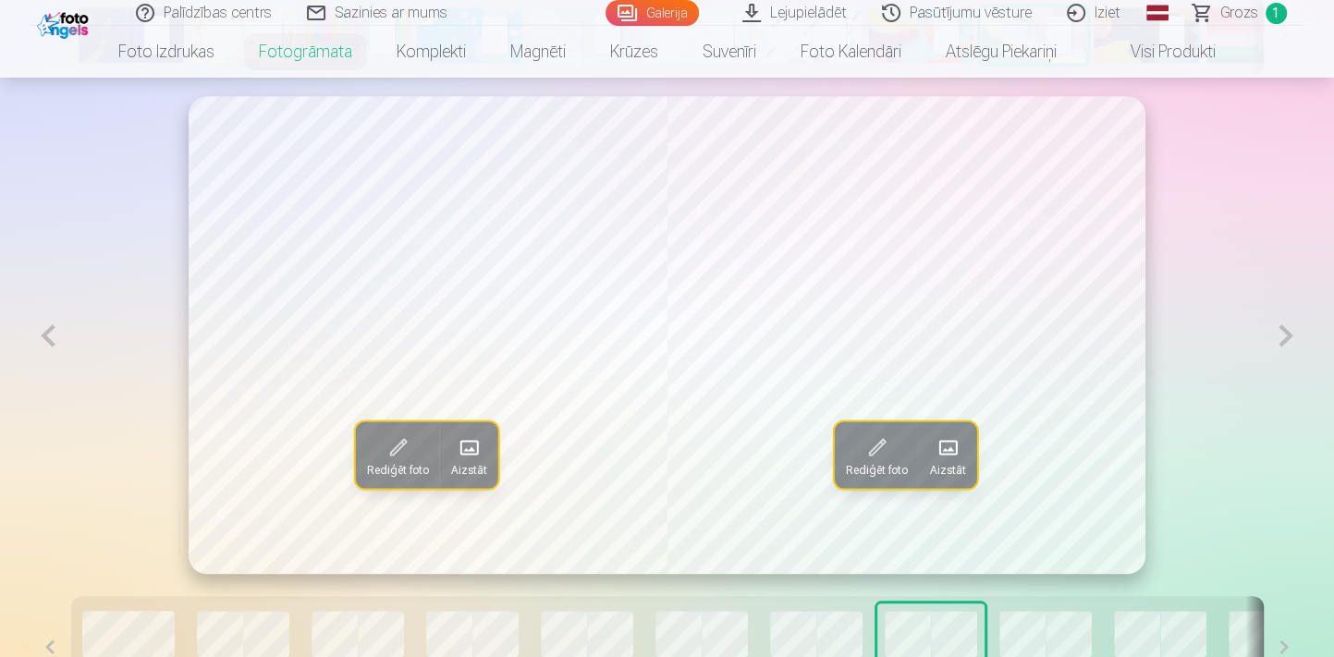
click at [48, 345] on button at bounding box center [49, 335] width 38 height 479
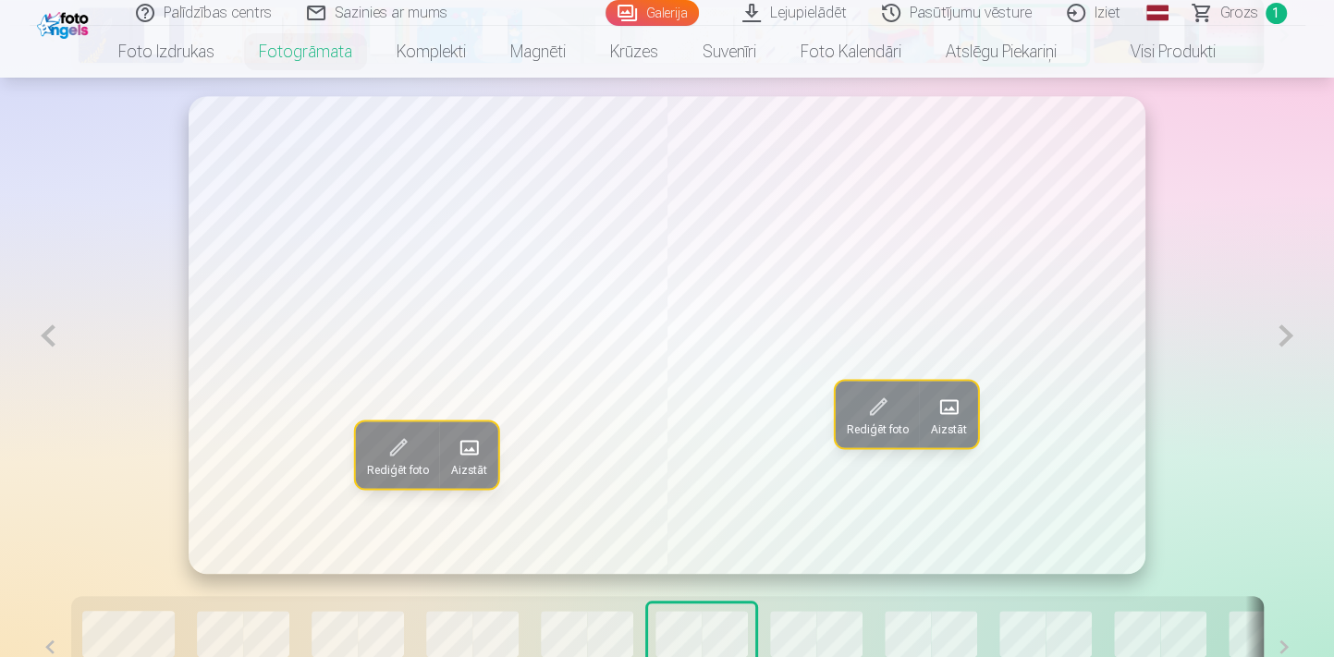
click at [50, 345] on button at bounding box center [49, 335] width 38 height 479
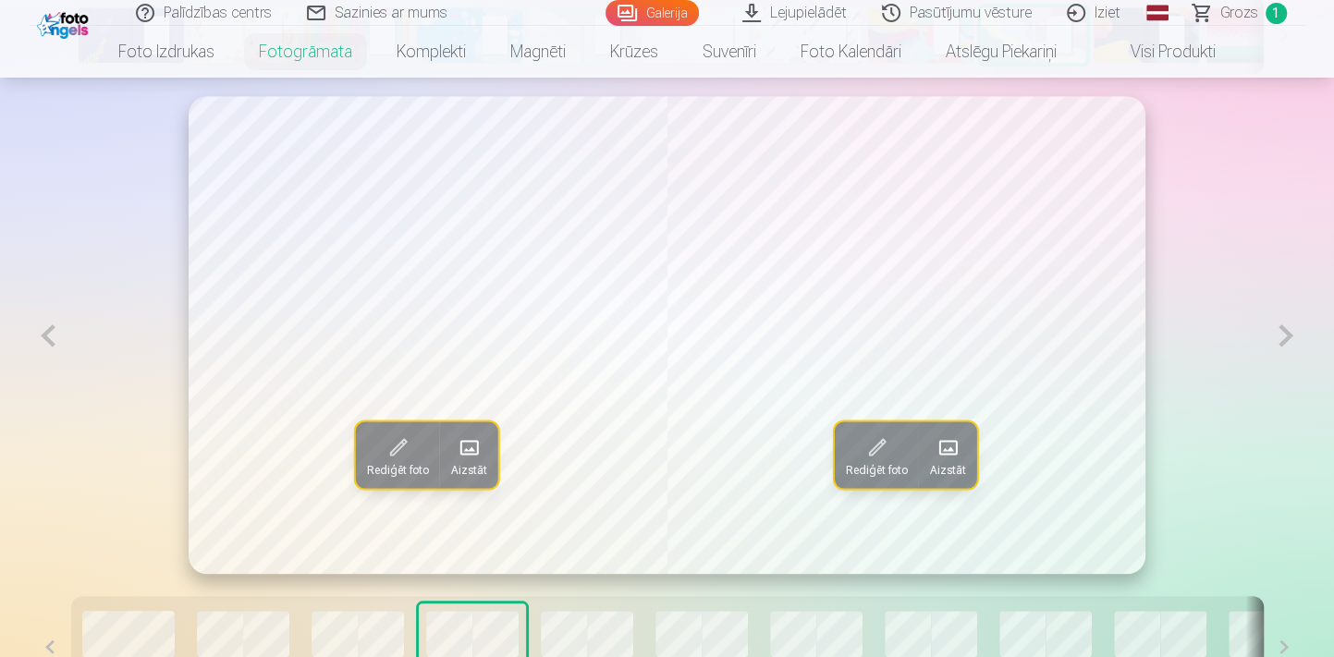
click at [50, 345] on button at bounding box center [49, 335] width 38 height 479
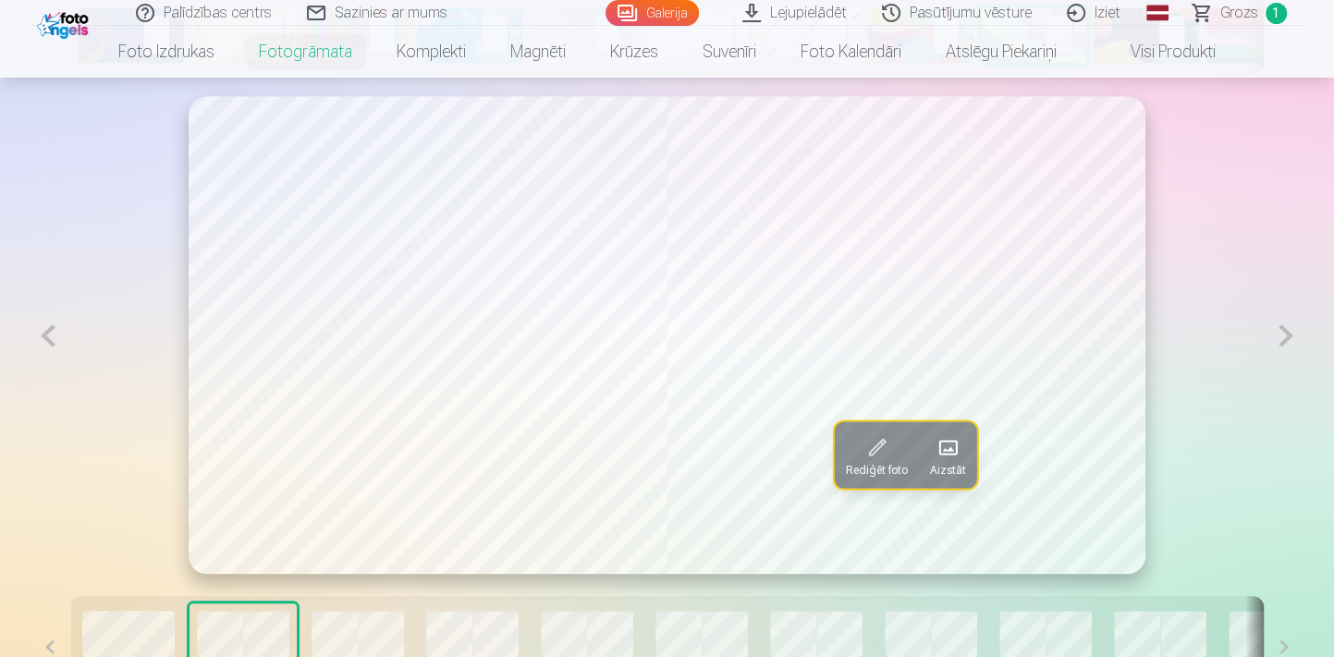
drag, startPoint x: 63, startPoint y: 335, endPoint x: 91, endPoint y: 329, distance: 29.4
click at [65, 335] on button at bounding box center [49, 335] width 38 height 479
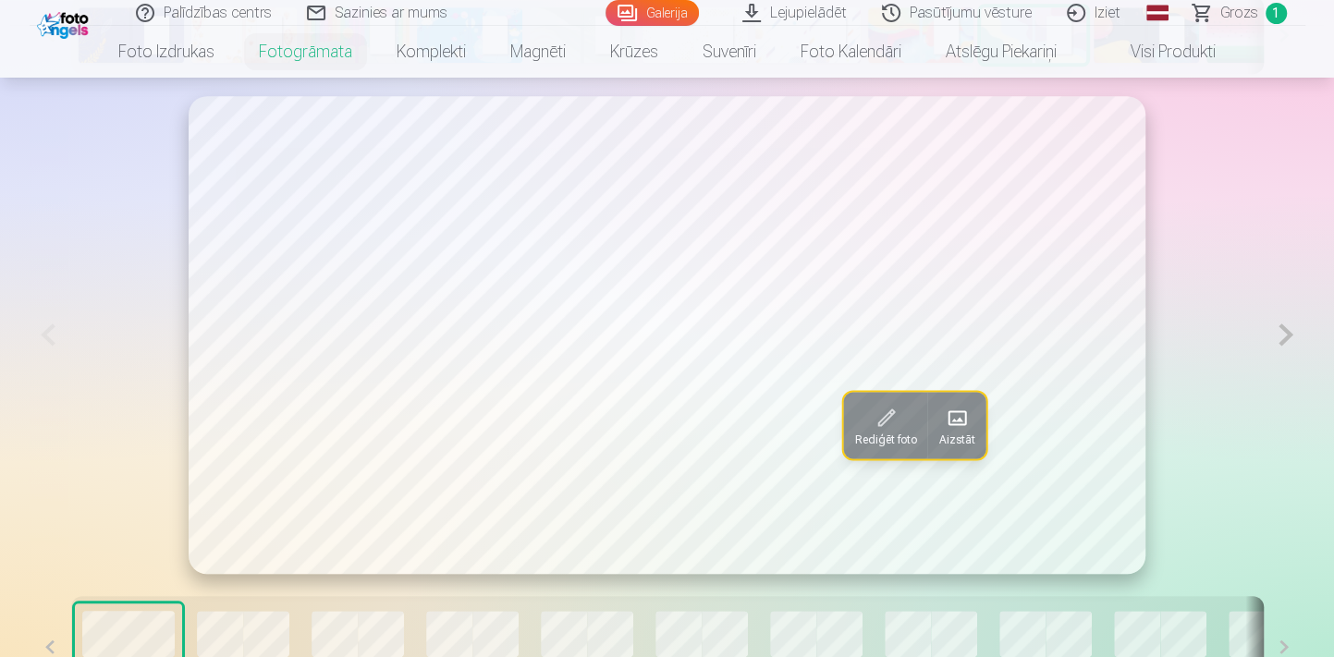
click at [1285, 337] on button at bounding box center [1285, 335] width 38 height 478
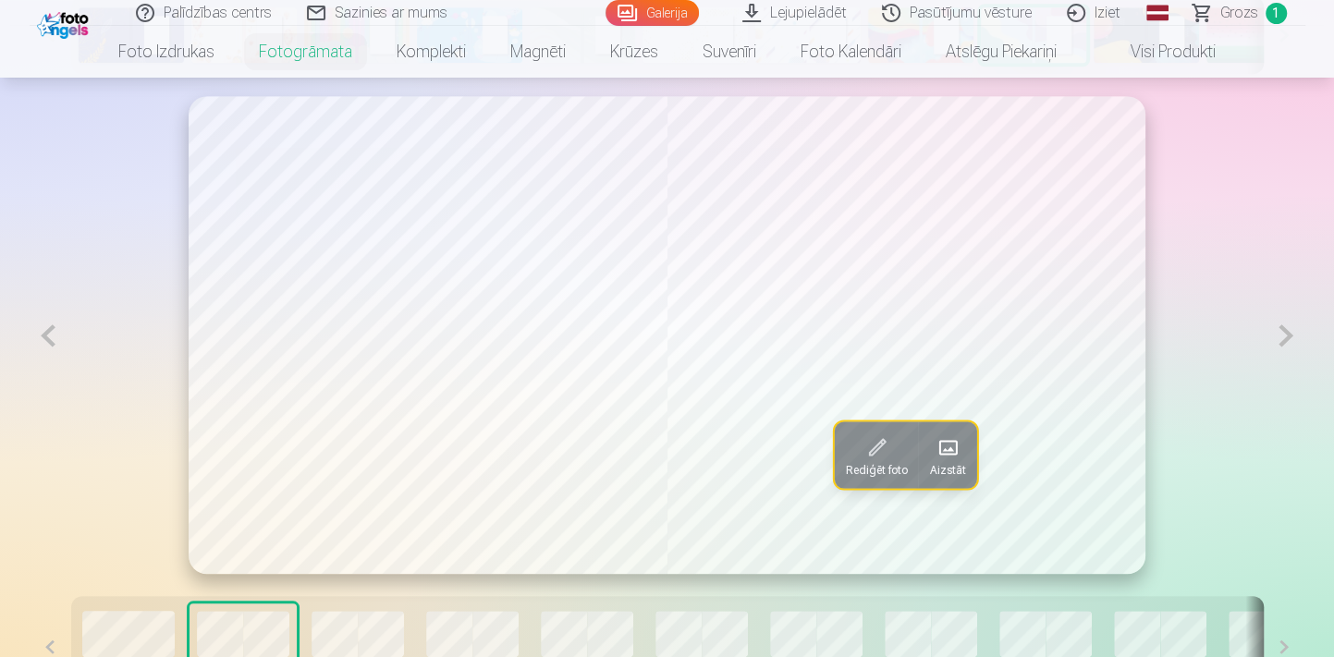
click at [1285, 337] on button at bounding box center [1285, 335] width 38 height 479
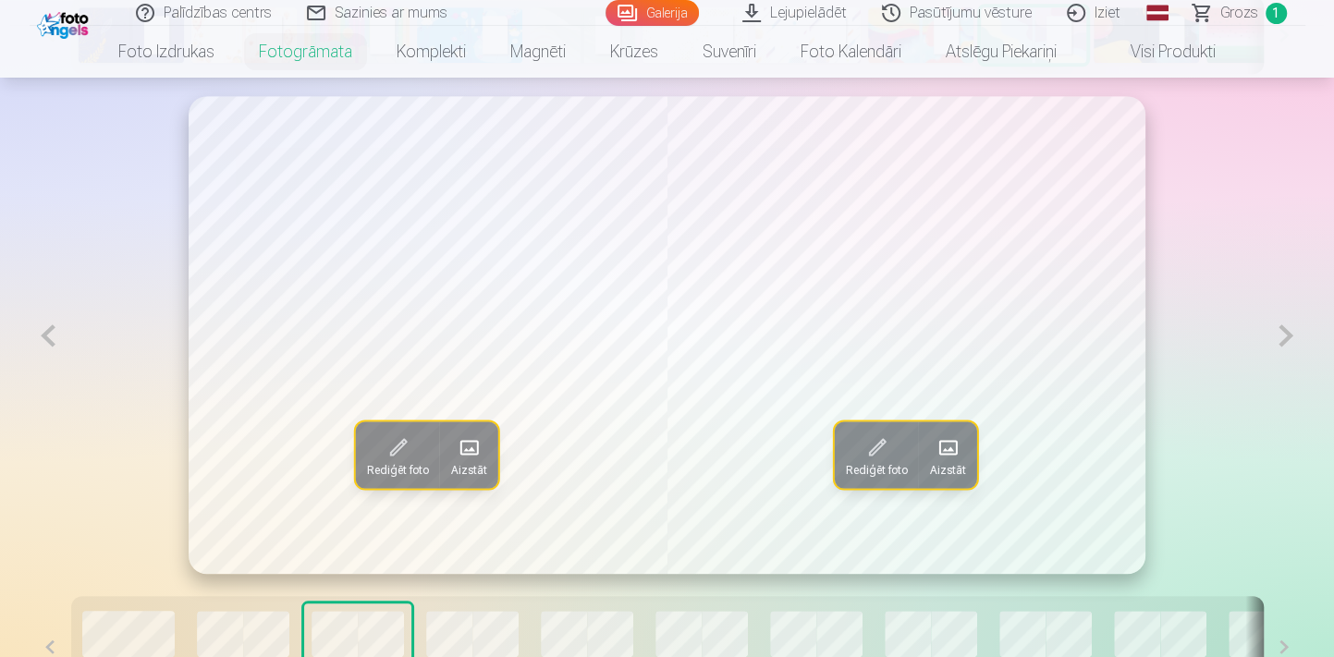
click at [1285, 337] on button at bounding box center [1285, 335] width 38 height 479
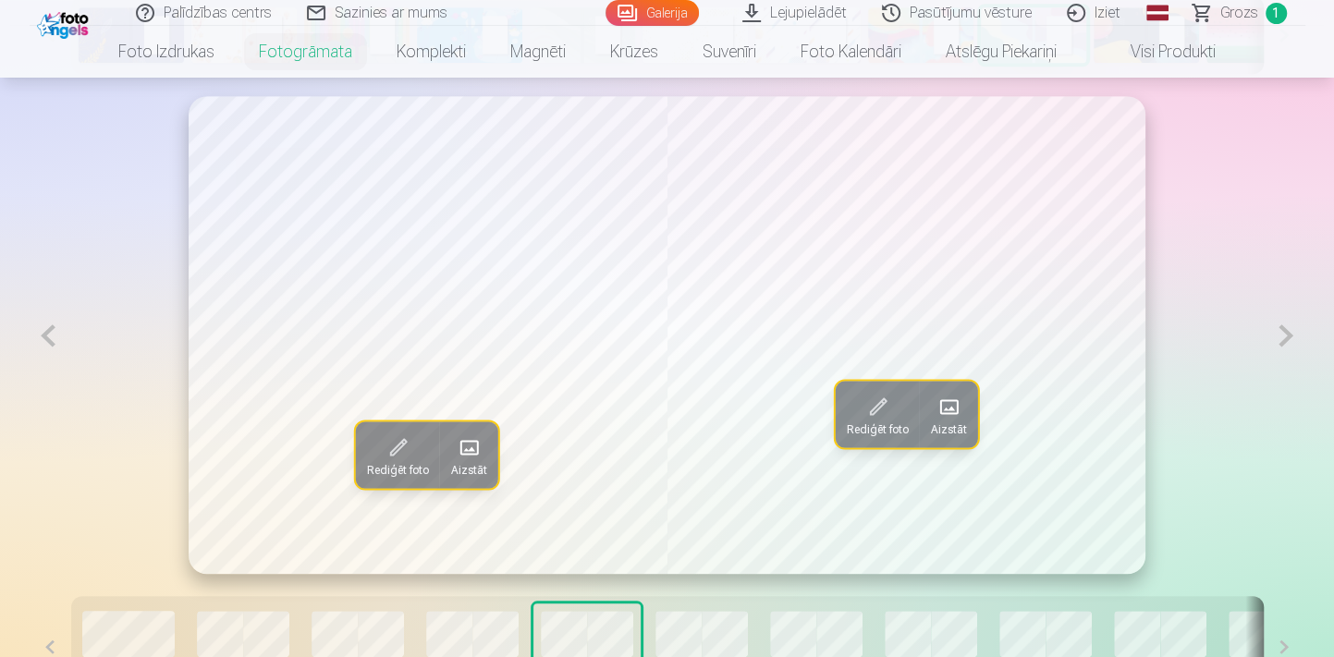
click at [1285, 337] on button at bounding box center [1285, 335] width 38 height 479
click at [1293, 338] on button at bounding box center [1285, 335] width 38 height 479
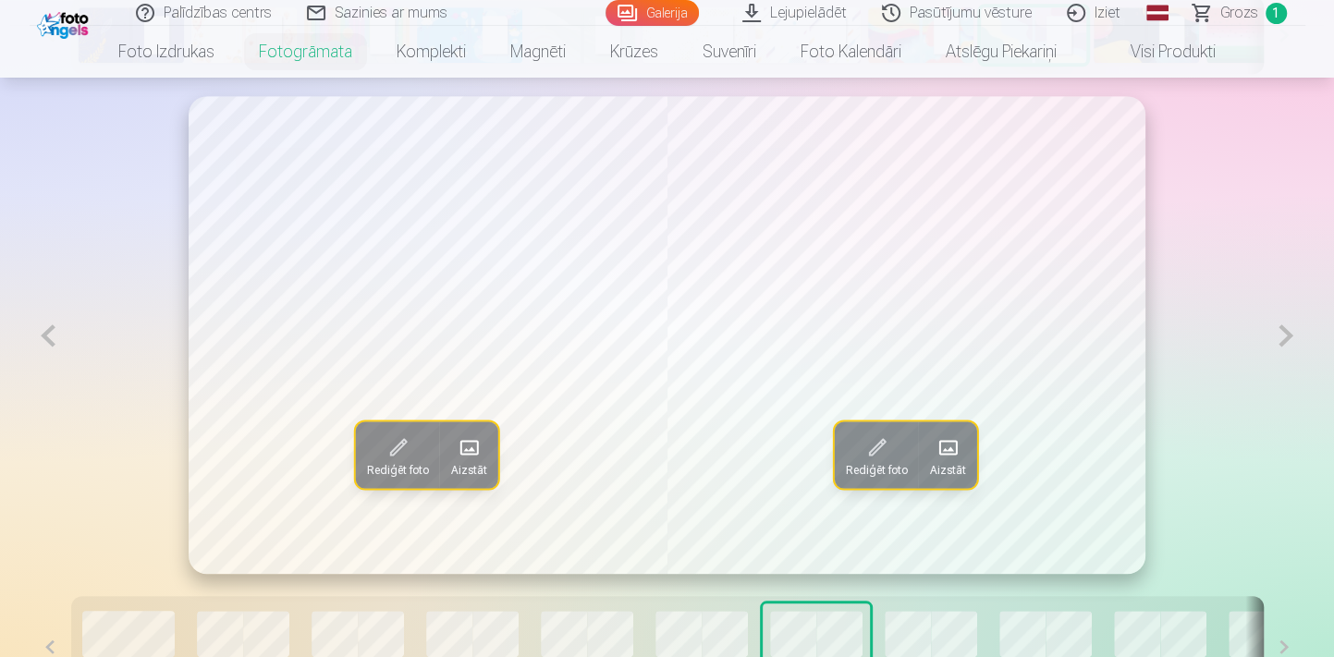
click at [1293, 338] on button at bounding box center [1285, 335] width 38 height 479
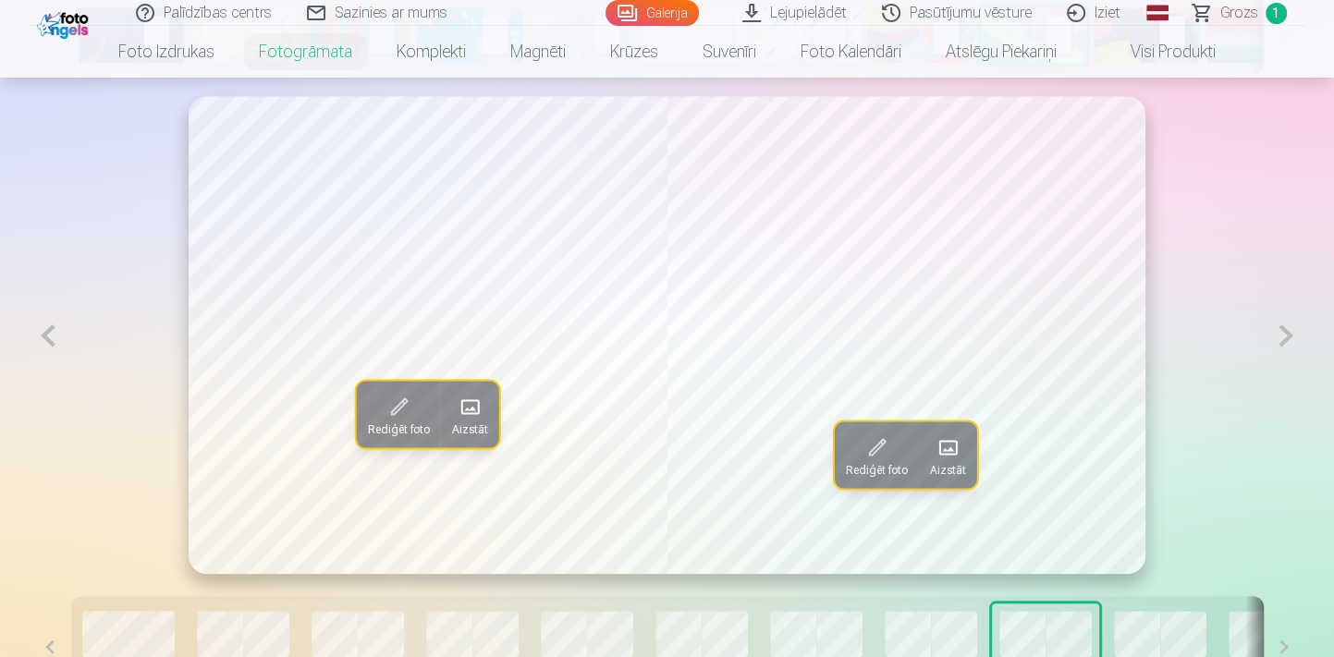
click at [1293, 338] on button at bounding box center [1285, 335] width 38 height 479
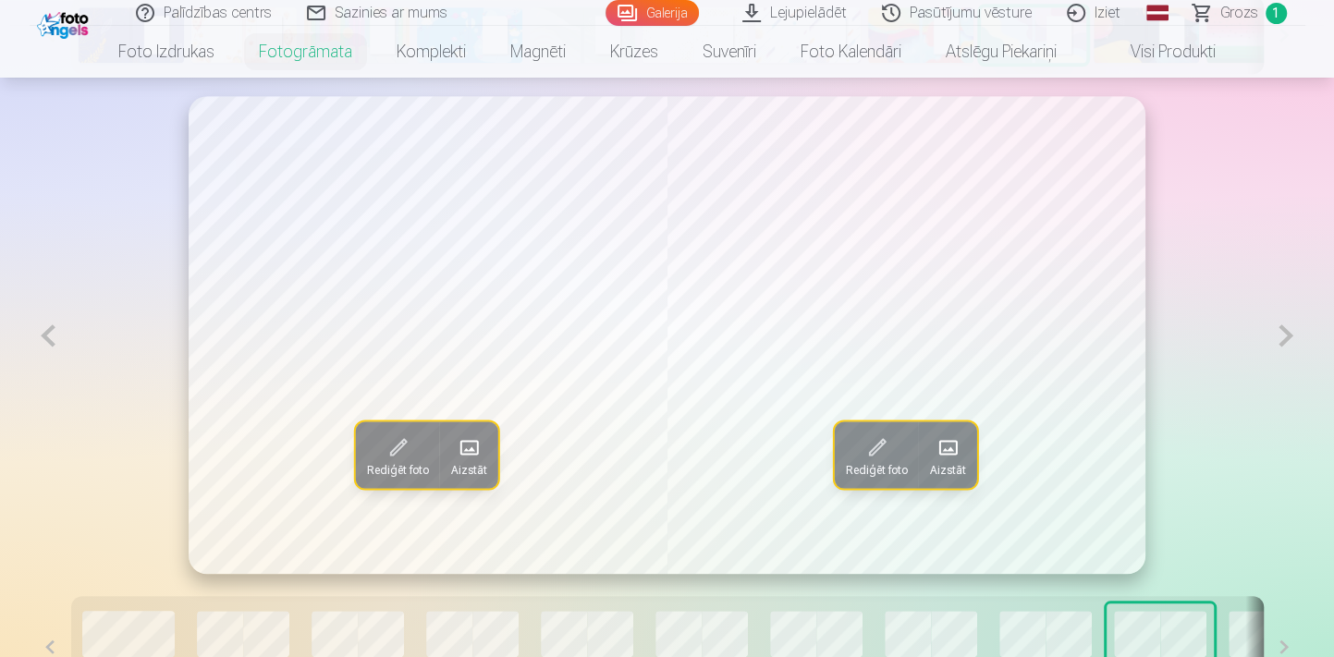
click at [1293, 338] on button at bounding box center [1285, 335] width 38 height 479
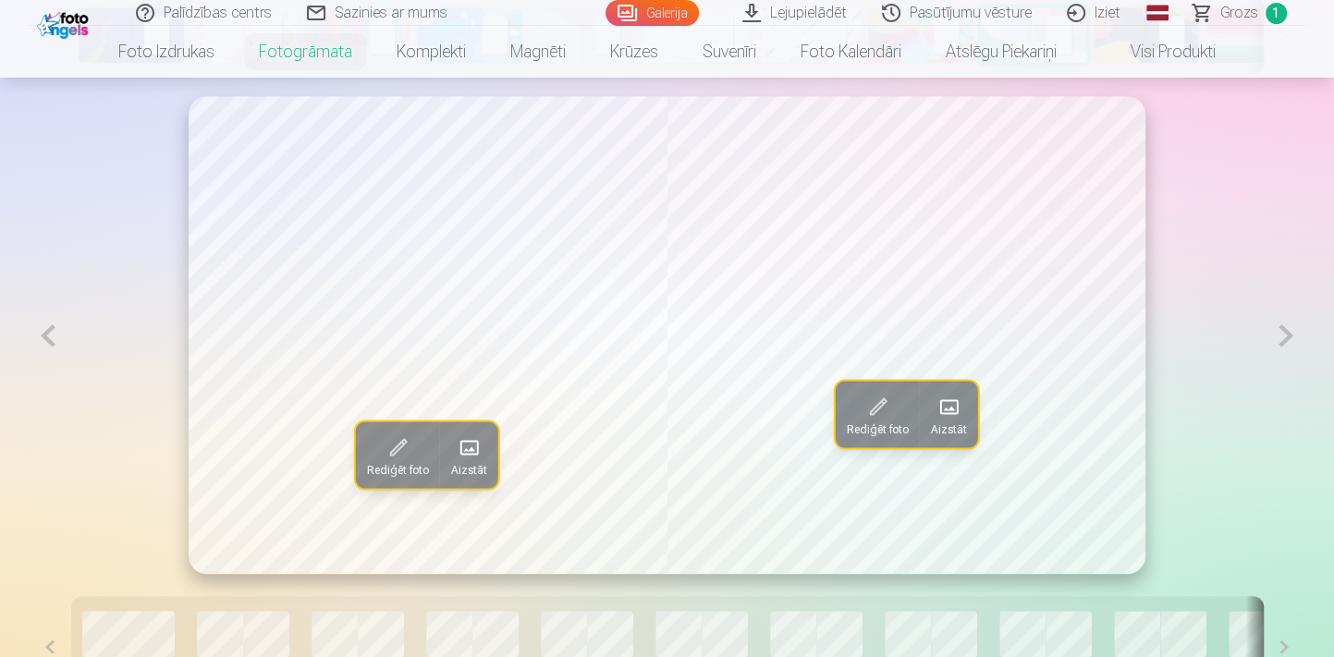
click at [1293, 338] on button at bounding box center [1285, 335] width 38 height 479
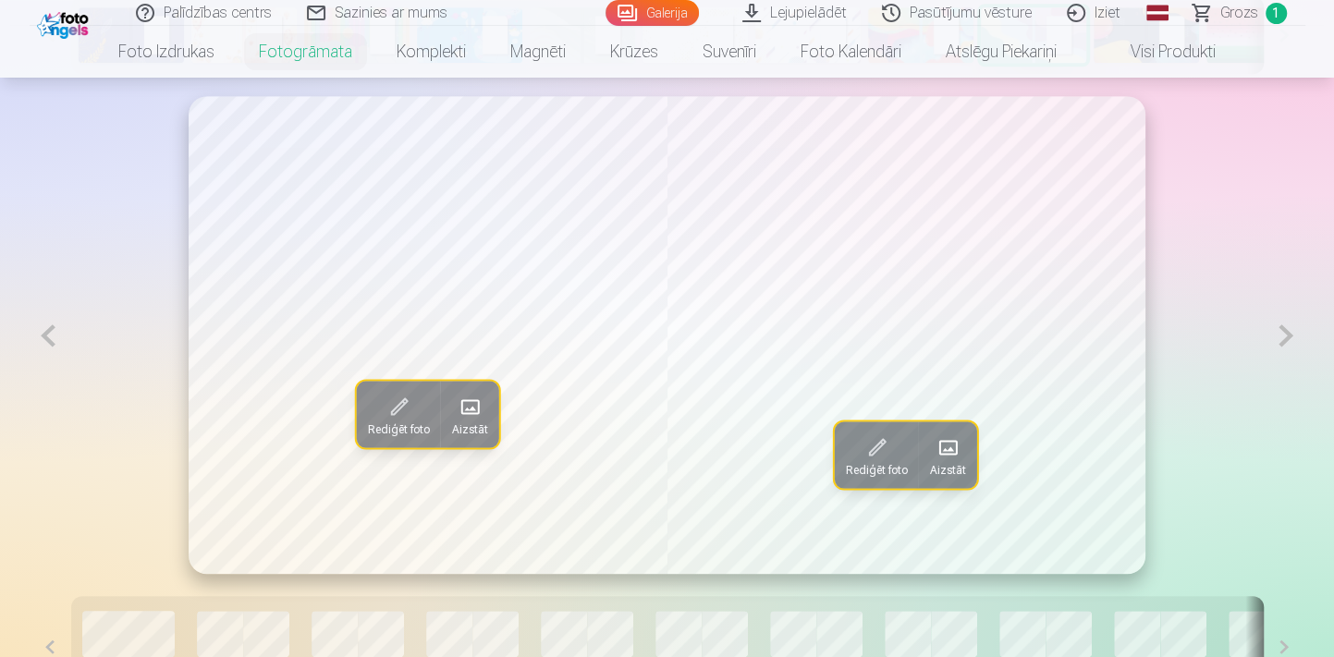
click at [1293, 338] on button at bounding box center [1285, 335] width 38 height 479
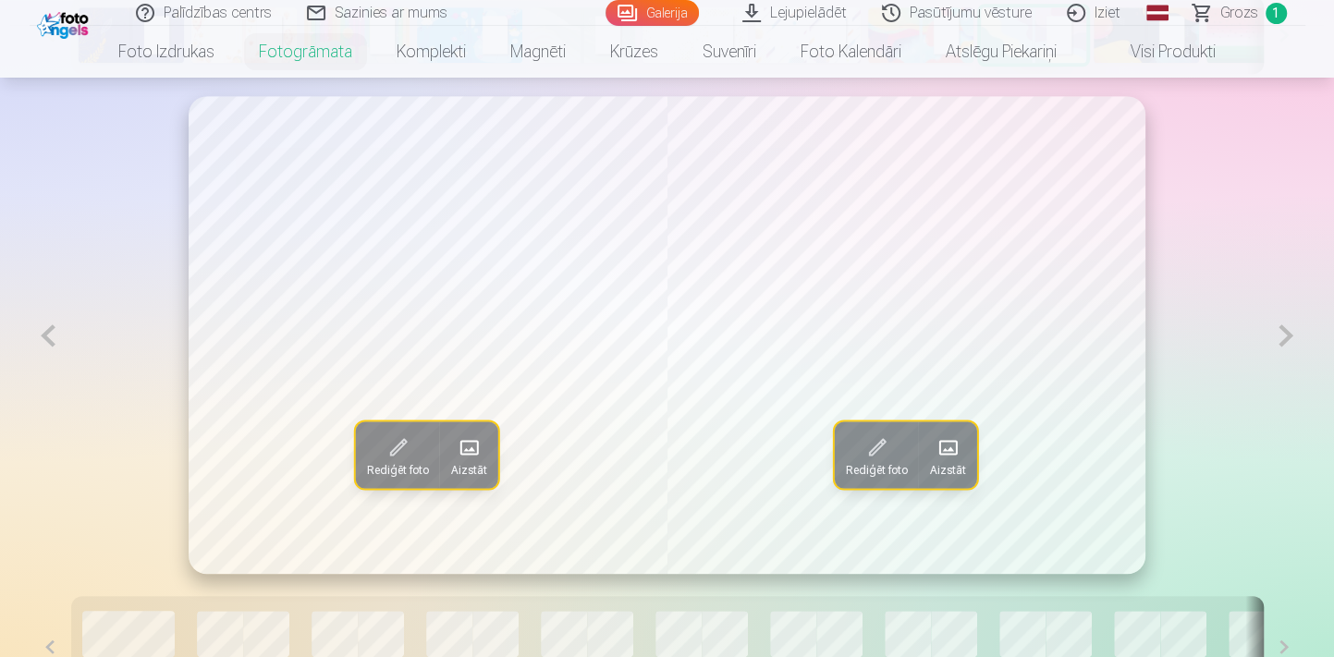
click at [1293, 338] on button at bounding box center [1285, 335] width 38 height 479
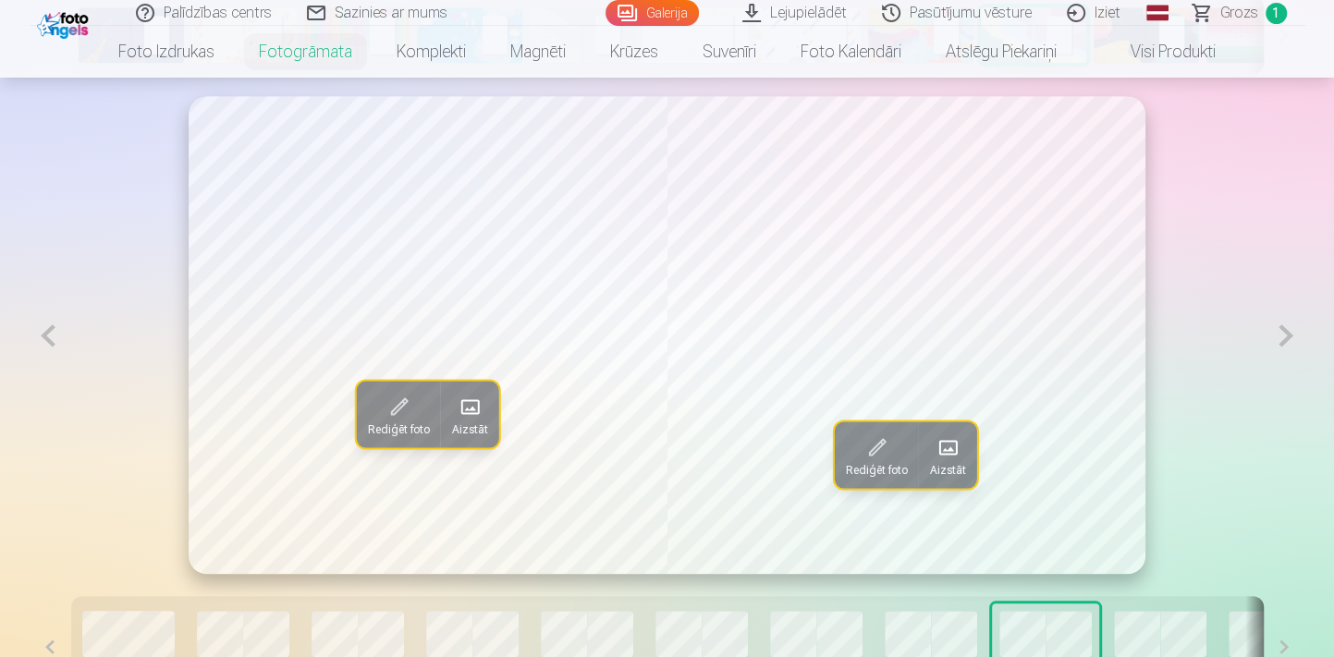
click at [1289, 643] on button at bounding box center [1284, 647] width 42 height 102
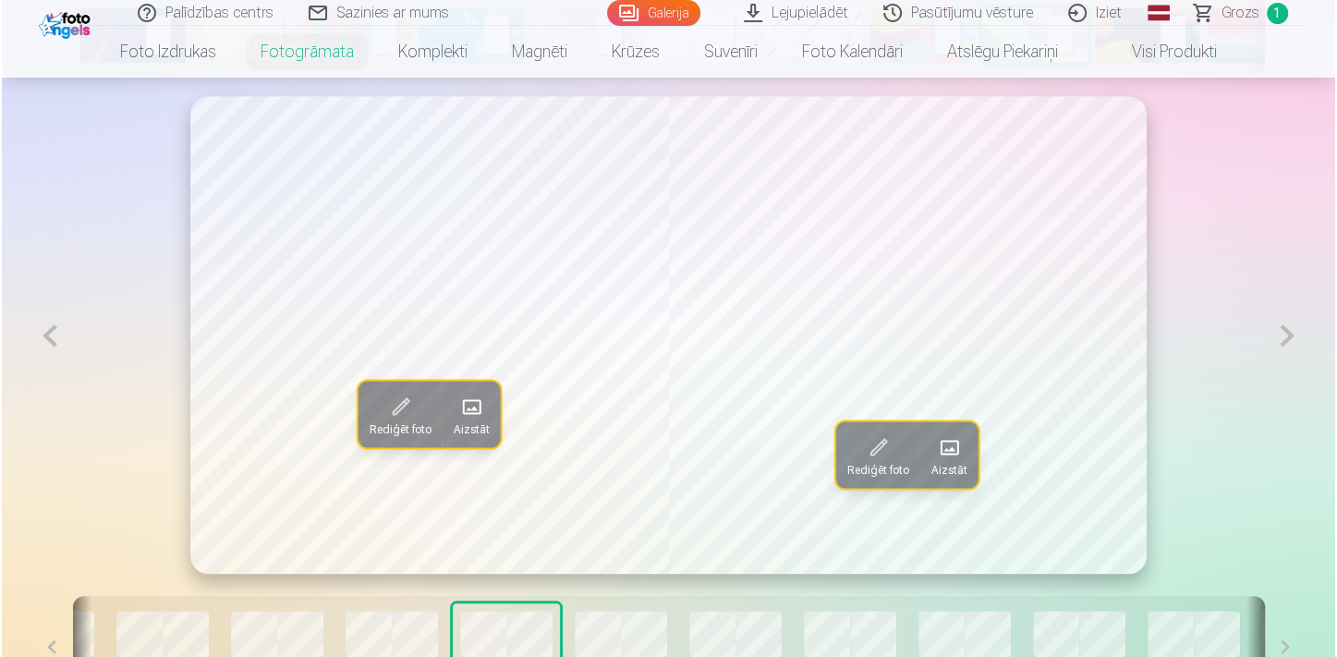
scroll to position [0, 596]
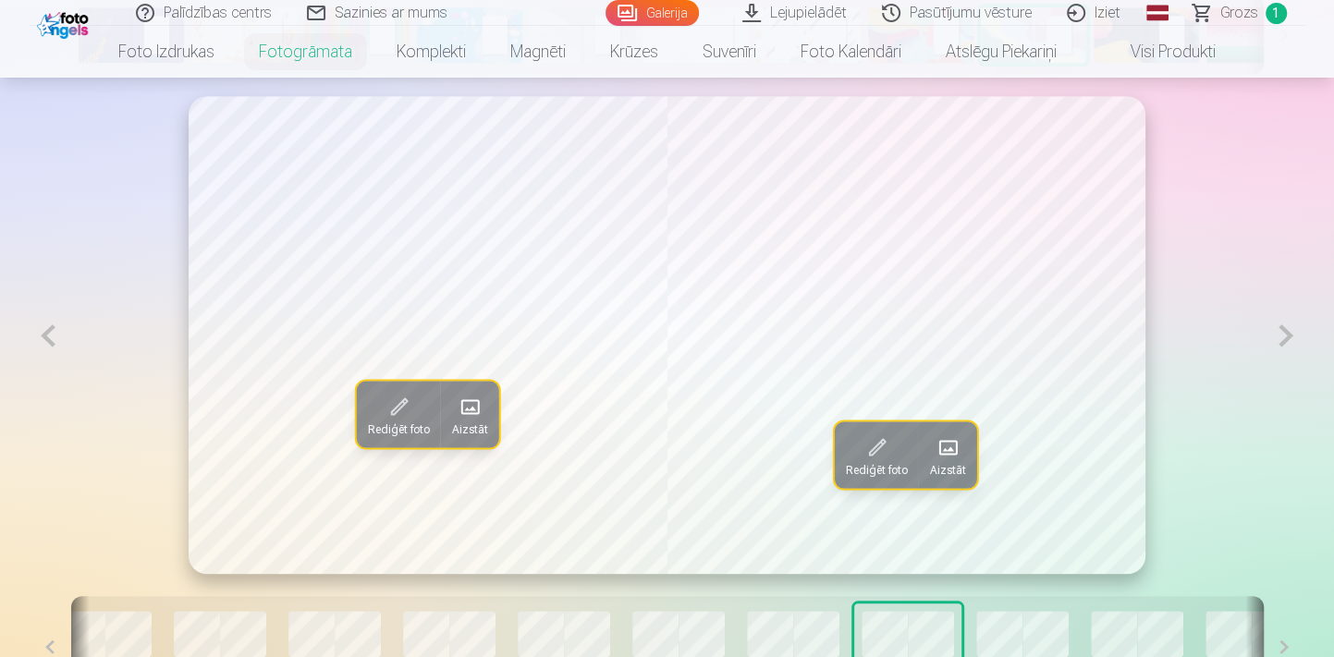
click at [1283, 342] on button at bounding box center [1285, 335] width 38 height 479
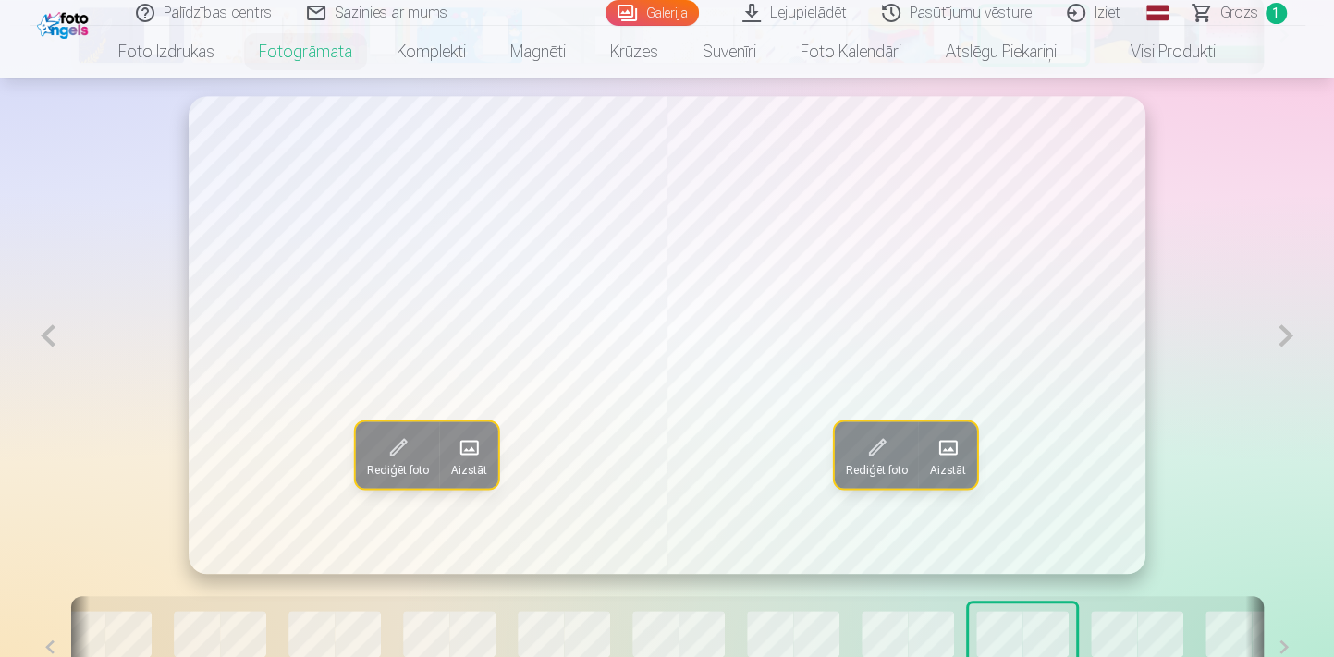
click at [42, 346] on button at bounding box center [49, 335] width 38 height 479
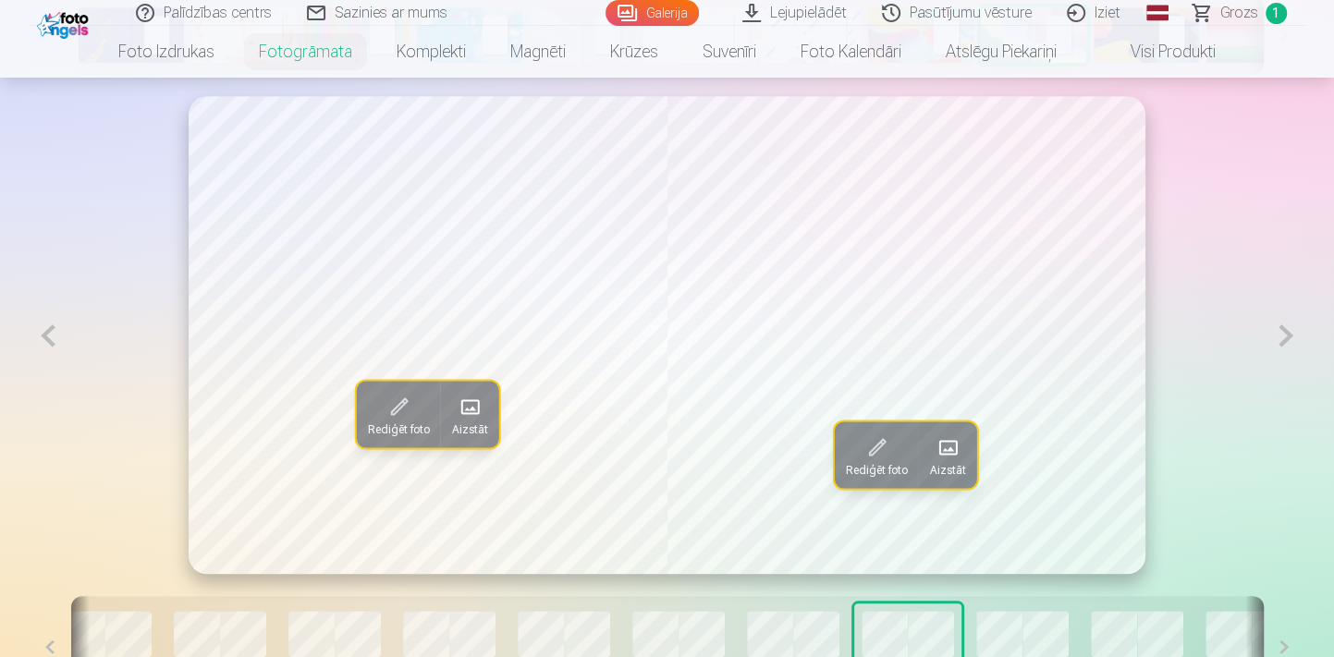
click at [43, 345] on button at bounding box center [49, 335] width 38 height 479
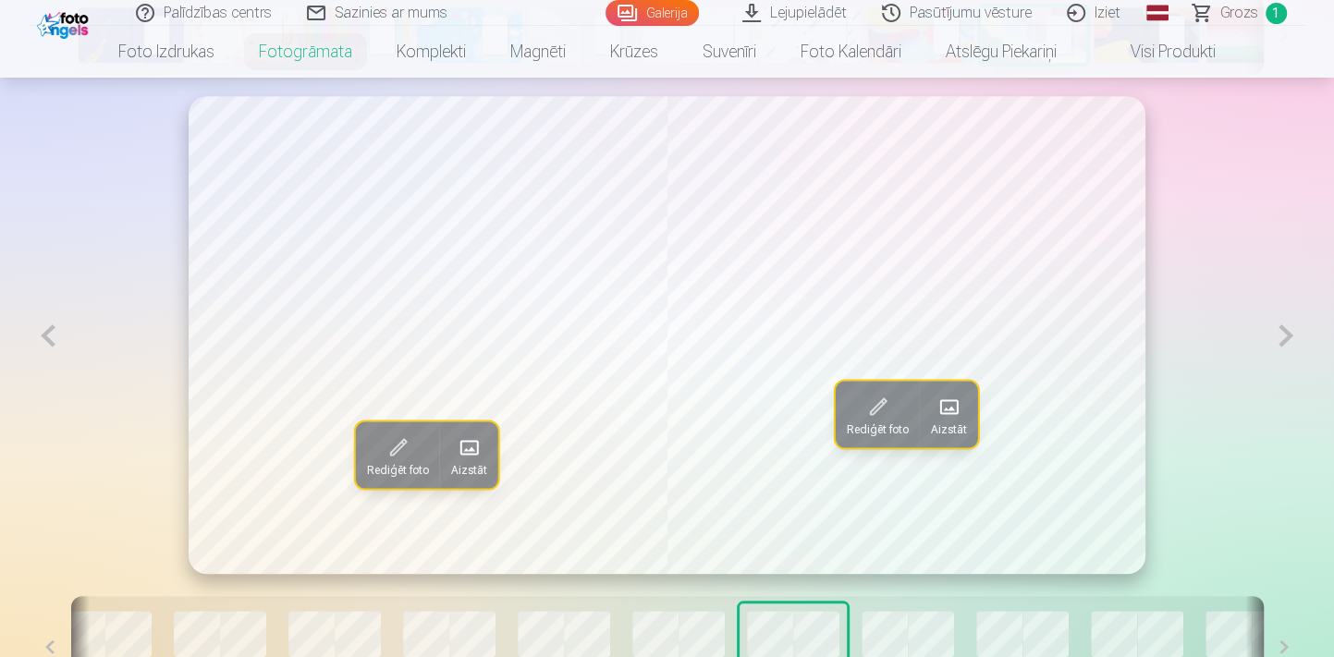
click at [43, 345] on button at bounding box center [49, 335] width 38 height 479
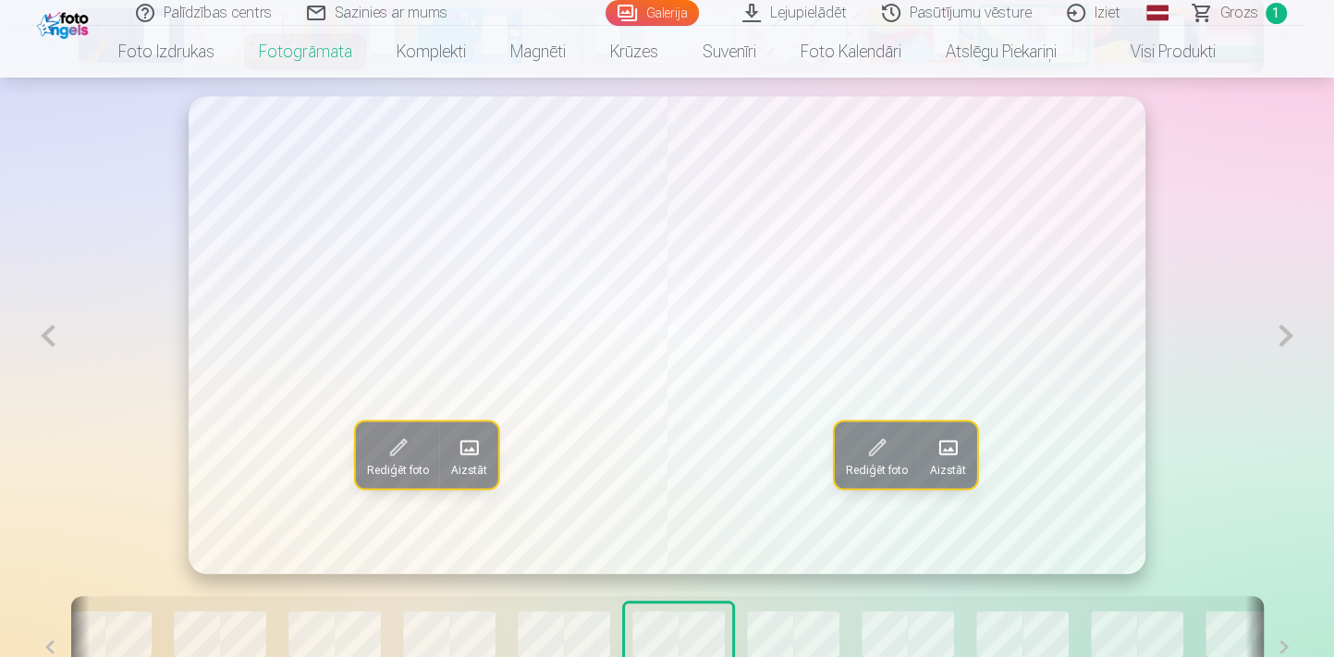
click at [43, 345] on button at bounding box center [49, 335] width 38 height 479
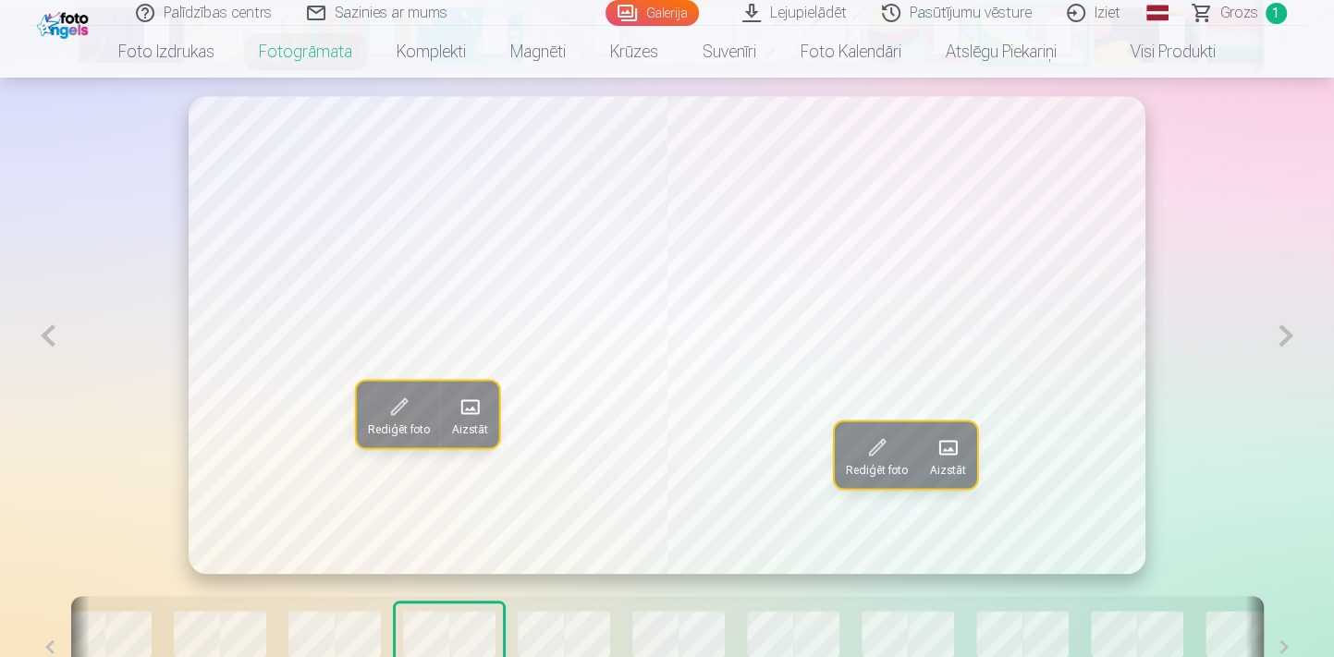
click at [43, 345] on button at bounding box center [49, 335] width 38 height 479
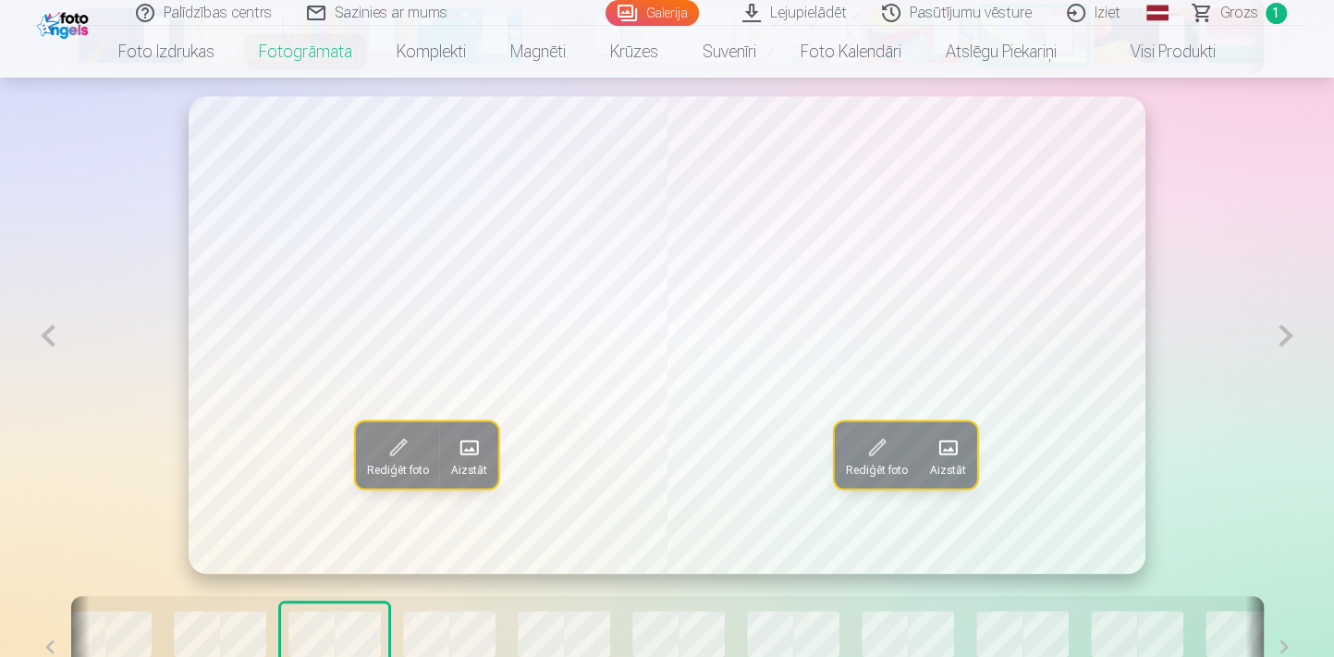
click at [43, 345] on button at bounding box center [49, 335] width 38 height 479
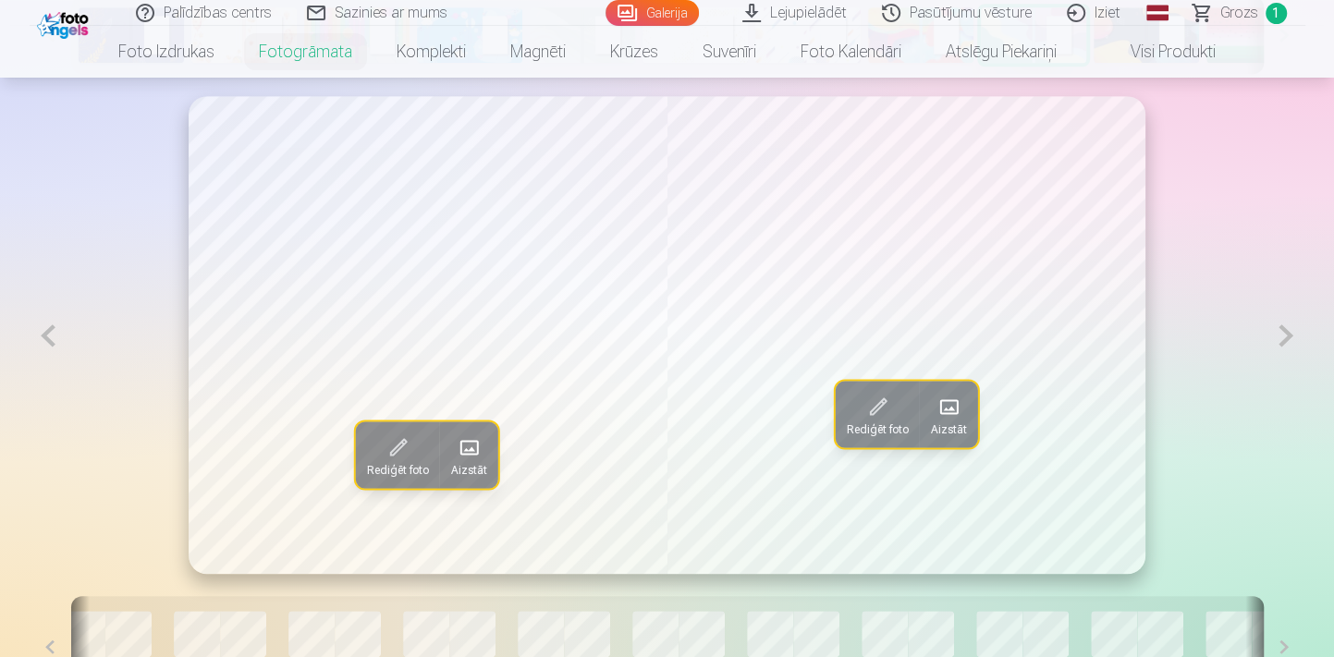
click at [43, 345] on button at bounding box center [49, 335] width 38 height 479
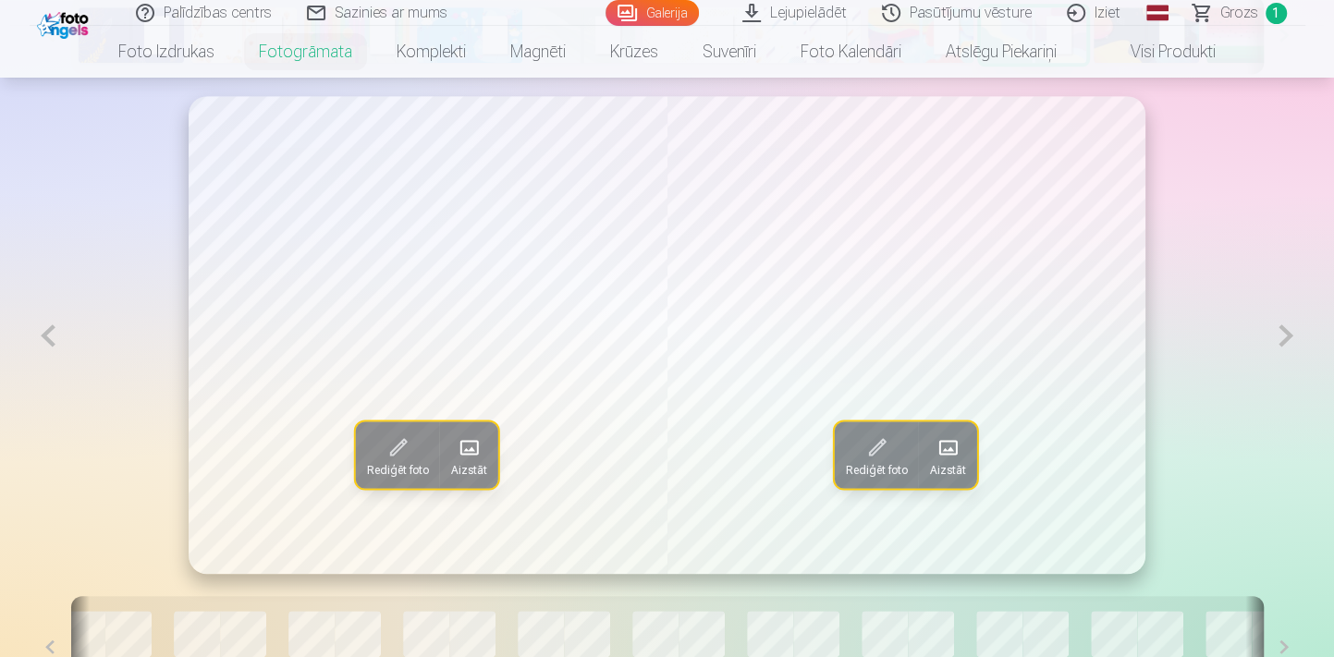
click at [1275, 341] on button at bounding box center [1285, 335] width 38 height 479
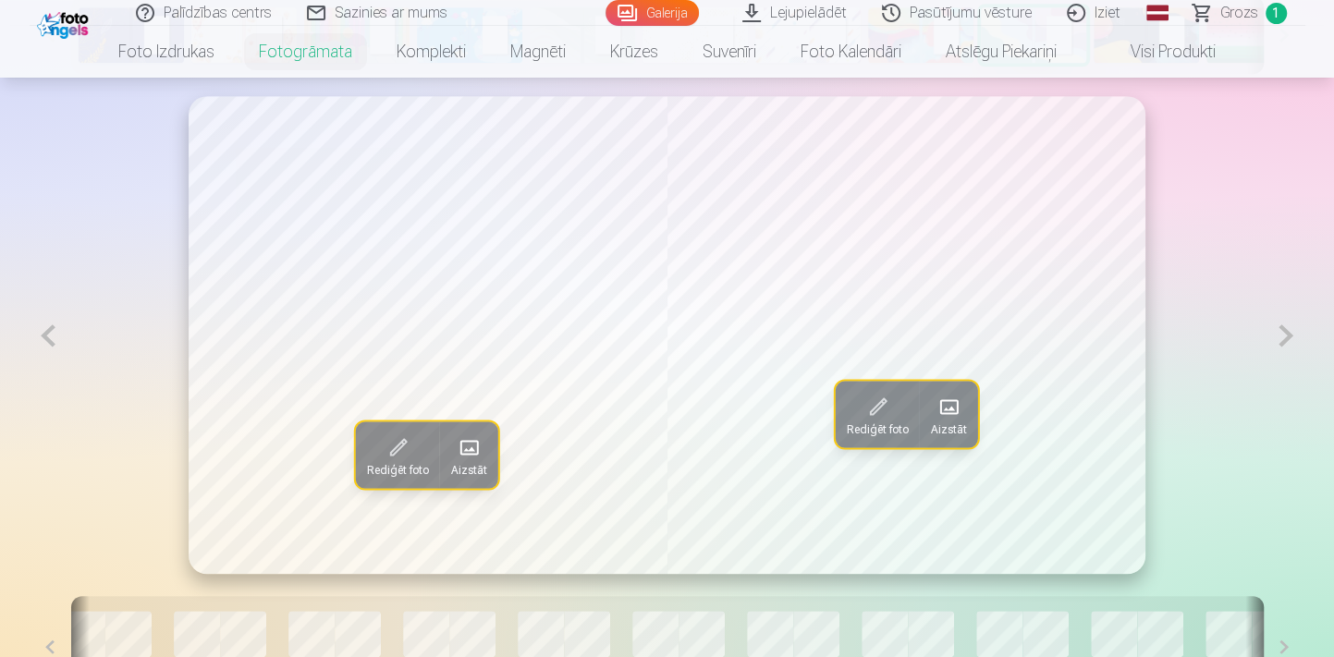
click at [1275, 341] on button at bounding box center [1285, 335] width 38 height 479
click at [48, 338] on button at bounding box center [49, 335] width 38 height 479
click at [1288, 335] on button at bounding box center [1285, 335] width 38 height 479
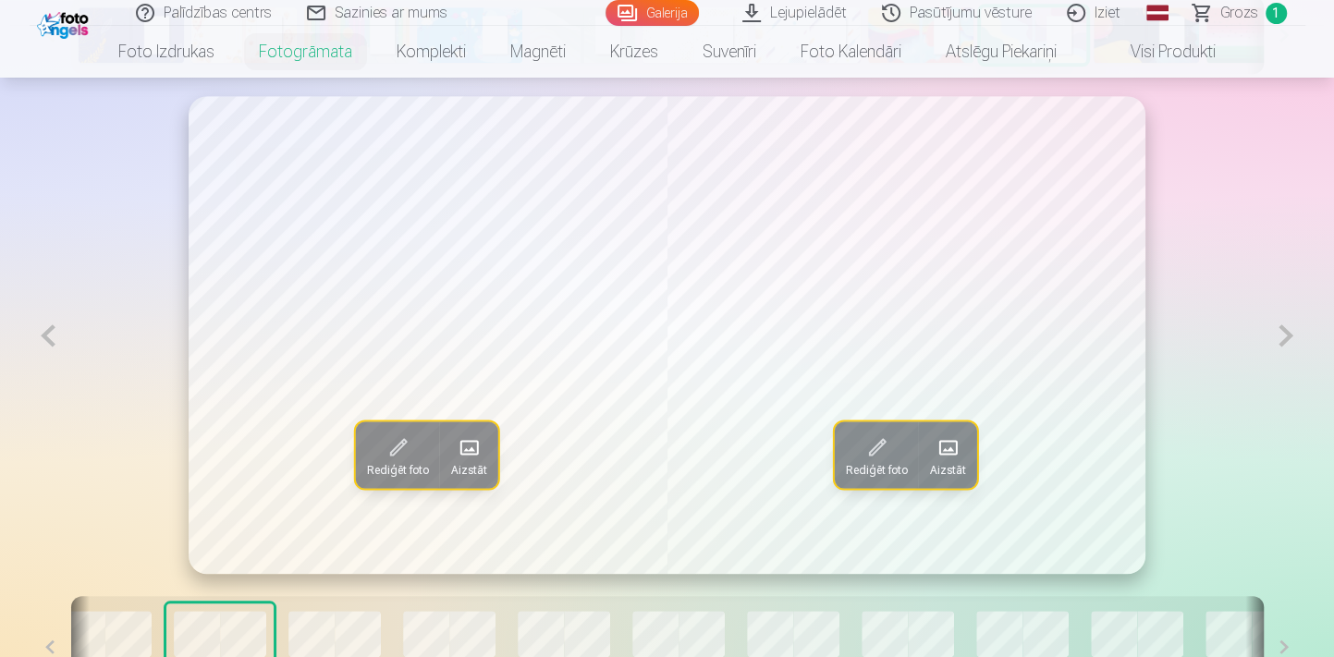
click at [1288, 335] on button at bounding box center [1285, 335] width 38 height 479
click at [1289, 335] on button at bounding box center [1285, 335] width 38 height 479
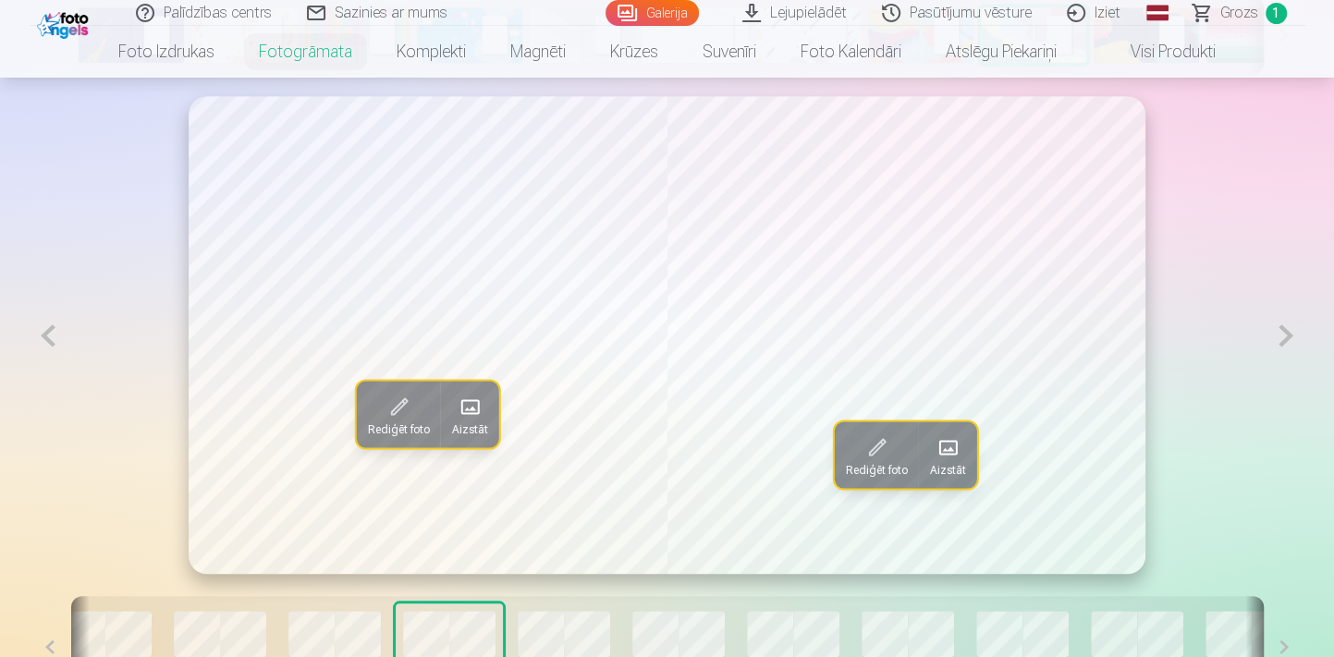
click at [1289, 335] on button at bounding box center [1285, 335] width 38 height 479
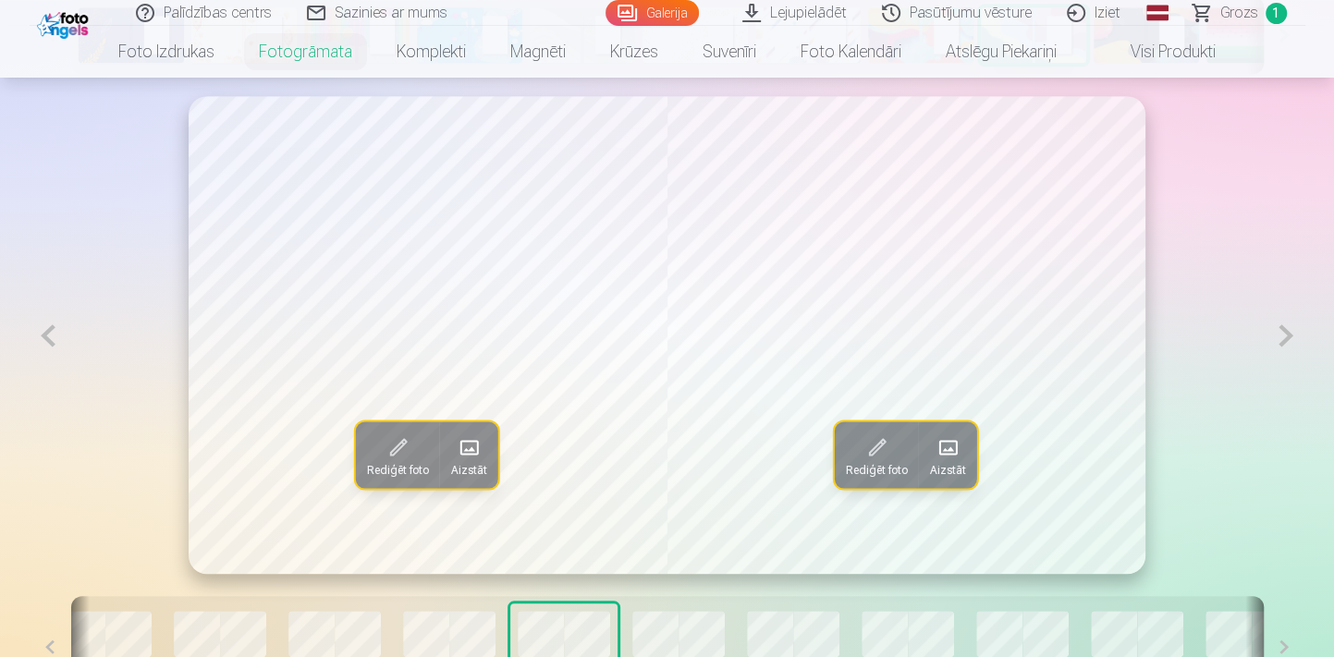
click at [1289, 335] on button at bounding box center [1285, 335] width 38 height 479
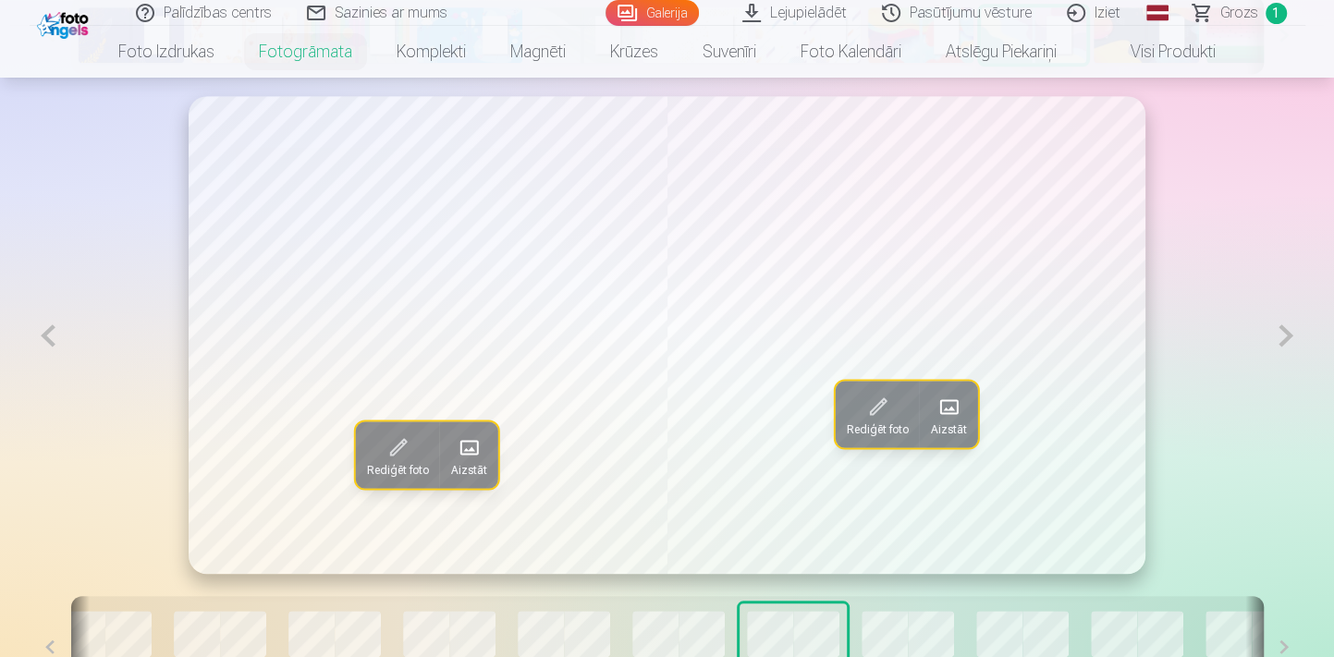
click at [1289, 335] on button at bounding box center [1285, 335] width 38 height 479
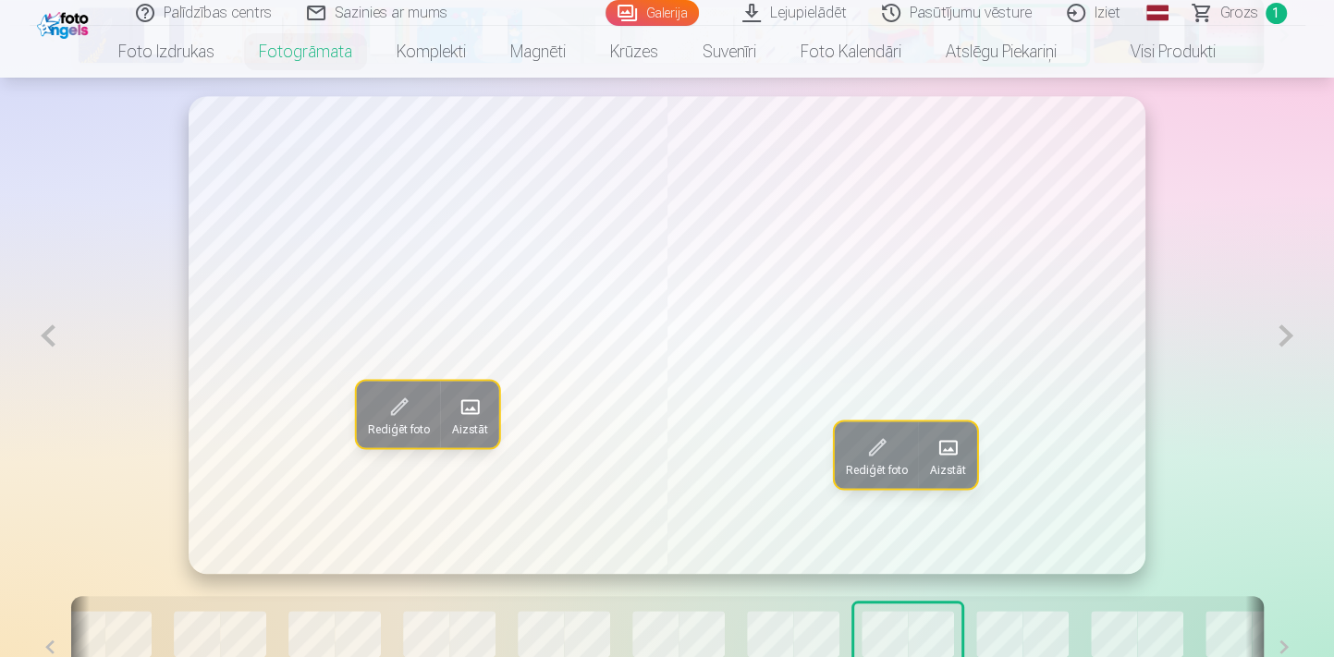
click at [962, 441] on span at bounding box center [947, 448] width 30 height 30
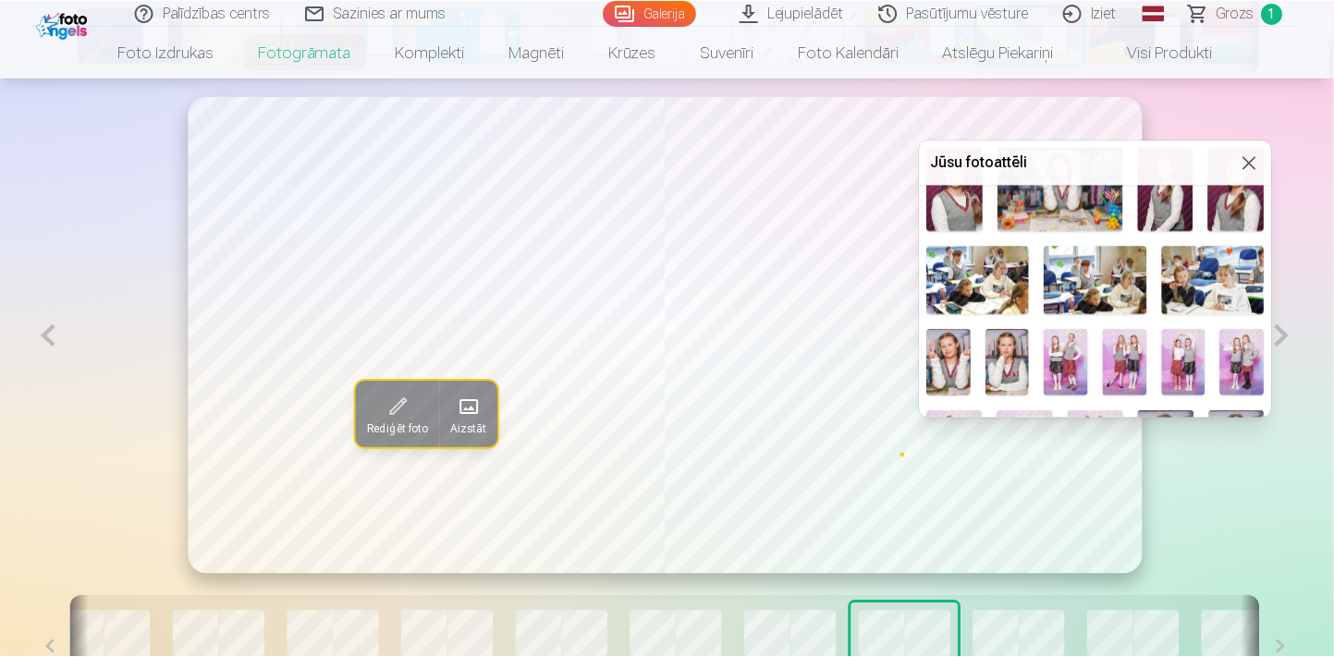
scroll to position [167, 0]
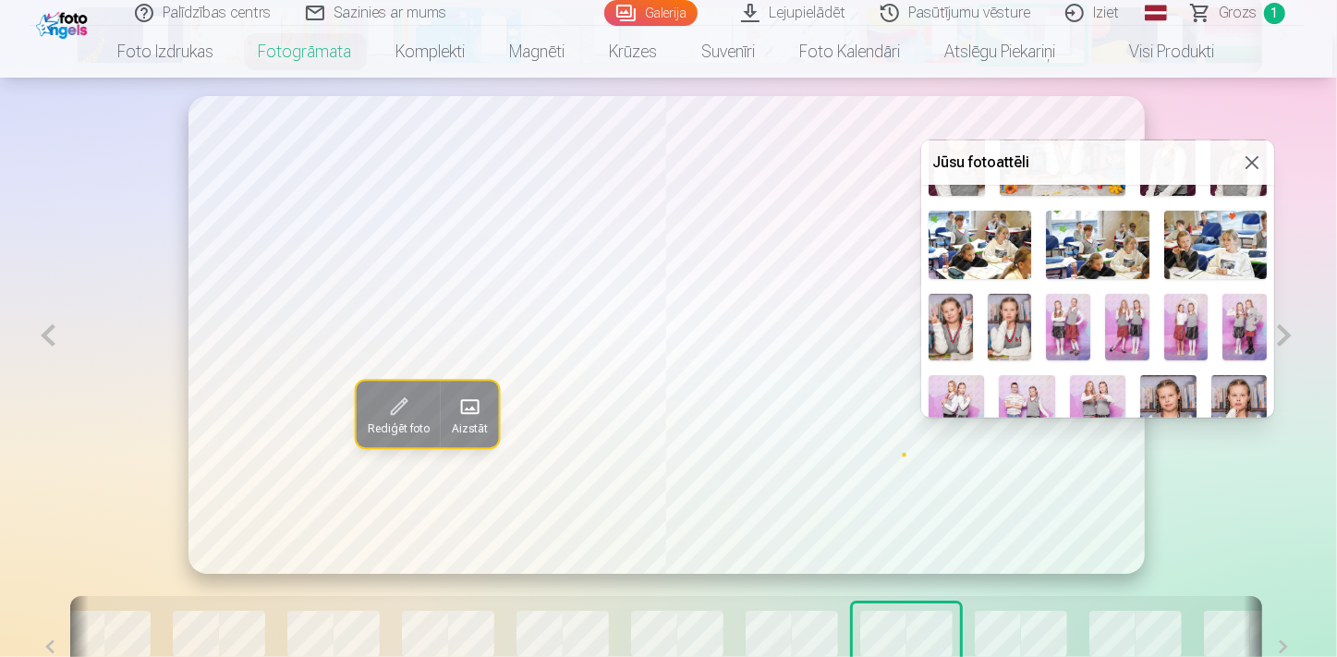
click at [1014, 315] on img at bounding box center [1010, 327] width 44 height 67
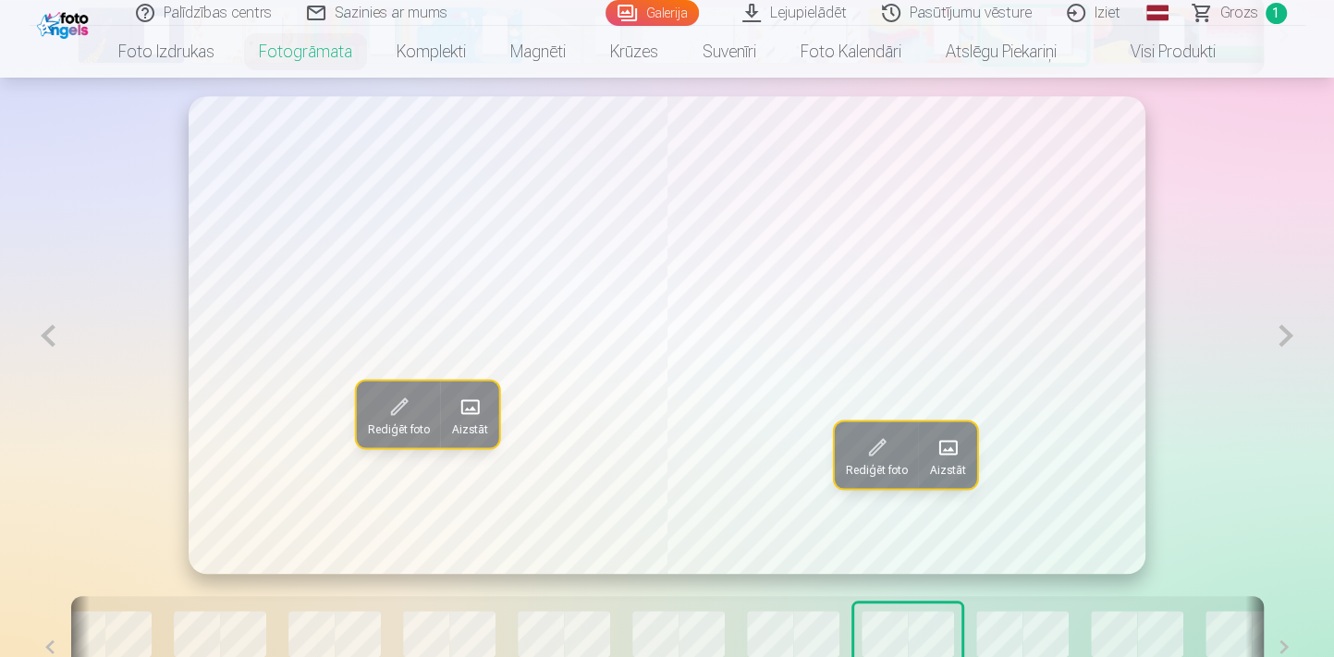
scroll to position [943, 0]
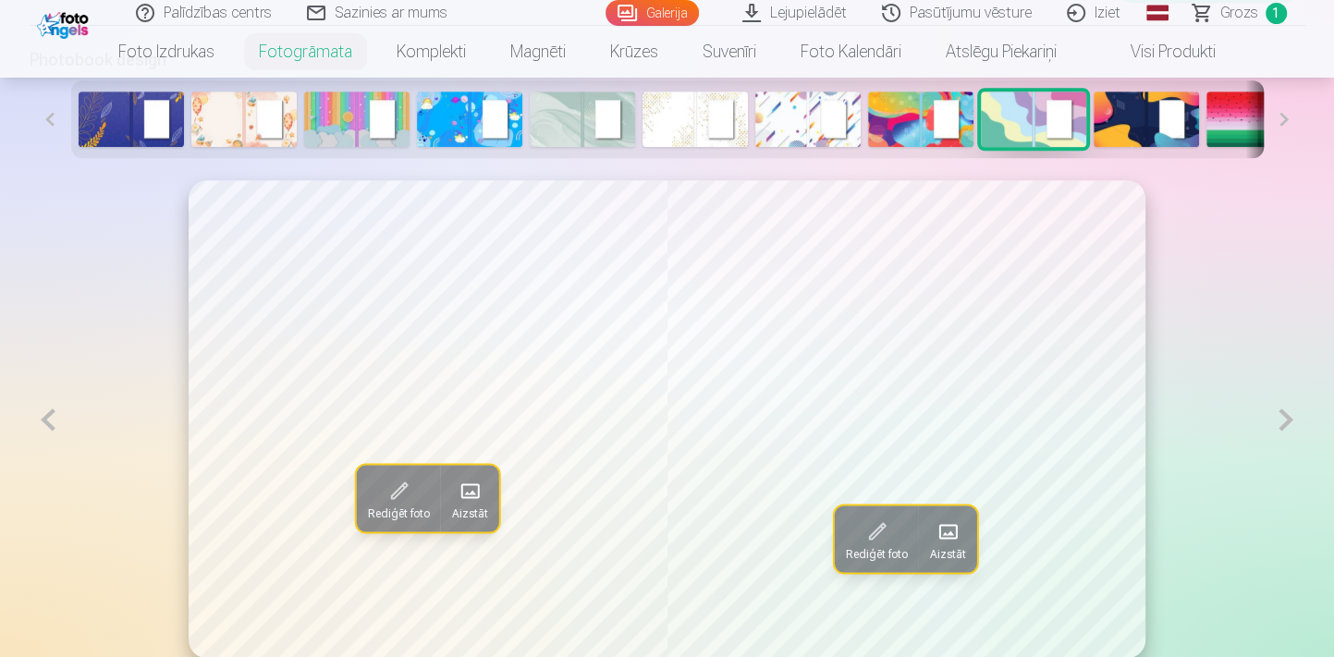
click at [1278, 422] on button at bounding box center [1285, 419] width 38 height 479
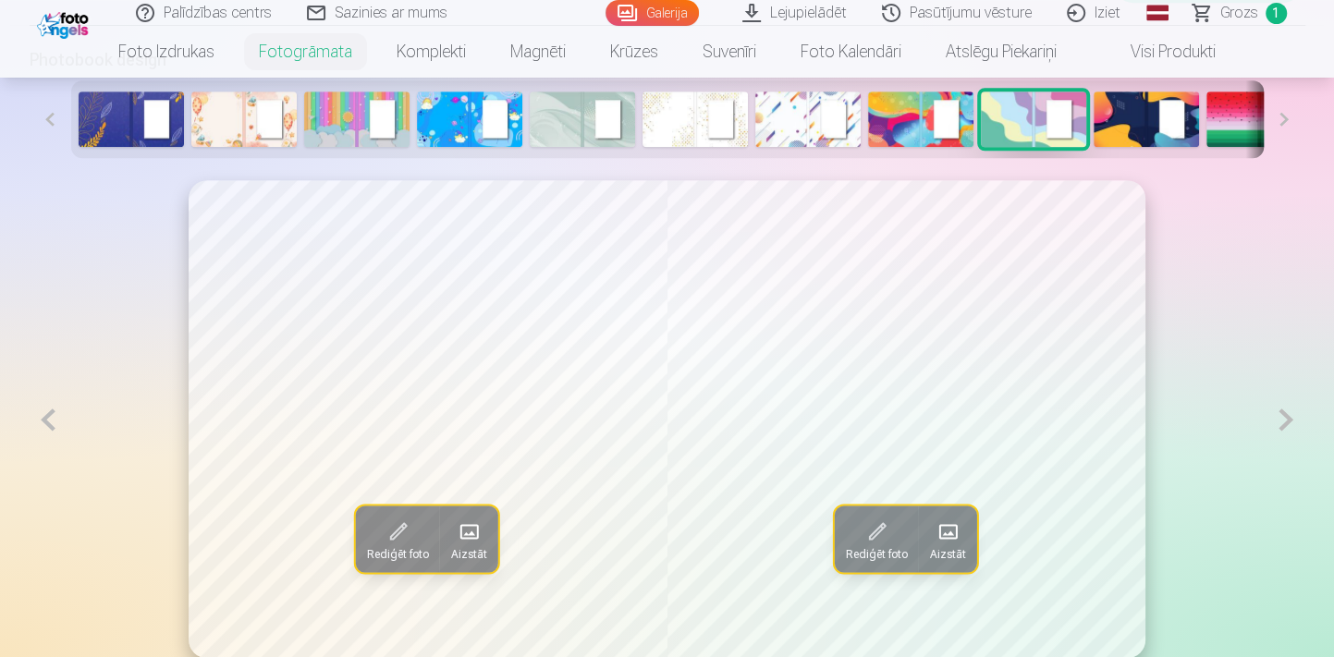
click at [1278, 422] on button at bounding box center [1285, 419] width 38 height 479
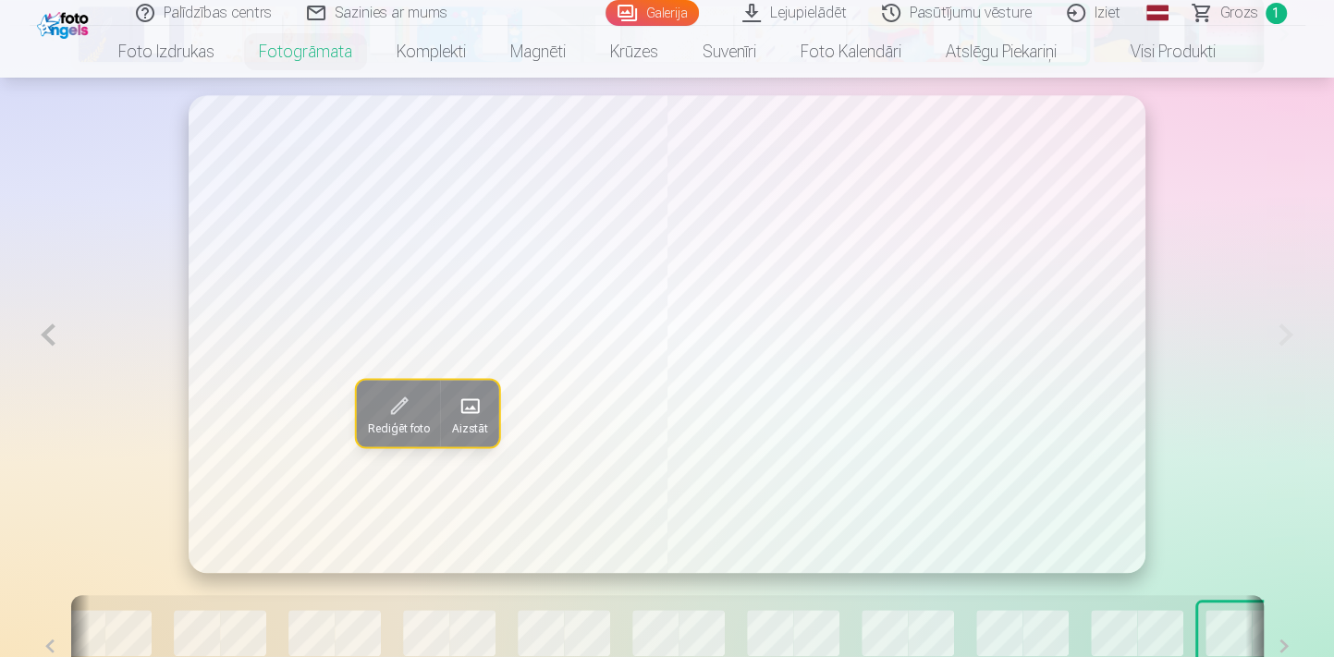
scroll to position [1111, 0]
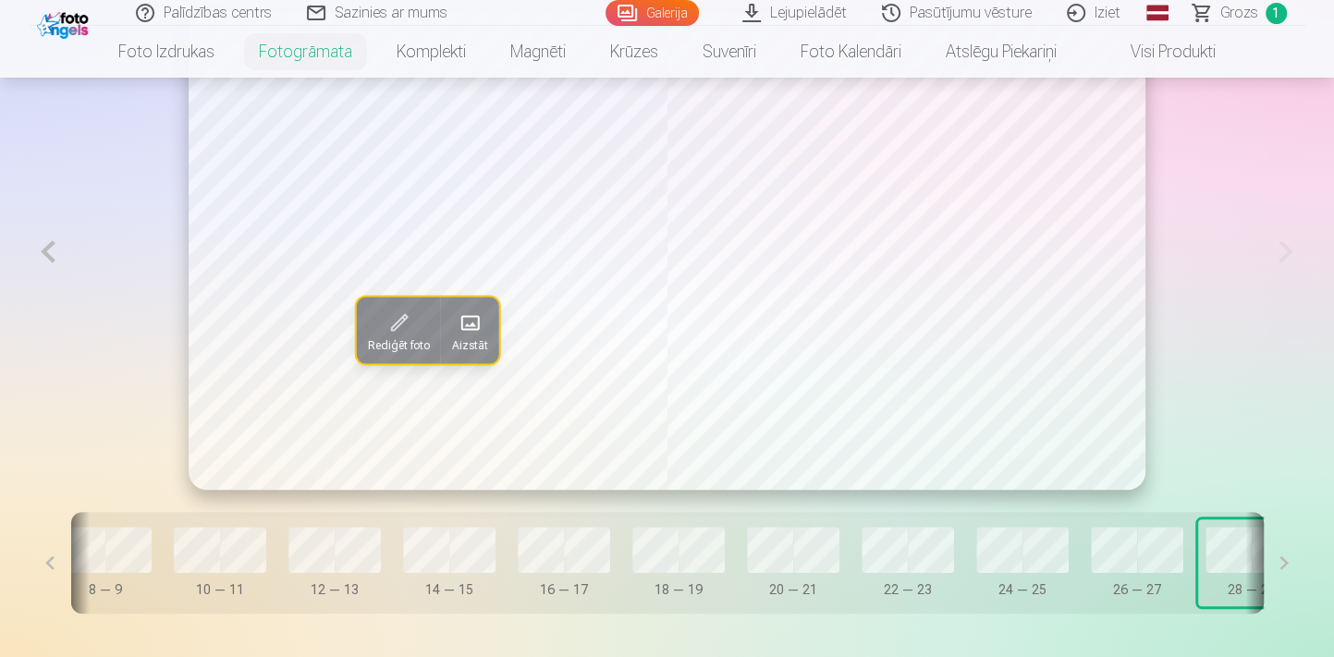
click at [1137, 53] on link "Visi produkti" at bounding box center [1158, 52] width 159 height 52
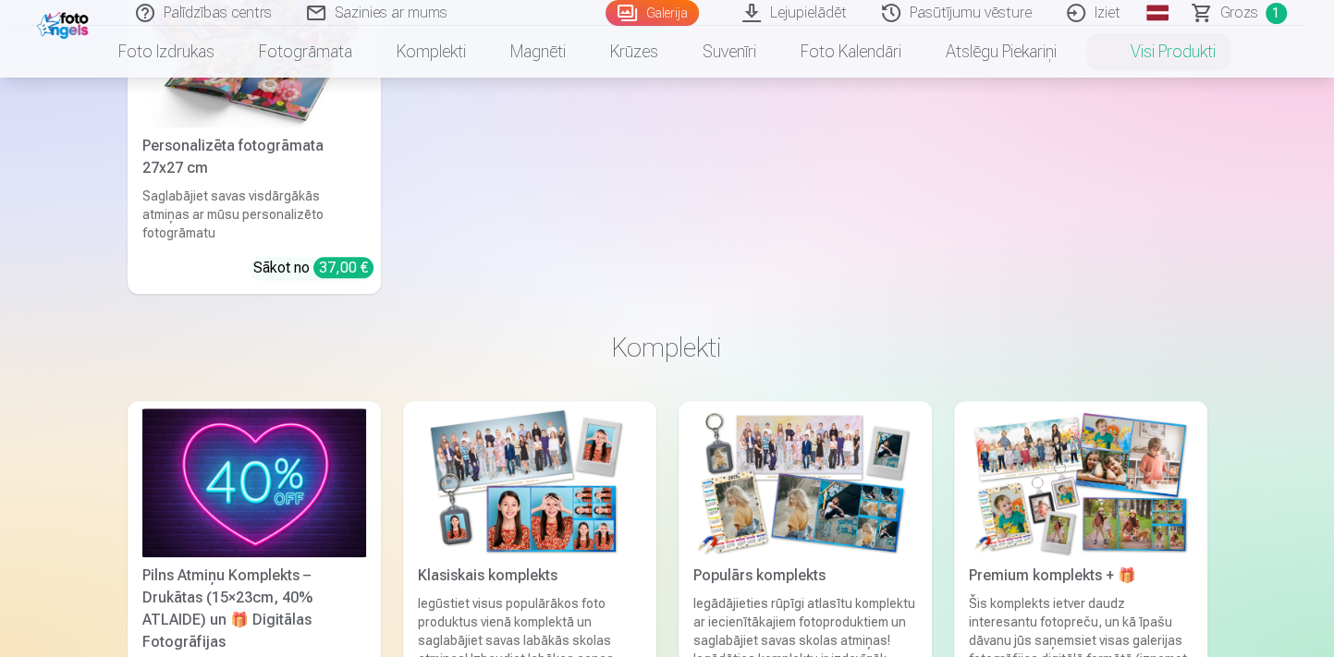
scroll to position [335, 0]
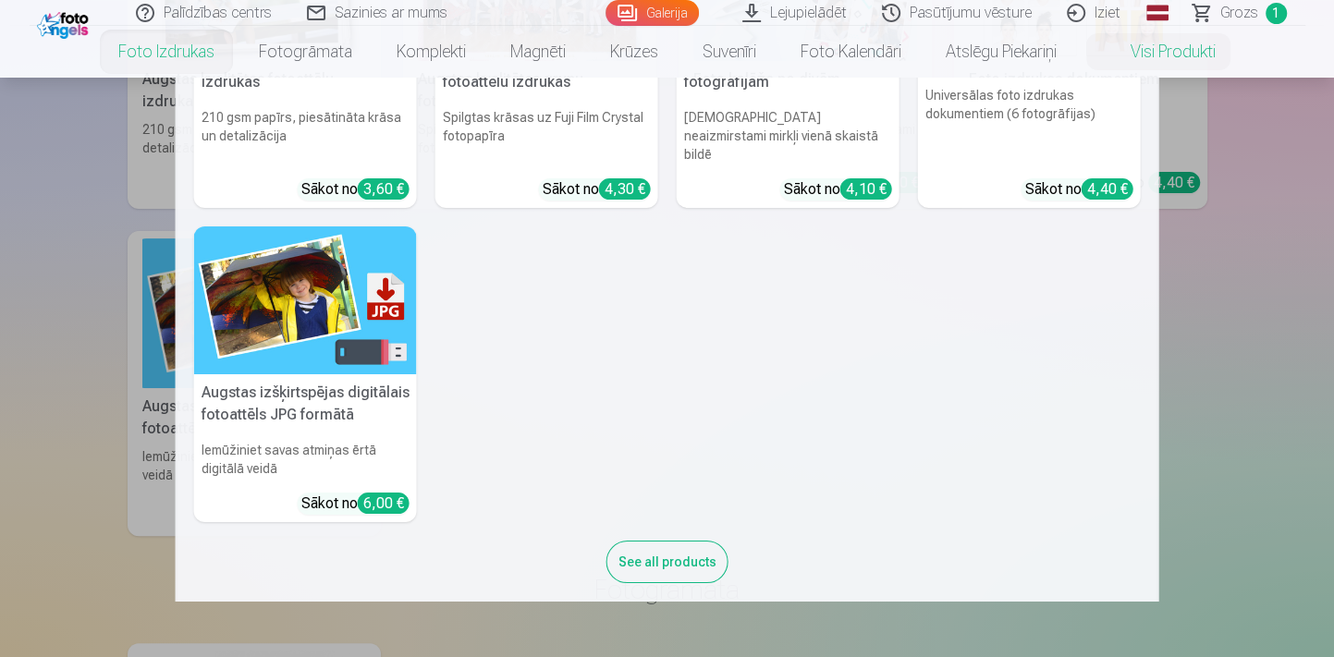
click at [148, 59] on link "Foto izdrukas" at bounding box center [166, 52] width 140 height 52
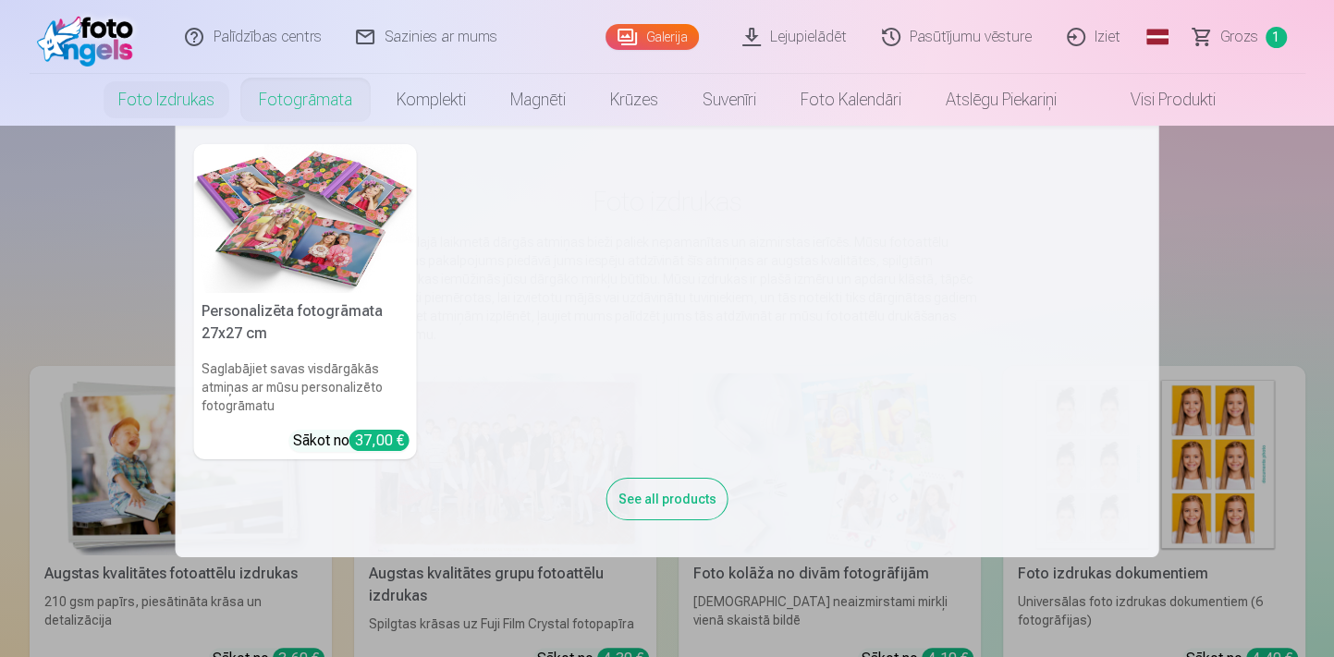
click at [277, 101] on link "Fotogrāmata" at bounding box center [306, 100] width 138 height 52
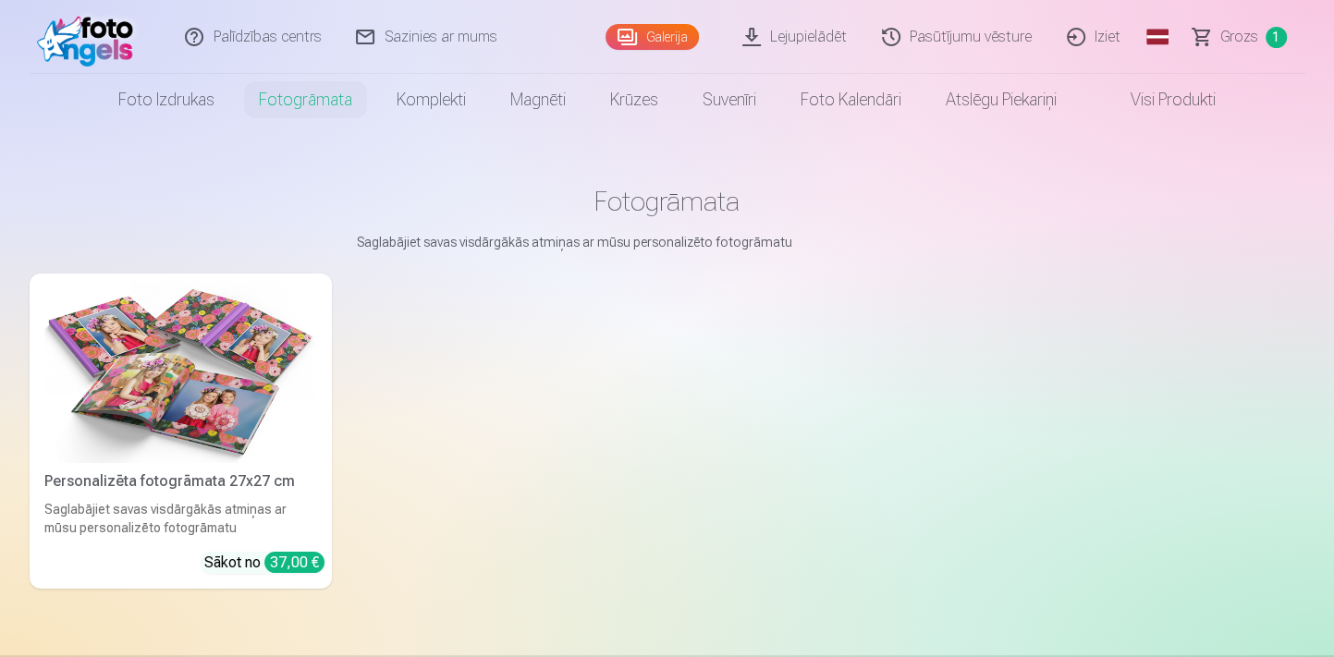
click at [220, 430] on img at bounding box center [180, 372] width 273 height 182
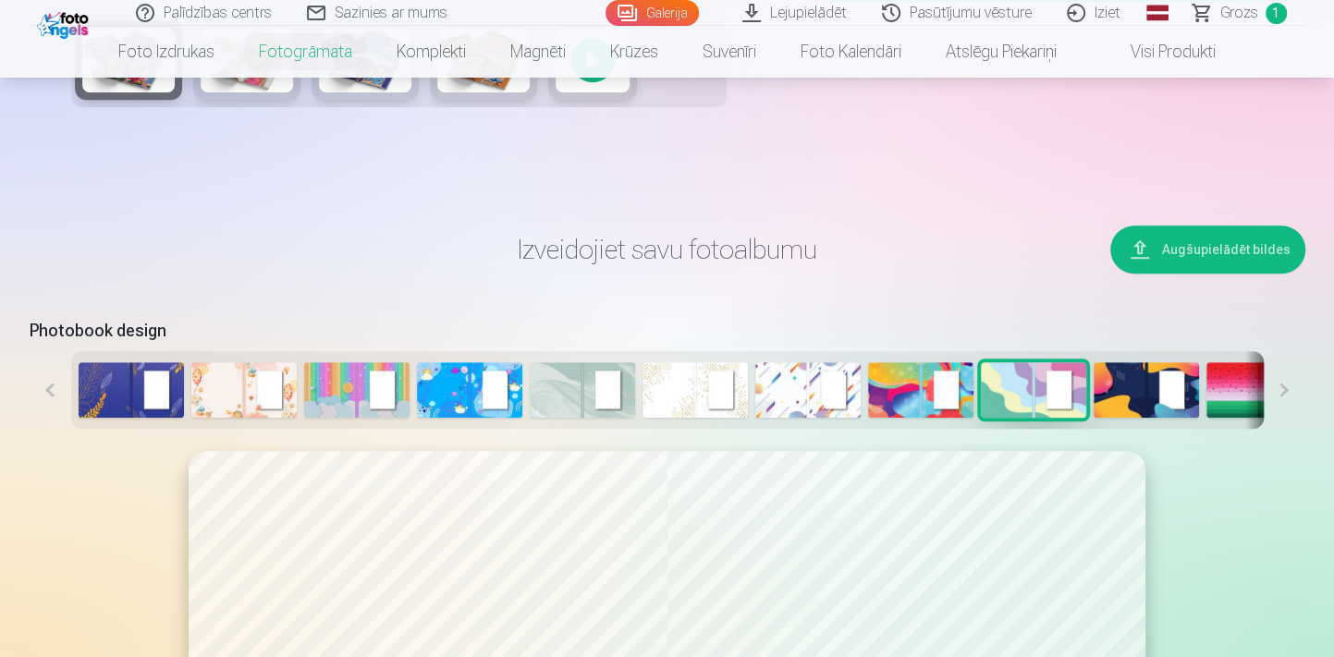
scroll to position [1091, 0]
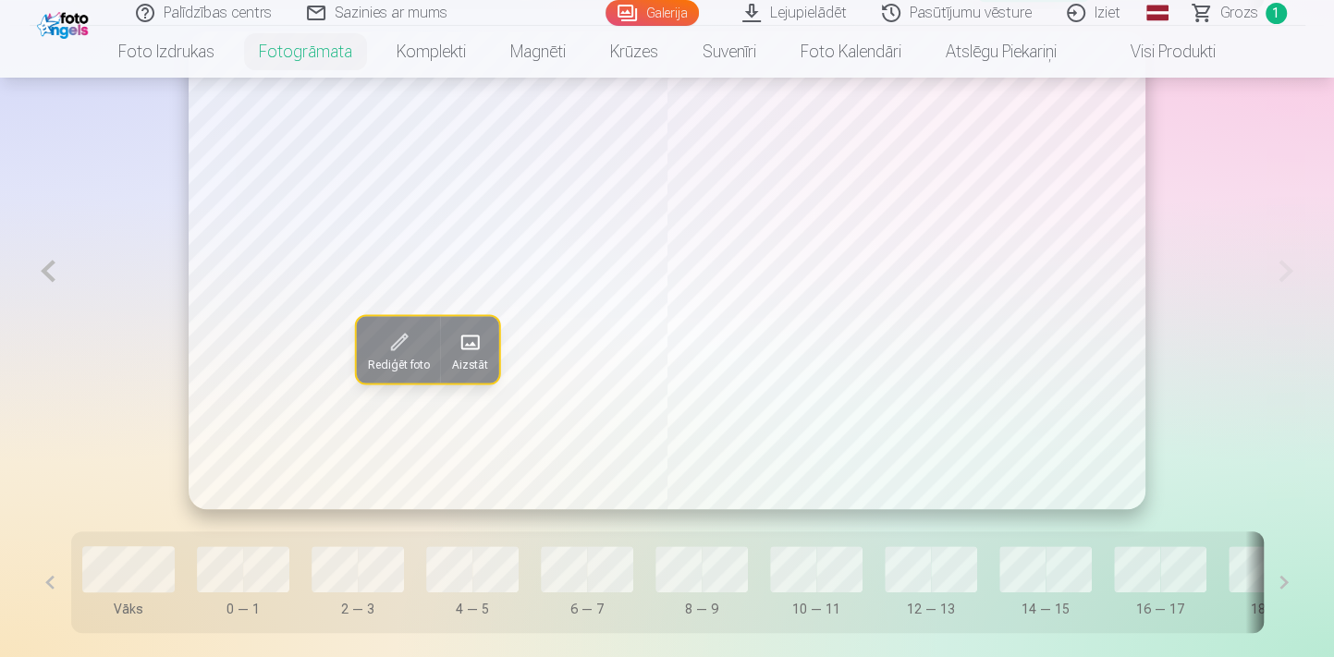
click at [50, 271] on button at bounding box center [49, 270] width 38 height 479
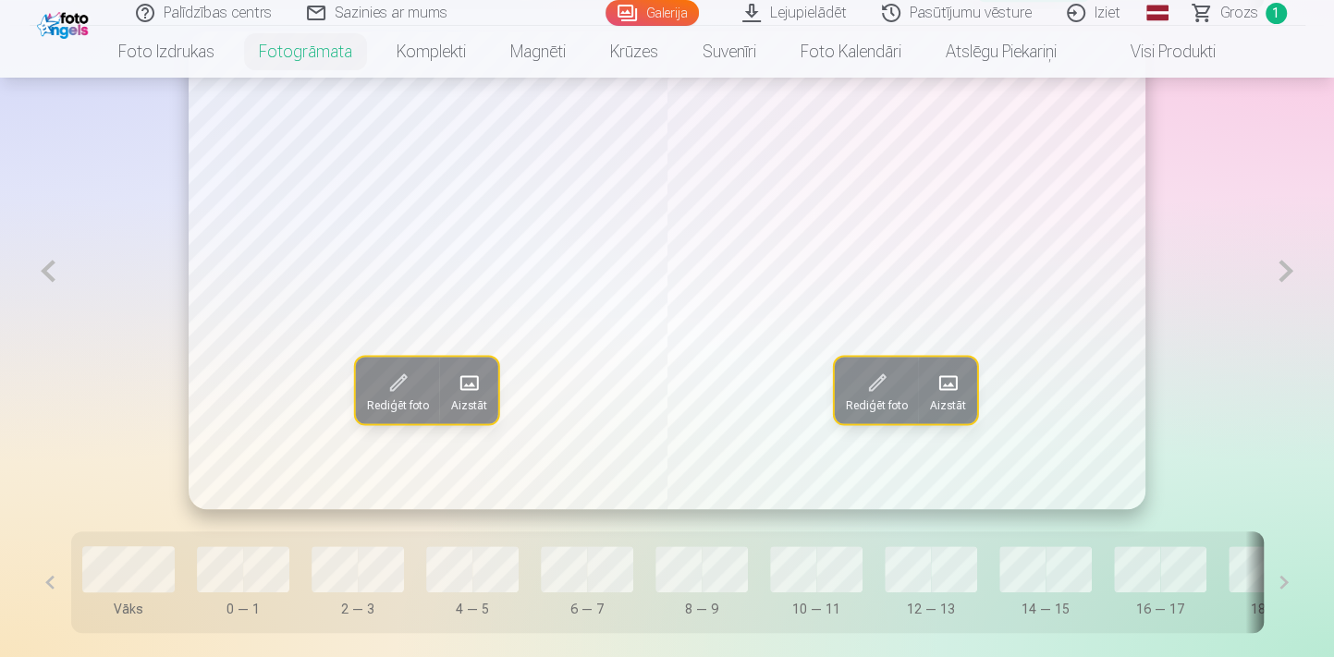
click at [50, 271] on button at bounding box center [49, 270] width 38 height 479
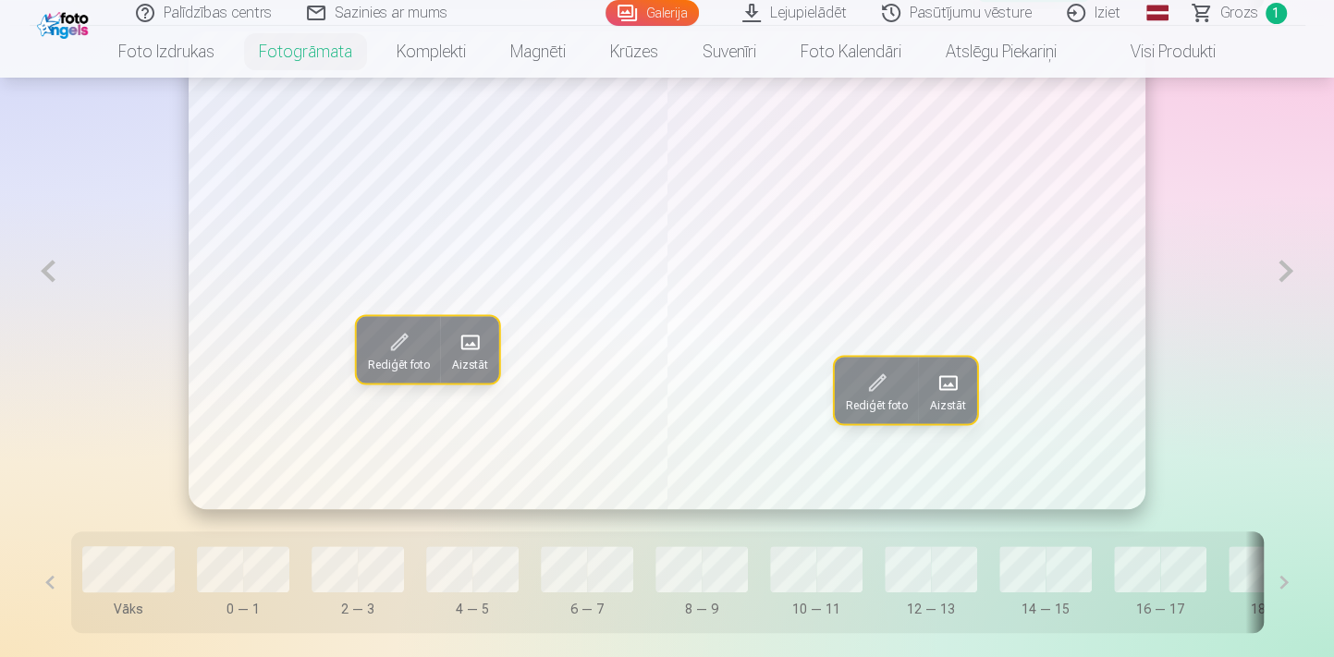
click at [50, 271] on button at bounding box center [49, 270] width 38 height 479
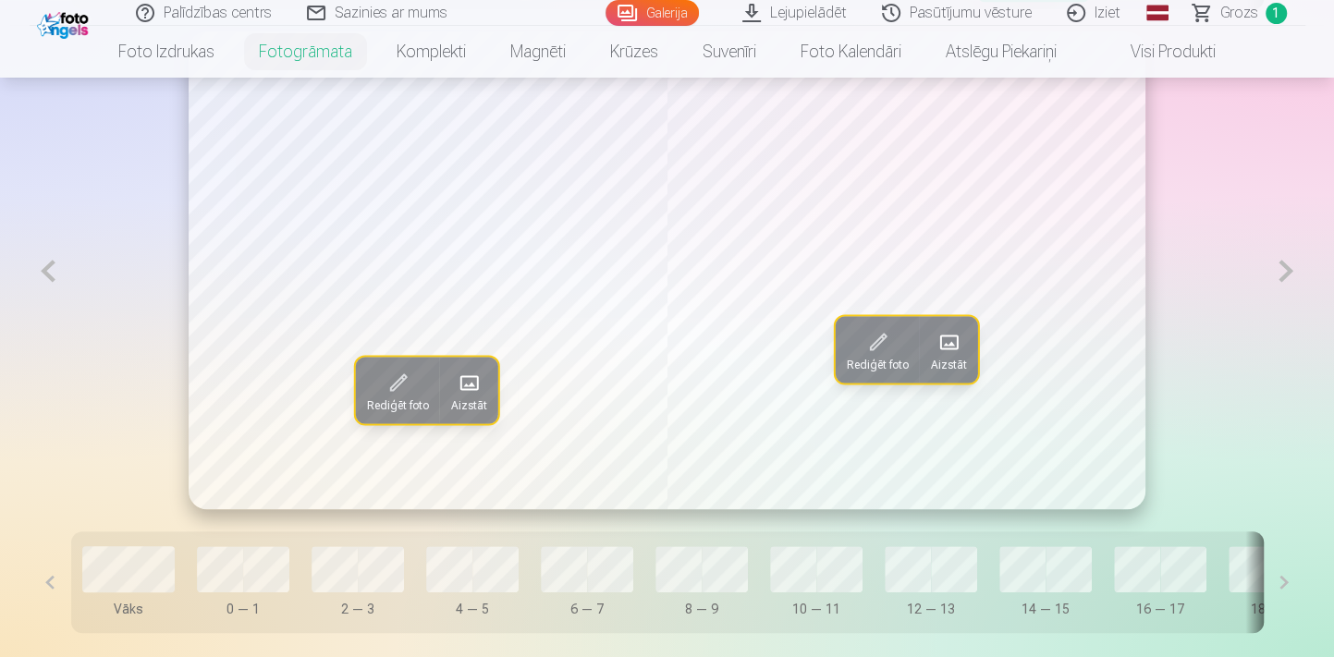
click at [50, 271] on button at bounding box center [49, 270] width 38 height 479
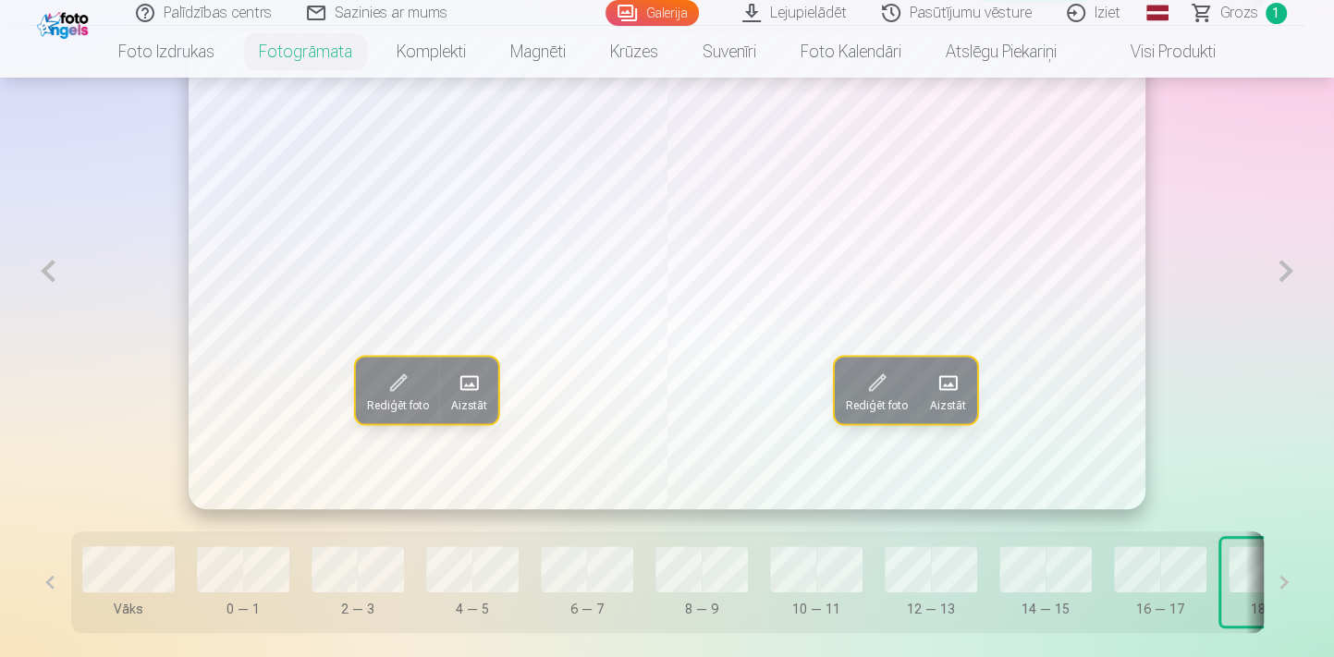
click at [50, 271] on button at bounding box center [49, 270] width 38 height 479
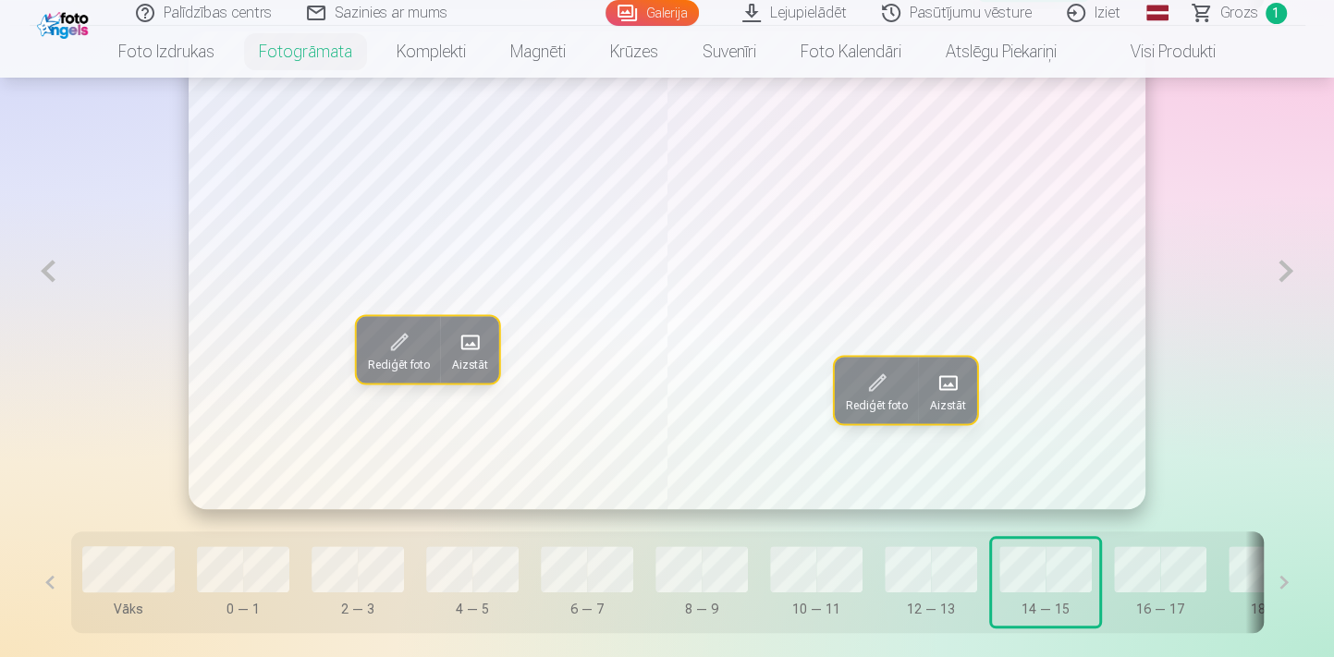
click at [50, 271] on button at bounding box center [49, 270] width 38 height 479
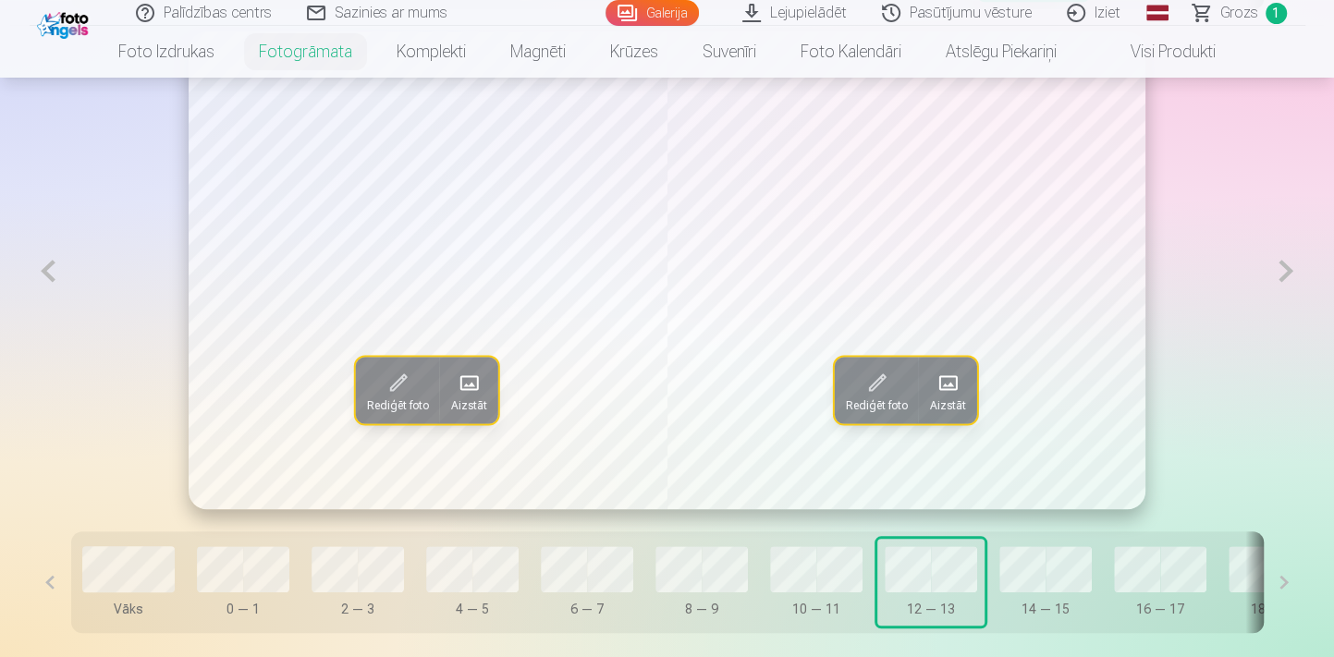
click at [50, 271] on button at bounding box center [49, 270] width 38 height 479
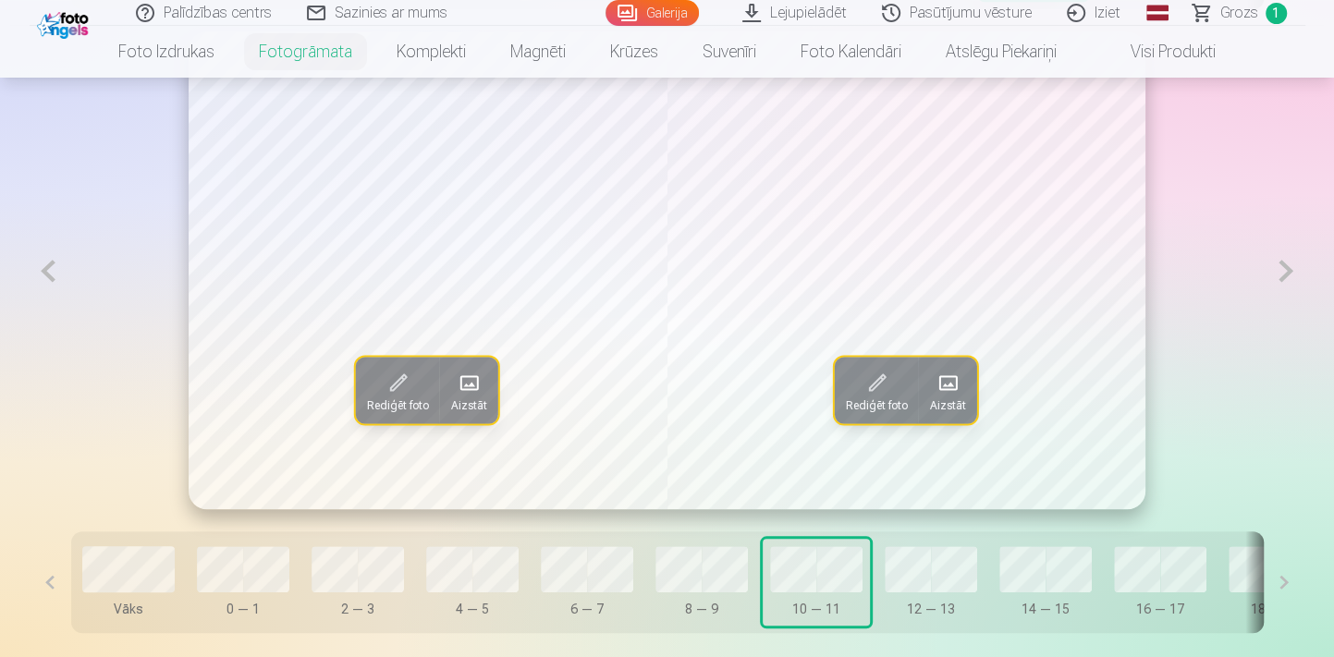
click at [50, 271] on button at bounding box center [49, 270] width 38 height 479
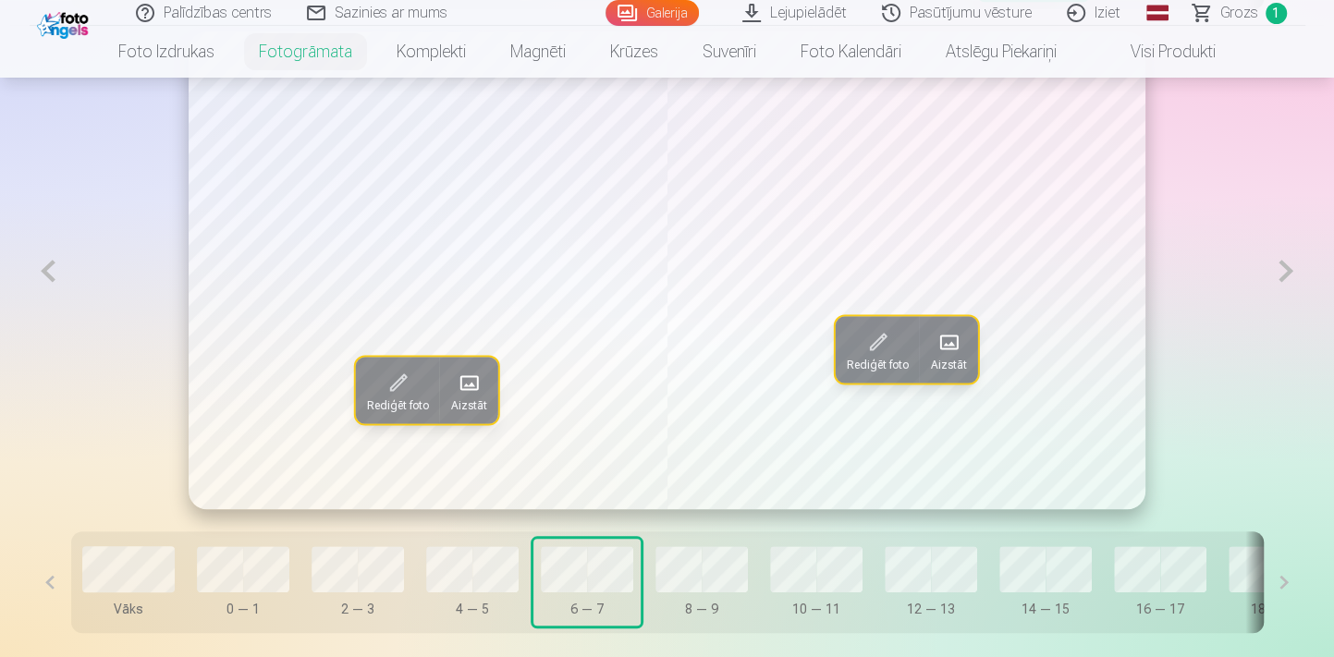
click at [50, 271] on button at bounding box center [49, 270] width 38 height 479
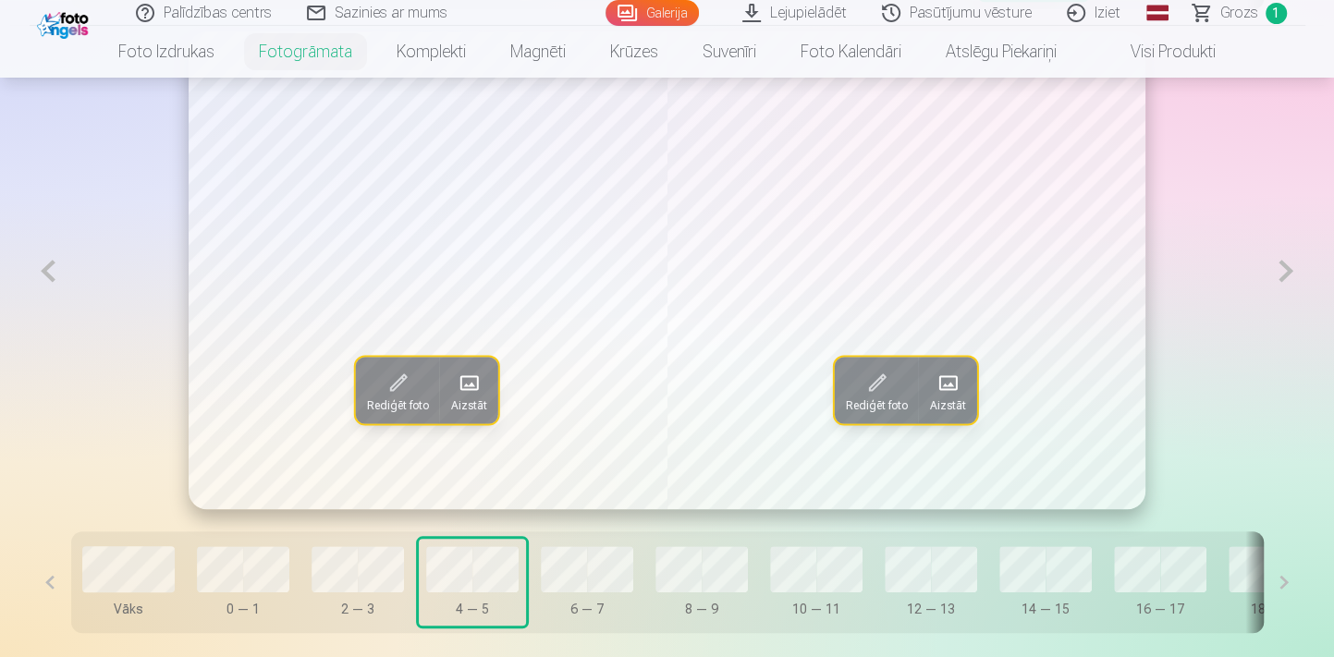
click at [50, 271] on button at bounding box center [49, 270] width 38 height 479
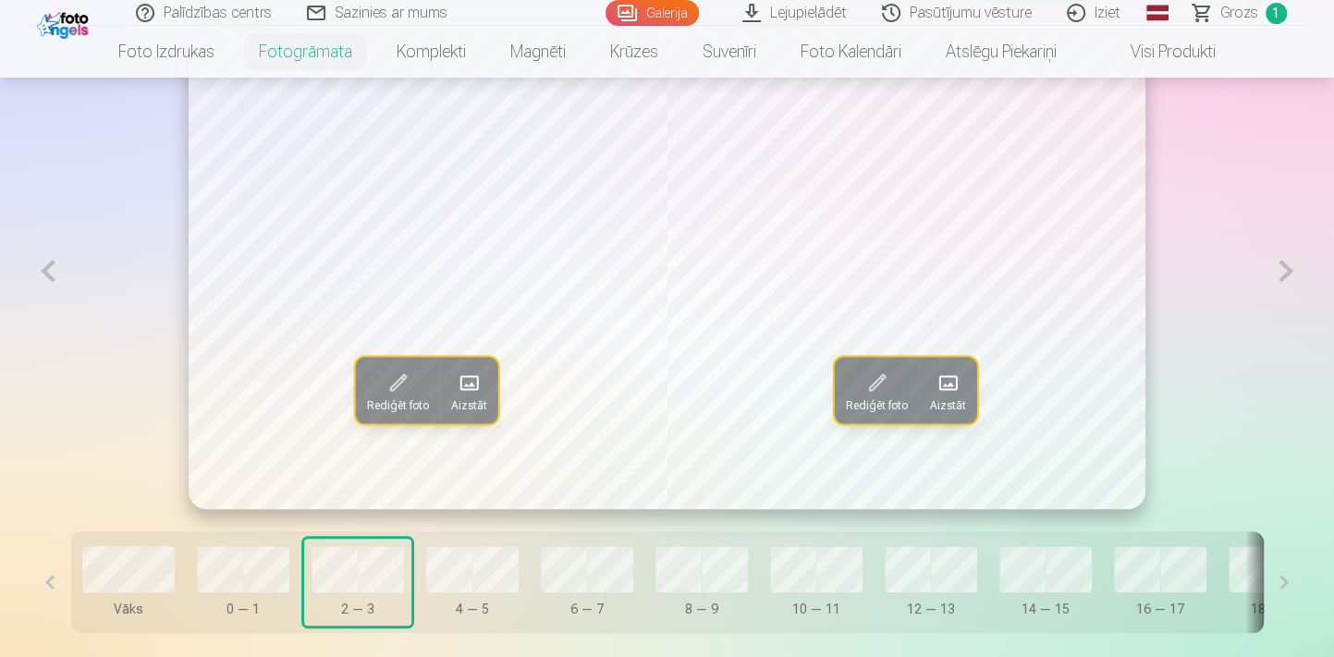
click at [50, 271] on button at bounding box center [49, 270] width 38 height 479
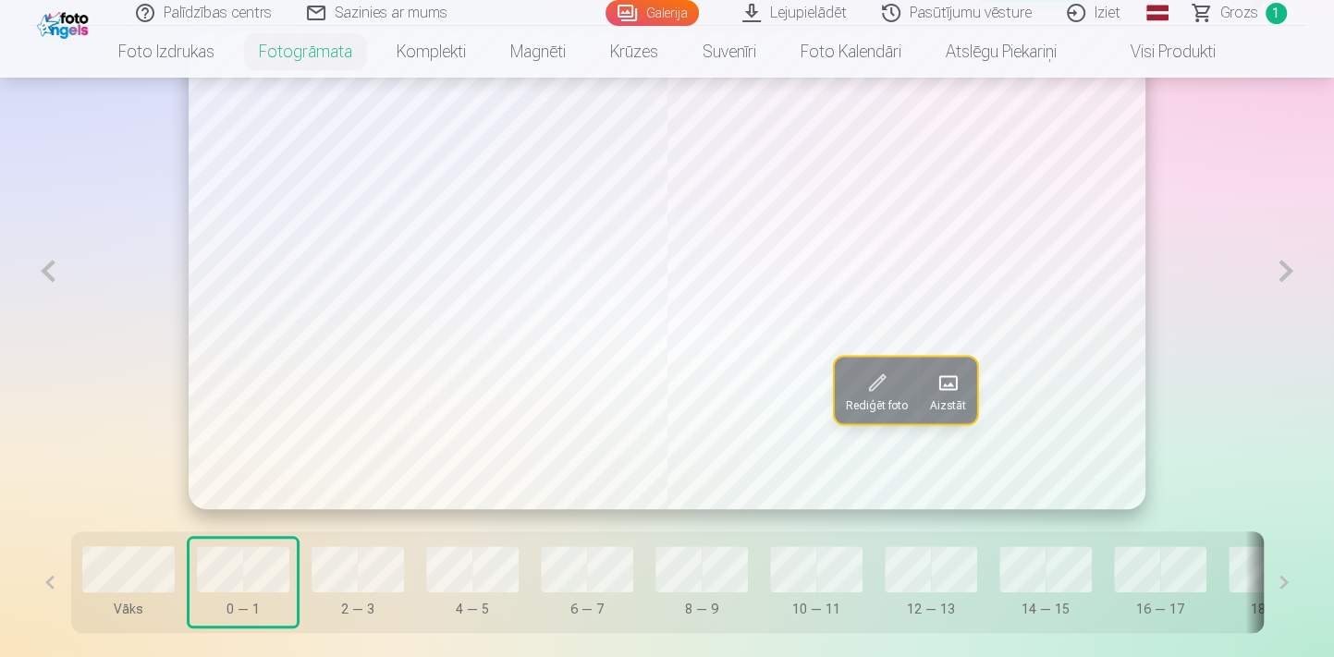
click at [50, 271] on button at bounding box center [49, 270] width 38 height 479
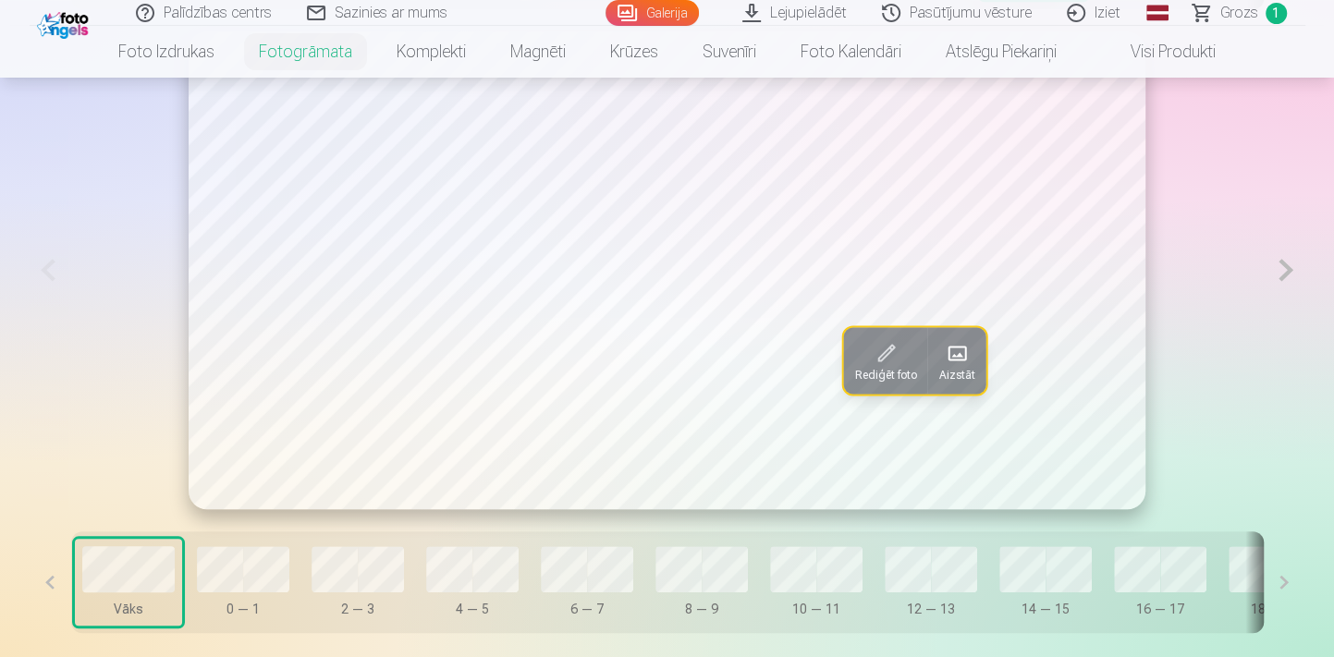
click at [1292, 275] on button at bounding box center [1285, 270] width 38 height 478
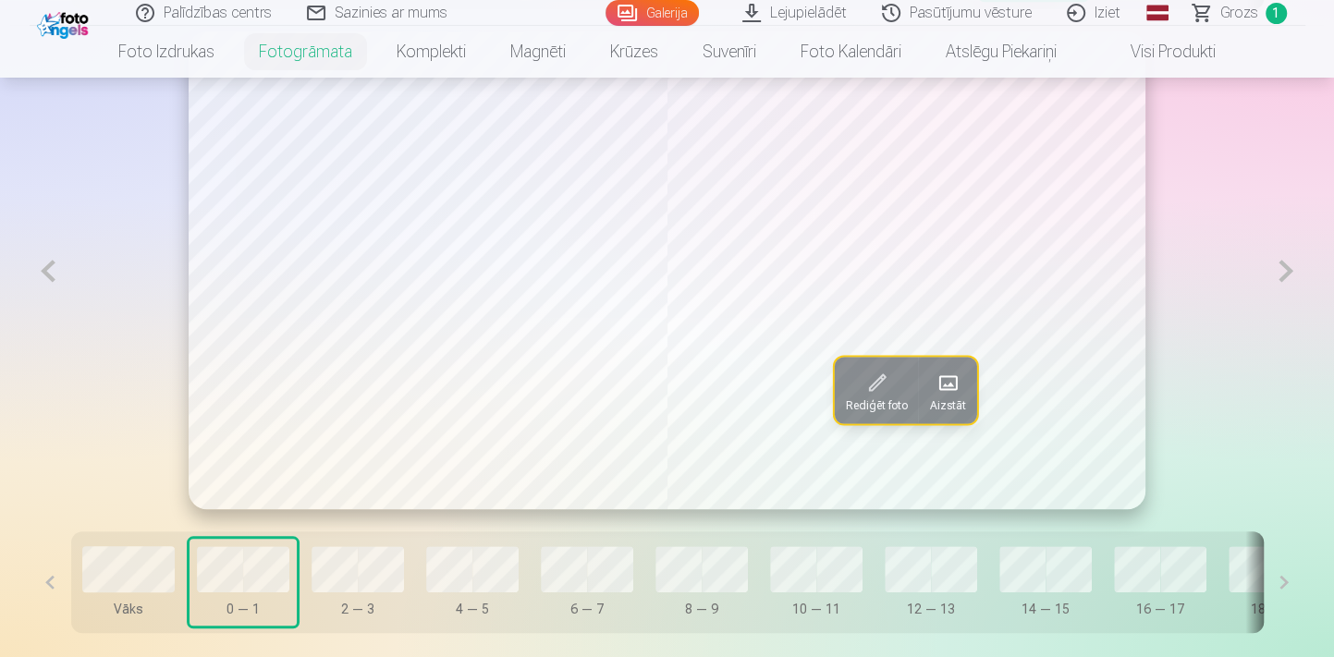
click at [1292, 275] on button at bounding box center [1285, 270] width 38 height 479
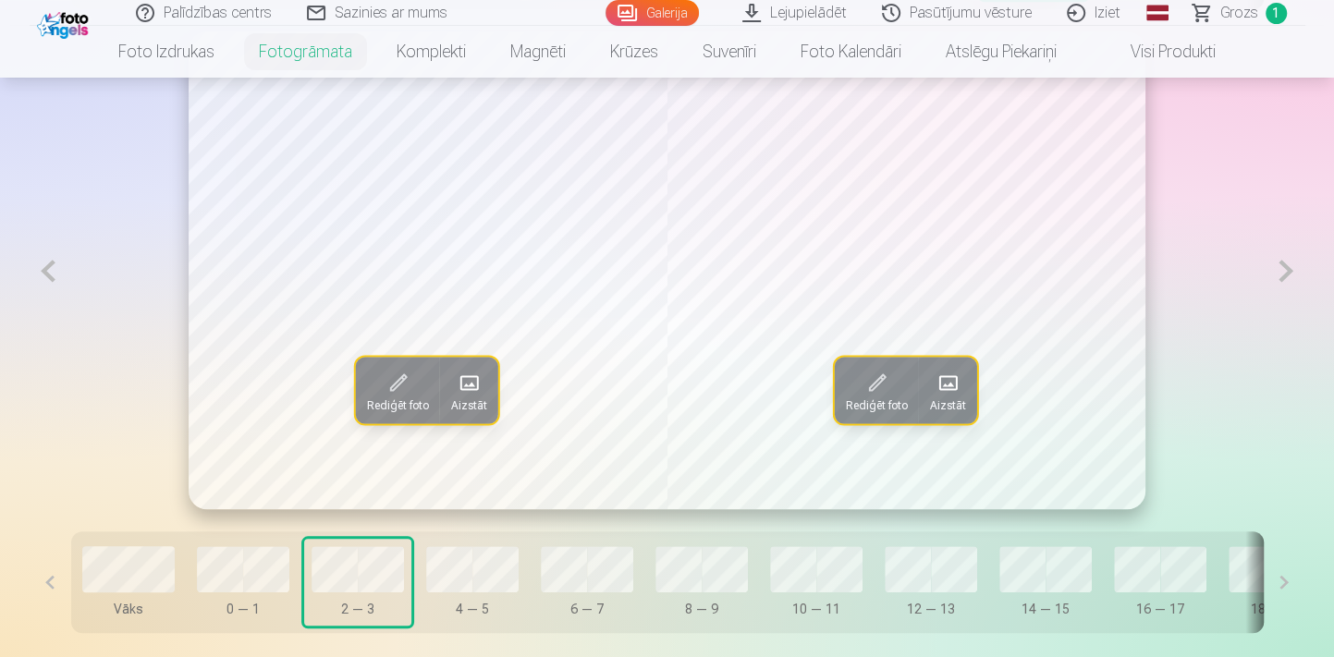
click at [1292, 275] on button at bounding box center [1285, 270] width 38 height 479
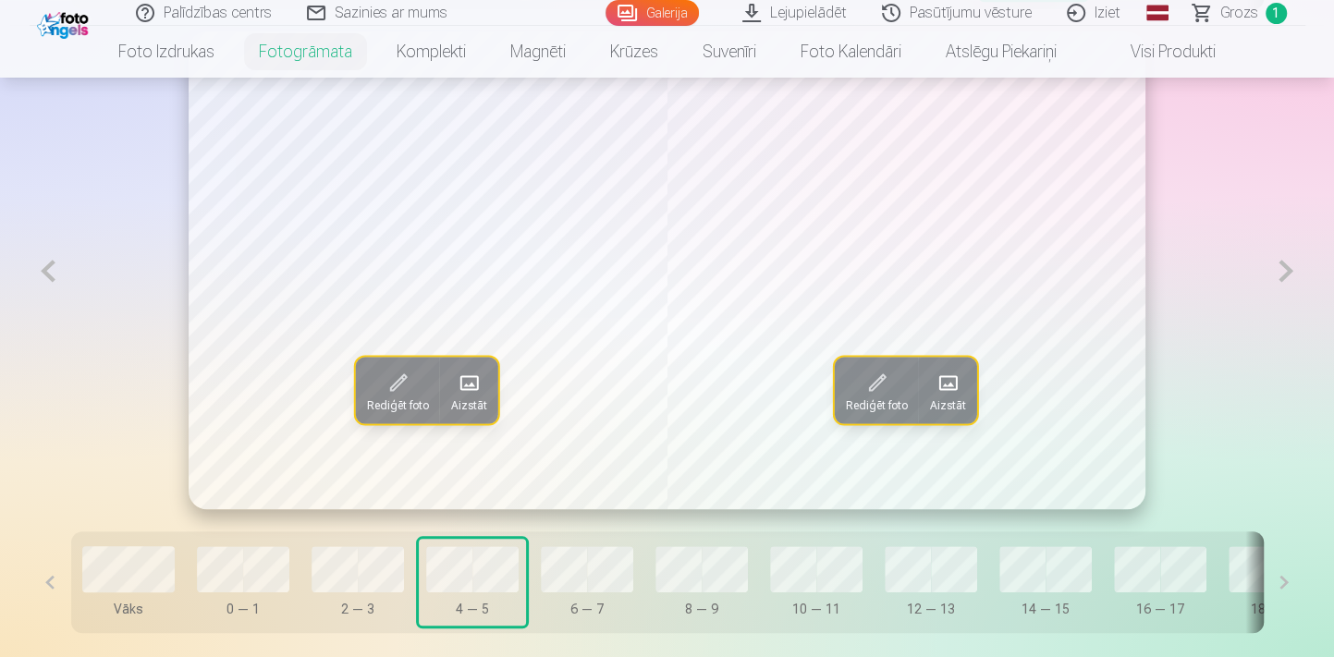
click at [1292, 275] on button at bounding box center [1285, 270] width 38 height 479
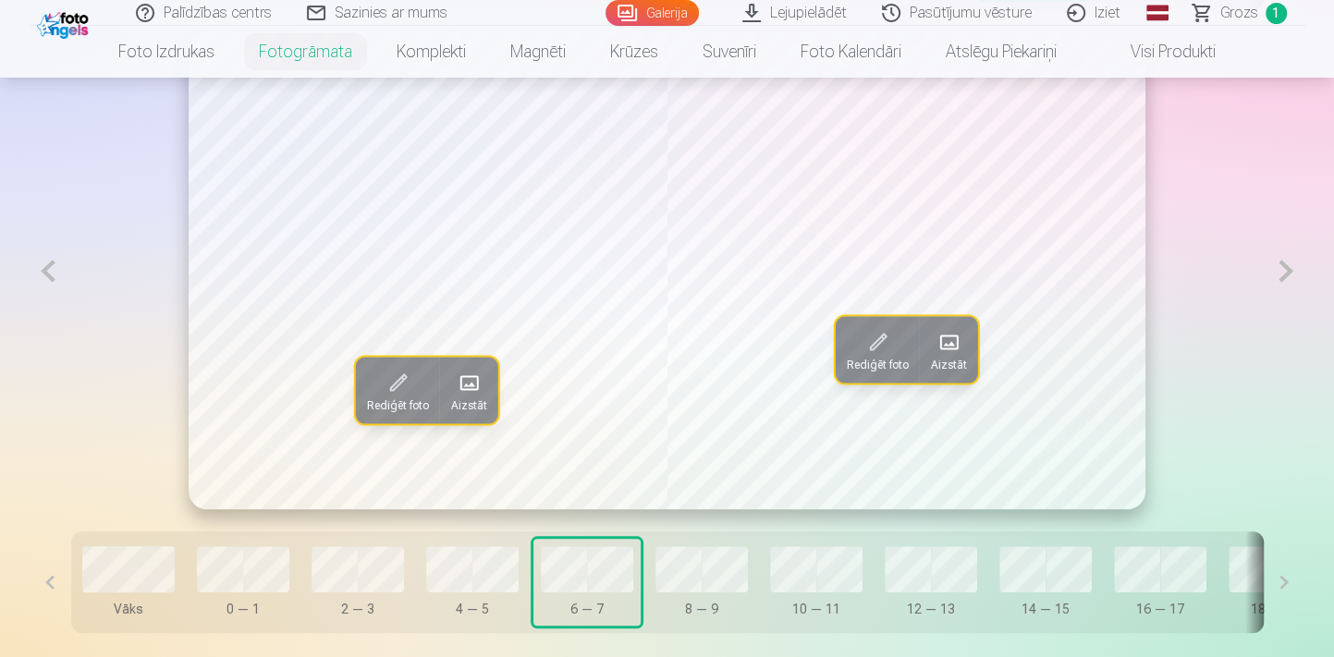
click at [1292, 275] on button at bounding box center [1285, 270] width 38 height 479
click at [1272, 272] on button at bounding box center [1285, 270] width 38 height 479
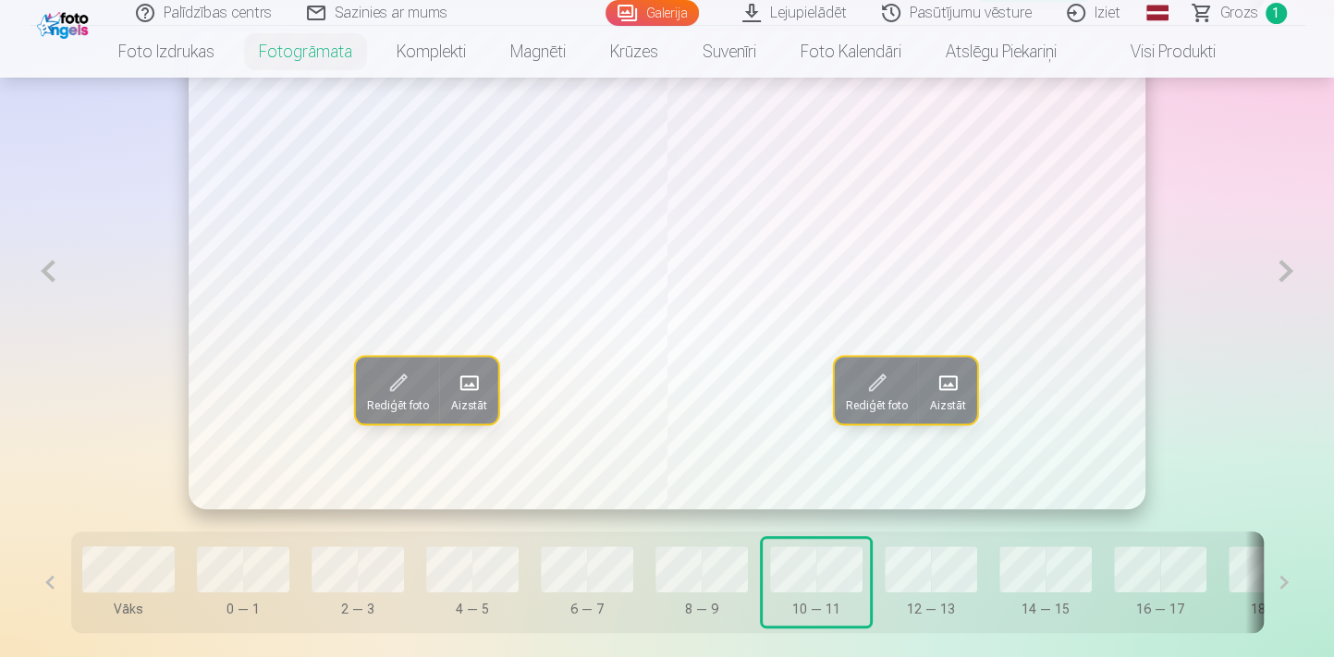
click at [1272, 272] on button at bounding box center [1285, 270] width 38 height 479
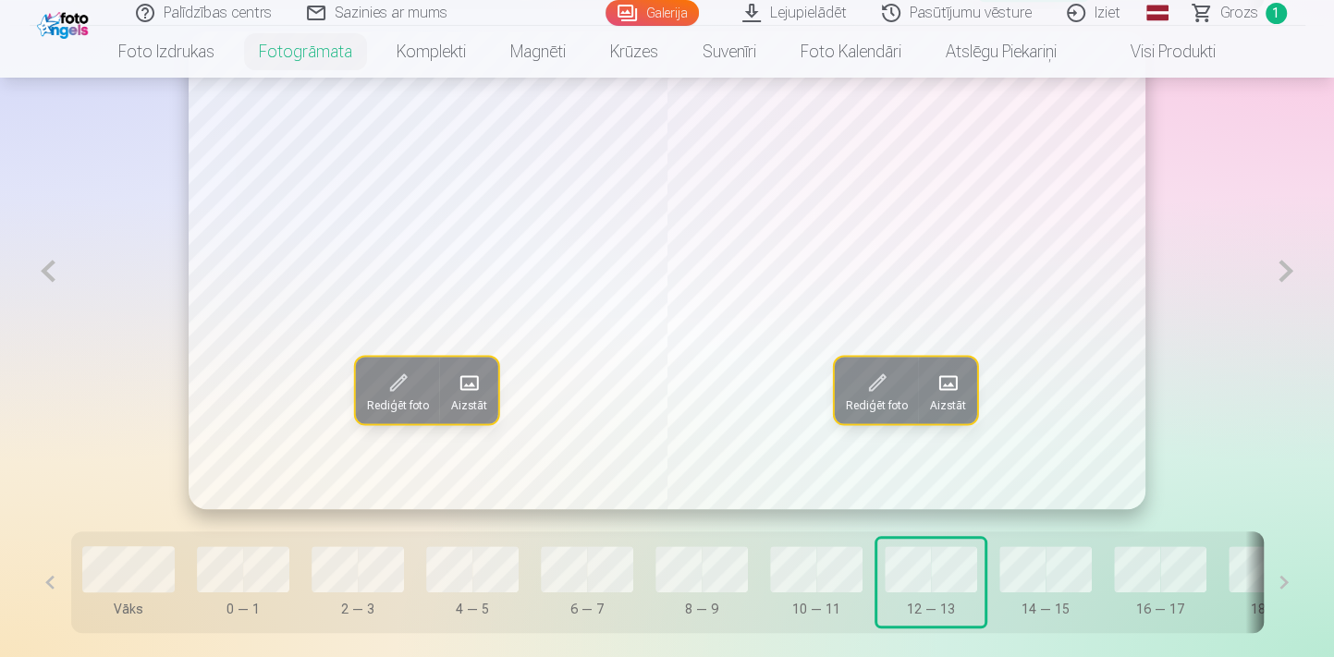
click at [1272, 272] on button at bounding box center [1285, 270] width 38 height 479
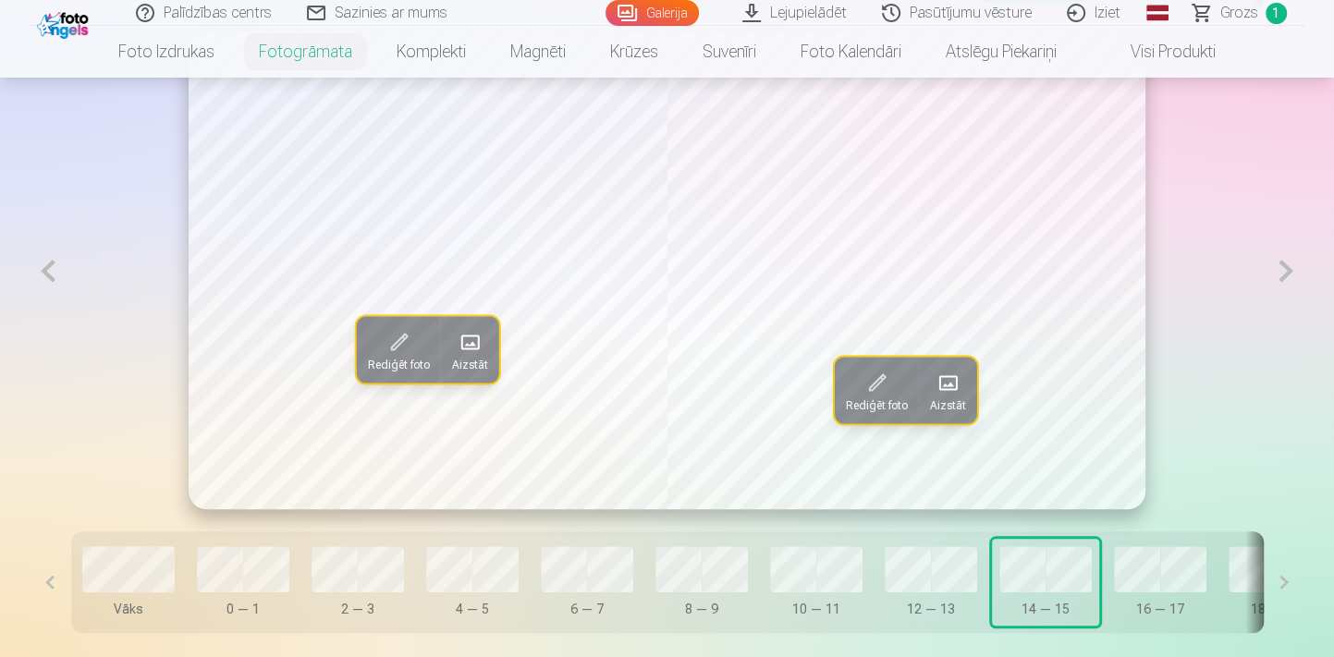
click at [1277, 276] on button at bounding box center [1285, 270] width 38 height 479
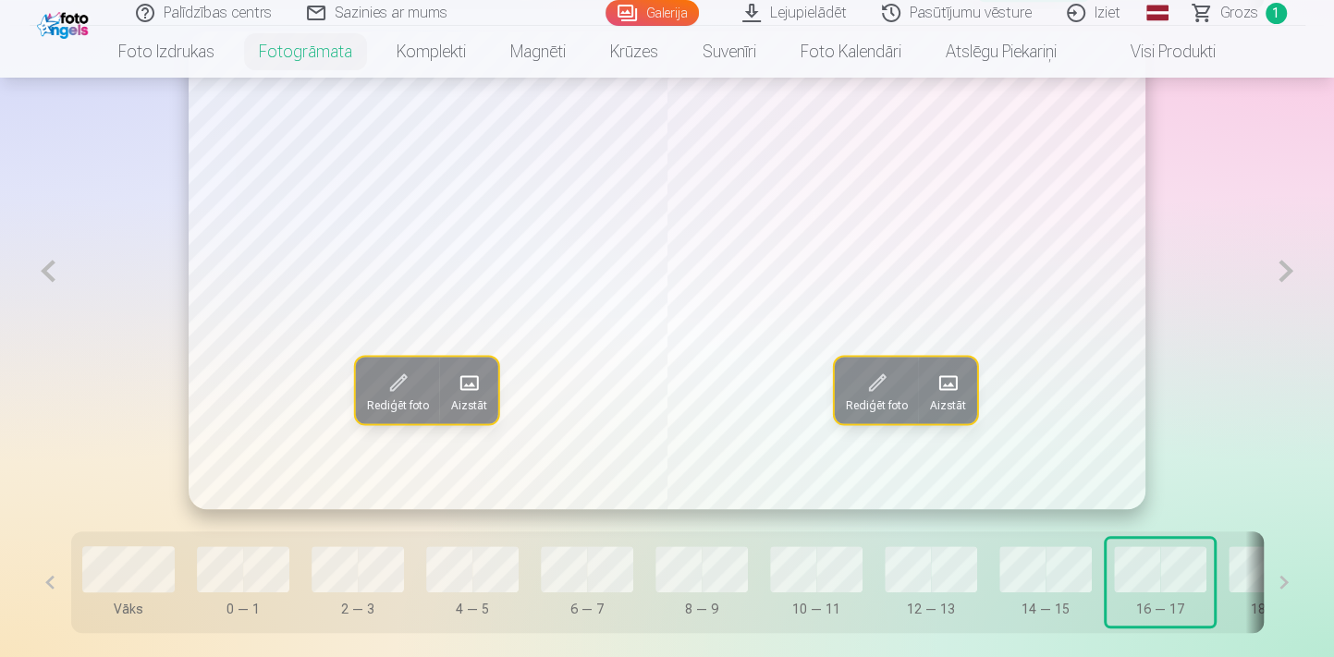
click at [1277, 276] on button at bounding box center [1285, 270] width 38 height 479
click at [1278, 276] on button at bounding box center [1285, 270] width 38 height 479
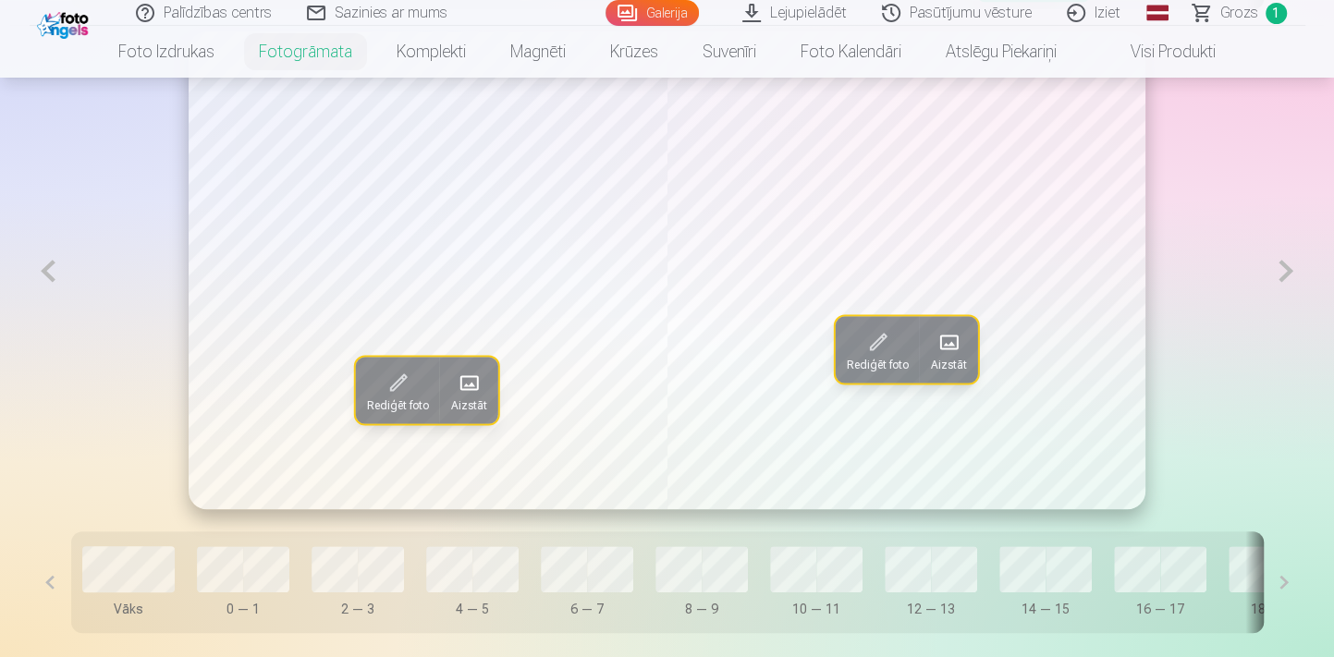
click at [1278, 276] on button at bounding box center [1285, 270] width 38 height 479
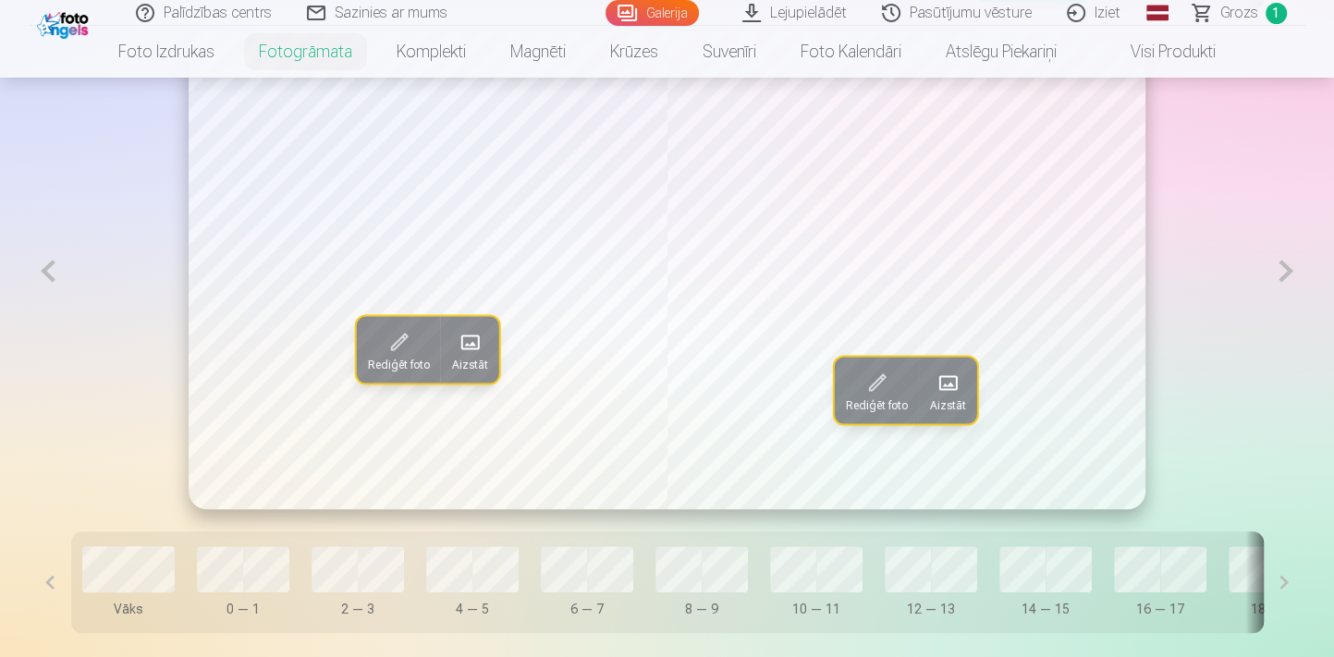
click at [1278, 276] on button at bounding box center [1285, 270] width 38 height 479
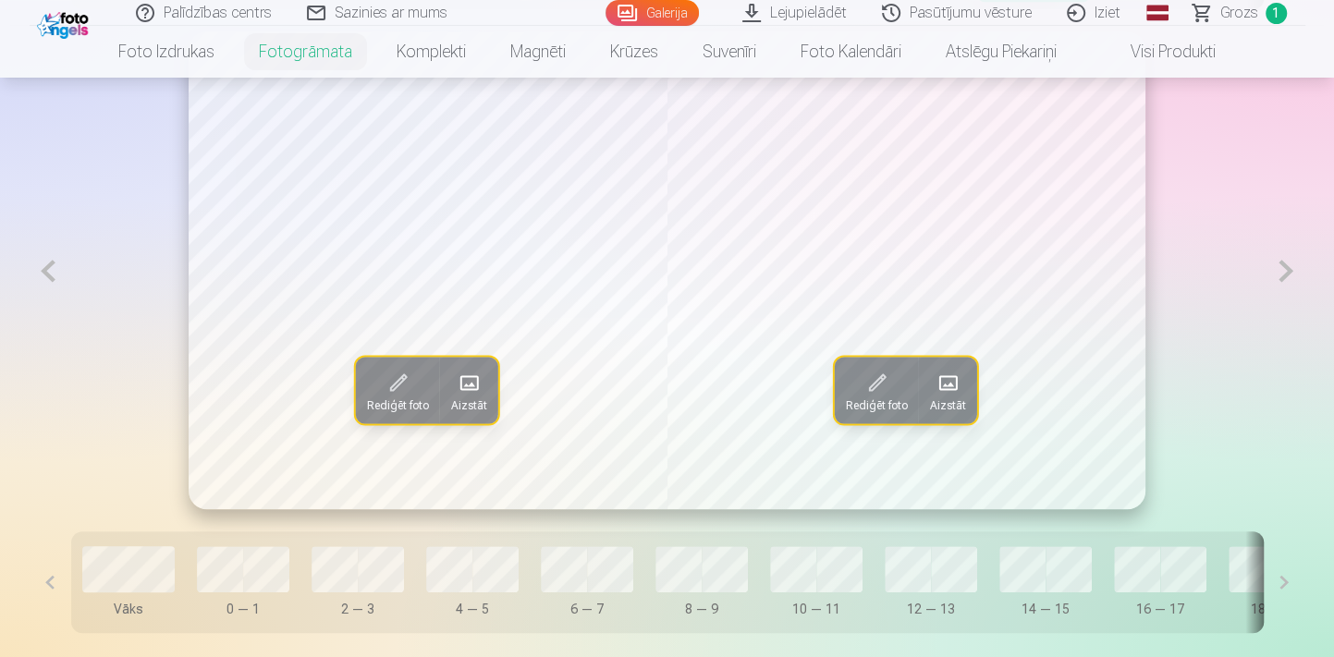
click at [1278, 276] on button at bounding box center [1285, 270] width 38 height 479
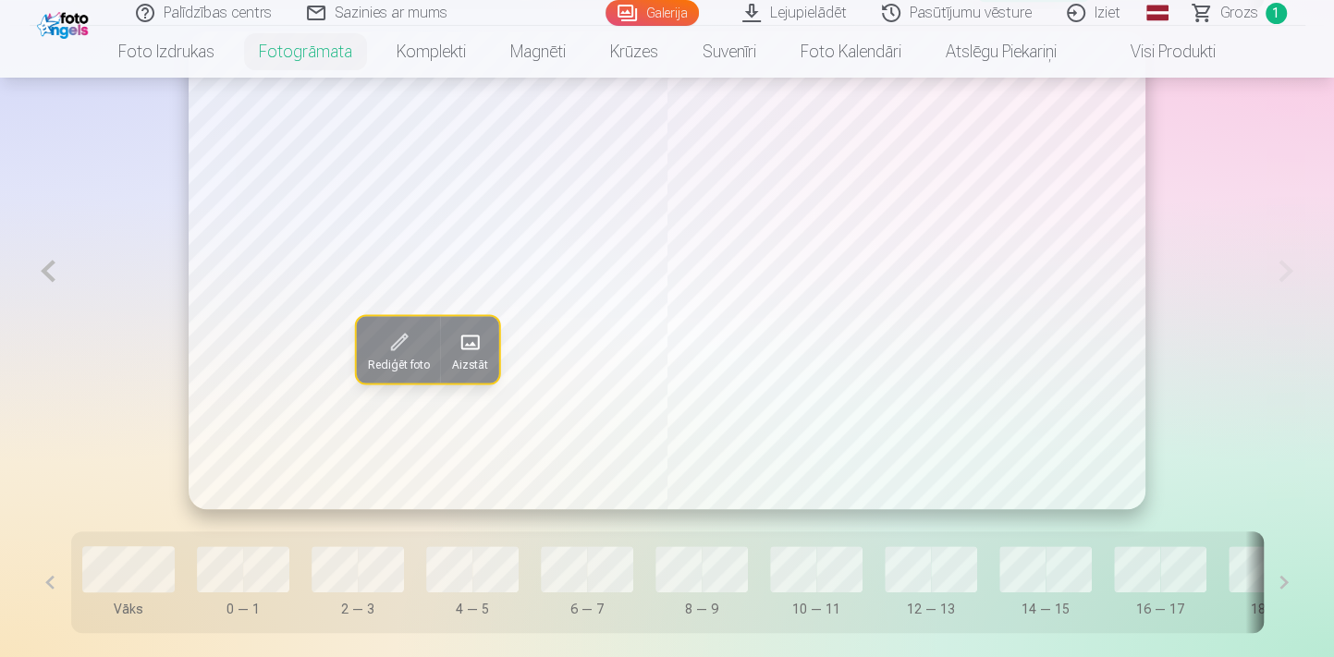
click at [52, 269] on button at bounding box center [49, 270] width 38 height 479
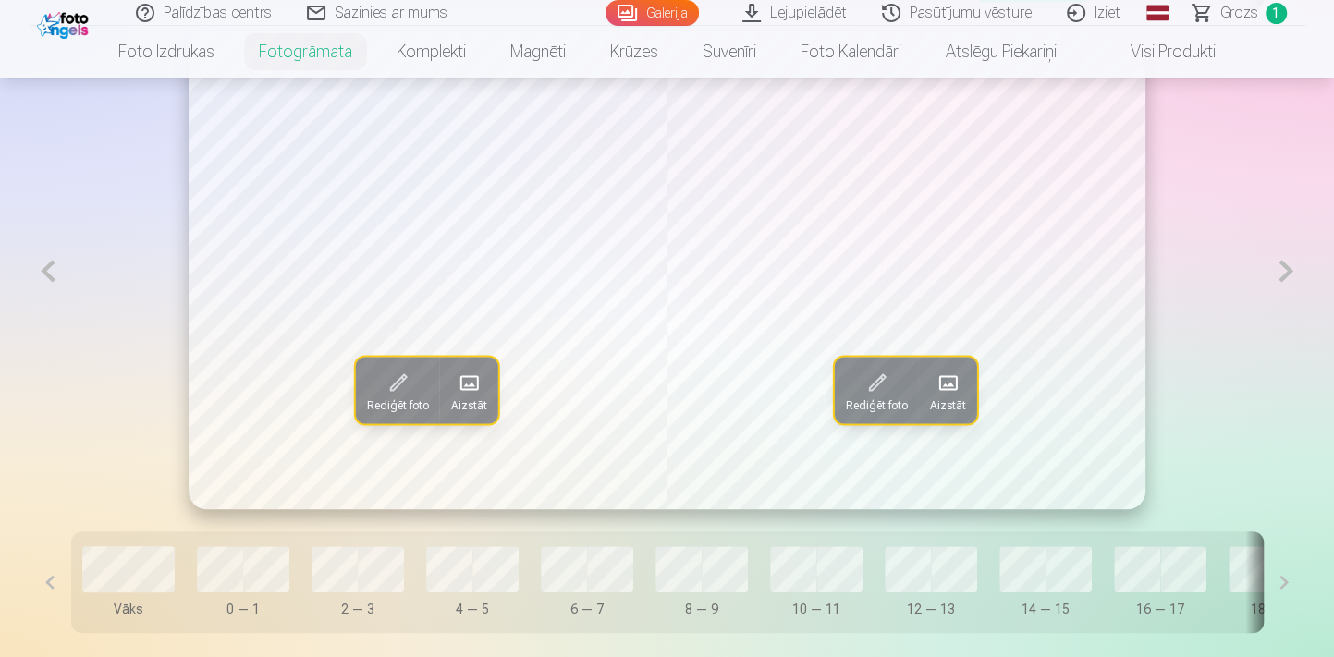
click at [52, 269] on button at bounding box center [49, 270] width 38 height 479
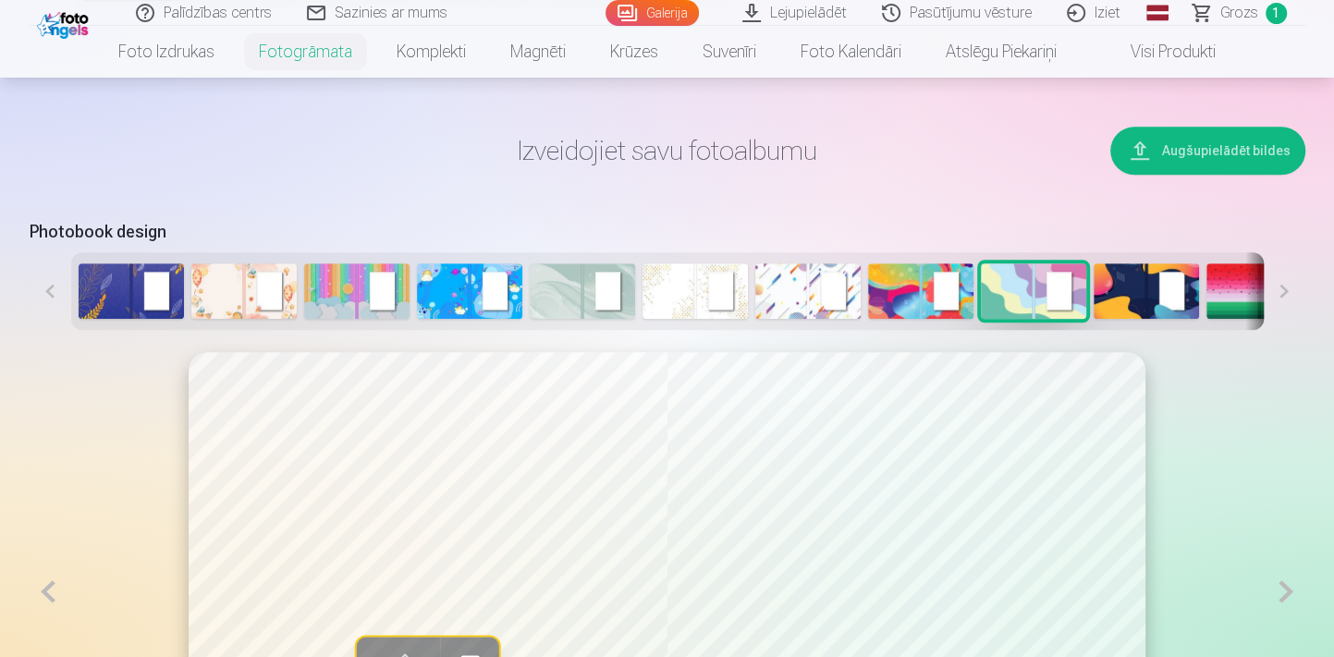
scroll to position [756, 0]
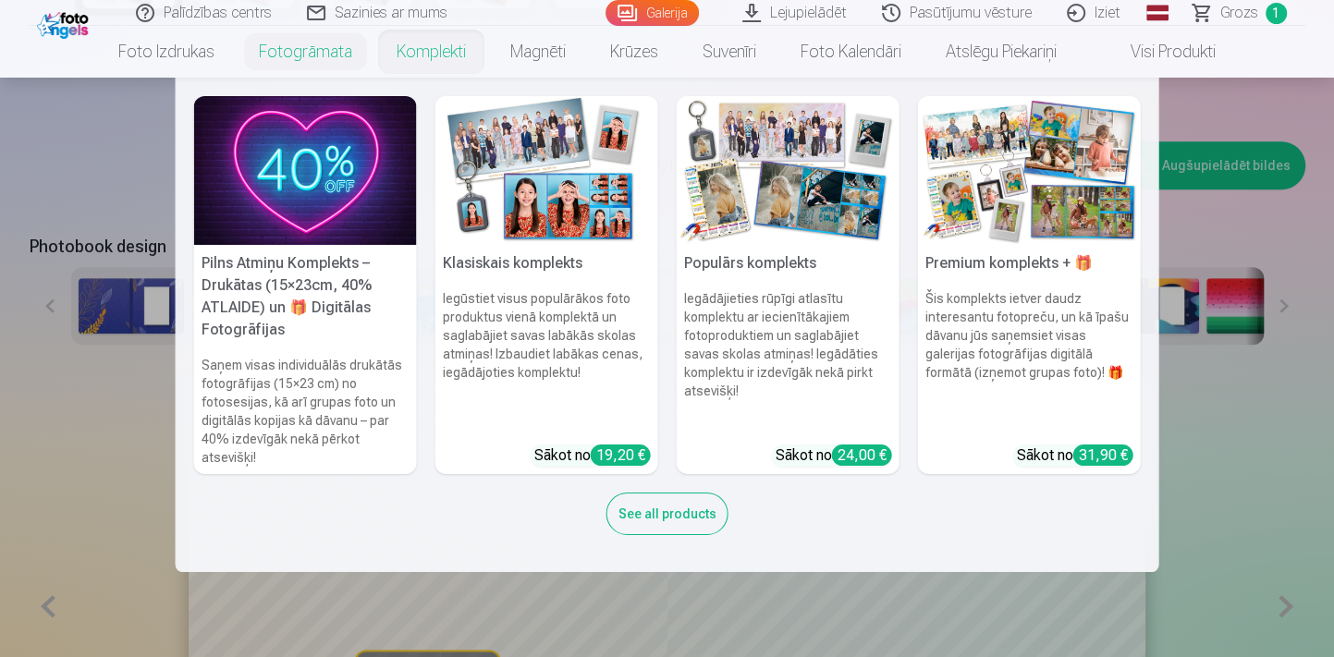
click at [448, 55] on link "Komplekti" at bounding box center [431, 52] width 114 height 52
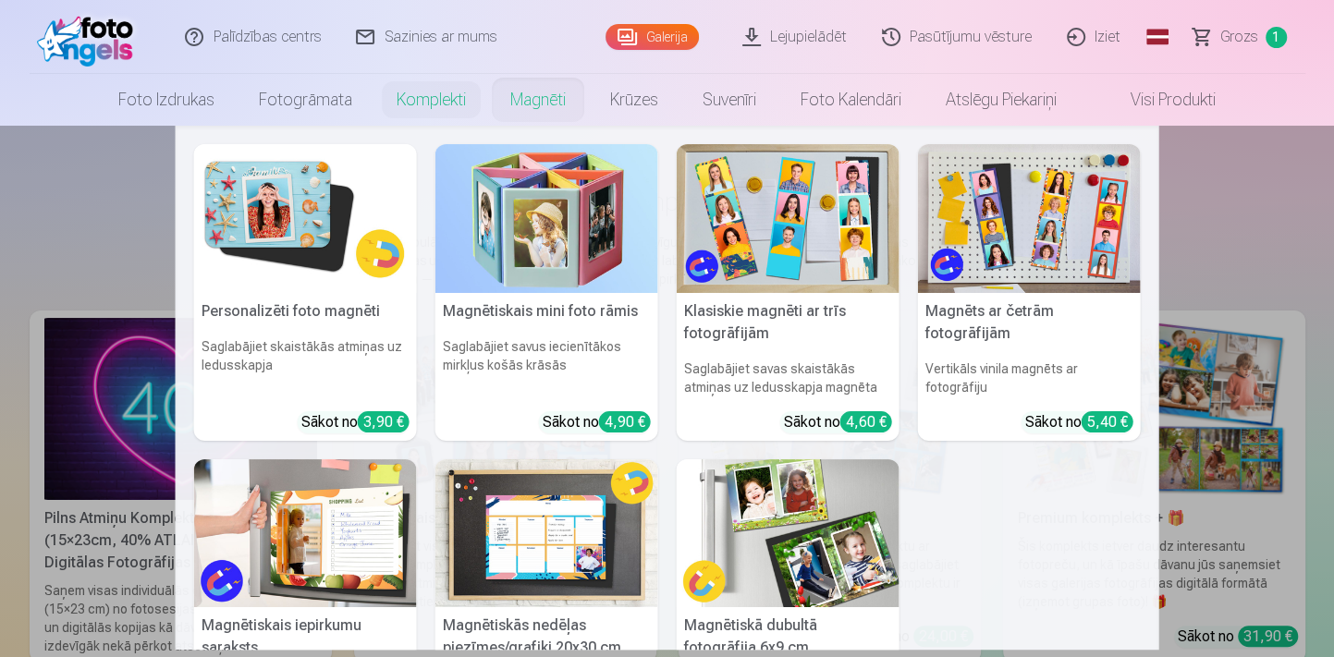
click at [527, 94] on link "Magnēti" at bounding box center [538, 100] width 100 height 52
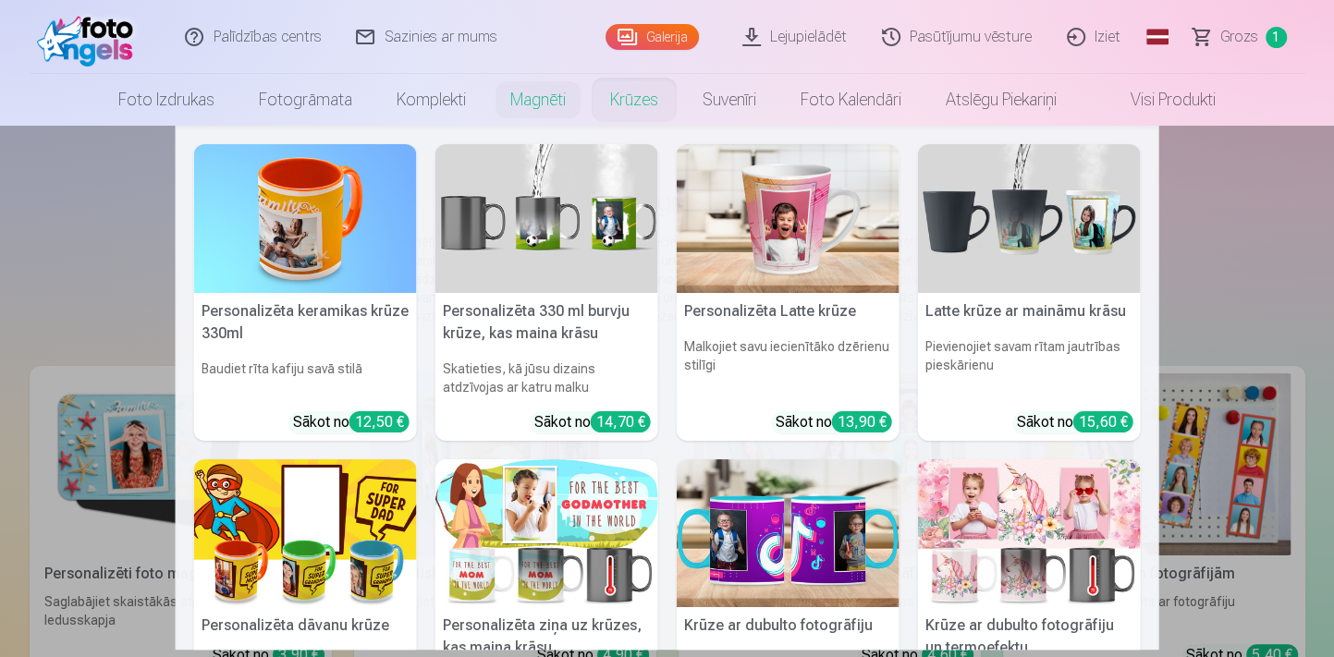
click at [639, 91] on link "Krūzes" at bounding box center [634, 100] width 92 height 52
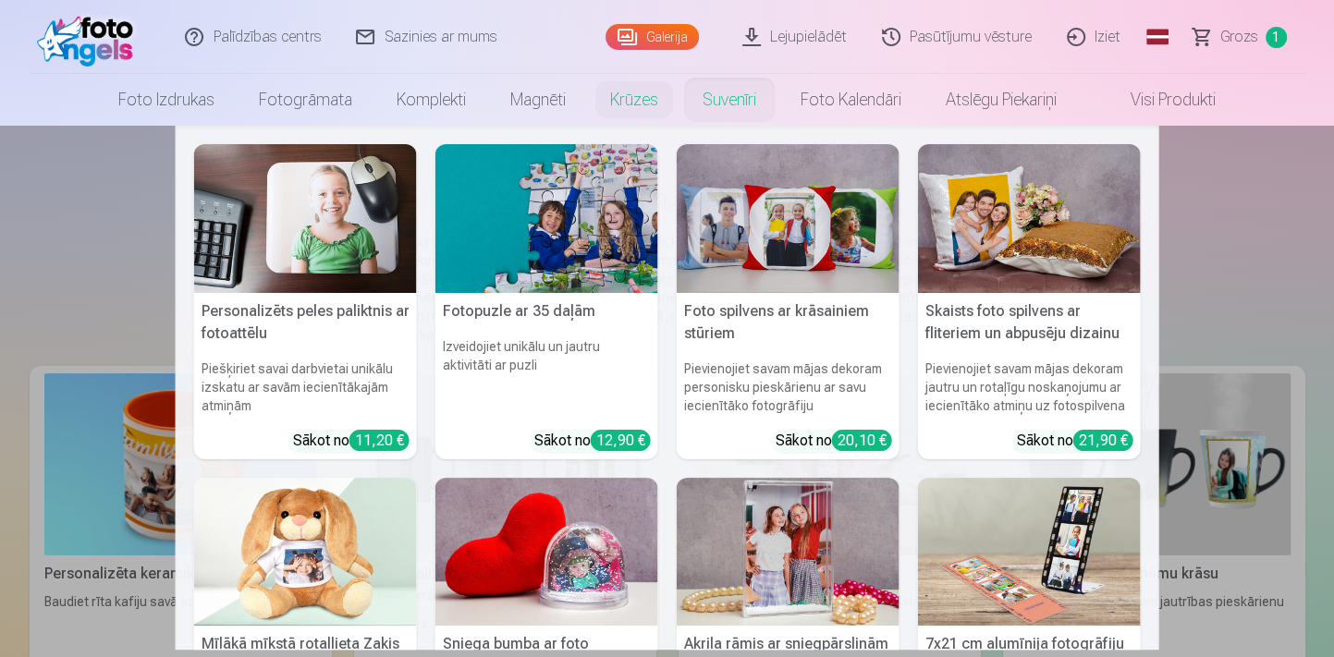
click at [706, 93] on link "Suvenīri" at bounding box center [729, 100] width 98 height 52
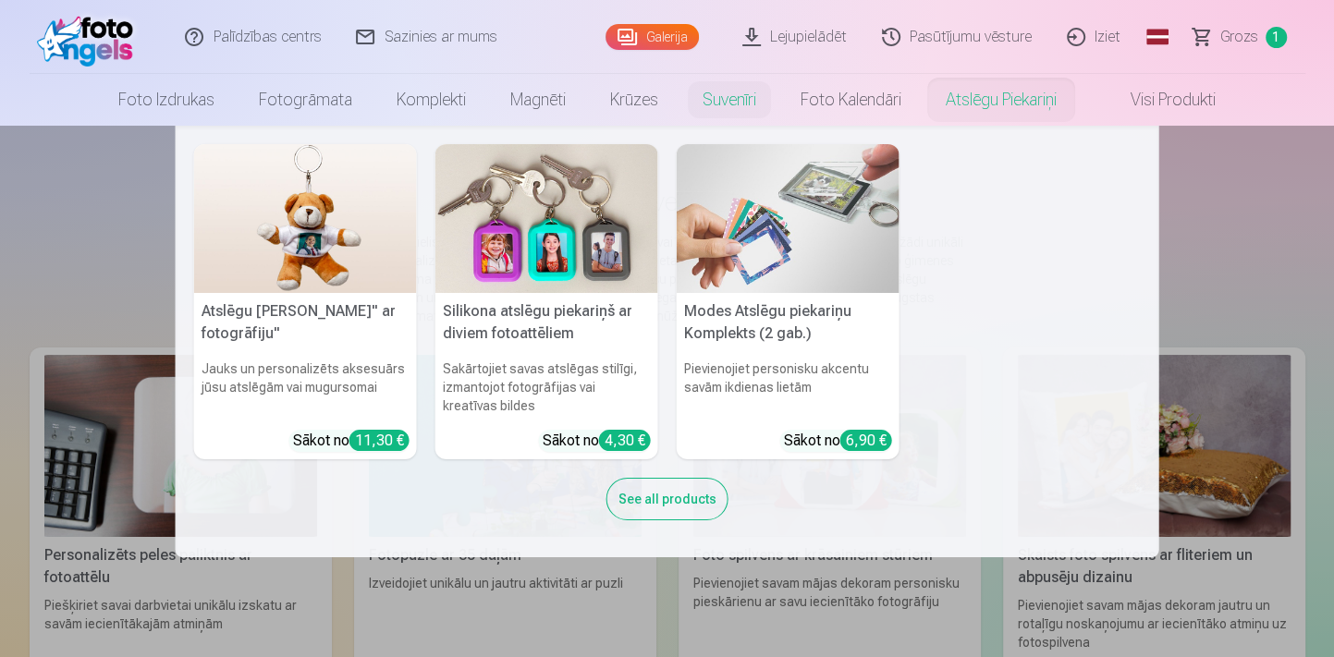
click at [1000, 94] on link "Atslēgu piekariņi" at bounding box center [1000, 100] width 155 height 52
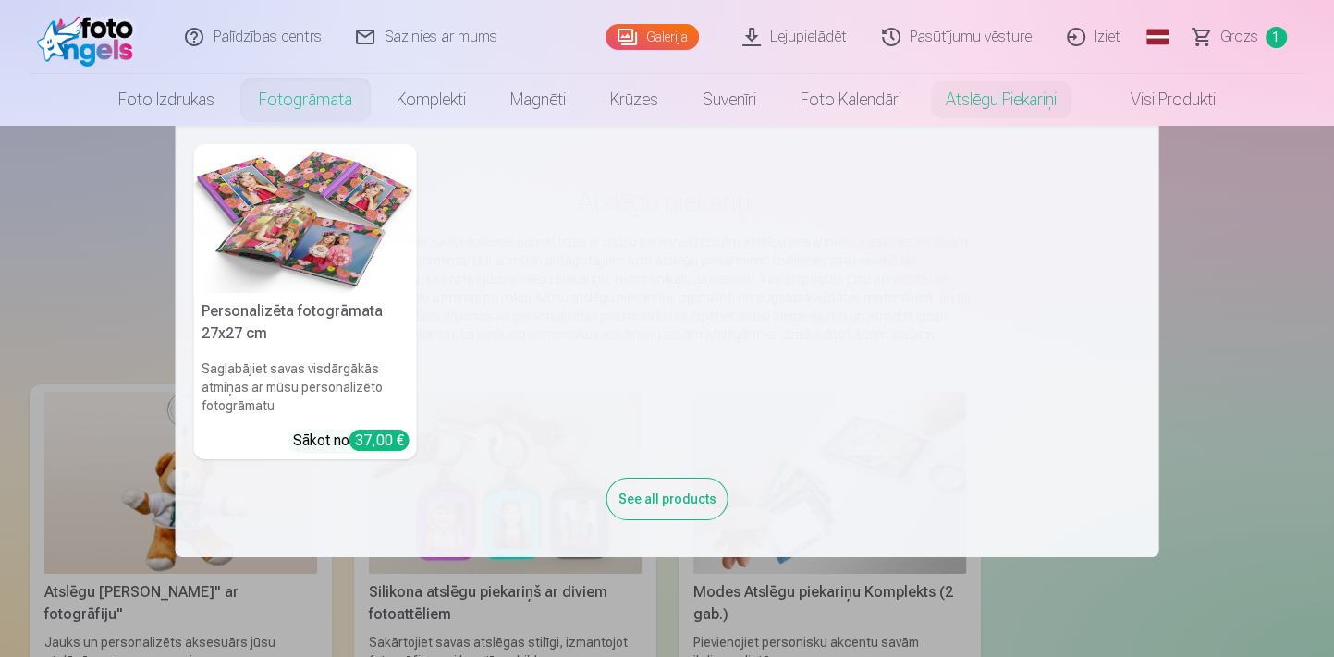
click at [307, 100] on link "Fotogrāmata" at bounding box center [306, 100] width 138 height 52
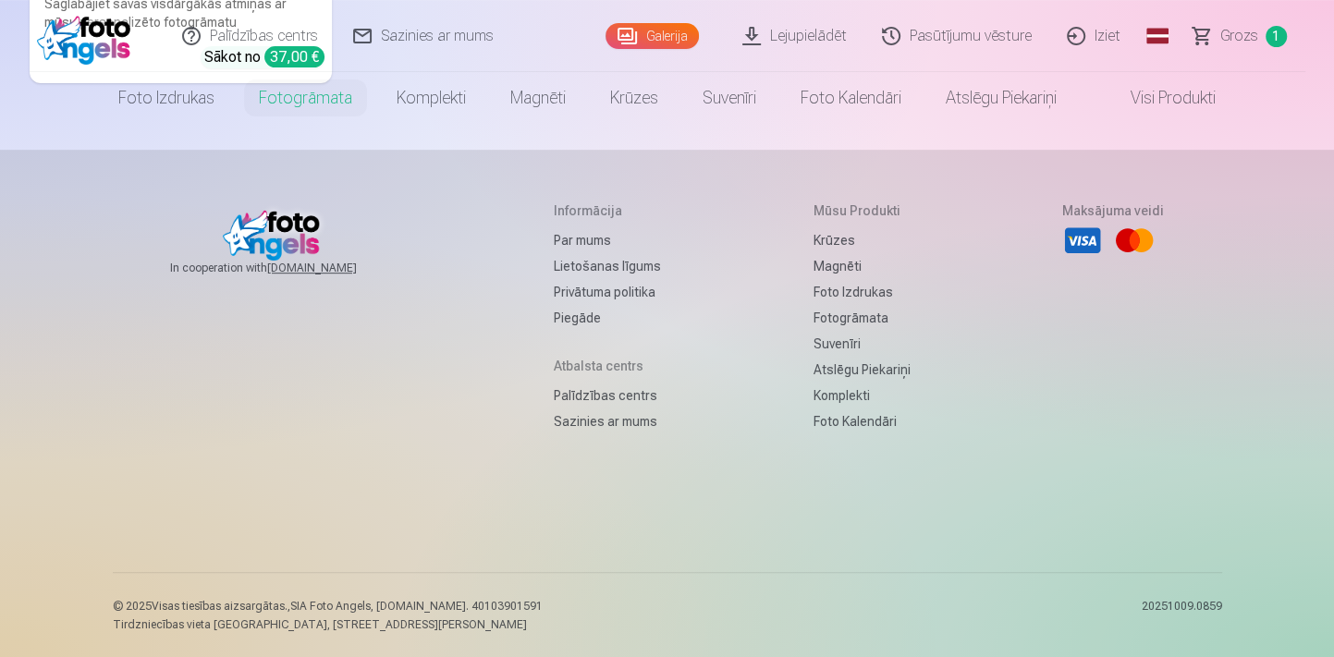
scroll to position [1, 0]
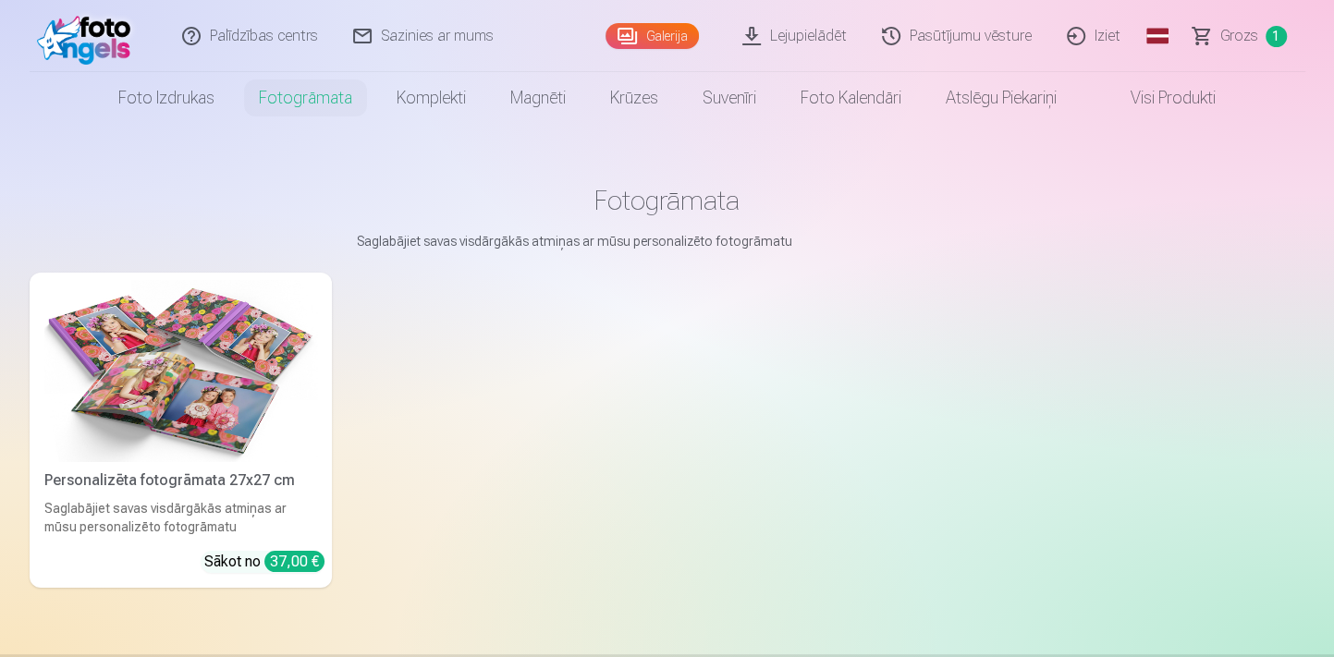
click at [198, 367] on img at bounding box center [180, 371] width 273 height 182
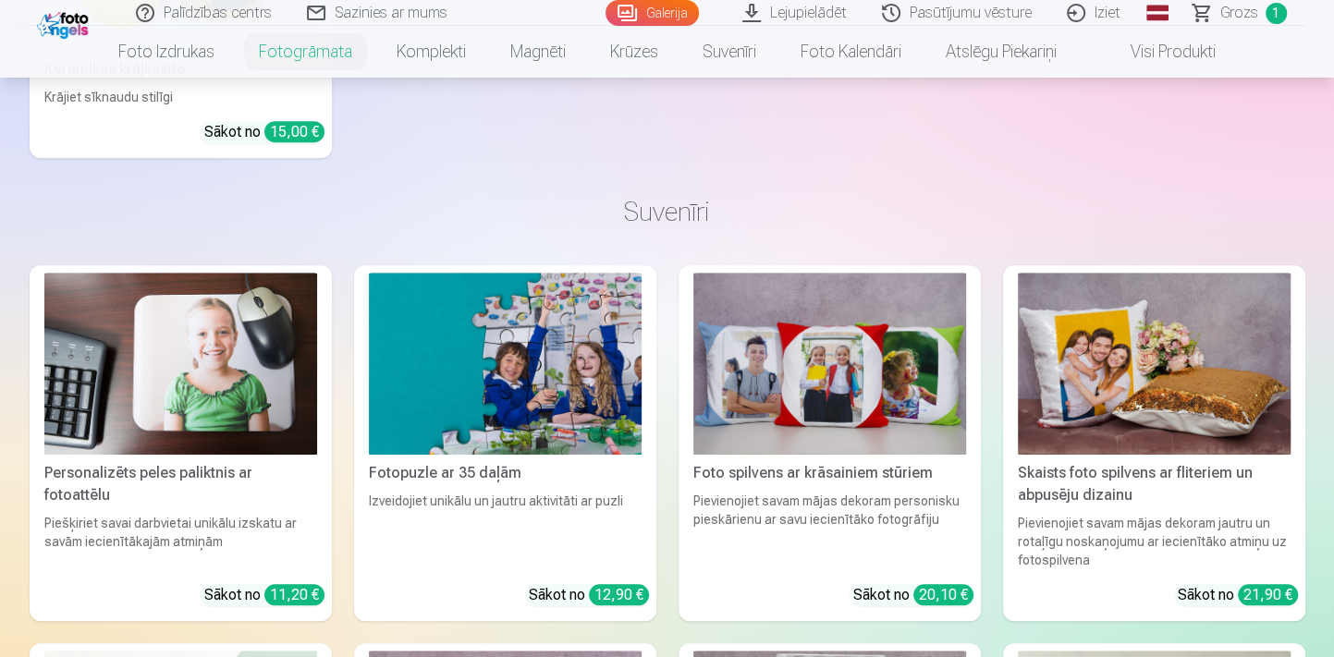
scroll to position [5965, 0]
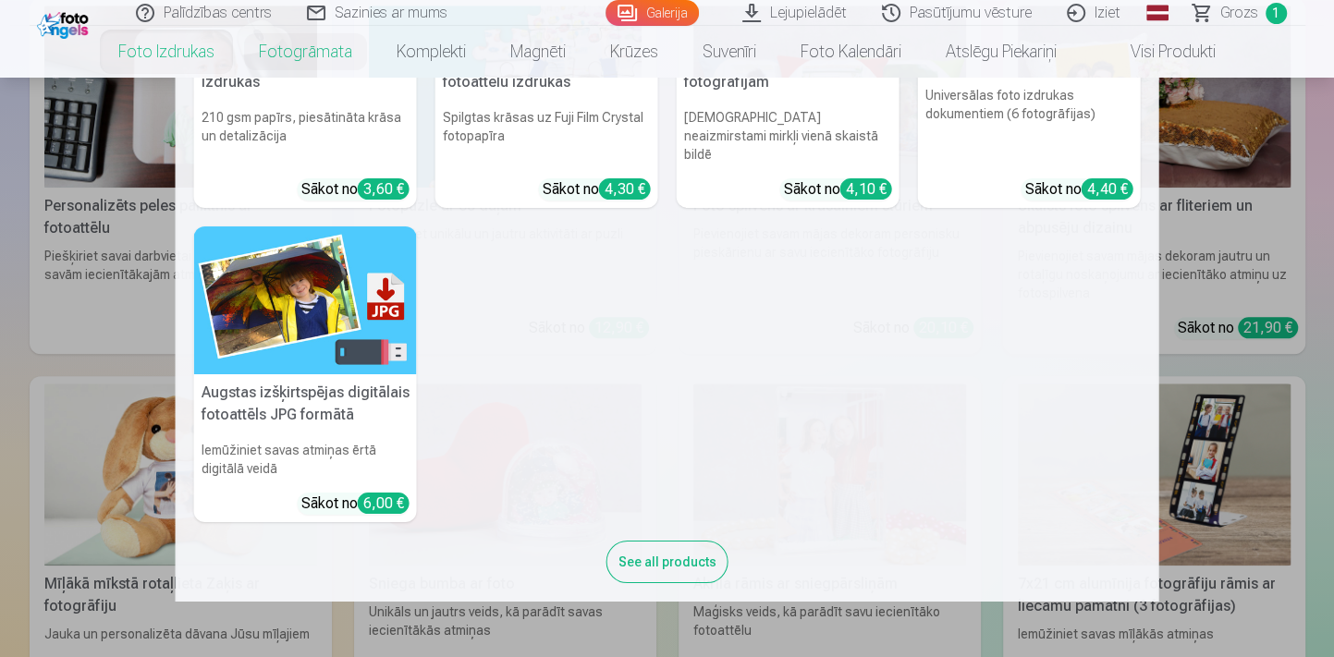
click at [174, 47] on link "Foto izdrukas" at bounding box center [166, 52] width 140 height 52
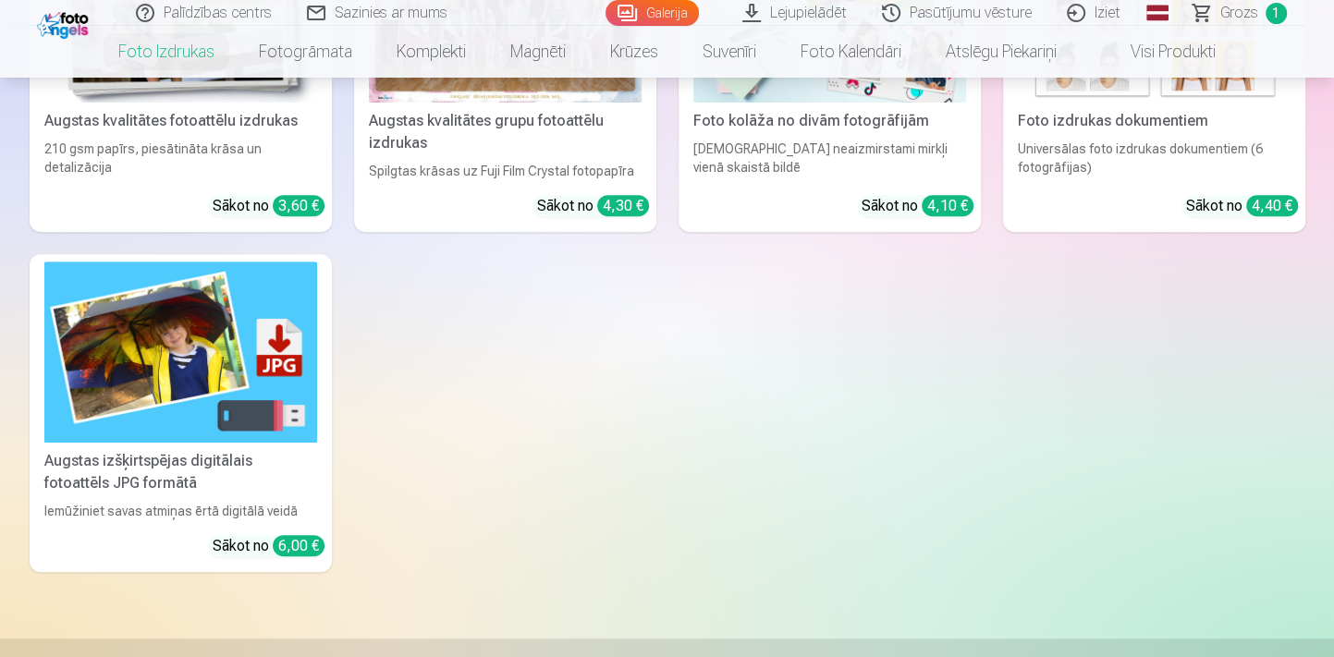
scroll to position [354, 0]
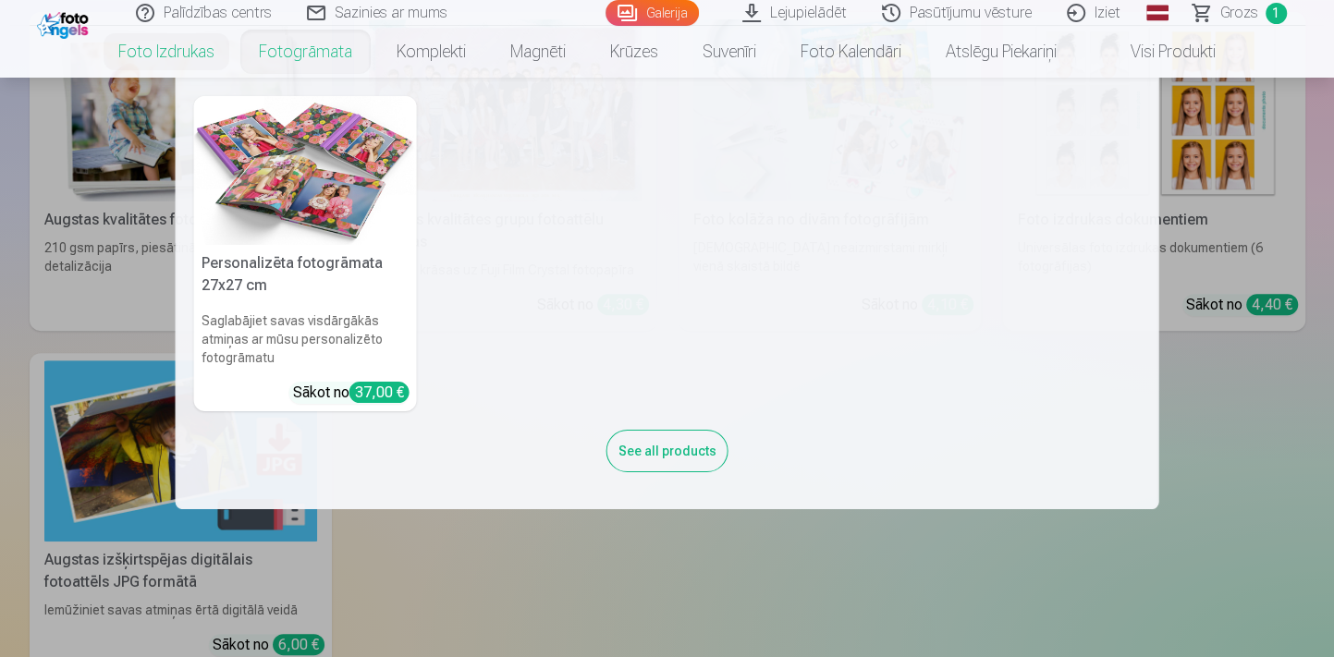
click at [332, 53] on link "Fotogrāmata" at bounding box center [306, 52] width 138 height 52
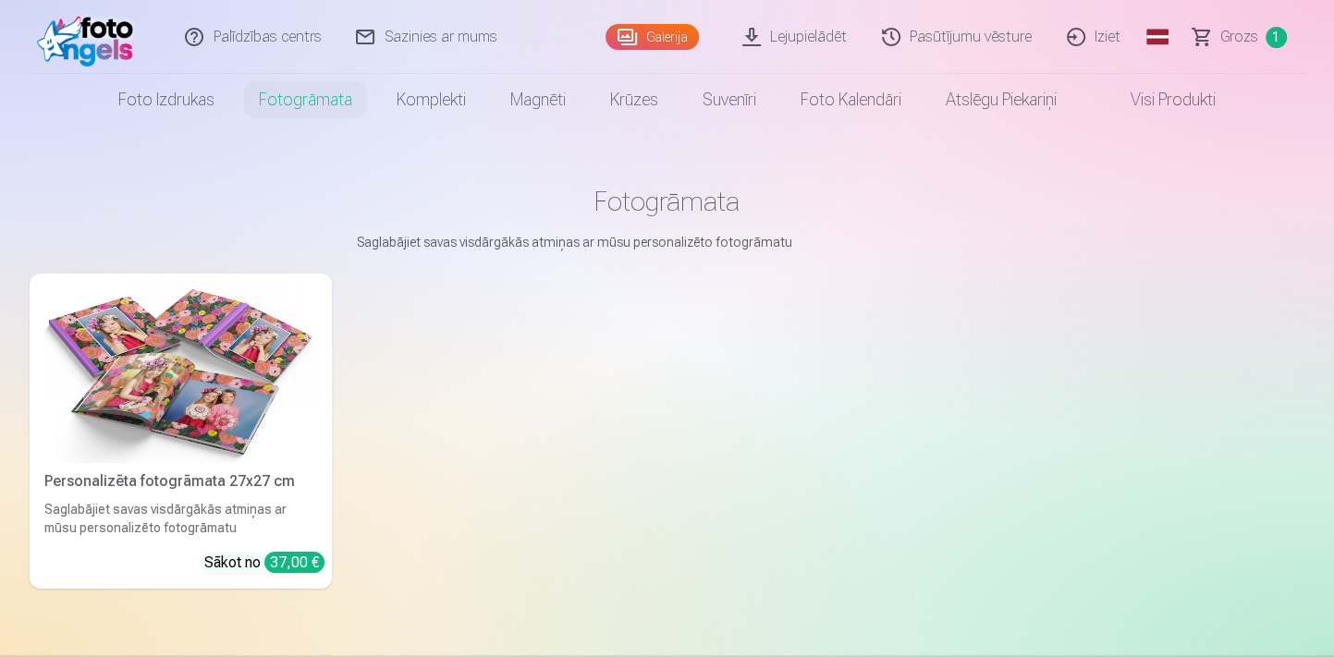
click at [180, 388] on img at bounding box center [180, 372] width 273 height 182
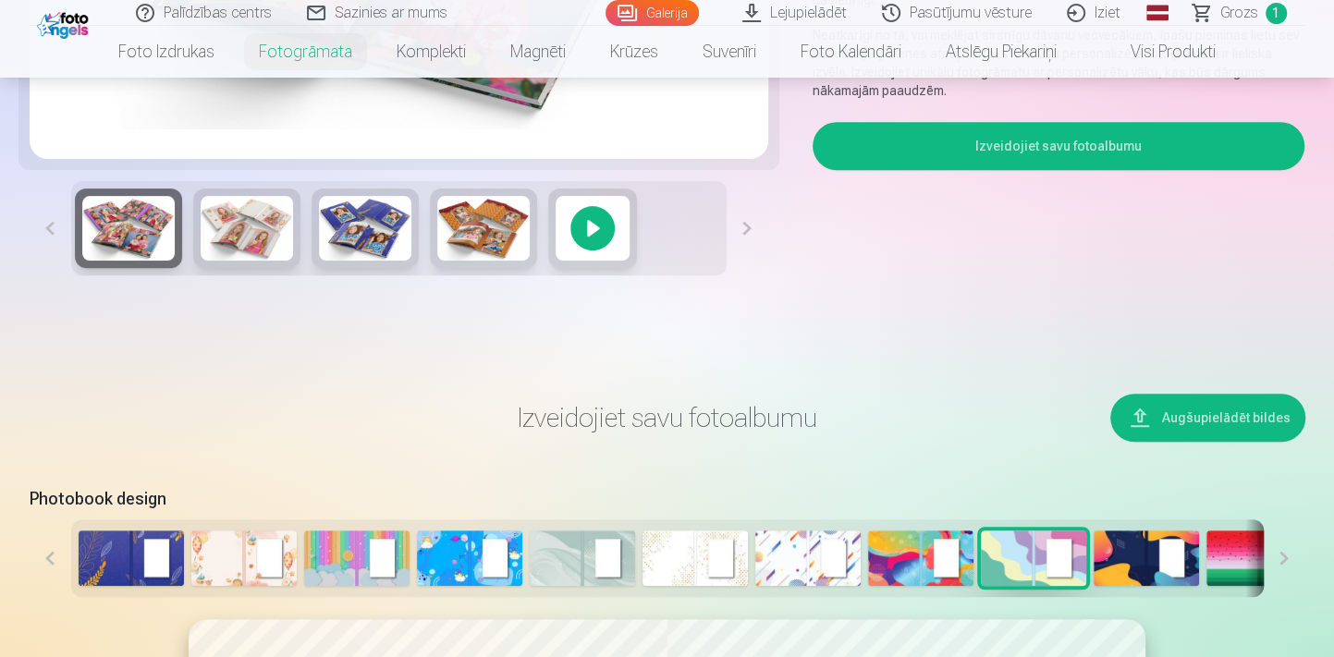
scroll to position [924, 0]
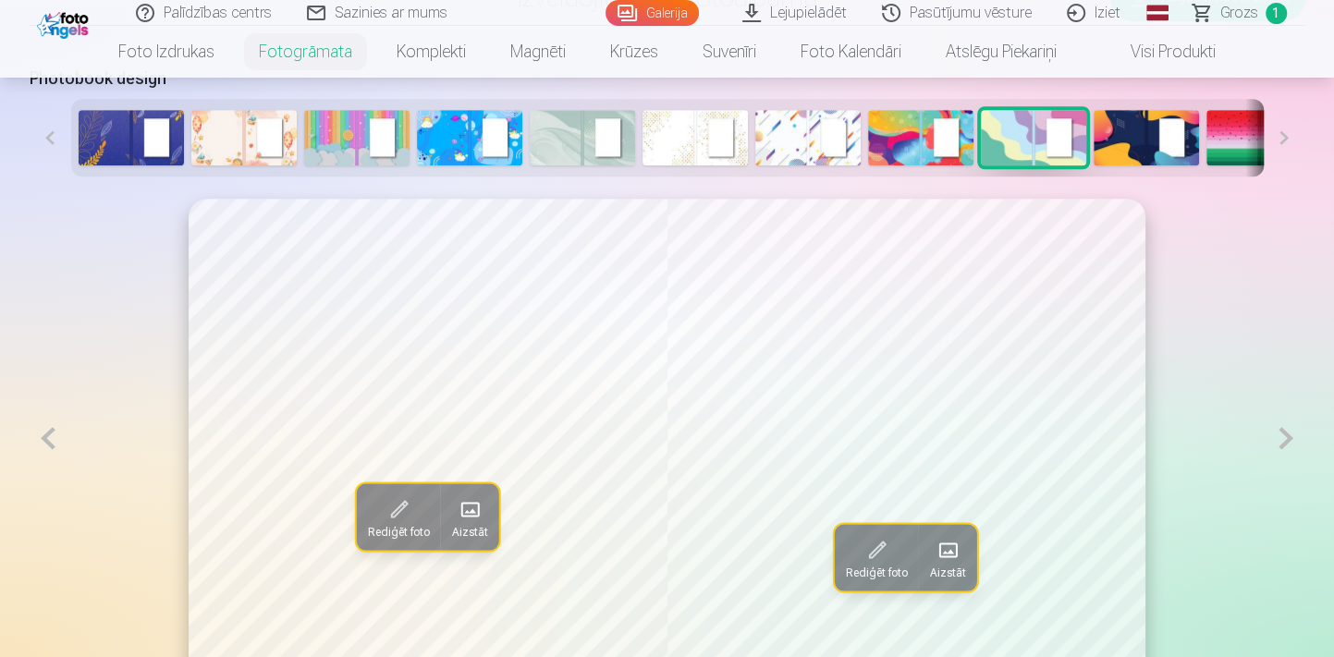
click at [942, 568] on span "Aizstāt" at bounding box center [947, 572] width 36 height 15
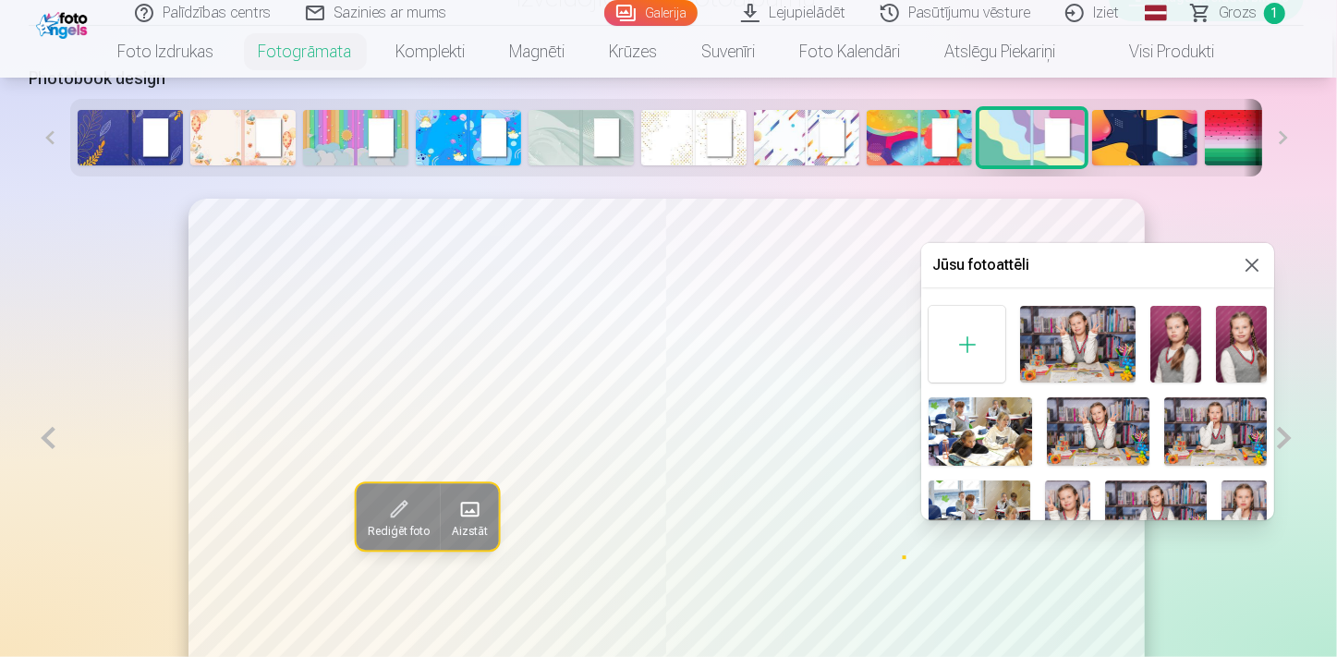
click at [1259, 555] on div at bounding box center [668, 328] width 1337 height 657
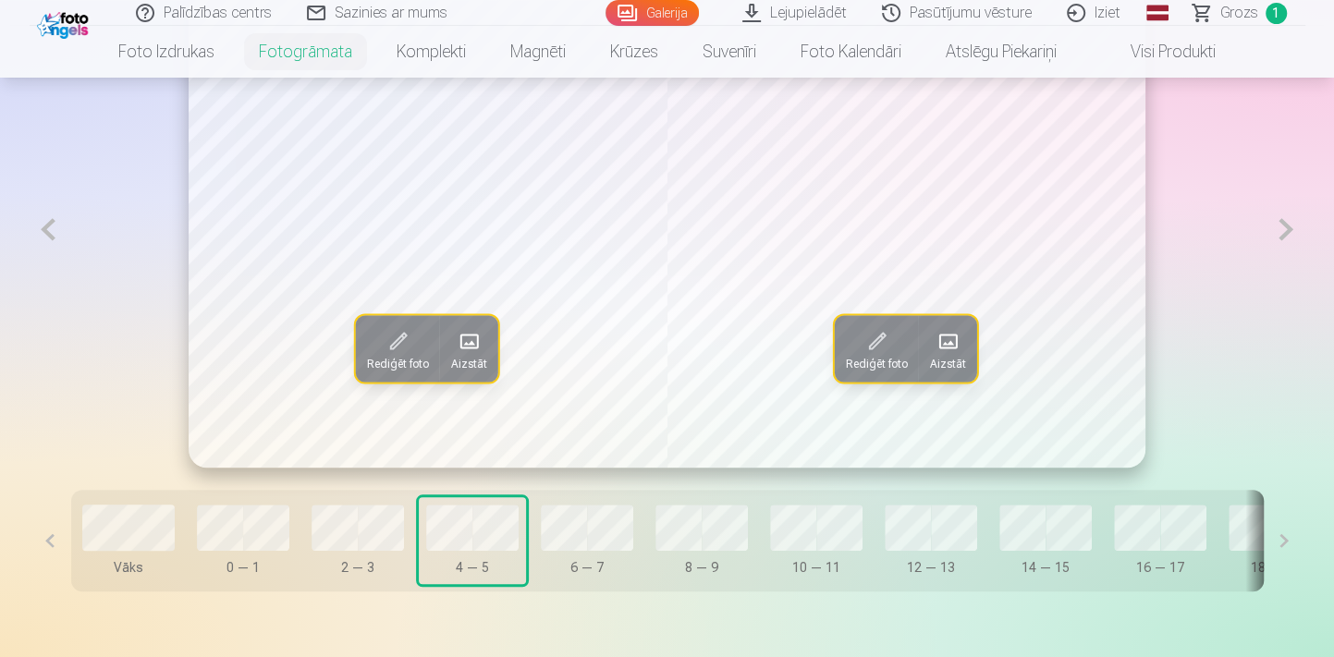
scroll to position [1091, 0]
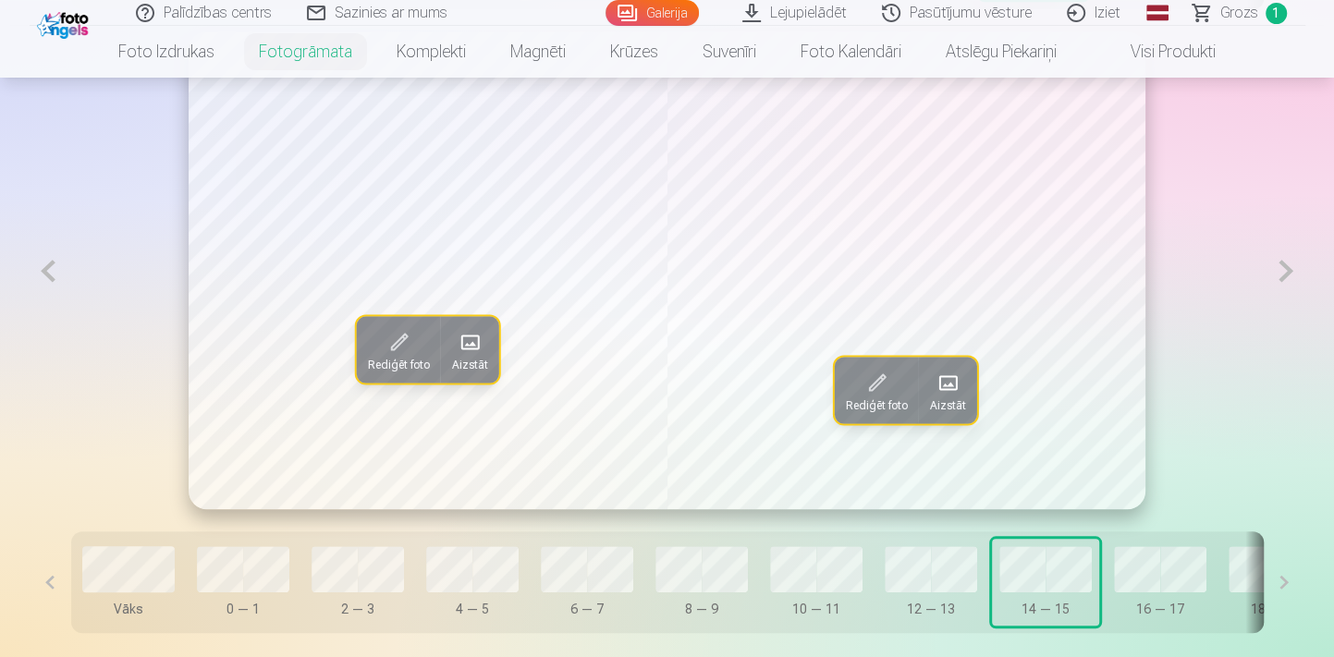
click at [1281, 590] on button at bounding box center [1284, 582] width 42 height 102
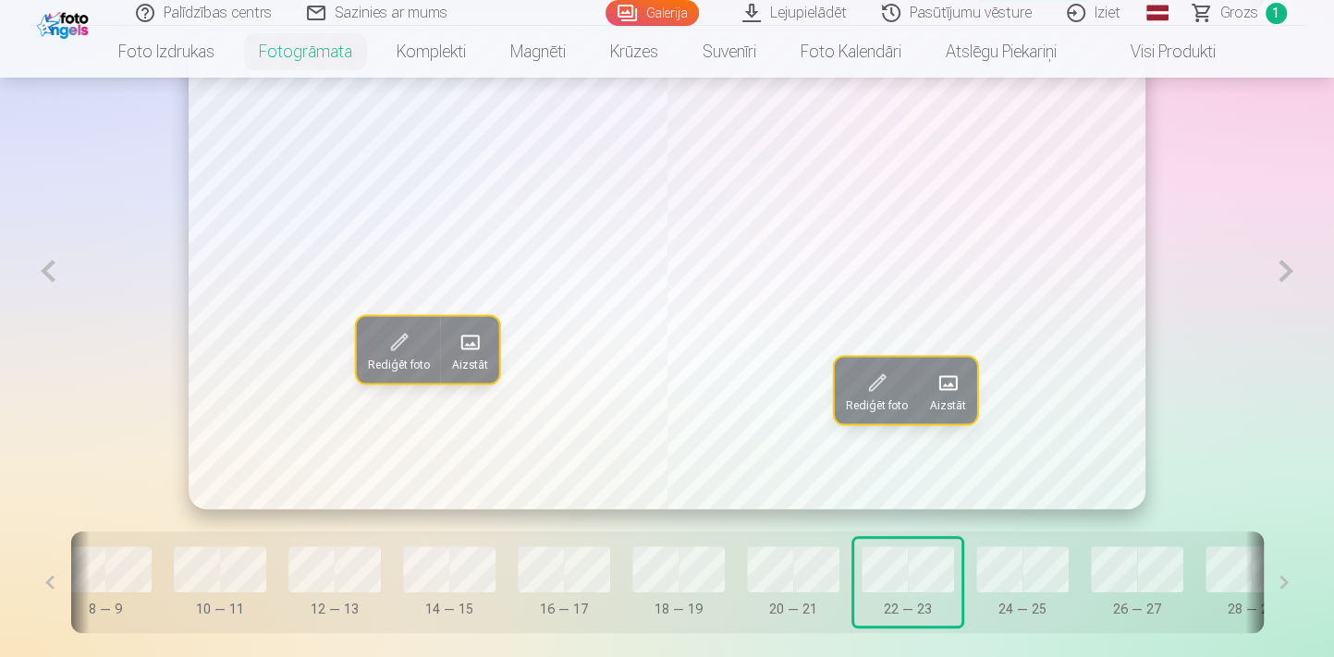
click at [942, 397] on span "Aizstāt" at bounding box center [947, 404] width 36 height 15
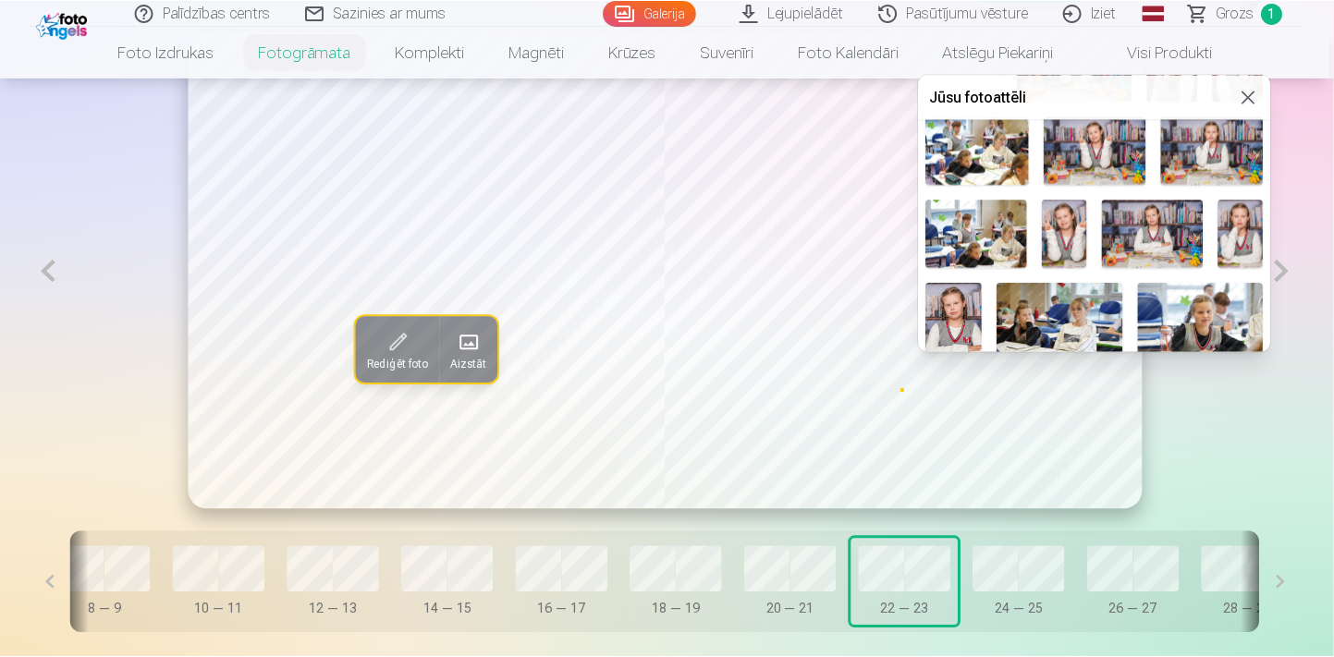
scroll to position [83, 0]
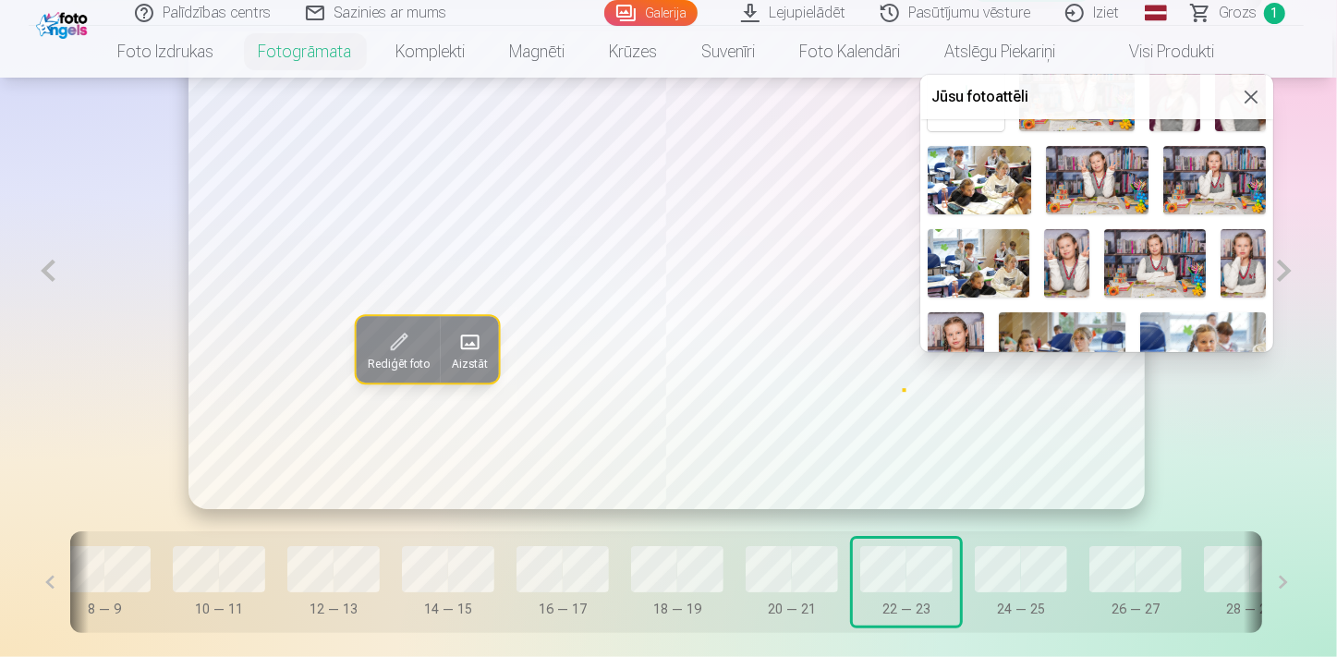
click at [1077, 252] on img at bounding box center [1066, 262] width 45 height 67
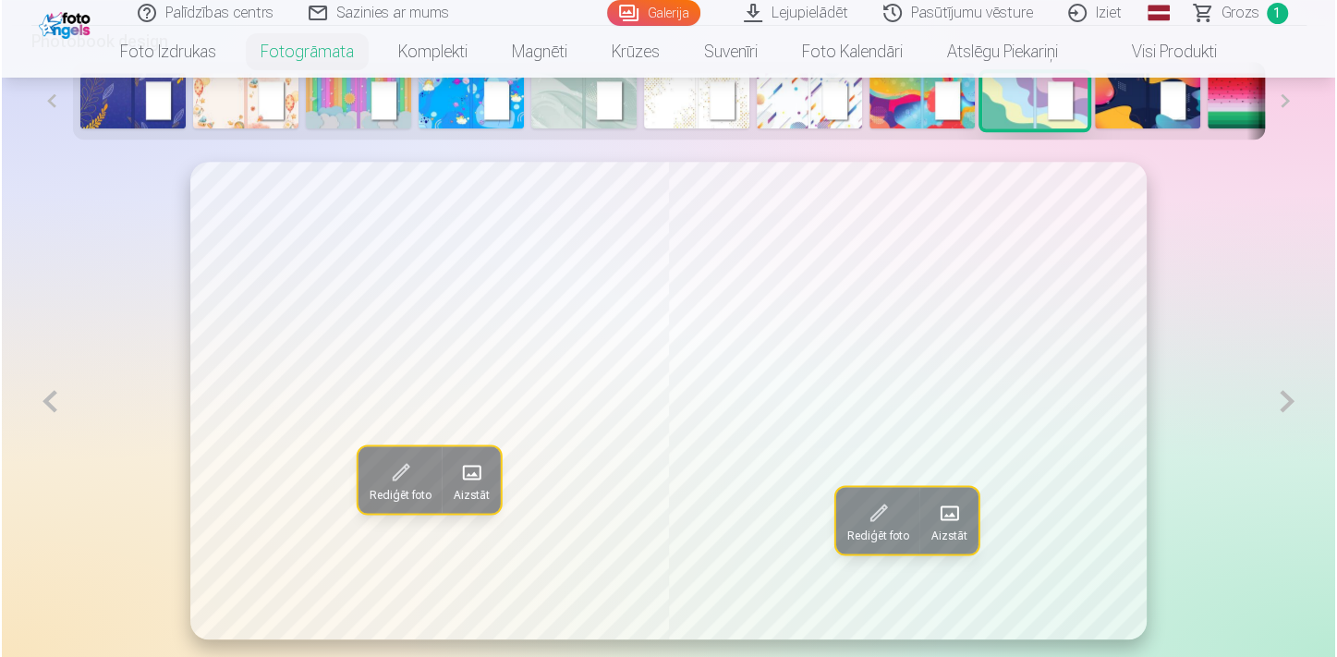
scroll to position [924, 0]
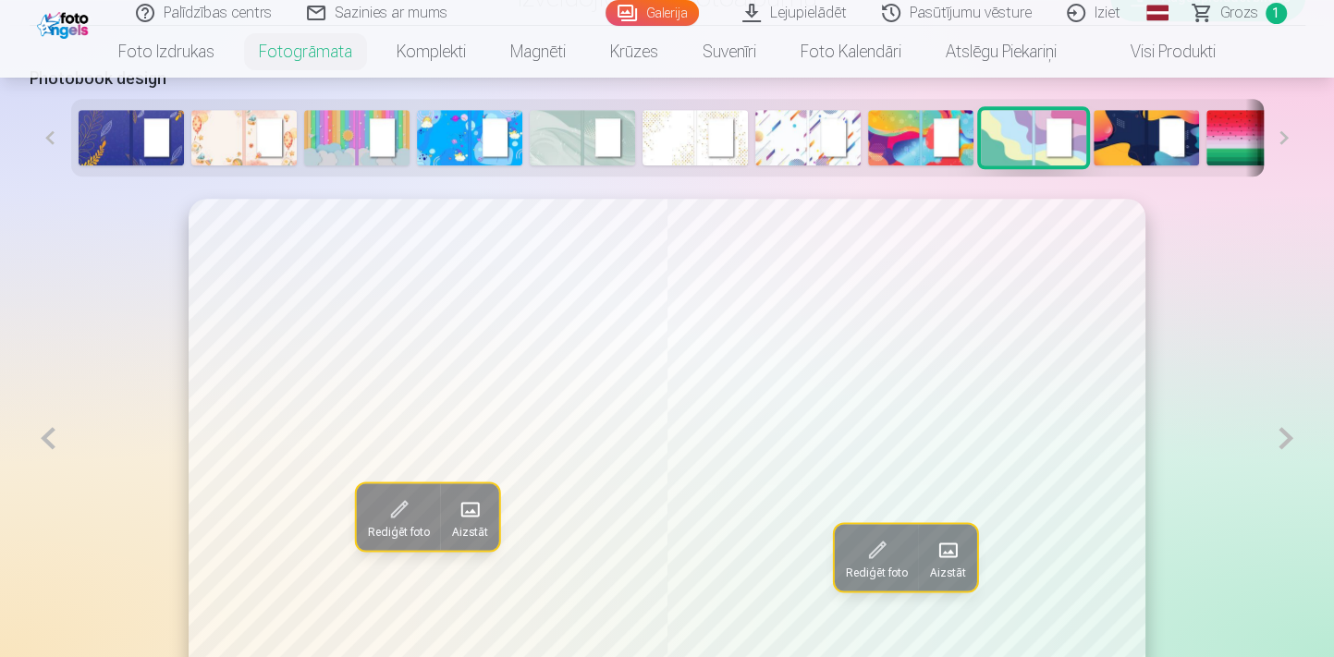
click at [960, 568] on span "Aizstāt" at bounding box center [947, 572] width 36 height 15
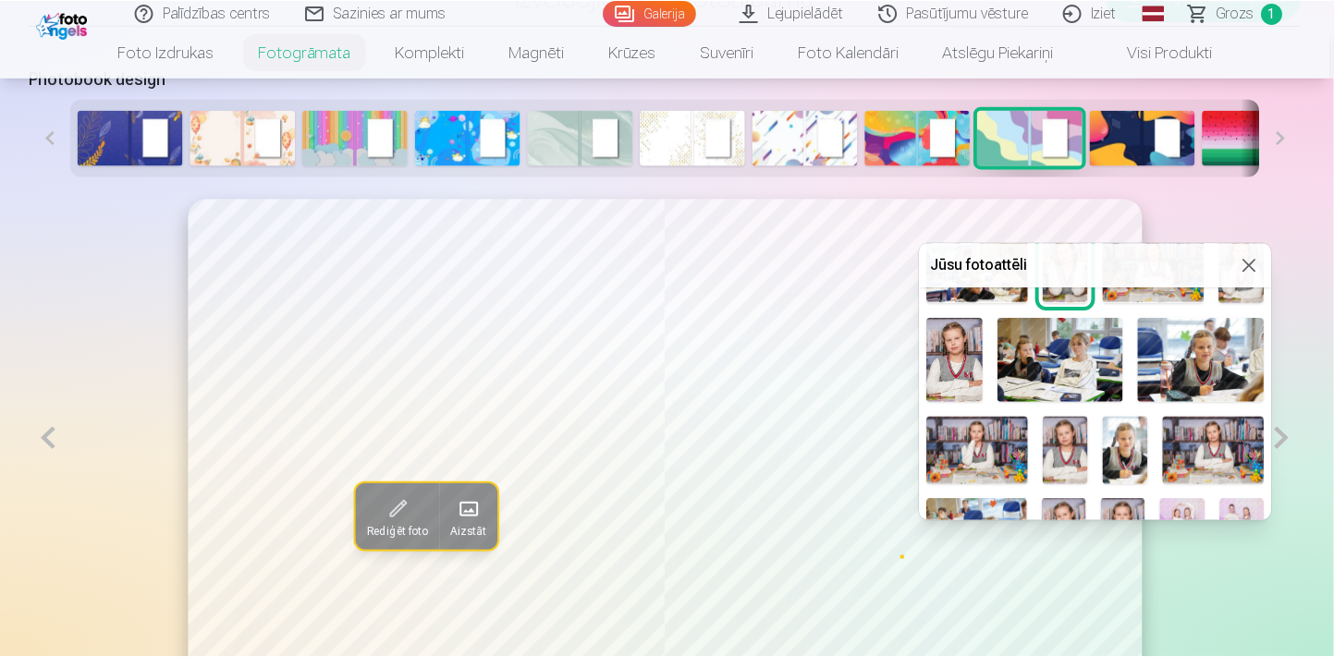
scroll to position [251, 0]
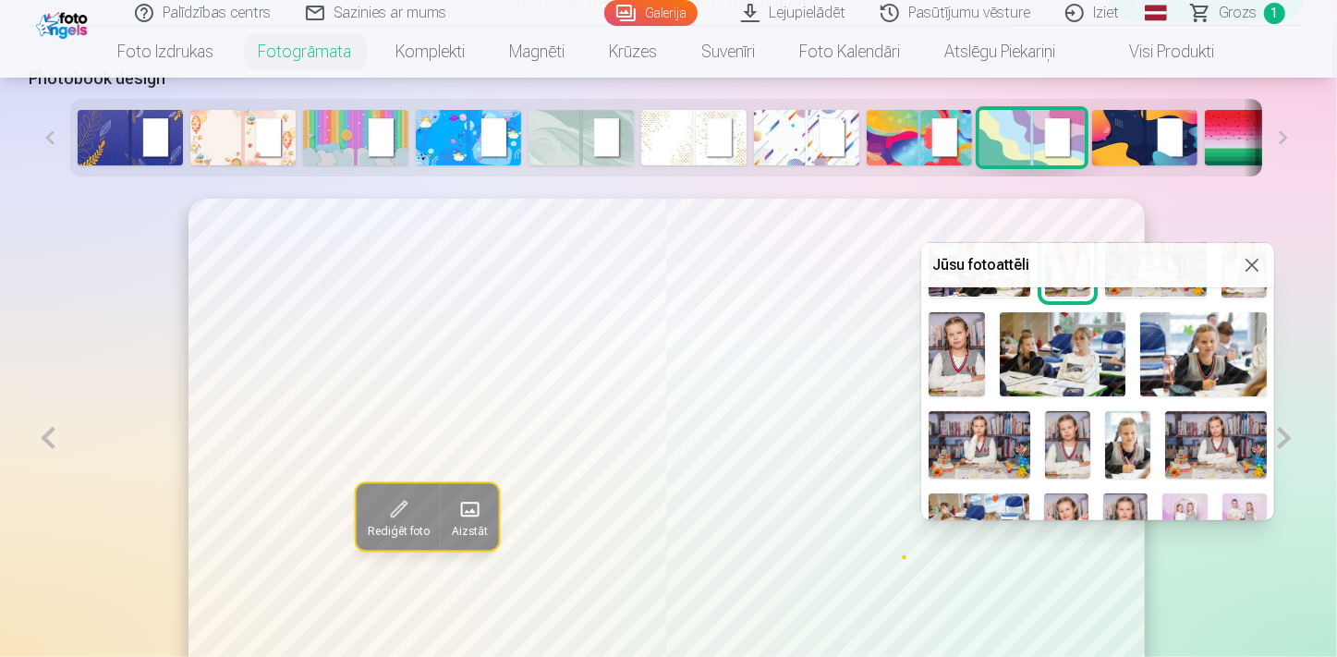
click at [1060, 447] on img at bounding box center [1067, 444] width 45 height 67
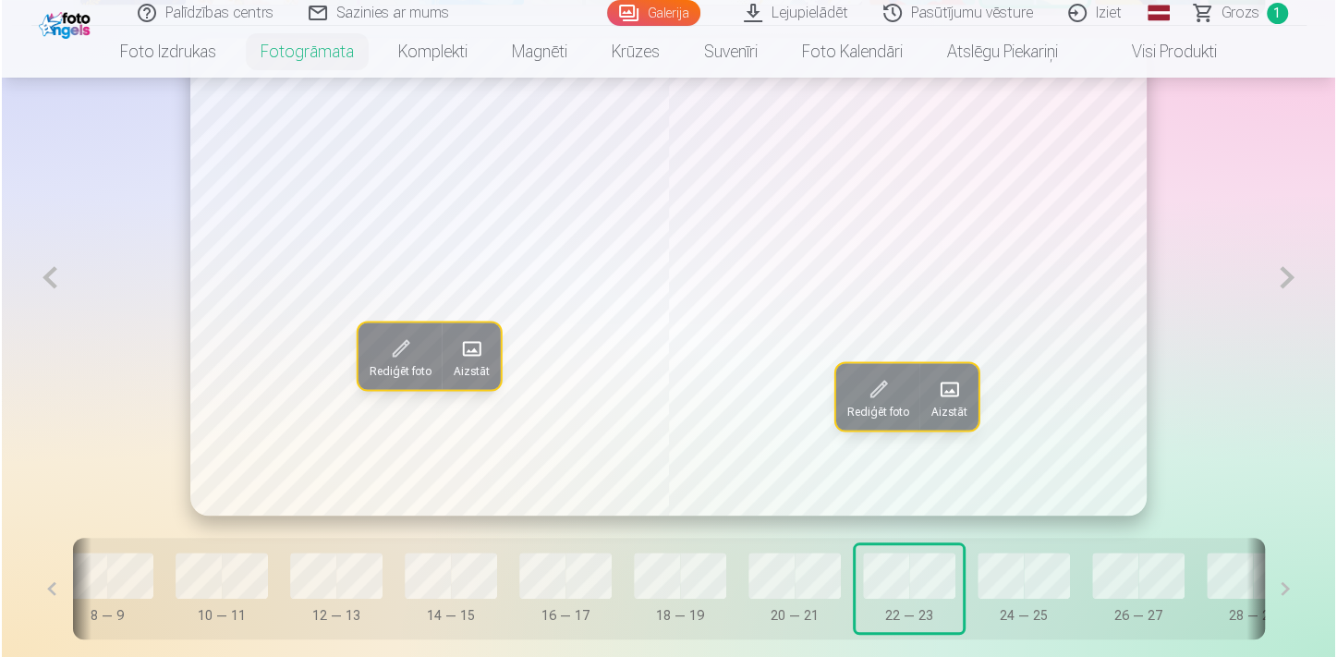
scroll to position [1091, 0]
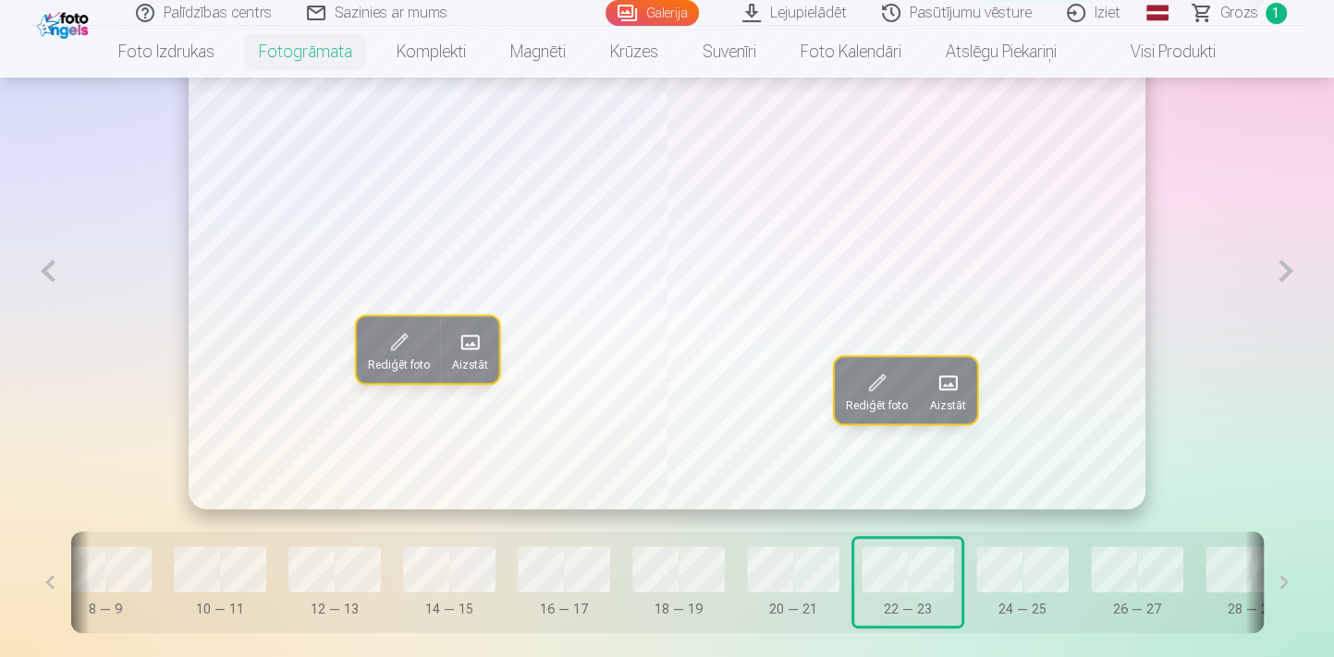
click at [944, 395] on span at bounding box center [947, 383] width 30 height 30
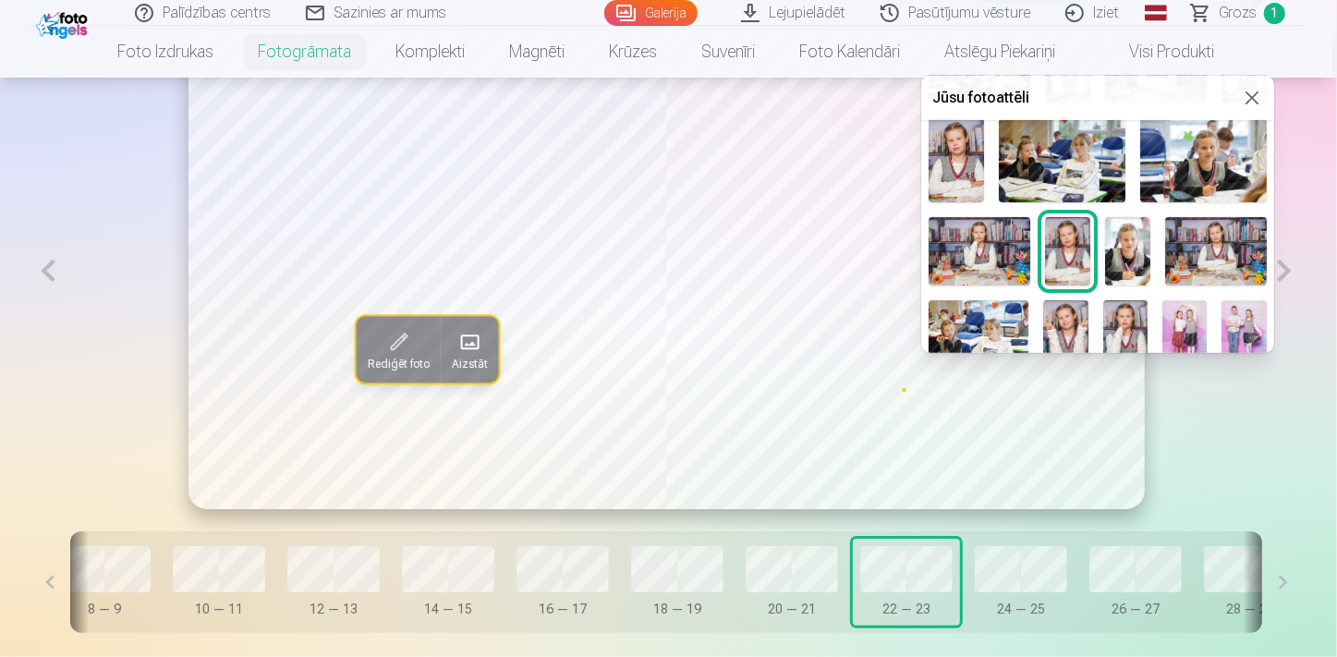
scroll to position [251, 0]
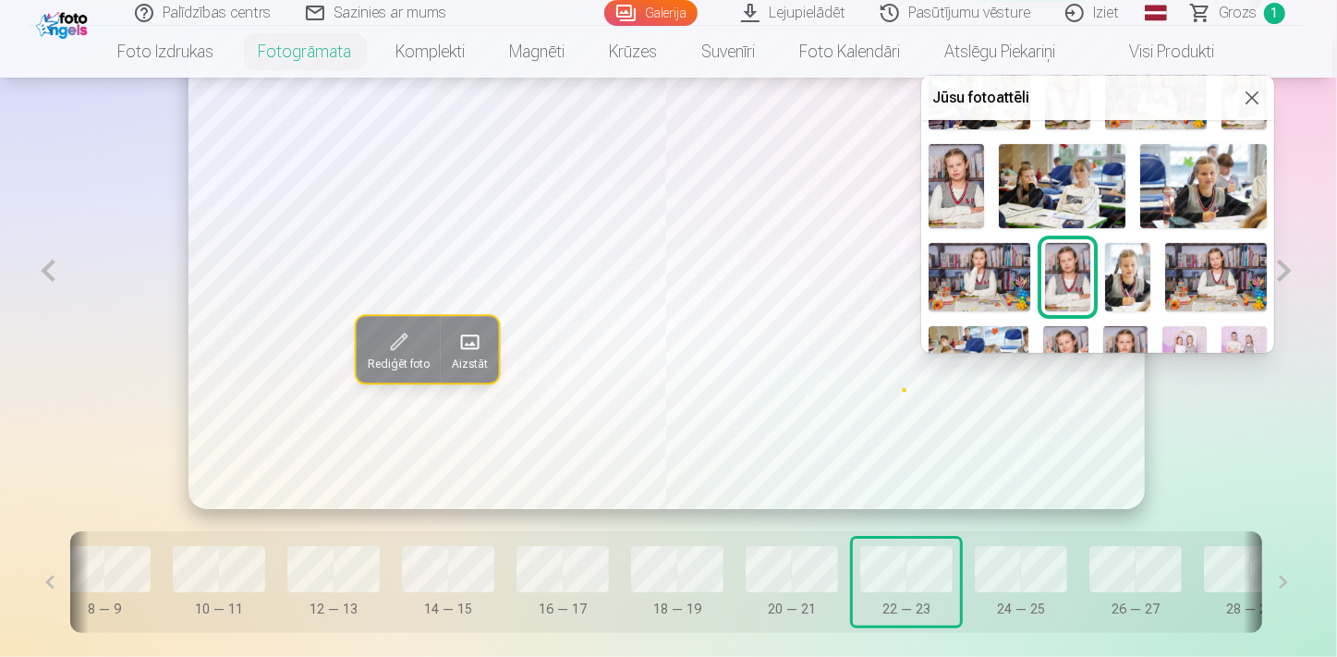
click at [952, 188] on img at bounding box center [957, 186] width 56 height 84
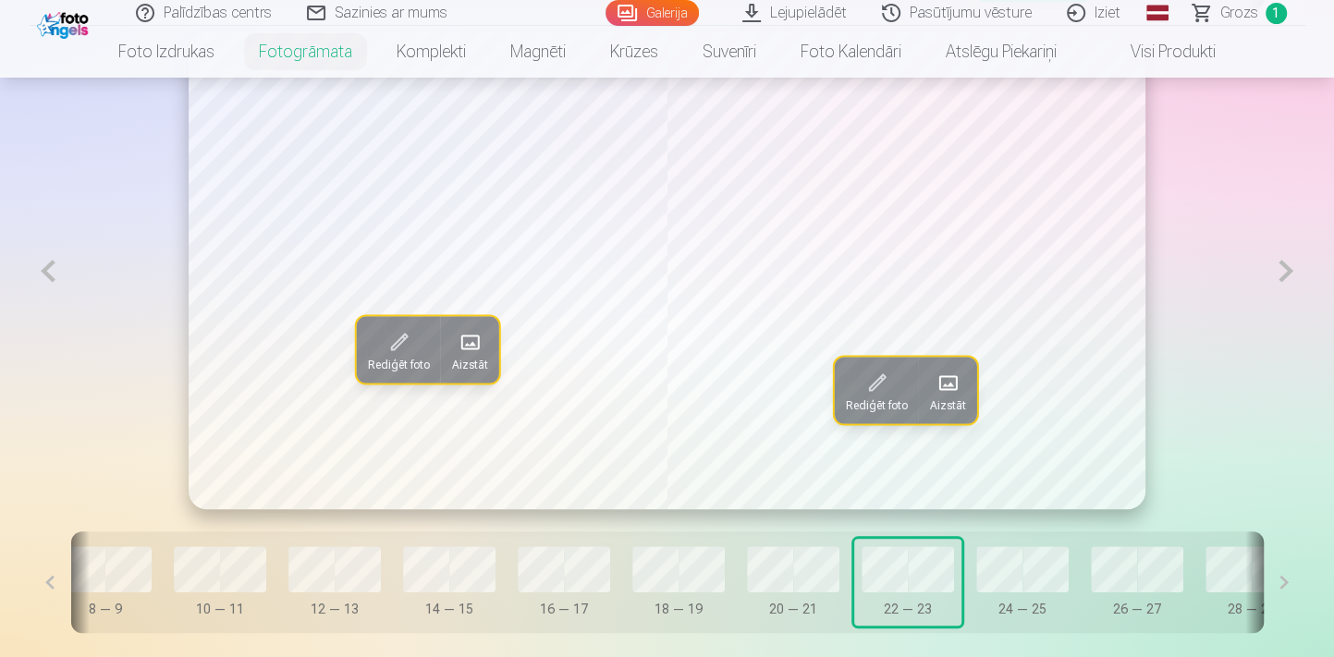
click at [939, 403] on span "Aizstāt" at bounding box center [947, 404] width 36 height 15
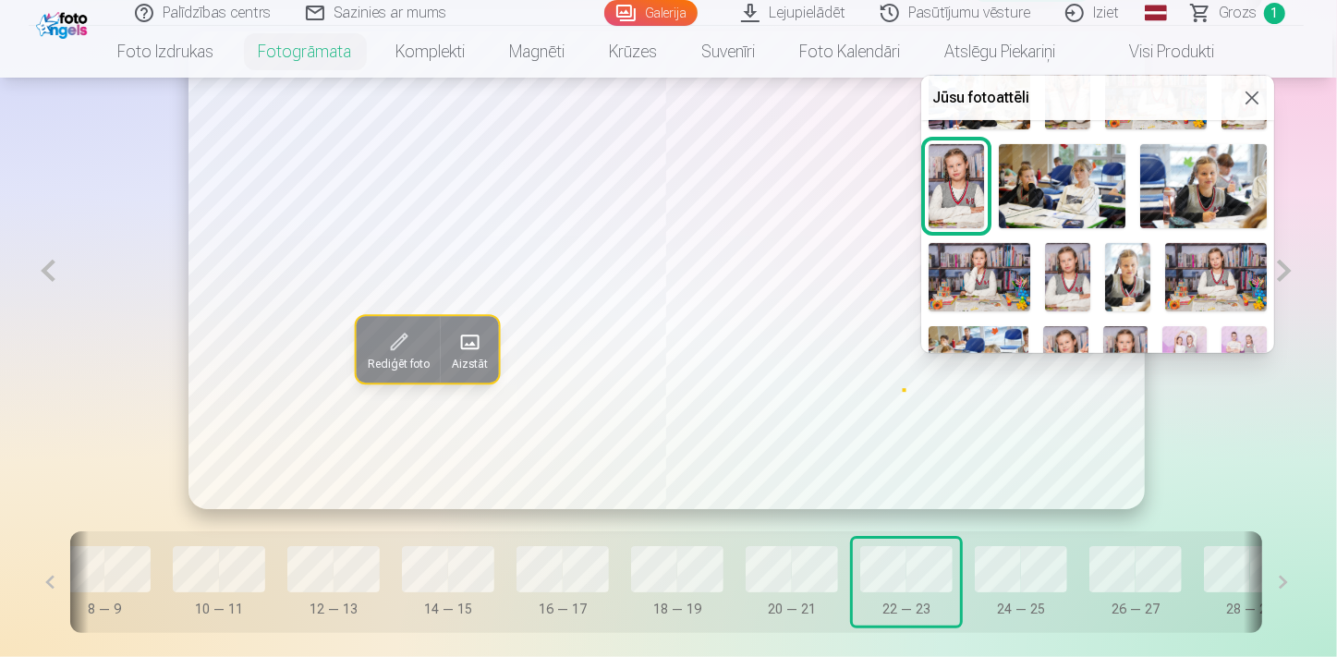
click at [1063, 268] on img at bounding box center [1067, 276] width 45 height 67
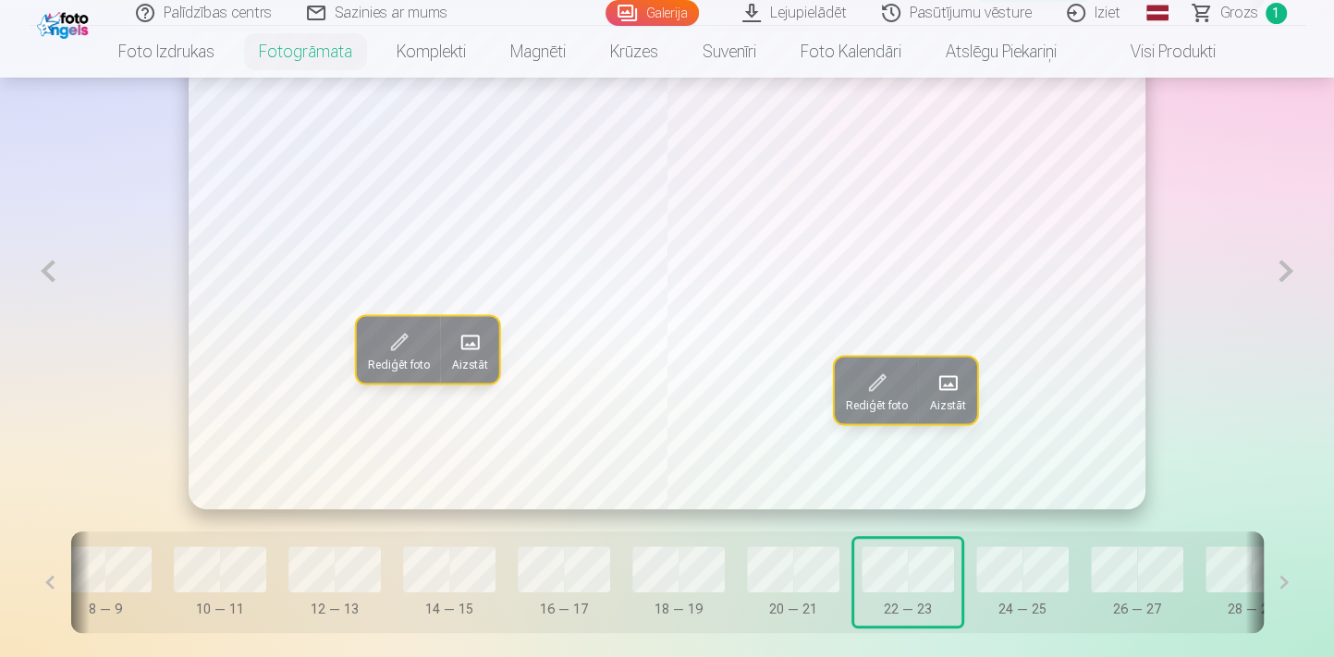
click at [957, 378] on span at bounding box center [947, 383] width 30 height 30
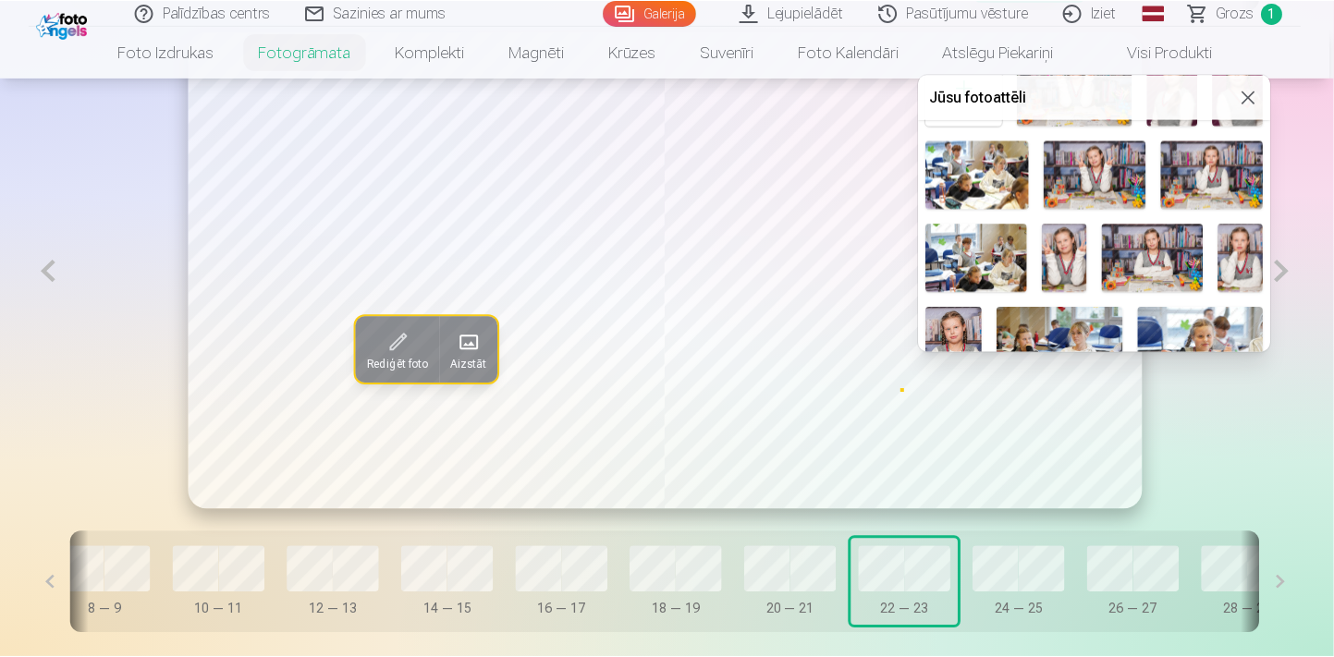
scroll to position [83, 0]
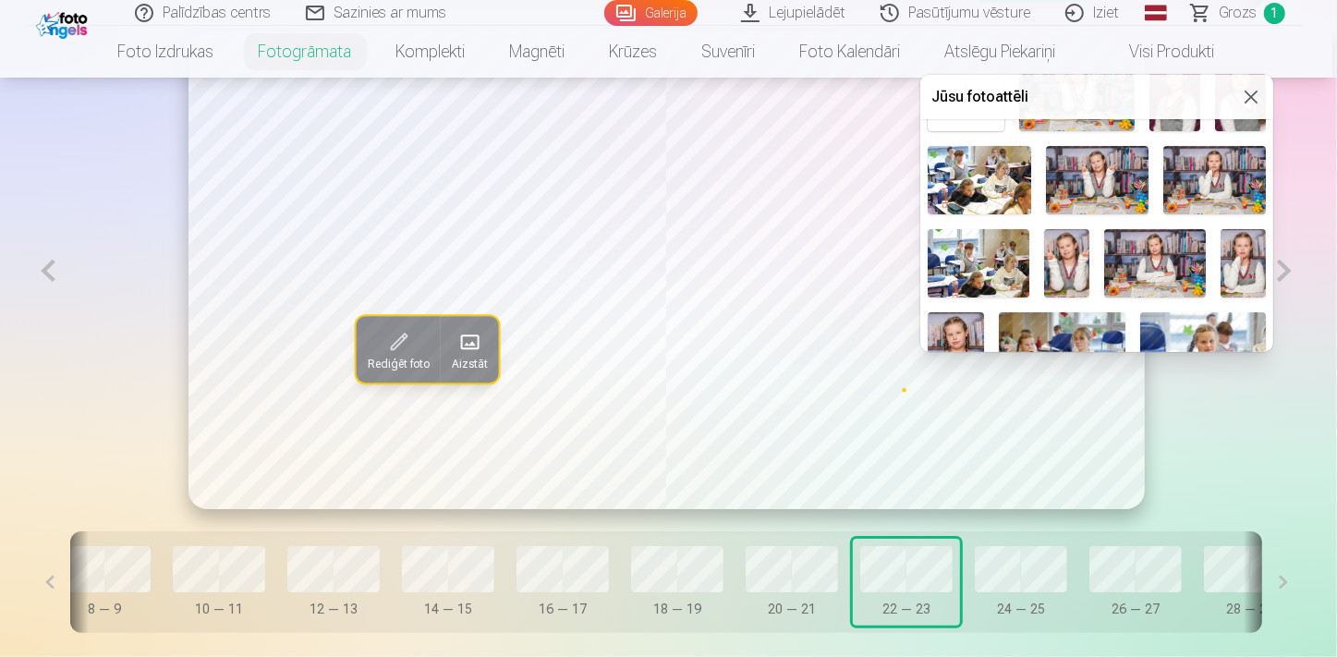
click at [1234, 268] on img at bounding box center [1243, 262] width 45 height 67
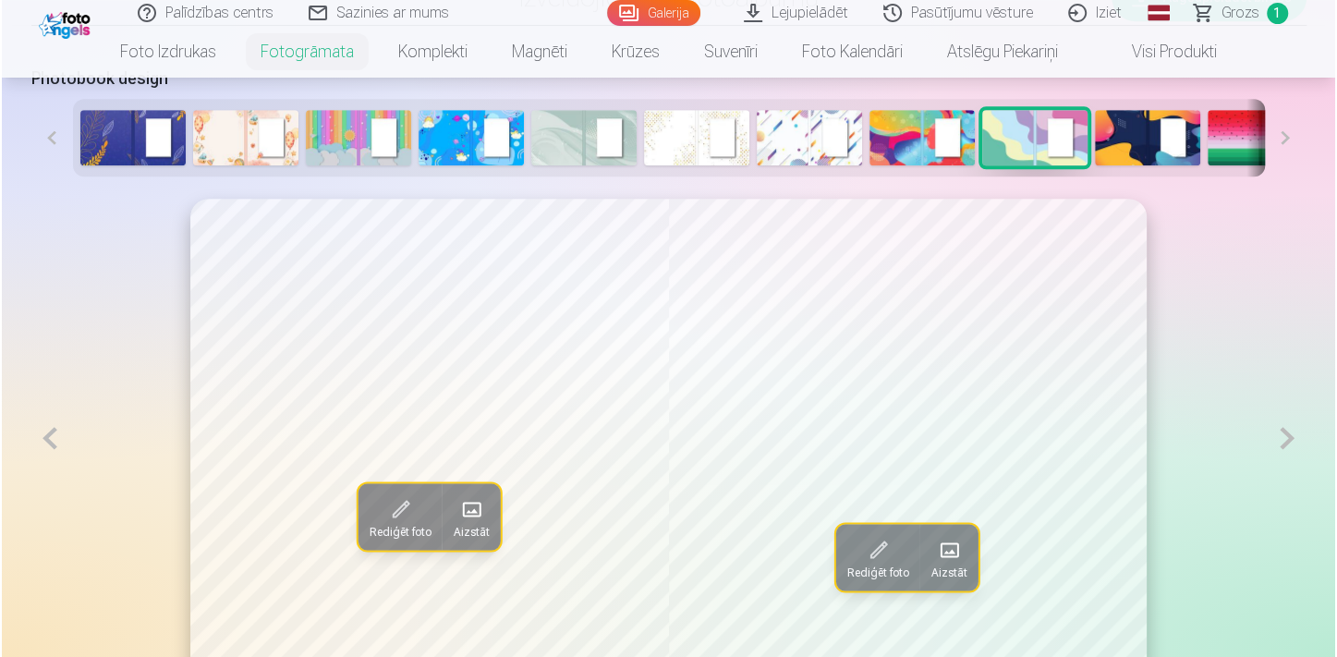
scroll to position [1007, 0]
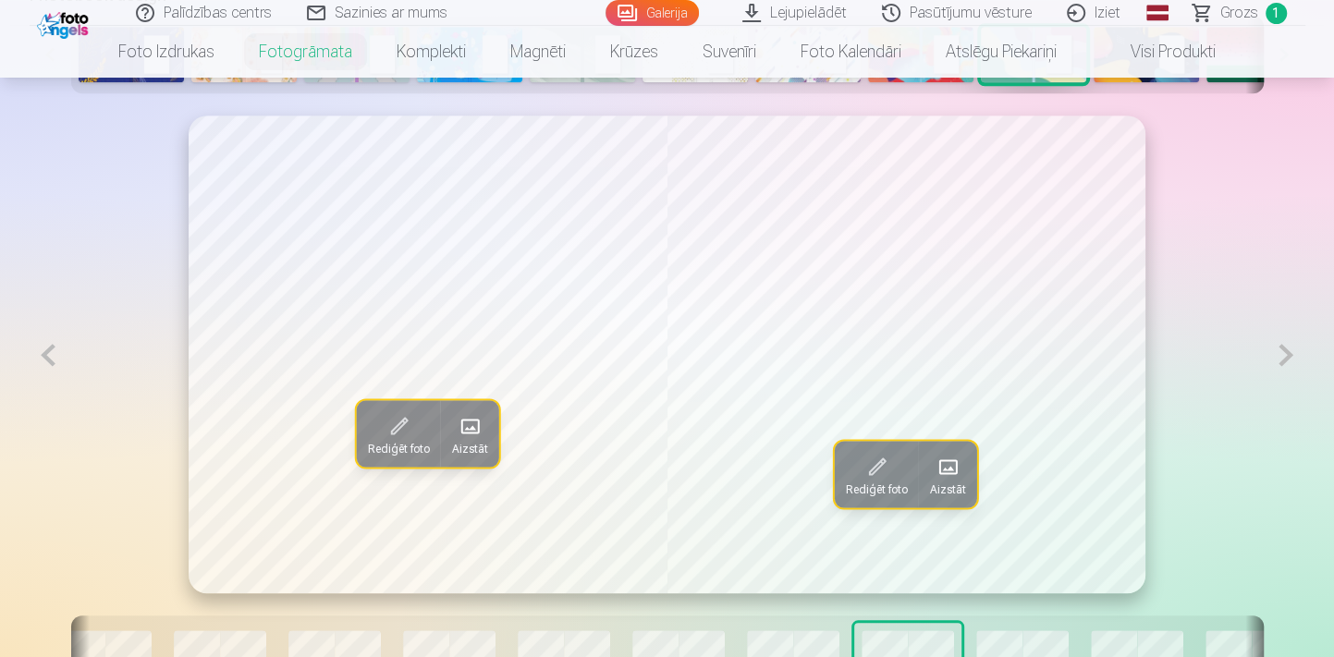
click at [953, 485] on span "Aizstāt" at bounding box center [947, 488] width 36 height 15
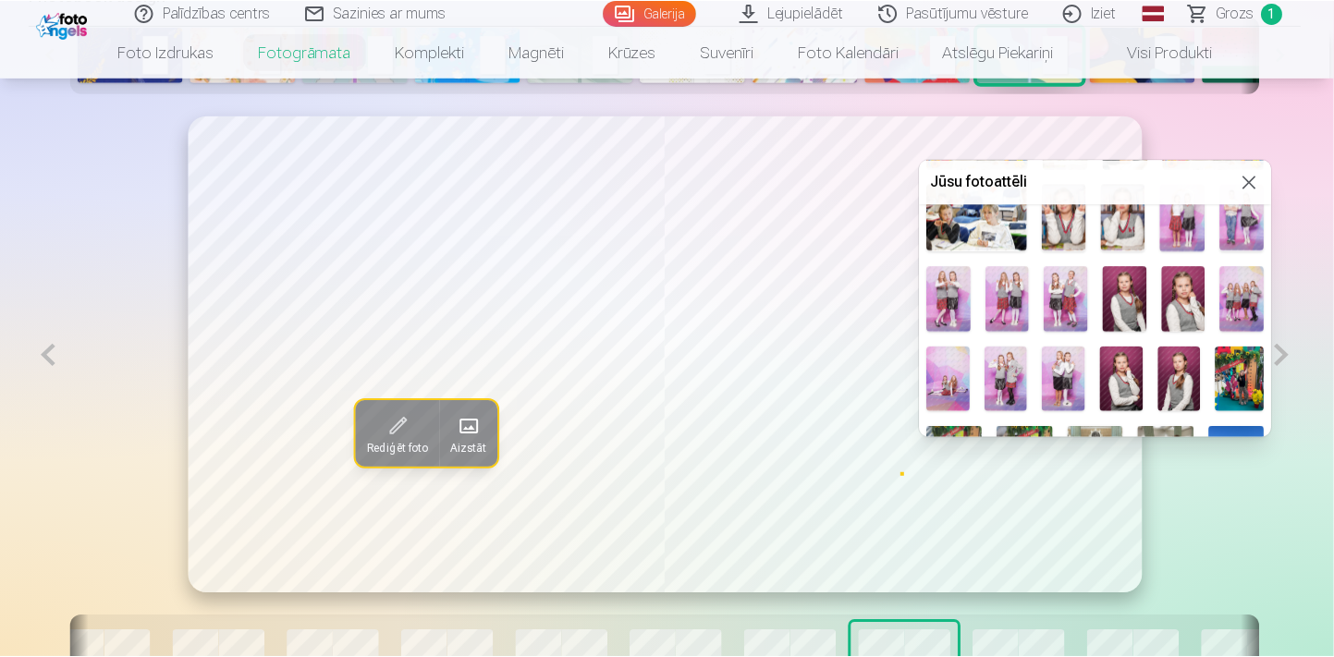
scroll to position [504, 0]
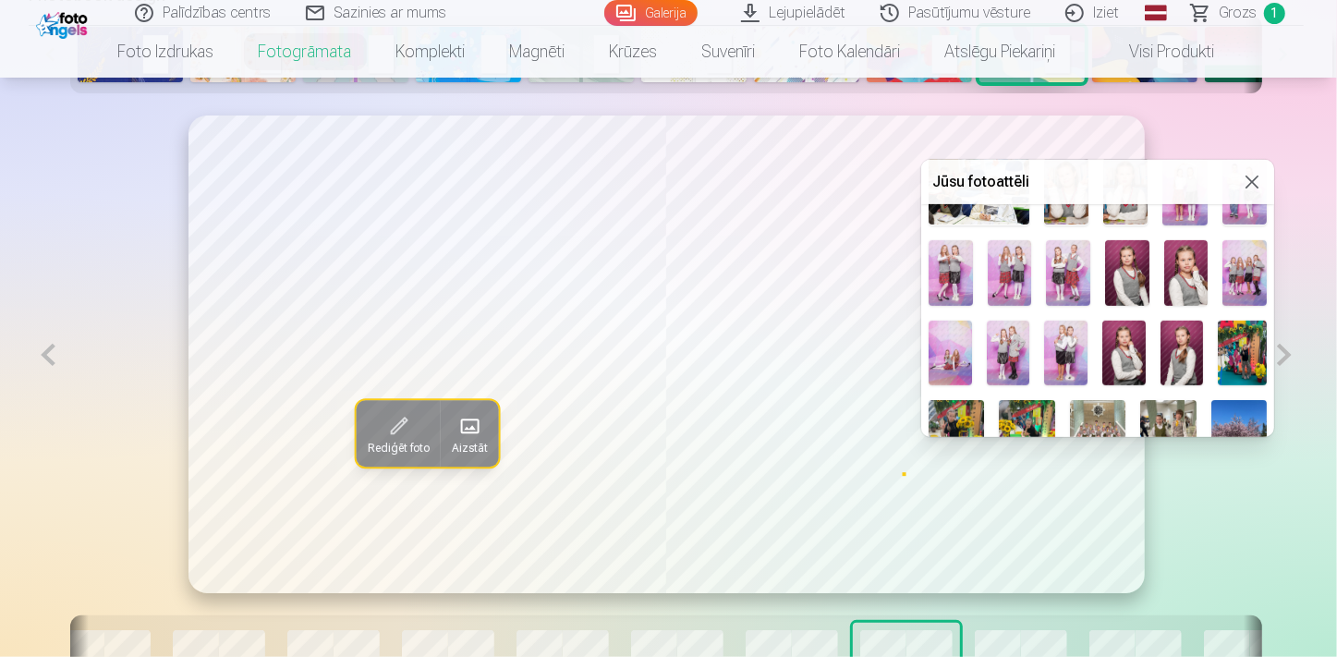
click at [1127, 357] on img at bounding box center [1124, 353] width 43 height 65
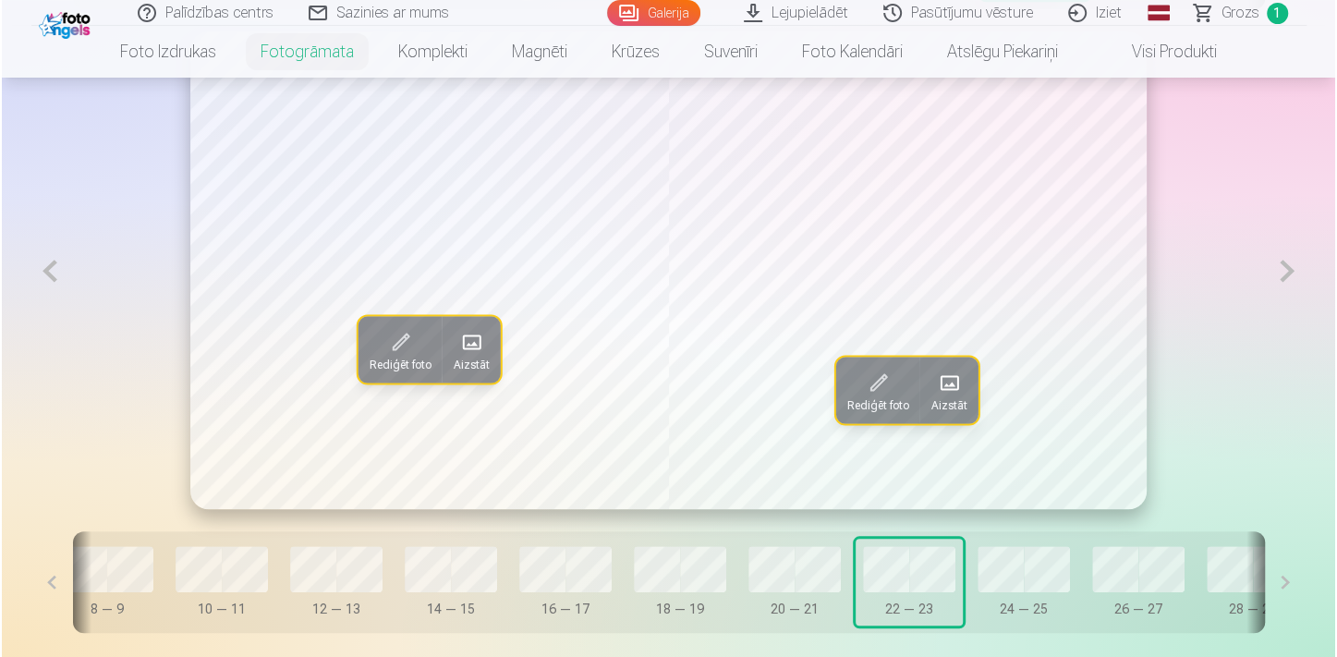
scroll to position [1007, 0]
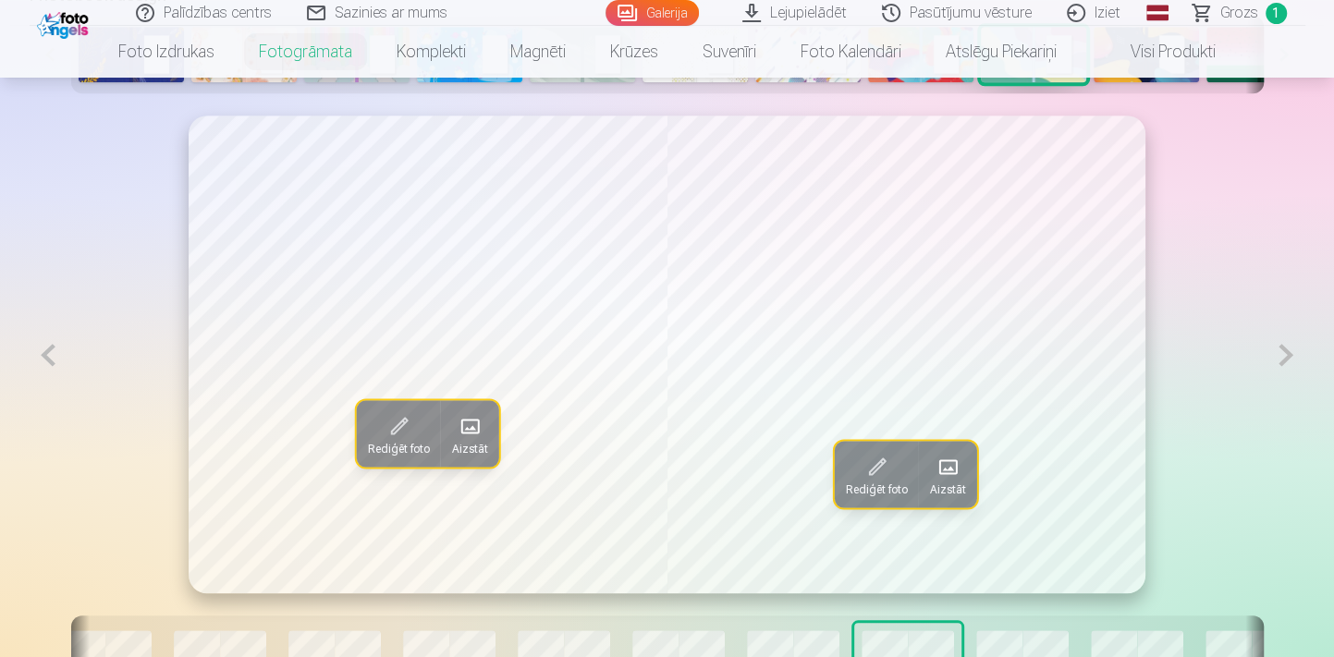
click at [949, 476] on span at bounding box center [947, 467] width 30 height 30
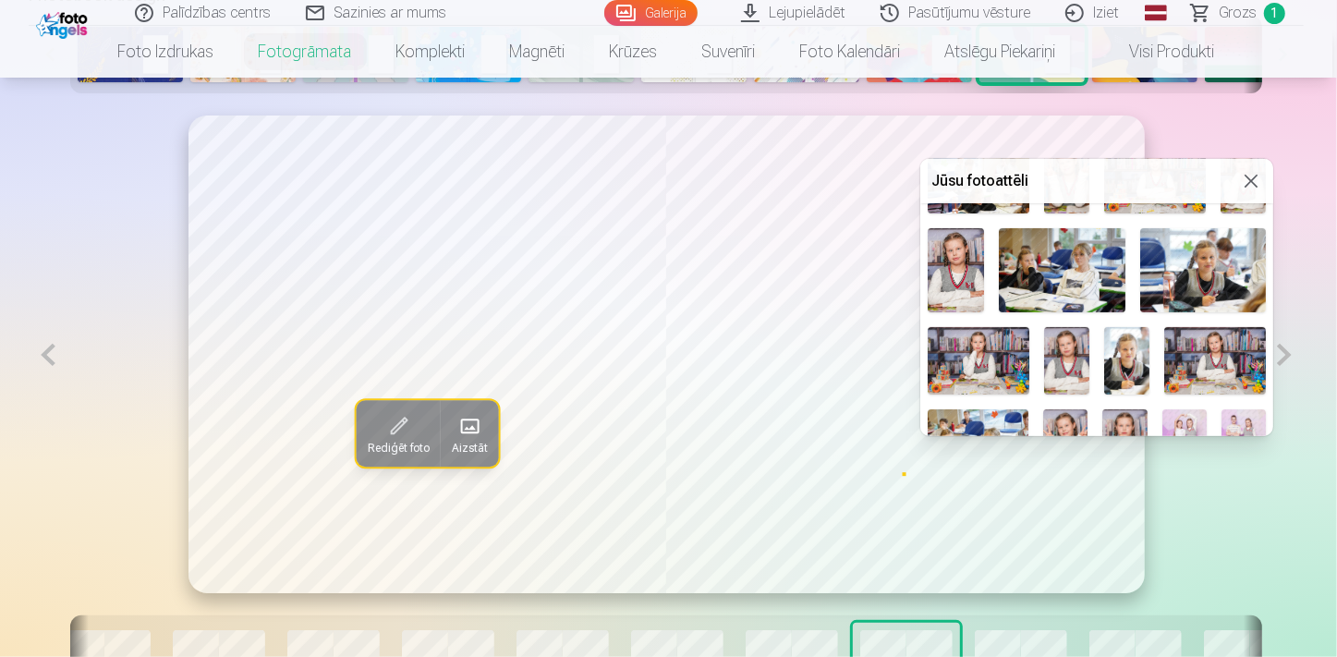
scroll to position [335, 0]
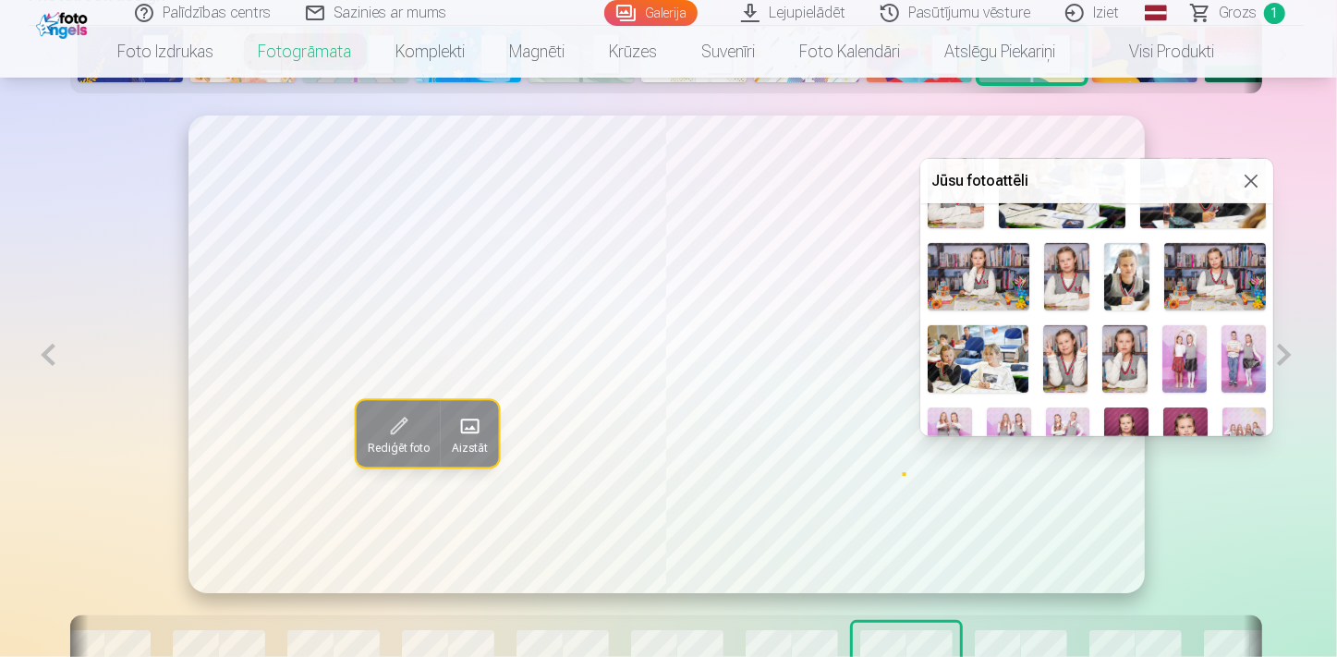
click at [1136, 365] on img at bounding box center [1125, 358] width 44 height 67
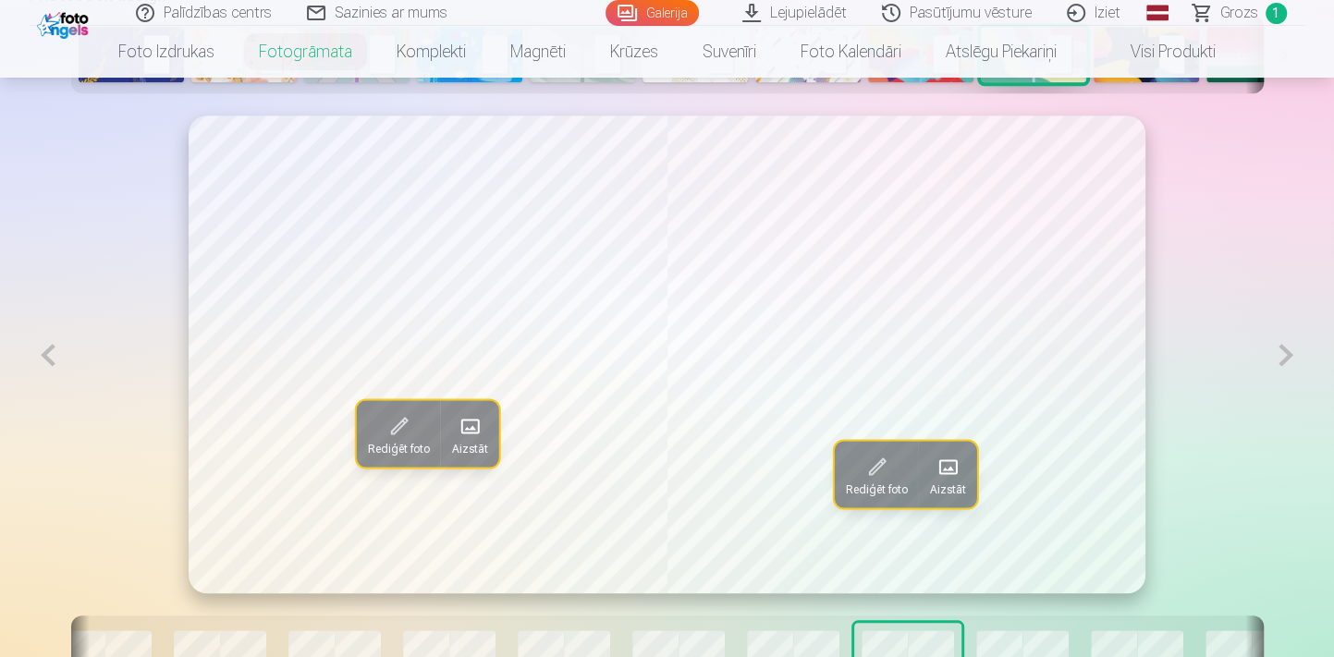
click at [946, 472] on span at bounding box center [947, 467] width 30 height 30
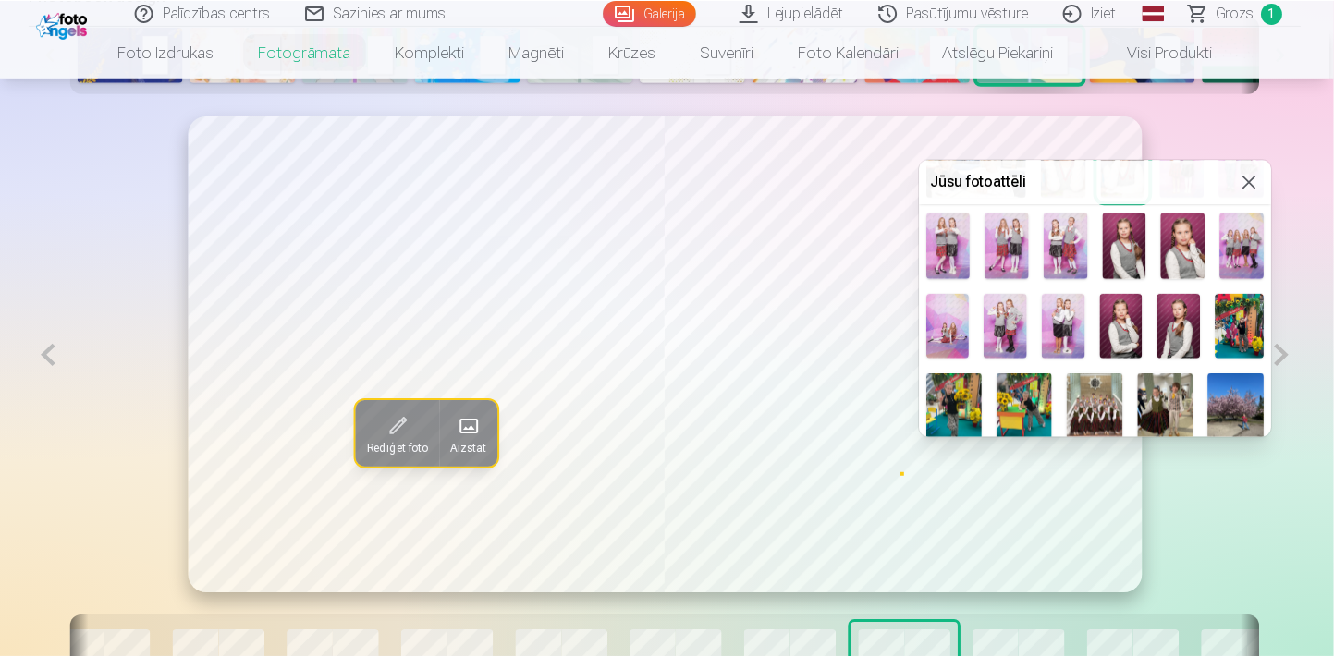
scroll to position [504, 0]
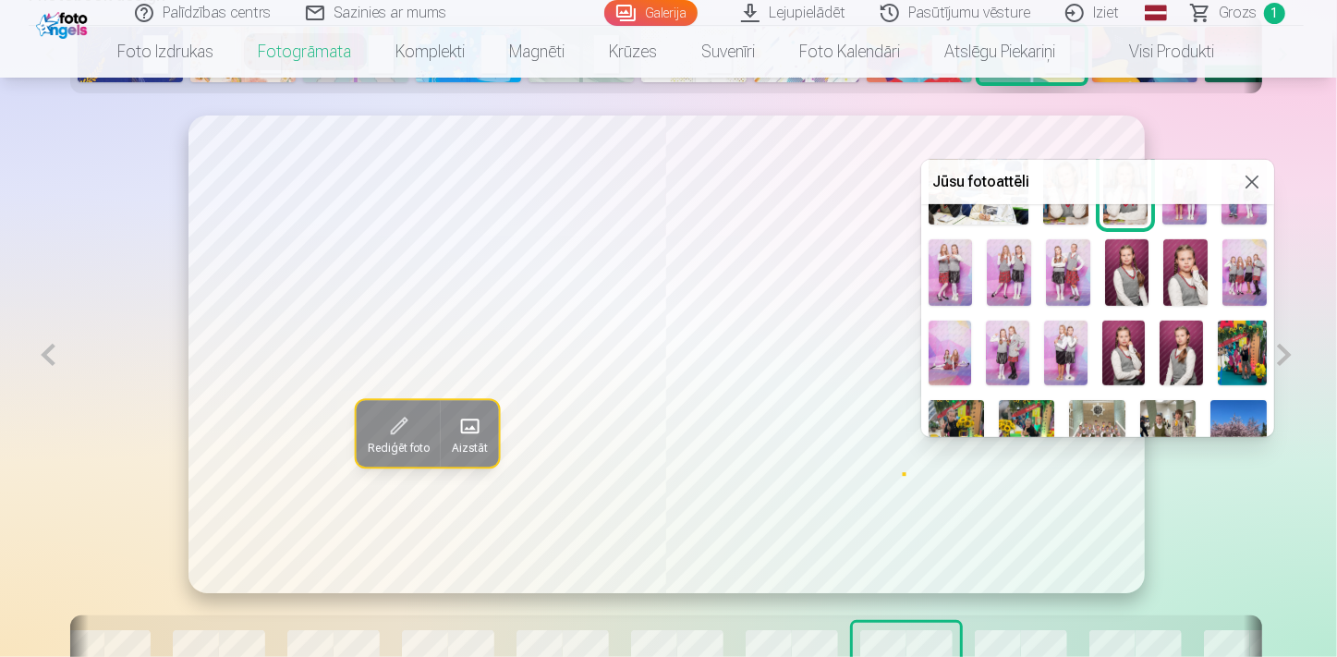
click at [1127, 272] on img at bounding box center [1127, 272] width 44 height 67
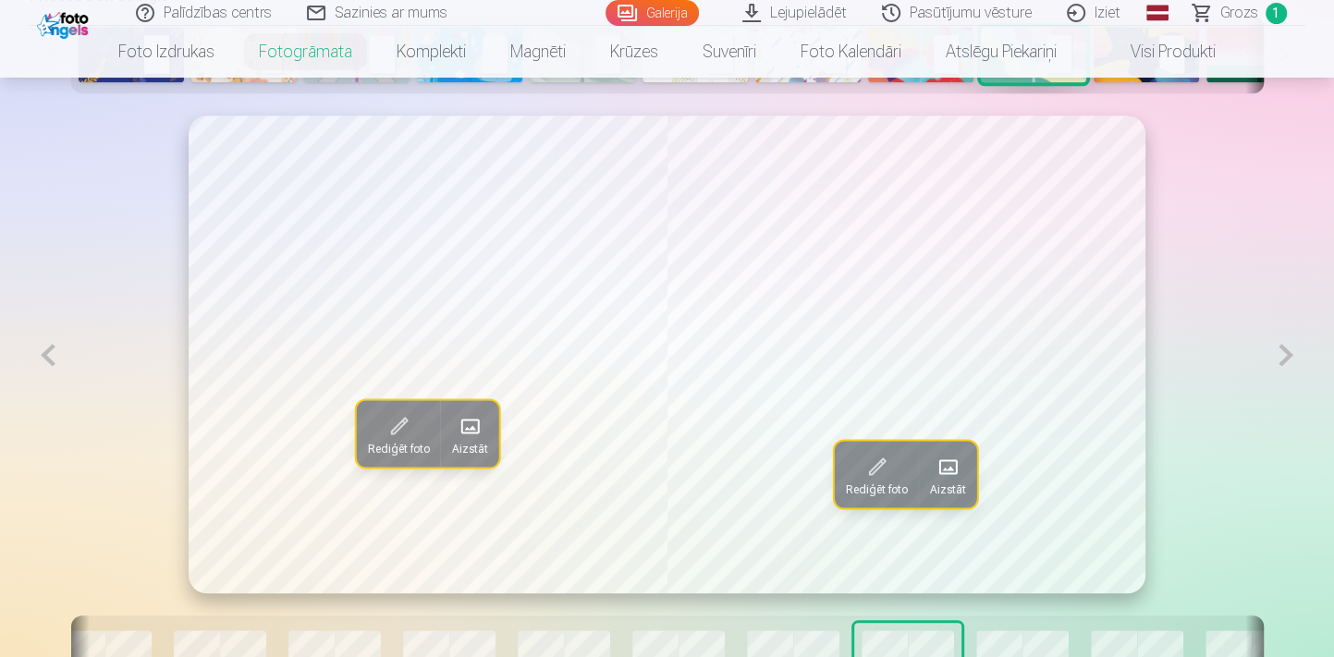
scroll to position [924, 0]
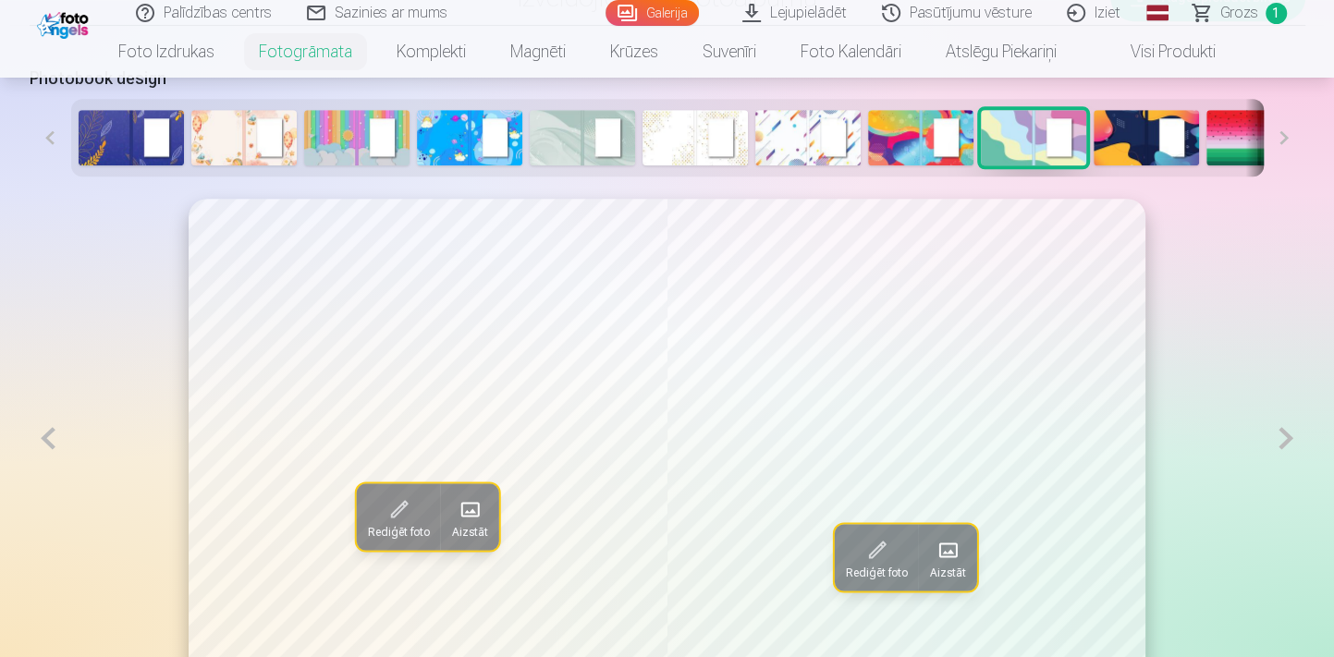
click at [46, 426] on button at bounding box center [49, 438] width 38 height 479
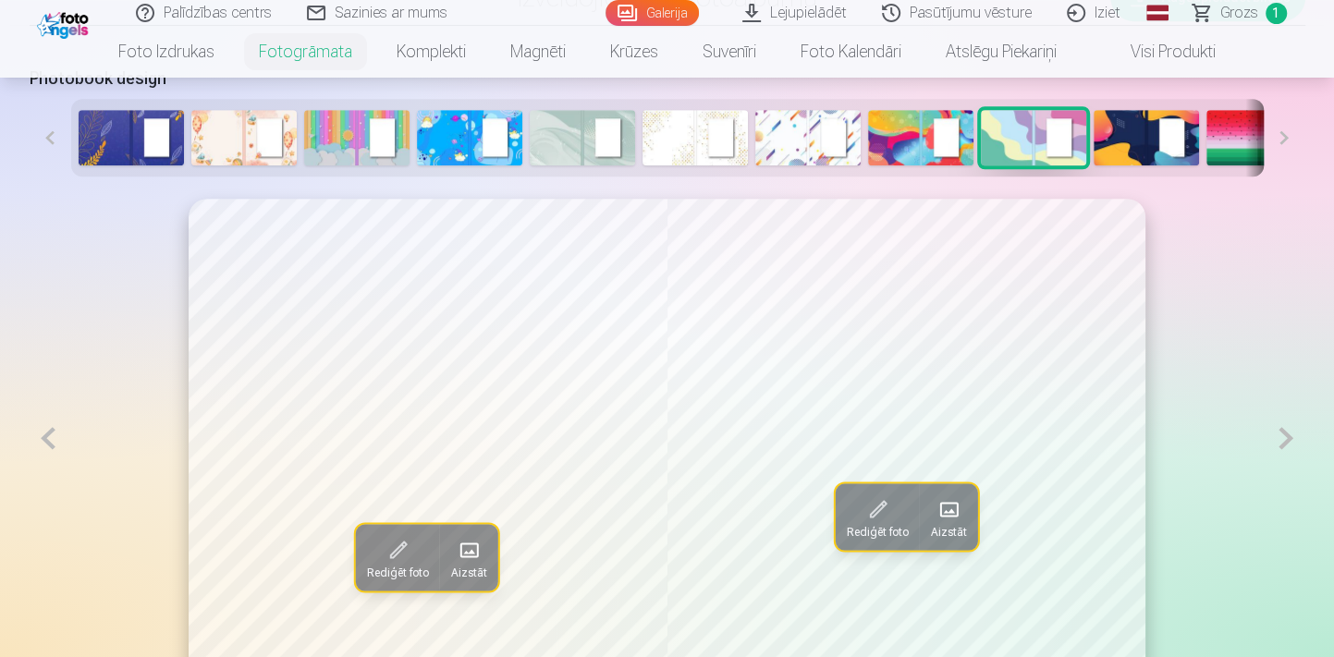
click at [1300, 443] on button at bounding box center [1285, 438] width 38 height 479
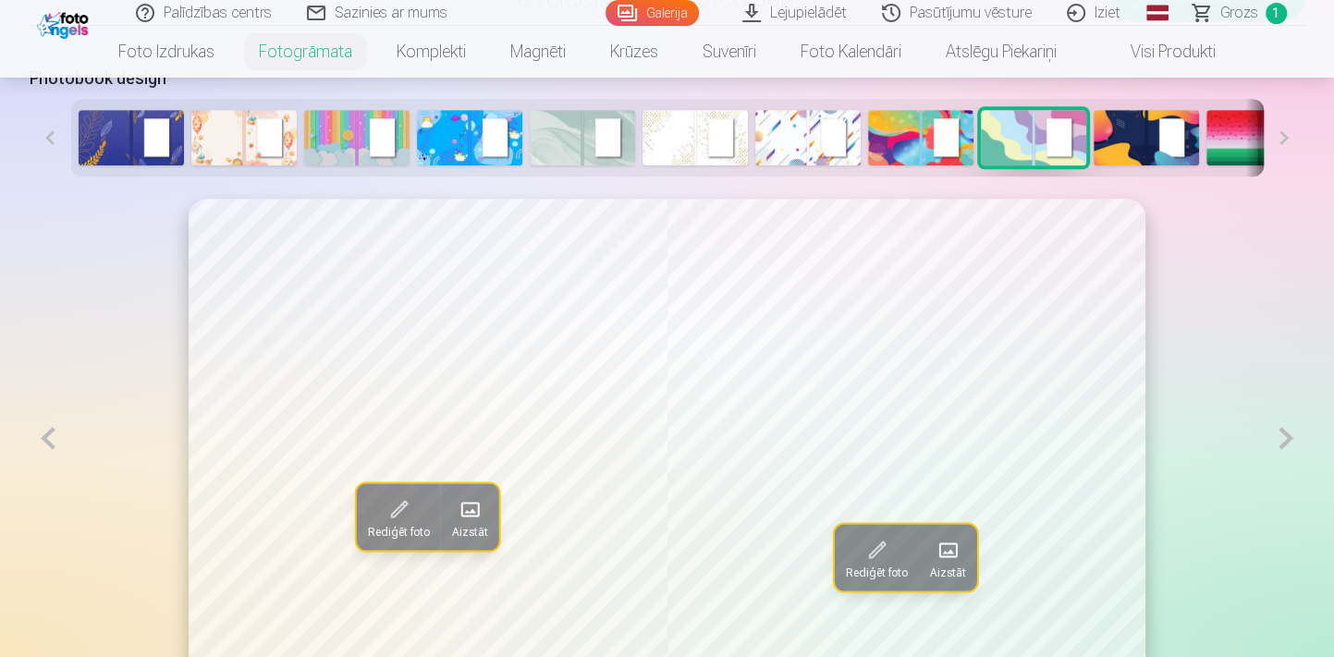
click at [55, 438] on button at bounding box center [49, 438] width 38 height 479
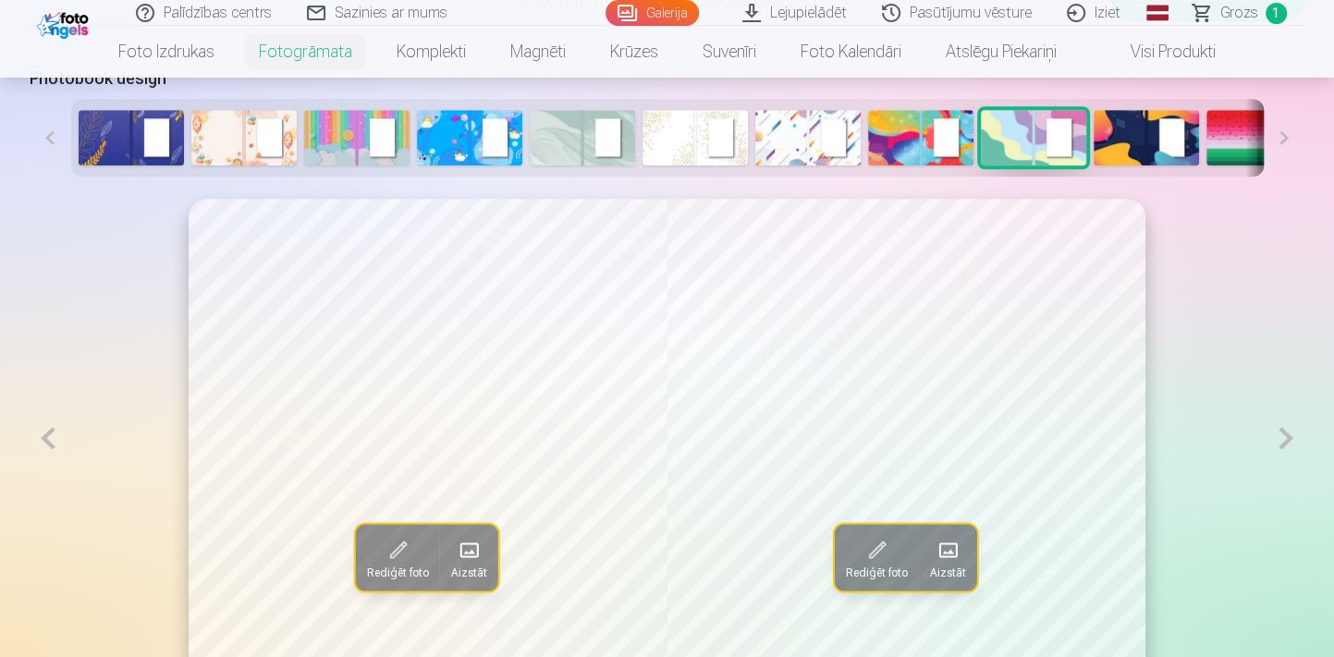
click at [55, 438] on button at bounding box center [49, 438] width 38 height 479
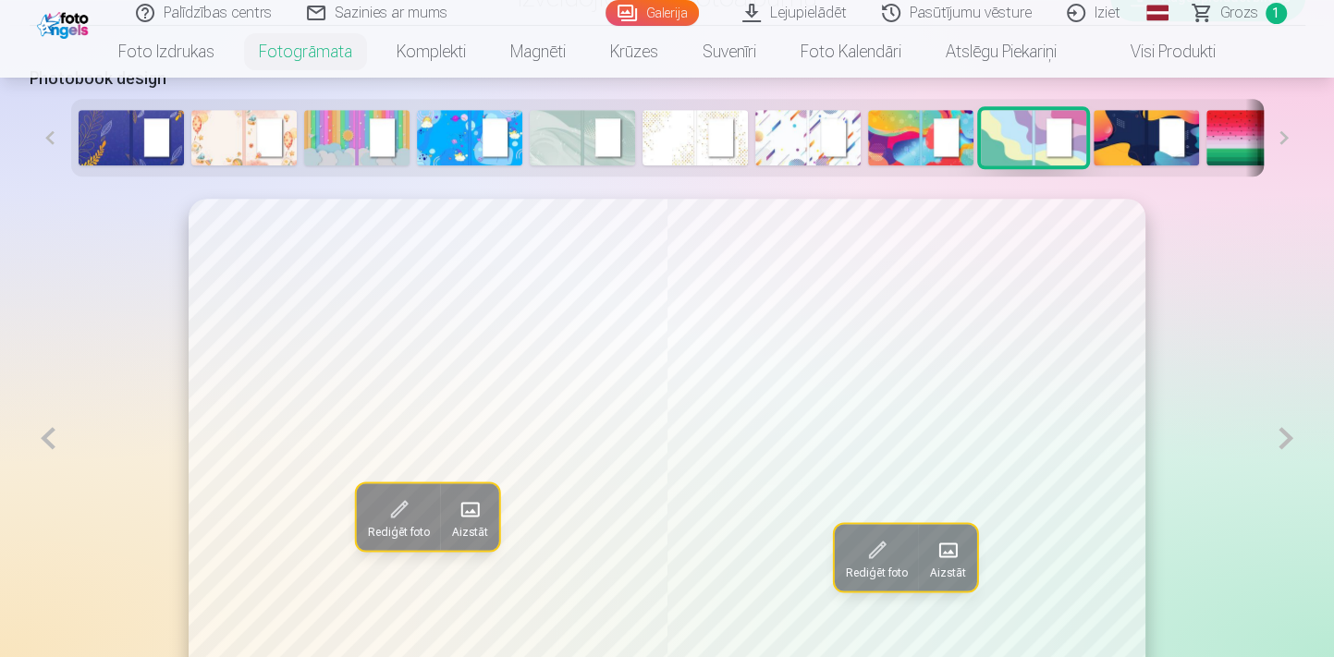
click at [55, 438] on button at bounding box center [49, 438] width 38 height 479
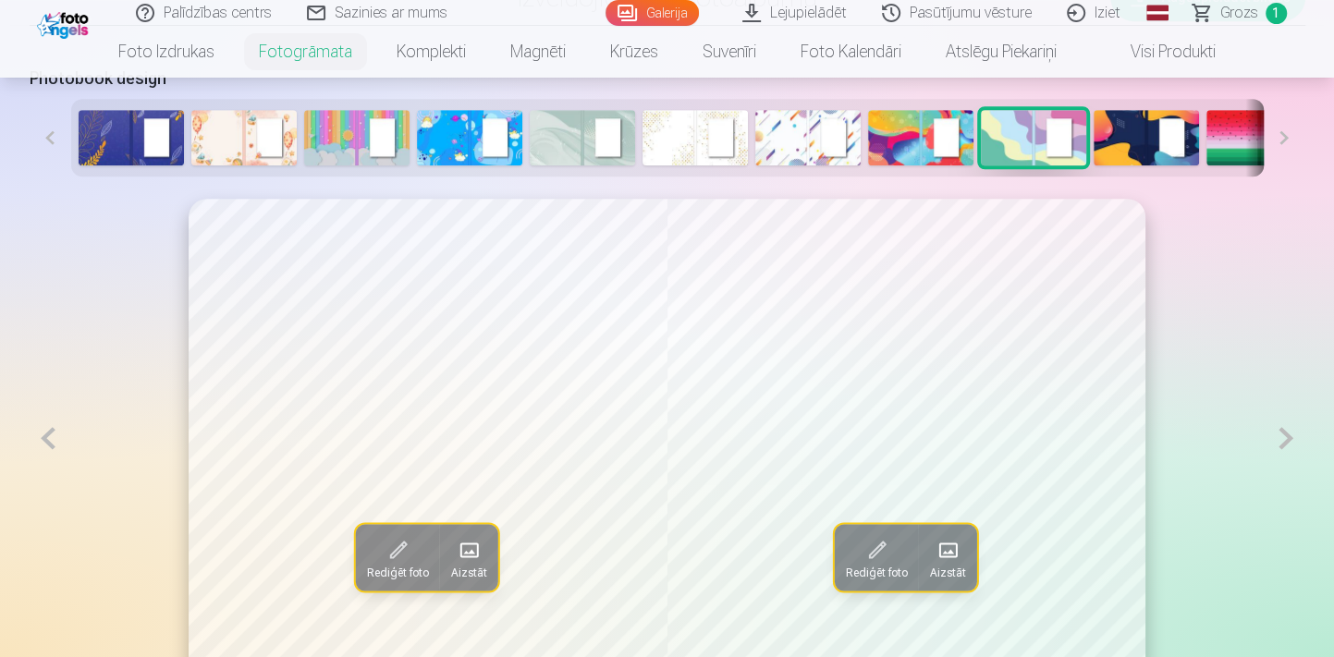
click at [55, 438] on button at bounding box center [49, 438] width 38 height 479
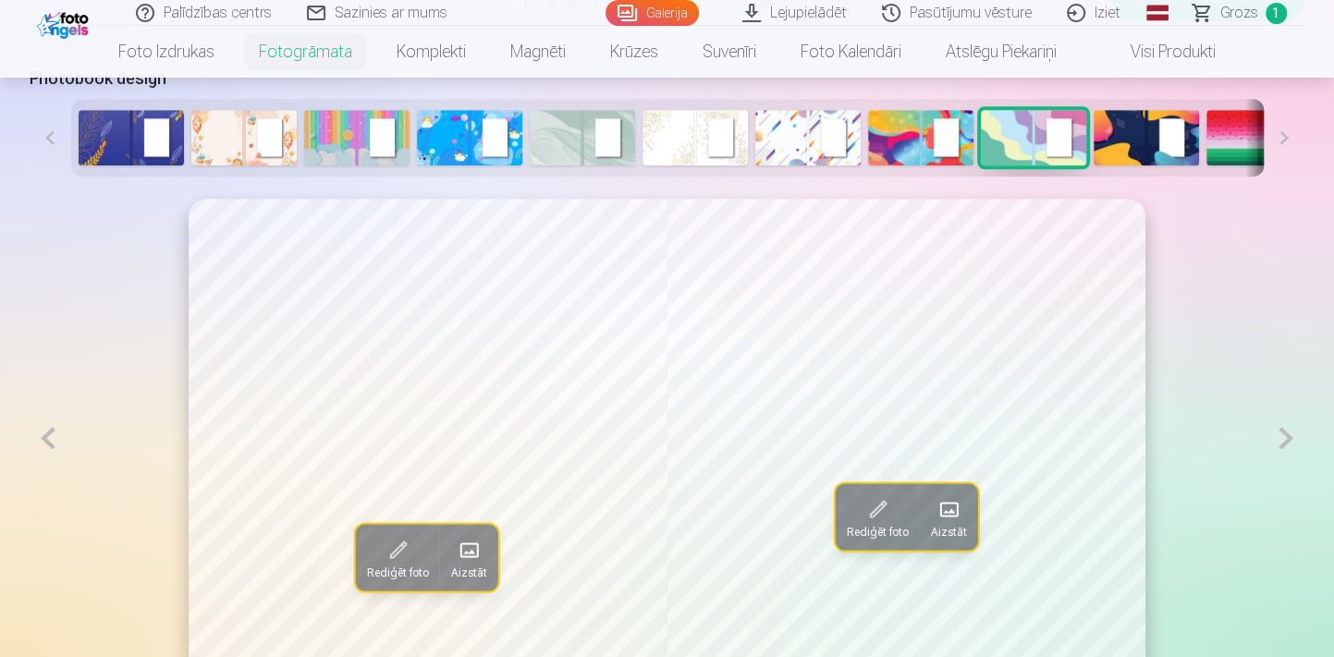
click at [55, 438] on button at bounding box center [49, 438] width 38 height 479
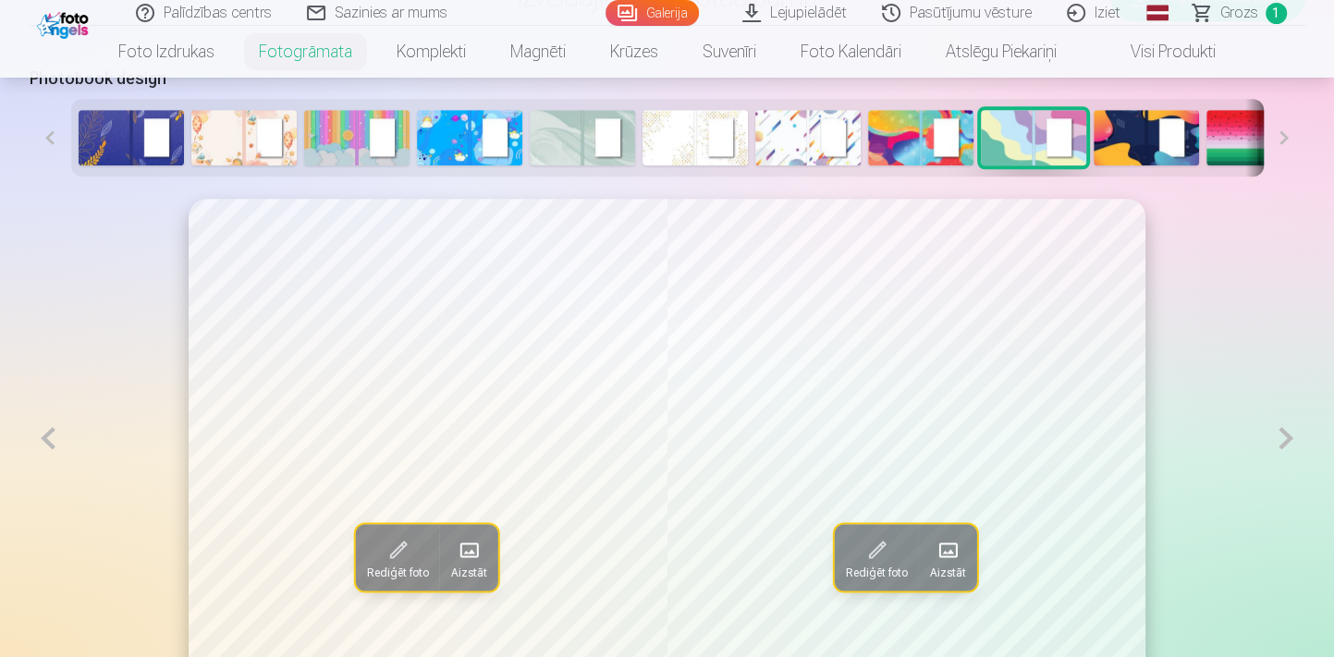
click at [55, 438] on button at bounding box center [49, 438] width 38 height 479
click at [1299, 455] on button at bounding box center [1285, 438] width 38 height 479
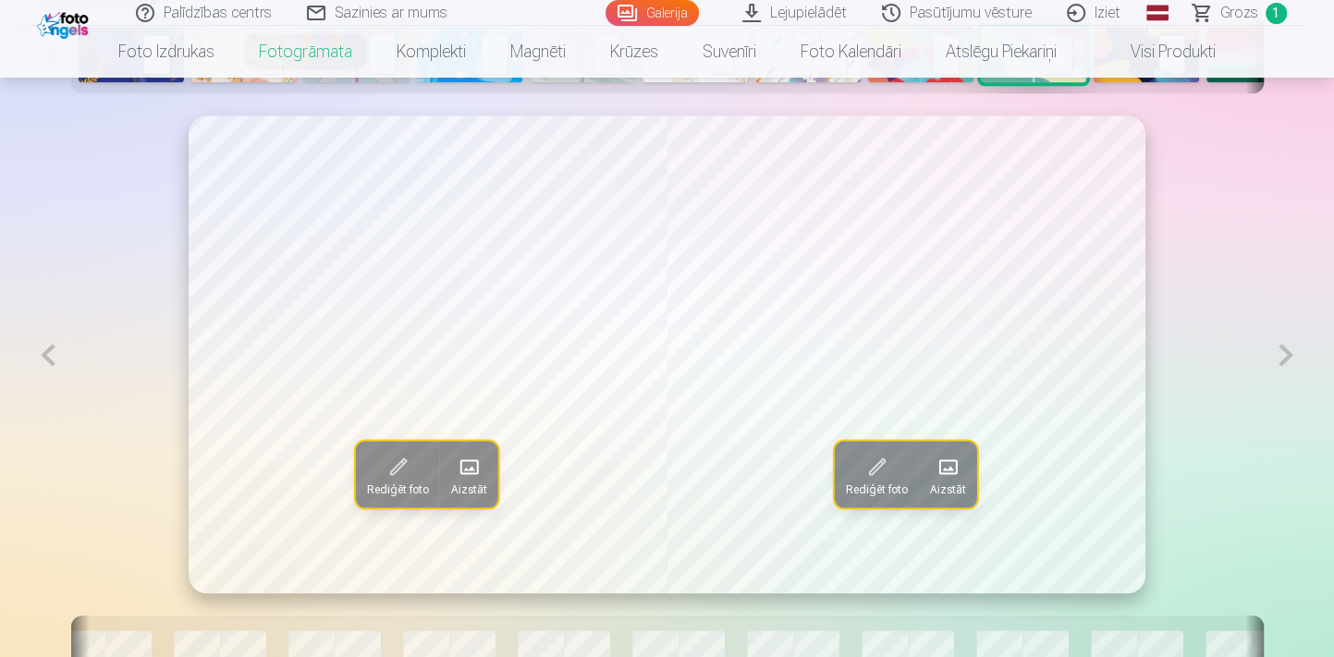
scroll to position [1007, 0]
click at [1278, 357] on button at bounding box center [1285, 355] width 38 height 479
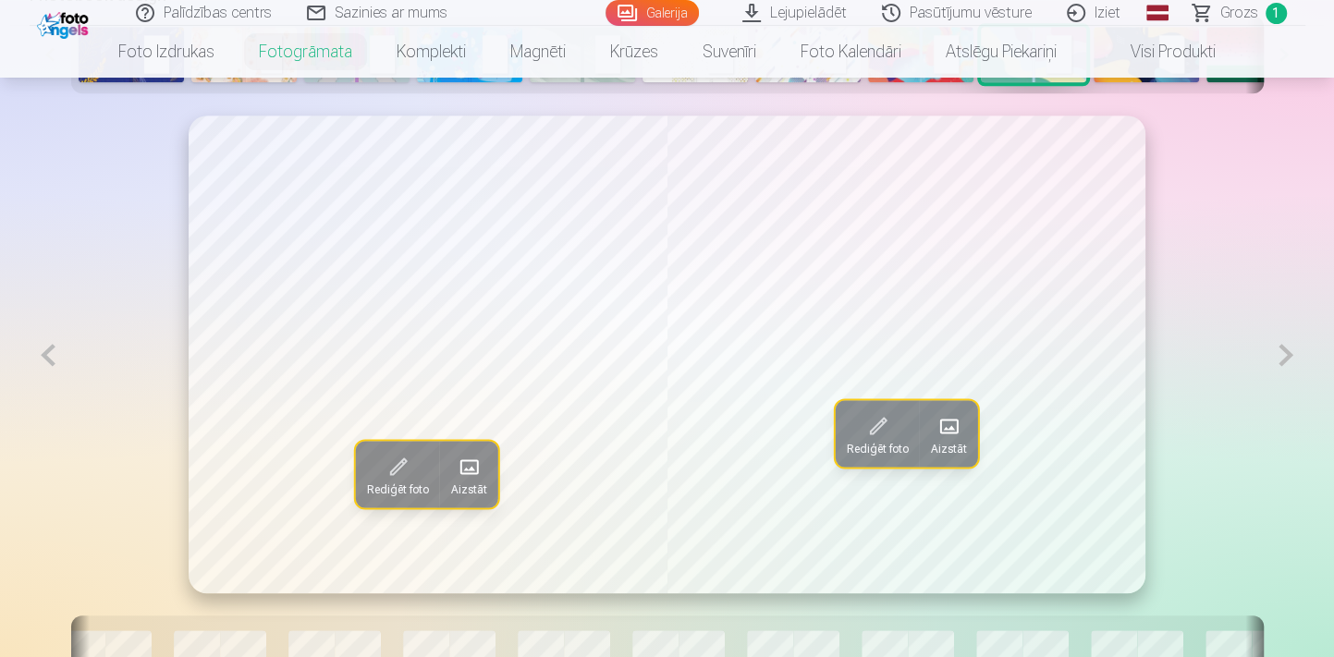
click at [1275, 353] on button at bounding box center [1285, 355] width 38 height 479
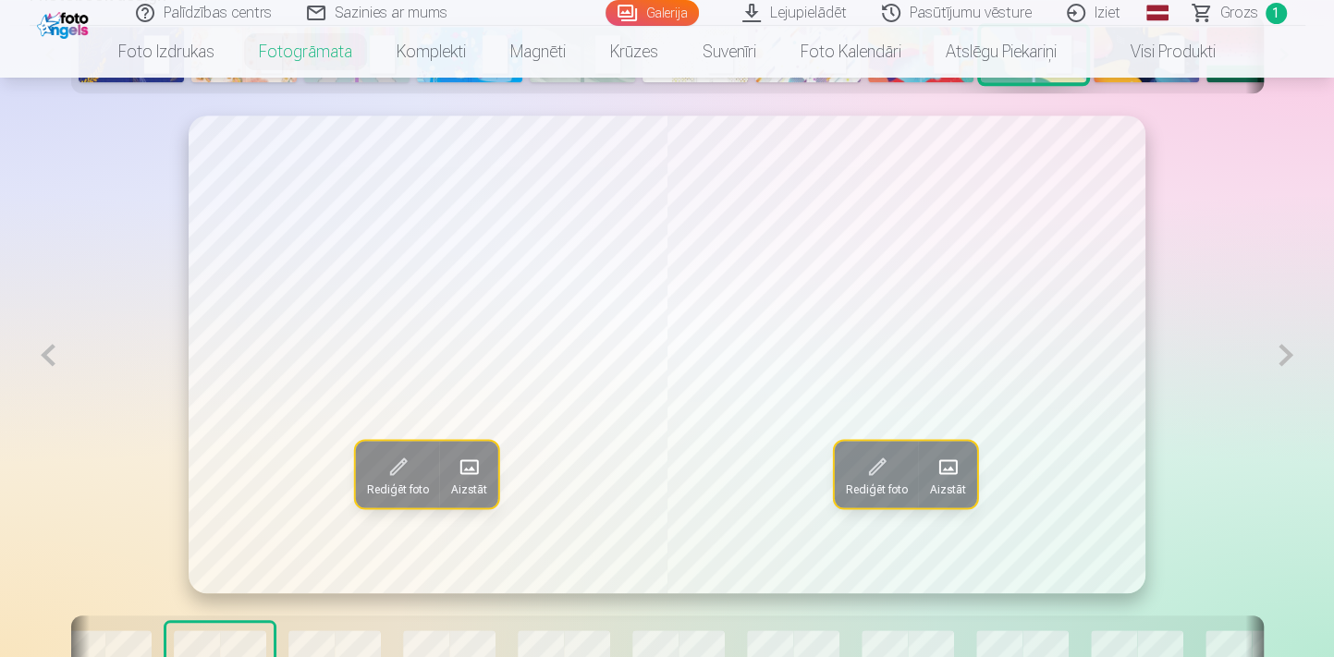
click at [1275, 353] on button at bounding box center [1285, 355] width 38 height 479
click at [1274, 353] on button at bounding box center [1285, 355] width 38 height 479
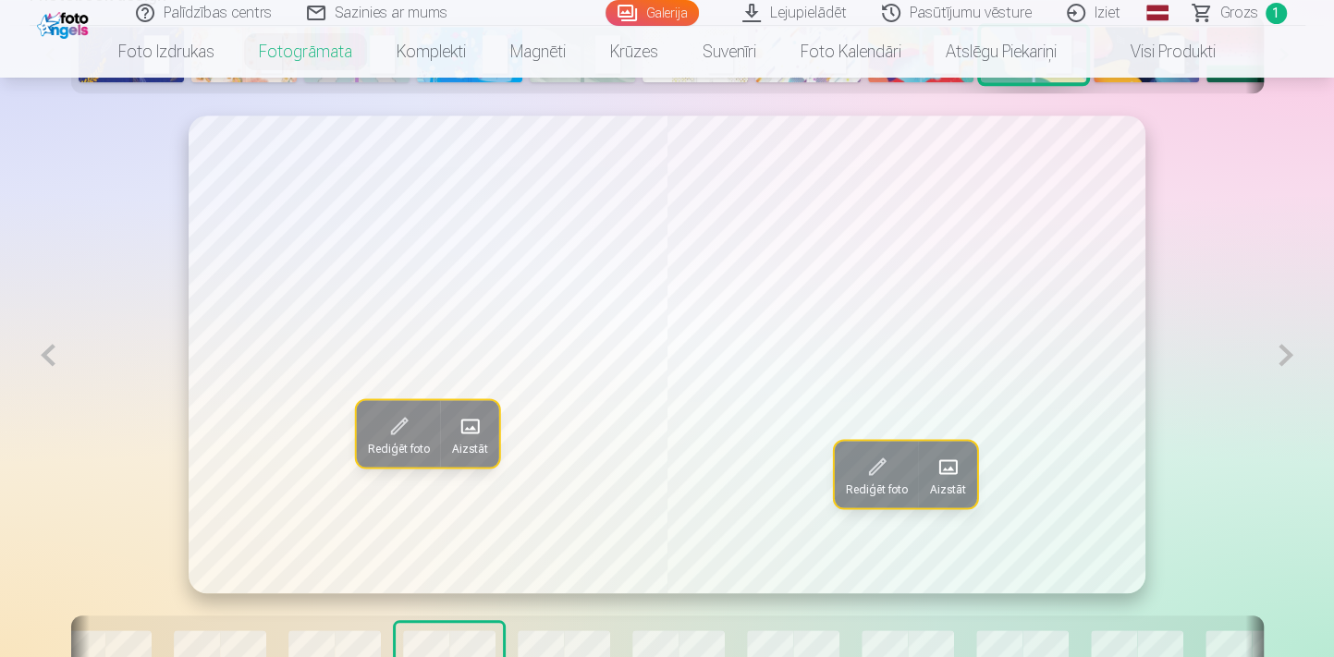
click at [1274, 353] on button at bounding box center [1285, 355] width 38 height 479
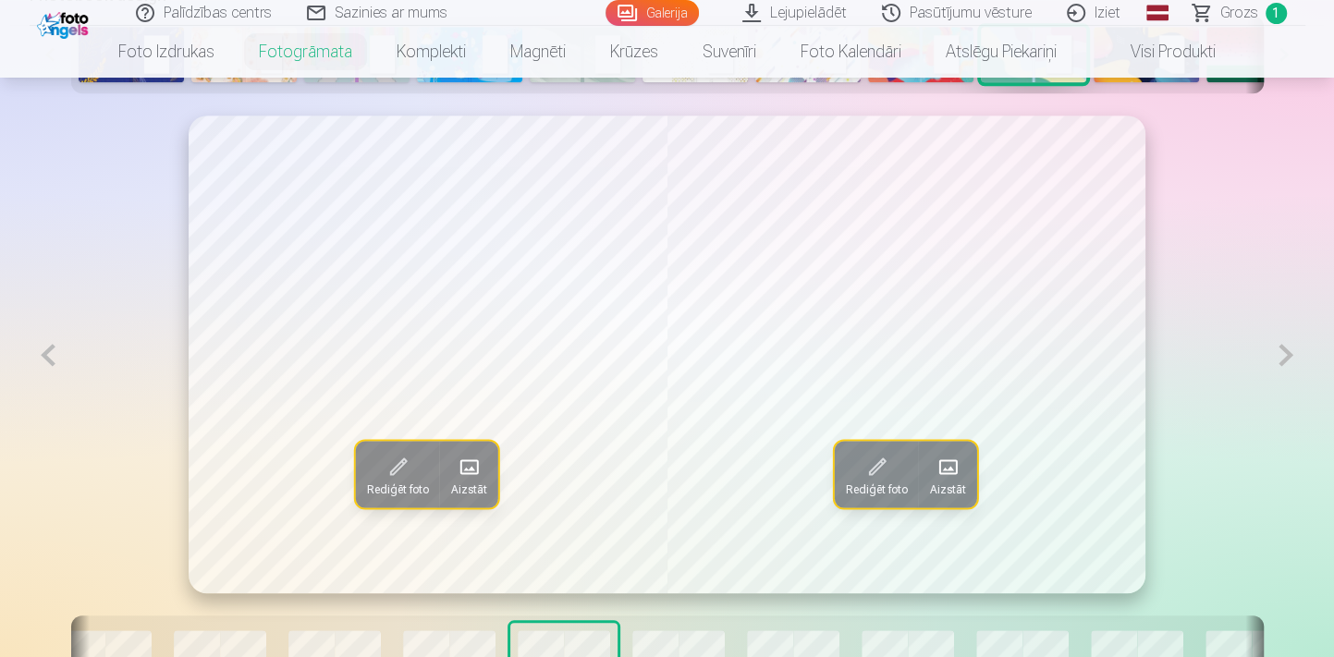
click at [1274, 353] on button at bounding box center [1285, 355] width 38 height 479
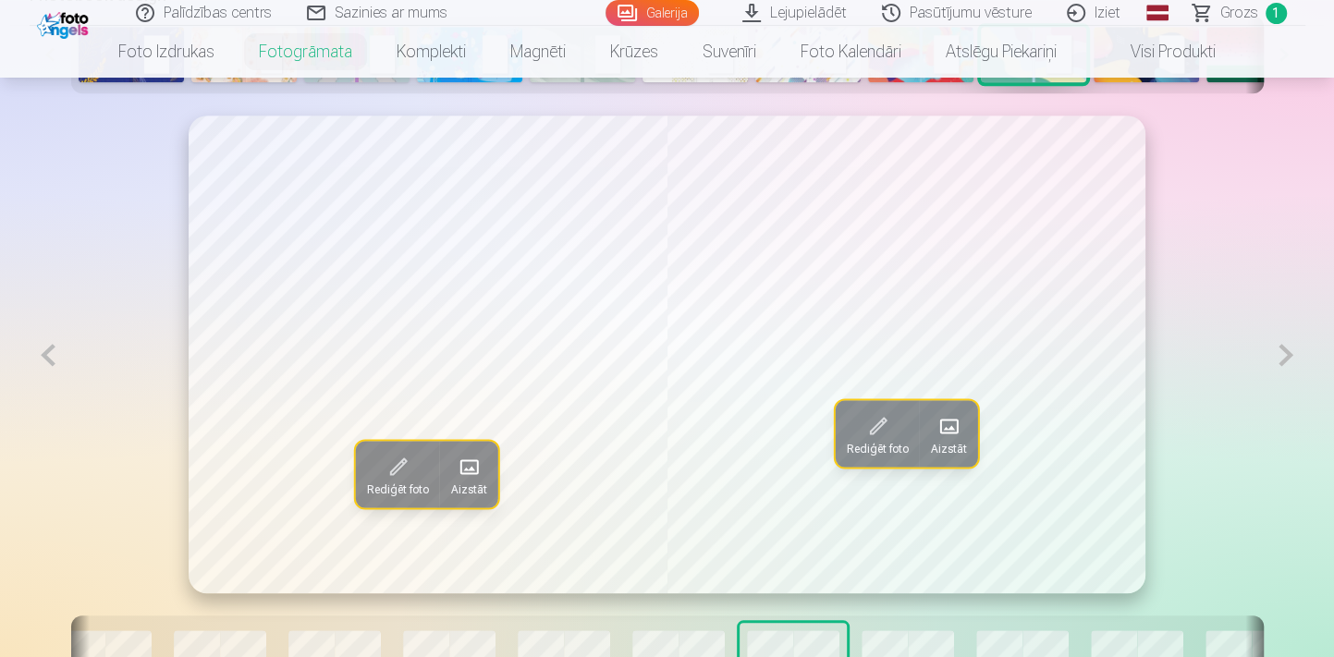
click at [1274, 353] on button at bounding box center [1285, 355] width 38 height 479
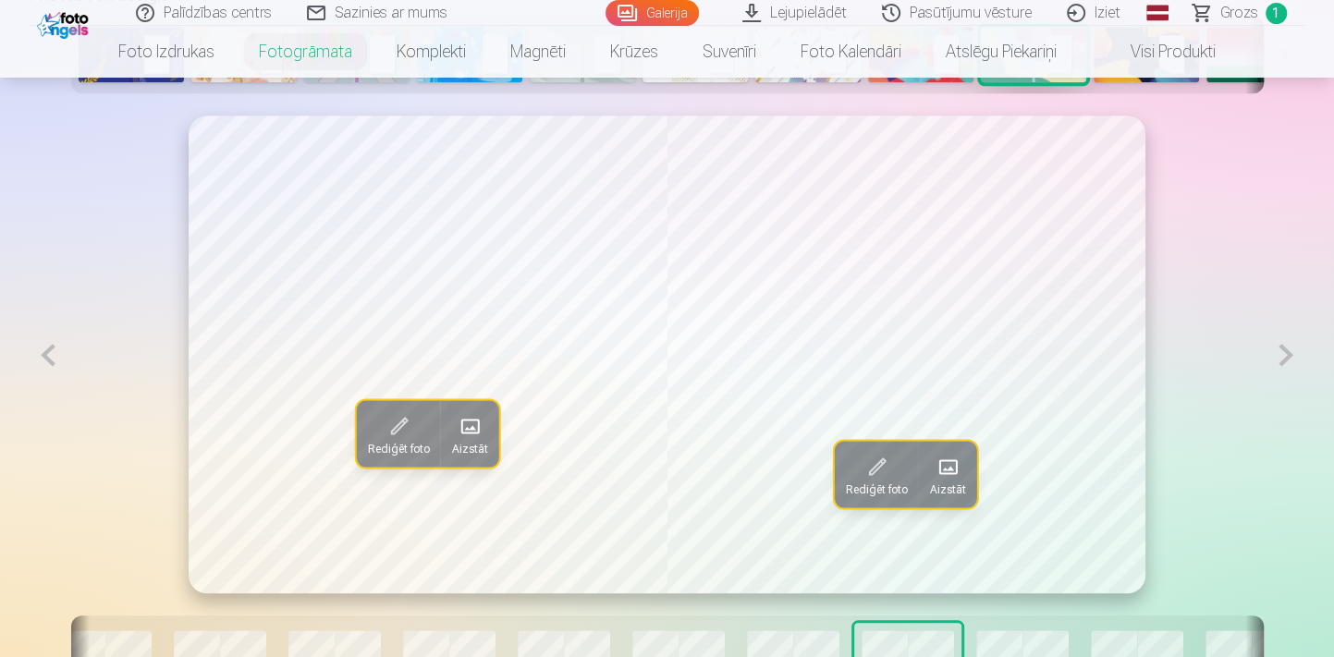
click at [1274, 353] on button at bounding box center [1285, 355] width 38 height 479
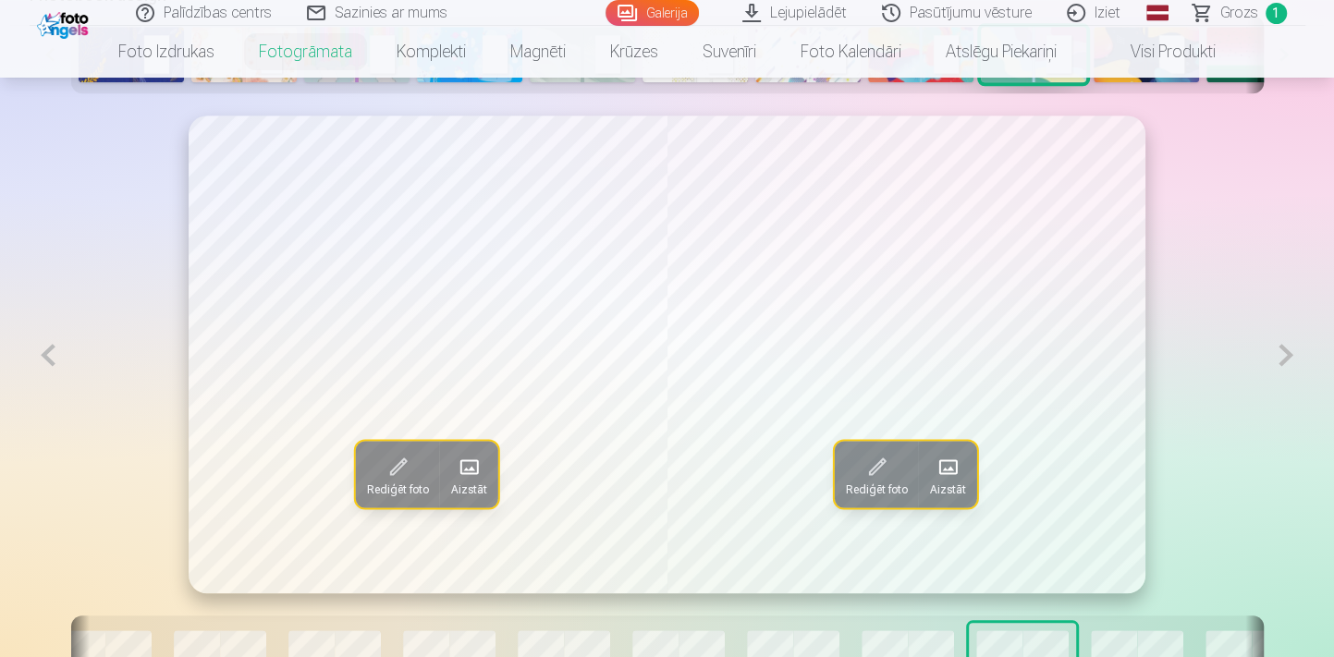
click at [1274, 353] on button at bounding box center [1285, 355] width 38 height 479
click at [1273, 352] on button at bounding box center [1285, 355] width 38 height 479
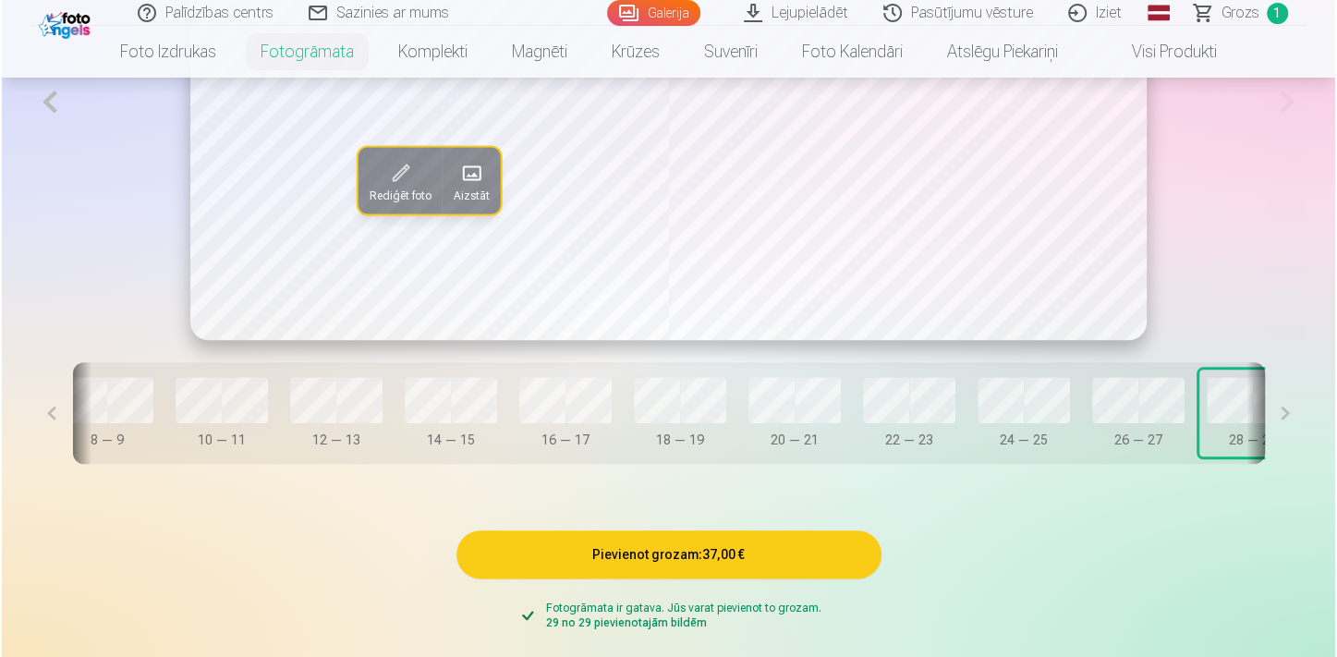
scroll to position [1428, 0]
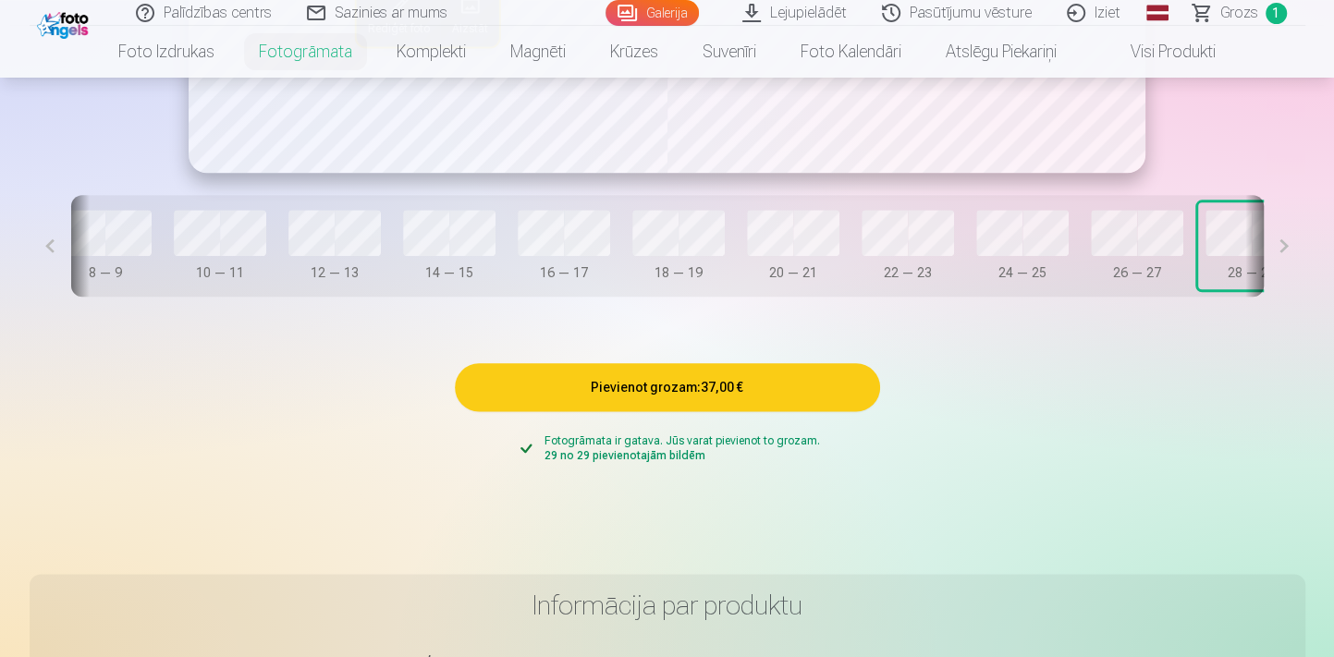
click at [757, 395] on button "Pievienot grozam : 37,00 €" at bounding box center [667, 387] width 425 height 48
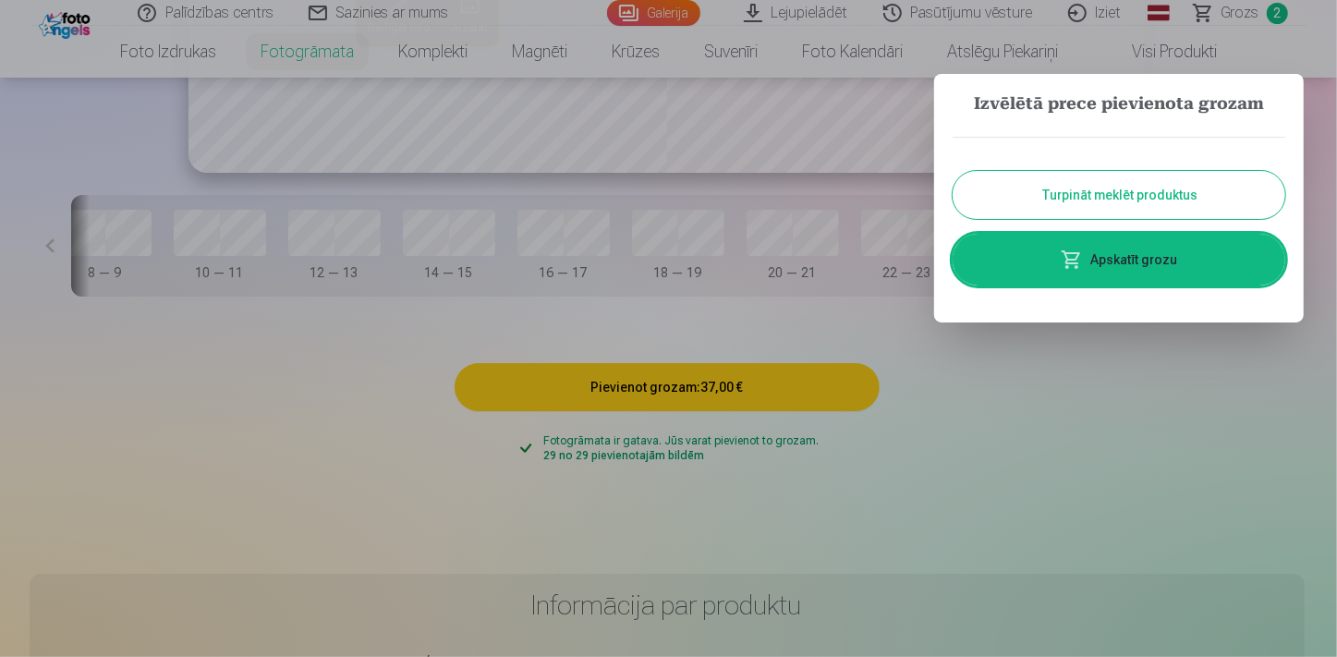
click at [1152, 265] on link "Apskatīt grozu" at bounding box center [1119, 260] width 333 height 52
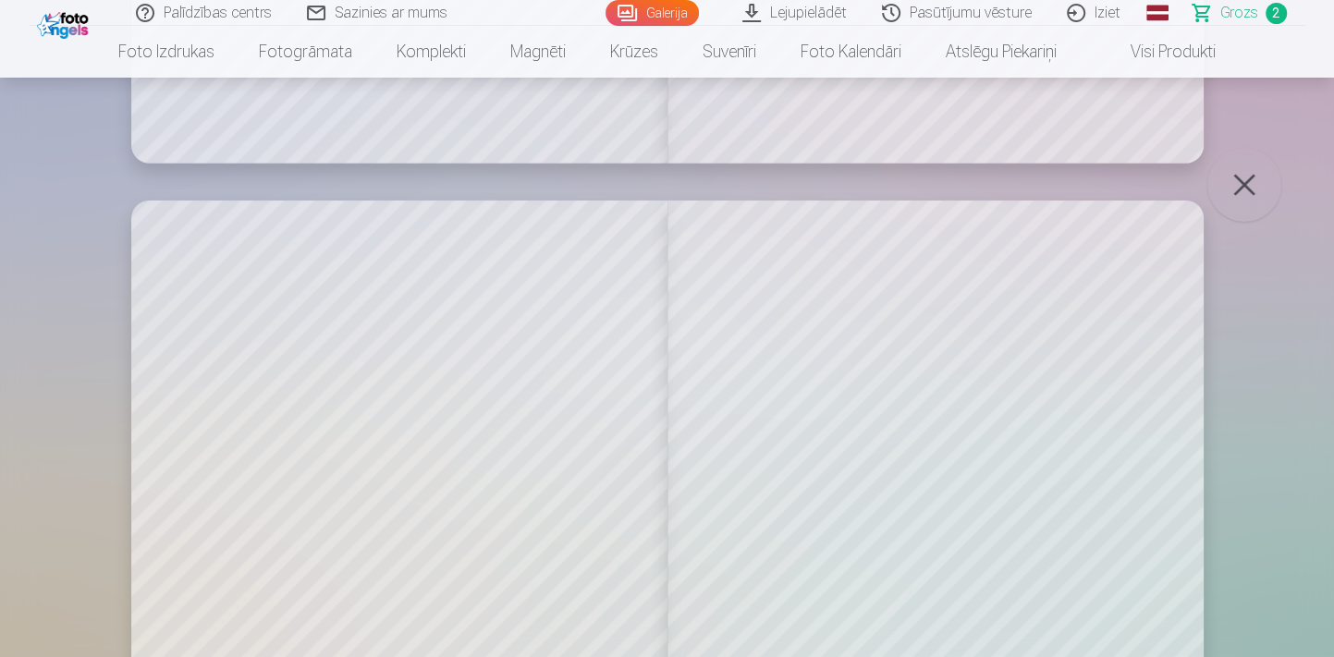
scroll to position [8737, 0]
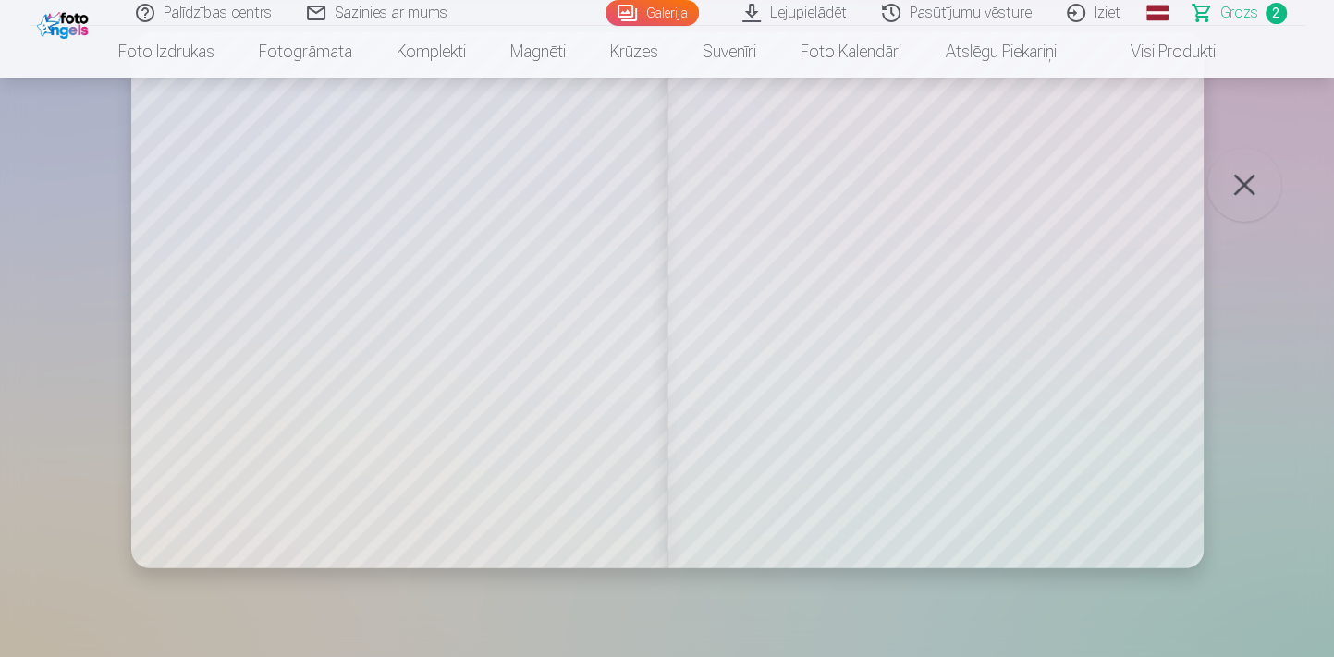
click at [1249, 182] on button "button" at bounding box center [1244, 185] width 74 height 74
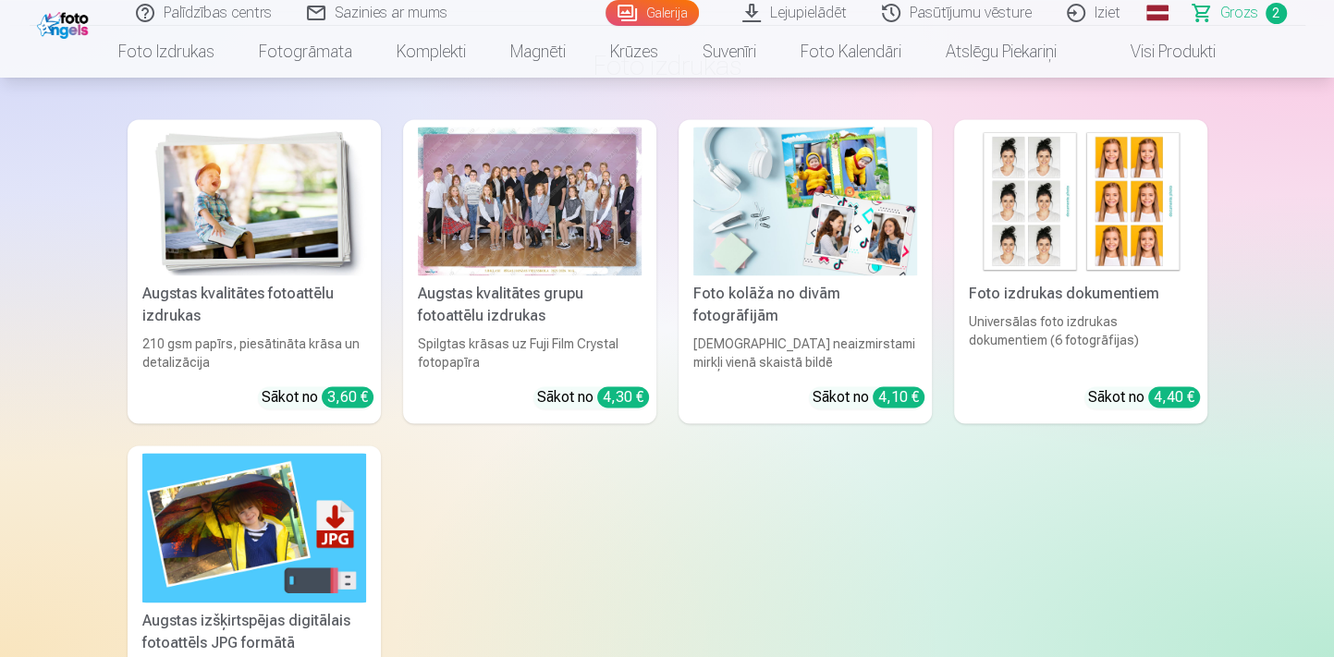
scroll to position [670, 0]
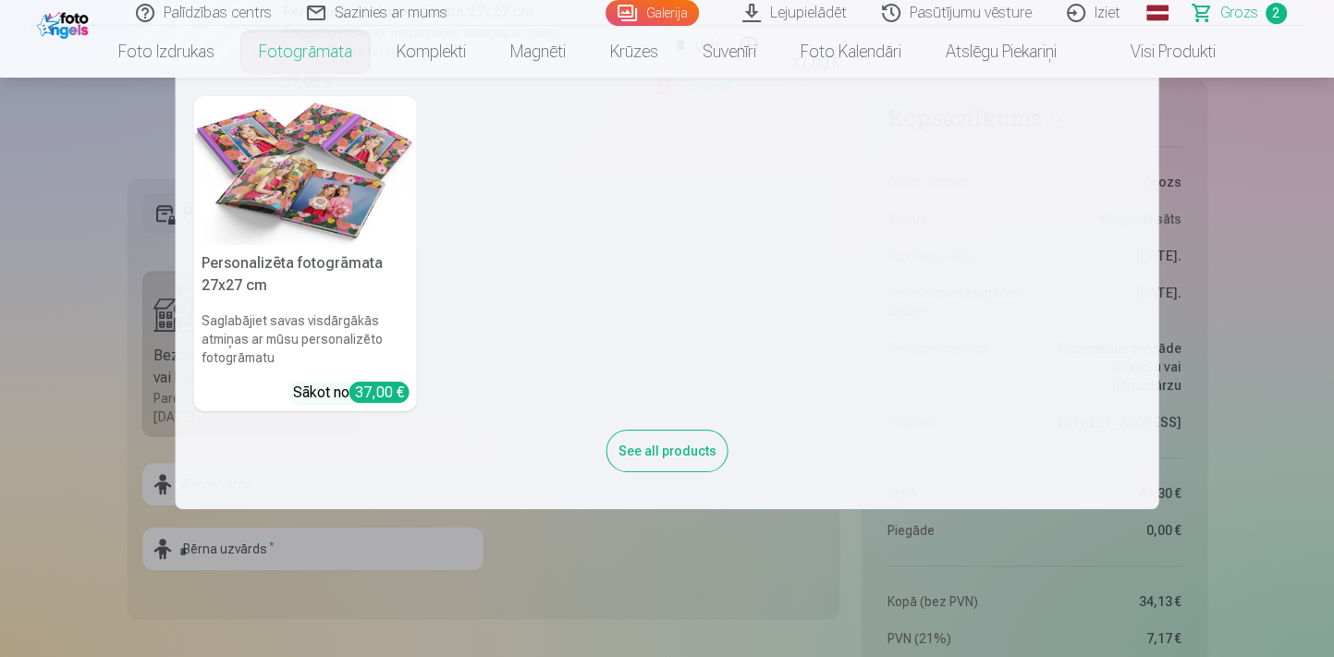
click at [300, 51] on link "Fotogrāmata" at bounding box center [306, 52] width 138 height 52
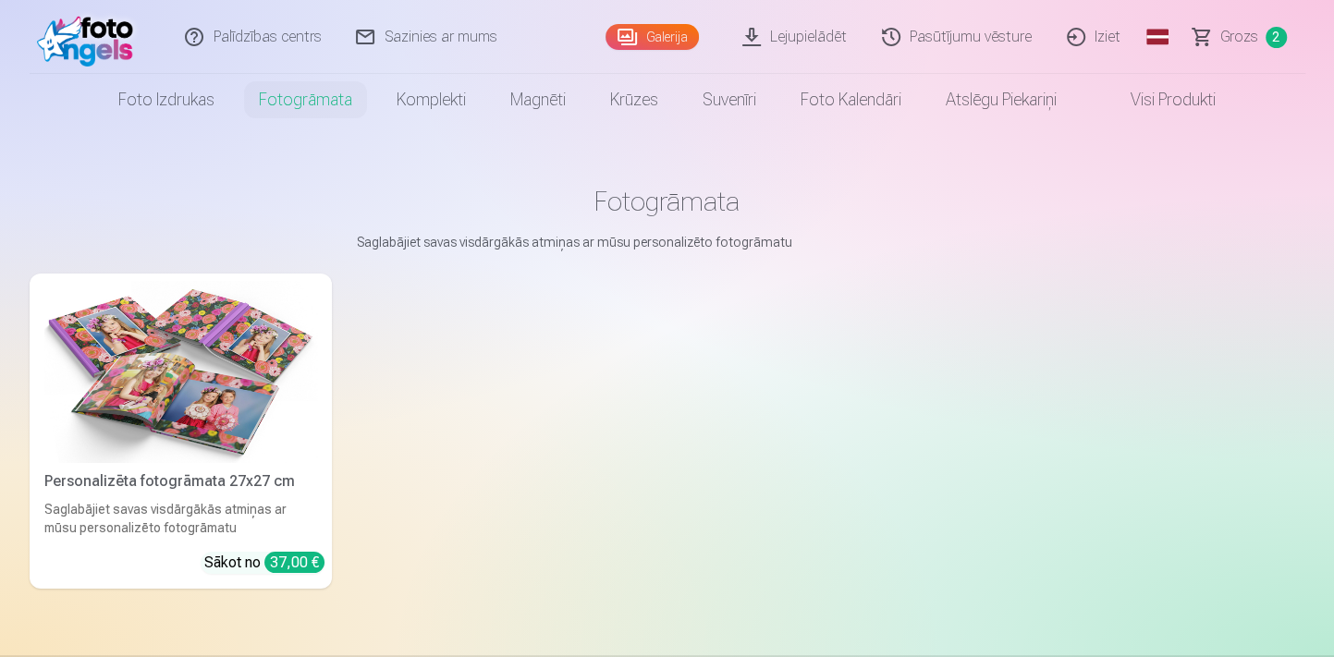
click at [220, 424] on img at bounding box center [180, 372] width 273 height 182
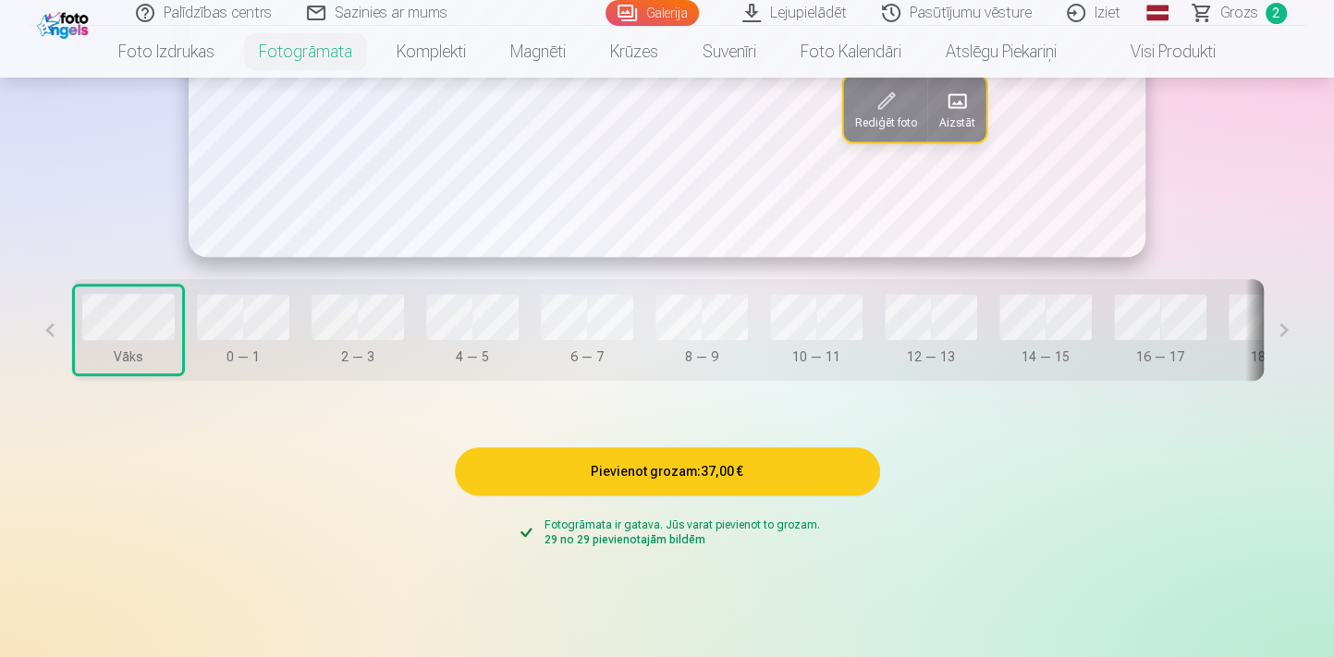
scroll to position [1007, 0]
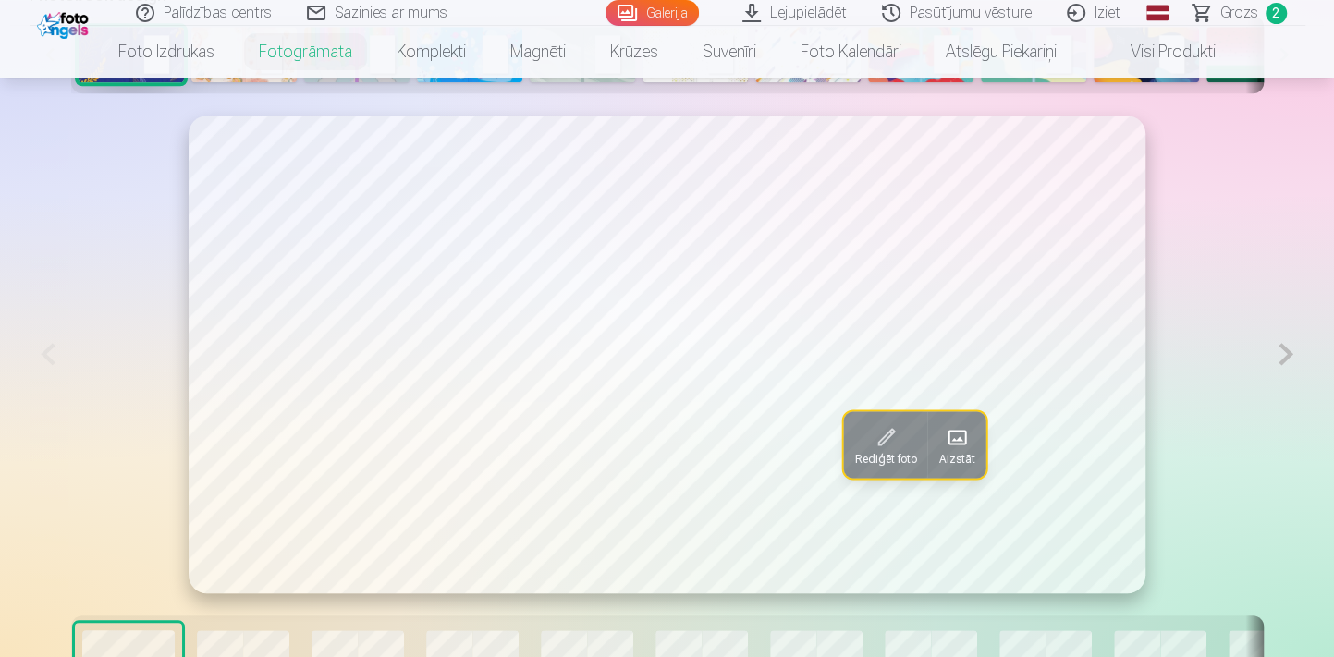
click at [1293, 355] on button at bounding box center [1285, 355] width 38 height 478
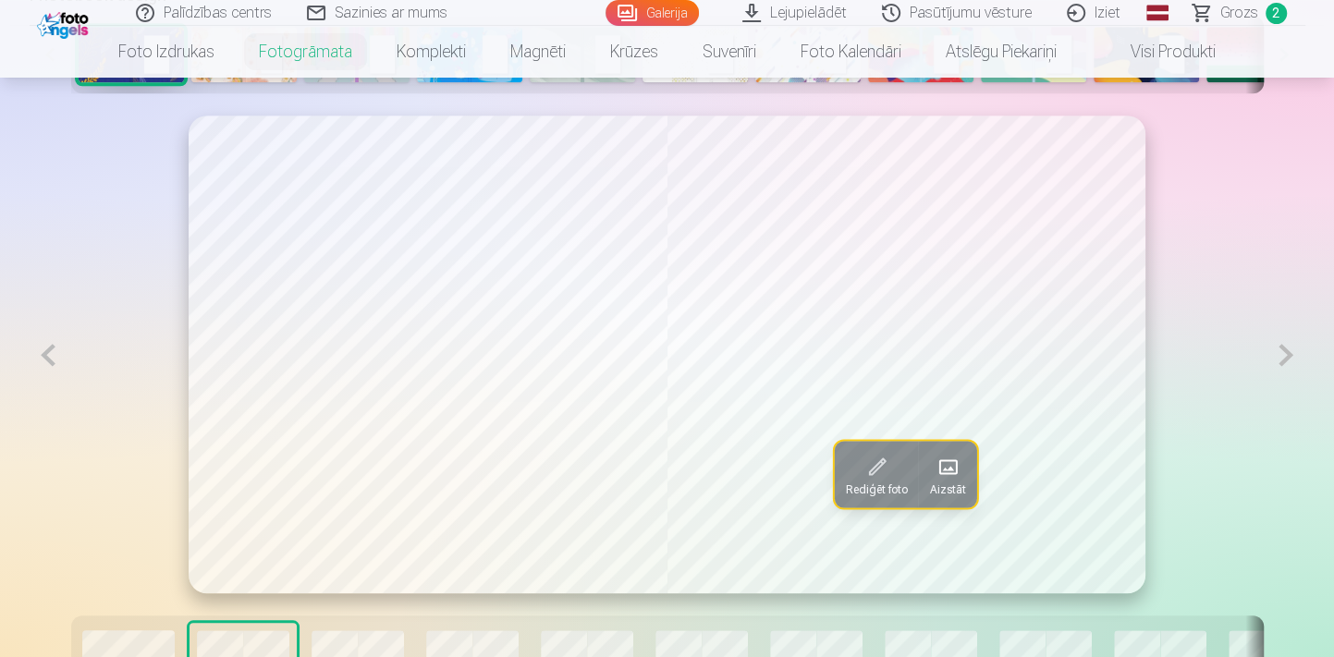
click at [1291, 354] on button at bounding box center [1285, 355] width 38 height 479
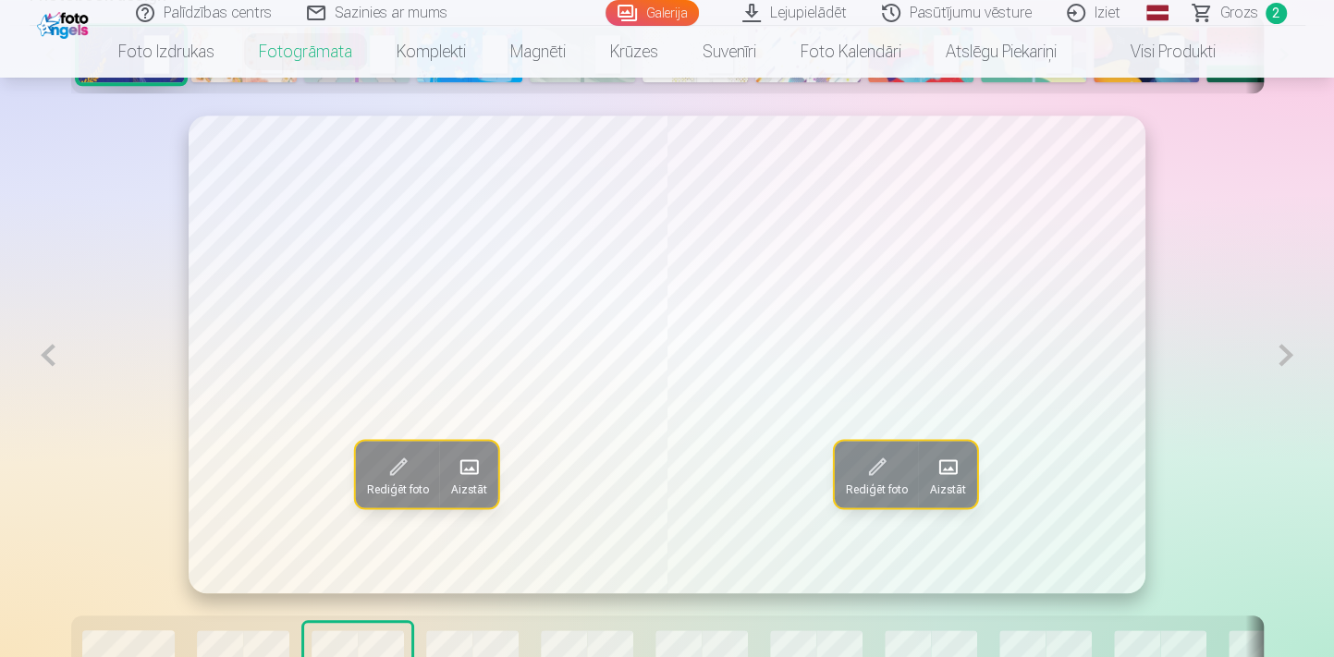
click at [1291, 354] on button at bounding box center [1285, 355] width 38 height 479
click at [1291, 352] on button at bounding box center [1285, 355] width 38 height 479
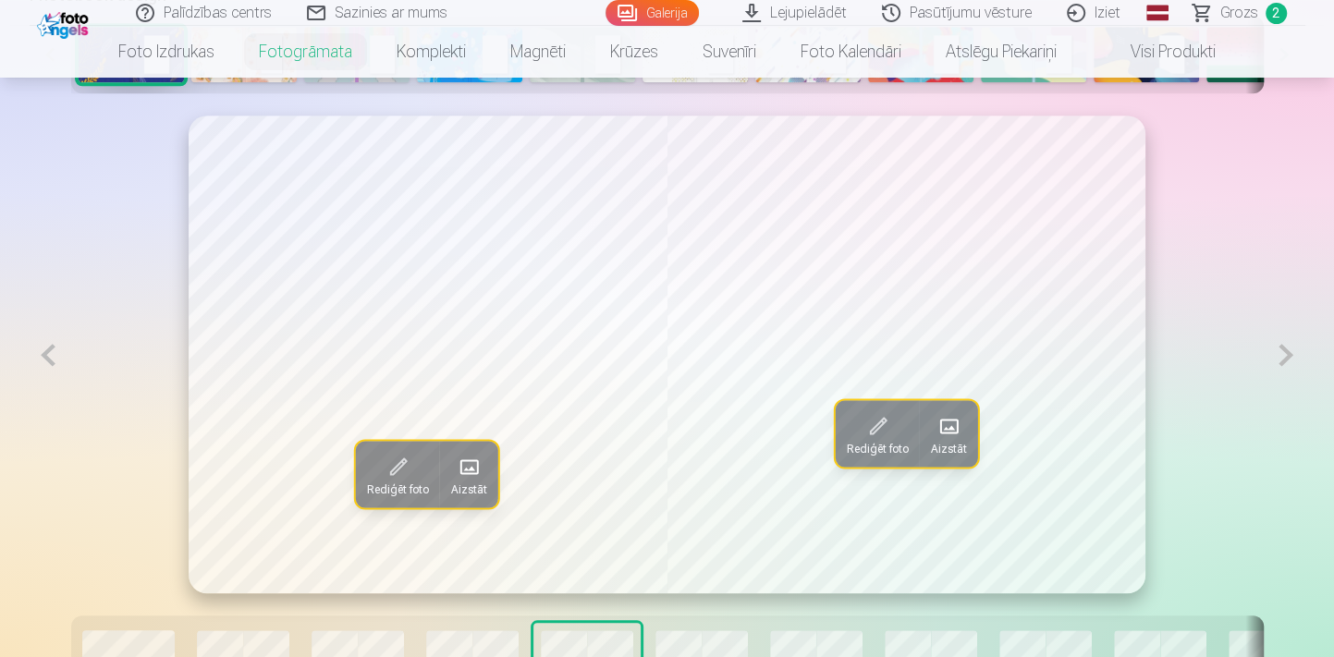
click at [1291, 352] on button at bounding box center [1285, 355] width 38 height 479
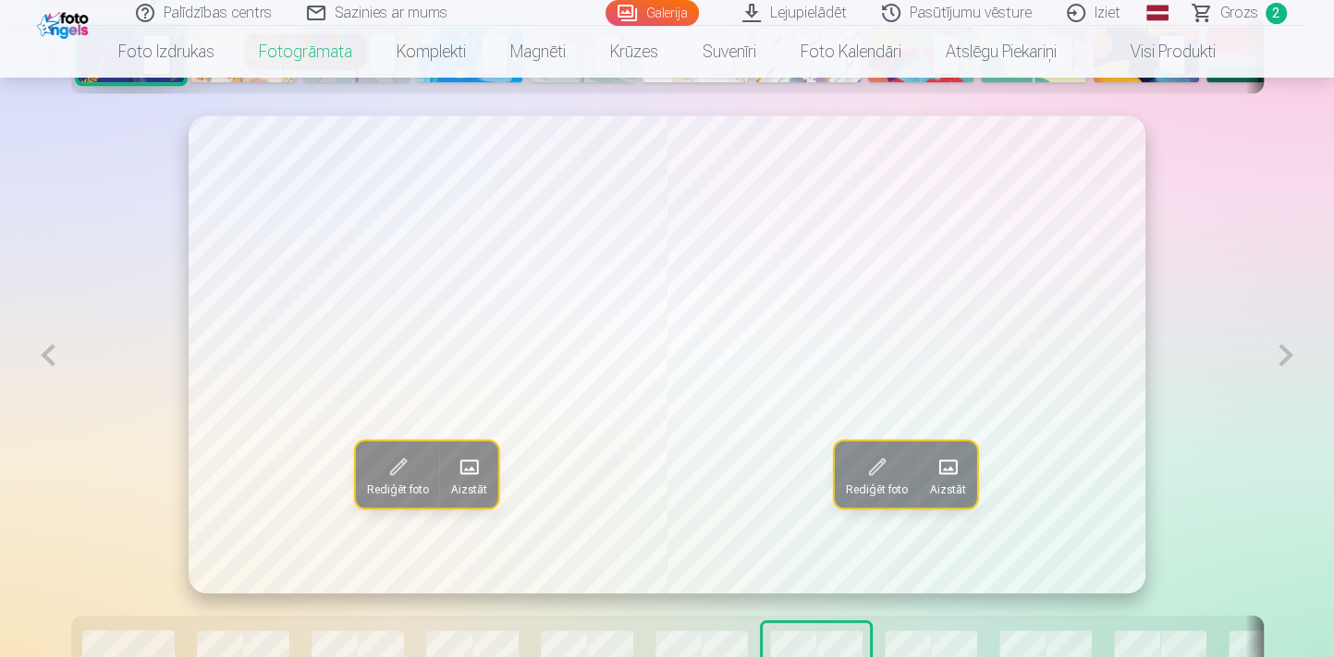
click at [1291, 352] on button at bounding box center [1285, 355] width 38 height 479
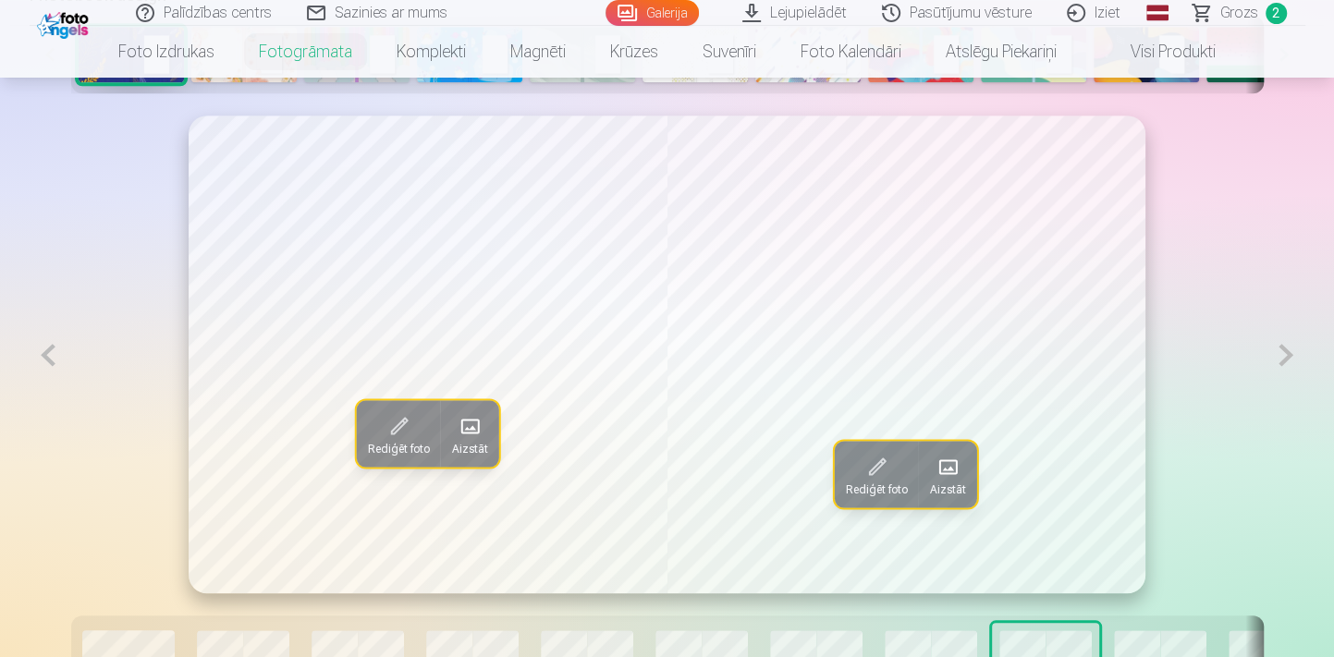
click at [1291, 352] on button at bounding box center [1285, 355] width 38 height 479
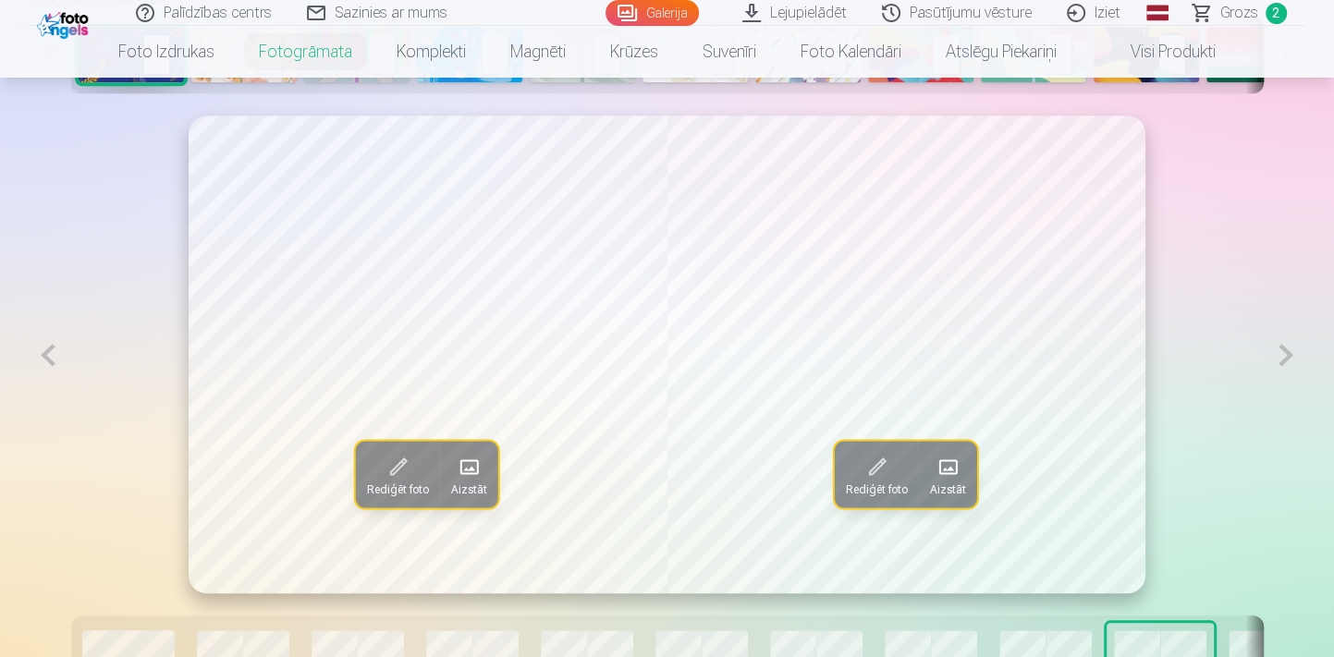
click at [1291, 352] on button at bounding box center [1285, 355] width 38 height 479
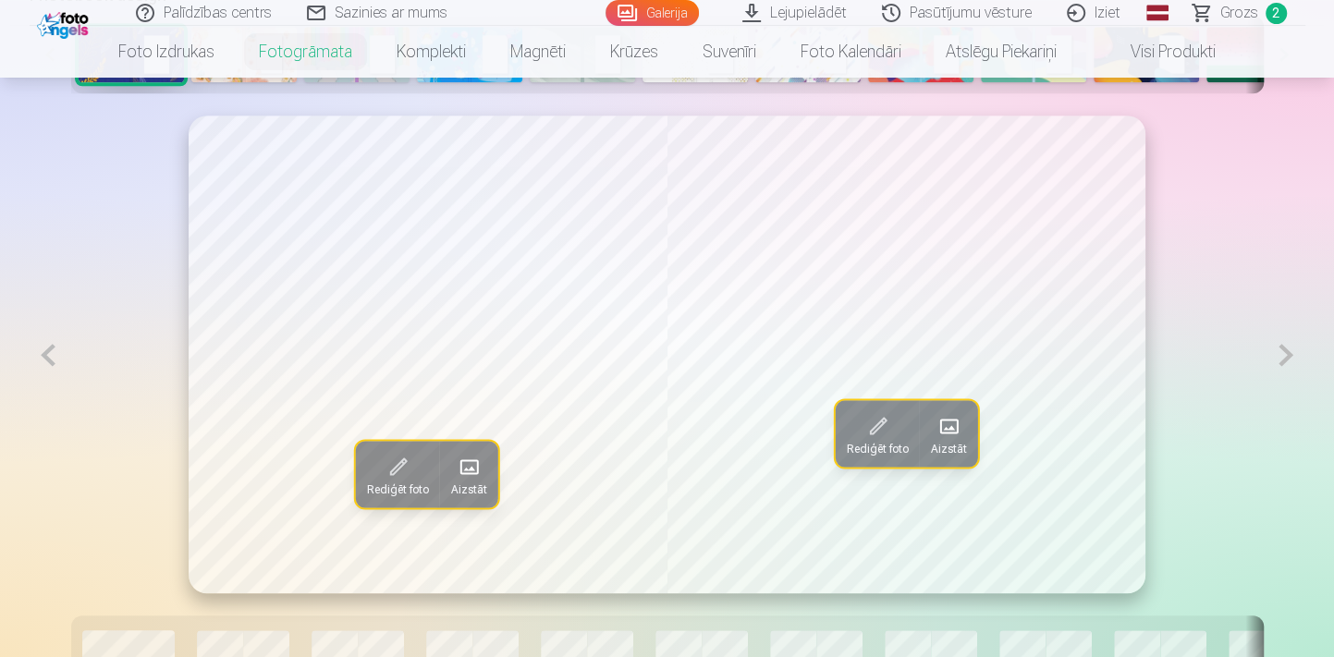
click at [1291, 352] on button at bounding box center [1285, 355] width 38 height 479
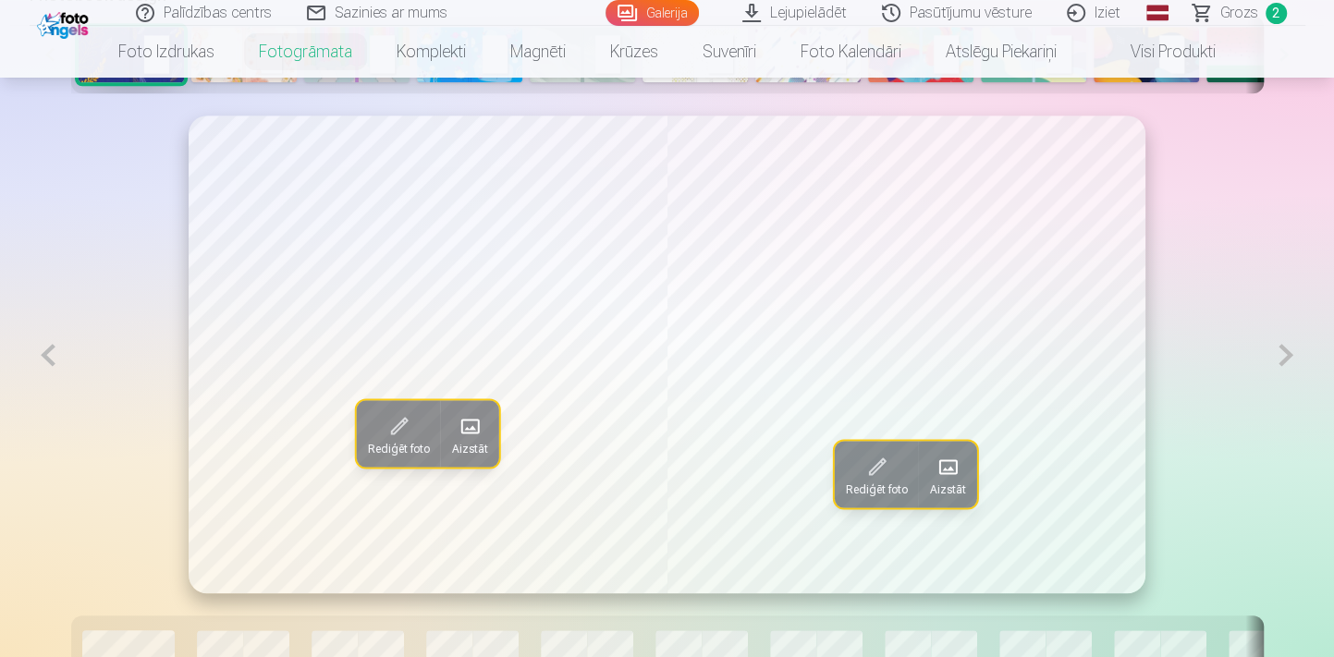
click at [1291, 352] on button at bounding box center [1285, 355] width 38 height 479
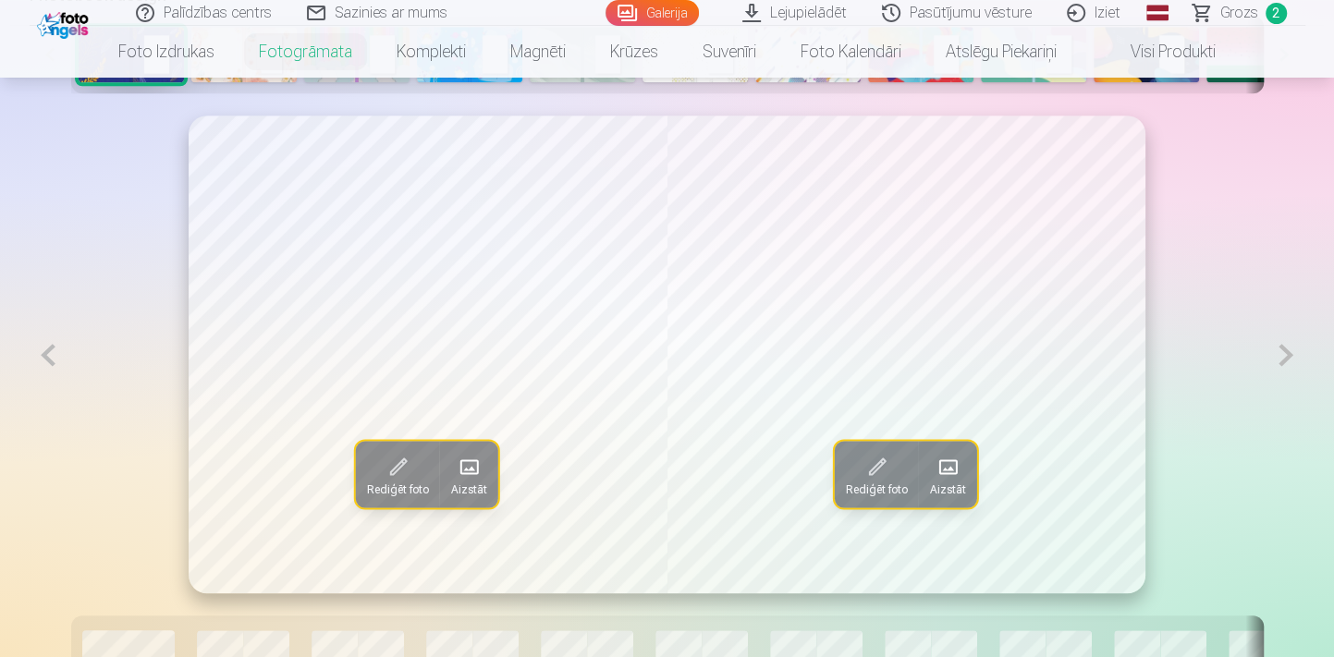
click at [1291, 352] on button at bounding box center [1285, 355] width 38 height 479
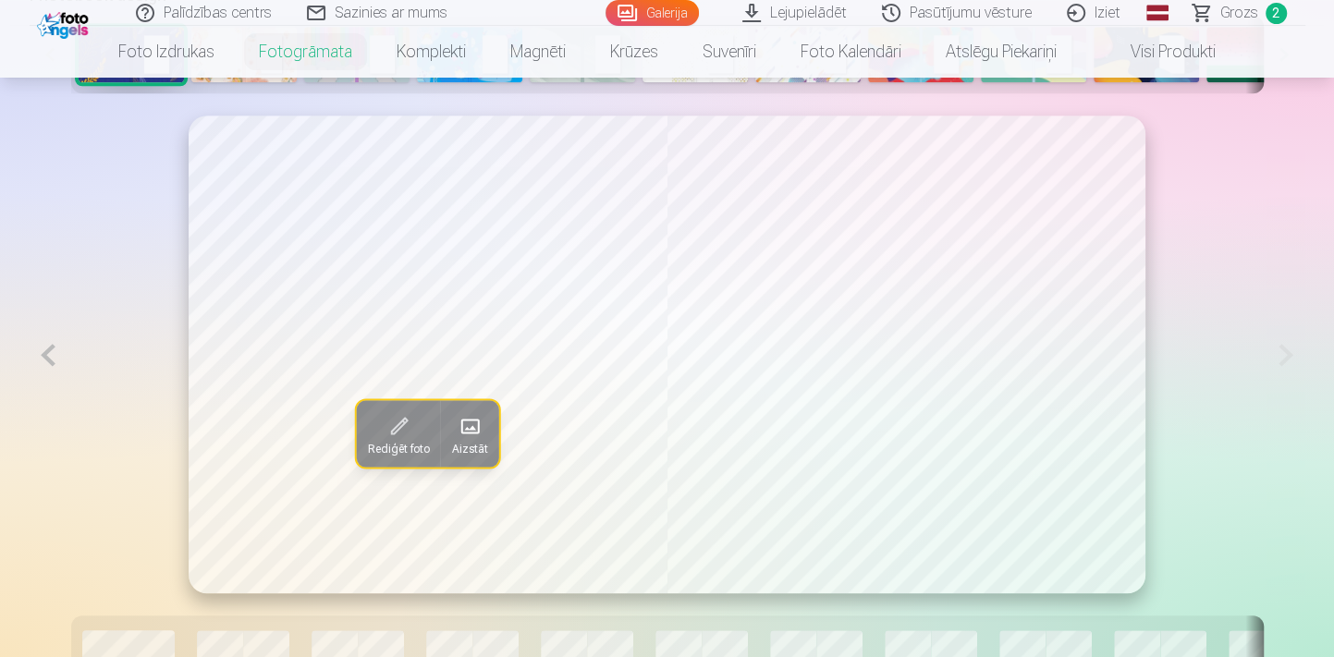
click at [52, 357] on button at bounding box center [49, 355] width 38 height 479
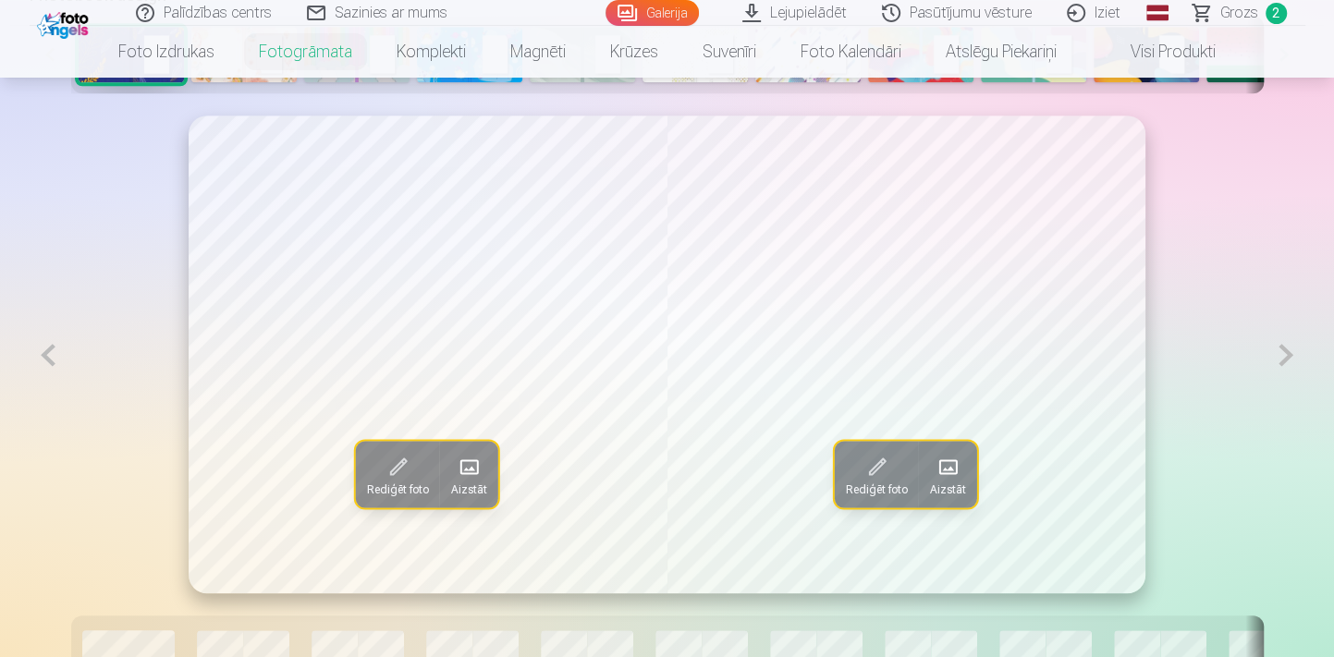
click at [52, 357] on button at bounding box center [49, 355] width 38 height 479
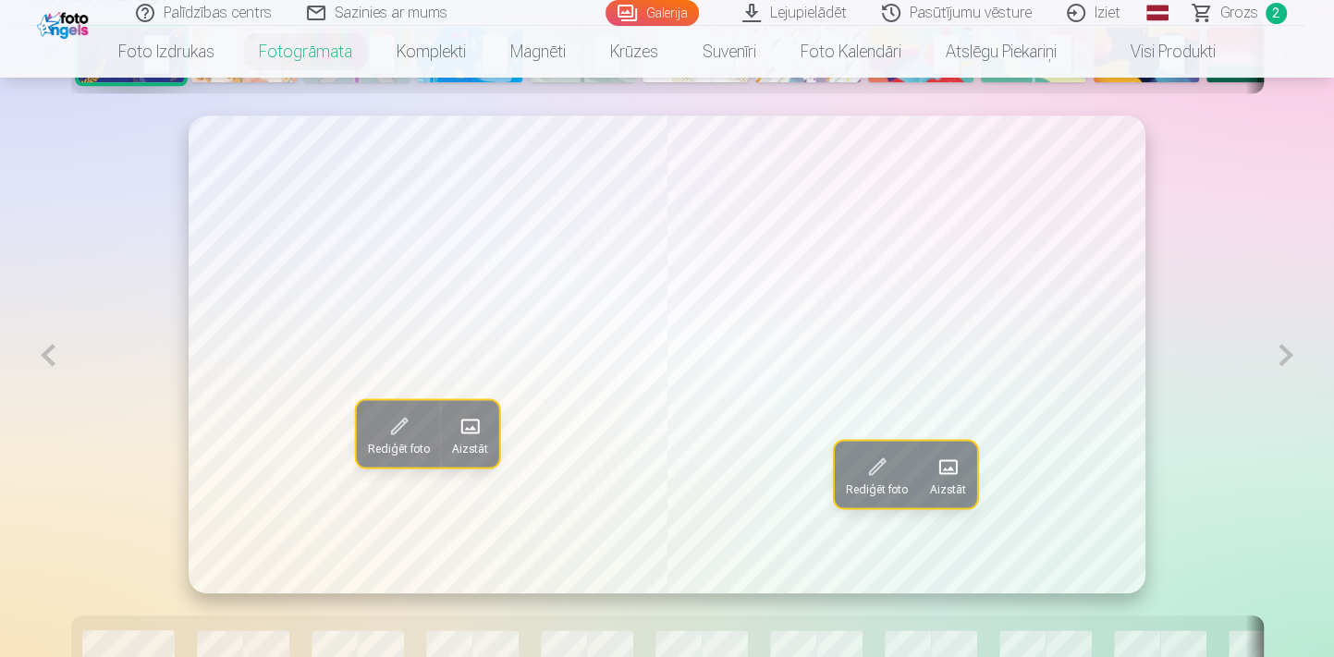
click at [52, 357] on button at bounding box center [49, 355] width 38 height 479
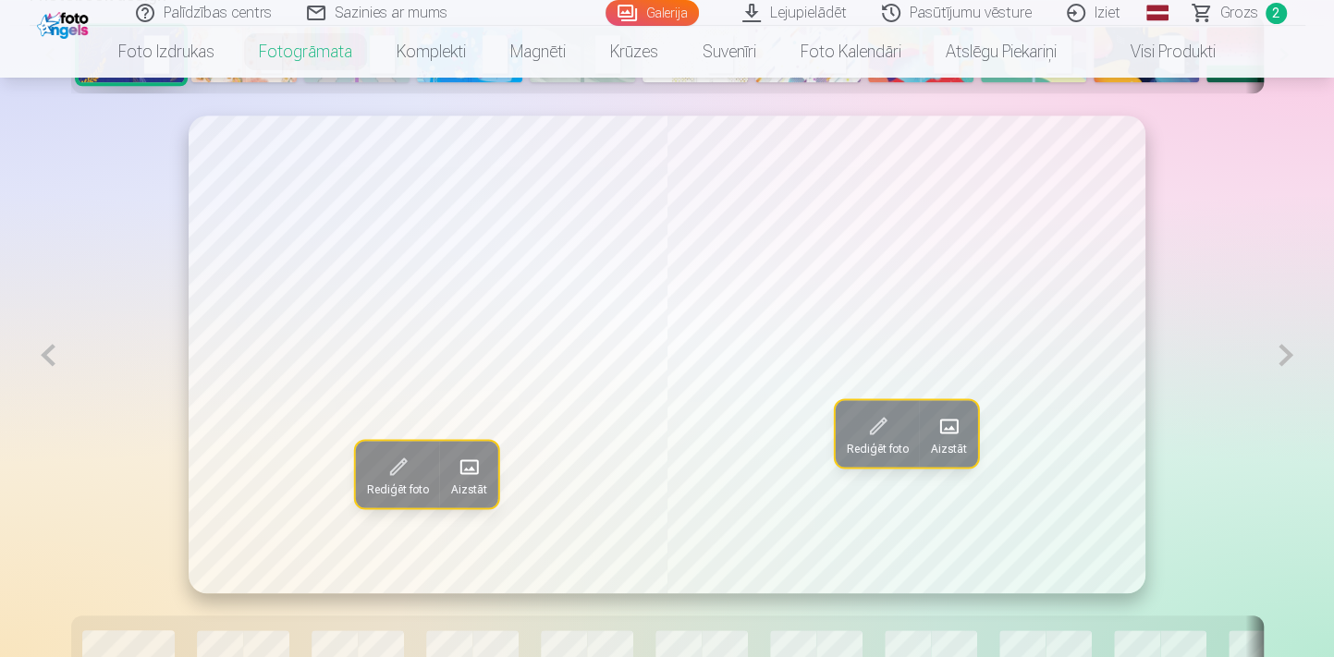
click at [52, 357] on button at bounding box center [49, 355] width 38 height 479
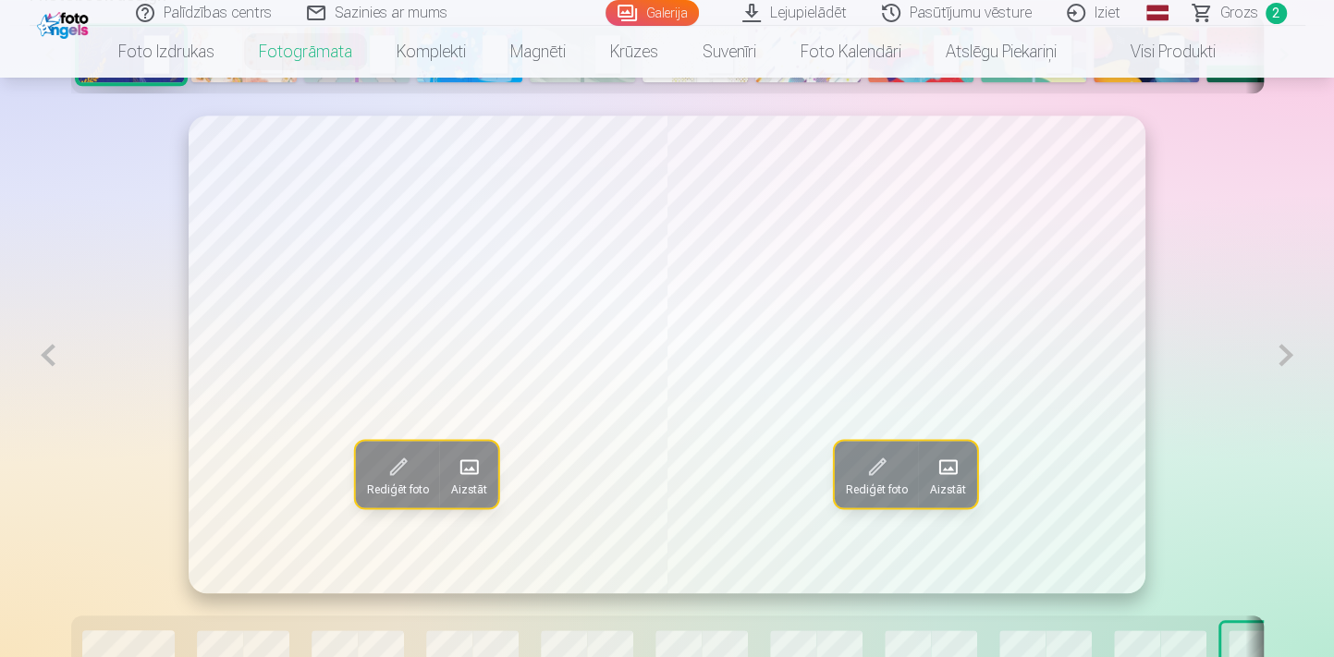
click at [52, 357] on button at bounding box center [49, 355] width 38 height 479
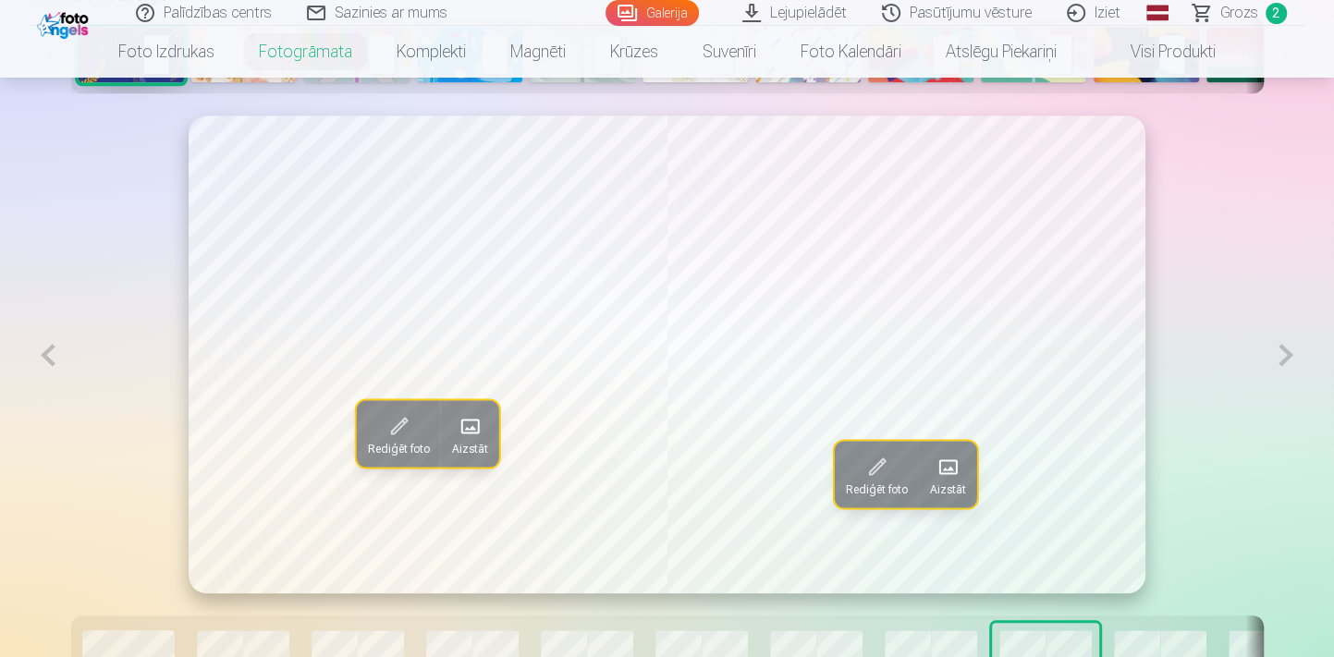
click at [52, 357] on button at bounding box center [49, 355] width 38 height 479
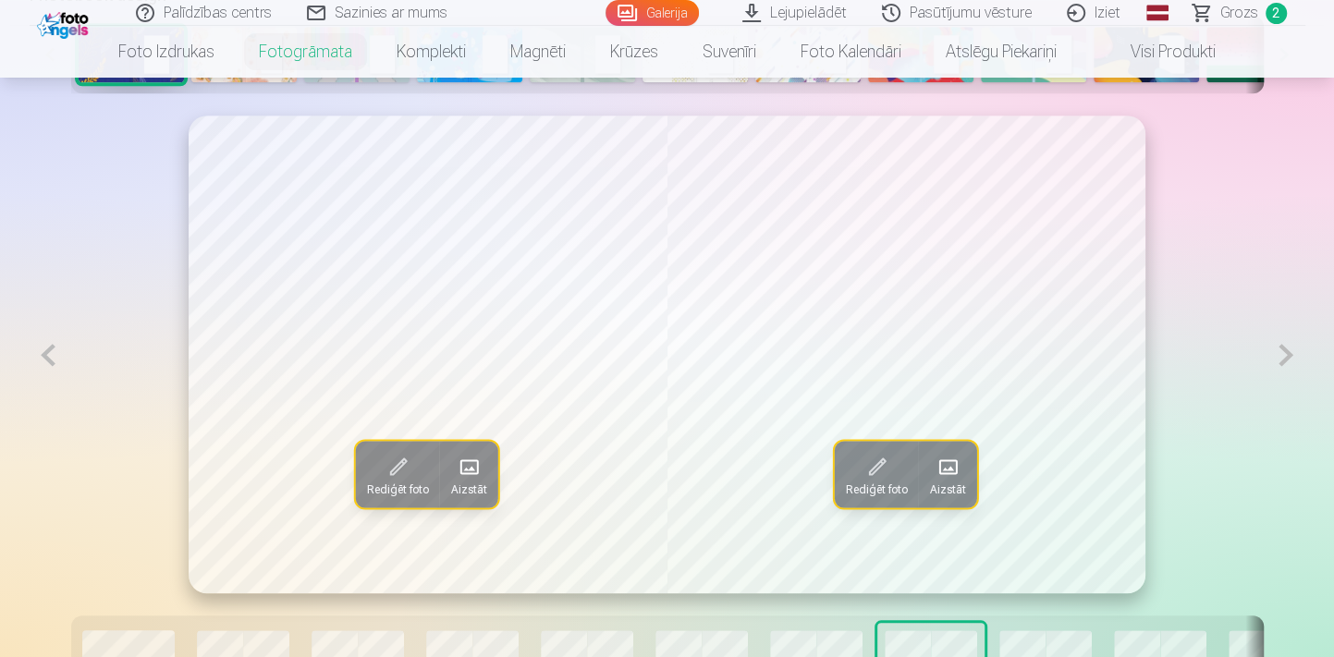
click at [52, 357] on button at bounding box center [49, 355] width 38 height 479
click at [52, 355] on button at bounding box center [49, 355] width 38 height 479
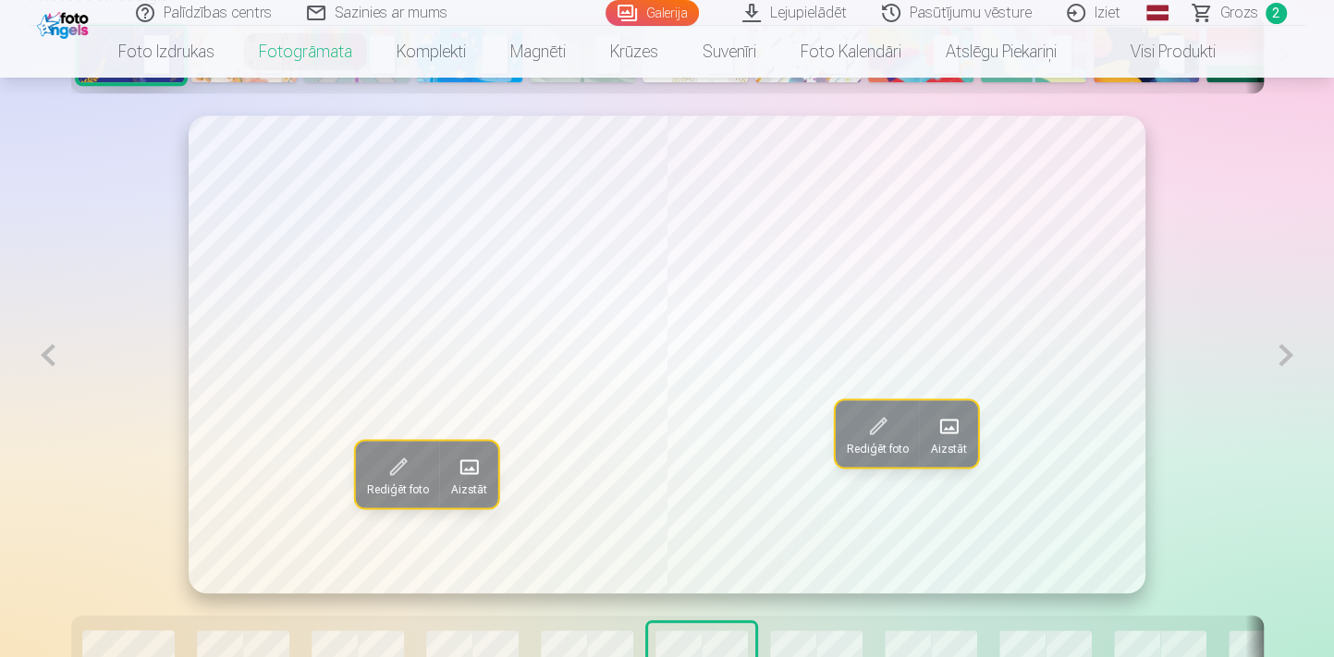
click at [52, 355] on button at bounding box center [49, 355] width 38 height 479
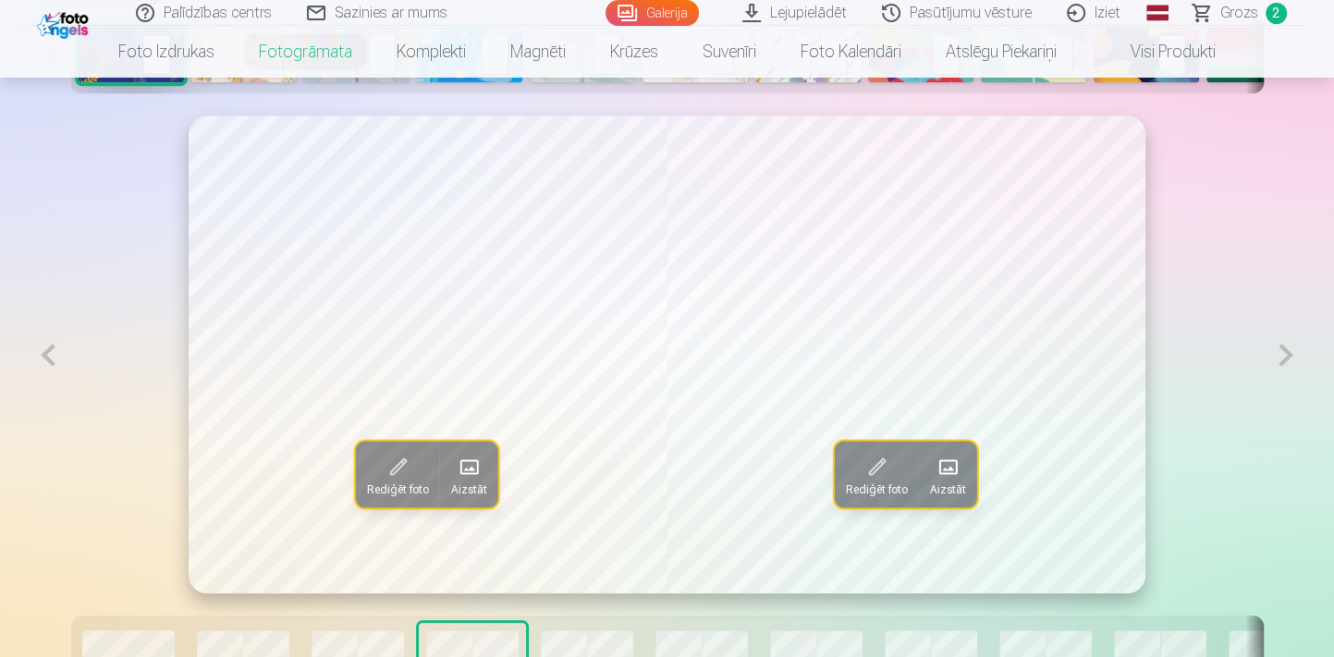
click at [52, 355] on button at bounding box center [49, 355] width 38 height 479
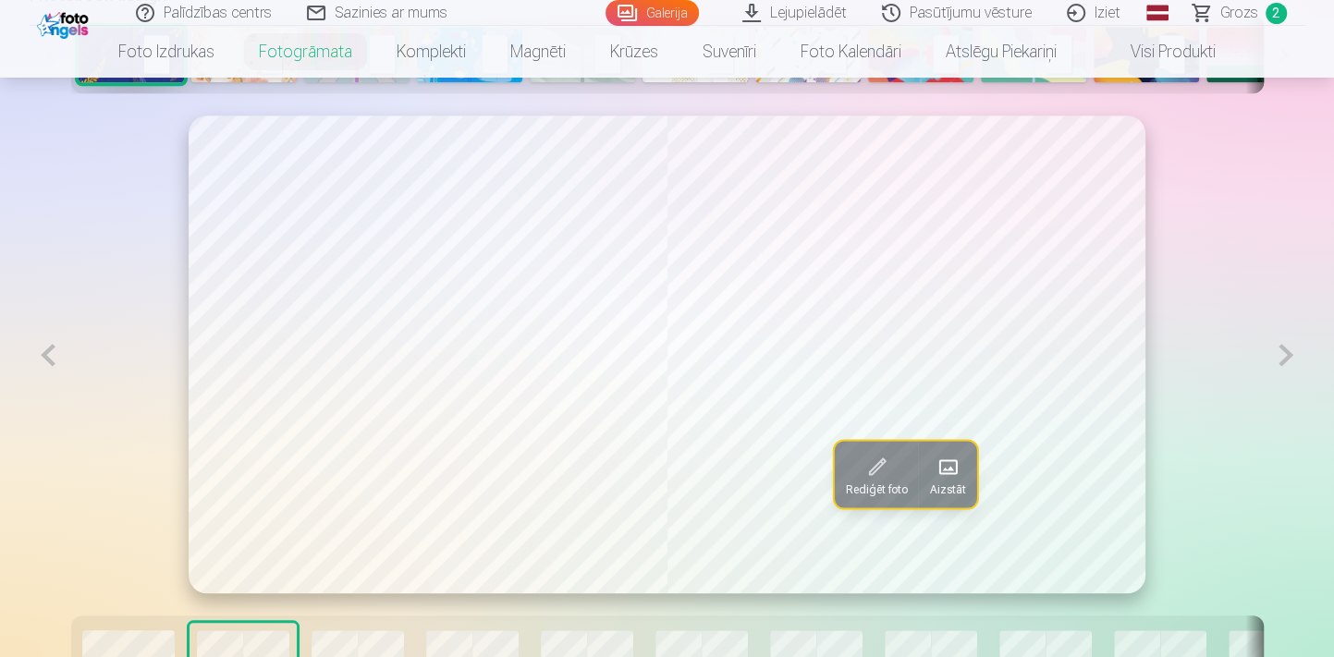
click at [52, 355] on button at bounding box center [49, 355] width 38 height 479
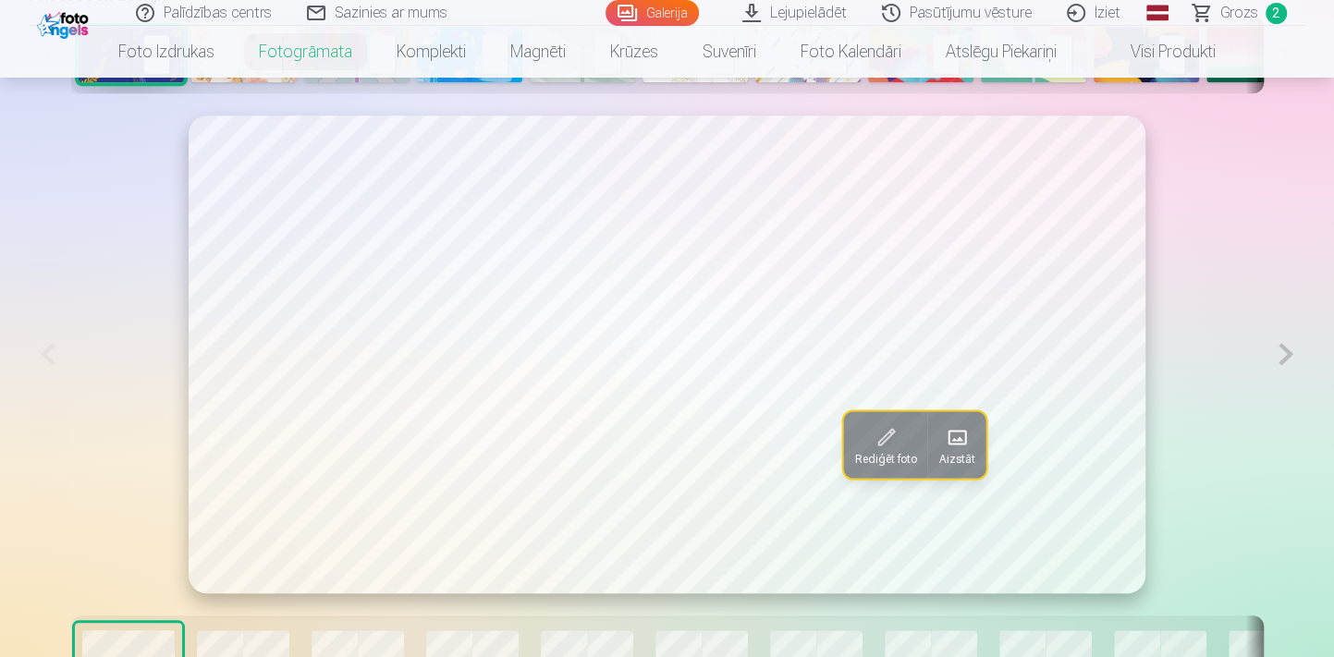
scroll to position [924, 0]
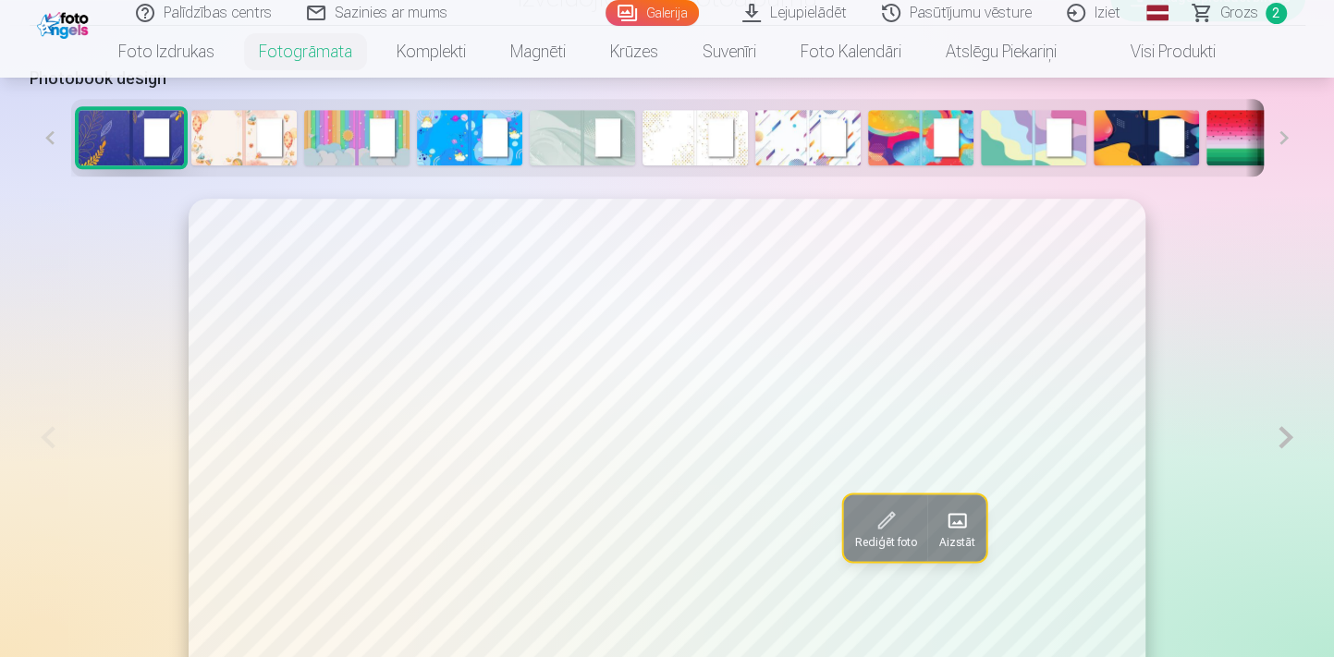
click at [1018, 125] on img at bounding box center [1033, 137] width 105 height 55
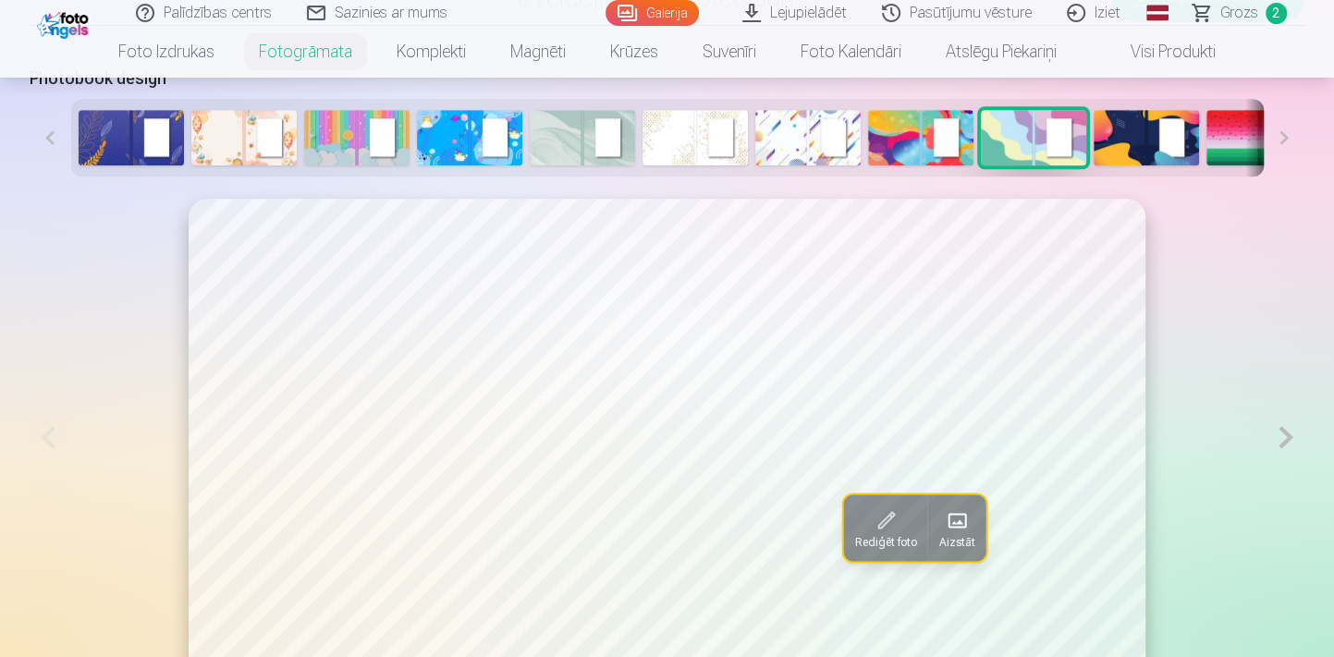
click at [1287, 445] on button at bounding box center [1285, 438] width 38 height 478
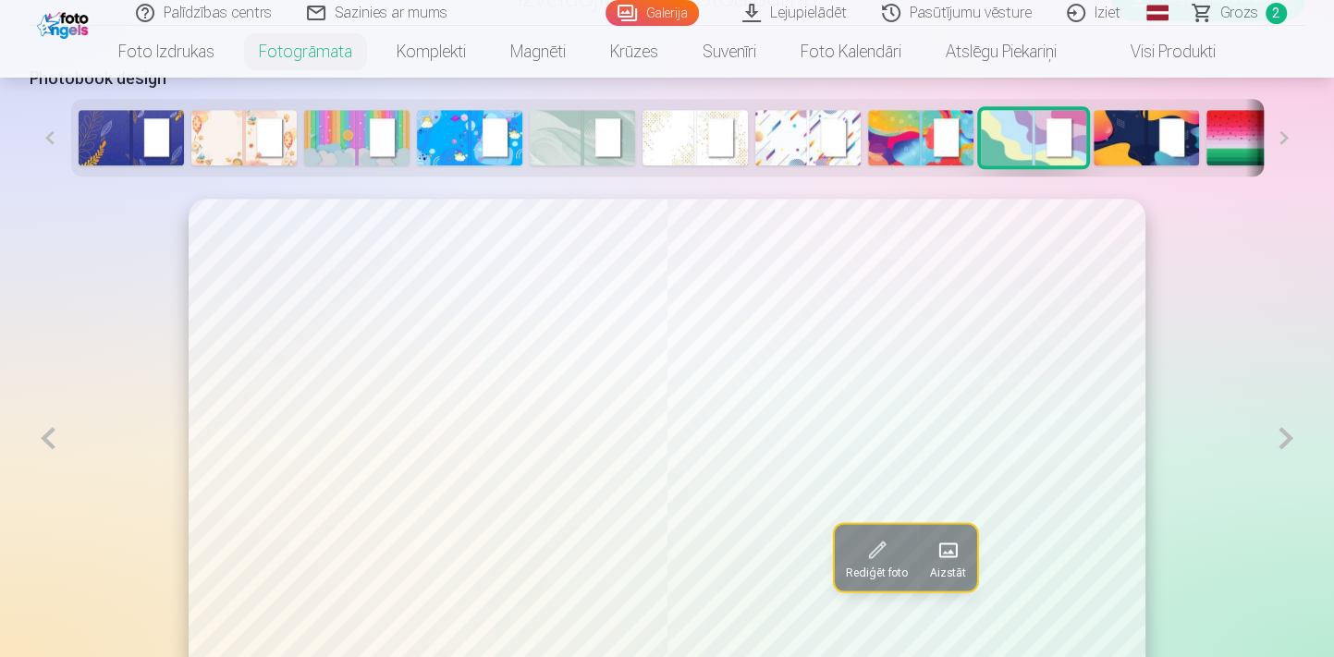
click at [1286, 445] on button at bounding box center [1285, 438] width 38 height 479
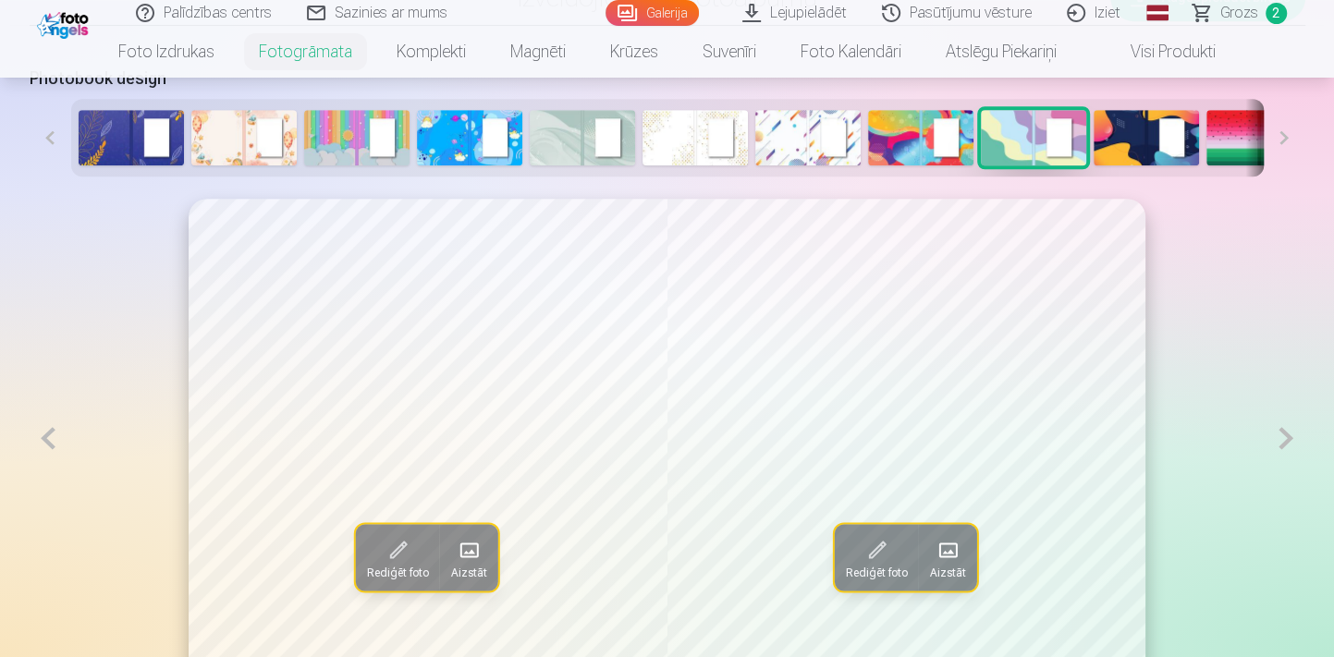
click at [1286, 445] on button at bounding box center [1285, 438] width 38 height 479
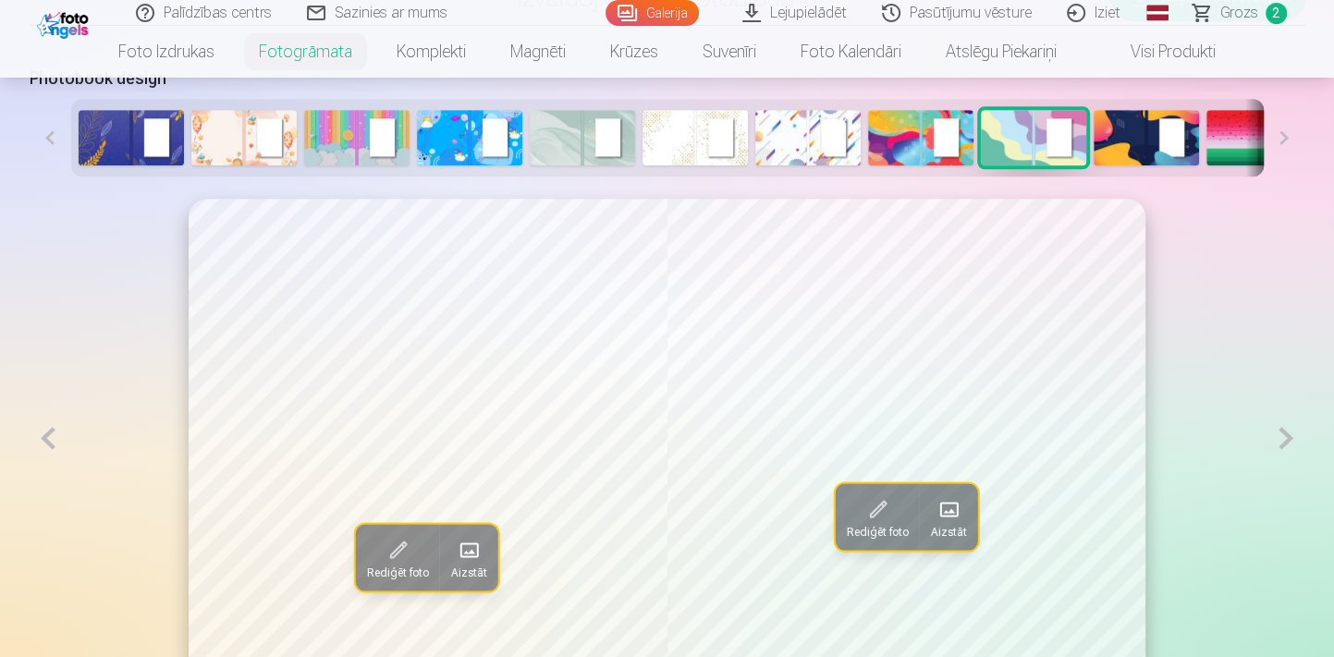
click at [1286, 445] on button at bounding box center [1285, 438] width 38 height 479
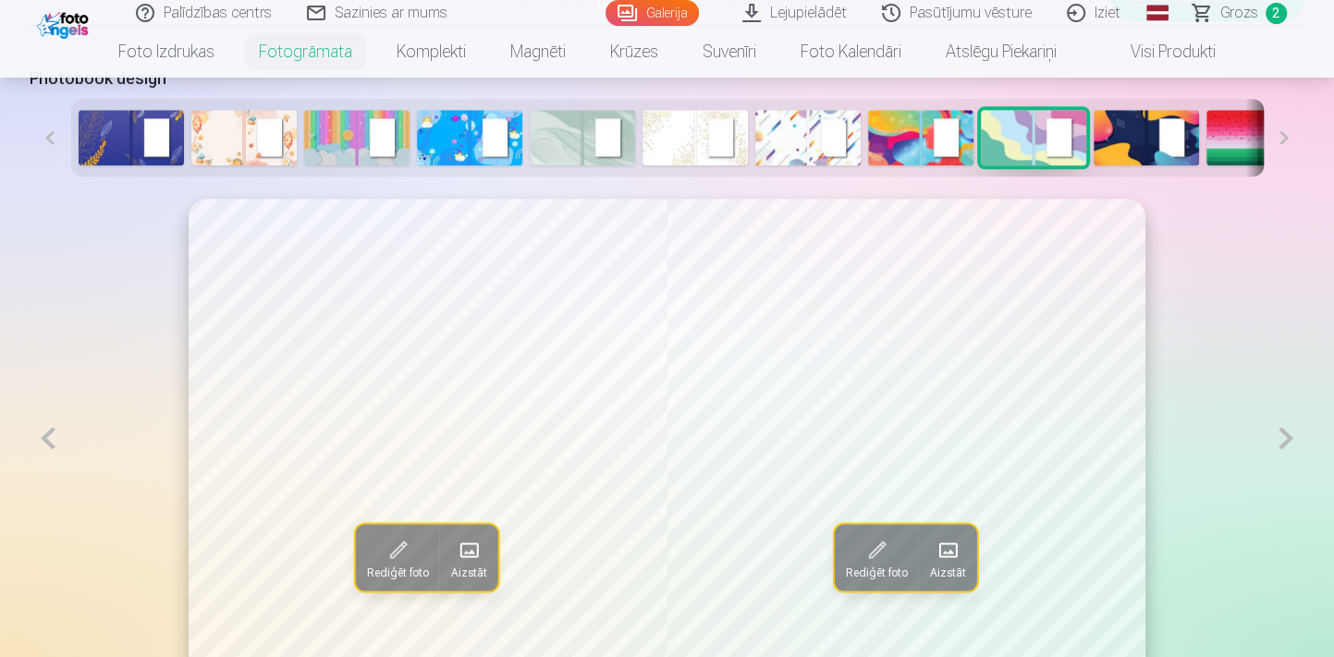
click at [1286, 445] on button at bounding box center [1285, 438] width 38 height 479
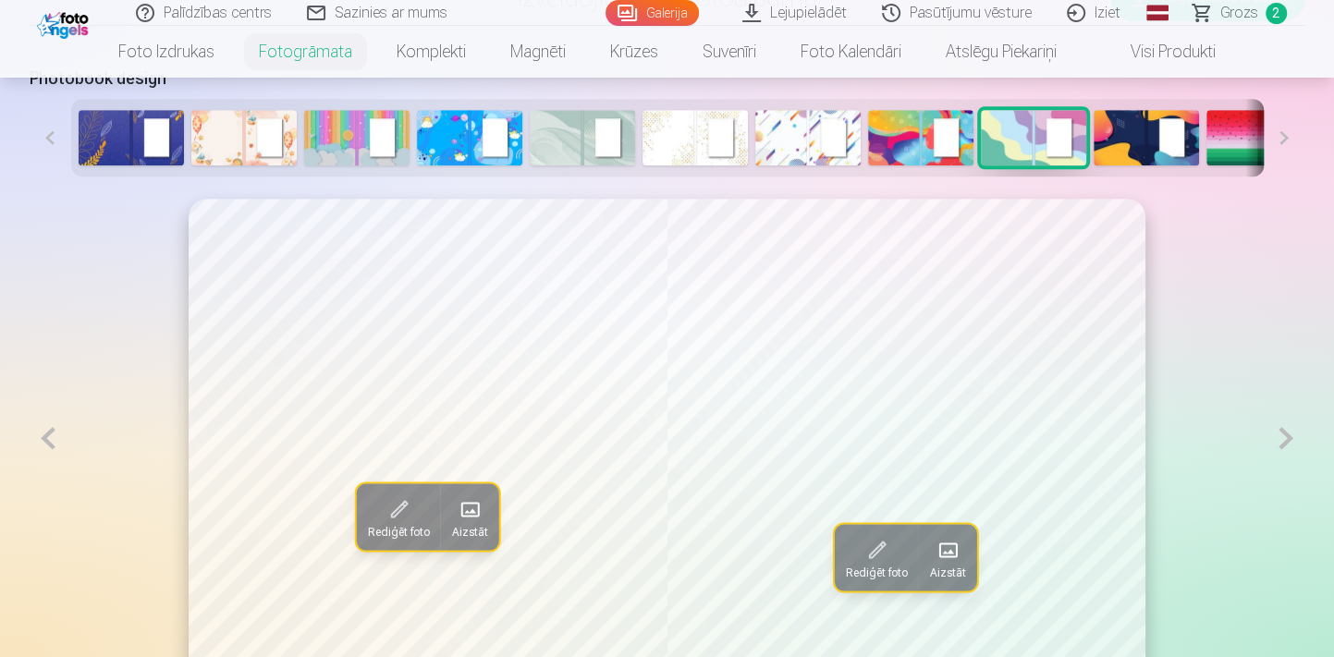
click at [1286, 445] on button at bounding box center [1285, 438] width 38 height 479
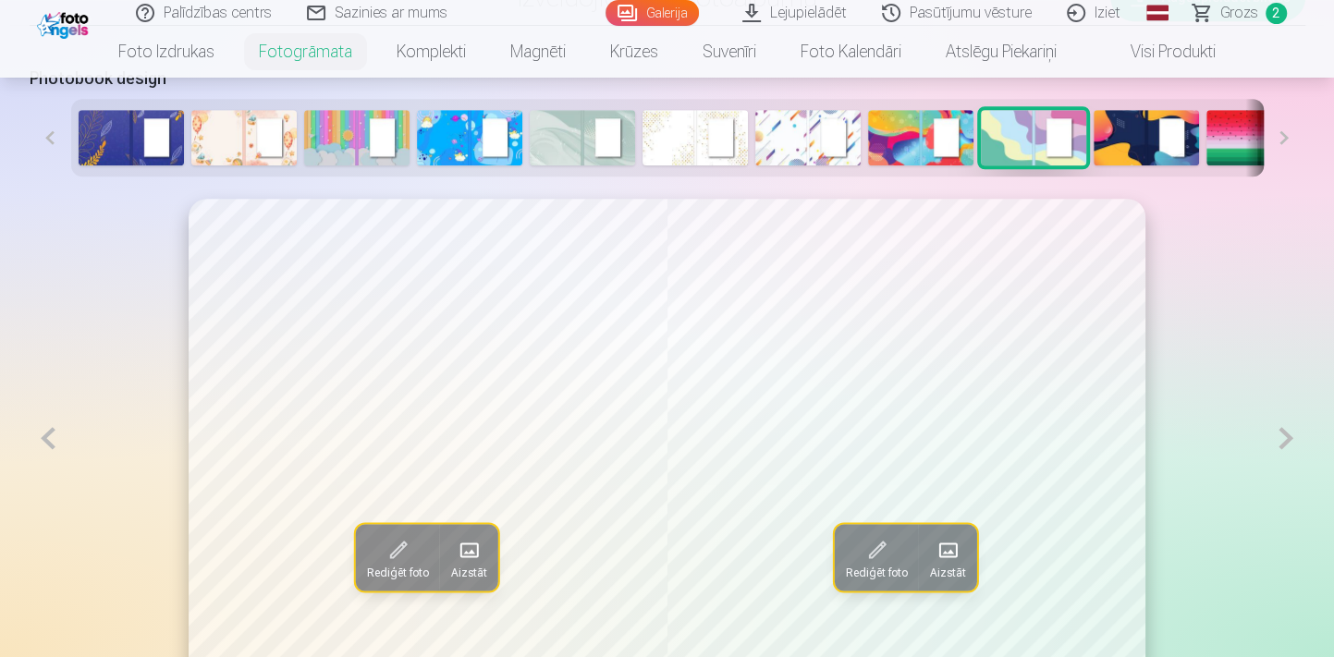
click at [1286, 445] on button at bounding box center [1285, 438] width 38 height 479
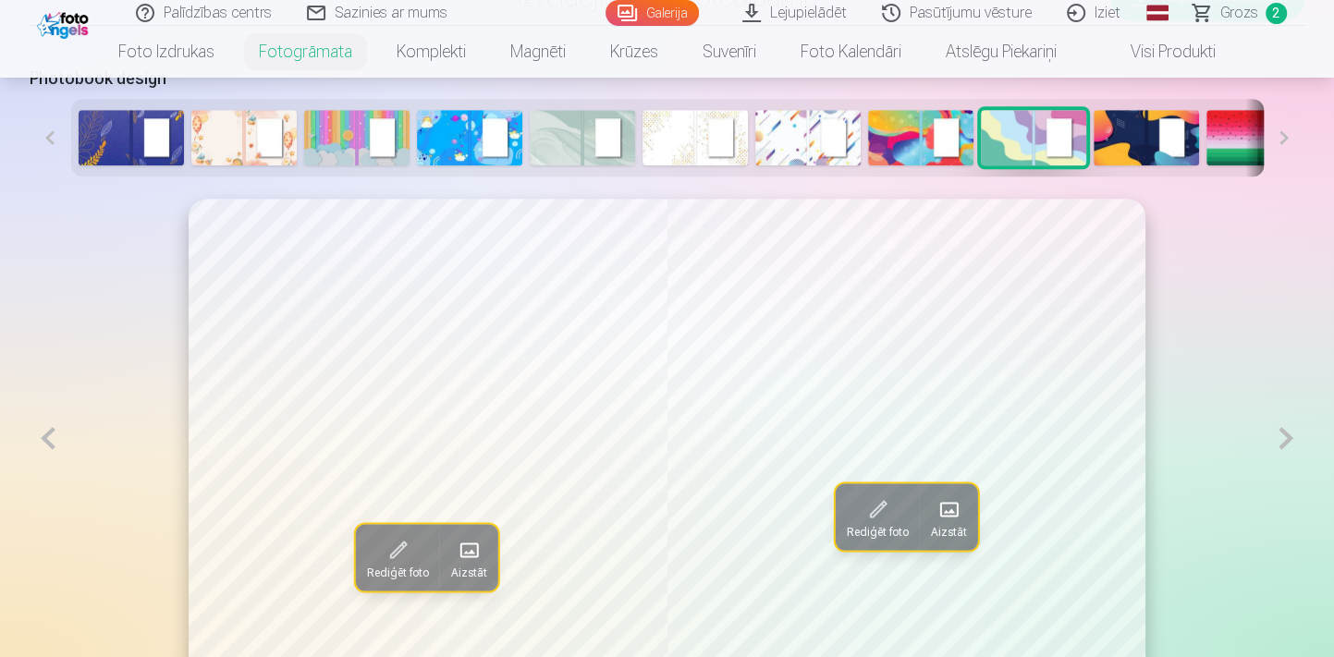
click at [1286, 445] on button at bounding box center [1285, 438] width 38 height 479
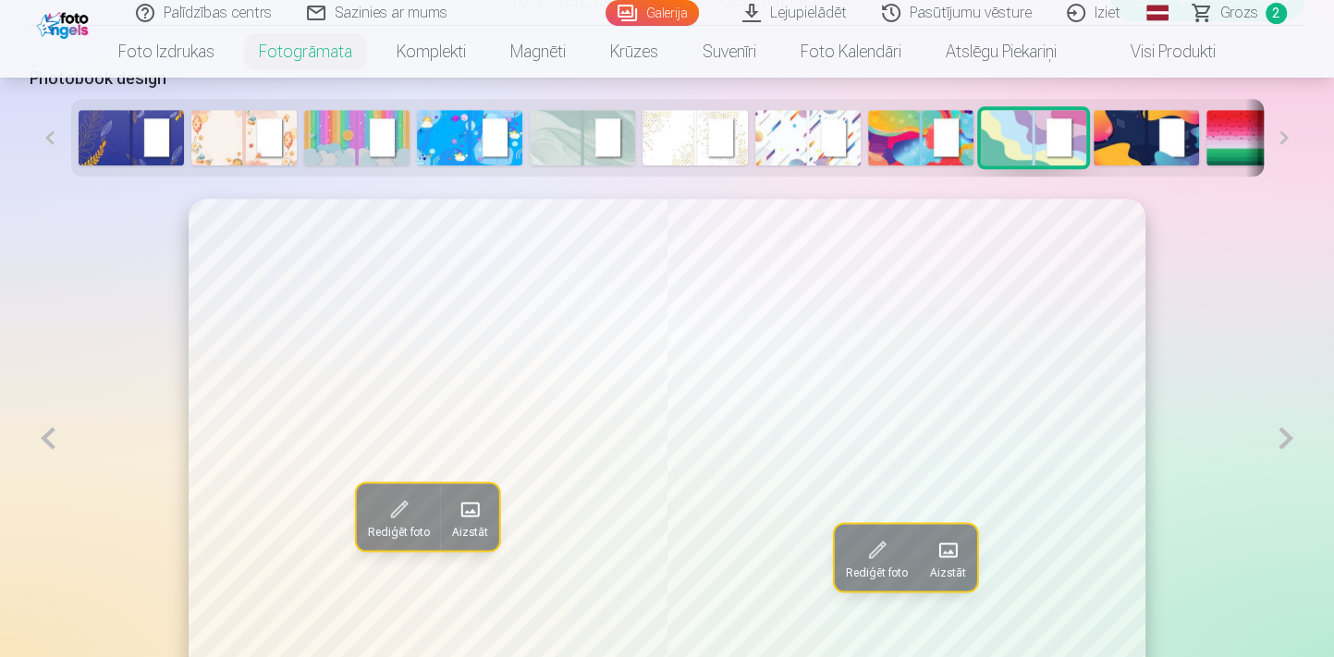
click at [1286, 445] on button at bounding box center [1285, 438] width 38 height 479
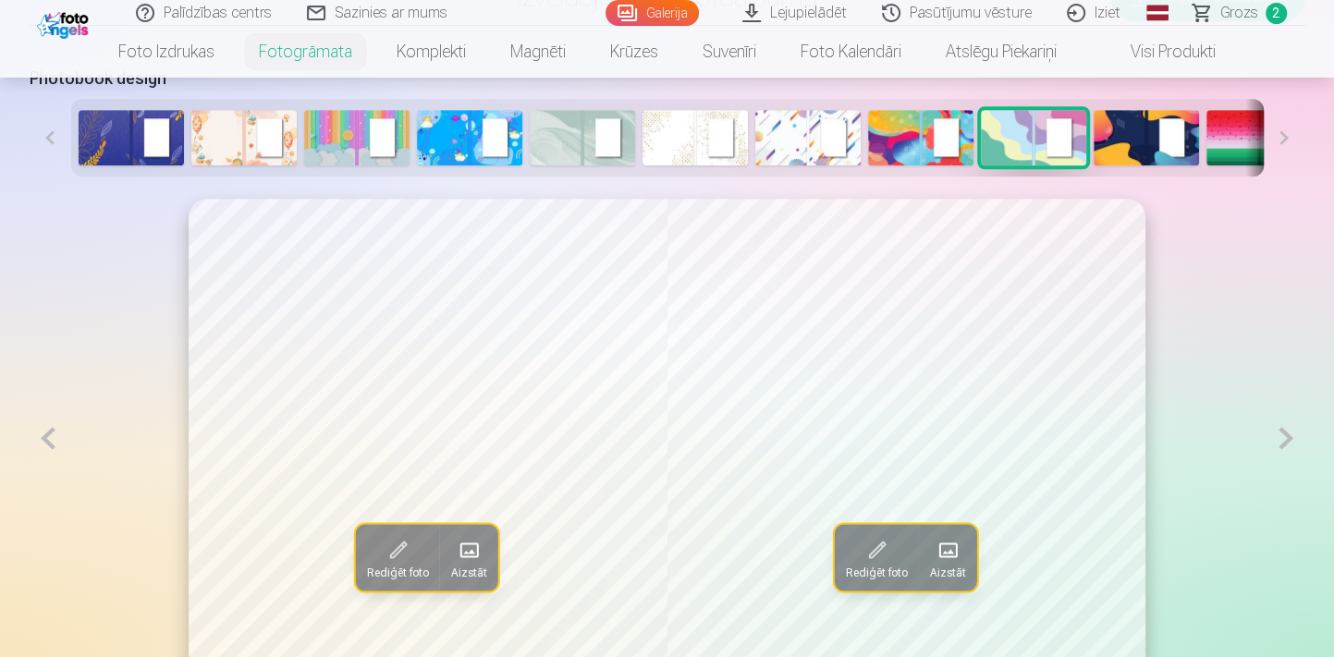
click at [1286, 445] on button at bounding box center [1285, 438] width 38 height 479
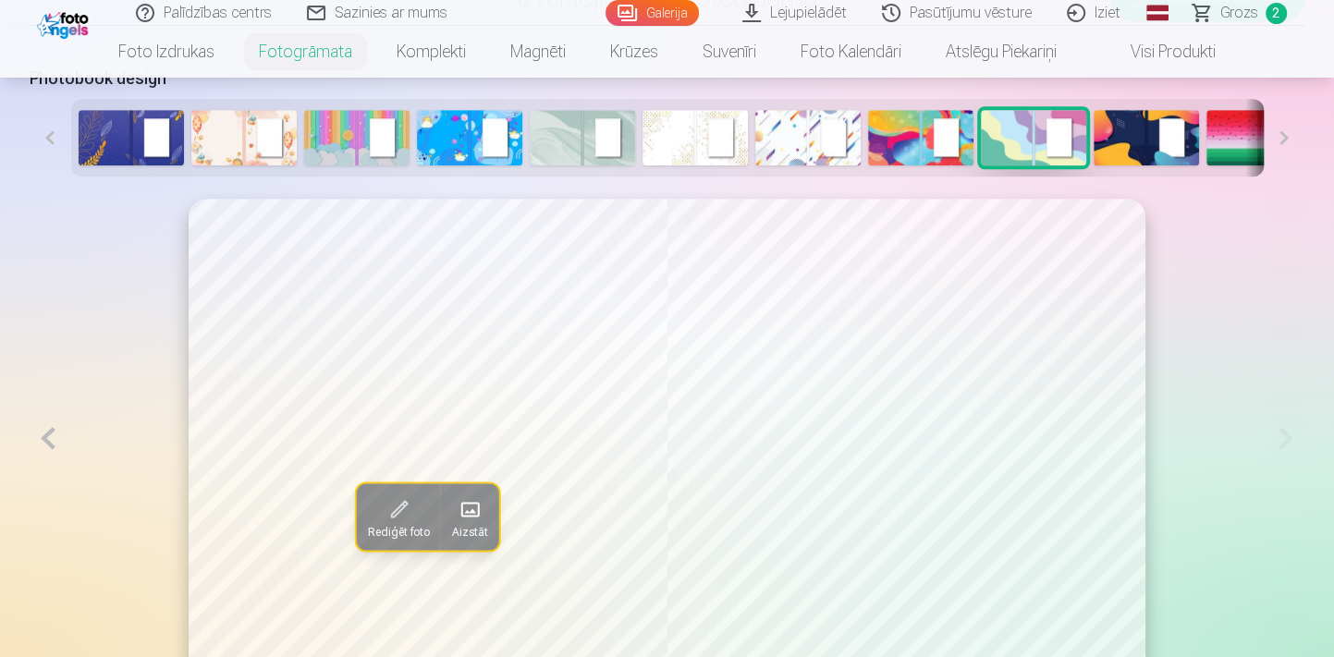
click at [325, 143] on img at bounding box center [356, 137] width 105 height 55
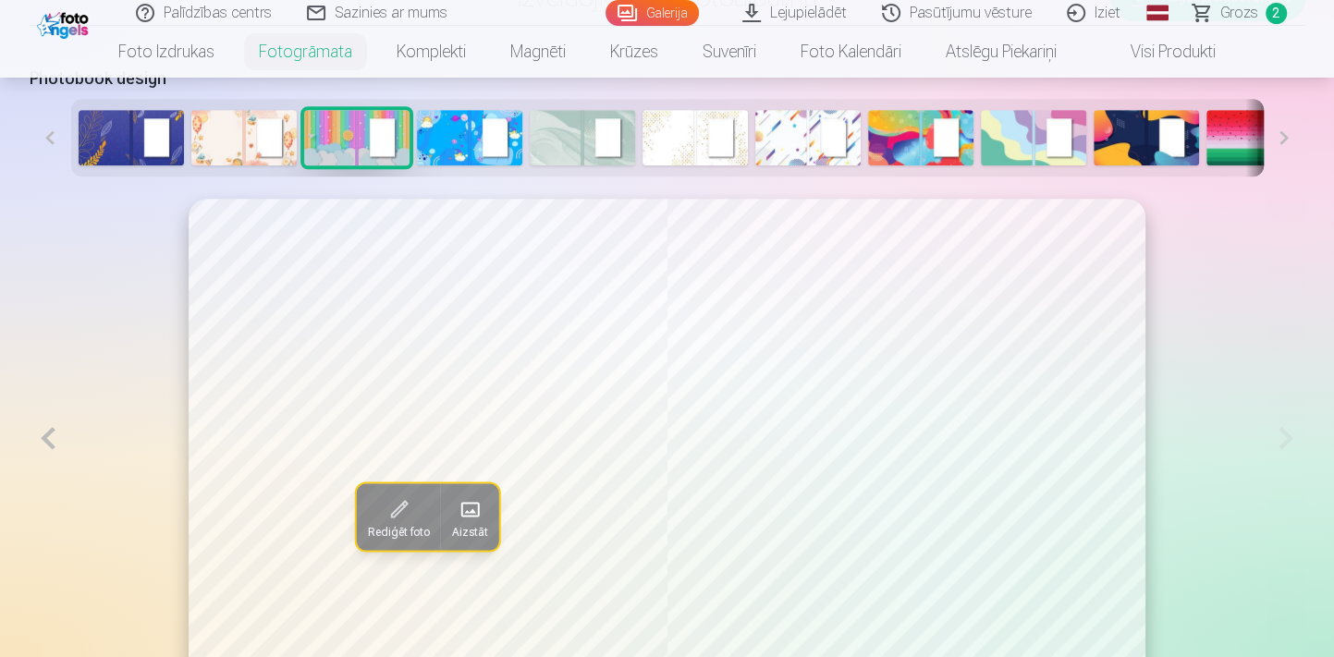
click at [52, 435] on button at bounding box center [49, 438] width 38 height 479
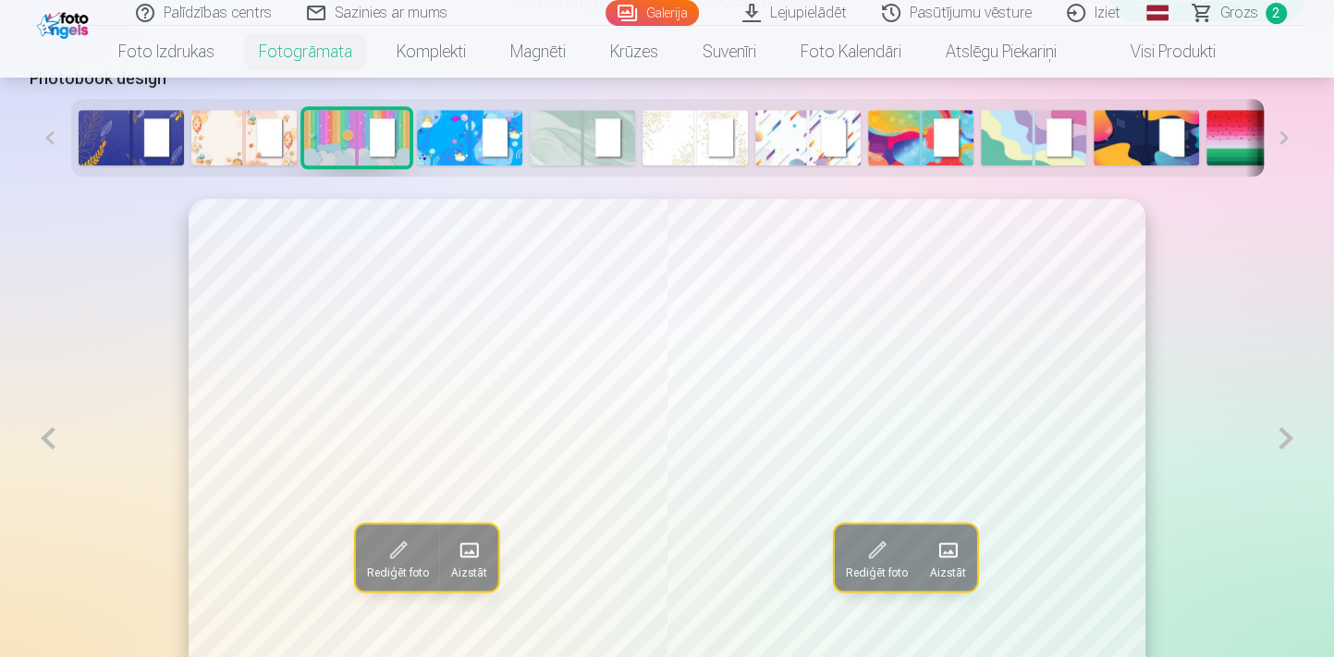
click at [52, 435] on button at bounding box center [49, 438] width 38 height 479
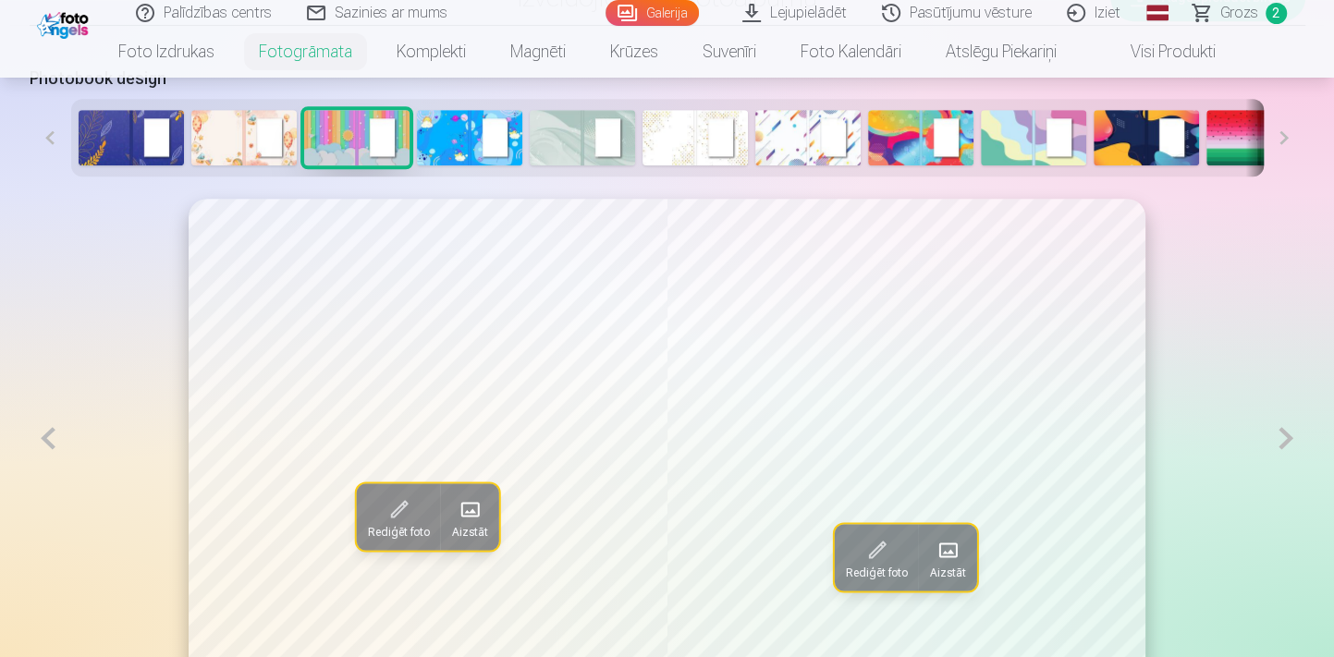
click at [53, 434] on button at bounding box center [49, 438] width 38 height 479
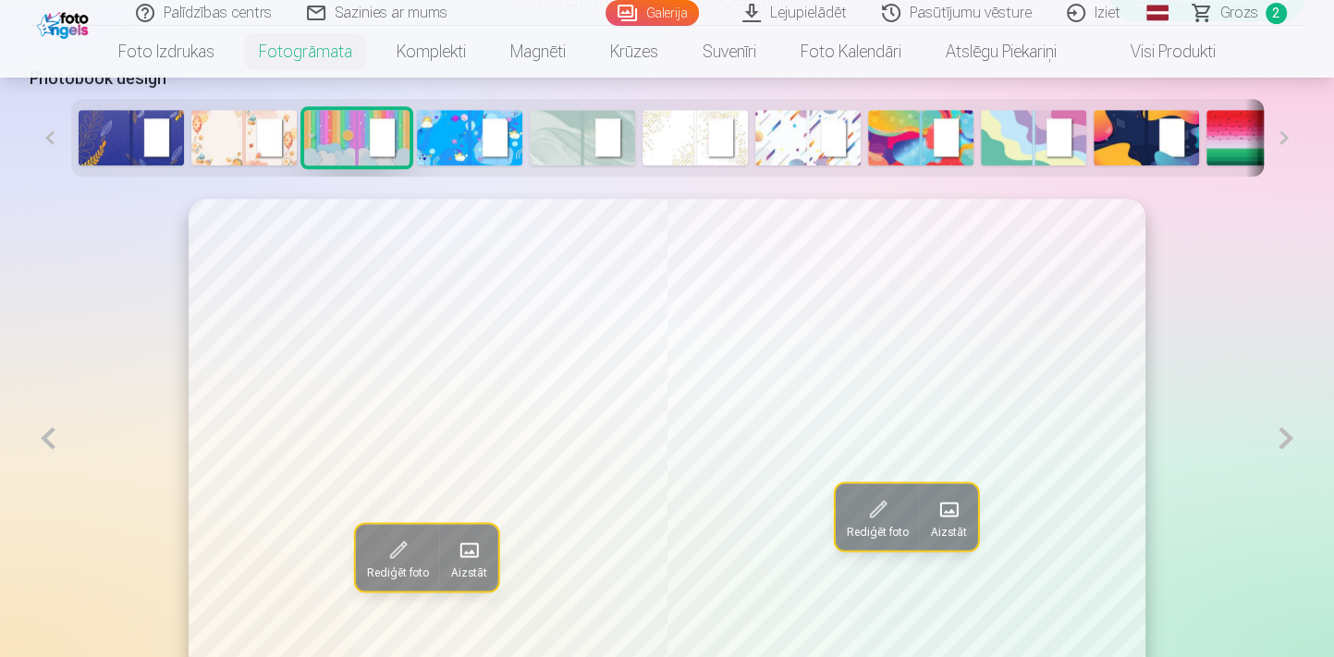
click at [53, 434] on button at bounding box center [49, 438] width 38 height 479
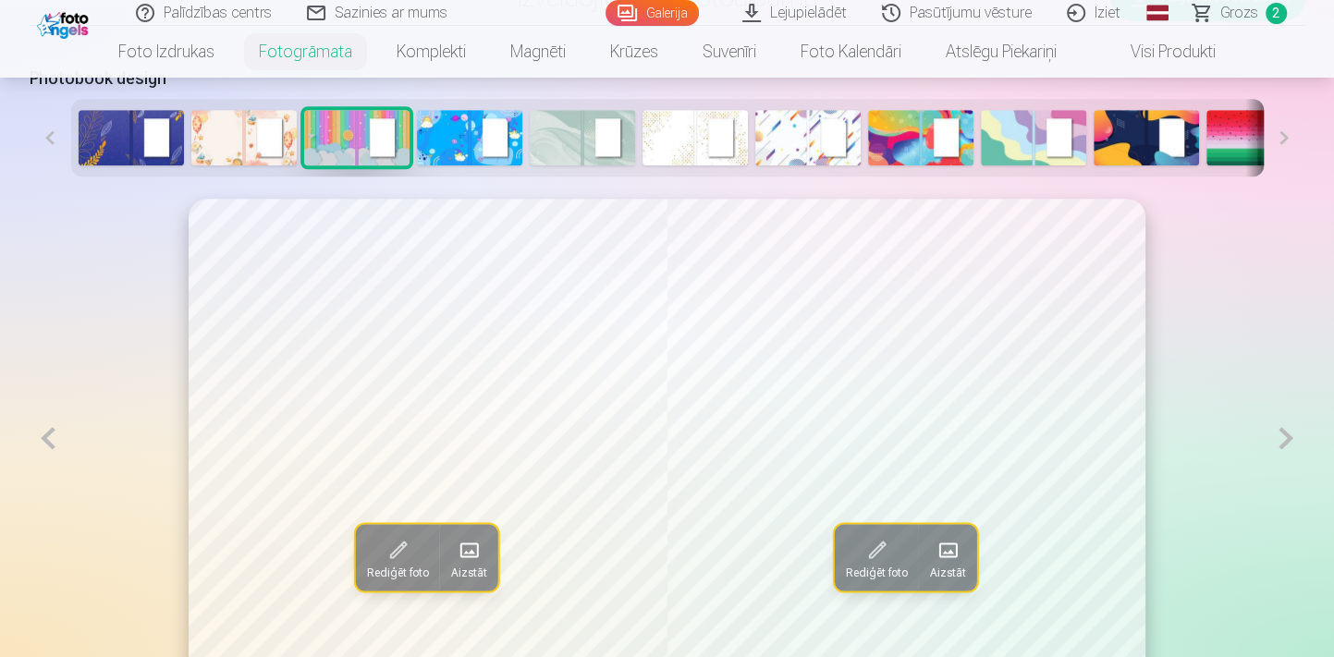
click at [116, 132] on img at bounding box center [131, 137] width 105 height 55
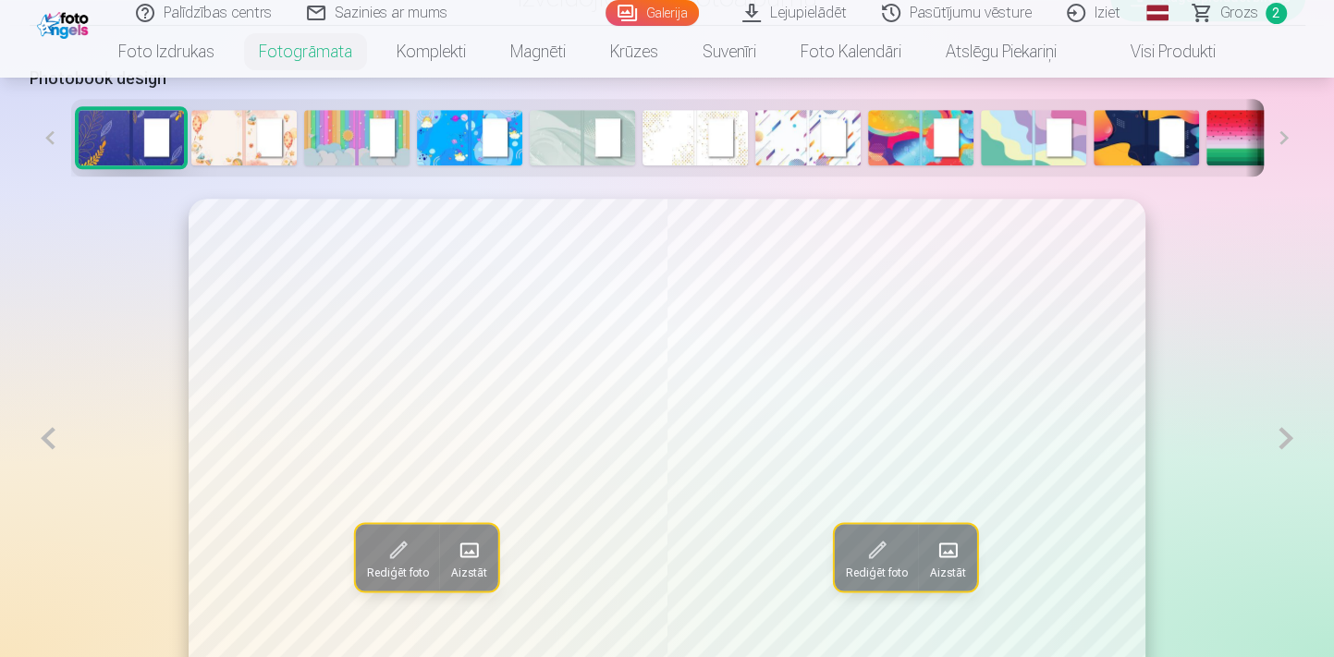
click at [1286, 436] on button at bounding box center [1285, 438] width 38 height 479
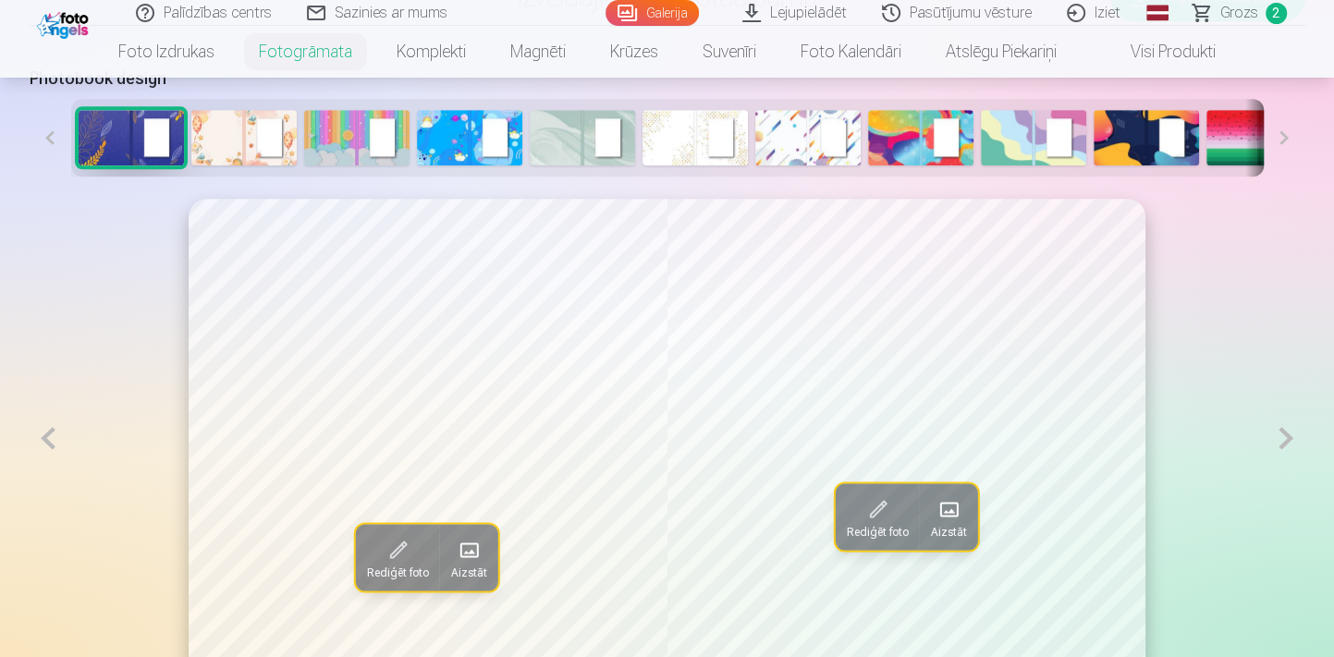
click at [1286, 436] on button at bounding box center [1285, 438] width 38 height 479
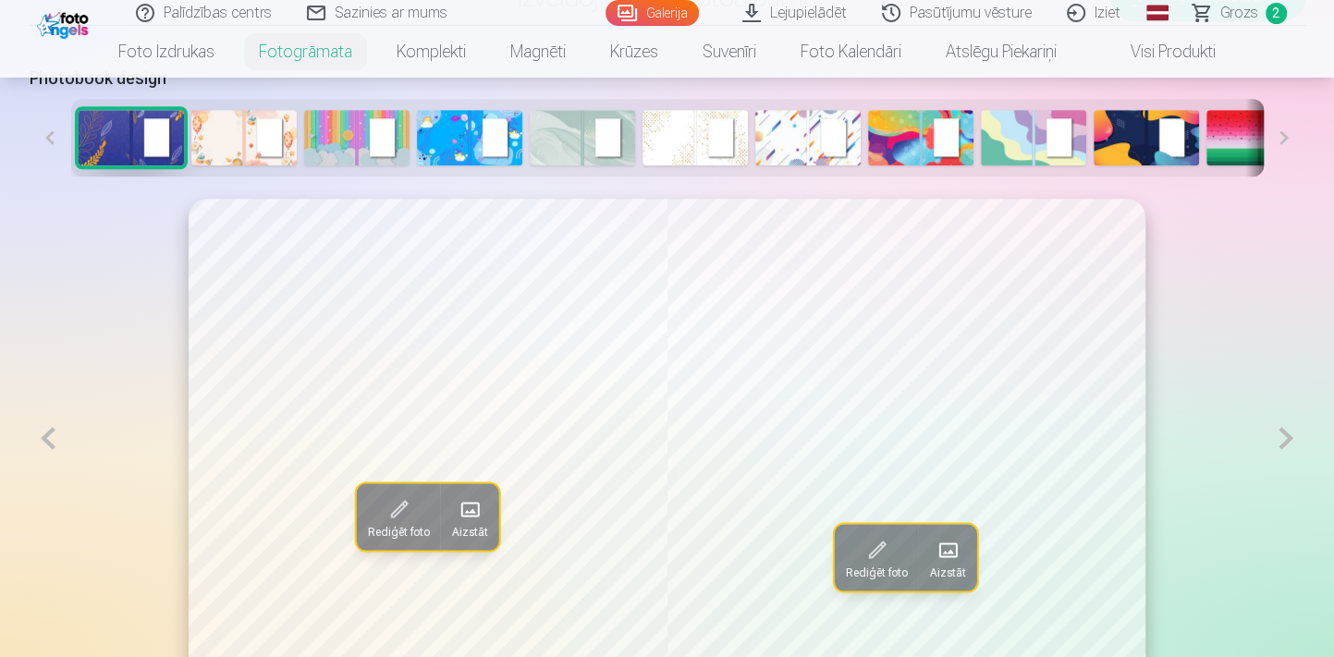
click at [1286, 436] on button at bounding box center [1285, 438] width 38 height 479
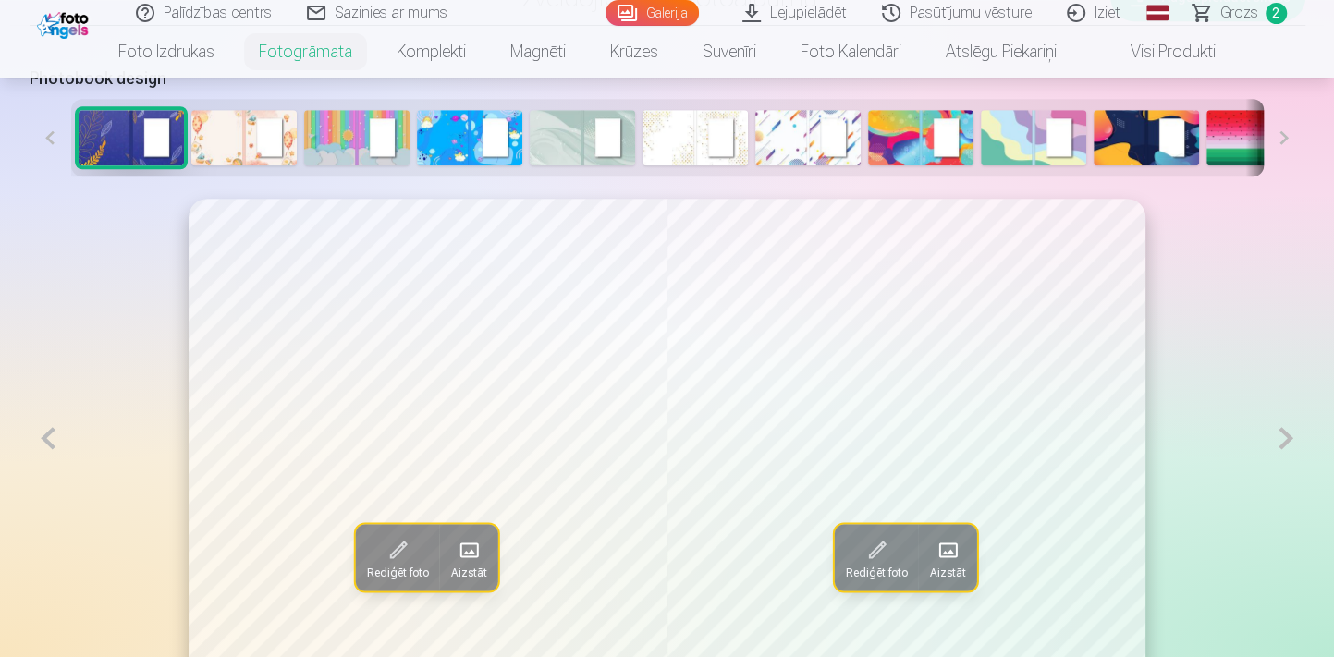
click at [1286, 436] on button at bounding box center [1285, 438] width 38 height 479
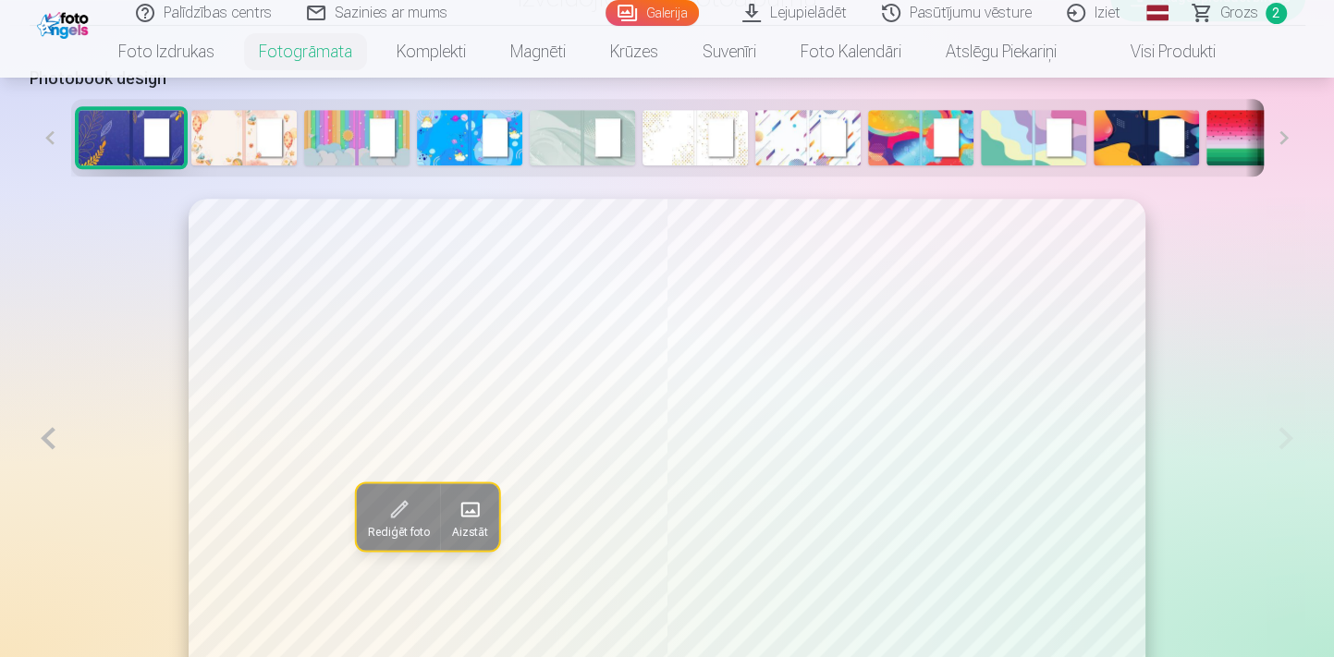
click at [55, 438] on button at bounding box center [49, 438] width 38 height 479
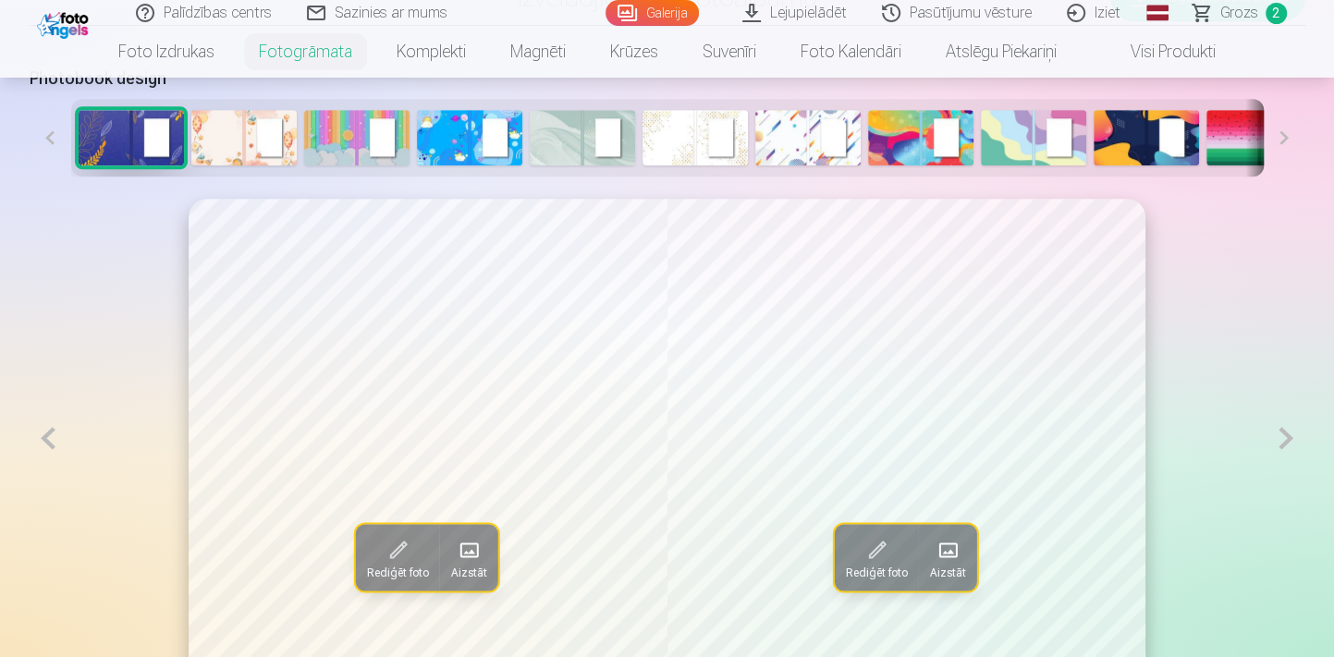
click at [55, 438] on button at bounding box center [49, 438] width 38 height 479
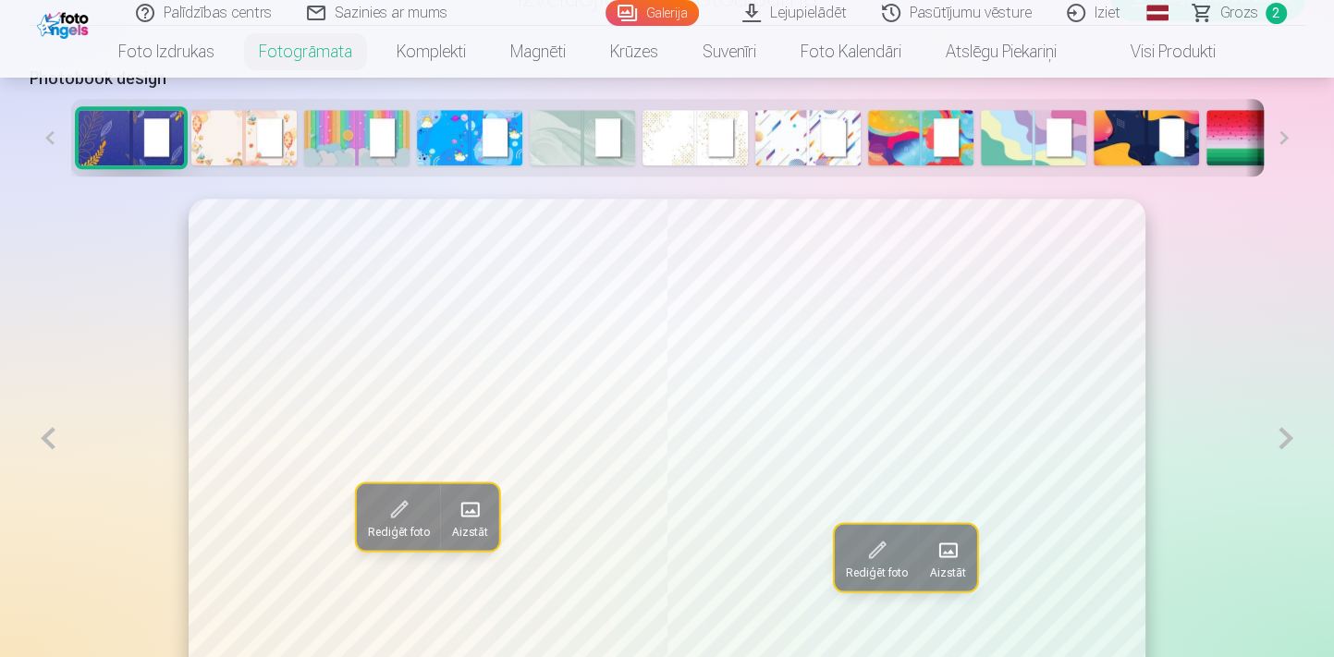
click at [55, 438] on button at bounding box center [49, 438] width 38 height 479
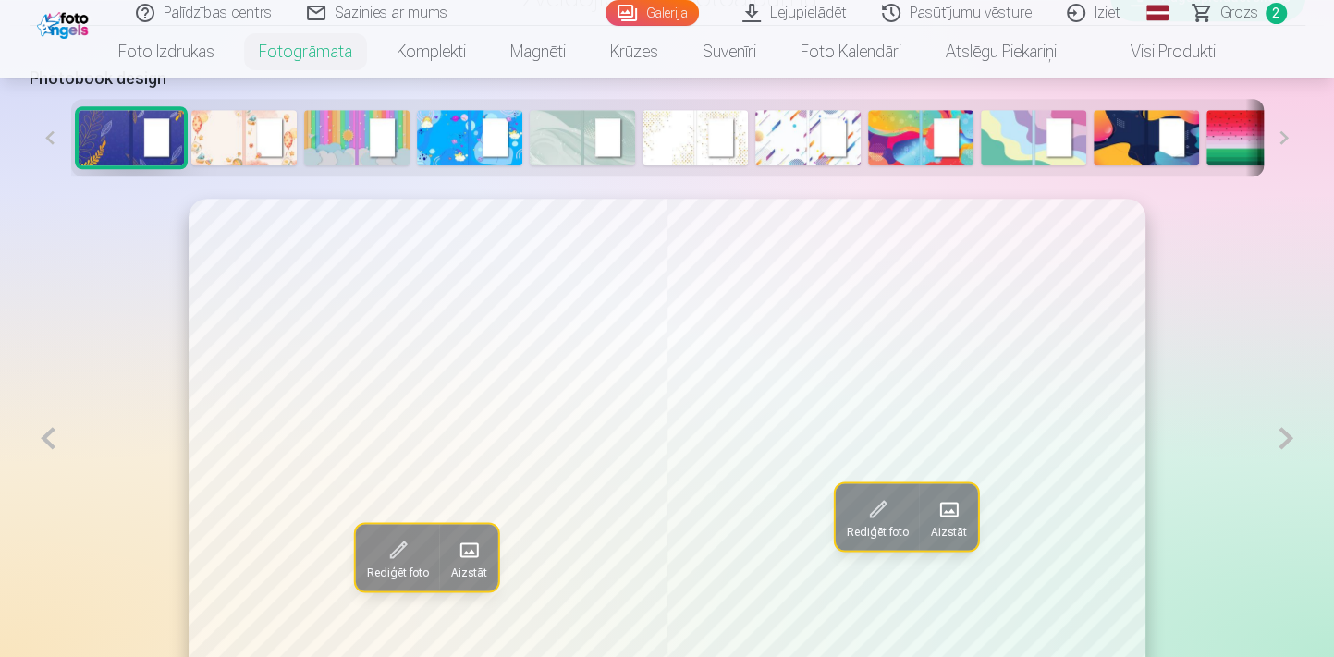
click at [55, 438] on button at bounding box center [49, 438] width 38 height 479
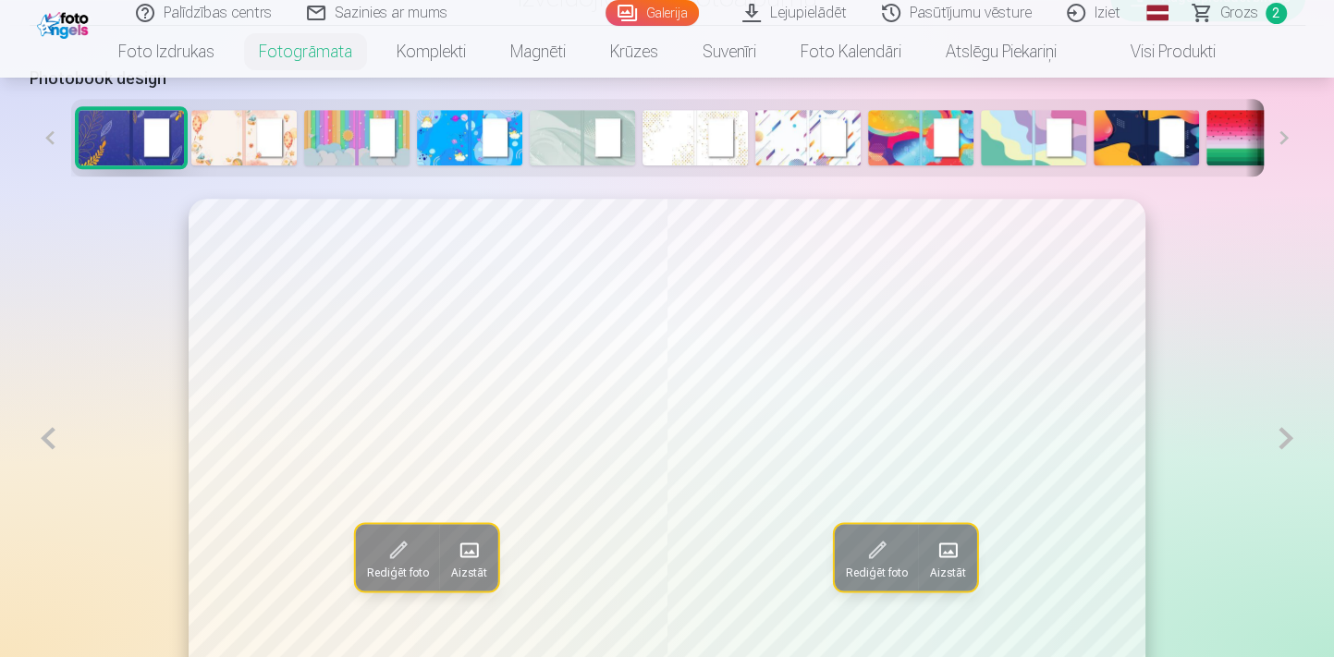
click at [55, 438] on button at bounding box center [49, 438] width 38 height 479
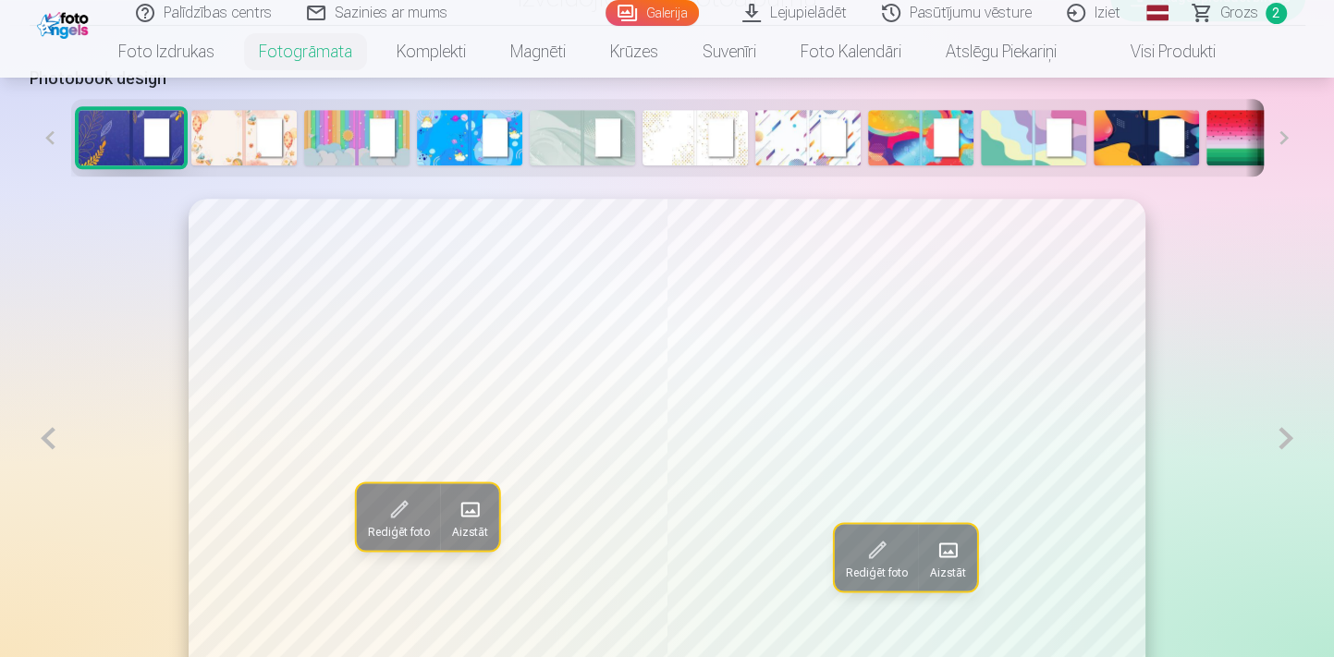
click at [55, 438] on button at bounding box center [49, 438] width 38 height 479
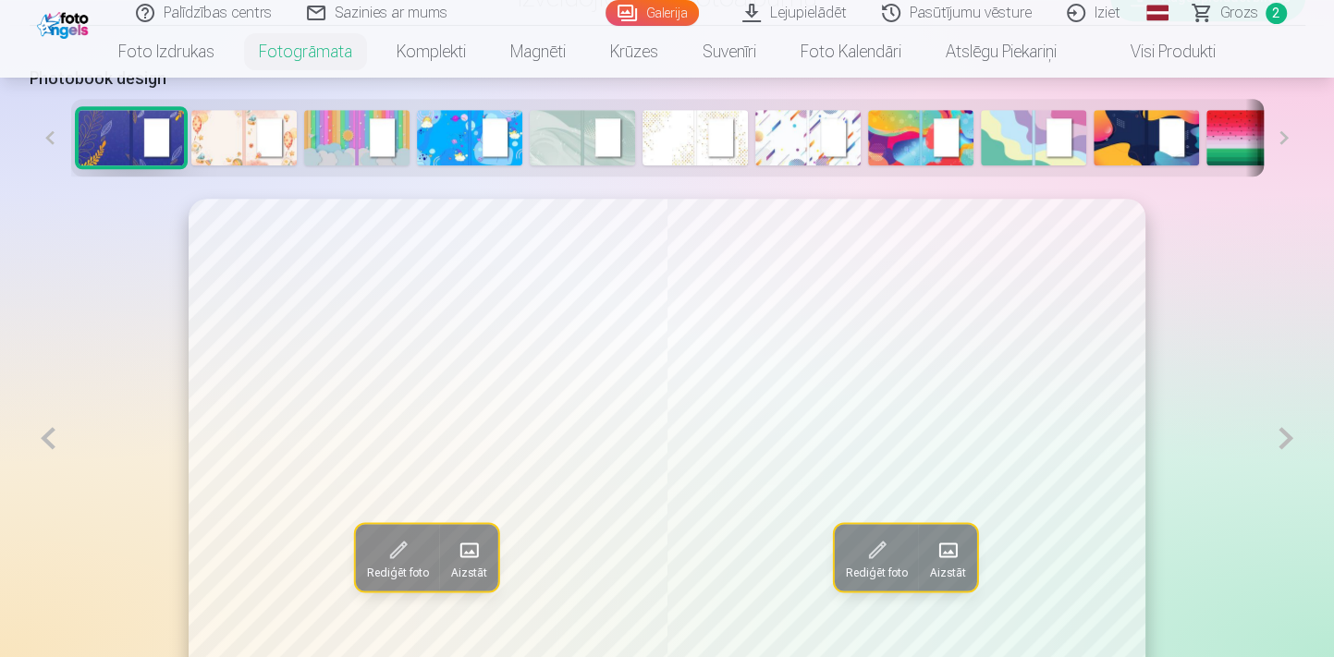
click at [55, 438] on button at bounding box center [49, 438] width 38 height 479
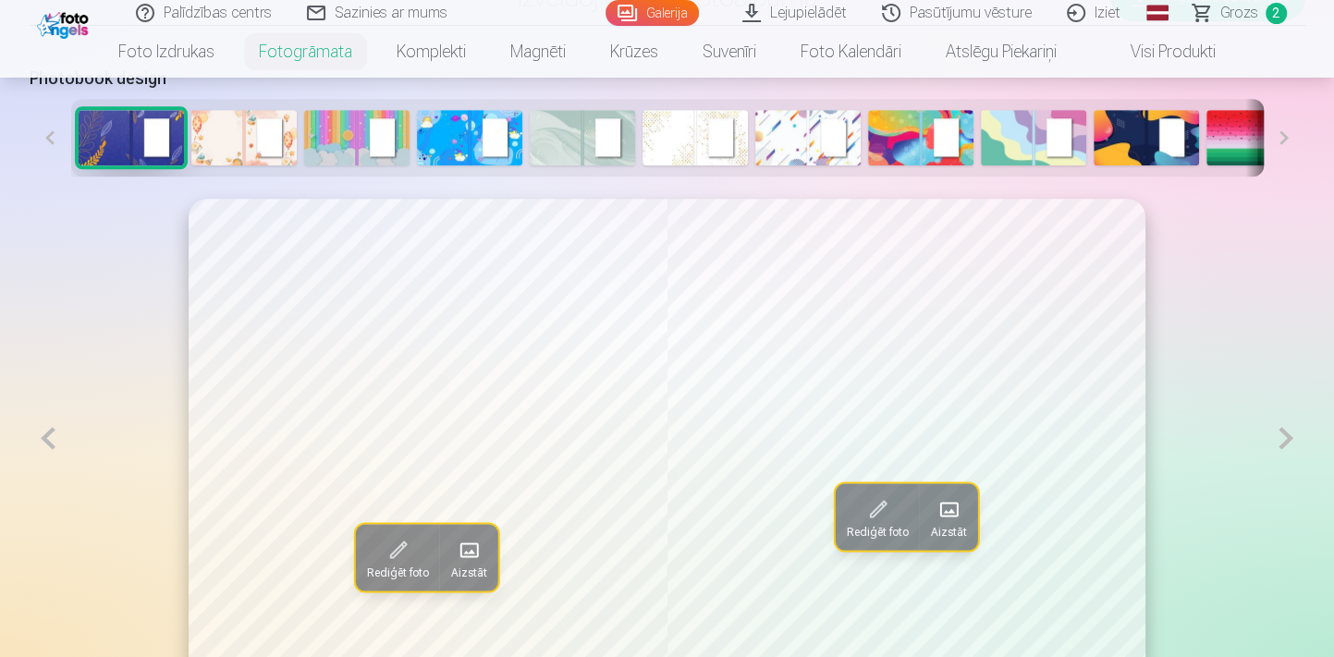
click at [55, 438] on button at bounding box center [49, 438] width 38 height 479
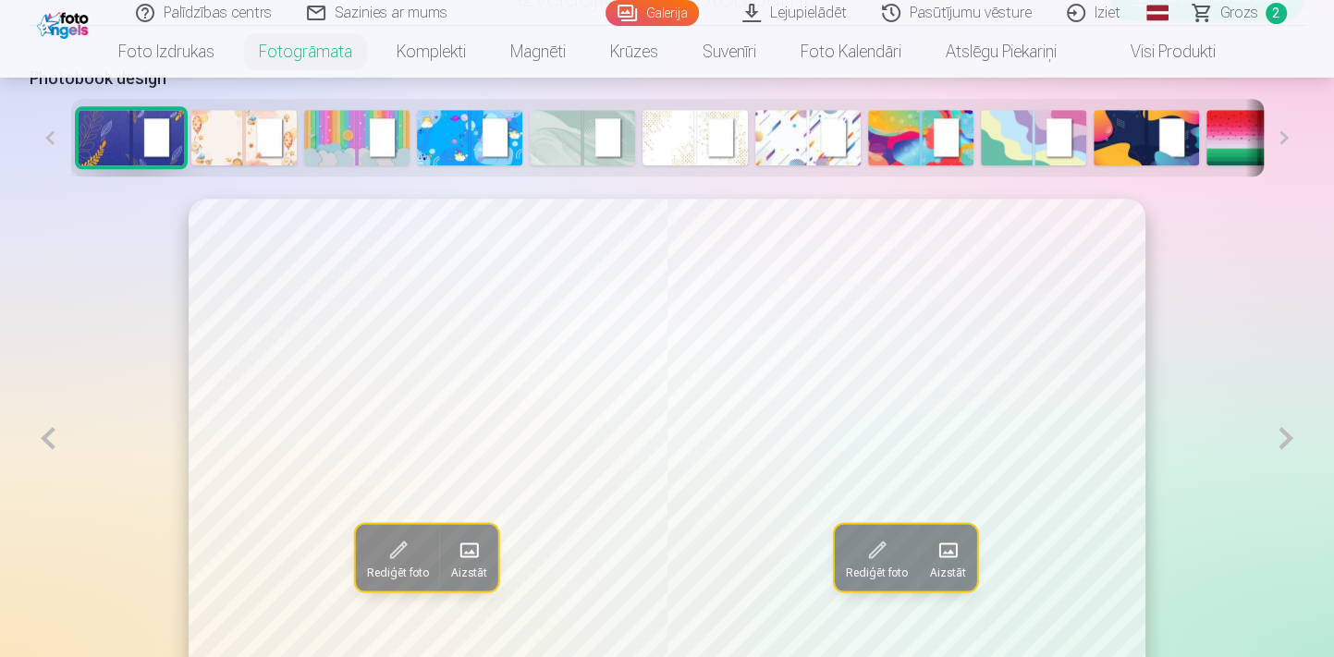
click at [55, 438] on button at bounding box center [49, 438] width 38 height 479
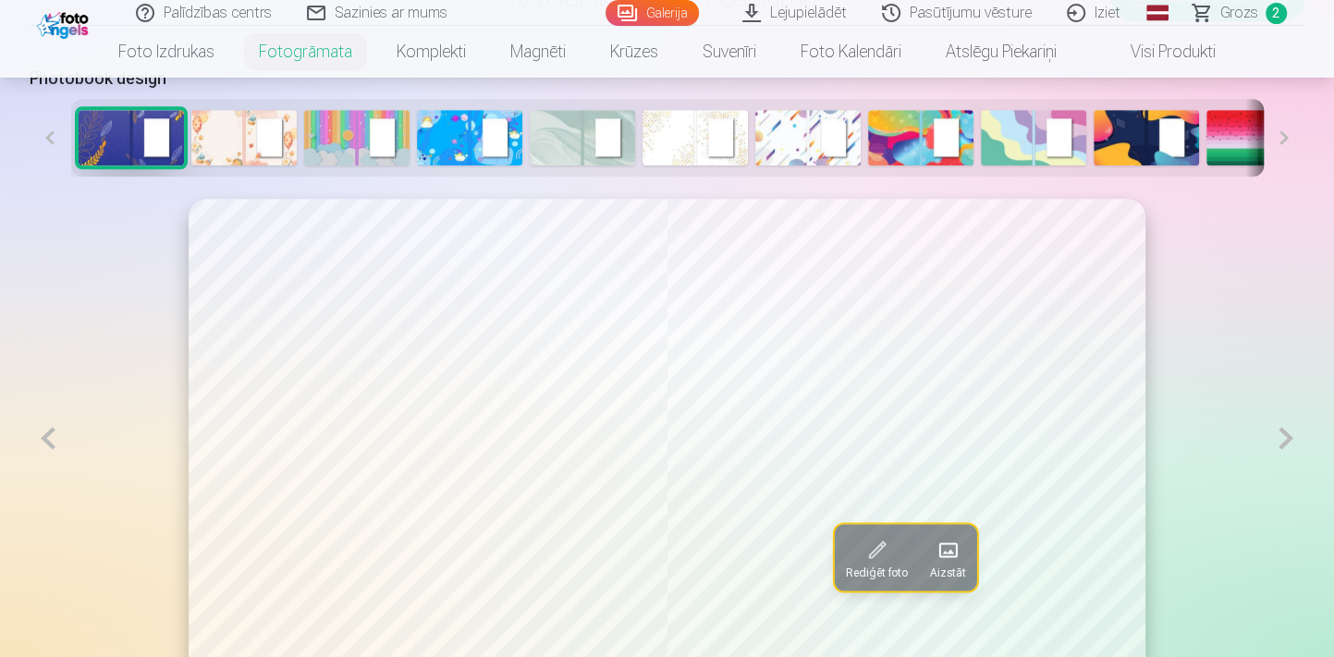
click at [55, 438] on button at bounding box center [49, 438] width 38 height 479
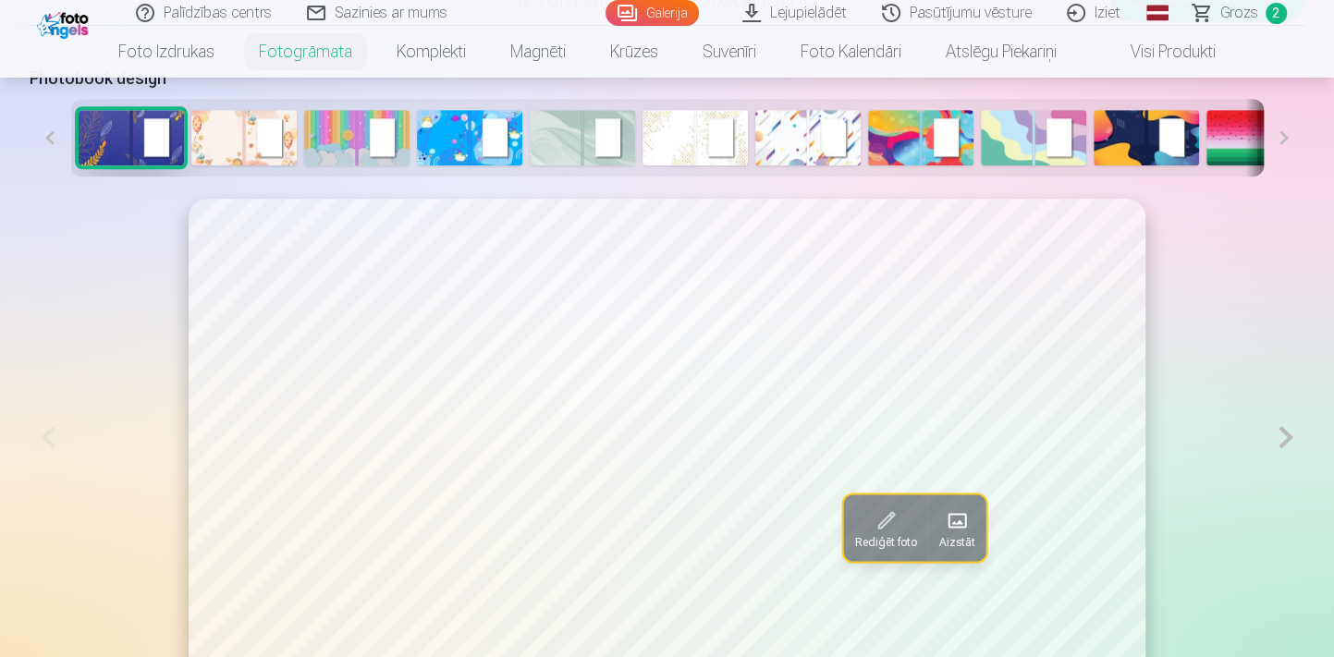
click at [1123, 132] on img at bounding box center [1145, 137] width 105 height 55
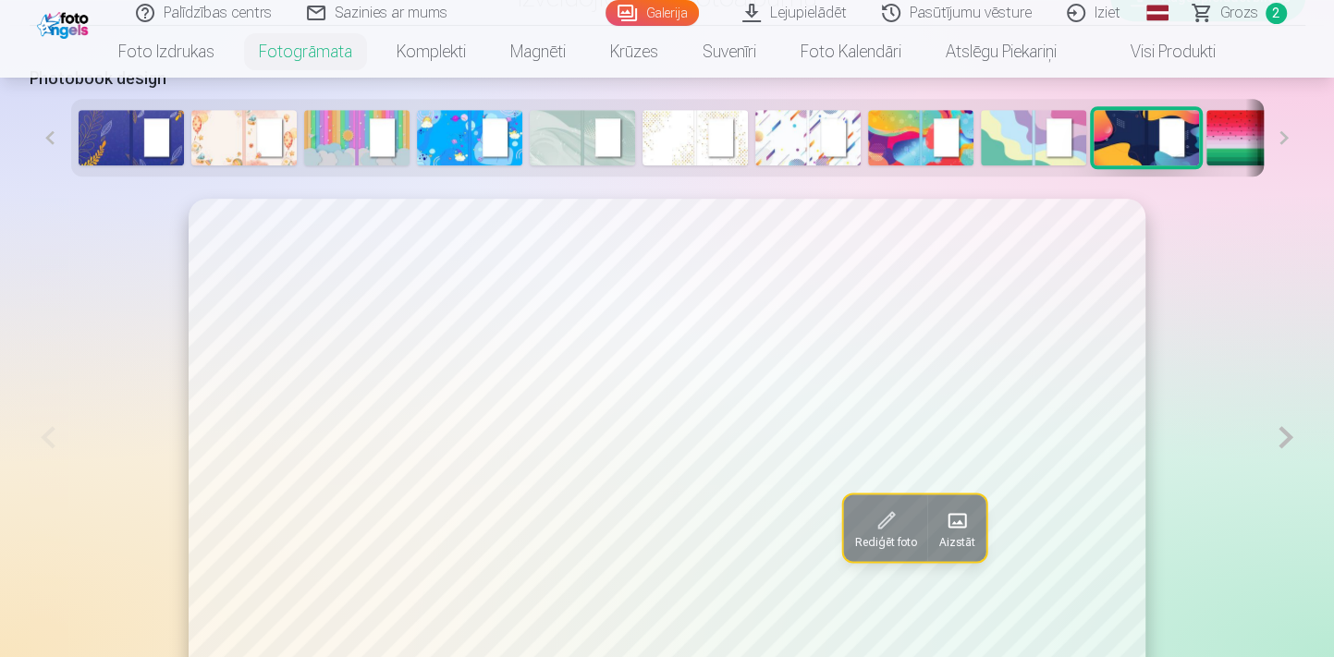
click at [1285, 436] on button at bounding box center [1285, 438] width 38 height 478
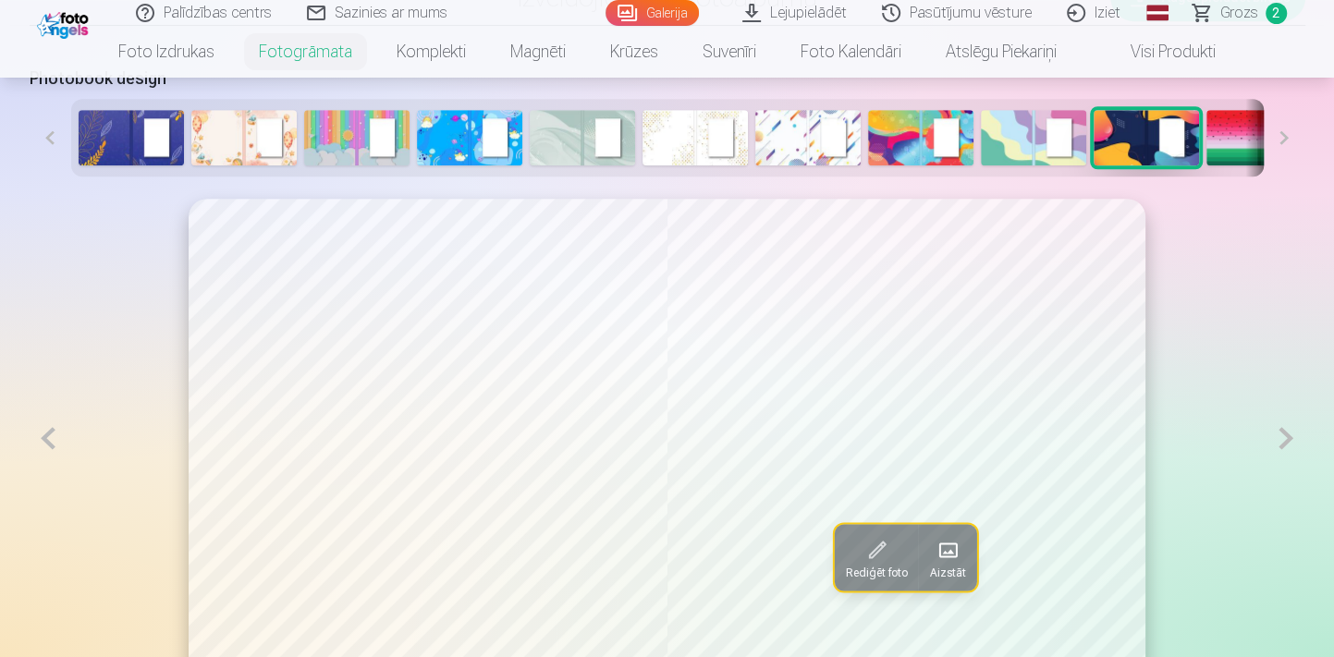
click at [1285, 436] on button at bounding box center [1285, 438] width 38 height 479
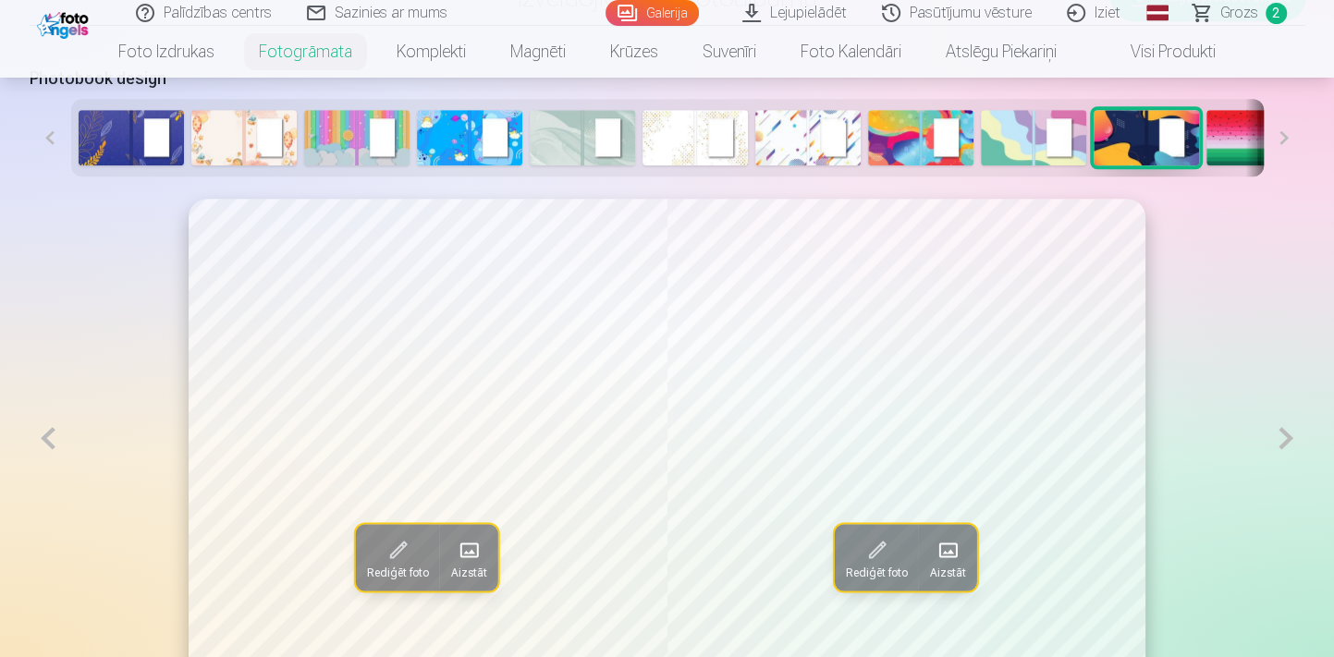
click at [1285, 436] on button at bounding box center [1285, 438] width 38 height 479
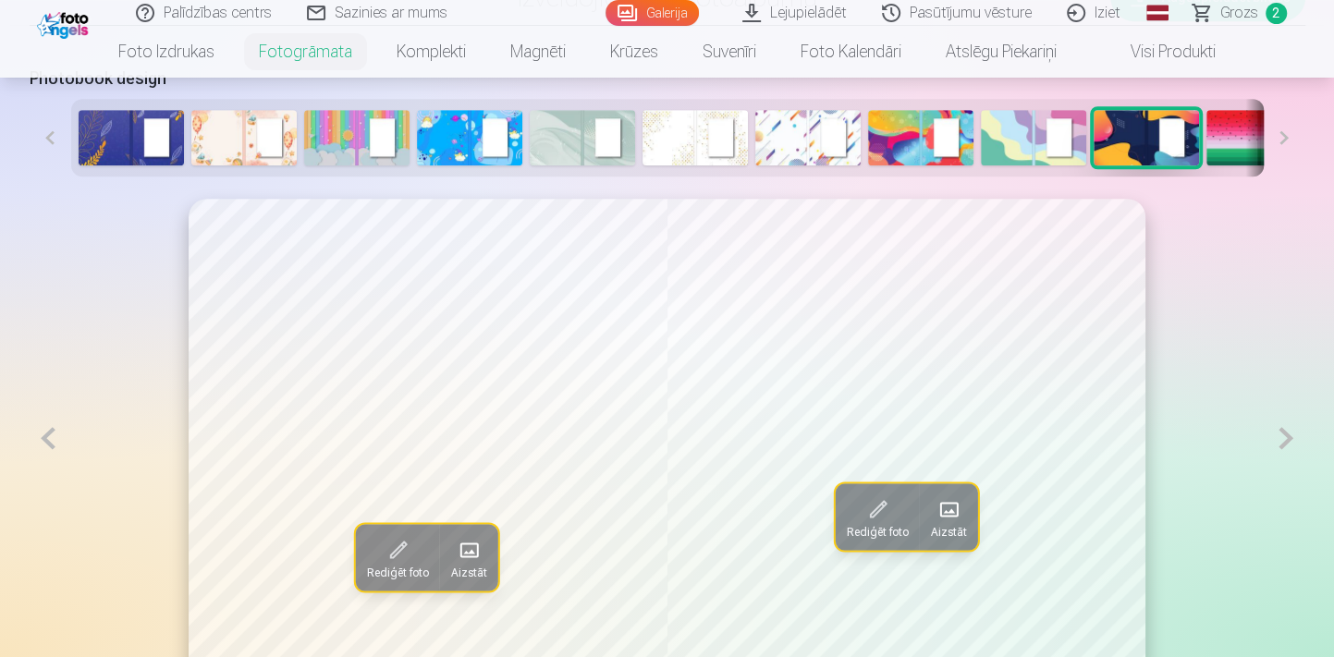
click at [1285, 436] on button at bounding box center [1285, 438] width 38 height 479
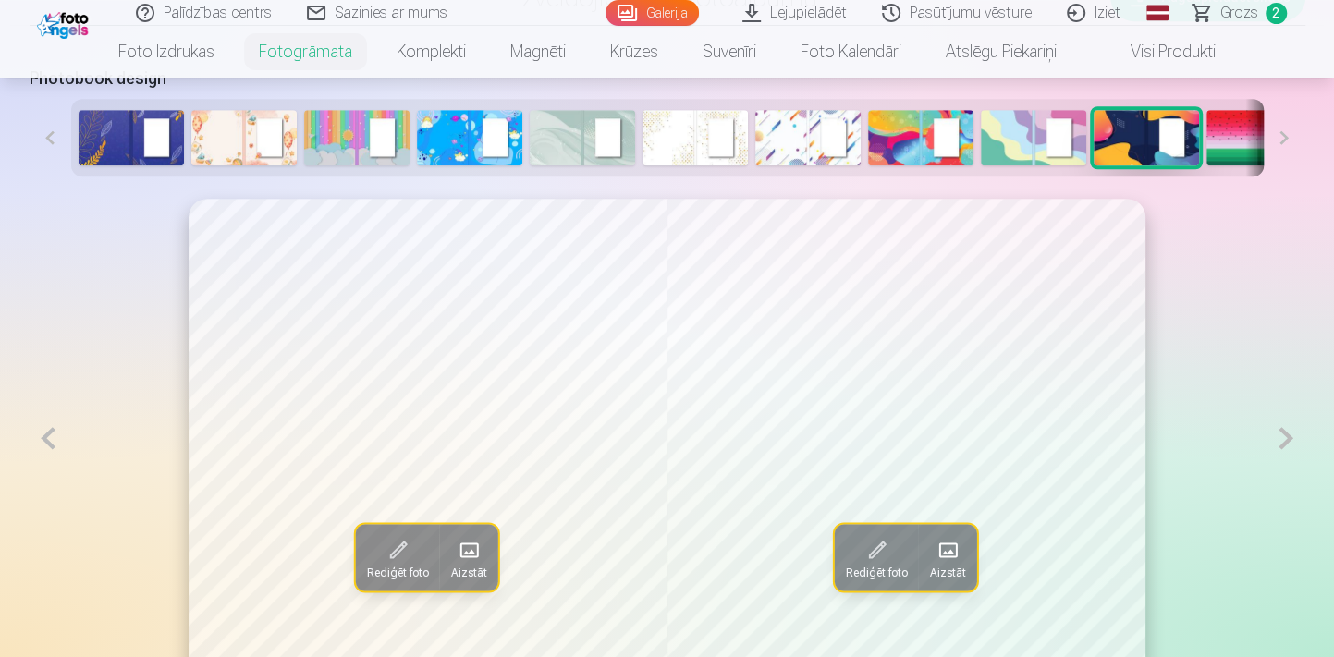
click at [1285, 436] on button at bounding box center [1285, 438] width 38 height 479
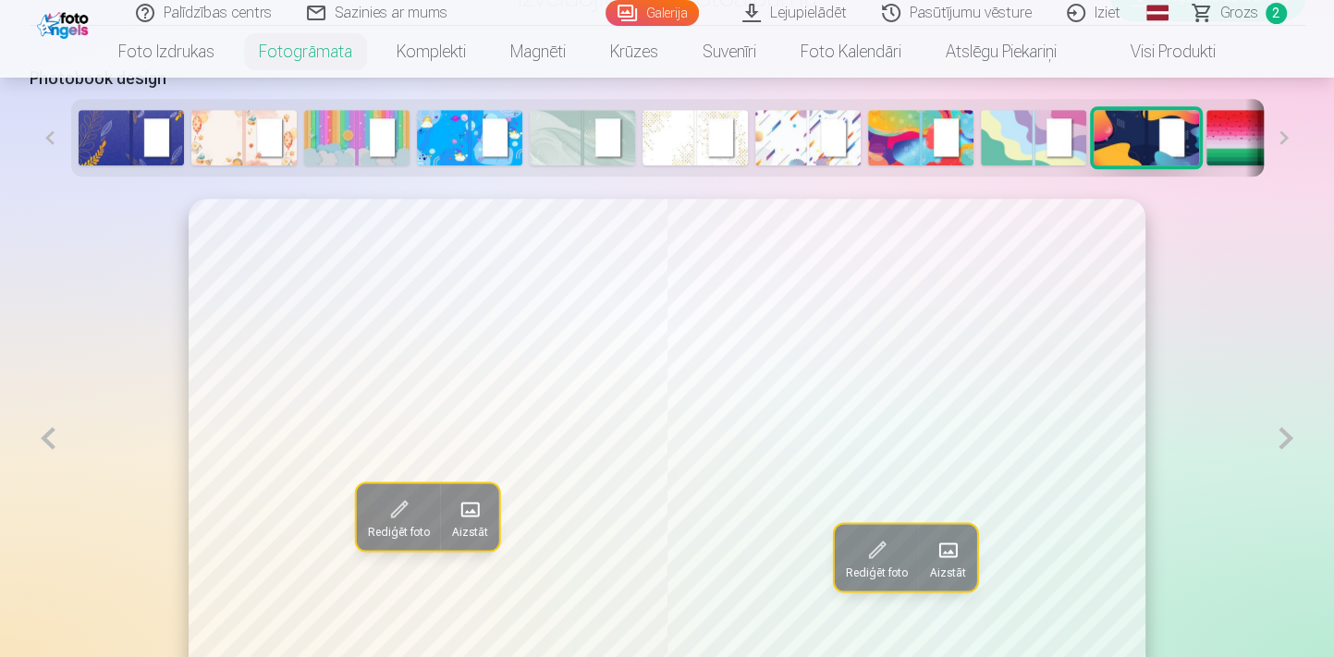
click at [1119, 134] on img at bounding box center [1145, 137] width 105 height 55
click at [1275, 134] on button at bounding box center [1284, 138] width 42 height 78
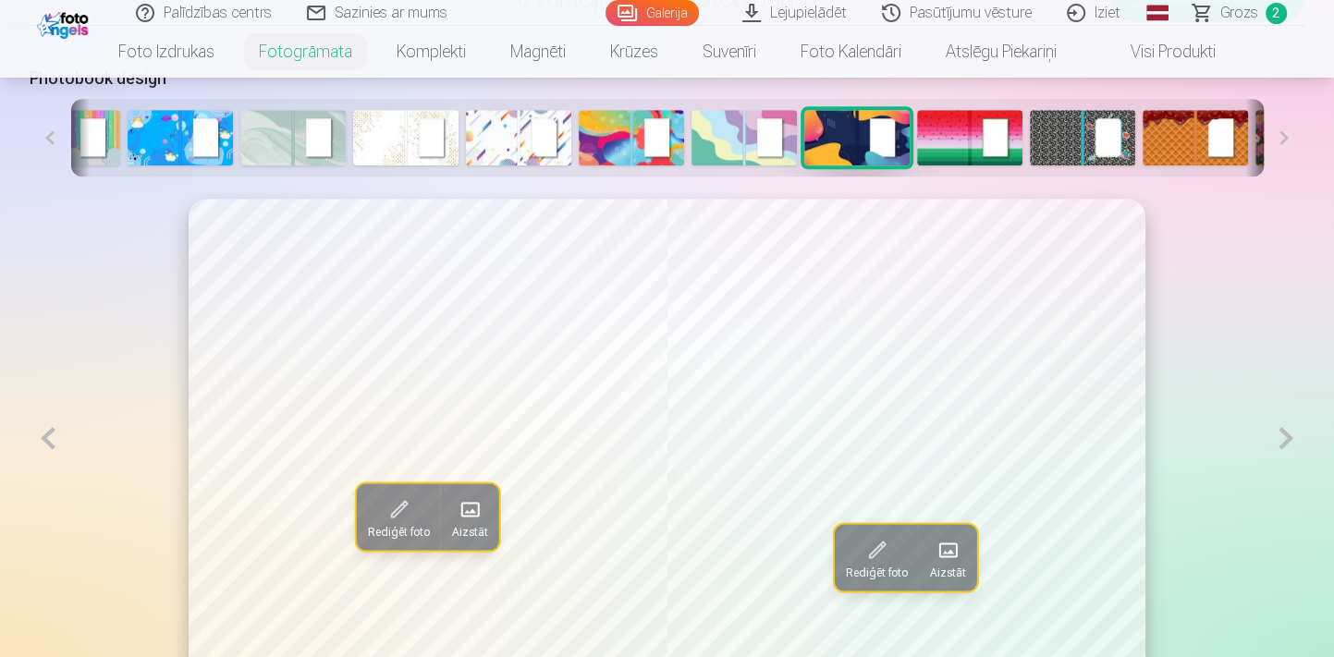
scroll to position [0, 393]
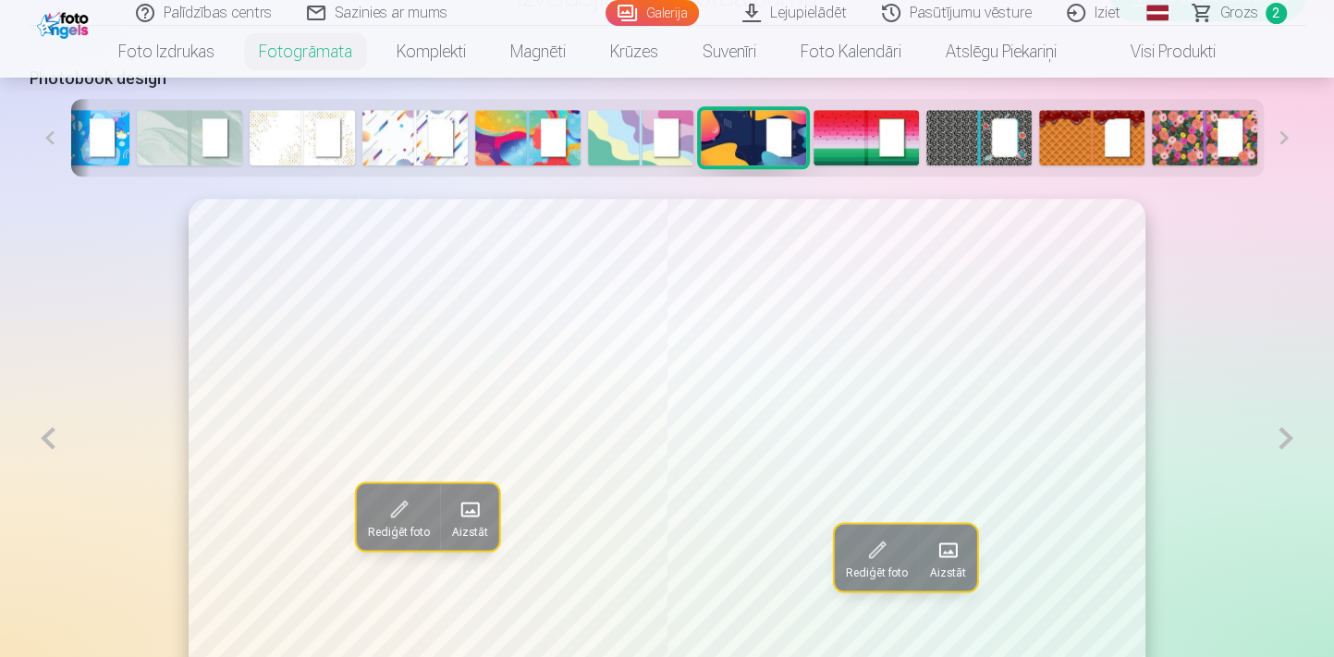
click at [1275, 134] on button at bounding box center [1284, 138] width 42 height 78
click at [1285, 140] on button at bounding box center [1284, 138] width 42 height 78
click at [1164, 128] on img at bounding box center [1204, 137] width 105 height 55
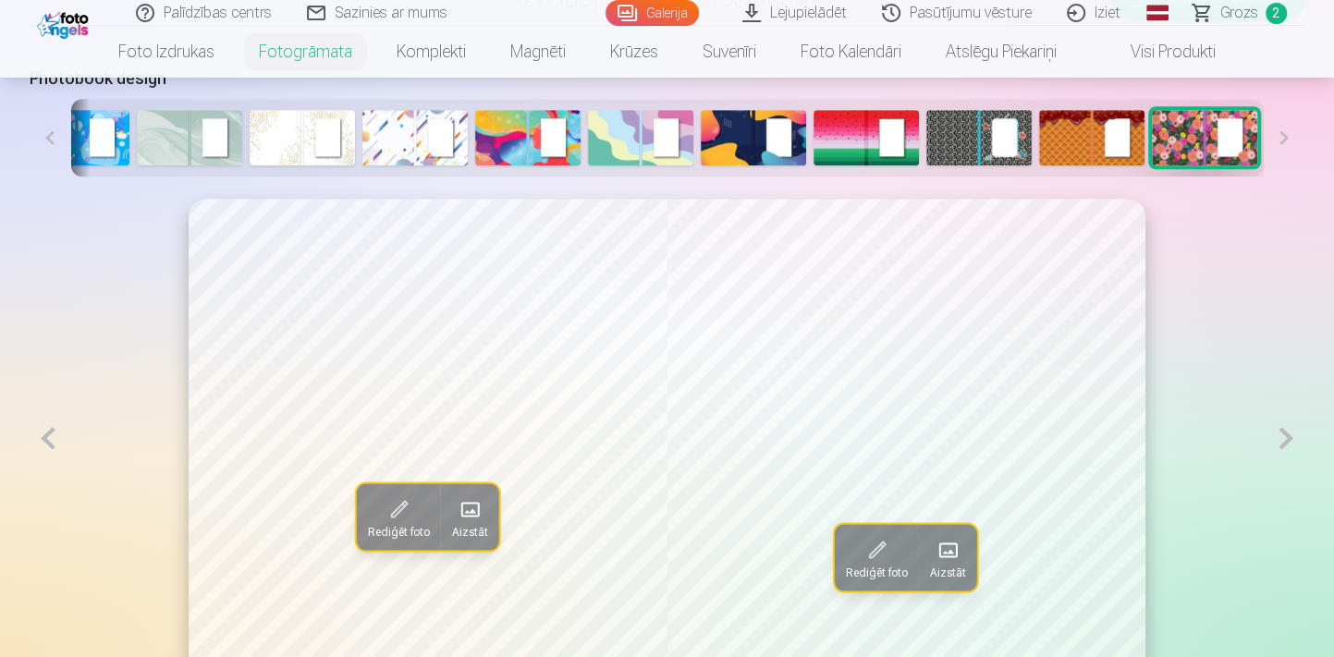
click at [1266, 424] on button at bounding box center [1285, 438] width 38 height 479
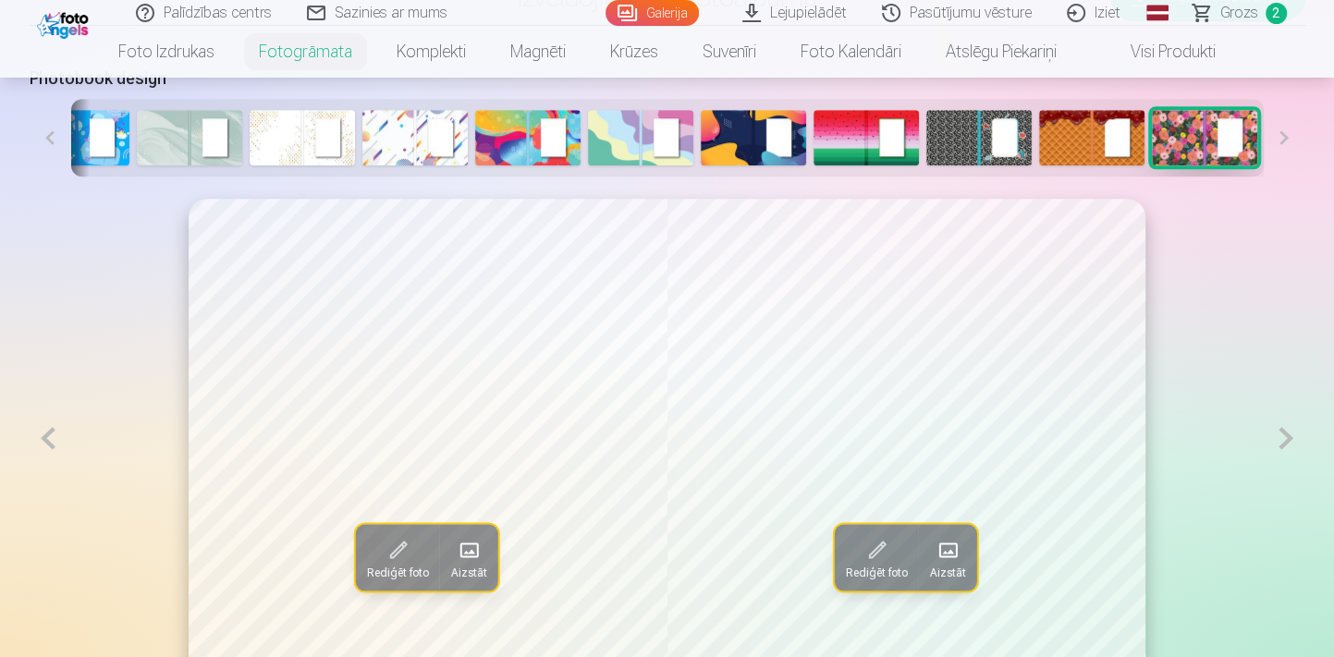
click at [1266, 424] on button at bounding box center [1285, 438] width 38 height 479
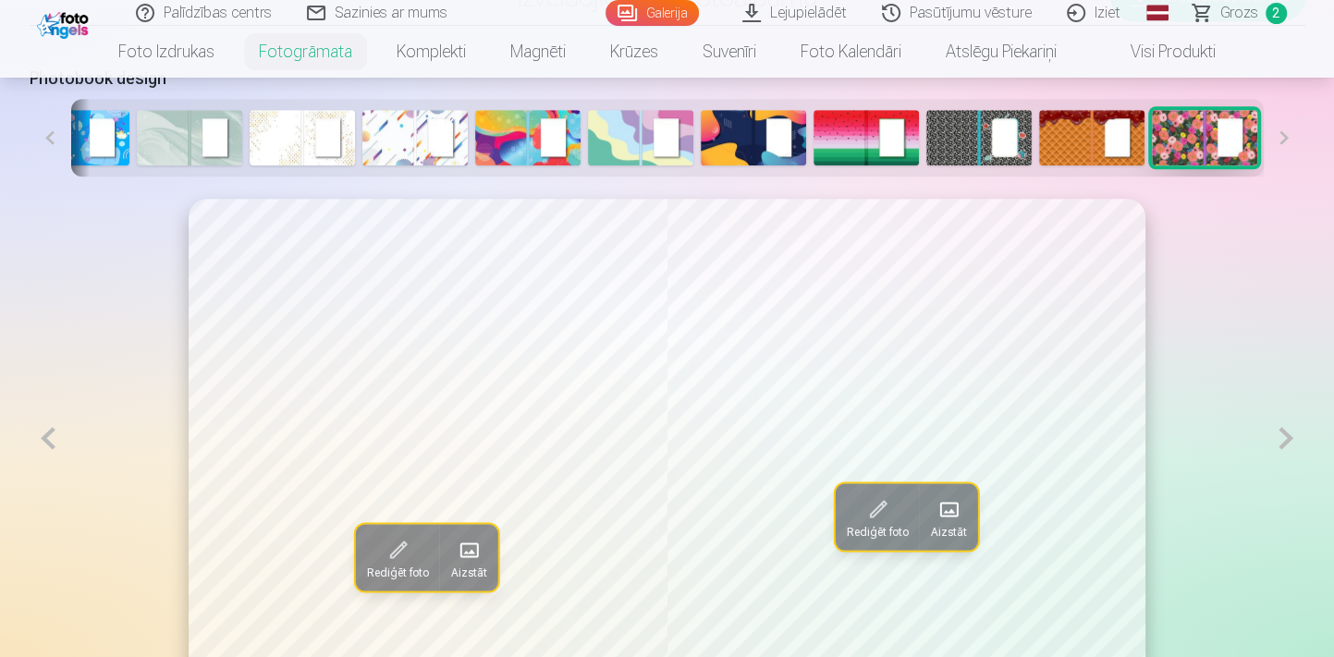
click at [1266, 424] on button at bounding box center [1285, 438] width 38 height 479
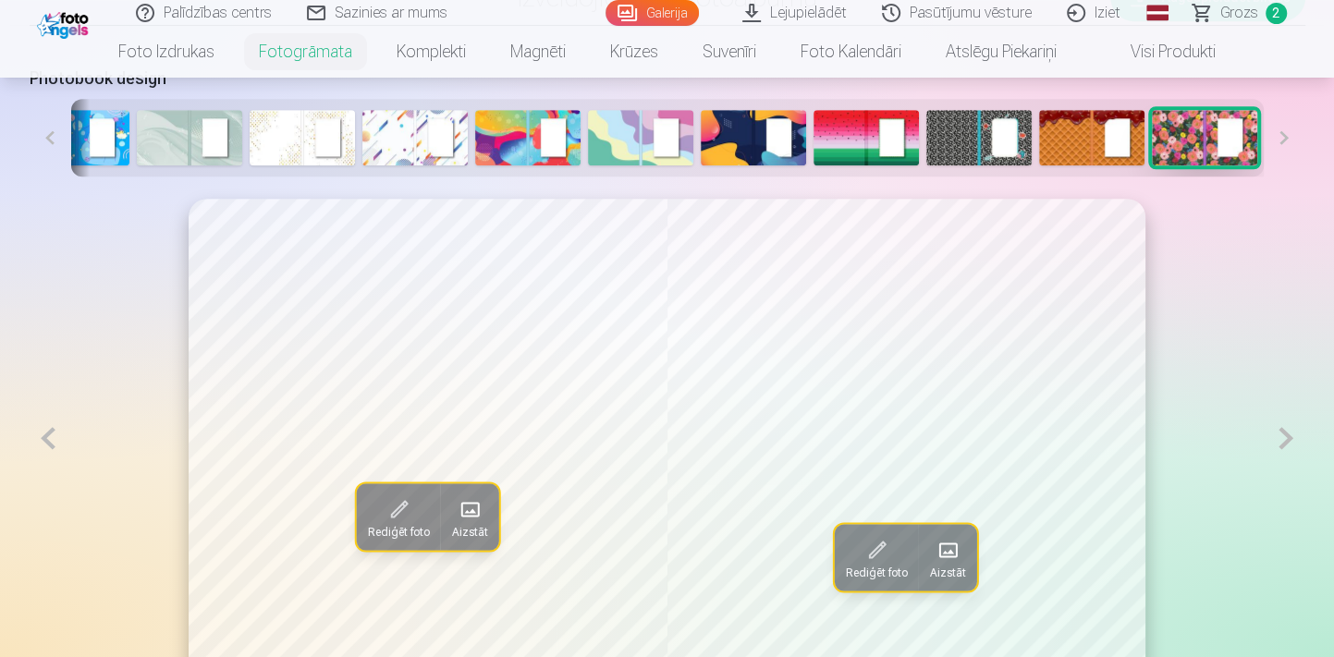
click at [1266, 424] on button at bounding box center [1285, 438] width 38 height 479
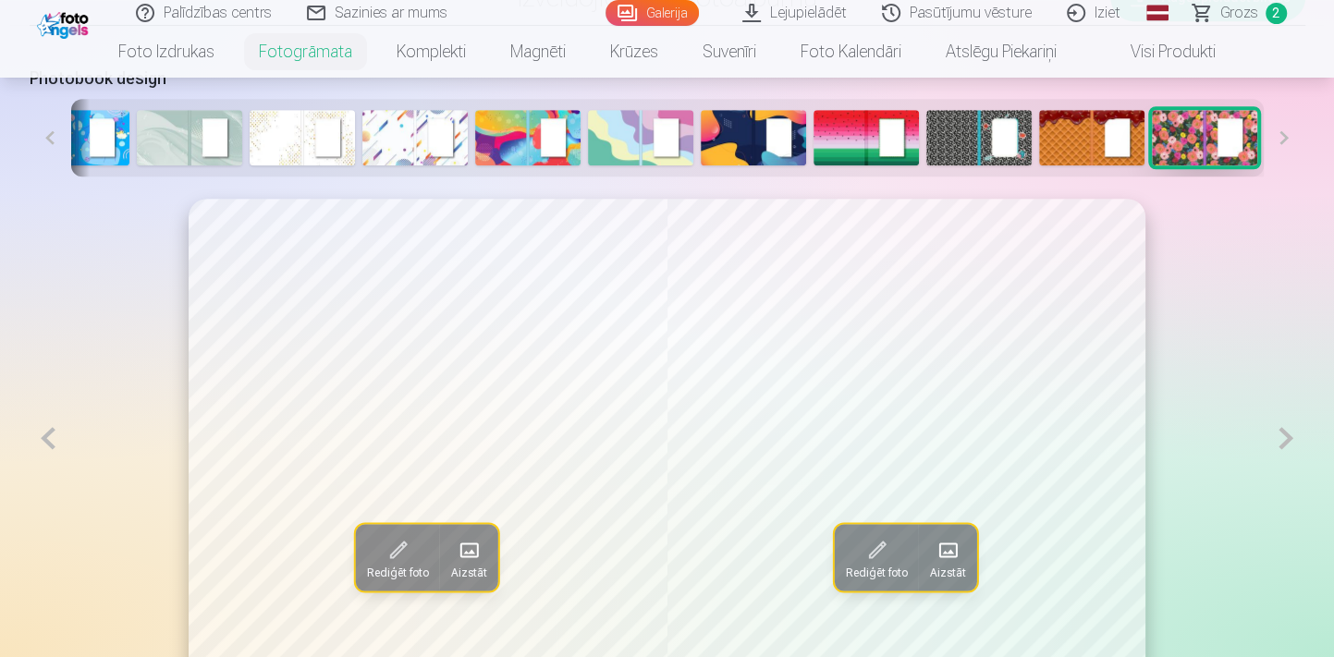
click at [1266, 424] on button at bounding box center [1285, 438] width 38 height 479
drag, startPoint x: 499, startPoint y: 126, endPoint x: 530, endPoint y: 139, distance: 33.1
click at [499, 126] on img at bounding box center [527, 137] width 105 height 55
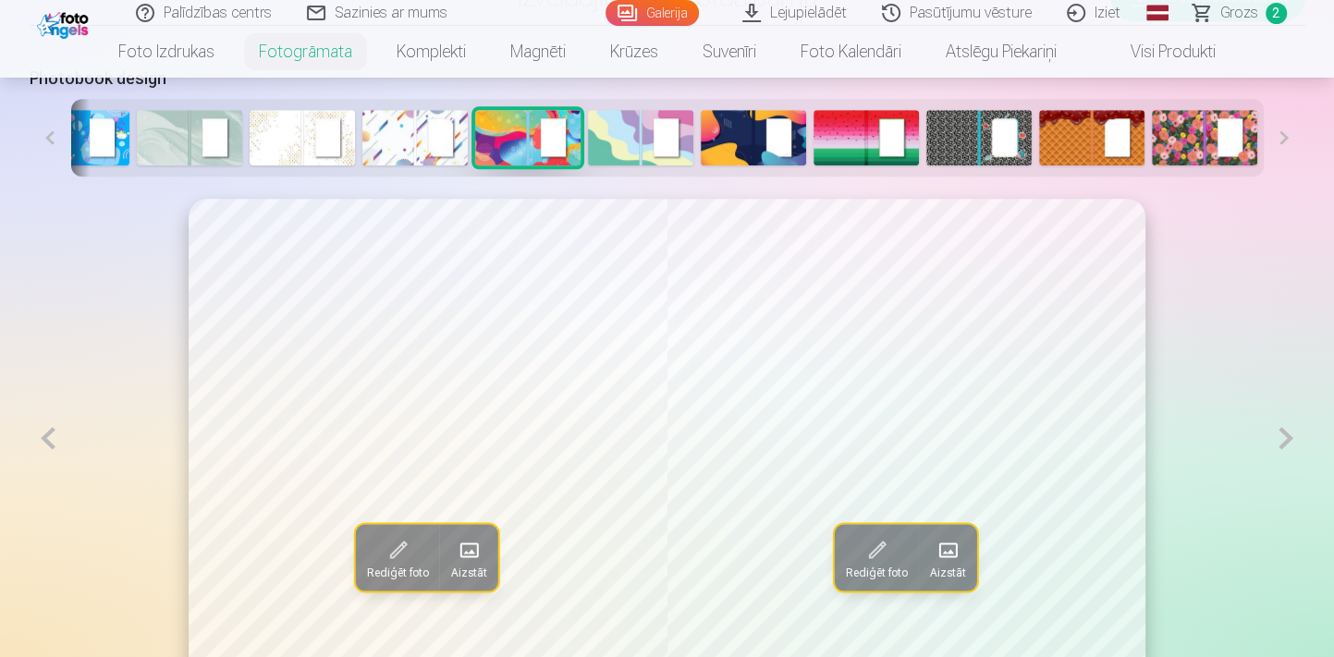
click at [1256, 445] on div "Rediģēt foto Aizstāt Rediģēt foto Aizstāt" at bounding box center [667, 438] width 1275 height 479
click at [1266, 438] on button at bounding box center [1285, 438] width 38 height 479
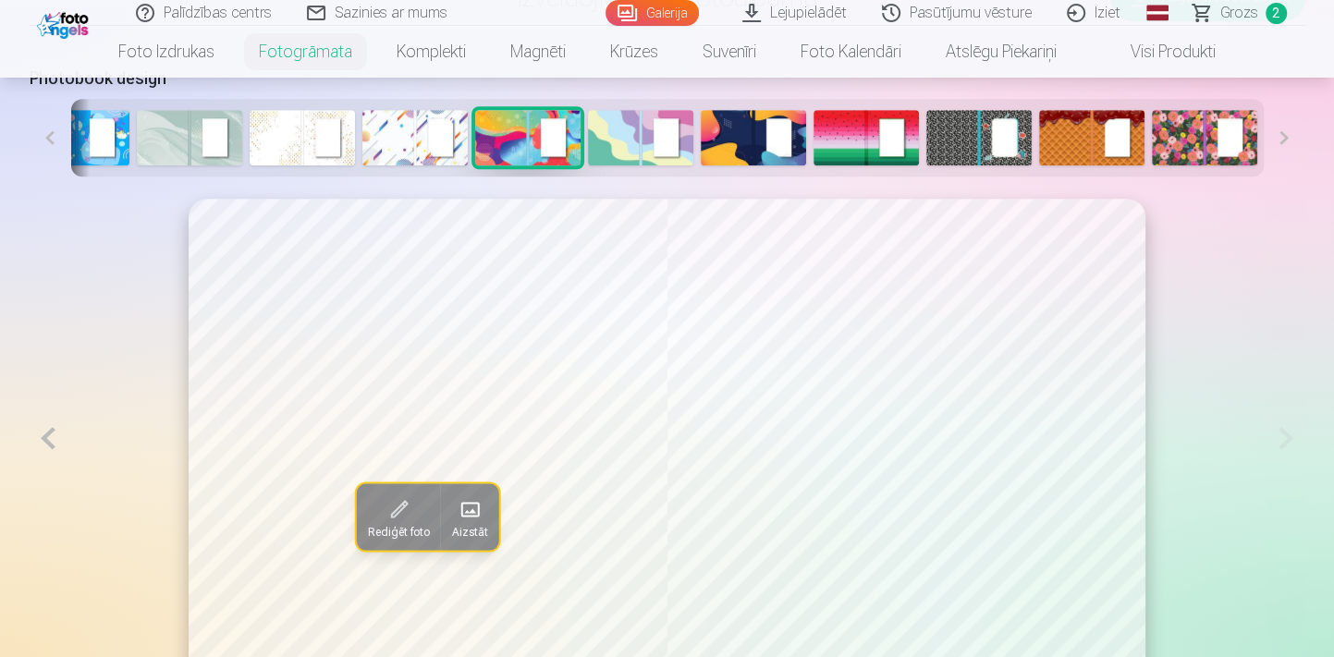
click at [46, 445] on button at bounding box center [49, 438] width 38 height 479
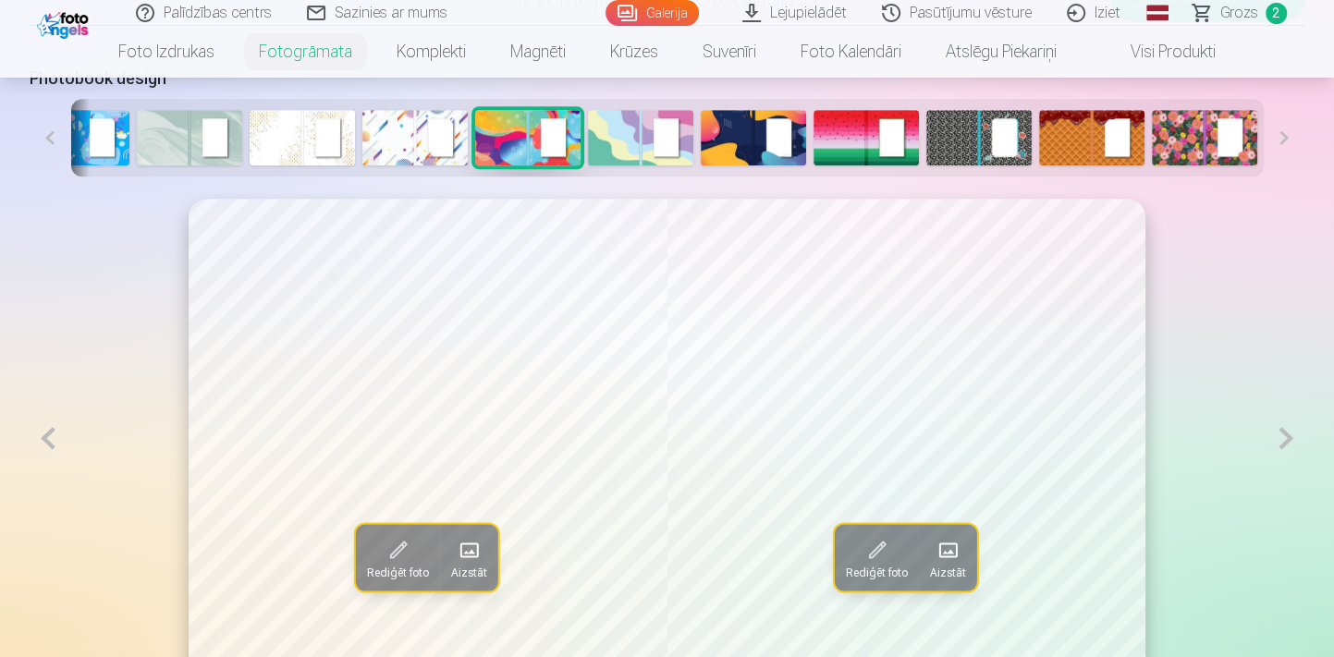
click at [46, 445] on button at bounding box center [49, 438] width 38 height 479
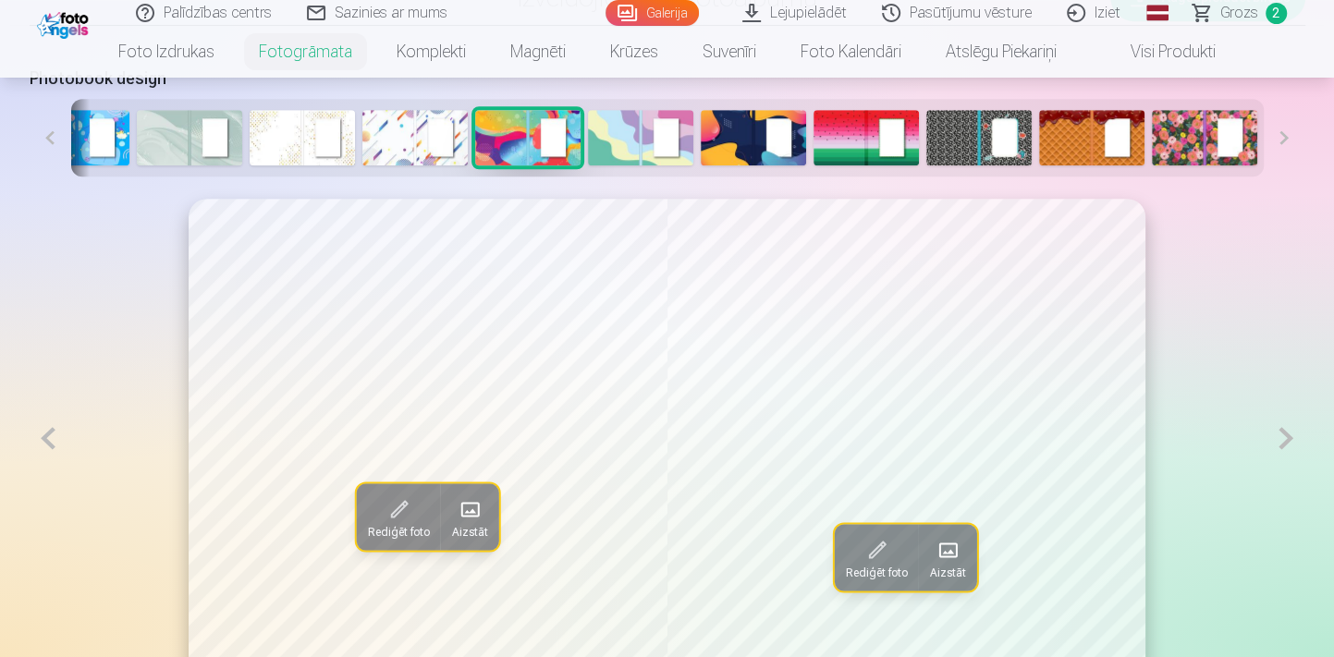
click at [46, 445] on button at bounding box center [49, 438] width 38 height 479
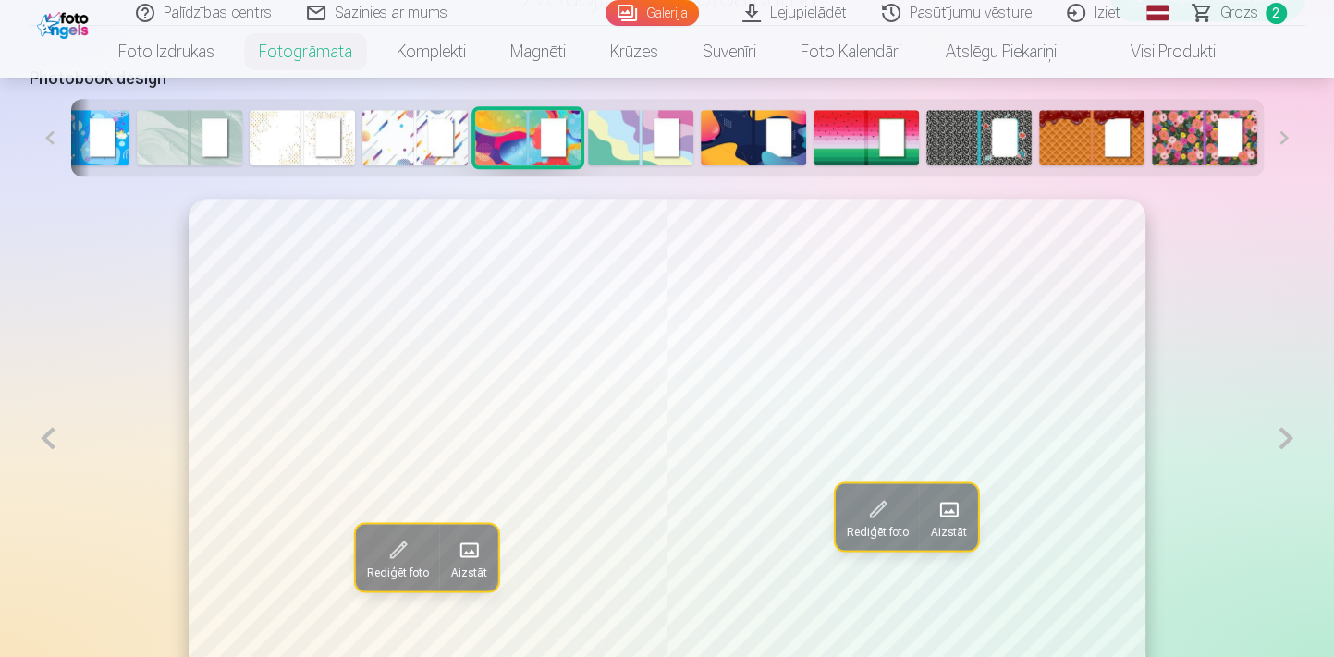
click at [46, 445] on button at bounding box center [49, 438] width 38 height 479
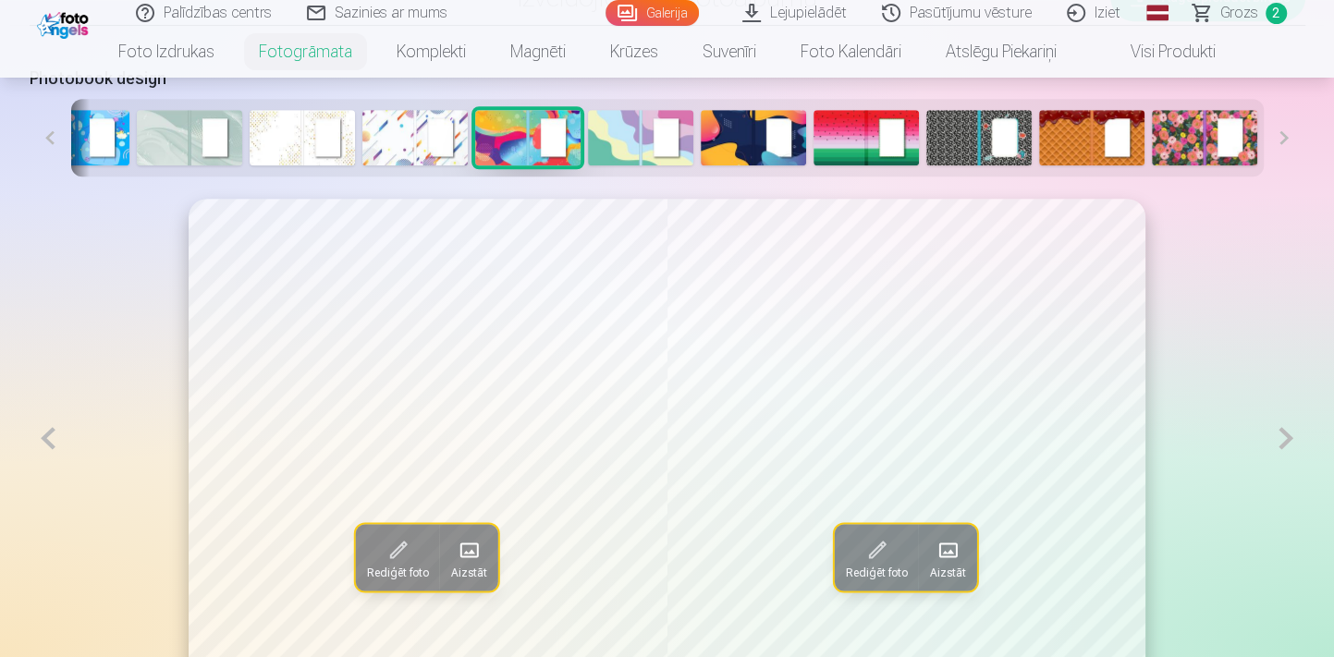
click at [46, 445] on button at bounding box center [49, 438] width 38 height 479
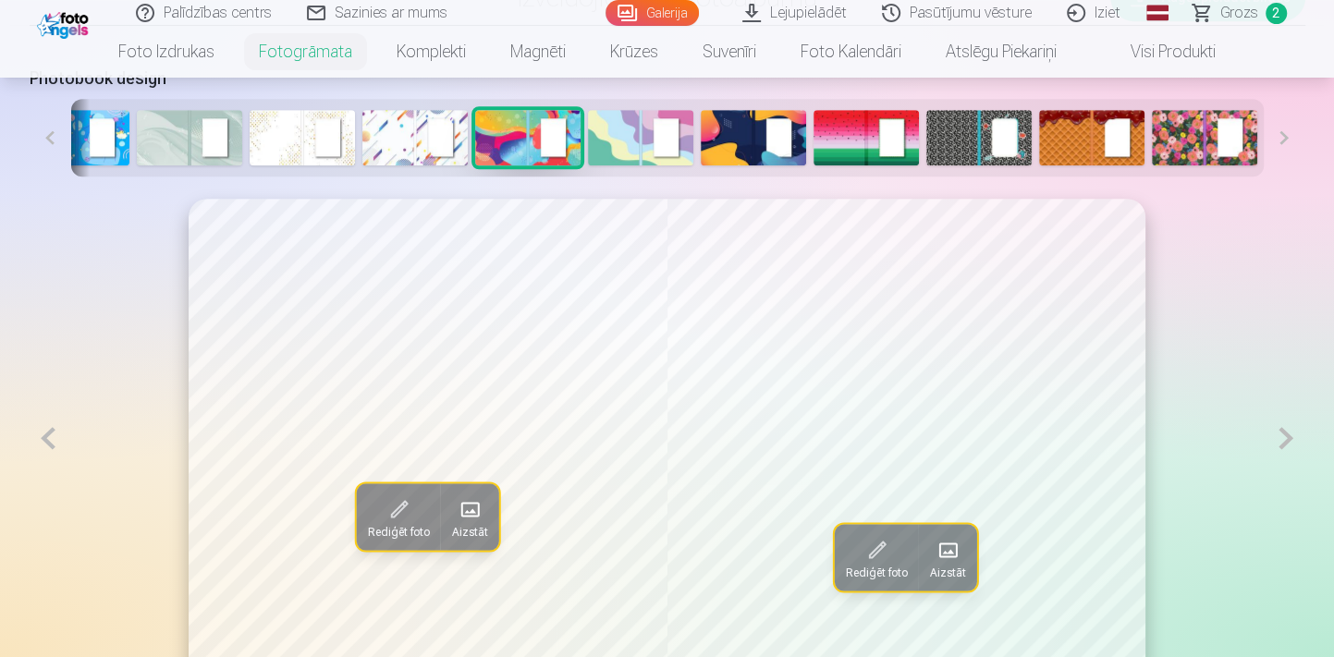
click at [46, 445] on button at bounding box center [49, 438] width 38 height 479
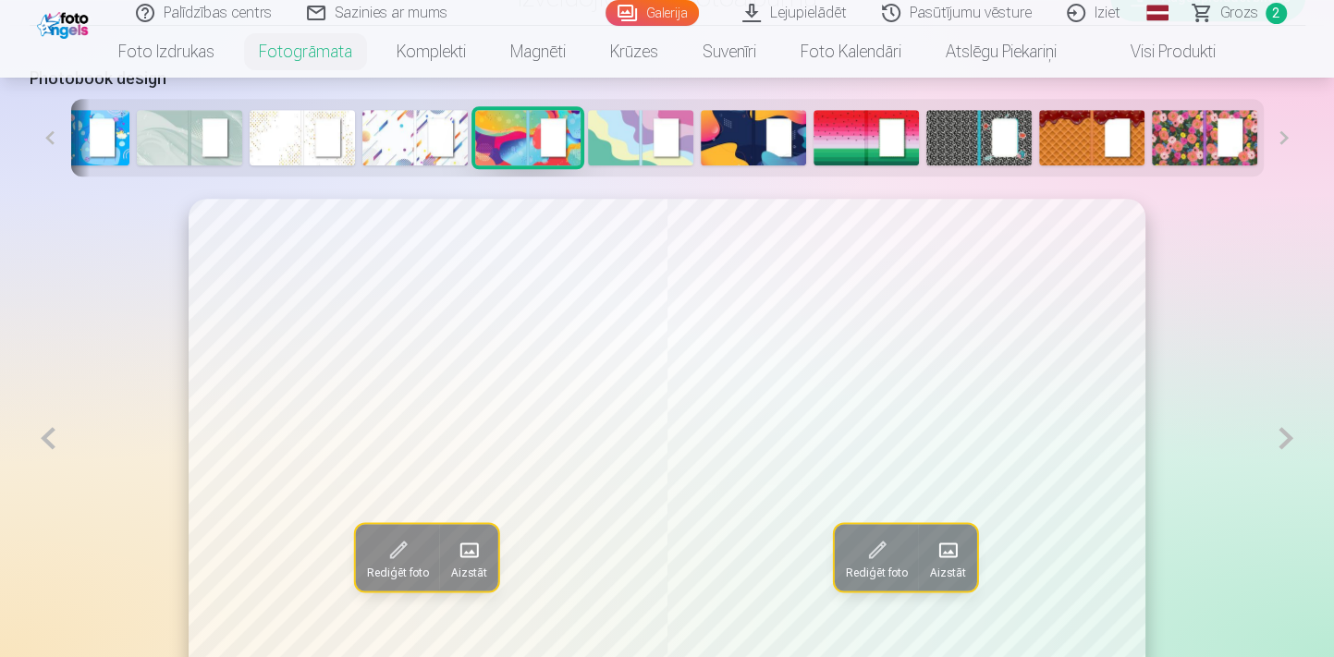
click at [46, 445] on button at bounding box center [49, 438] width 38 height 479
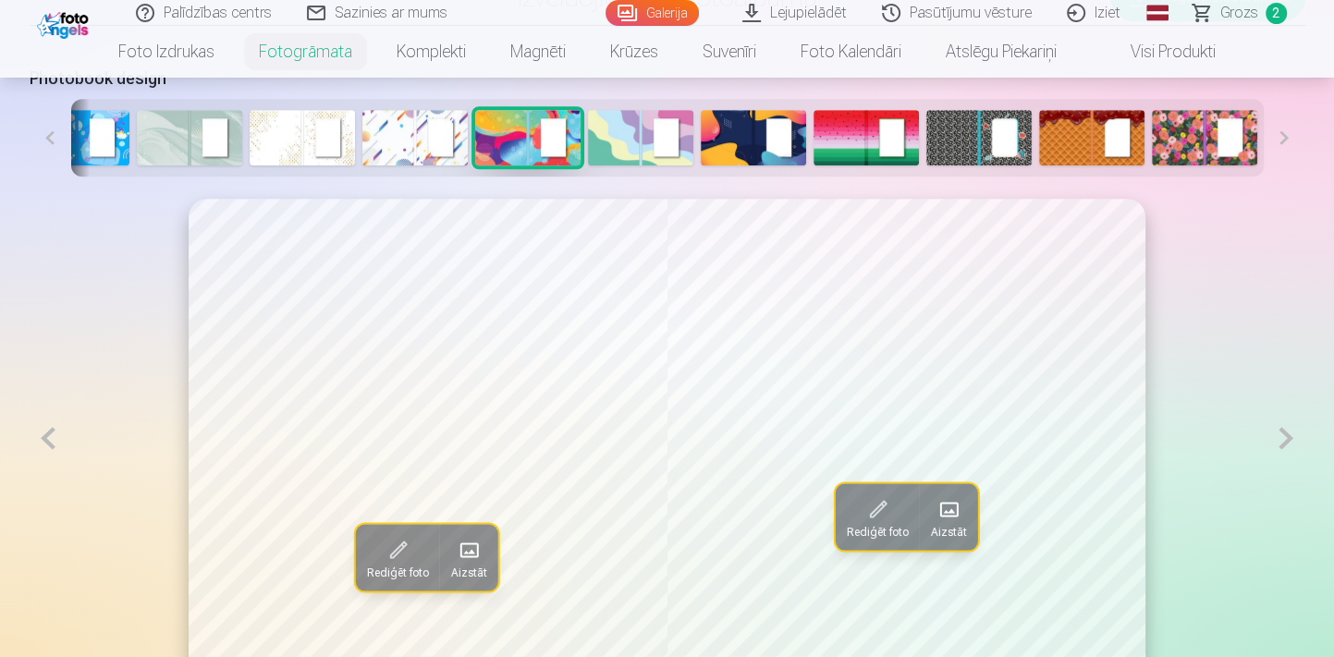
click at [46, 445] on button at bounding box center [49, 438] width 38 height 479
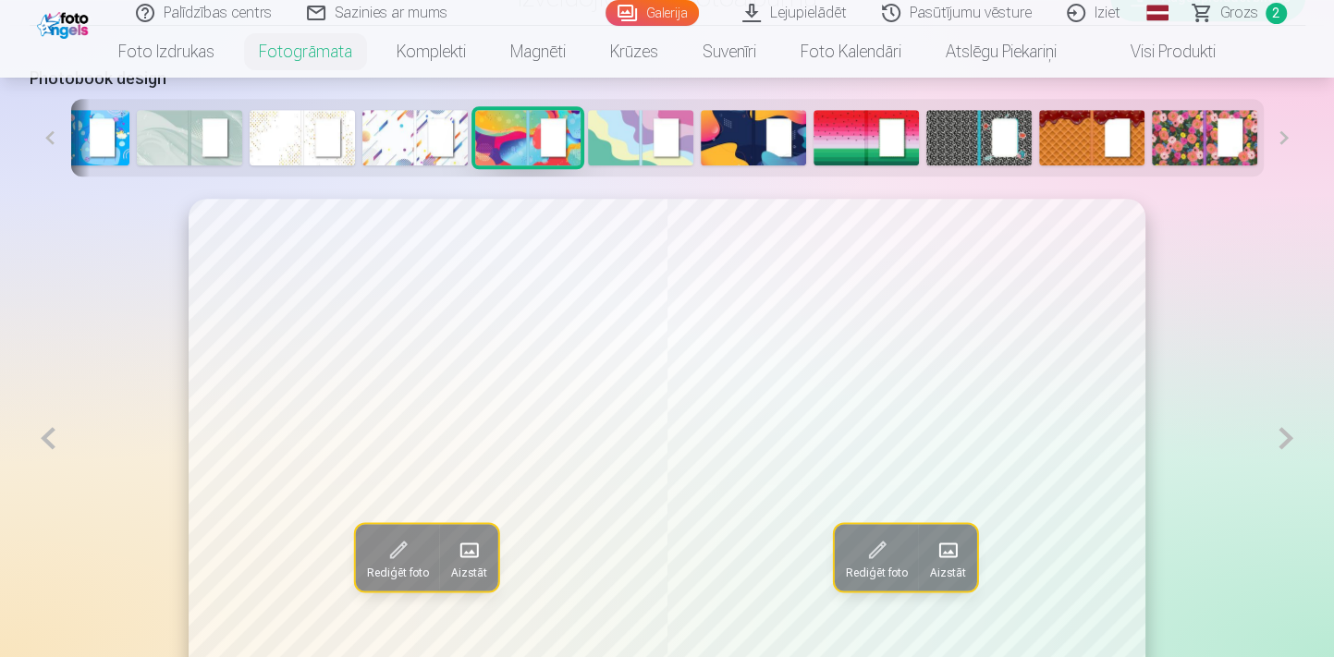
click at [46, 445] on button at bounding box center [49, 438] width 38 height 479
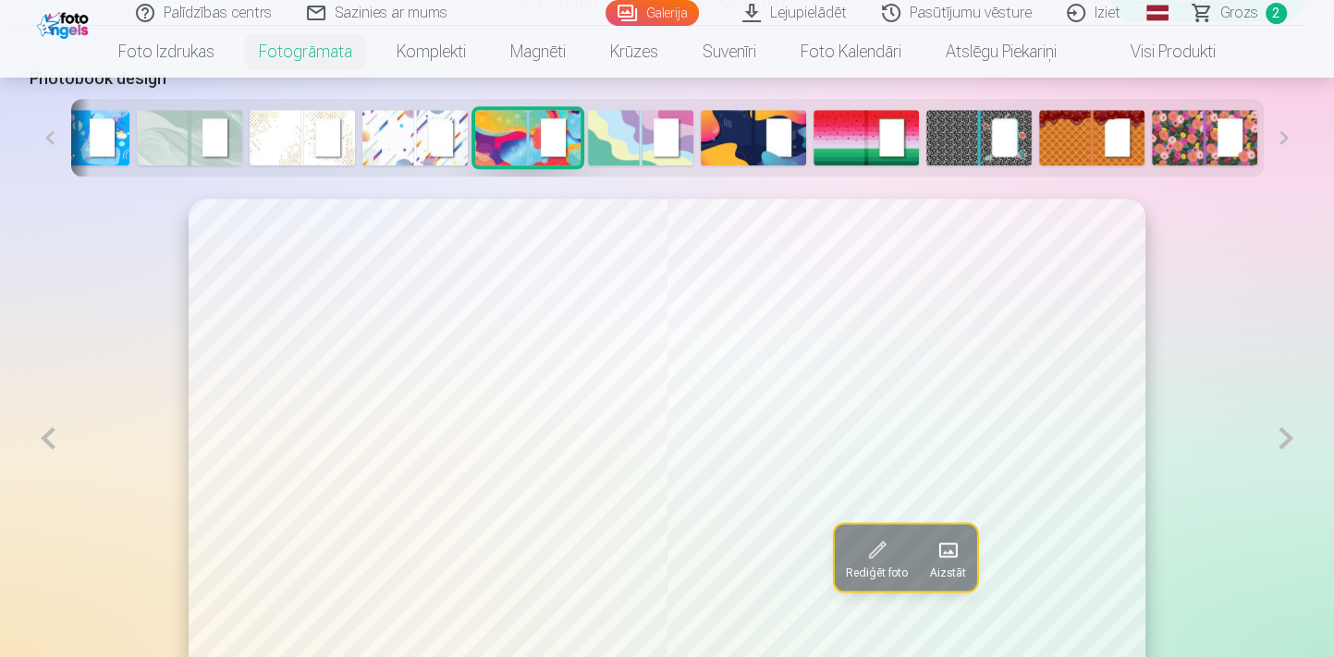
click at [46, 445] on button at bounding box center [49, 438] width 38 height 479
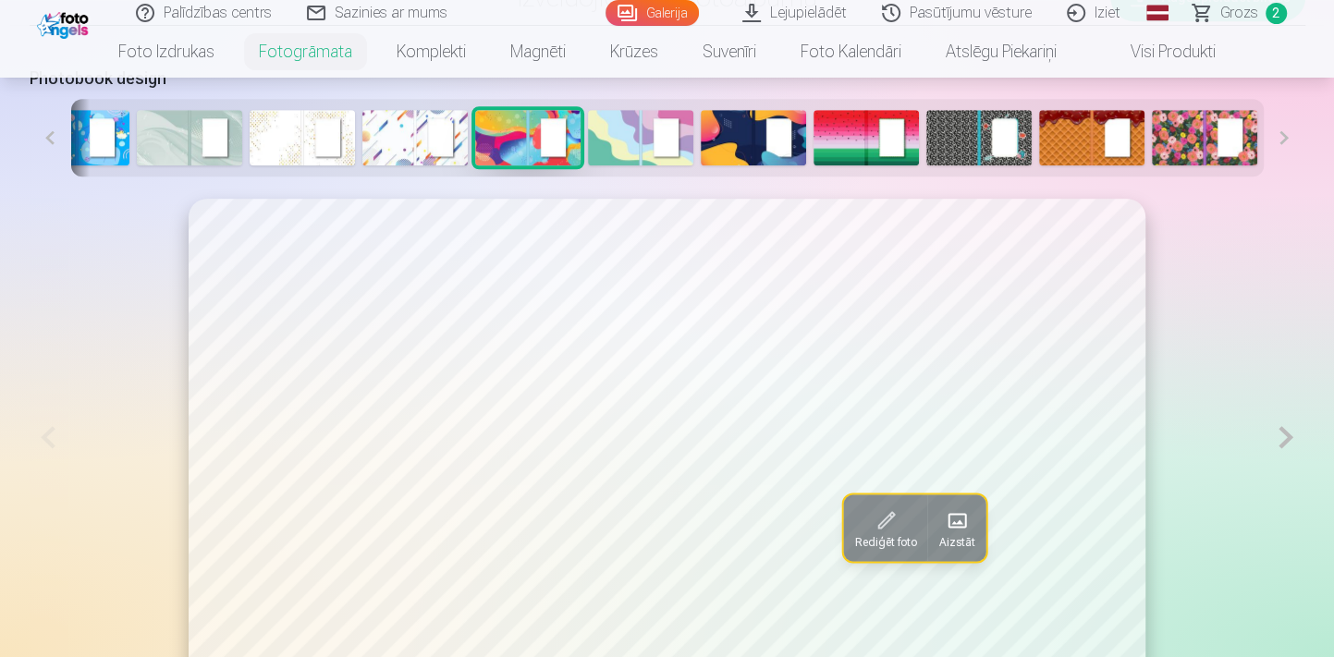
click at [1266, 450] on button at bounding box center [1285, 438] width 38 height 478
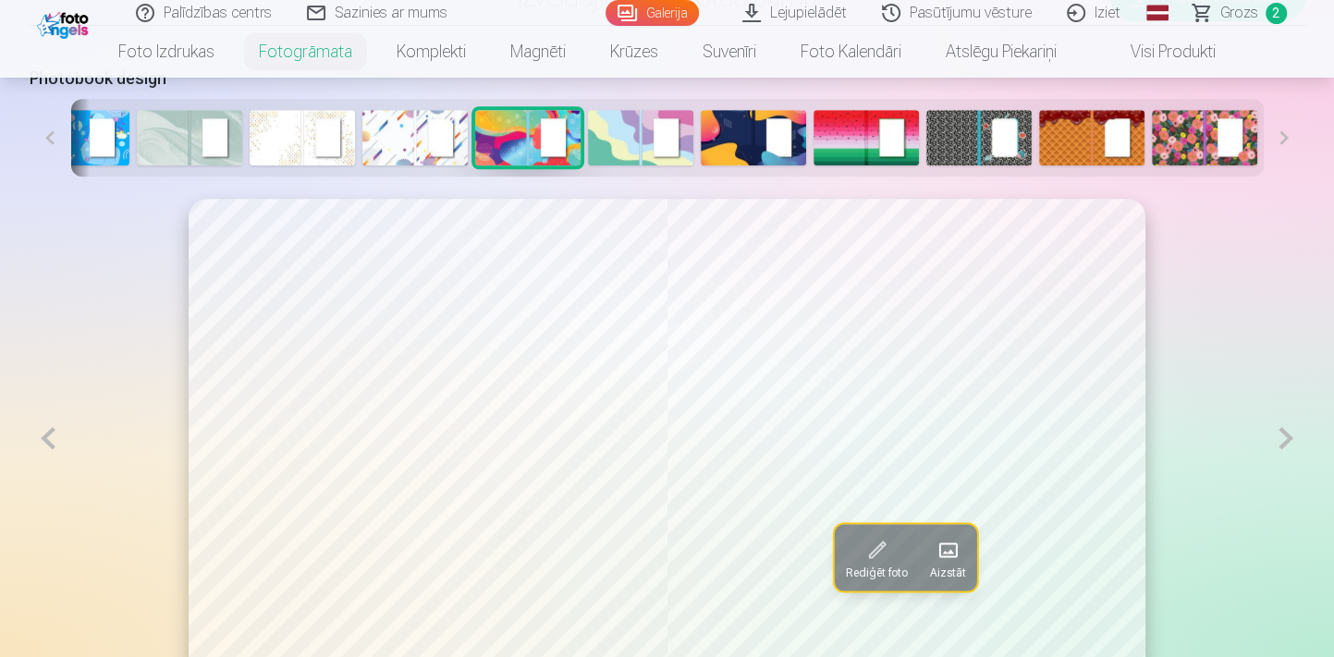
click at [1266, 450] on button at bounding box center [1285, 438] width 38 height 479
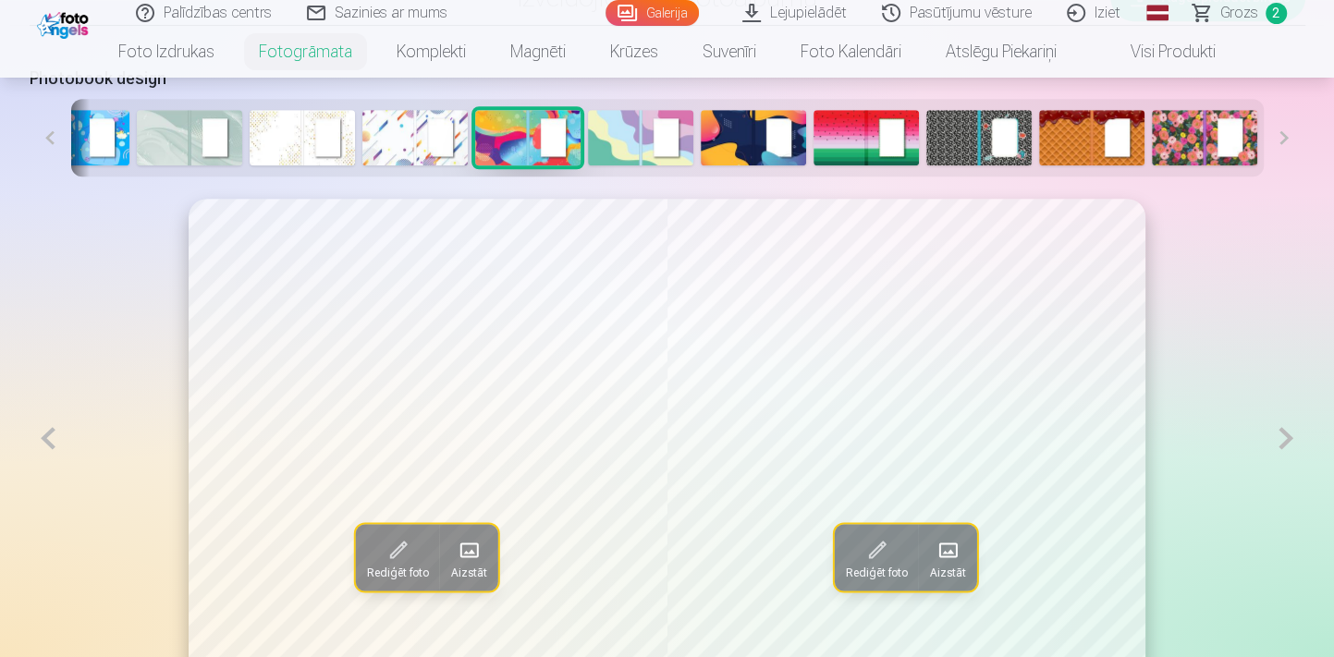
click at [1266, 450] on button at bounding box center [1285, 438] width 38 height 479
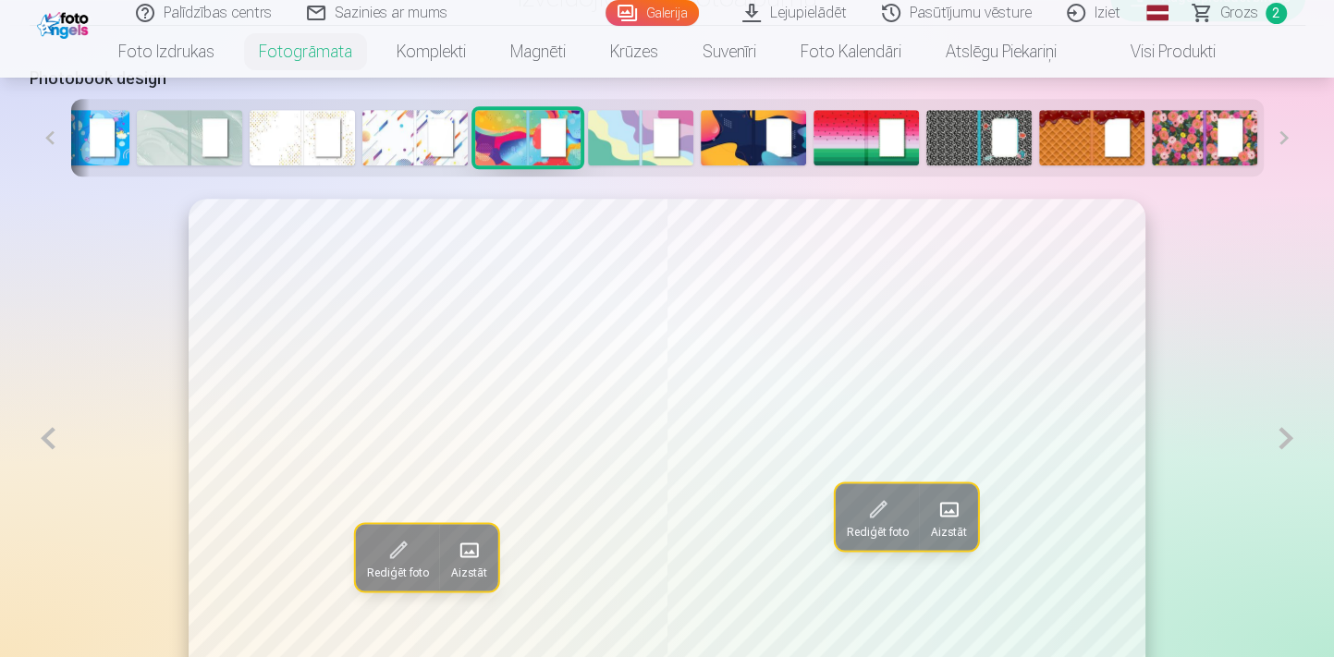
click at [1266, 450] on button at bounding box center [1285, 438] width 38 height 479
click at [1267, 450] on button at bounding box center [1285, 438] width 38 height 479
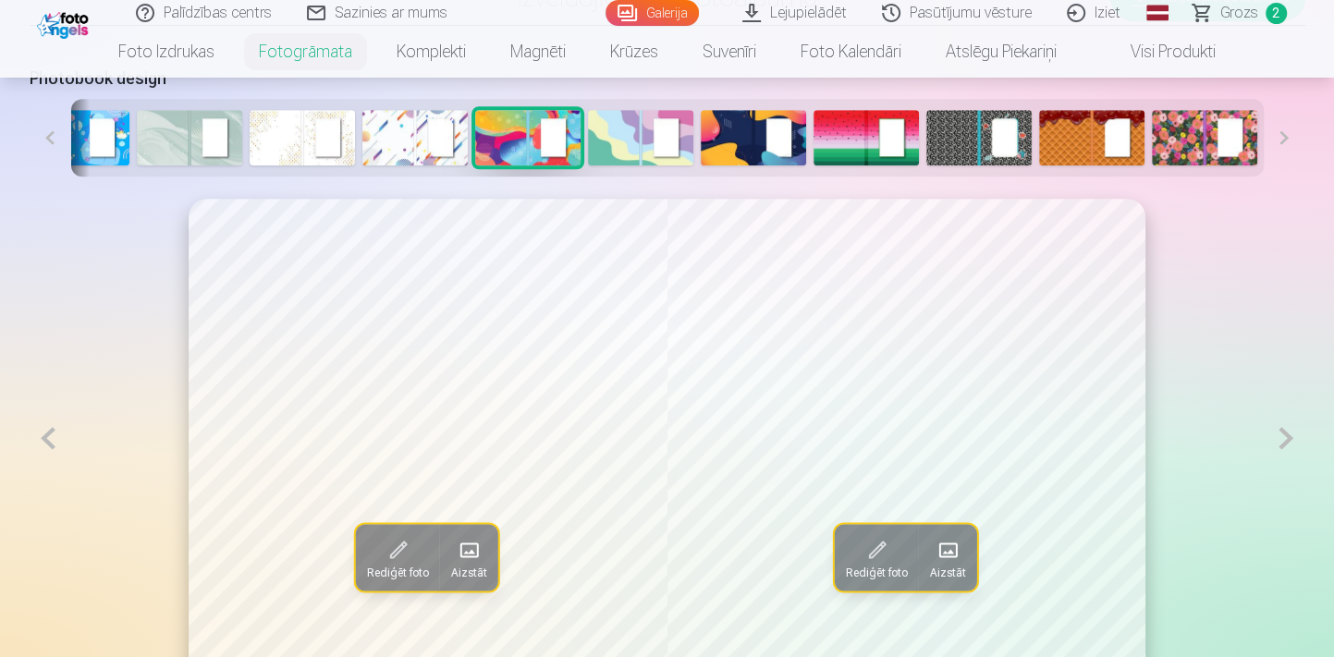
click at [1267, 450] on button at bounding box center [1285, 438] width 38 height 479
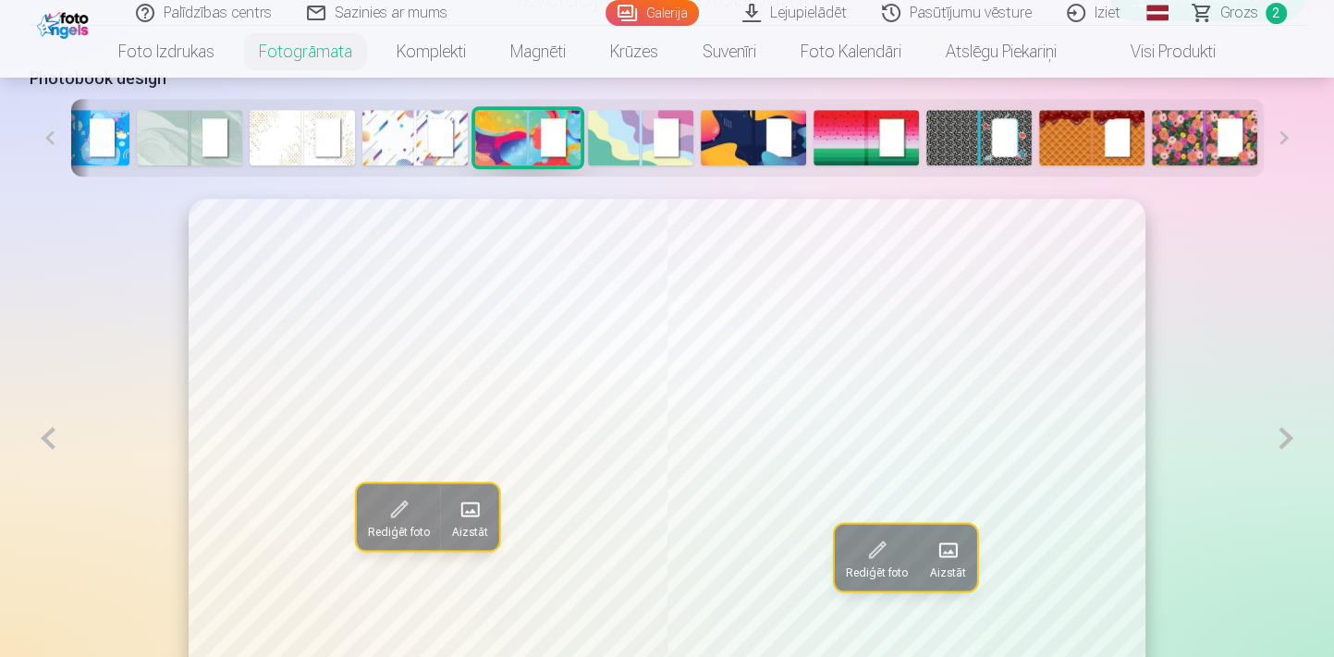
click at [1267, 450] on button at bounding box center [1285, 438] width 38 height 479
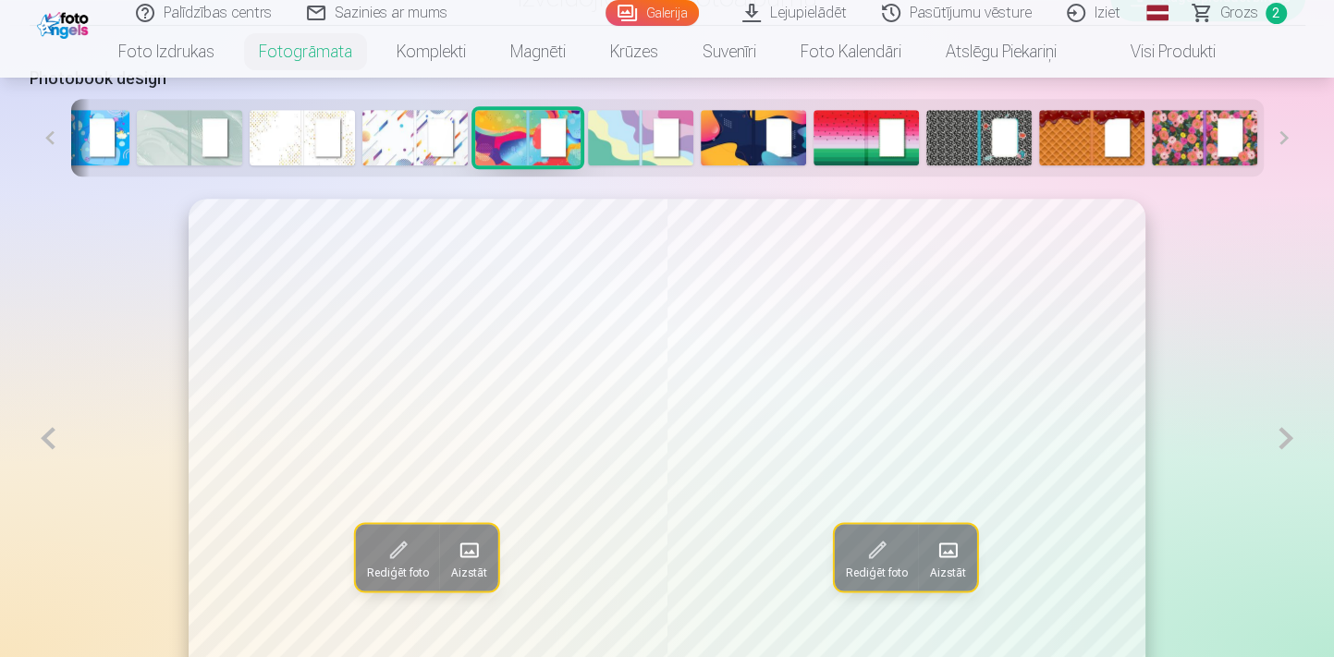
click at [1267, 450] on button at bounding box center [1285, 438] width 38 height 479
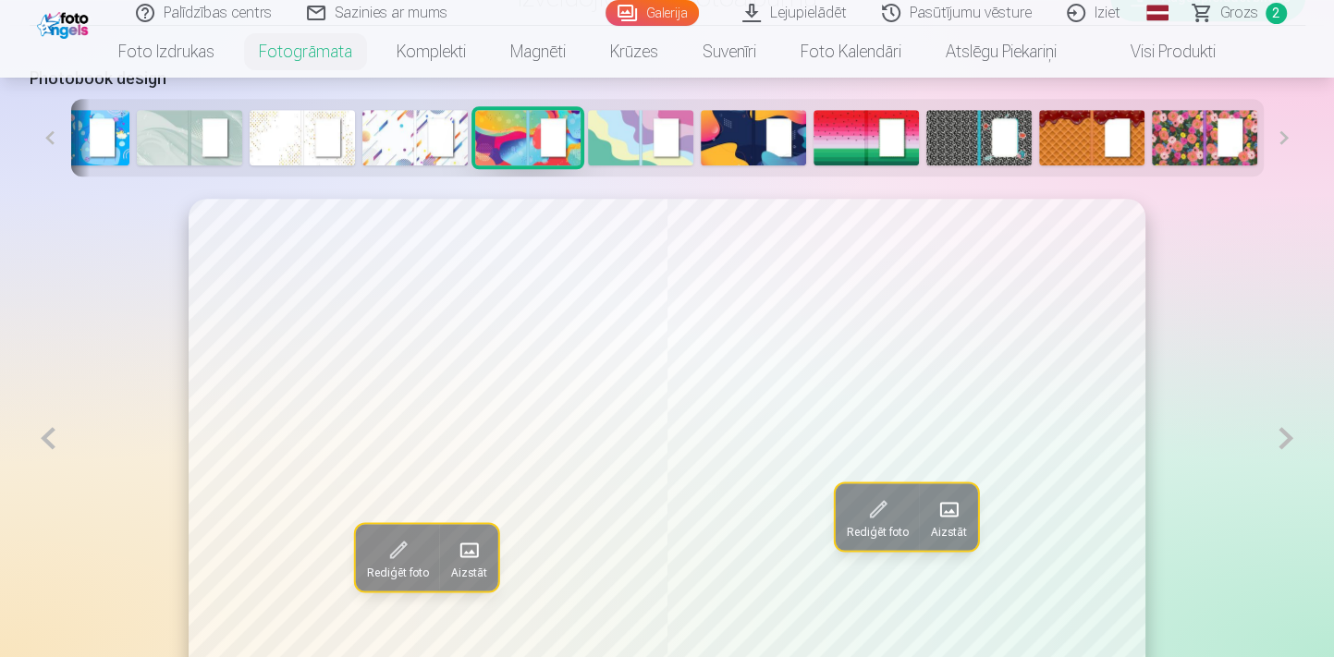
click at [1267, 450] on button at bounding box center [1285, 438] width 38 height 479
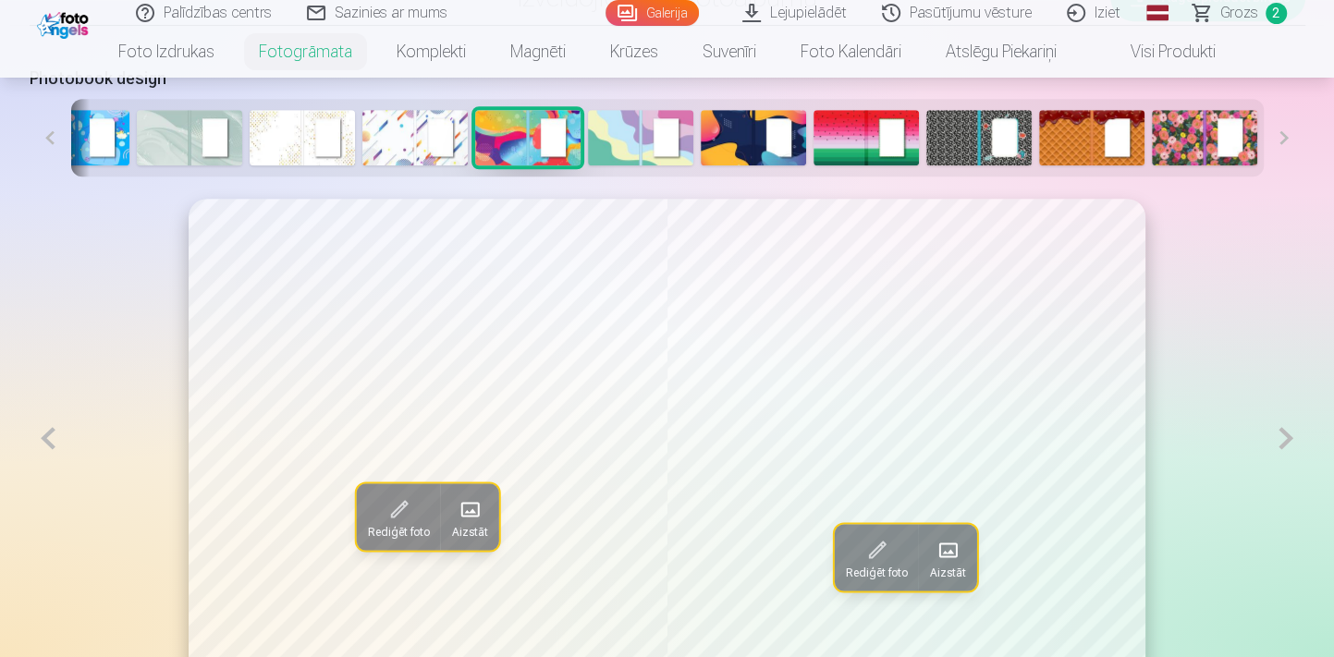
click at [1267, 450] on button at bounding box center [1285, 438] width 38 height 479
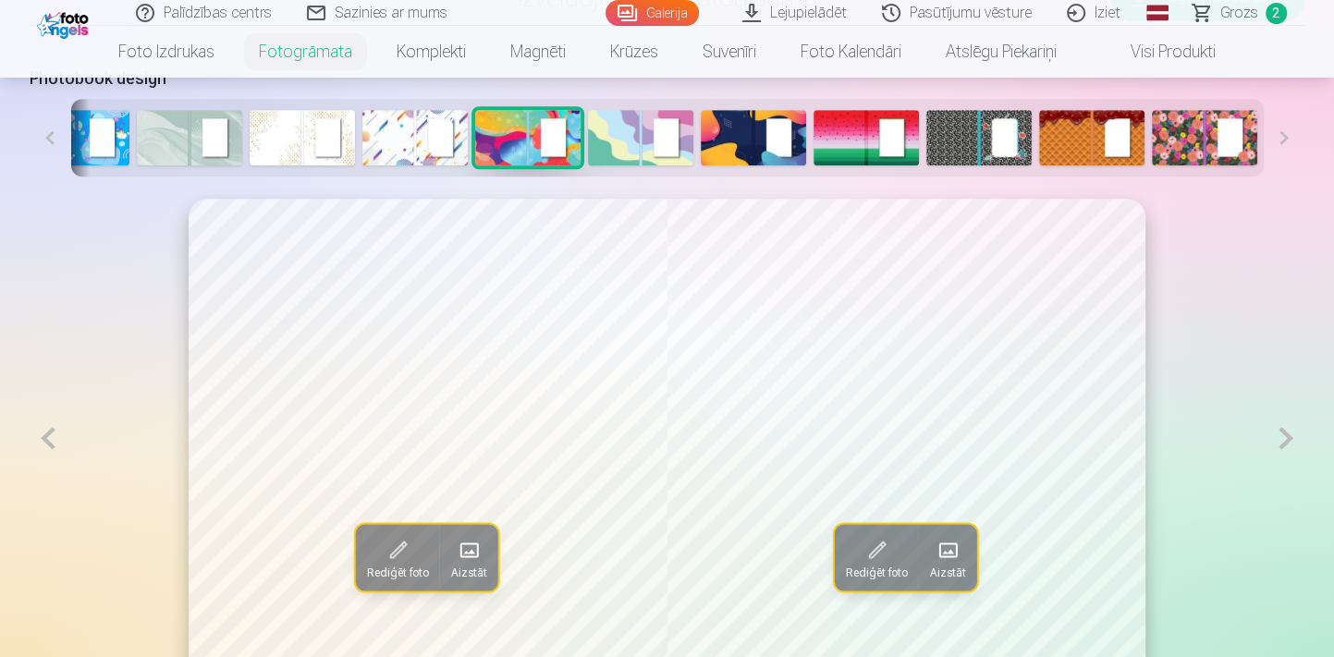
click at [1267, 450] on button at bounding box center [1285, 438] width 38 height 479
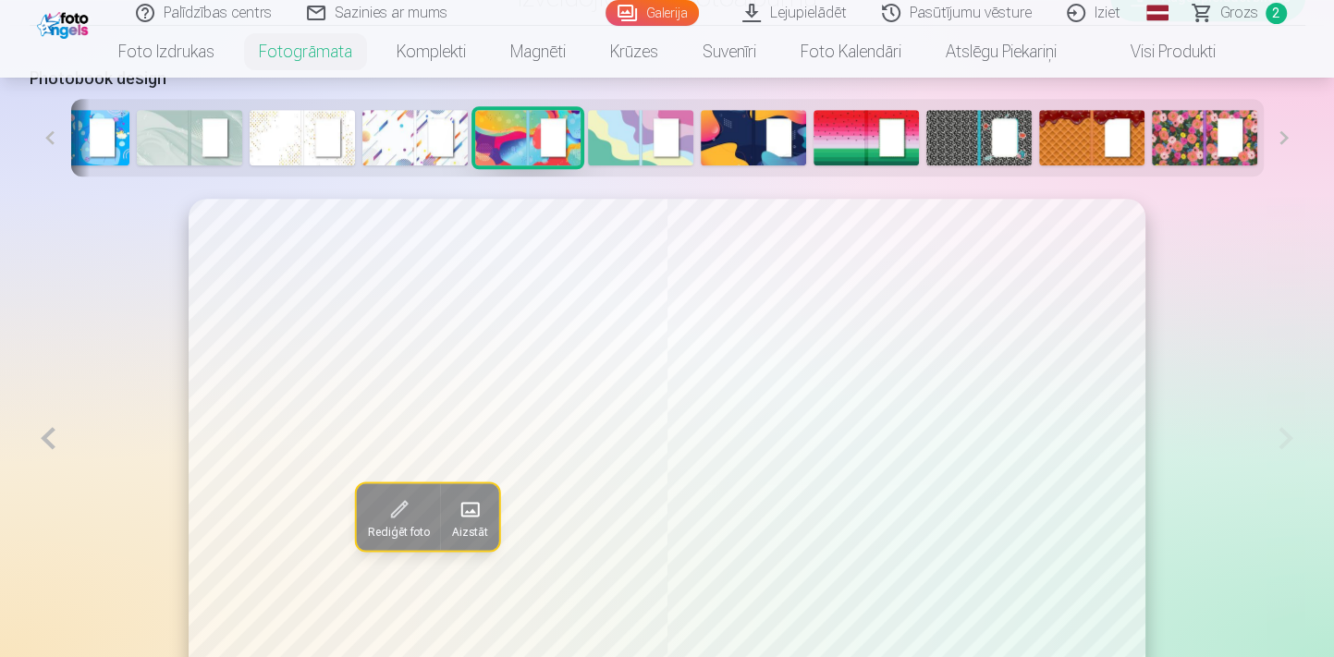
click at [46, 447] on button at bounding box center [49, 438] width 38 height 479
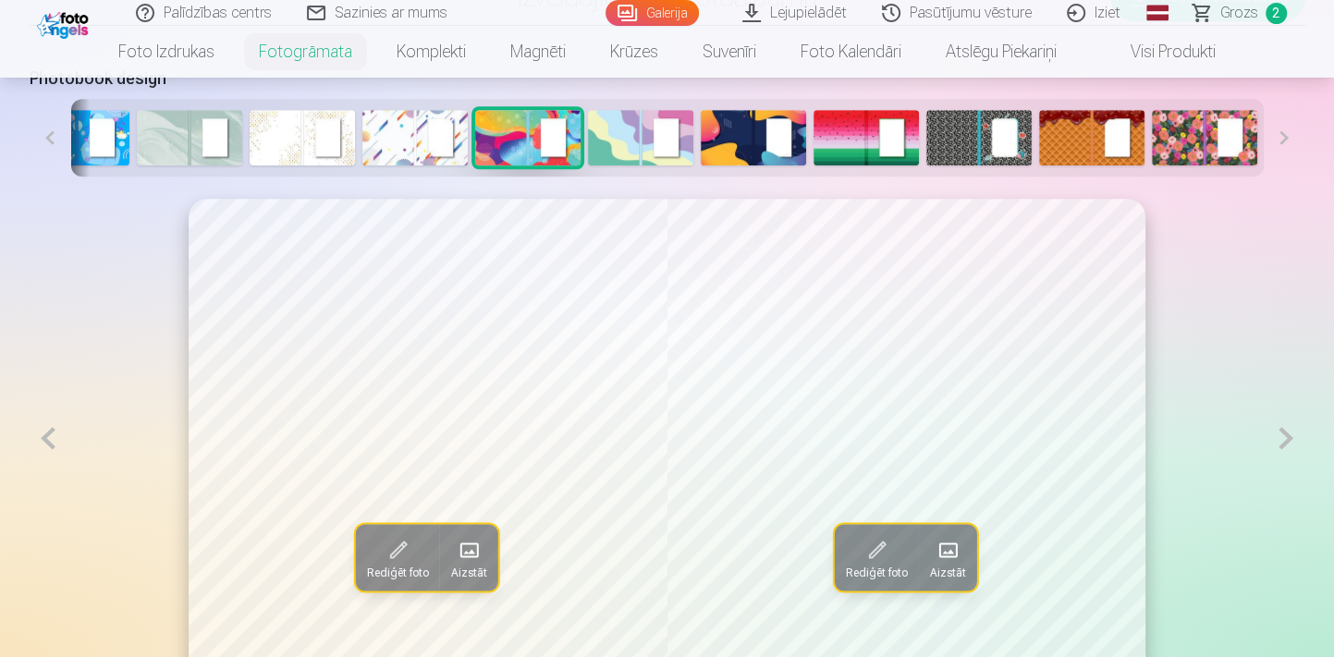
click at [46, 447] on button at bounding box center [49, 438] width 38 height 479
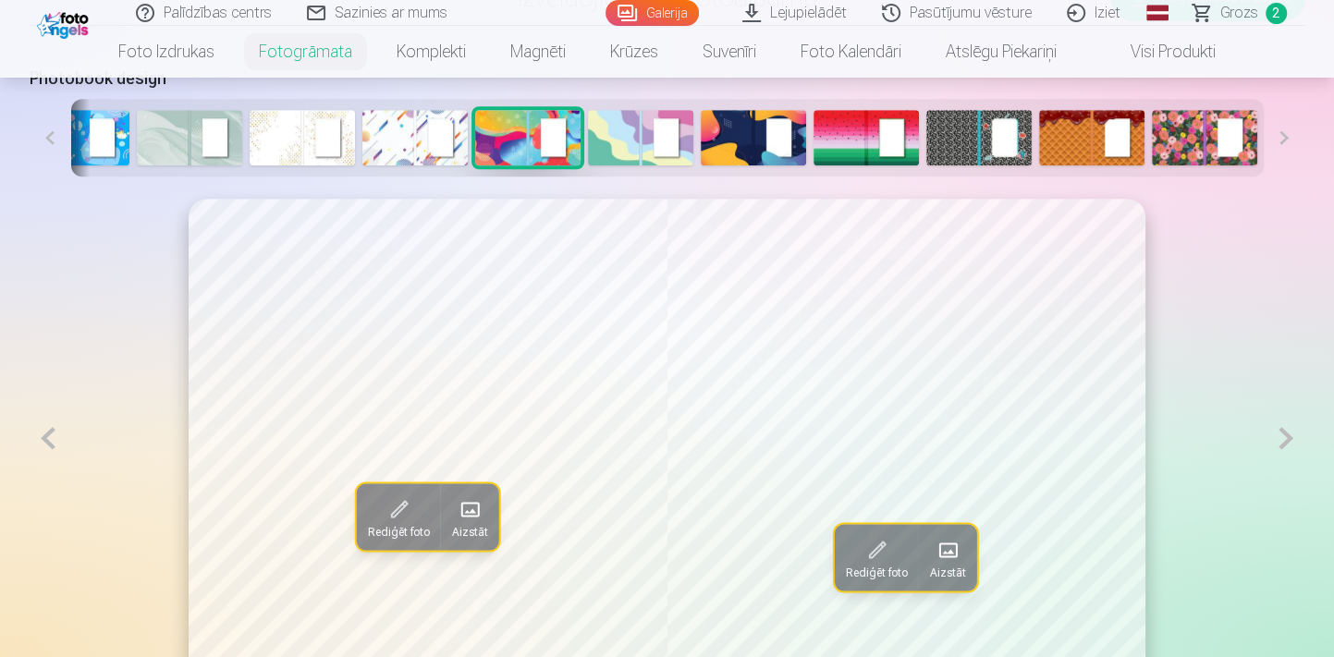
click at [46, 447] on button at bounding box center [49, 438] width 38 height 479
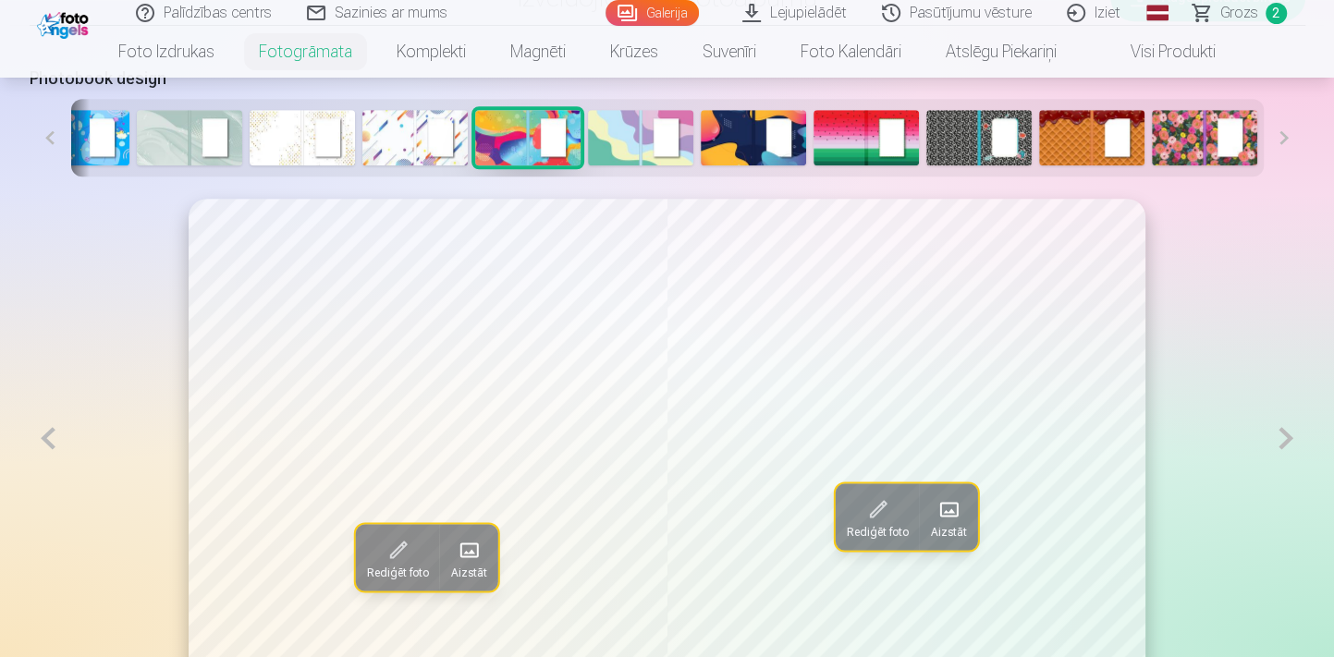
click at [46, 447] on button at bounding box center [49, 438] width 38 height 479
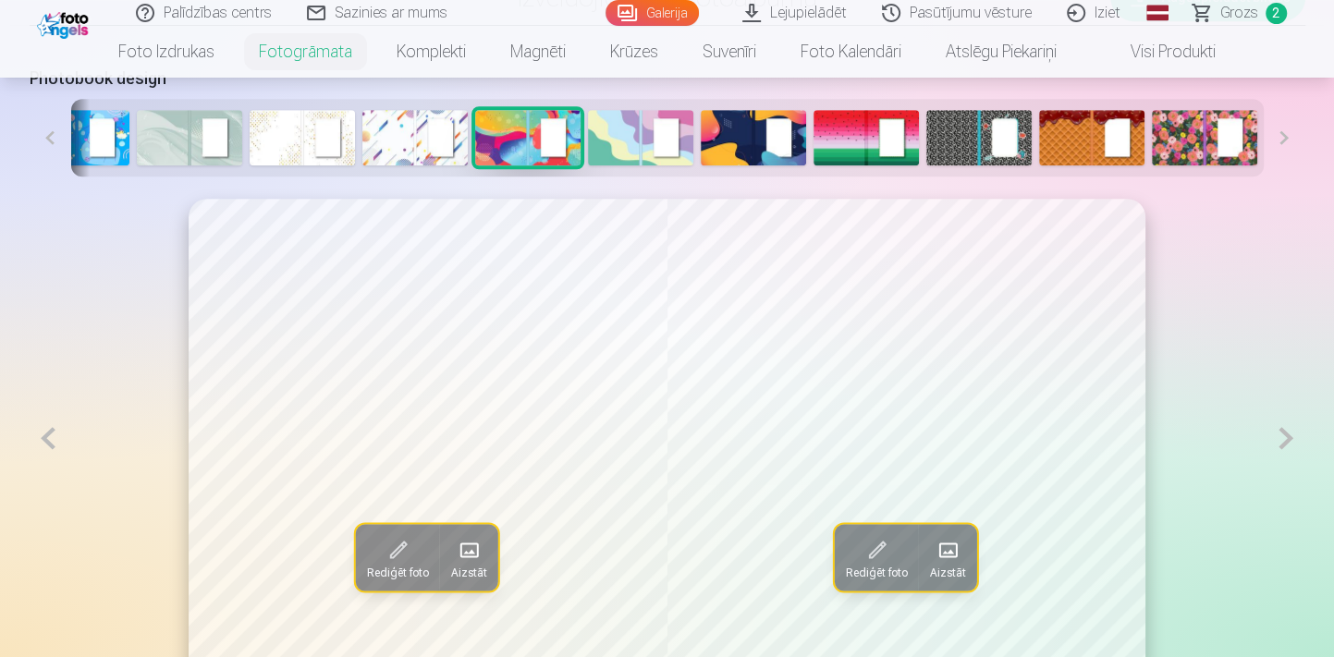
click at [46, 447] on button at bounding box center [49, 438] width 38 height 479
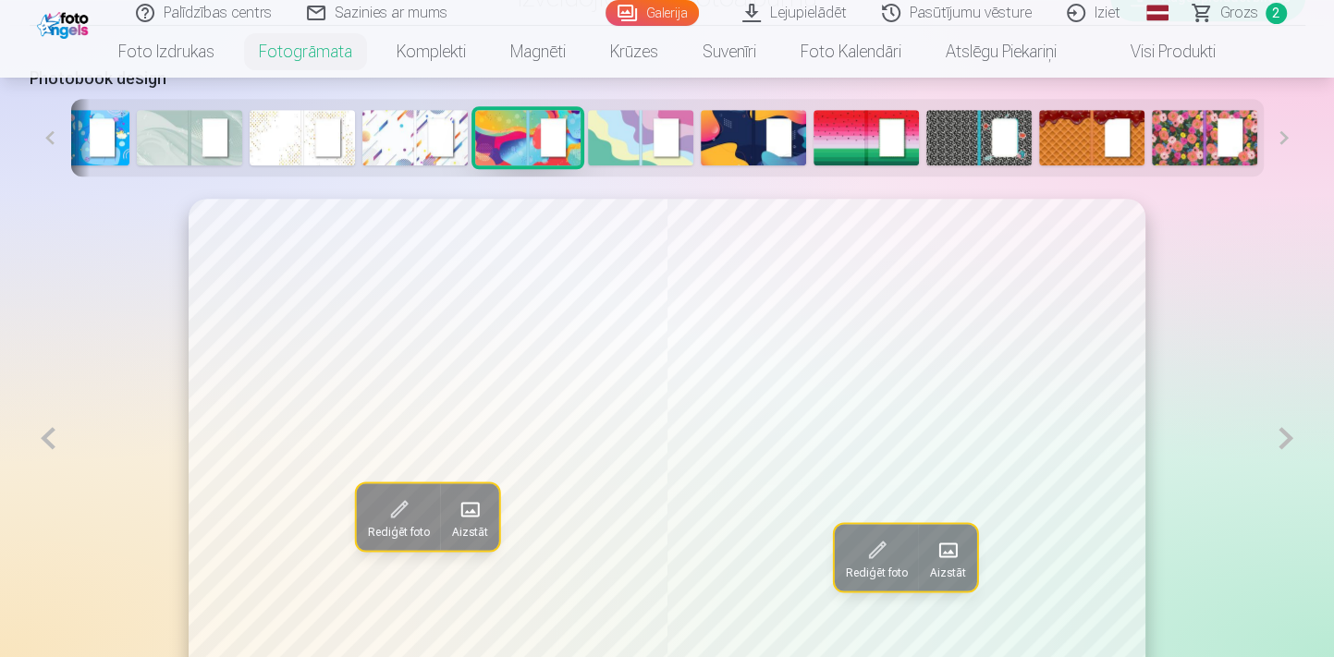
click at [46, 447] on button at bounding box center [49, 438] width 38 height 479
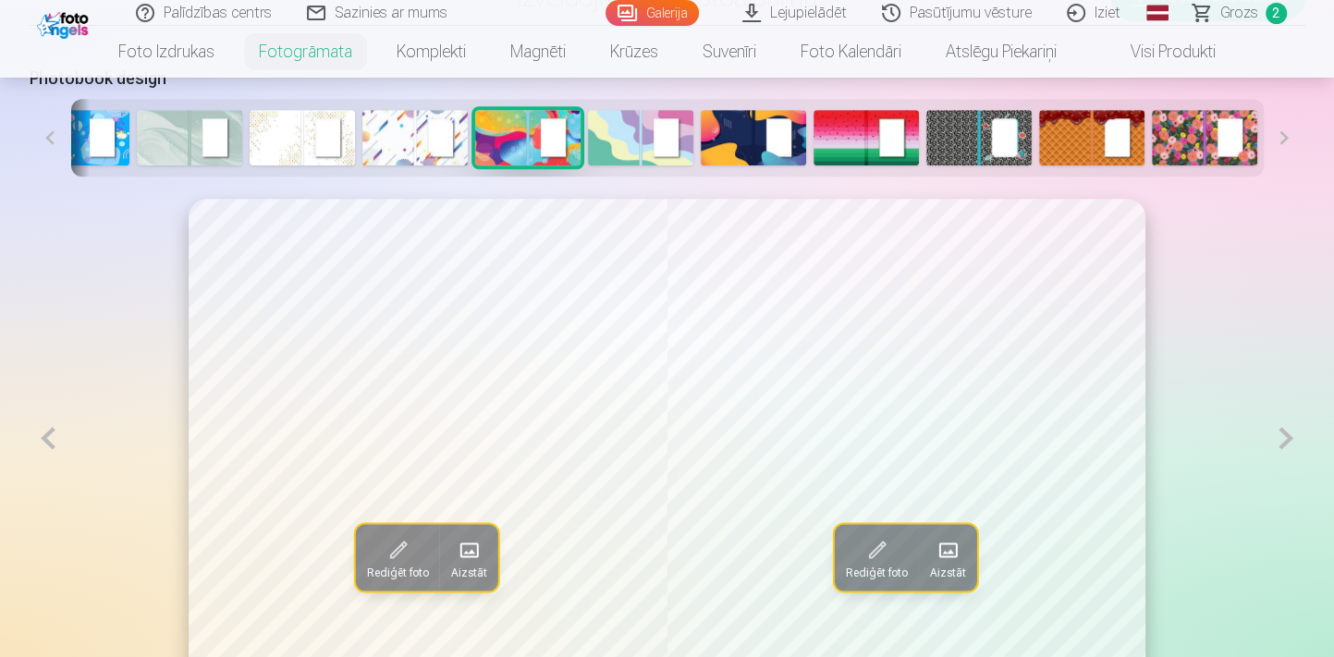
click at [46, 447] on button at bounding box center [49, 438] width 38 height 479
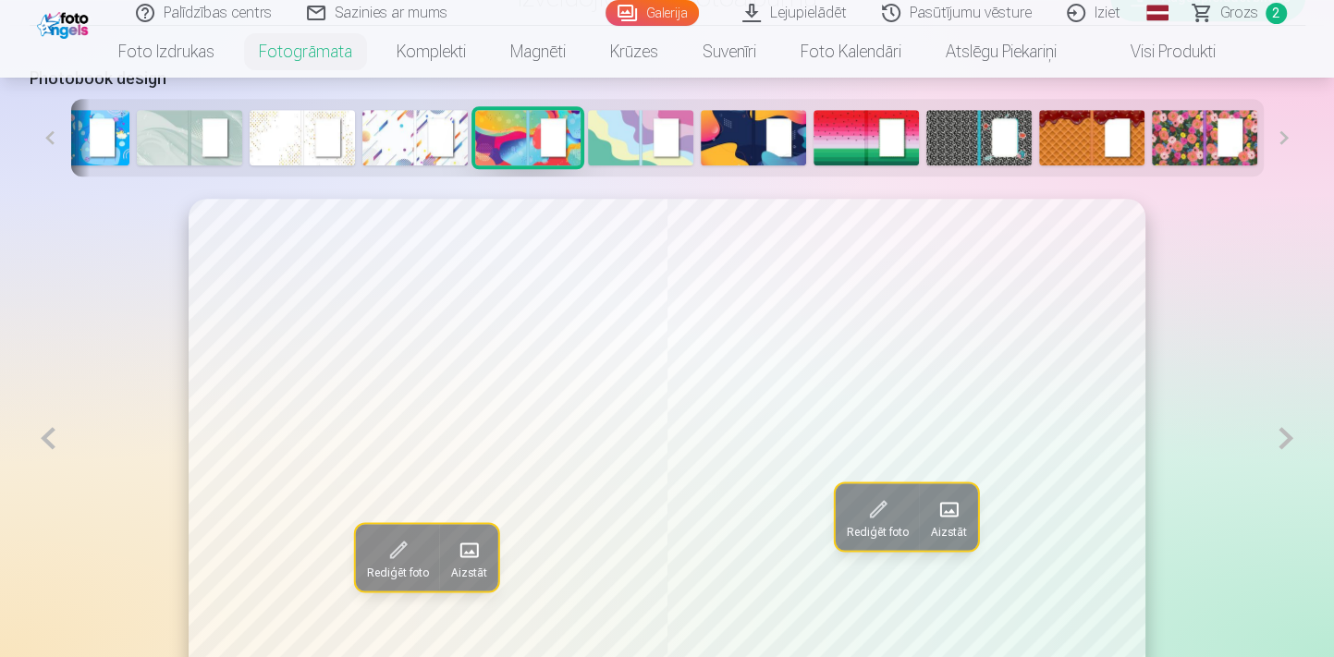
click at [46, 447] on button at bounding box center [49, 438] width 38 height 479
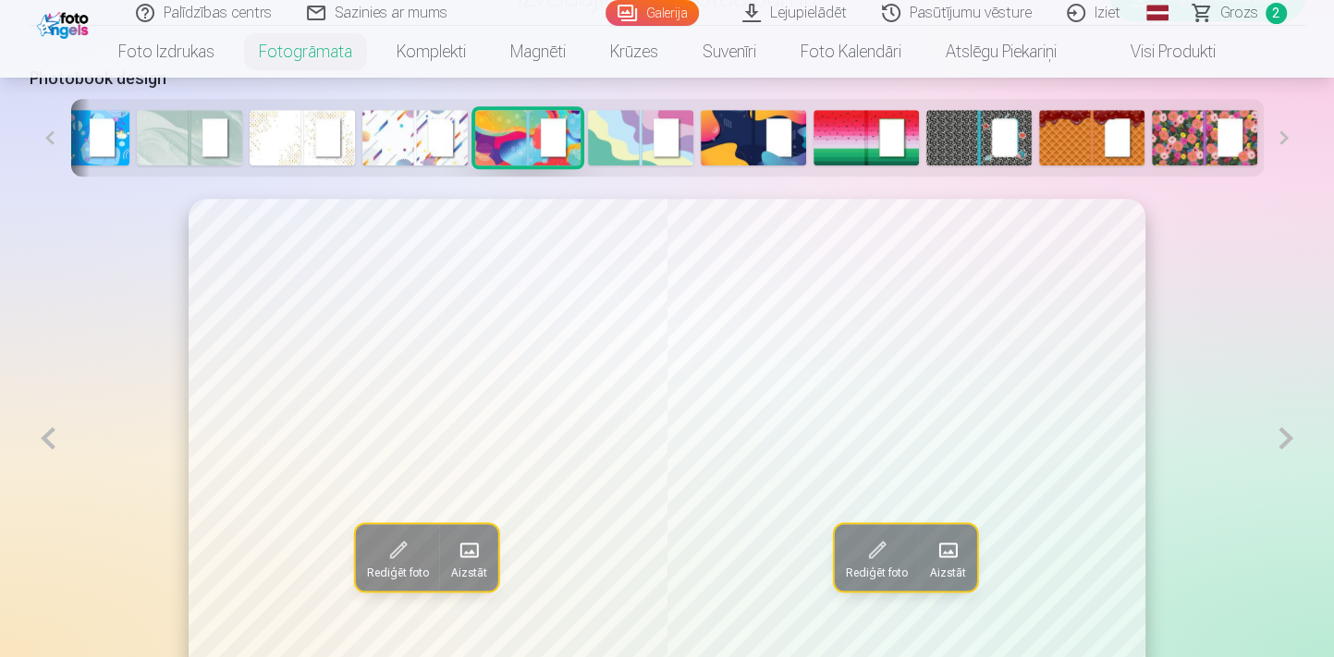
click at [46, 447] on button at bounding box center [49, 438] width 38 height 479
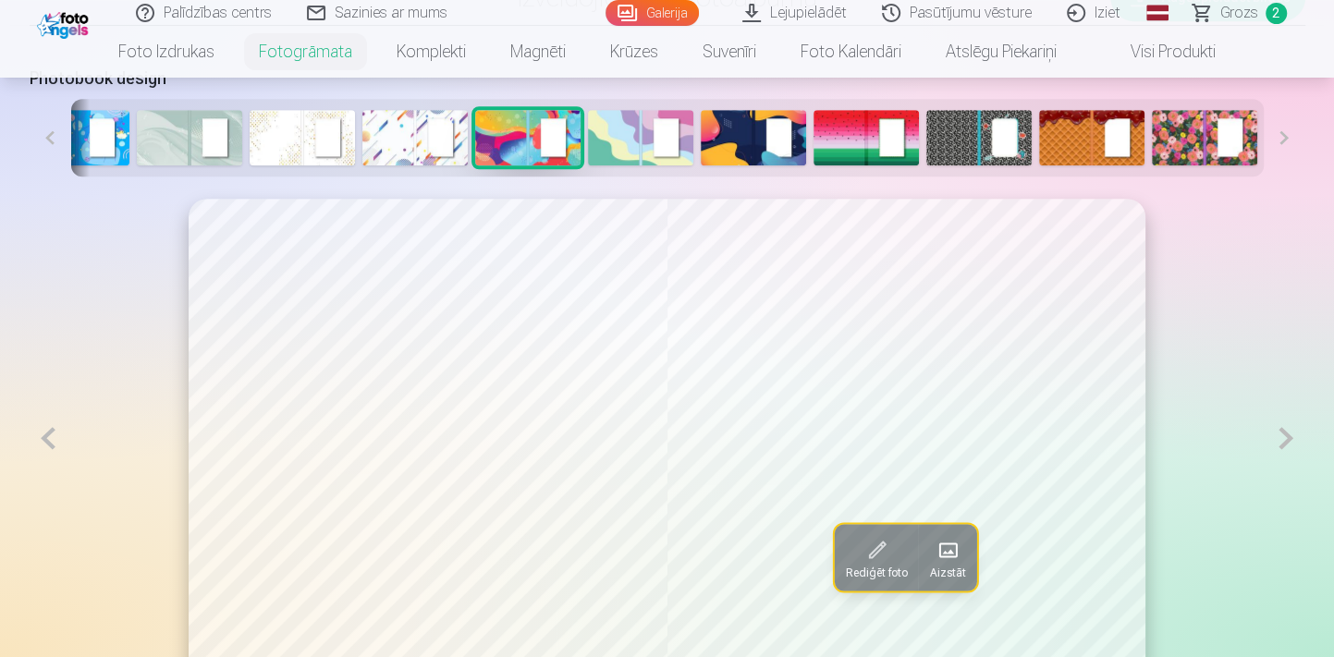
click at [46, 447] on button at bounding box center [49, 438] width 38 height 479
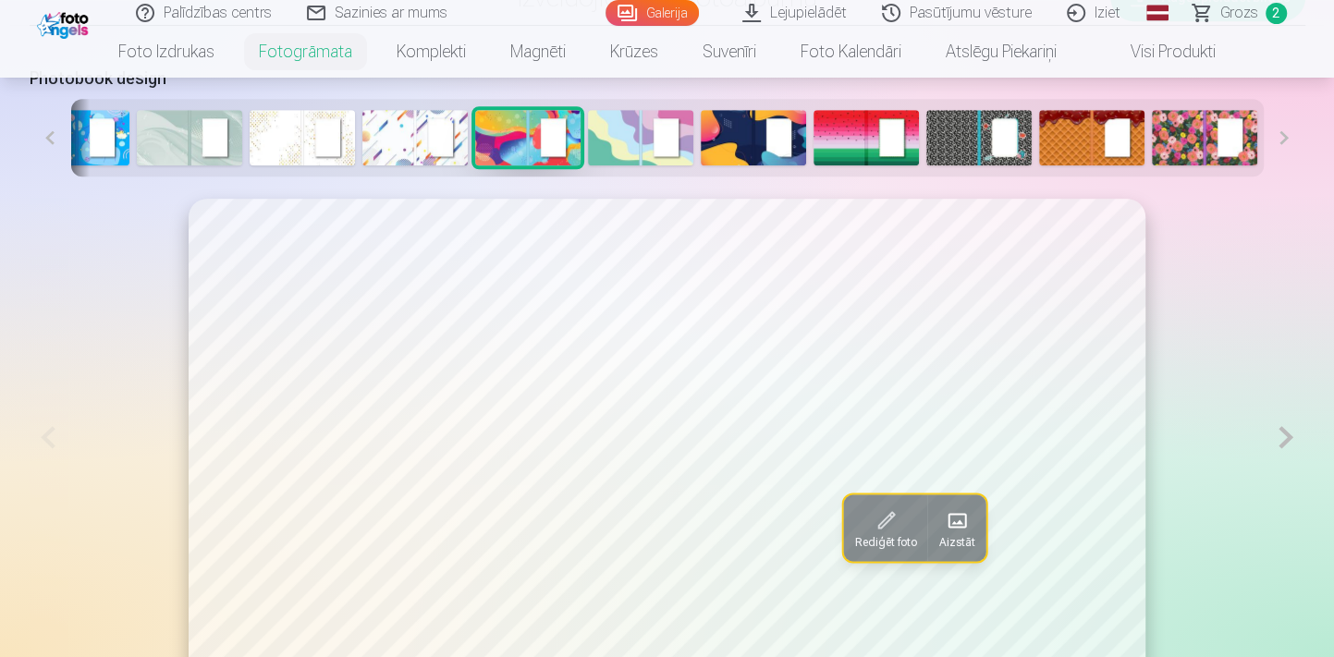
click at [77, 148] on img at bounding box center [76, 137] width 105 height 55
click at [166, 137] on img at bounding box center [189, 137] width 105 height 55
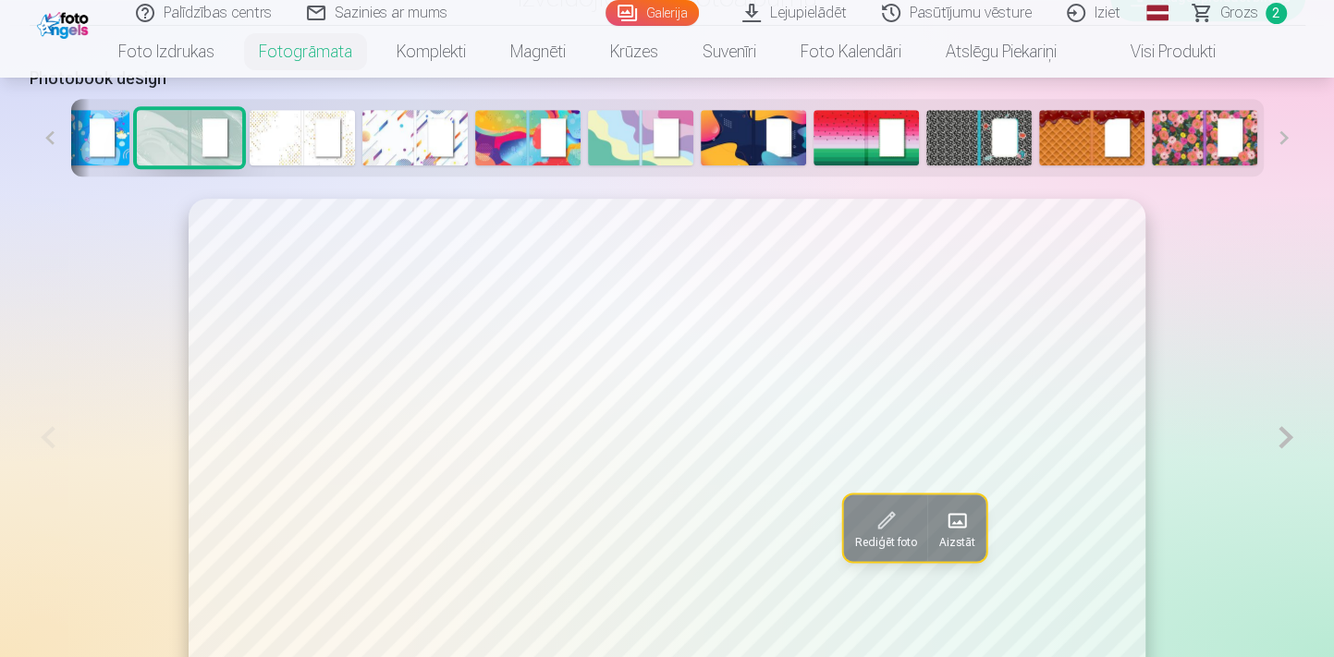
click at [1294, 441] on button at bounding box center [1285, 438] width 38 height 478
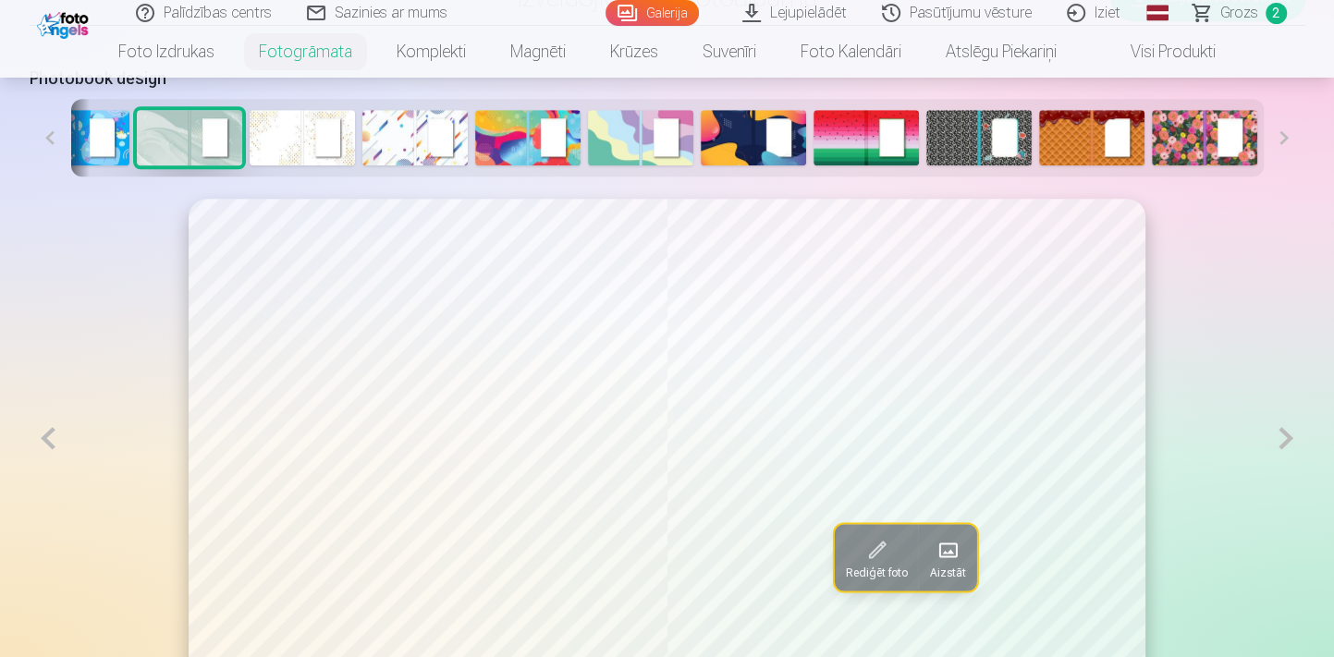
click at [1294, 441] on button at bounding box center [1285, 438] width 38 height 479
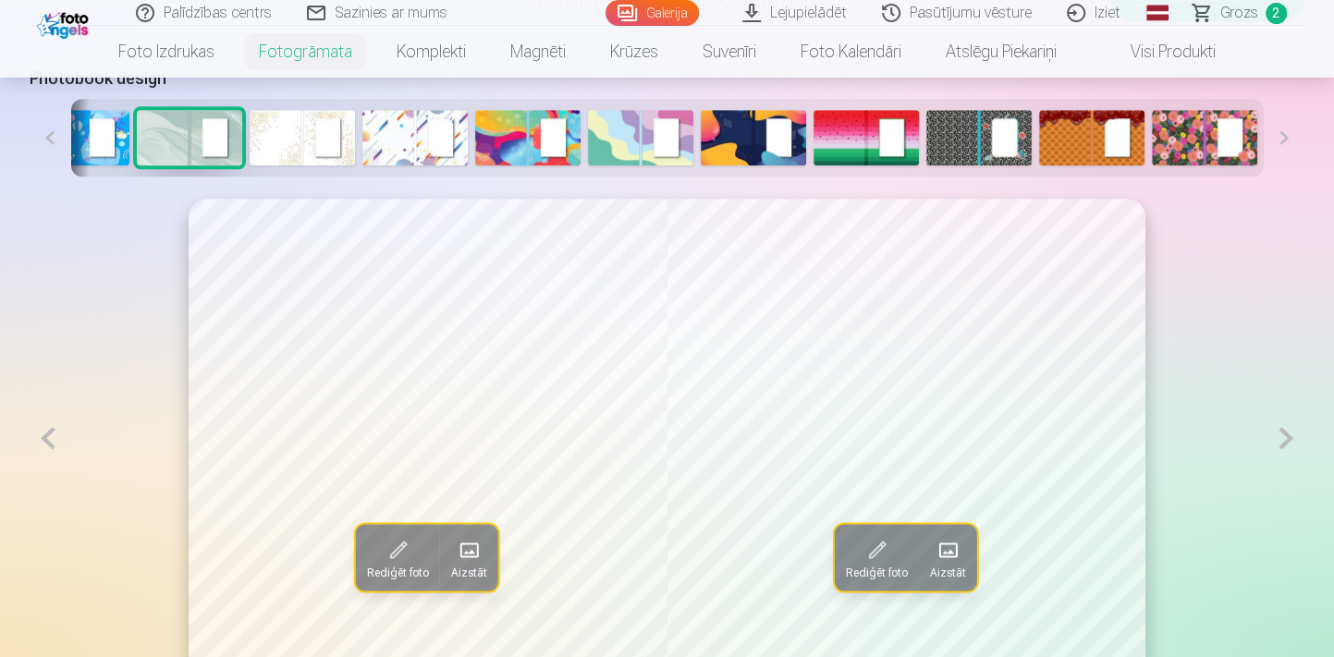
click at [1294, 441] on button at bounding box center [1285, 438] width 38 height 479
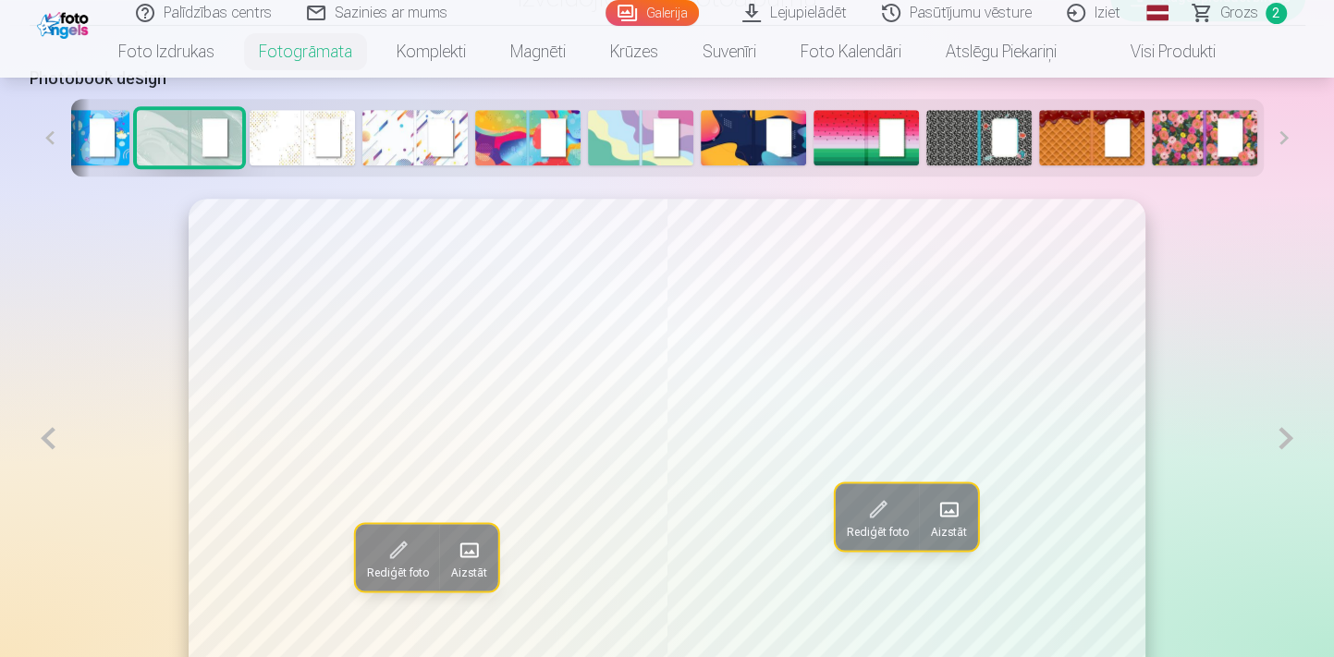
click at [1294, 441] on button at bounding box center [1285, 438] width 38 height 479
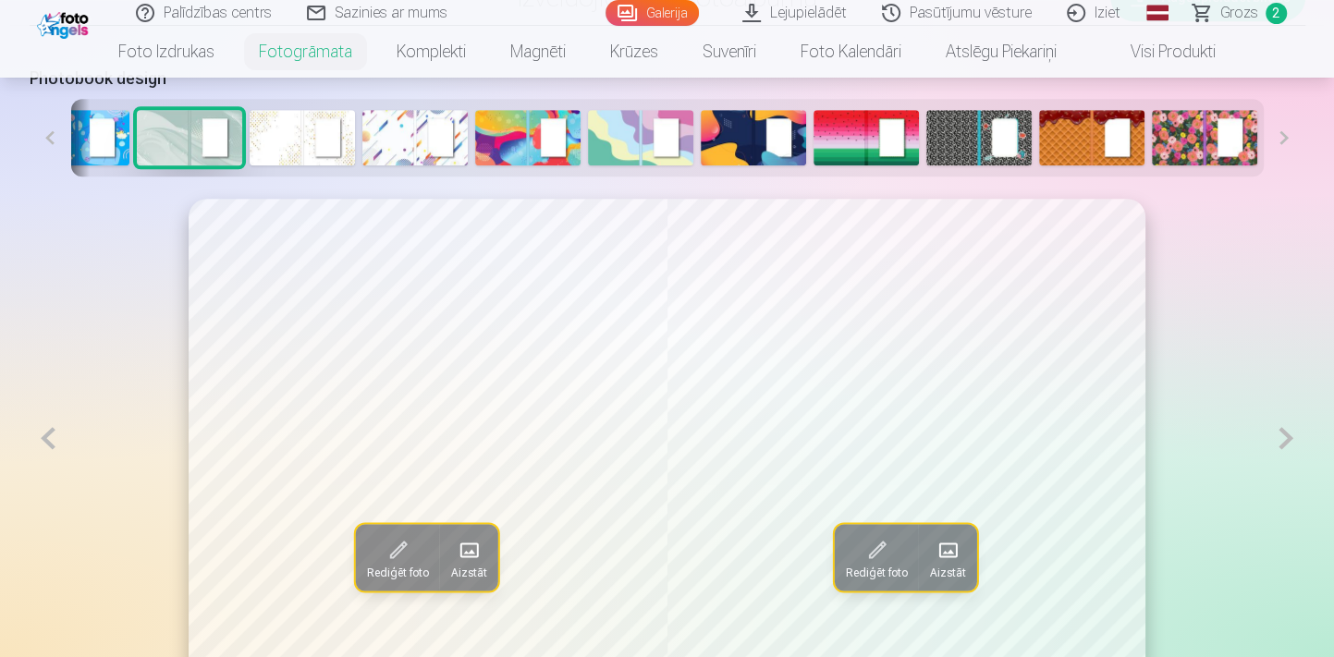
click at [1294, 441] on button at bounding box center [1285, 438] width 38 height 479
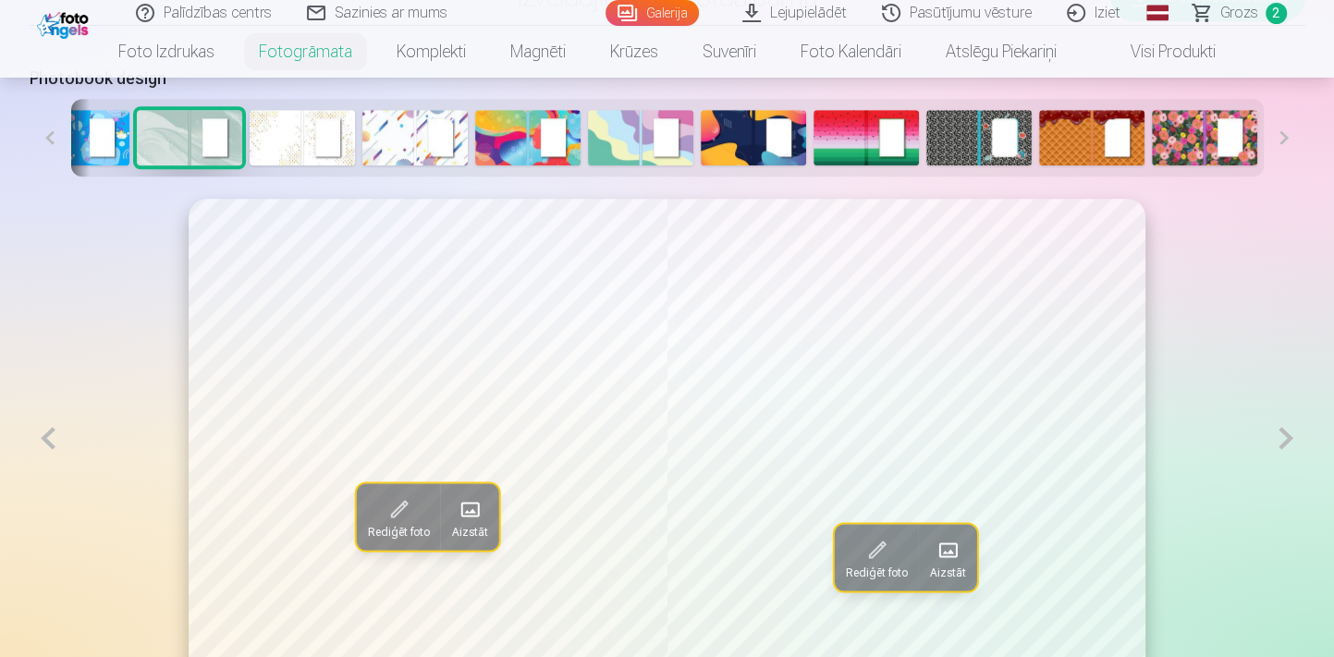
click at [1294, 441] on button at bounding box center [1285, 438] width 38 height 479
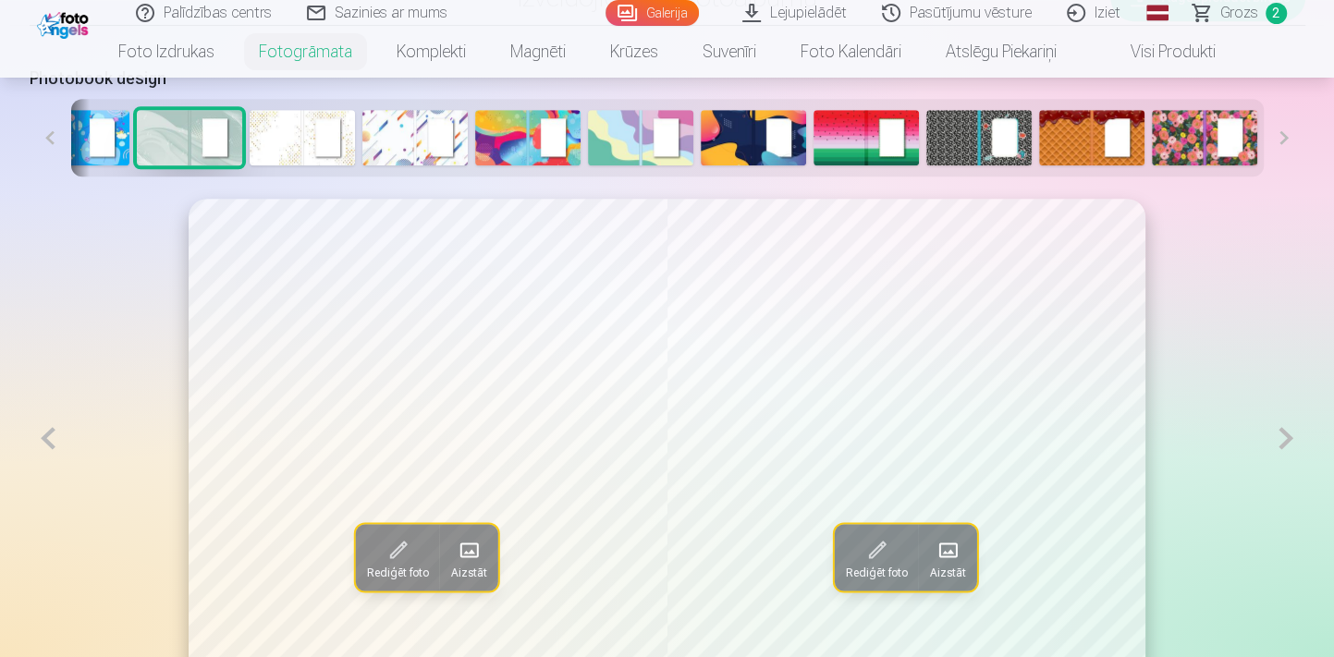
click at [1294, 441] on button at bounding box center [1285, 438] width 38 height 479
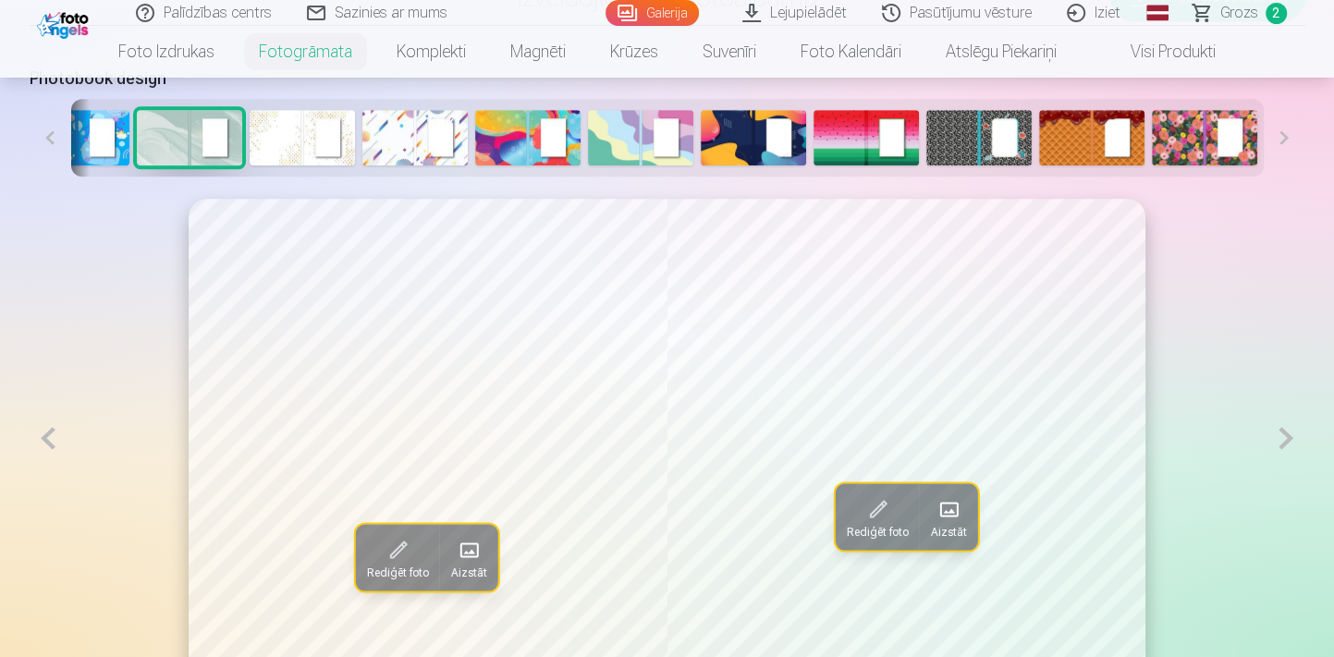
click at [1294, 441] on button at bounding box center [1285, 438] width 38 height 479
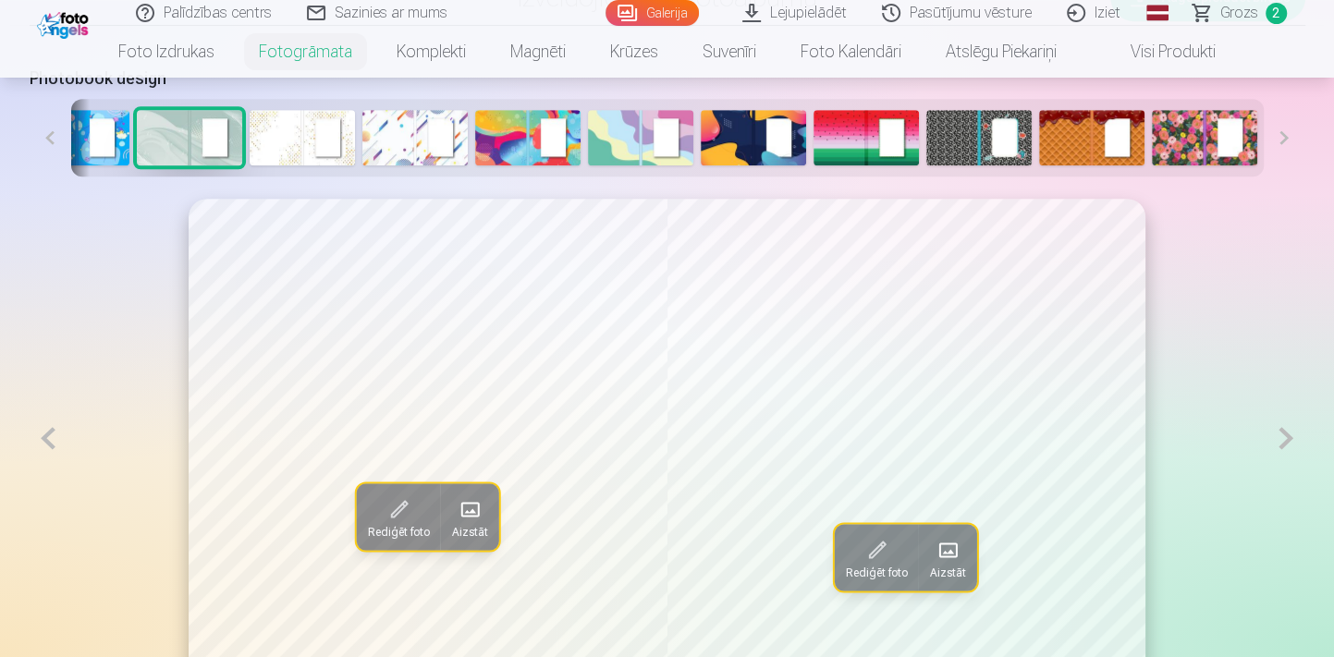
click at [1294, 441] on button at bounding box center [1285, 438] width 38 height 479
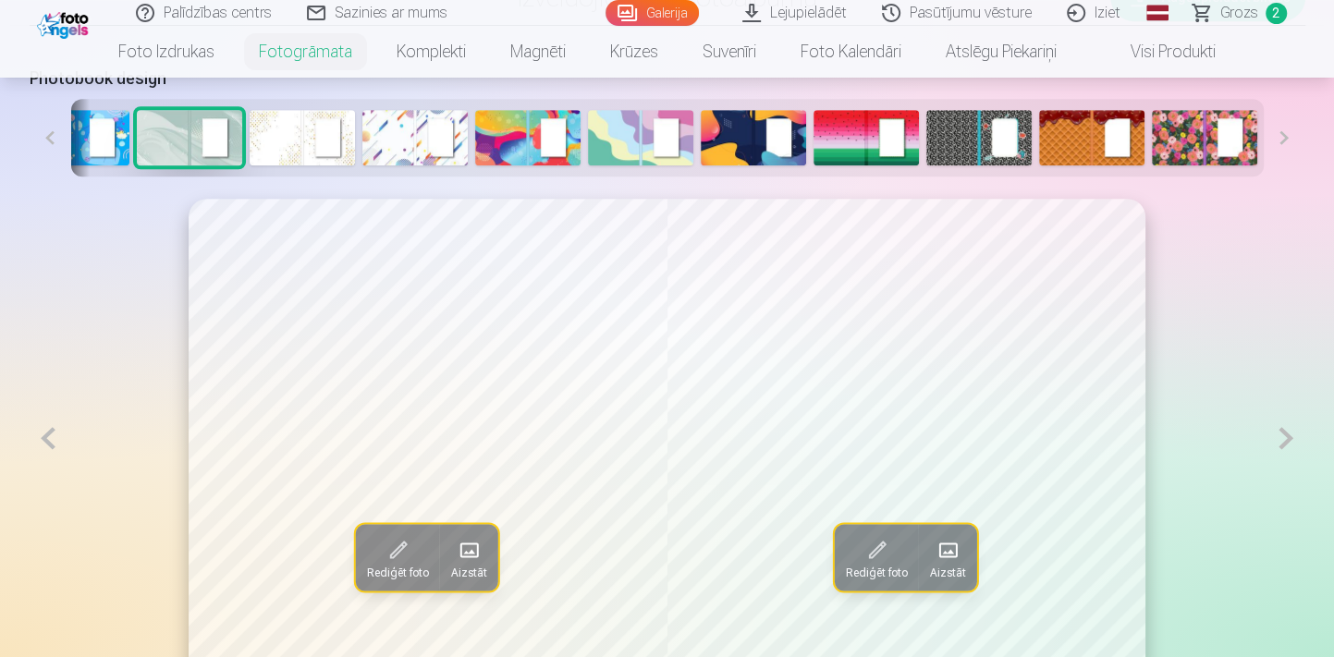
click at [1294, 441] on button at bounding box center [1285, 438] width 38 height 479
click at [1294, 440] on button at bounding box center [1285, 438] width 38 height 479
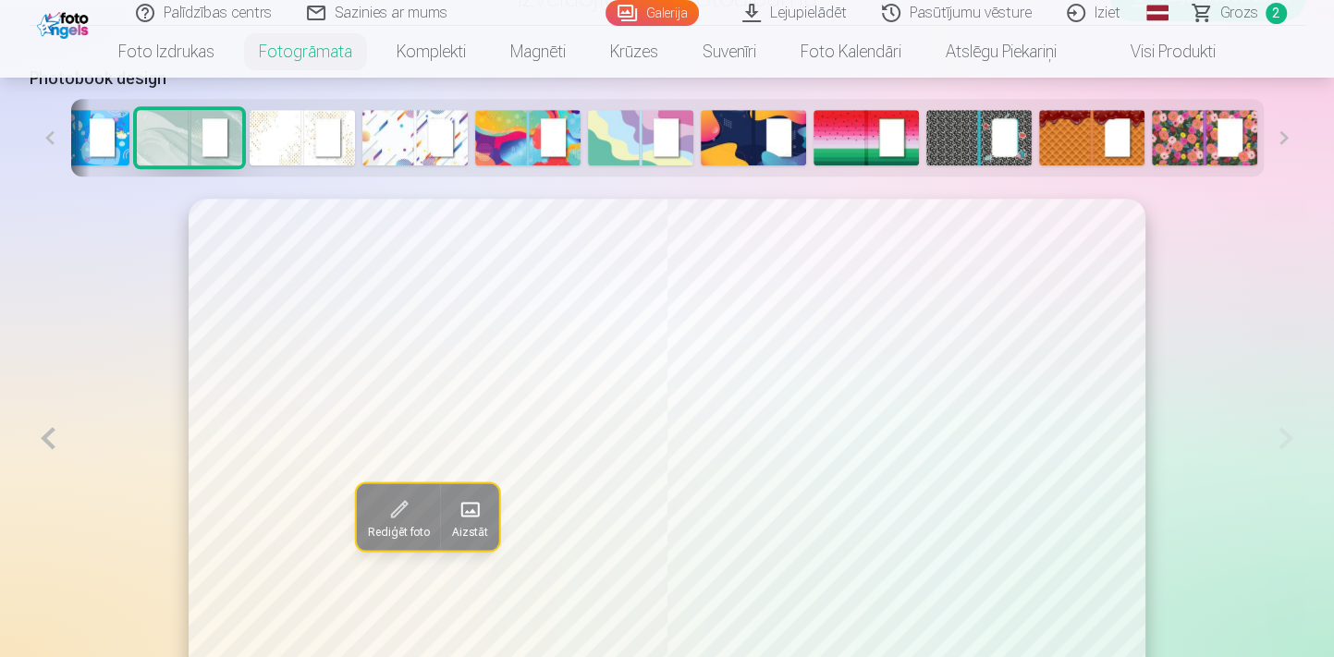
click at [60, 139] on button at bounding box center [51, 138] width 42 height 78
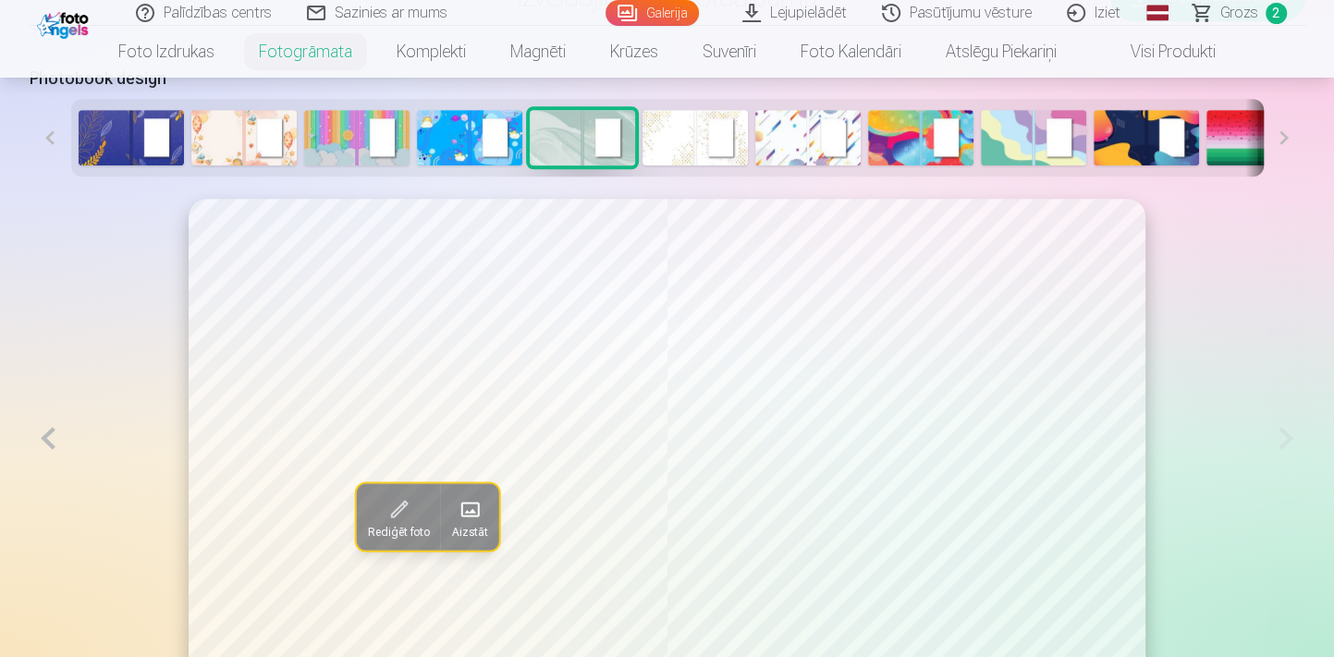
scroll to position [0, 0]
click at [565, 146] on img at bounding box center [582, 137] width 105 height 55
click at [670, 147] on img at bounding box center [694, 137] width 105 height 55
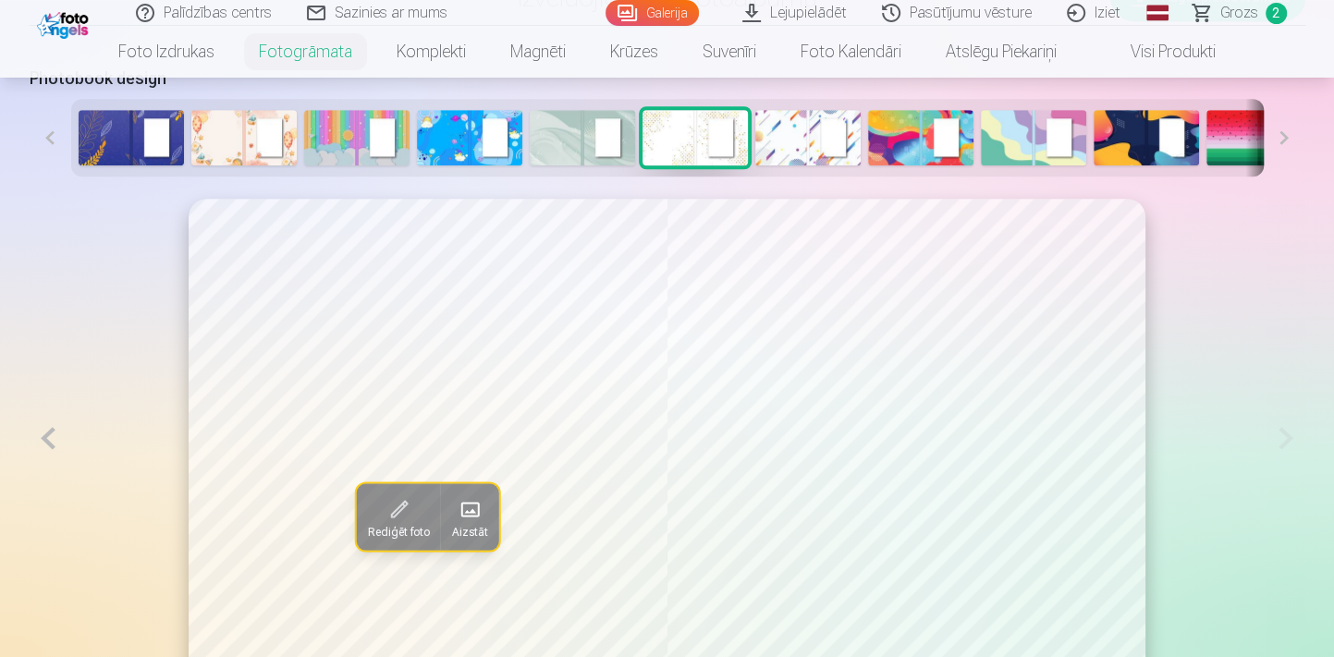
click at [46, 448] on button at bounding box center [49, 438] width 38 height 479
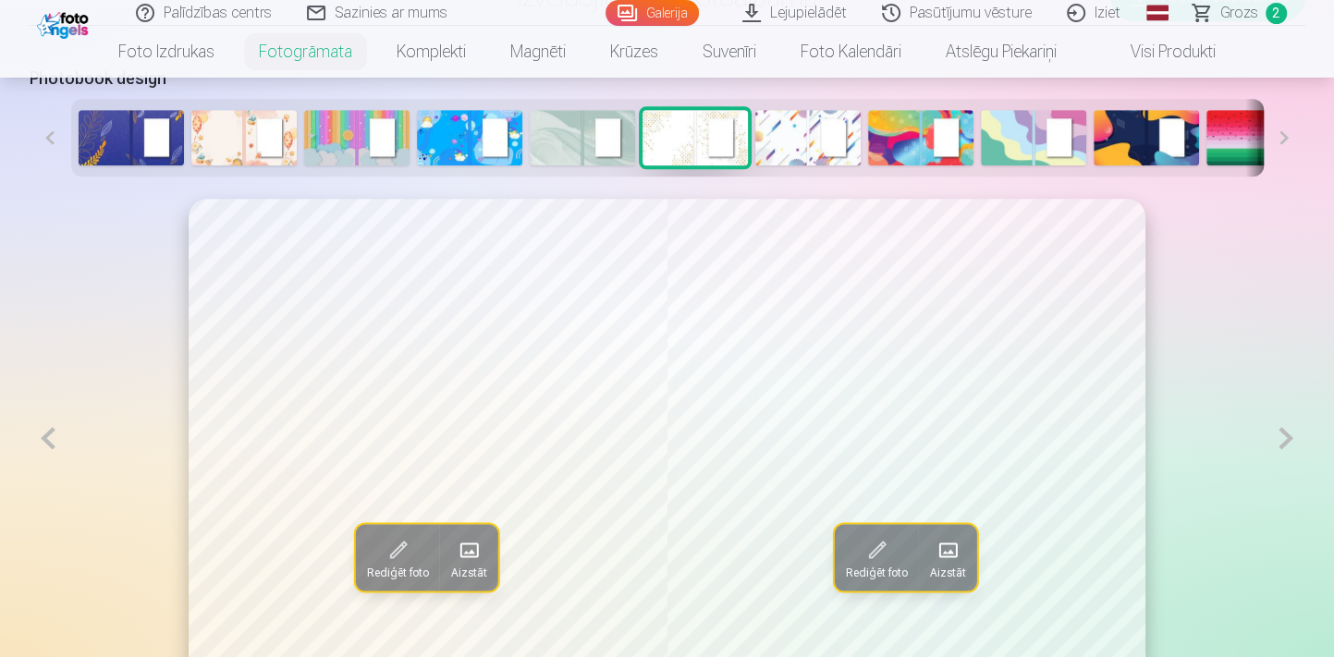
click at [46, 448] on button at bounding box center [49, 438] width 38 height 479
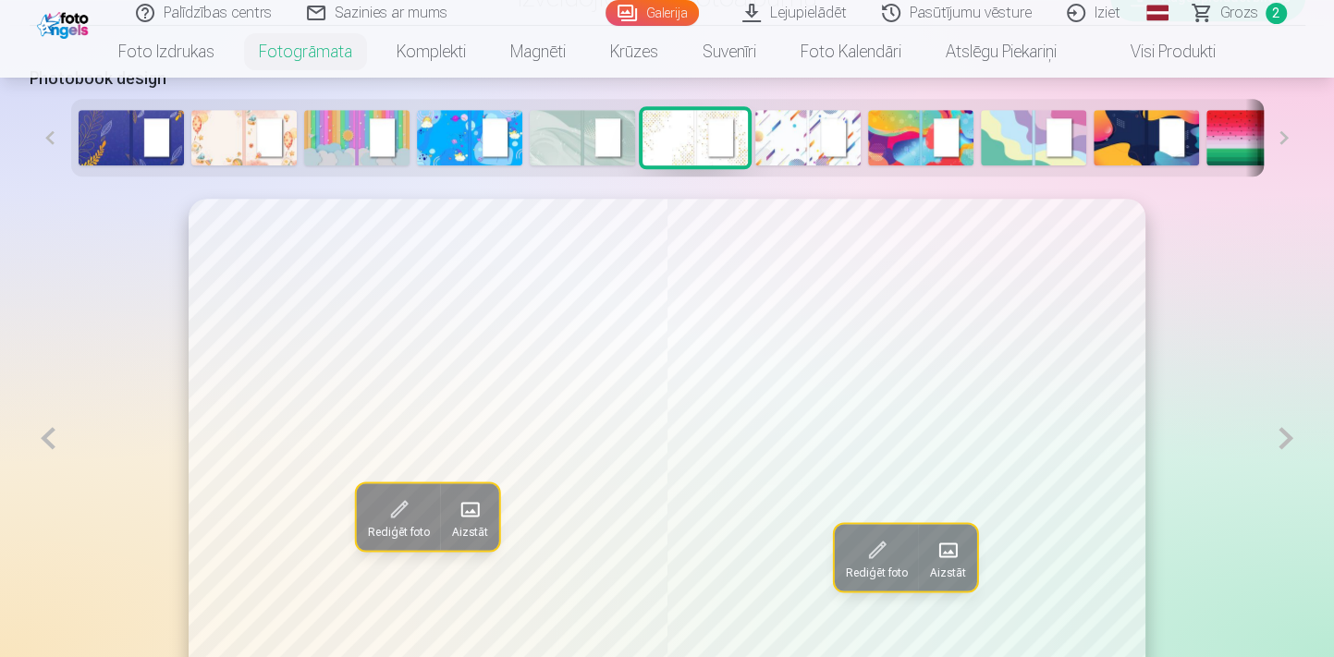
click at [46, 448] on button at bounding box center [49, 438] width 38 height 479
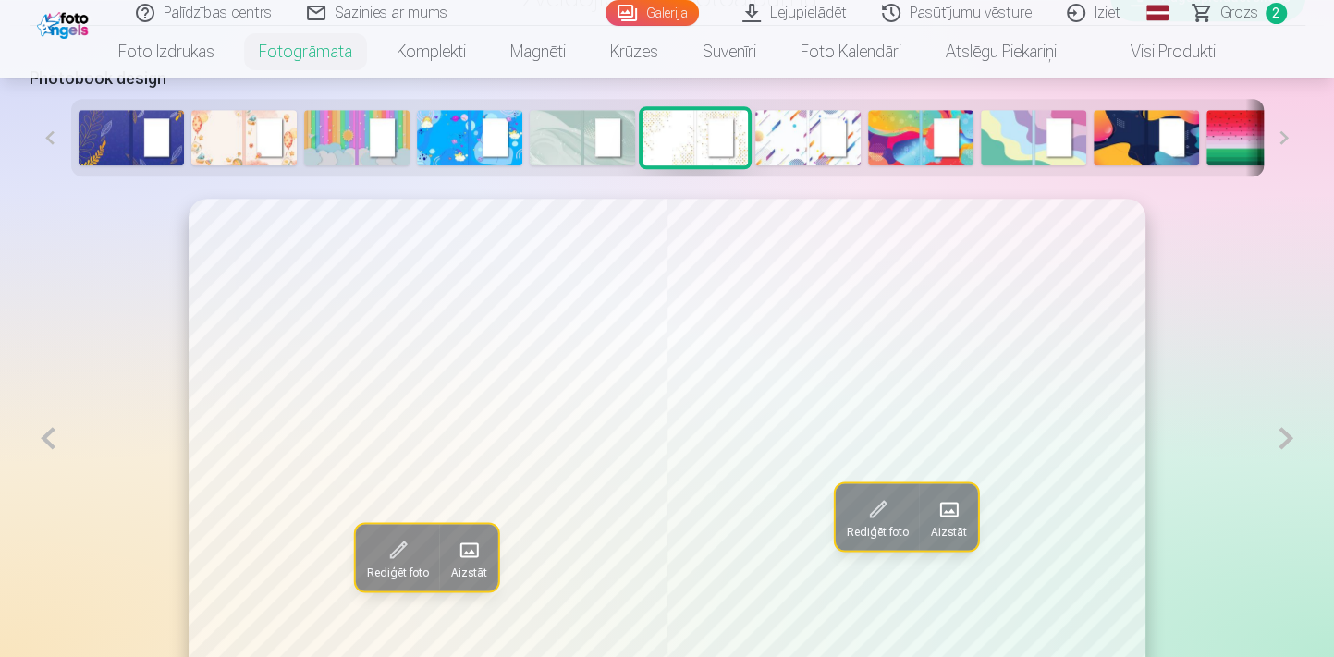
click at [46, 448] on button at bounding box center [49, 438] width 38 height 479
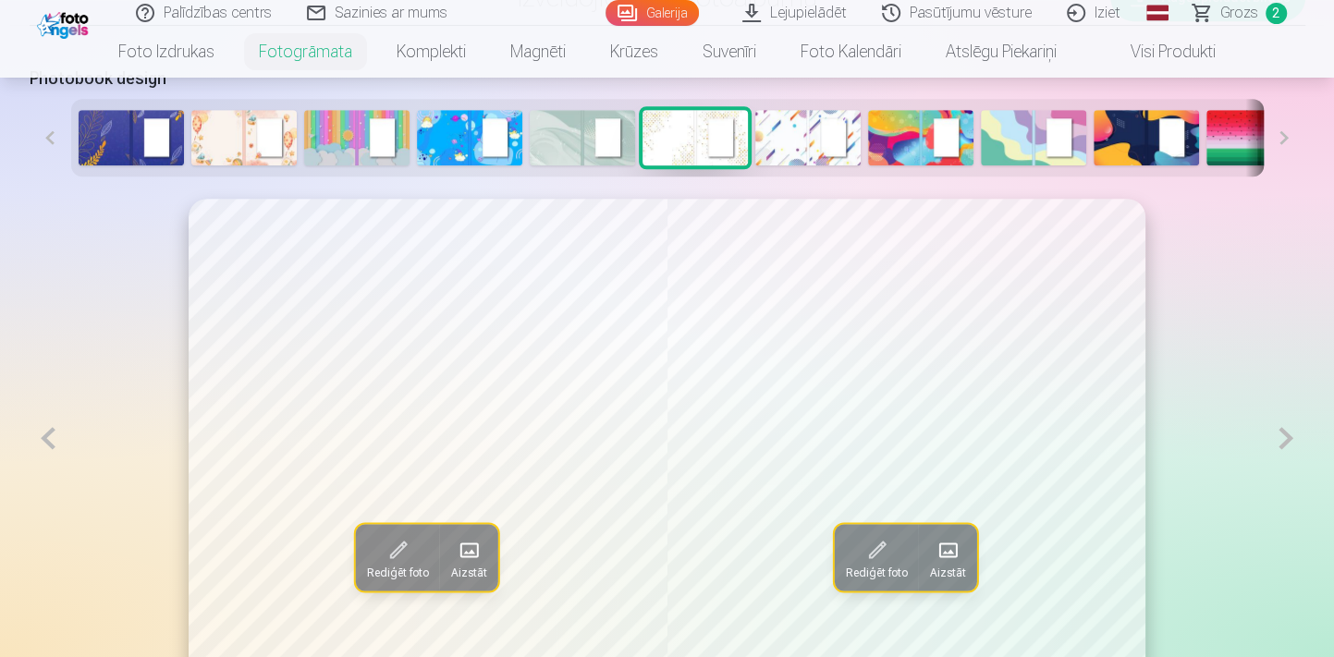
click at [46, 448] on button at bounding box center [49, 438] width 38 height 479
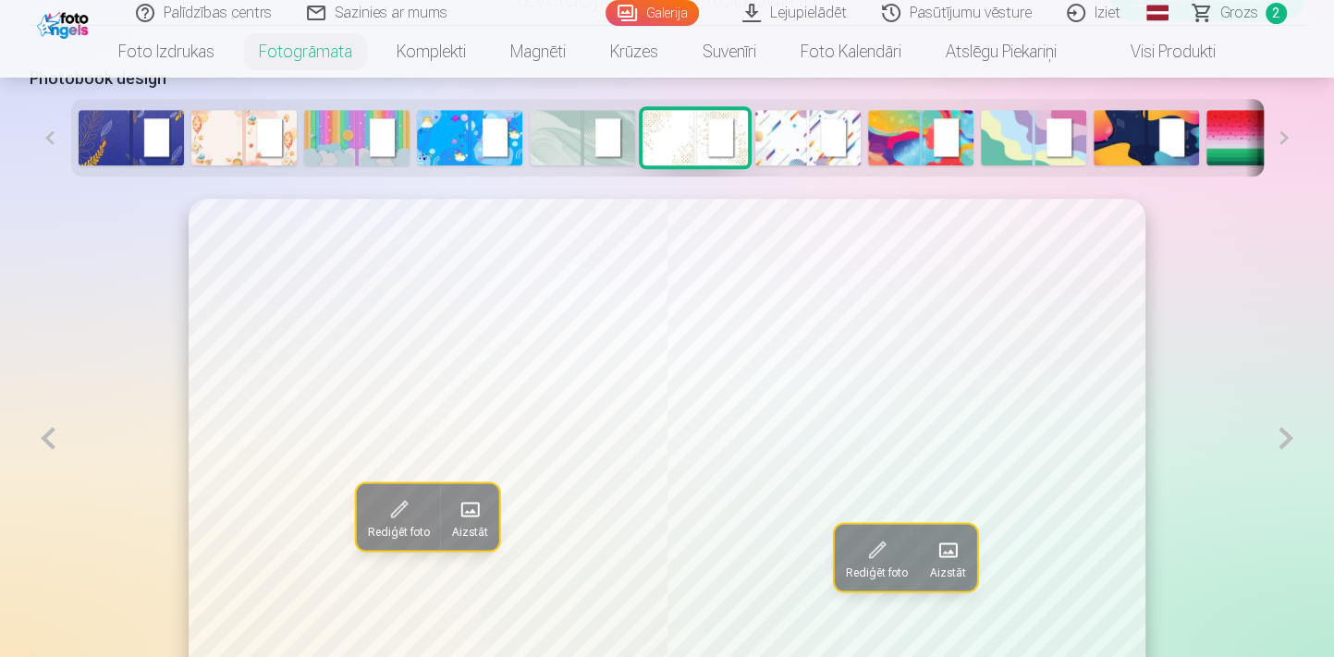
click at [46, 448] on button at bounding box center [49, 438] width 38 height 479
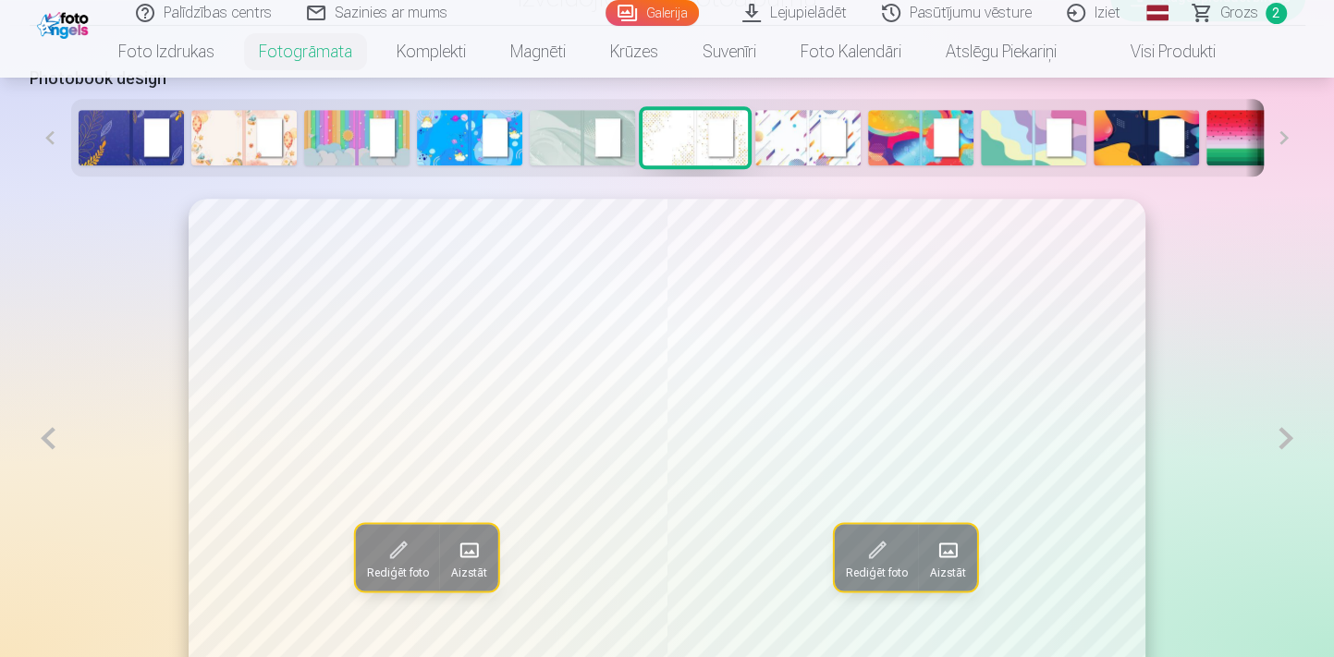
click at [46, 448] on button at bounding box center [49, 438] width 38 height 479
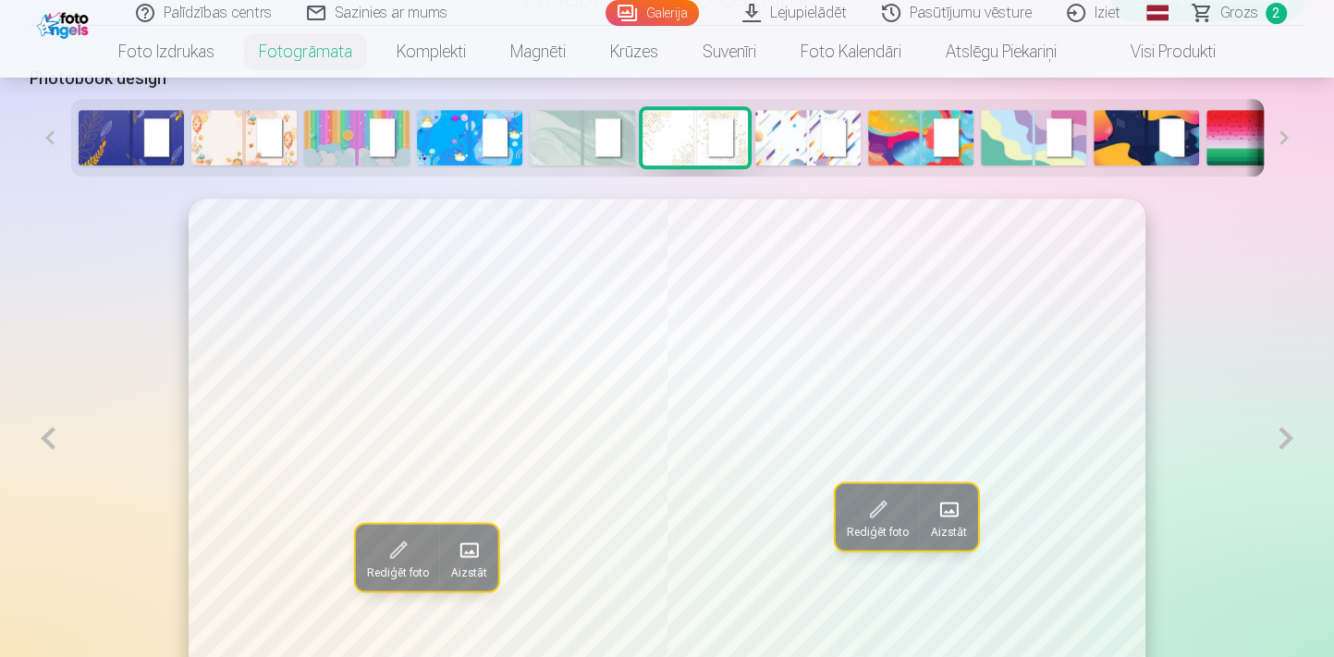
click at [44, 448] on button at bounding box center [49, 438] width 38 height 479
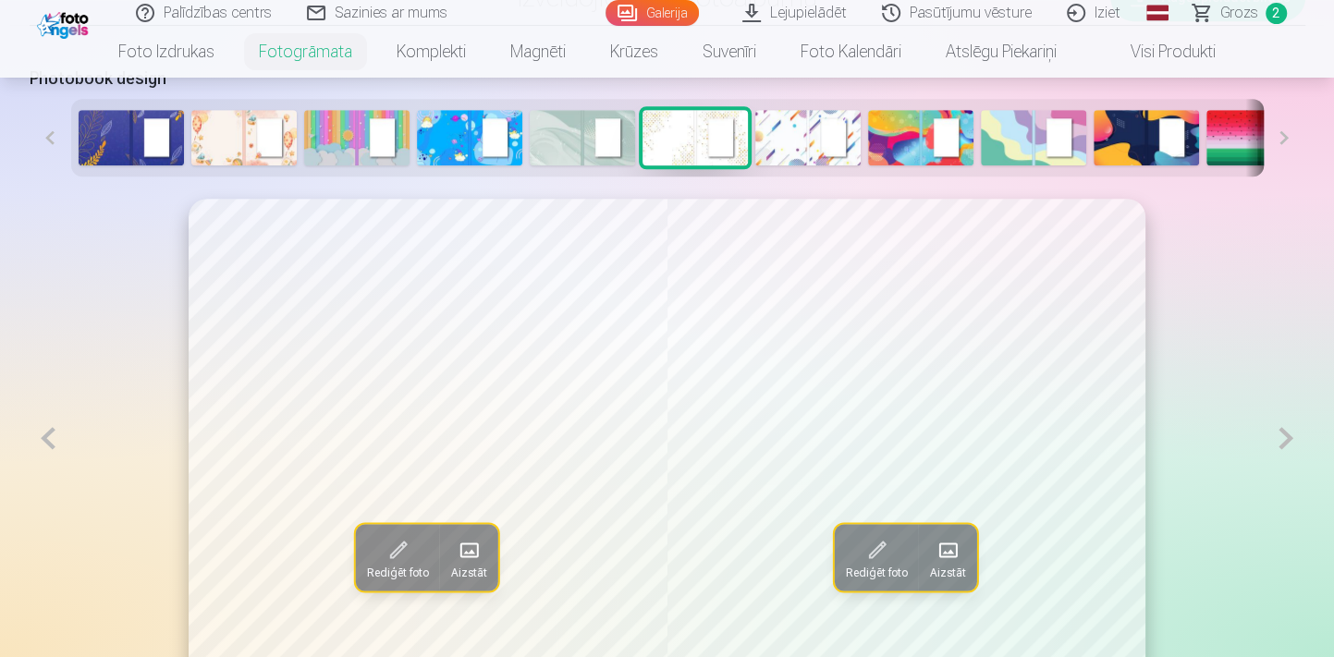
click at [43, 448] on button at bounding box center [49, 438] width 38 height 479
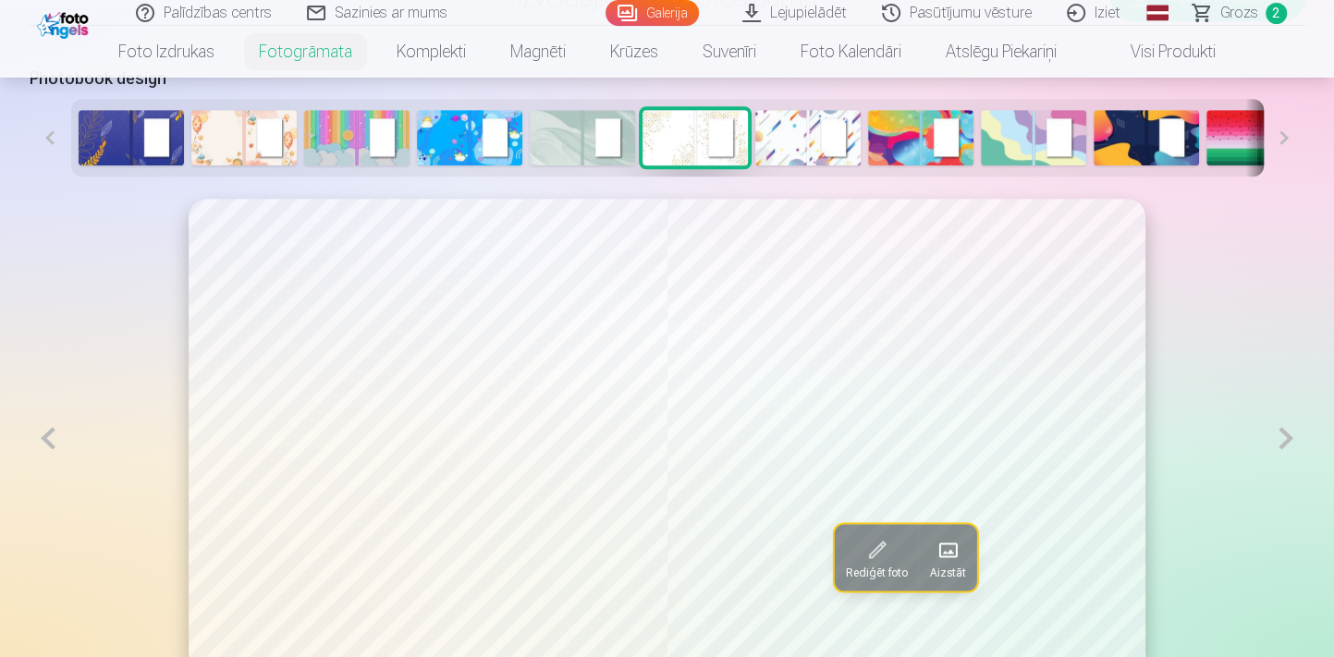
click at [43, 448] on button at bounding box center [49, 438] width 38 height 479
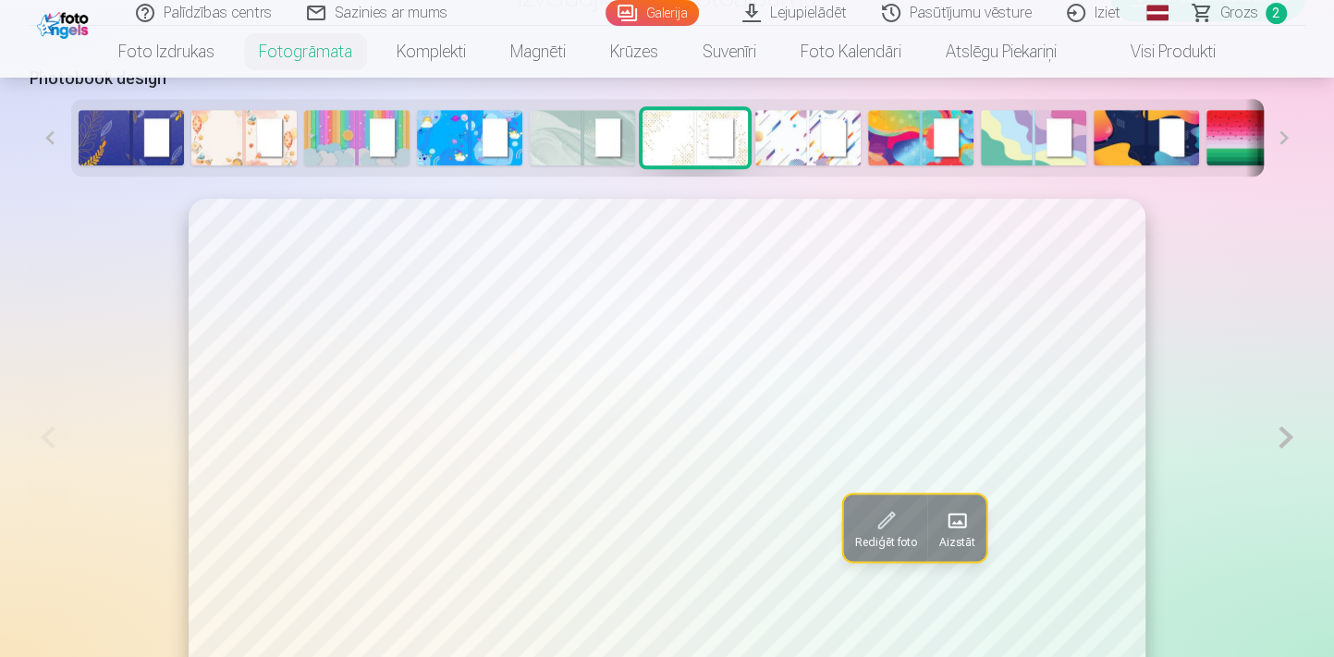
click at [1280, 436] on button at bounding box center [1285, 438] width 38 height 478
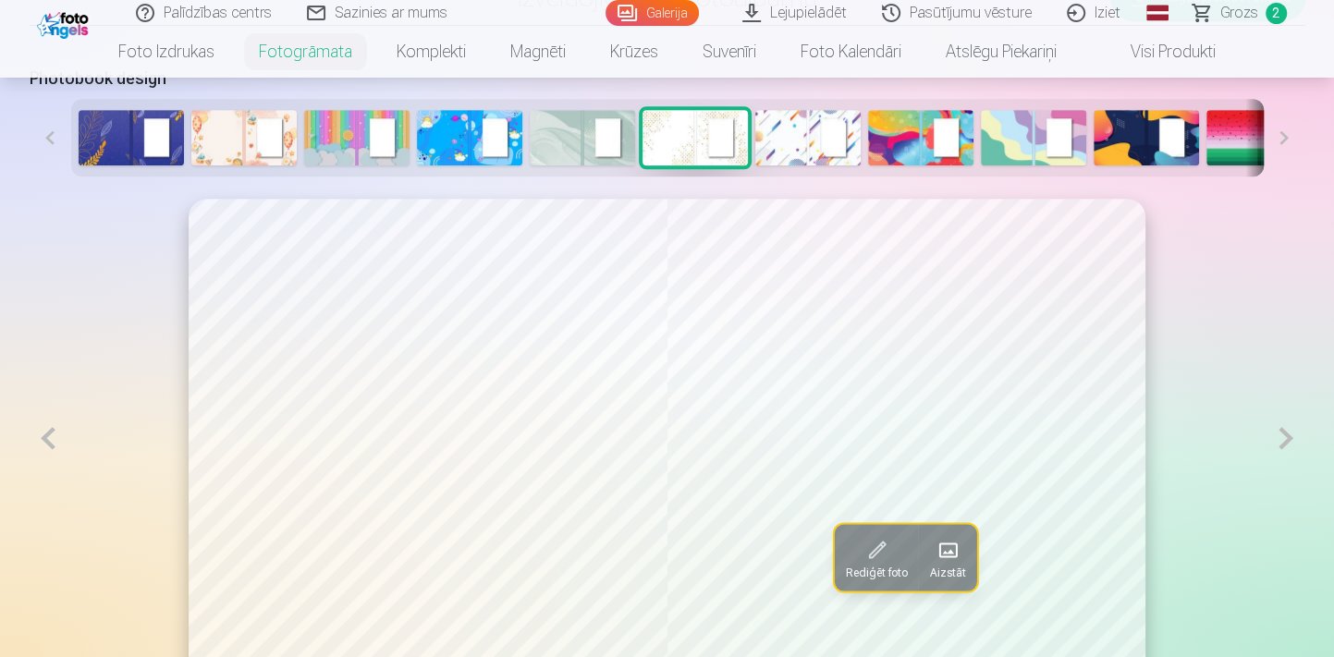
click at [1280, 436] on button at bounding box center [1285, 438] width 38 height 479
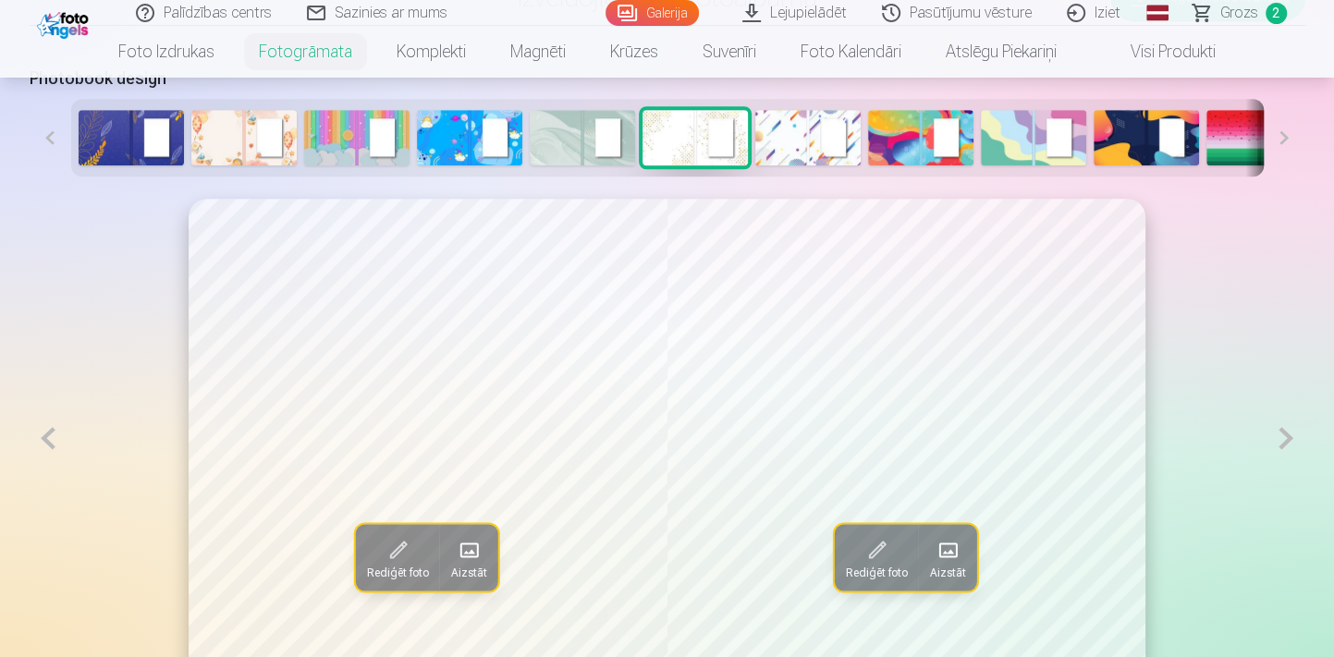
click at [1280, 436] on button at bounding box center [1285, 438] width 38 height 479
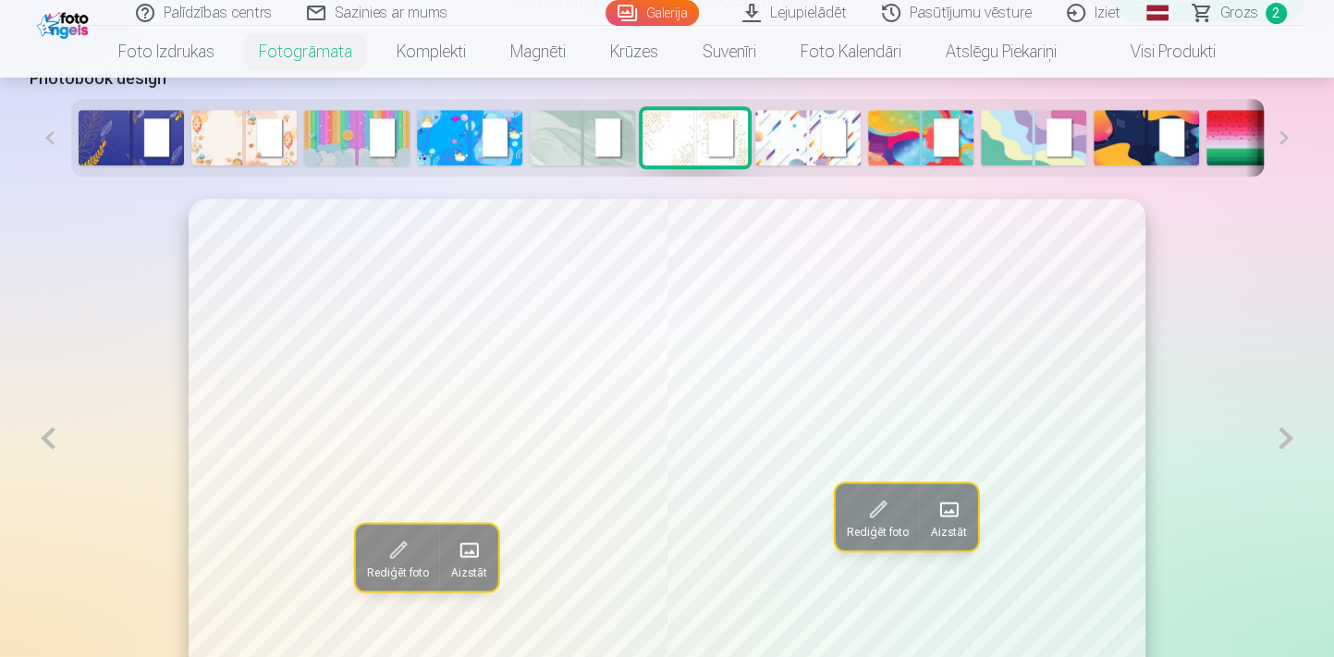
click at [1280, 436] on button at bounding box center [1285, 438] width 38 height 479
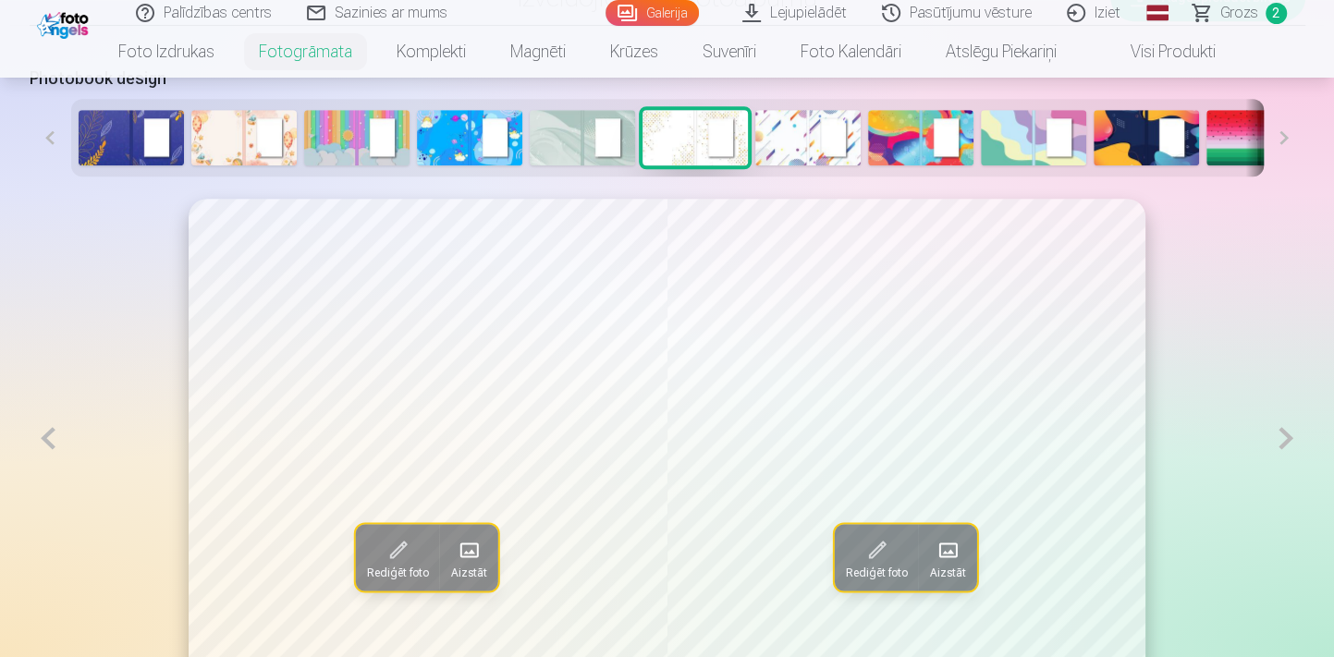
click at [1280, 436] on button at bounding box center [1285, 438] width 38 height 479
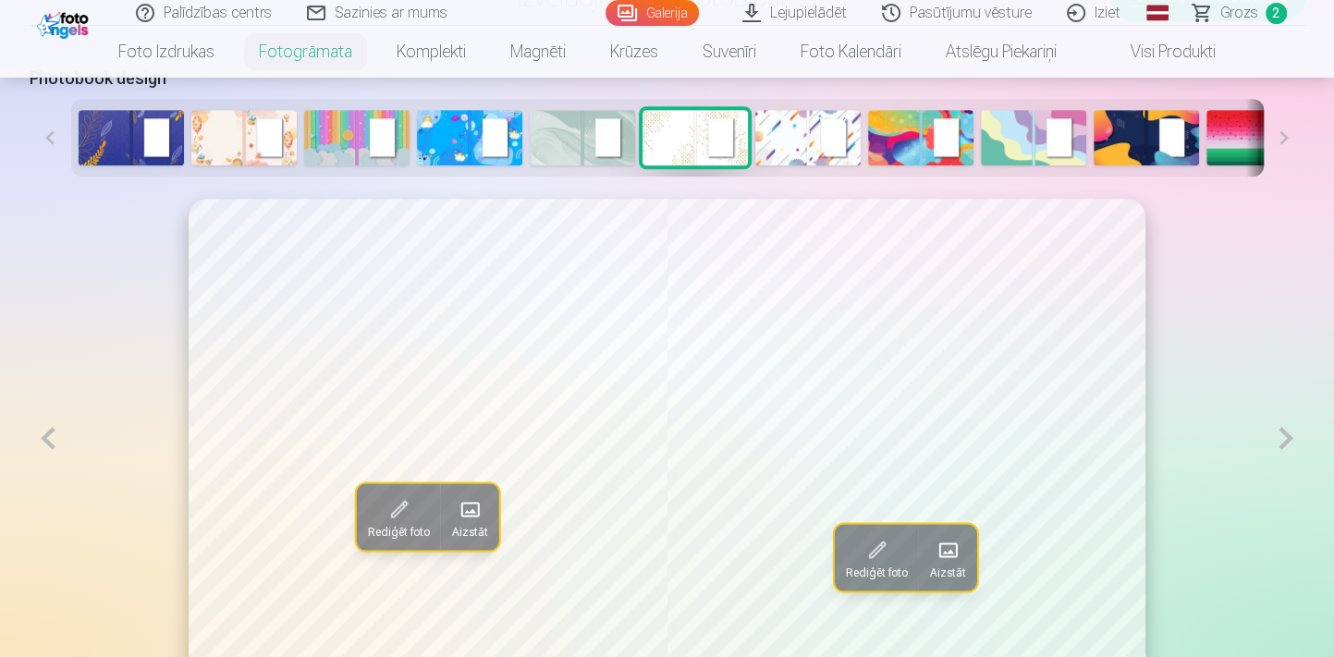
click at [1280, 436] on button at bounding box center [1285, 438] width 38 height 479
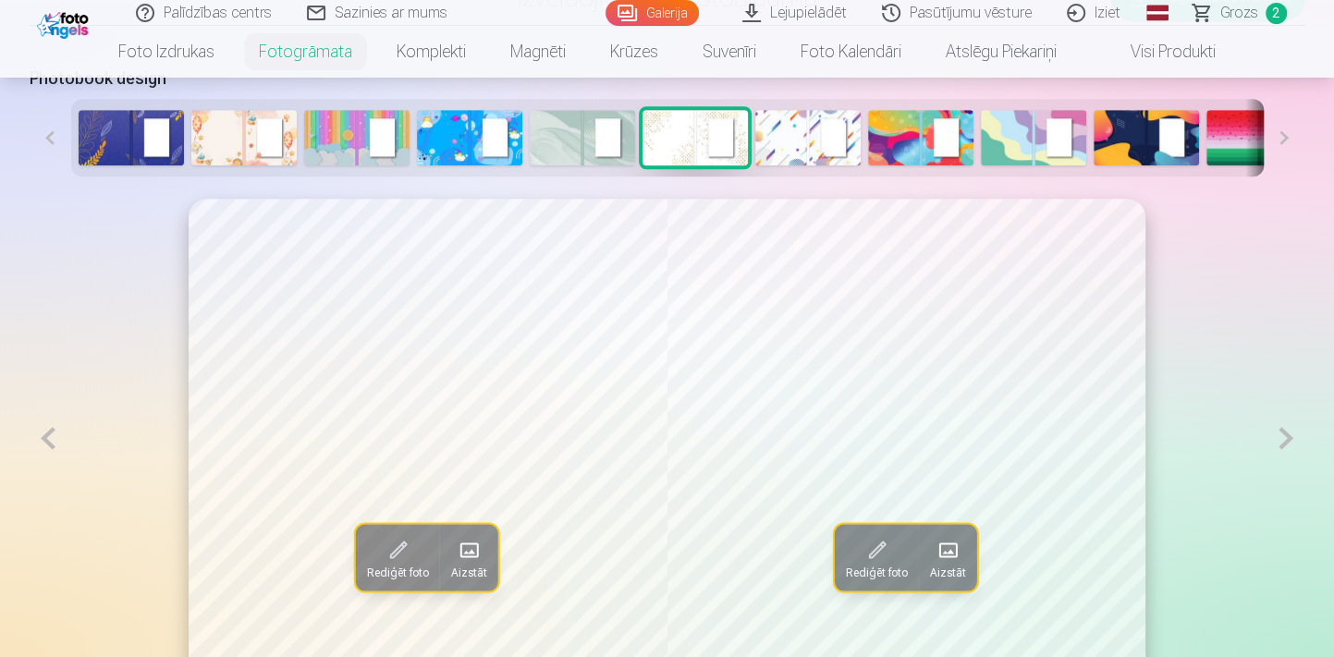
click at [1280, 436] on button at bounding box center [1285, 438] width 38 height 479
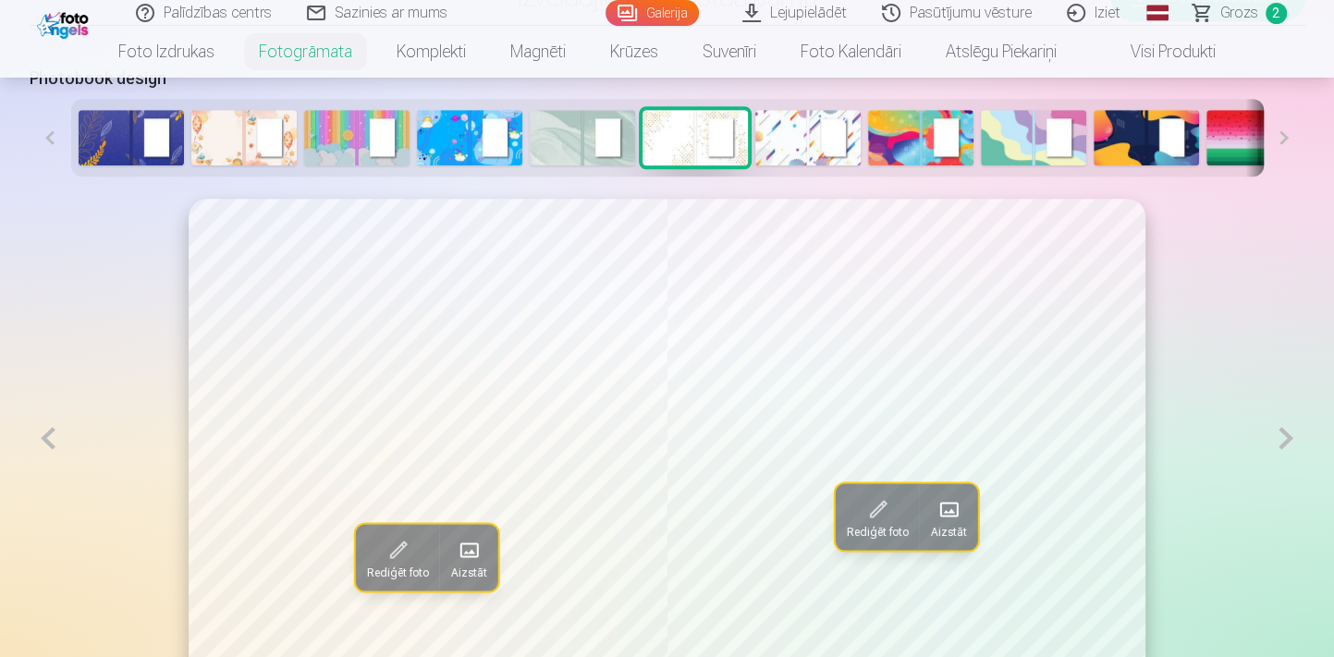
click at [1280, 436] on button at bounding box center [1285, 438] width 38 height 479
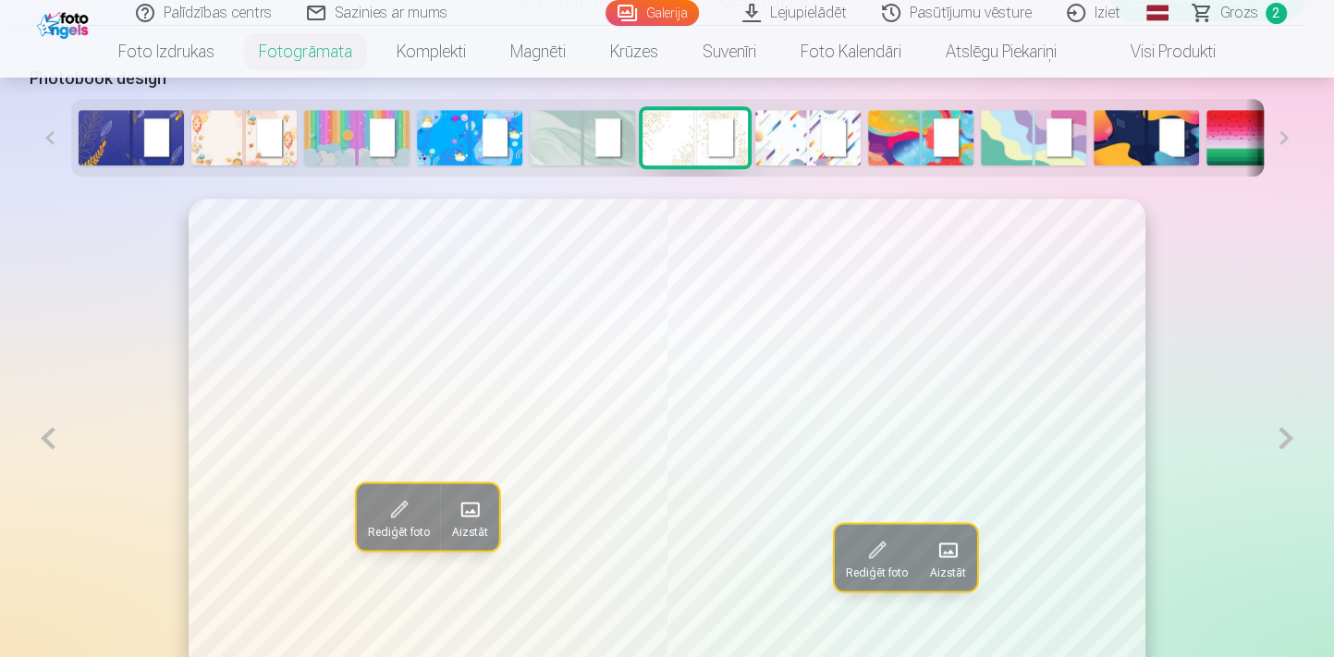
click at [1280, 436] on button at bounding box center [1285, 438] width 38 height 479
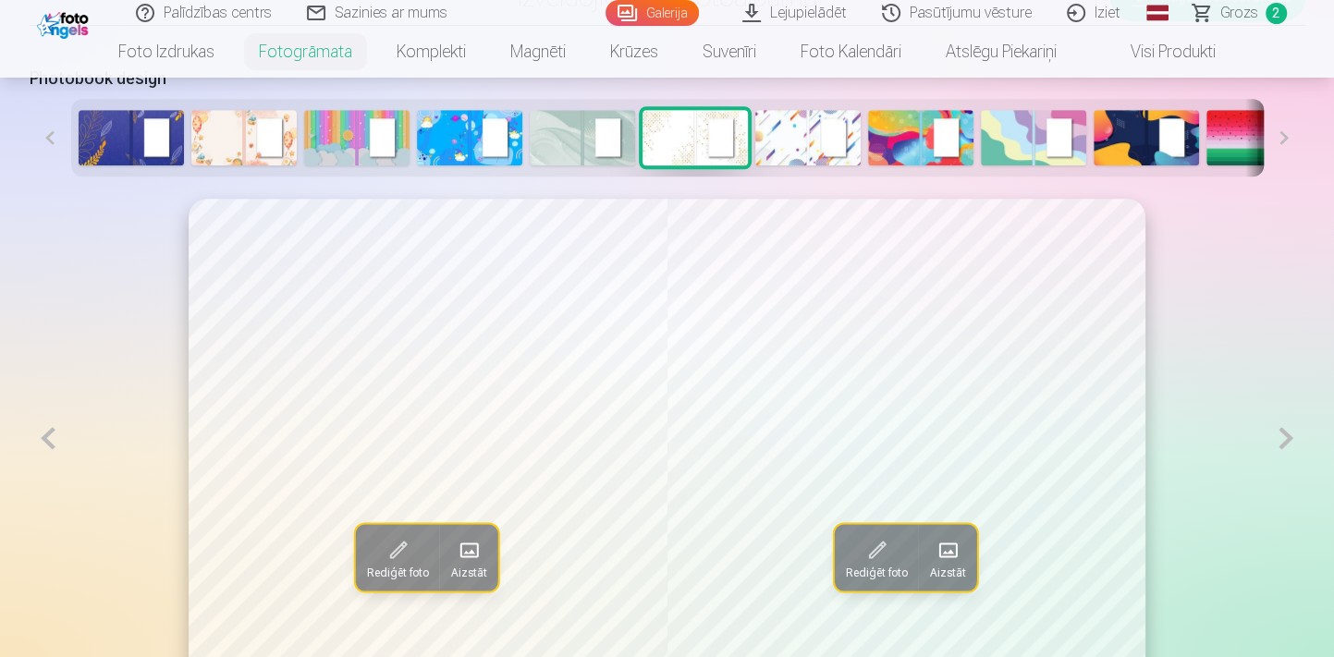
click at [1280, 436] on button at bounding box center [1285, 438] width 38 height 479
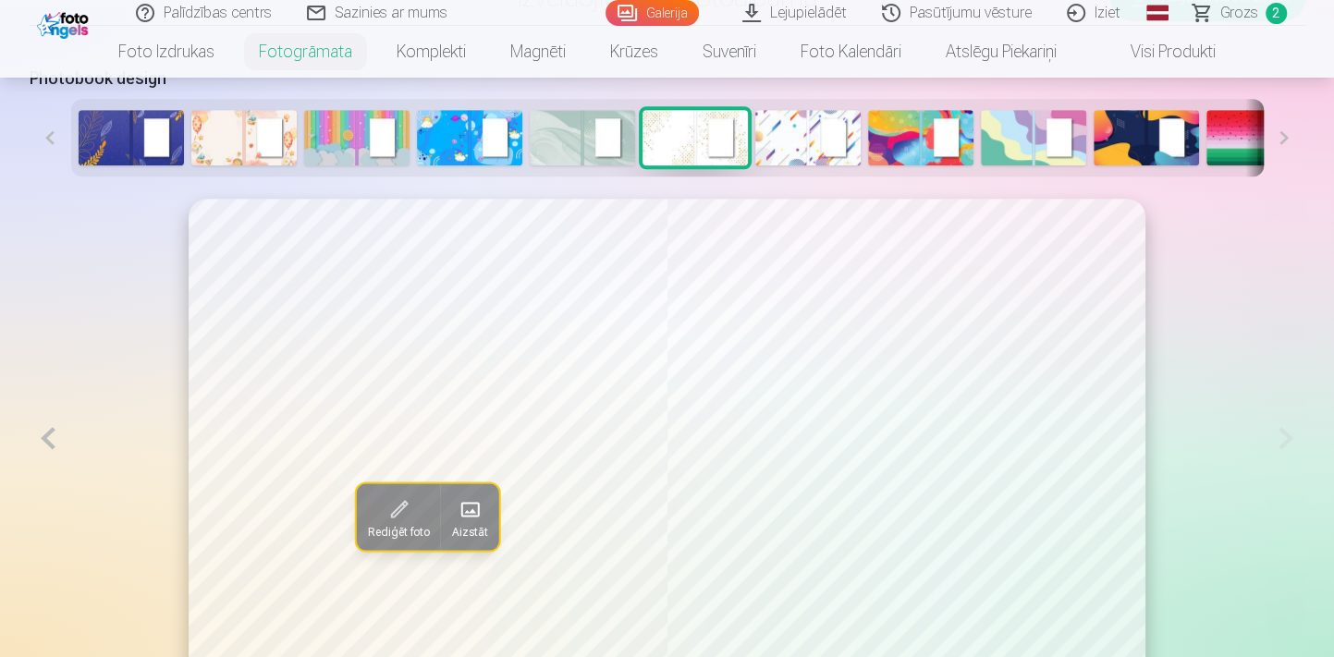
click at [37, 433] on button at bounding box center [49, 438] width 38 height 479
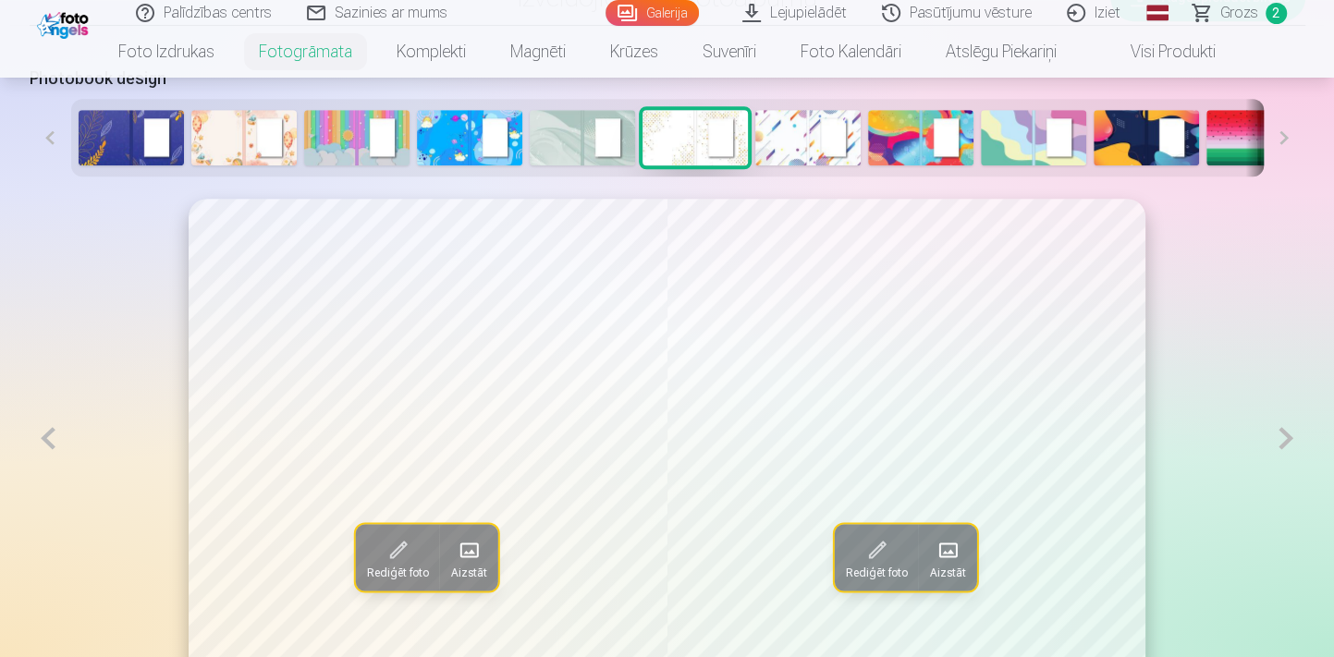
click at [37, 433] on button at bounding box center [49, 438] width 38 height 479
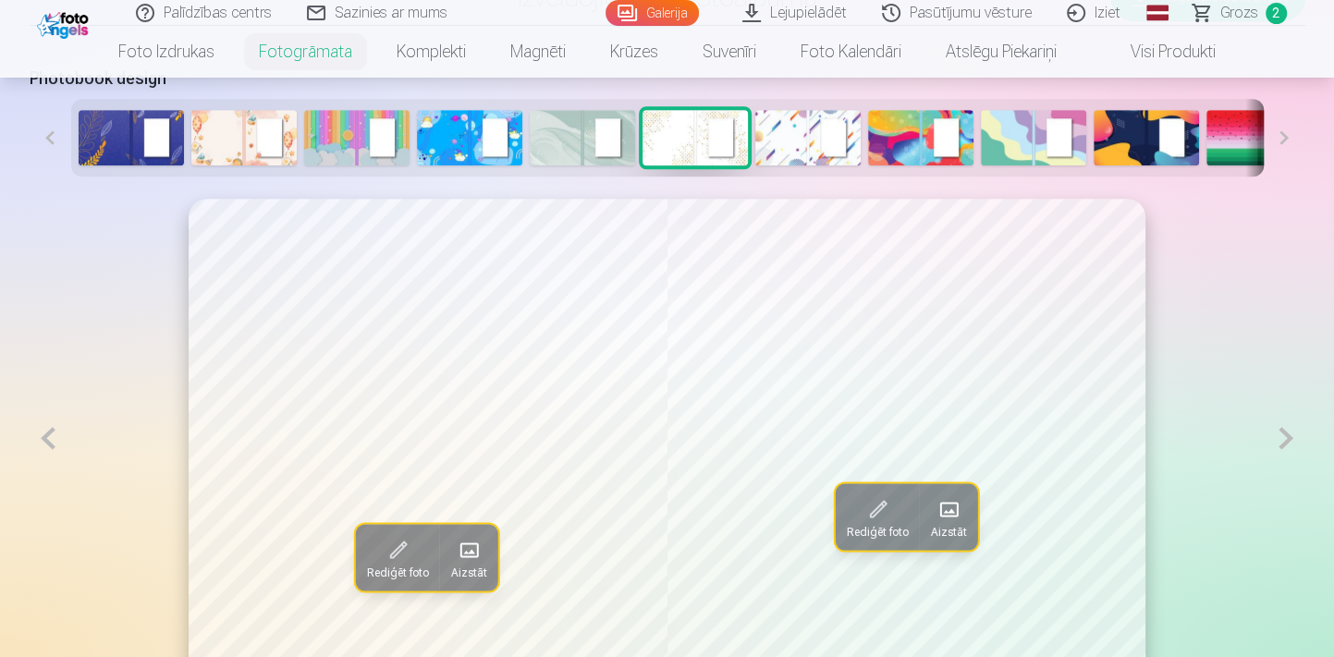
click at [37, 433] on button at bounding box center [49, 438] width 38 height 479
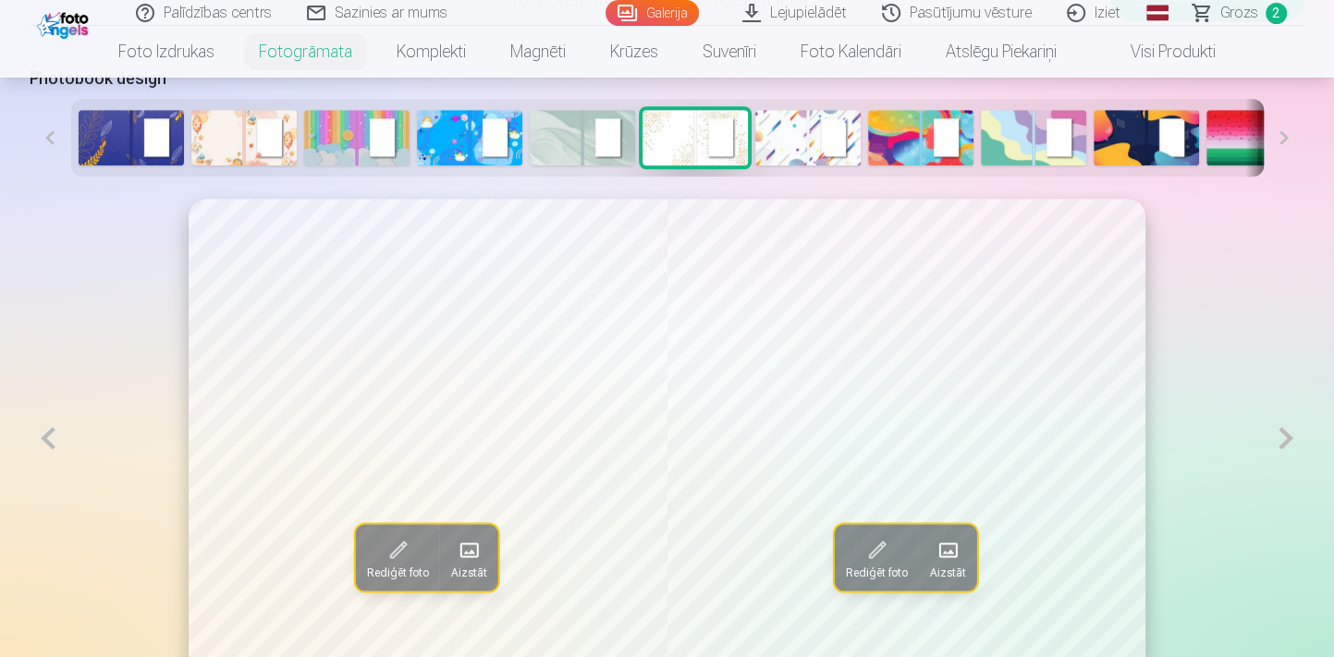
click at [37, 433] on button at bounding box center [49, 438] width 38 height 479
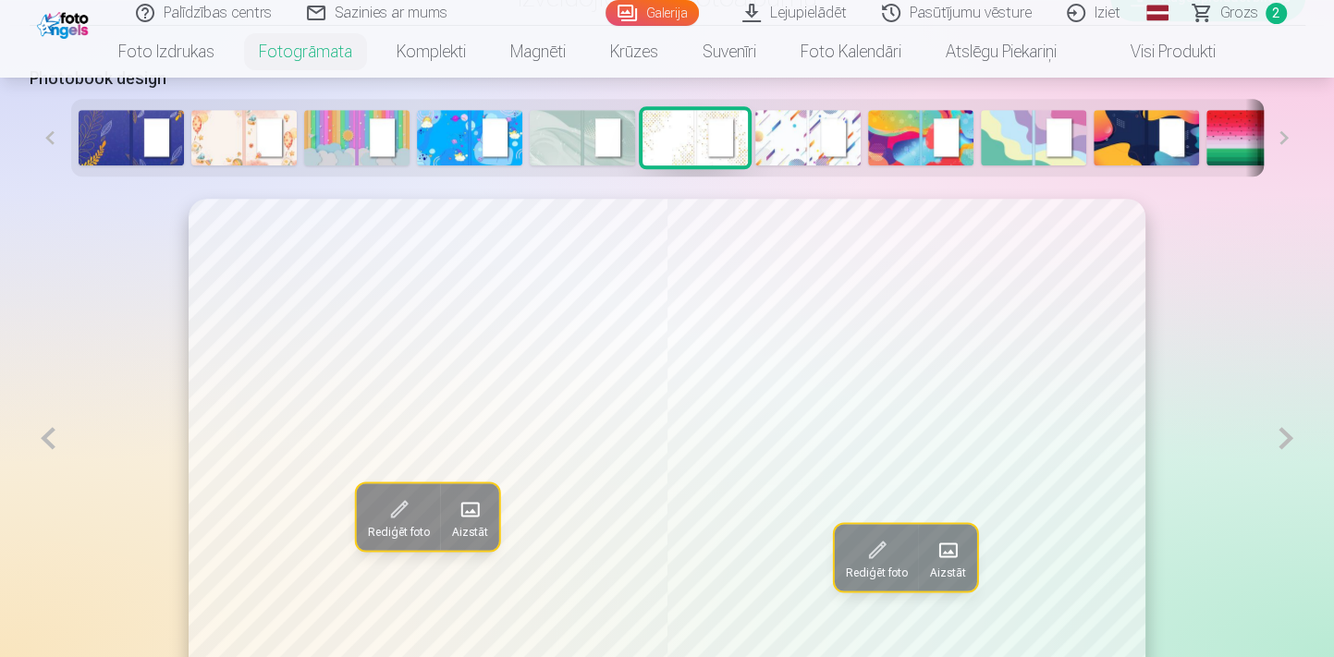
click at [37, 433] on button at bounding box center [49, 438] width 38 height 479
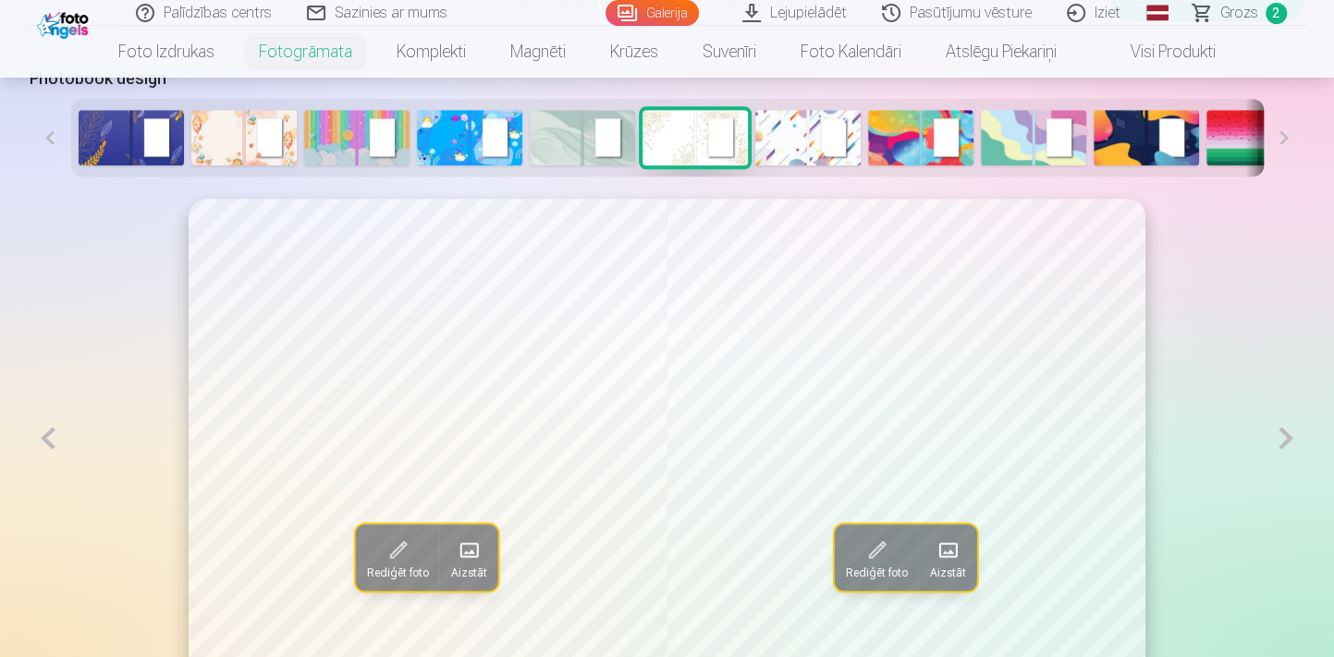
click at [37, 433] on button at bounding box center [49, 438] width 38 height 479
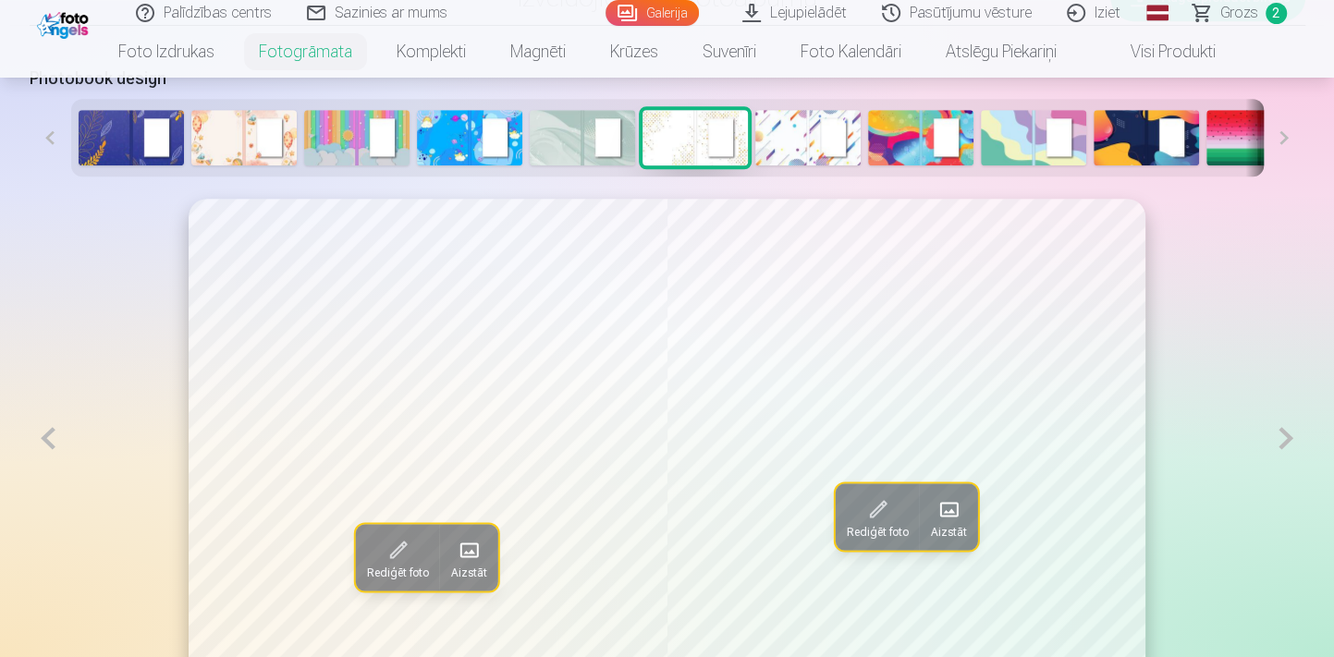
click at [37, 433] on button at bounding box center [49, 438] width 38 height 479
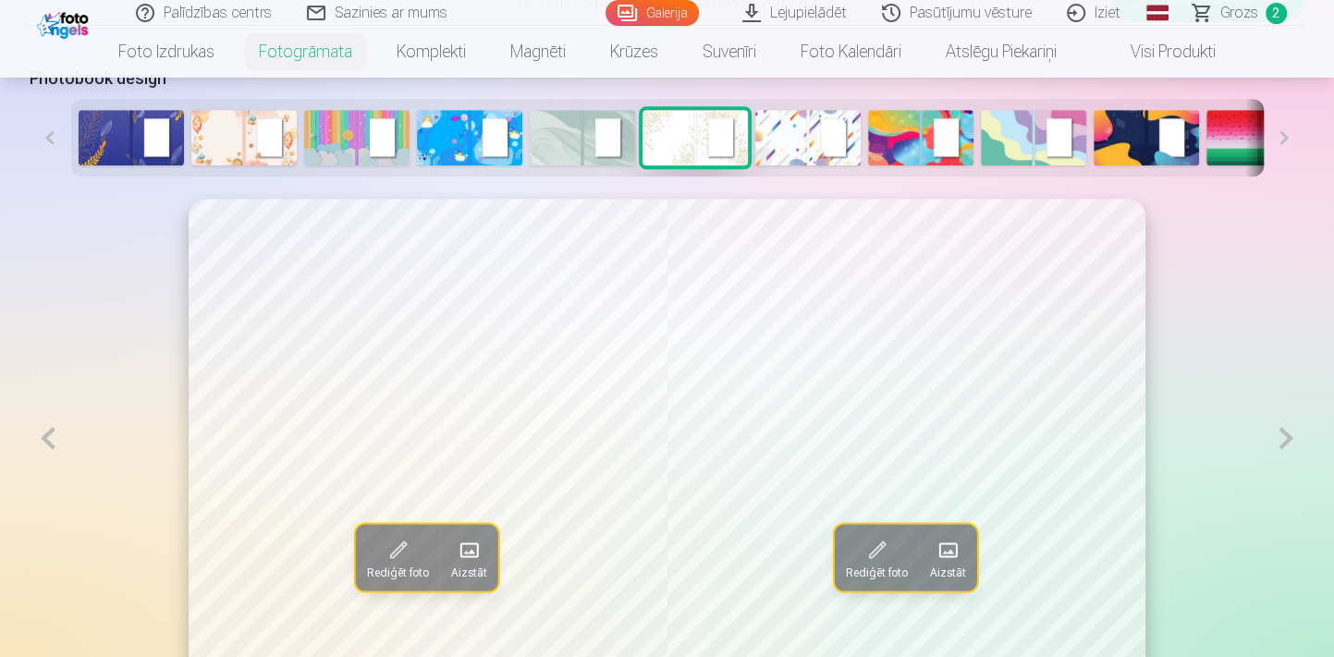
click at [37, 433] on button at bounding box center [49, 438] width 38 height 479
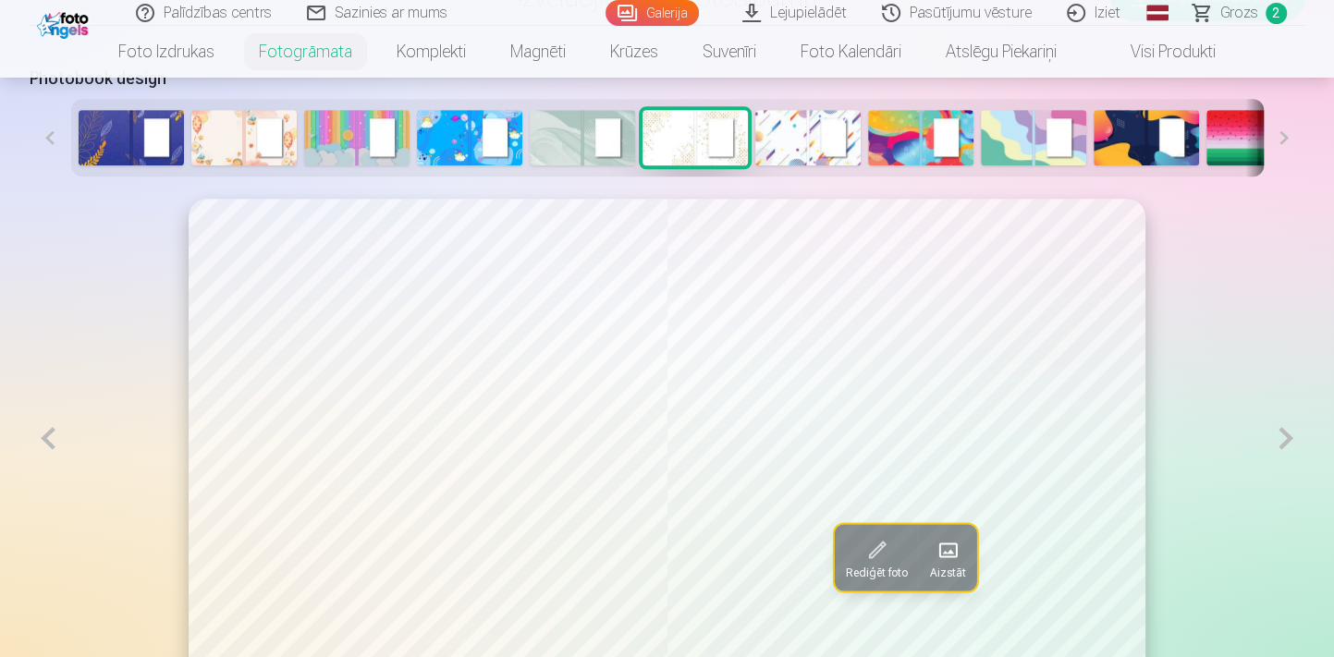
click at [37, 433] on button at bounding box center [49, 438] width 38 height 479
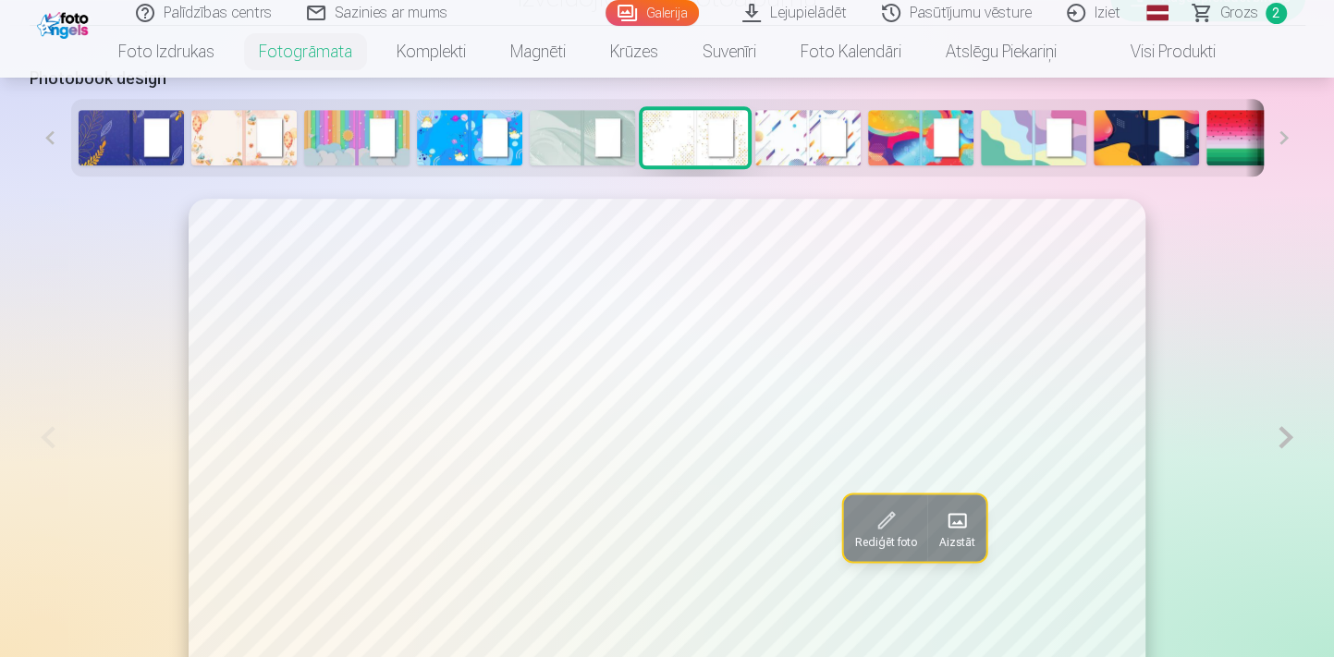
click at [1024, 145] on img at bounding box center [1033, 137] width 105 height 55
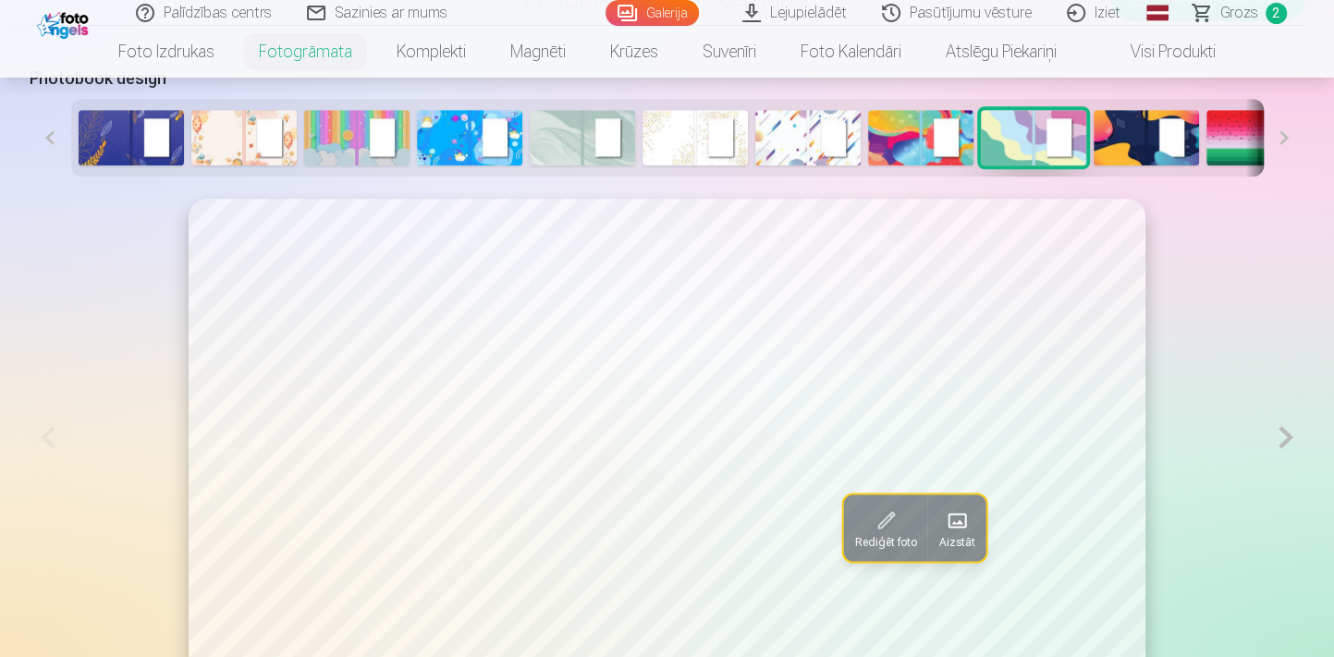
click at [1286, 444] on button at bounding box center [1285, 438] width 38 height 478
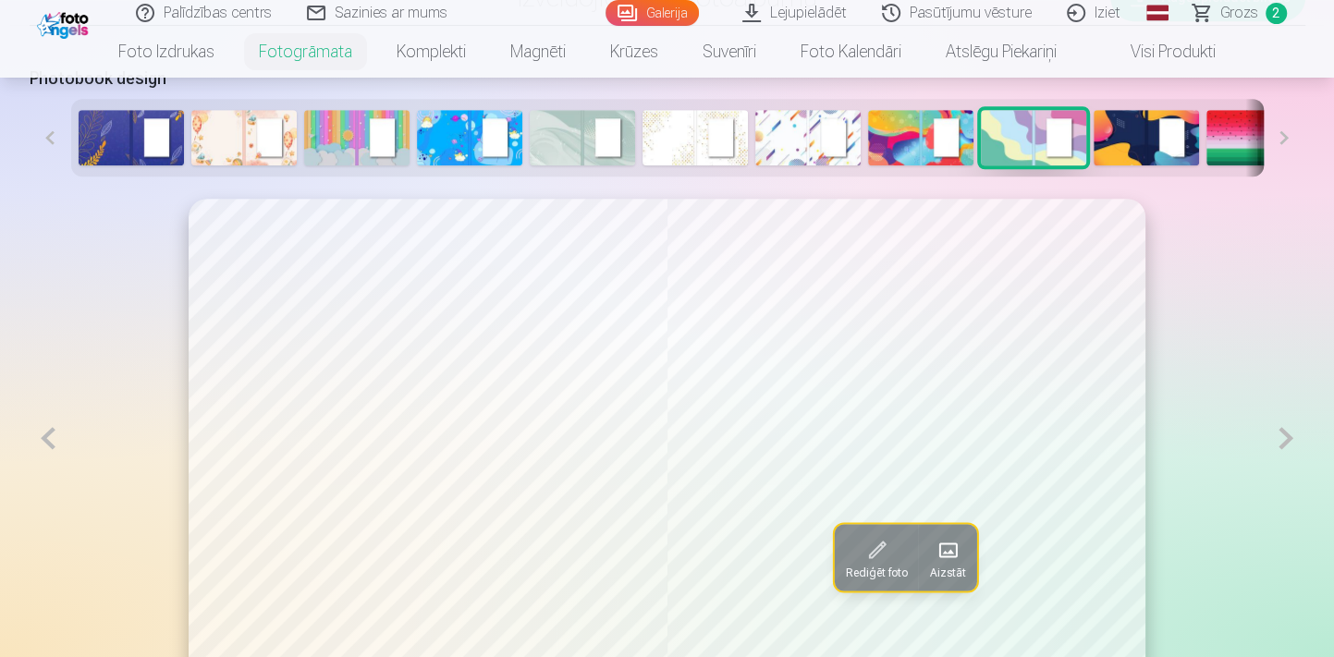
click at [1286, 444] on button at bounding box center [1285, 438] width 38 height 479
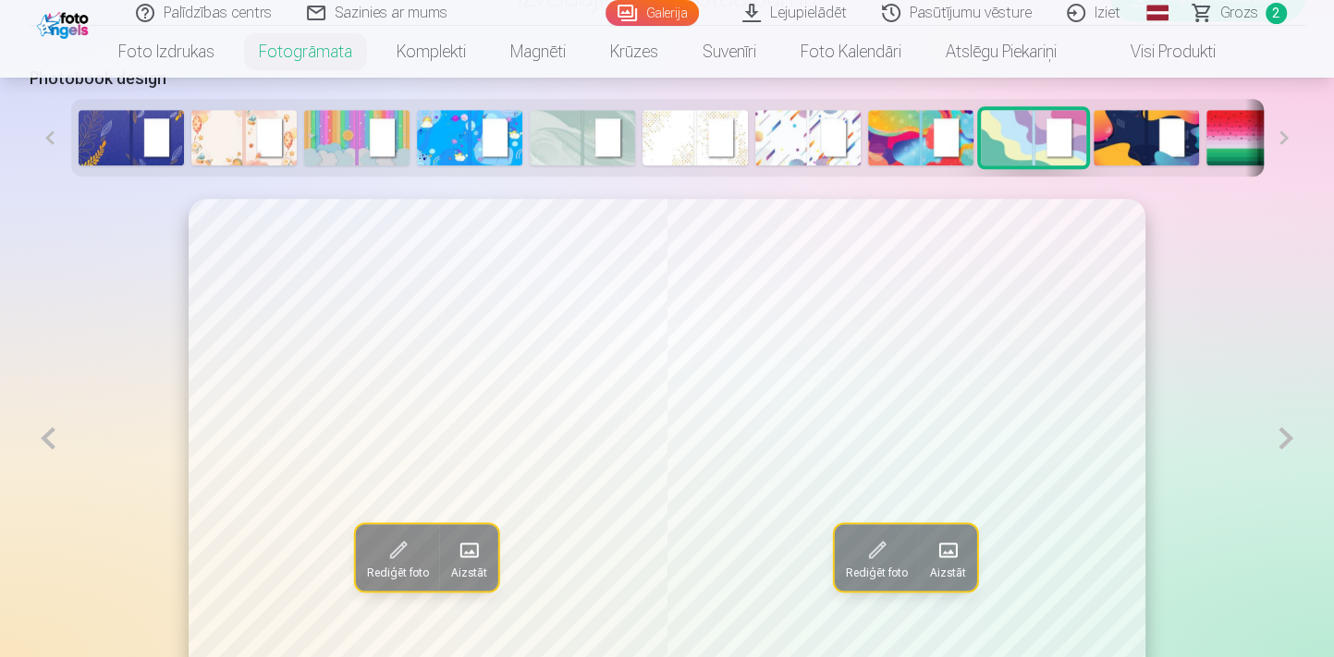
click at [1286, 444] on button at bounding box center [1285, 438] width 38 height 479
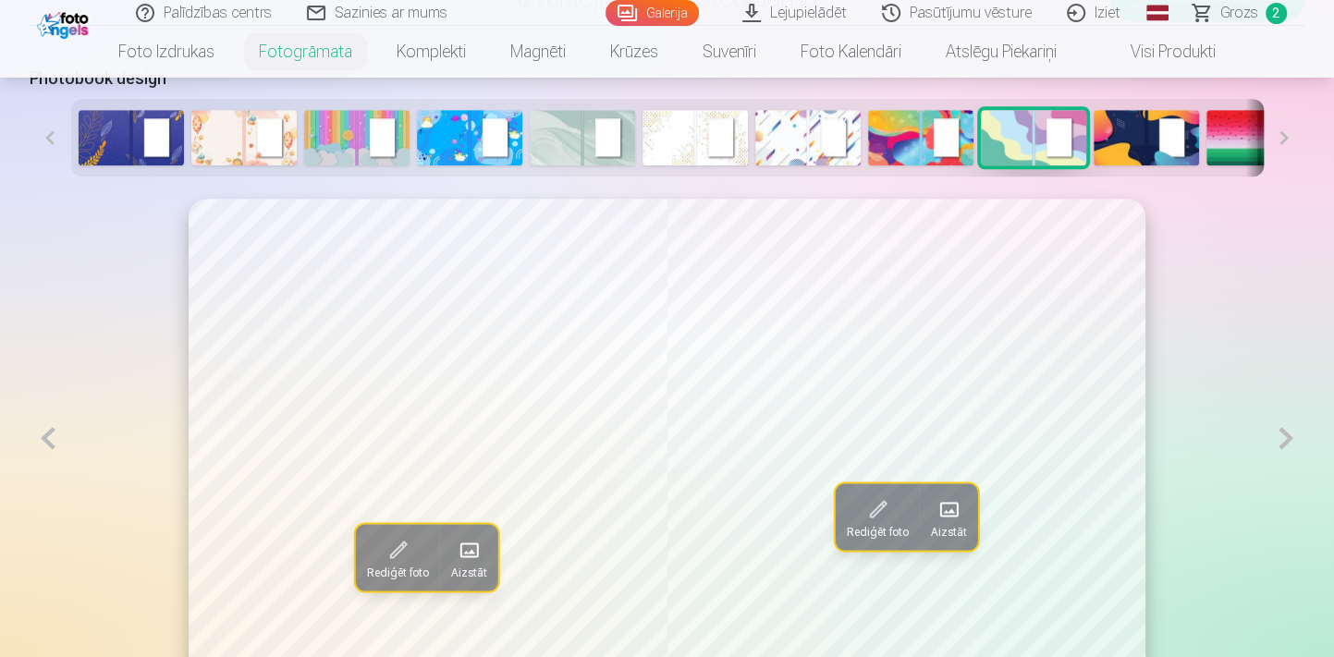
click at [1286, 444] on button at bounding box center [1285, 438] width 38 height 479
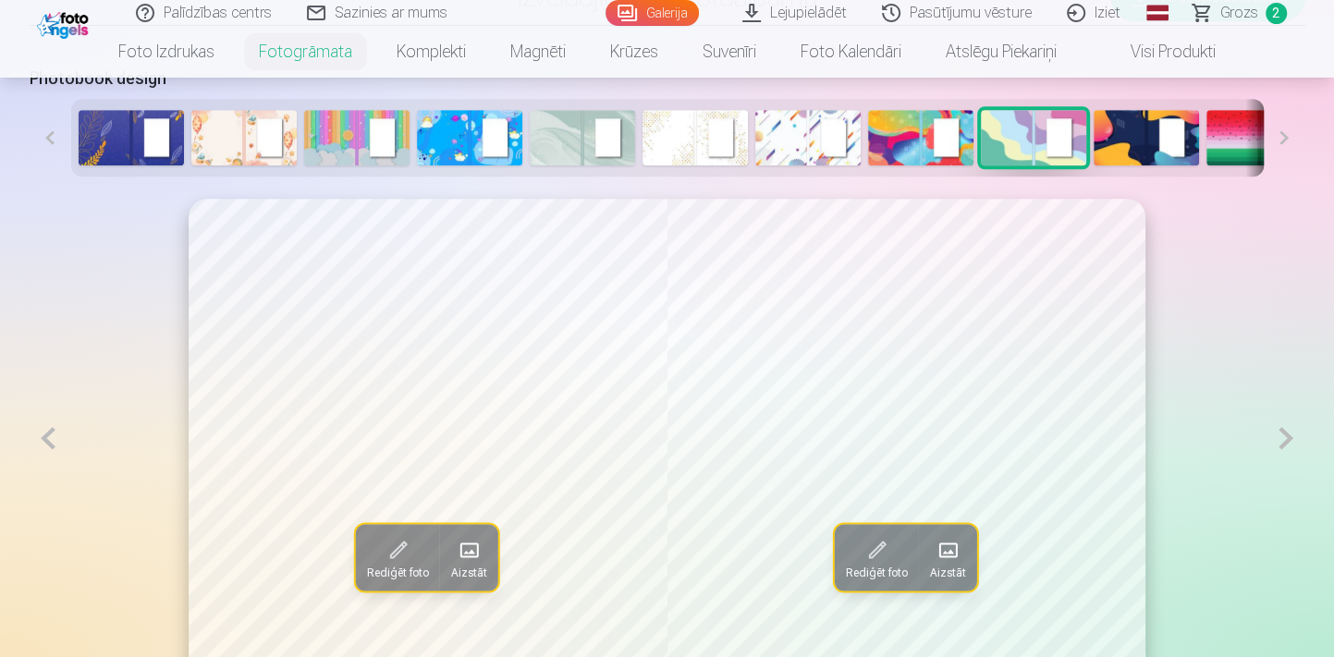
click at [1286, 444] on button at bounding box center [1285, 438] width 38 height 479
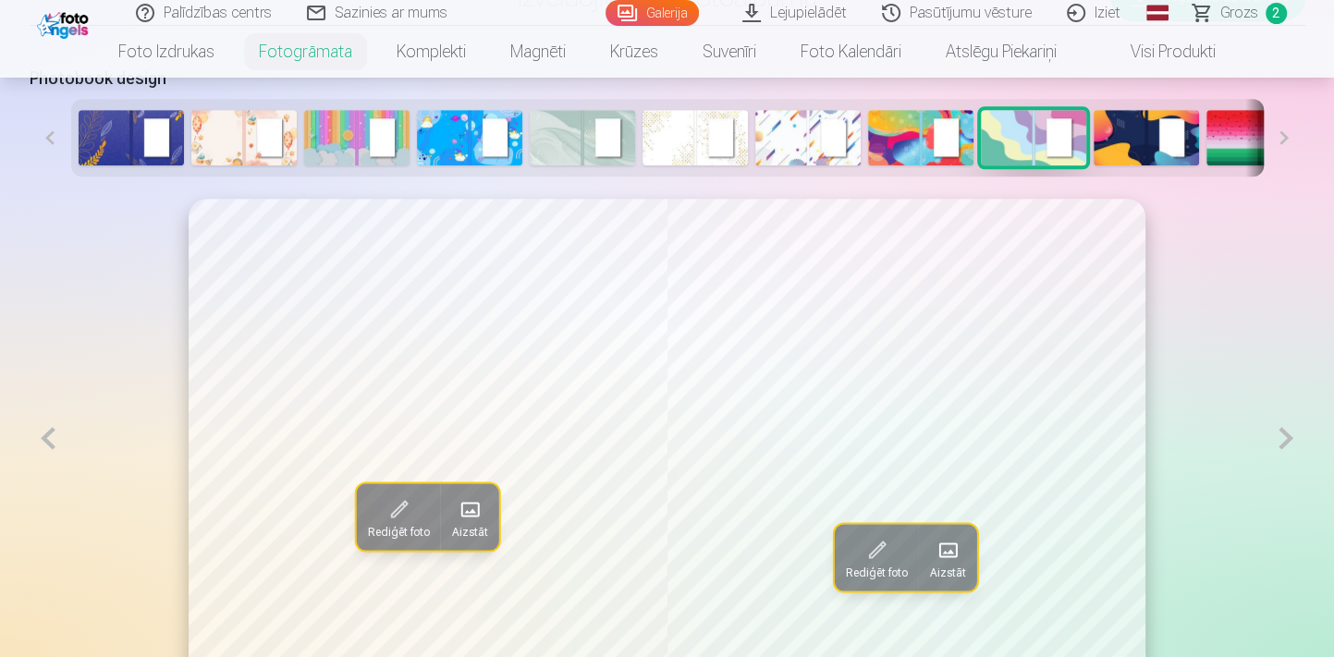
click at [1286, 444] on button at bounding box center [1285, 438] width 38 height 479
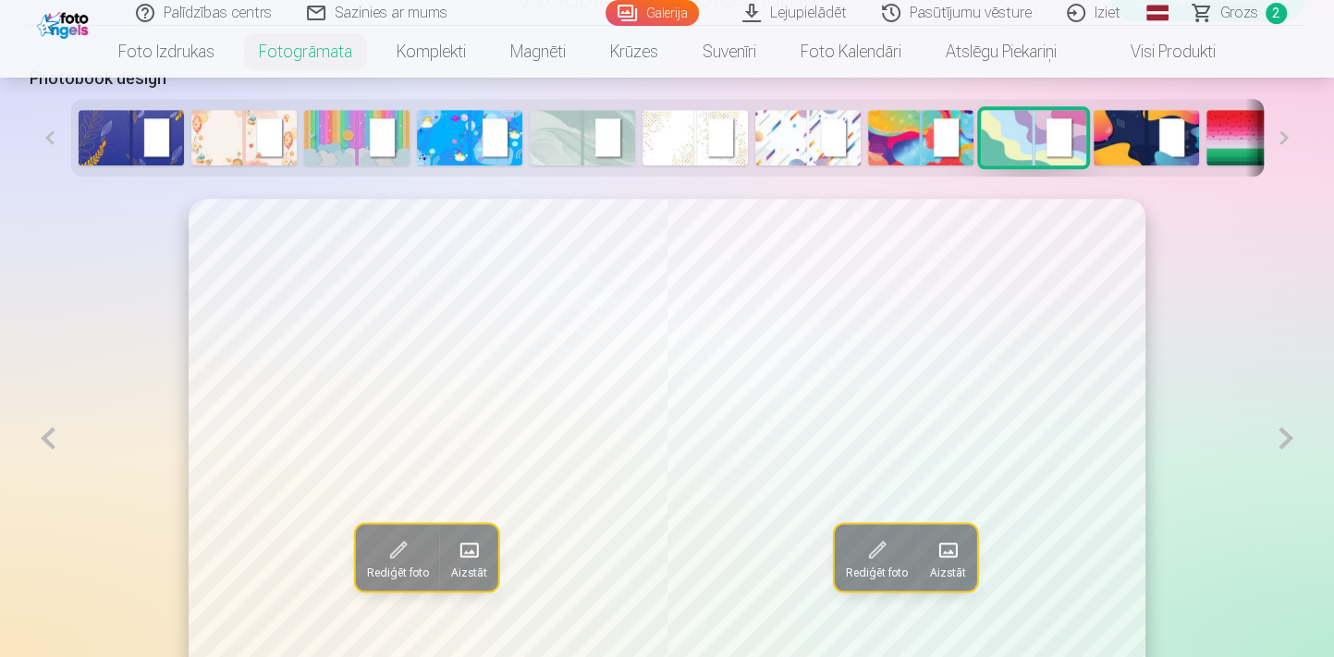
click at [1286, 444] on button at bounding box center [1285, 438] width 38 height 479
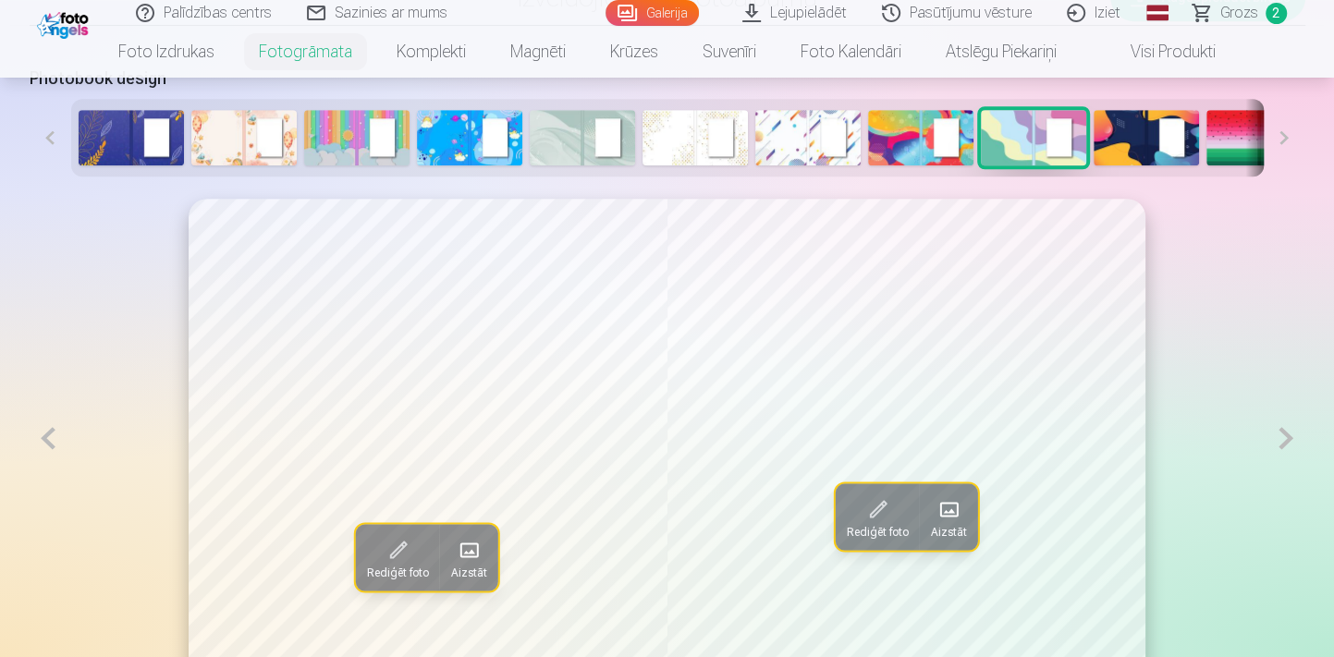
click at [1286, 444] on button at bounding box center [1285, 438] width 38 height 479
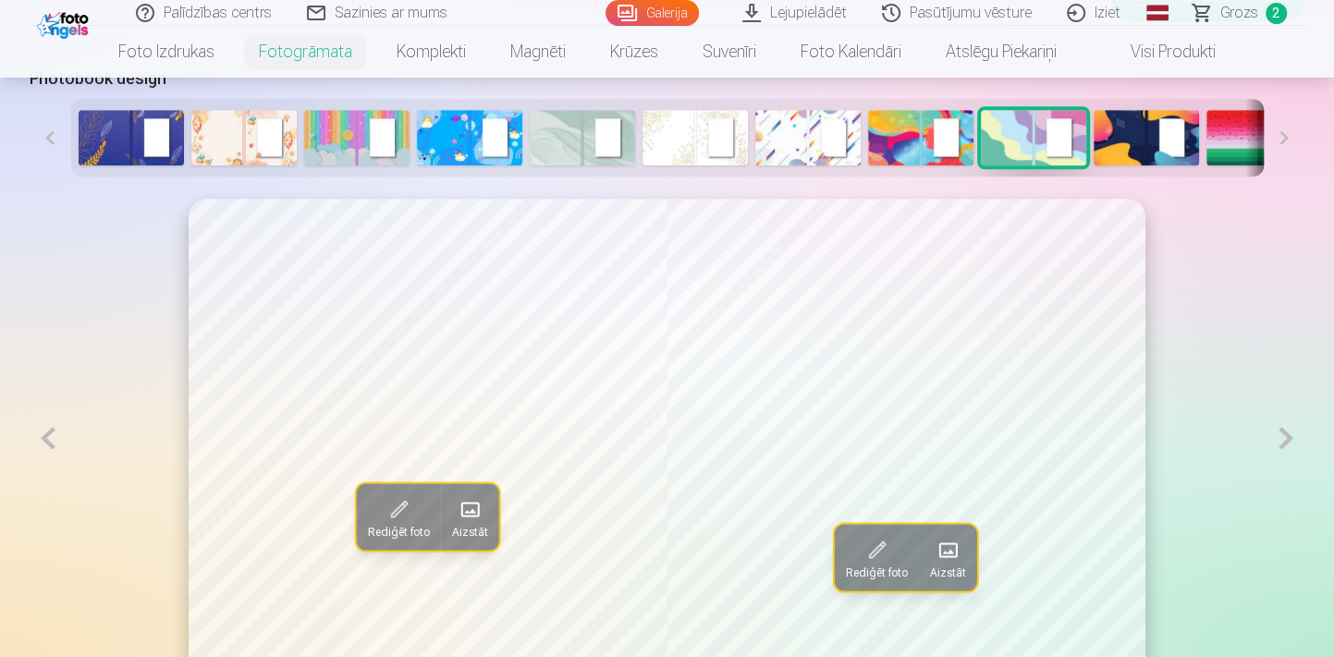
click at [1286, 444] on button at bounding box center [1285, 438] width 38 height 479
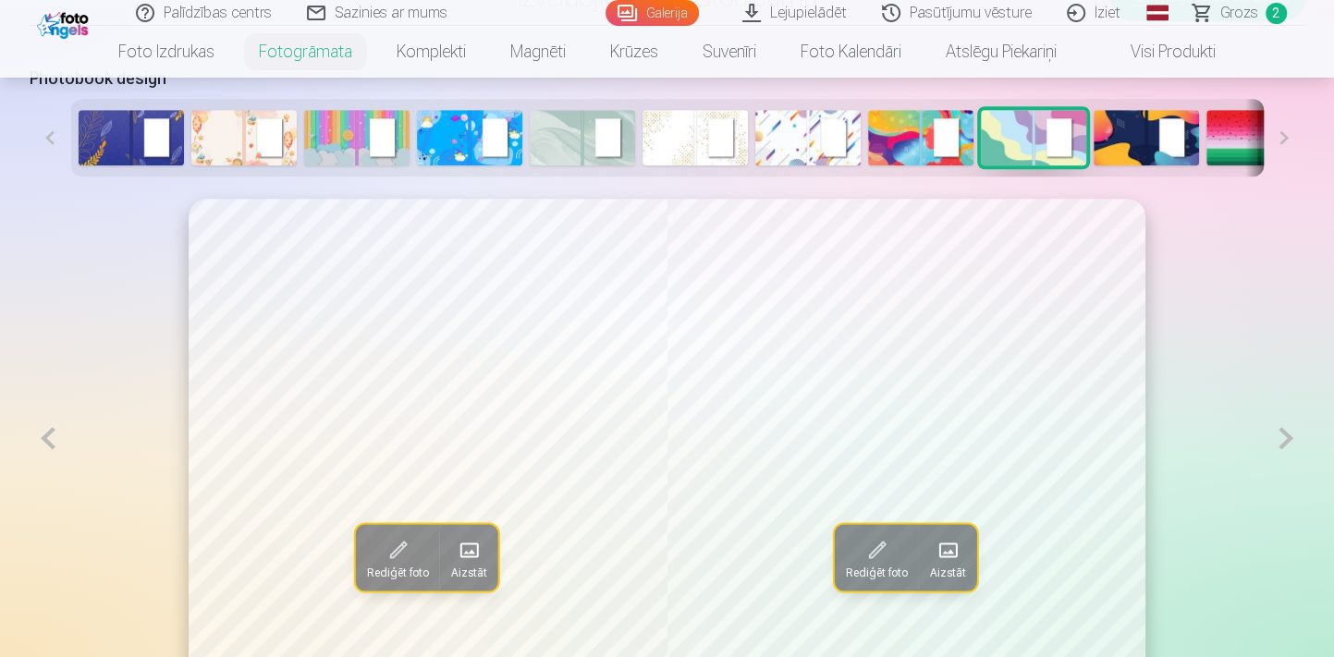
click at [1286, 444] on button at bounding box center [1285, 438] width 38 height 479
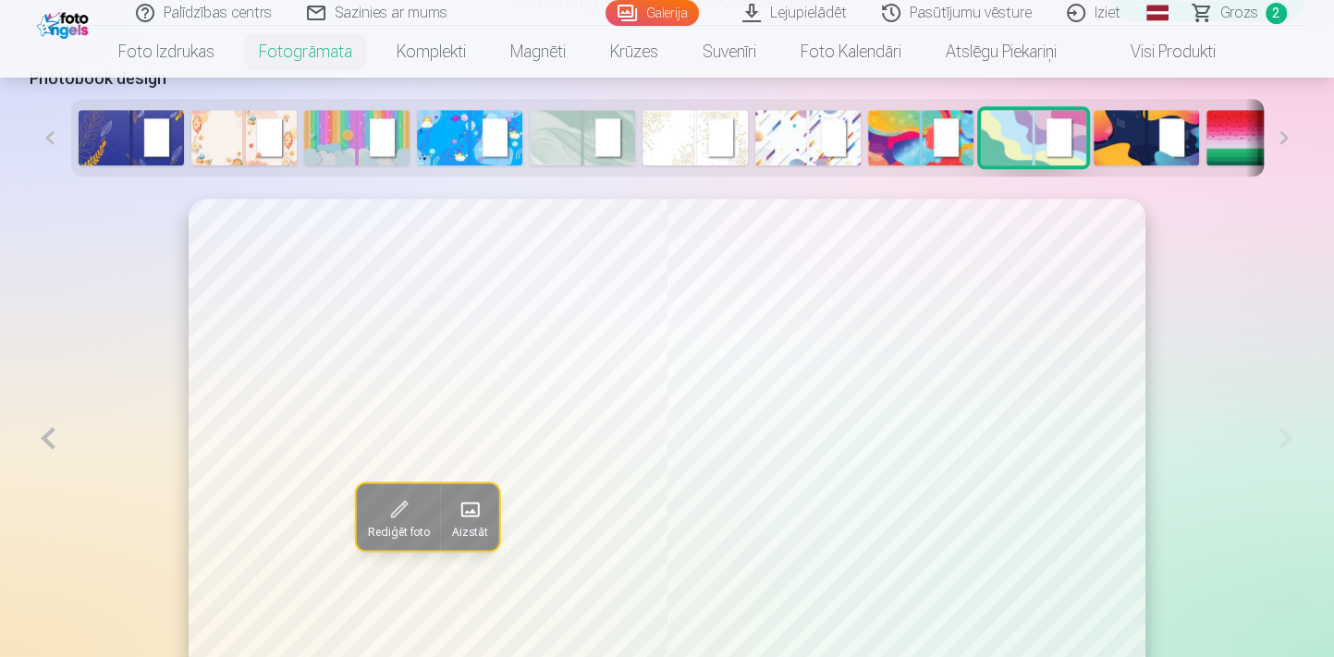
click at [1232, 18] on span "Grozs" at bounding box center [1239, 13] width 38 height 22
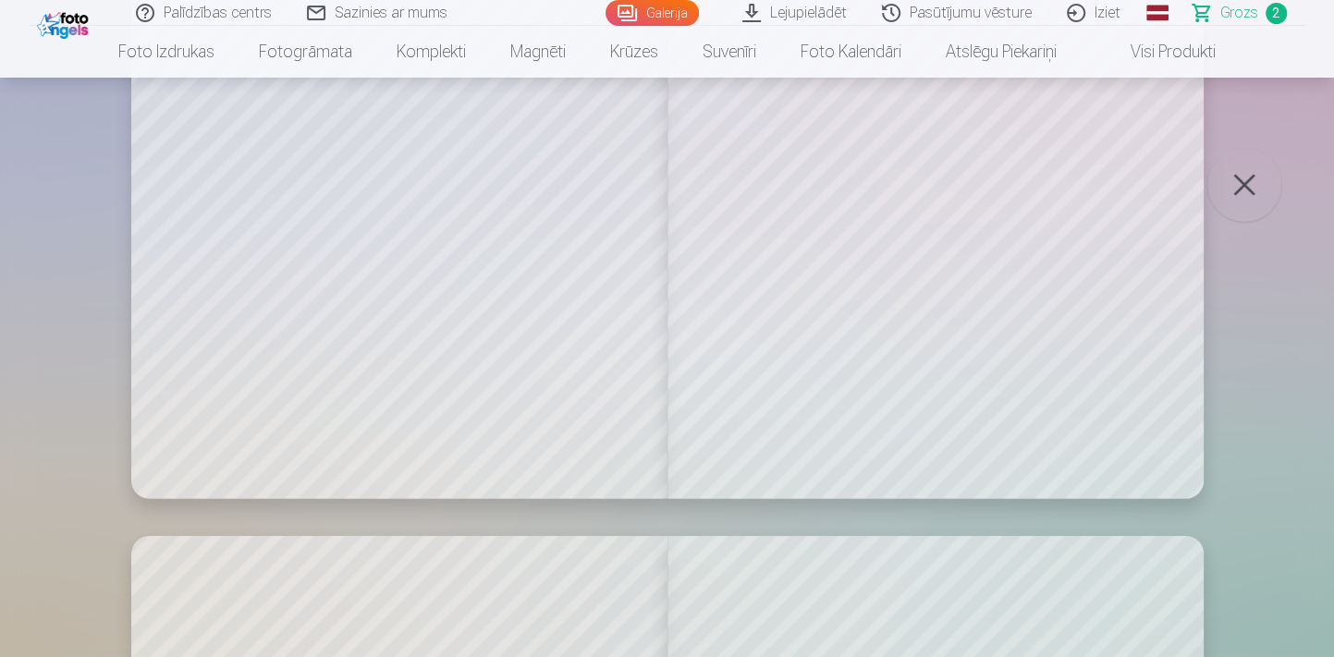
scroll to position [8653, 0]
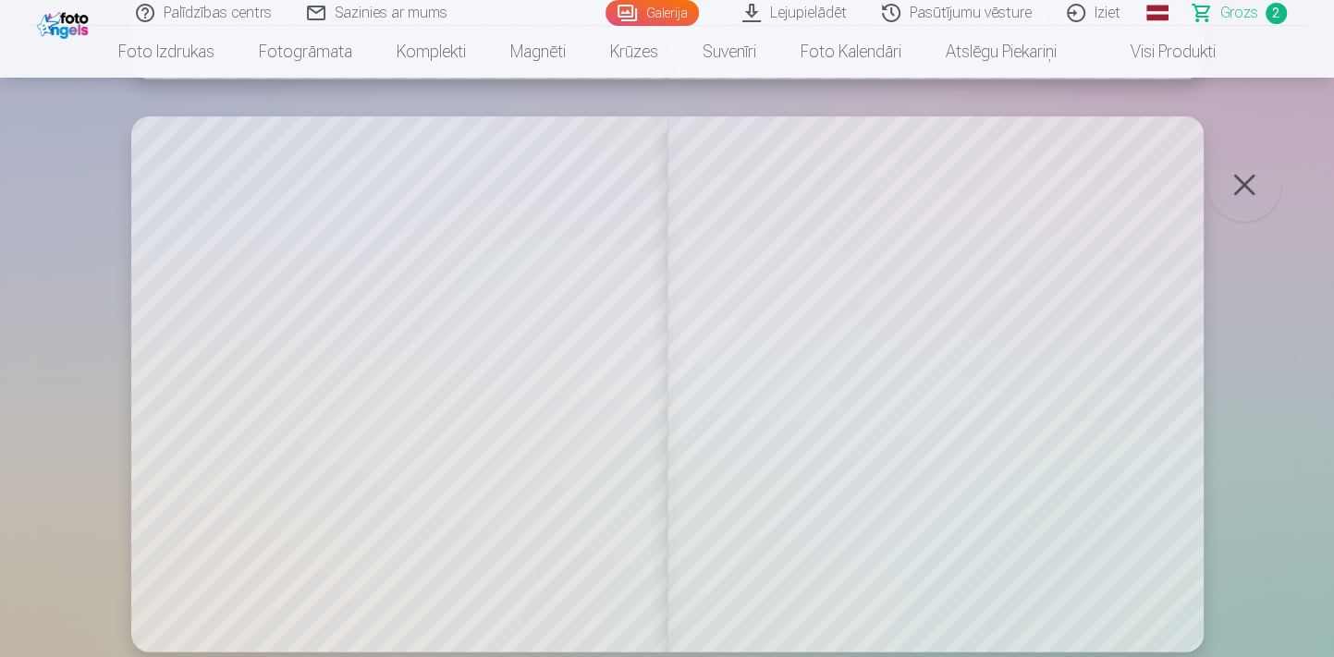
click at [1233, 161] on button "button" at bounding box center [1244, 185] width 74 height 74
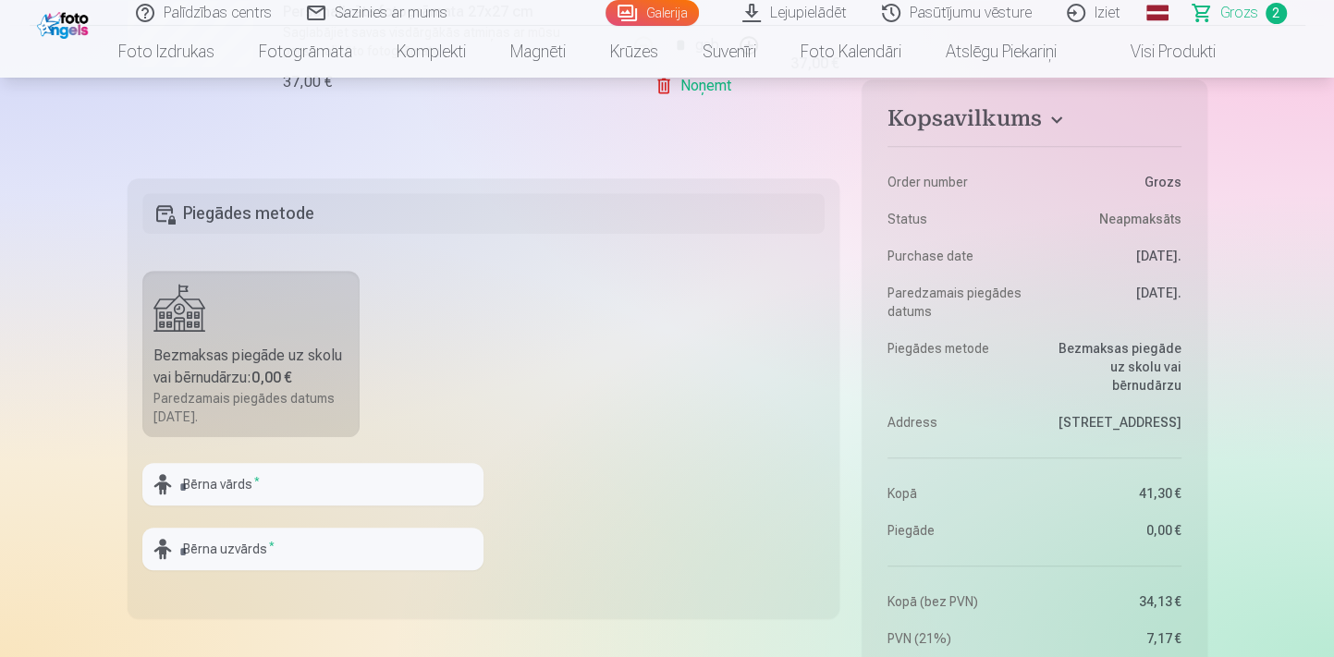
scroll to position [1006, 0]
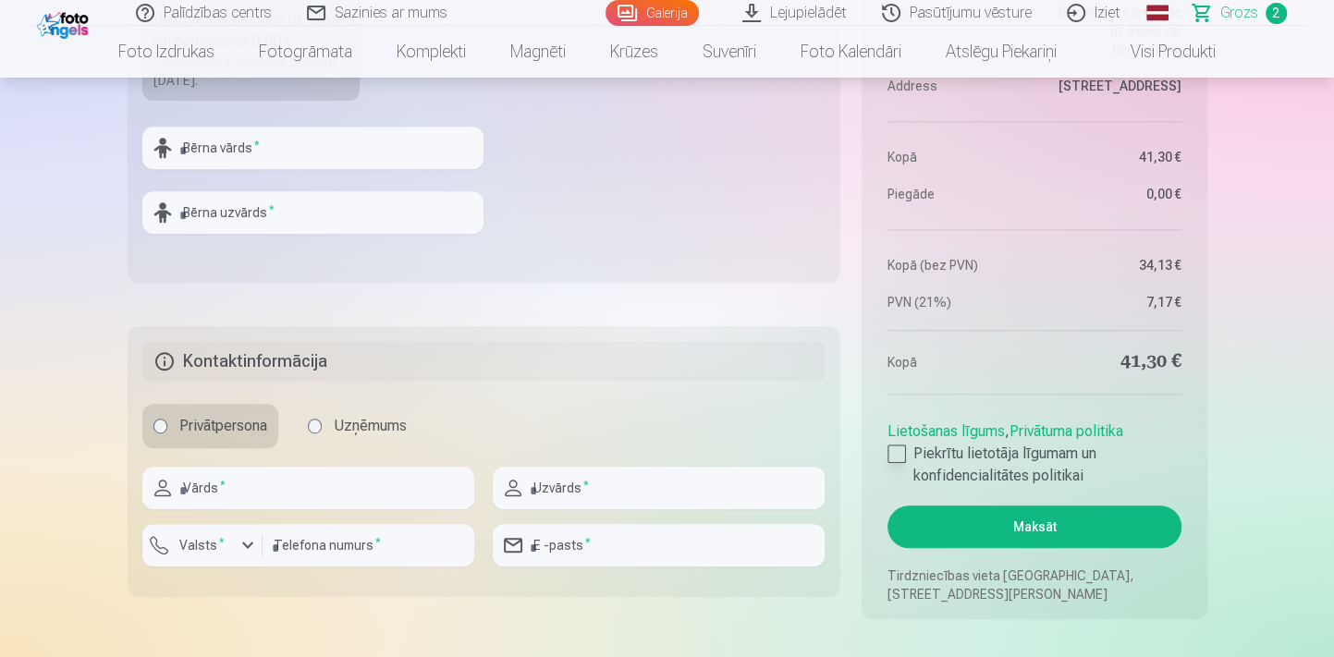
drag, startPoint x: 897, startPoint y: 451, endPoint x: 914, endPoint y: 459, distance: 18.6
click at [899, 451] on div at bounding box center [896, 454] width 18 height 18
click at [1016, 530] on button "Maksāt" at bounding box center [1033, 527] width 293 height 43
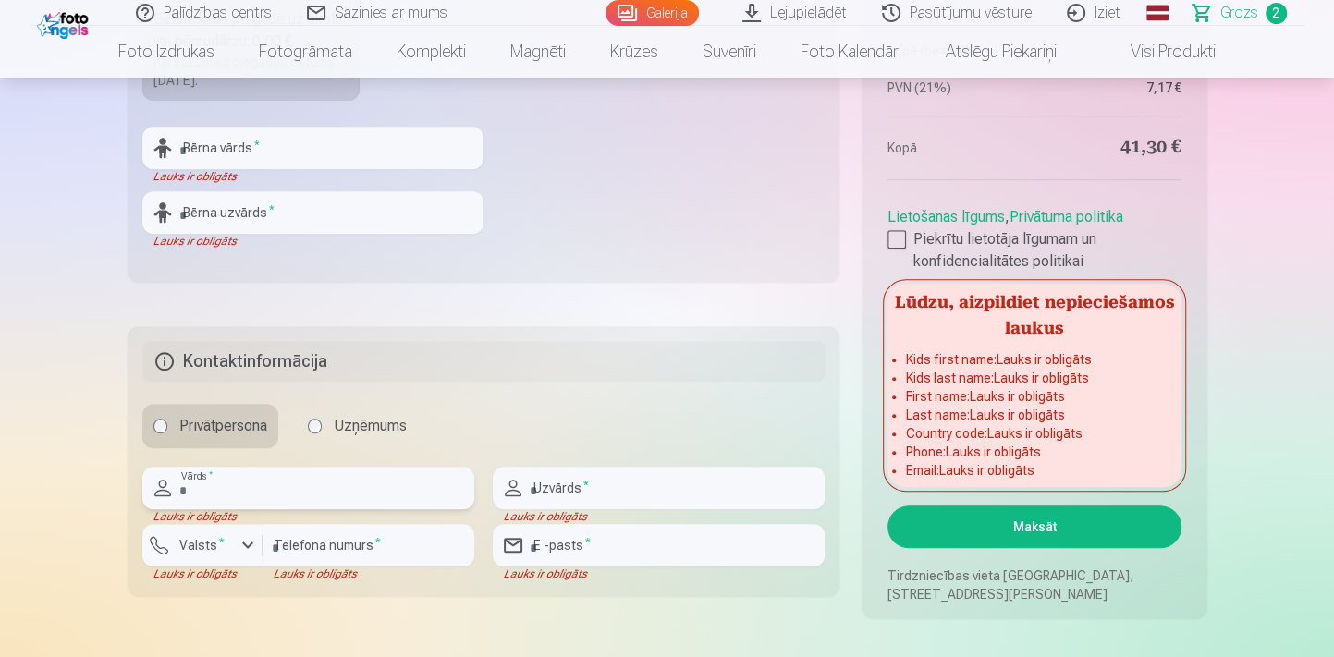
scroll to position [586, 0]
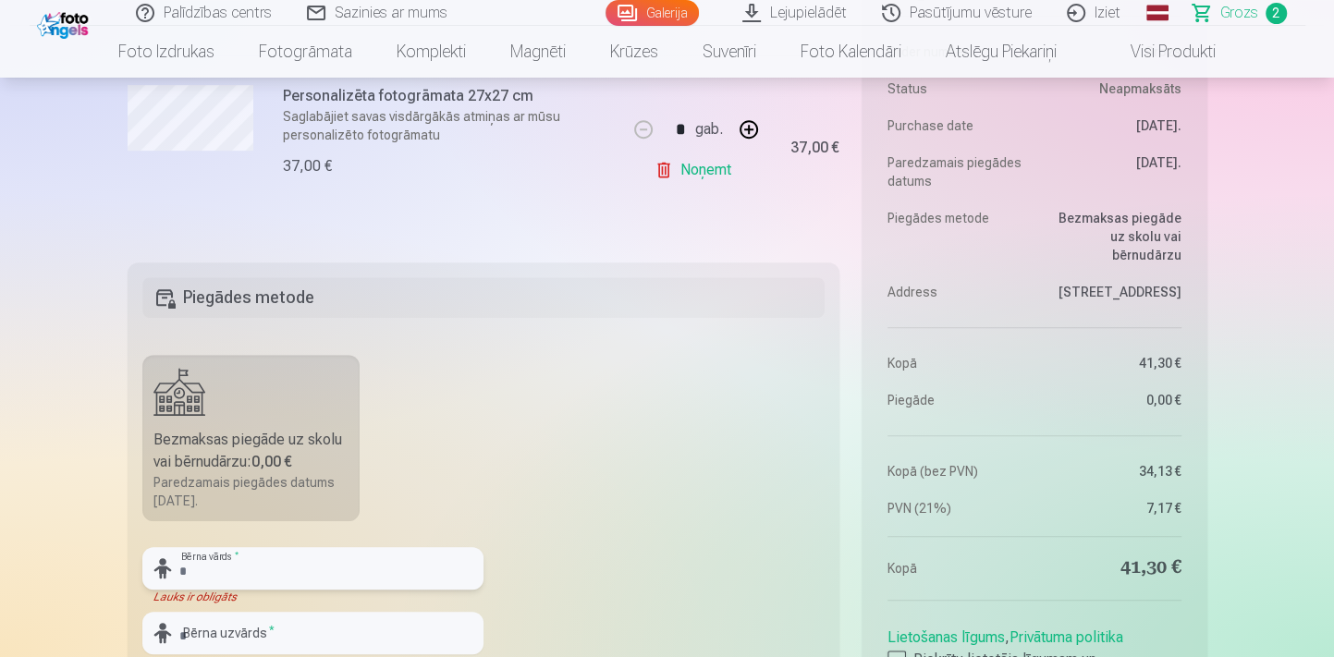
click at [262, 564] on input "text" at bounding box center [312, 568] width 341 height 43
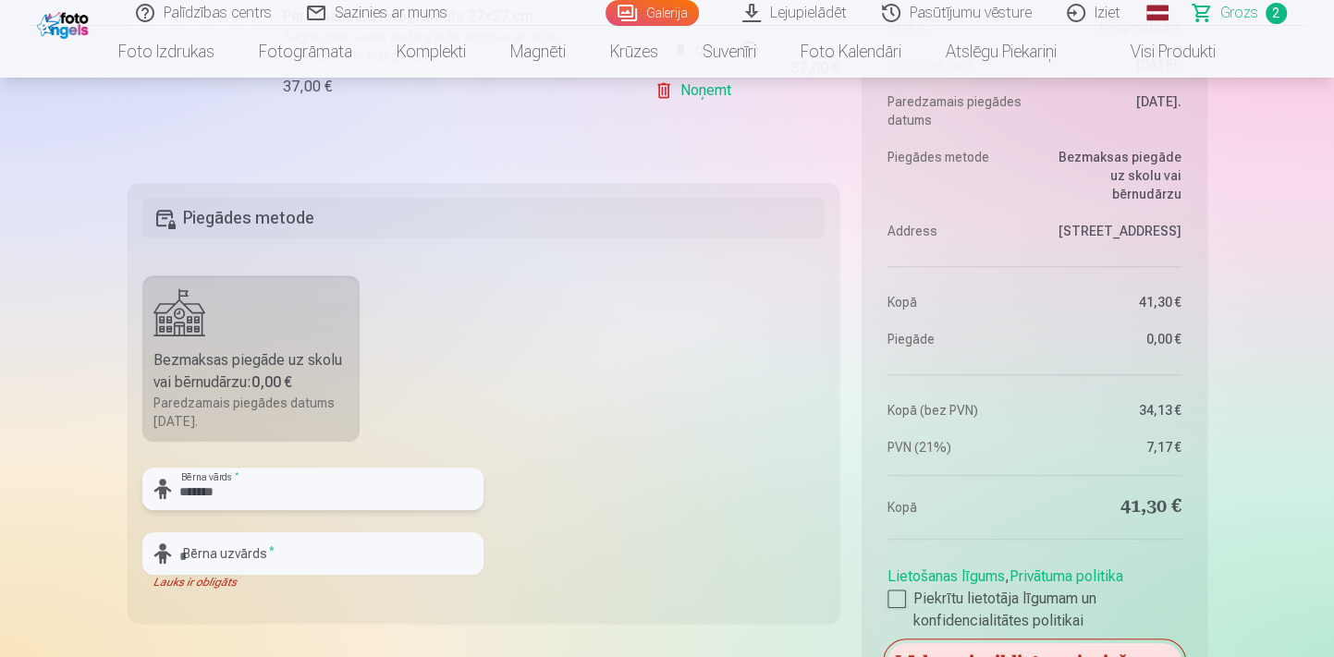
scroll to position [670, 0]
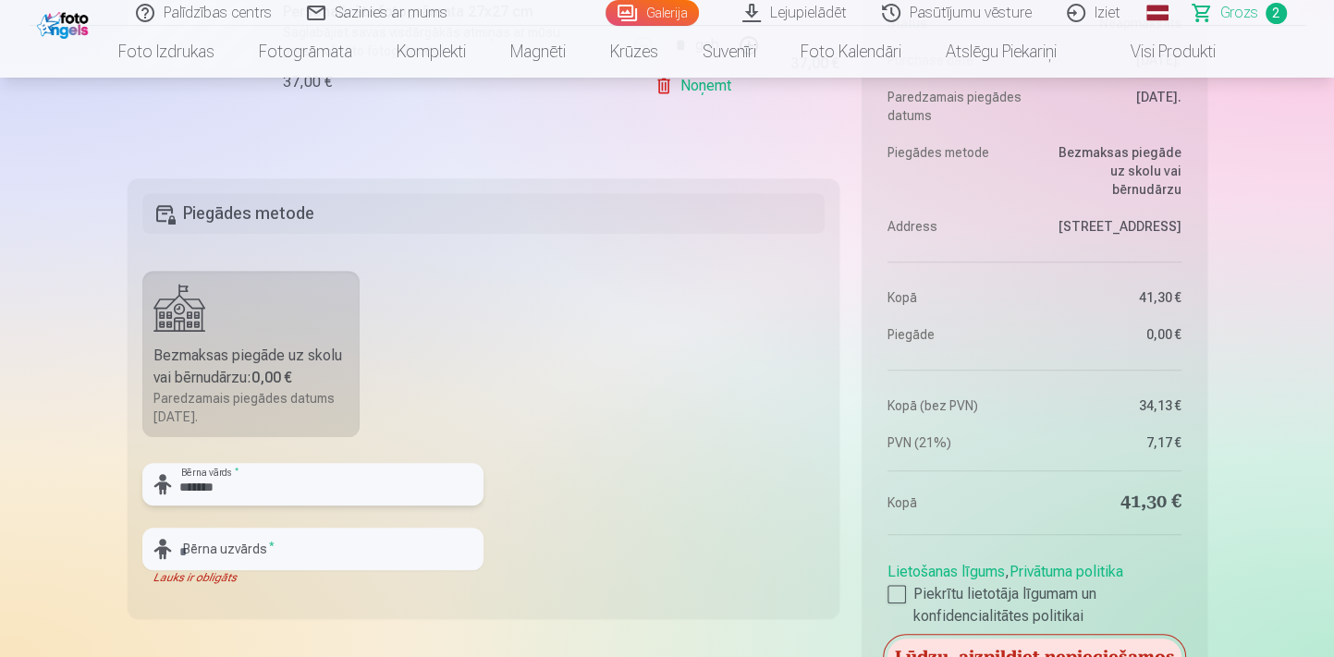
type input "*******"
click at [218, 548] on input "text" at bounding box center [312, 549] width 341 height 43
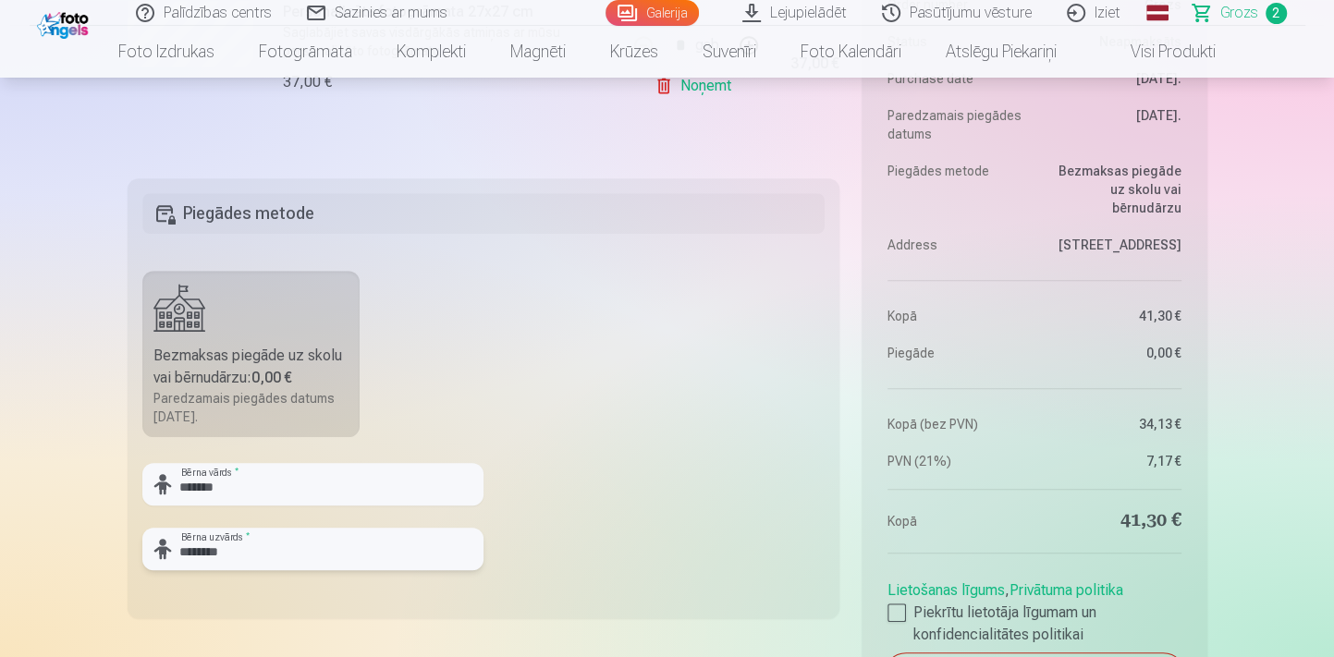
type input "********"
click at [718, 555] on fieldset "Piegādes metode Bezmaksas piegāde uz skolu vai bērnudārzu : 0,00 € Paredzamais …" at bounding box center [484, 398] width 713 height 440
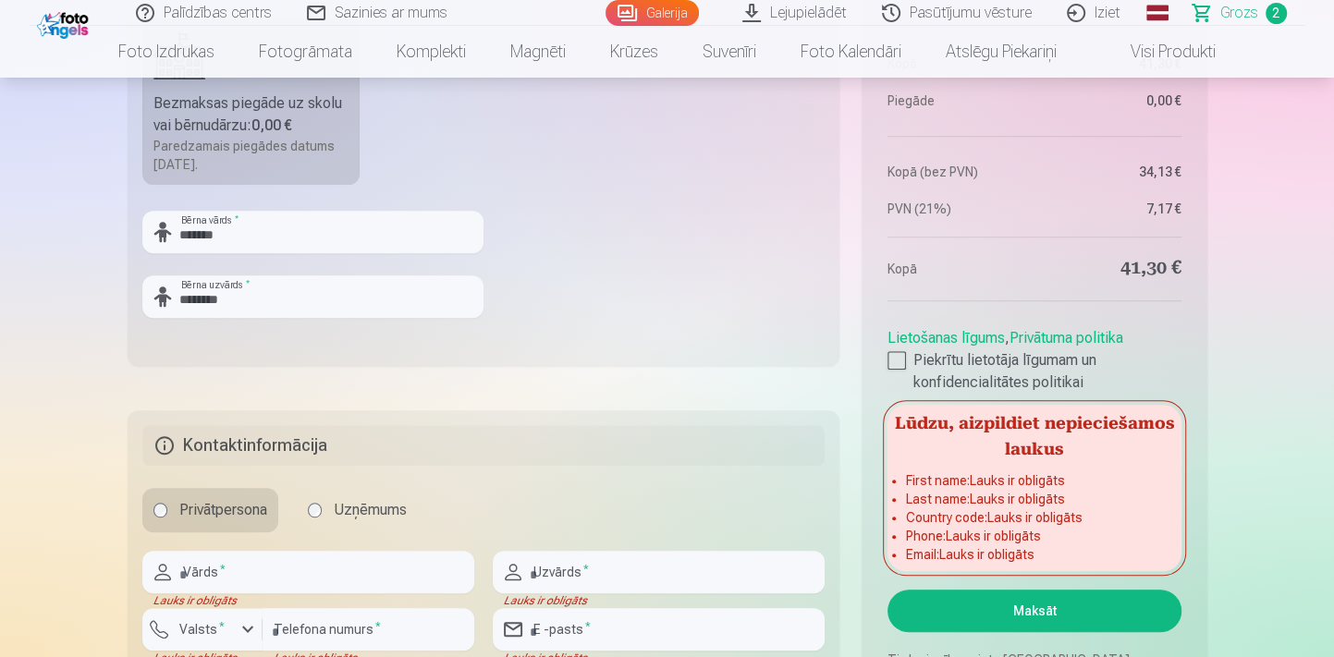
scroll to position [1006, 0]
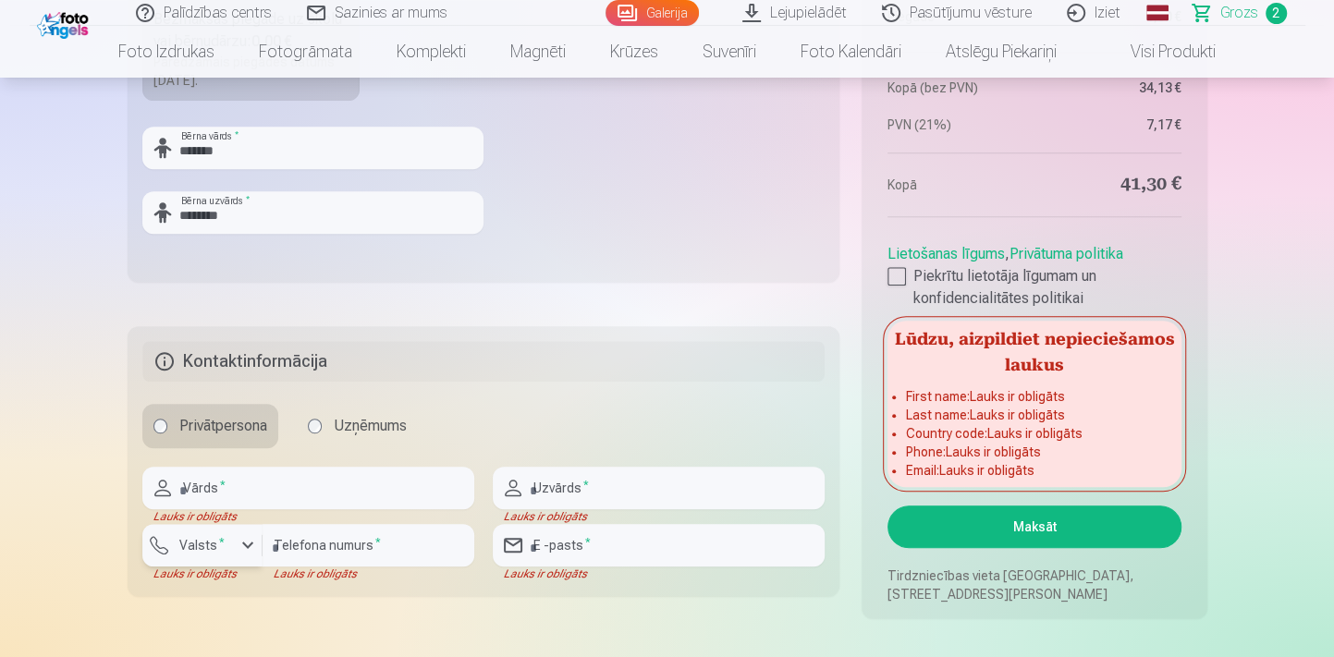
click at [231, 536] on button "Valsts *" at bounding box center [202, 545] width 120 height 43
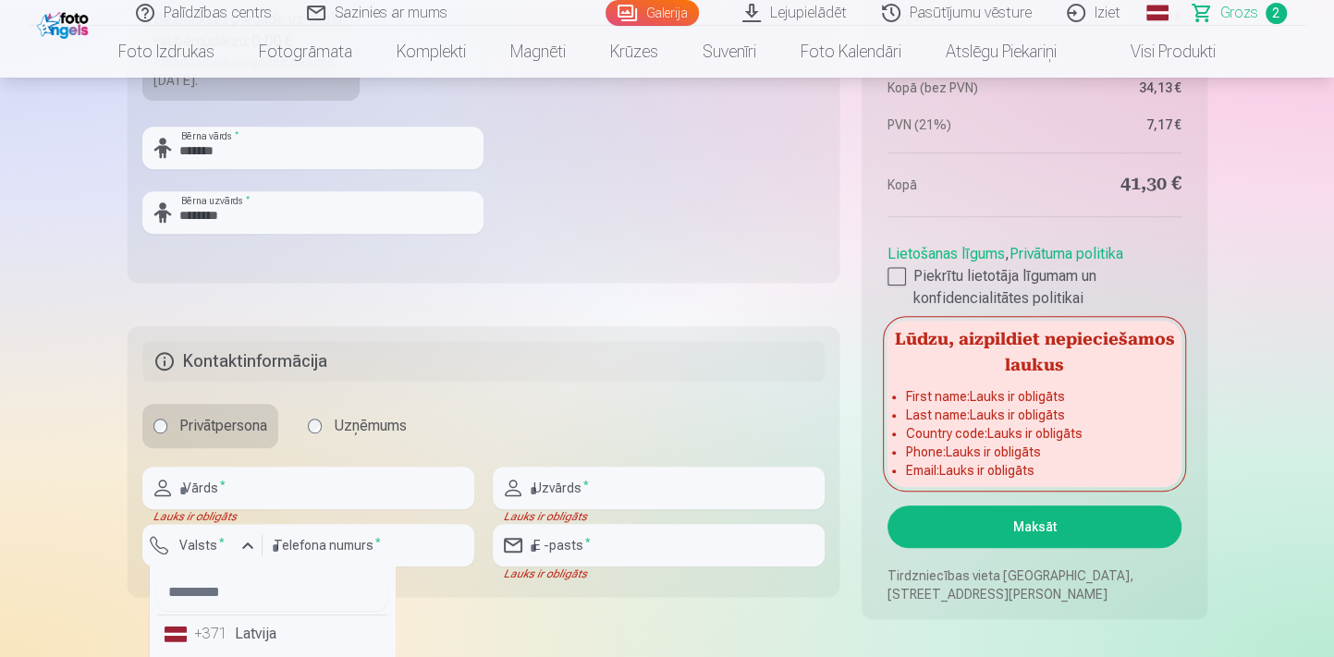
click at [258, 626] on li "+371 Latvija" at bounding box center [272, 633] width 230 height 37
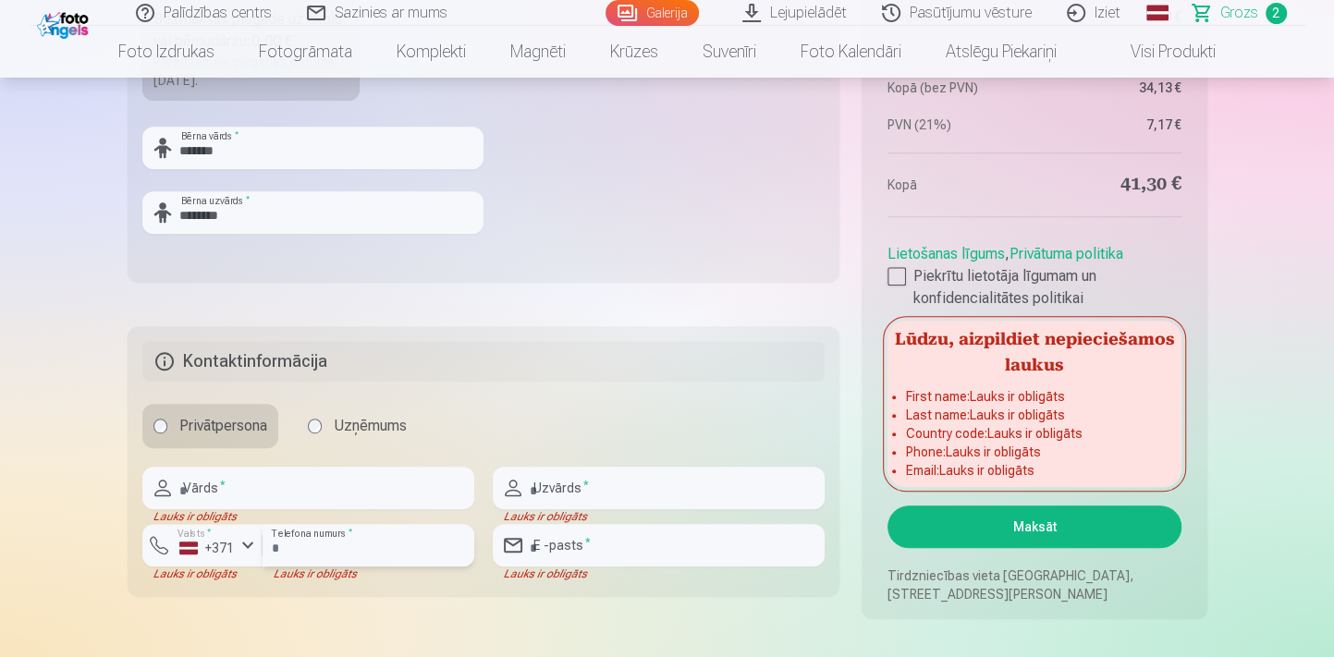
click at [286, 551] on input "number" at bounding box center [368, 545] width 212 height 43
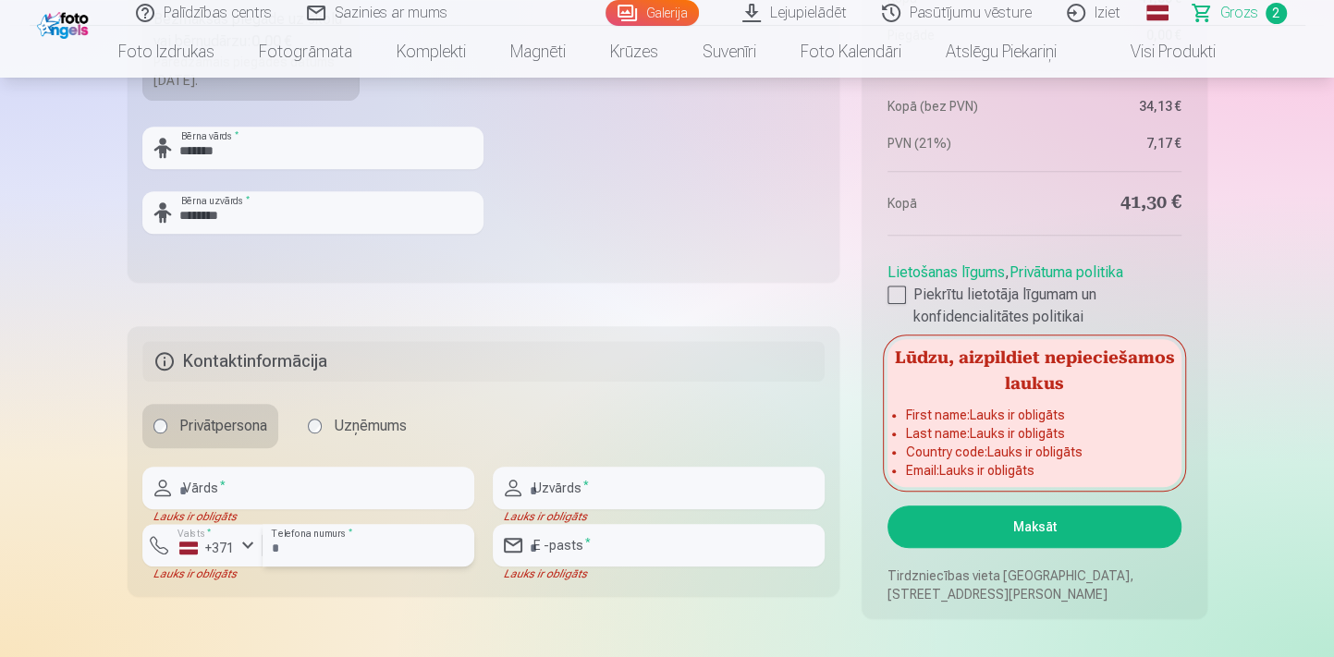
type input "********"
click at [606, 548] on input "email" at bounding box center [659, 545] width 332 height 43
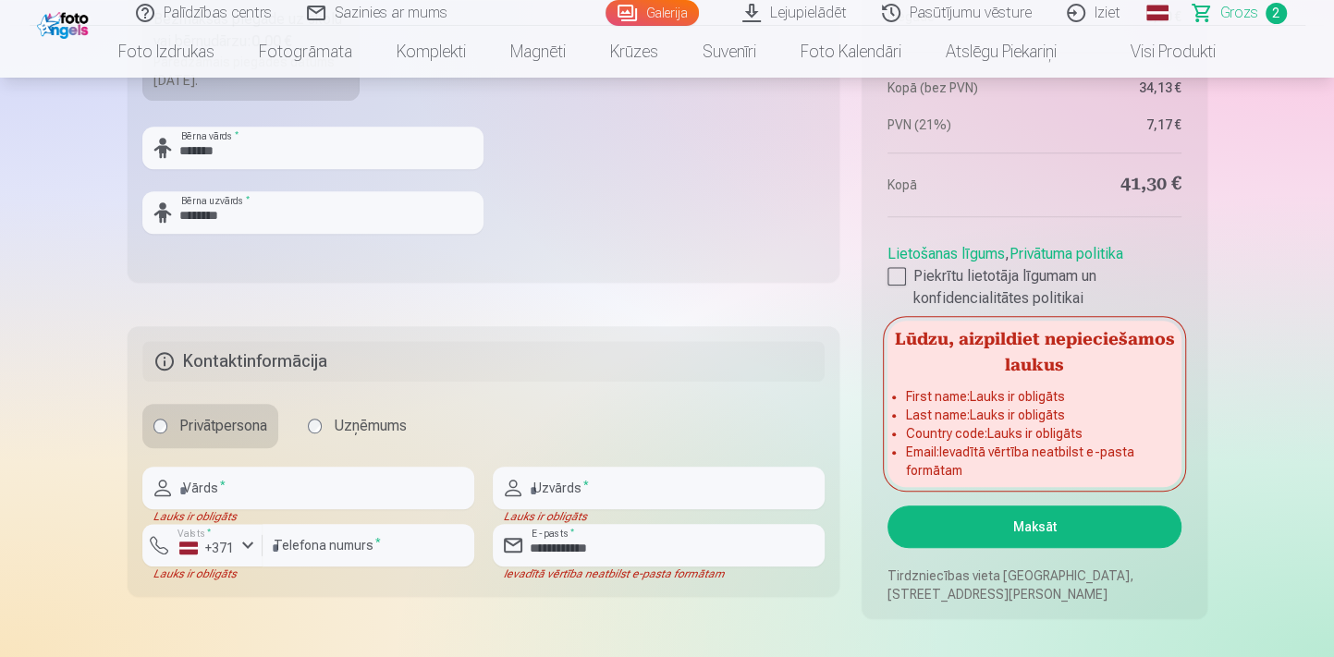
click at [654, 542] on input "**********" at bounding box center [659, 545] width 332 height 43
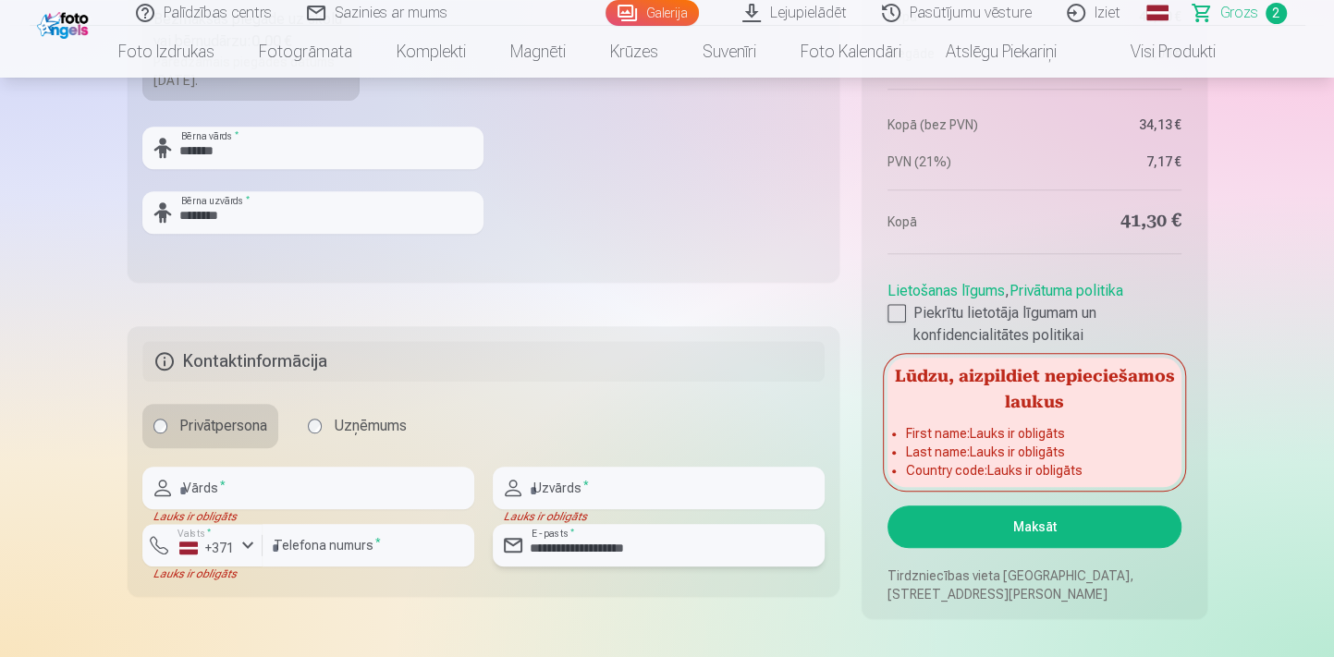
type input "**********"
click at [241, 490] on input "text" at bounding box center [308, 488] width 332 height 43
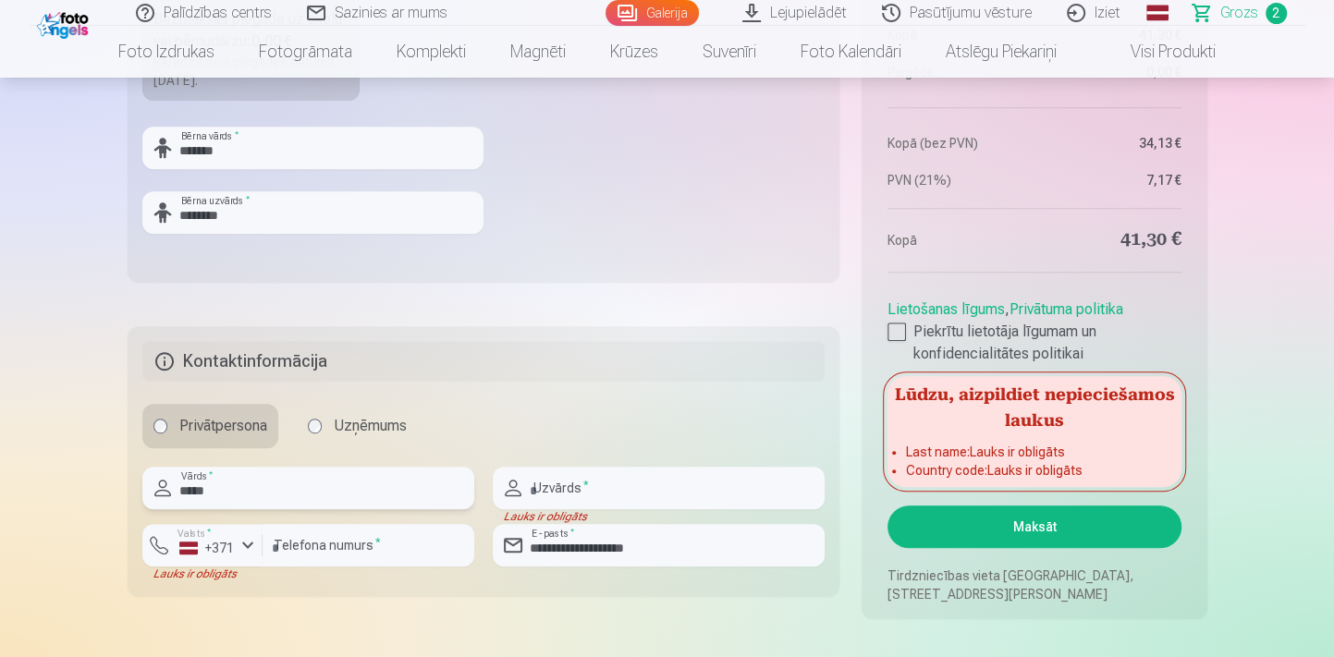
type input "*****"
click at [538, 488] on input "text" at bounding box center [659, 488] width 332 height 43
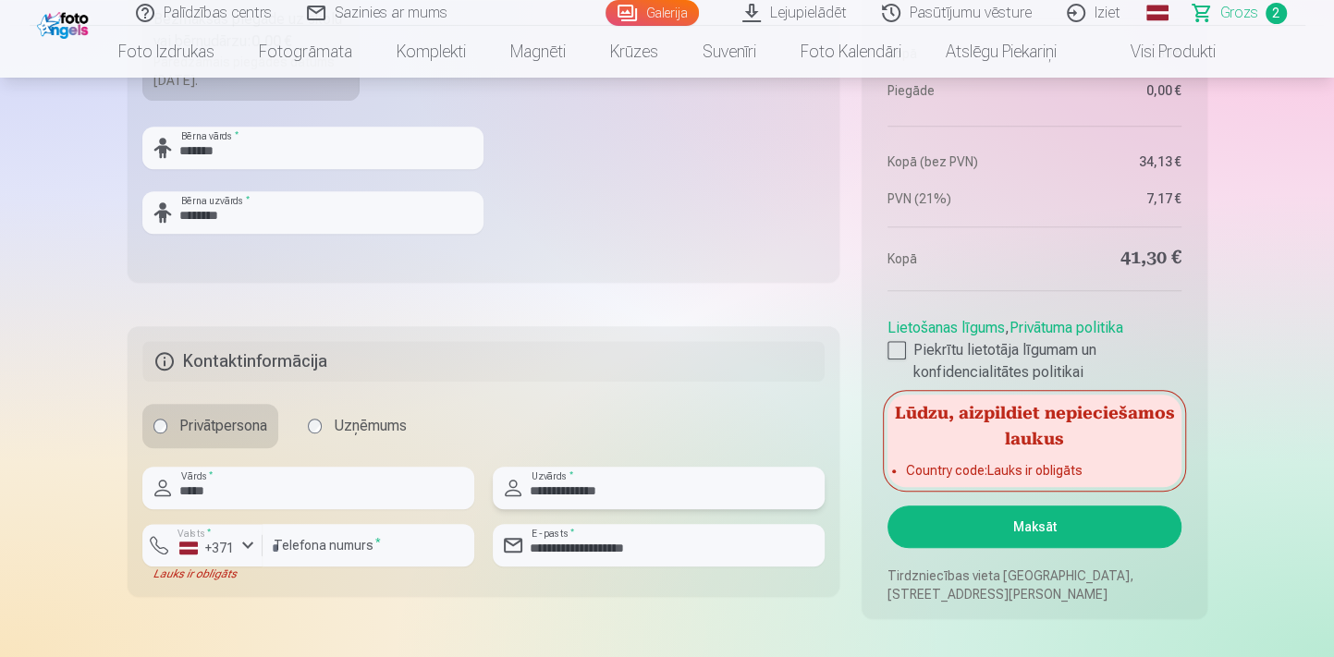
type input "**********"
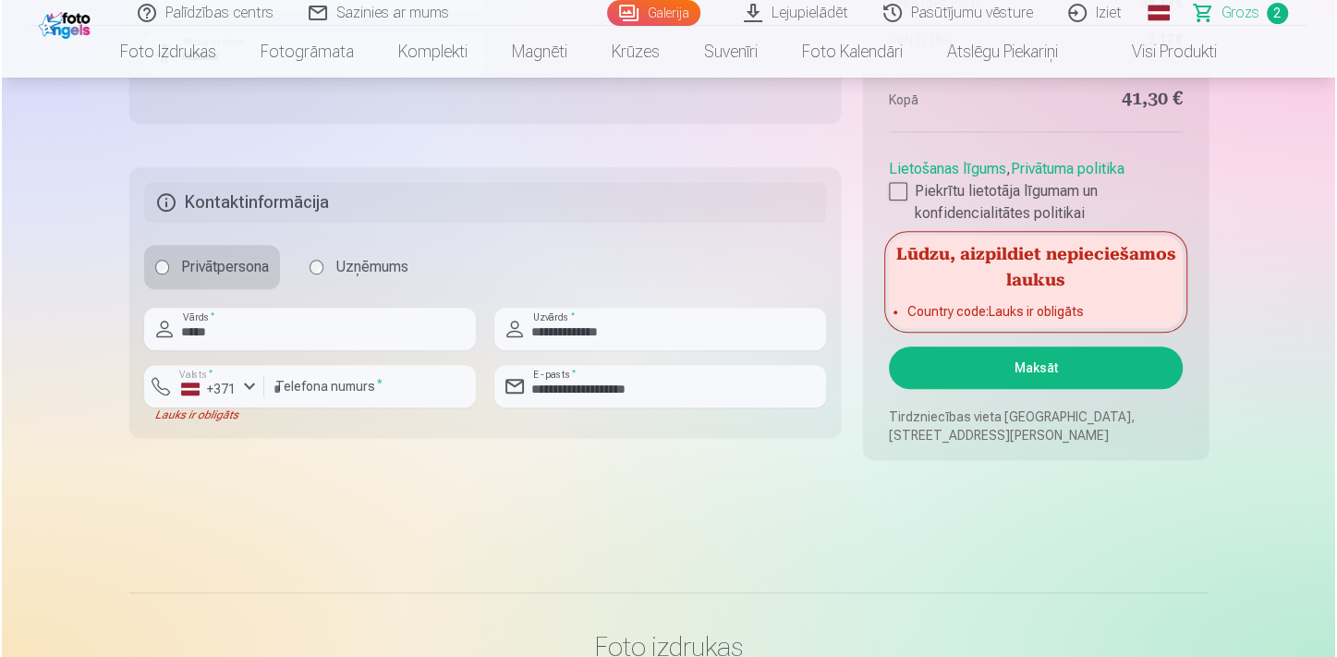
scroll to position [1174, 0]
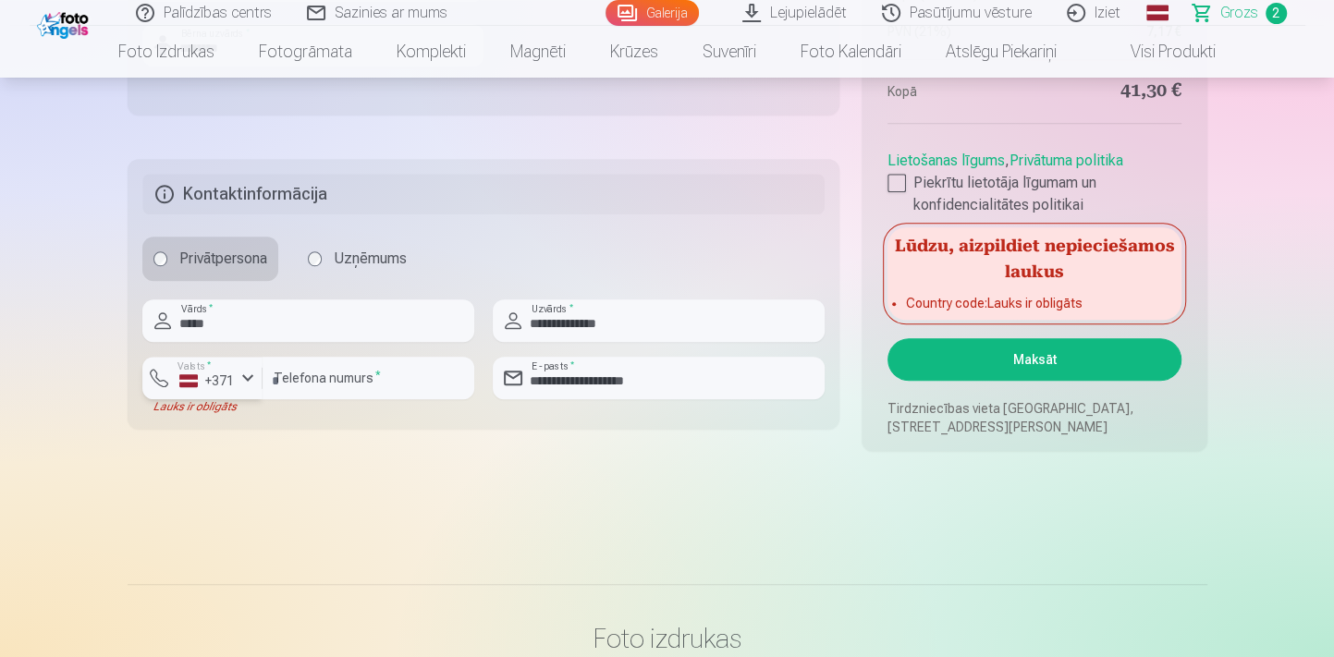
click at [245, 374] on div "button" at bounding box center [248, 378] width 22 height 22
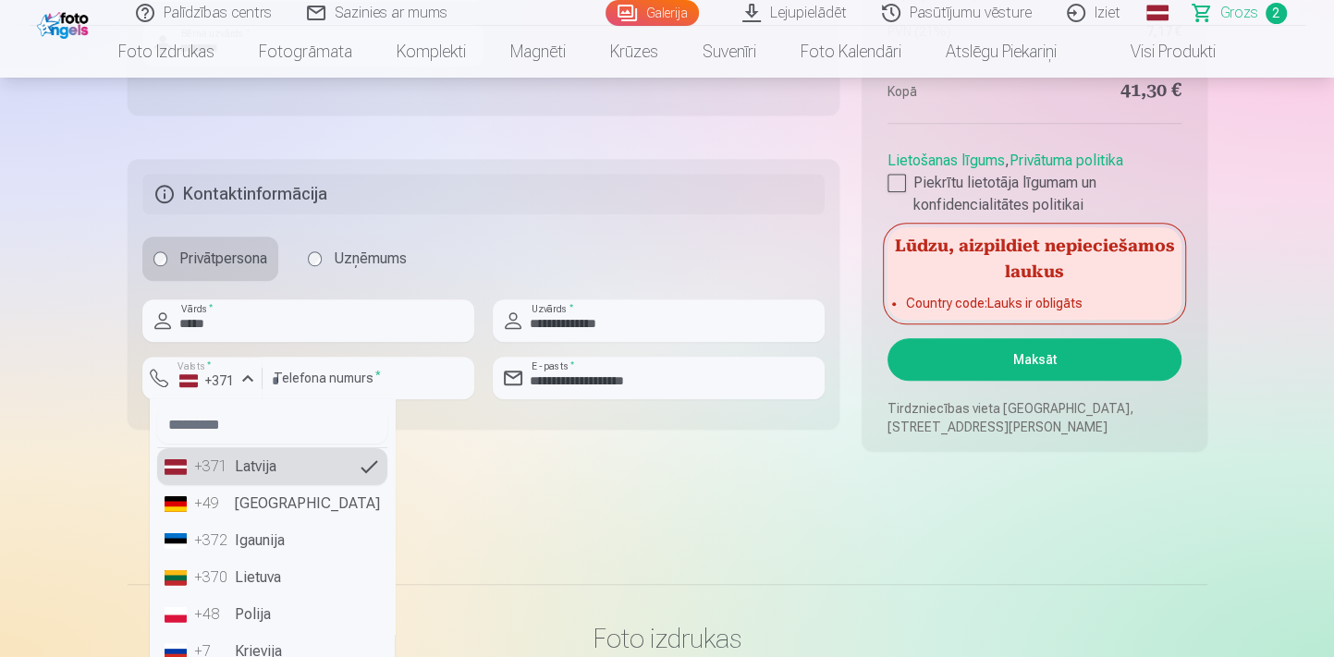
click at [270, 468] on li "+371 Latvija" at bounding box center [272, 466] width 230 height 37
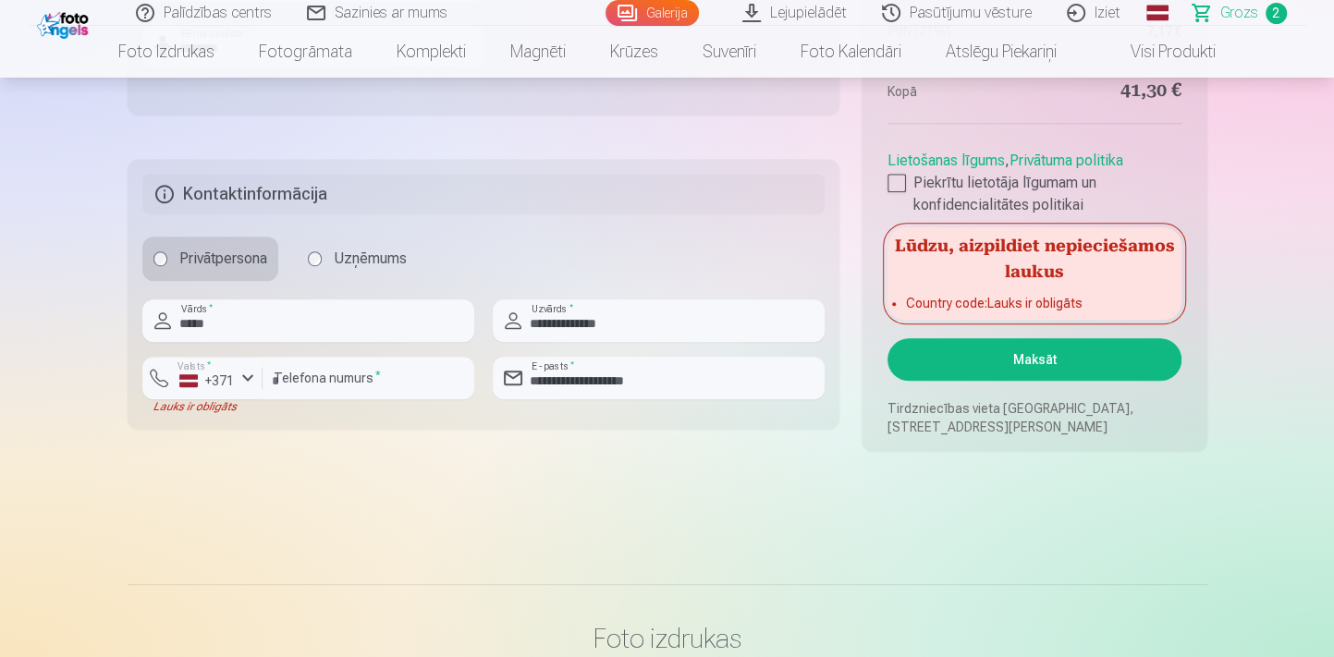
click at [904, 370] on button "Maksāt" at bounding box center [1033, 359] width 293 height 43
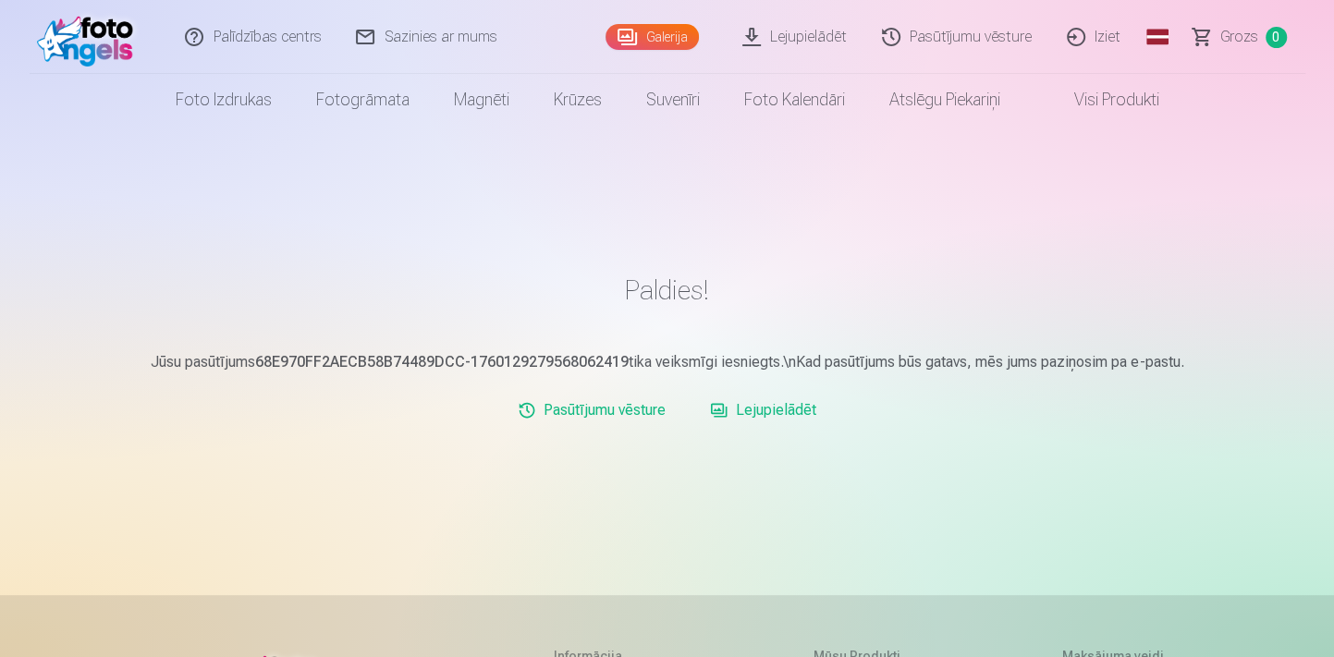
click at [791, 43] on link "Lejupielādēt" at bounding box center [795, 37] width 140 height 74
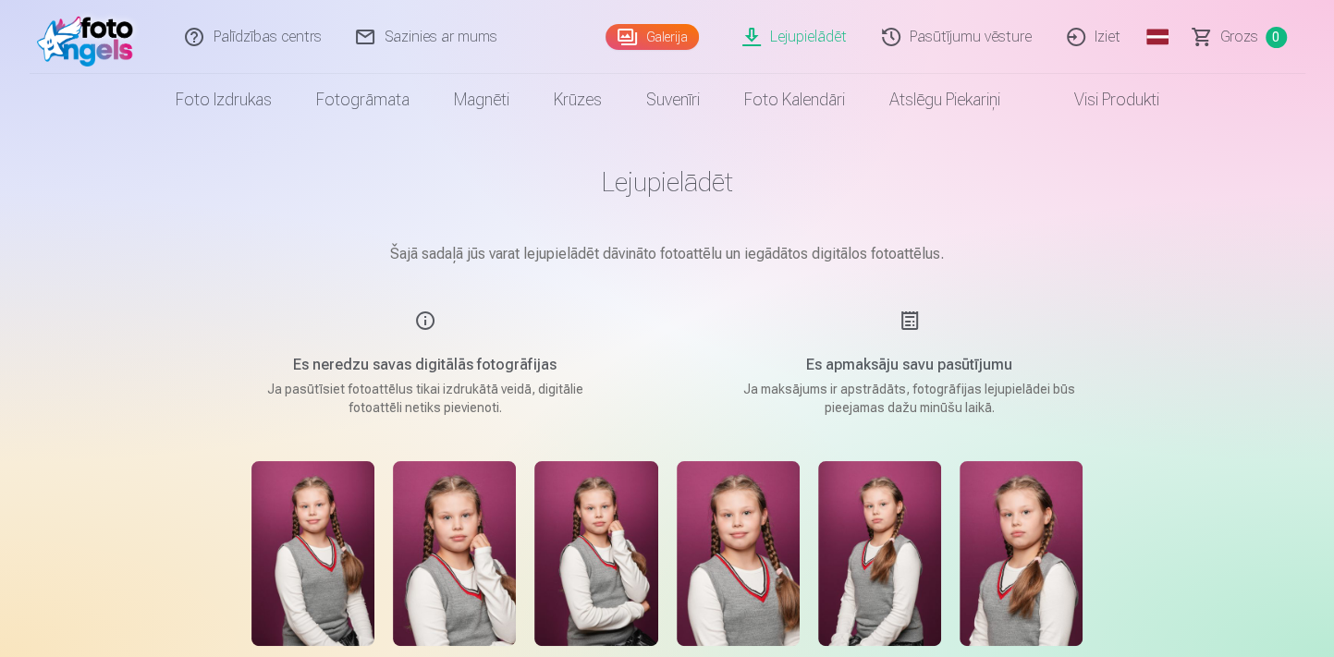
scroll to position [83, 0]
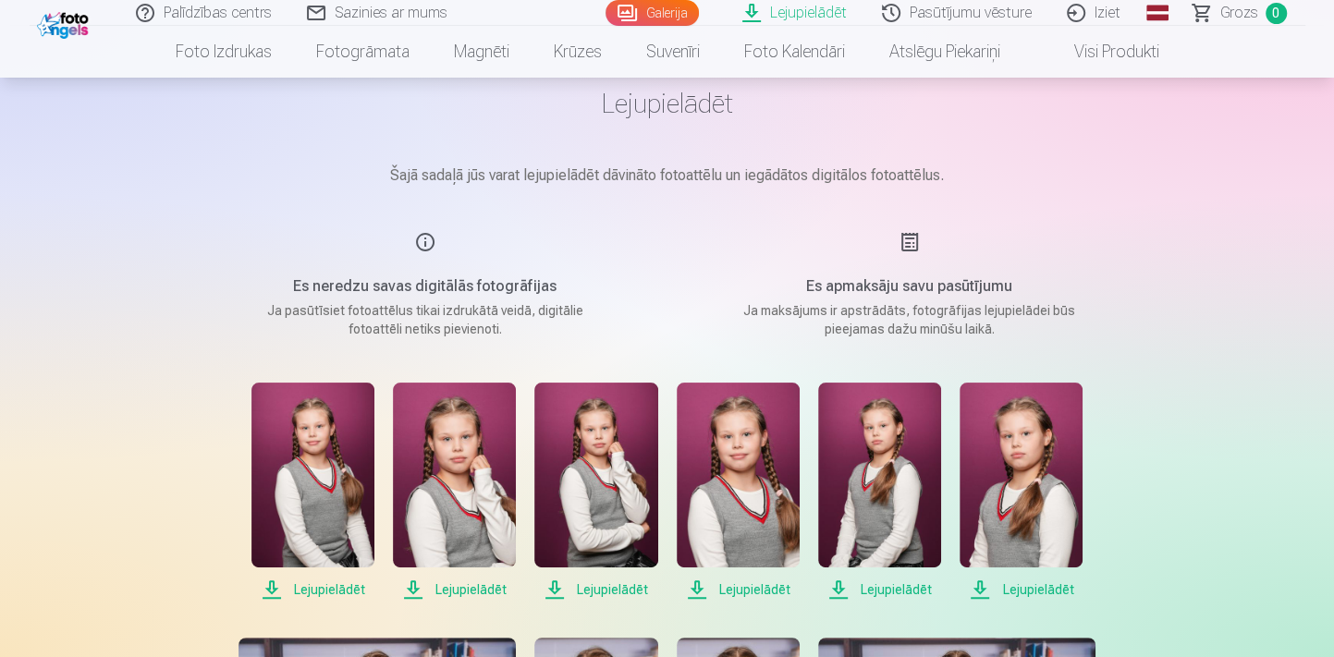
click at [271, 587] on span "Lejupielādēt" at bounding box center [312, 590] width 123 height 22
click at [456, 583] on span "Lejupielādēt" at bounding box center [454, 590] width 123 height 22
click at [617, 586] on span "Lejupielādēt" at bounding box center [595, 590] width 123 height 22
click at [768, 585] on span "Lejupielādēt" at bounding box center [737, 590] width 123 height 22
click at [914, 582] on span "Lejupielādēt" at bounding box center [879, 590] width 123 height 22
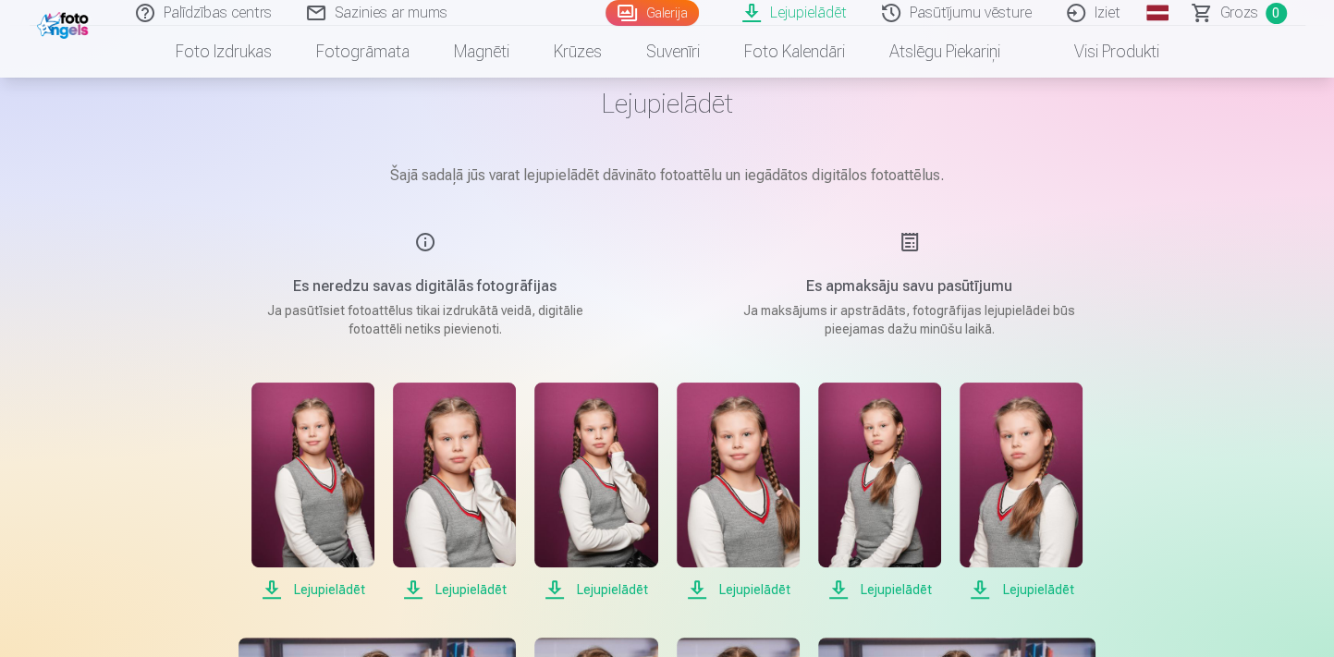
click at [1023, 589] on span "Lejupielādēt" at bounding box center [1020, 590] width 123 height 22
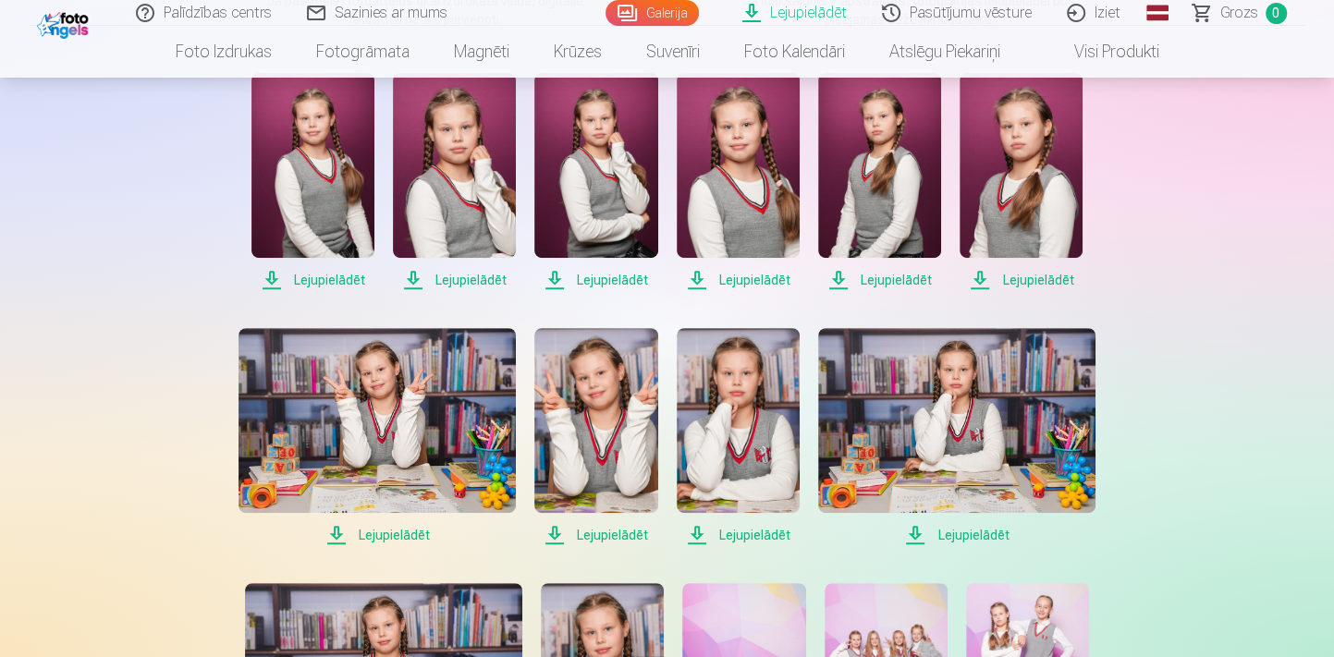
scroll to position [420, 0]
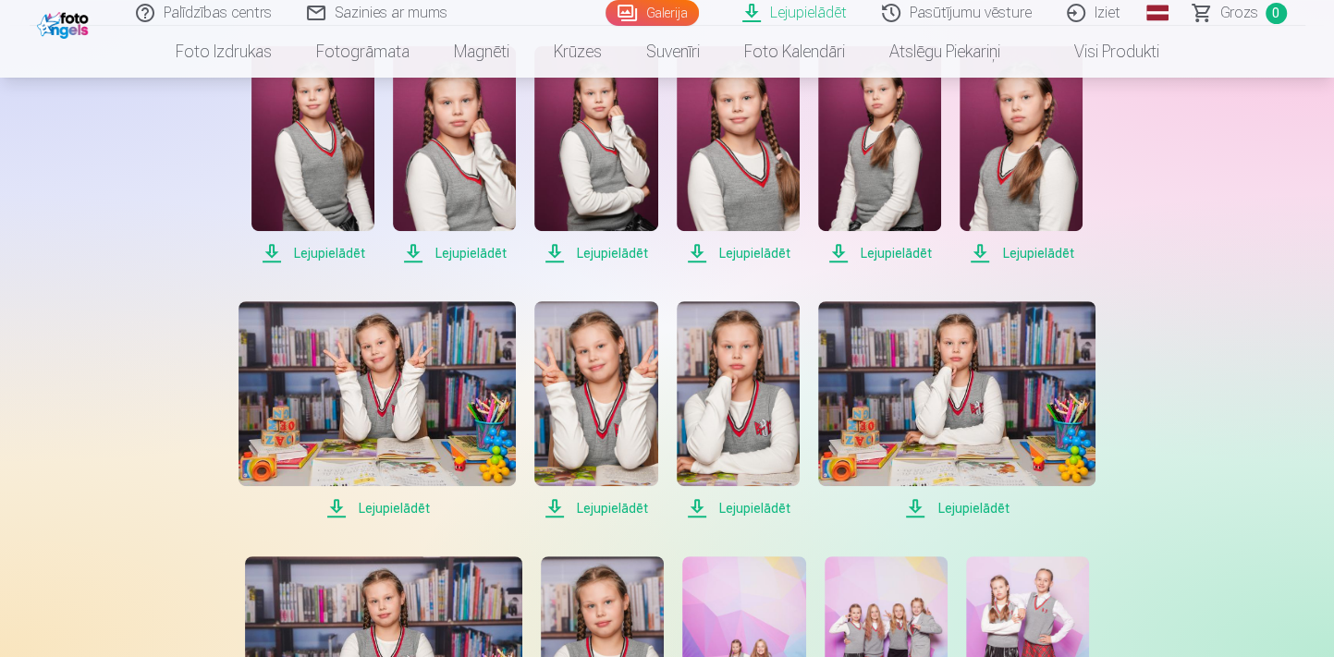
click at [394, 506] on span "Lejupielādēt" at bounding box center [376, 508] width 277 height 22
click at [606, 502] on span "Lejupielādēt" at bounding box center [595, 508] width 123 height 22
click at [749, 506] on span "Lejupielādēt" at bounding box center [737, 508] width 123 height 22
click at [944, 502] on span "Lejupielādēt" at bounding box center [956, 508] width 277 height 22
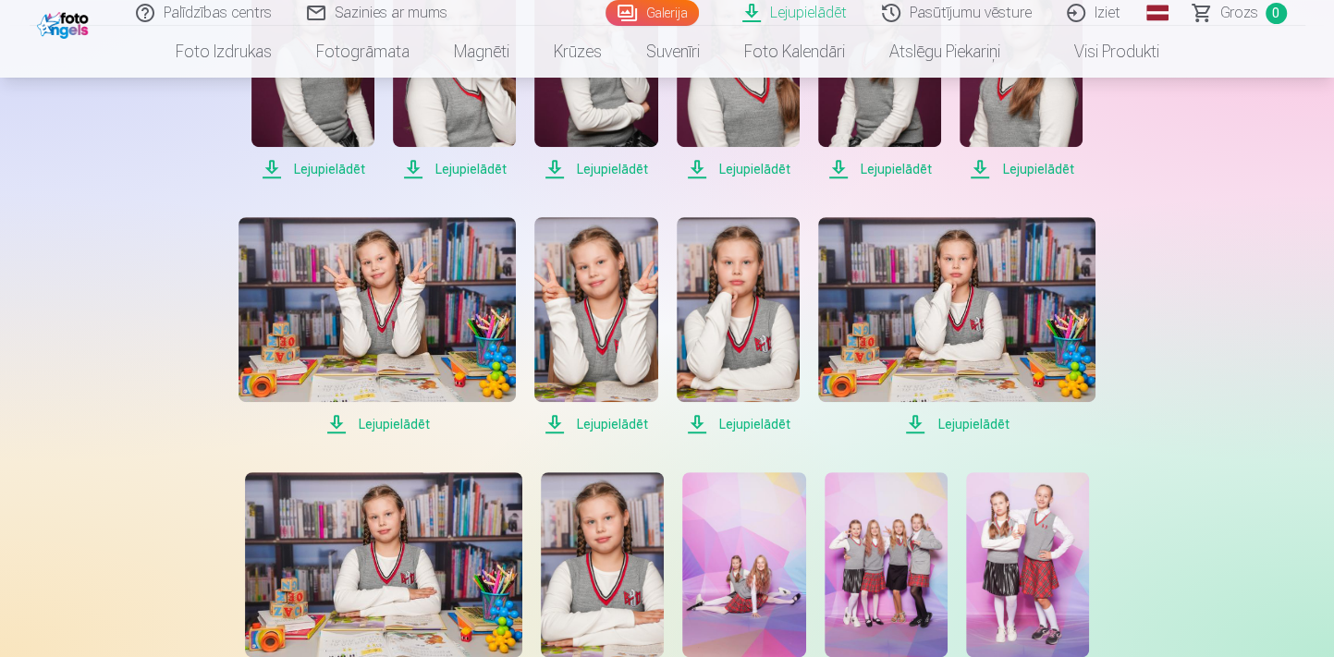
scroll to position [588, 0]
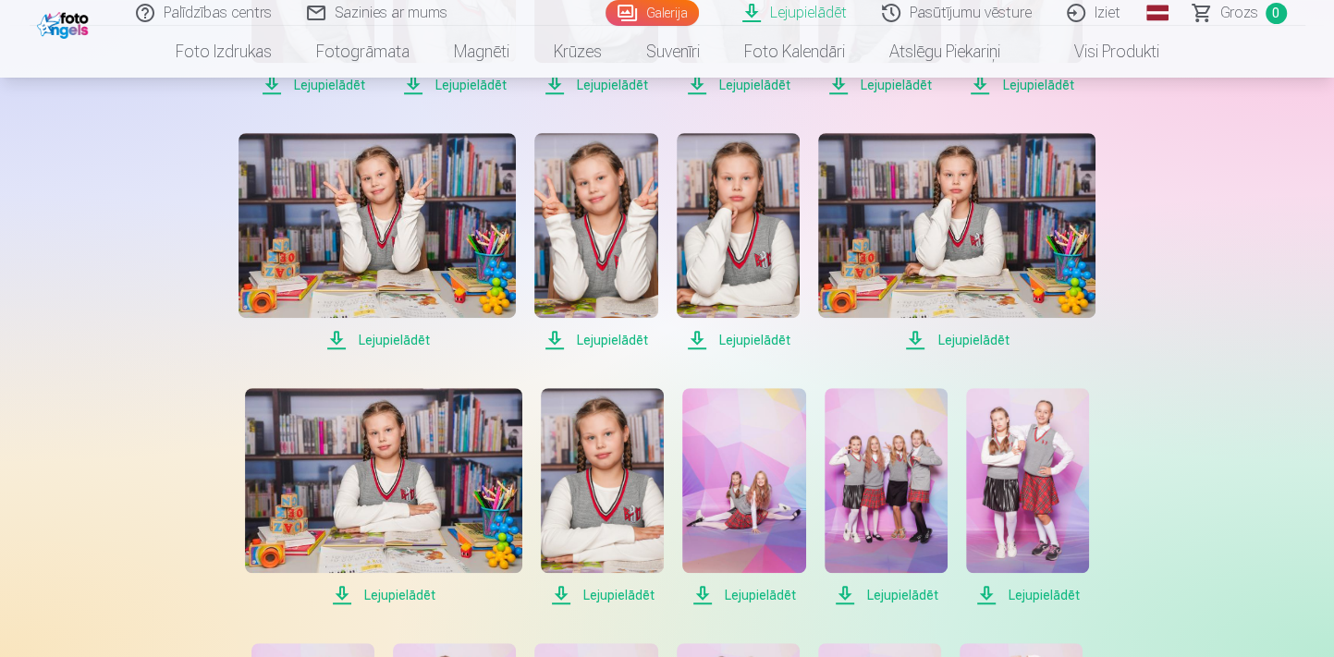
click at [372, 596] on span "Lejupielādēt" at bounding box center [383, 595] width 277 height 22
click at [624, 584] on span "Lejupielādēt" at bounding box center [602, 595] width 123 height 22
click at [782, 591] on span "Lejupielādēt" at bounding box center [743, 595] width 123 height 22
click at [877, 584] on span "Lejupielādēt" at bounding box center [885, 595] width 123 height 22
click at [1048, 589] on span "Lejupielādēt" at bounding box center [1027, 595] width 123 height 22
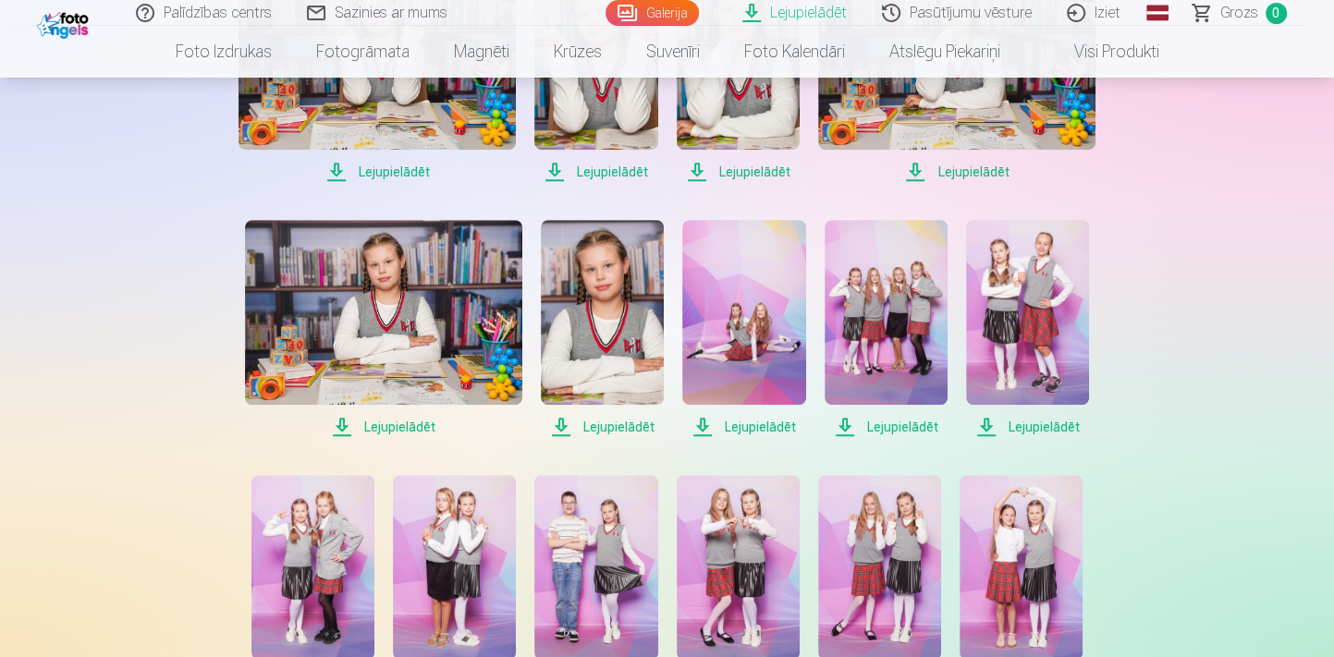
scroll to position [840, 0]
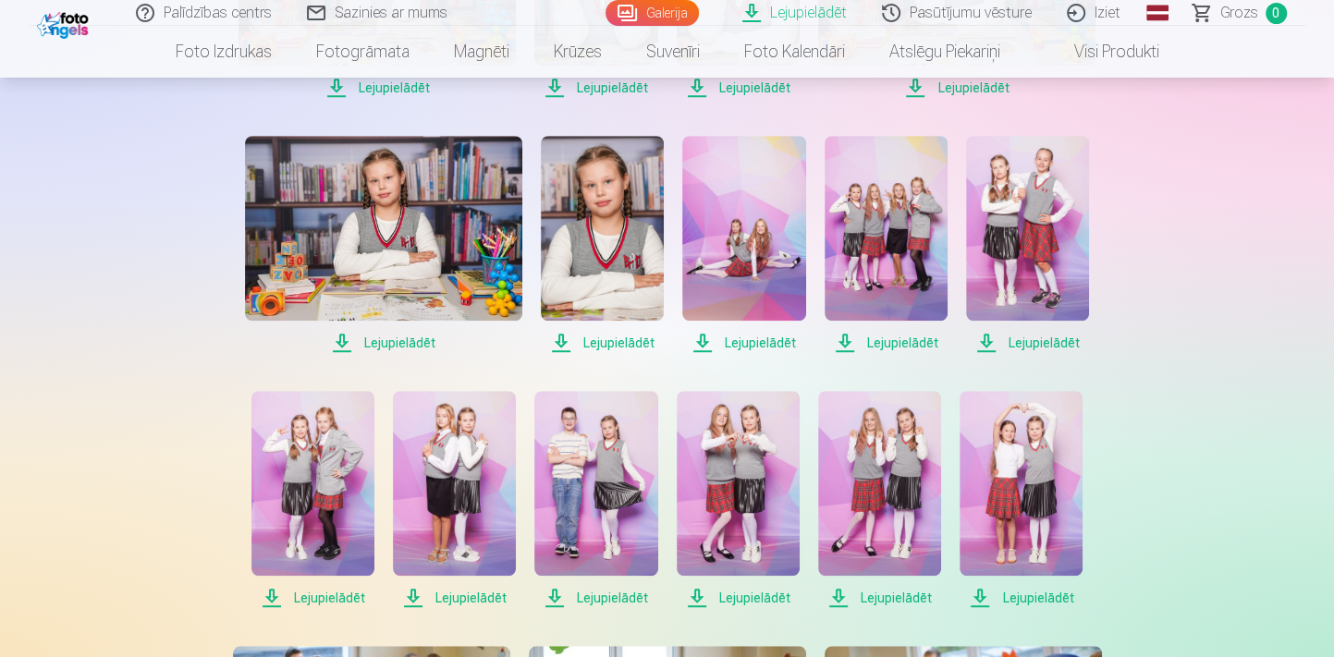
click at [337, 600] on span "Lejupielādēt" at bounding box center [312, 598] width 123 height 22
click at [484, 591] on span "Lejupielādēt" at bounding box center [454, 598] width 123 height 22
click at [626, 596] on span "Lejupielādēt" at bounding box center [595, 598] width 123 height 22
click at [757, 588] on span "Lejupielādēt" at bounding box center [737, 598] width 123 height 22
click at [899, 595] on span "Lejupielādēt" at bounding box center [879, 598] width 123 height 22
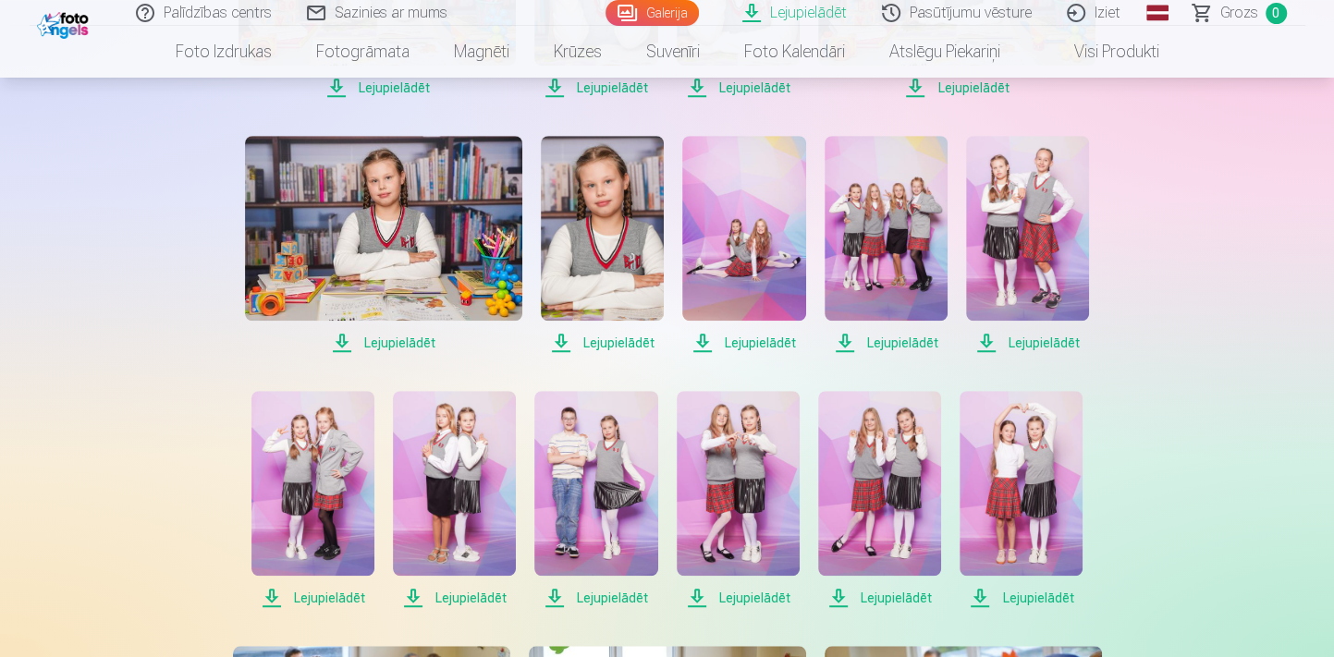
click at [1043, 592] on span "Lejupielādēt" at bounding box center [1020, 598] width 123 height 22
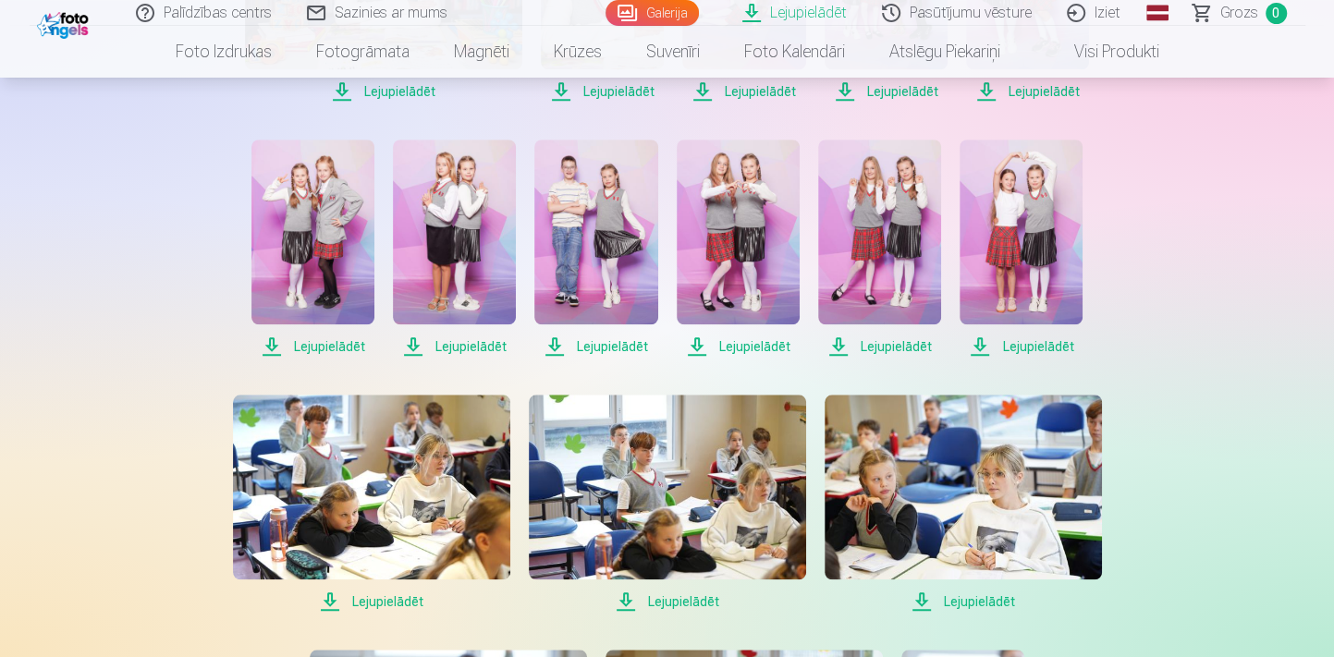
scroll to position [1176, 0]
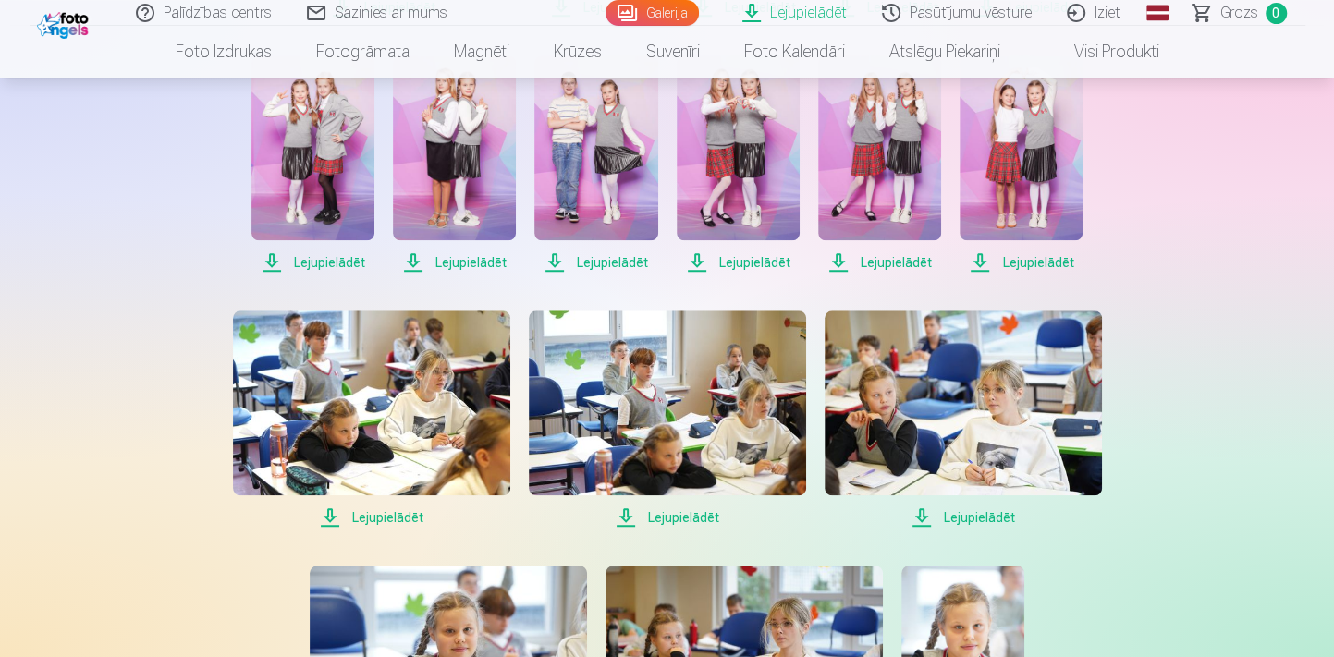
click at [400, 511] on span "Lejupielādēt" at bounding box center [371, 517] width 277 height 22
click at [955, 518] on span "Lejupielādēt" at bounding box center [962, 517] width 277 height 22
click at [684, 509] on span "Lejupielādēt" at bounding box center [667, 517] width 277 height 22
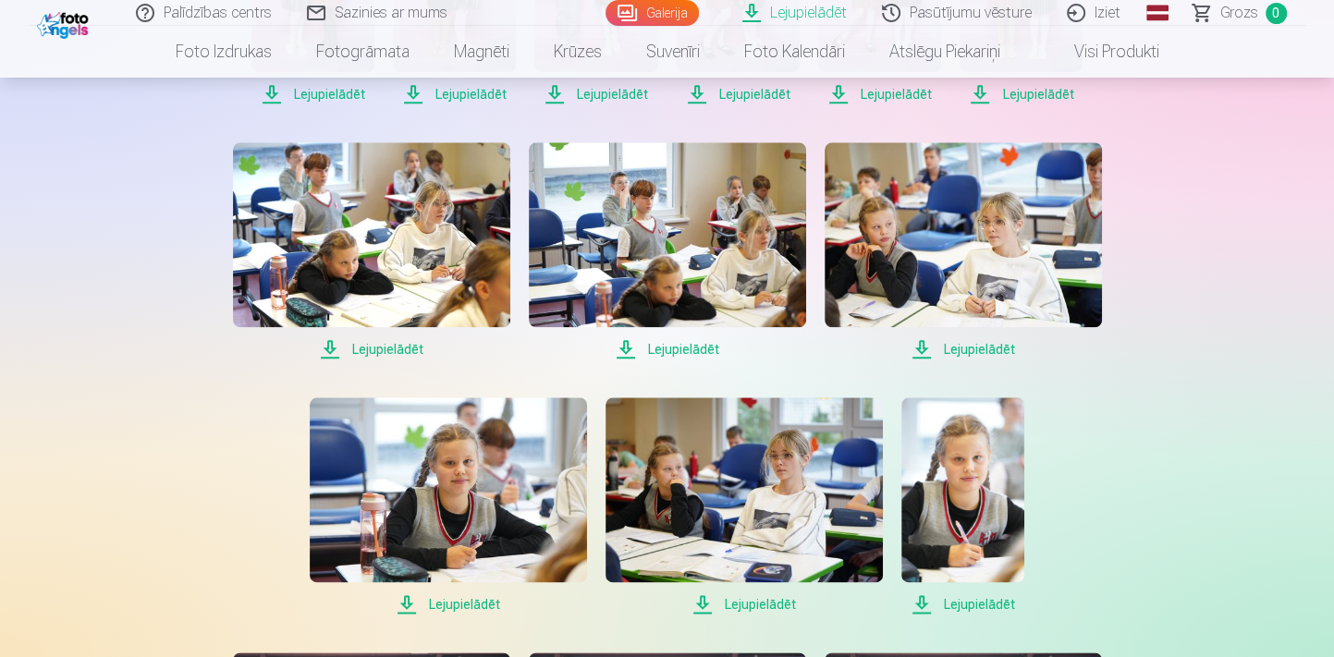
scroll to position [1428, 0]
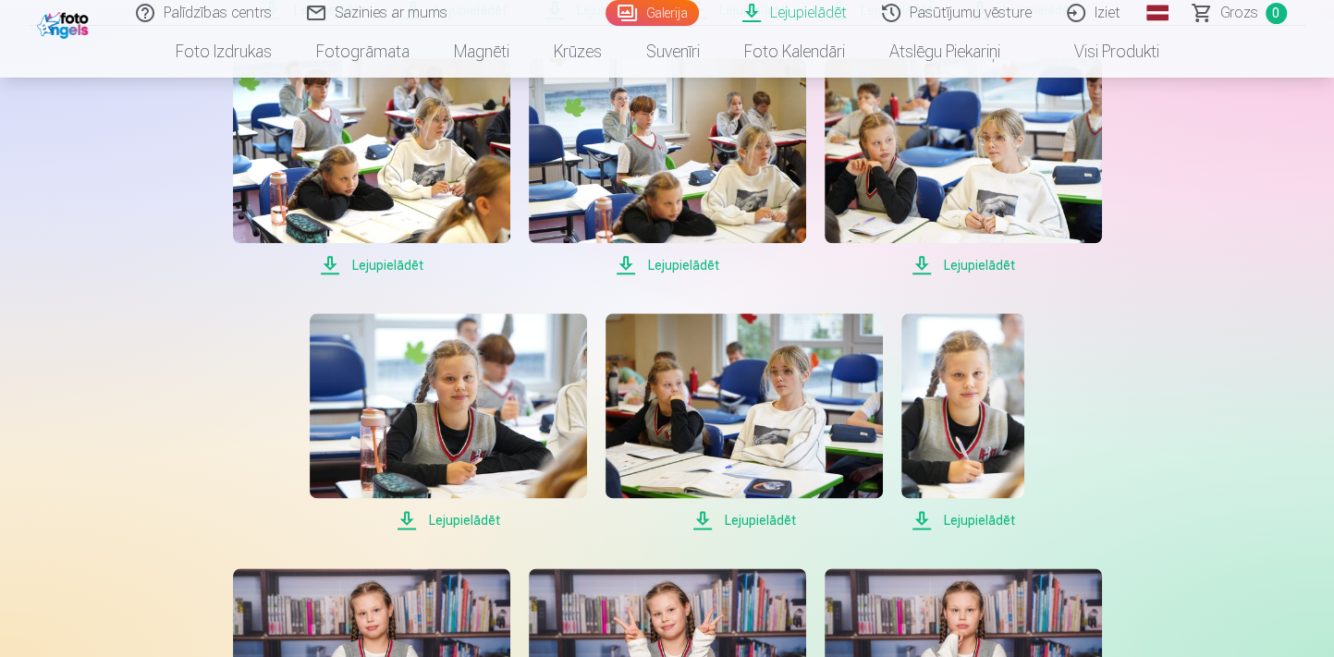
click at [481, 515] on span "Lejupielādēt" at bounding box center [448, 520] width 277 height 22
click at [744, 518] on span "Lejupielādēt" at bounding box center [743, 520] width 277 height 22
click at [956, 522] on span "Lejupielādēt" at bounding box center [962, 520] width 123 height 22
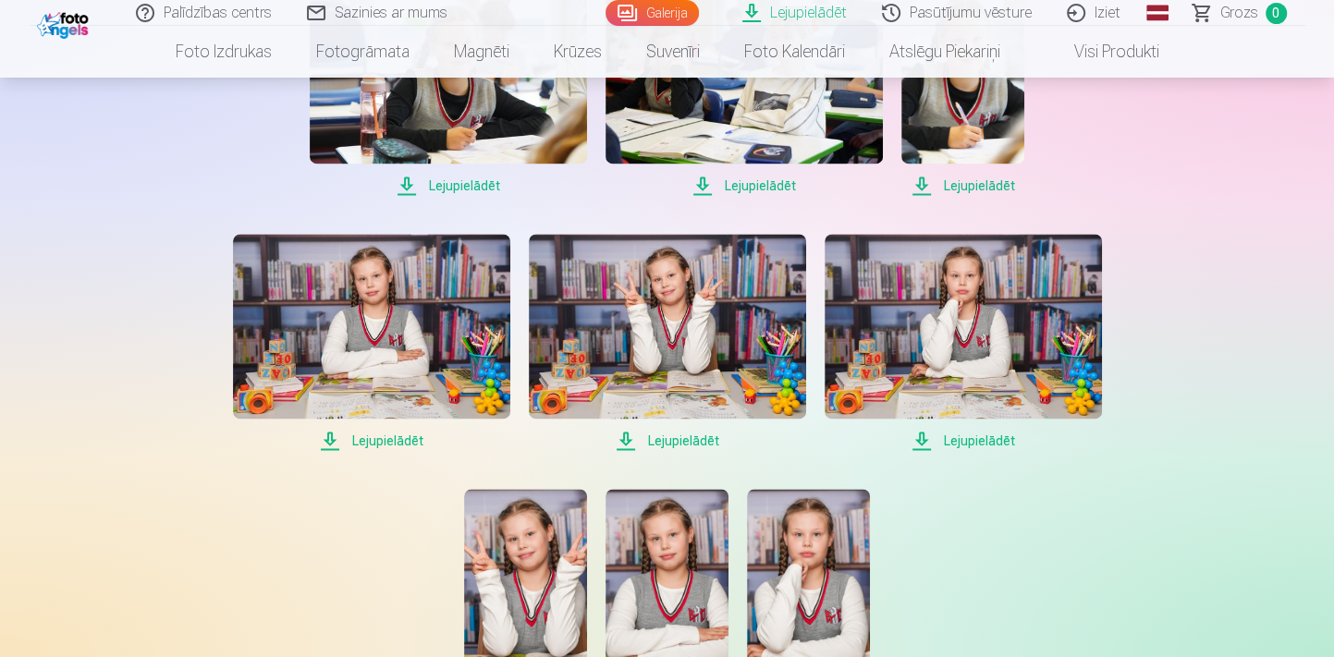
scroll to position [1764, 0]
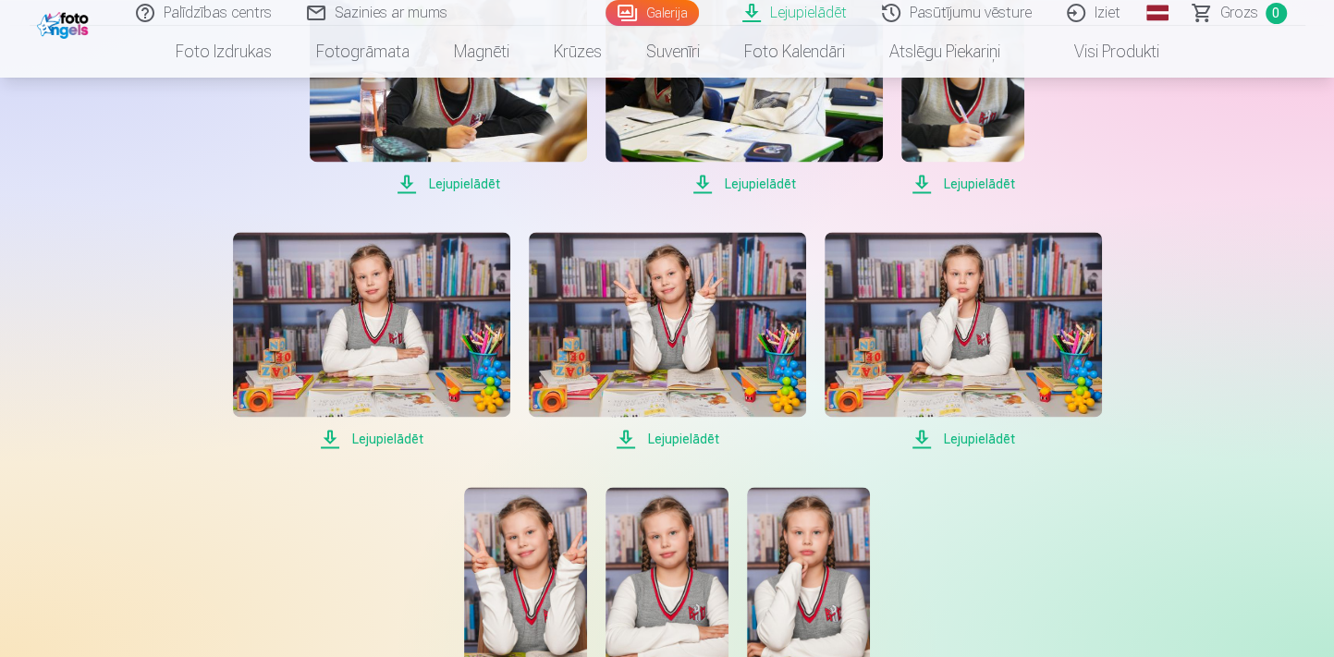
click at [372, 437] on span "Lejupielādēt" at bounding box center [371, 439] width 277 height 22
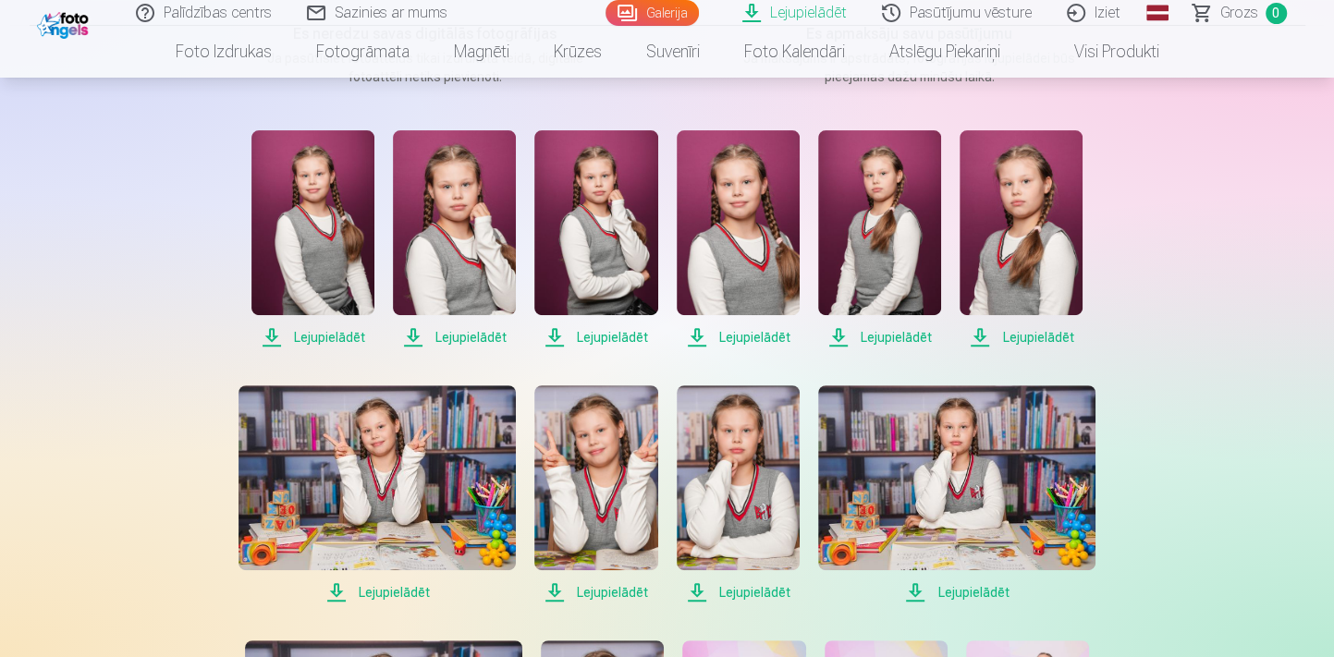
scroll to position [420, 0]
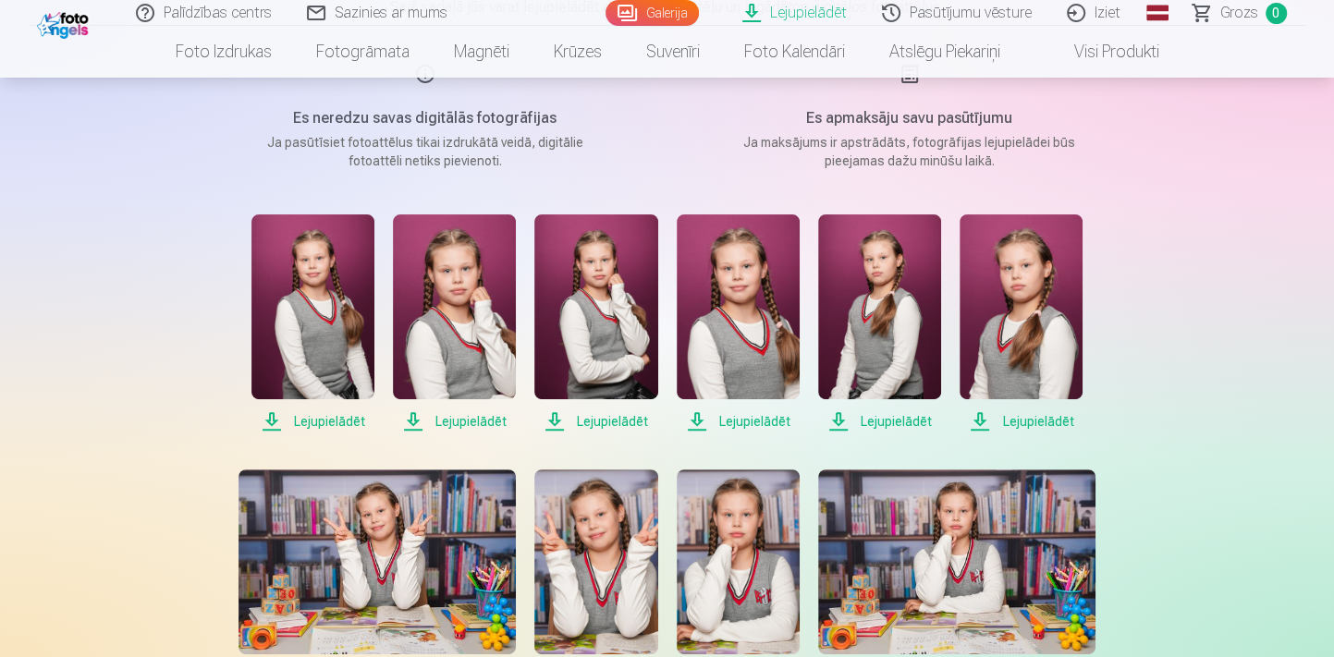
scroll to position [0, 0]
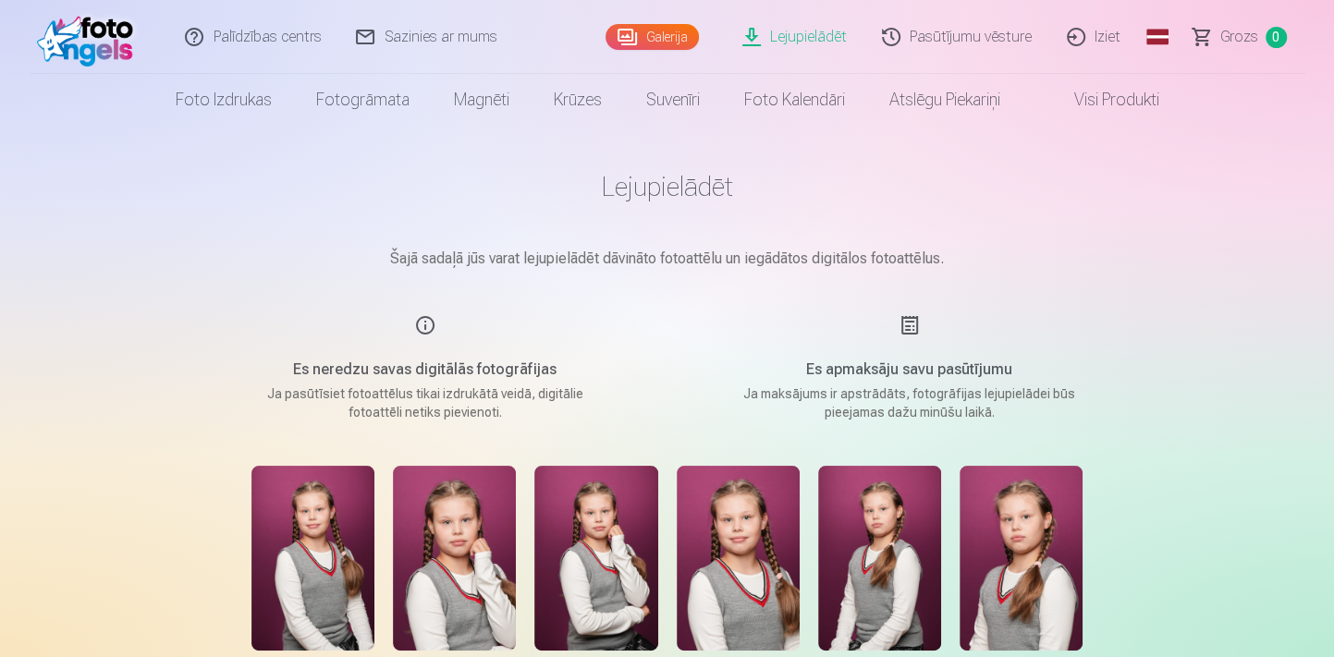
click at [952, 36] on link "Pasūtījumu vēsture" at bounding box center [957, 37] width 185 height 74
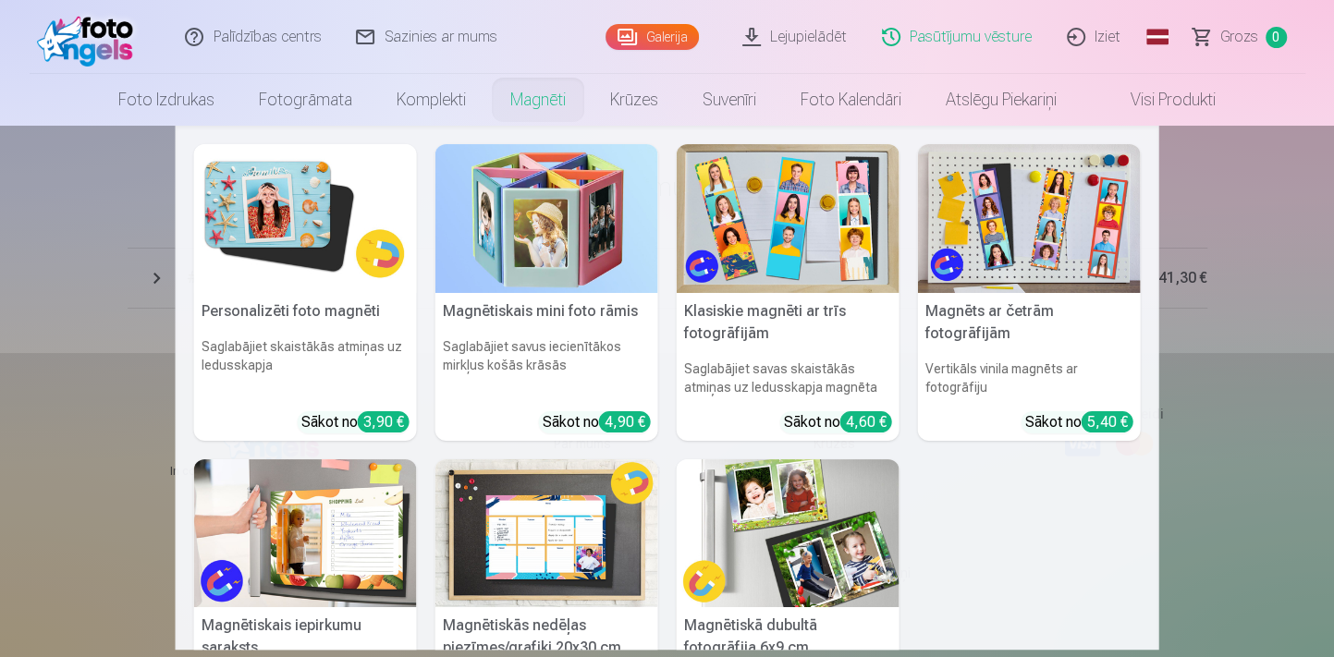
click at [553, 95] on link "Magnēti" at bounding box center [538, 100] width 100 height 52
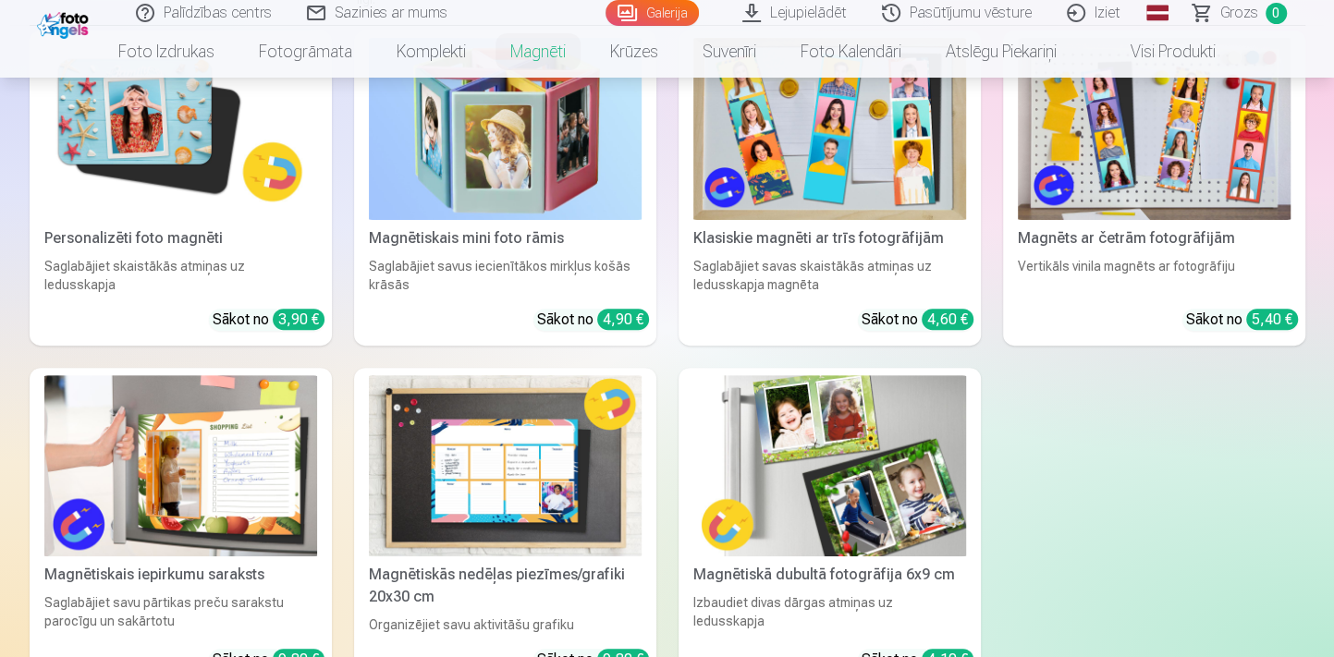
scroll to position [251, 0]
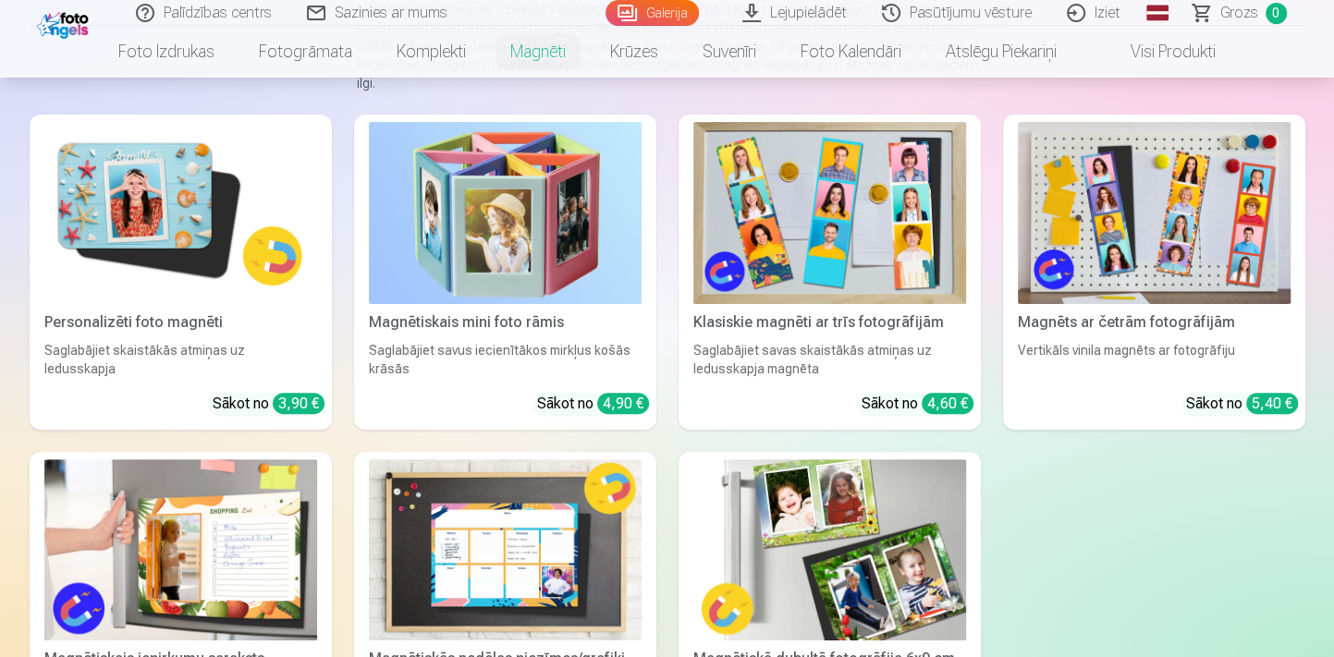
click at [183, 199] on img at bounding box center [180, 213] width 273 height 182
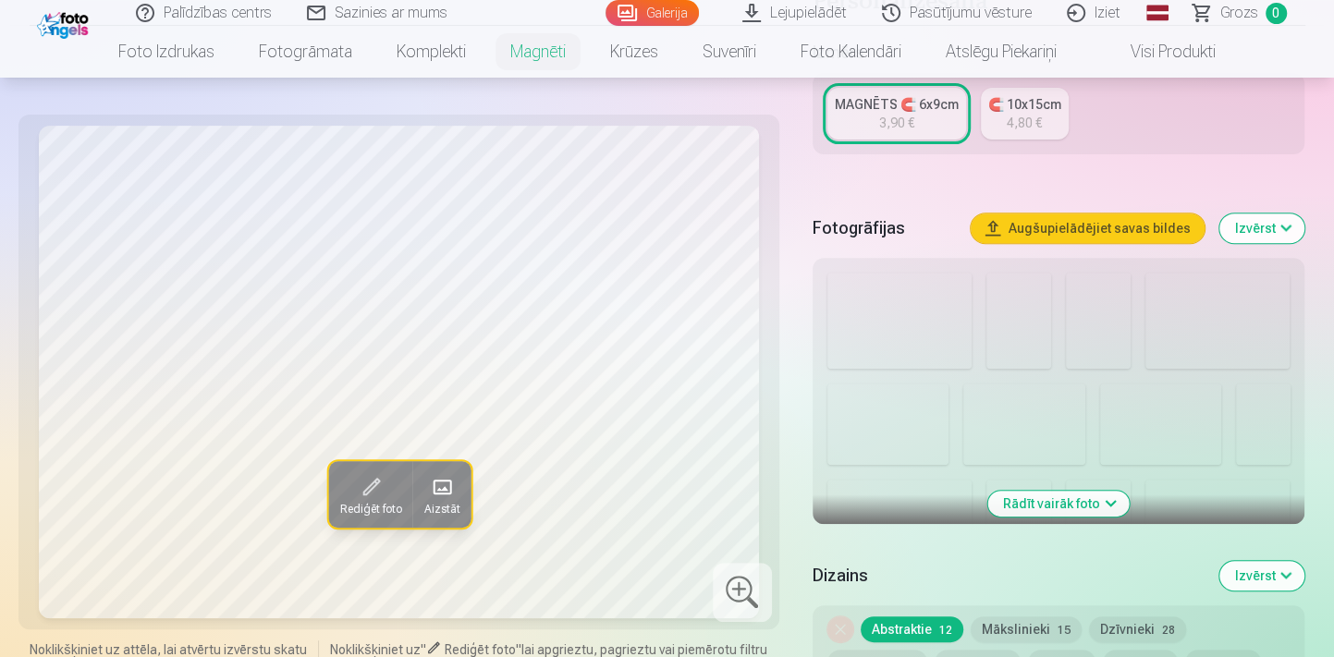
scroll to position [420, 0]
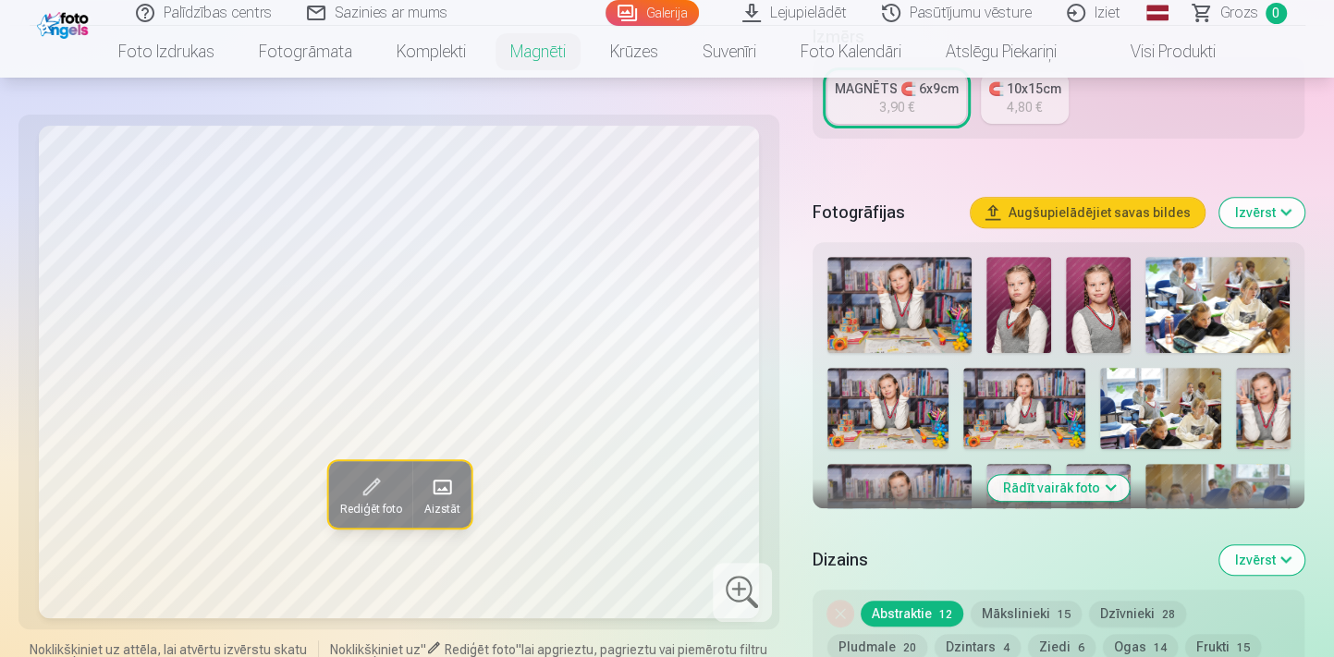
click at [1267, 419] on img at bounding box center [1263, 408] width 54 height 81
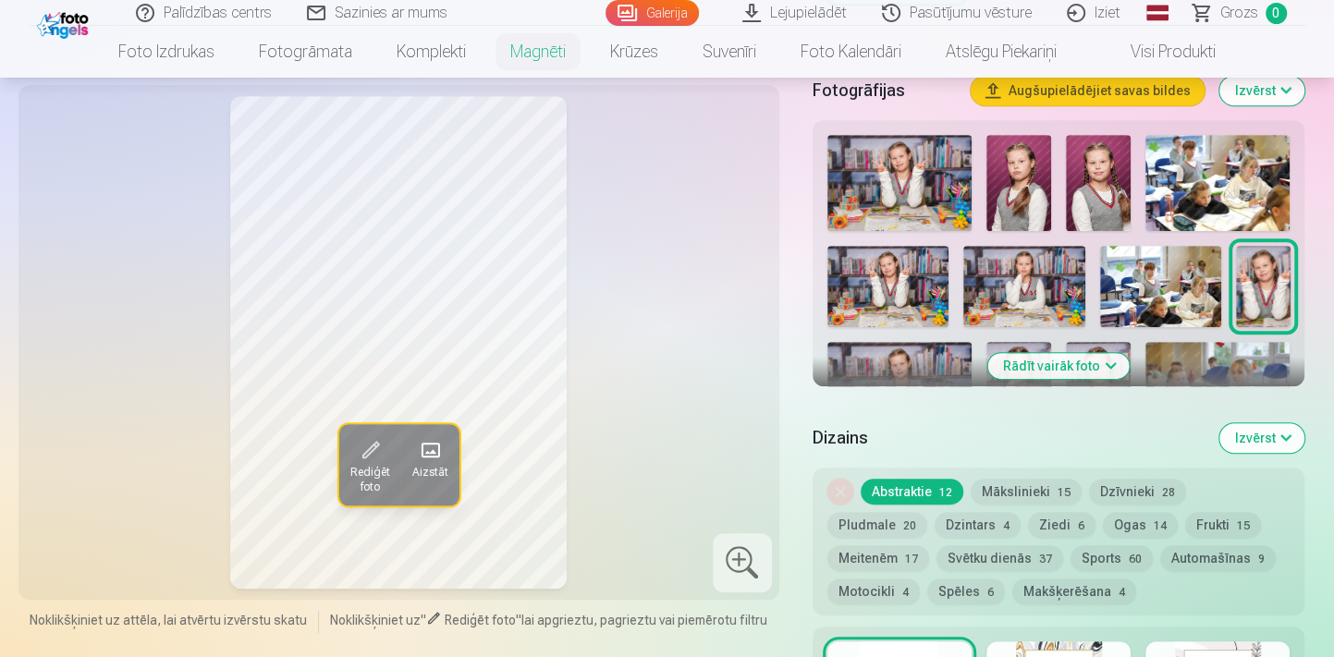
scroll to position [504, 0]
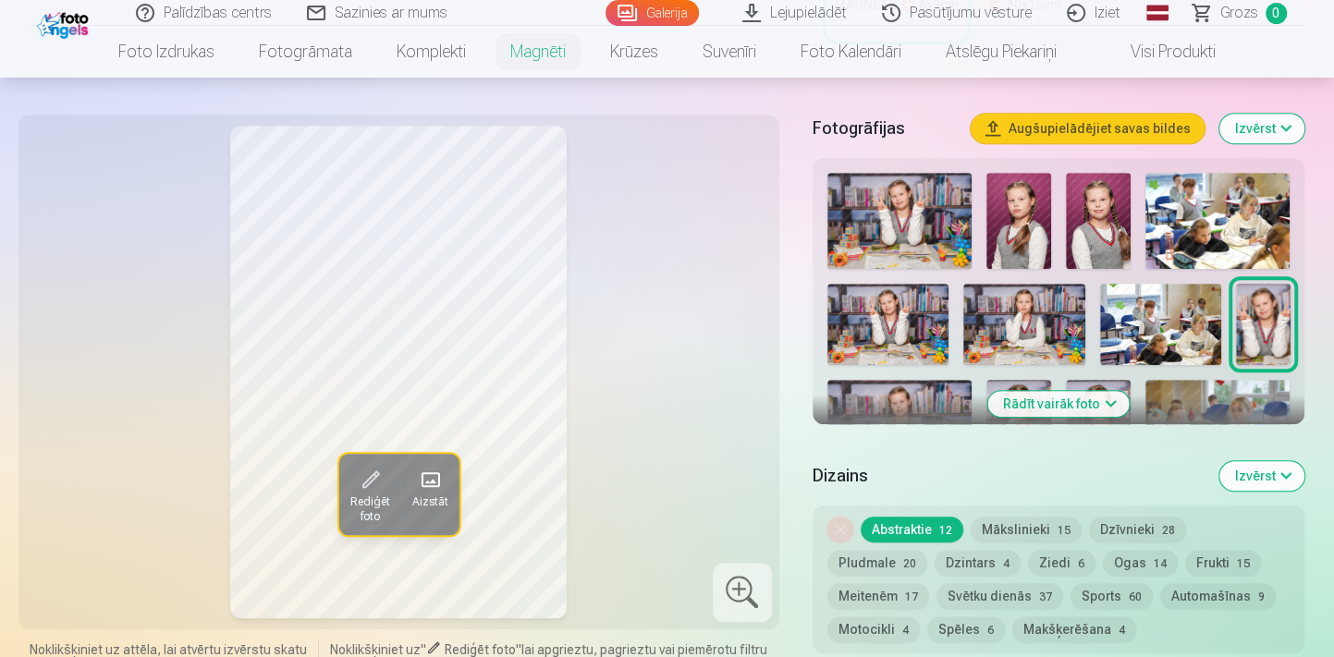
click at [1024, 404] on button "Rādīt vairāk foto" at bounding box center [1058, 404] width 141 height 26
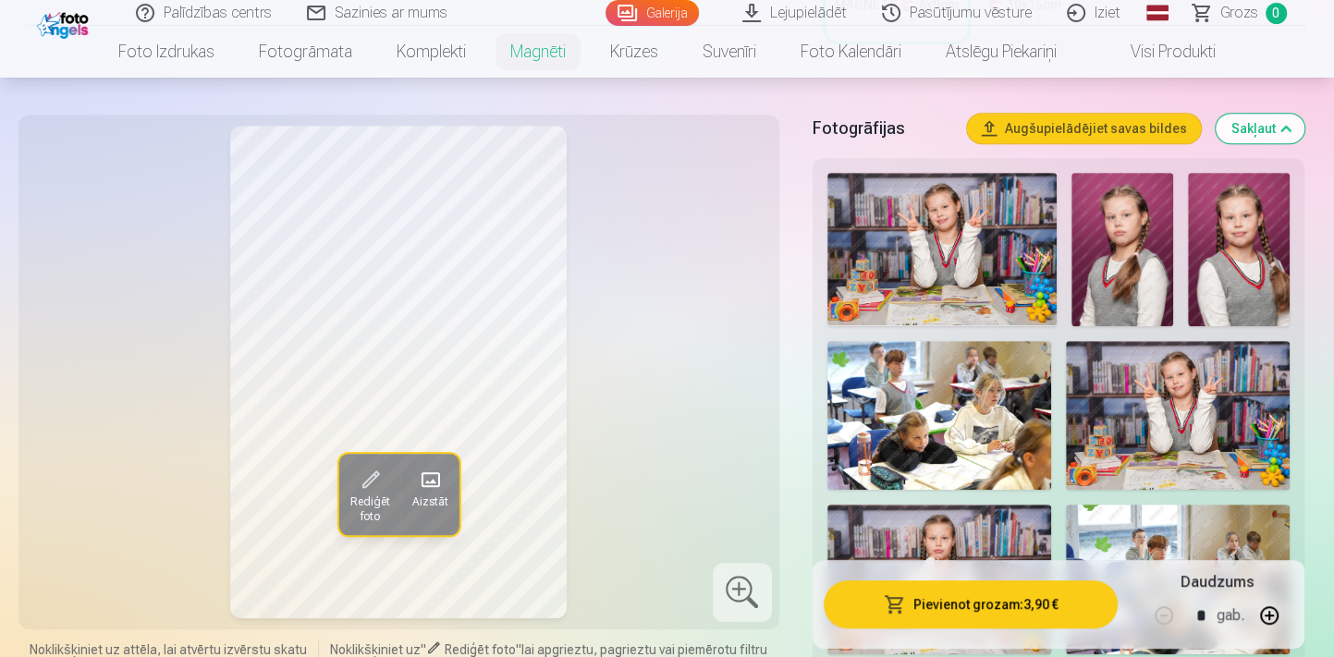
click at [1169, 427] on img at bounding box center [1178, 416] width 224 height 150
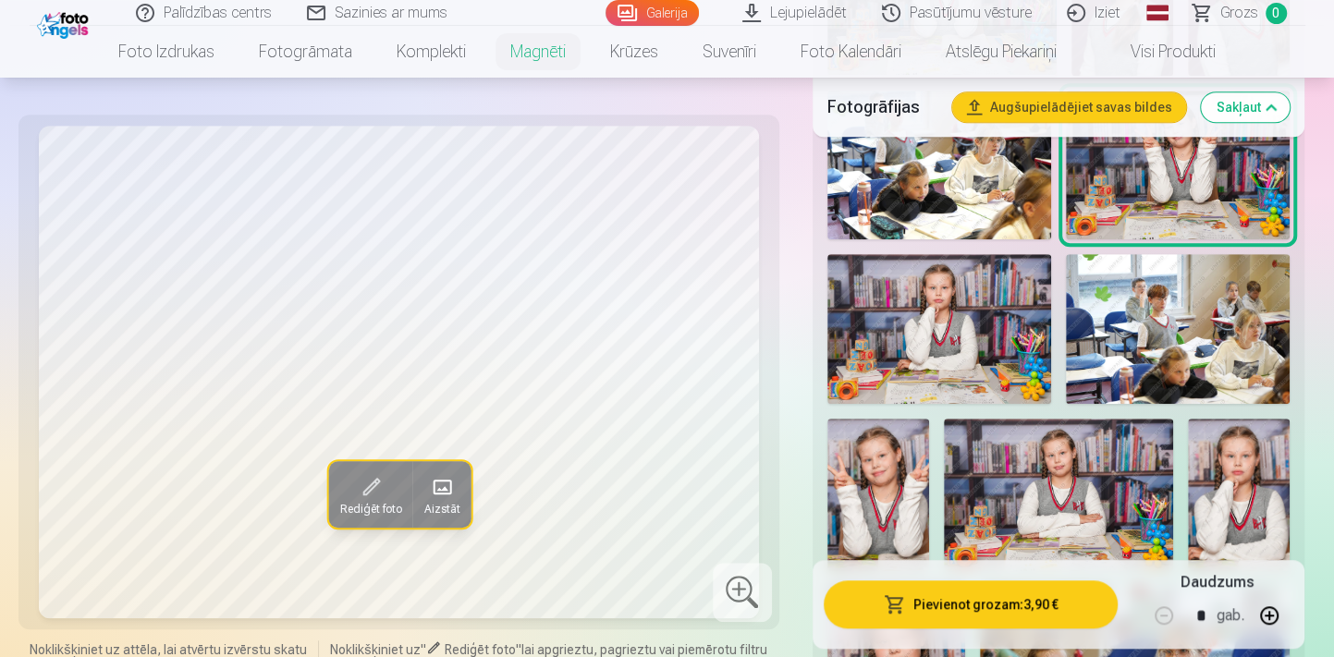
scroll to position [756, 0]
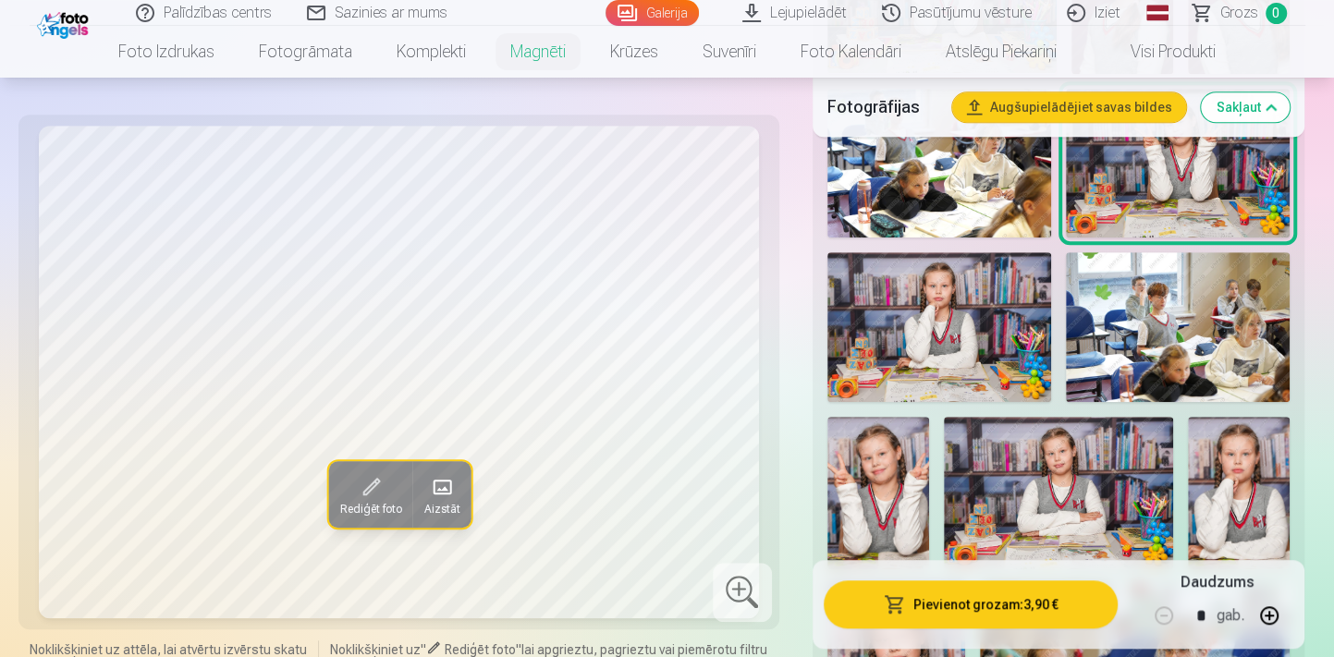
click at [1267, 480] on img at bounding box center [1239, 493] width 102 height 153
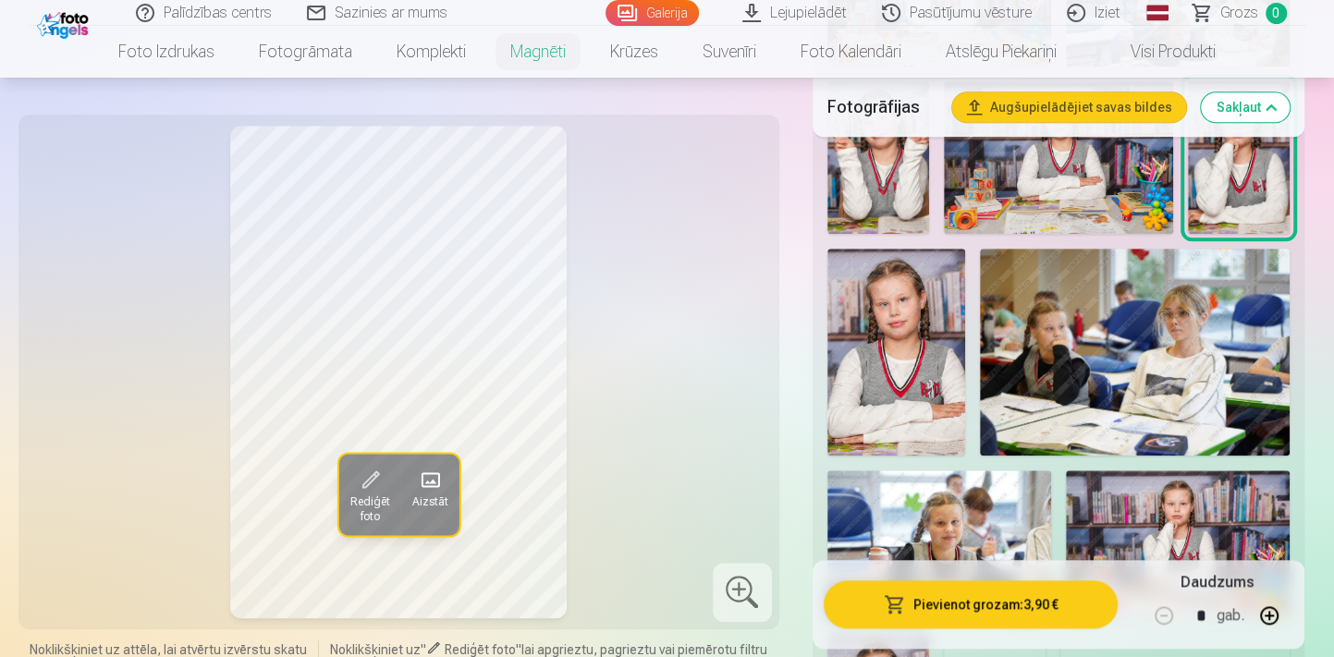
scroll to position [1176, 0]
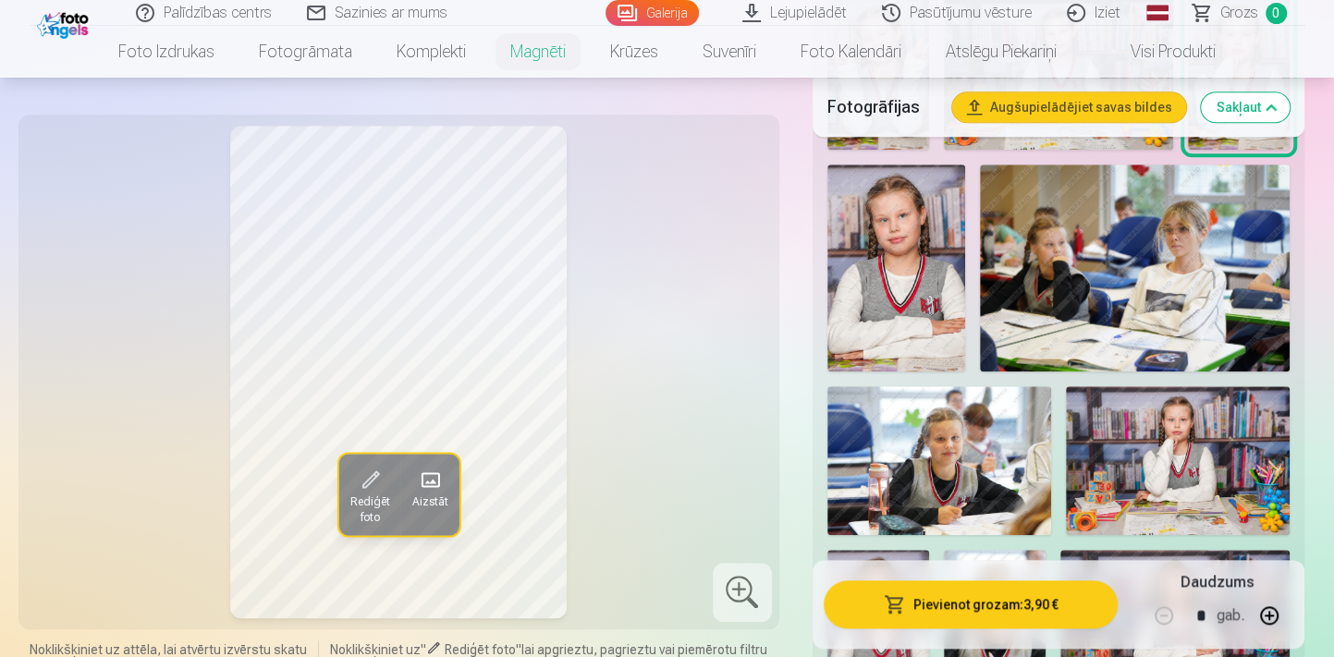
click at [920, 309] on img at bounding box center [896, 268] width 138 height 207
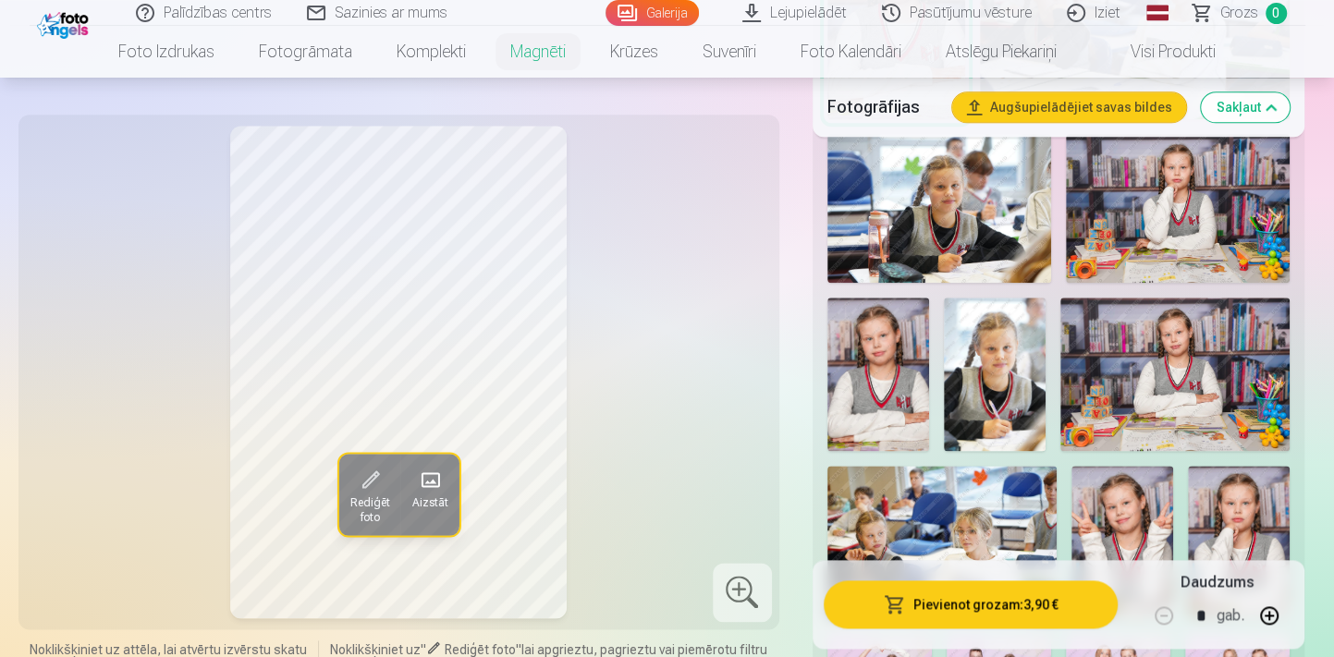
scroll to position [1848, 0]
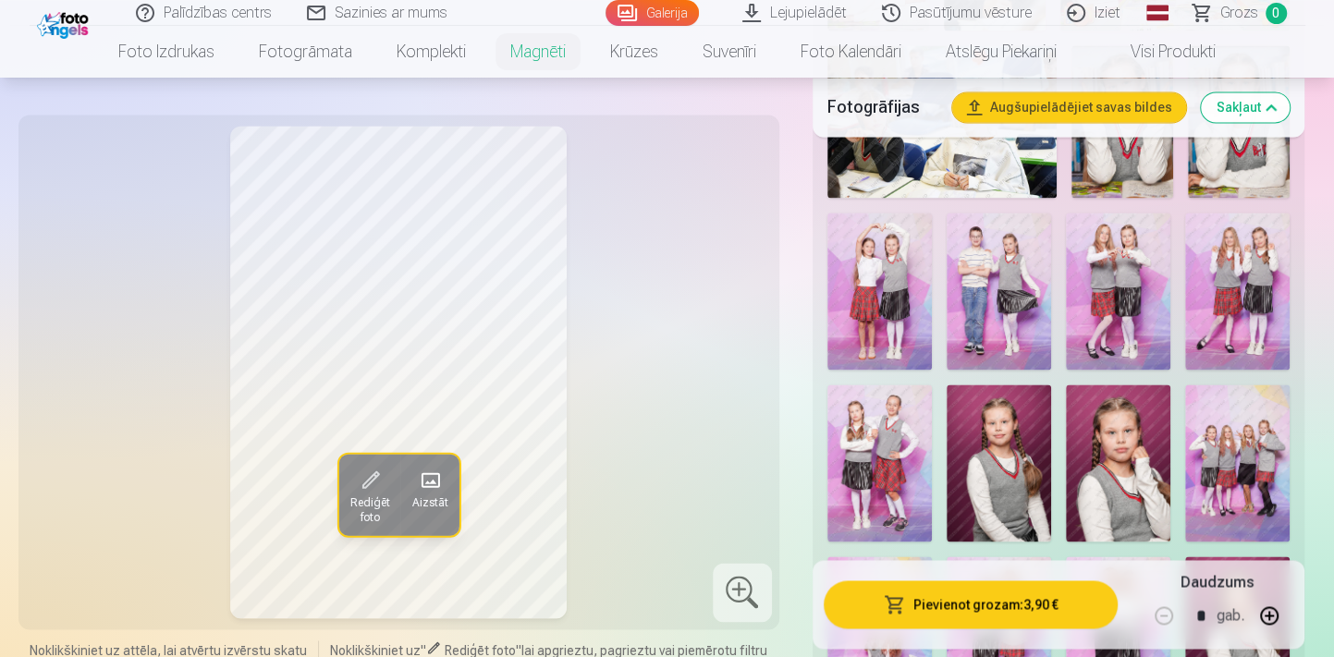
click at [1127, 477] on img at bounding box center [1118, 462] width 104 height 157
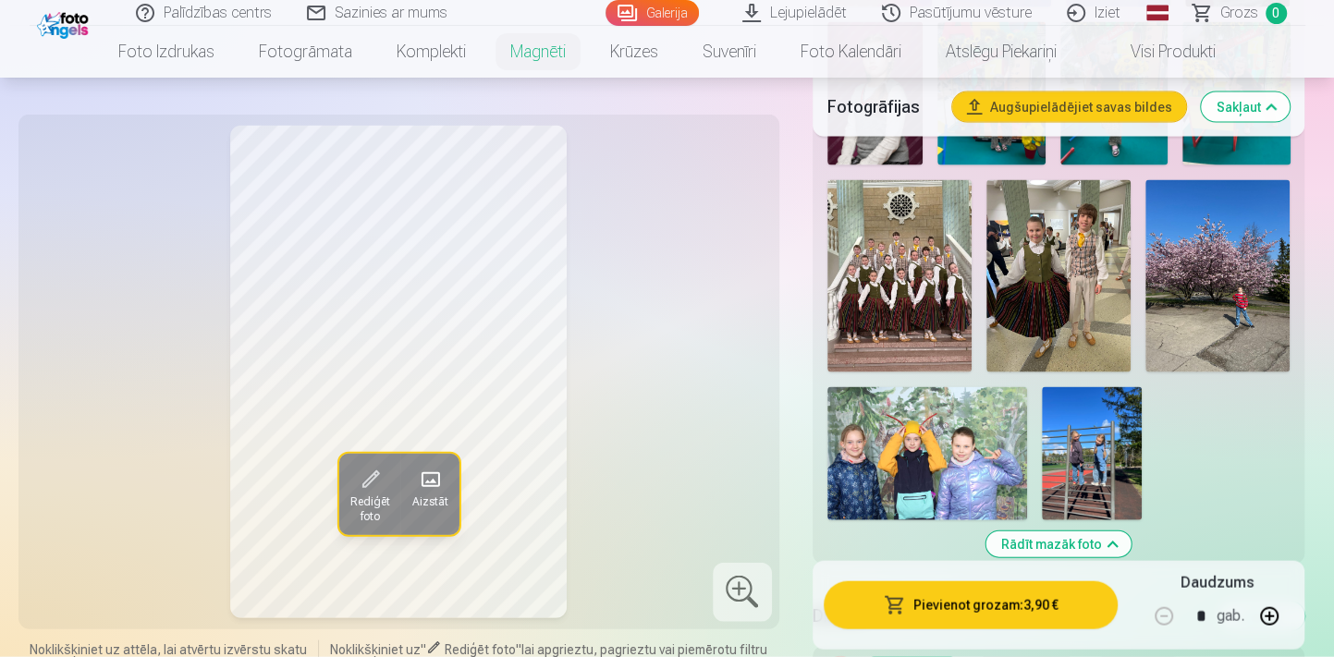
scroll to position [2688, 0]
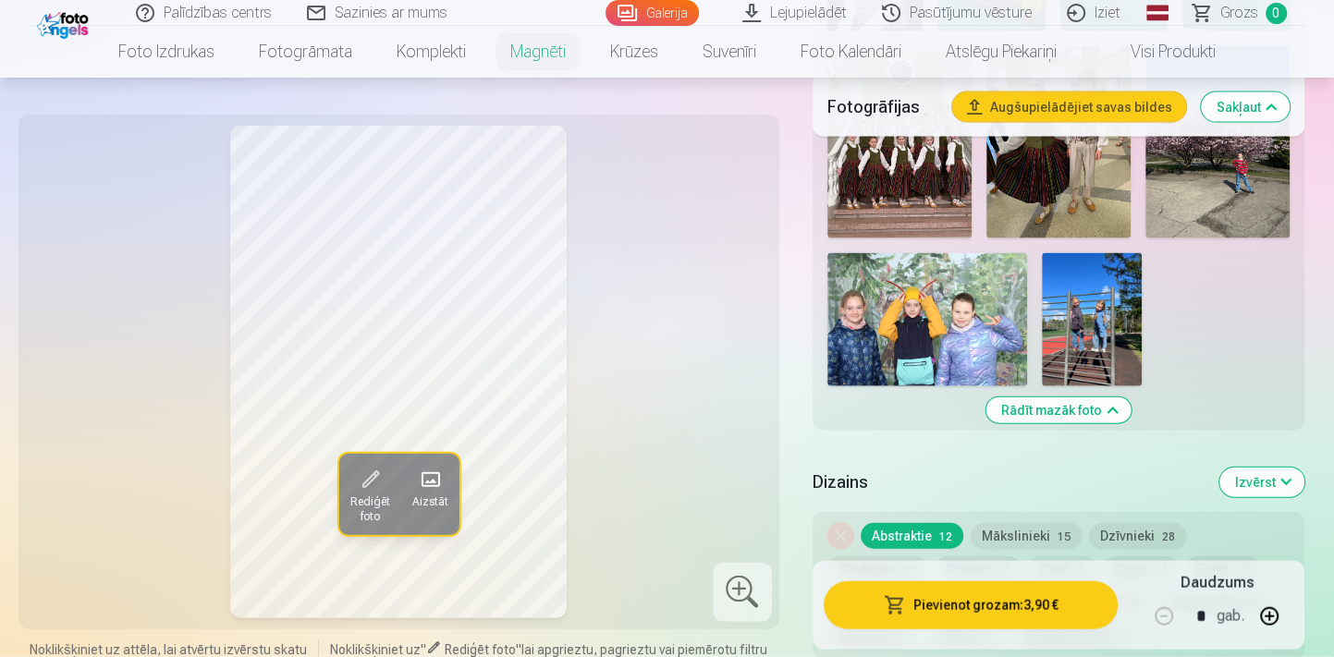
click at [1100, 338] on img at bounding box center [1092, 319] width 100 height 133
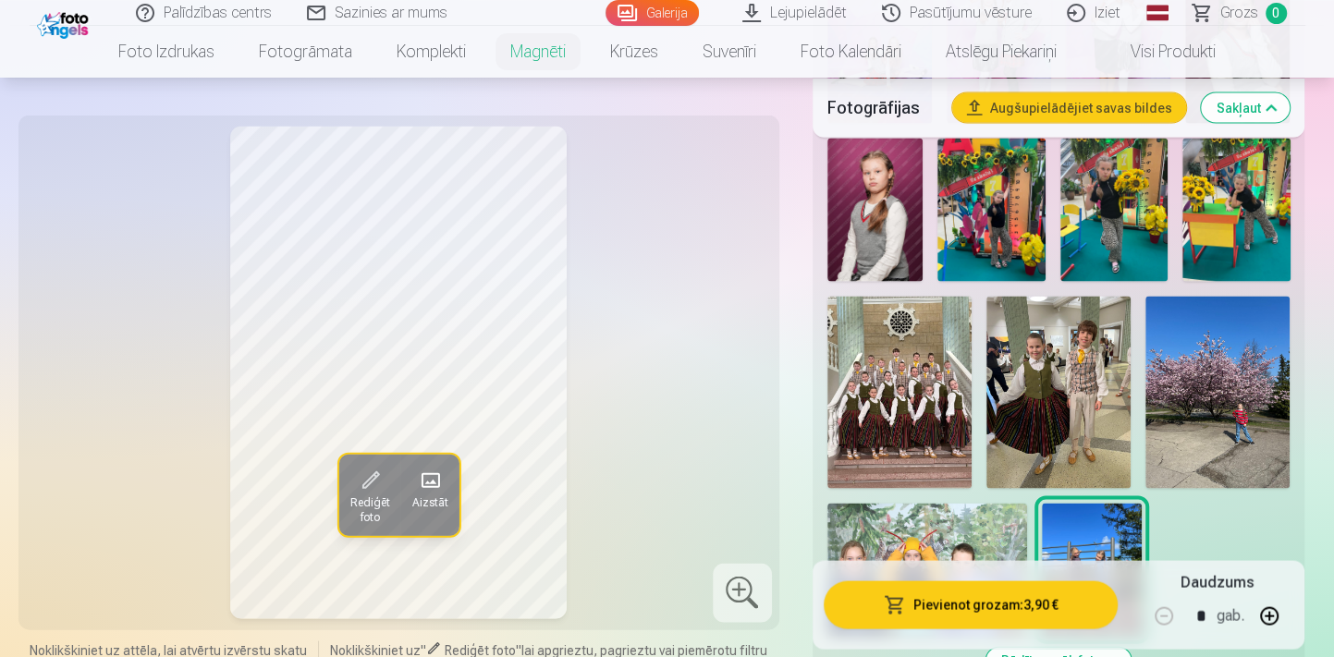
scroll to position [2436, 0]
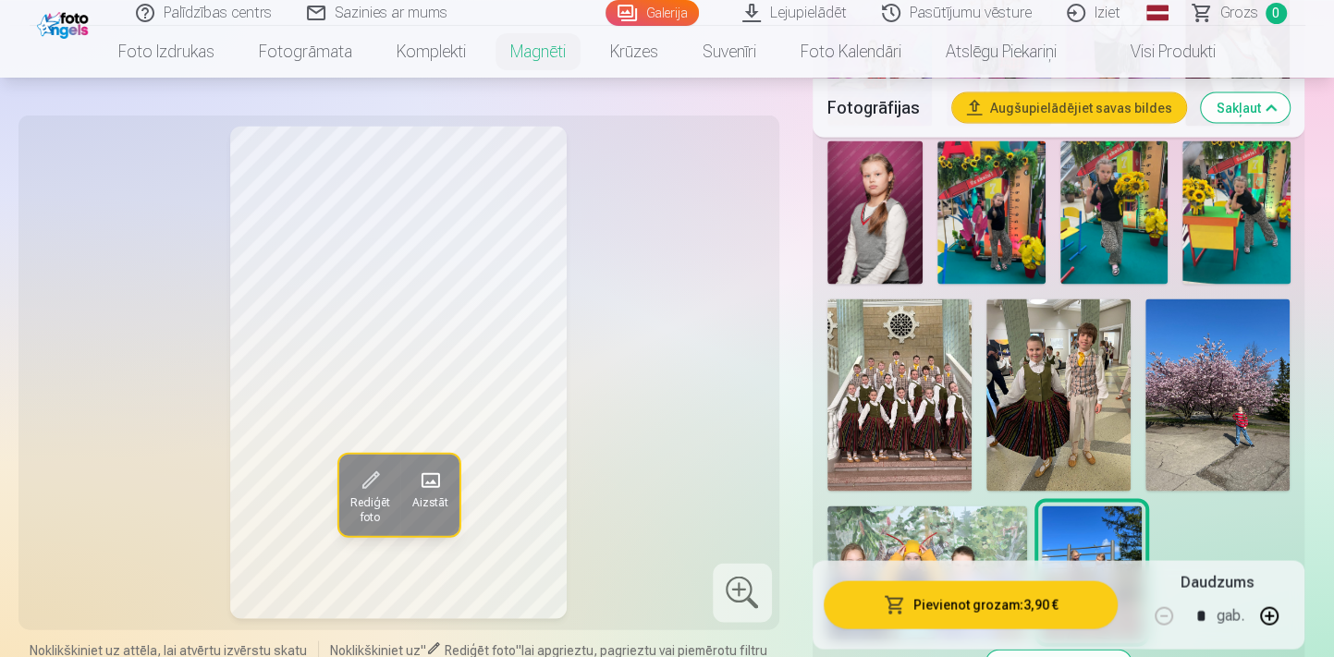
click at [1235, 376] on img at bounding box center [1217, 395] width 144 height 192
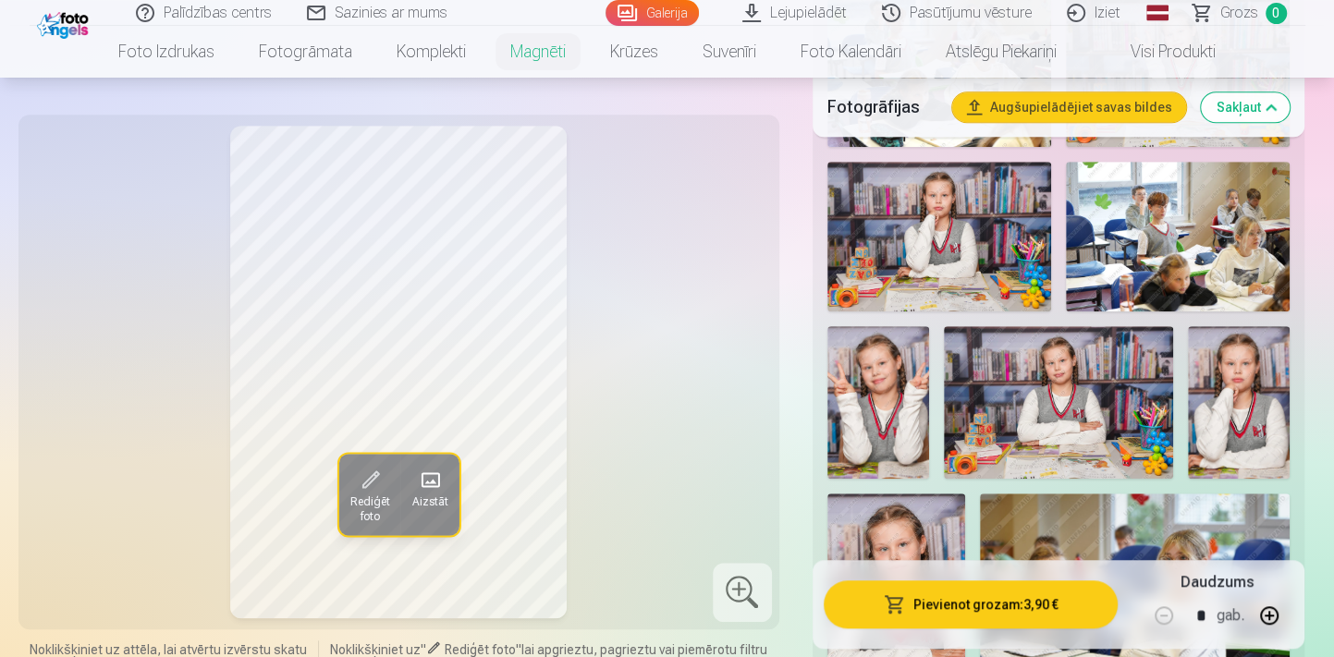
scroll to position [840, 0]
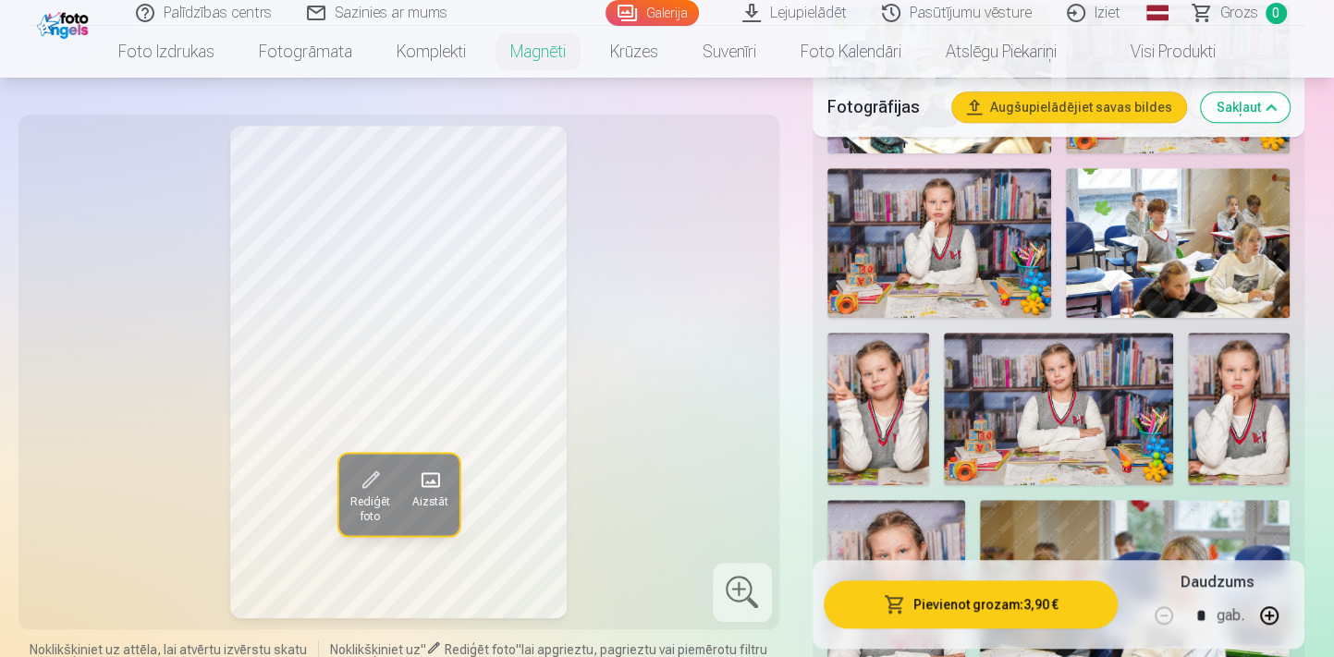
click at [1039, 414] on img at bounding box center [1058, 409] width 229 height 152
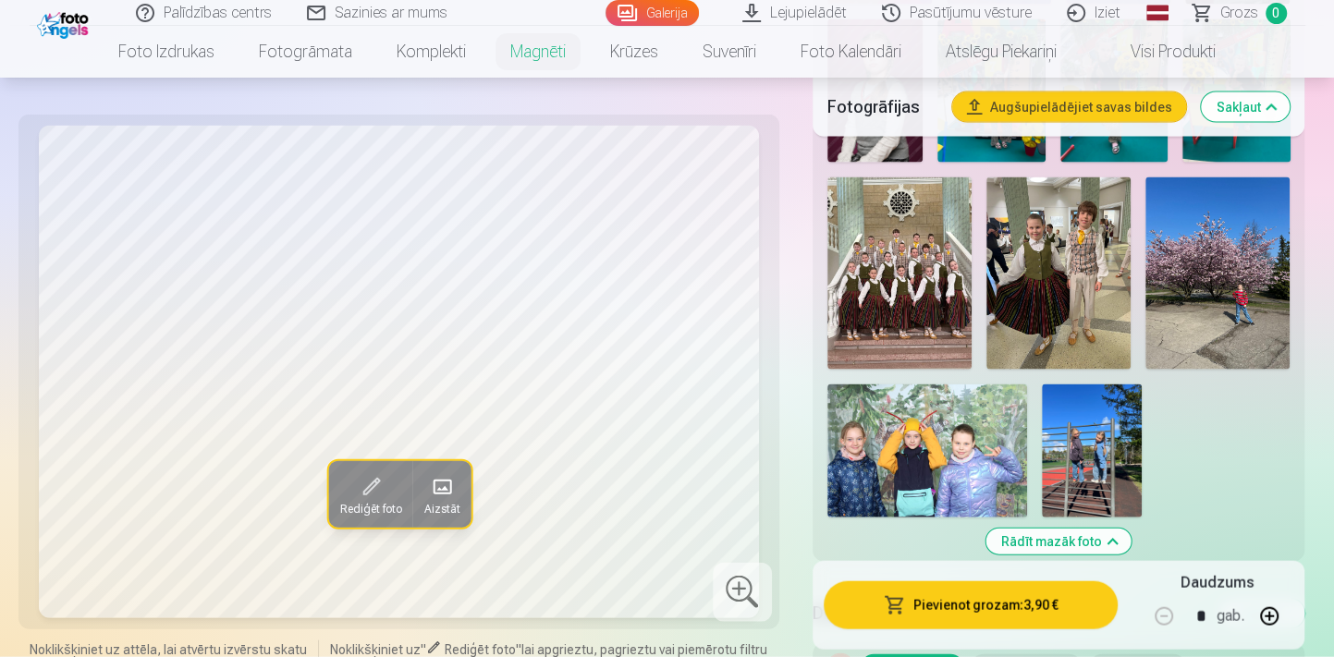
scroll to position [2436, 0]
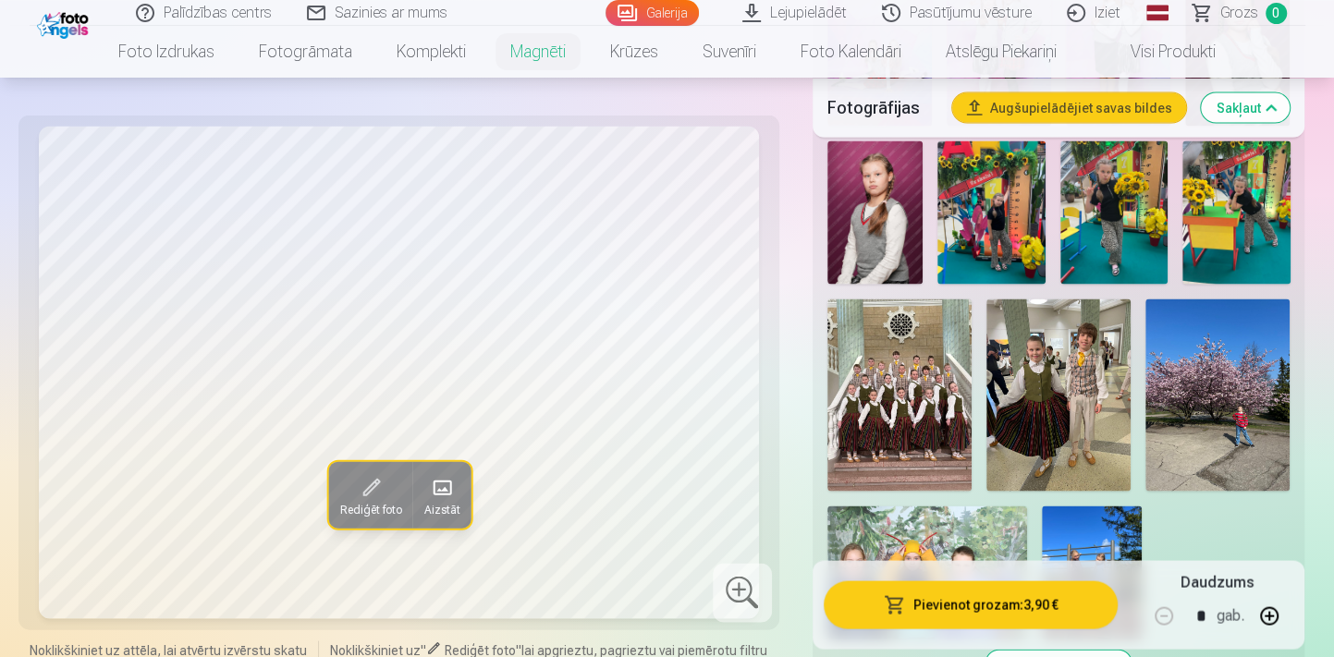
click at [1102, 248] on img at bounding box center [1113, 211] width 107 height 143
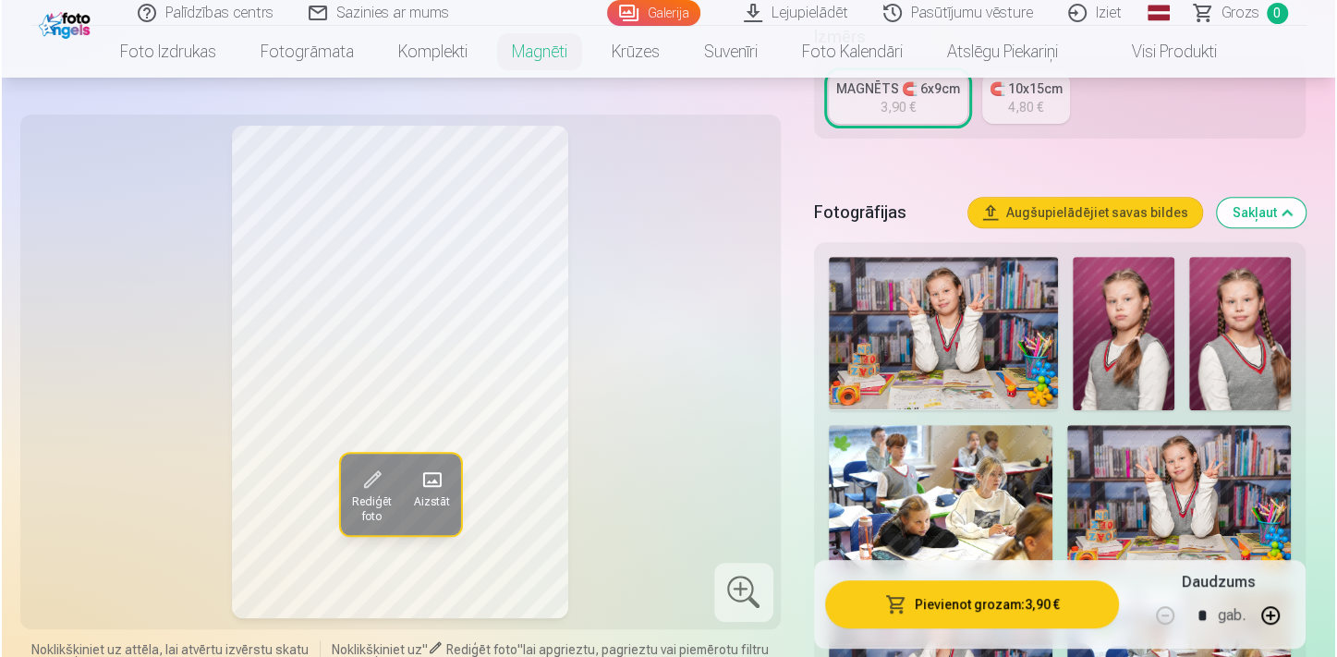
scroll to position [504, 0]
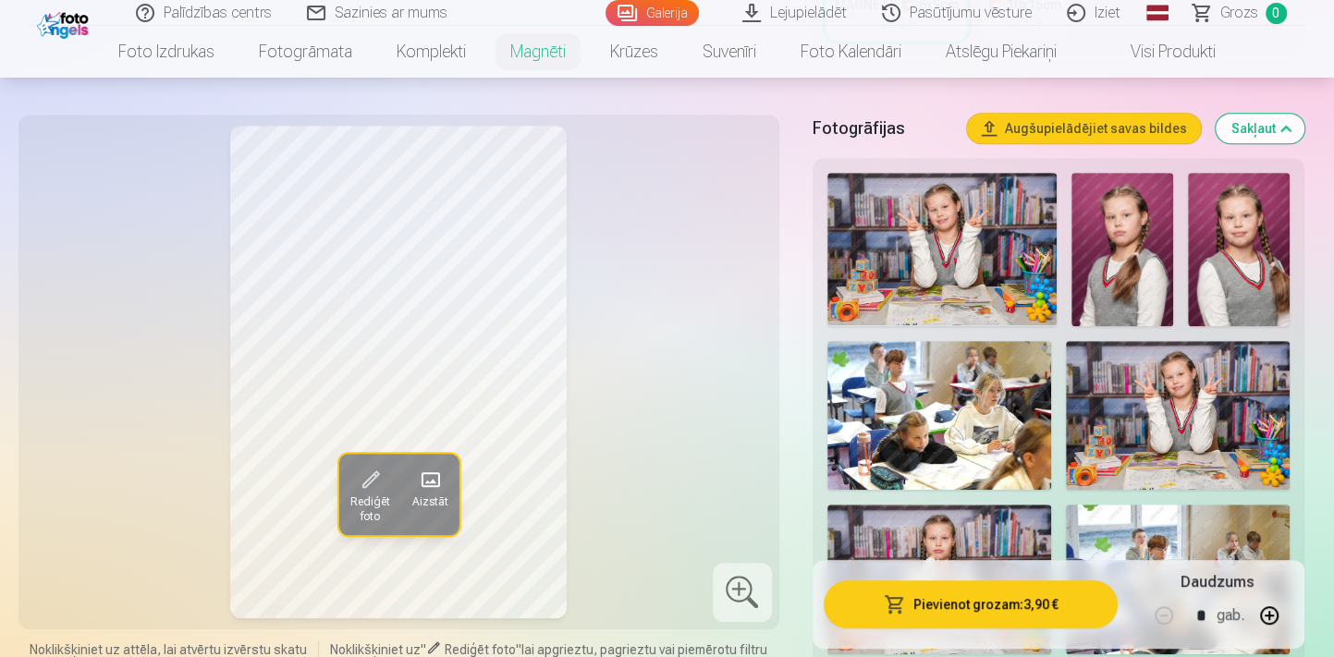
click at [1015, 314] on img at bounding box center [941, 249] width 229 height 152
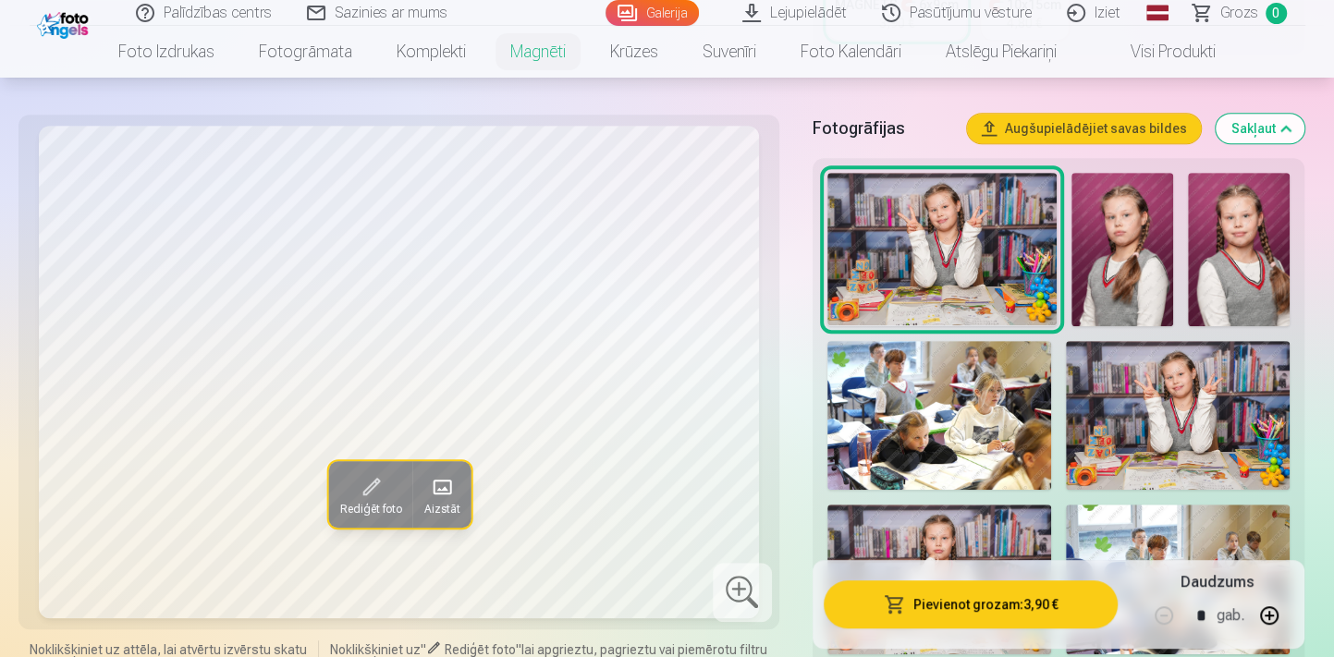
click at [1030, 603] on button "Pievienot grozam : 3,90 €" at bounding box center [970, 605] width 295 height 48
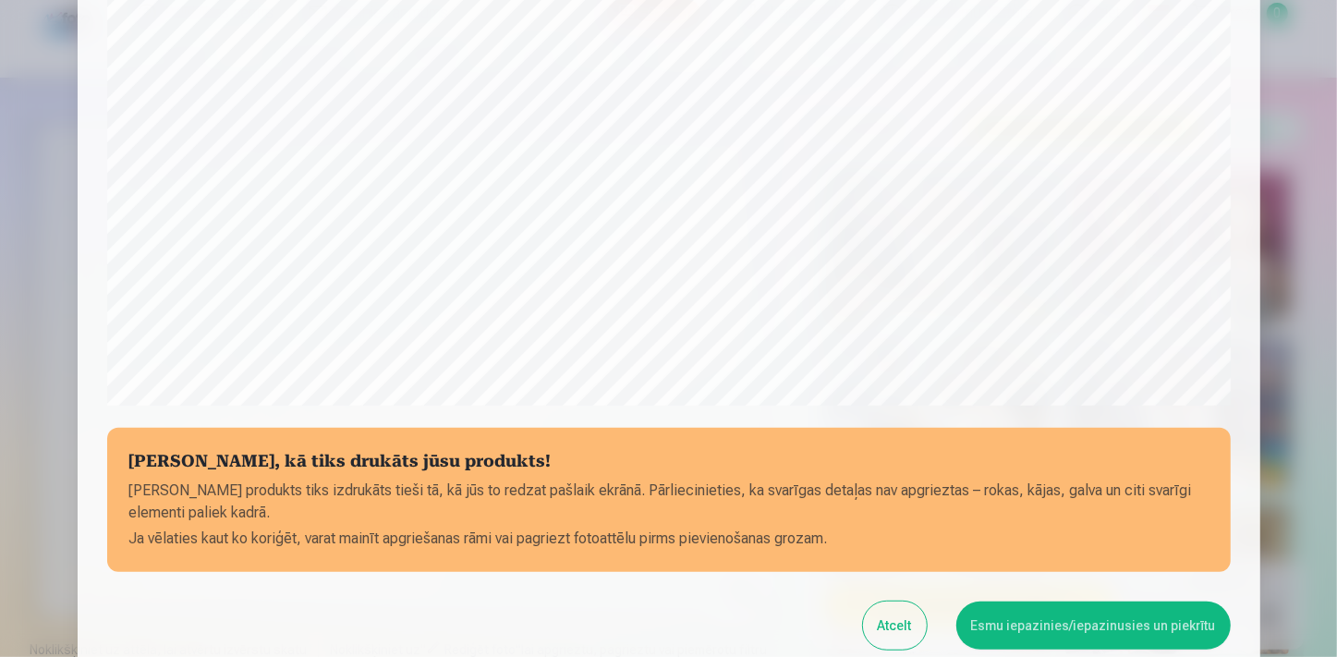
click at [1118, 630] on button "Esmu iepazinies/iepazinusies un piekrītu" at bounding box center [1094, 626] width 274 height 48
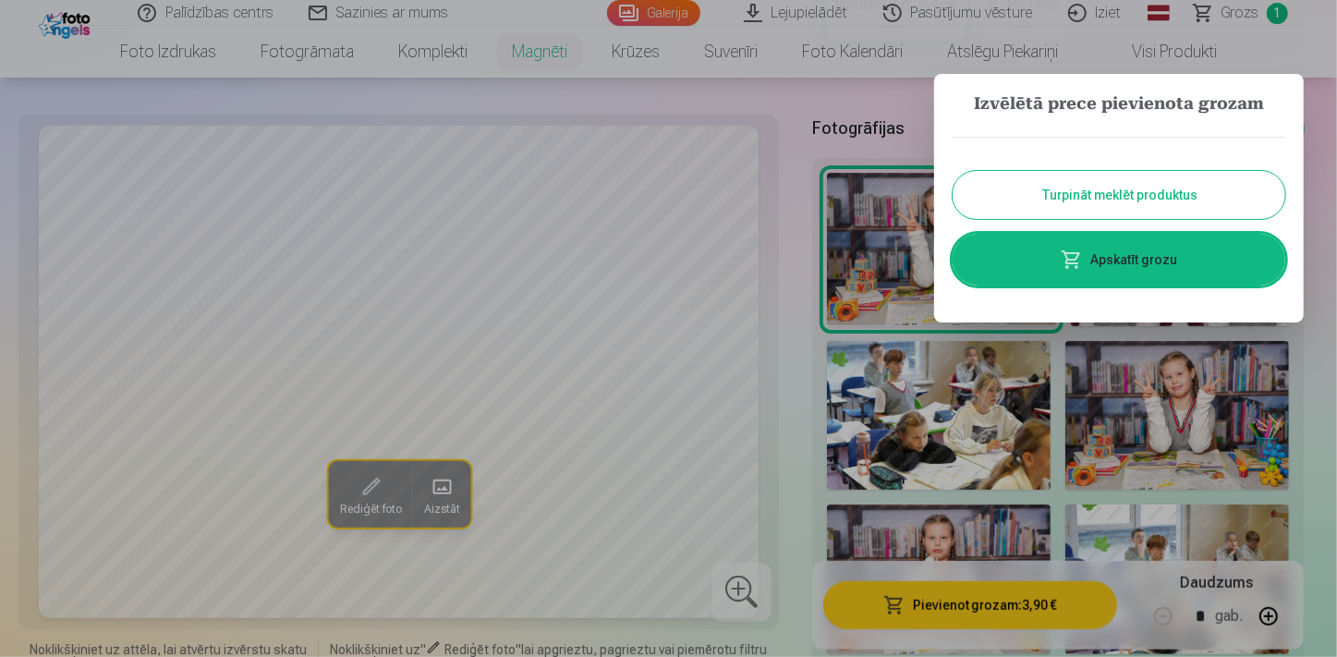
click at [1088, 196] on button "Turpināt meklēt produktus" at bounding box center [1119, 195] width 333 height 48
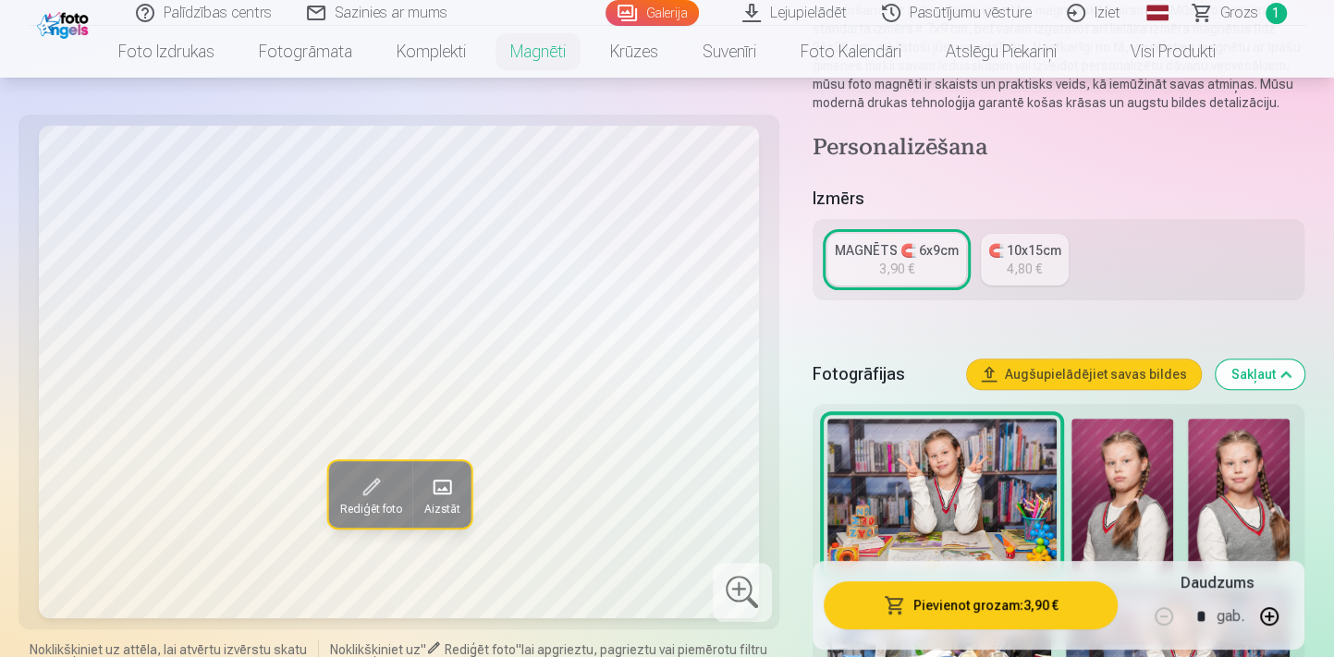
scroll to position [251, 0]
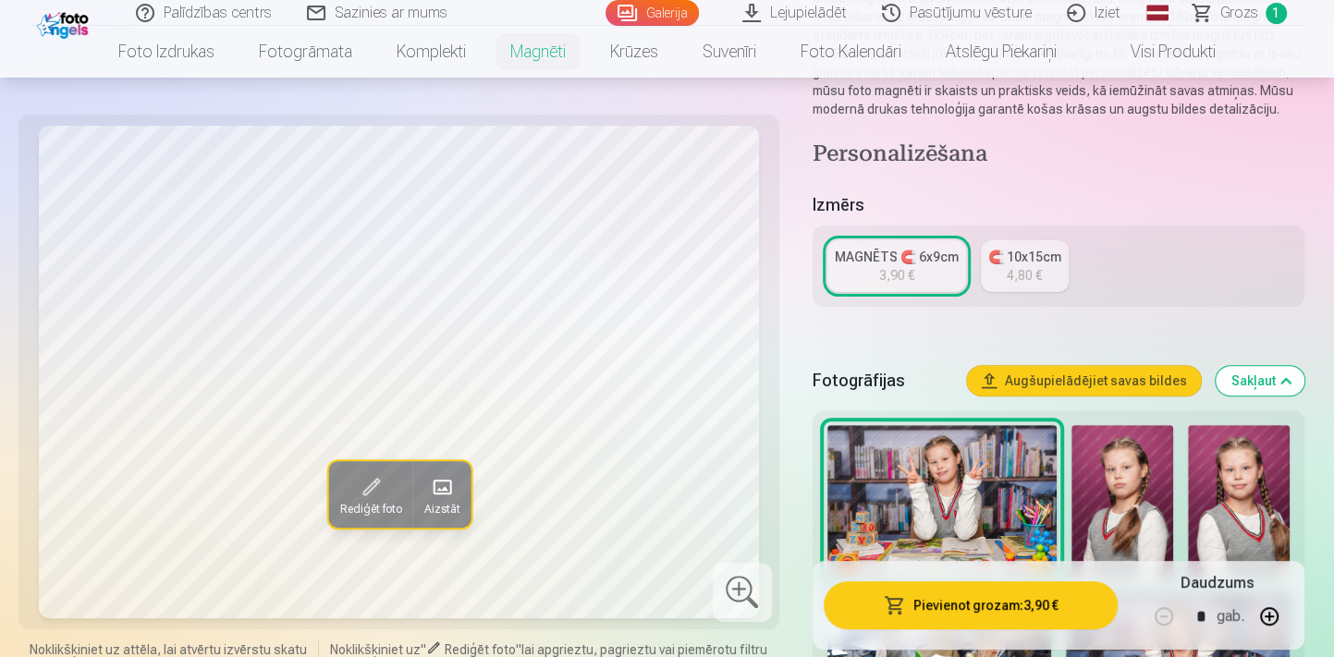
click at [1241, 14] on span "Grozs" at bounding box center [1239, 13] width 38 height 22
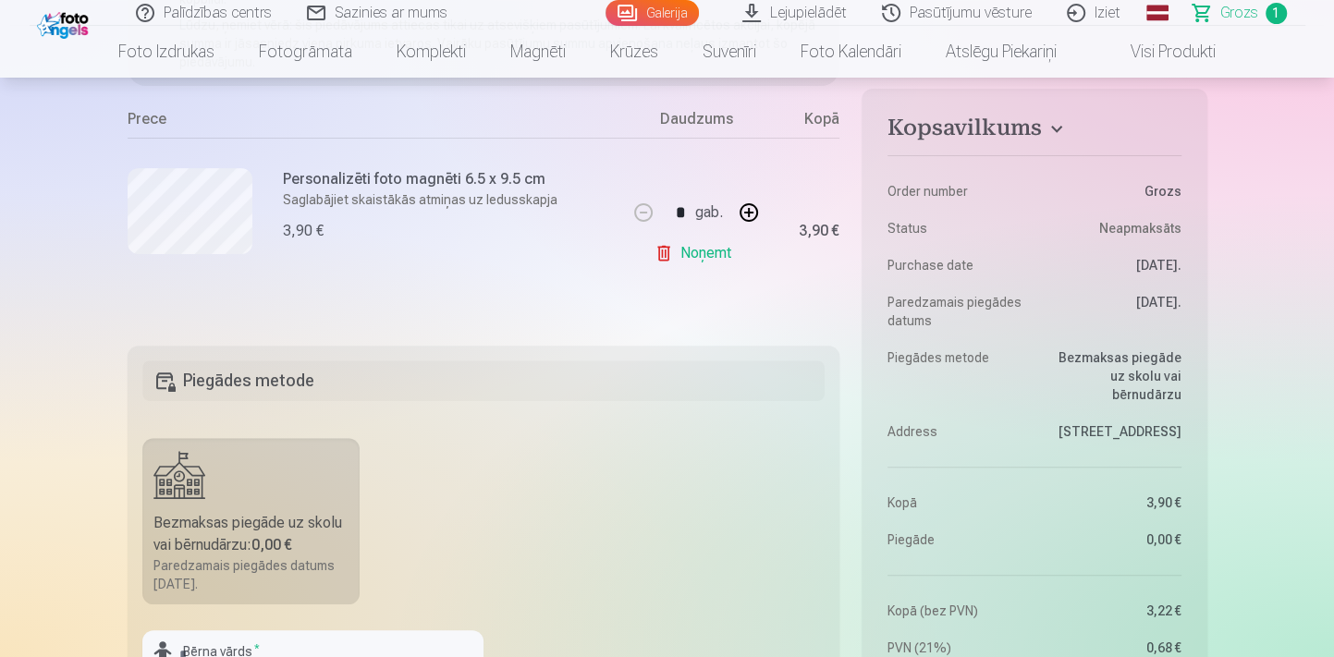
scroll to position [420, 0]
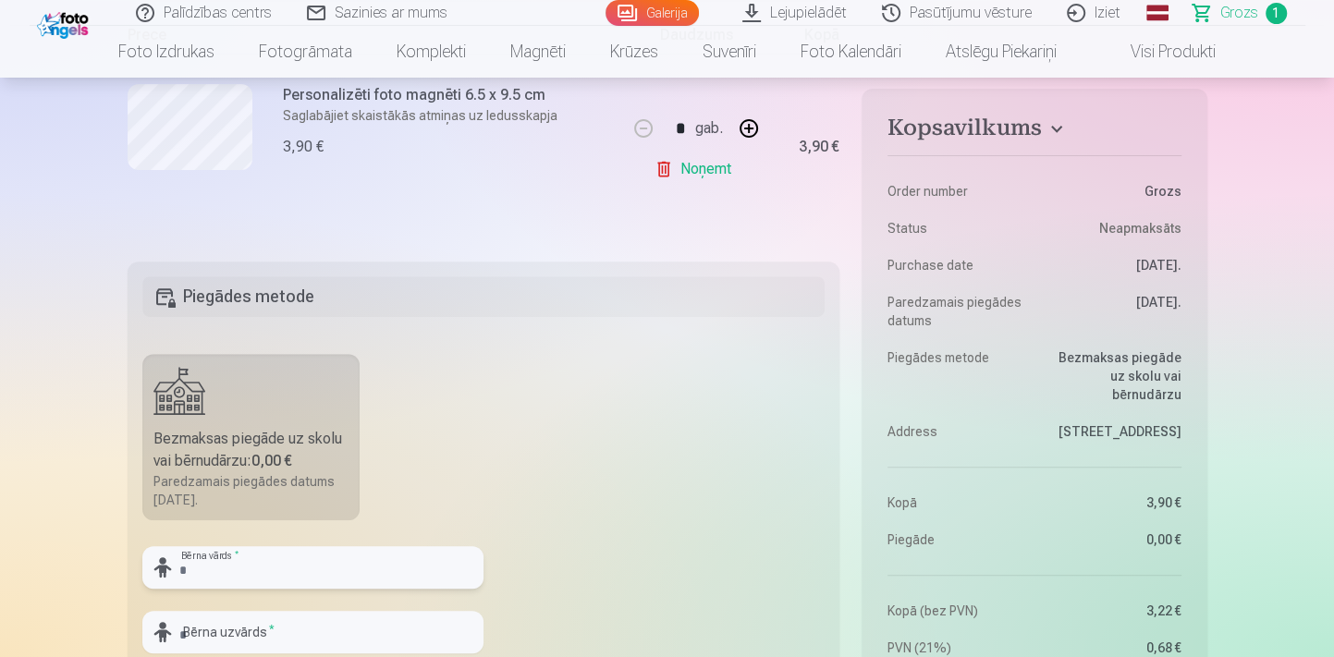
click at [327, 570] on input "text" at bounding box center [312, 567] width 341 height 43
type input "*******"
click at [292, 636] on input "text" at bounding box center [312, 632] width 341 height 43
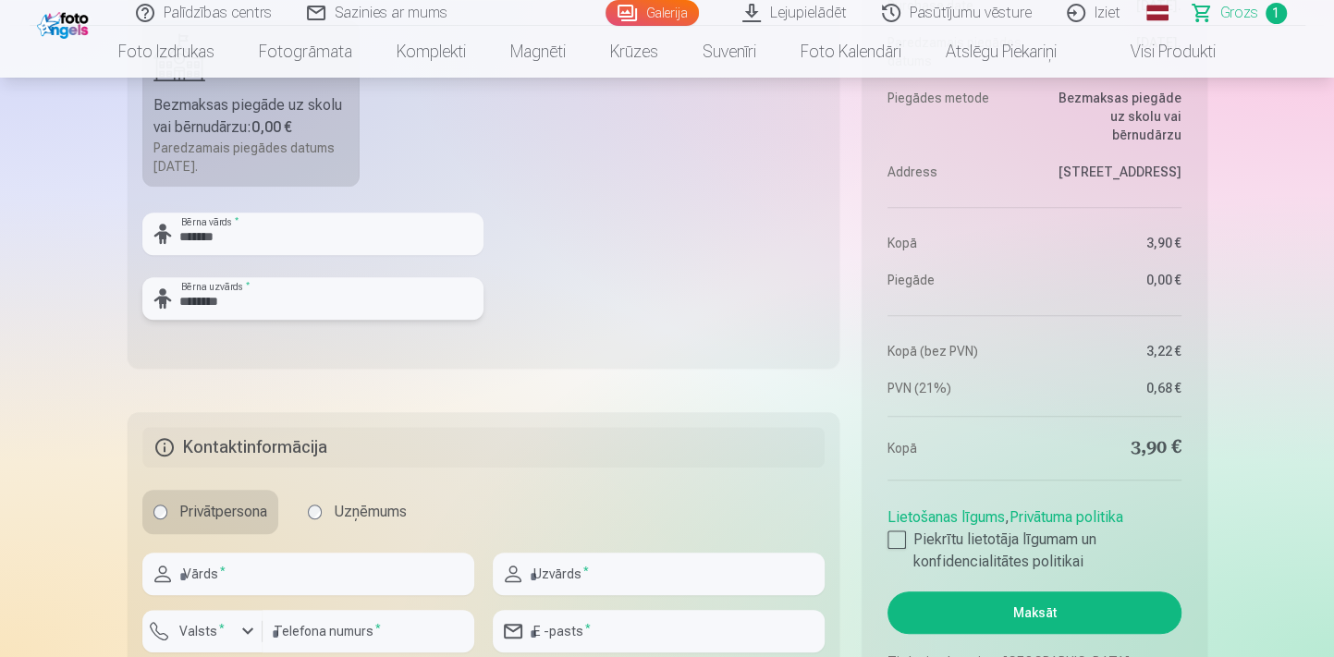
scroll to position [756, 0]
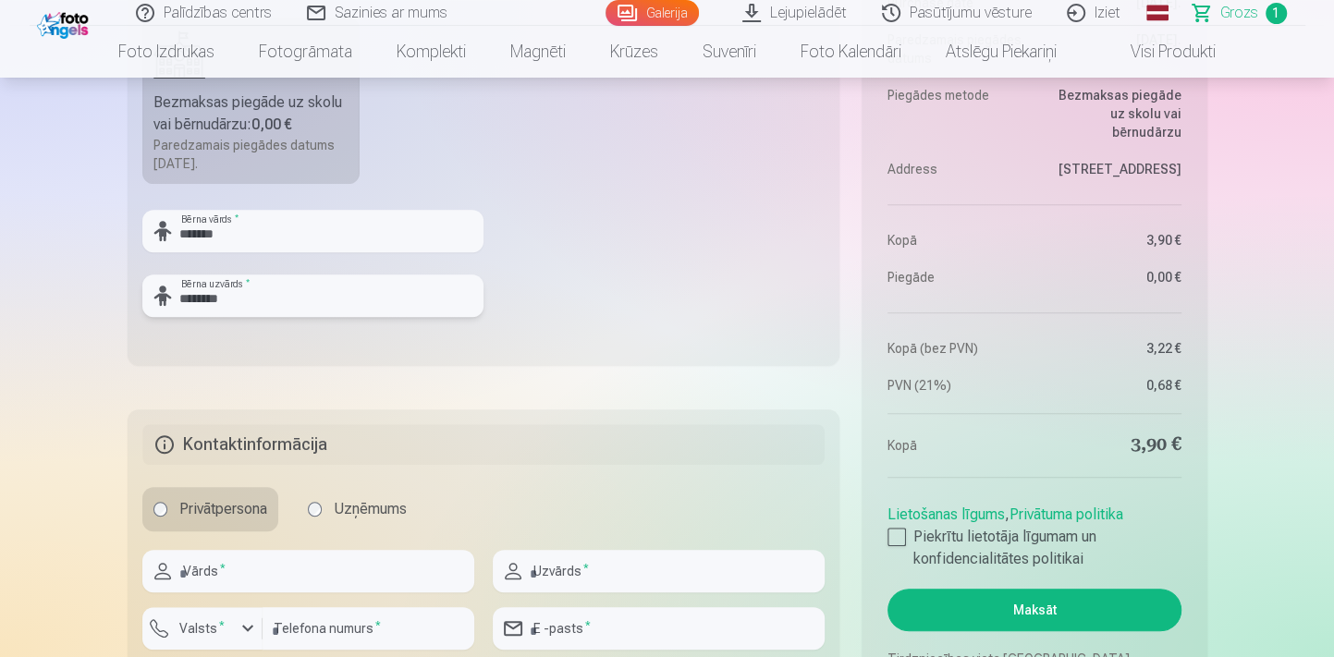
type input "********"
click at [260, 572] on input "text" at bounding box center [308, 571] width 332 height 43
type input "*****"
click at [583, 565] on input "text" at bounding box center [659, 571] width 332 height 43
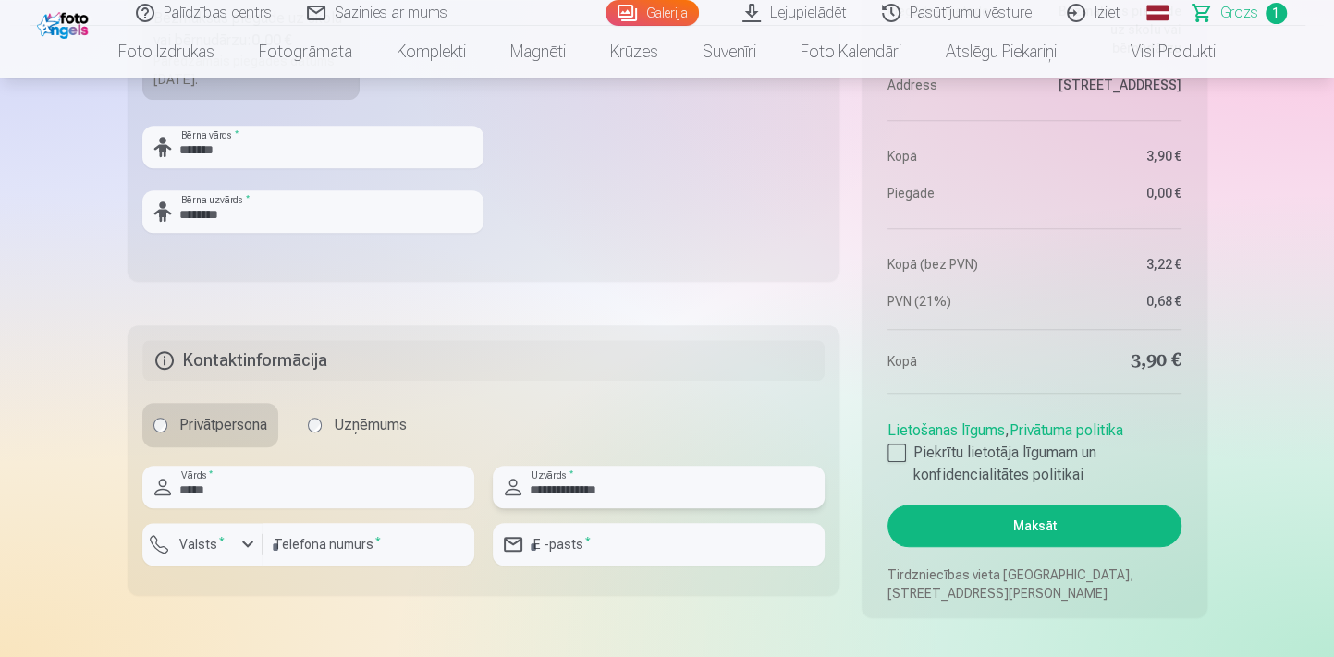
type input "**********"
click at [219, 537] on sup "*" at bounding box center [222, 541] width 6 height 12
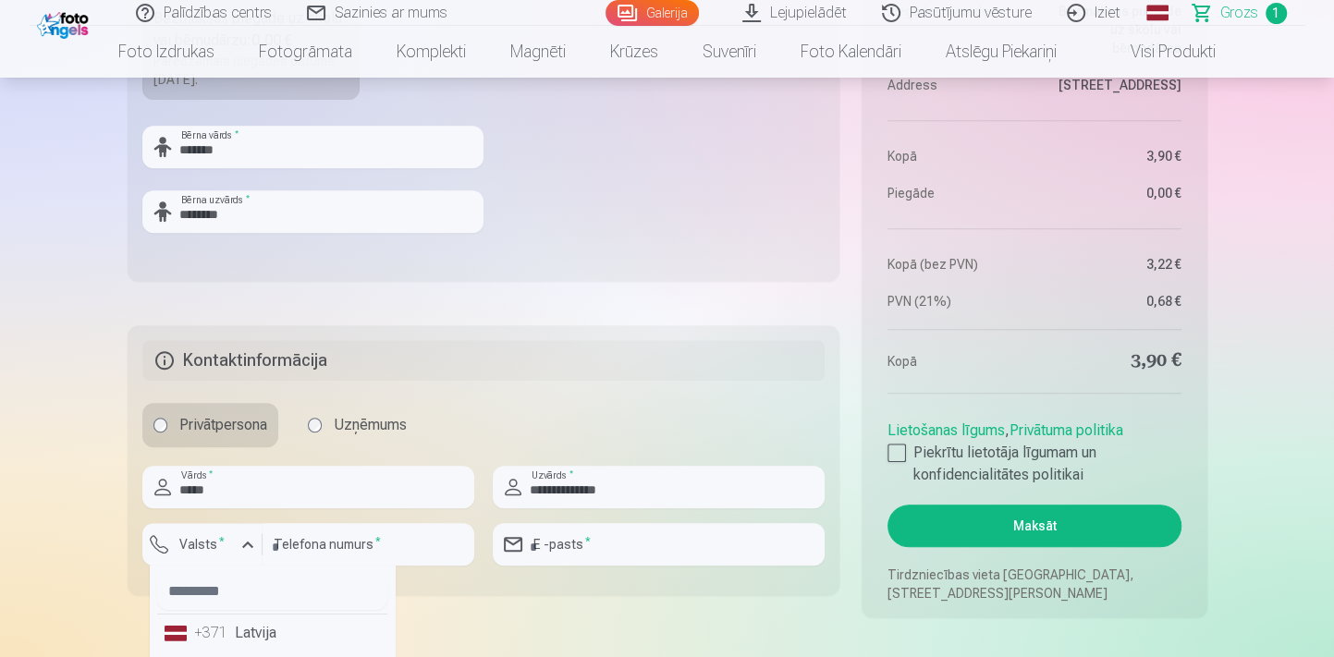
click at [202, 629] on div "+371" at bounding box center [212, 633] width 37 height 22
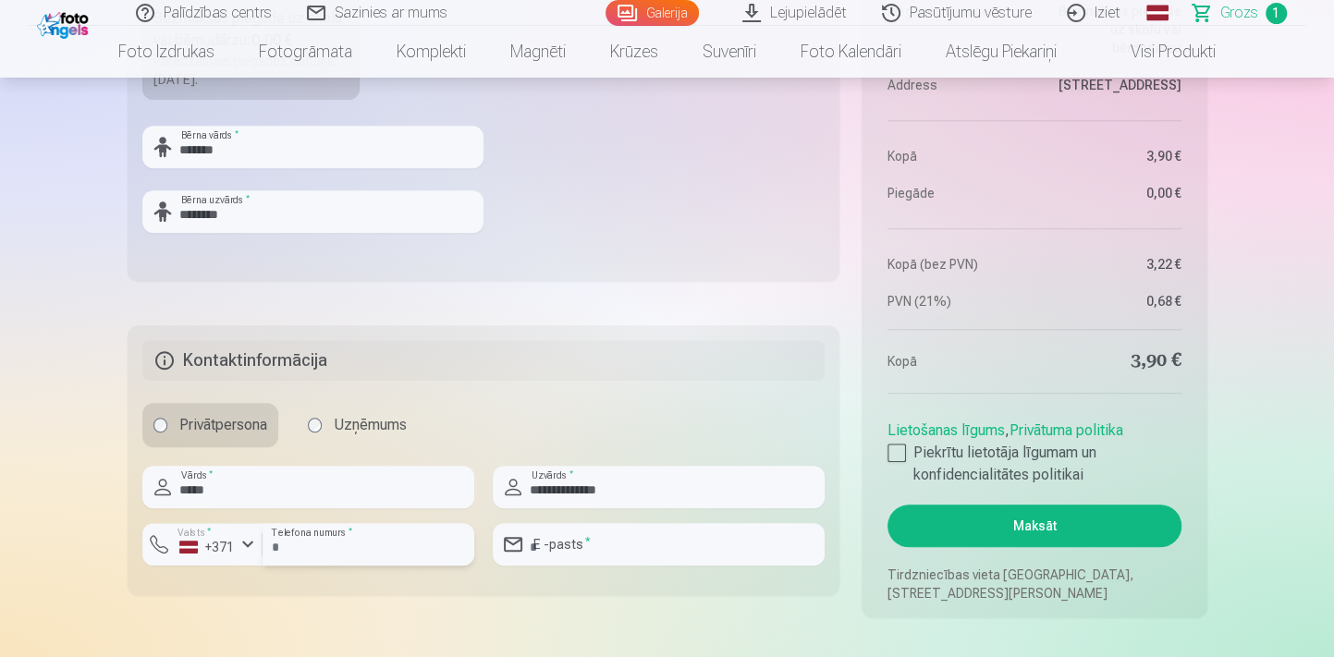
click at [328, 537] on input "number" at bounding box center [368, 544] width 212 height 43
type input "********"
click at [567, 551] on input "email" at bounding box center [659, 544] width 332 height 43
click at [750, 608] on div "Kopsavilkums Order number Grozs Status Neapmaksāts Purchase date 11.10.2025. Pa…" at bounding box center [667, 13] width 1079 height 1210
click at [696, 544] on input "**********" at bounding box center [659, 544] width 332 height 43
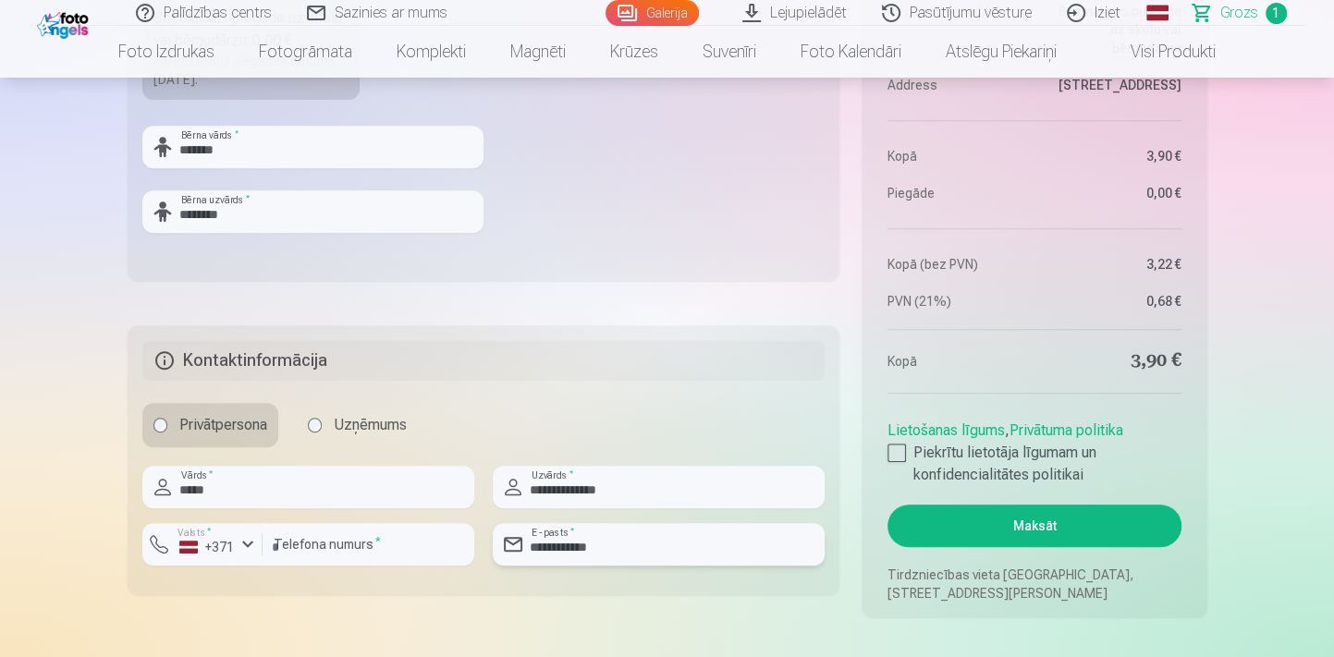
click at [696, 545] on input "**********" at bounding box center [659, 544] width 332 height 43
type input "**********"
click at [749, 589] on fieldset "**********" at bounding box center [484, 460] width 713 height 270
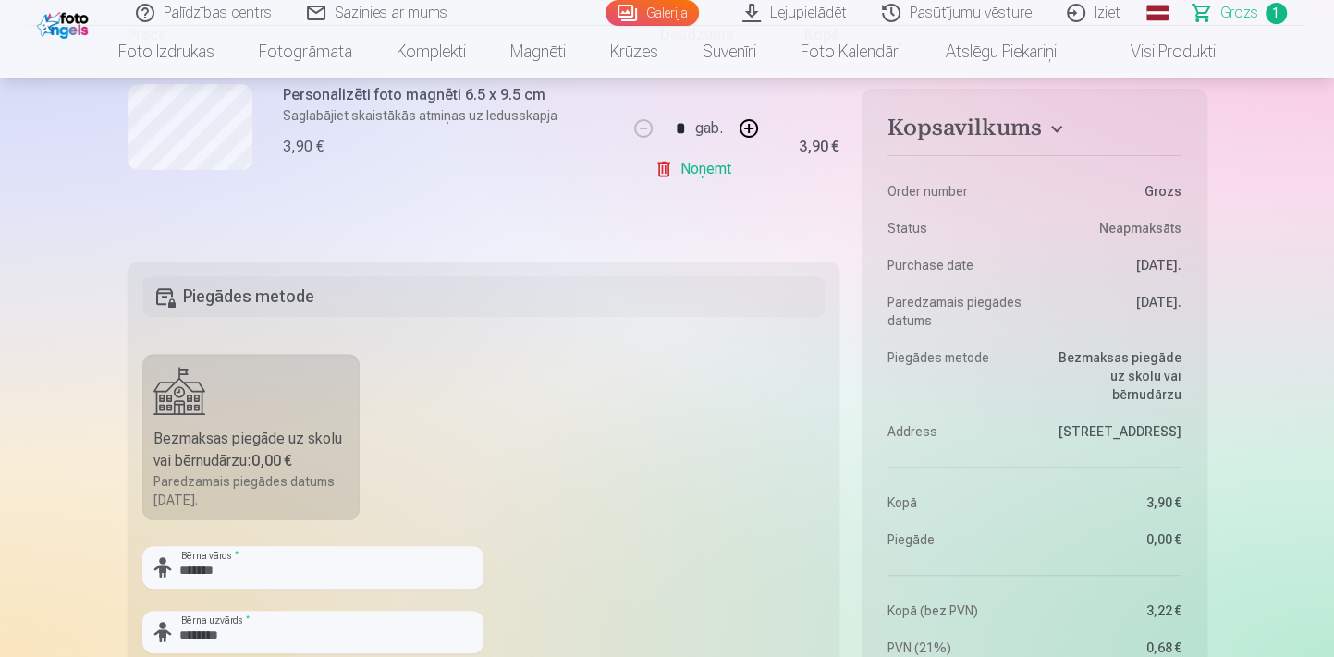
scroll to position [756, 0]
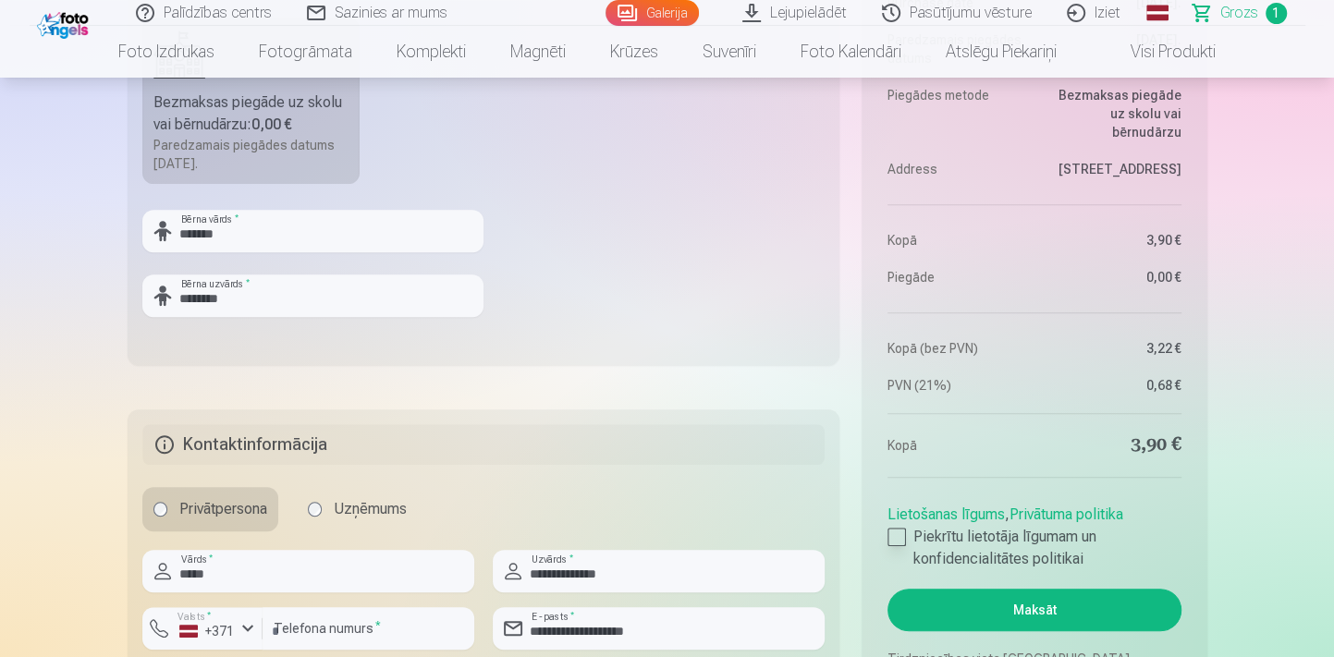
click at [896, 533] on div at bounding box center [896, 537] width 18 height 18
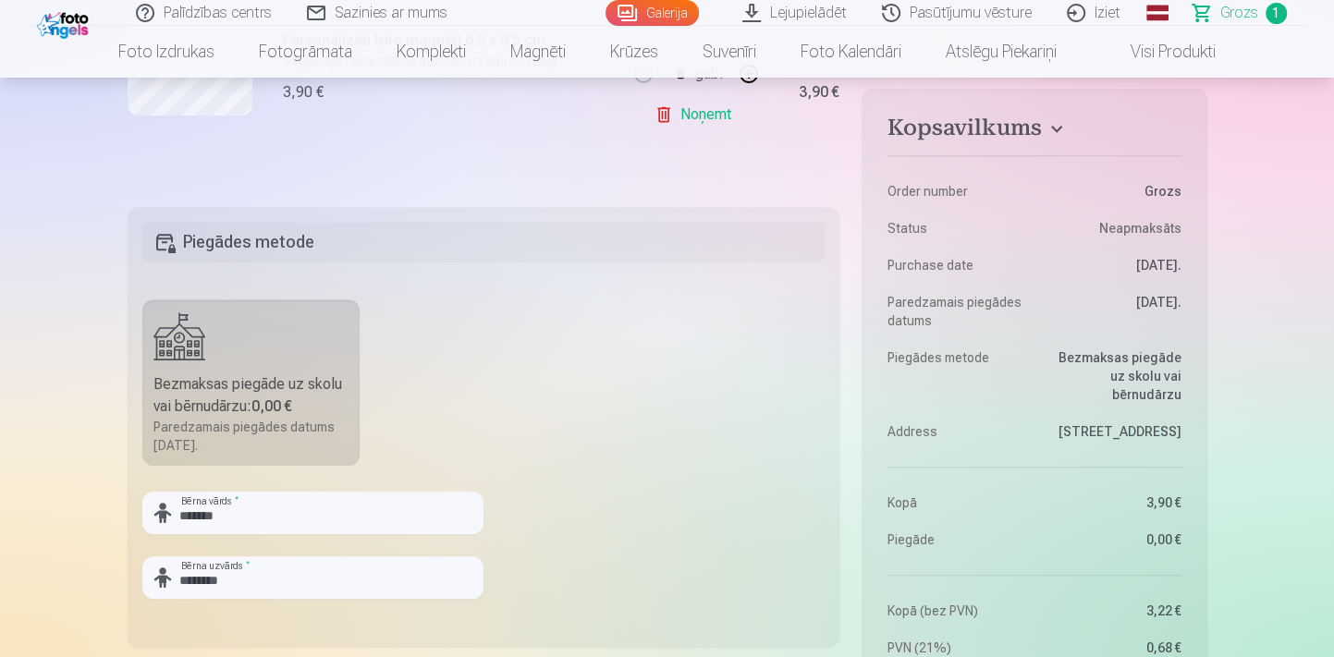
scroll to position [420, 0]
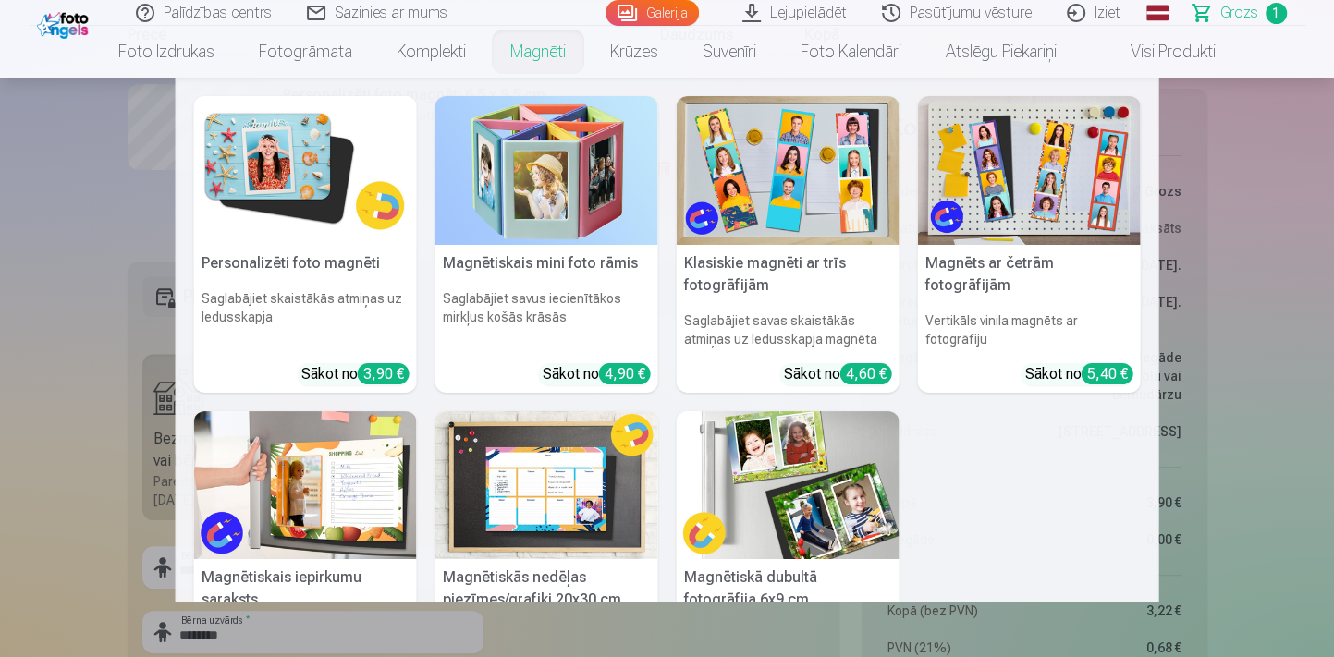
click at [296, 175] on img at bounding box center [305, 170] width 223 height 149
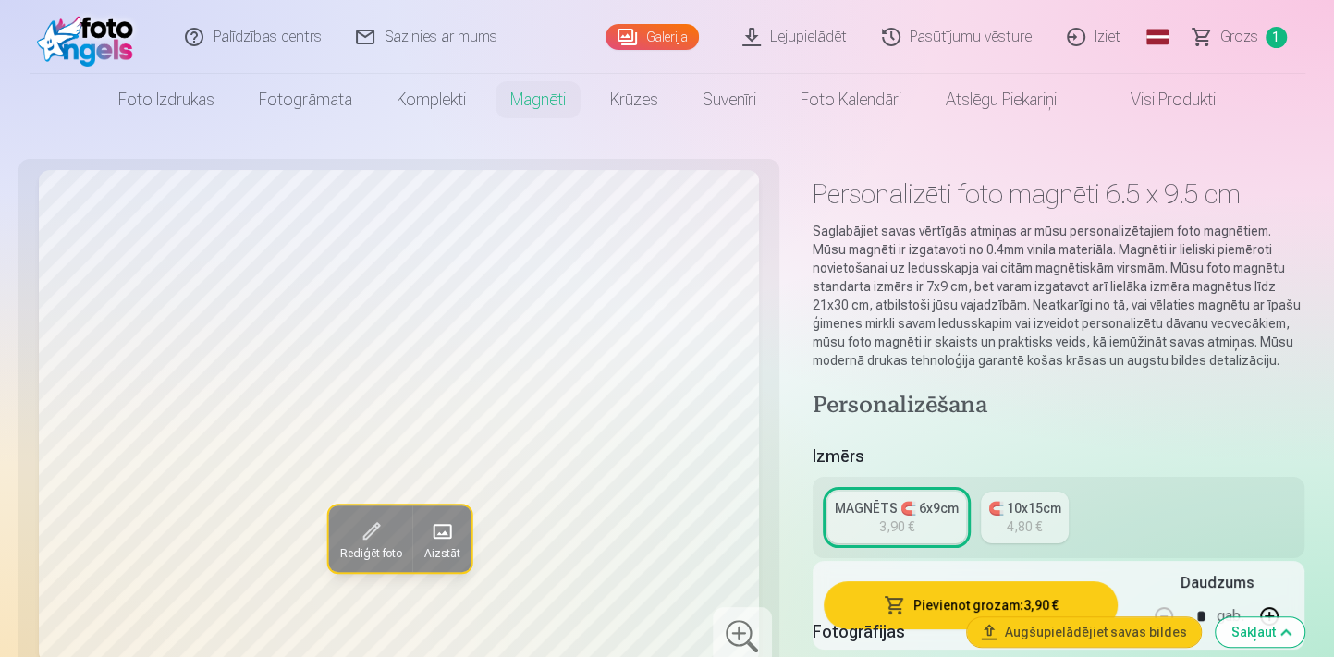
click at [1250, 39] on span "Grozs" at bounding box center [1239, 37] width 38 height 22
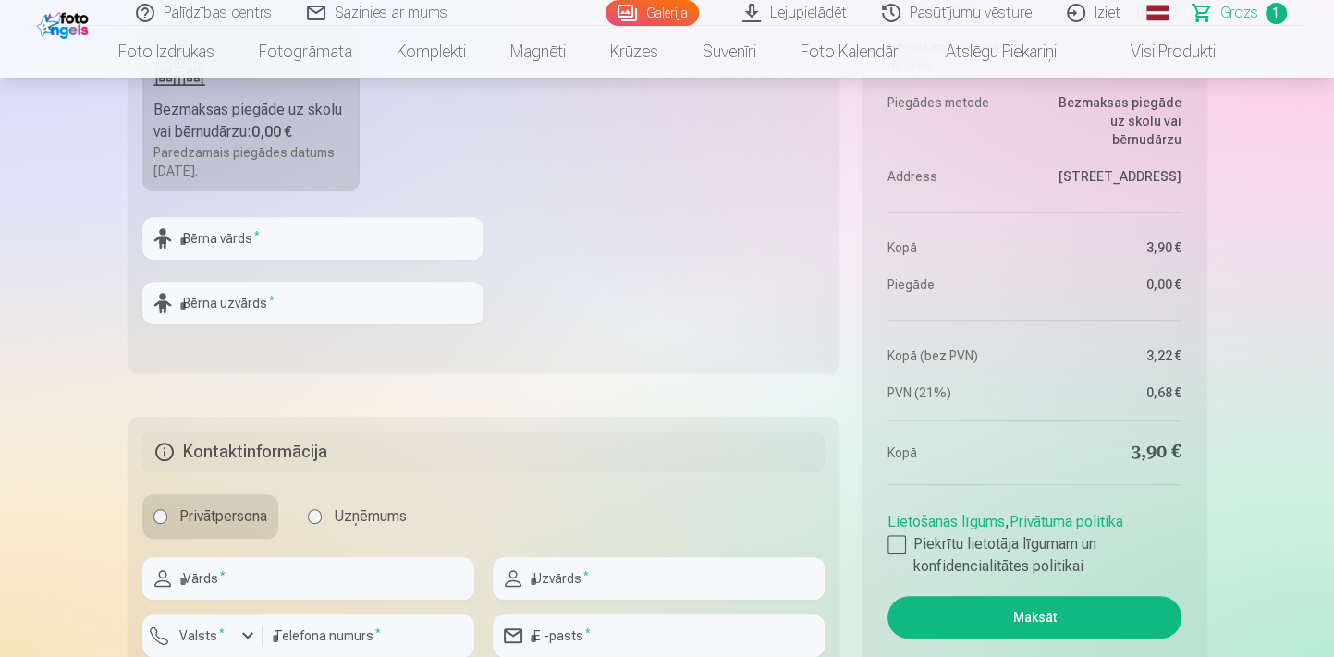
scroll to position [756, 0]
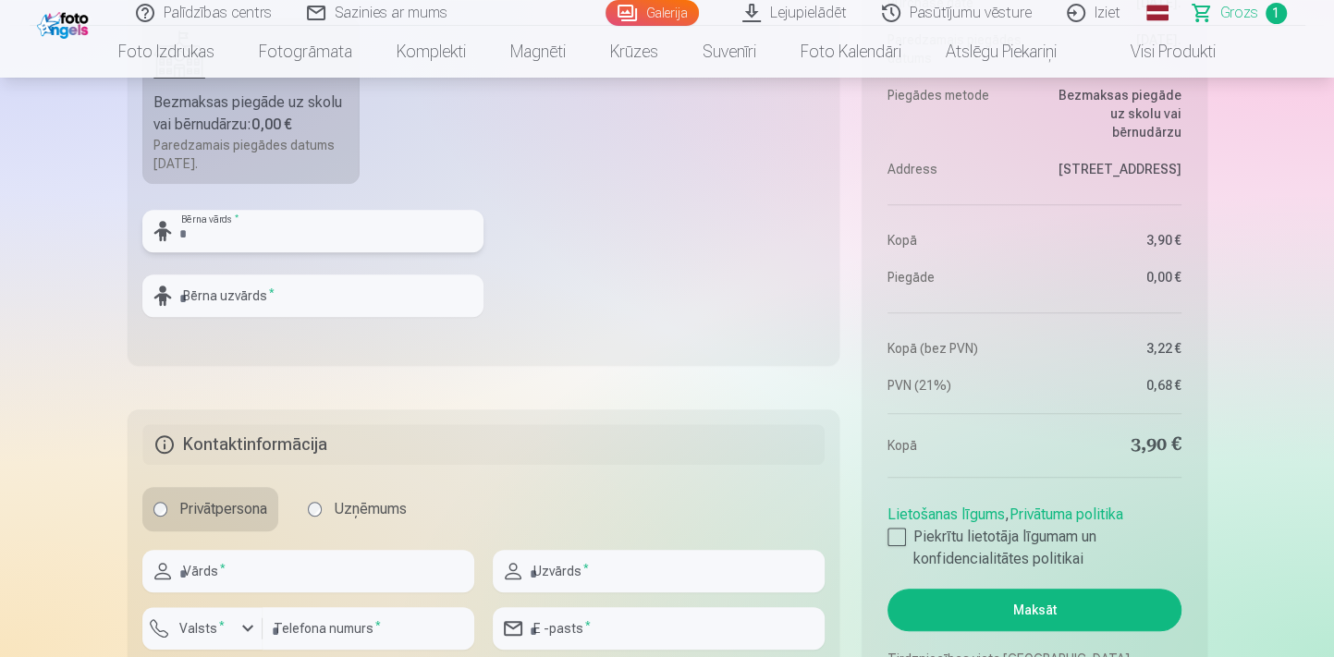
click at [432, 235] on input "text" at bounding box center [312, 231] width 341 height 43
type input "*******"
drag, startPoint x: 554, startPoint y: 302, endPoint x: 284, endPoint y: 217, distance: 282.9
click at [534, 291] on fieldset "Piegādes metode Bezmaksas piegāde uz skolu vai bērnudārzu : 0,00 € Paredzamais …" at bounding box center [484, 145] width 713 height 440
click at [256, 289] on input "text" at bounding box center [312, 295] width 341 height 43
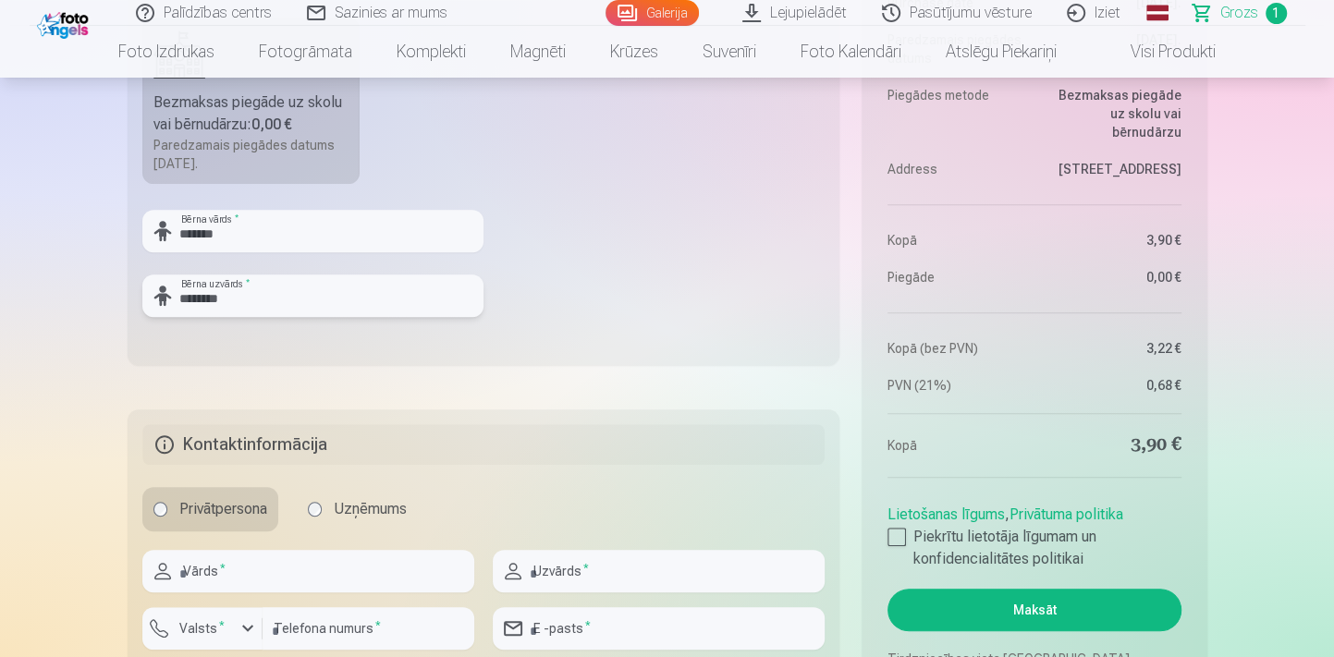
type input "********"
drag, startPoint x: 673, startPoint y: 310, endPoint x: 464, endPoint y: 374, distance: 218.7
click at [659, 314] on fieldset "Piegādes metode Bezmaksas piegāde uz skolu vai bērnudārzu : 0,00 € Paredzamais …" at bounding box center [484, 145] width 713 height 440
click at [184, 573] on input "text" at bounding box center [308, 571] width 332 height 43
type input "*****"
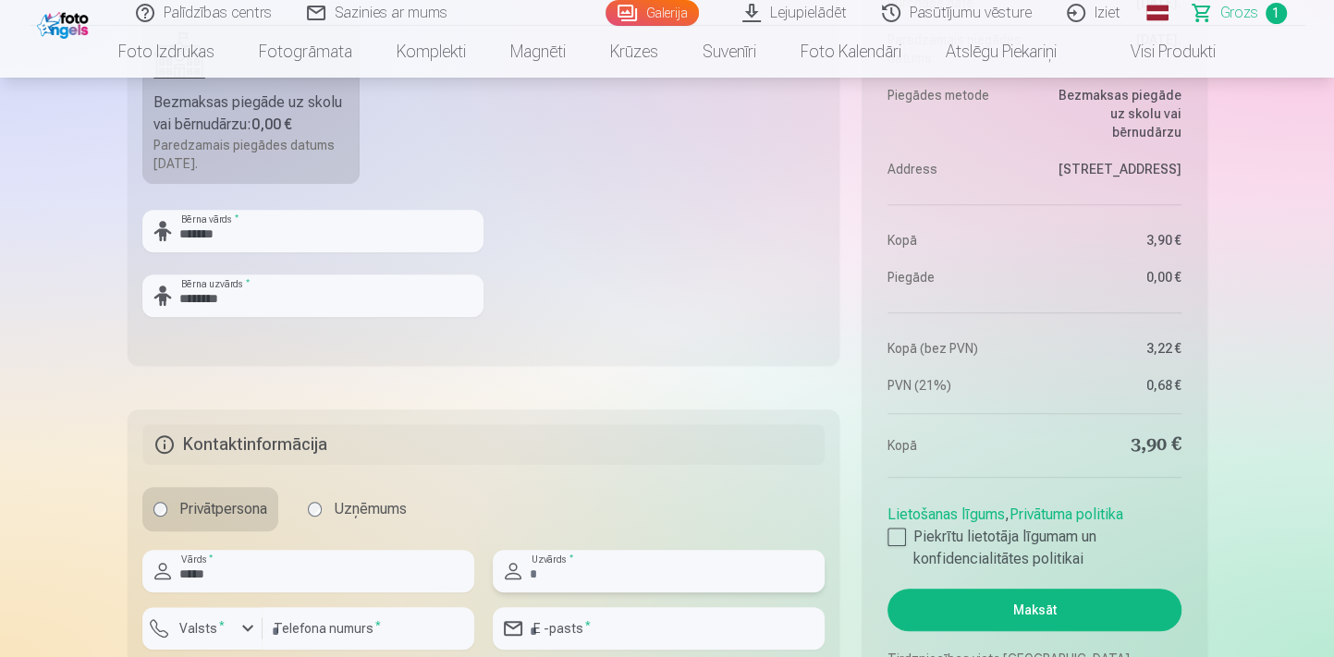
click at [577, 574] on input "text" at bounding box center [659, 571] width 332 height 43
type input "**********"
drag, startPoint x: 291, startPoint y: 626, endPoint x: 274, endPoint y: 620, distance: 17.5
click at [289, 625] on input "number" at bounding box center [368, 628] width 212 height 43
click at [231, 625] on div "button" at bounding box center [206, 631] width 55 height 18
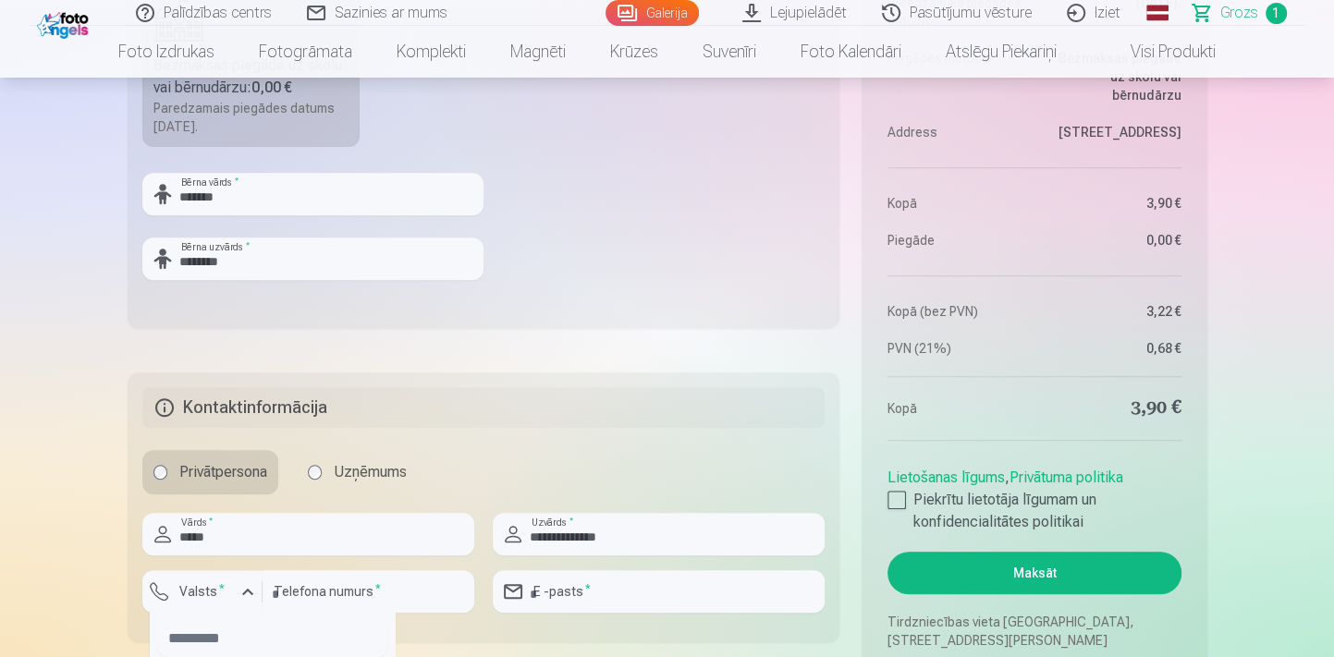
scroll to position [961, 0]
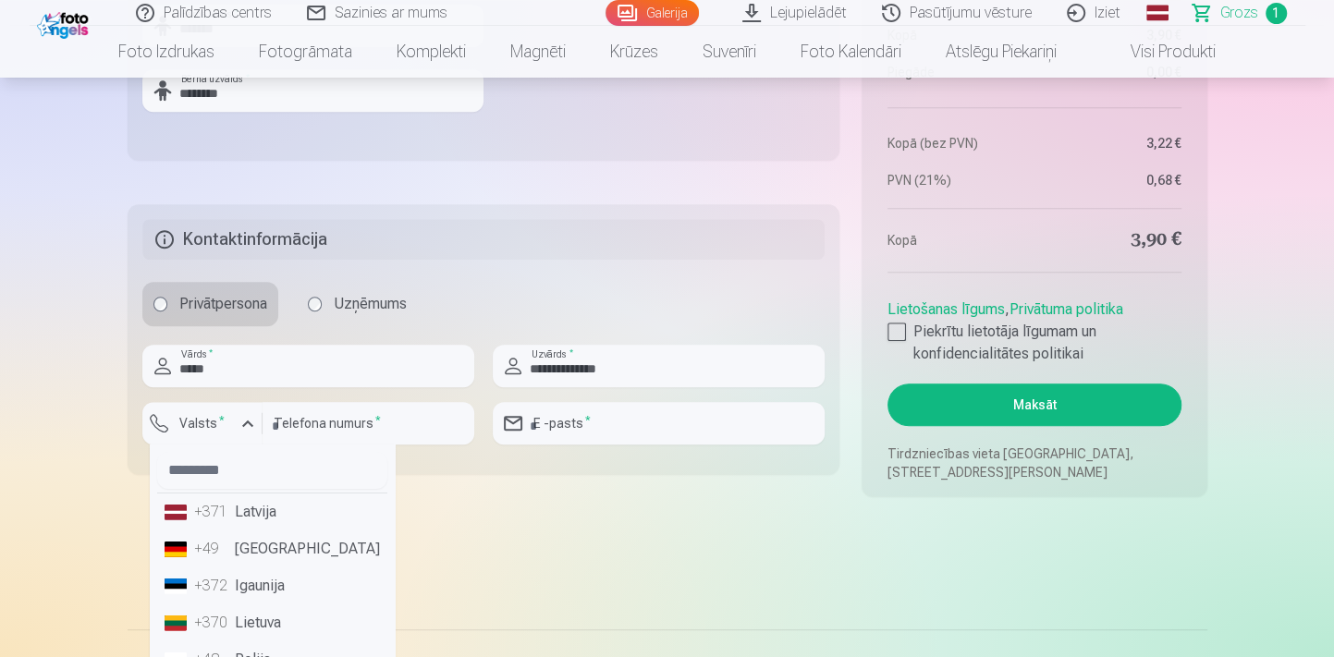
click at [240, 516] on li "+371 Latvija" at bounding box center [272, 512] width 230 height 37
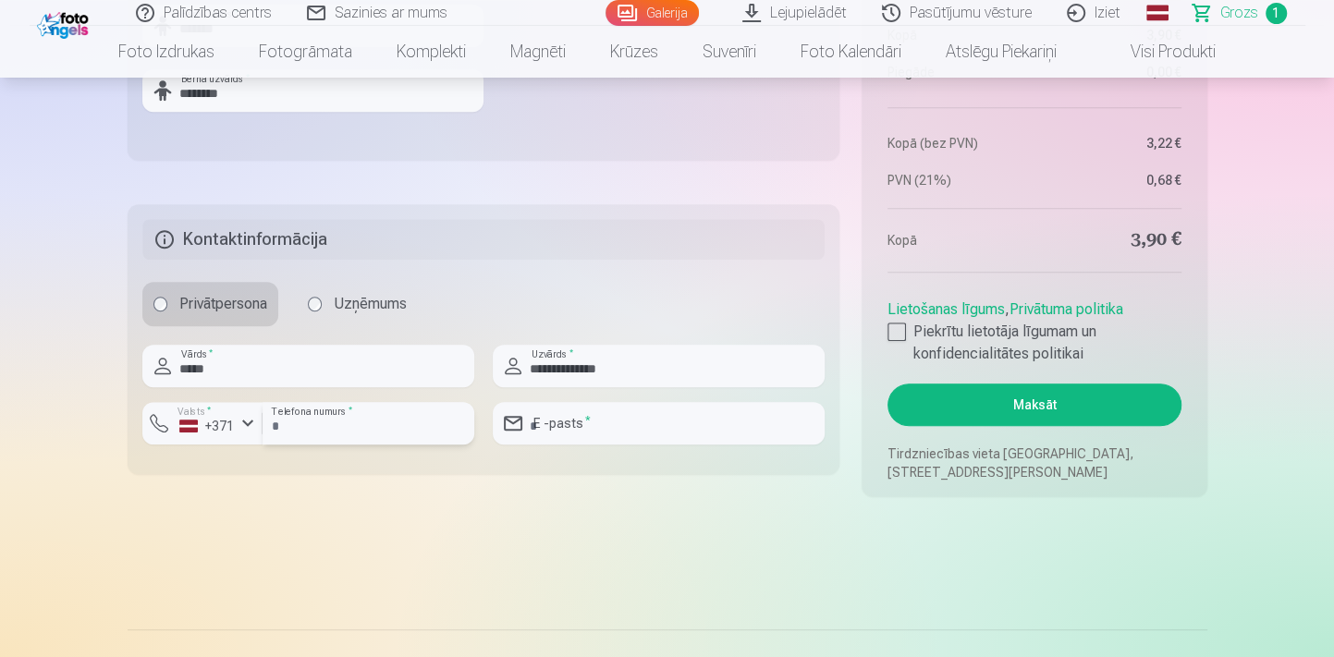
click at [288, 420] on input "number" at bounding box center [368, 423] width 212 height 43
type input "********"
click at [592, 431] on input "email" at bounding box center [659, 423] width 332 height 43
type input "**********"
click at [899, 334] on div at bounding box center [896, 332] width 18 height 18
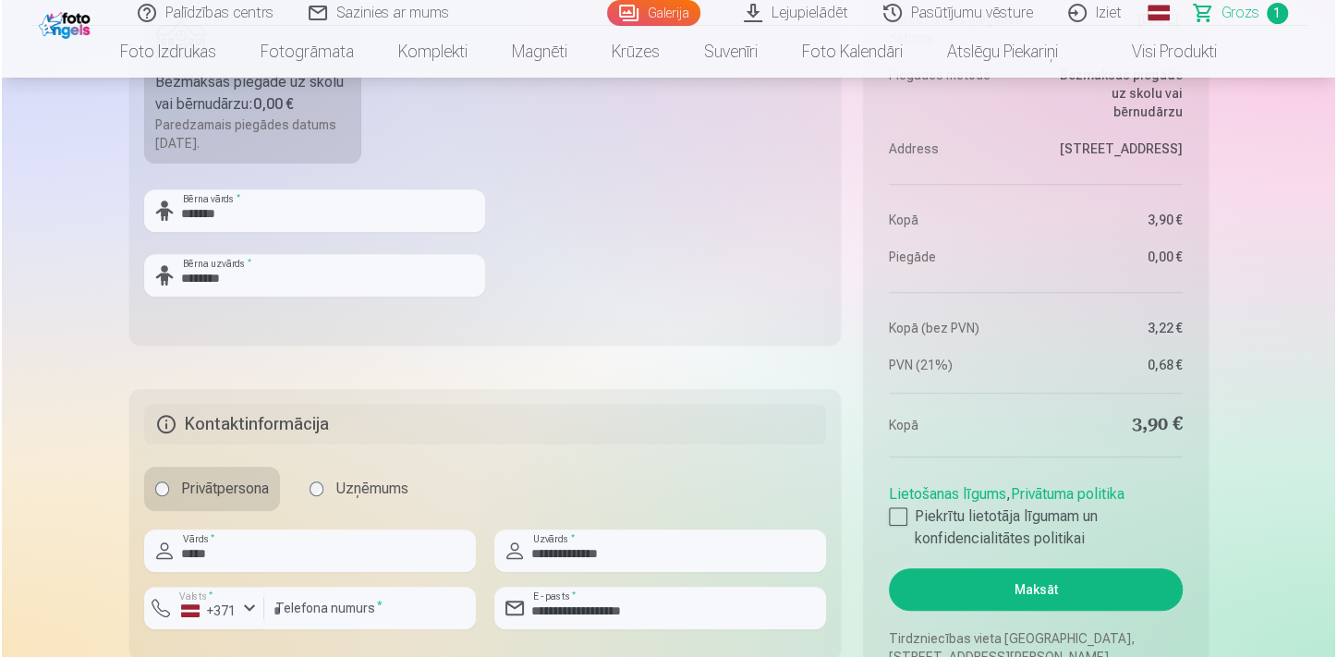
scroll to position [793, 0]
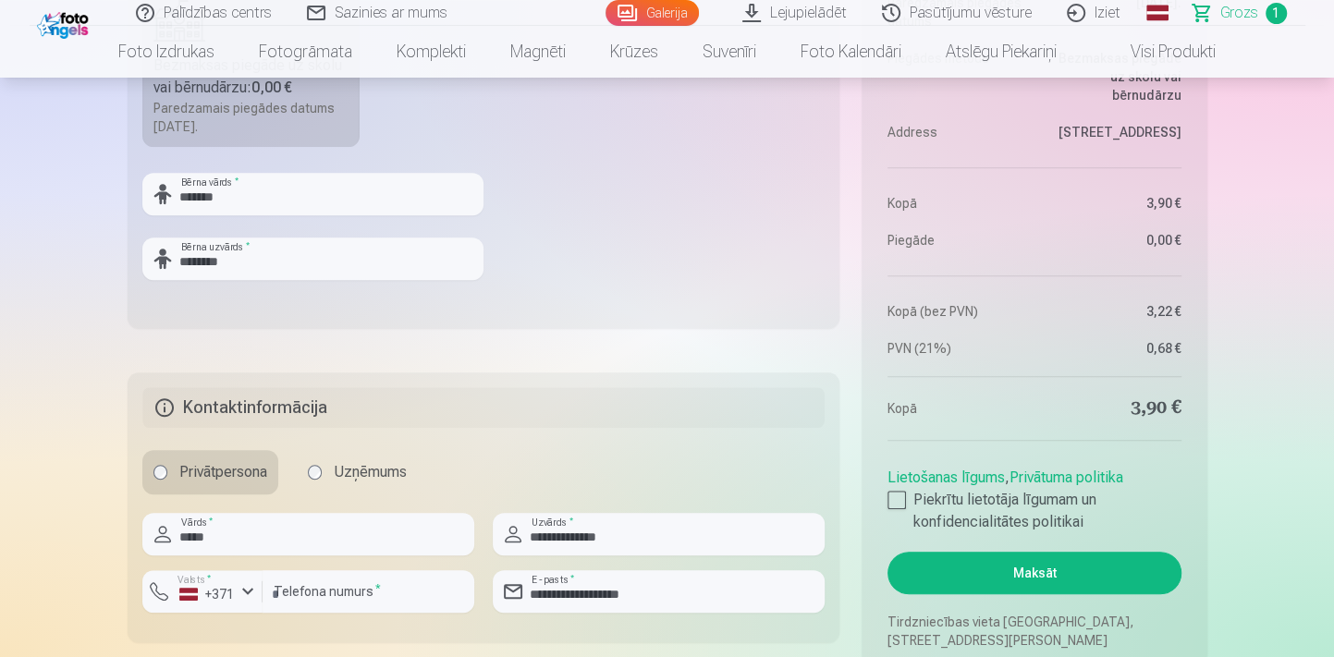
click at [1096, 564] on button "Maksāt" at bounding box center [1033, 573] width 293 height 43
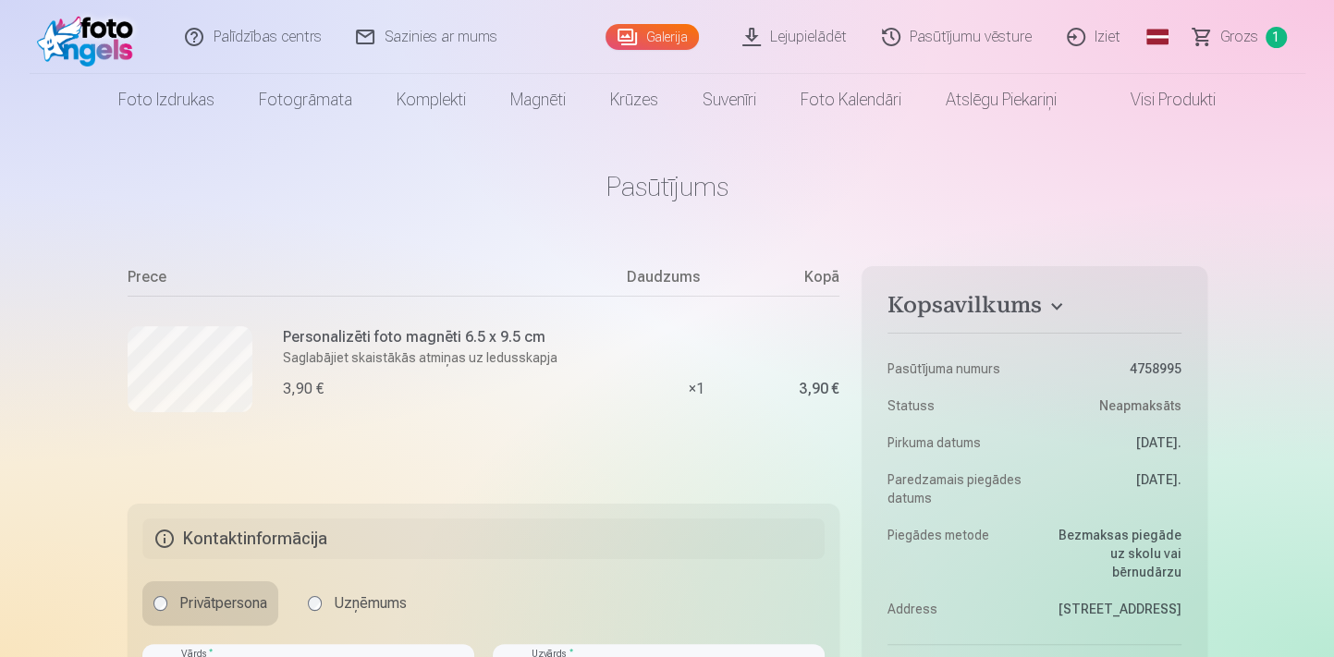
click at [943, 40] on link "Pasūtījumu vēsture" at bounding box center [957, 37] width 185 height 74
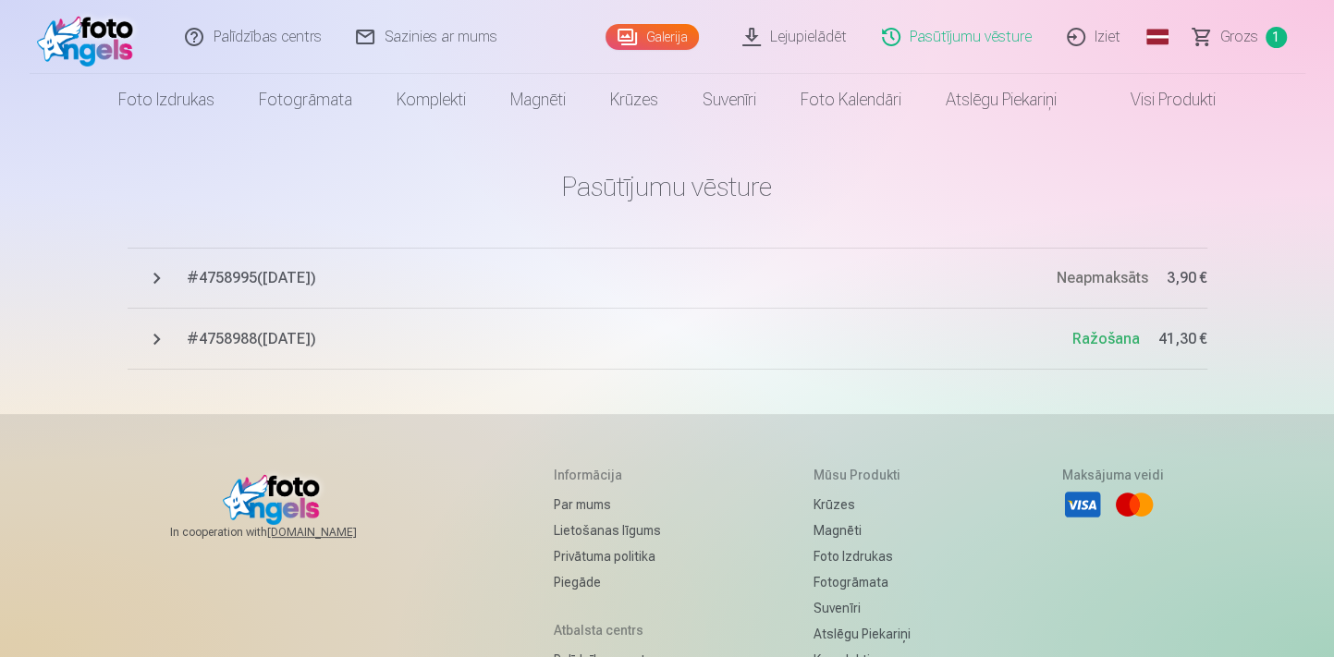
click at [1256, 39] on span "Grozs" at bounding box center [1239, 37] width 38 height 22
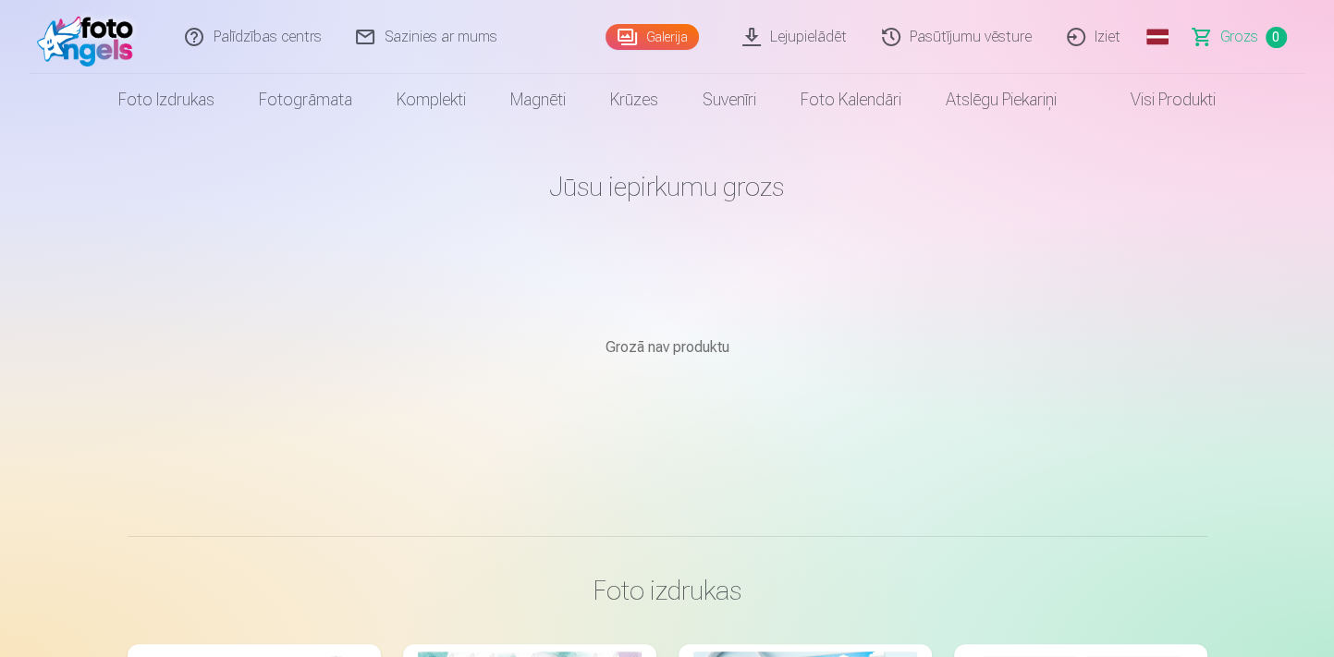
click at [986, 32] on link "Pasūtījumu vēsture" at bounding box center [957, 37] width 185 height 74
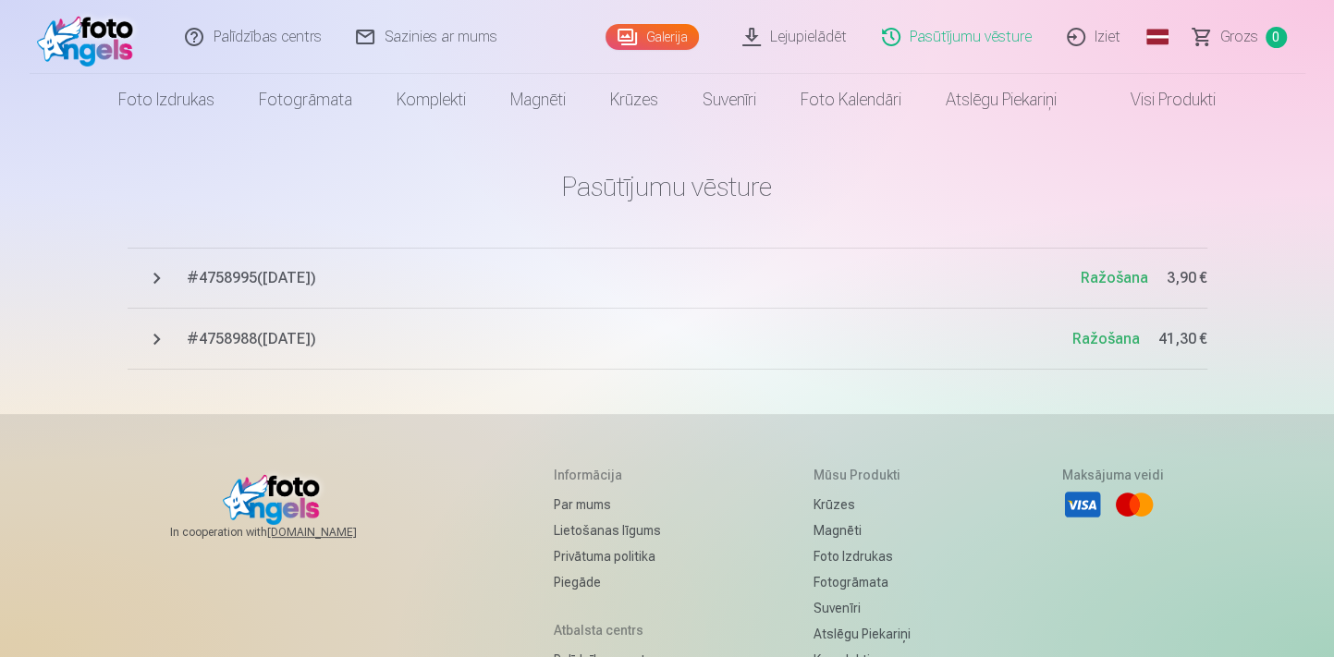
click at [756, 24] on link "Lejupielādēt" at bounding box center [795, 37] width 140 height 74
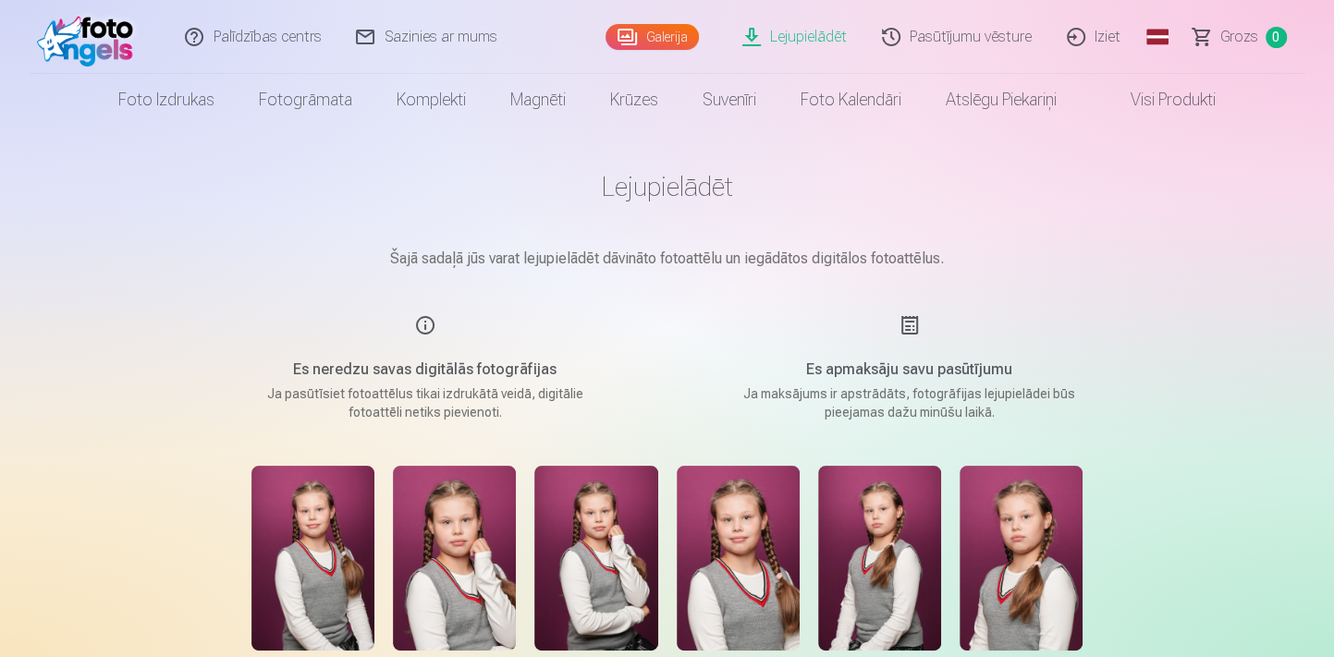
click at [653, 27] on link "Galerija" at bounding box center [651, 37] width 93 height 26
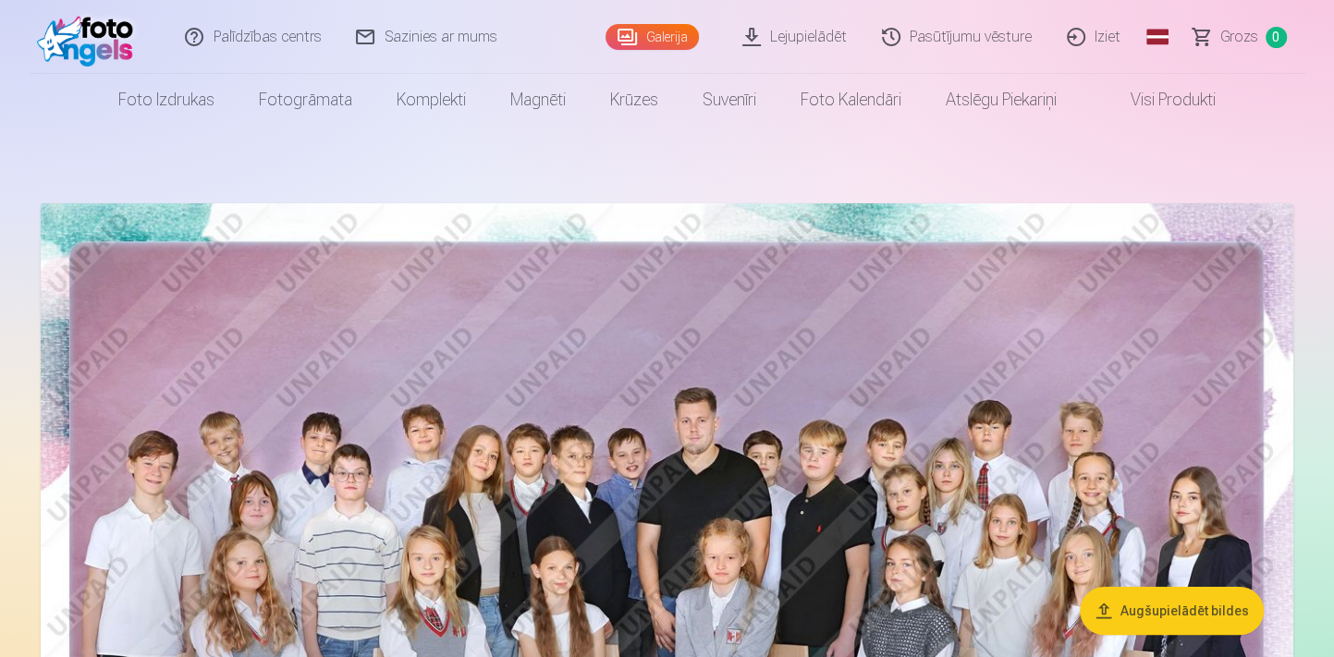
click at [996, 30] on link "Pasūtījumu vēsture" at bounding box center [957, 37] width 185 height 74
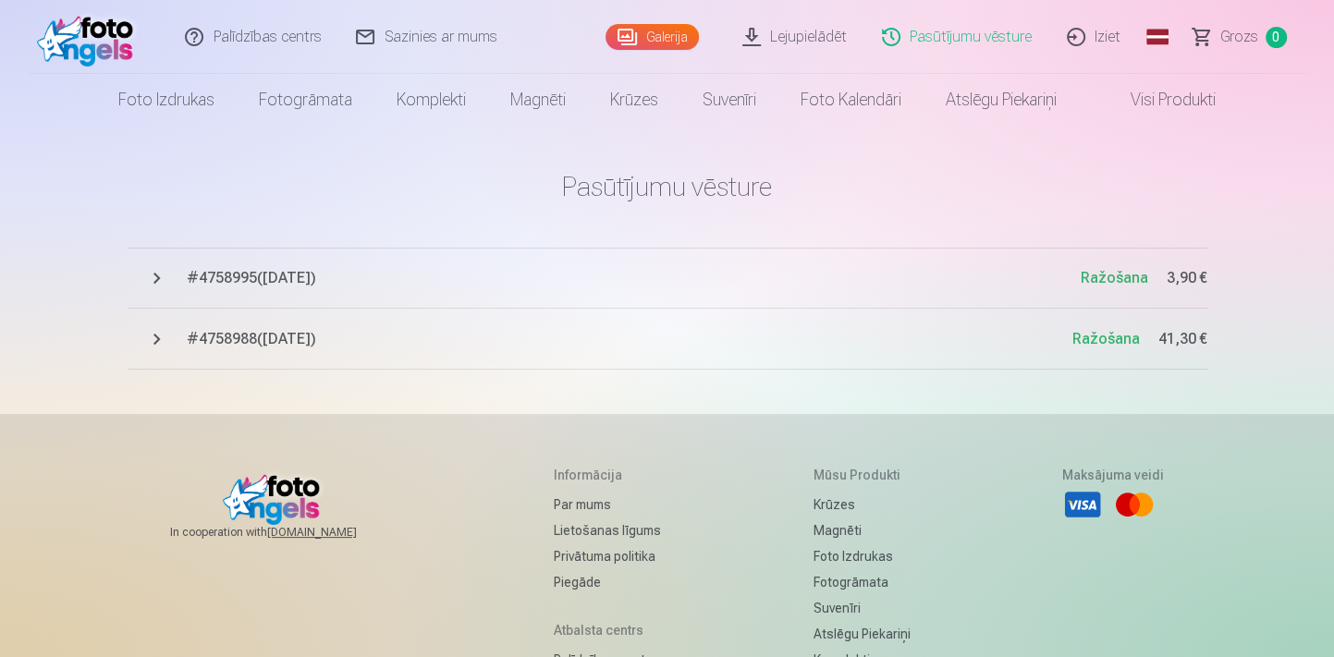
click at [1090, 36] on link "Iziet" at bounding box center [1094, 37] width 89 height 74
